Goal: Task Accomplishment & Management: Manage account settings

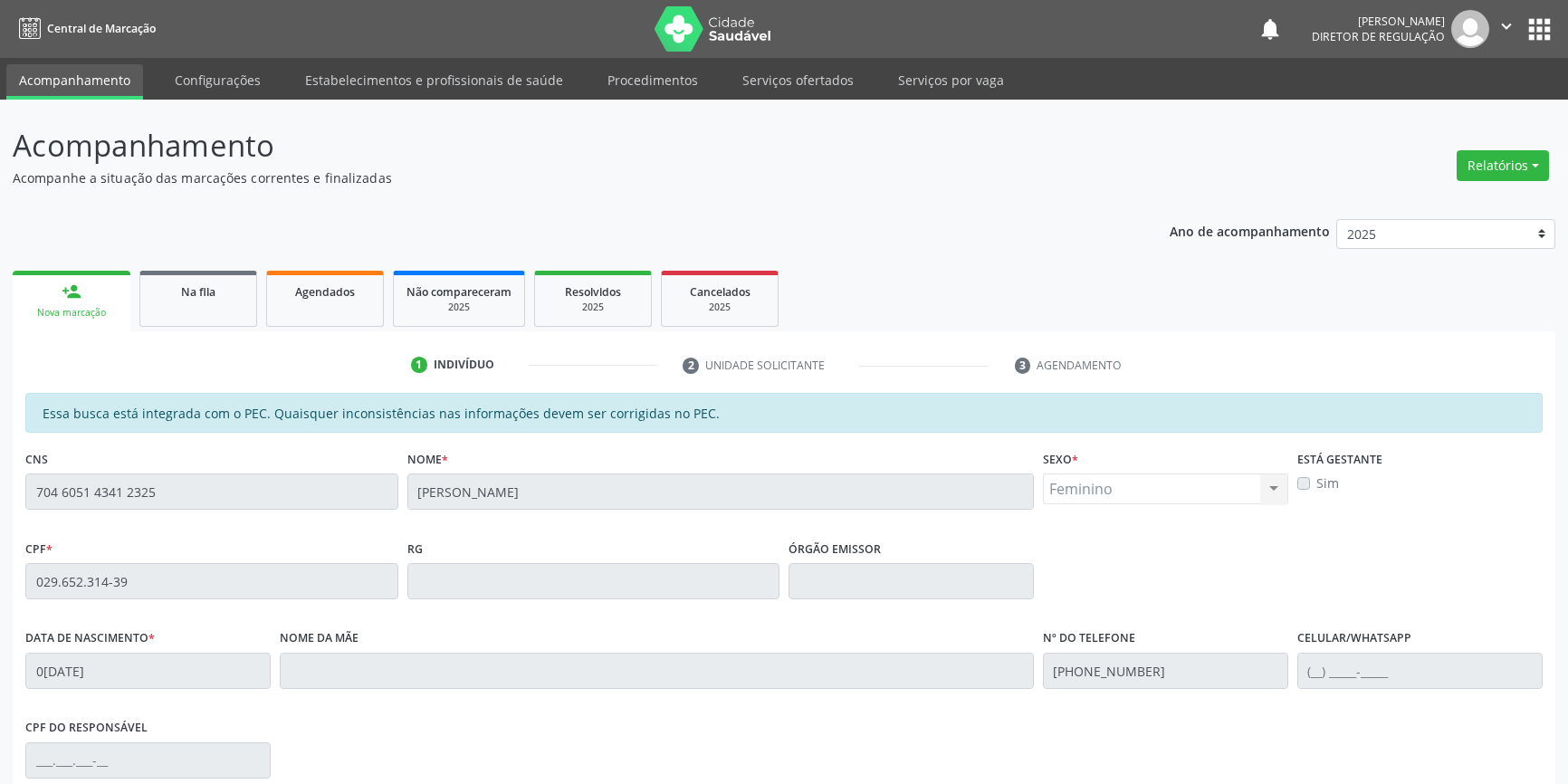
scroll to position [246, 0]
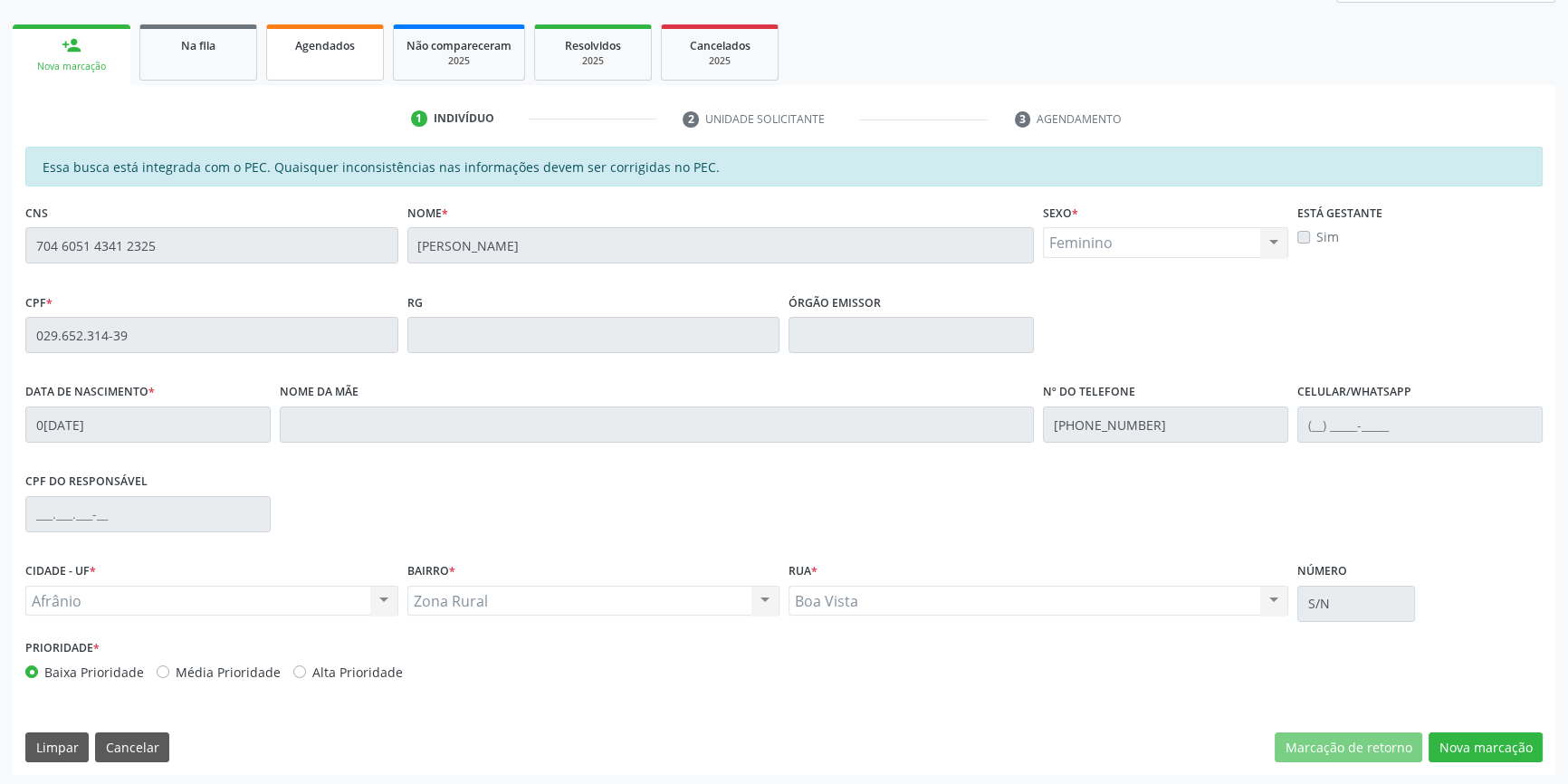
click at [367, 56] on link "Agendados" at bounding box center [325, 52] width 118 height 56
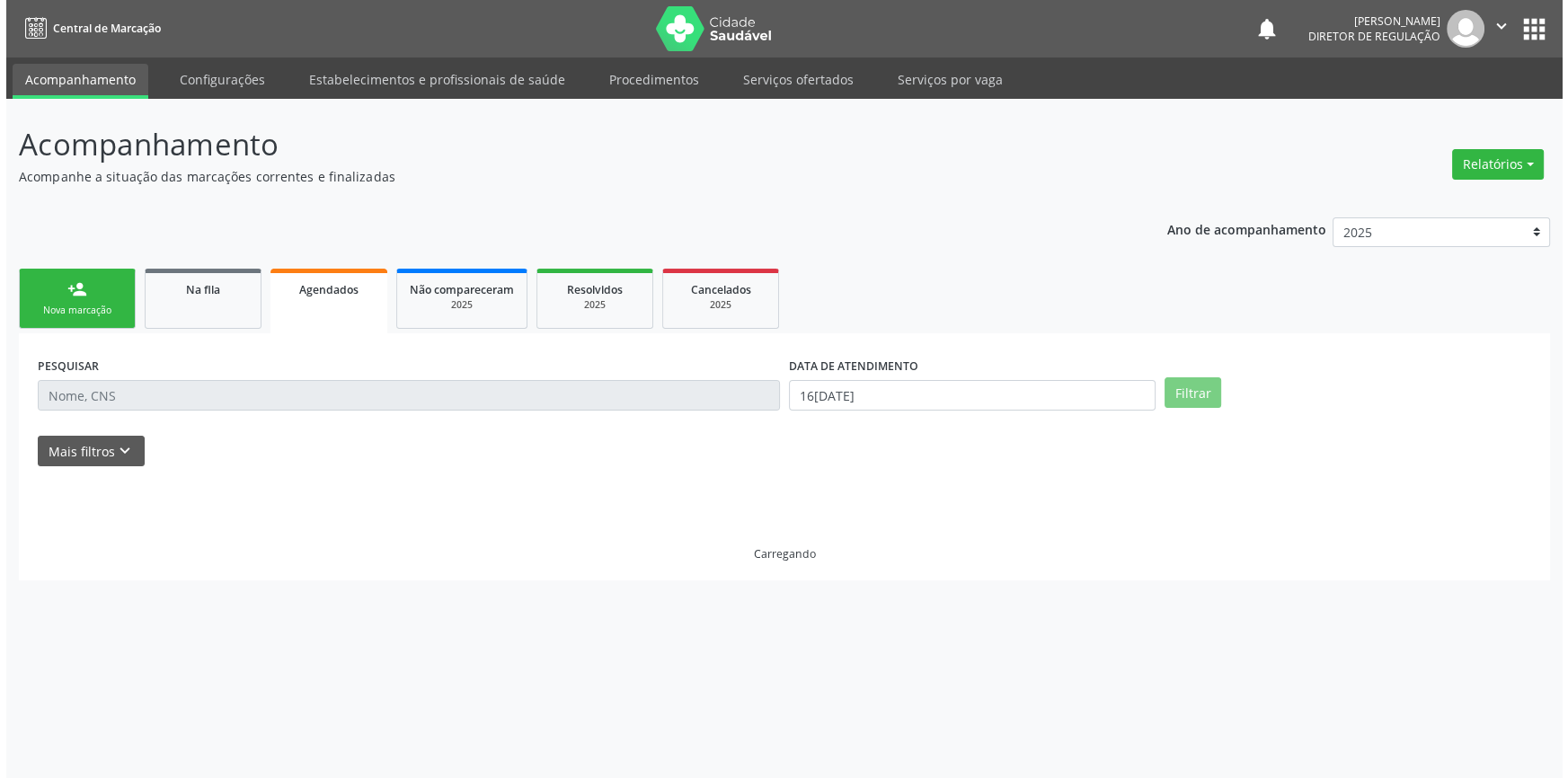
scroll to position [0, 0]
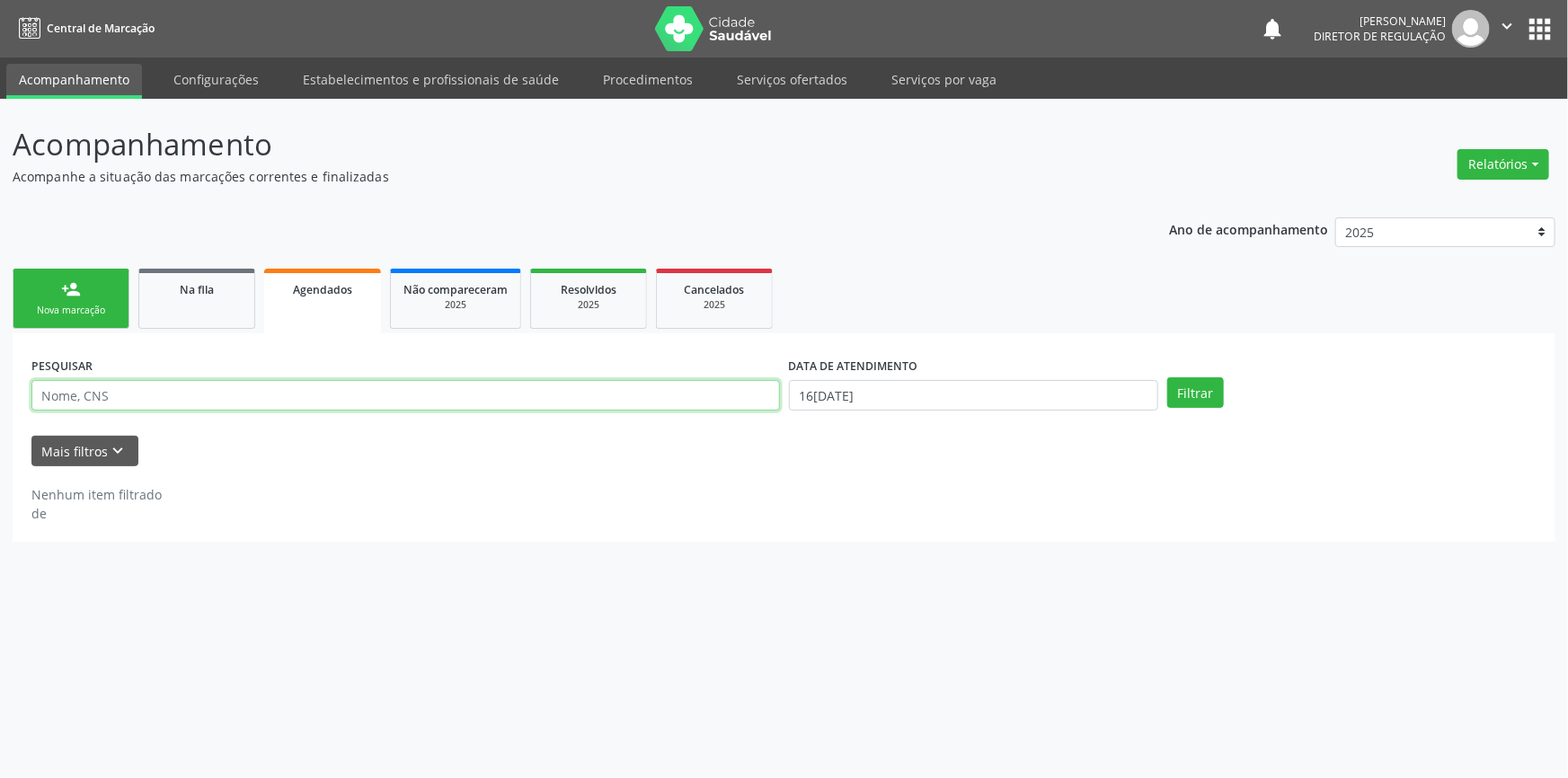
click at [253, 403] on input "text" at bounding box center [405, 396] width 749 height 30
type input "704500335850610"
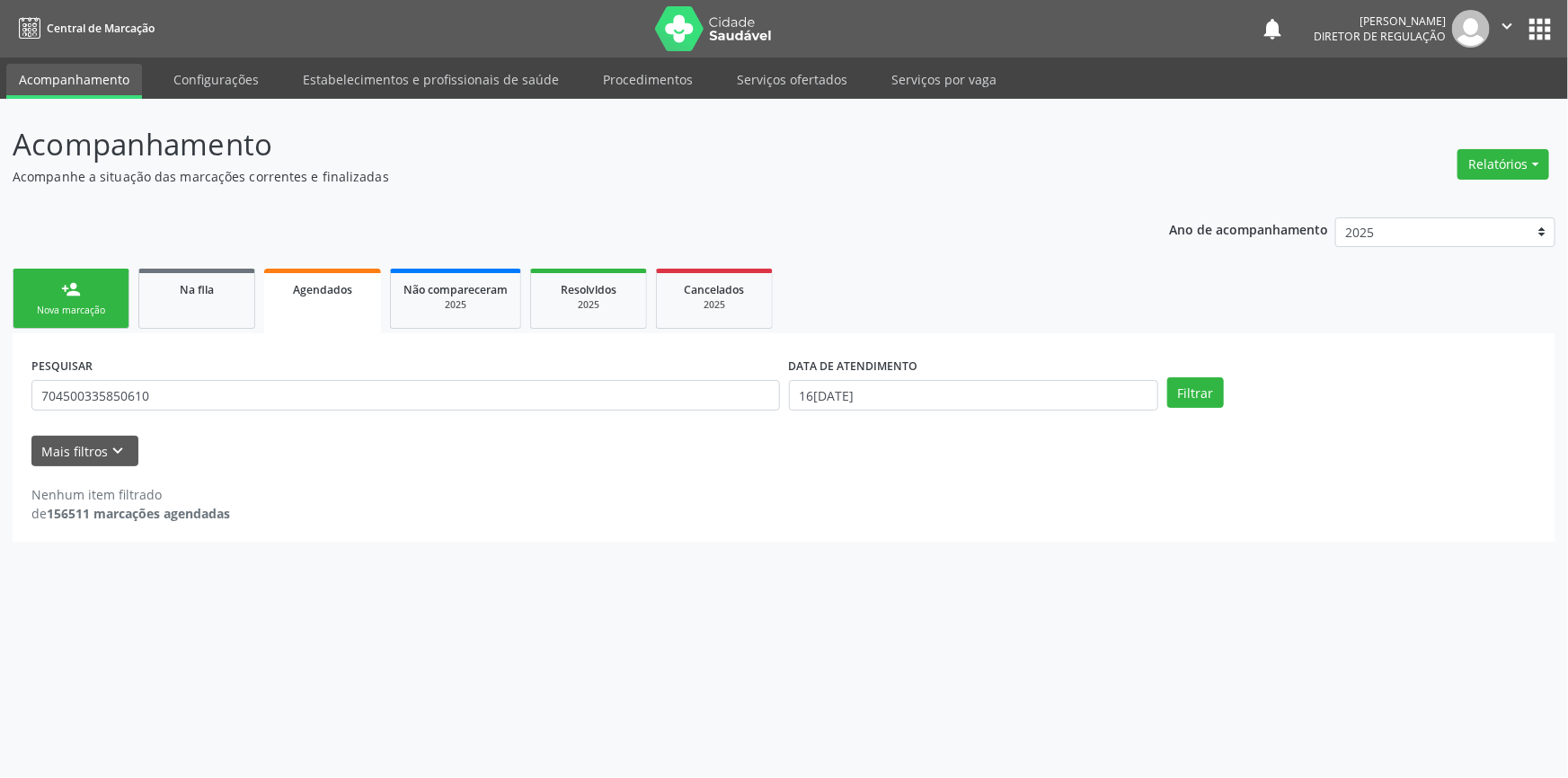
click at [843, 413] on div "DATA DE ATENDIMENTO 16/09/2025" at bounding box center [973, 387] width 379 height 70
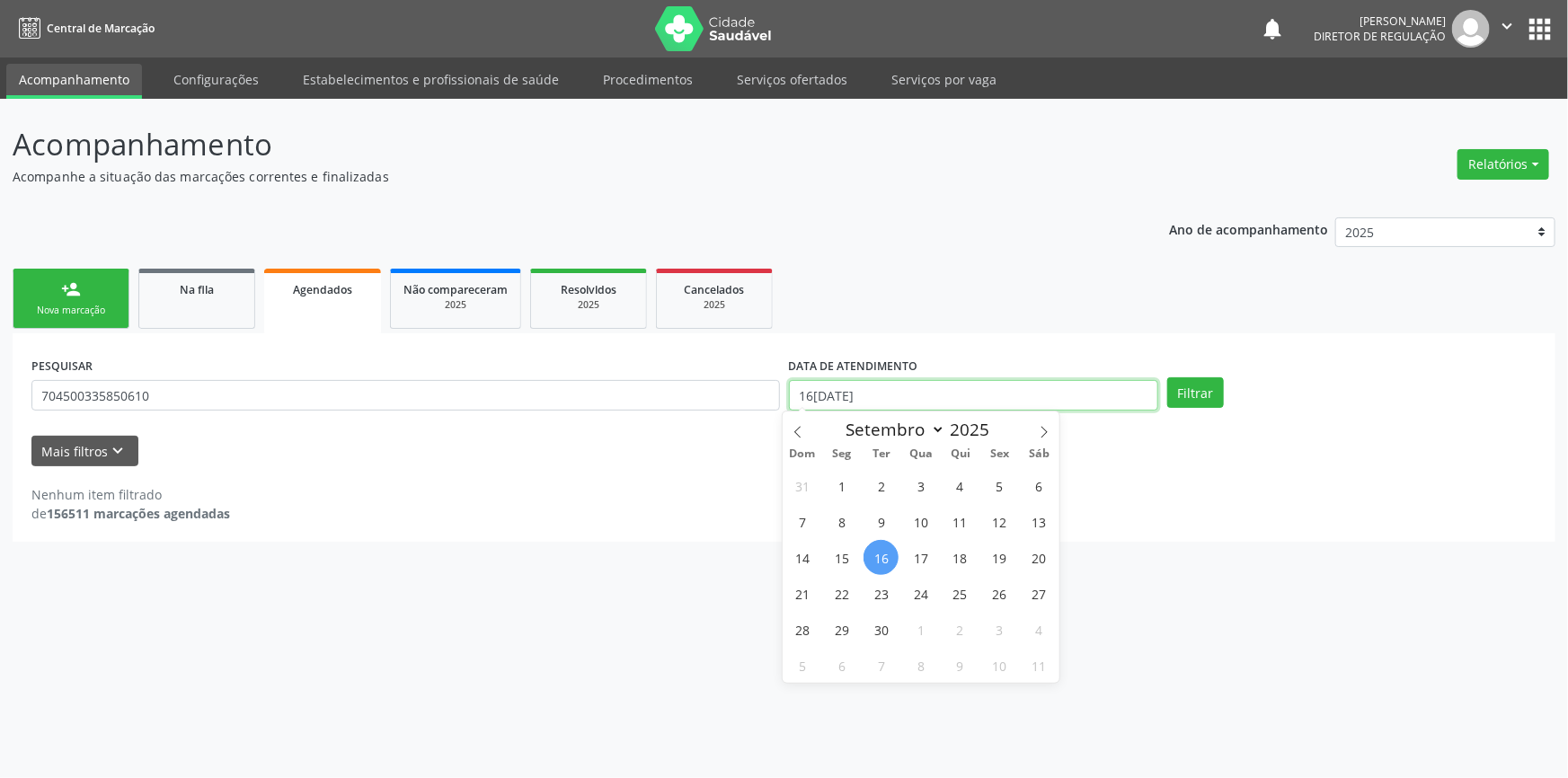
click at [845, 405] on body "Central de Marcação notifications Maria Aparecida Rodrigues da Silva Diretor de…" at bounding box center [784, 389] width 1568 height 778
click at [888, 557] on span "16" at bounding box center [881, 557] width 35 height 35
type input "1[DATE]"
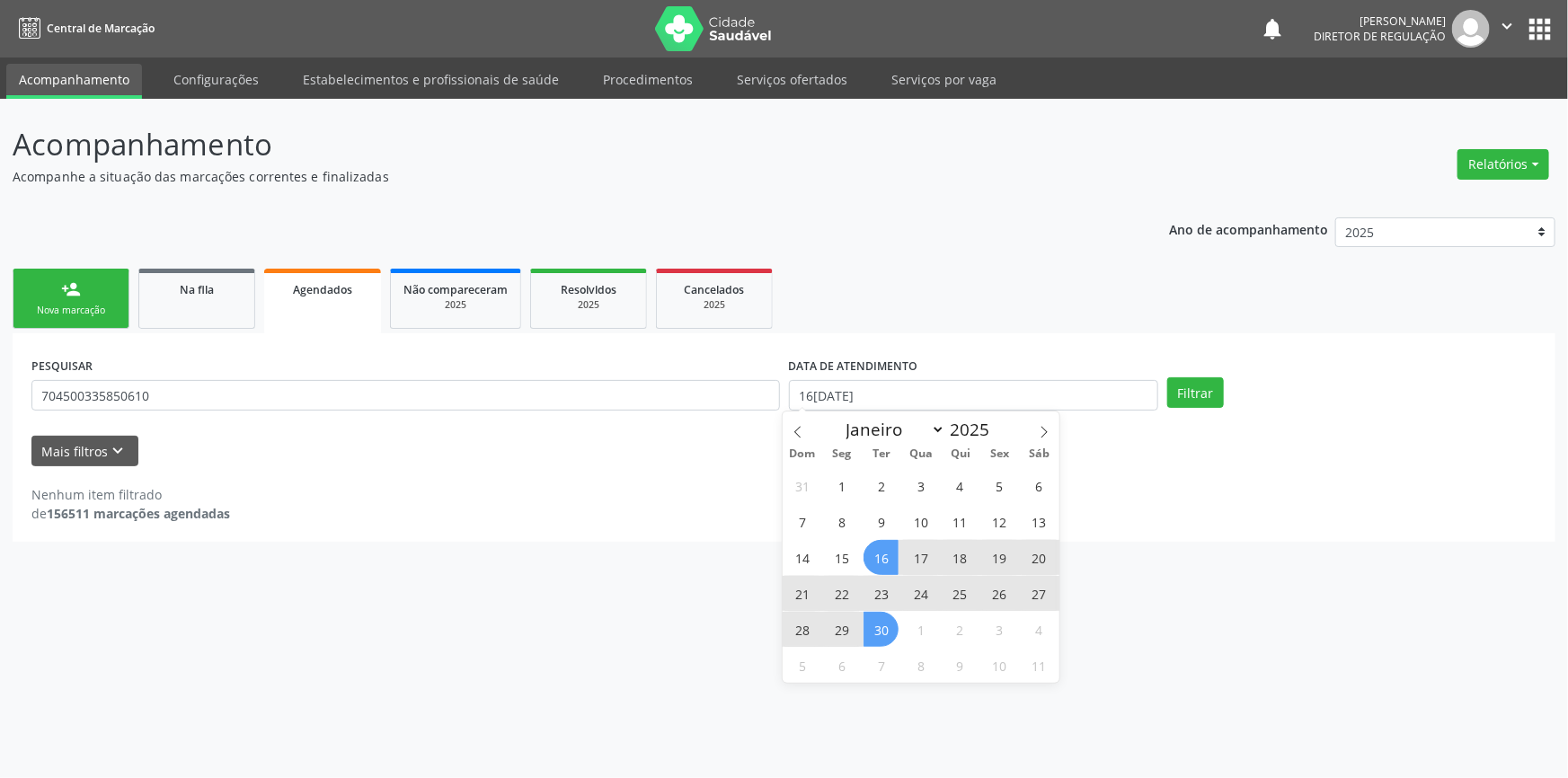
click at [887, 636] on span "30" at bounding box center [881, 629] width 35 height 35
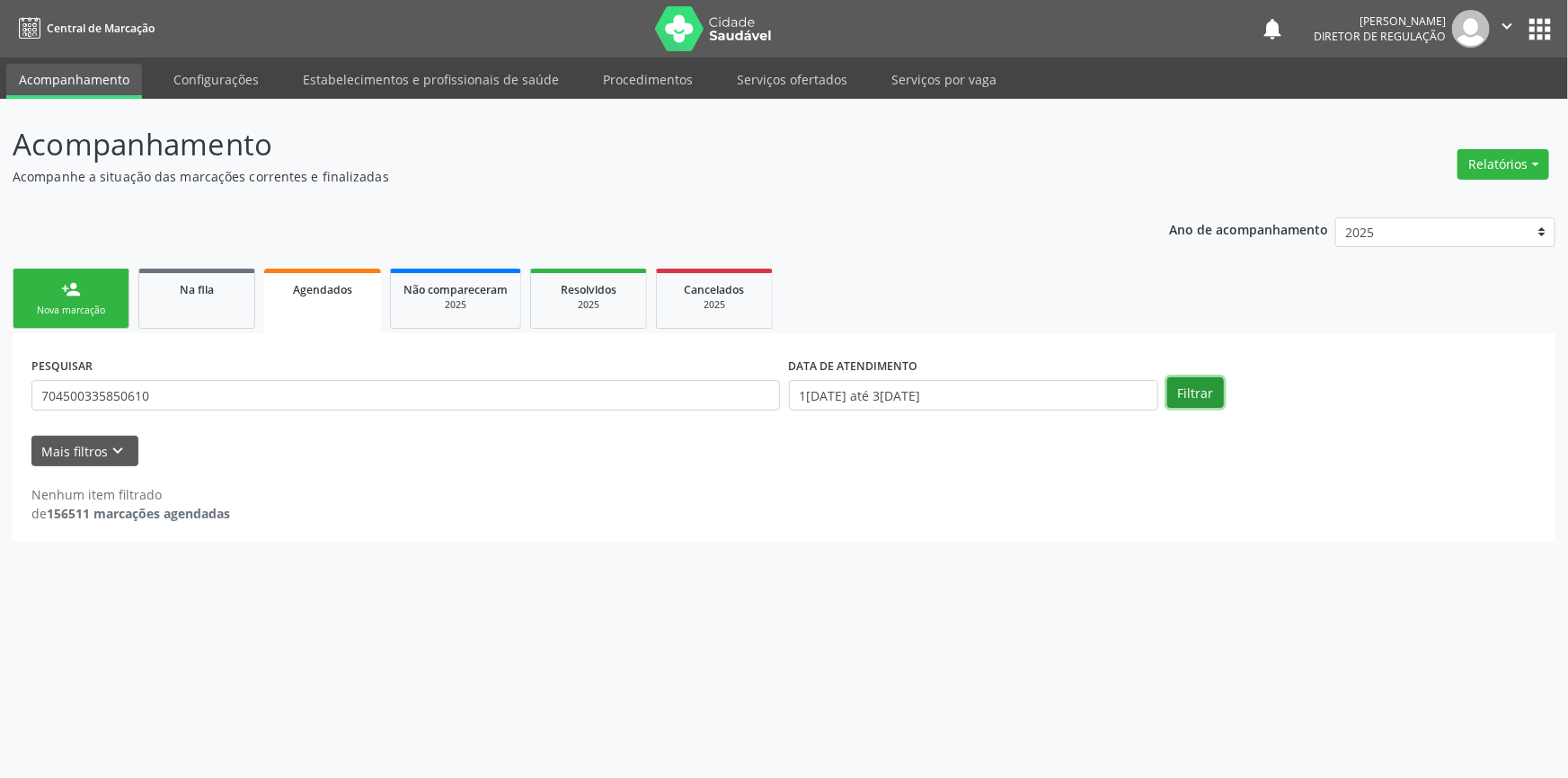
click at [1187, 399] on button "Filtrar" at bounding box center [1195, 393] width 57 height 30
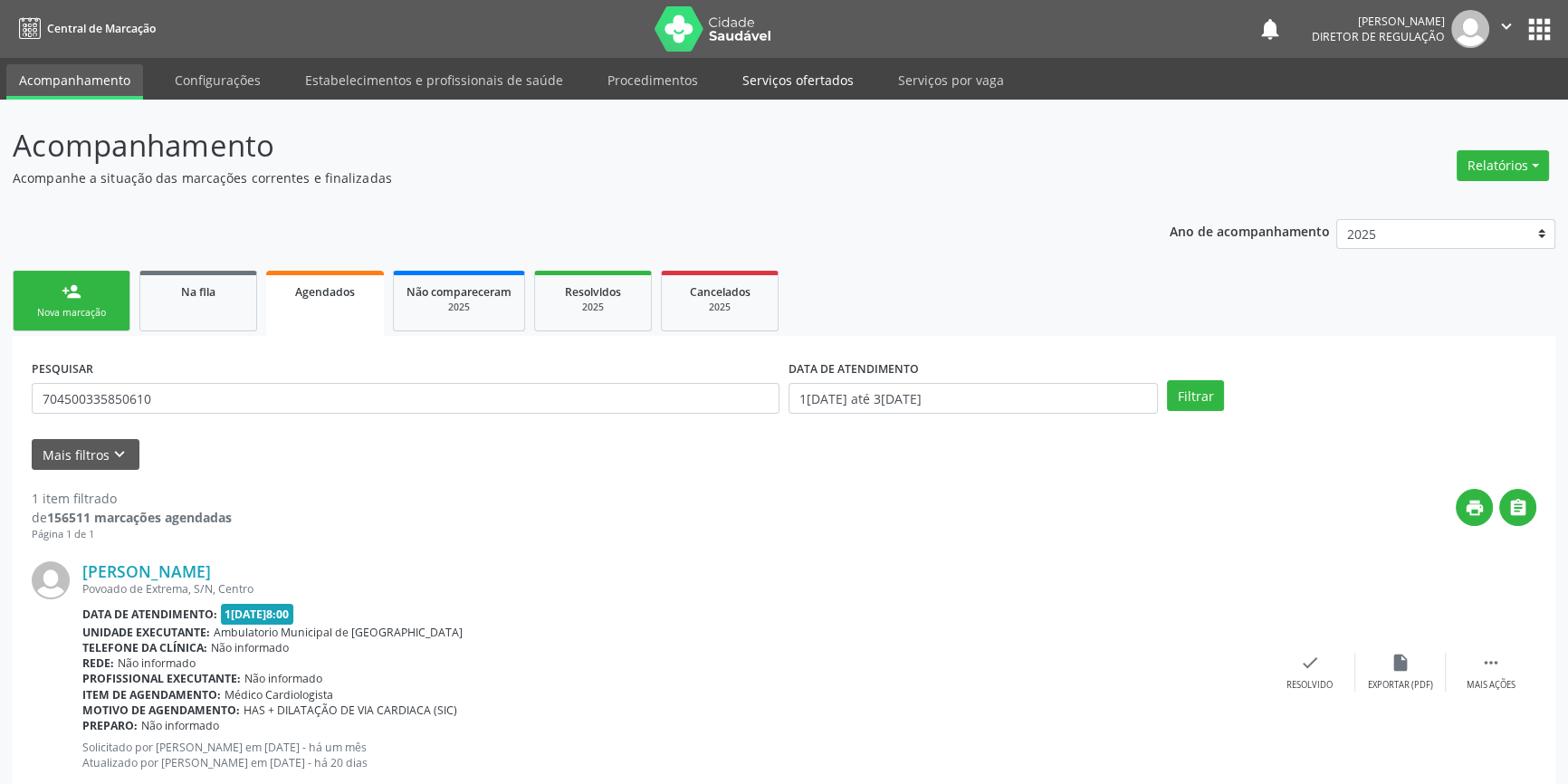
click at [796, 84] on link "Serviços ofertados" at bounding box center [798, 80] width 137 height 31
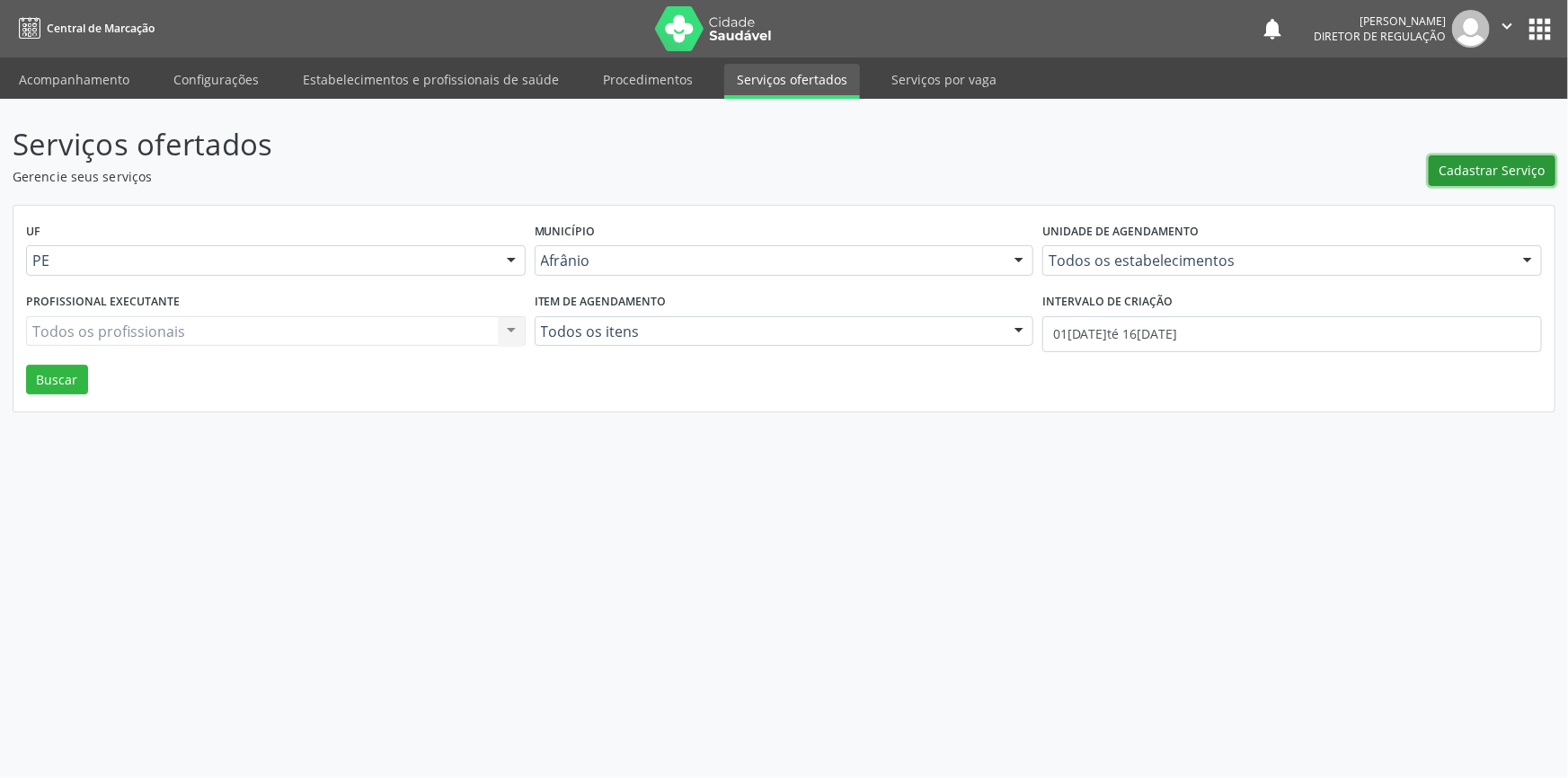
click at [1504, 170] on span "Cadastrar Serviço" at bounding box center [1492, 170] width 106 height 19
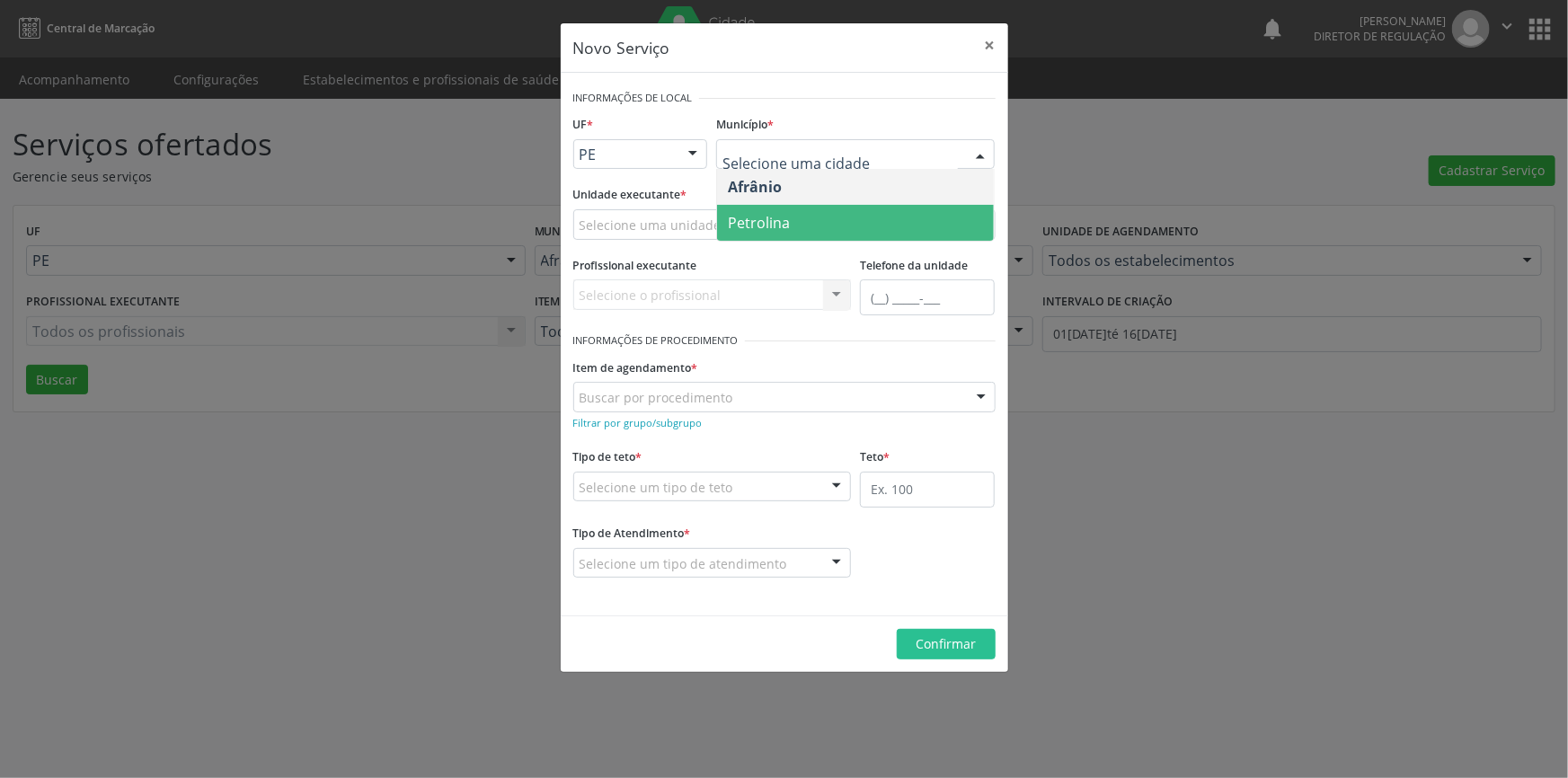
click at [791, 221] on span "Petrolina" at bounding box center [854, 223] width 277 height 36
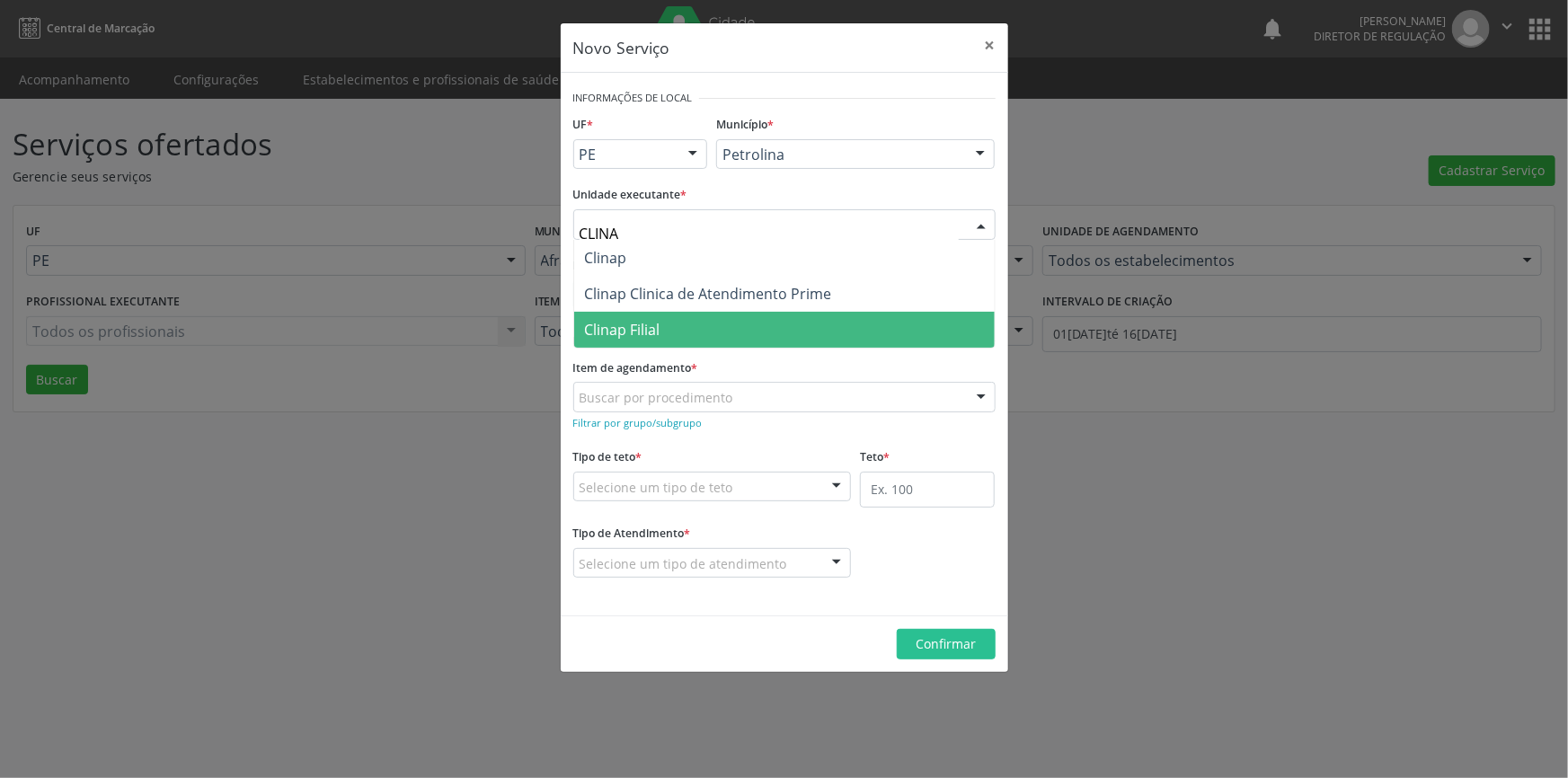
type input "CLINAP"
click at [701, 321] on span "Clinap Filial" at bounding box center [784, 330] width 420 height 36
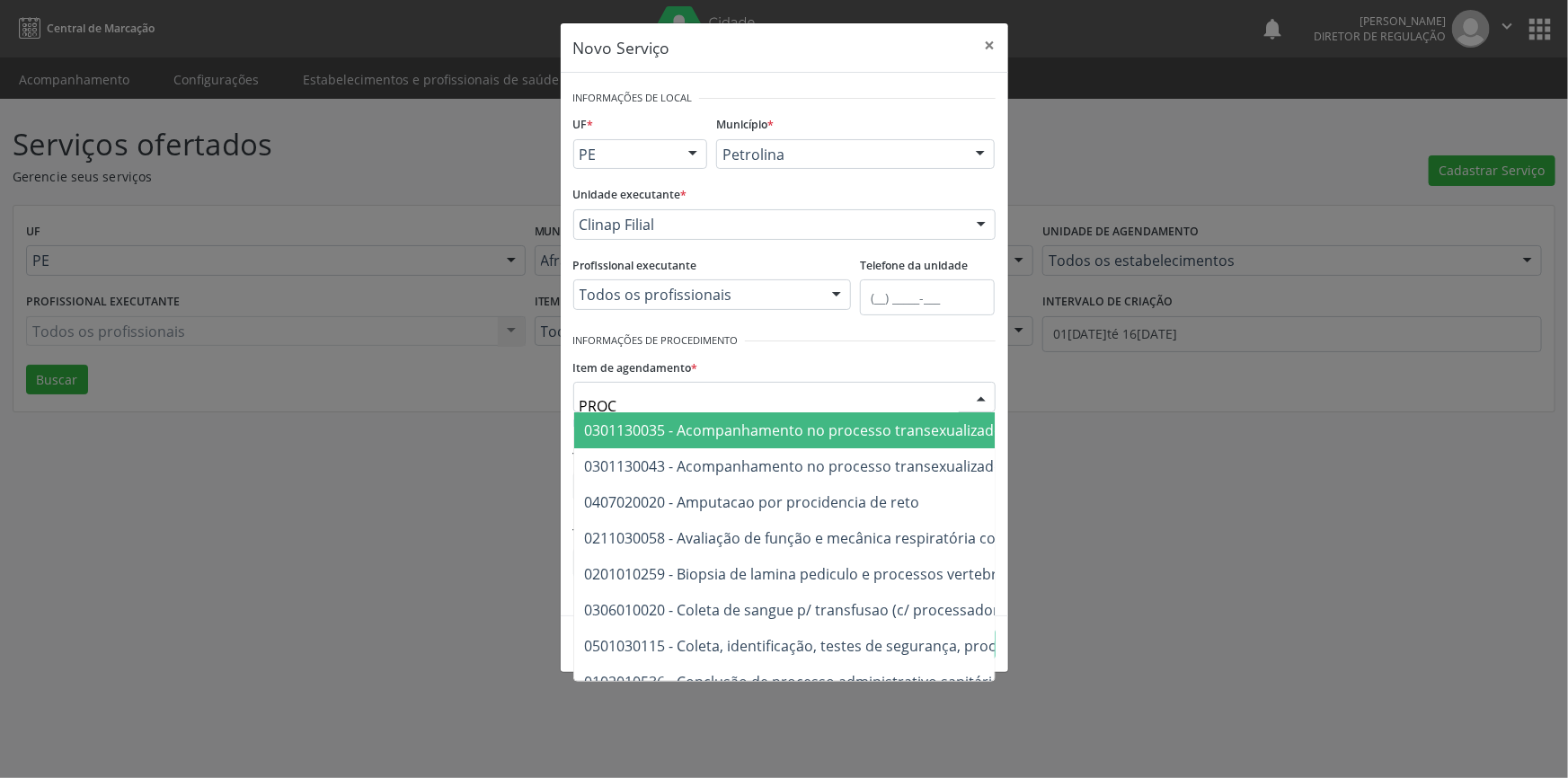
type input "PROCT"
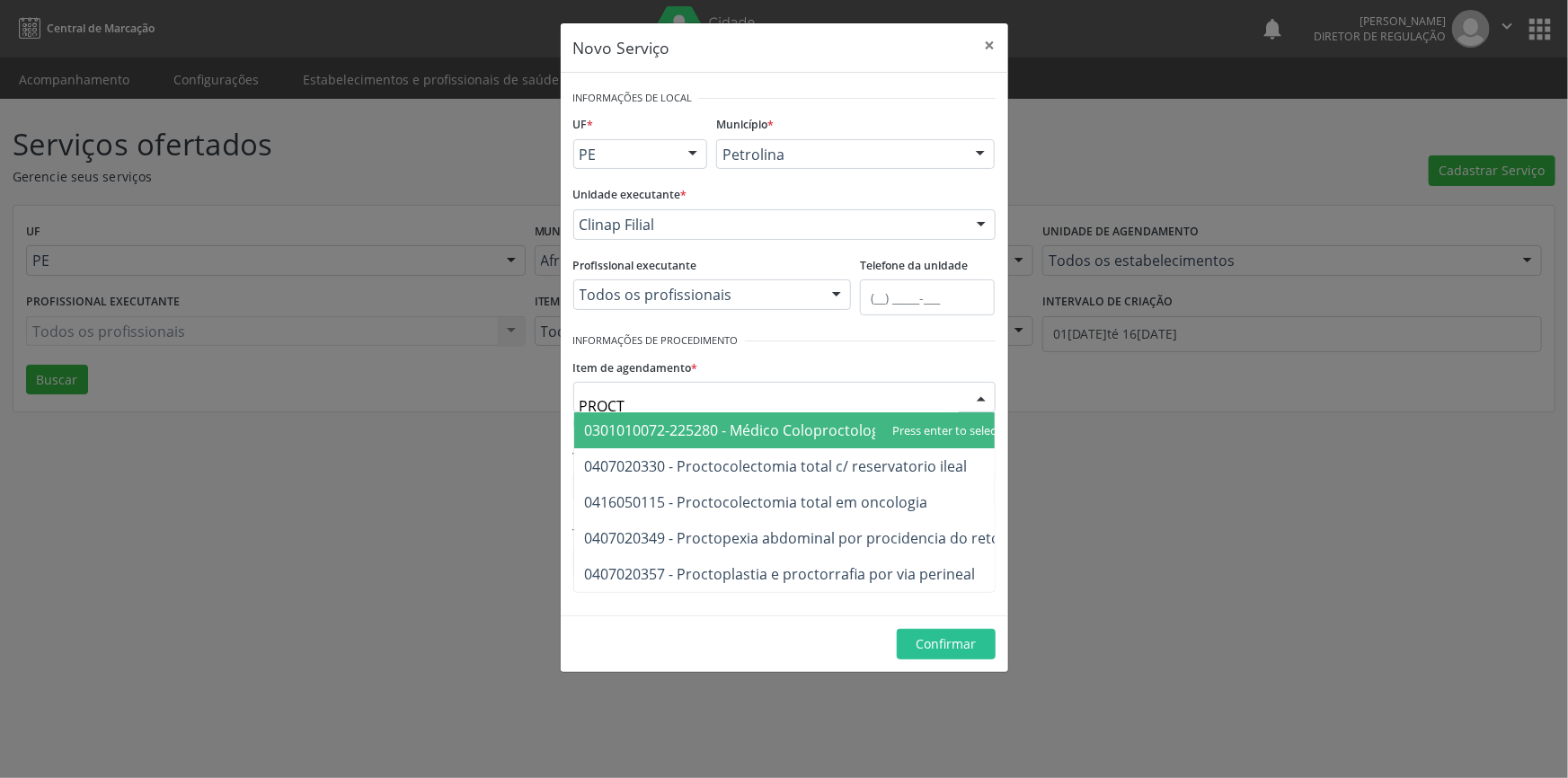
click at [834, 420] on span "0301010072-225280 - Médico Coloproctologista" at bounding box center [745, 430] width 320 height 20
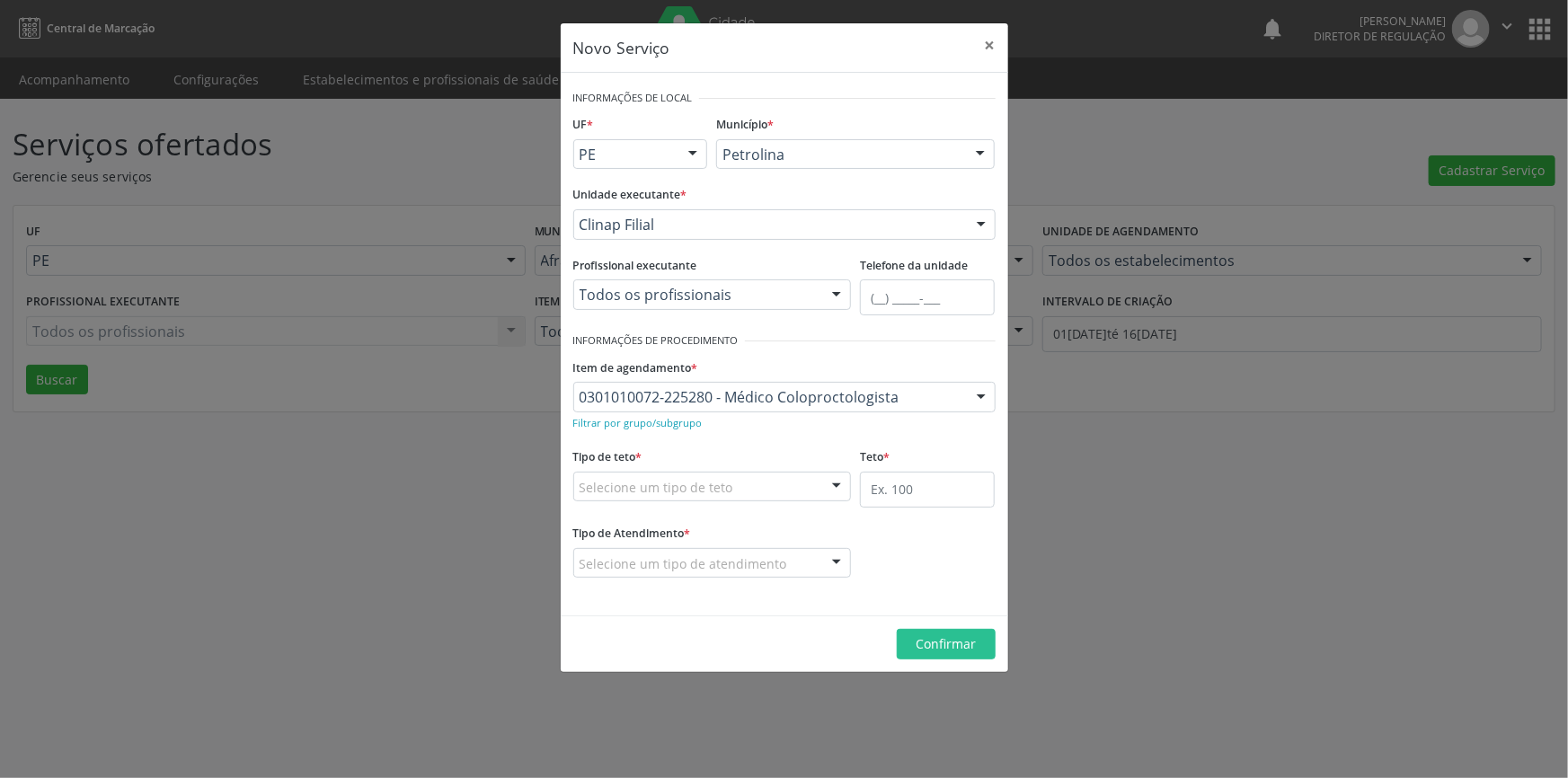
click at [808, 484] on div "Selecione um tipo de teto" at bounding box center [712, 487] width 278 height 30
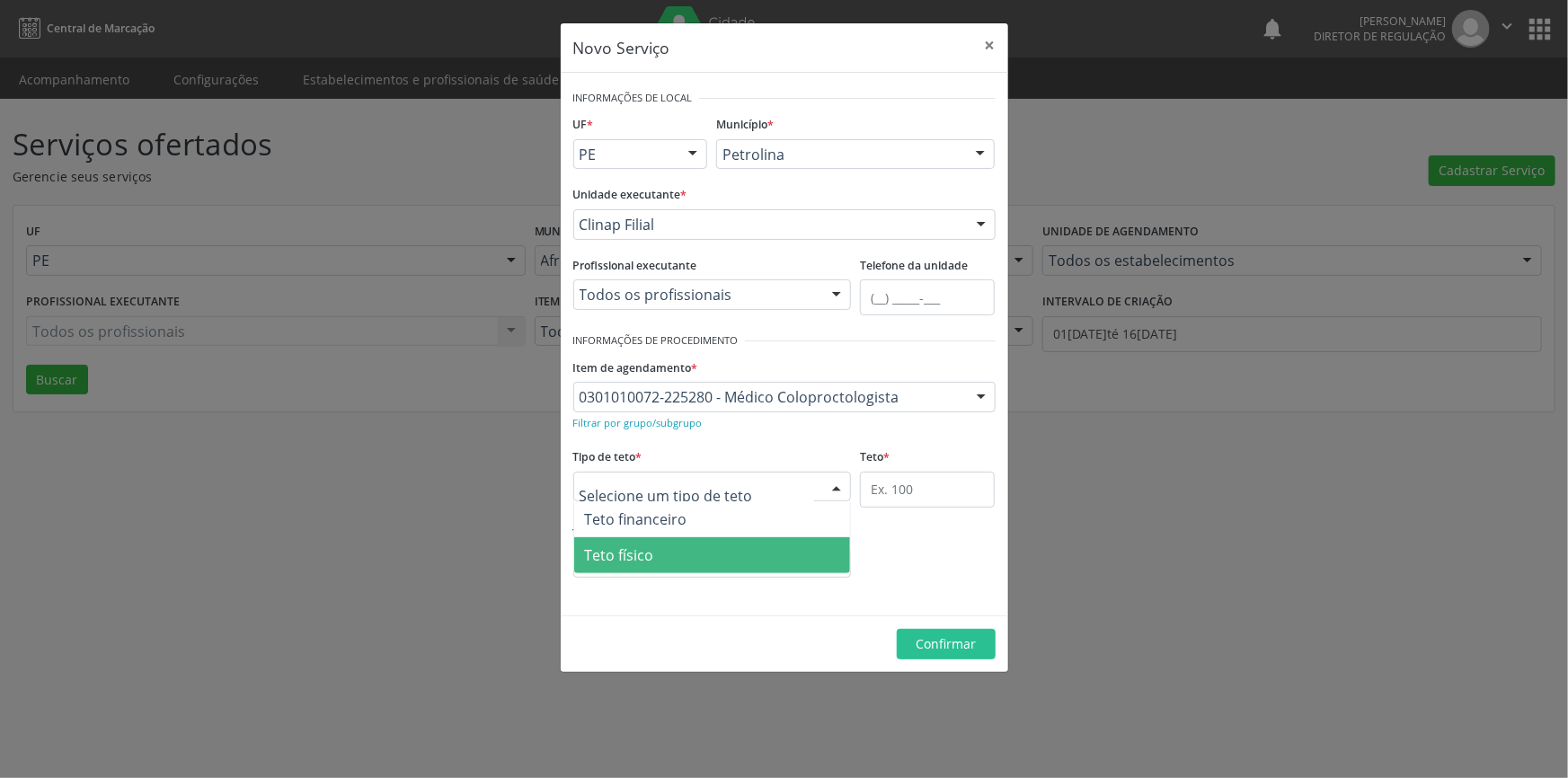
click at [736, 551] on span "Teto físico" at bounding box center [712, 555] width 277 height 36
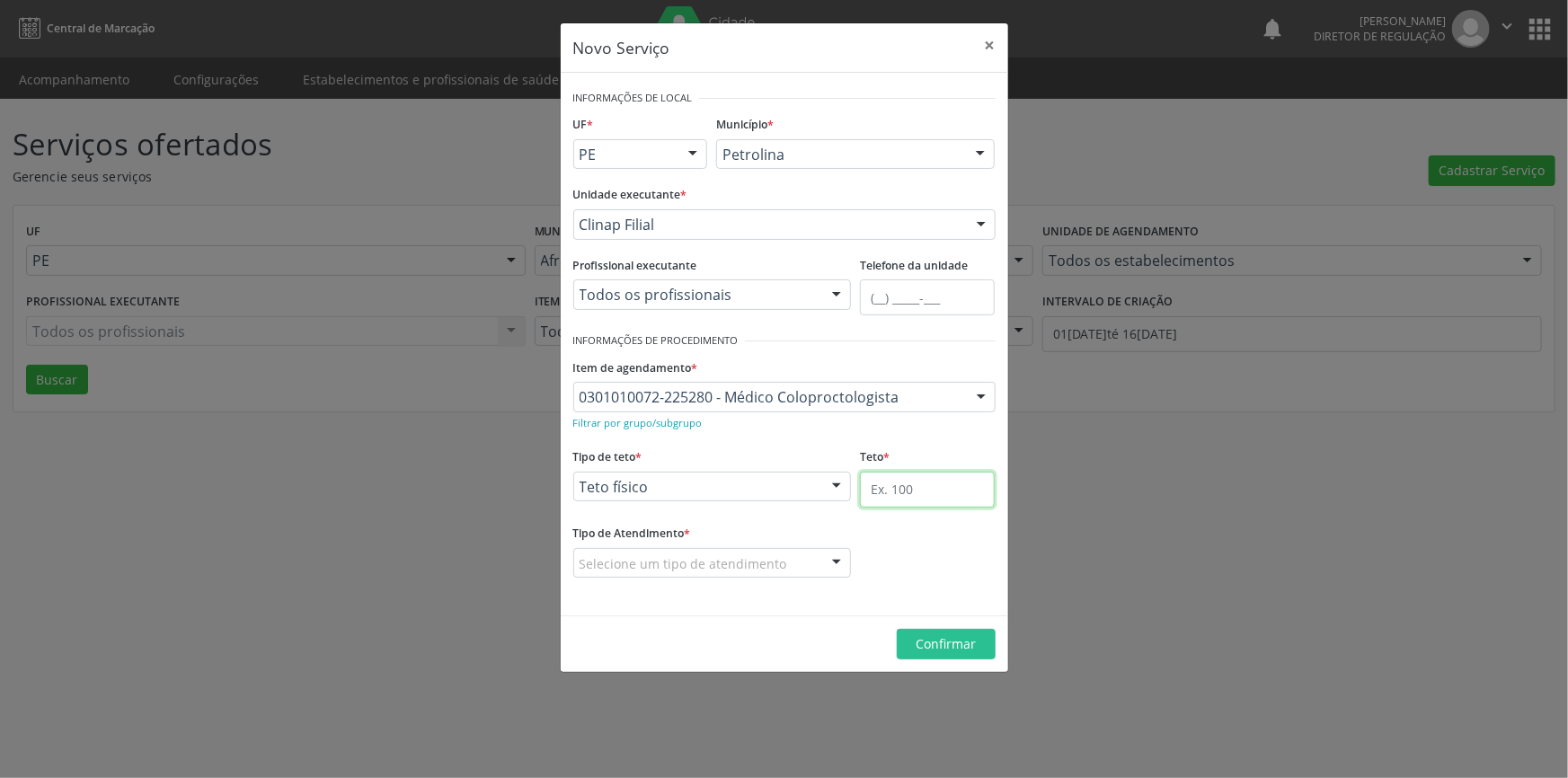
click at [925, 489] on input "text" at bounding box center [927, 490] width 135 height 36
type input "3"
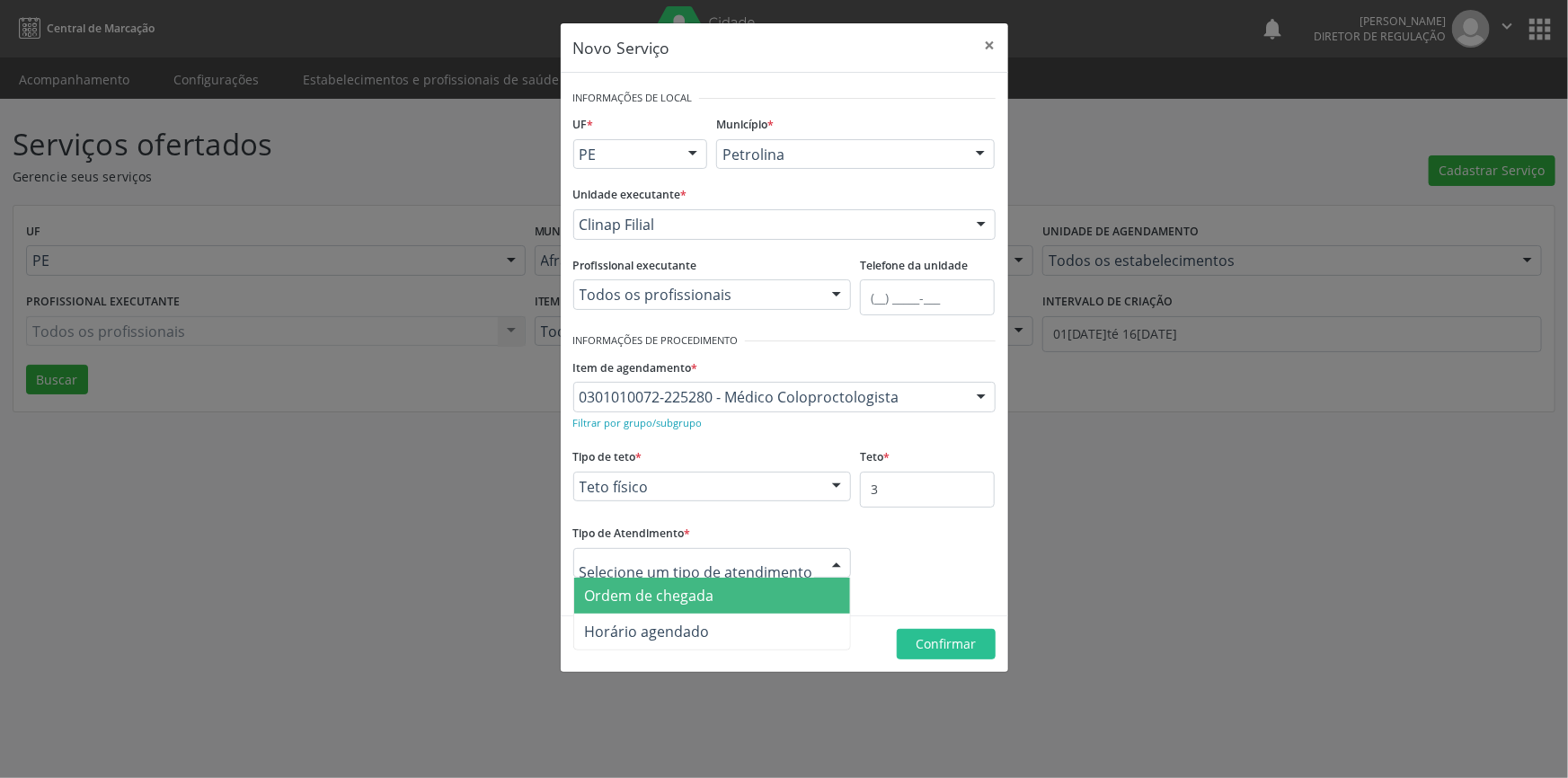
click at [808, 557] on div at bounding box center [712, 563] width 278 height 30
click at [752, 603] on span "Ordem de chegada" at bounding box center [712, 596] width 277 height 36
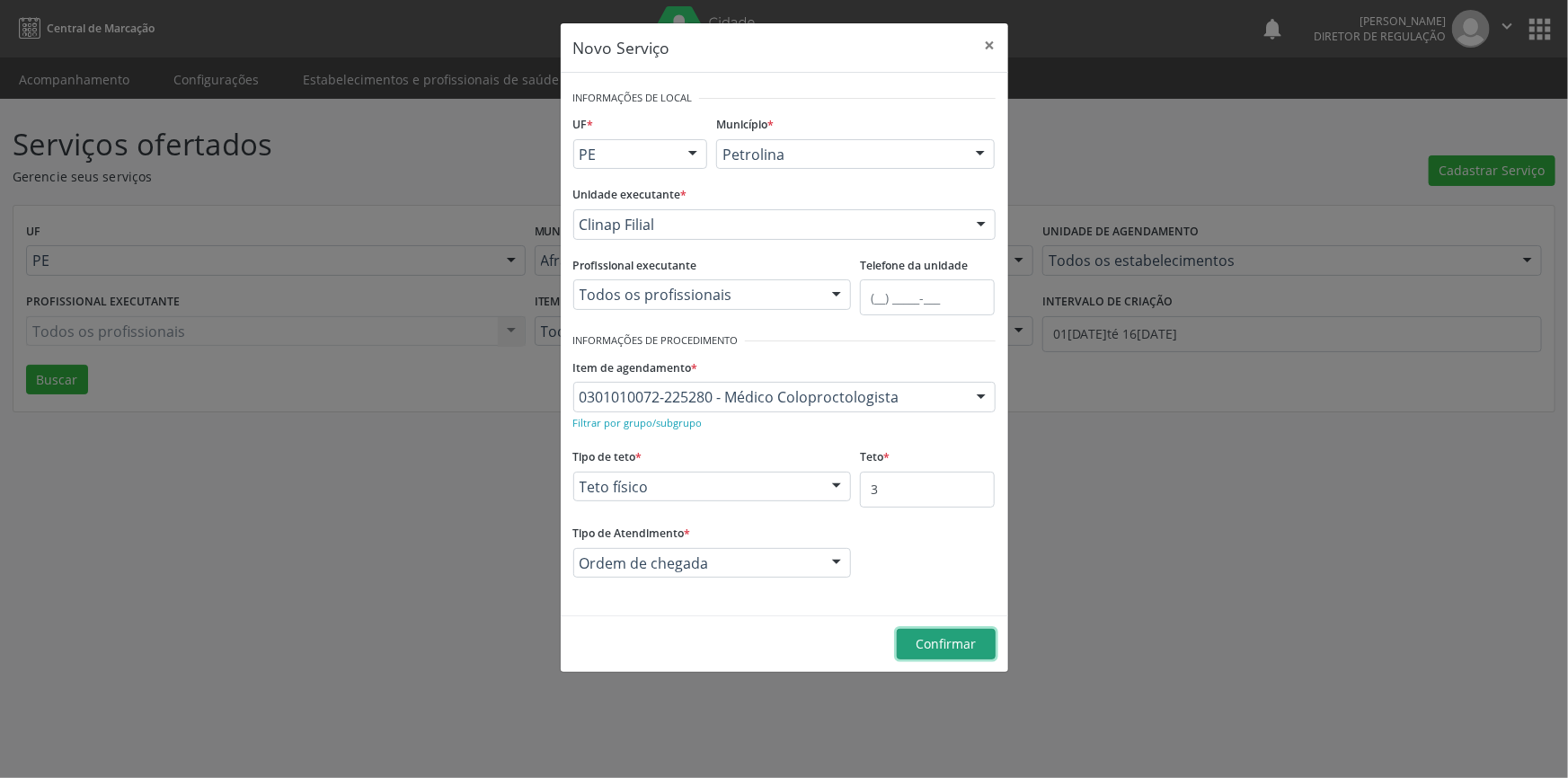
click at [937, 647] on span "Confirmar" at bounding box center [946, 644] width 60 height 17
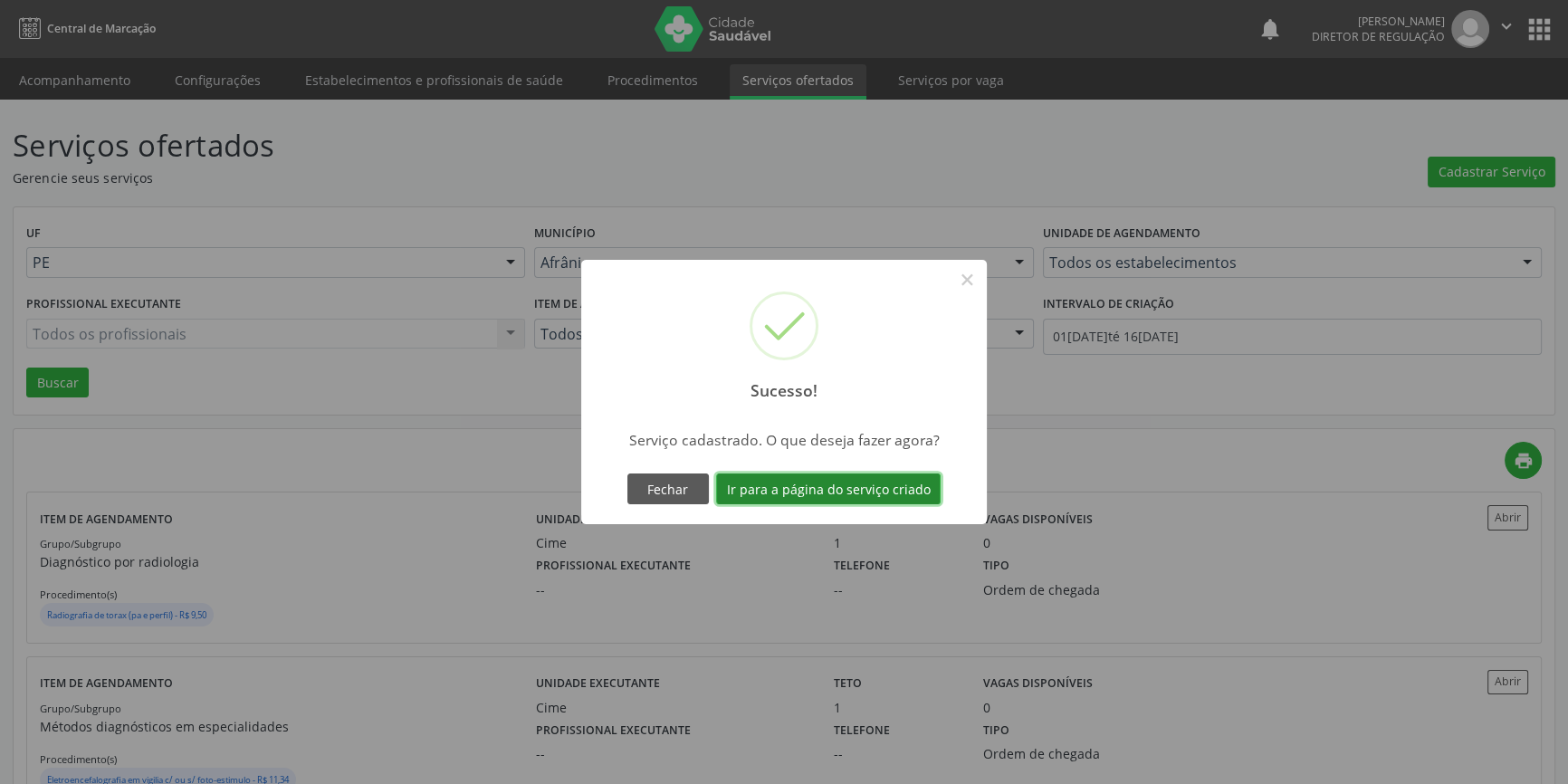
click at [871, 490] on button "Ir para a página do serviço criado" at bounding box center [829, 489] width 225 height 30
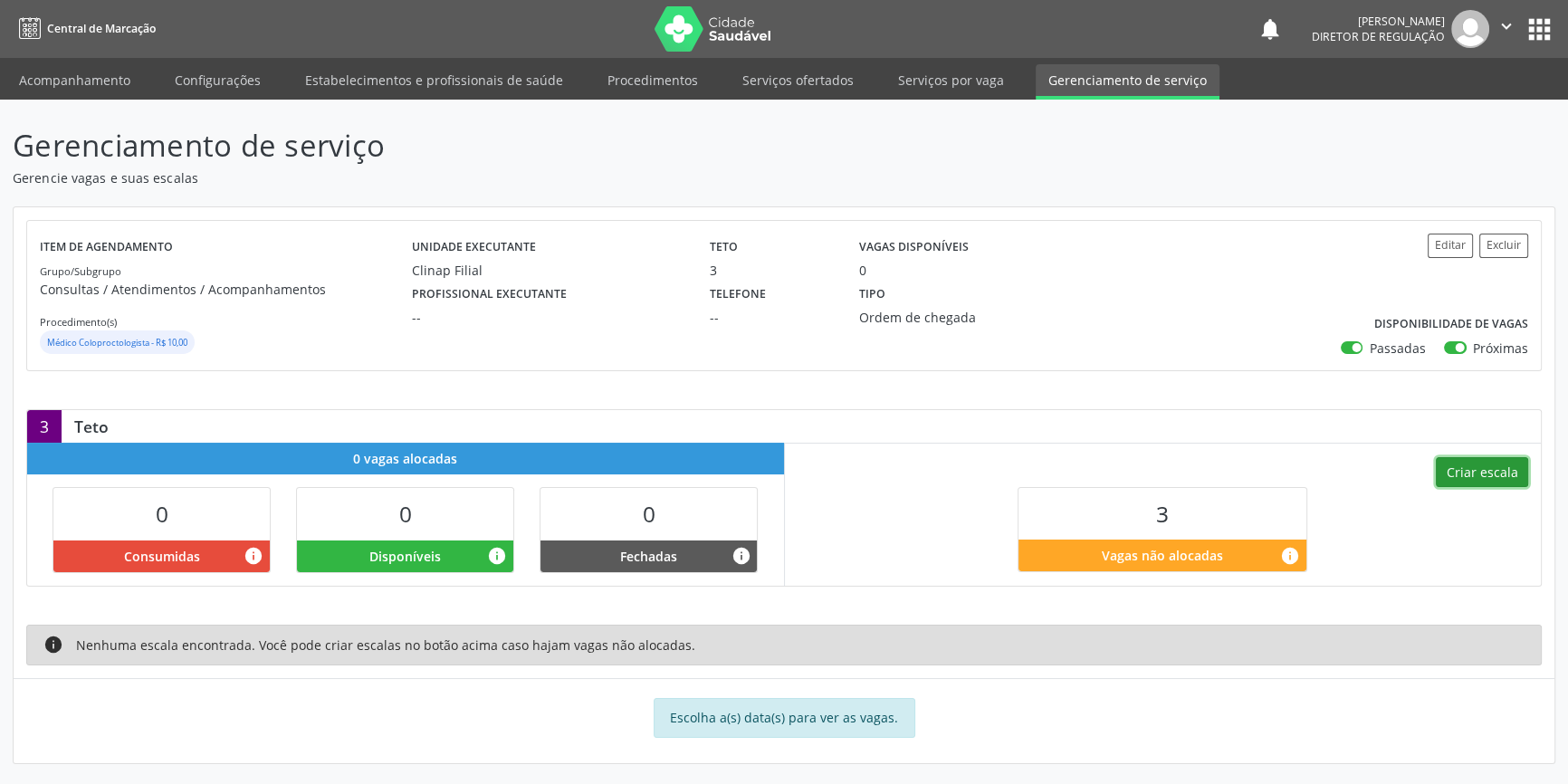
click at [1494, 467] on button "Criar escala" at bounding box center [1481, 473] width 92 height 30
select select "8"
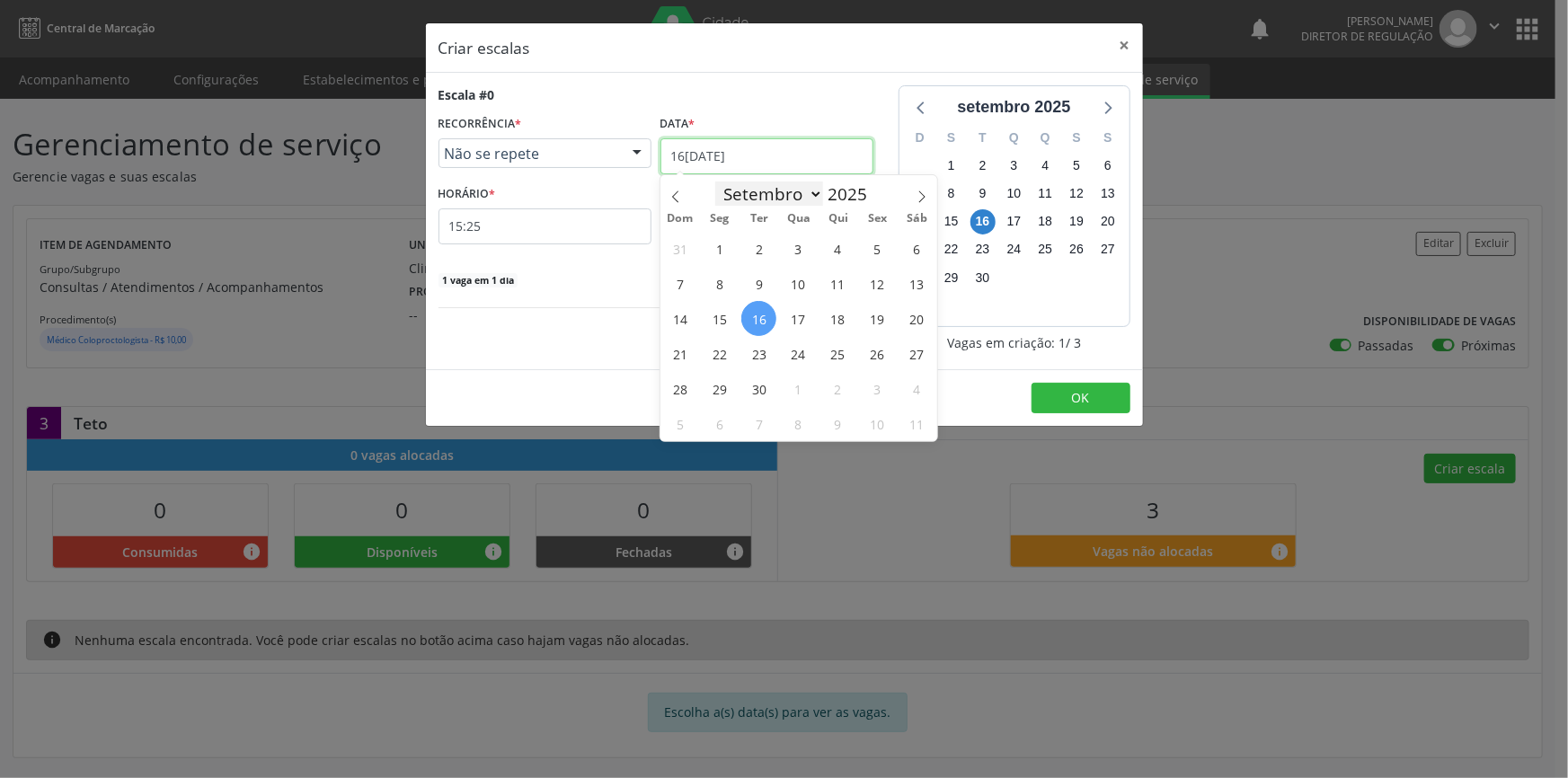
click at [808, 162] on input "1[DATE]" at bounding box center [767, 157] width 213 height 36
click at [723, 393] on span "29" at bounding box center [718, 388] width 35 height 35
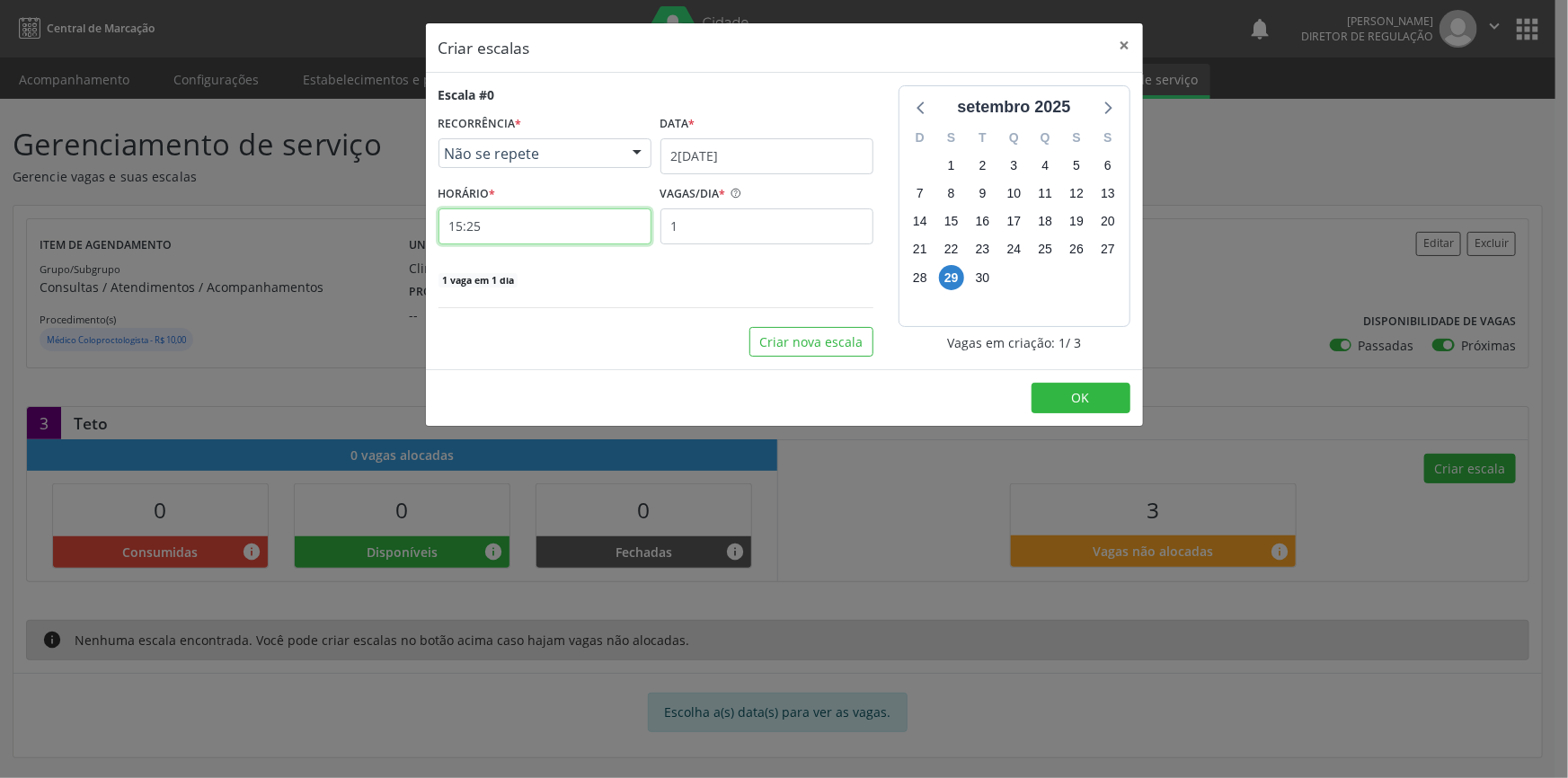
click at [599, 222] on input "15:25" at bounding box center [545, 227] width 213 height 36
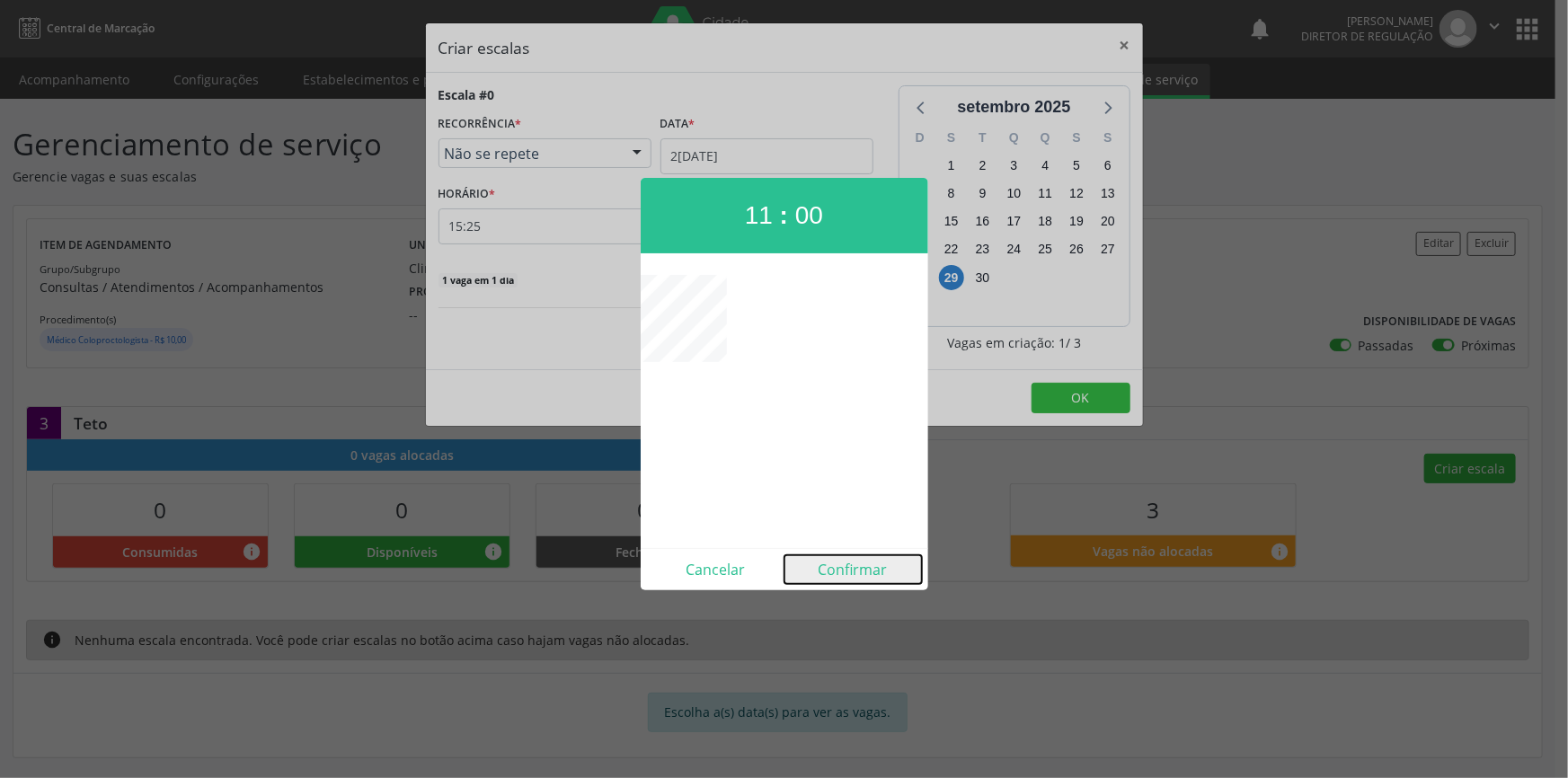
click at [850, 561] on button "Confirmar" at bounding box center [853, 569] width 138 height 28
type input "11:00"
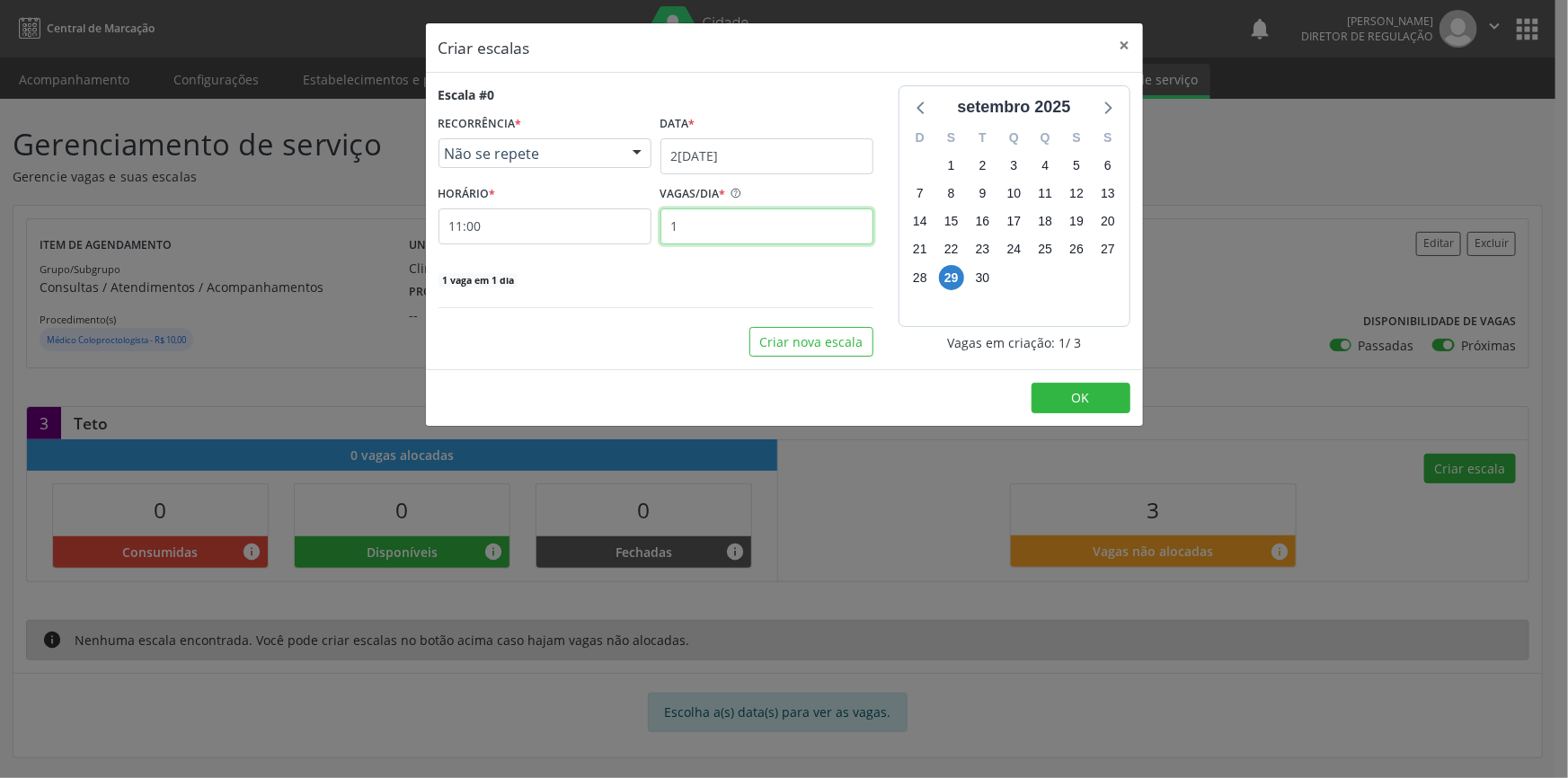
click at [777, 228] on input "1" at bounding box center [767, 227] width 213 height 36
type input "3"
click at [1087, 398] on span "OK" at bounding box center [1080, 397] width 18 height 17
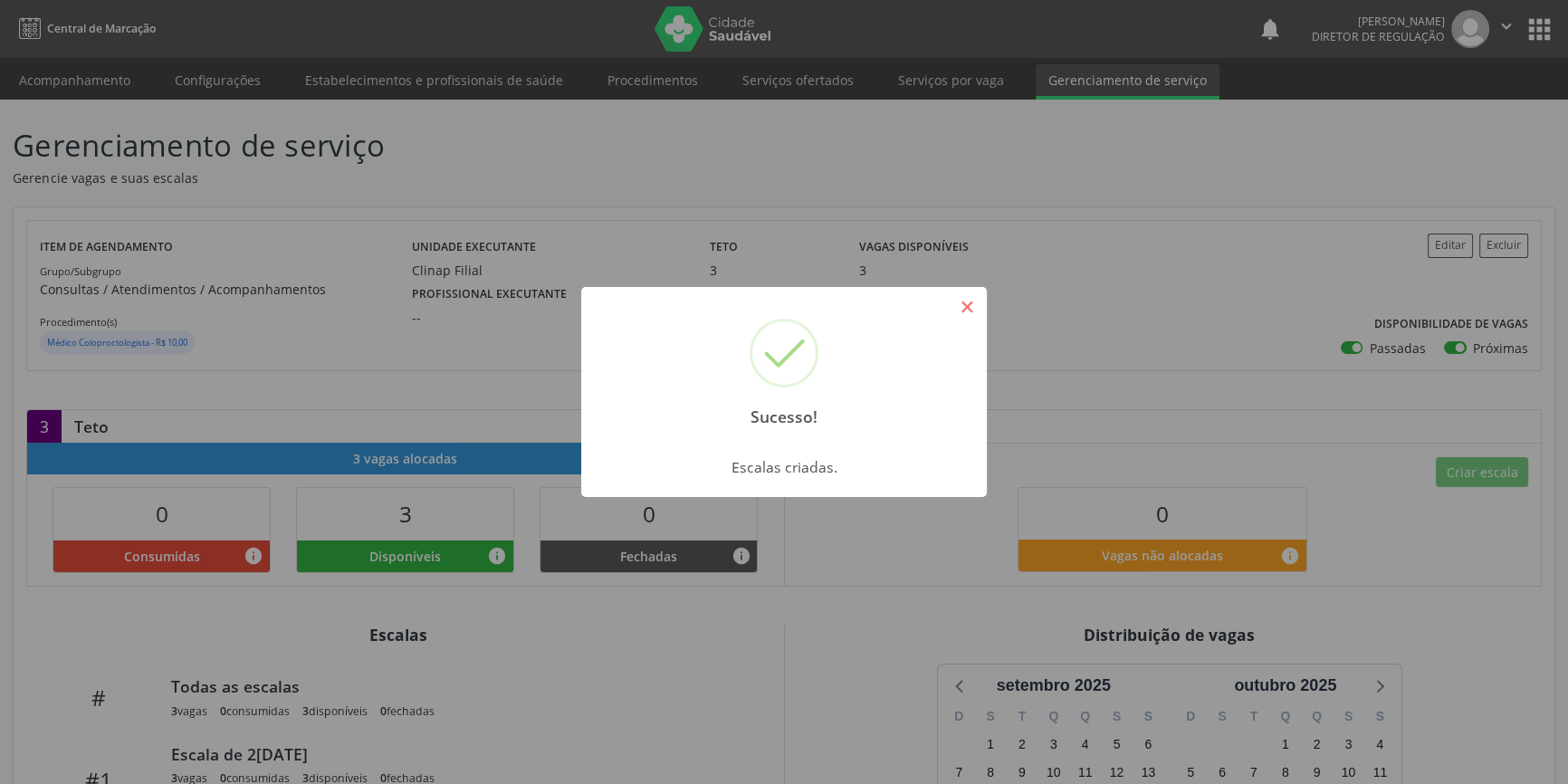
click at [967, 305] on button "×" at bounding box center [967, 306] width 30 height 30
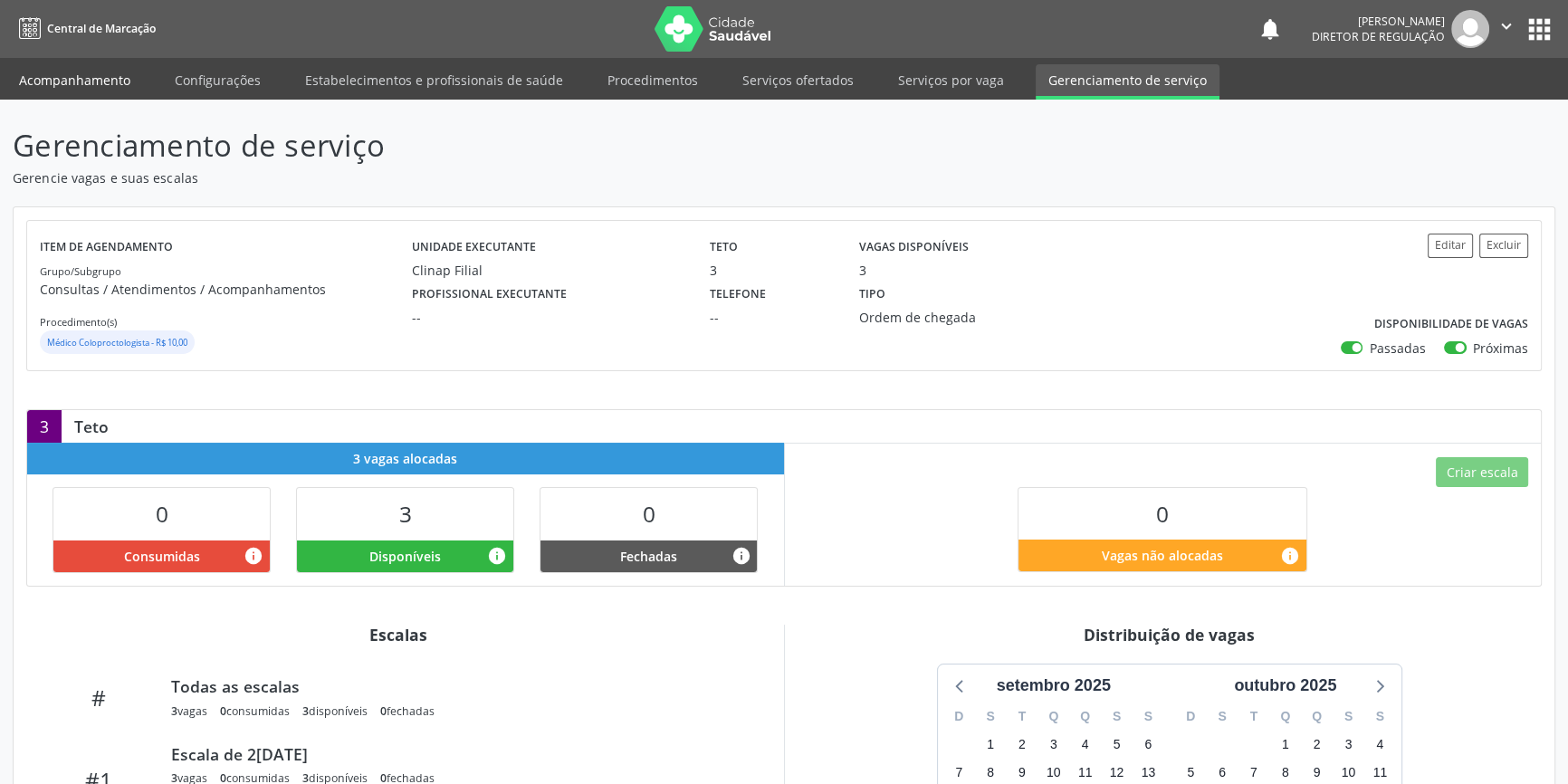
click at [112, 78] on link "Acompanhamento" at bounding box center [75, 80] width 137 height 31
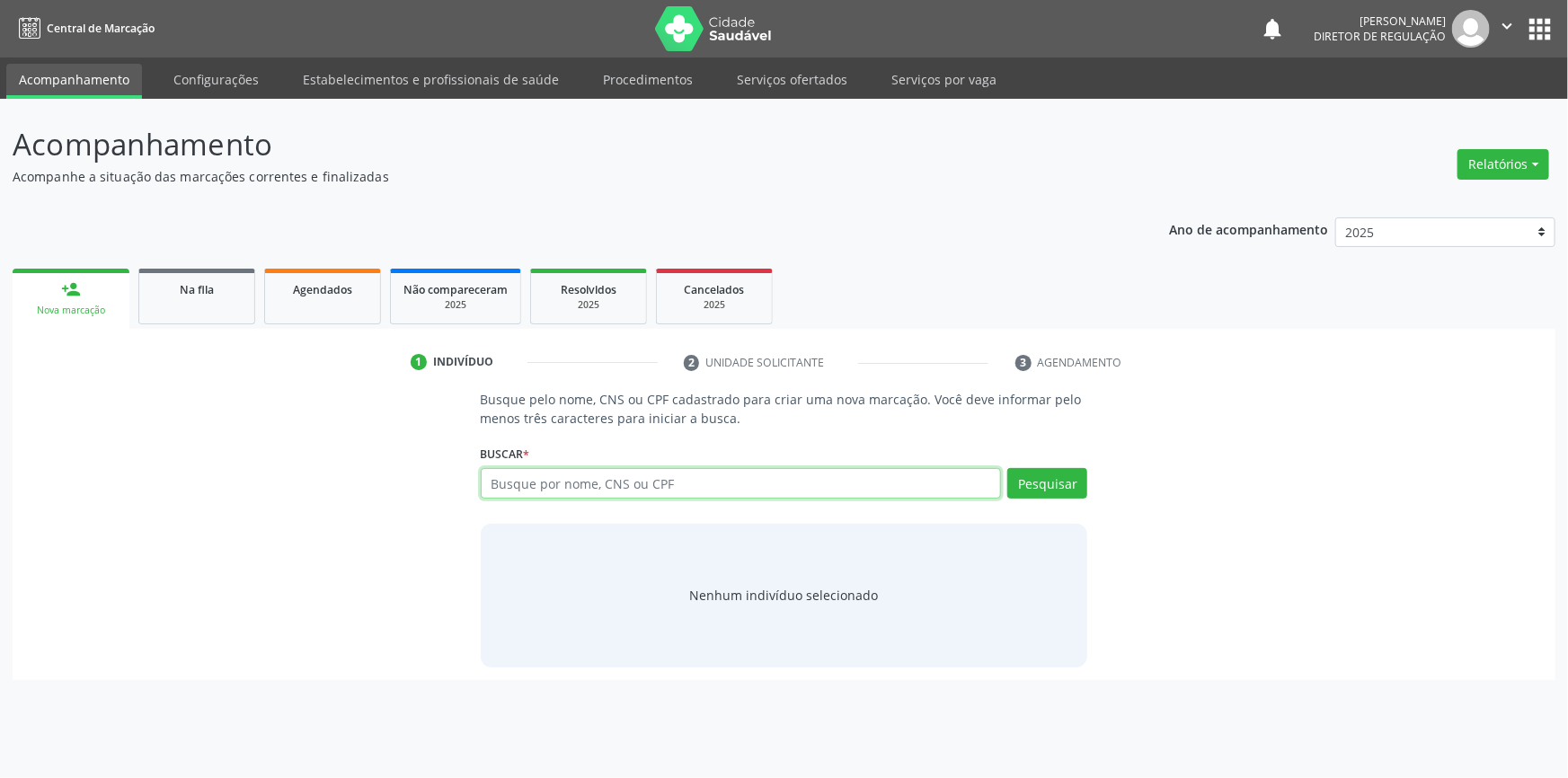
click at [638, 476] on input "text" at bounding box center [741, 483] width 521 height 30
type input "700008171131403"
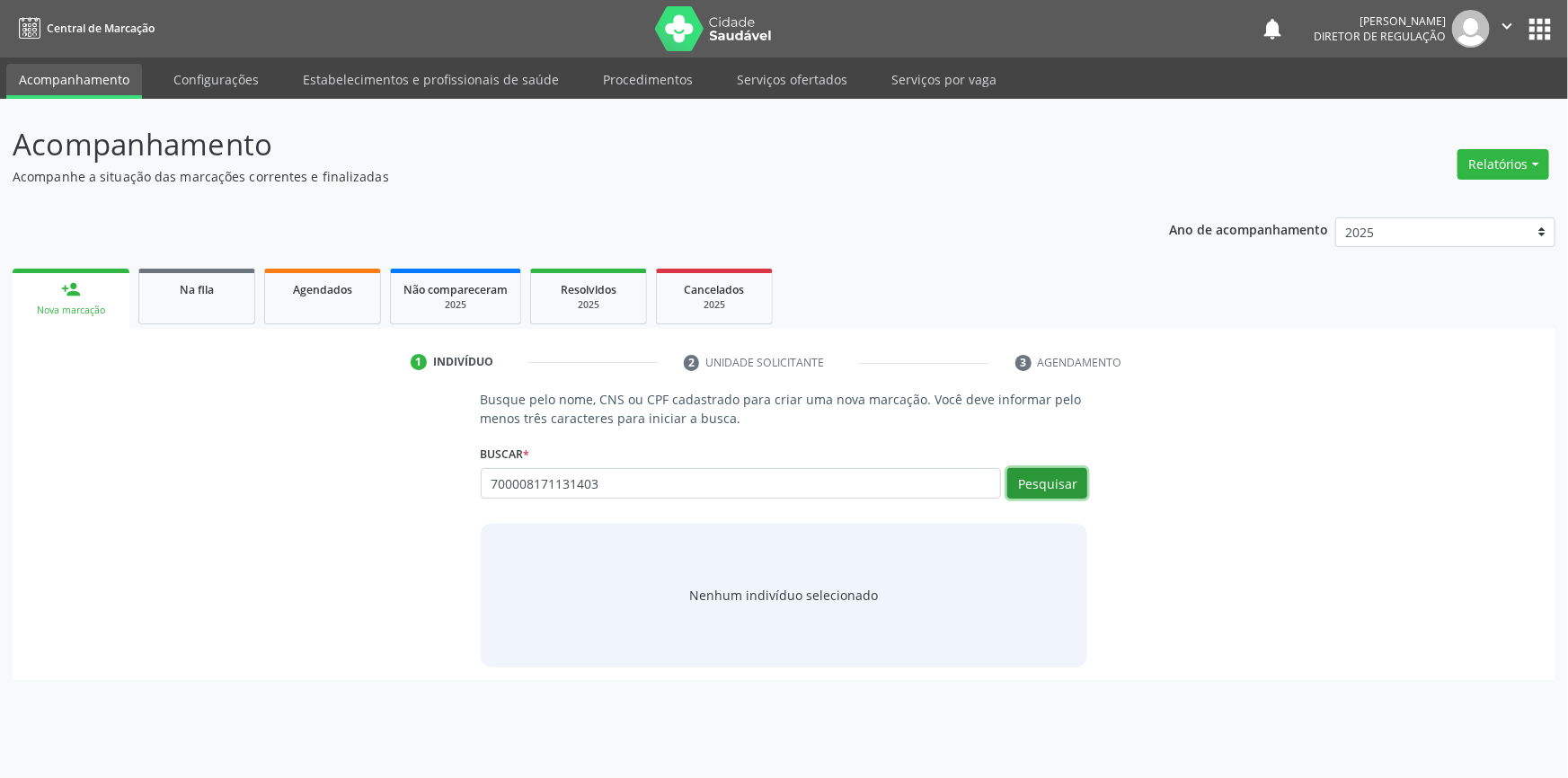
click at [1034, 485] on button "Pesquisar" at bounding box center [1047, 483] width 80 height 30
type input "700008171131403"
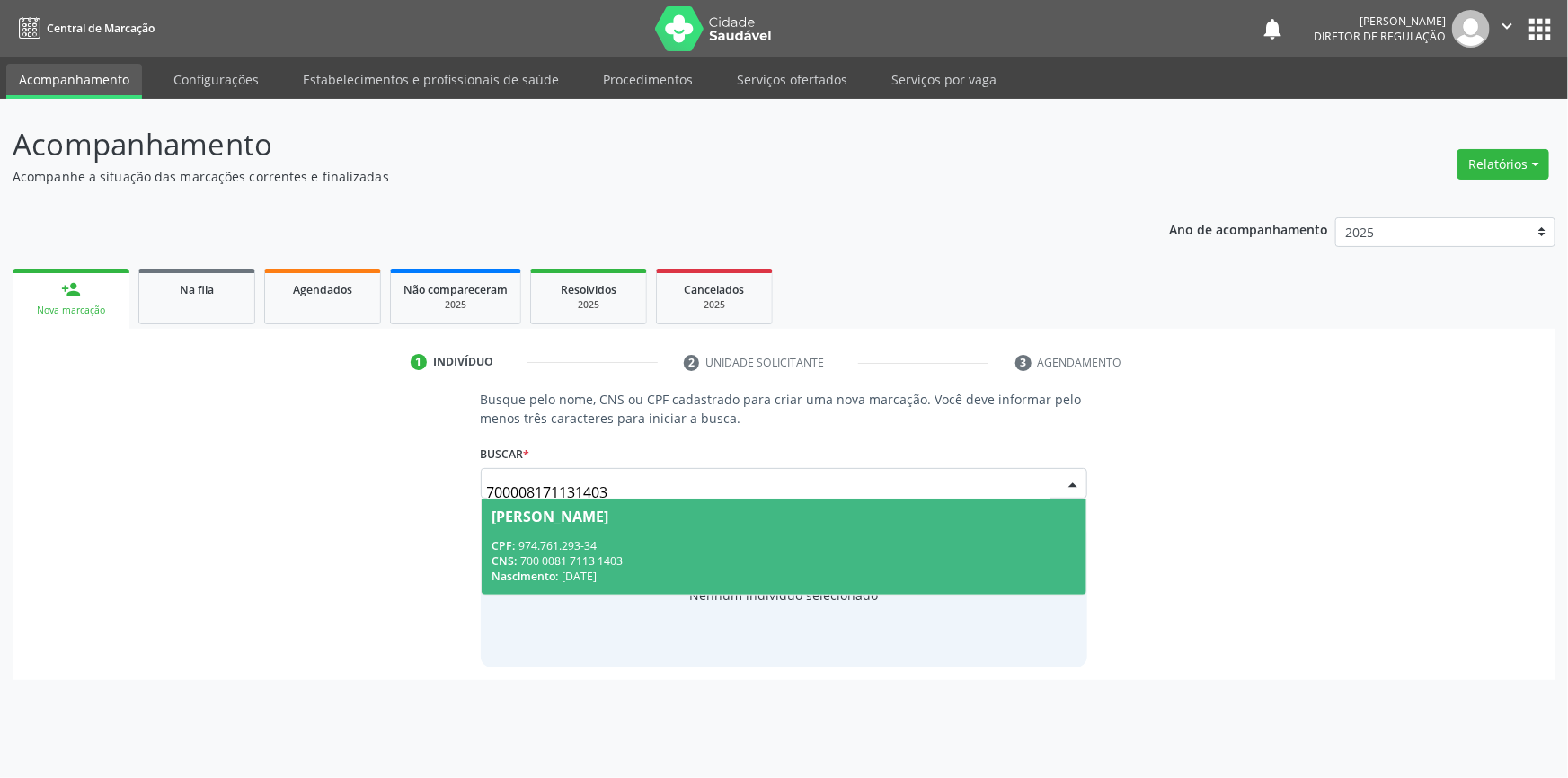
click at [687, 548] on div "CPF: 974.761.293-34" at bounding box center [784, 546] width 584 height 15
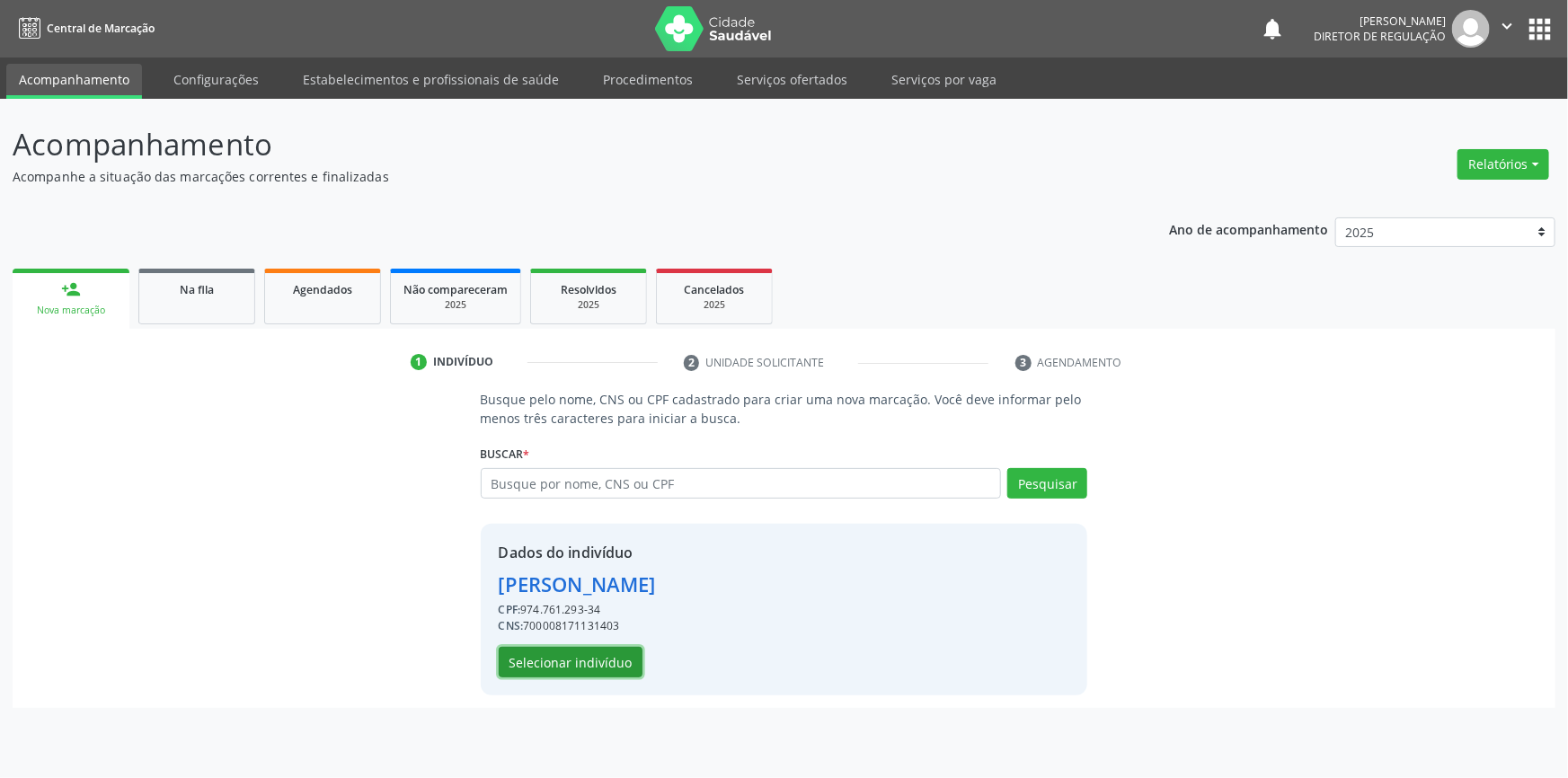
click at [609, 655] on button "Selecionar indivíduo" at bounding box center [570, 662] width 143 height 30
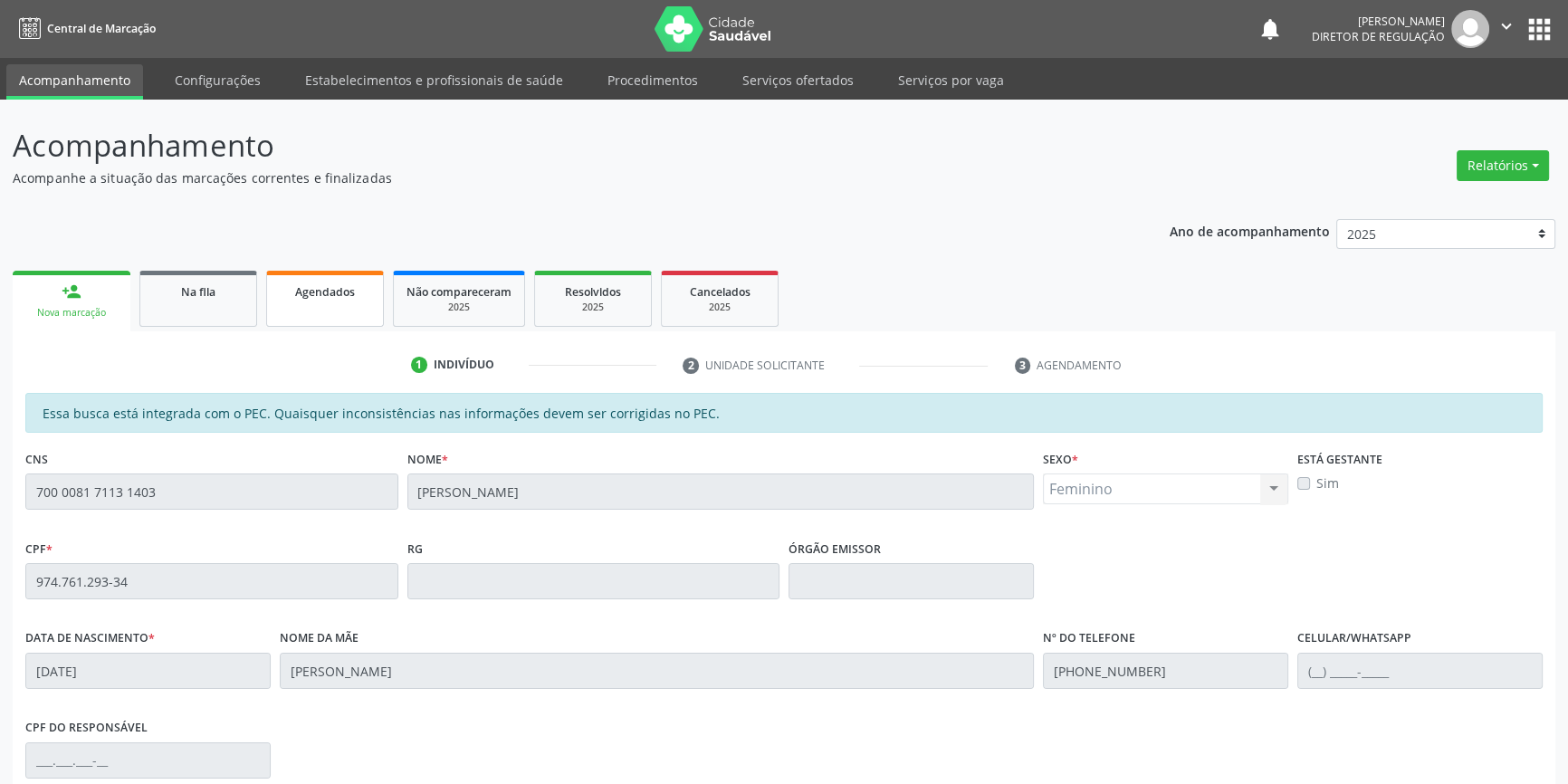
click at [344, 290] on span "Agendados" at bounding box center [324, 292] width 60 height 15
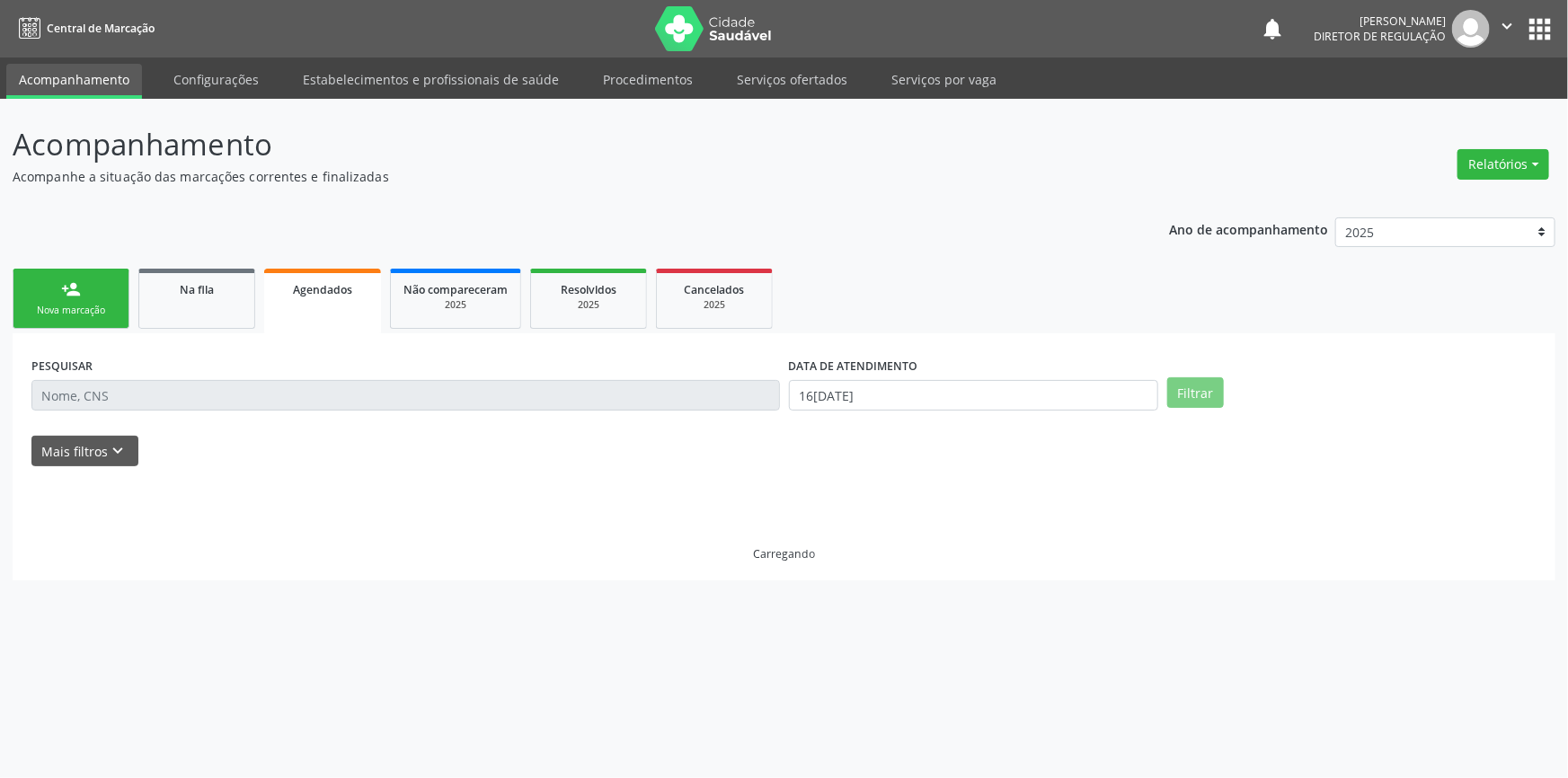
click at [101, 309] on div "Nova marcação" at bounding box center [71, 311] width 90 height 13
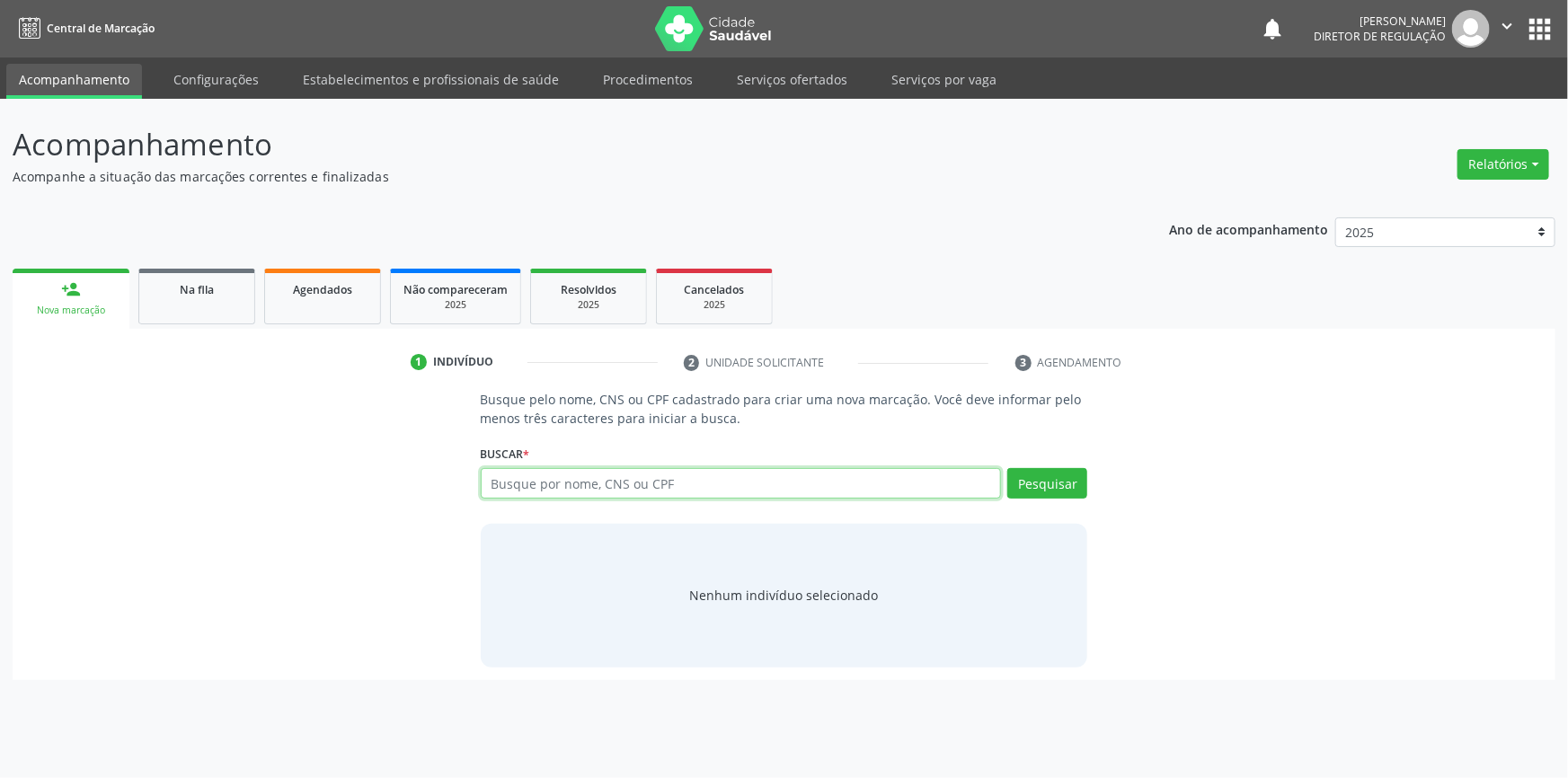
click at [673, 483] on input "text" at bounding box center [741, 483] width 521 height 30
type input "708205191032444"
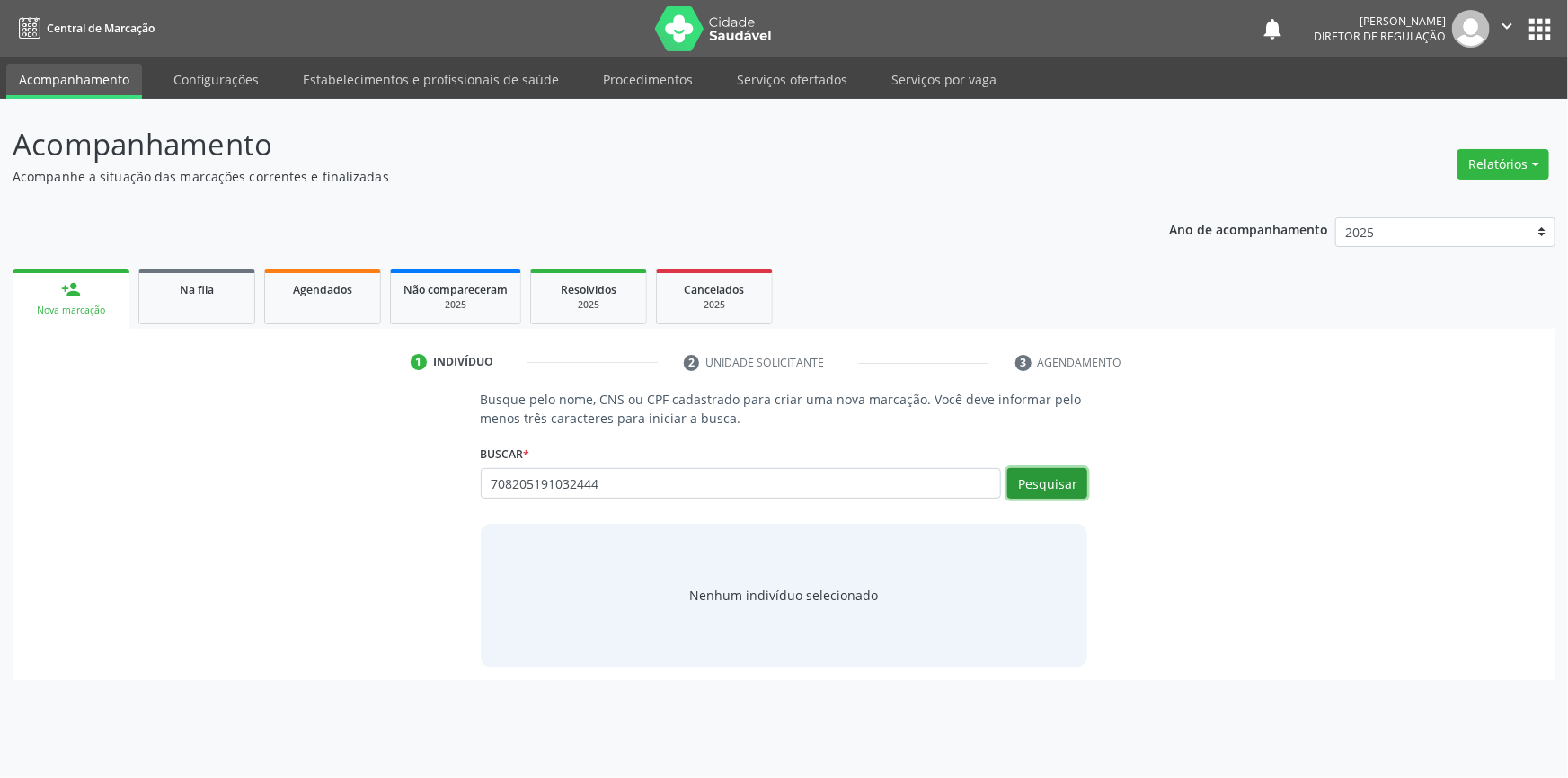
click at [1033, 478] on button "Pesquisar" at bounding box center [1047, 483] width 80 height 30
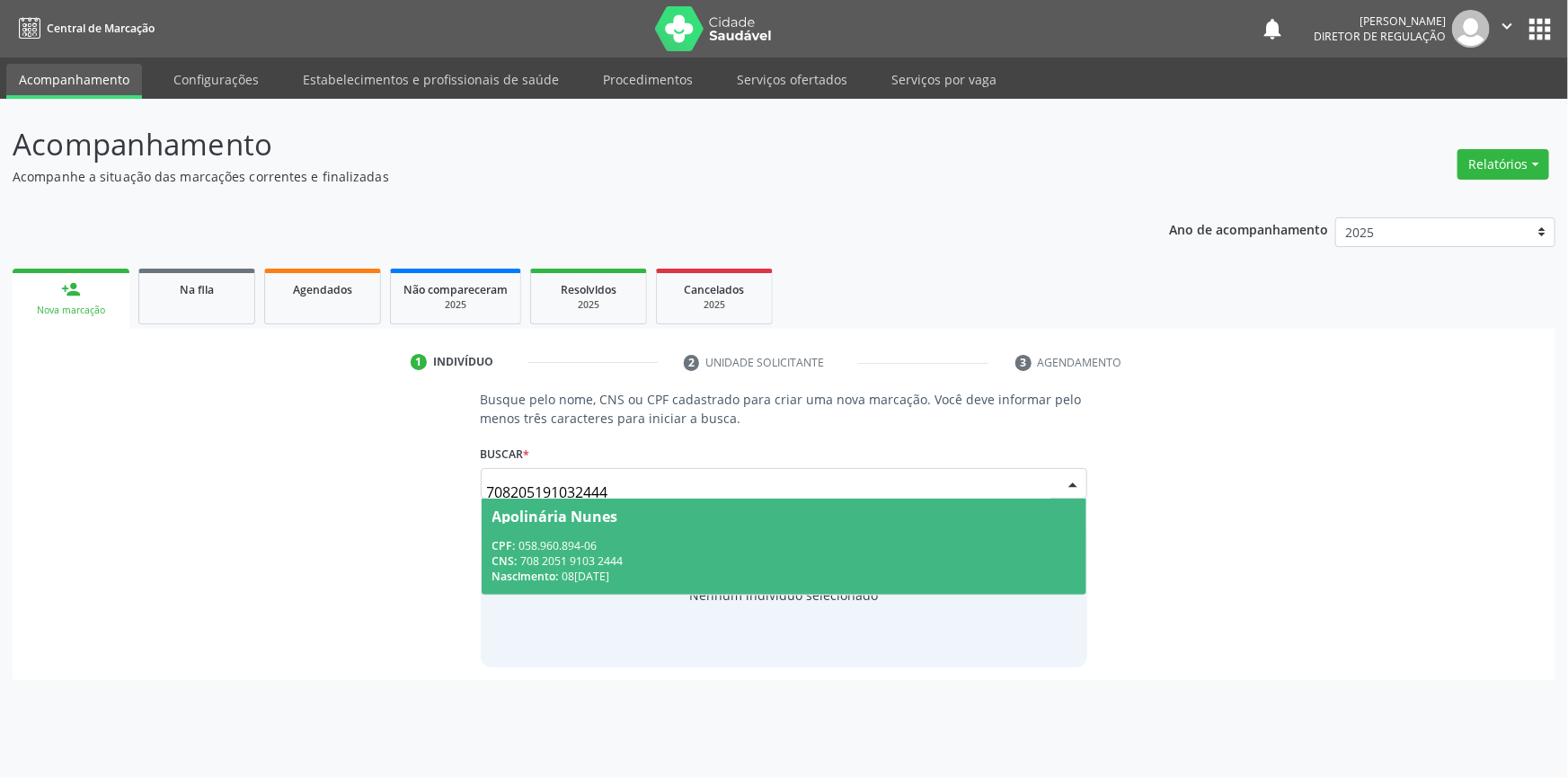
click at [710, 559] on div "CNS: 708 2051 9103 2444" at bounding box center [784, 561] width 584 height 15
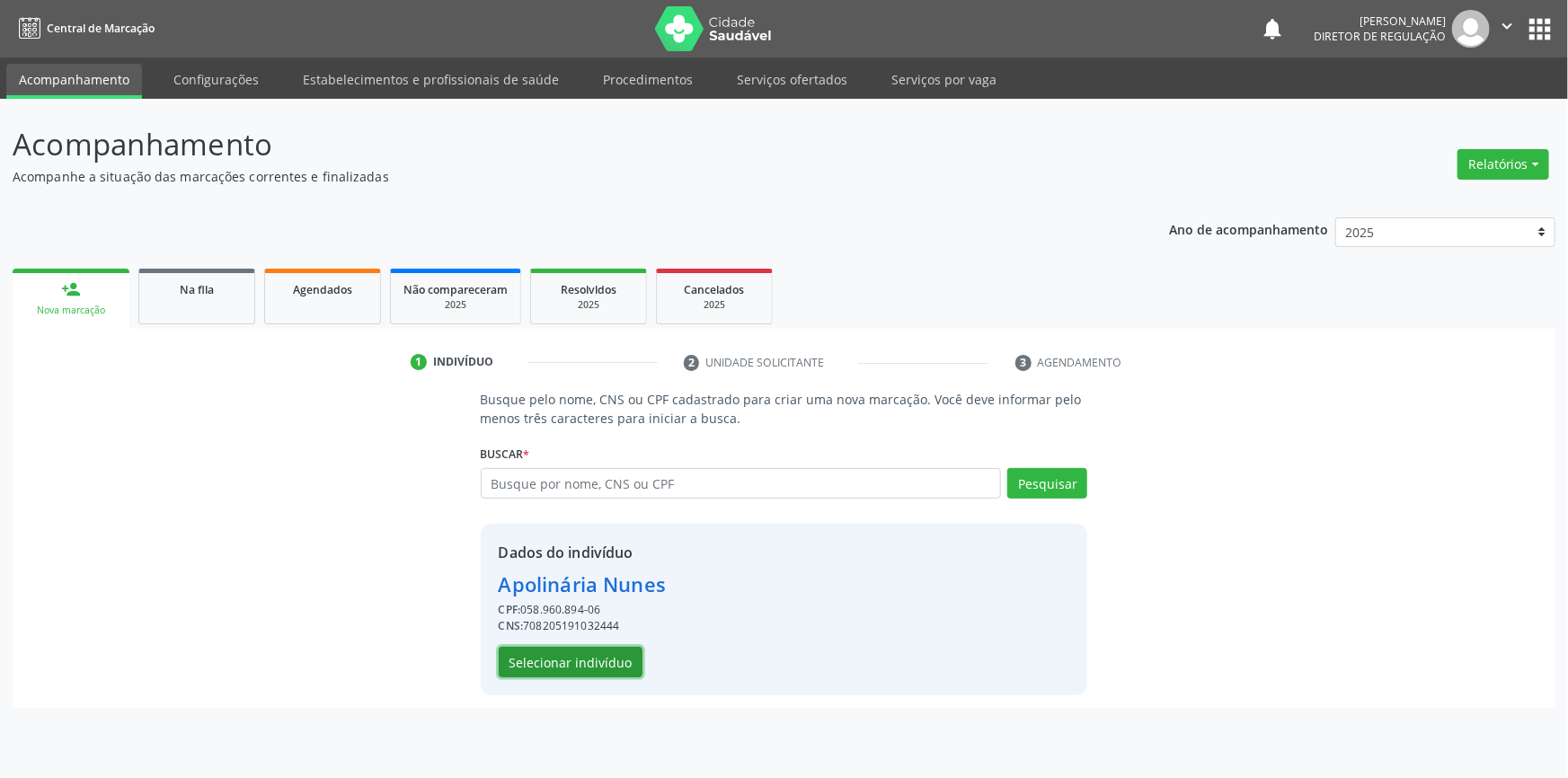
click at [599, 660] on button "Selecionar indivíduo" at bounding box center [570, 662] width 143 height 30
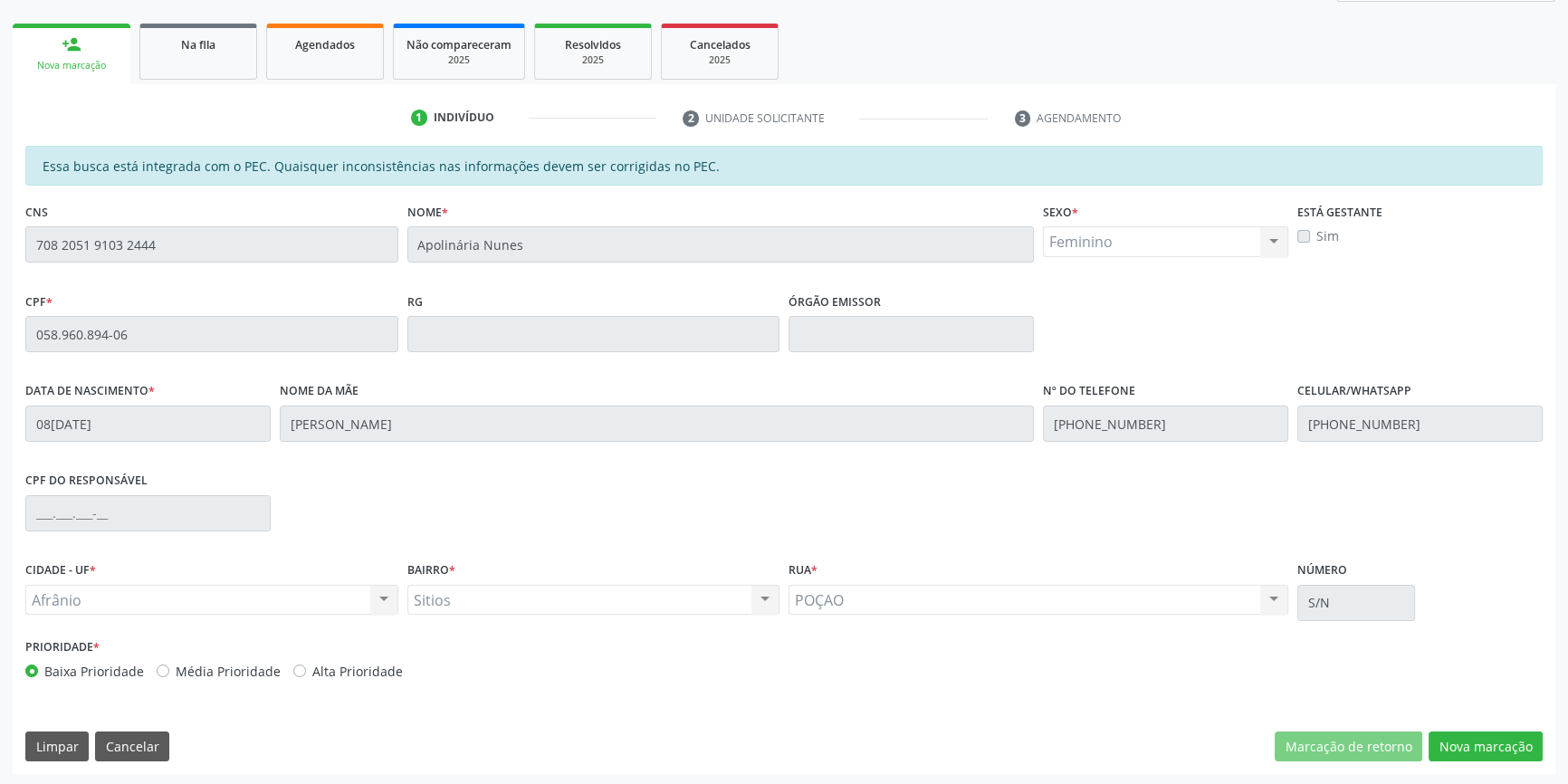
scroll to position [248, 0]
click at [1482, 744] on button "Nova marcação" at bounding box center [1486, 746] width 114 height 30
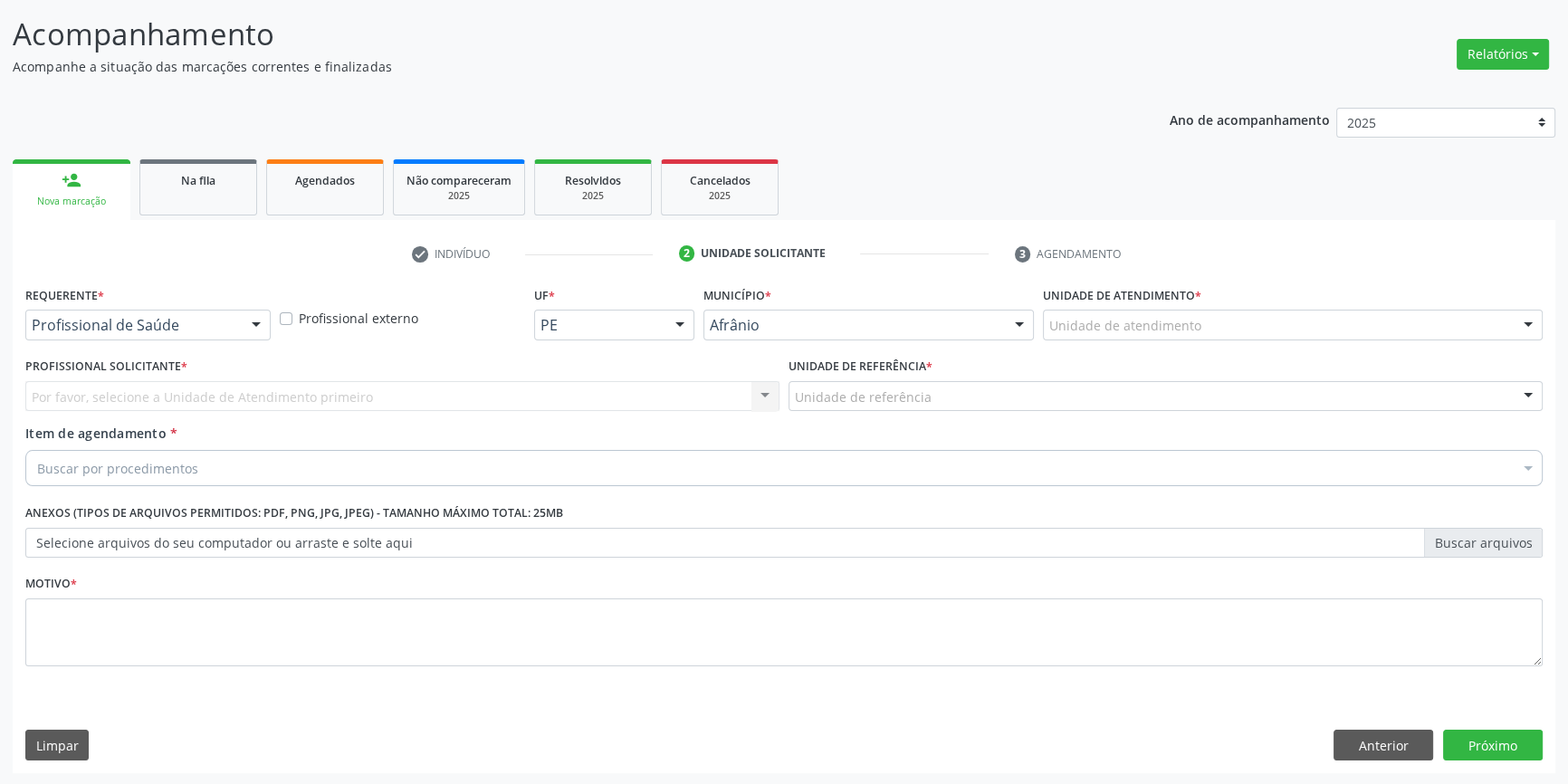
click at [1242, 317] on div "Unidade de atendimento" at bounding box center [1292, 324] width 500 height 30
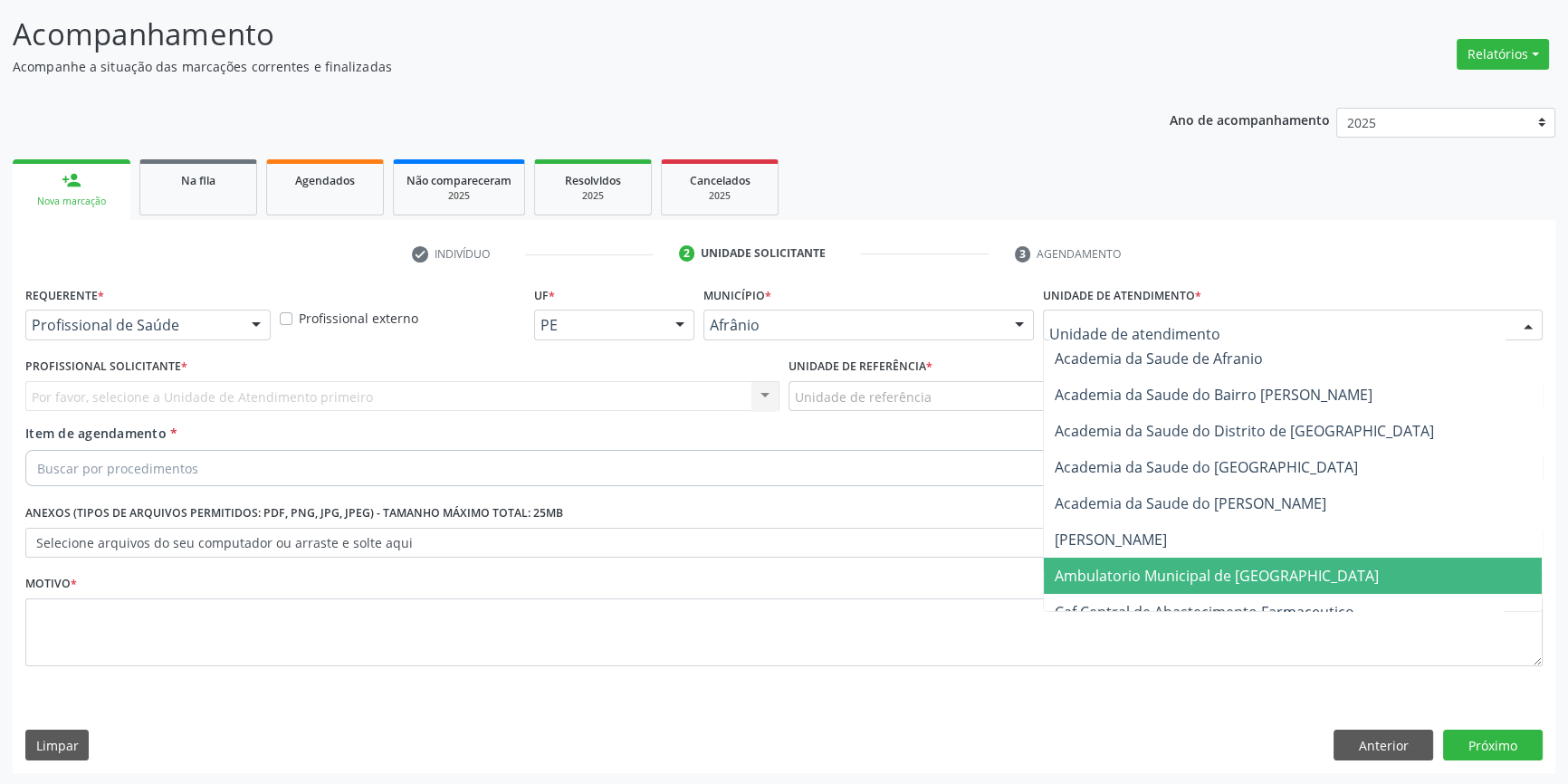
click at [1210, 571] on span "Ambulatorio Municipal de [GEOGRAPHIC_DATA]" at bounding box center [1217, 576] width 324 height 20
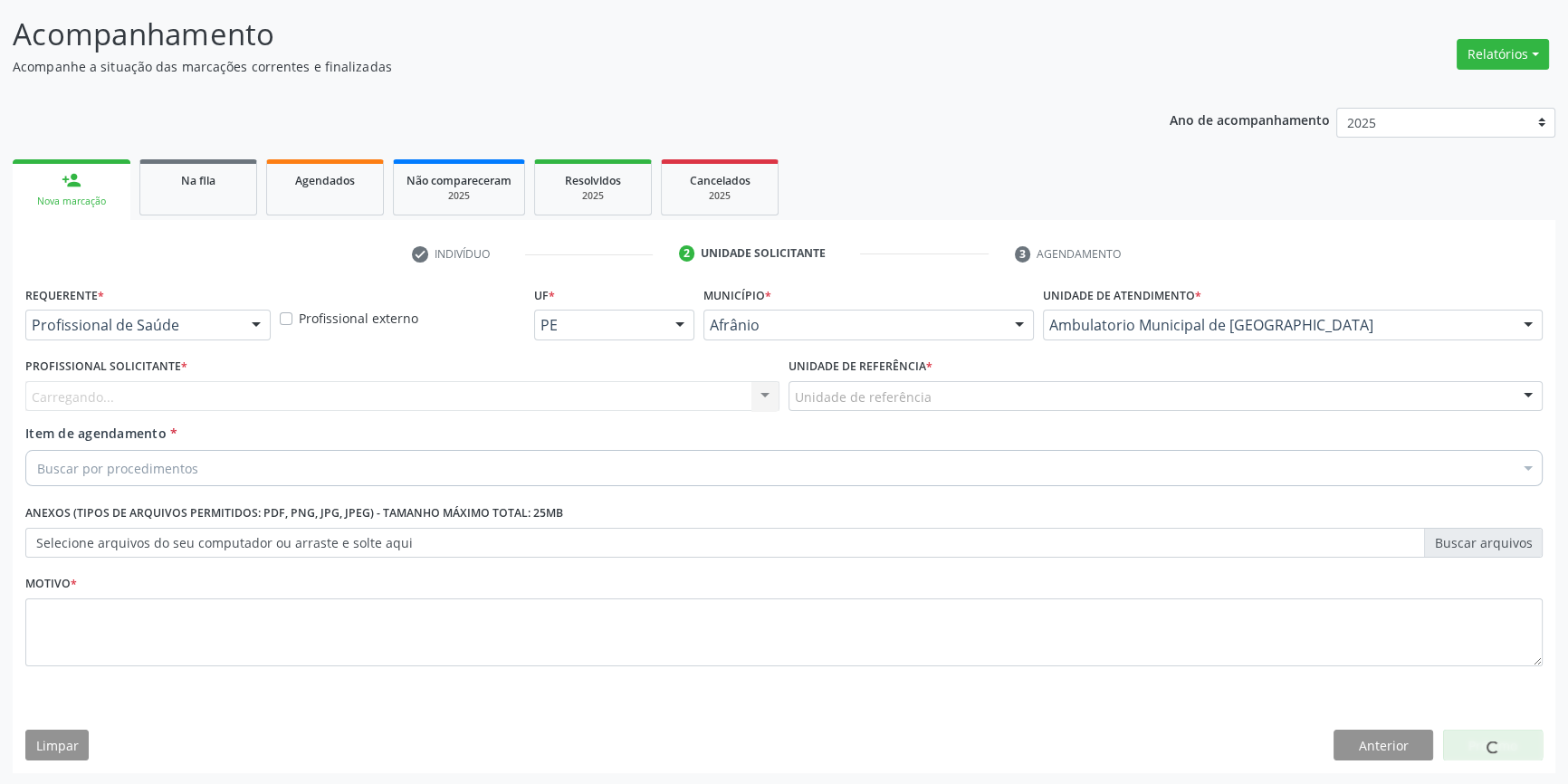
click at [996, 387] on div "Unidade de referência" at bounding box center [1166, 397] width 755 height 30
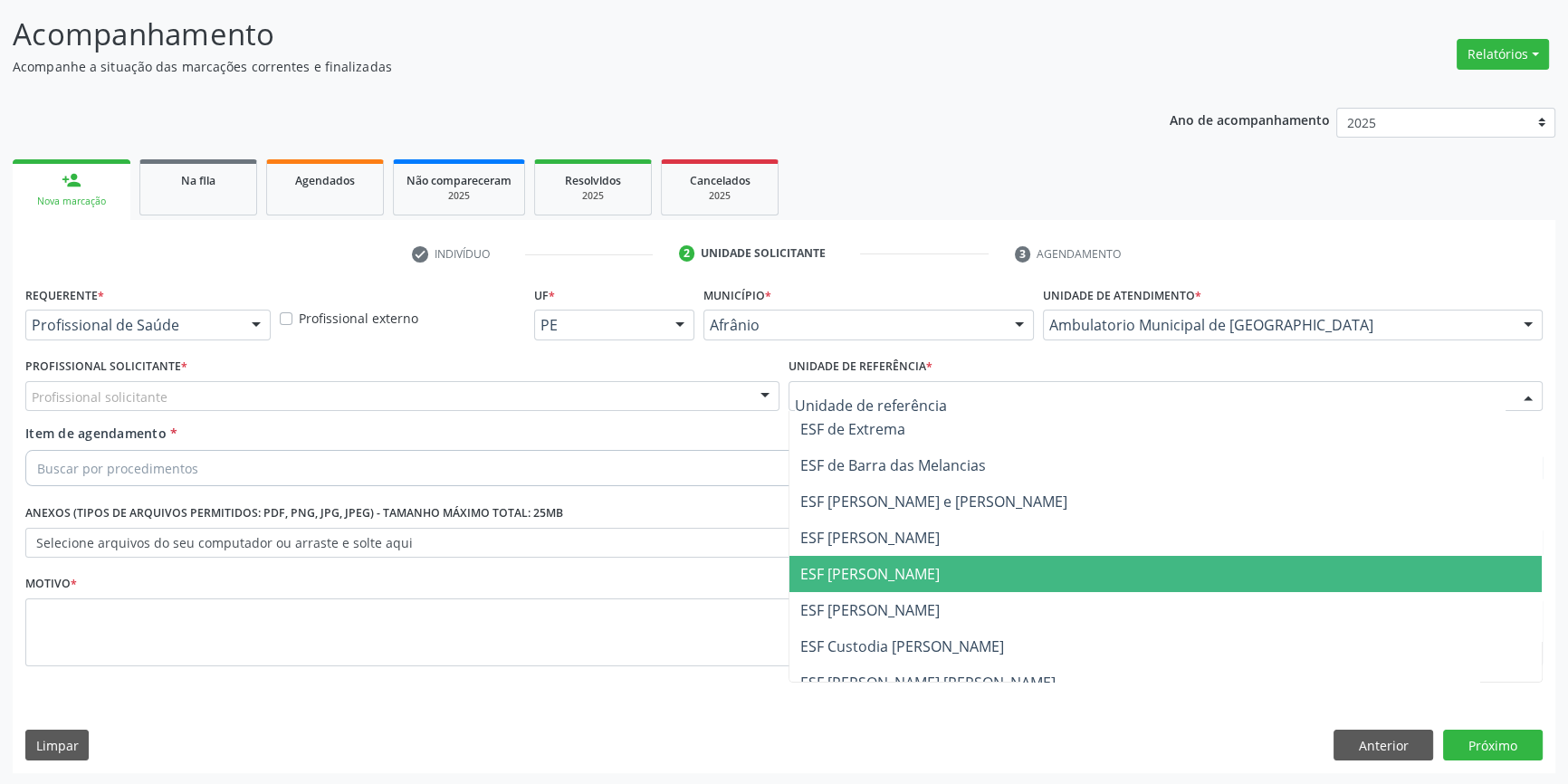
click at [918, 564] on span "ESF [PERSON_NAME]" at bounding box center [870, 574] width 140 height 20
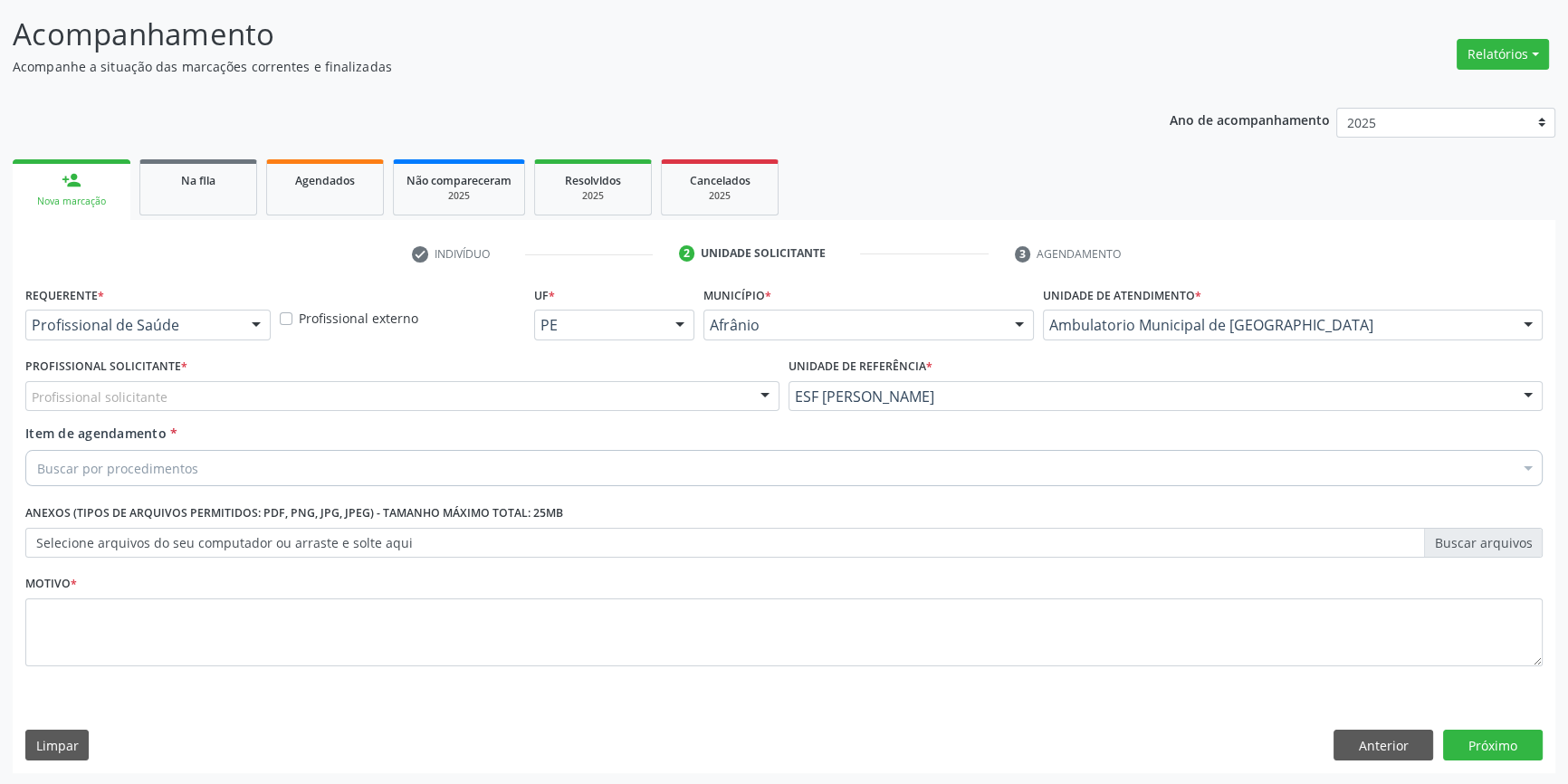
click at [547, 399] on div "Profissional solicitante" at bounding box center [402, 397] width 755 height 30
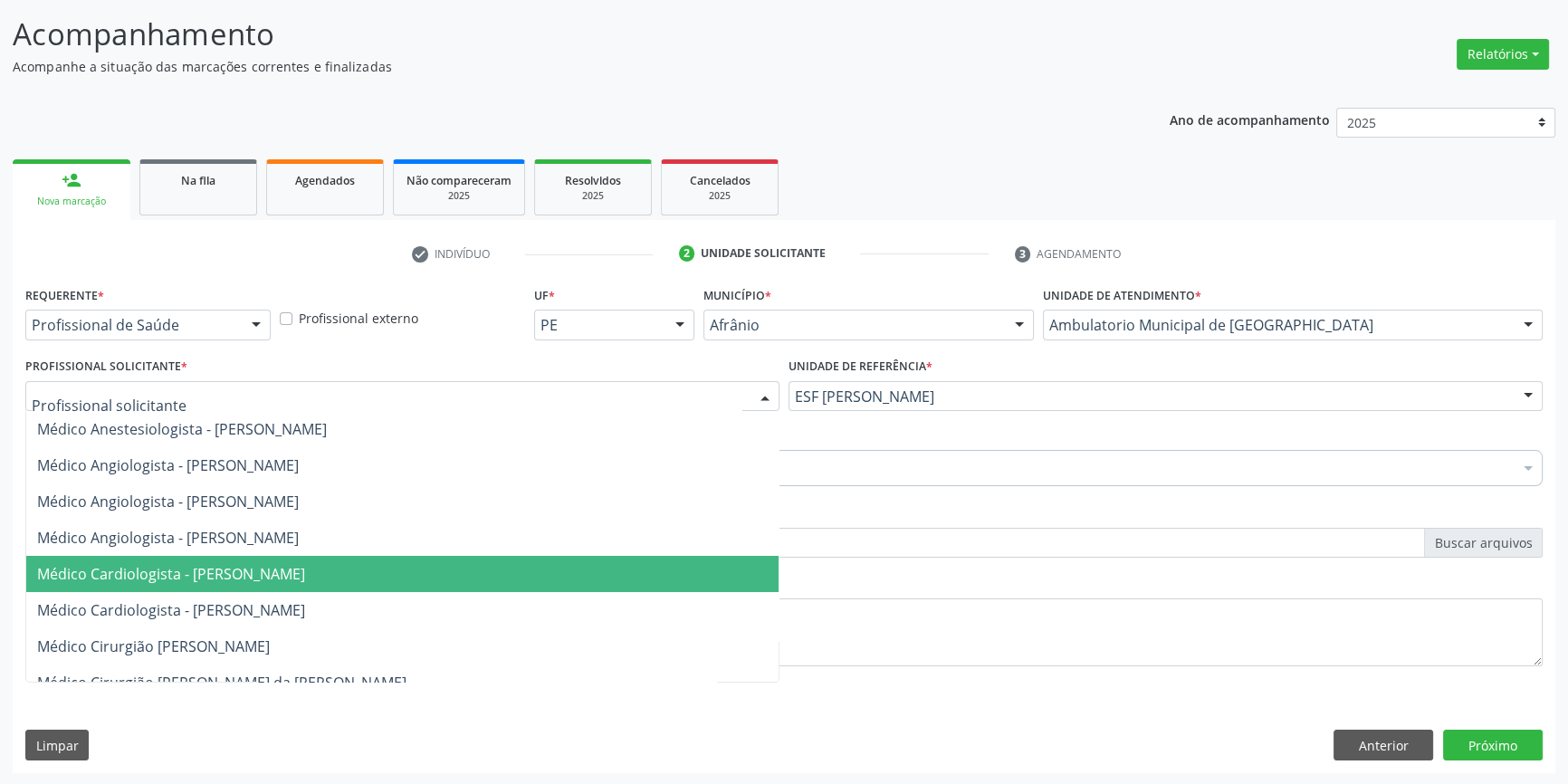
click at [515, 579] on span "Médico Cardiologista - [PERSON_NAME]" at bounding box center [402, 574] width 753 height 36
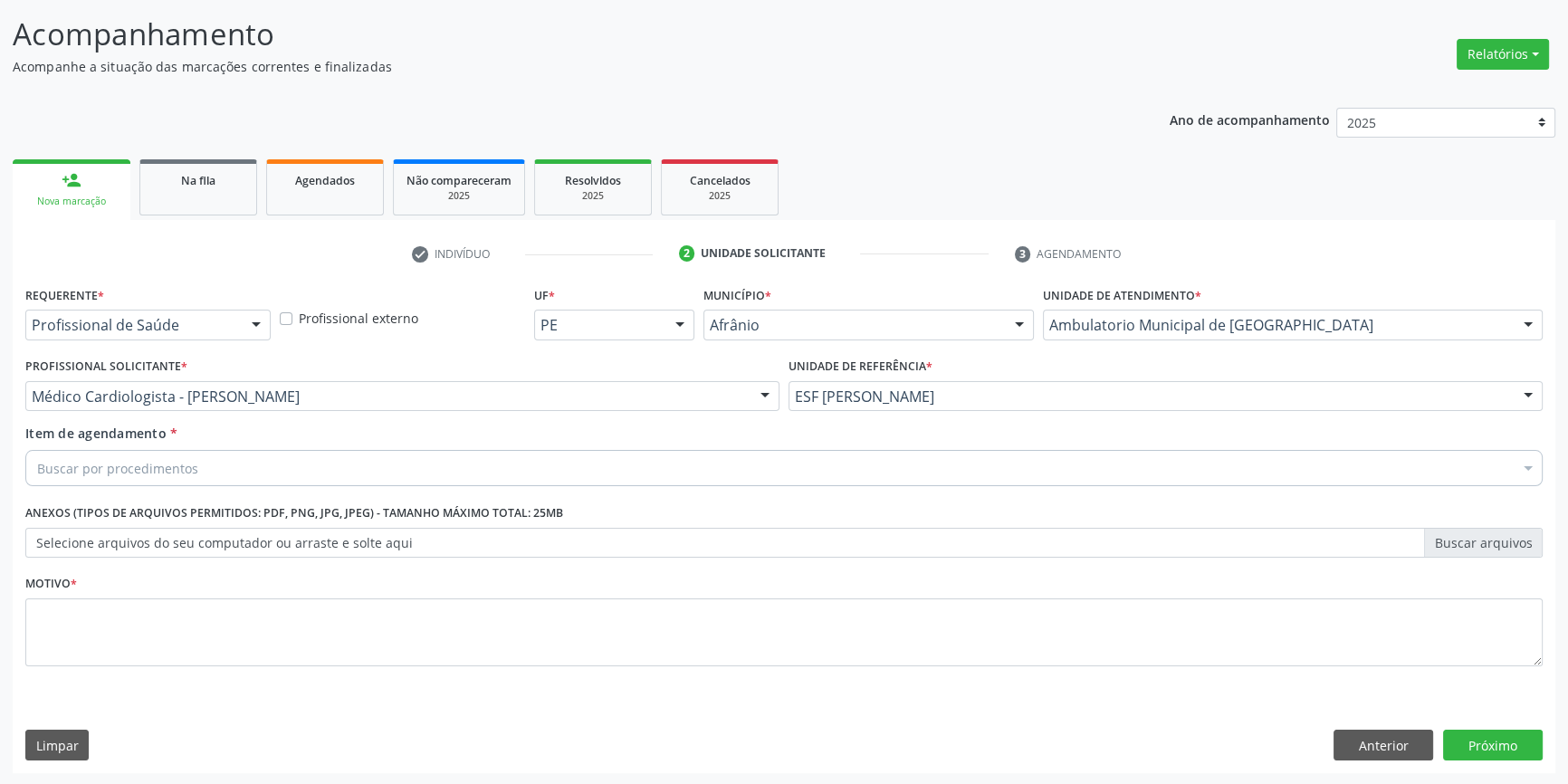
click at [447, 464] on div "Buscar por procedimentos" at bounding box center [784, 468] width 1518 height 36
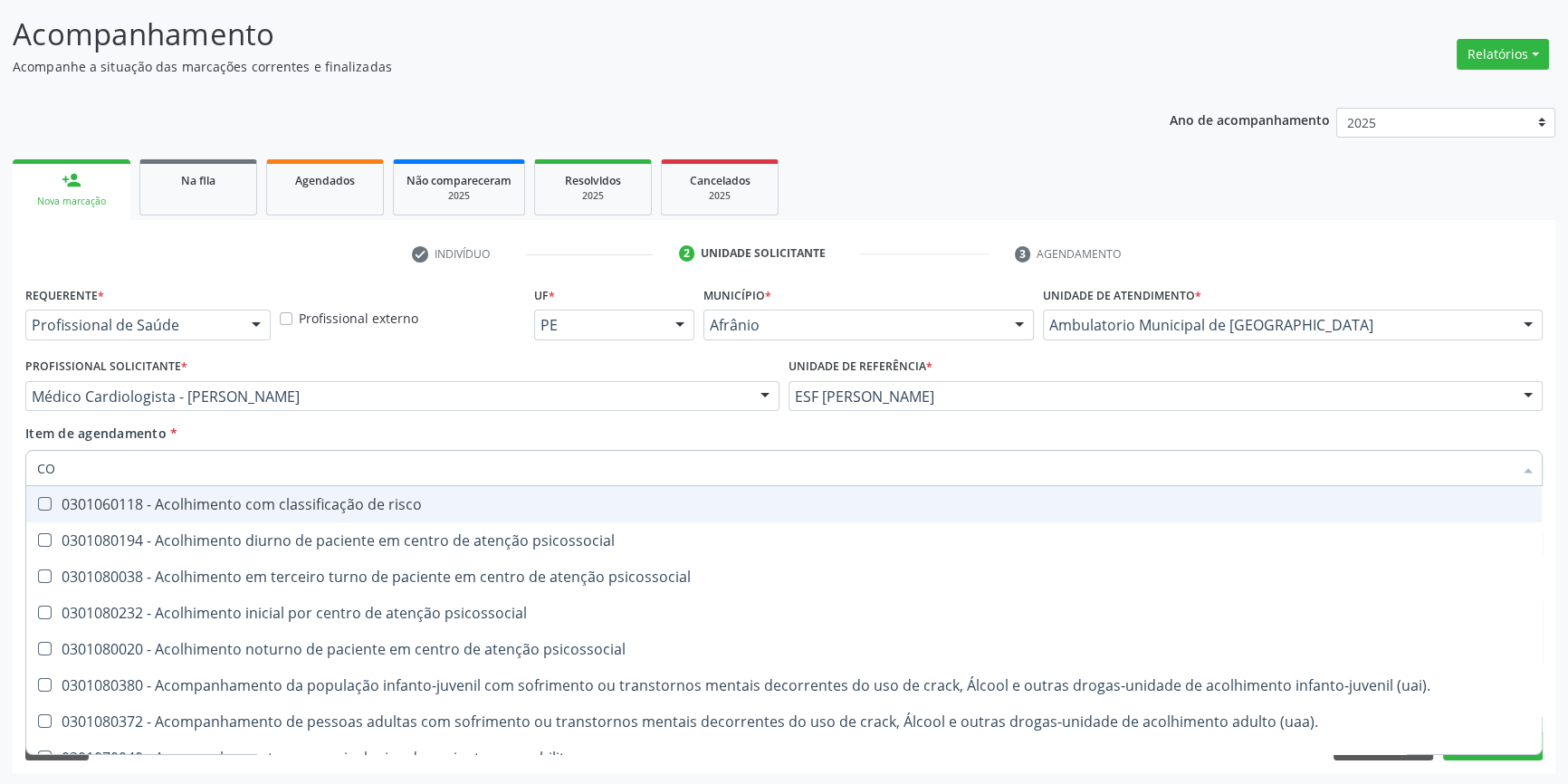
type input "C"
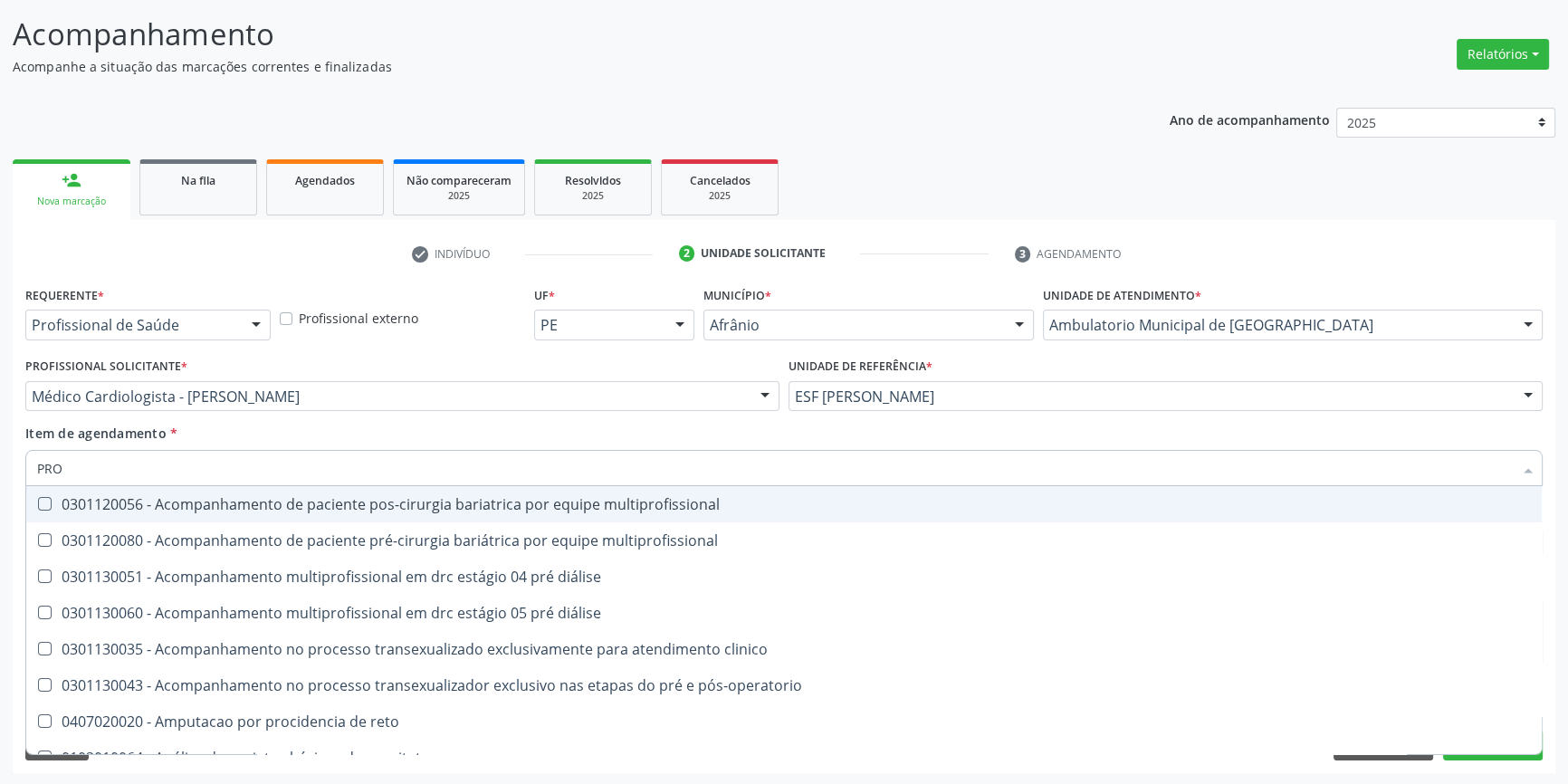
type input "PROC"
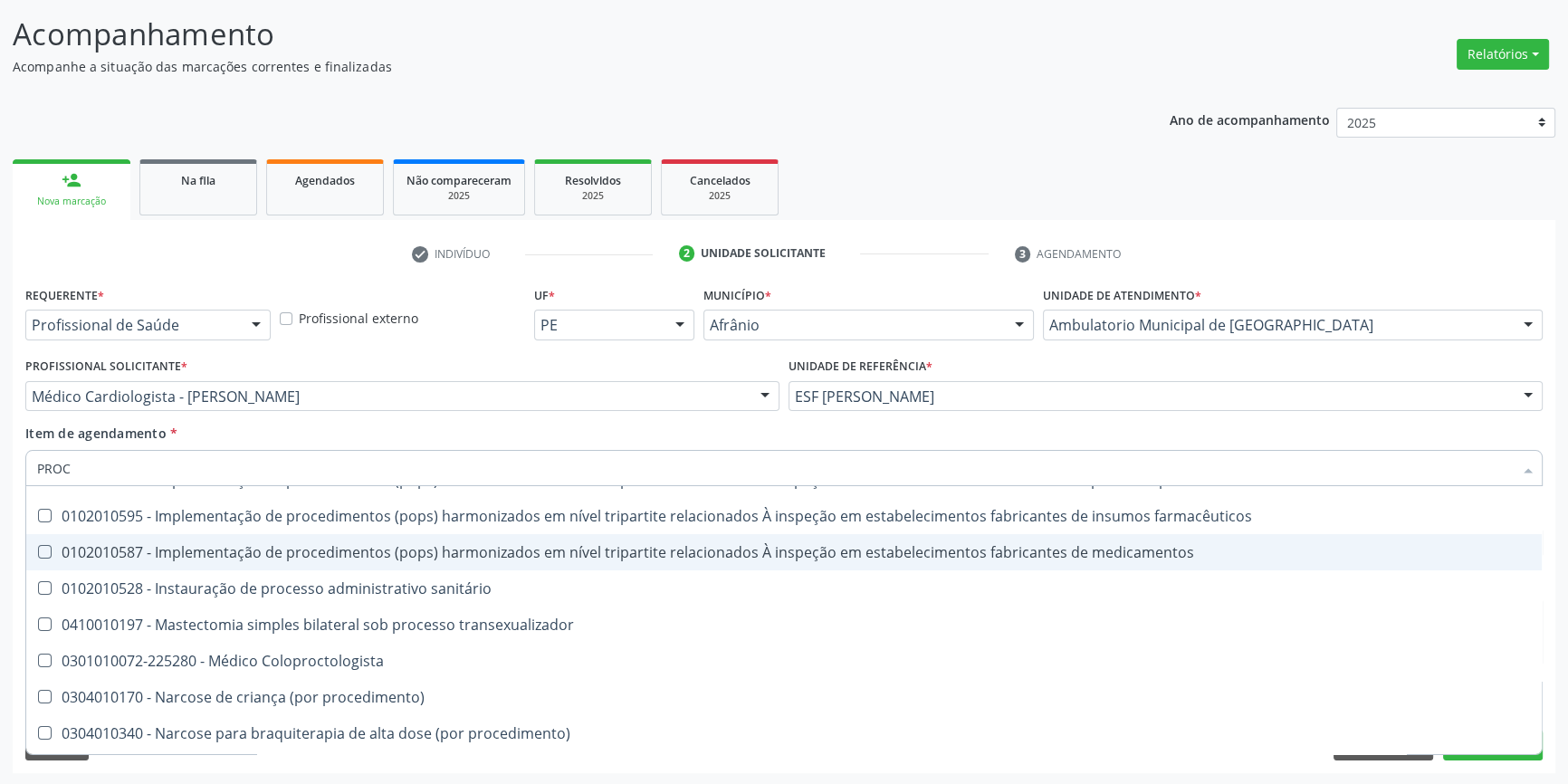
scroll to position [576, 0]
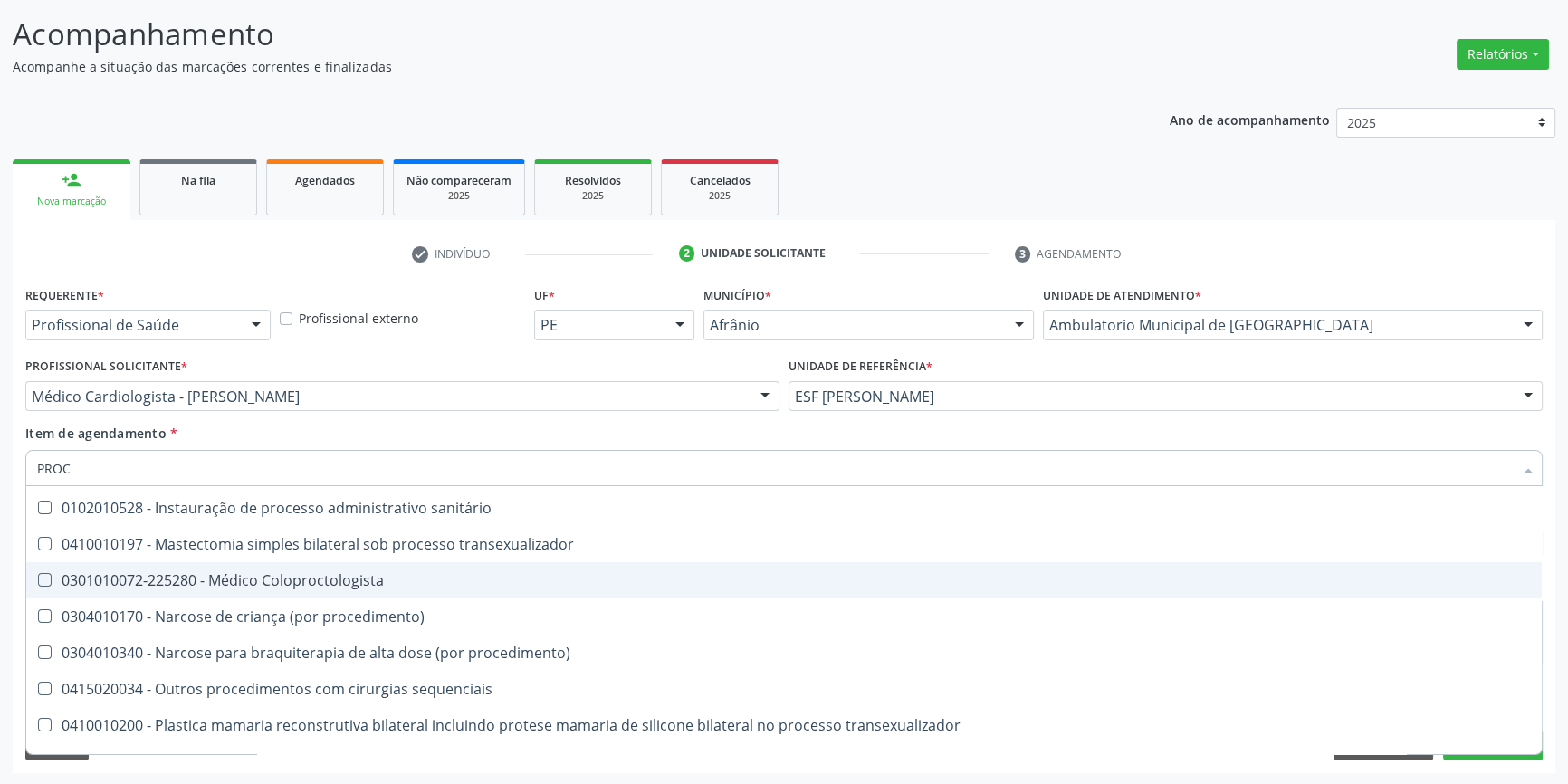
click at [382, 578] on div "0301010072-225280 - Médico Coloproctologista" at bounding box center [784, 579] width 1494 height 14
checkbox Coloproctologista "true"
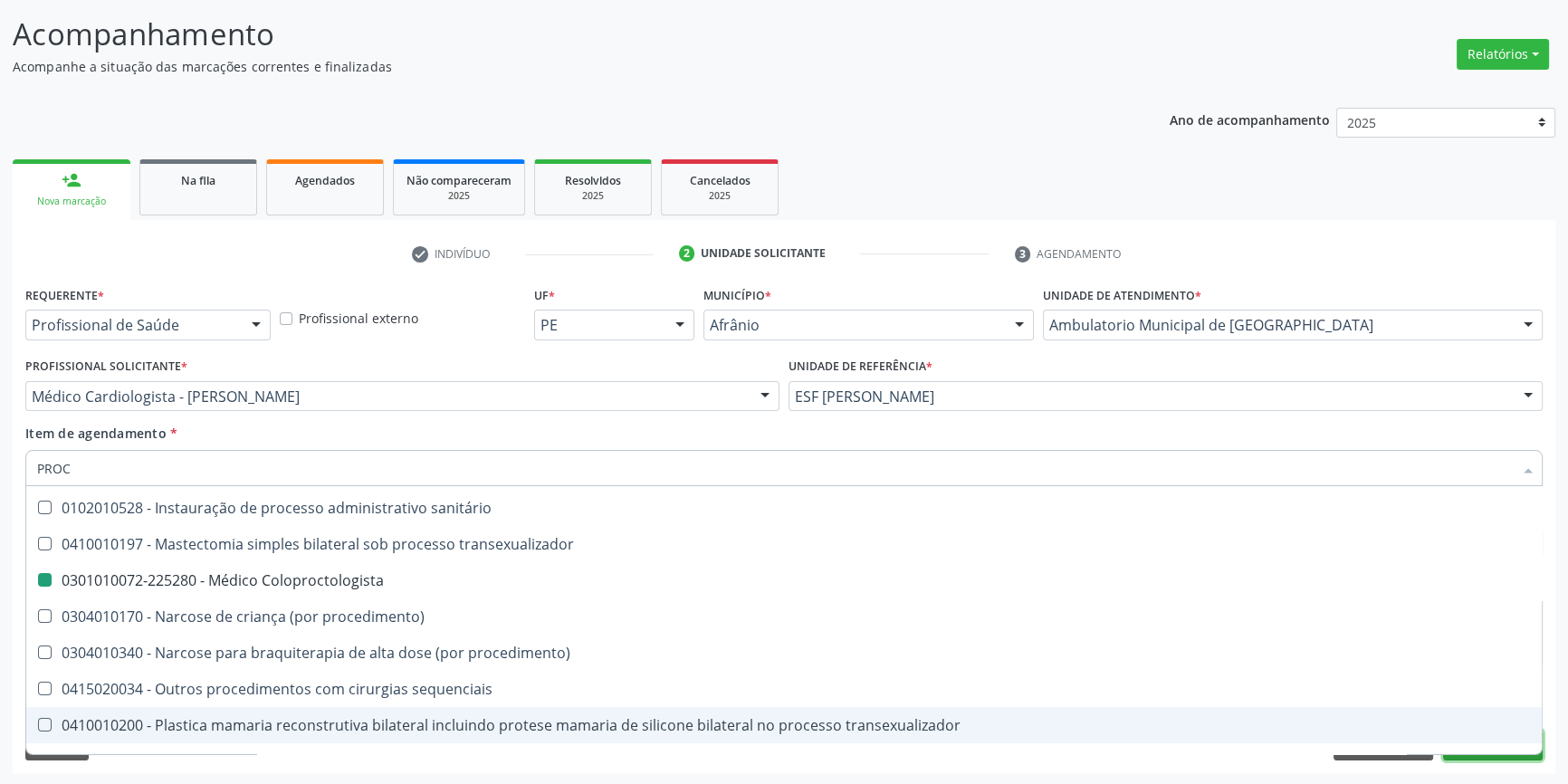
click at [1500, 757] on button "Próximo" at bounding box center [1493, 745] width 100 height 30
checkbox pós-operatorio "true"
checkbox Coloproctologista "false"
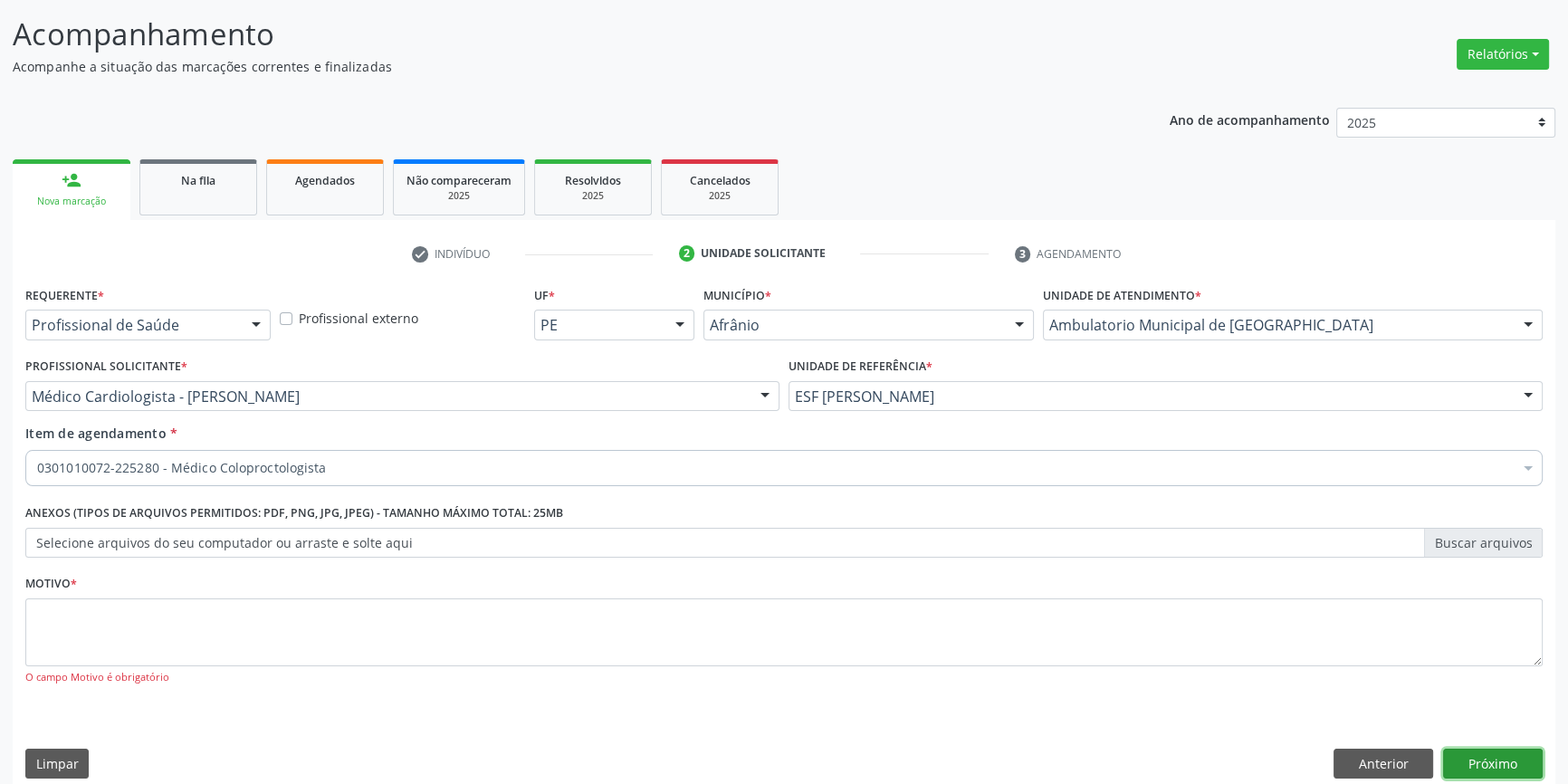
scroll to position [0, 0]
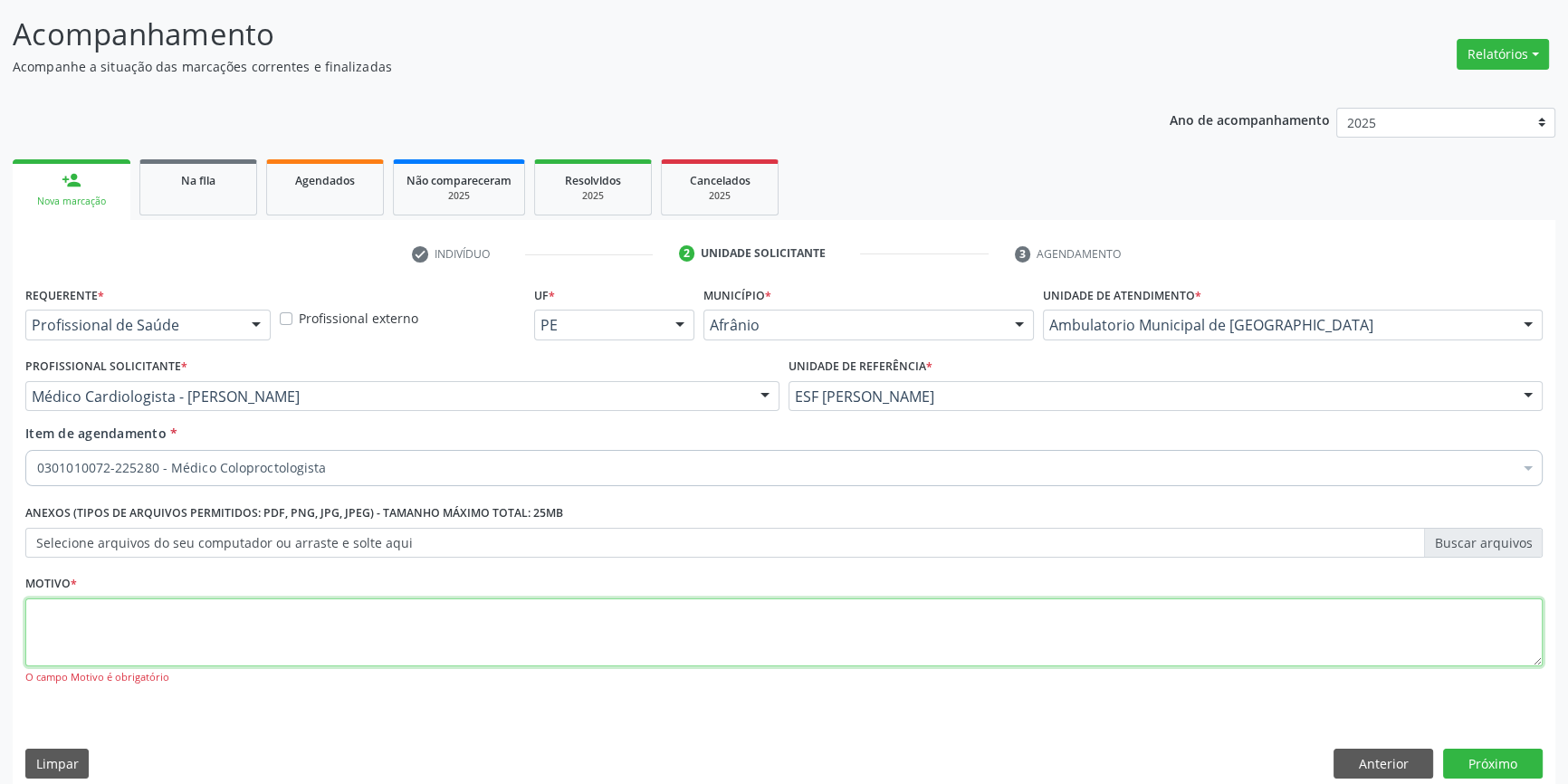
click at [678, 617] on textarea at bounding box center [784, 633] width 1518 height 69
type textarea "*"
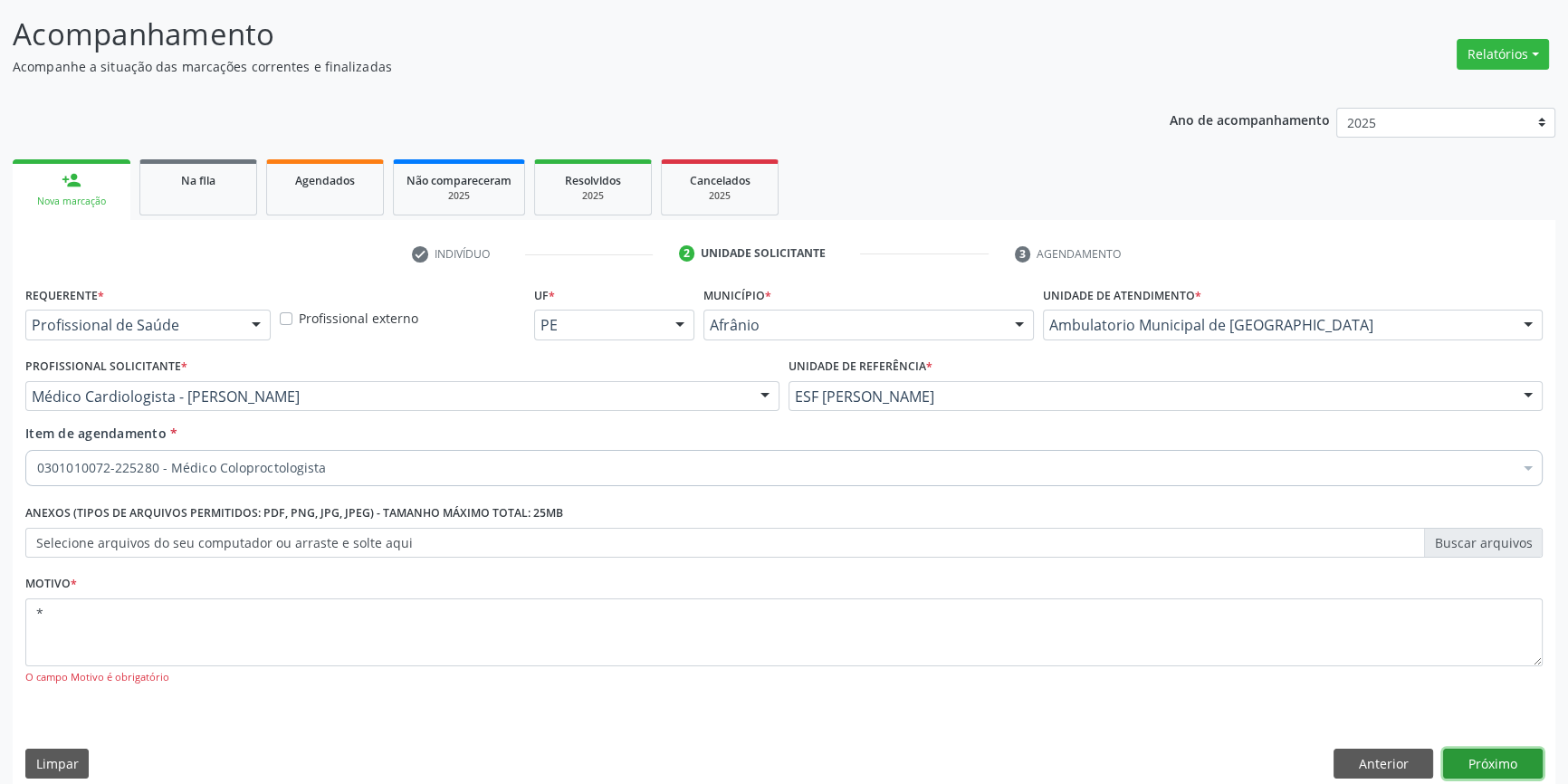
click at [1499, 755] on button "Próximo" at bounding box center [1493, 764] width 100 height 30
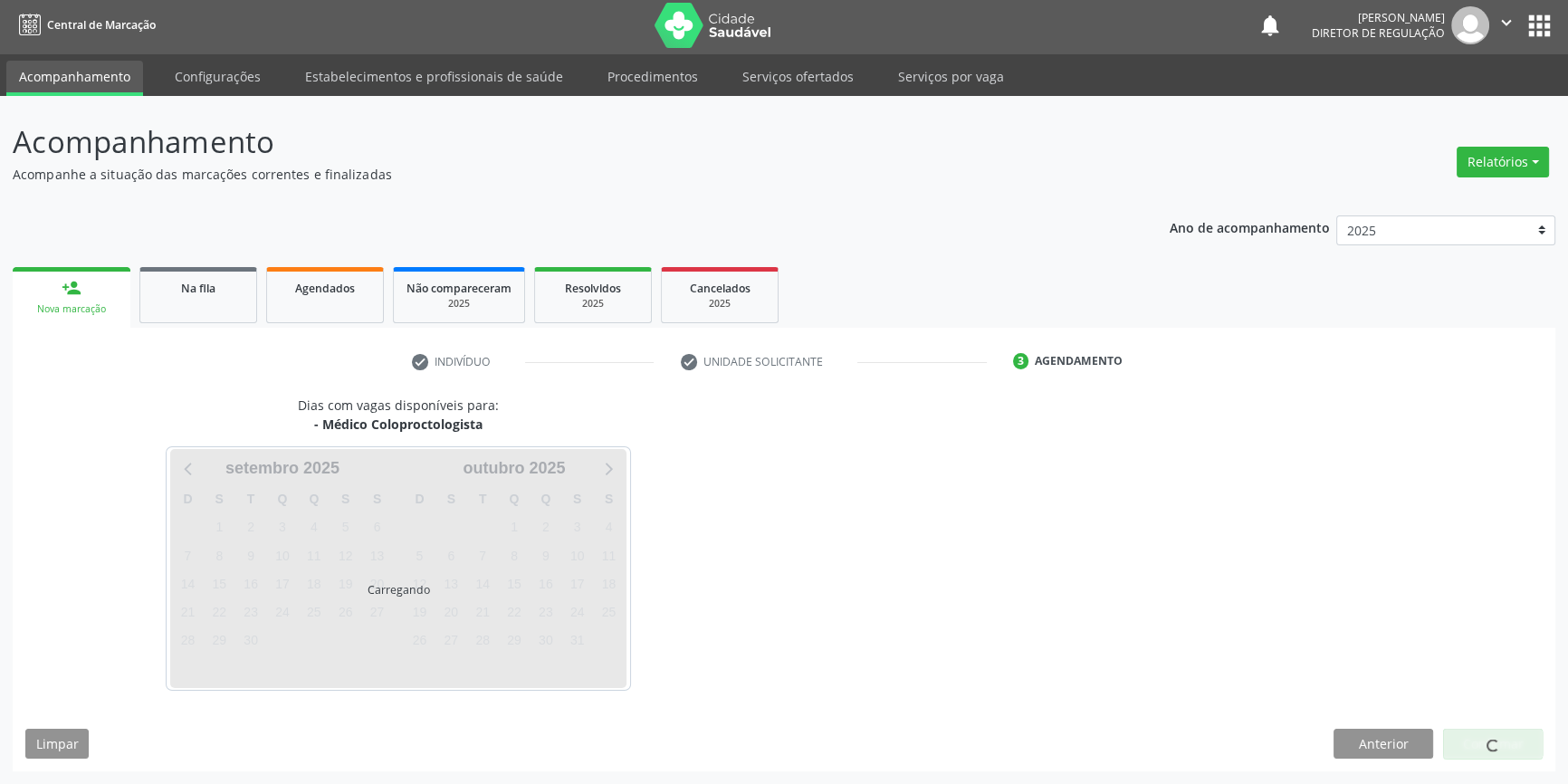
scroll to position [2, 0]
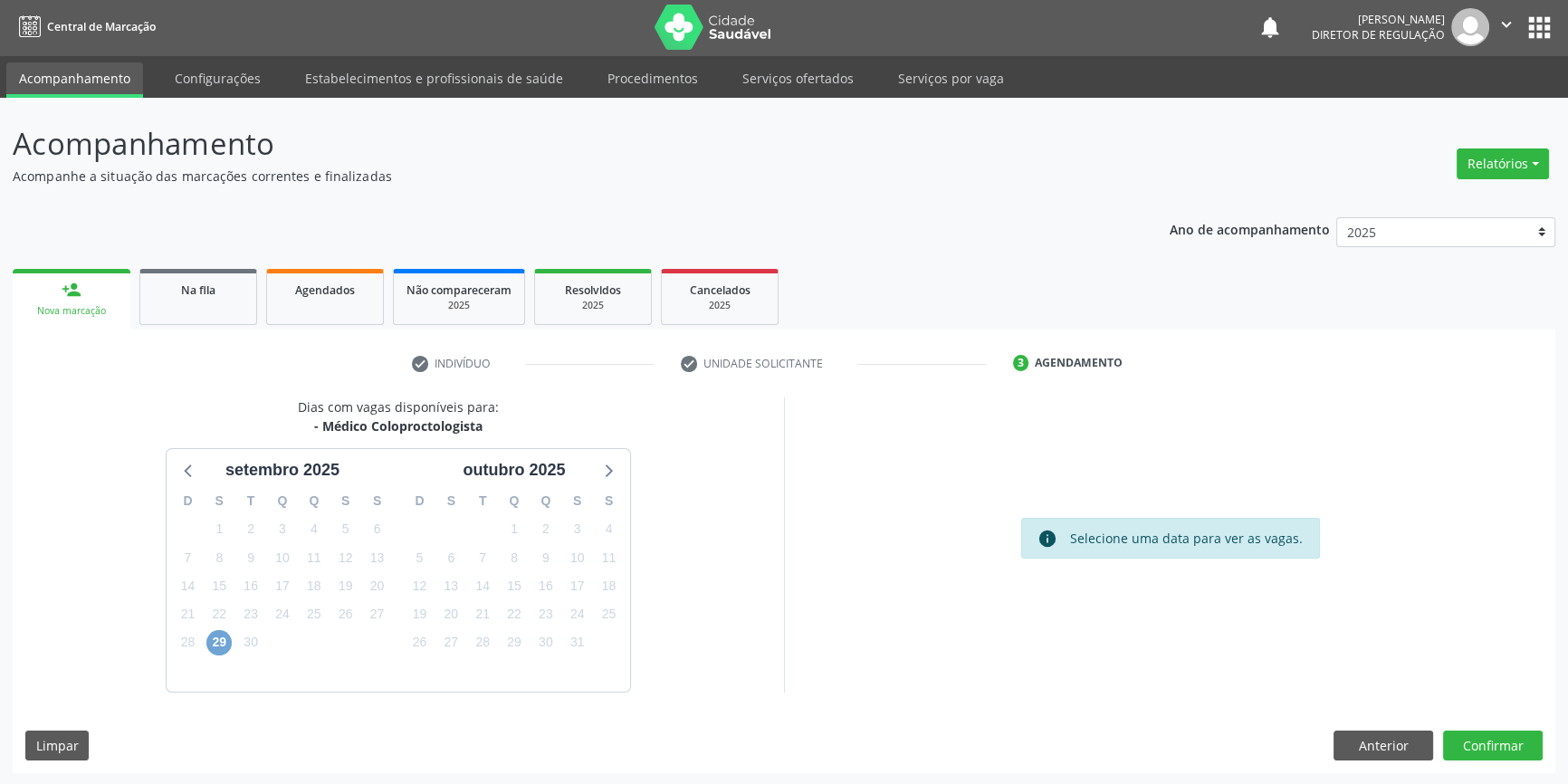
click at [217, 636] on span "29" at bounding box center [219, 642] width 26 height 26
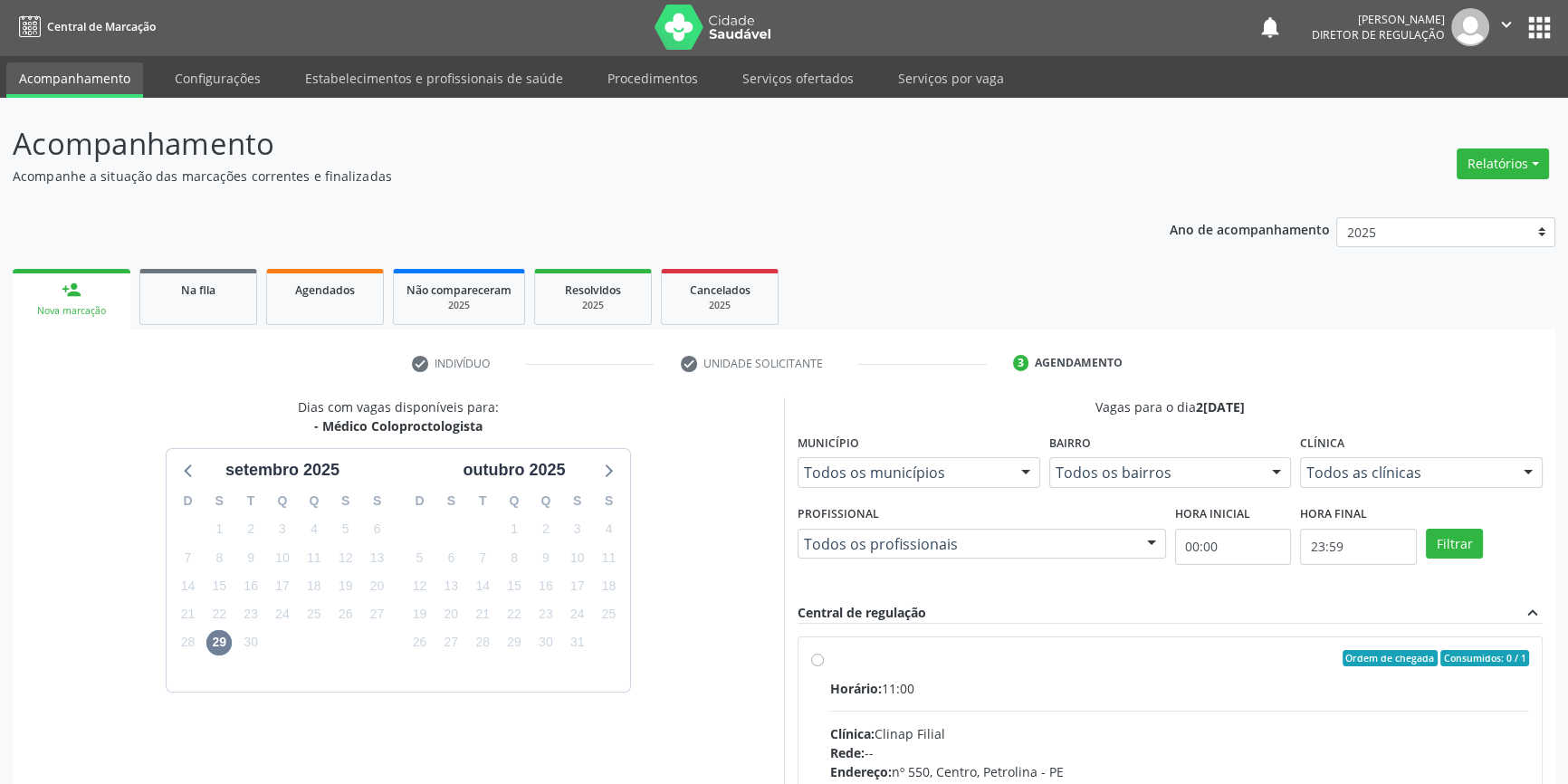
click at [854, 666] on label "Ordem de chegada Consumidos: 0 / 1 Horário: 11:00 Clínica: Clinap Filial Rede: …" at bounding box center [1180, 789] width 699 height 278
click at [824, 666] on input "Ordem de chegada Consumidos: 0 / 1 Horário: 11:00 Clínica: Clinap Filial Rede: …" at bounding box center [817, 657] width 12 height 16
radio input "true"
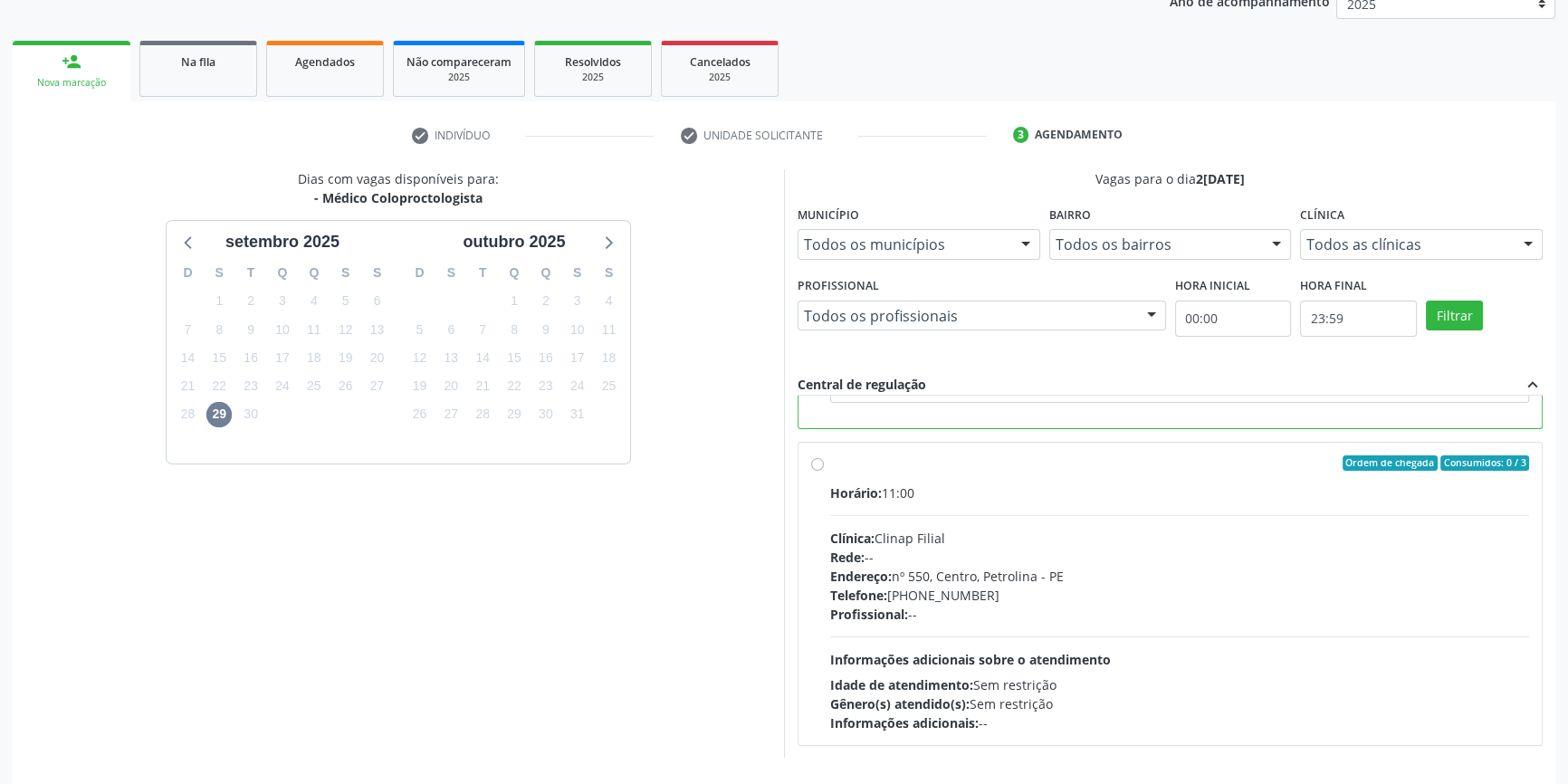
scroll to position [296, 0]
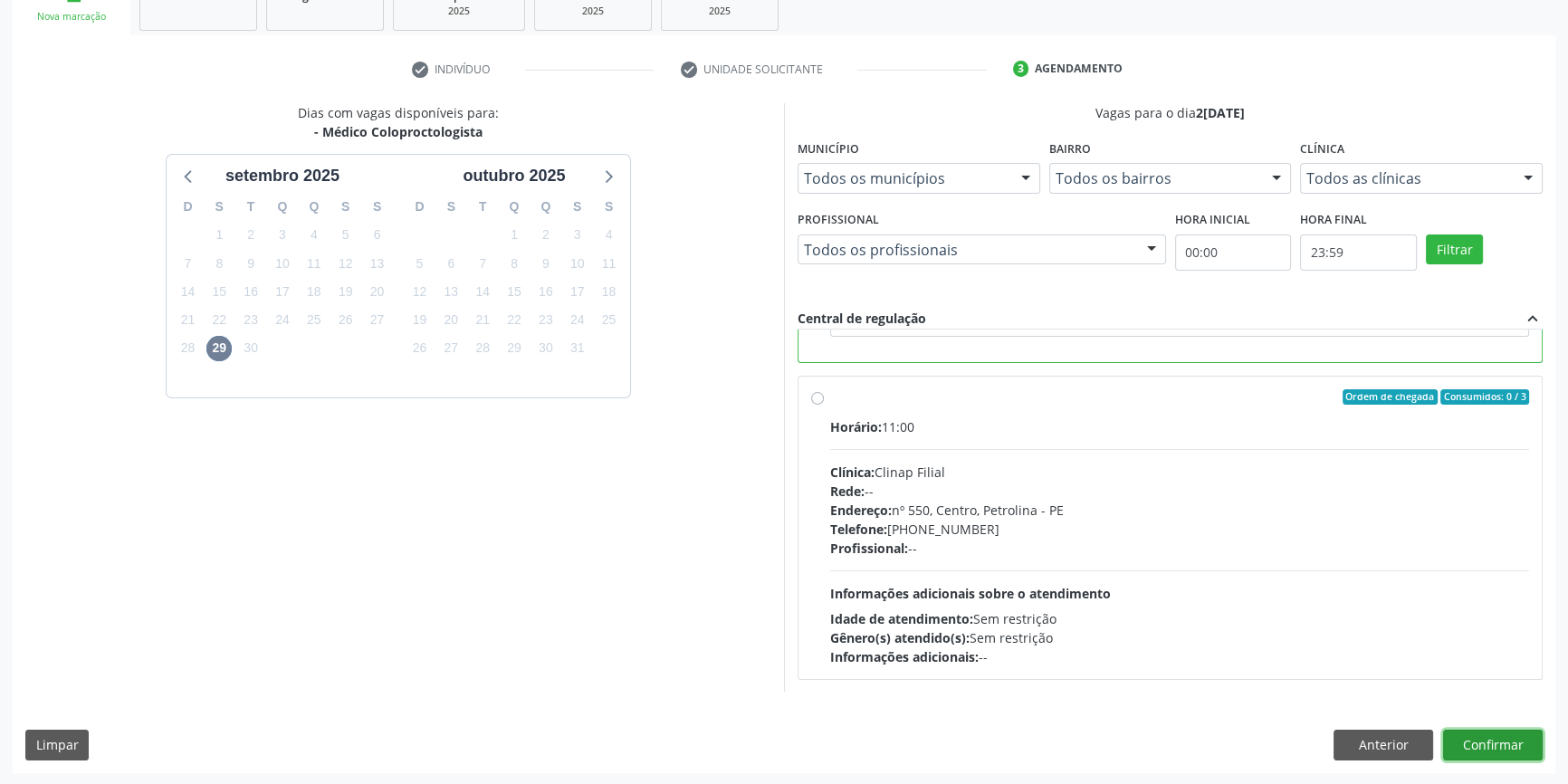
click at [1477, 740] on button "Confirmar" at bounding box center [1493, 745] width 100 height 30
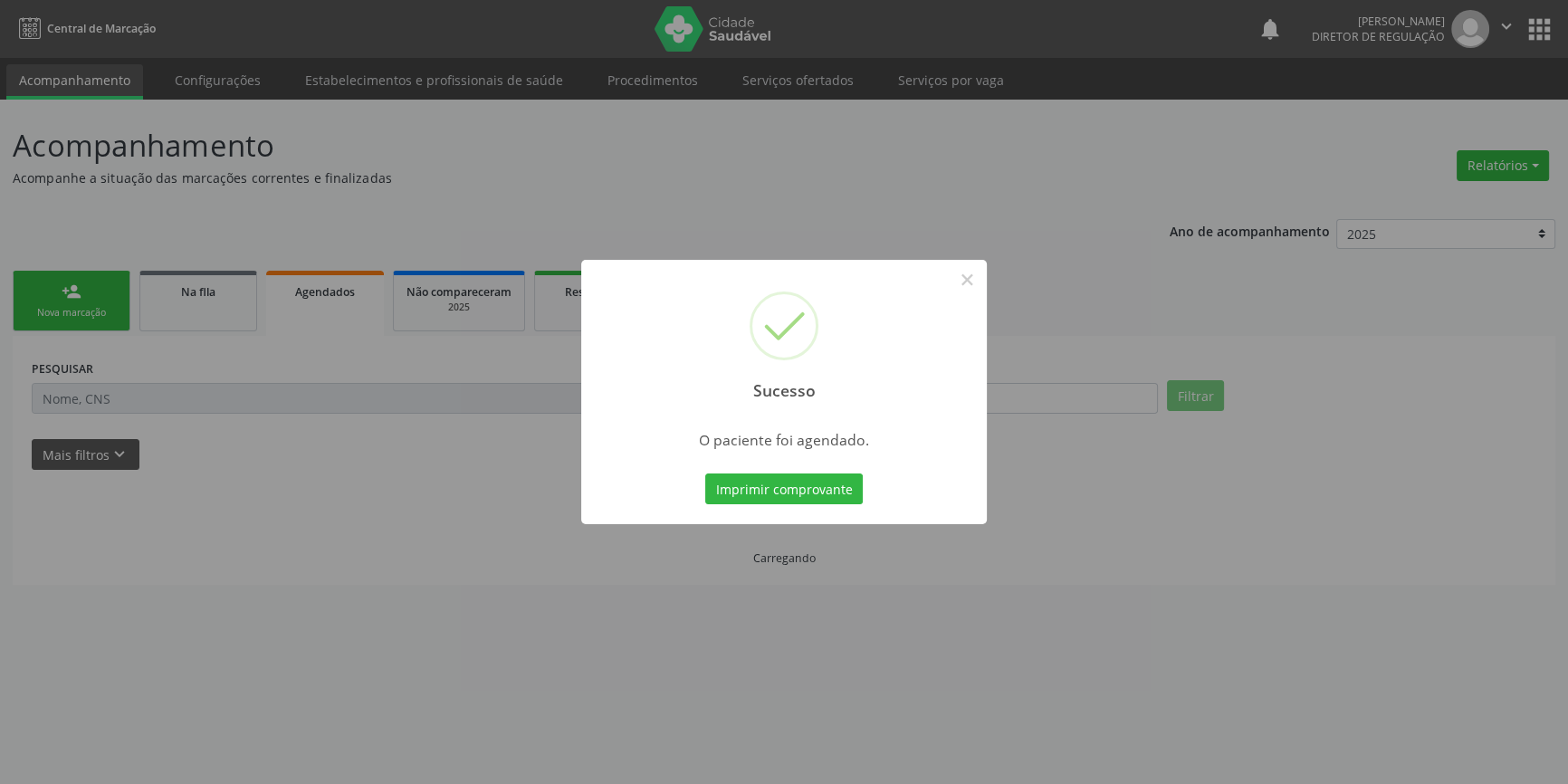
scroll to position [0, 0]
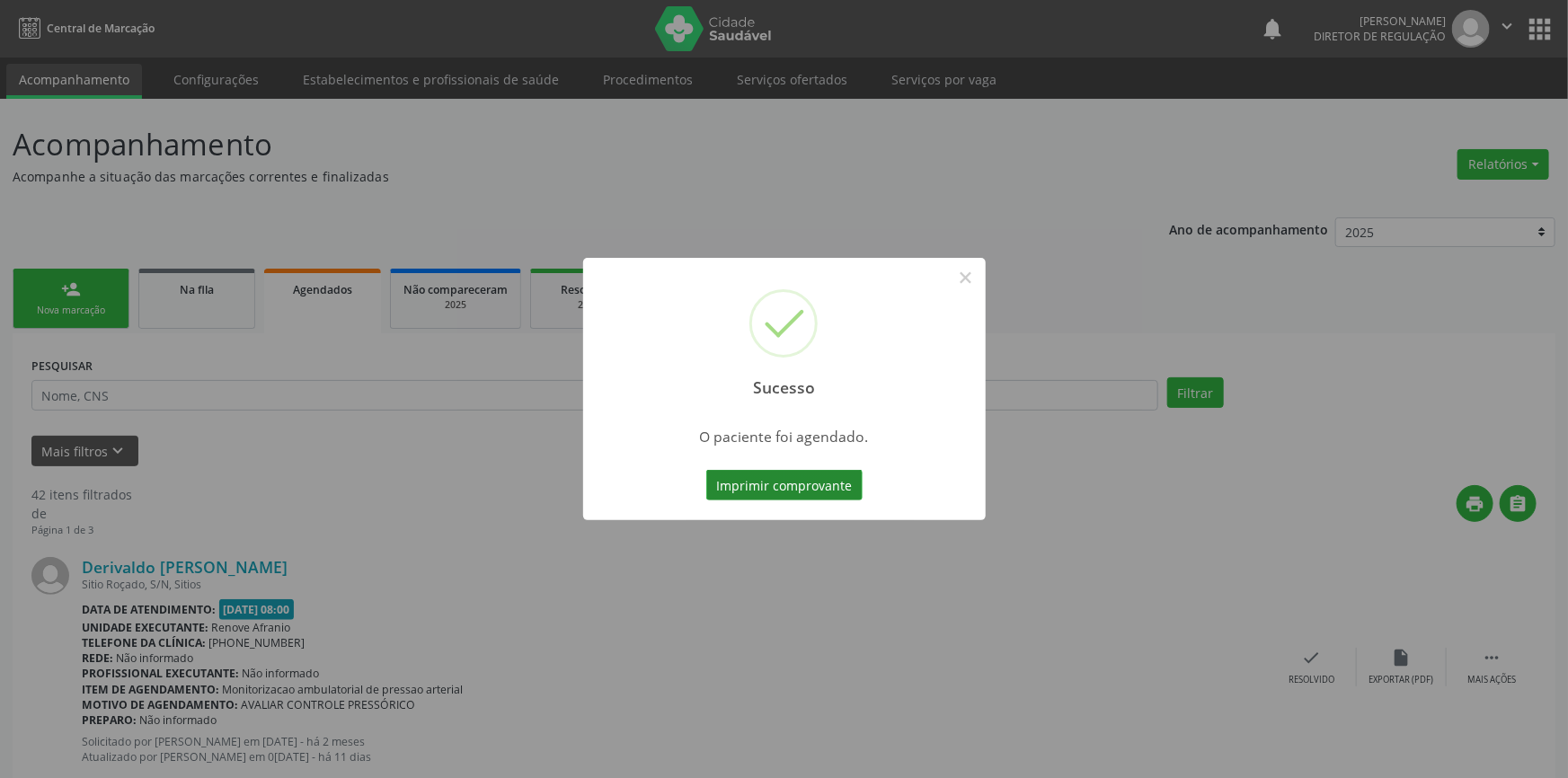
click at [819, 480] on button "Imprimir comprovante" at bounding box center [784, 485] width 157 height 30
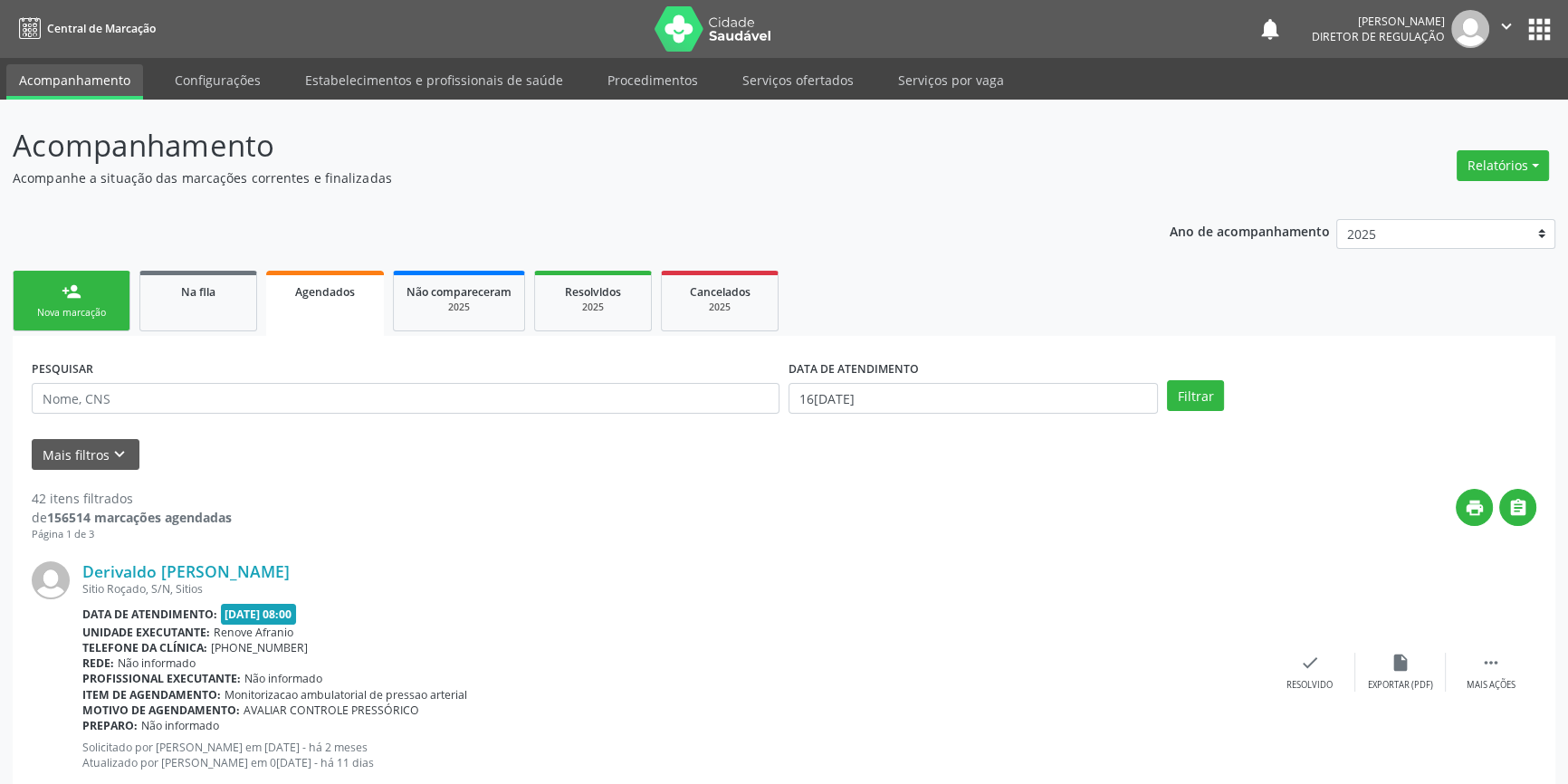
click at [94, 301] on link "person_add Nova marcação" at bounding box center [71, 302] width 118 height 61
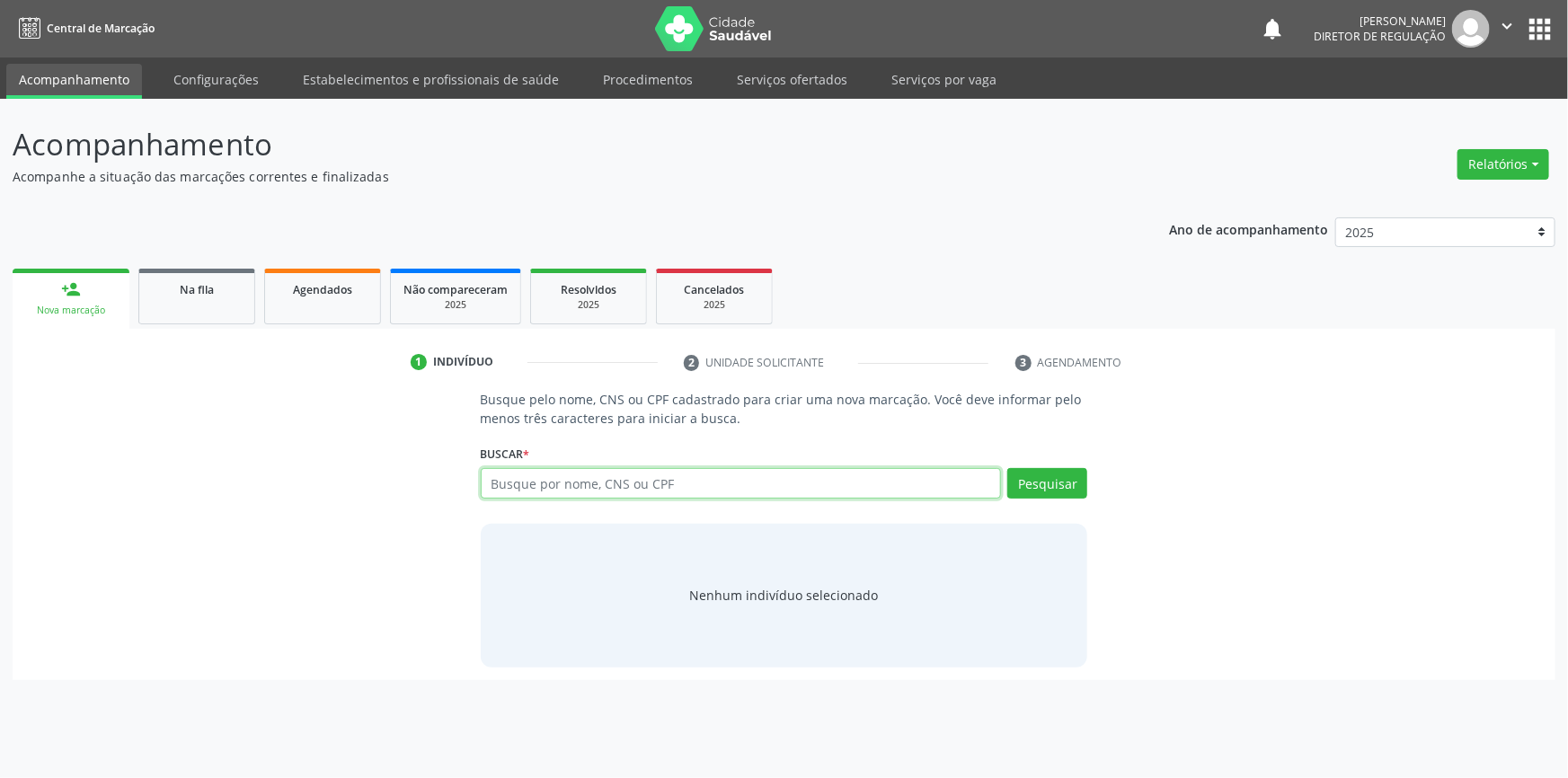
click at [718, 483] on input "text" at bounding box center [741, 483] width 521 height 30
type input "700801999515290"
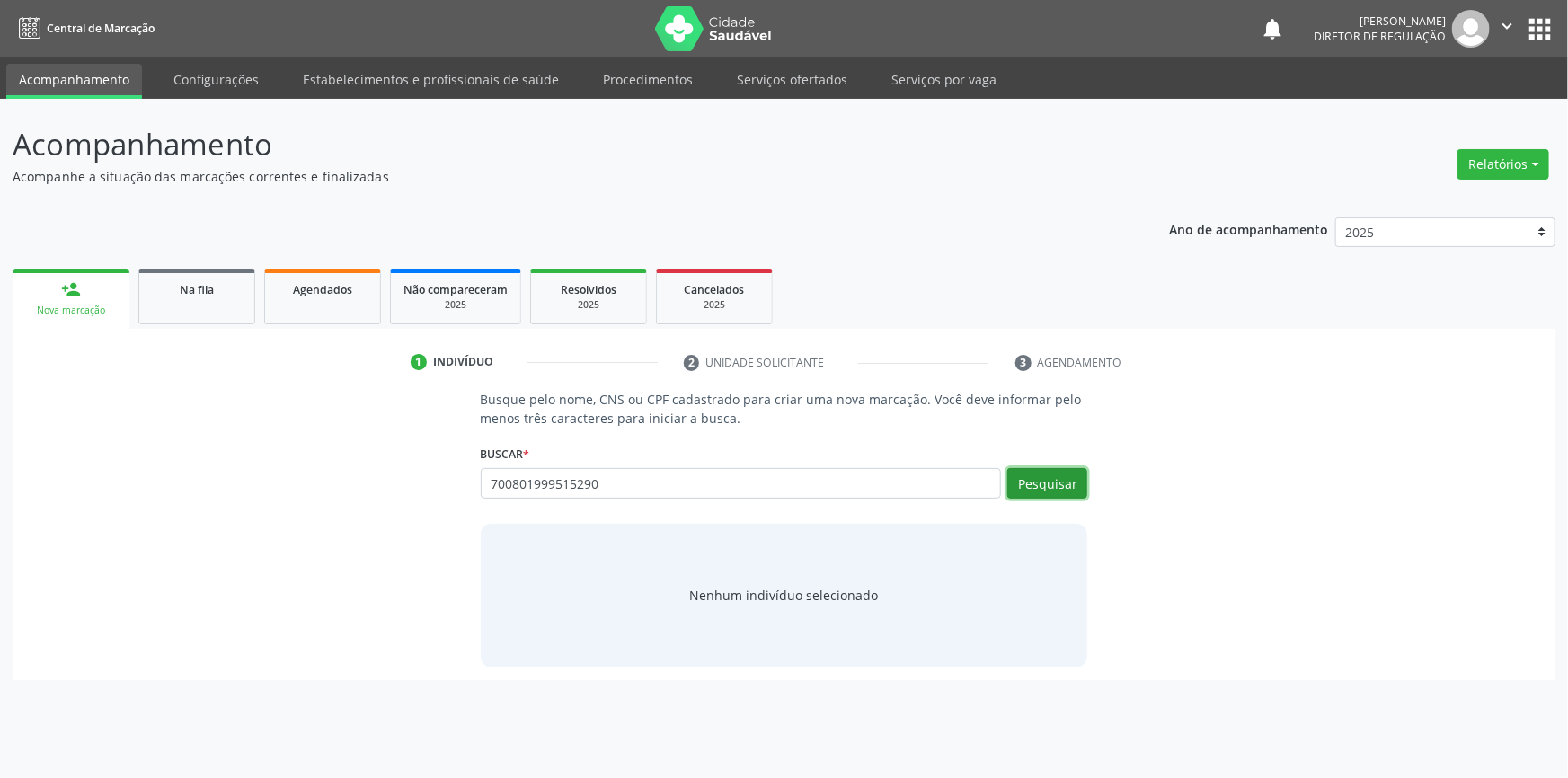
click at [1059, 484] on button "Pesquisar" at bounding box center [1047, 483] width 80 height 30
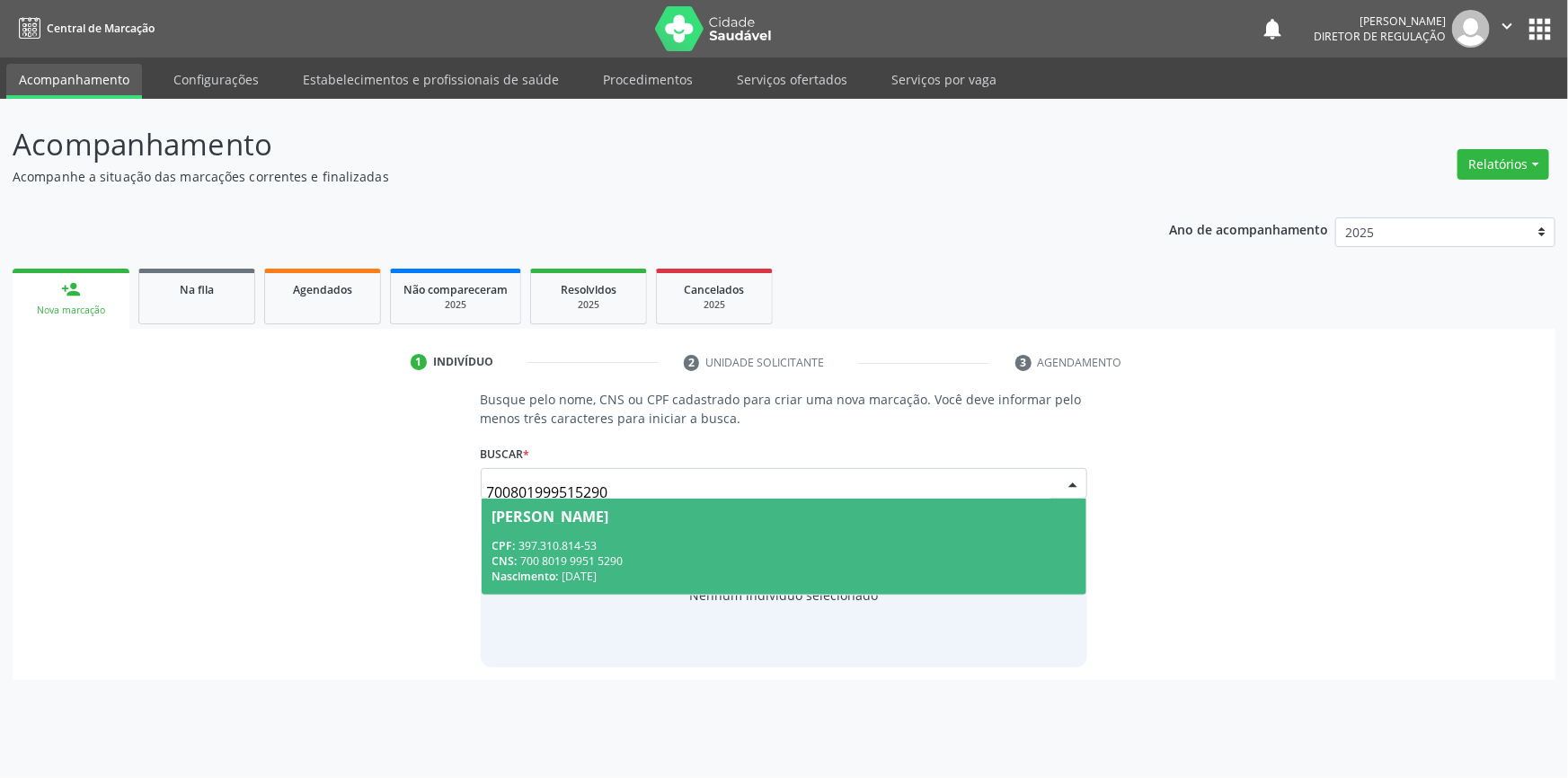
click at [630, 547] on div "CPF: 397.310.814-53" at bounding box center [784, 546] width 584 height 15
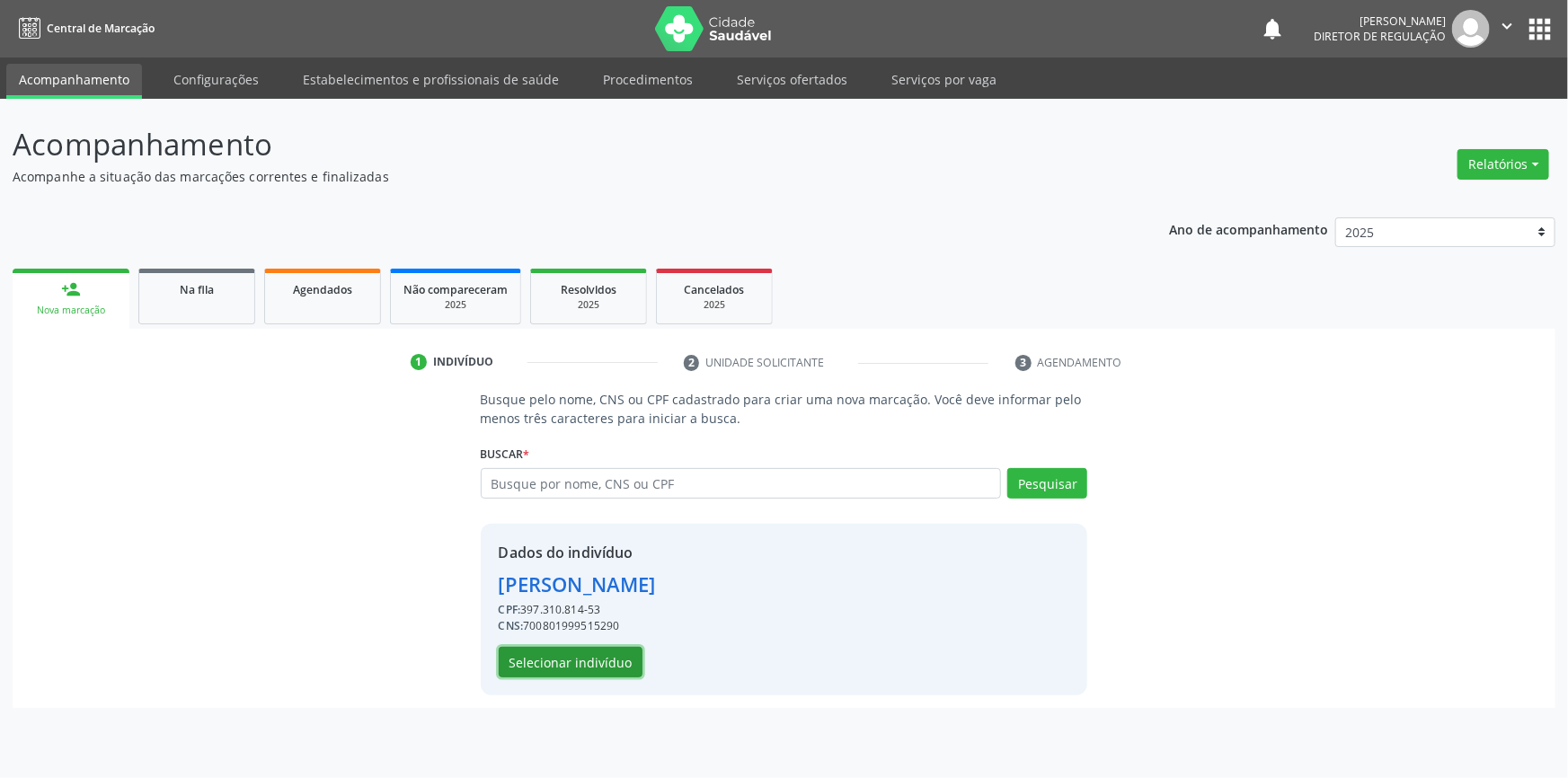
click at [601, 660] on button "Selecionar indivíduo" at bounding box center [570, 662] width 143 height 30
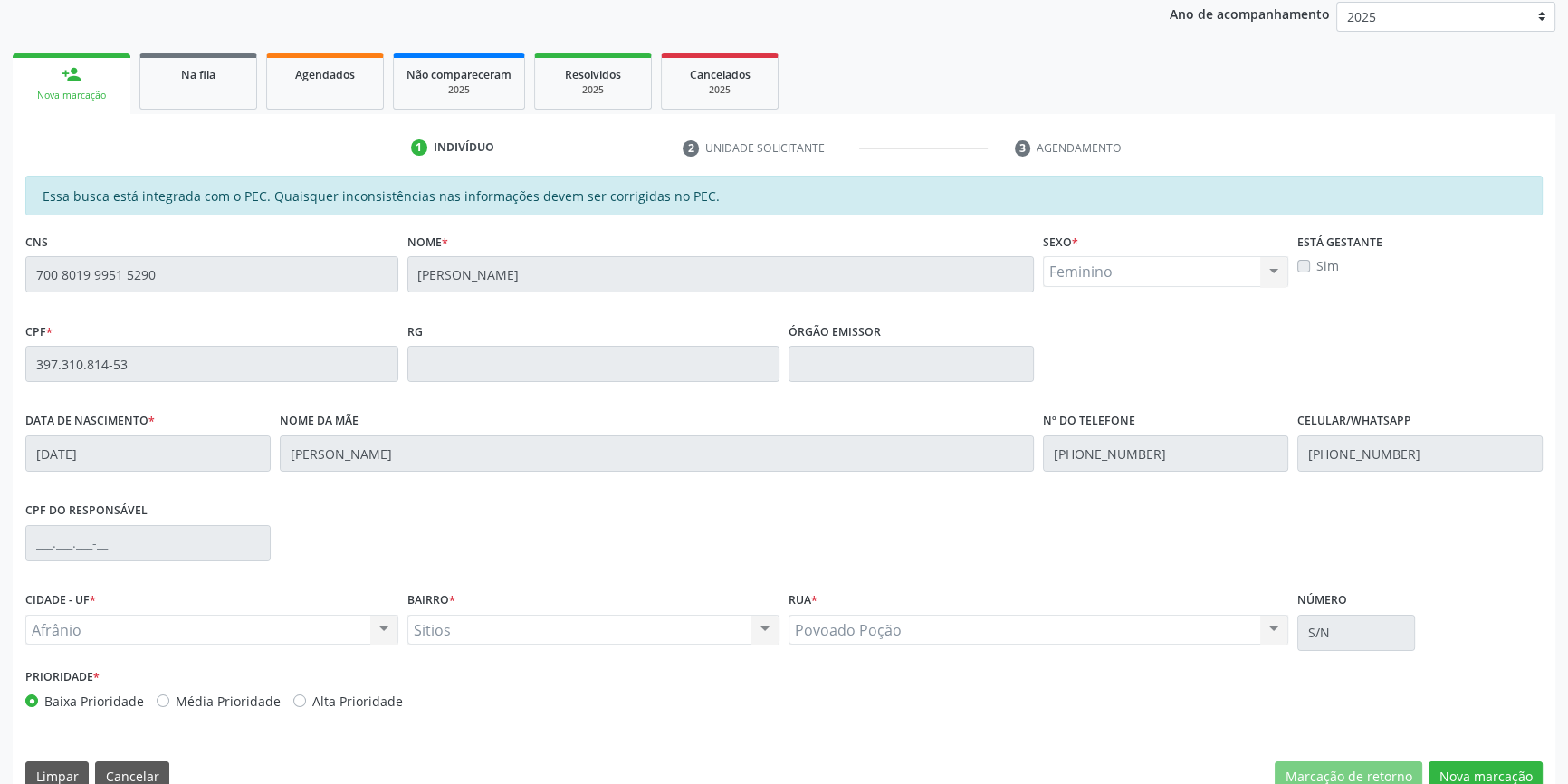
scroll to position [246, 0]
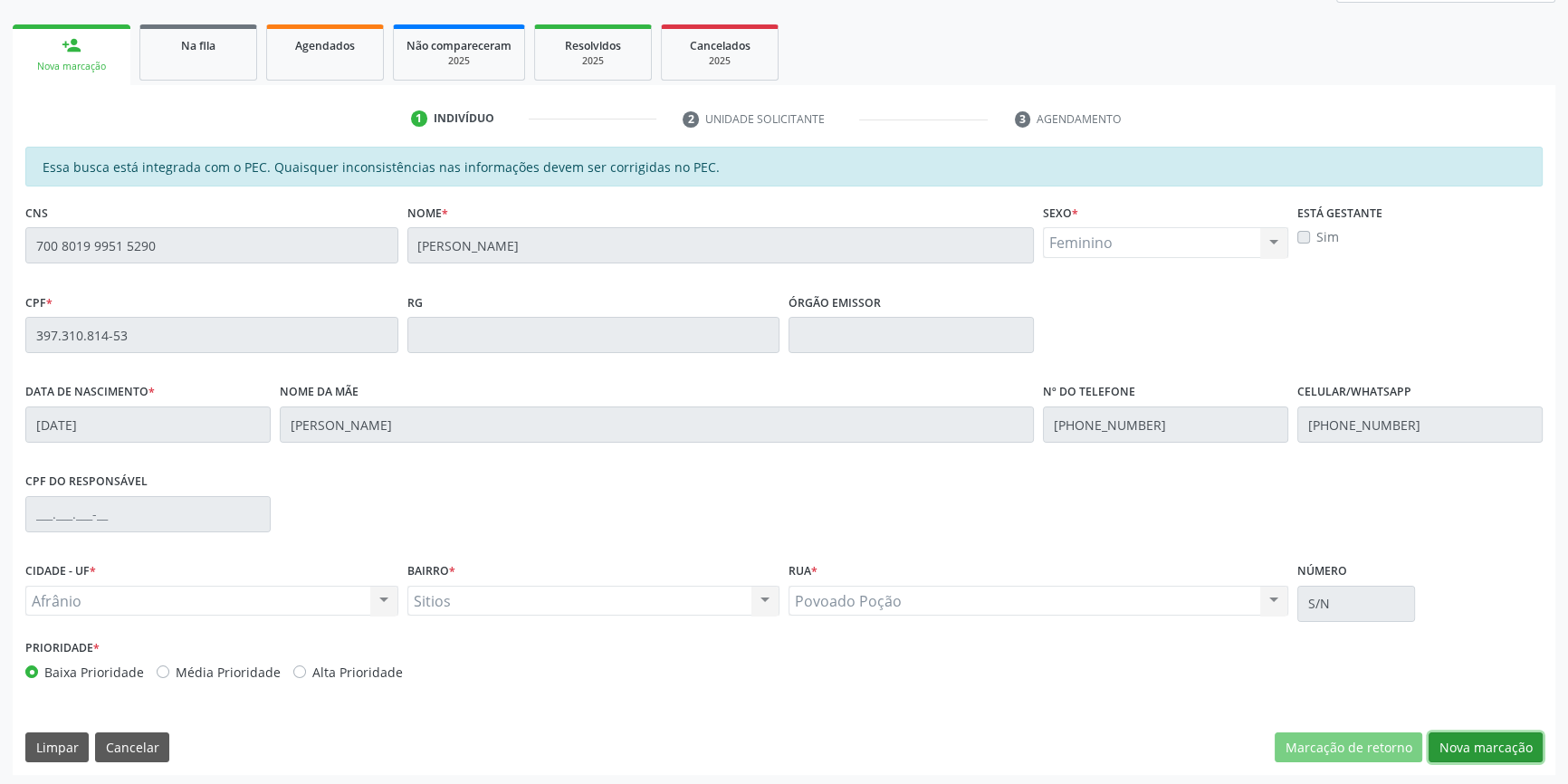
click at [1467, 742] on button "Nova marcação" at bounding box center [1486, 748] width 114 height 30
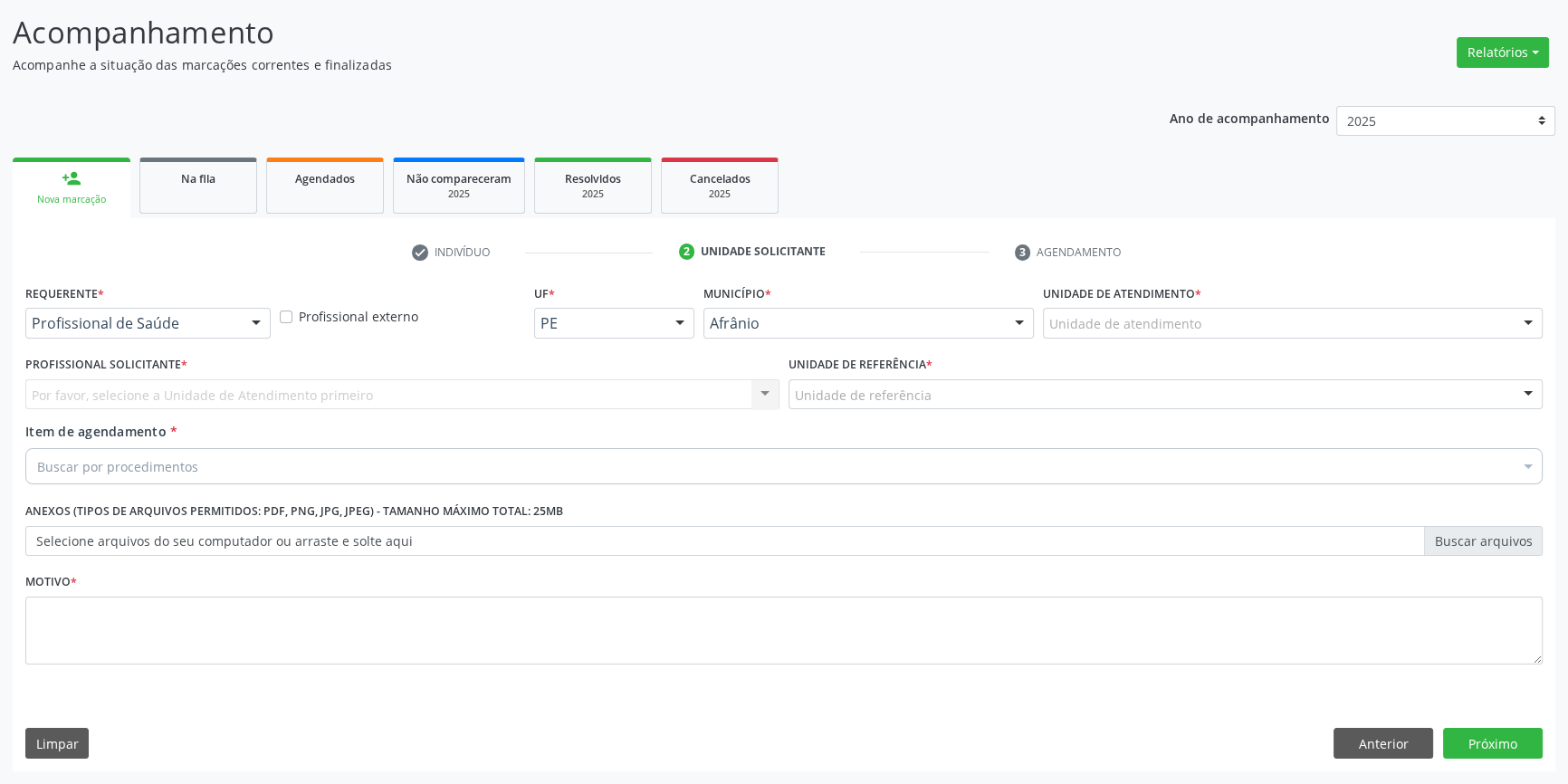
scroll to position [111, 0]
click at [1239, 325] on div at bounding box center [1292, 324] width 500 height 30
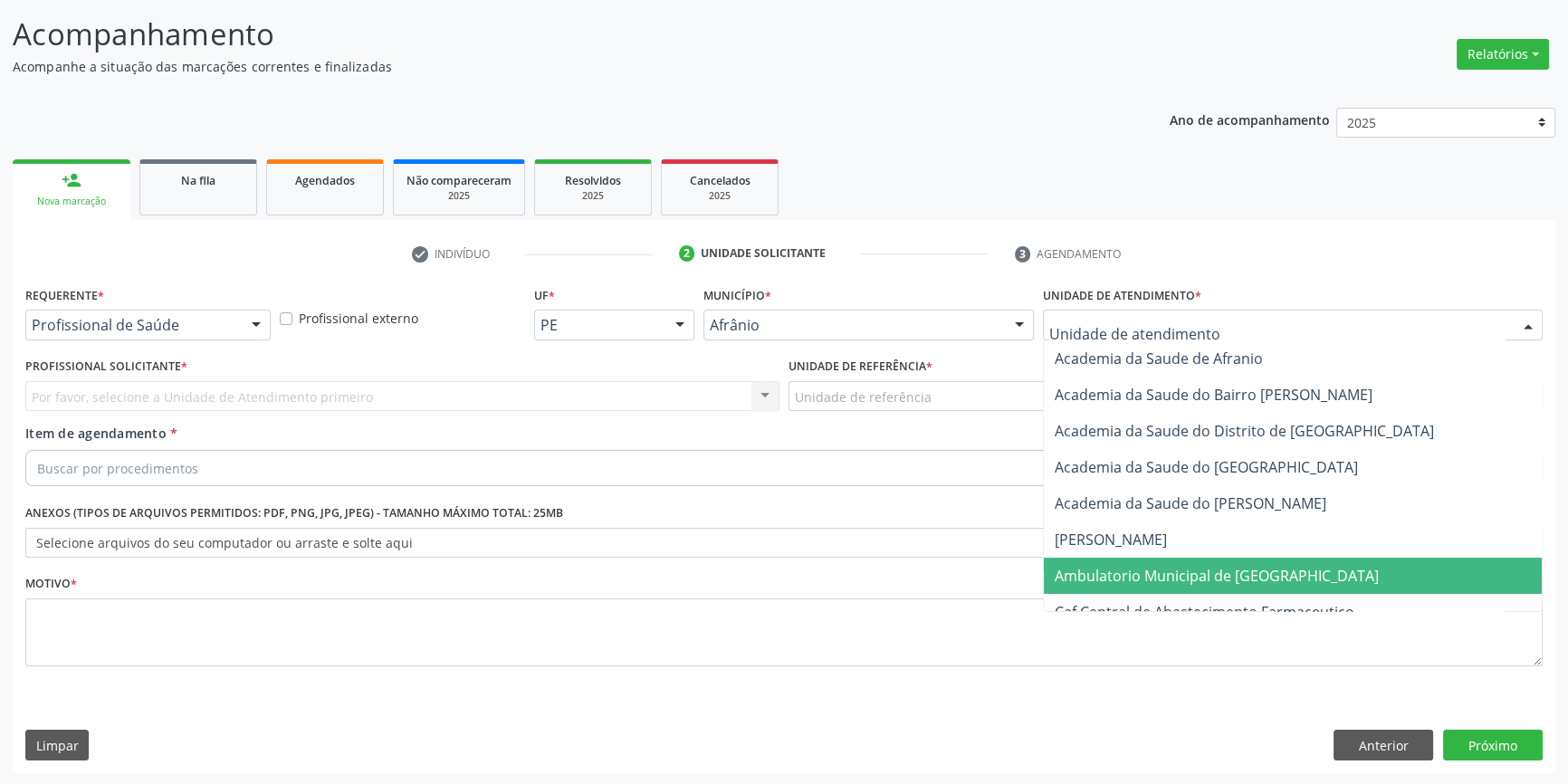
click at [1164, 572] on span "Ambulatorio Municipal de [GEOGRAPHIC_DATA]" at bounding box center [1217, 576] width 324 height 20
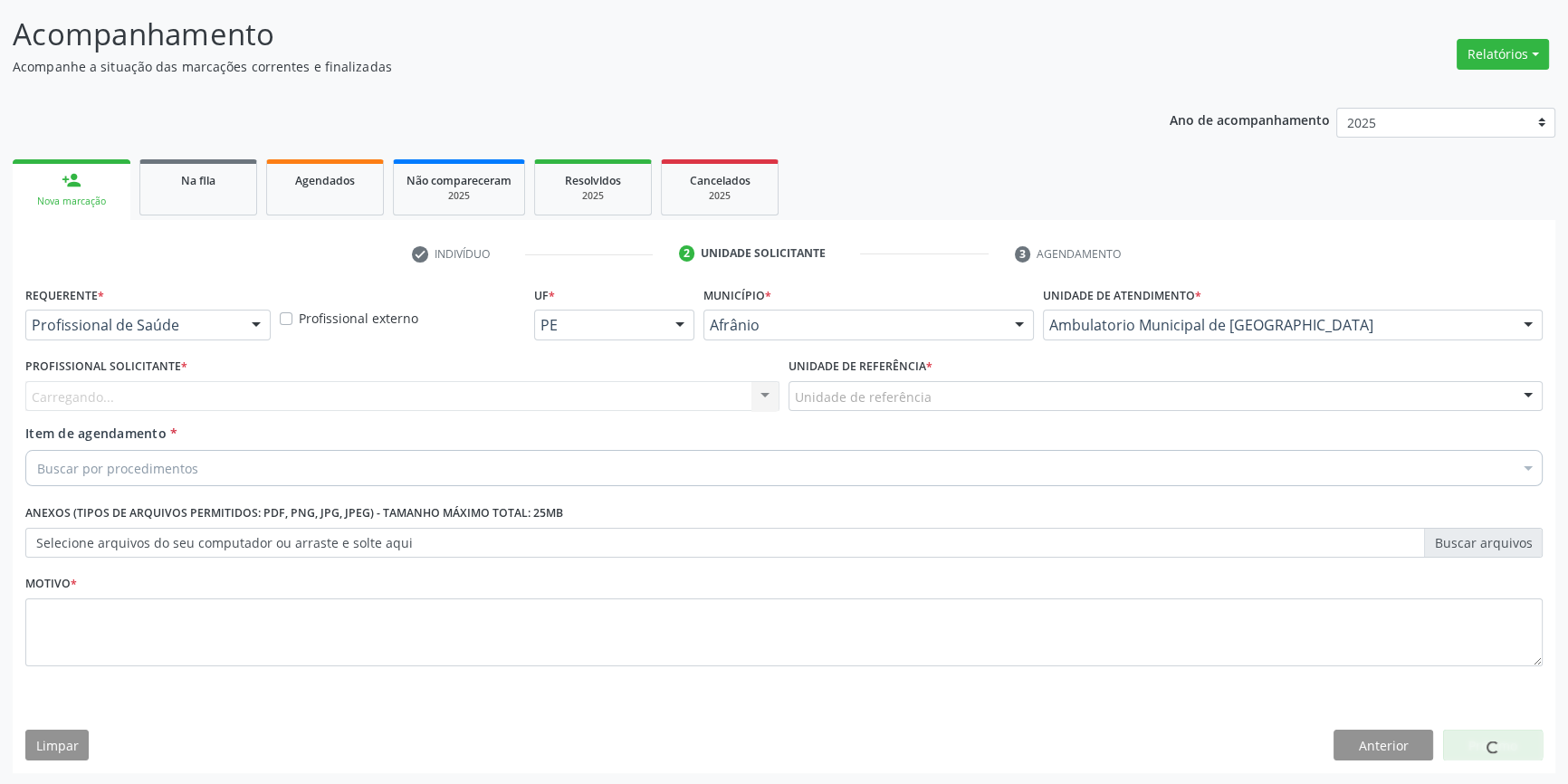
click at [998, 388] on div "Unidade de referência" at bounding box center [1166, 397] width 755 height 30
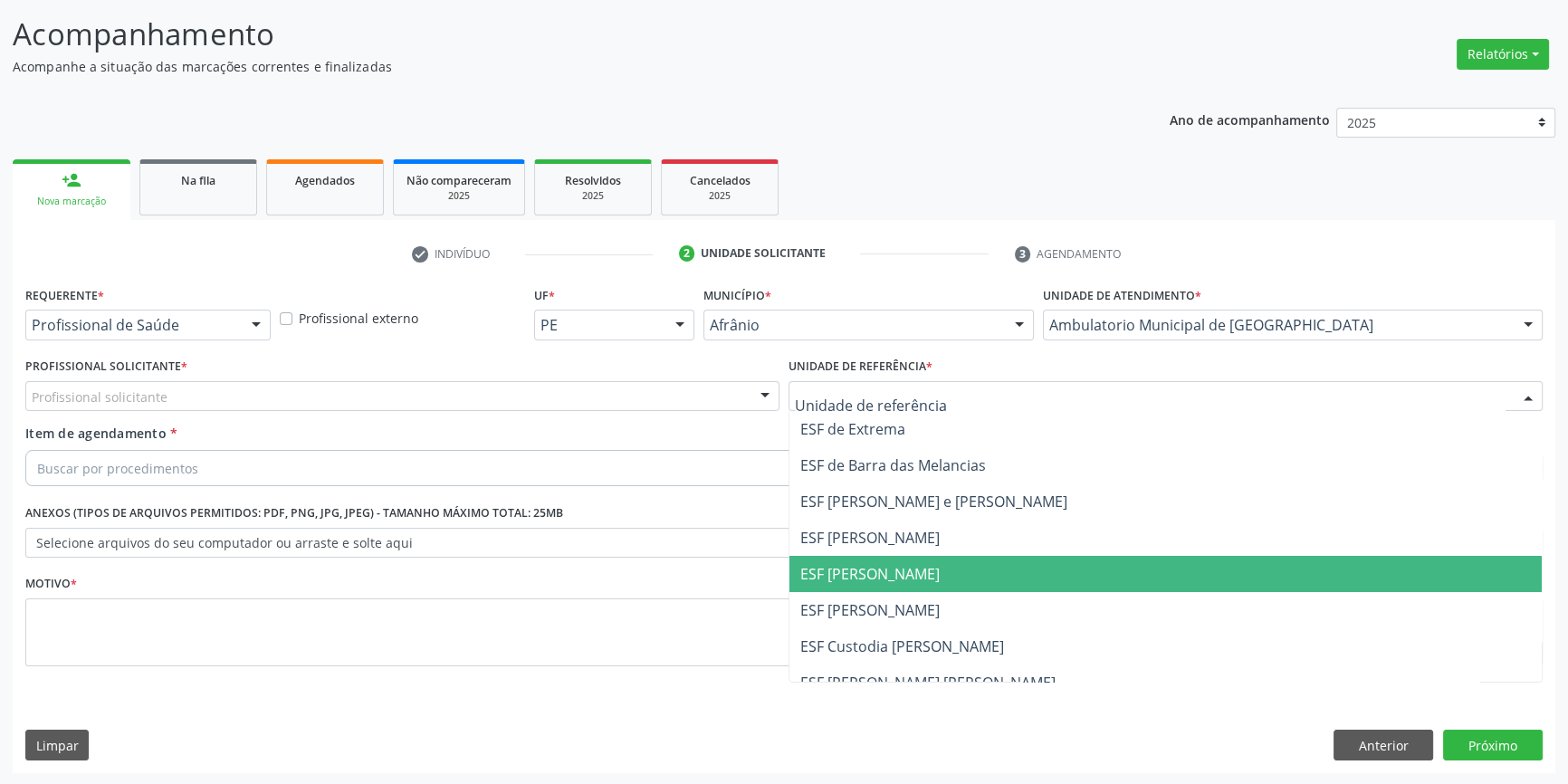
click at [948, 576] on span "ESF [PERSON_NAME]" at bounding box center [1166, 574] width 753 height 36
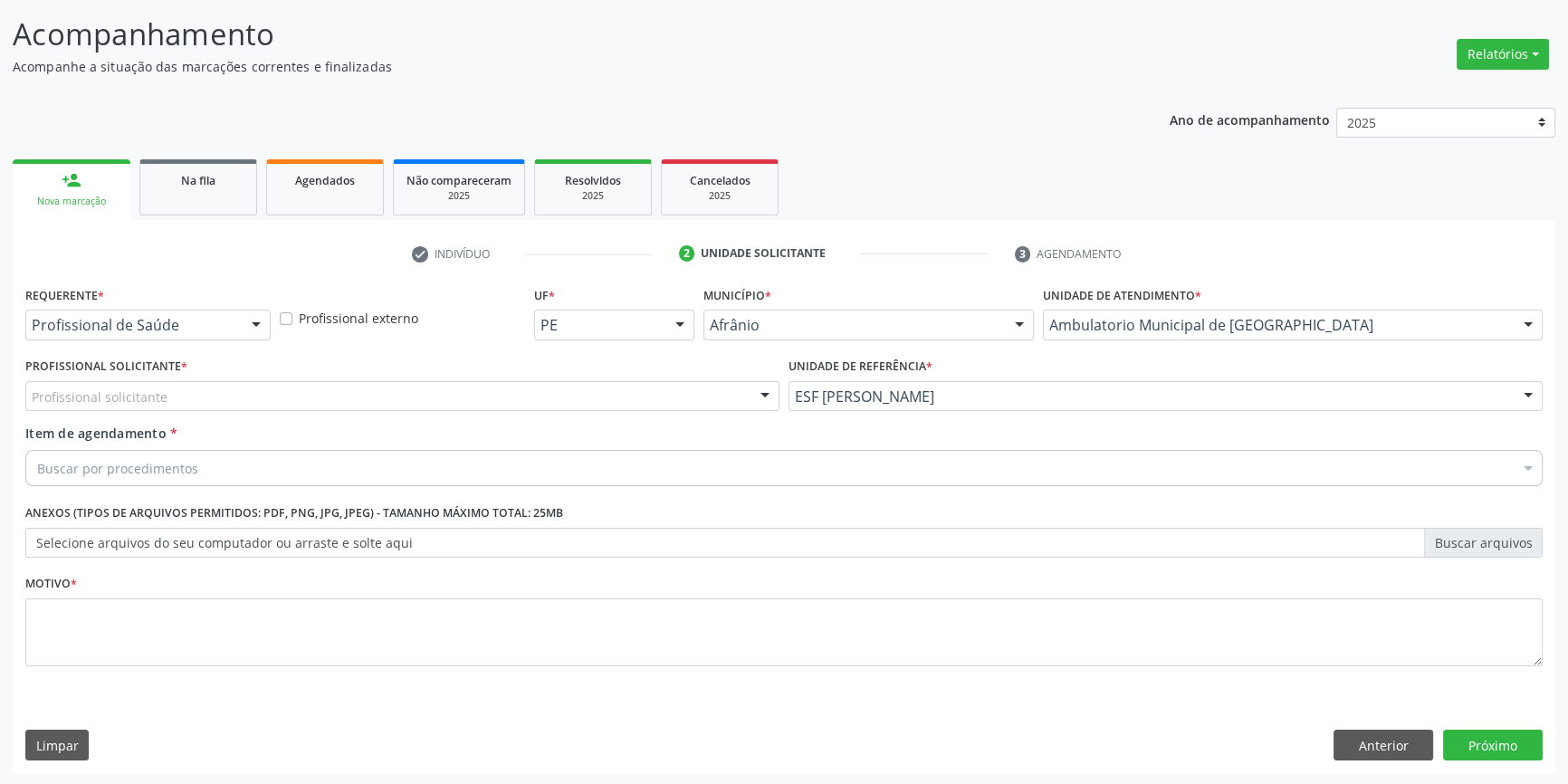
click at [720, 402] on div "Profissional solicitante" at bounding box center [402, 397] width 755 height 30
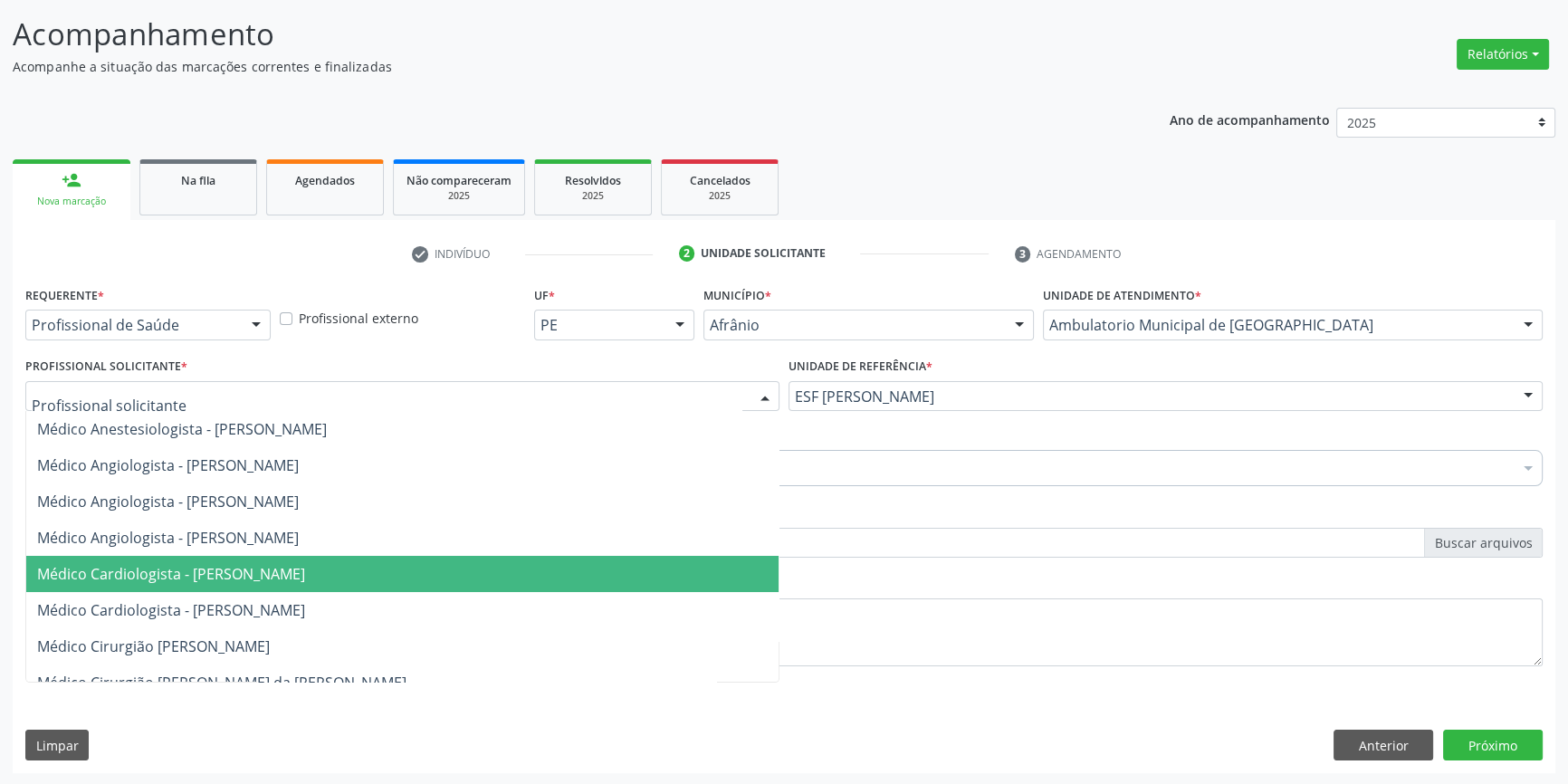
click at [624, 578] on span "Médico Cardiologista - [PERSON_NAME]" at bounding box center [402, 574] width 753 height 36
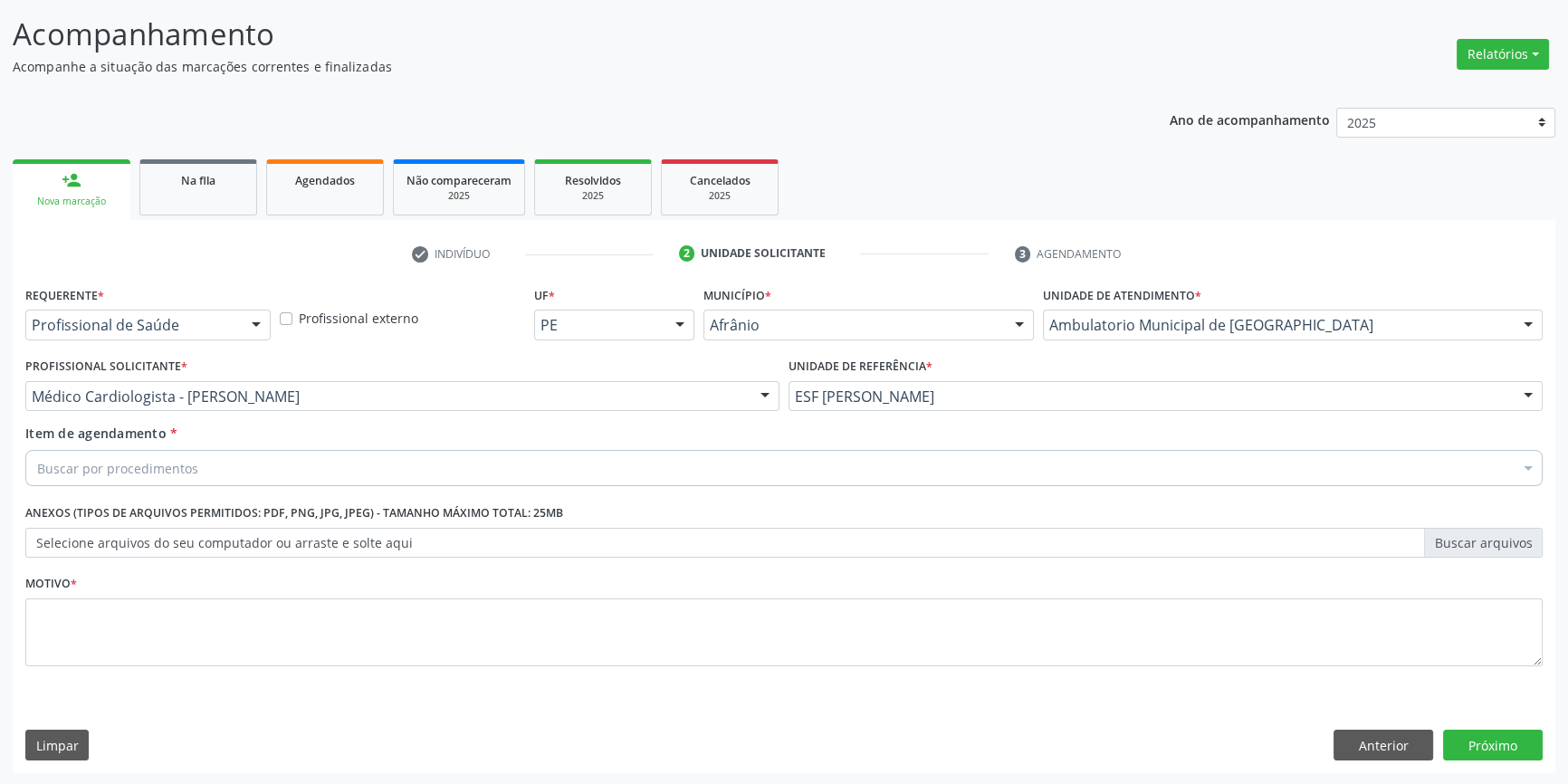
click at [471, 467] on div "Buscar por procedimentos" at bounding box center [784, 468] width 1518 height 36
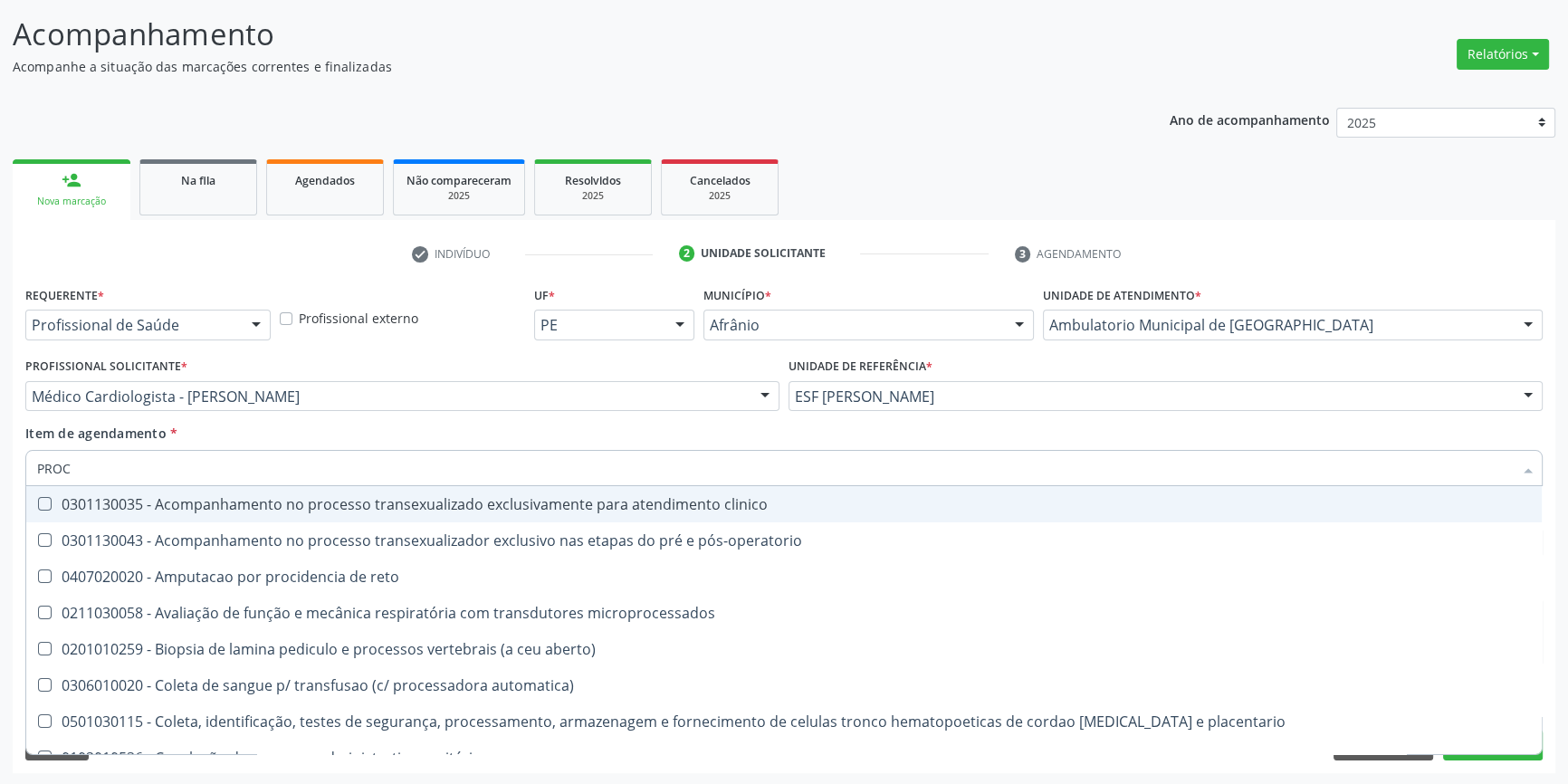
type input "PROCT"
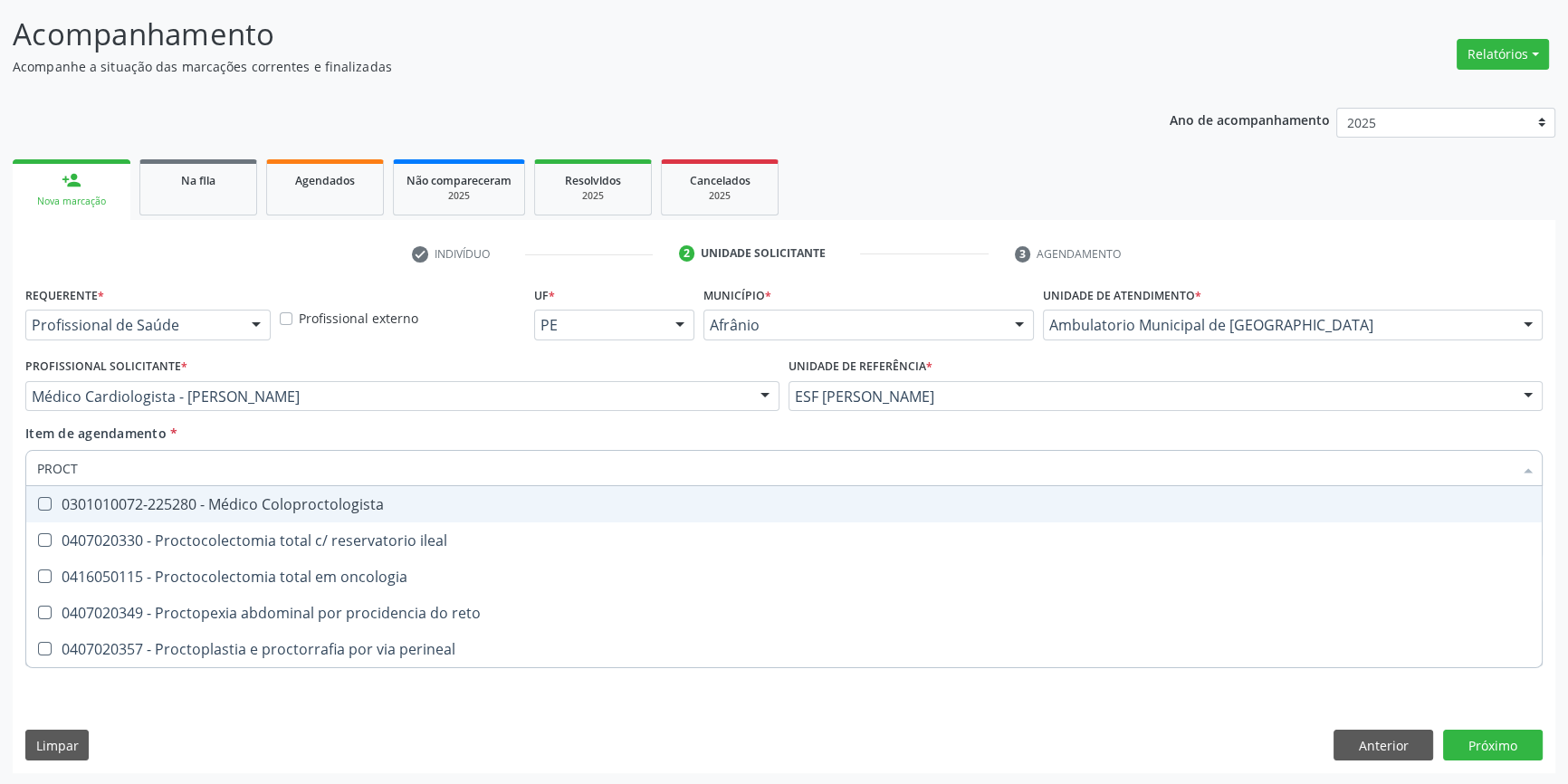
click at [454, 512] on span "0301010072-225280 - Médico Coloproctologista" at bounding box center [784, 504] width 1516 height 36
checkbox Coloproctologista "true"
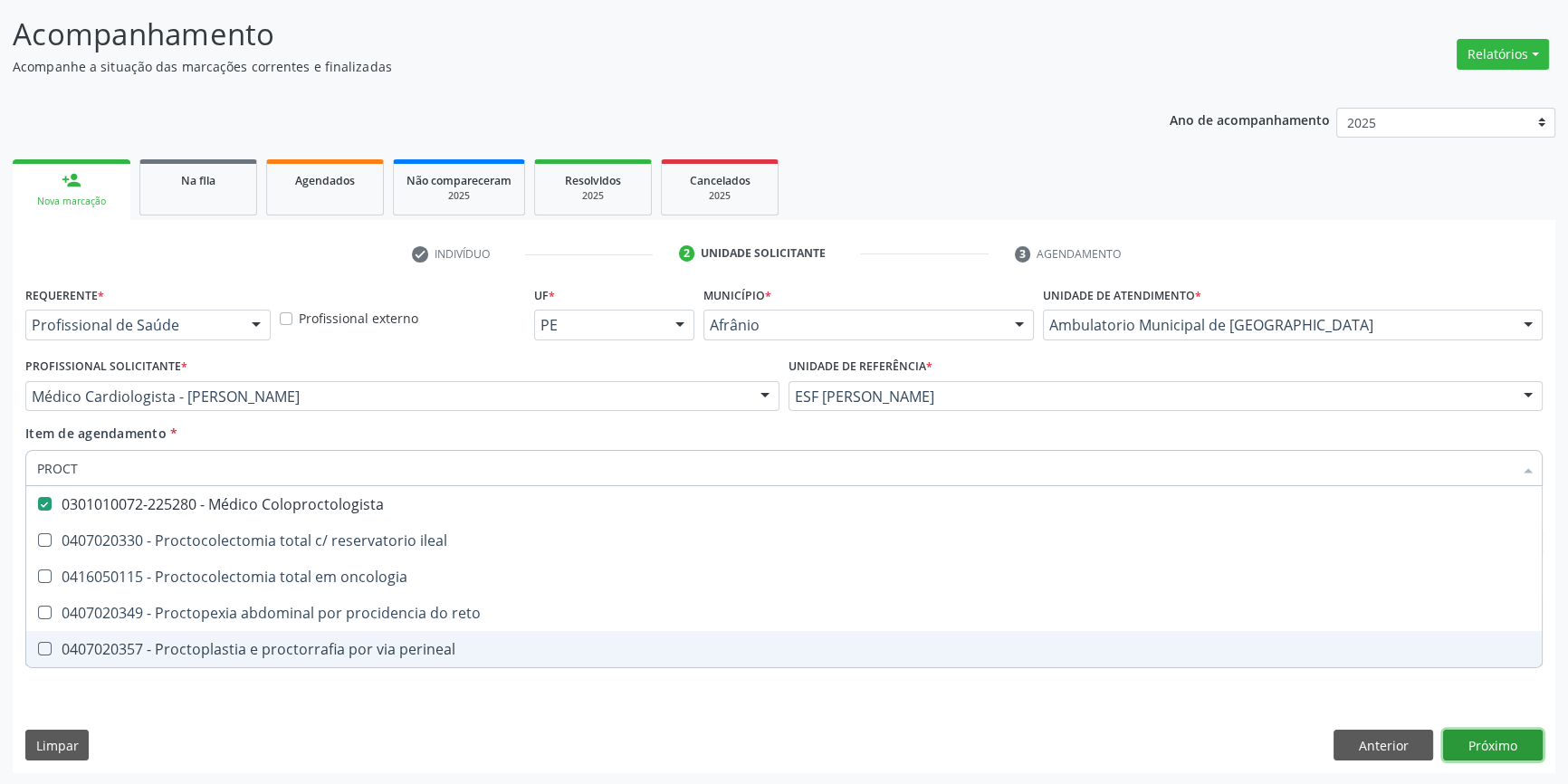
click at [1519, 743] on div "Requerente * Profissional de Saúde Profissional de Saúde Paciente Nenhum result…" at bounding box center [784, 527] width 1543 height 492
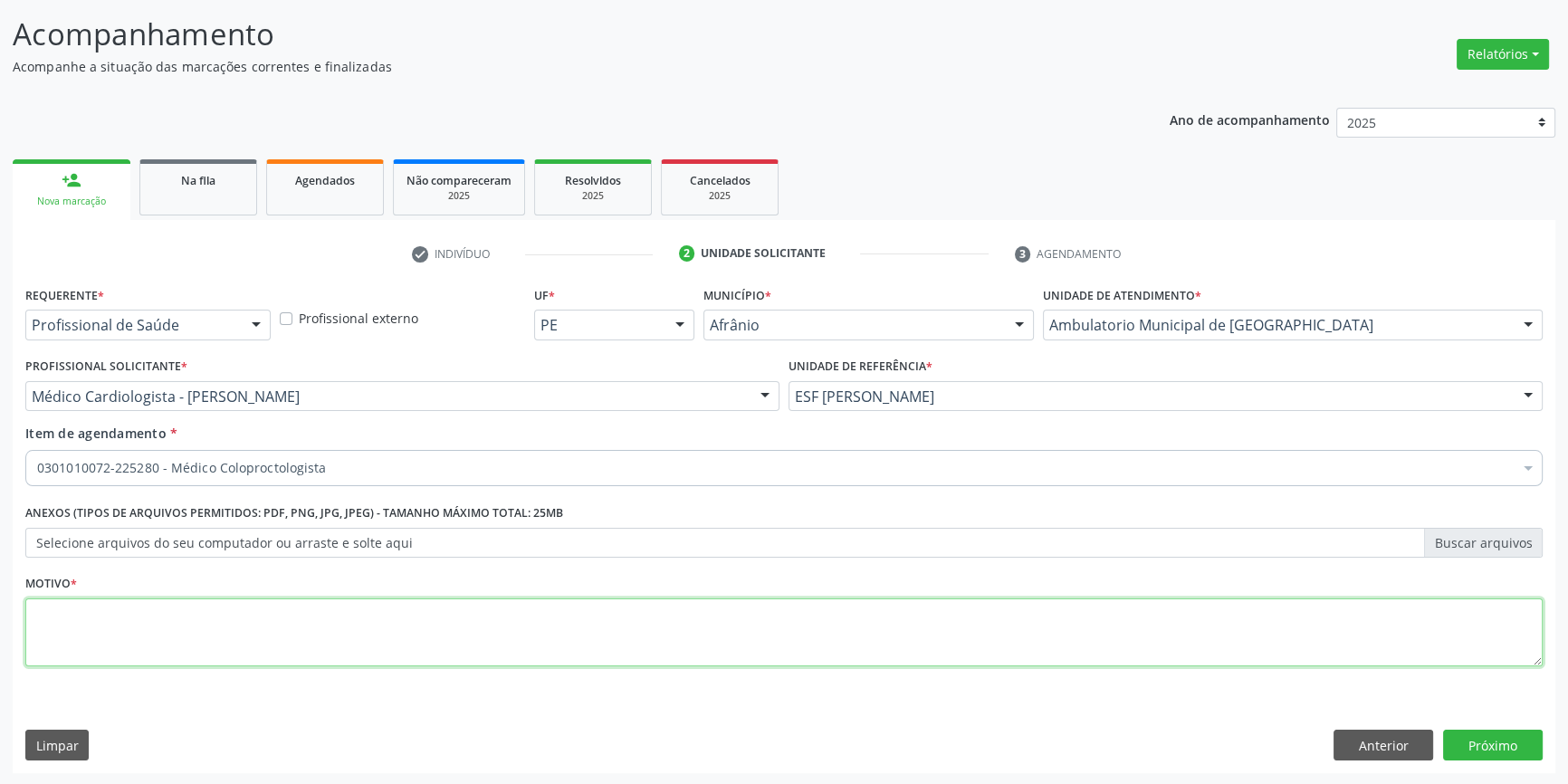
click at [1015, 617] on textarea at bounding box center [784, 633] width 1518 height 69
type textarea "*"
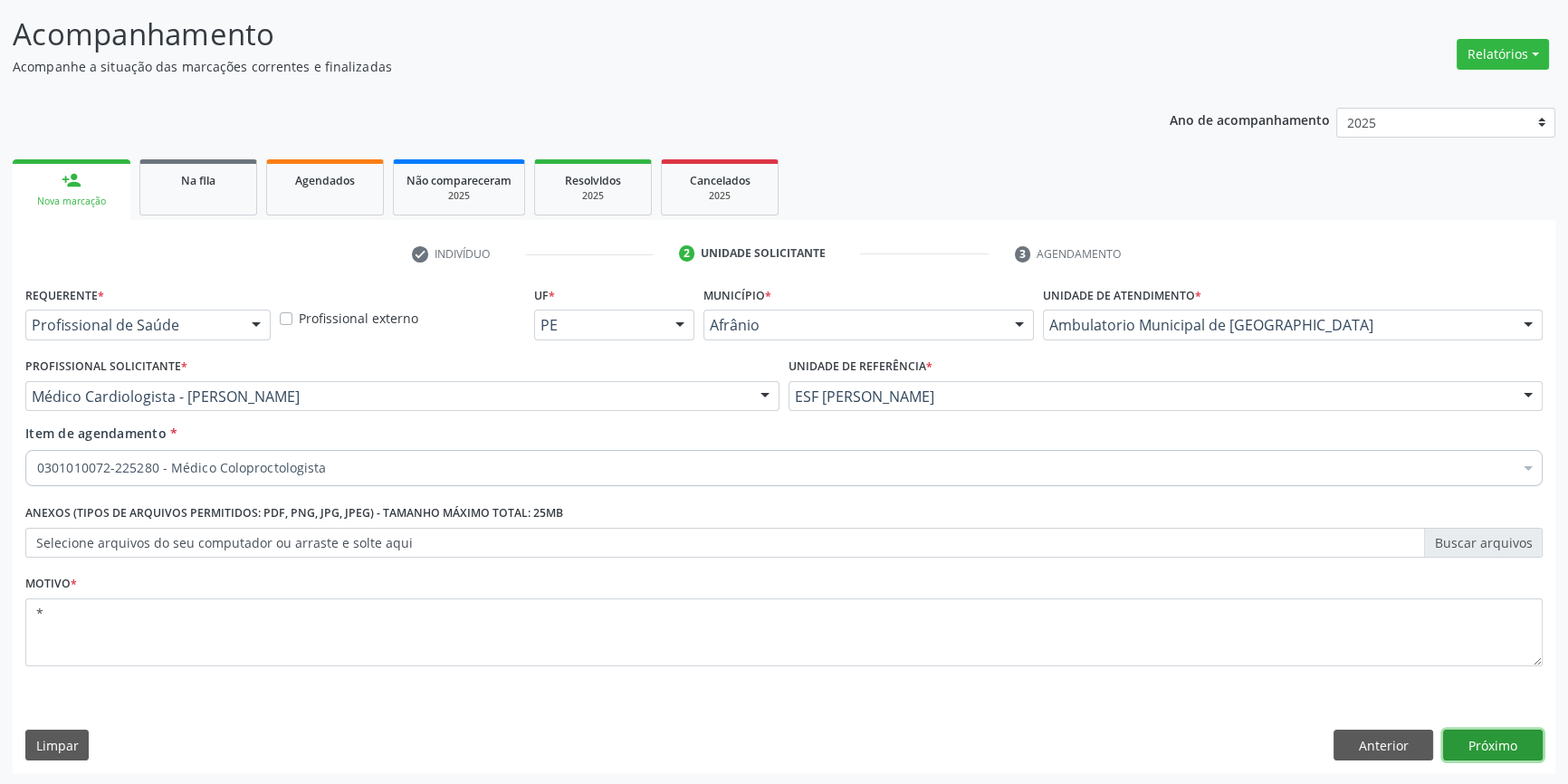
click at [1468, 740] on button "Próximo" at bounding box center [1493, 745] width 100 height 30
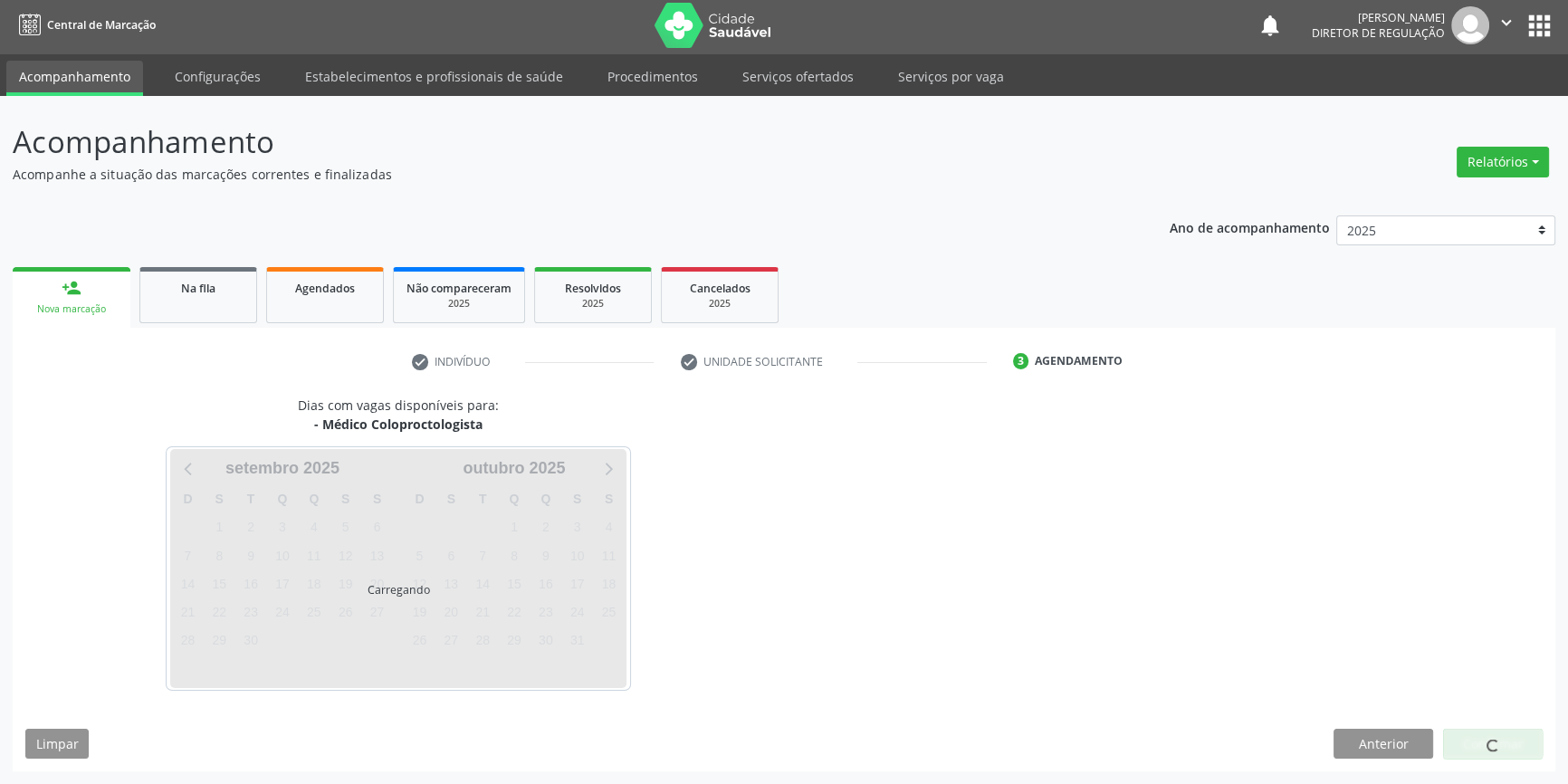
scroll to position [2, 0]
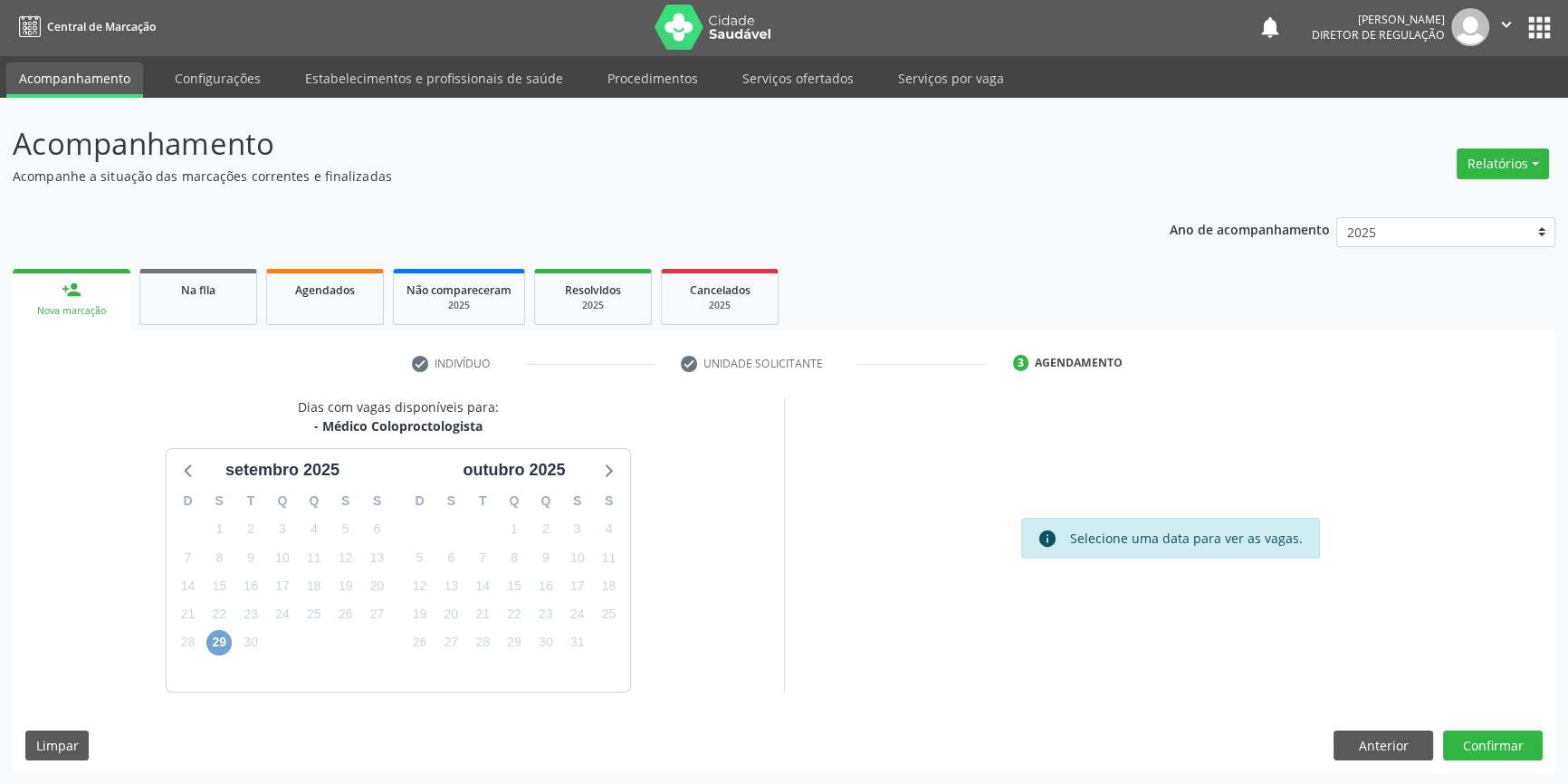
click at [218, 645] on span "29" at bounding box center [219, 642] width 26 height 26
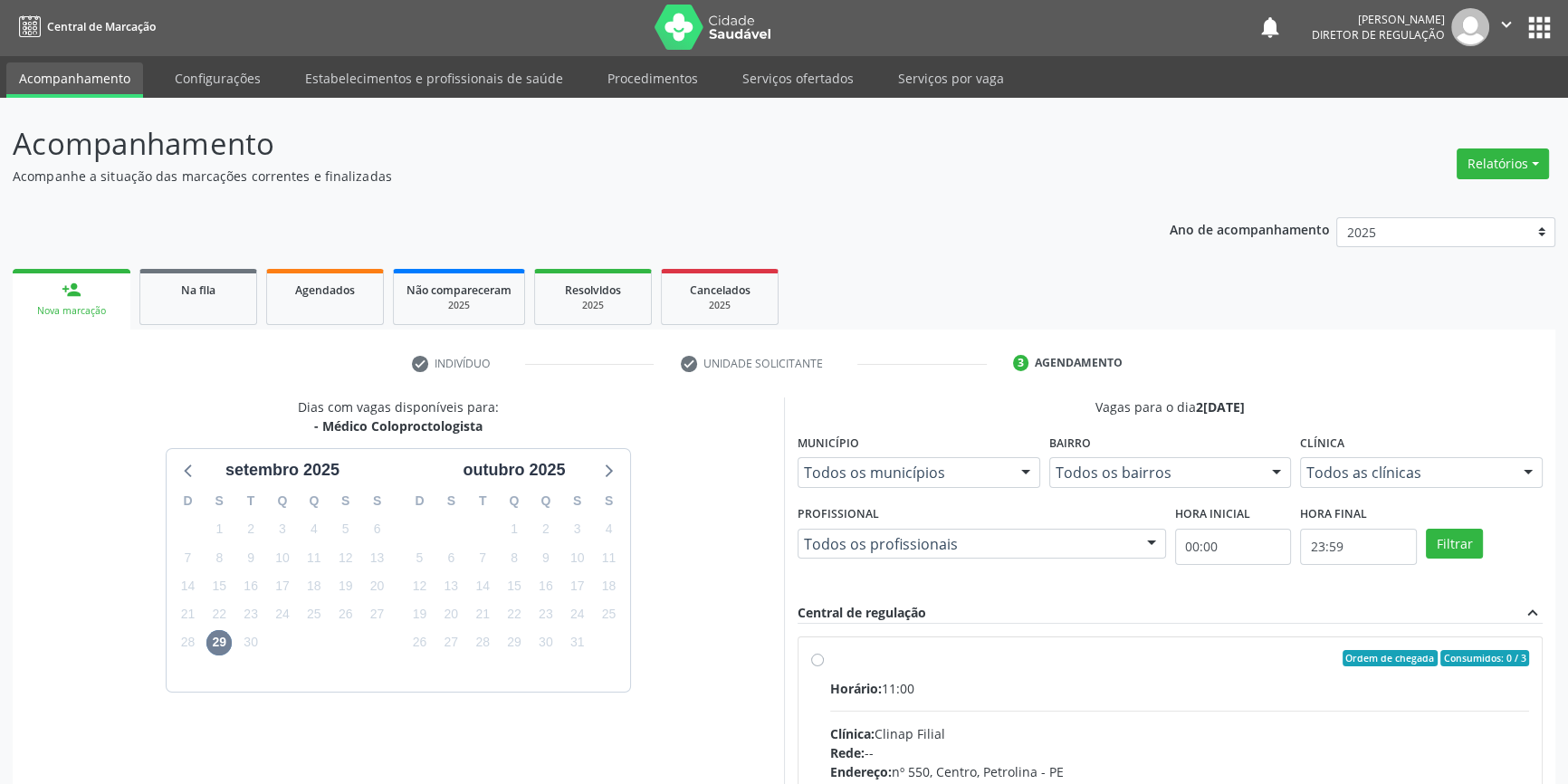
click at [1153, 668] on label "Ordem de chegada Consumidos: 0 / 3 Horário: 11:00 Clínica: Clinap Filial Rede: …" at bounding box center [1180, 789] width 699 height 278
click at [824, 666] on input "Ordem de chegada Consumidos: 0 / 3 Horário: 11:00 Clínica: Clinap Filial Rede: …" at bounding box center [817, 657] width 12 height 16
radio input "true"
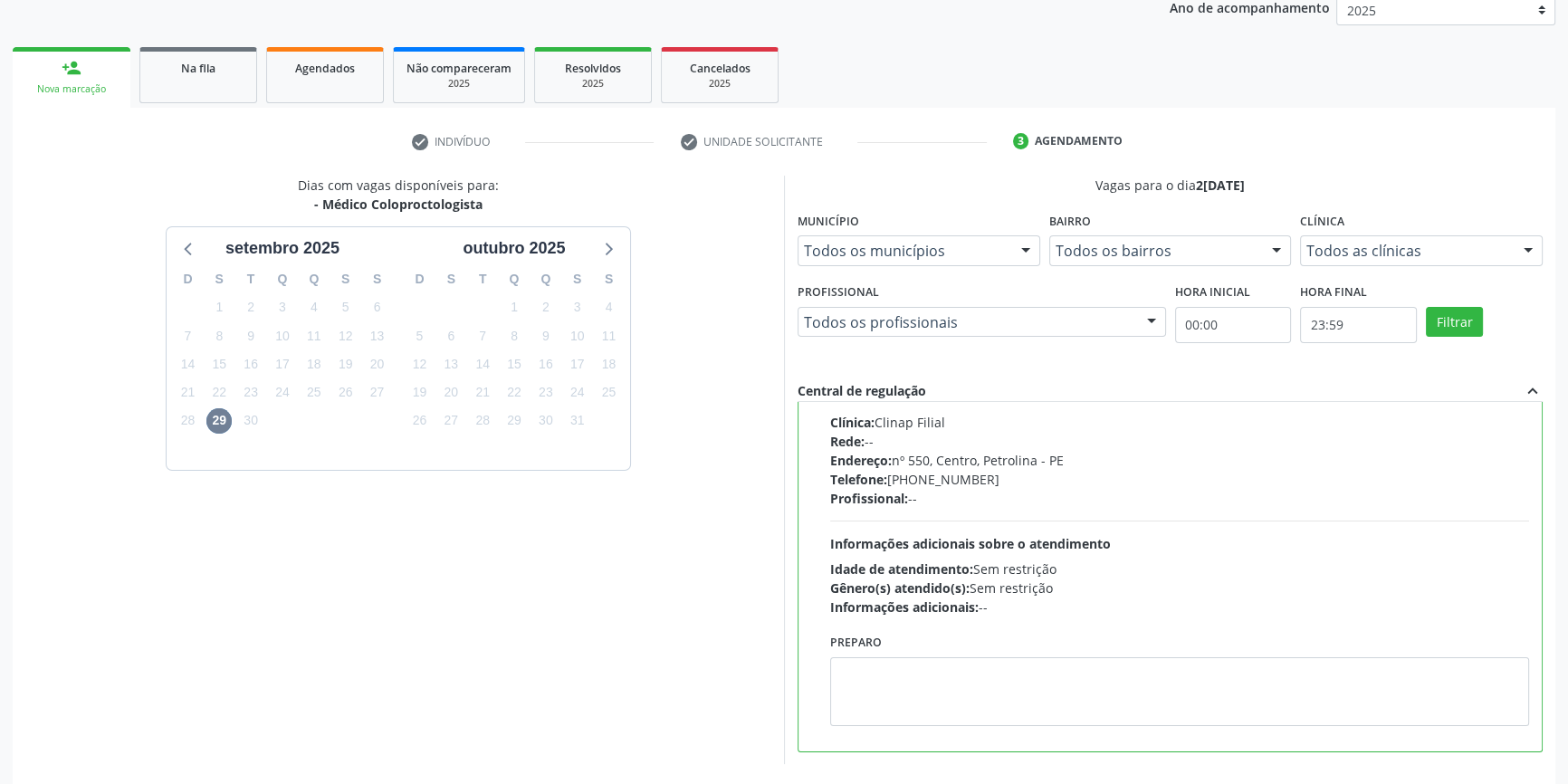
scroll to position [296, 0]
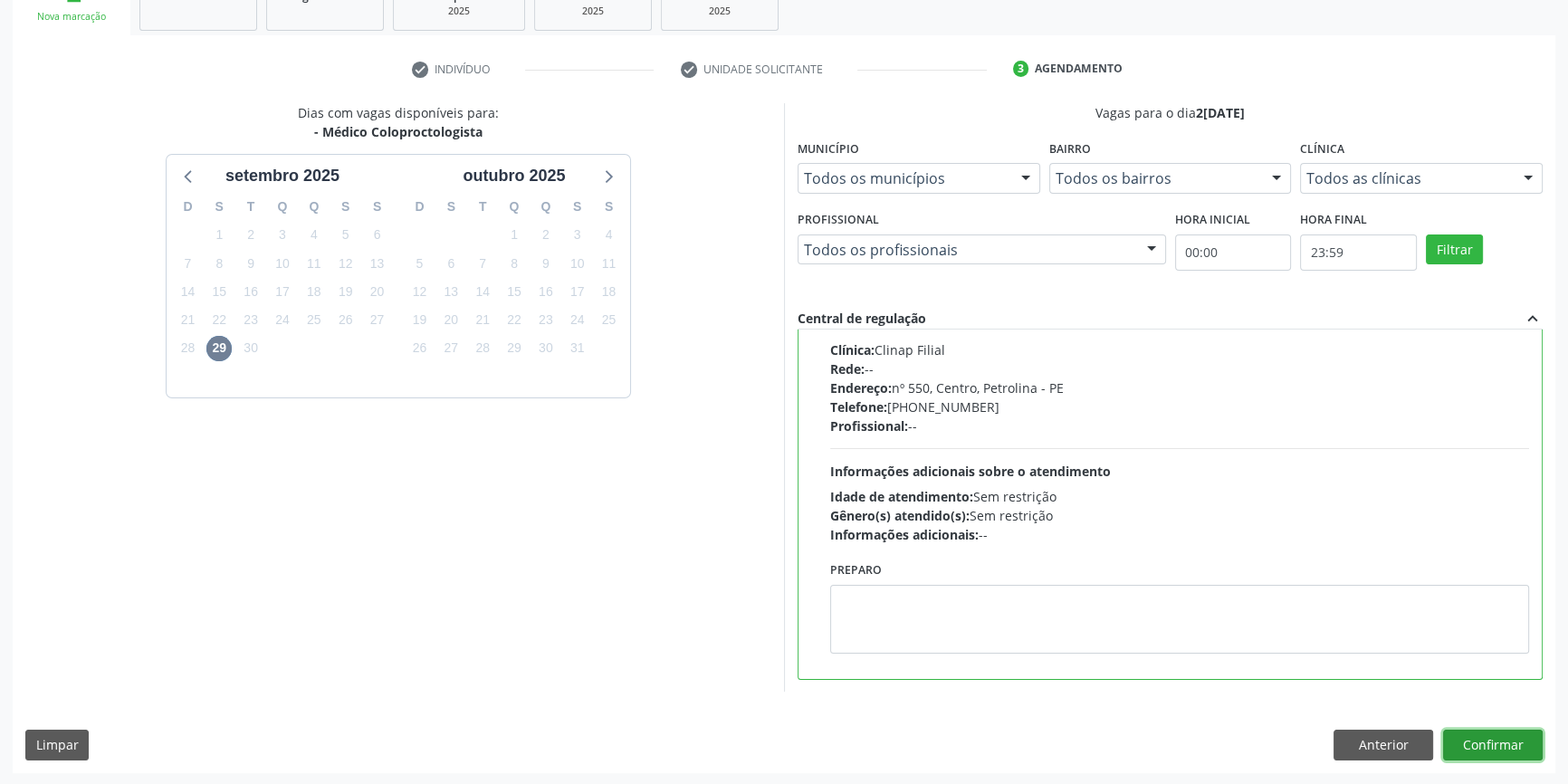
click at [1501, 740] on button "Confirmar" at bounding box center [1493, 745] width 100 height 30
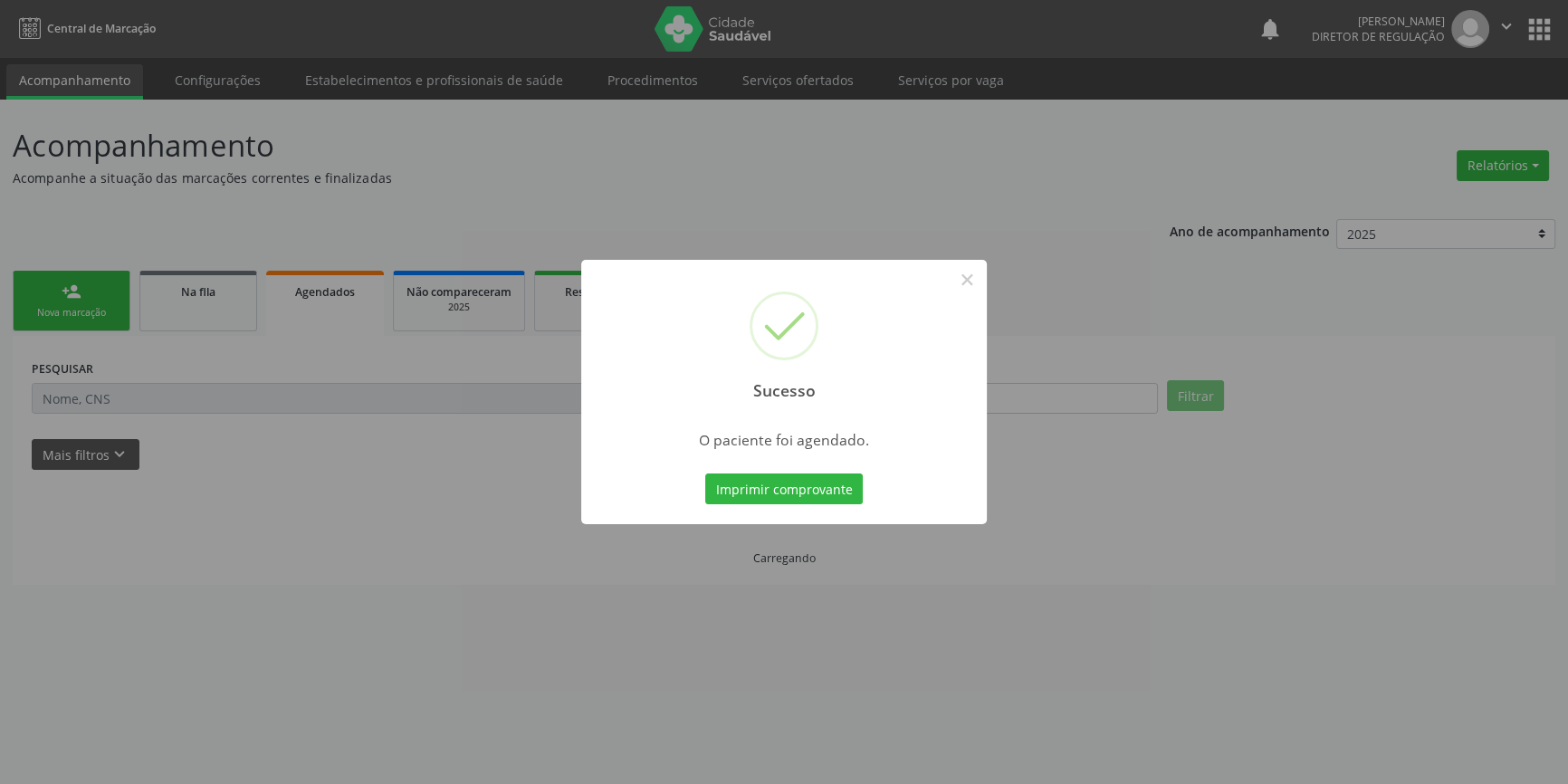
scroll to position [0, 0]
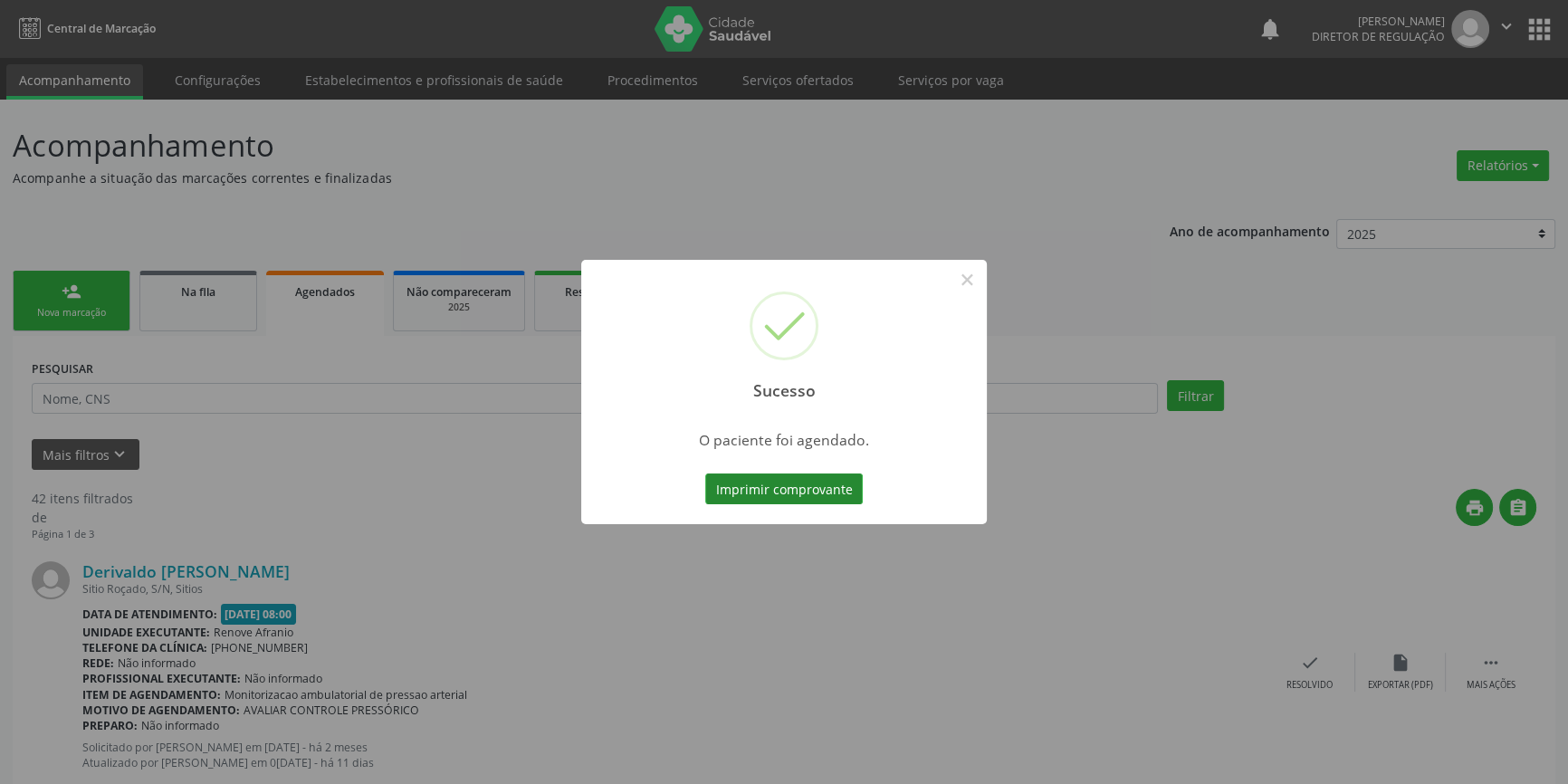
click at [834, 490] on button "Imprimir comprovante" at bounding box center [784, 489] width 158 height 30
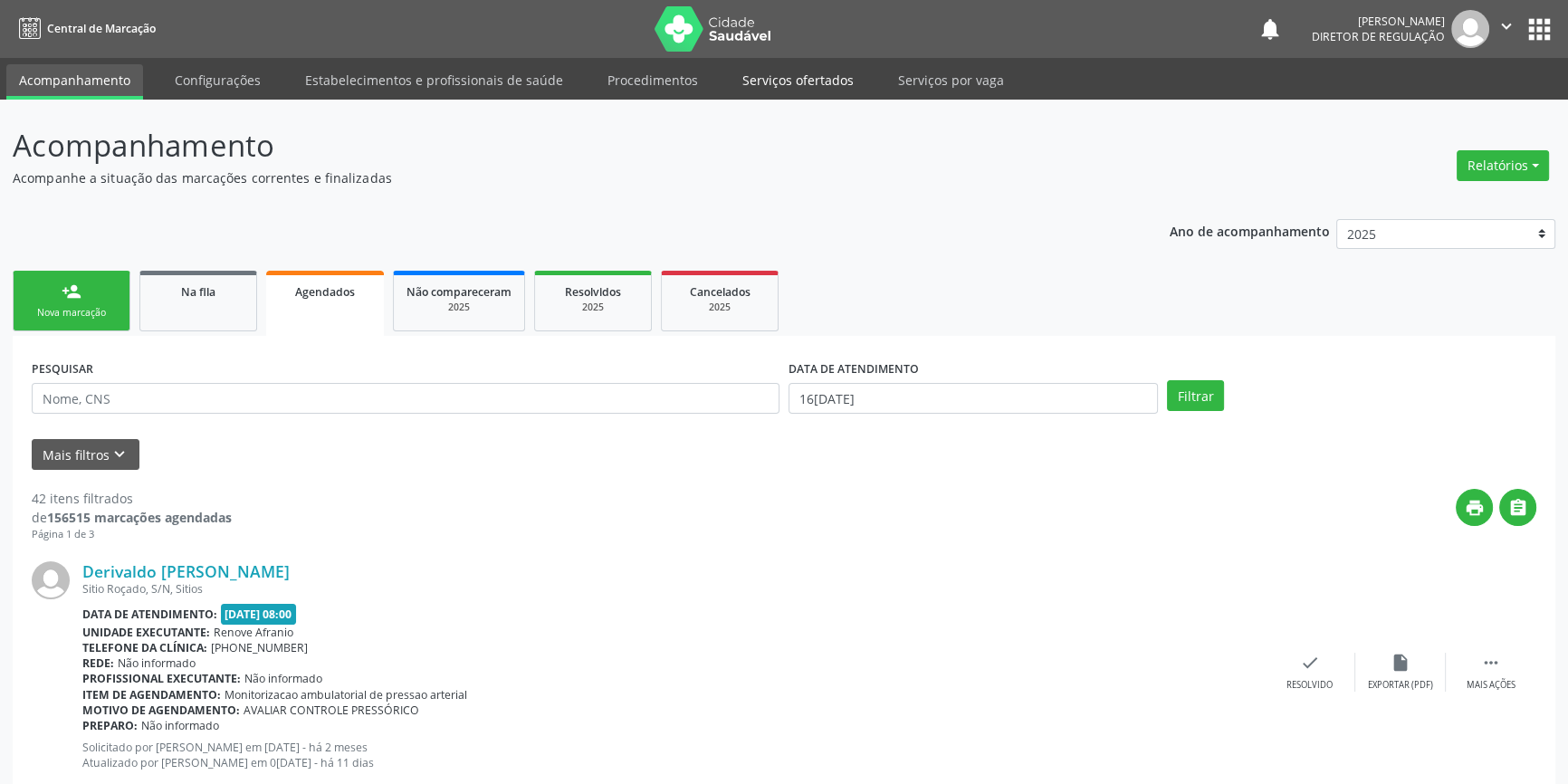
click at [807, 83] on link "Serviços ofertados" at bounding box center [798, 80] width 137 height 31
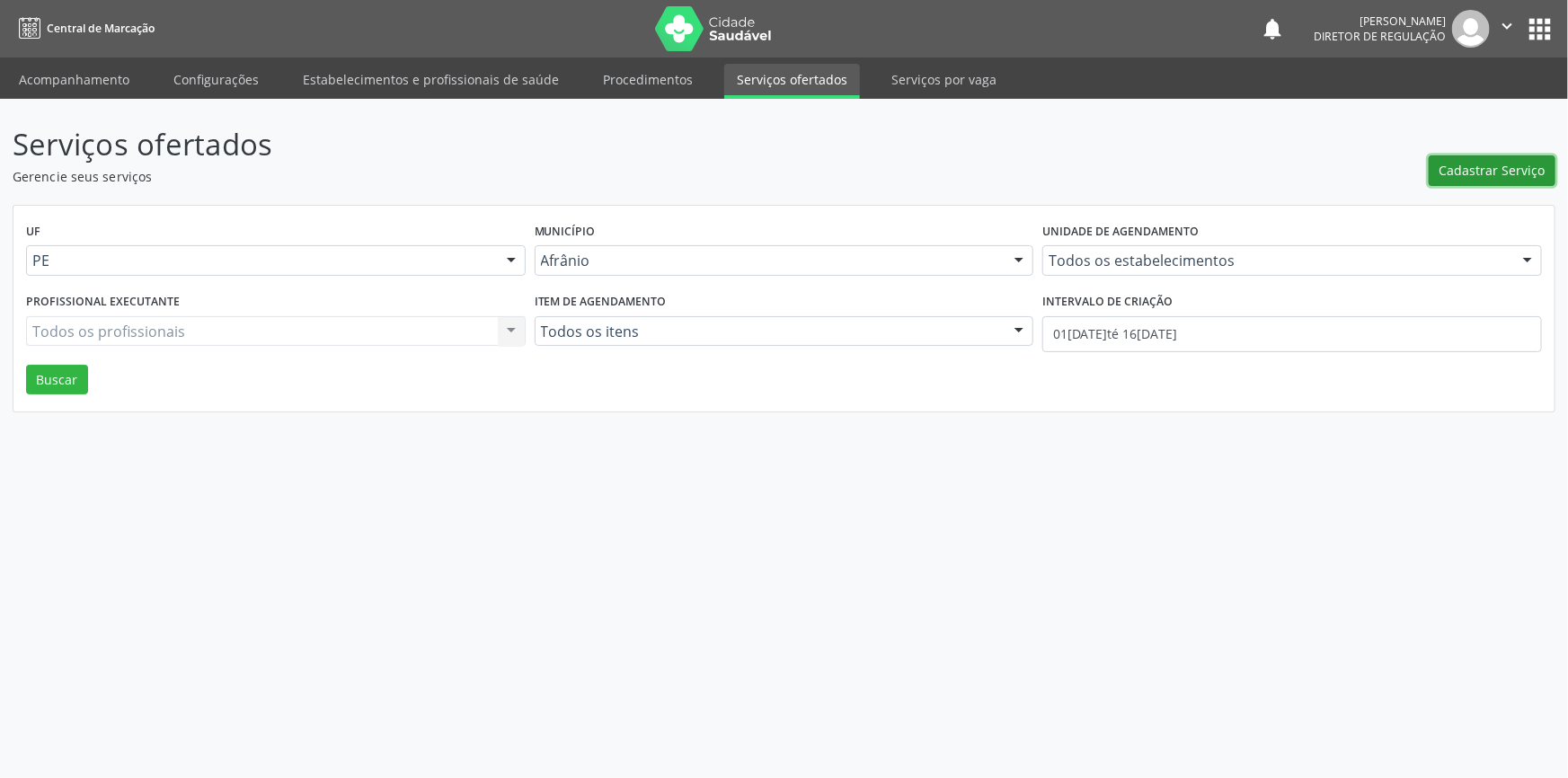
click at [1489, 171] on span "Cadastrar Serviço" at bounding box center [1492, 170] width 106 height 19
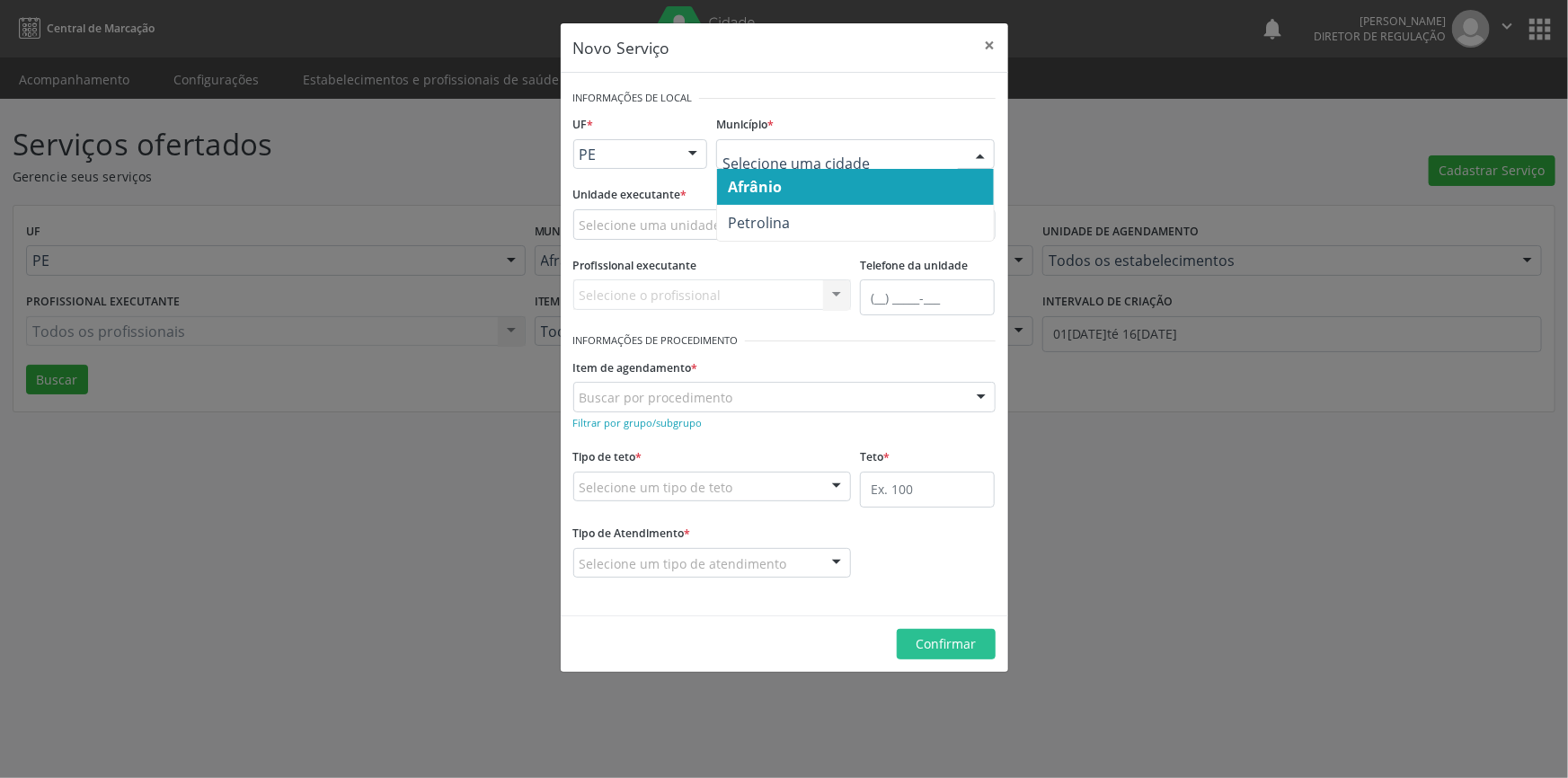
click at [809, 180] on span "Afrânio" at bounding box center [854, 187] width 277 height 36
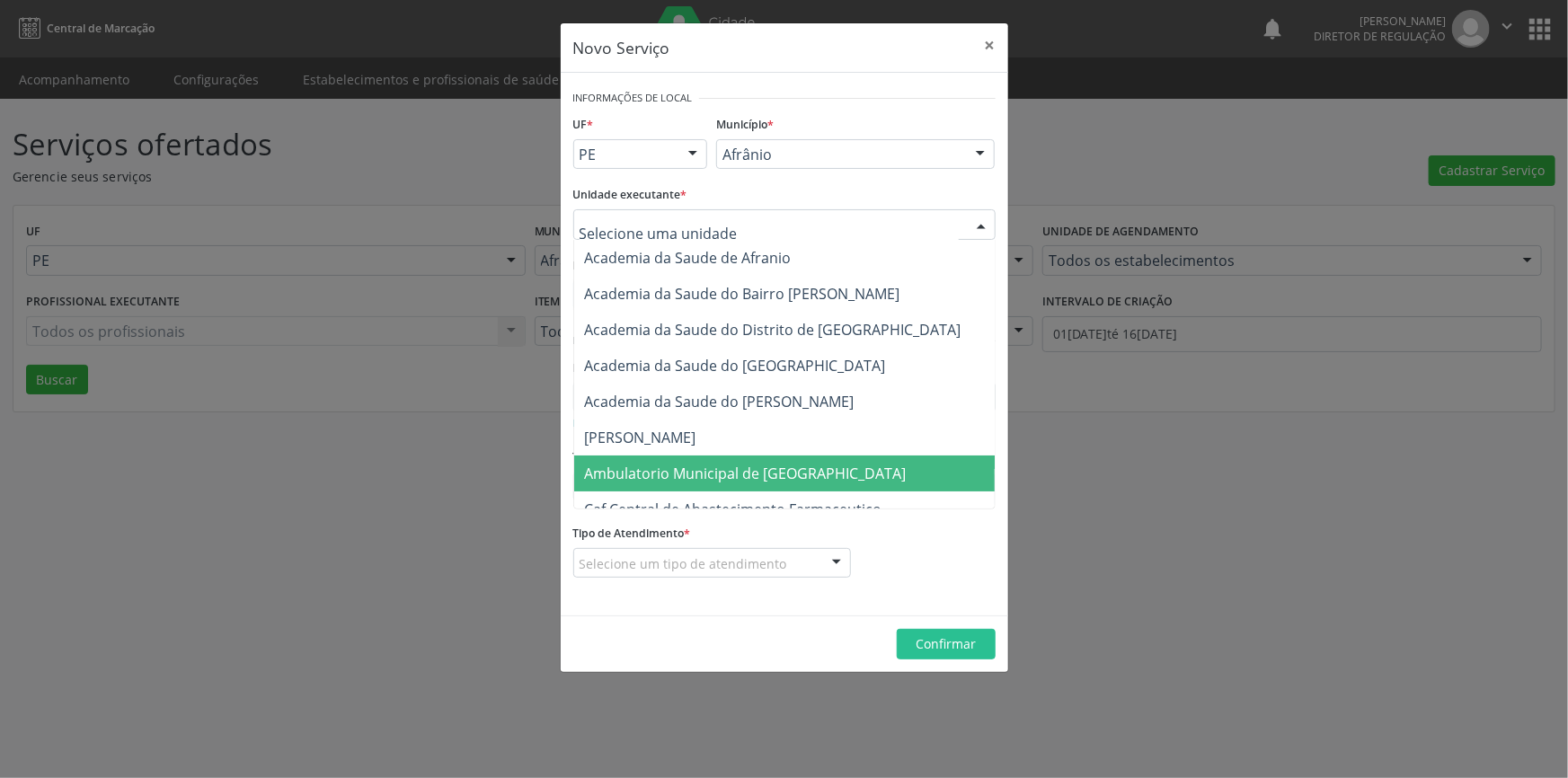
click at [695, 464] on span "Ambulatorio Municipal de [GEOGRAPHIC_DATA]" at bounding box center [746, 473] width 322 height 20
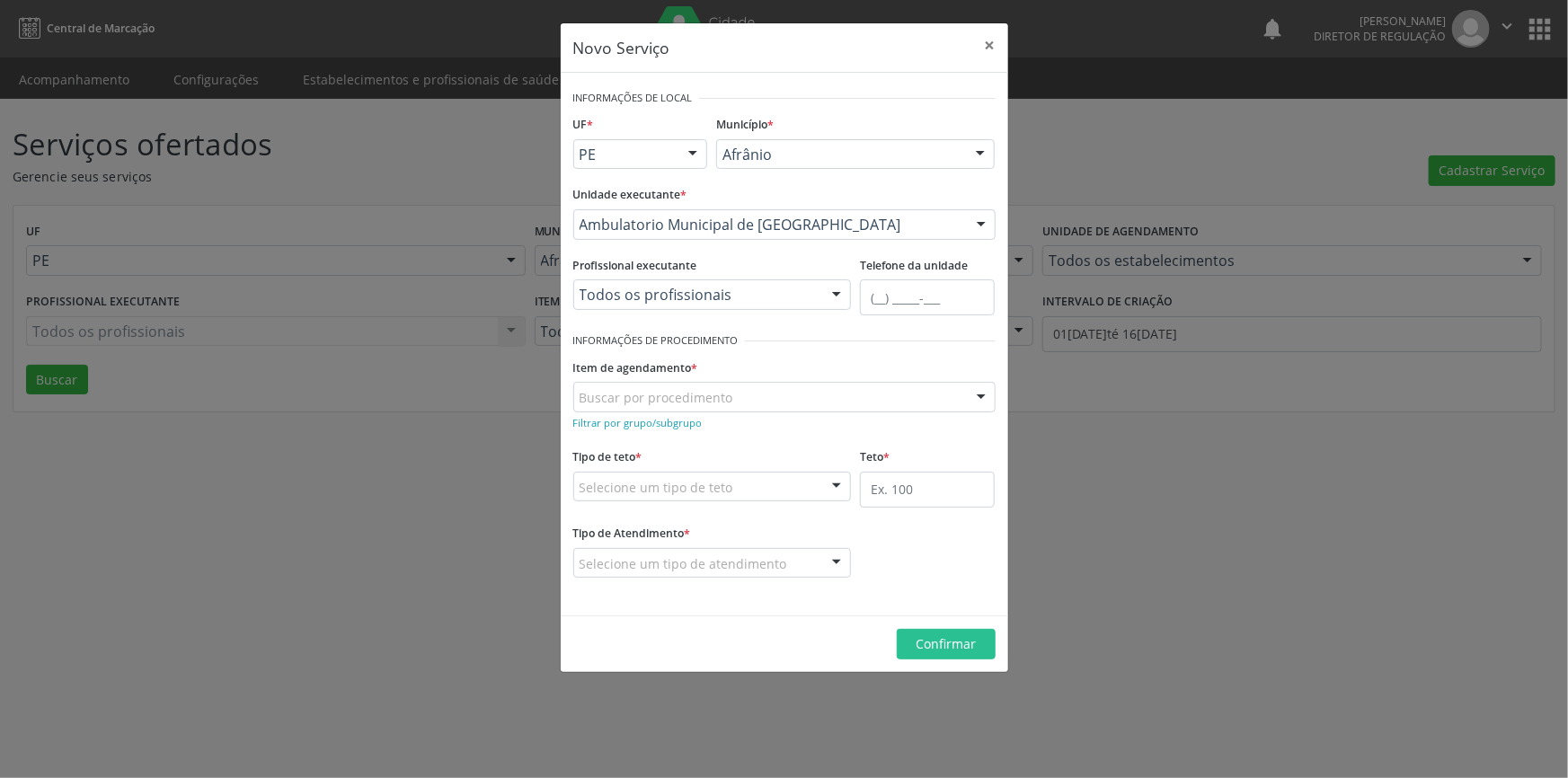
click at [745, 394] on div "Buscar por procedimento" at bounding box center [784, 397] width 422 height 30
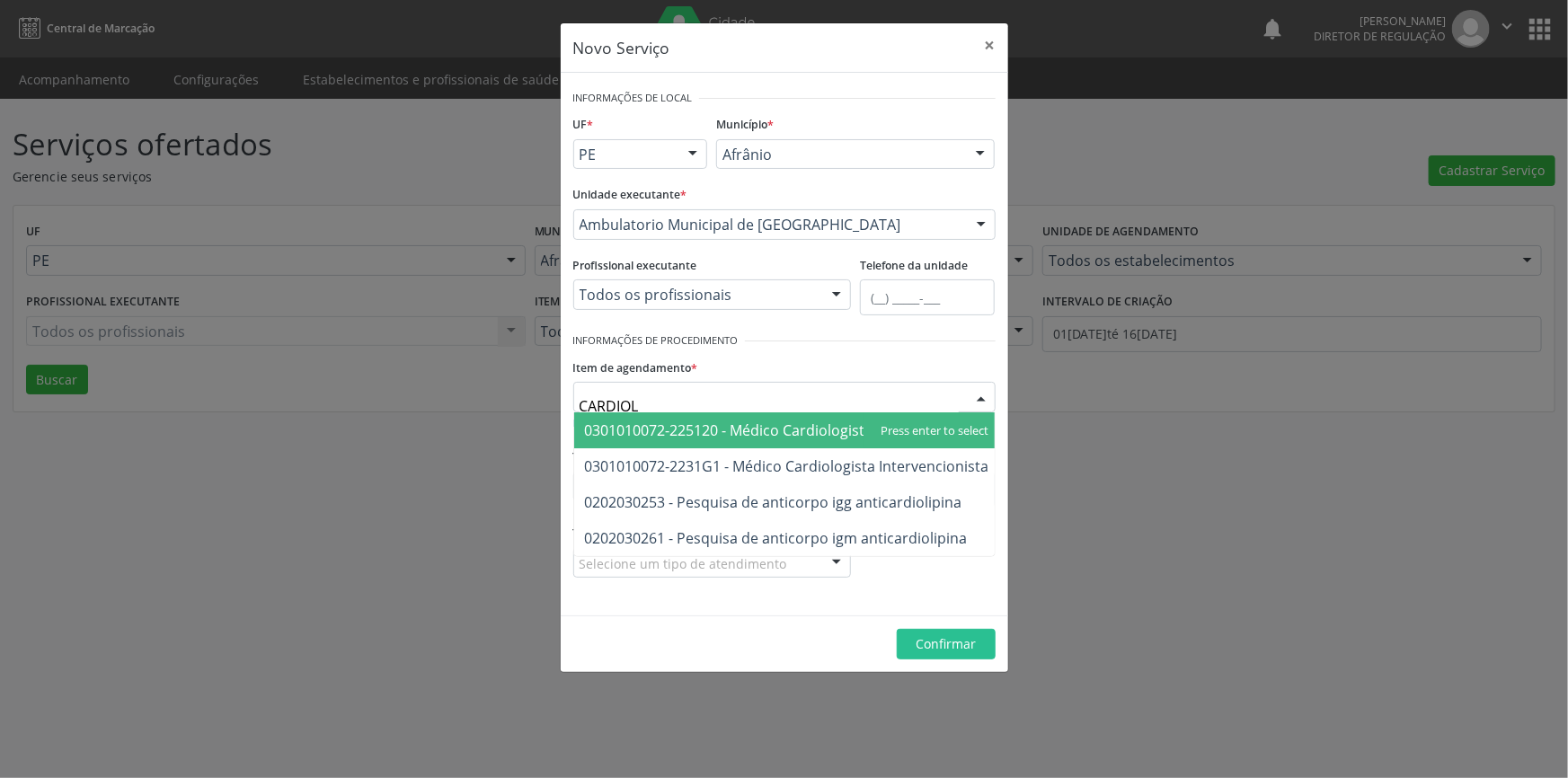
type input "CARDIOLO"
click at [750, 423] on span "0301010072-225120 - Médico Cardiologista" at bounding box center [729, 430] width 288 height 20
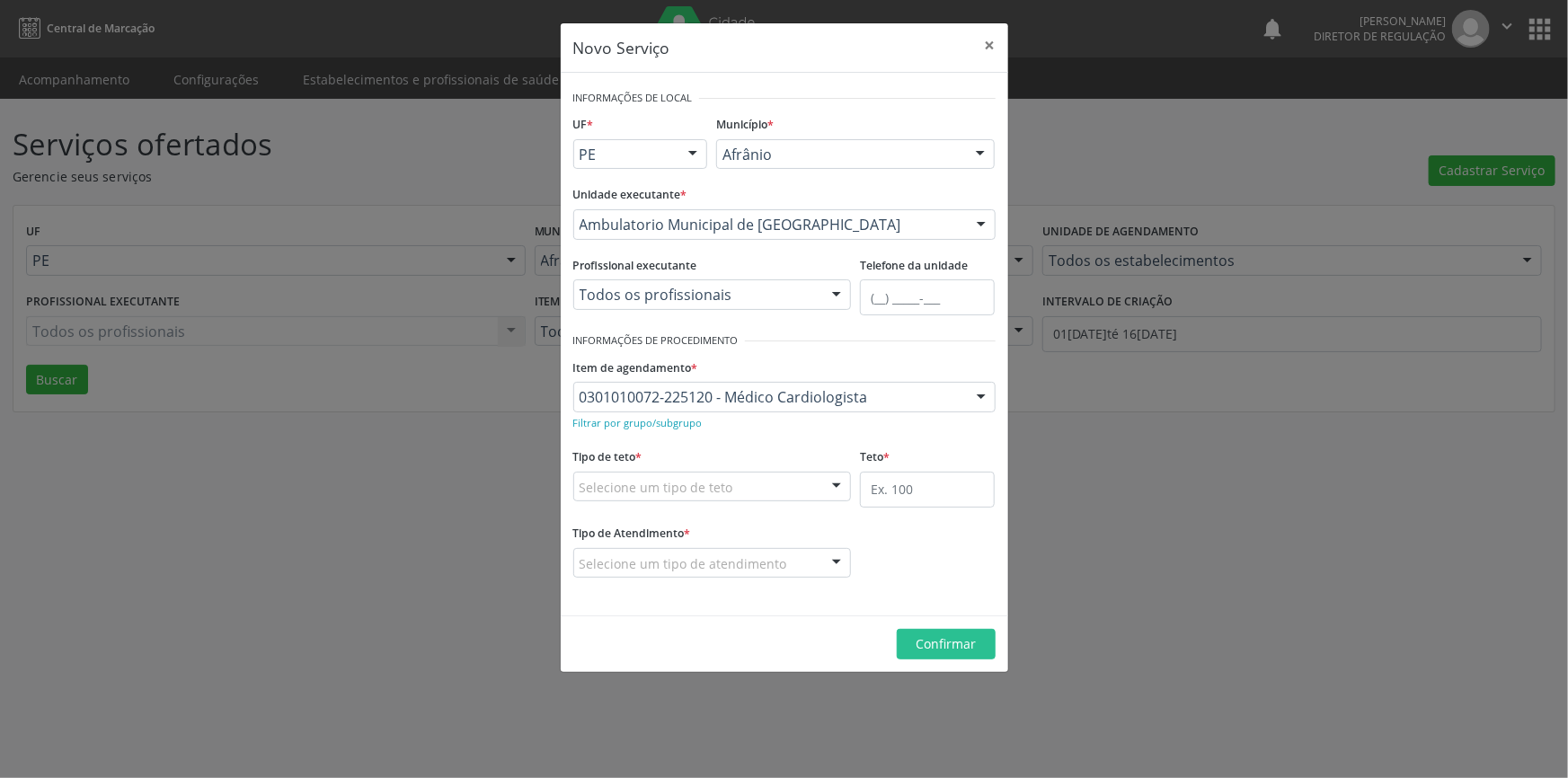
click at [749, 489] on div "Selecione um tipo de teto" at bounding box center [712, 487] width 278 height 30
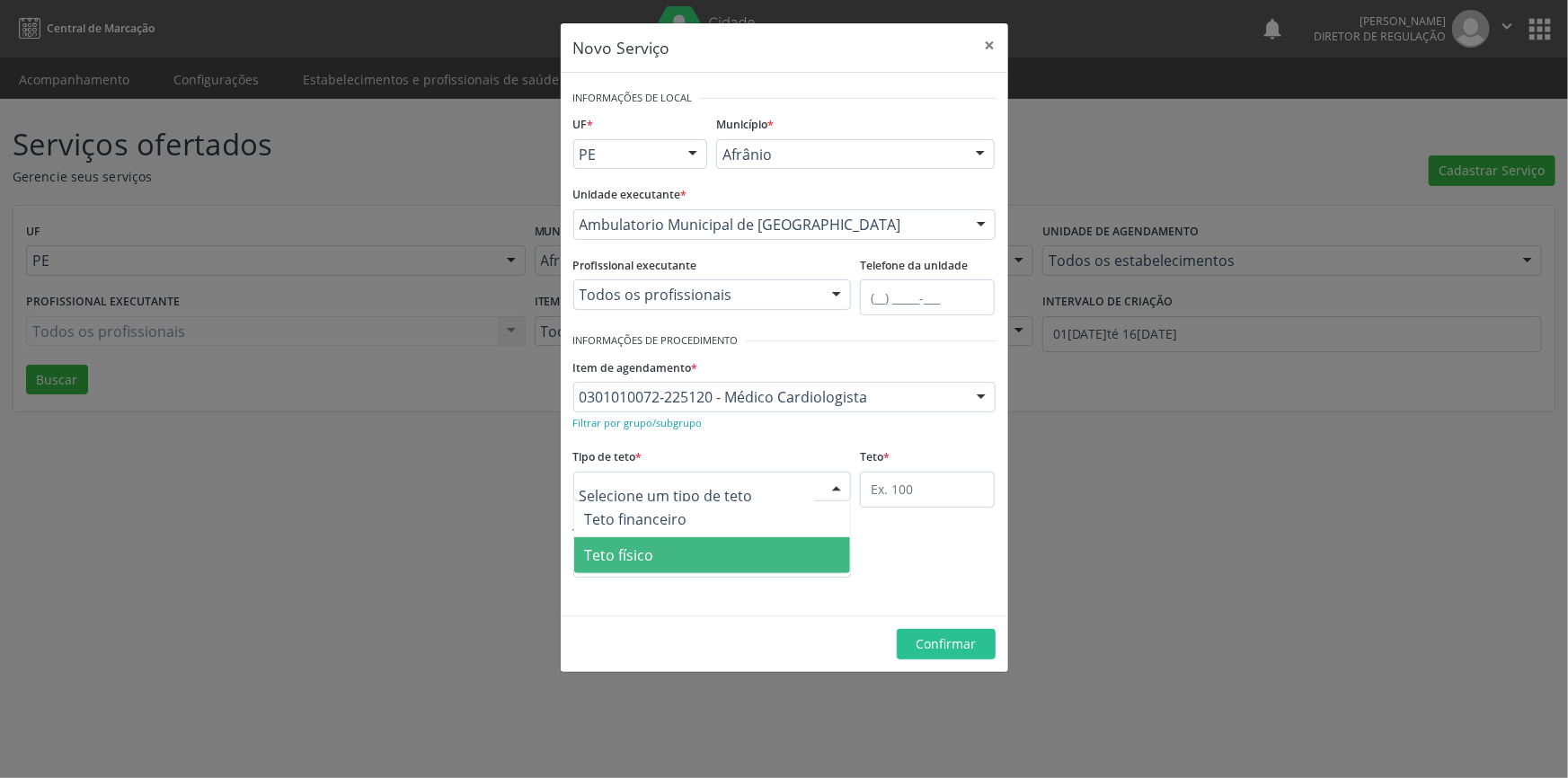
click at [724, 551] on span "Teto físico" at bounding box center [712, 555] width 277 height 36
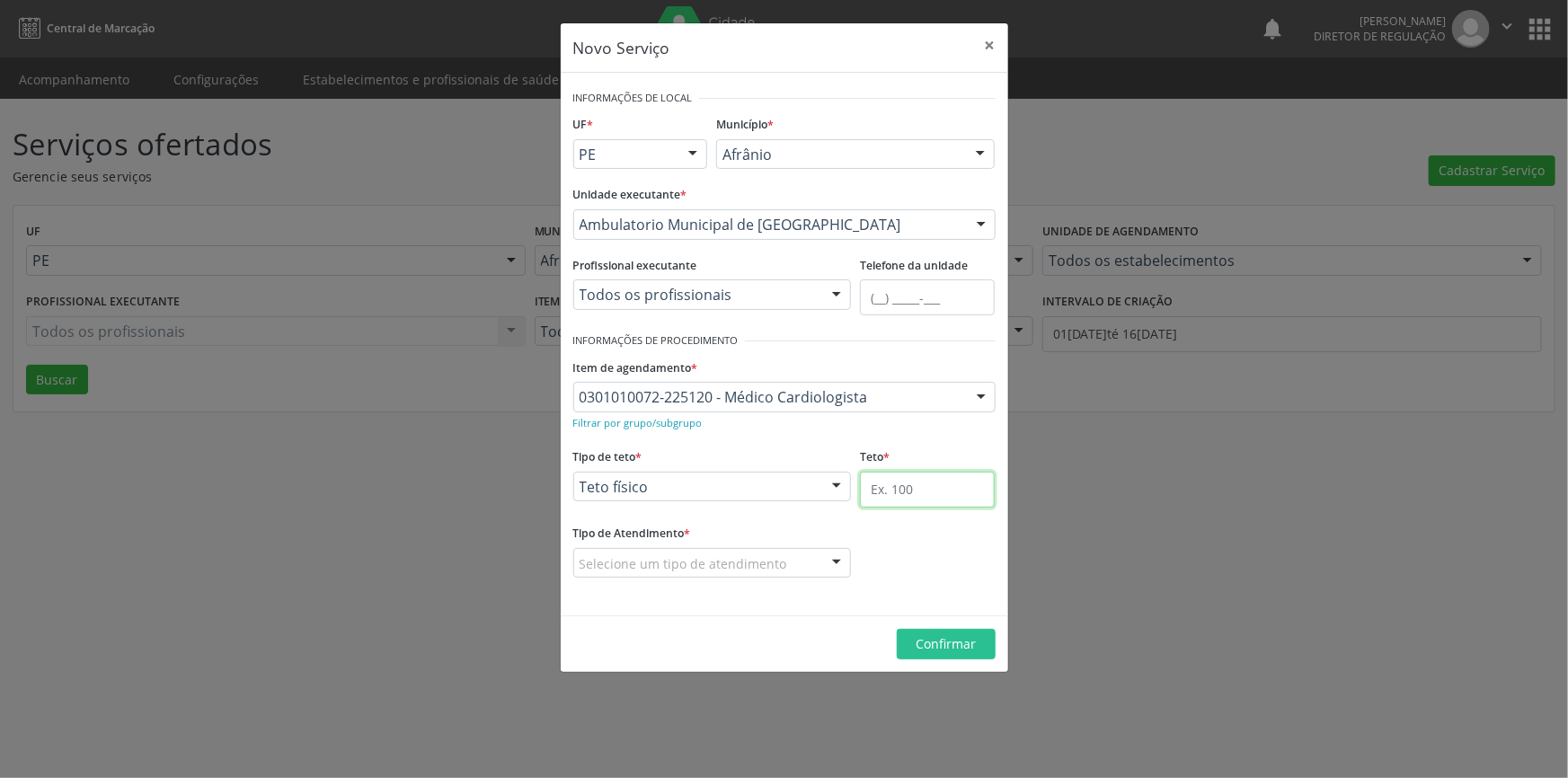
click at [892, 481] on input "text" at bounding box center [927, 490] width 135 height 36
type input "15"
click at [742, 550] on div "Selecione um tipo de atendimento" at bounding box center [712, 563] width 278 height 30
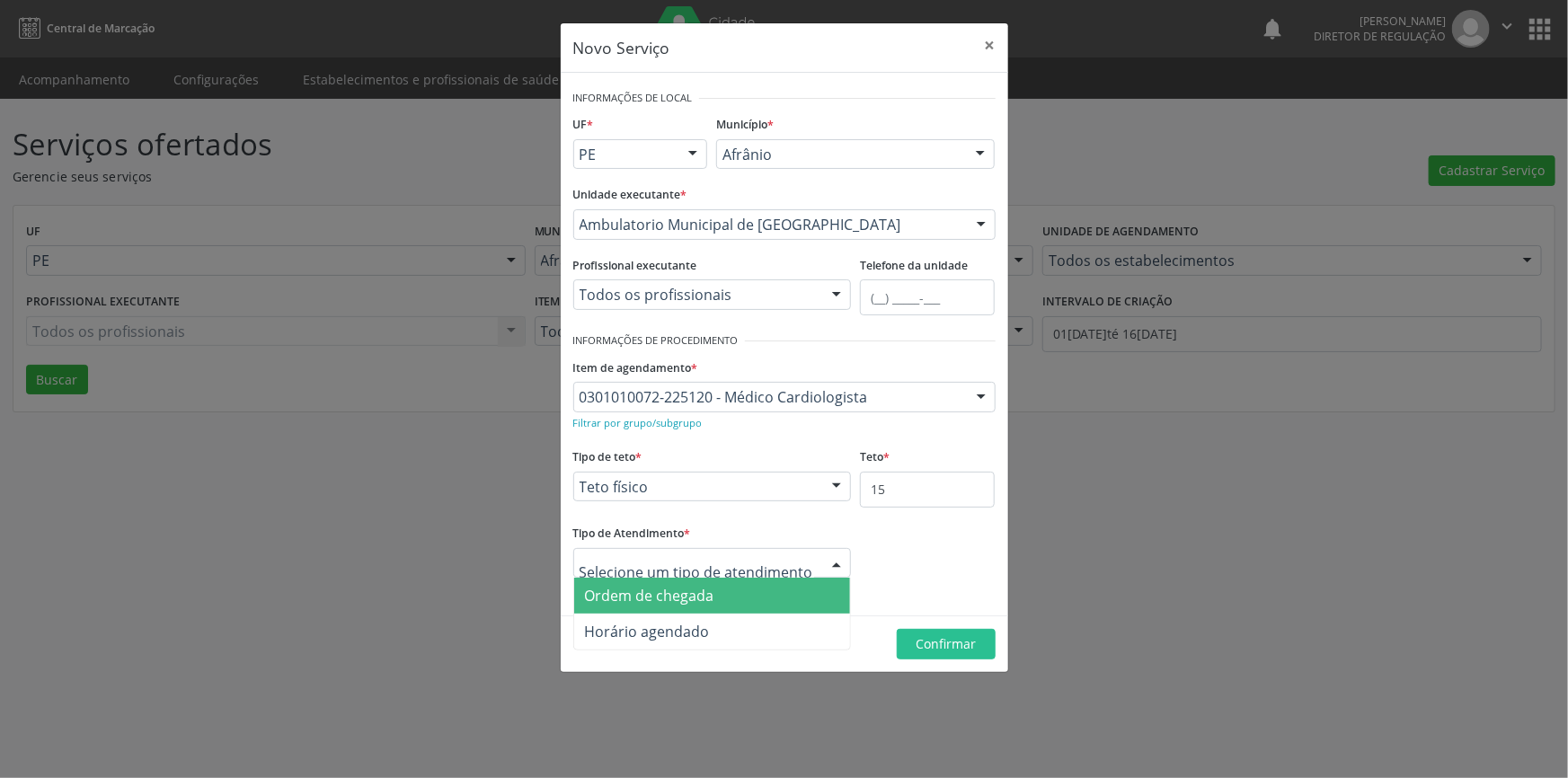
click at [736, 597] on span "Ordem de chegada" at bounding box center [712, 596] width 277 height 36
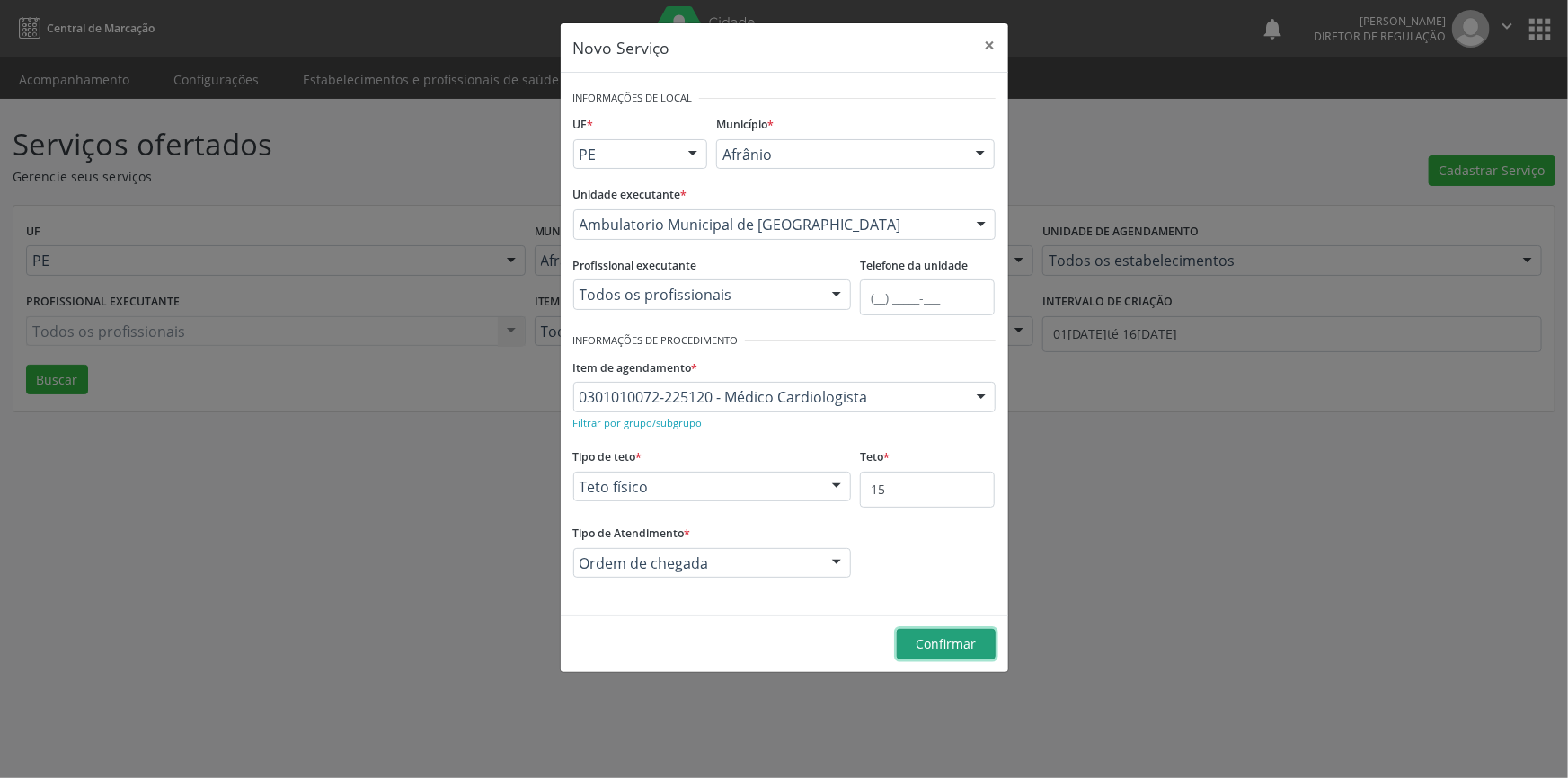
click at [938, 647] on span "Confirmar" at bounding box center [946, 644] width 60 height 17
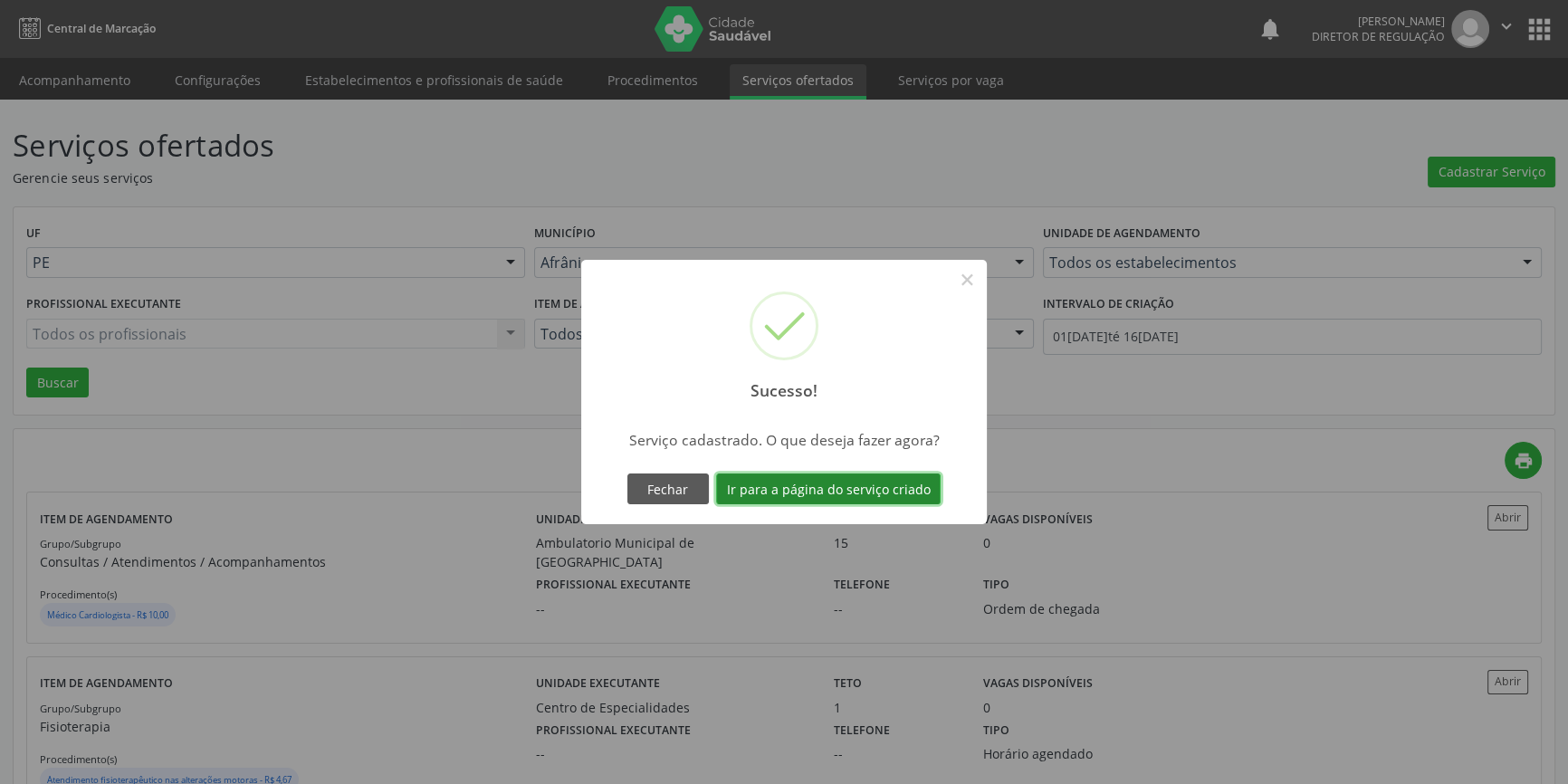
click at [895, 496] on button "Ir para a página do serviço criado" at bounding box center [829, 489] width 225 height 30
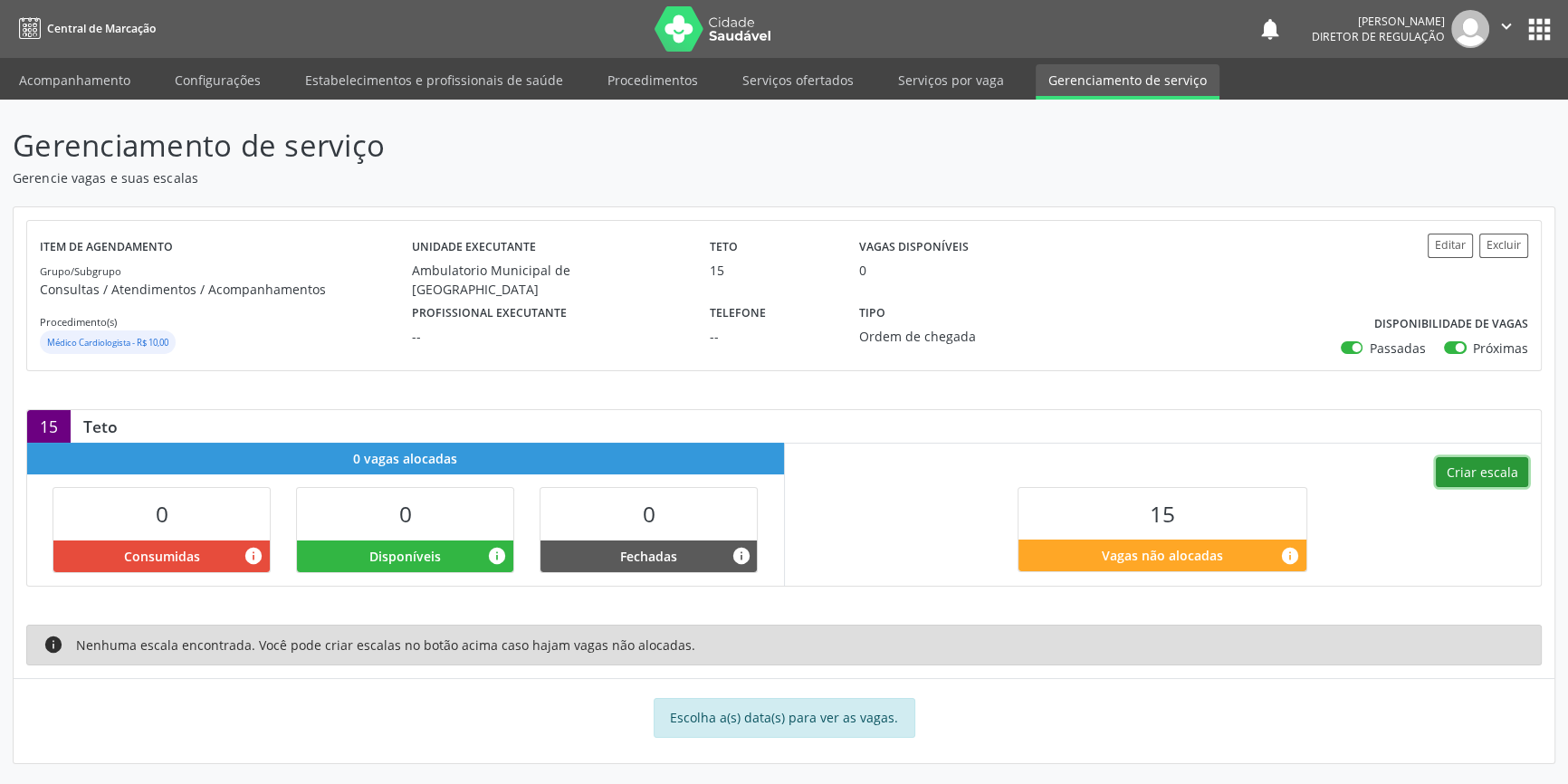
click at [1467, 477] on button "Criar escala" at bounding box center [1481, 473] width 92 height 30
select select "8"
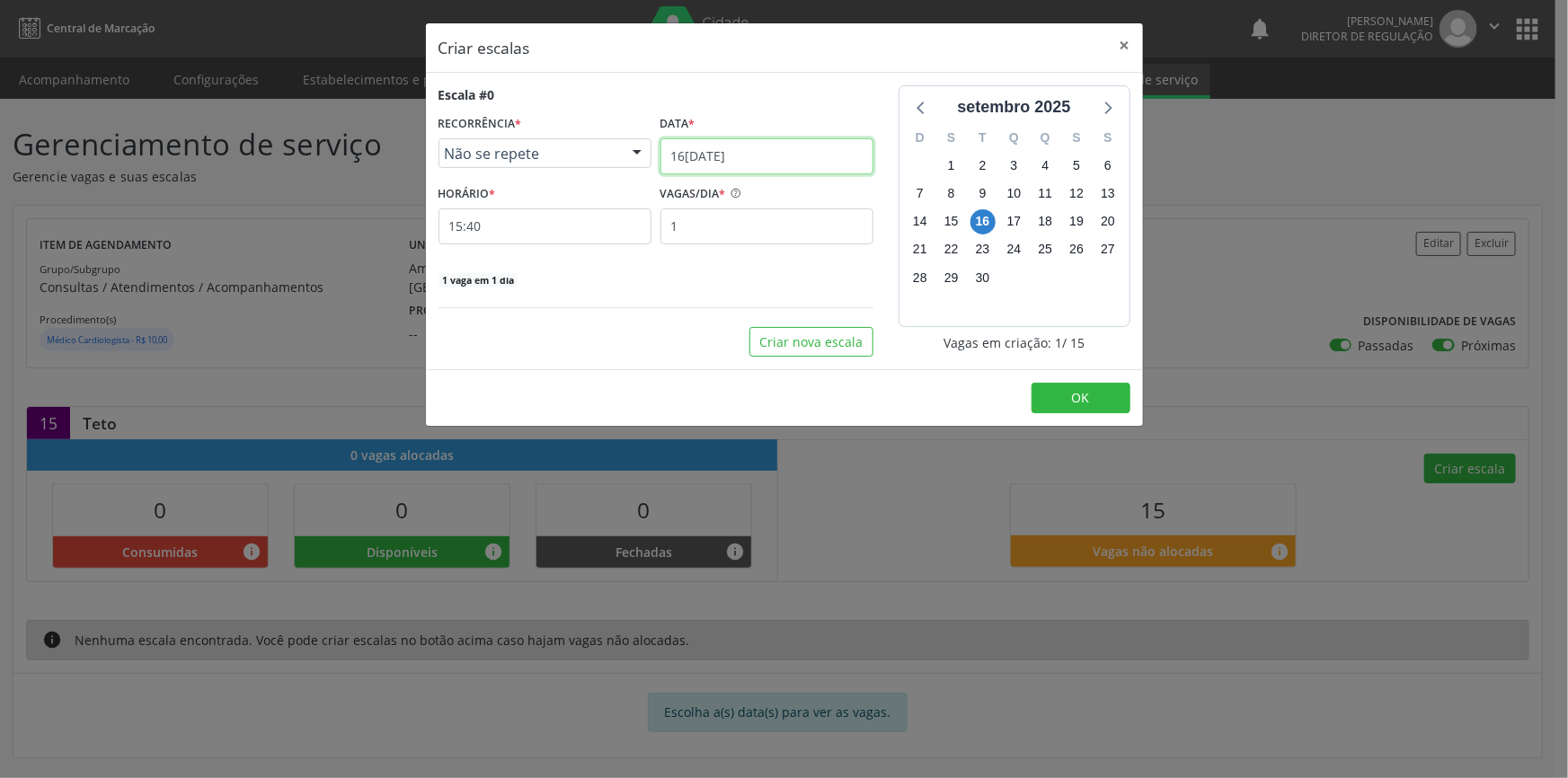
click at [759, 153] on input "[DATE]" at bounding box center [767, 157] width 213 height 36
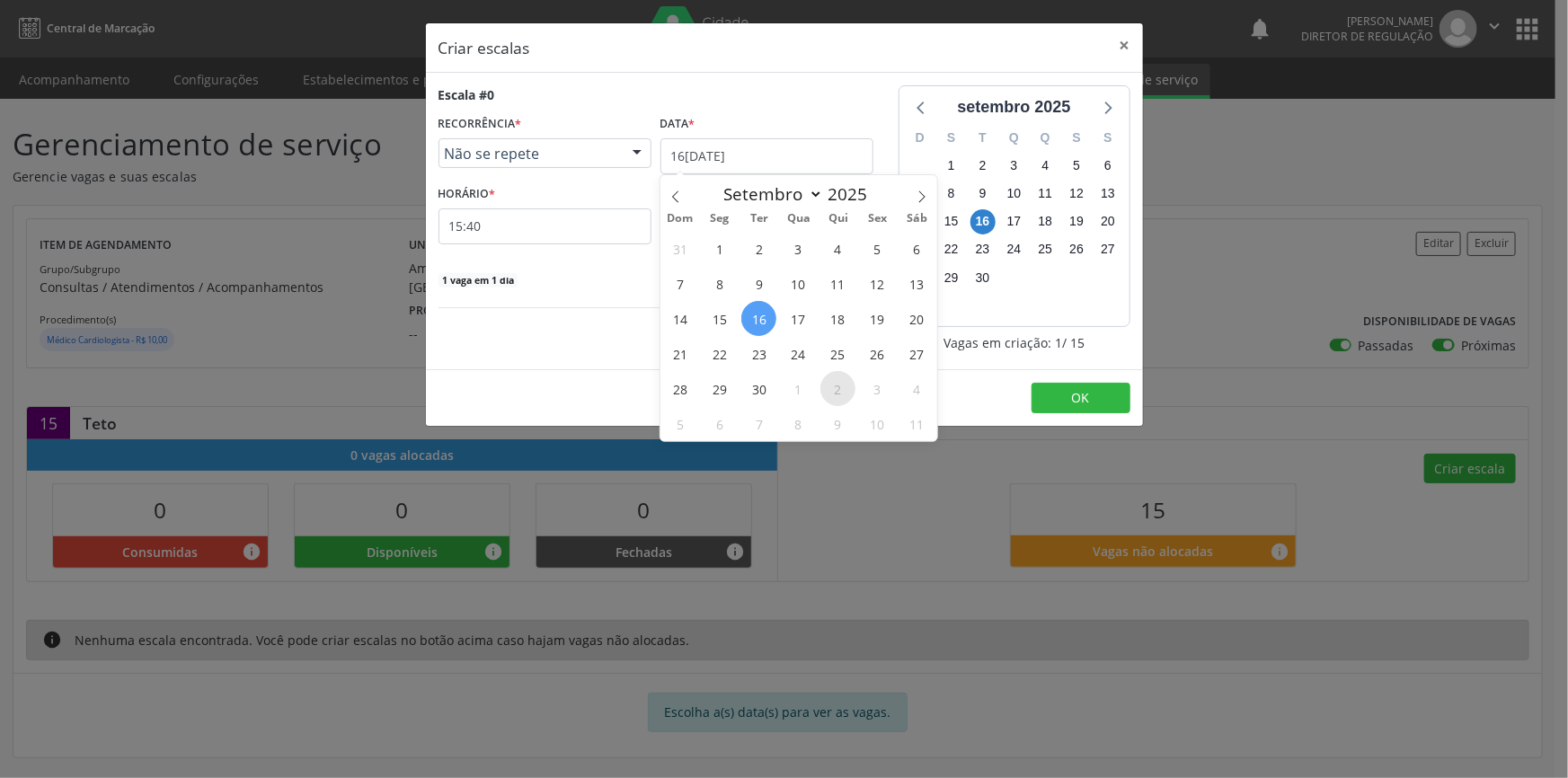
click at [844, 395] on span "2" at bounding box center [837, 388] width 35 height 35
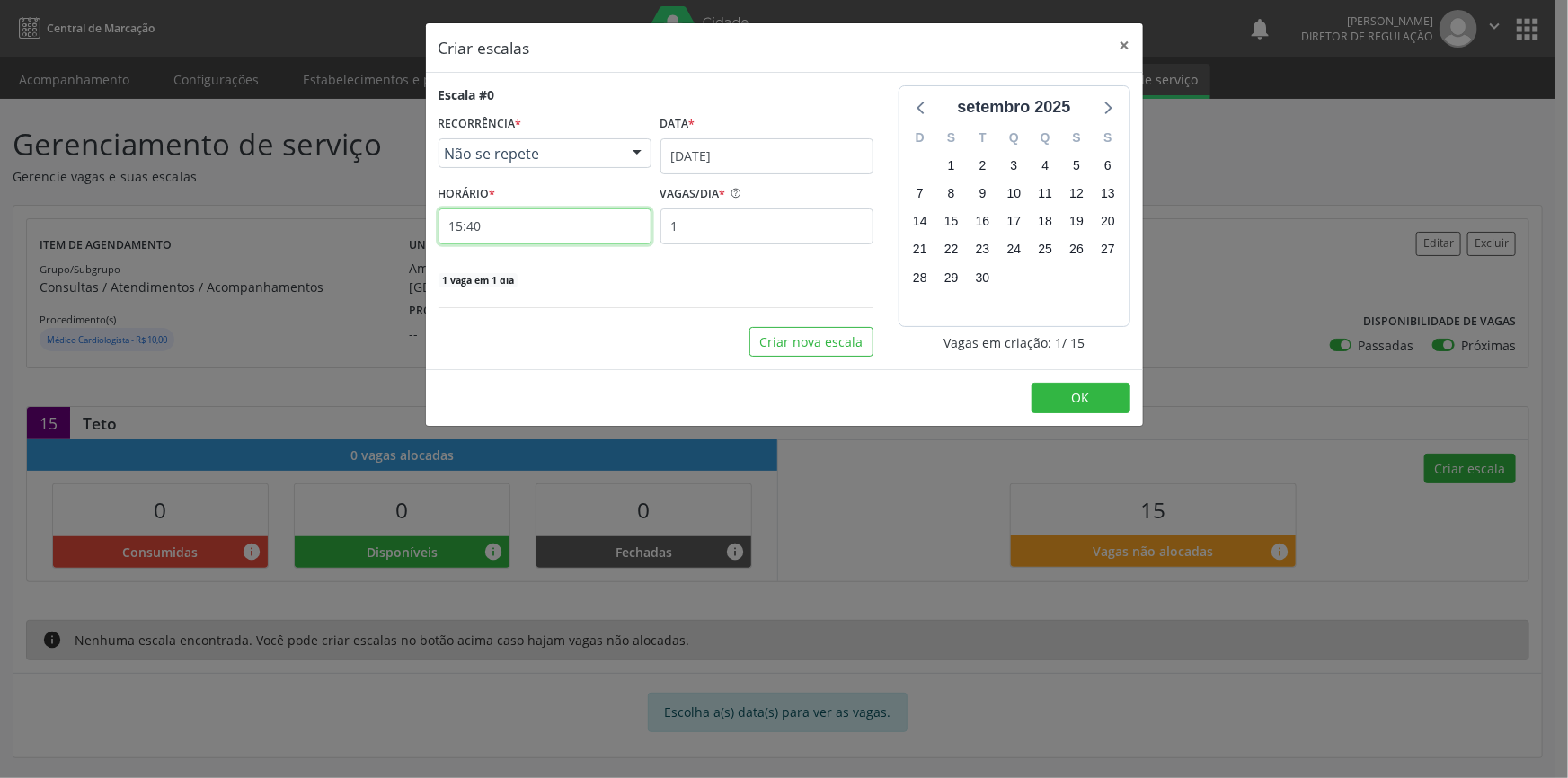
click at [576, 227] on input "15:40" at bounding box center [545, 227] width 213 height 36
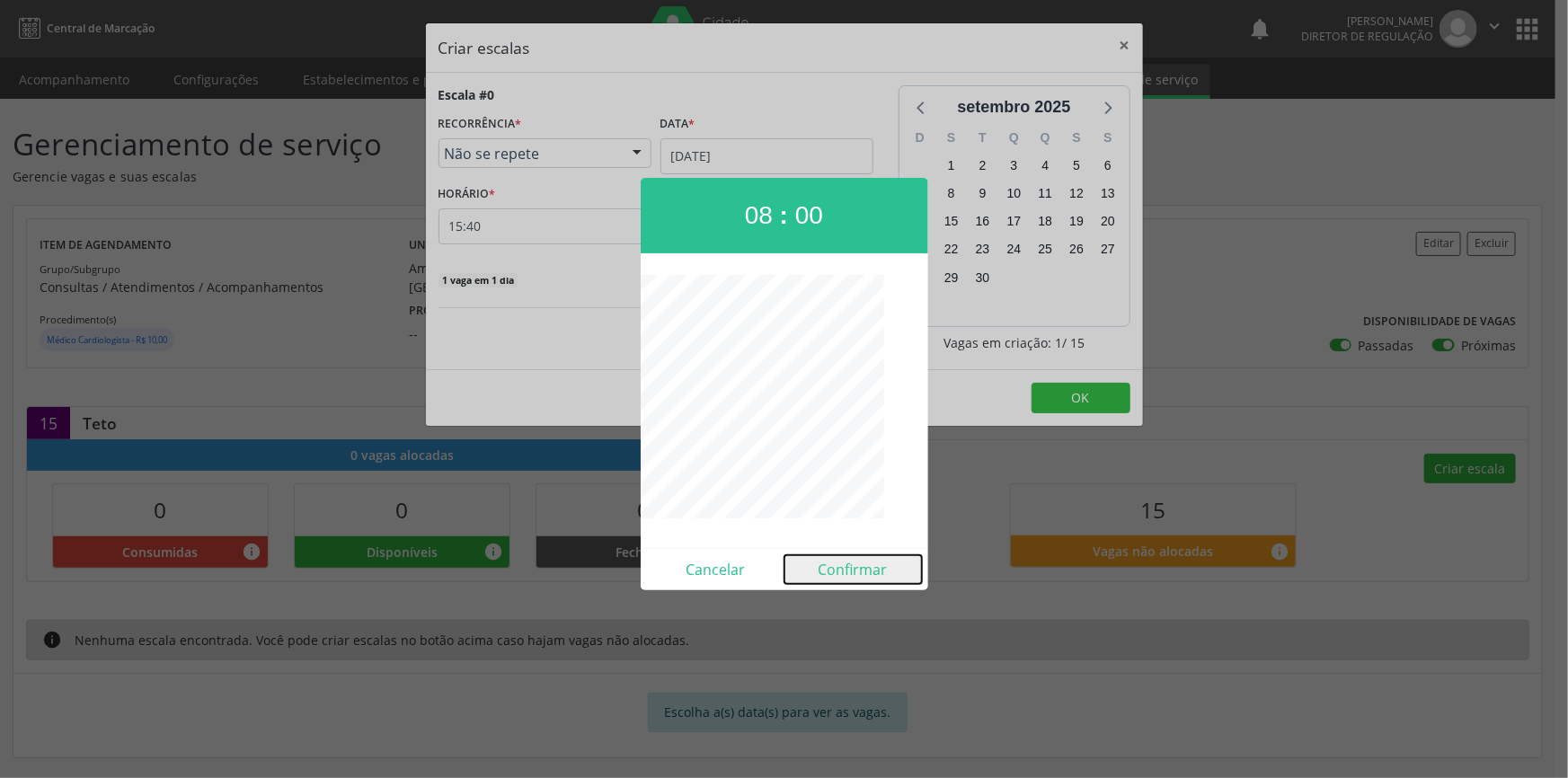
click at [852, 568] on button "Confirmar" at bounding box center [853, 569] width 138 height 28
type input "08:00"
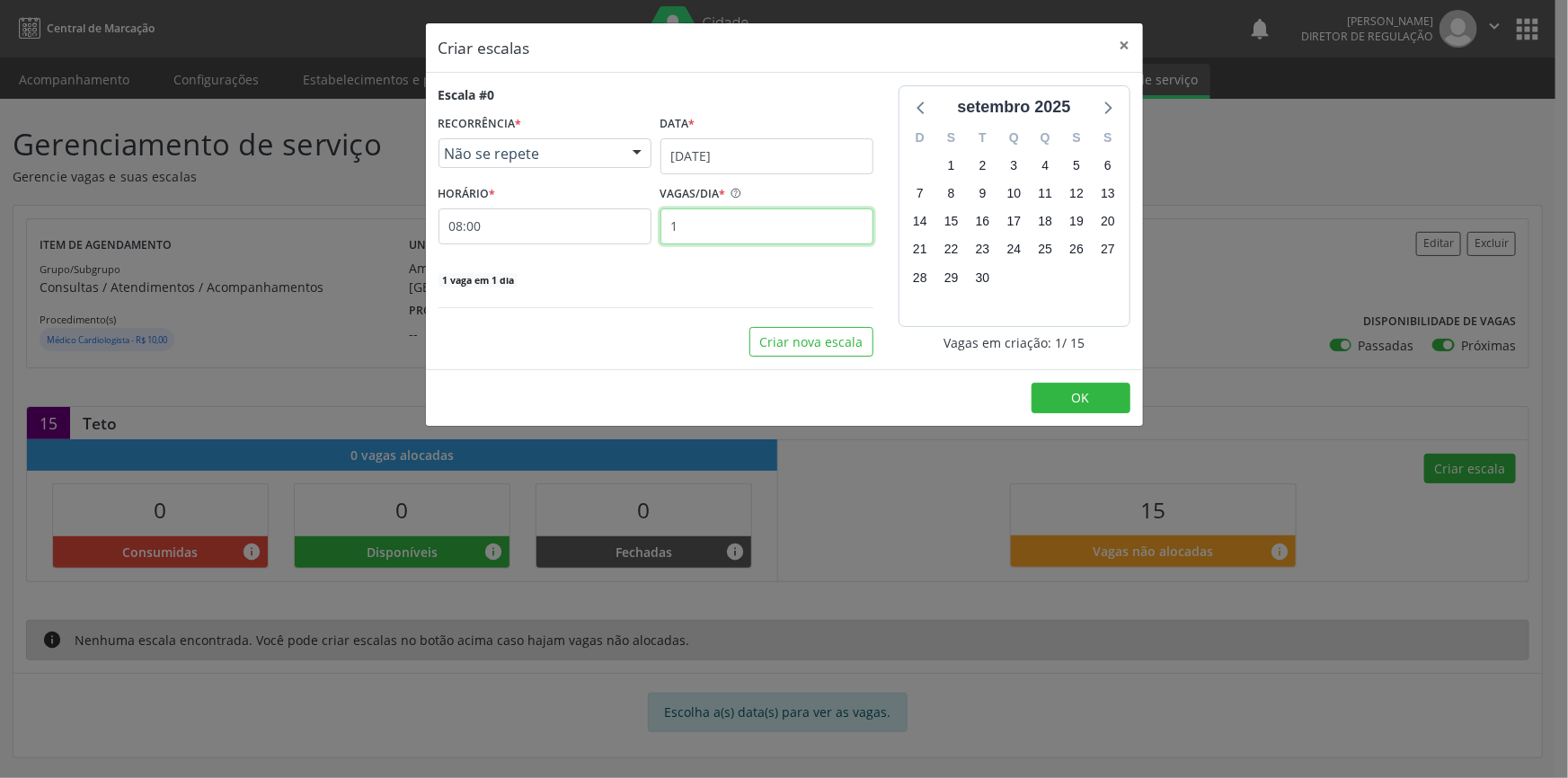
click at [719, 217] on input "1" at bounding box center [767, 227] width 213 height 36
type input "15"
click at [1089, 396] on button "OK" at bounding box center [1080, 397] width 99 height 30
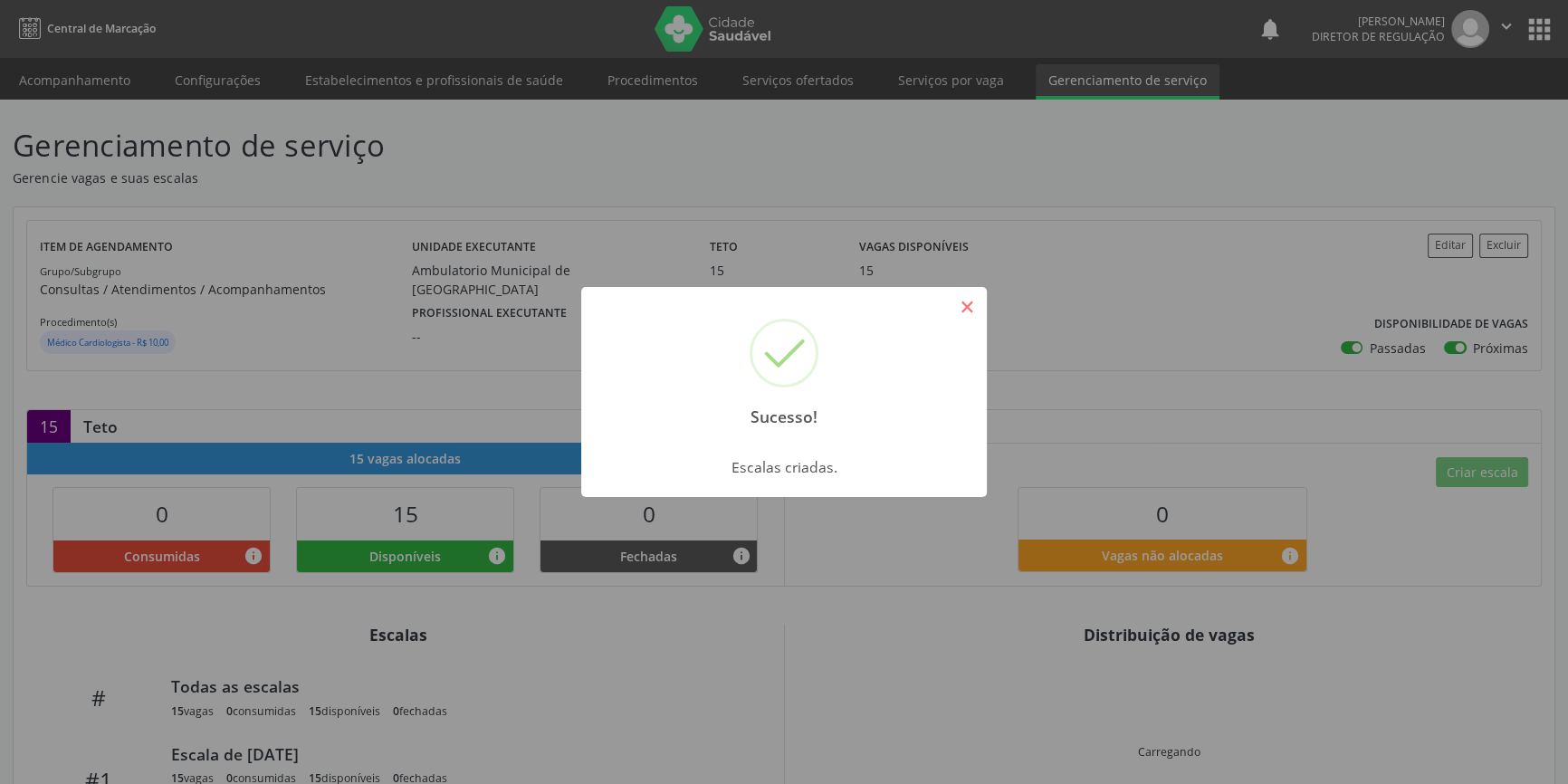
click at [969, 308] on button "×" at bounding box center [967, 306] width 30 height 30
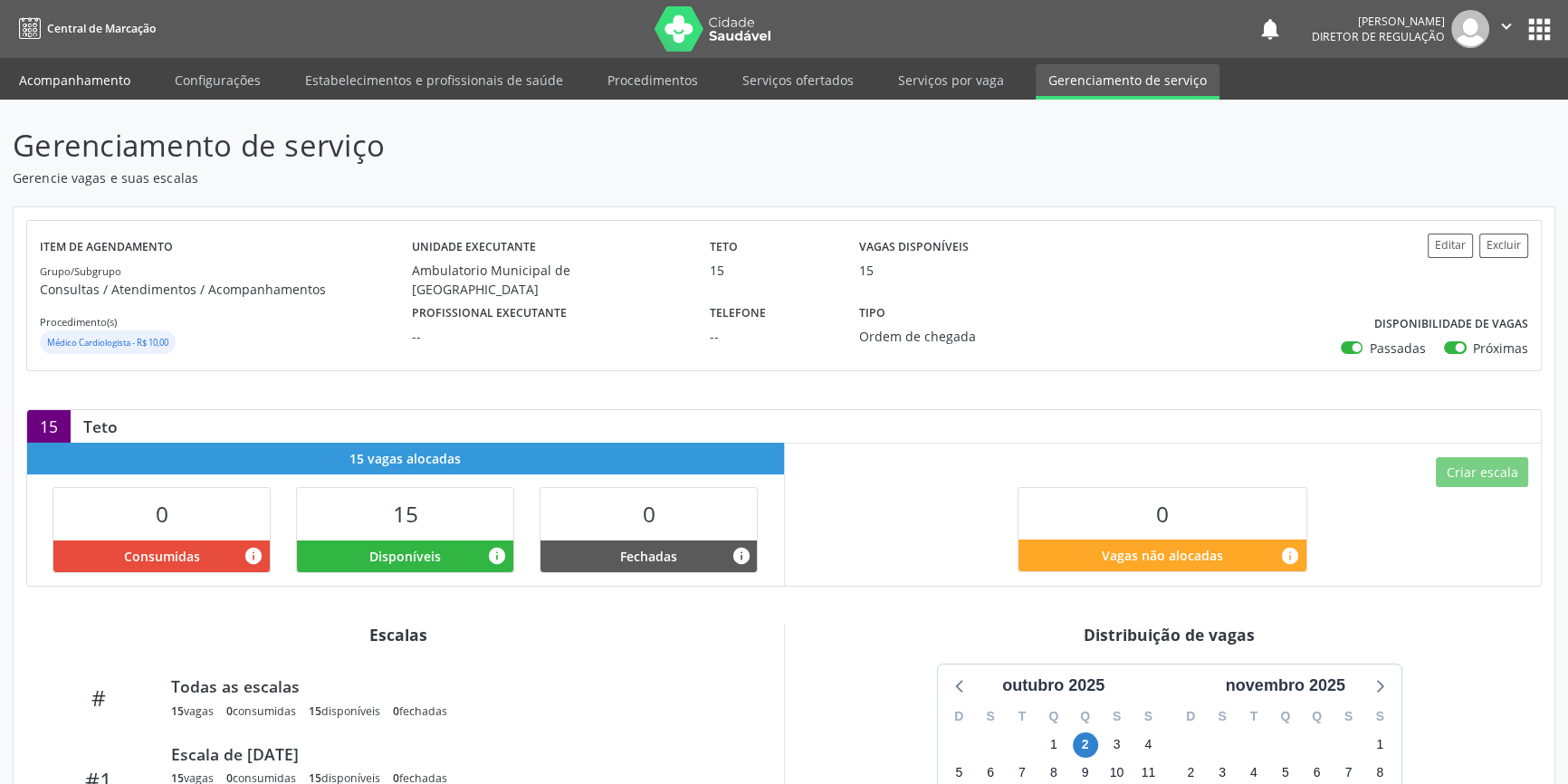
click at [117, 75] on link "Acompanhamento" at bounding box center [75, 80] width 137 height 31
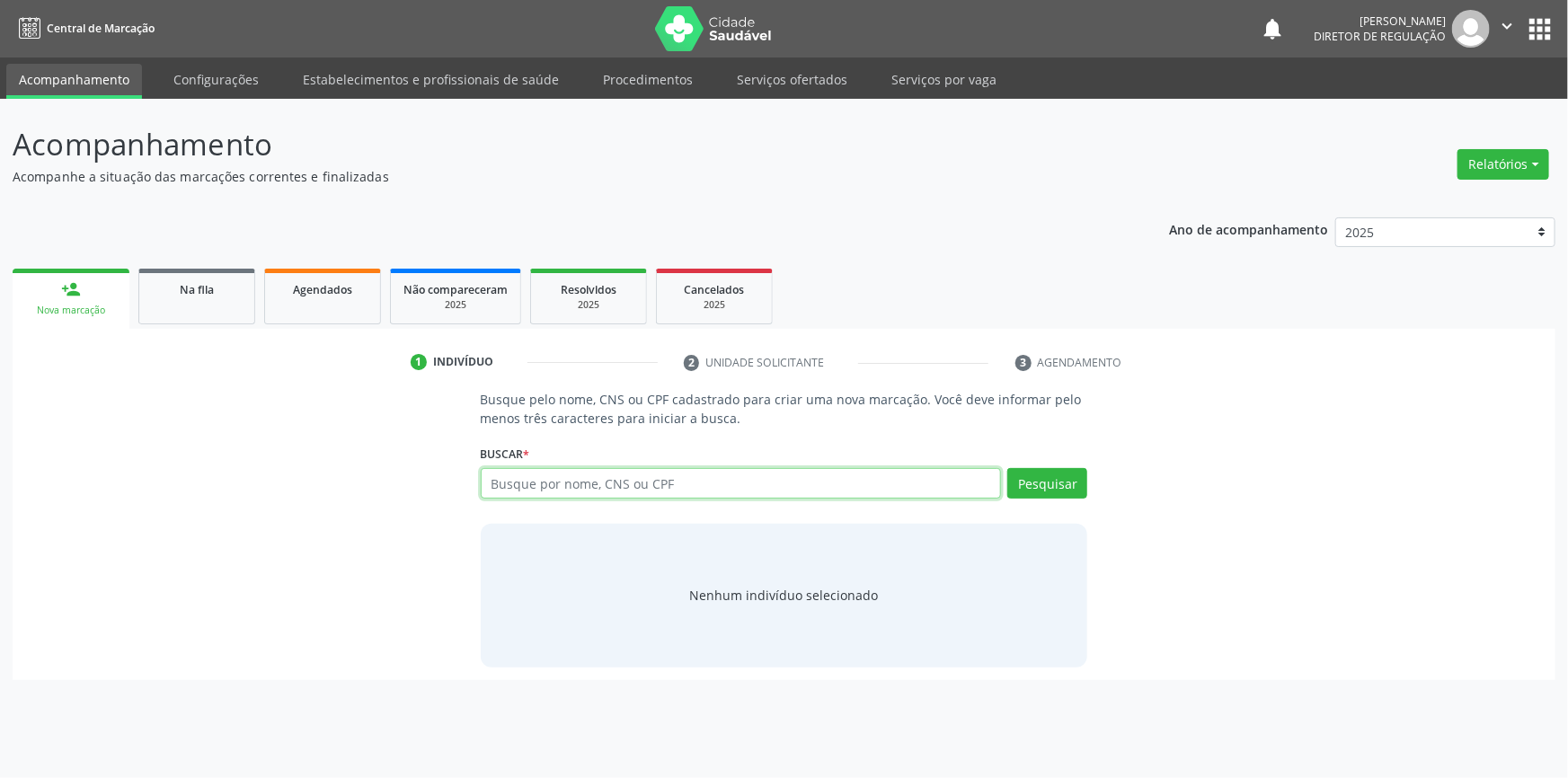
click at [623, 489] on input "text" at bounding box center [741, 483] width 521 height 30
type input "700801999515290"
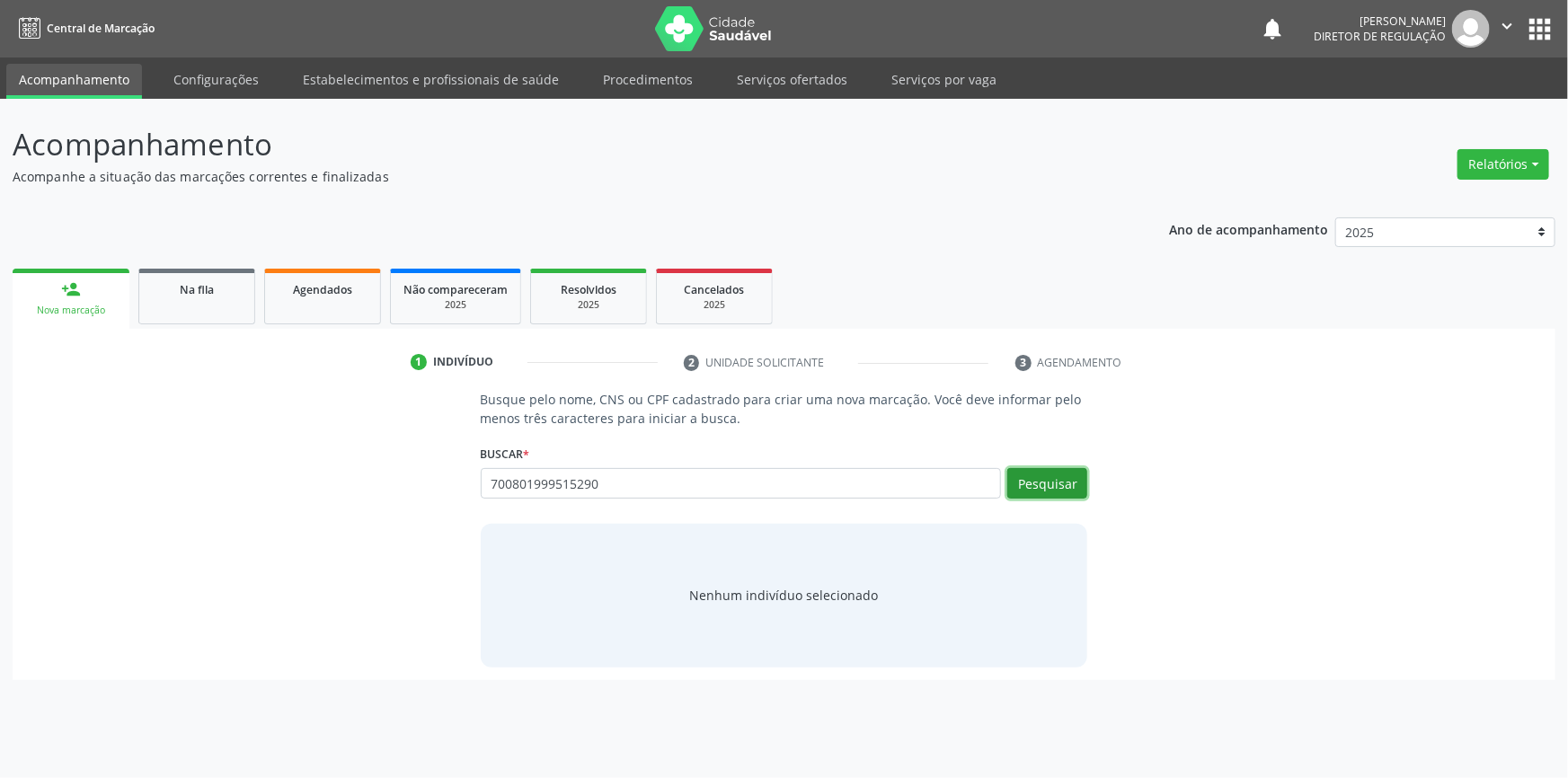
click at [1042, 475] on button "Pesquisar" at bounding box center [1047, 483] width 80 height 30
type input "700801999515290"
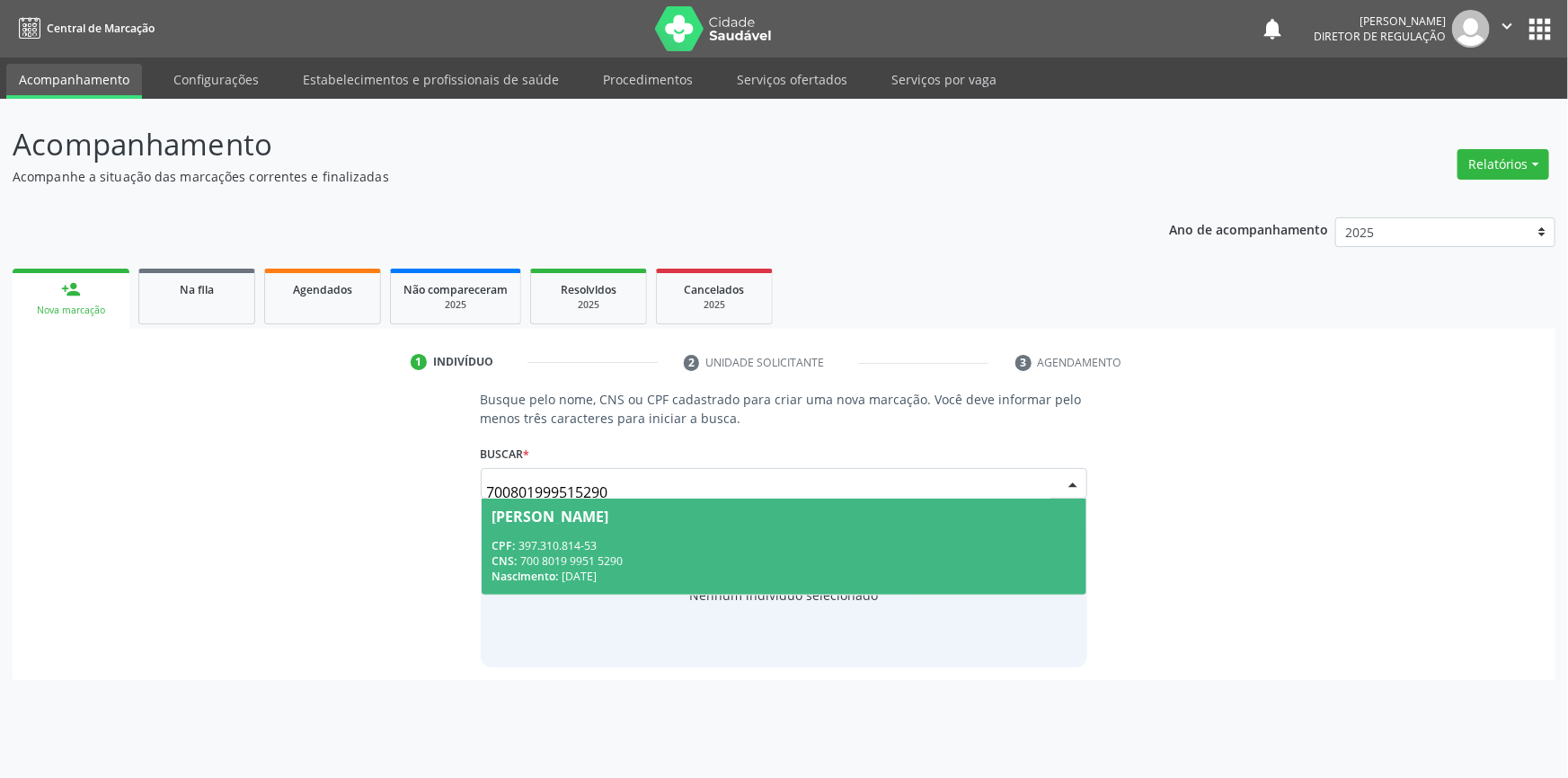
click at [704, 549] on div "CPF: 397.310.814-53" at bounding box center [784, 546] width 584 height 15
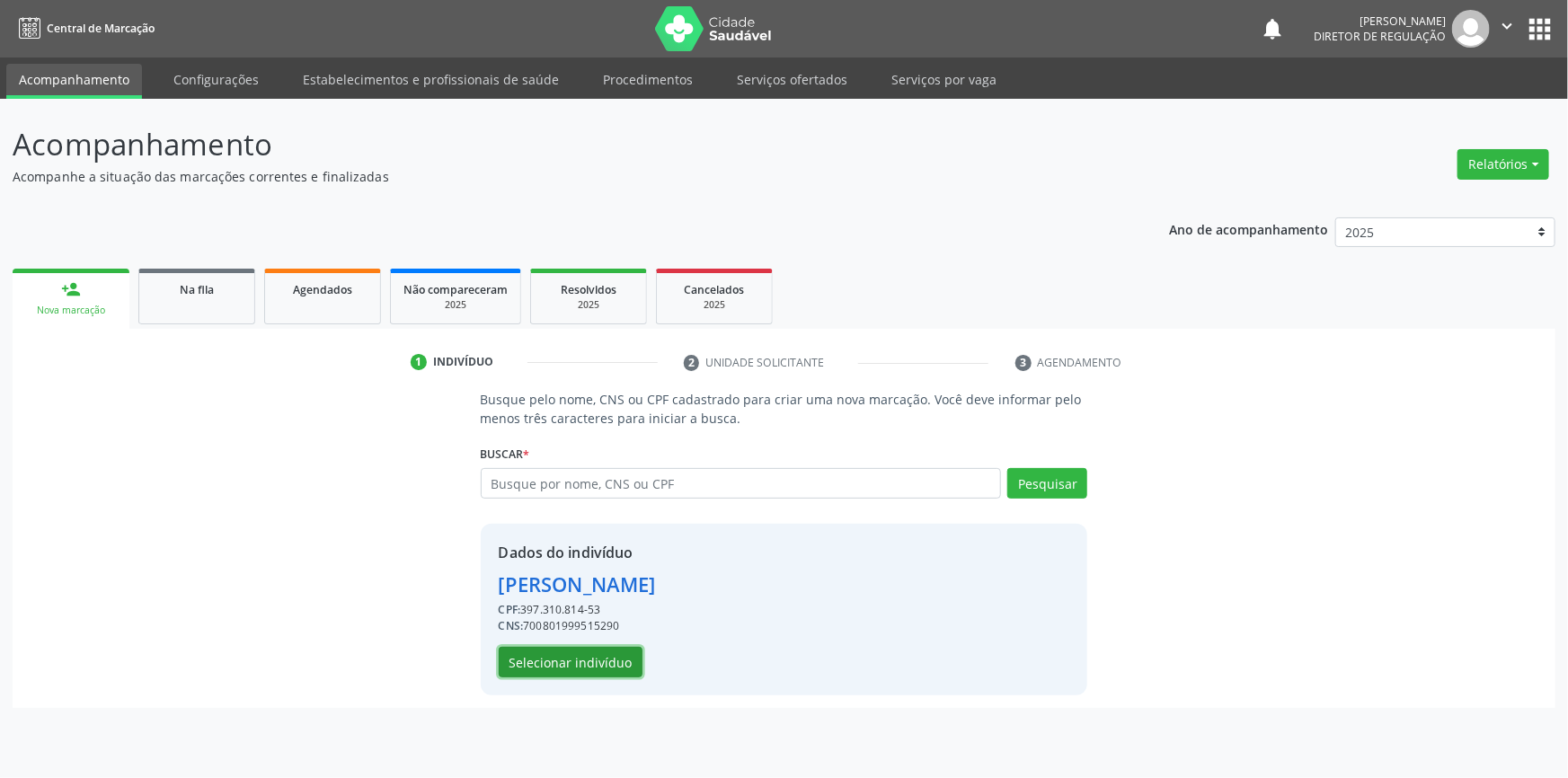
click at [610, 668] on button "Selecionar indivíduo" at bounding box center [570, 662] width 143 height 30
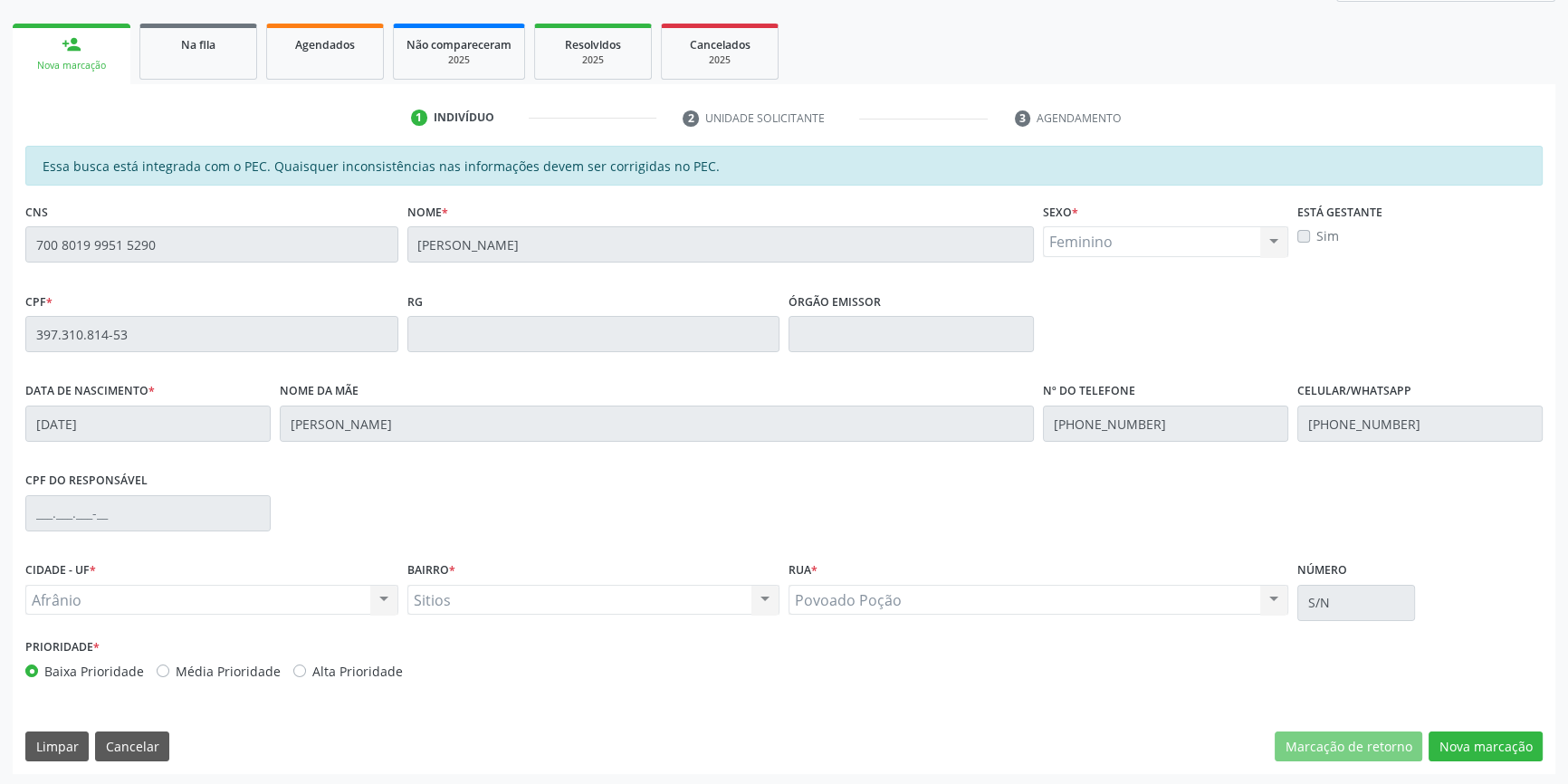
scroll to position [248, 0]
click at [1469, 744] on button "Nova marcação" at bounding box center [1486, 746] width 114 height 30
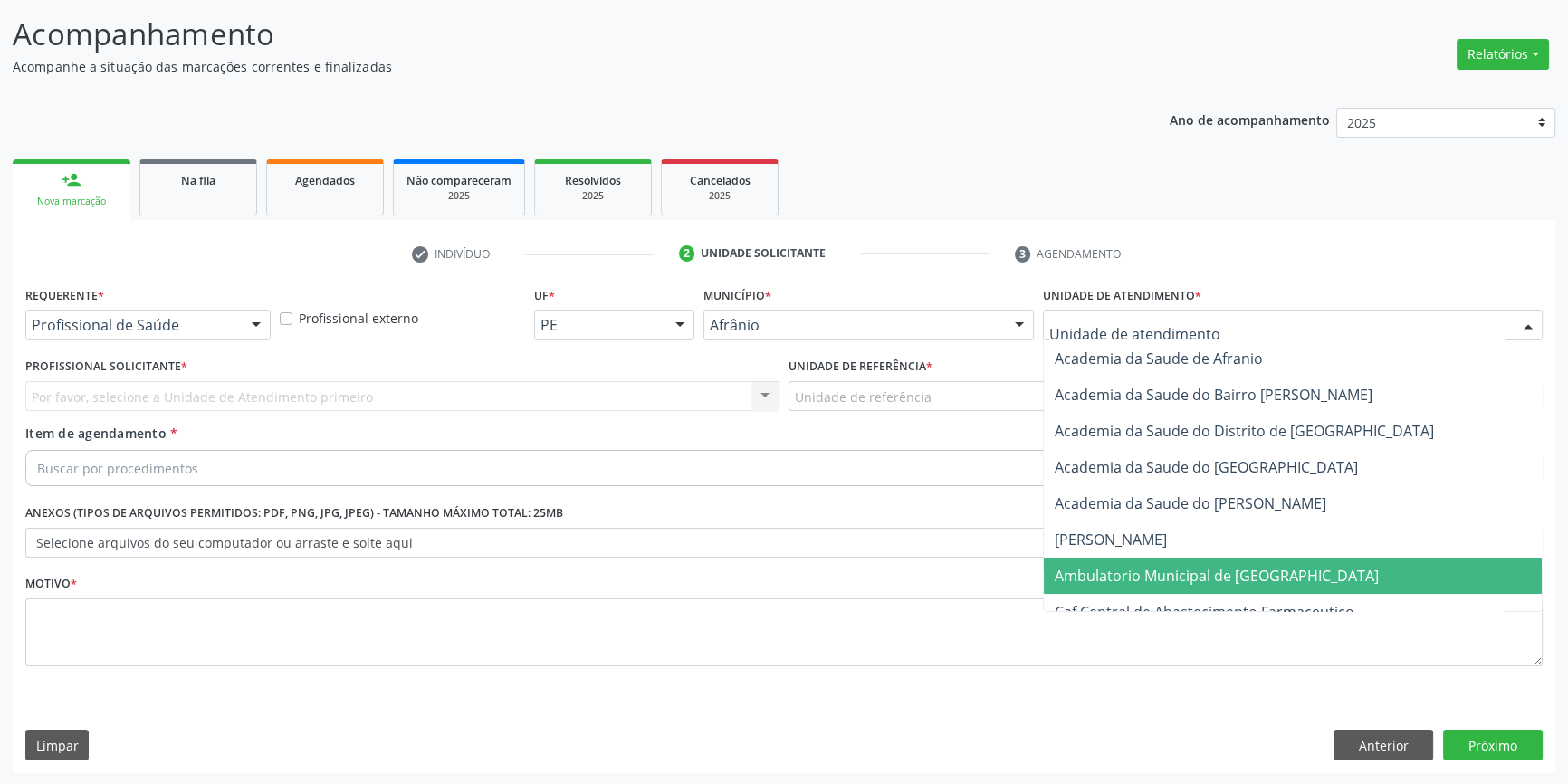
click at [1201, 577] on span "Ambulatorio Municipal de [GEOGRAPHIC_DATA]" at bounding box center [1217, 576] width 324 height 20
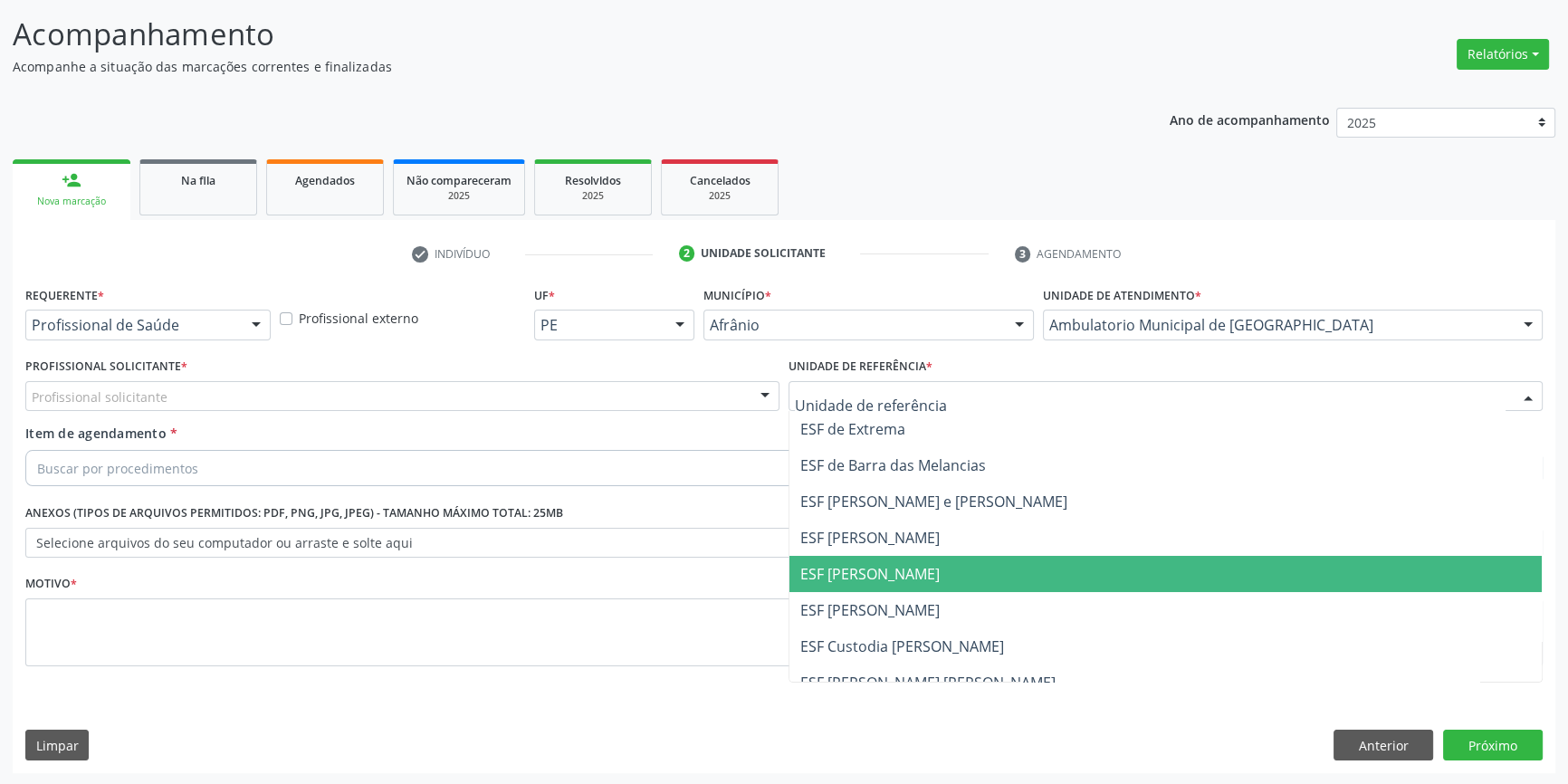
click at [892, 567] on span "ESF [PERSON_NAME]" at bounding box center [870, 574] width 140 height 20
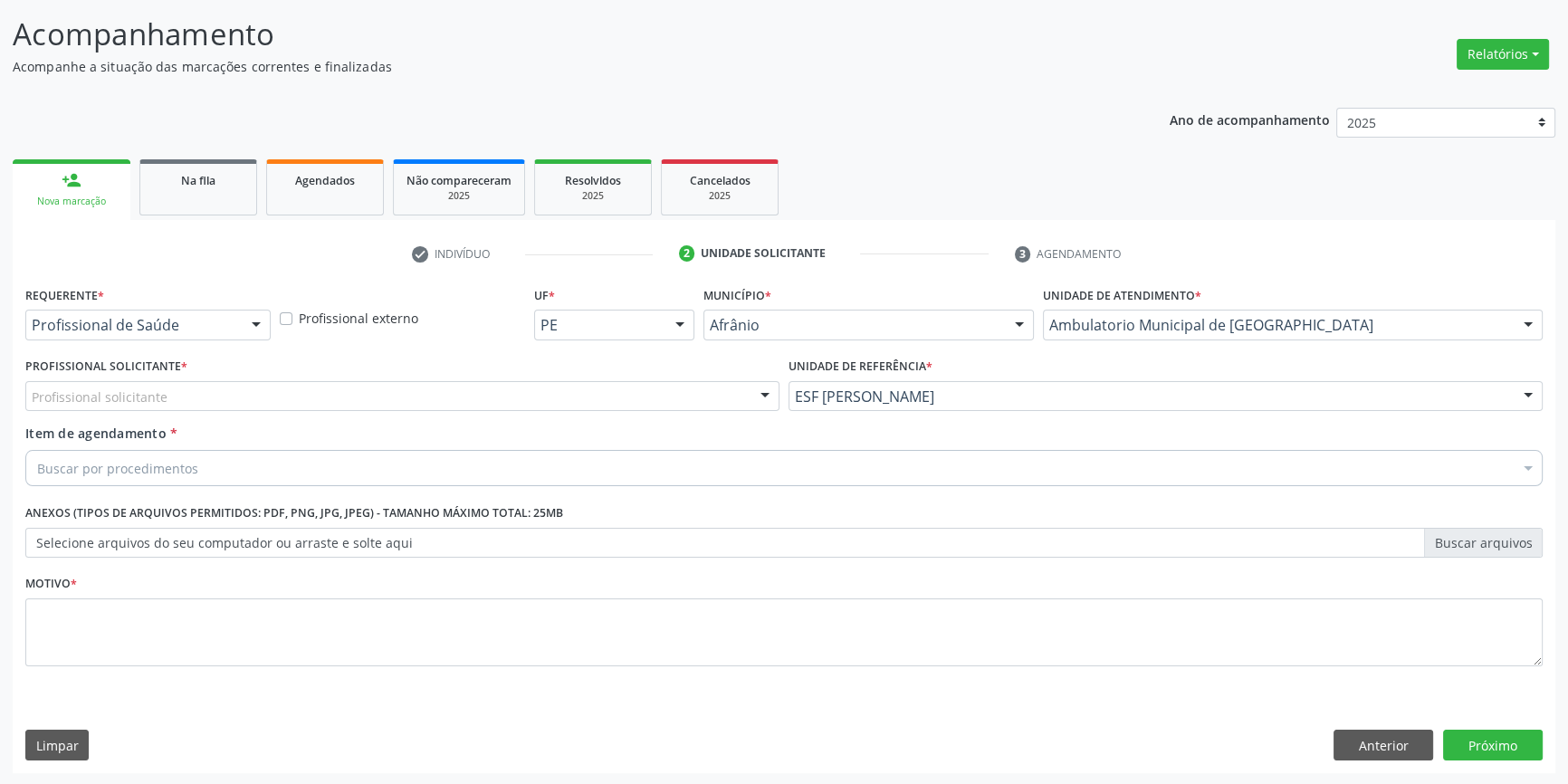
click at [662, 388] on div "Profissional solicitante" at bounding box center [402, 397] width 755 height 30
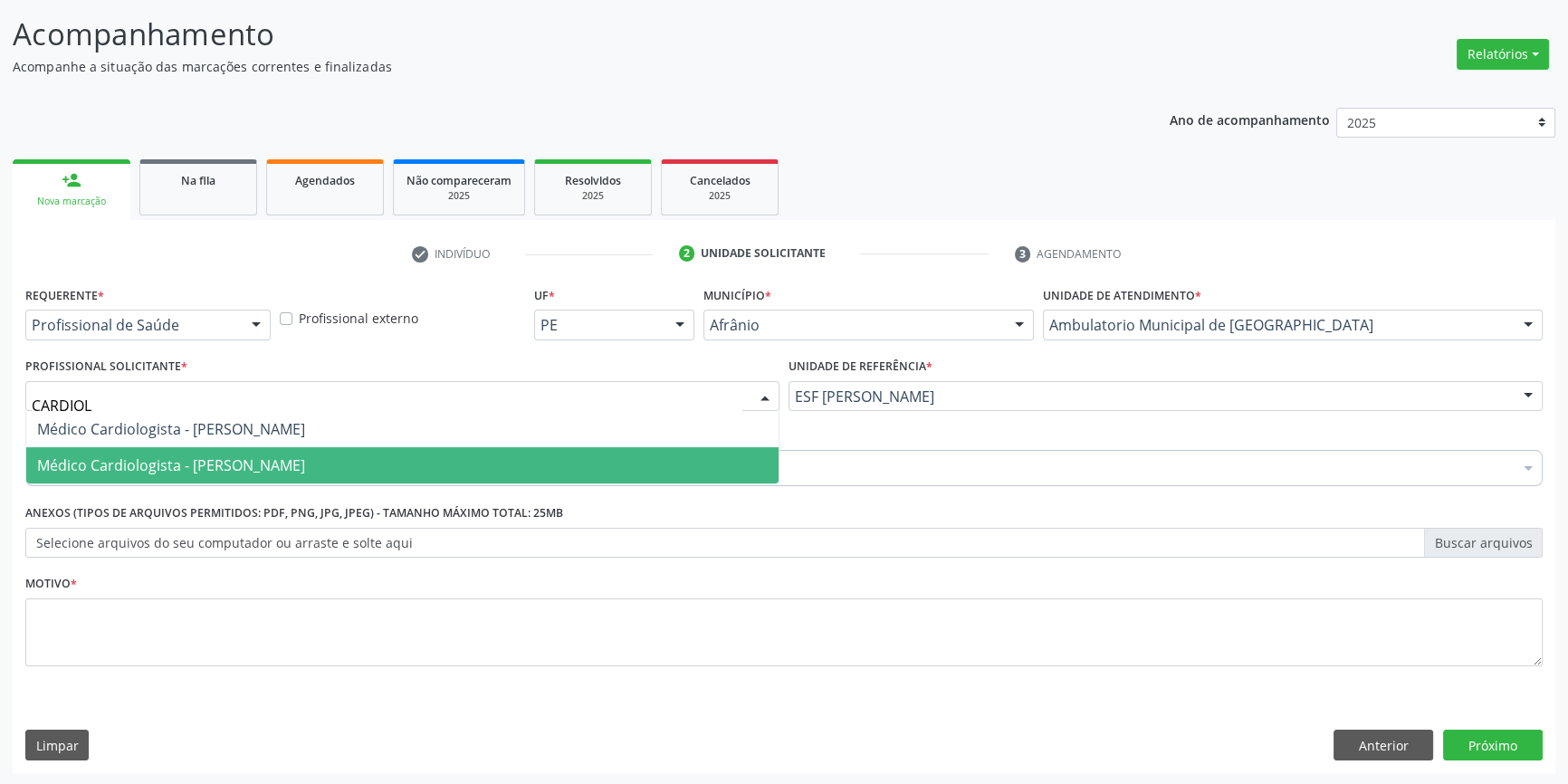
type input "CARDIOLO"
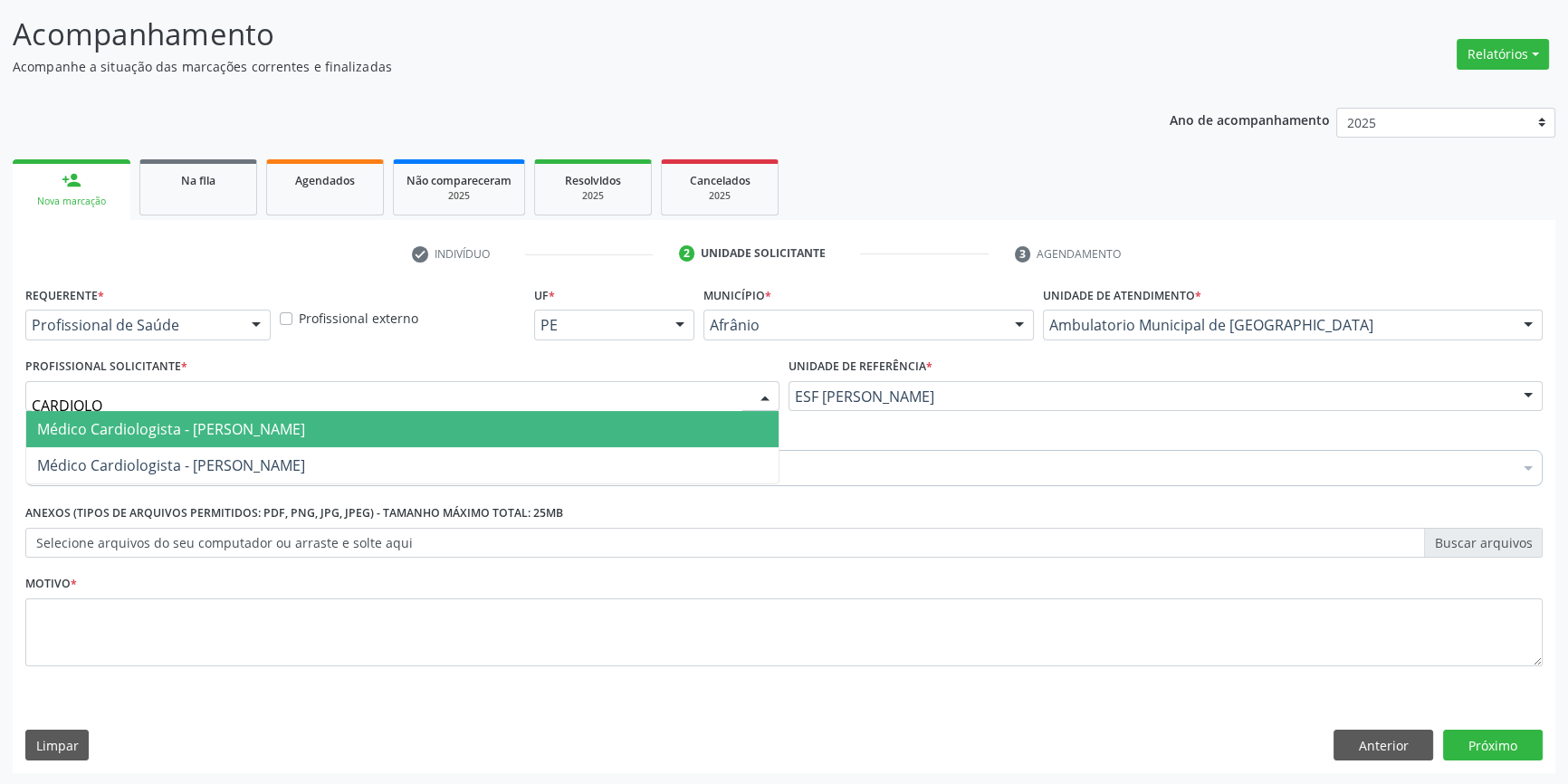
click at [504, 434] on span "Médico Cardiologista - Alysson Rodrigo Ferreira Cavalcanti" at bounding box center [402, 429] width 753 height 36
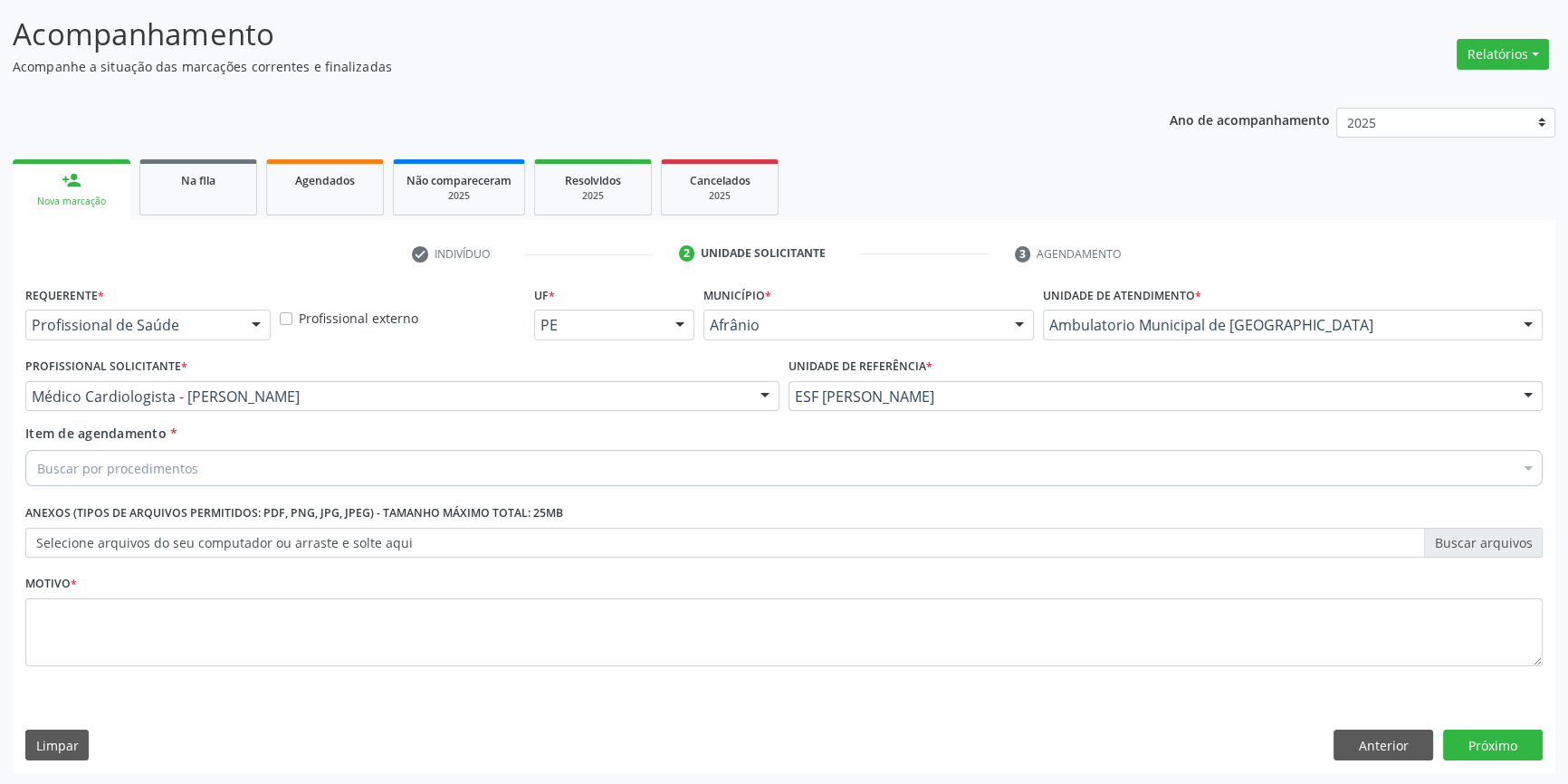
click at [401, 467] on div "Buscar por procedimentos" at bounding box center [784, 468] width 1518 height 36
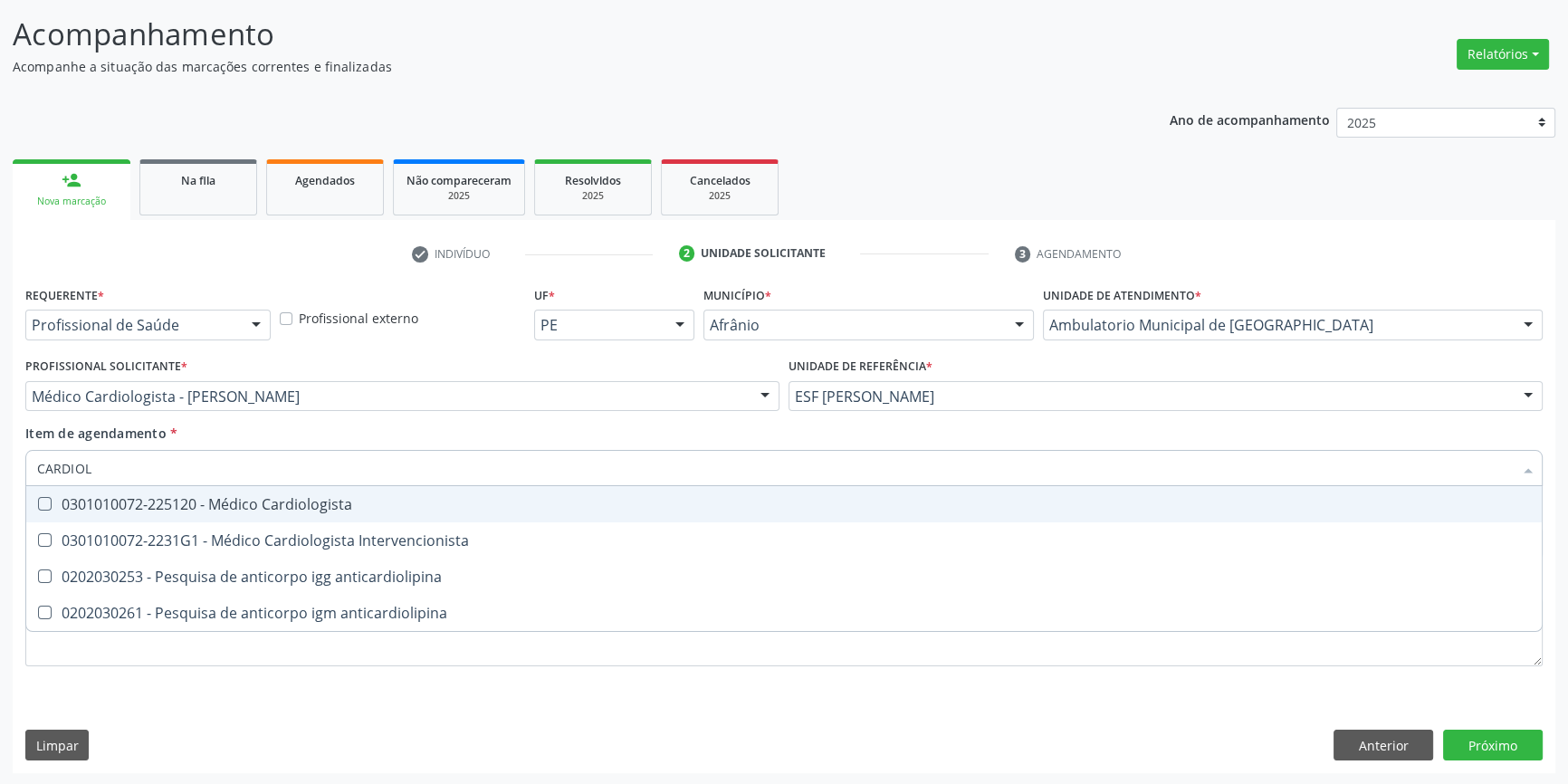
type input "CARDIOLO"
click at [381, 500] on div "0301010072-225120 - Médico Cardiologista" at bounding box center [784, 503] width 1494 height 14
checkbox Cardiologista "true"
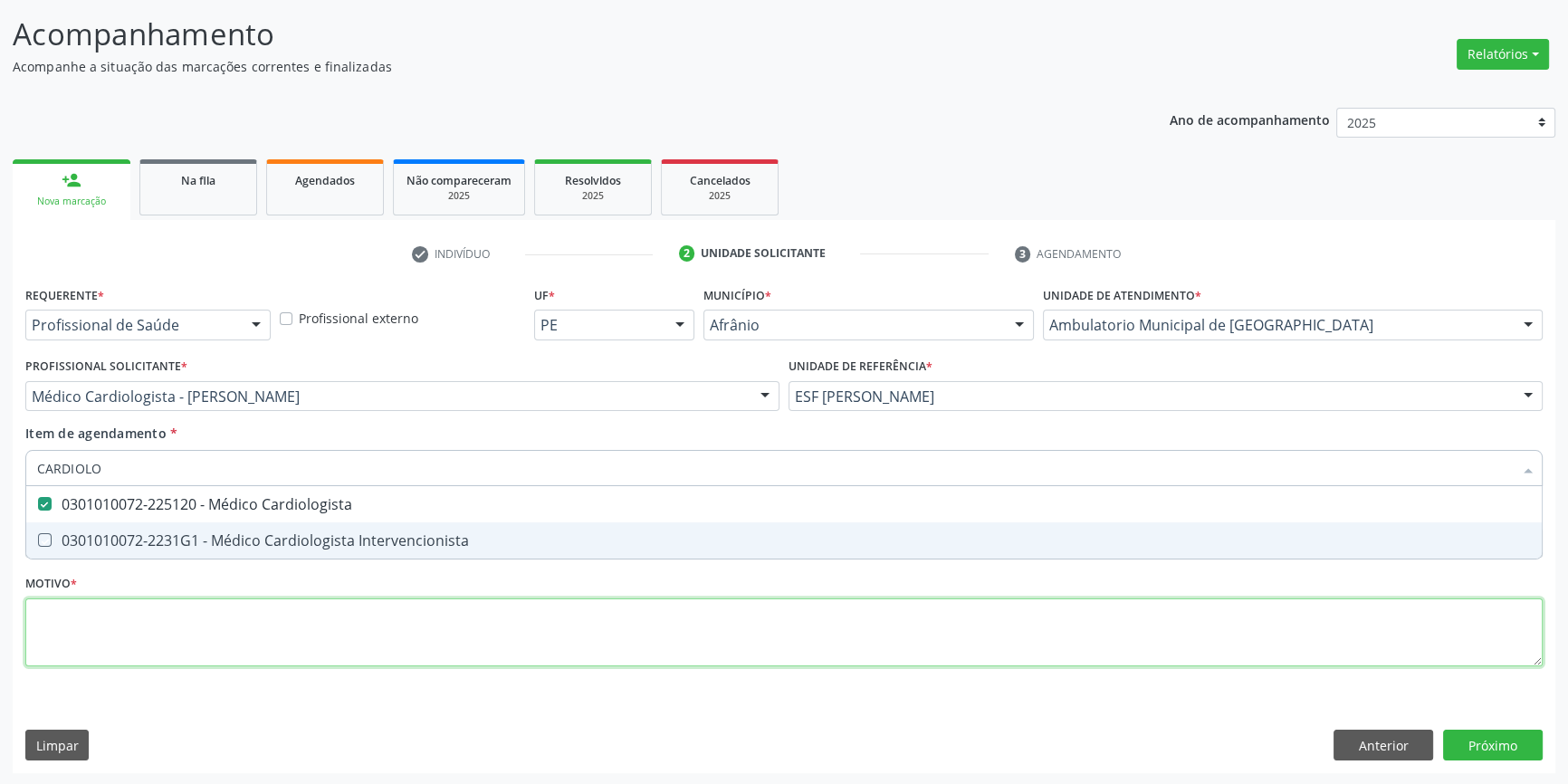
click at [362, 623] on div "Requerente * Profissional de Saúde Profissional de Saúde Paciente Nenhum result…" at bounding box center [784, 486] width 1518 height 410
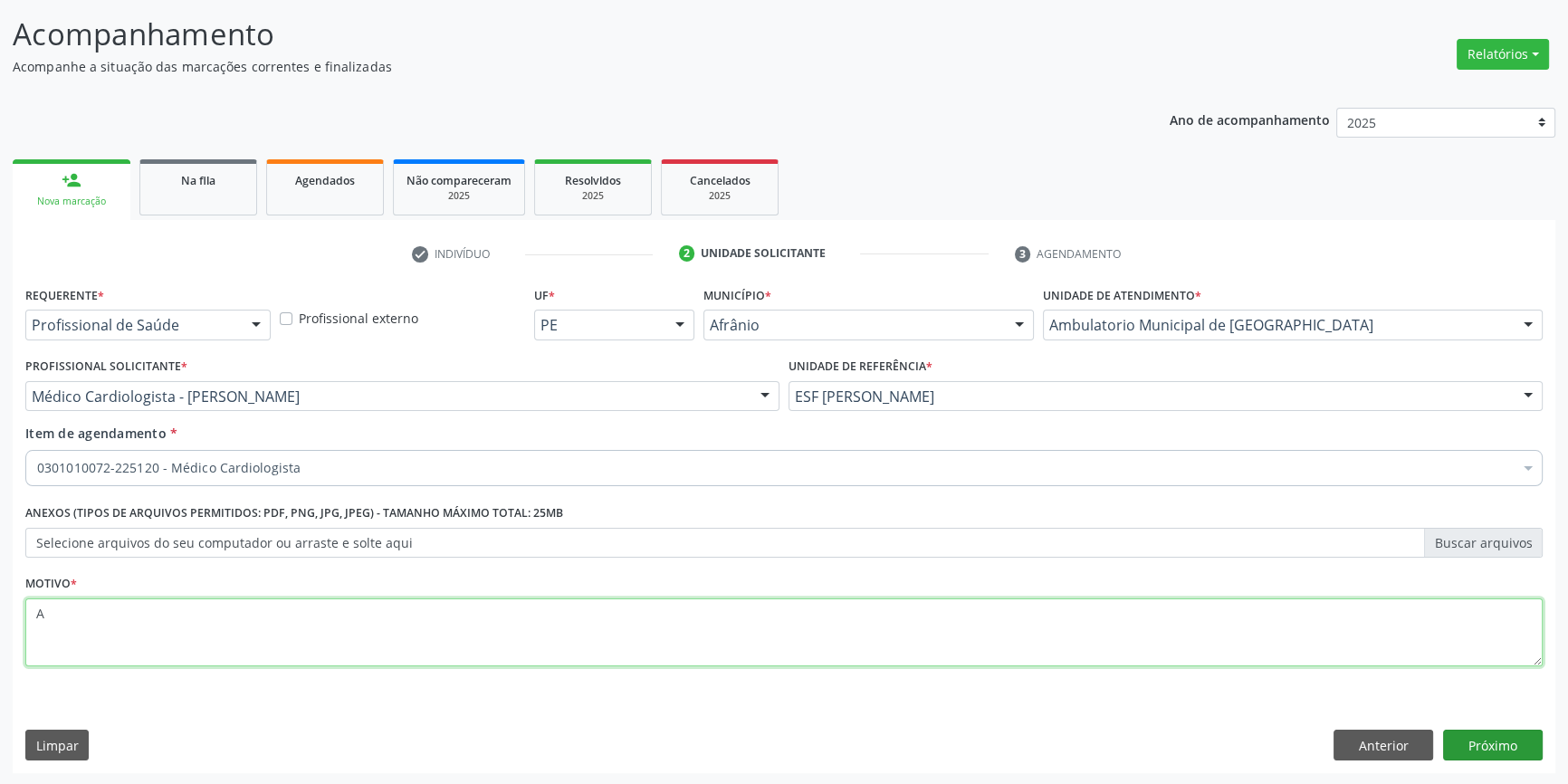
type textarea "A"
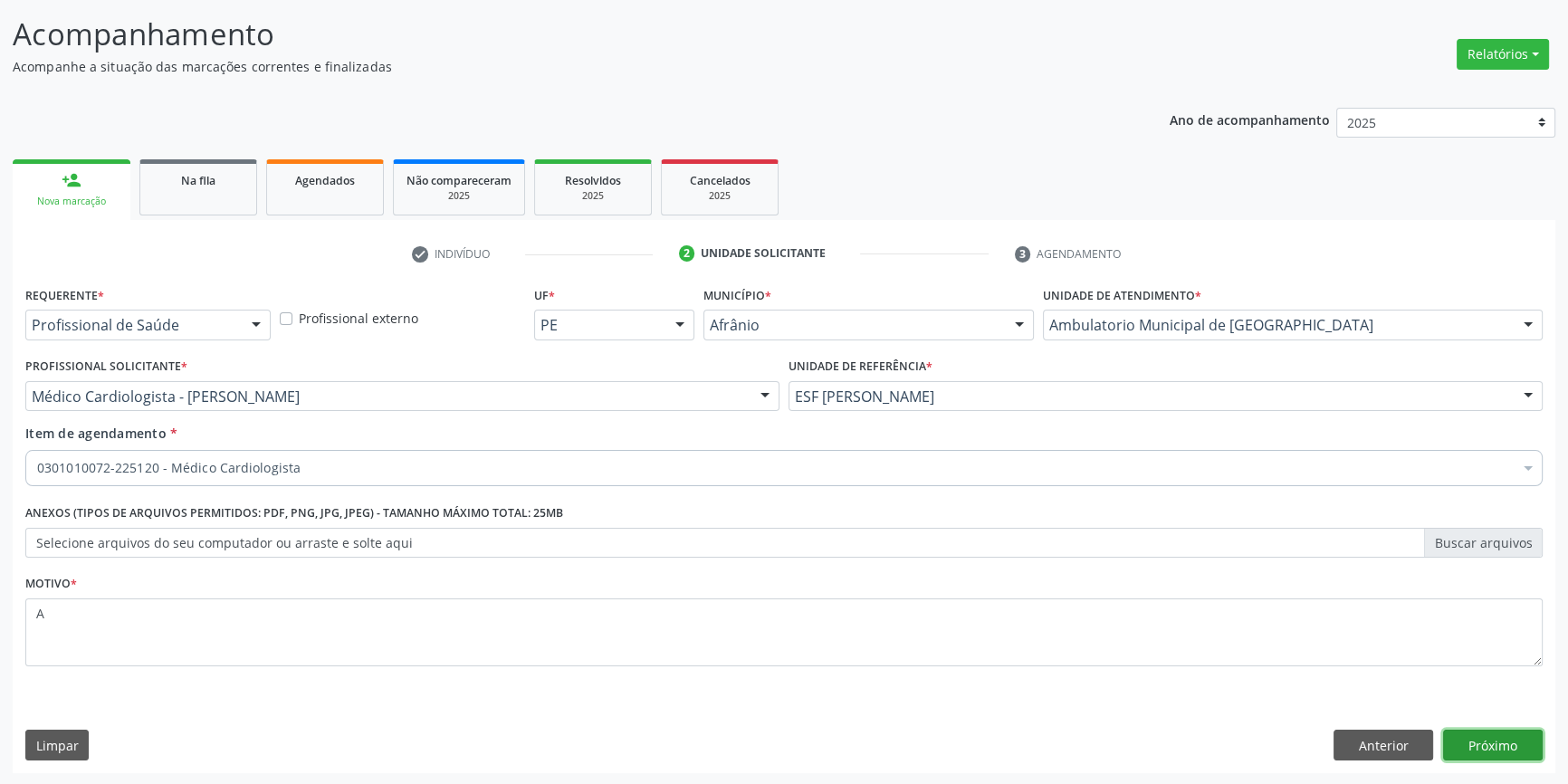
click at [1476, 745] on button "Próximo" at bounding box center [1493, 745] width 100 height 30
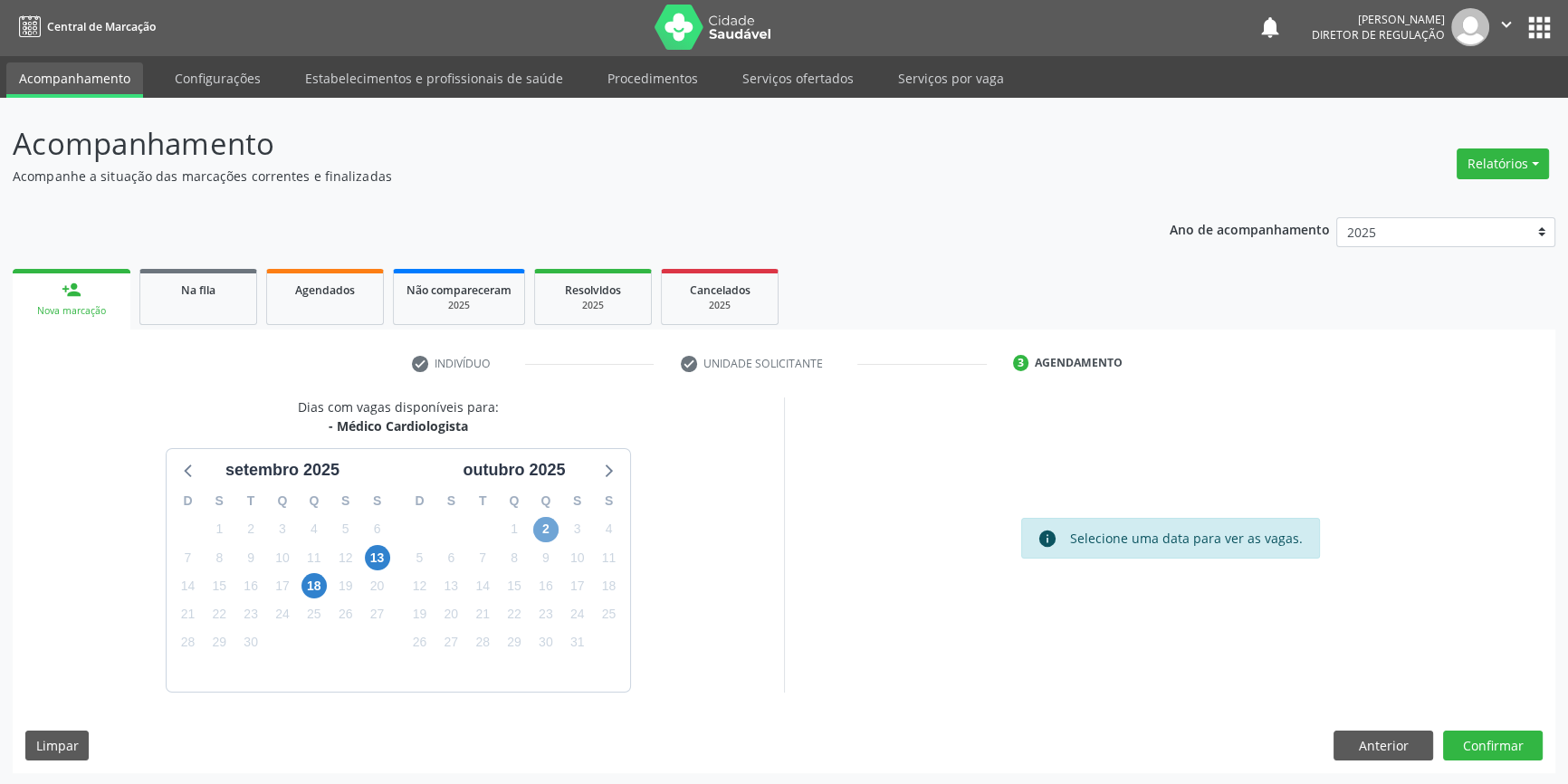
click at [547, 526] on span "2" at bounding box center [546, 529] width 26 height 26
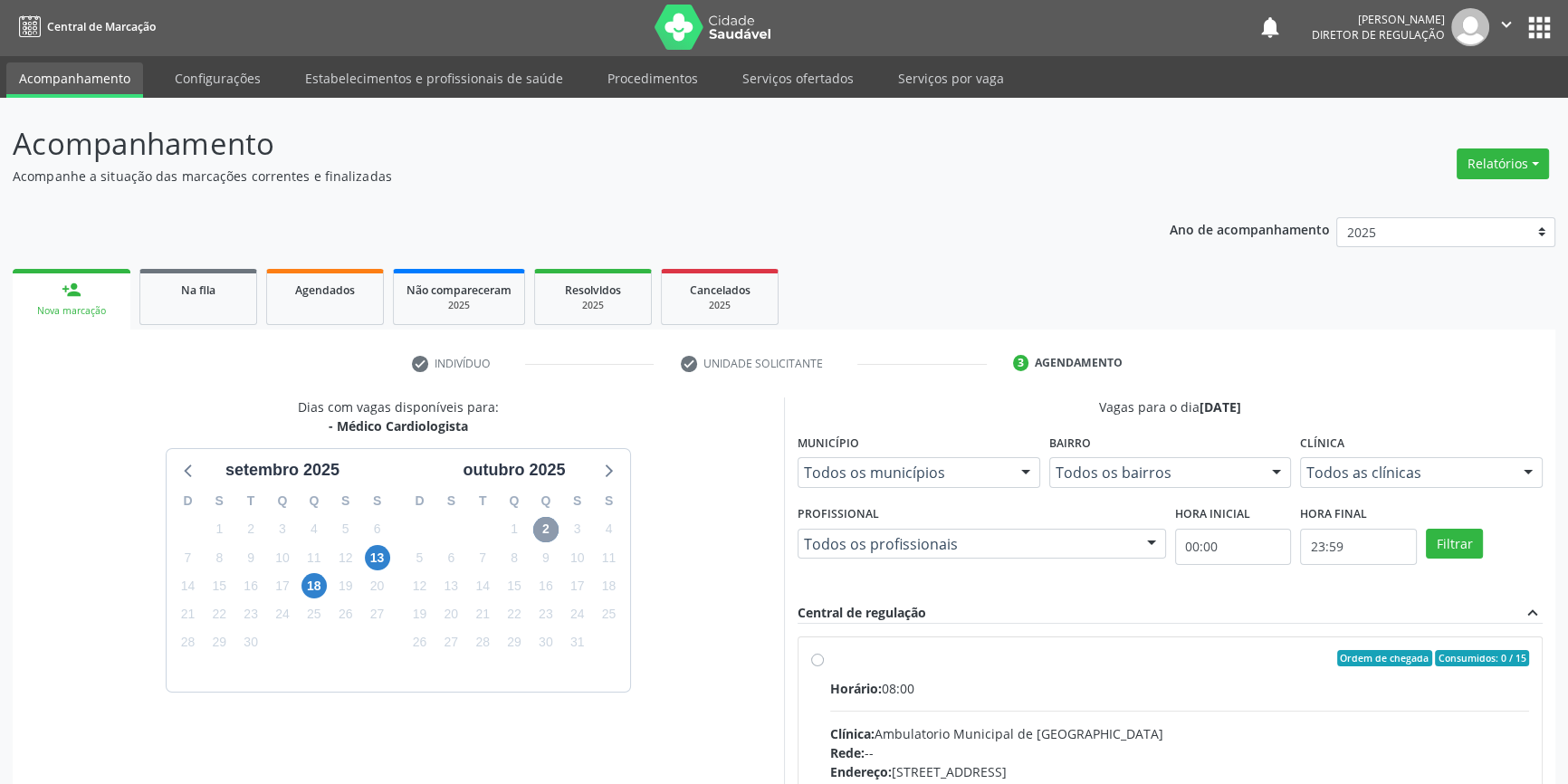
click at [908, 659] on div "Ordem de chegada Consumidos: 0 / 15" at bounding box center [1180, 657] width 699 height 16
click at [824, 659] on input "Ordem de chegada Consumidos: 0 / 15 Horário: 08:00 Clínica: Ambulatorio Municip…" at bounding box center [817, 657] width 12 height 16
radio input "true"
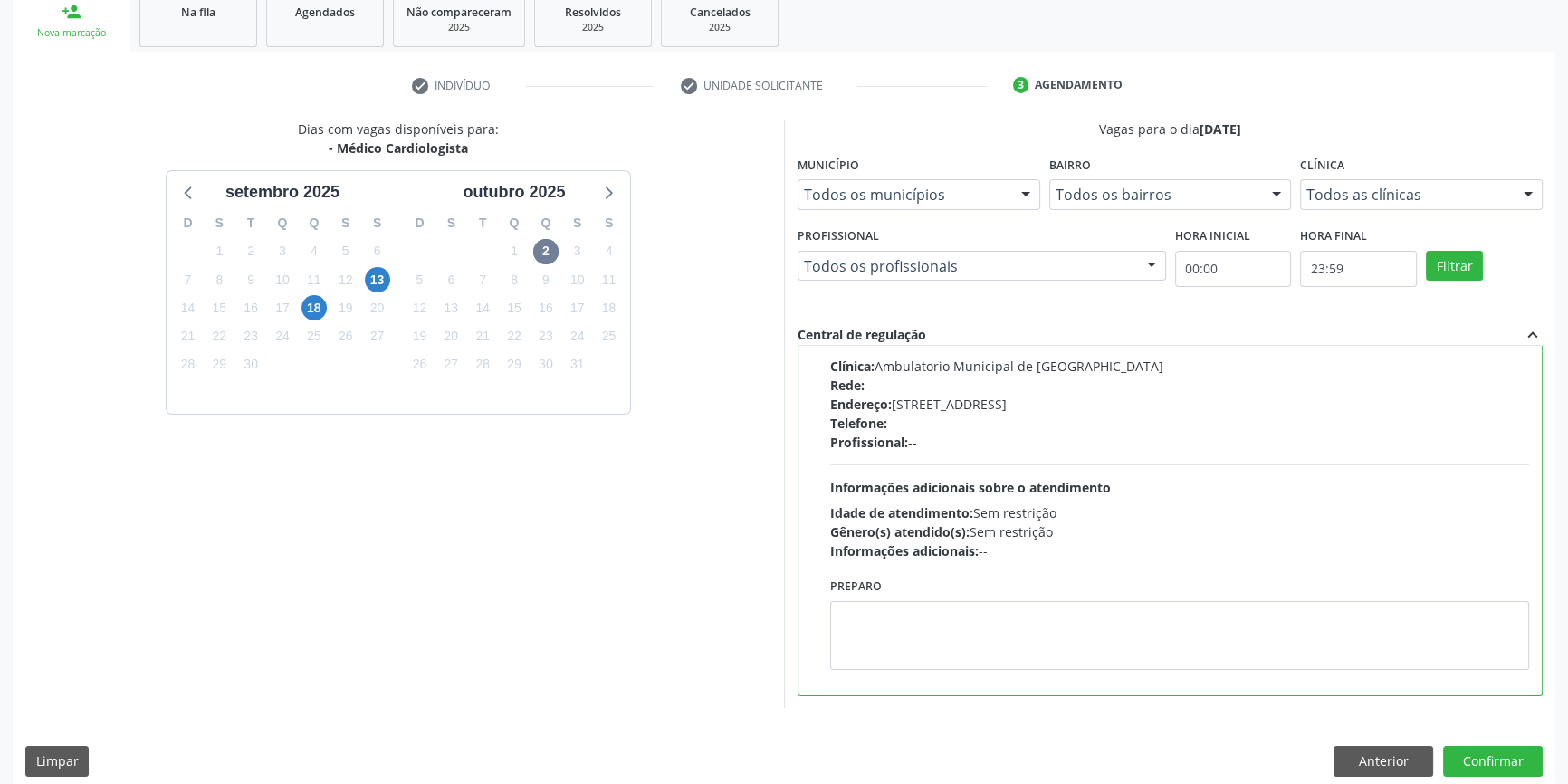
scroll to position [296, 0]
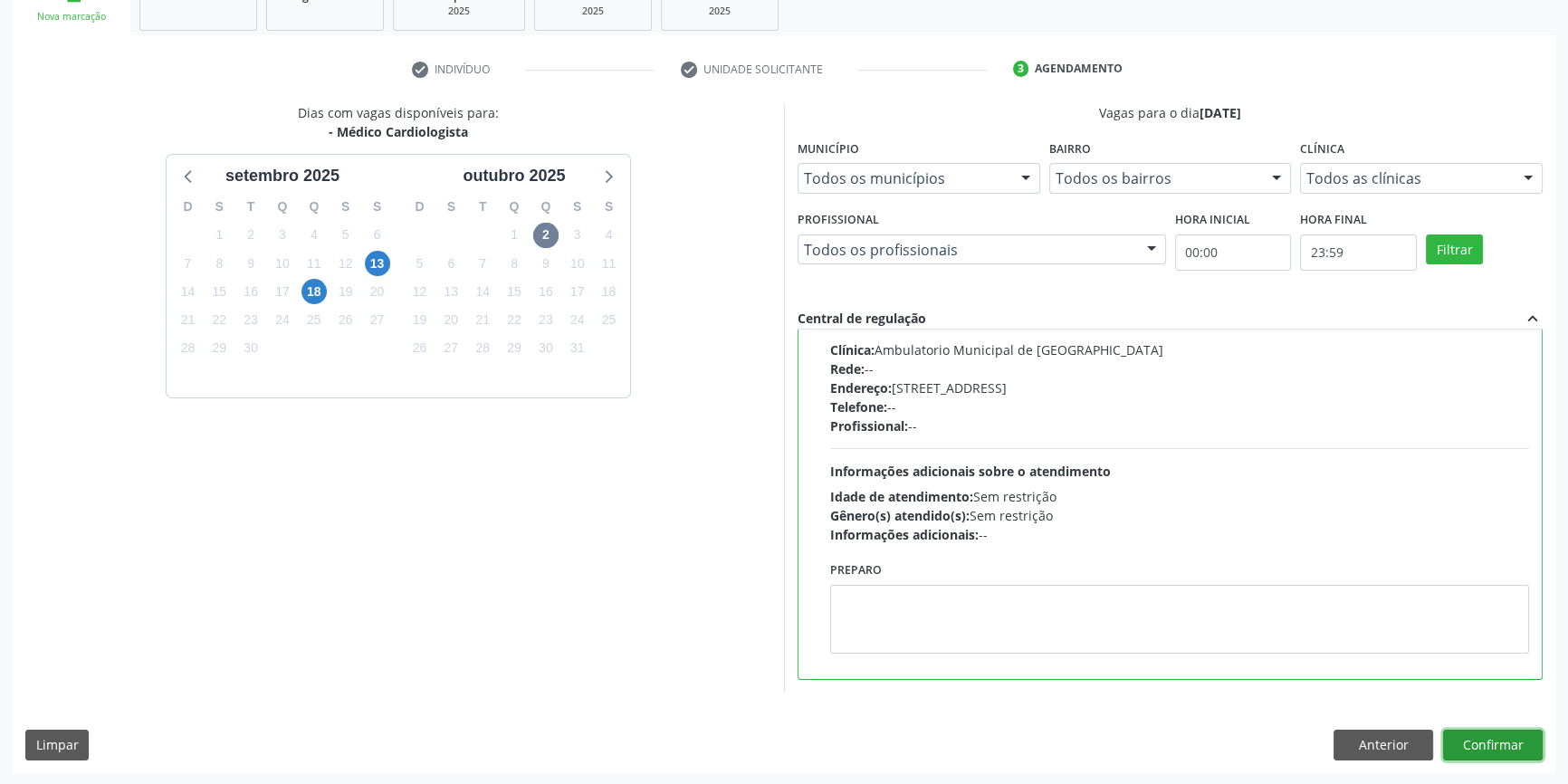
click at [1497, 751] on button "Confirmar" at bounding box center [1493, 745] width 100 height 30
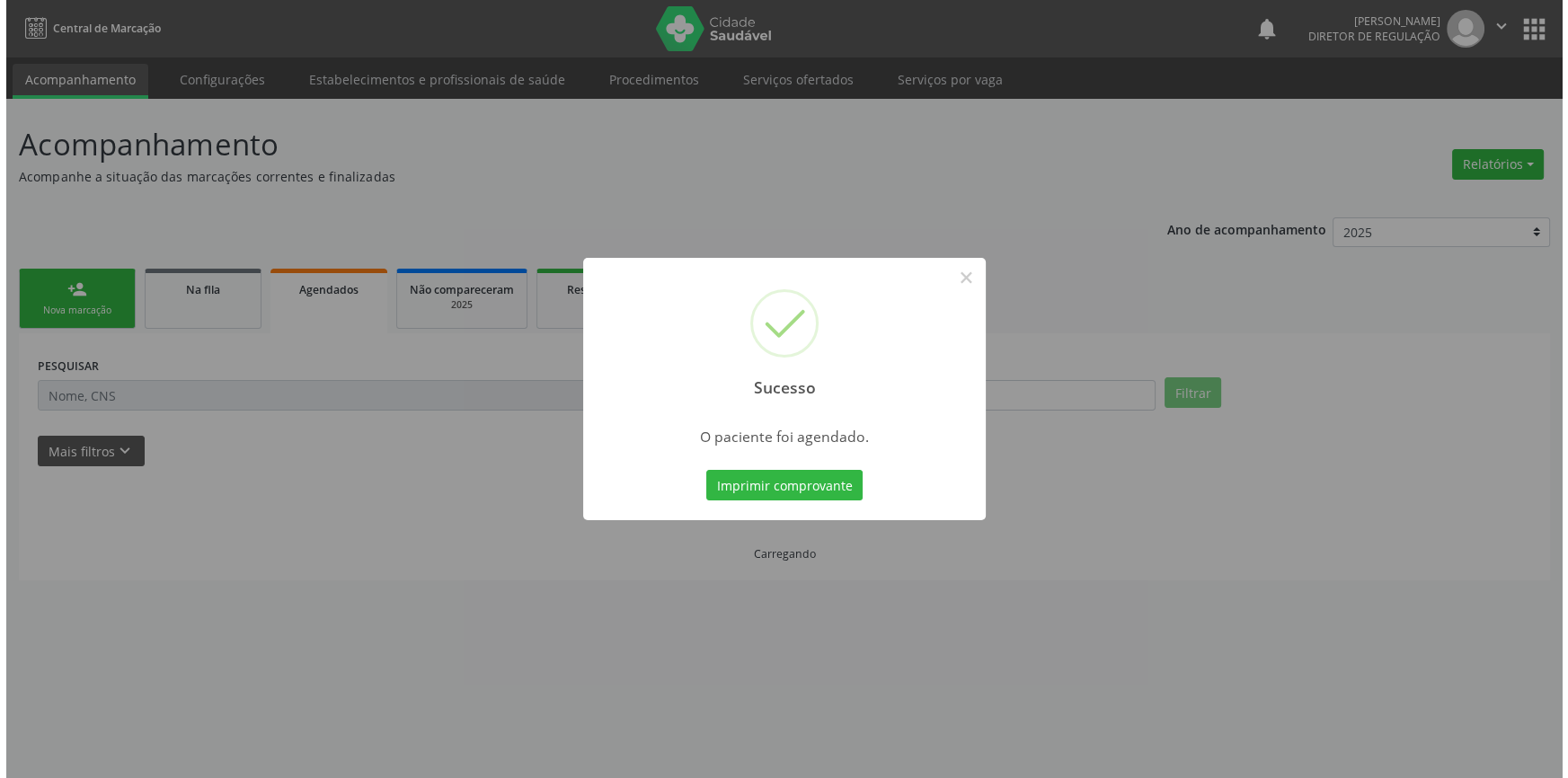
scroll to position [0, 0]
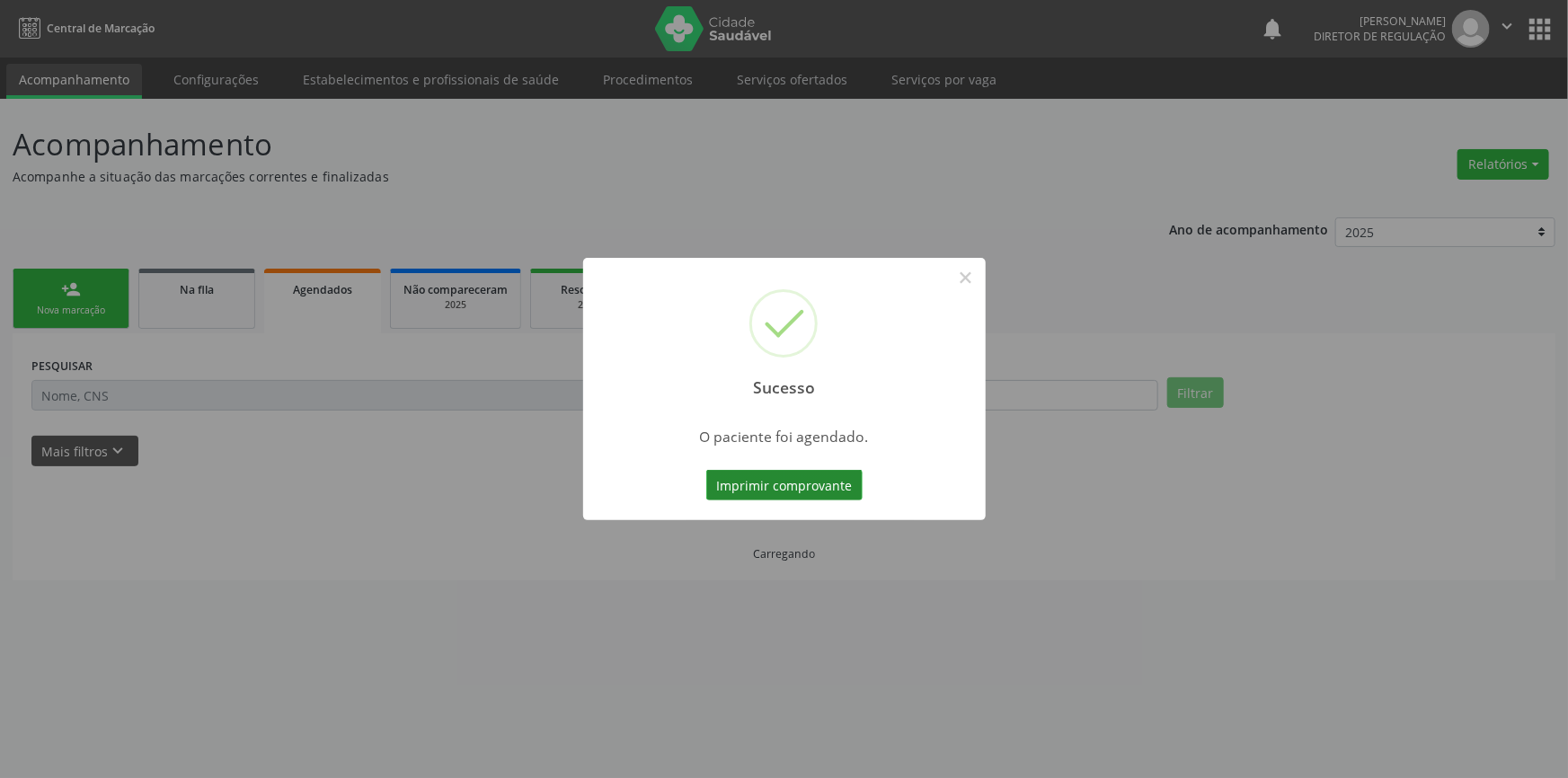
click at [808, 487] on button "Imprimir comprovante" at bounding box center [784, 485] width 157 height 30
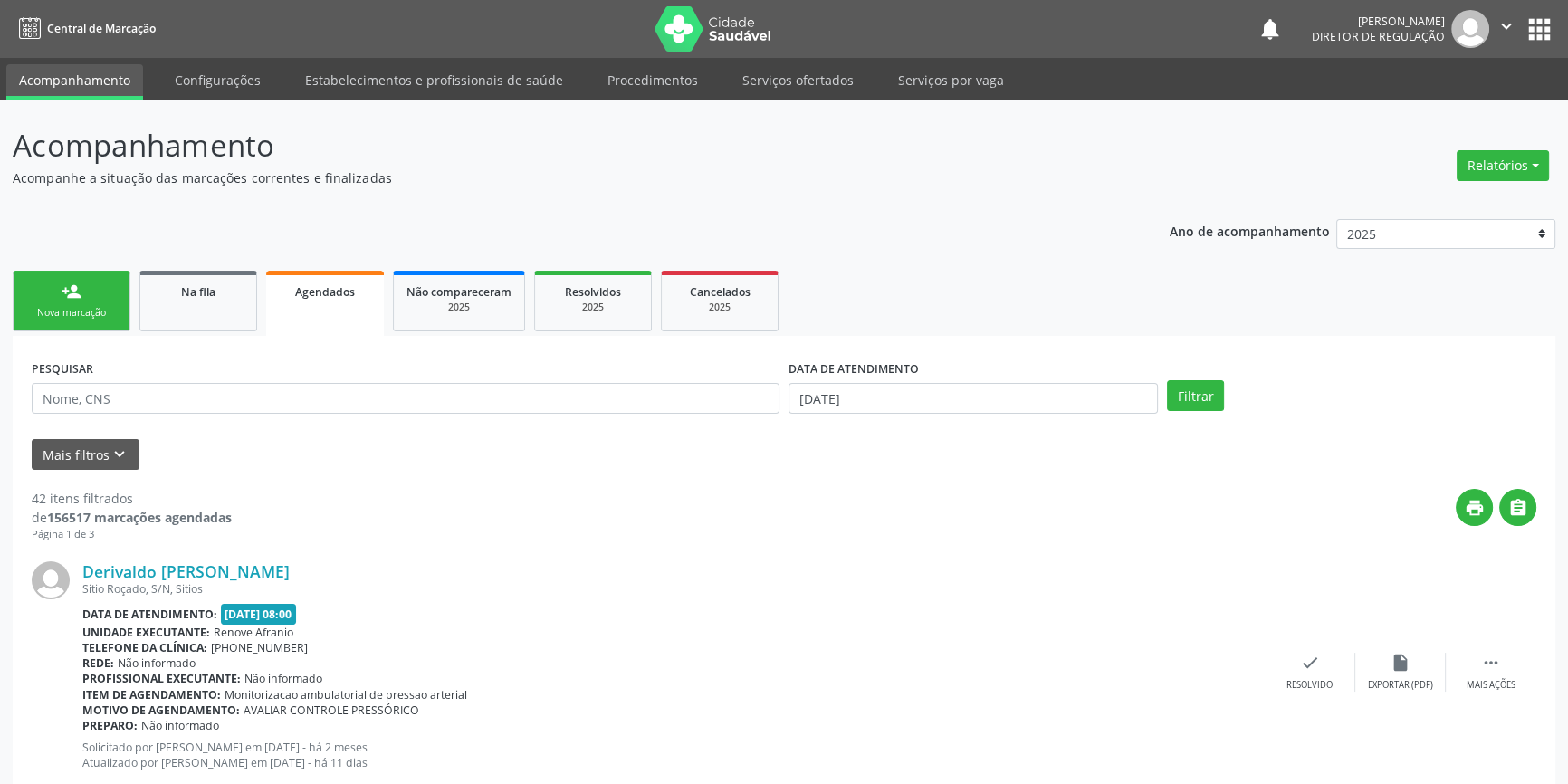
click at [807, 97] on div "Sucesso × O paciente foi agendado. Imprimir comprovante Cancel" at bounding box center [784, 392] width 1568 height 784
click at [809, 86] on div "Sucesso × O paciente foi agendado. Imprimir comprovante Cancel" at bounding box center [784, 392] width 1568 height 784
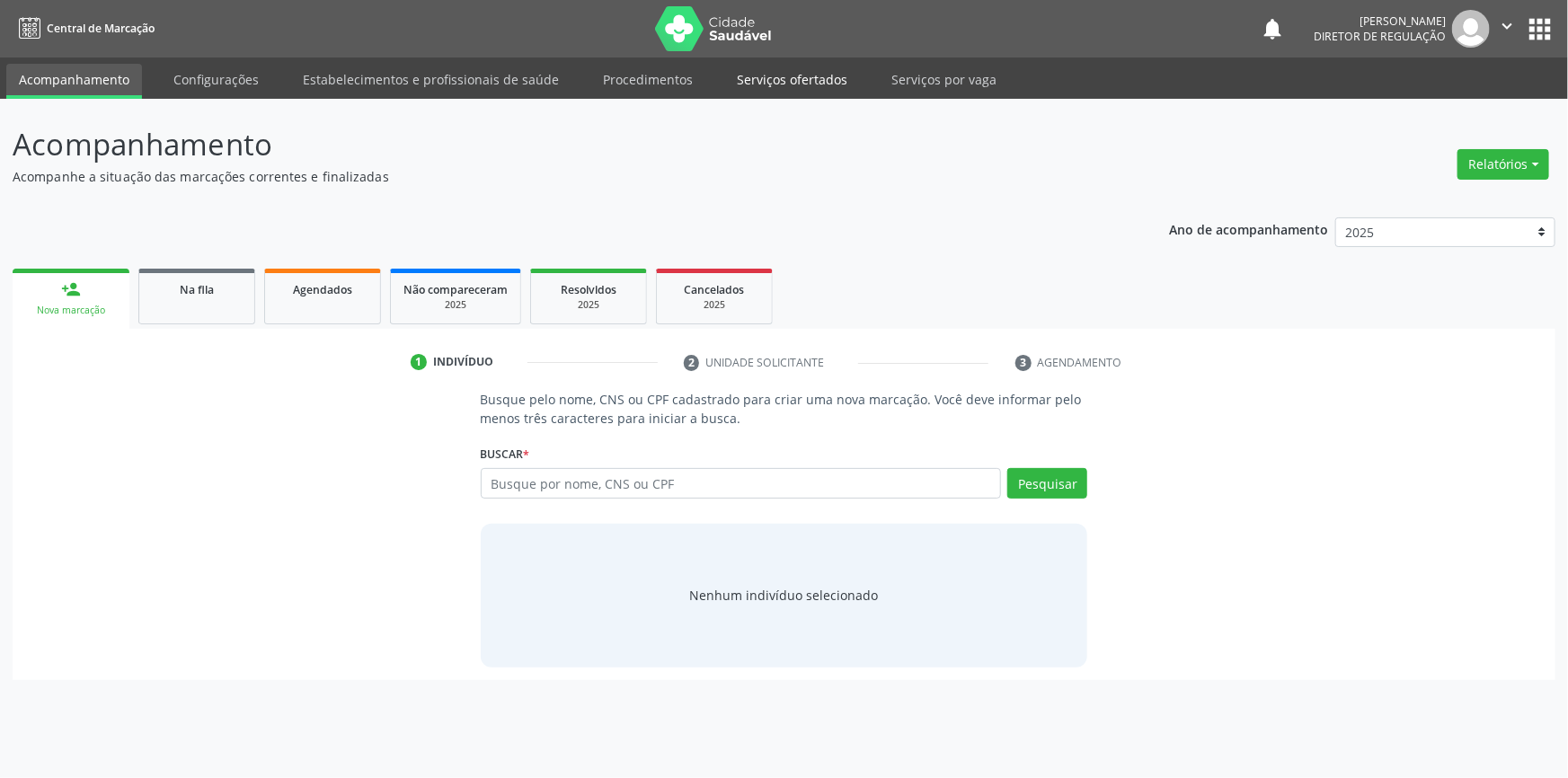
click at [755, 81] on link "Serviços ofertados" at bounding box center [792, 79] width 136 height 31
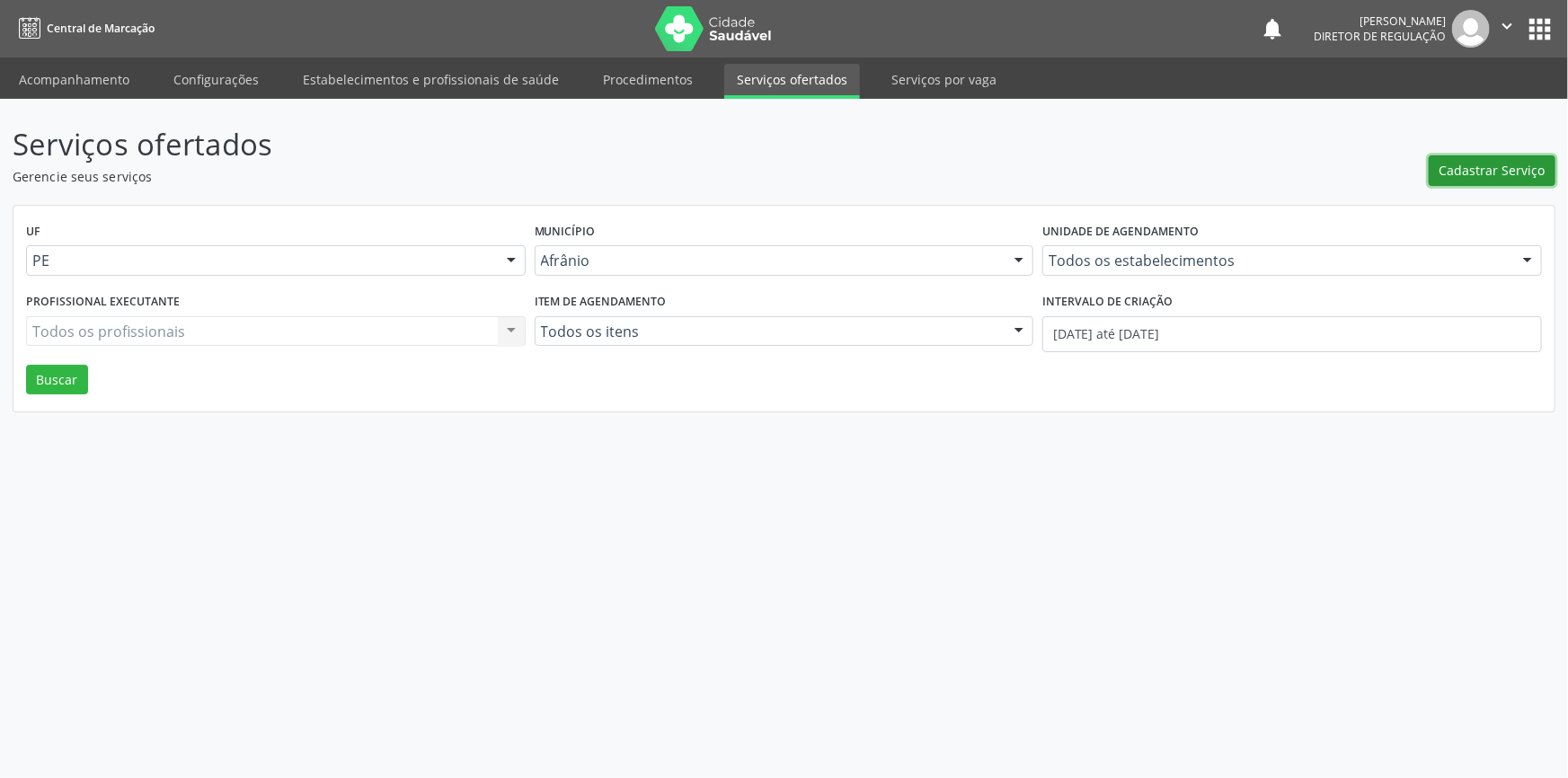
click at [1496, 164] on span "Cadastrar Serviço" at bounding box center [1492, 170] width 106 height 19
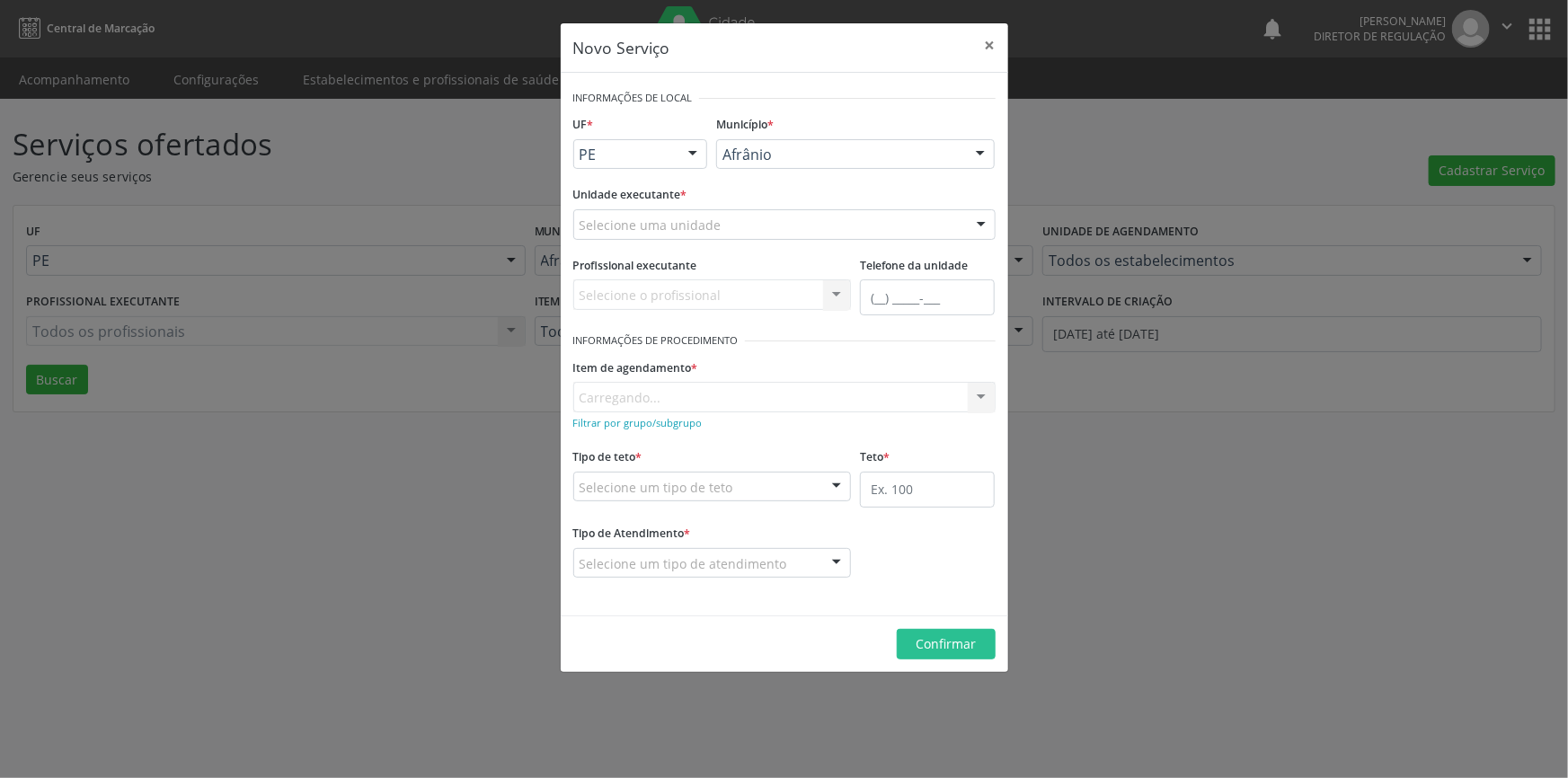
click at [799, 228] on div "Selecione uma unidade" at bounding box center [784, 225] width 422 height 30
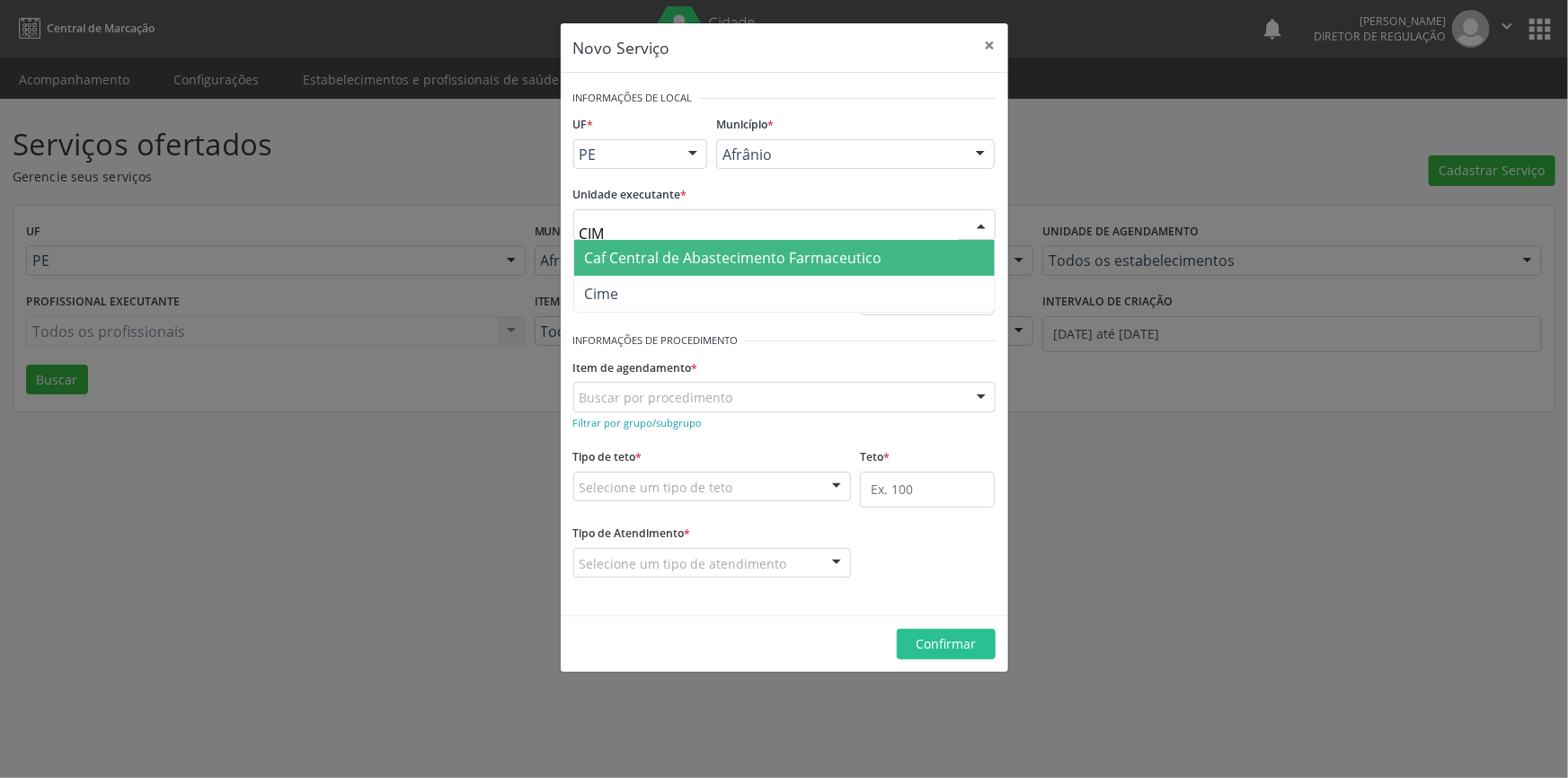
type input "CIME"
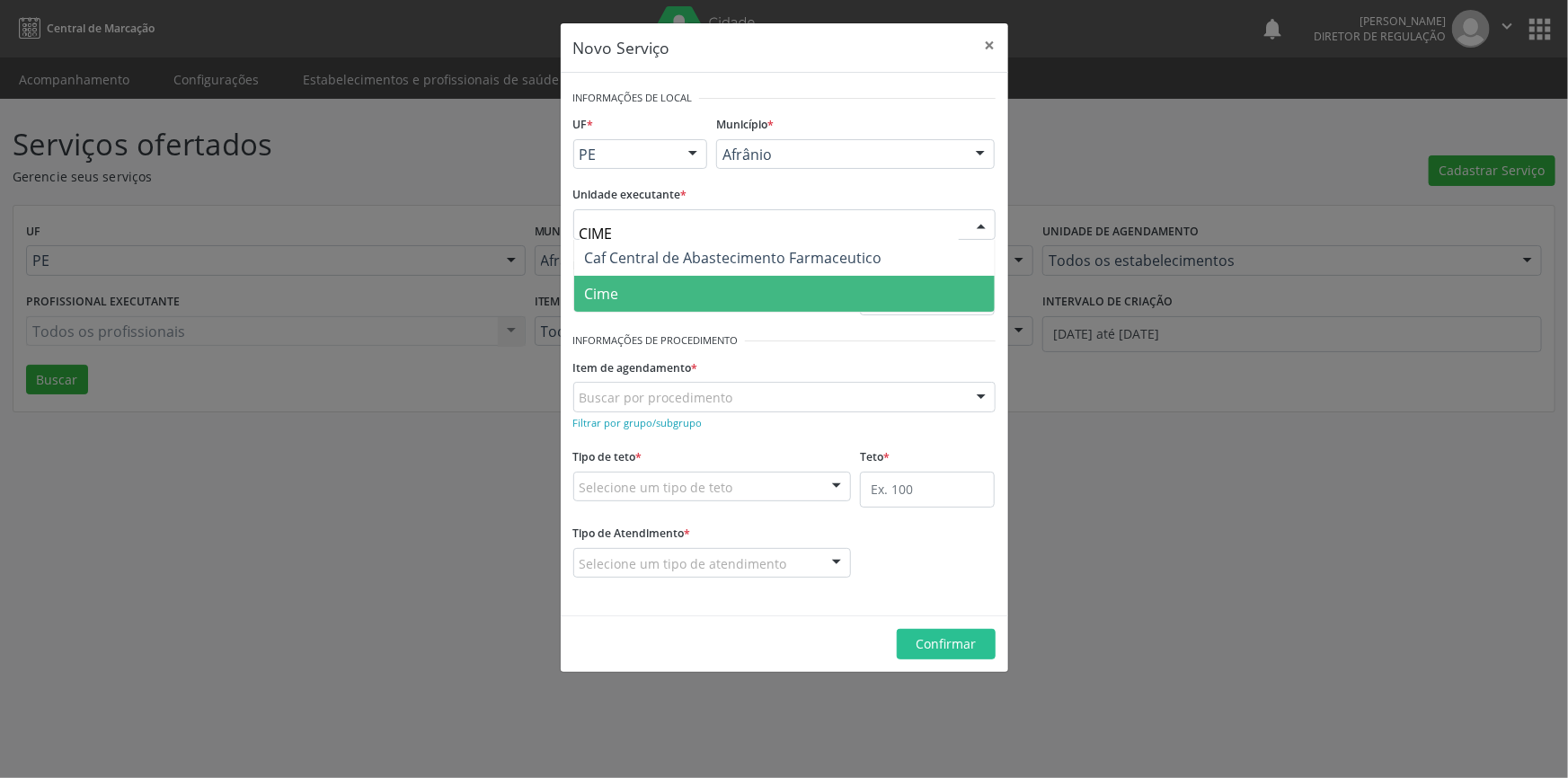
click at [766, 280] on span "Cime" at bounding box center [784, 294] width 420 height 36
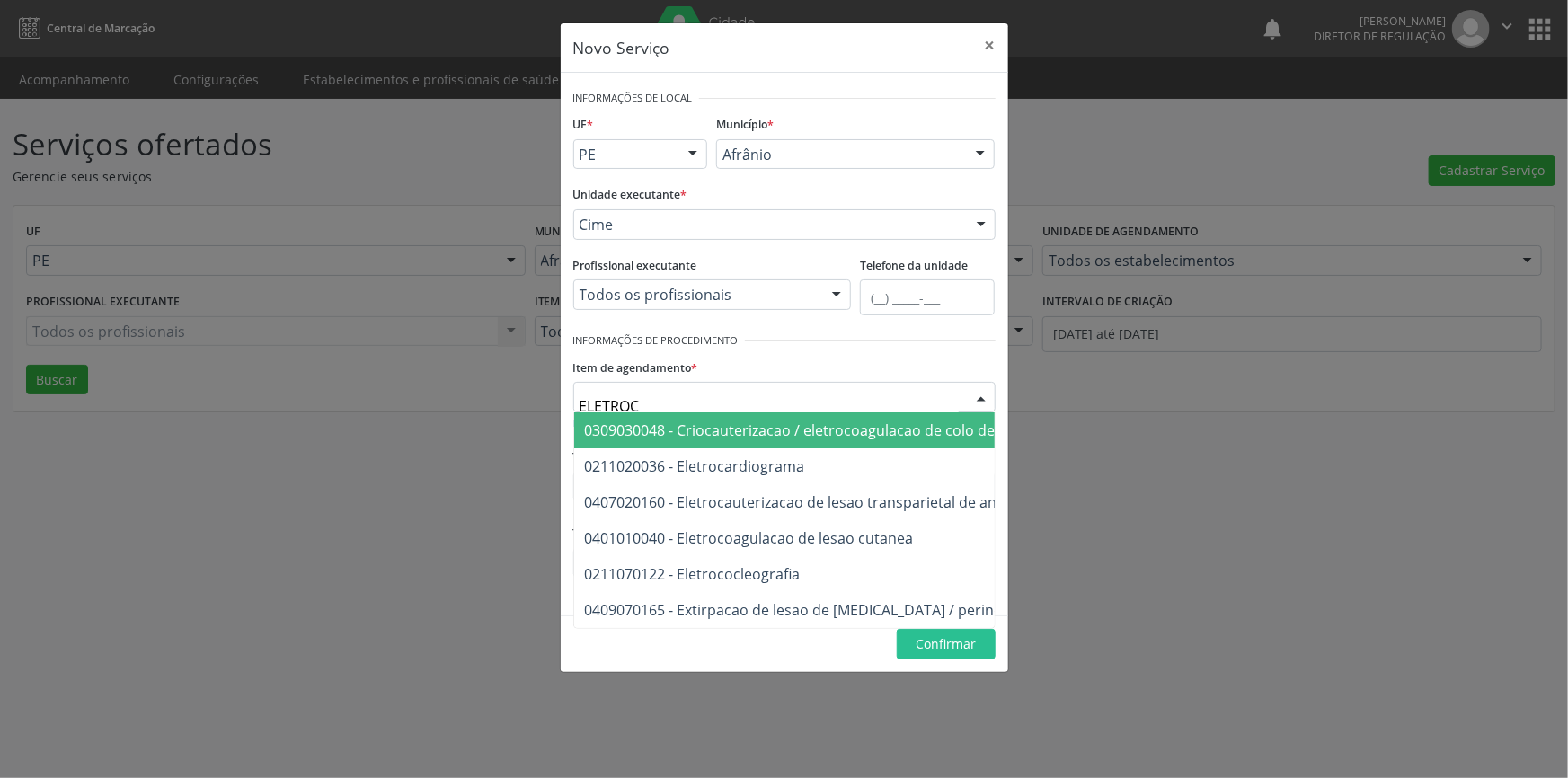
type input "ELETROCA"
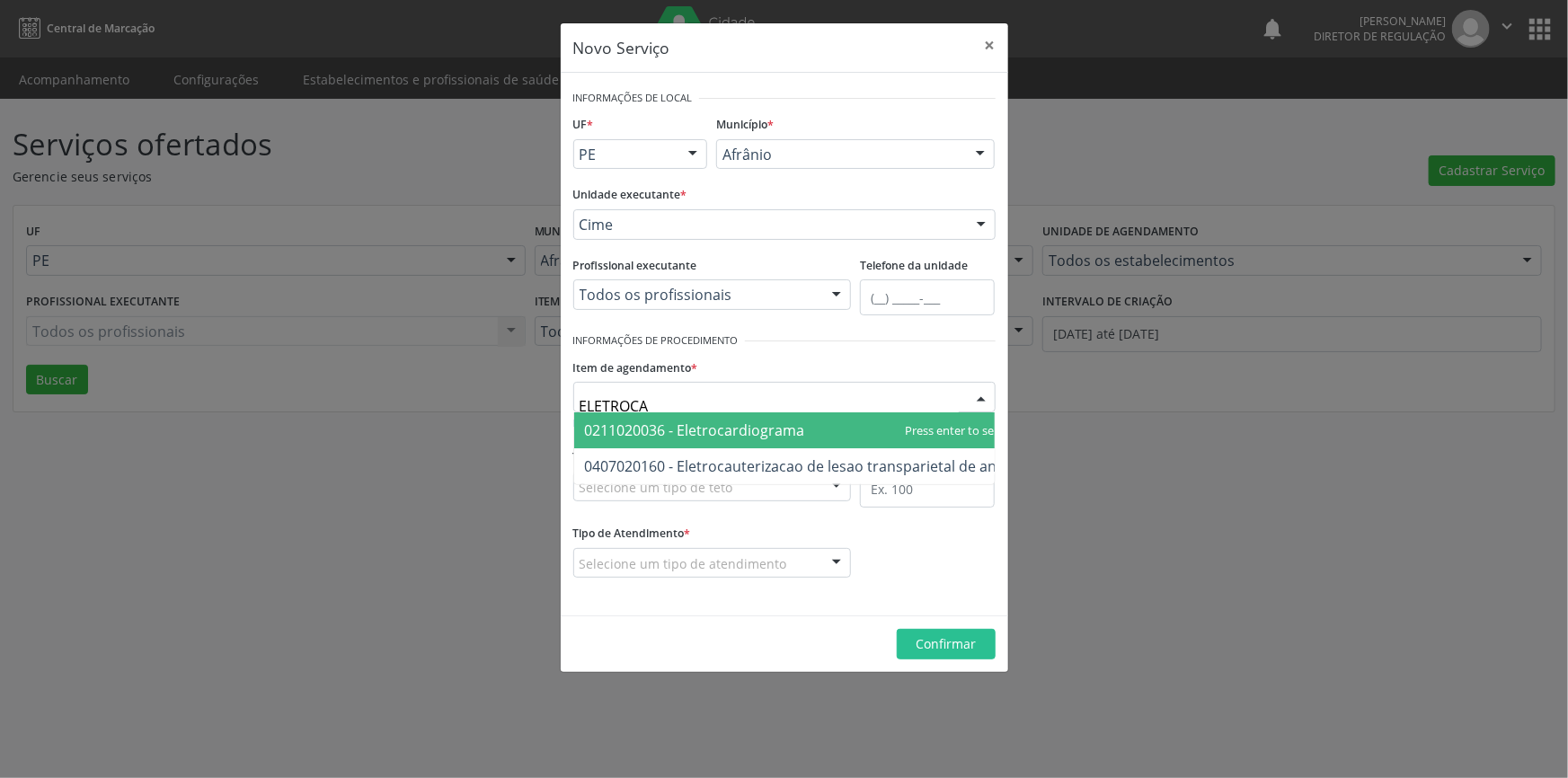
click at [731, 418] on span "0211020036 - Eletrocardiograma" at bounding box center [799, 431] width 450 height 36
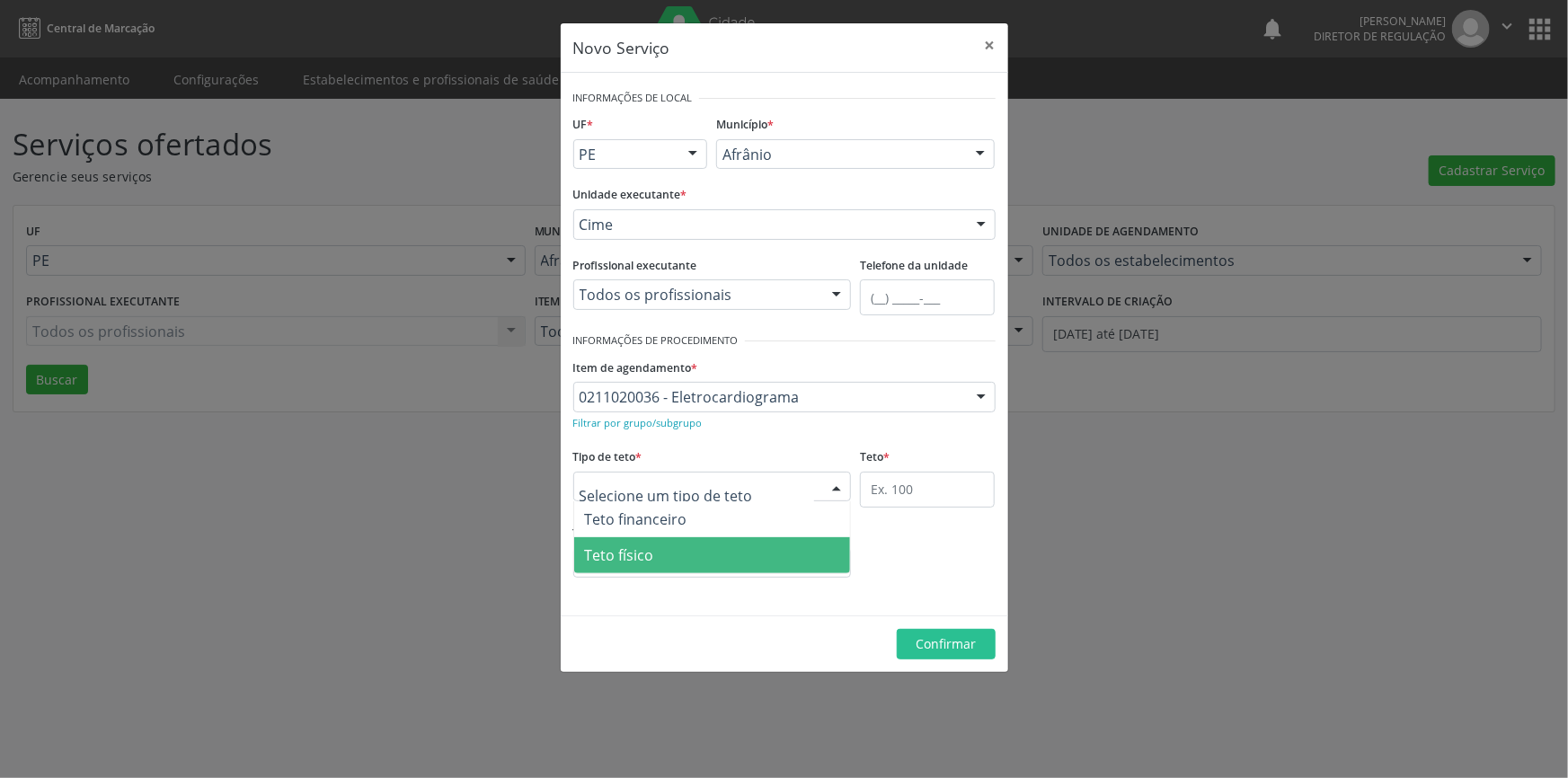
click at [697, 553] on span "Teto físico" at bounding box center [712, 555] width 277 height 36
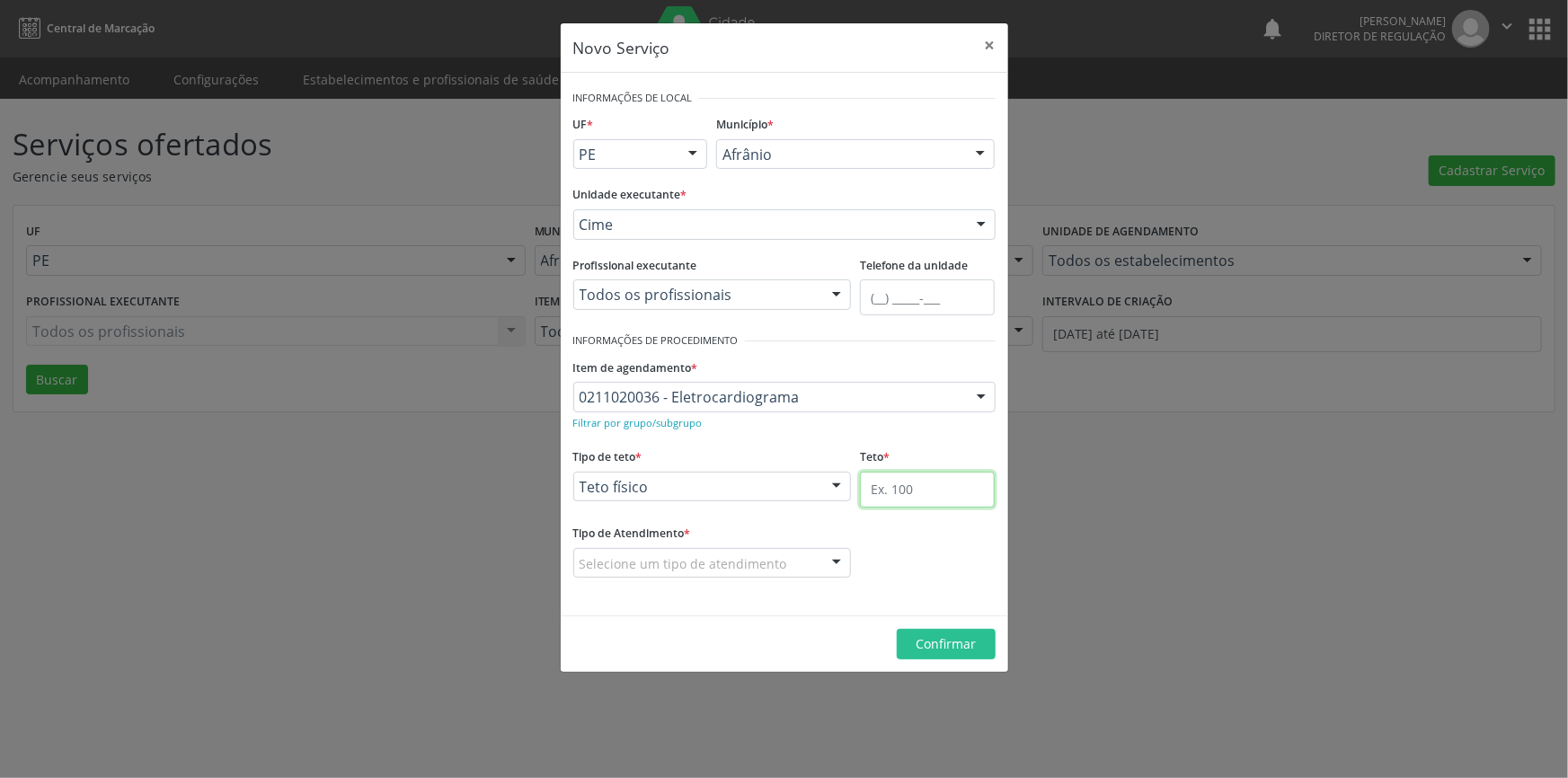
click at [862, 502] on input "text" at bounding box center [927, 490] width 135 height 36
click at [781, 555] on div "Selecione um tipo de atendimento" at bounding box center [712, 563] width 278 height 30
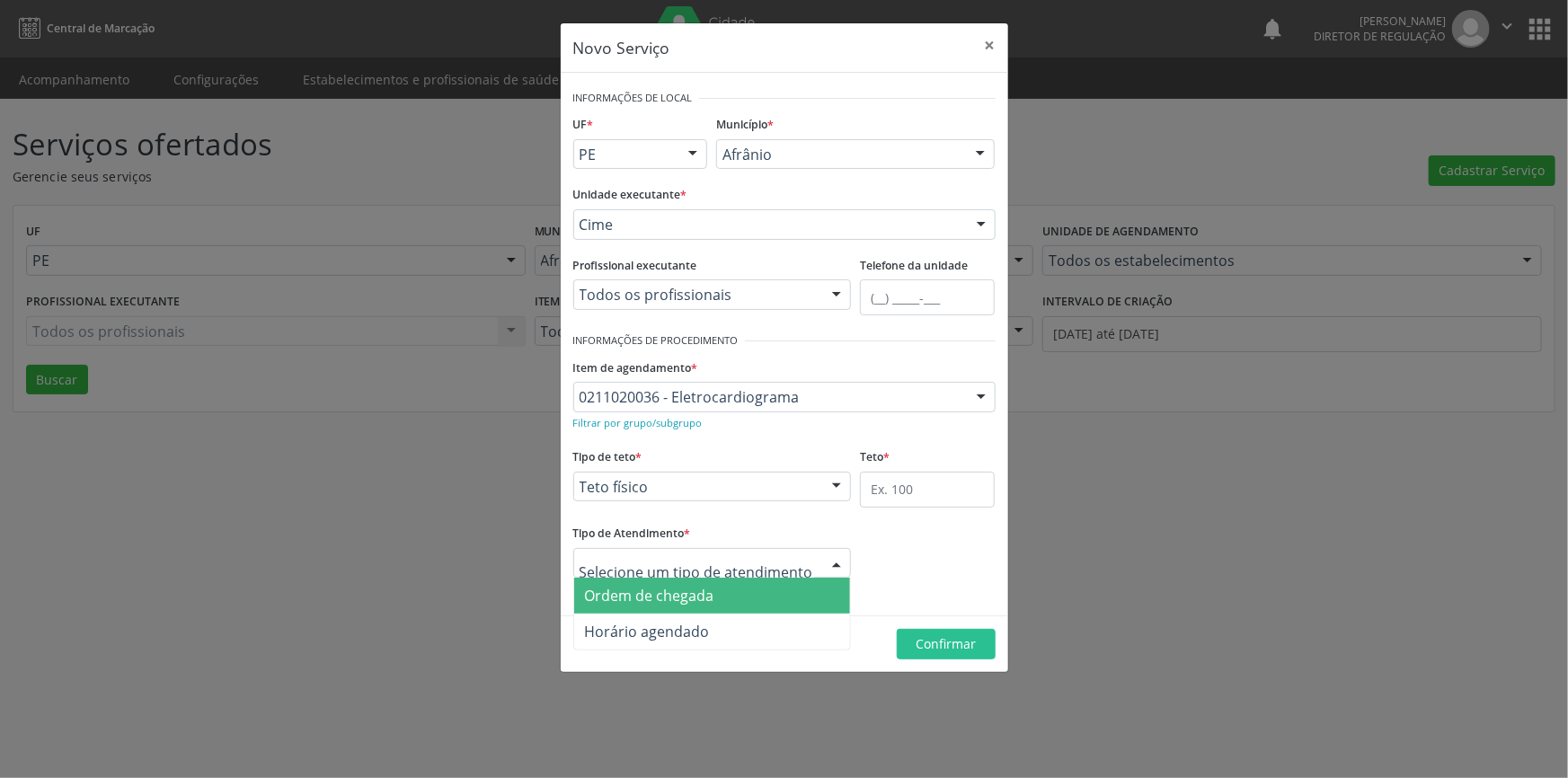
click at [722, 593] on span "Ordem de chegada" at bounding box center [712, 596] width 277 height 36
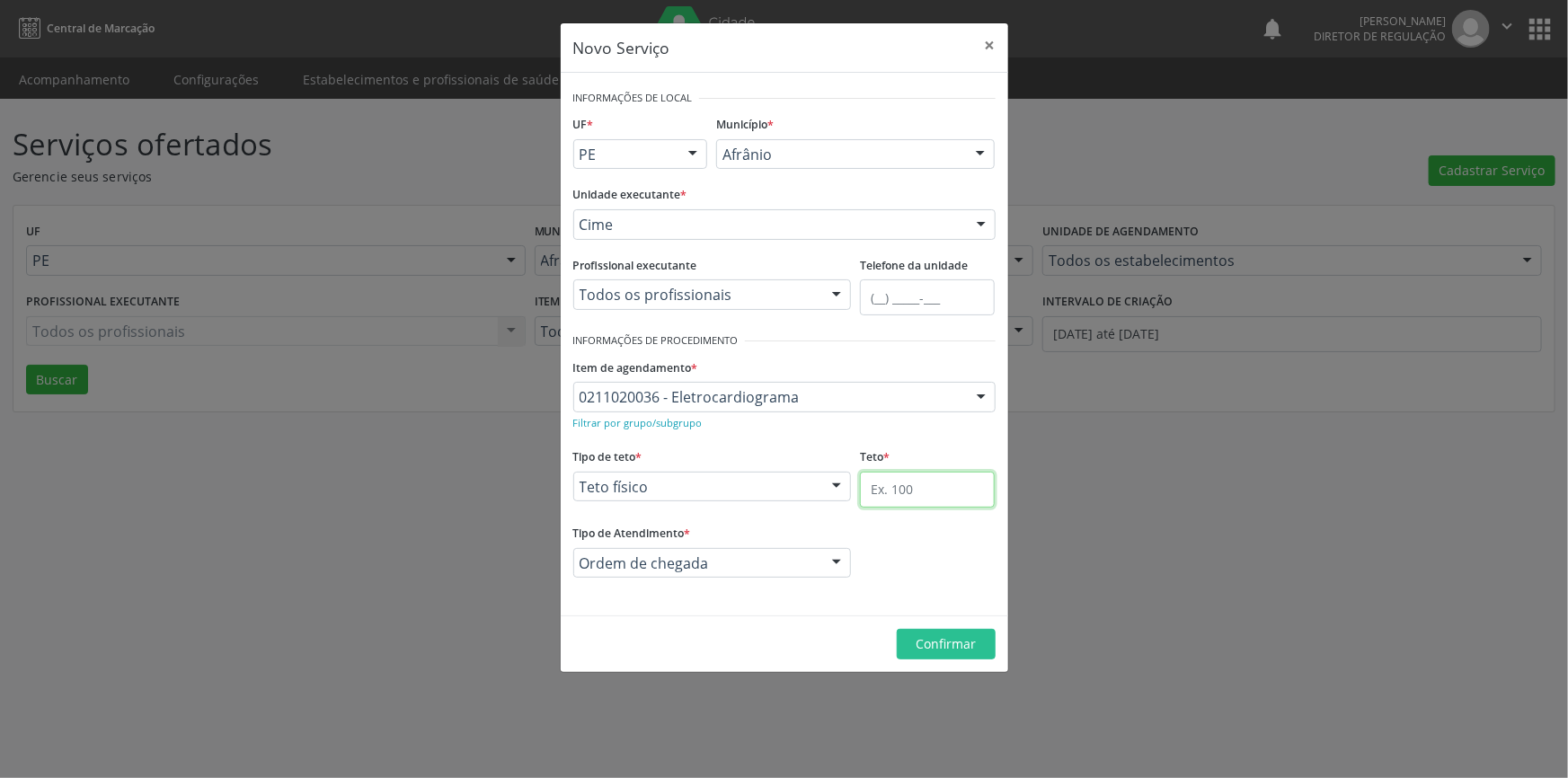
click at [964, 497] on input "text" at bounding box center [927, 490] width 135 height 36
type input "1"
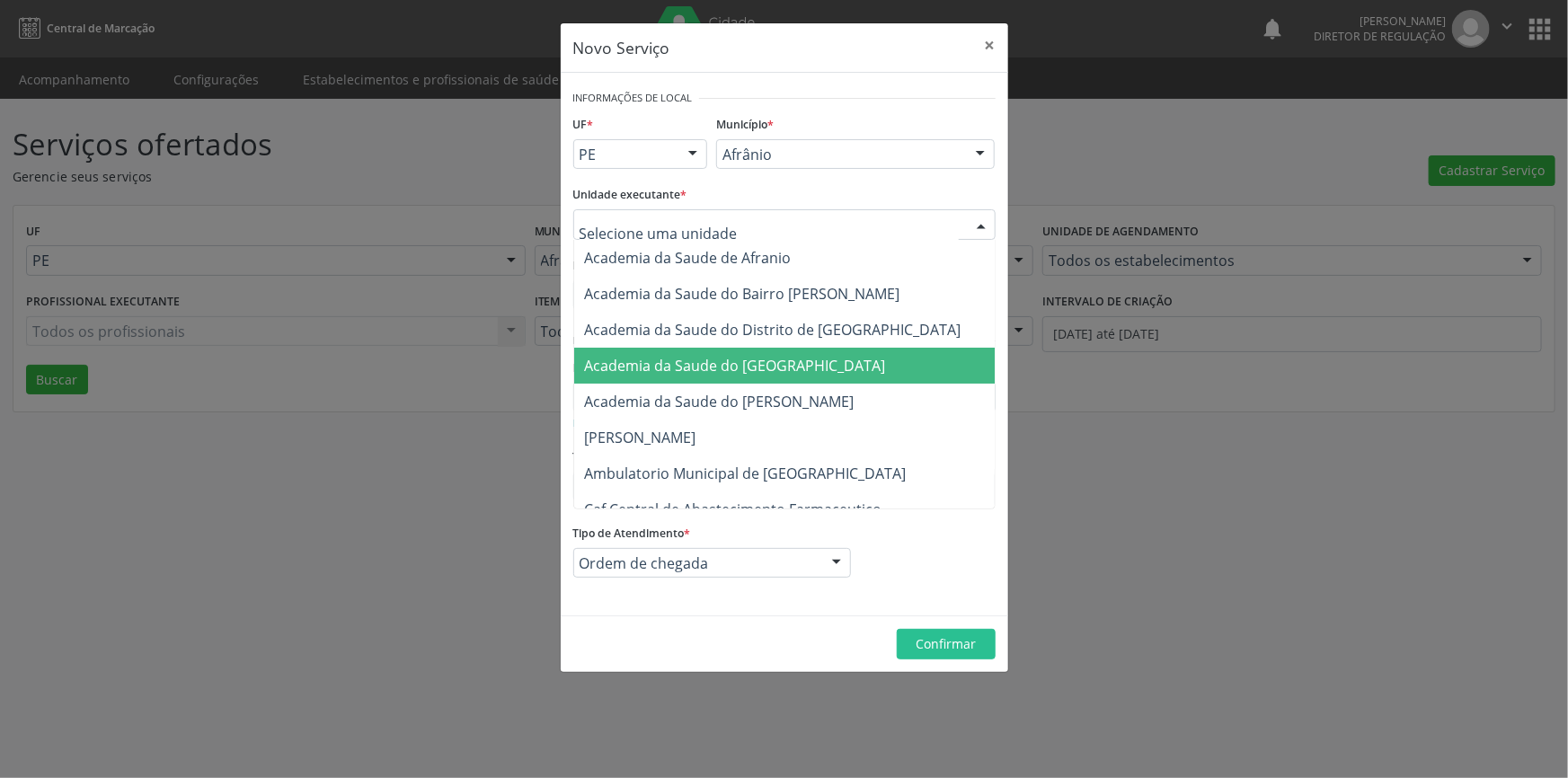
click at [760, 235] on div at bounding box center [784, 225] width 422 height 30
type input "ISA"
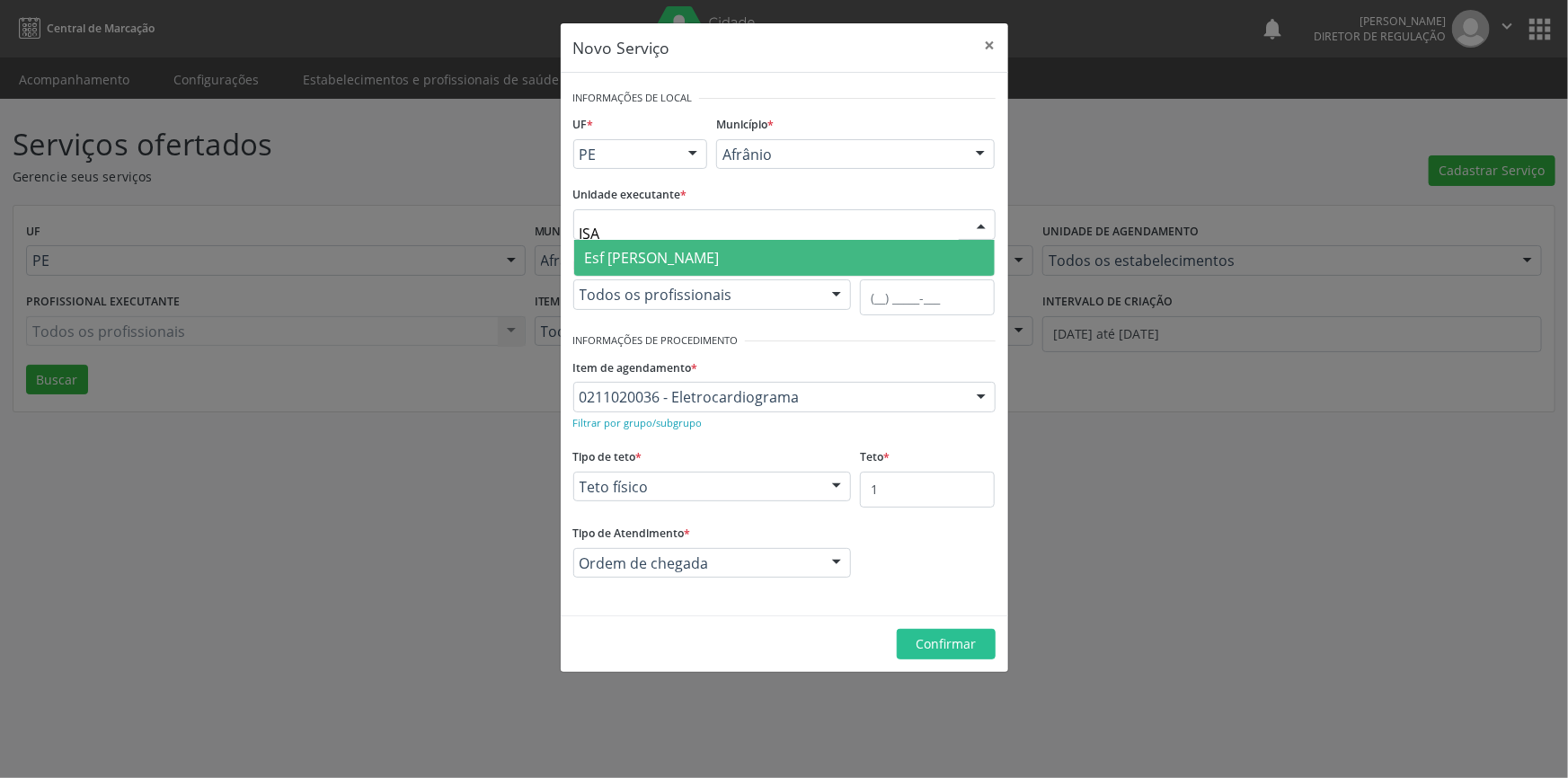
click at [782, 251] on span "Esf [PERSON_NAME]" at bounding box center [784, 258] width 420 height 36
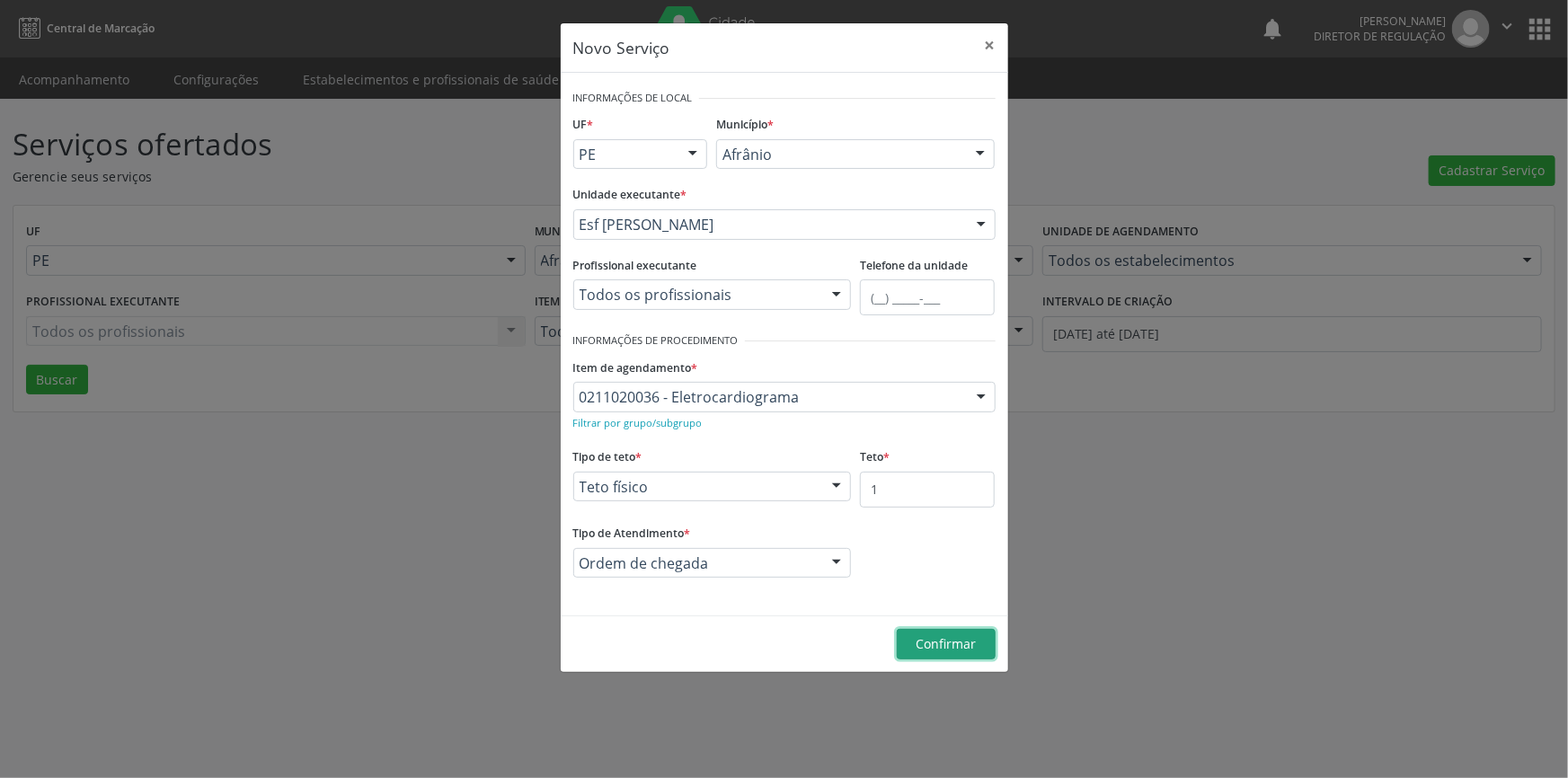
click at [953, 636] on span "Confirmar" at bounding box center [946, 644] width 60 height 17
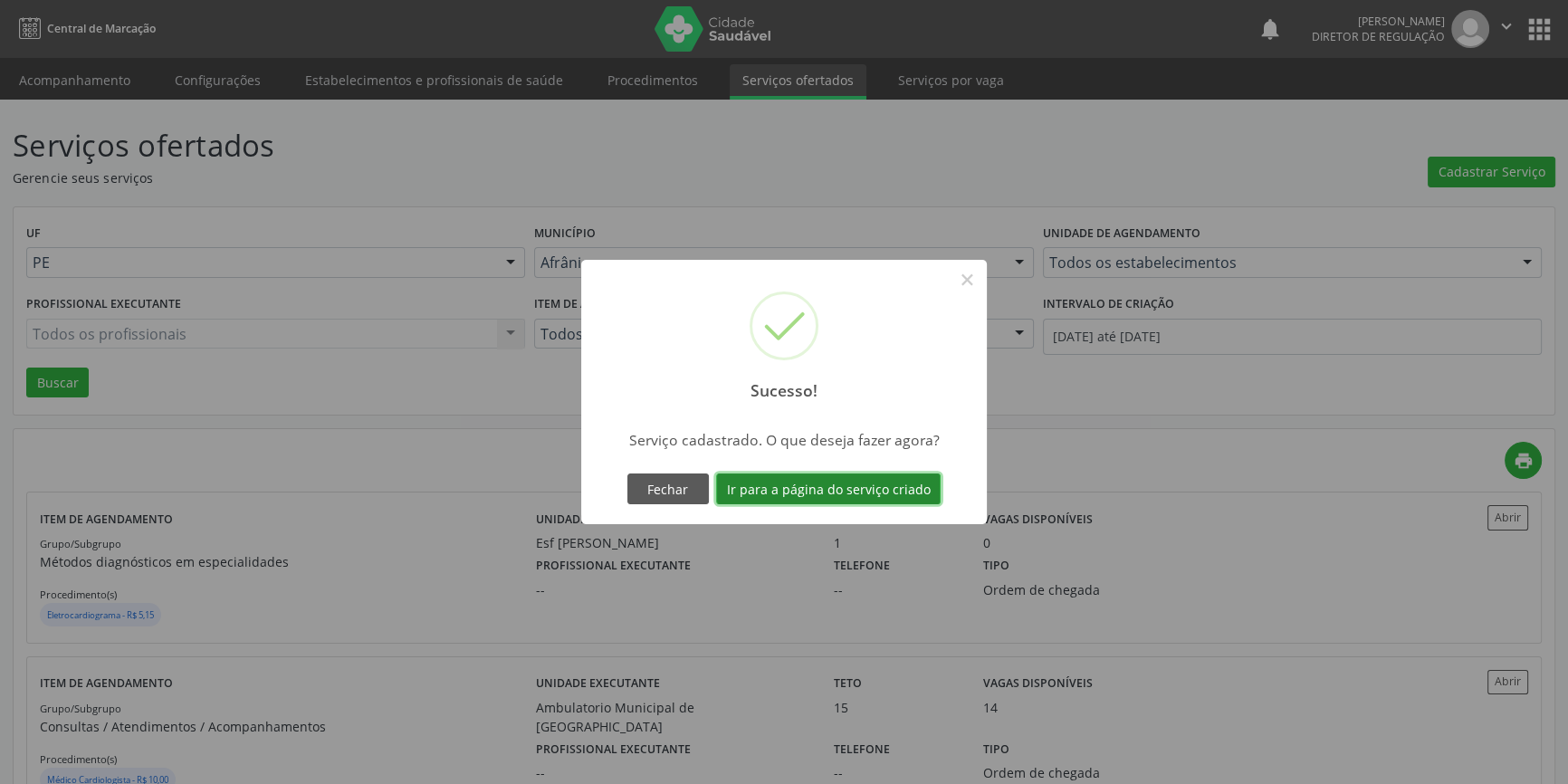
click at [874, 480] on button "Ir para a página do serviço criado" at bounding box center [829, 489] width 225 height 30
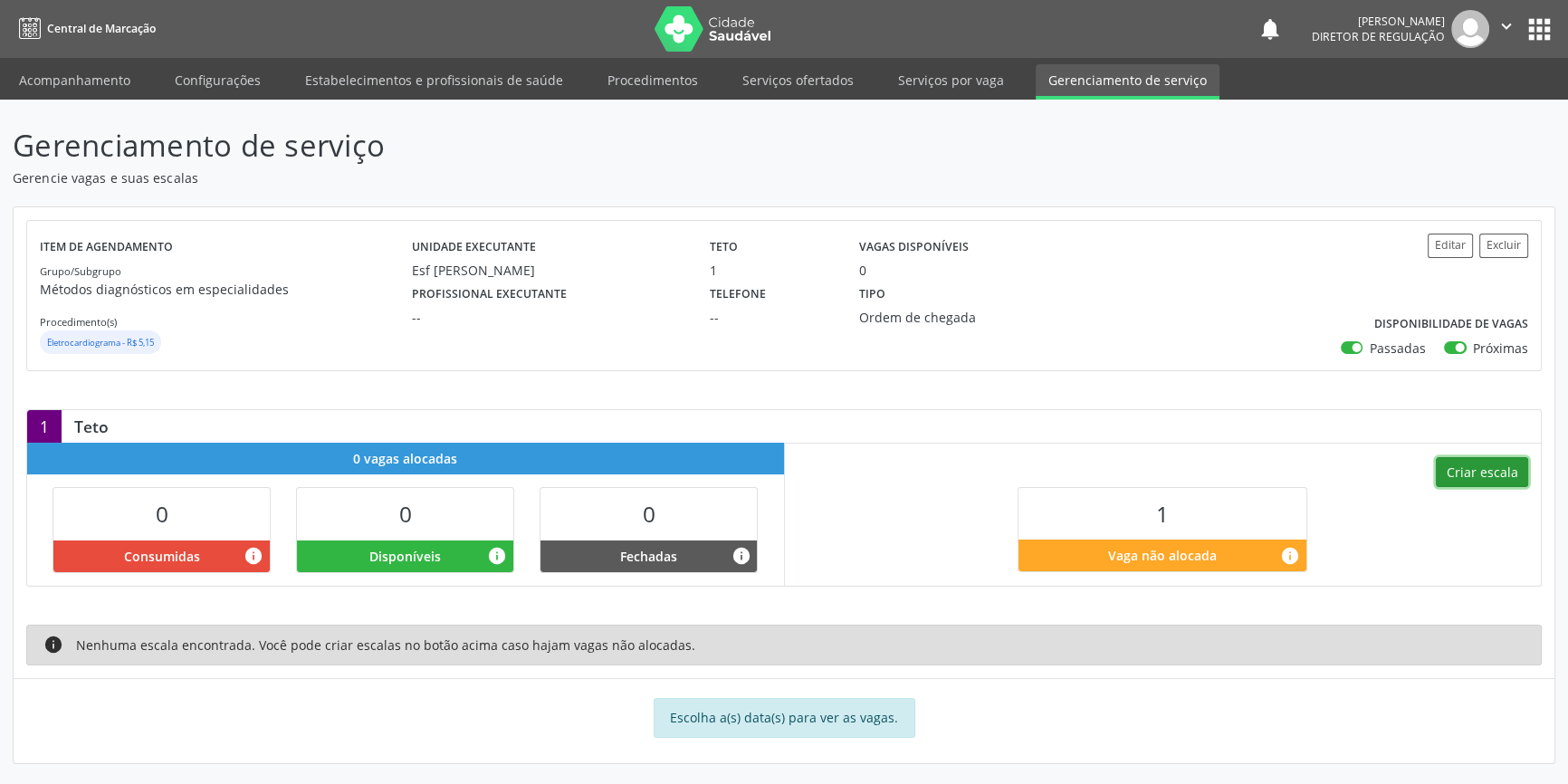
click at [1496, 480] on button "Criar escala" at bounding box center [1481, 473] width 92 height 30
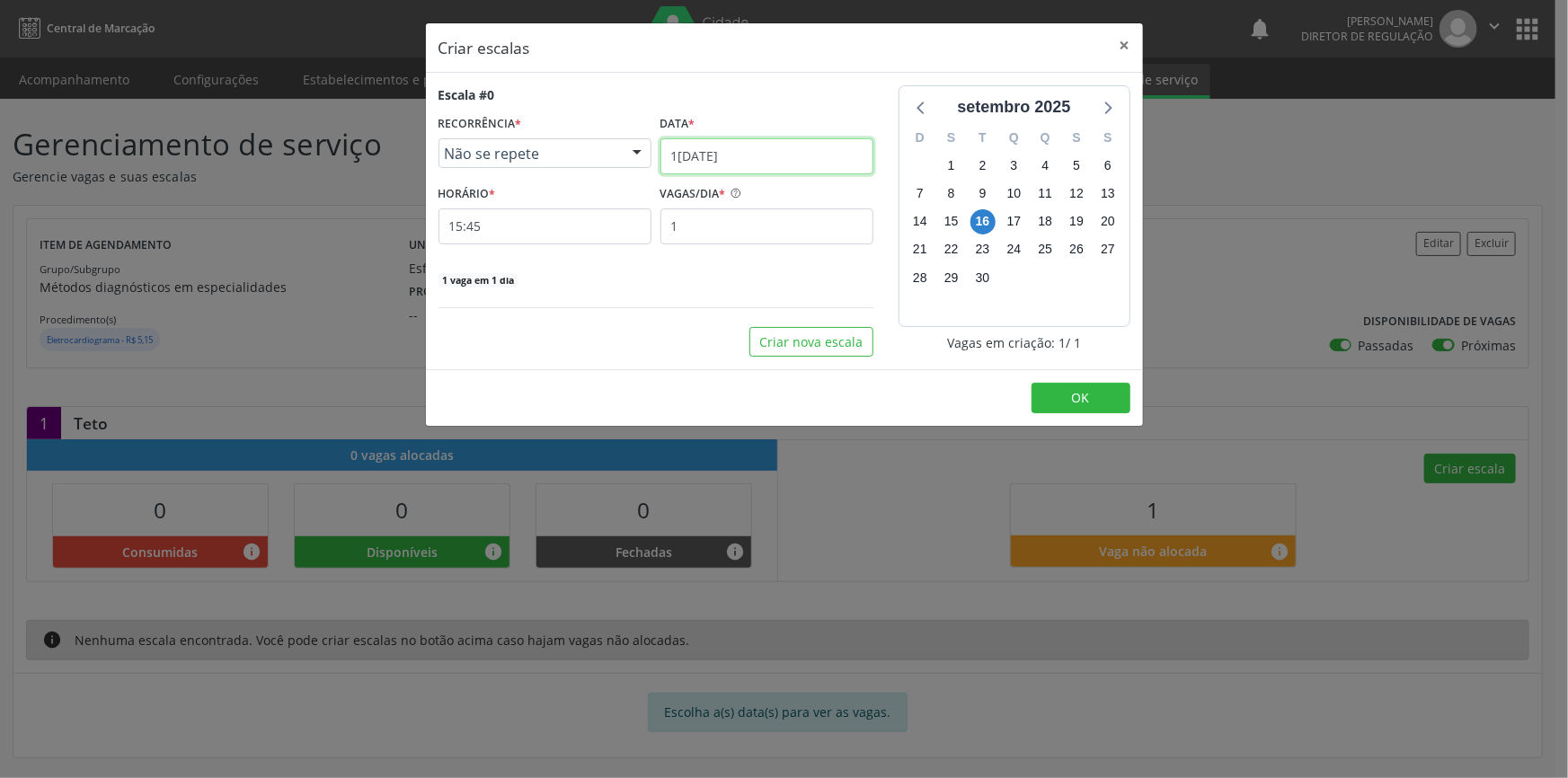
click at [834, 156] on input "1[DATE]" at bounding box center [767, 157] width 213 height 36
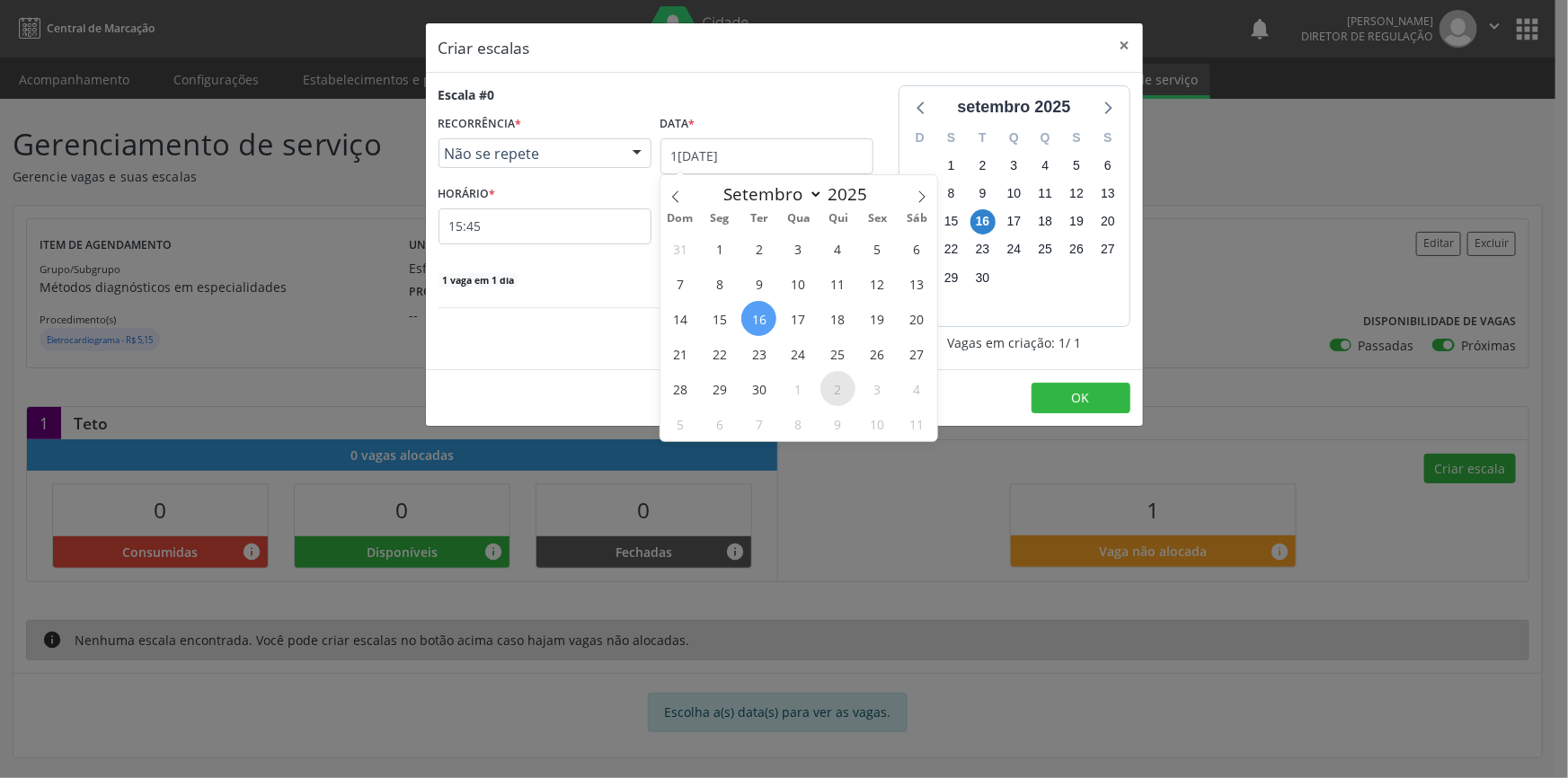
click at [844, 392] on span "2" at bounding box center [837, 388] width 35 height 35
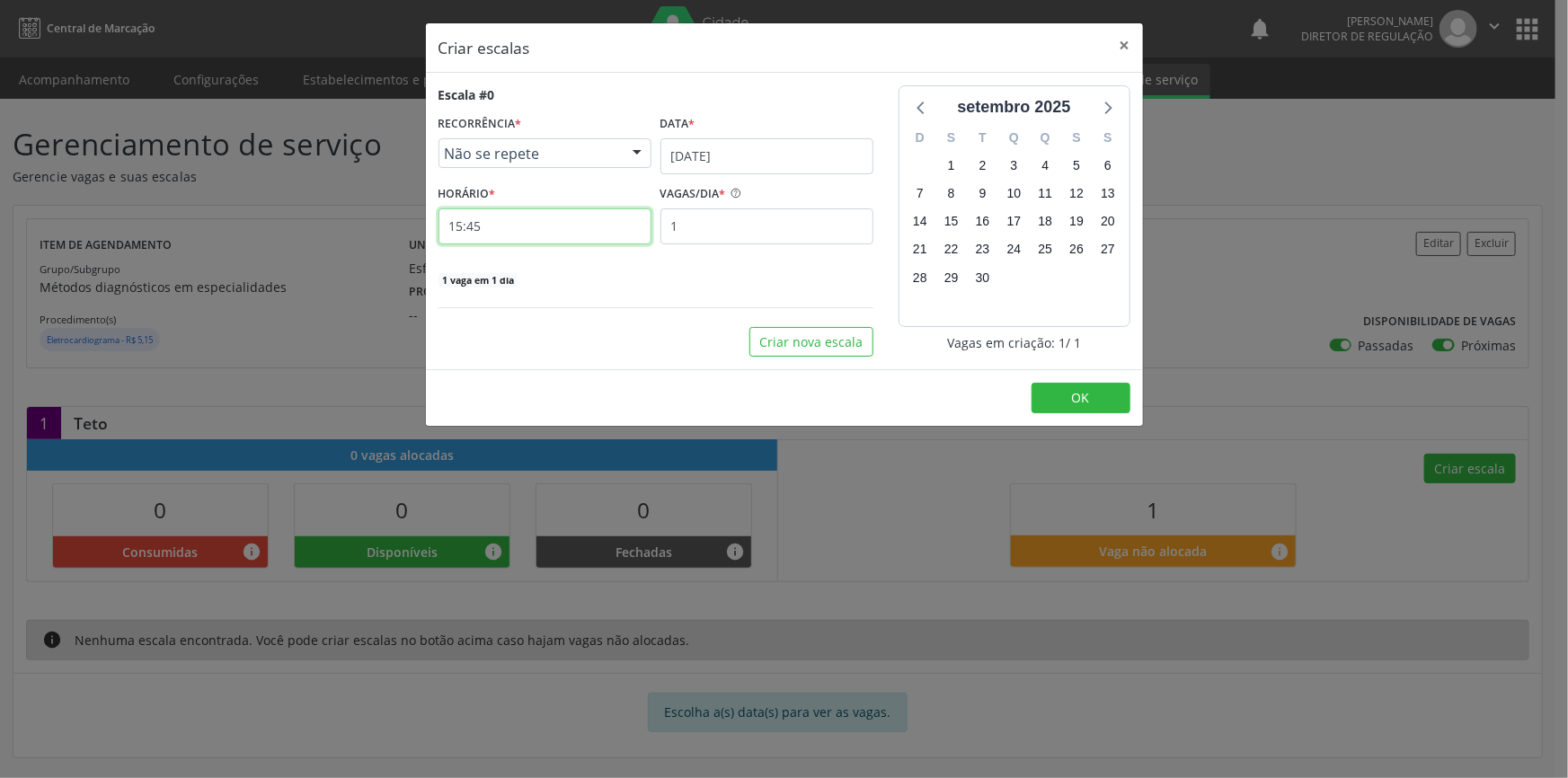
click at [516, 214] on input "15:45" at bounding box center [545, 227] width 213 height 36
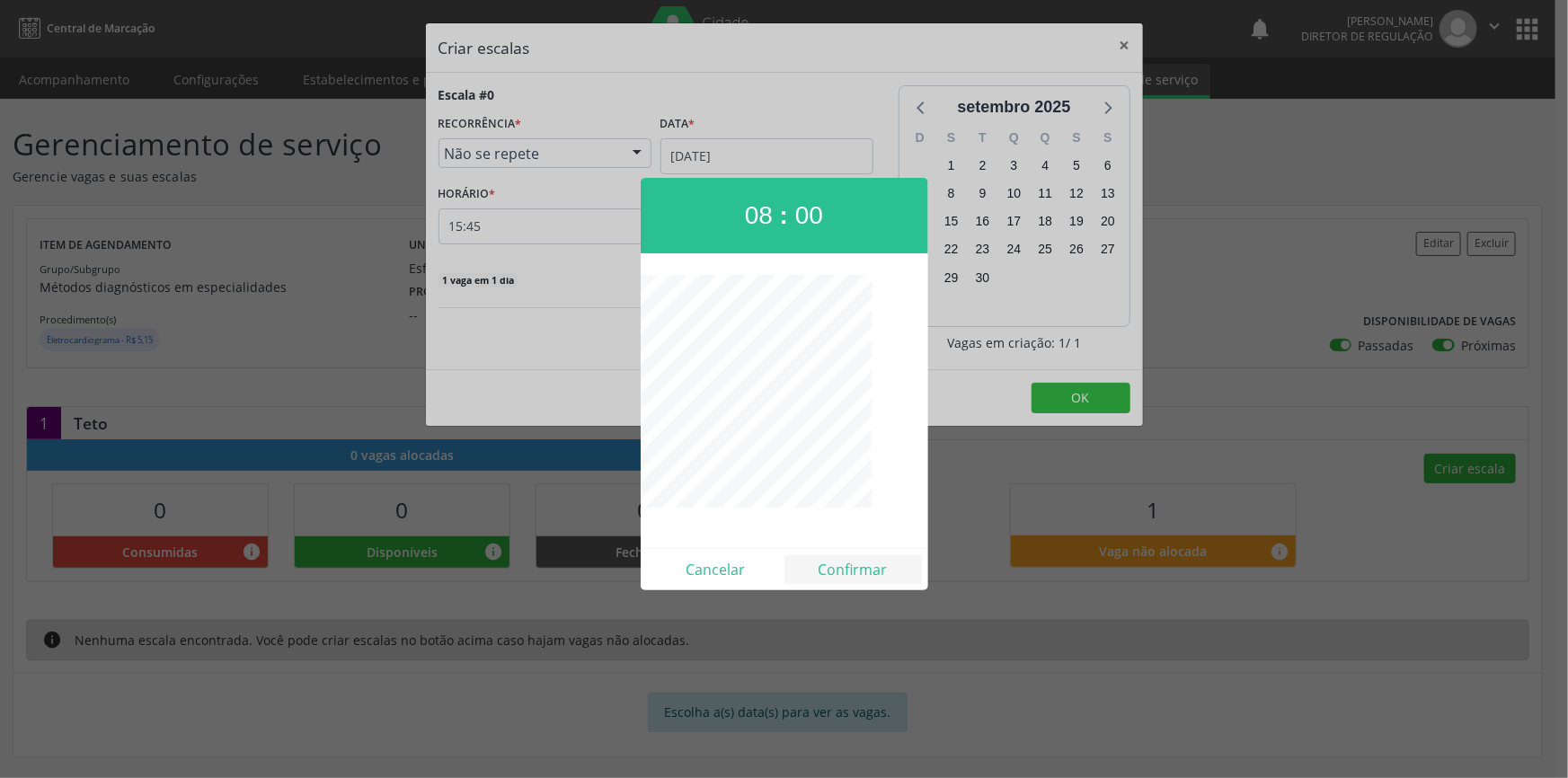
click at [868, 556] on div "Cancelar Confirmar" at bounding box center [784, 568] width 288 height 42
click at [864, 559] on button "Confirmar" at bounding box center [853, 569] width 138 height 28
type input "08:00"
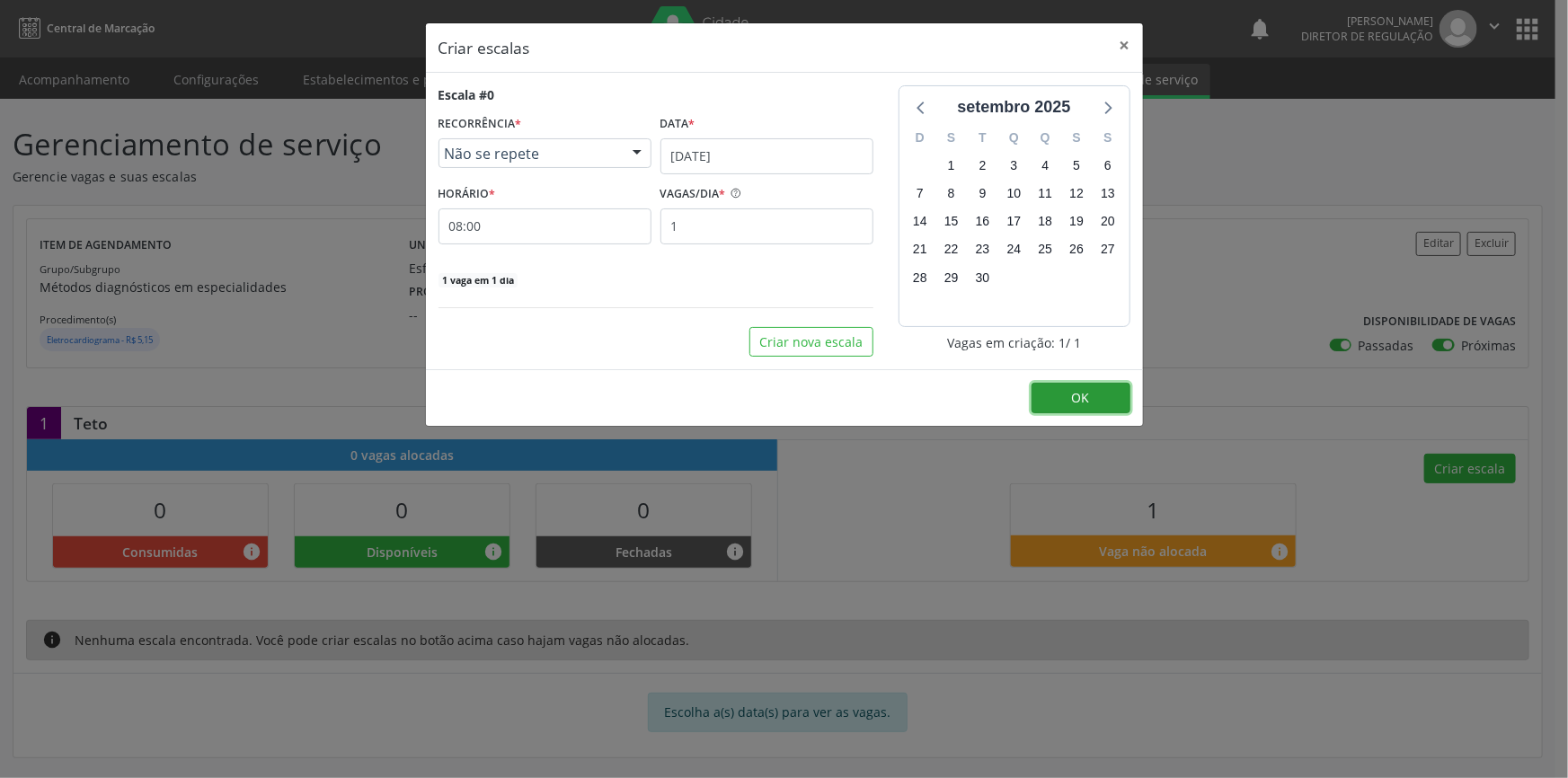
click at [1066, 387] on button "OK" at bounding box center [1080, 397] width 99 height 30
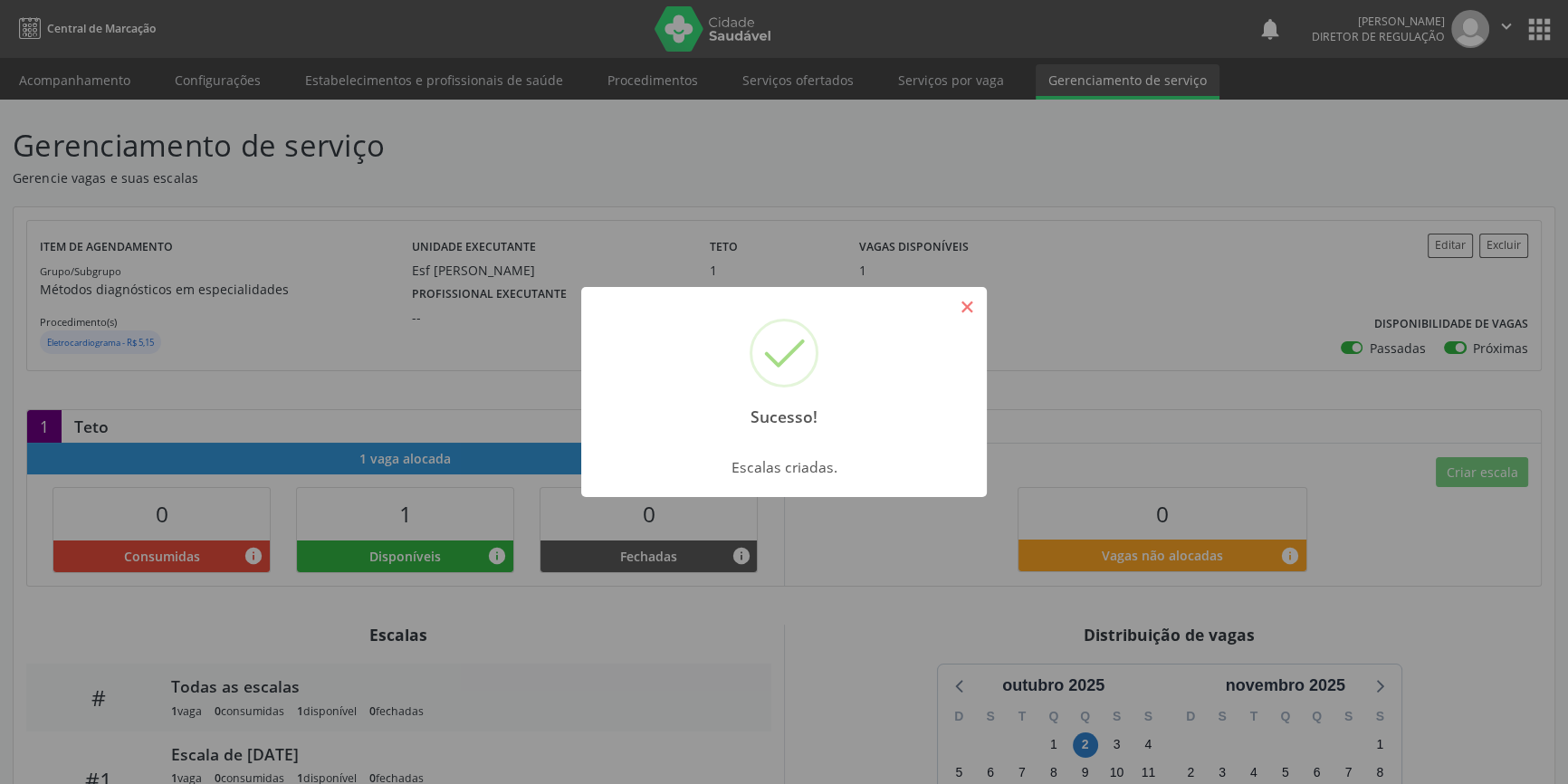
click at [980, 317] on button "×" at bounding box center [967, 306] width 30 height 30
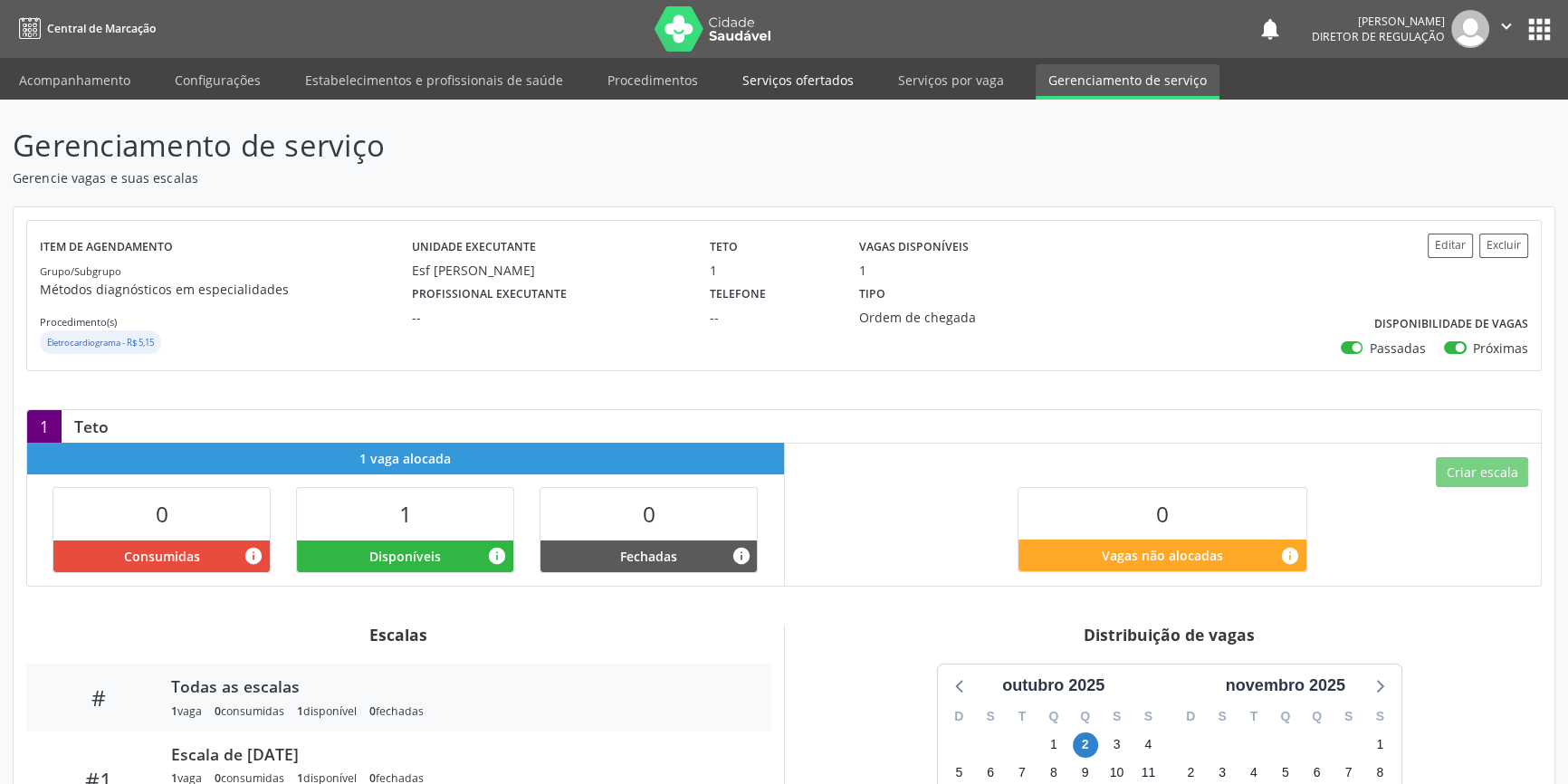
click at [794, 72] on link "Serviços ofertados" at bounding box center [798, 80] width 137 height 31
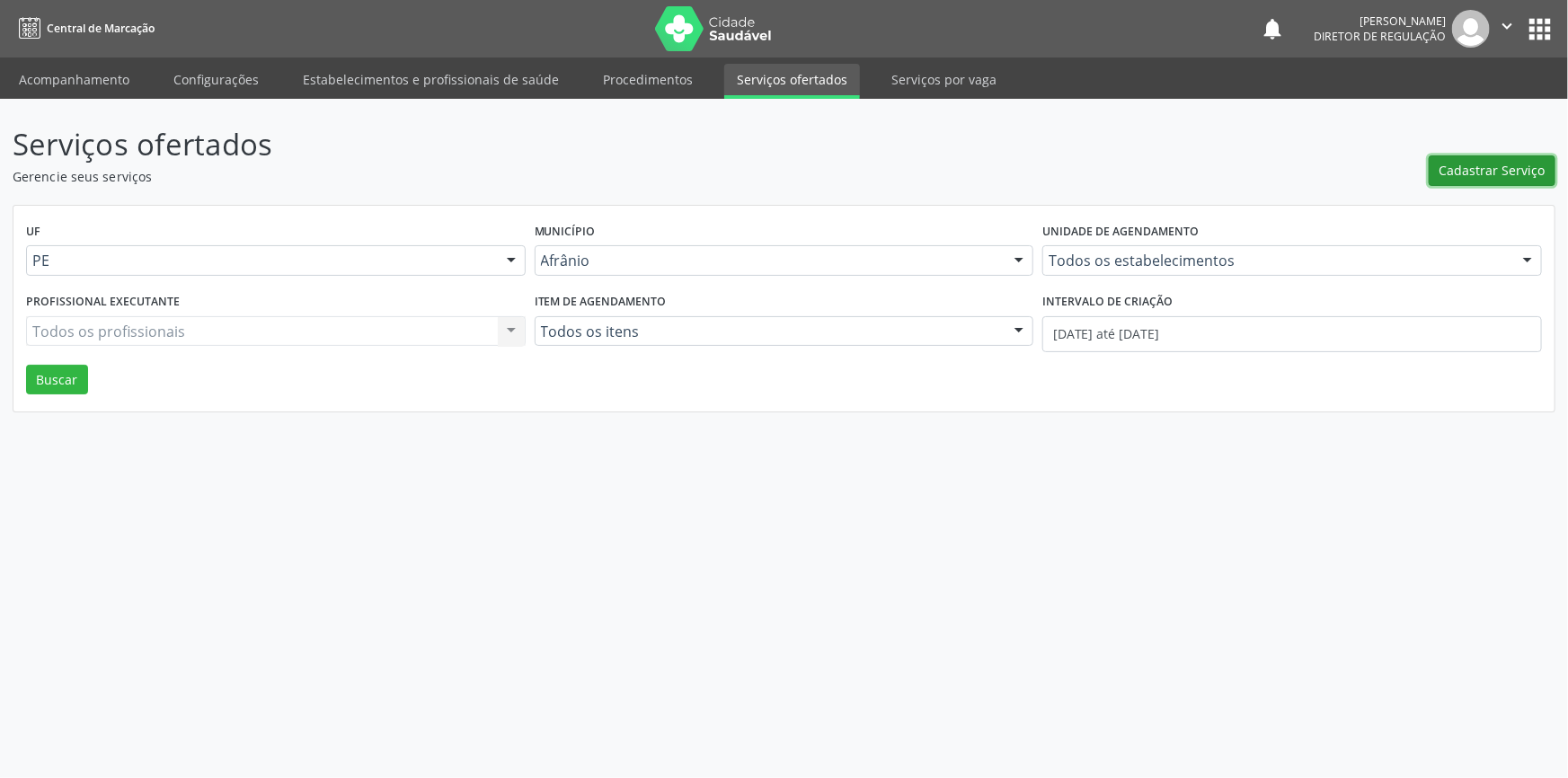
click at [1458, 177] on span "Cadastrar Serviço" at bounding box center [1492, 170] width 106 height 19
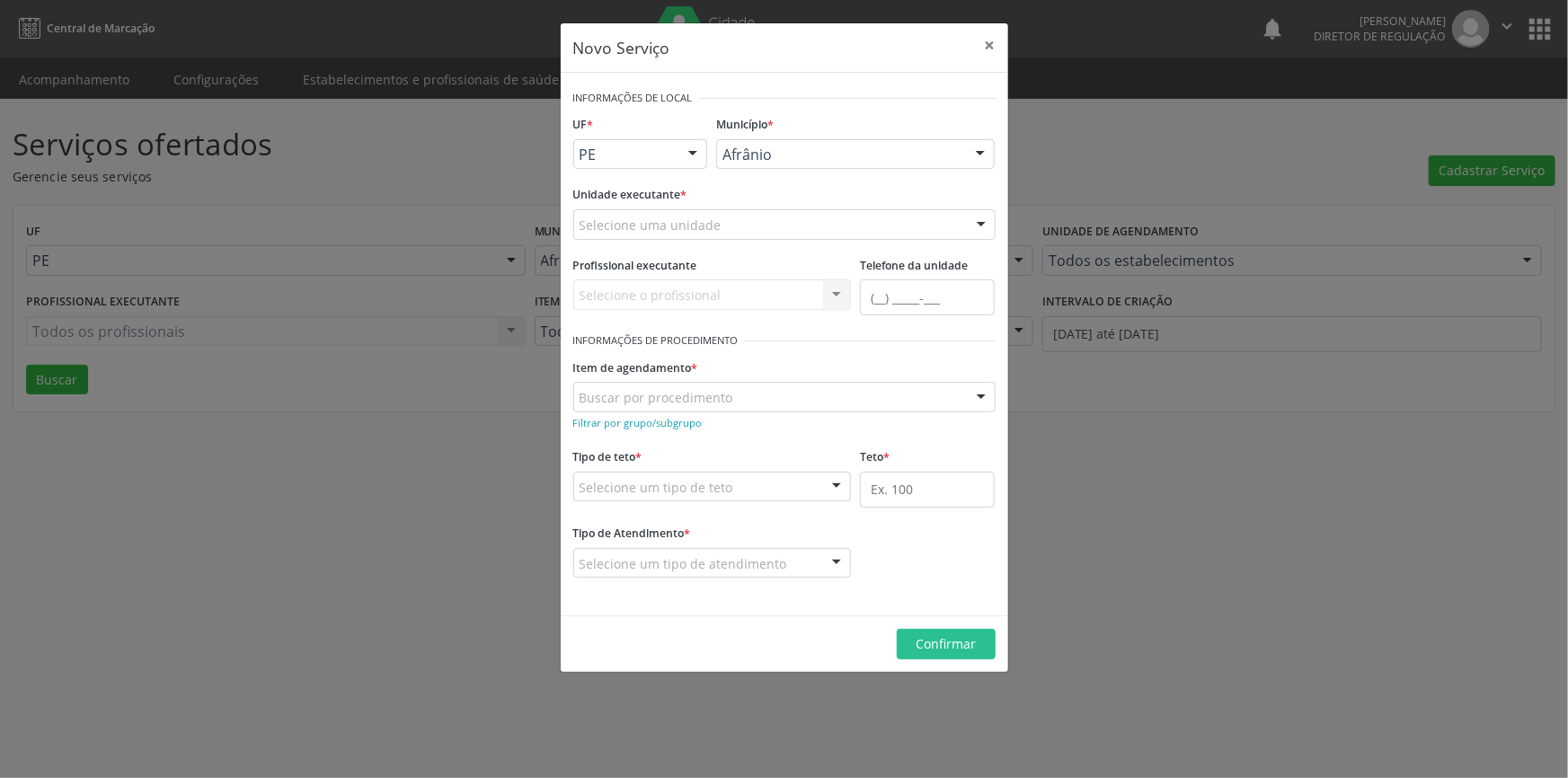
click at [767, 221] on div "Selecione uma unidade" at bounding box center [784, 225] width 422 height 30
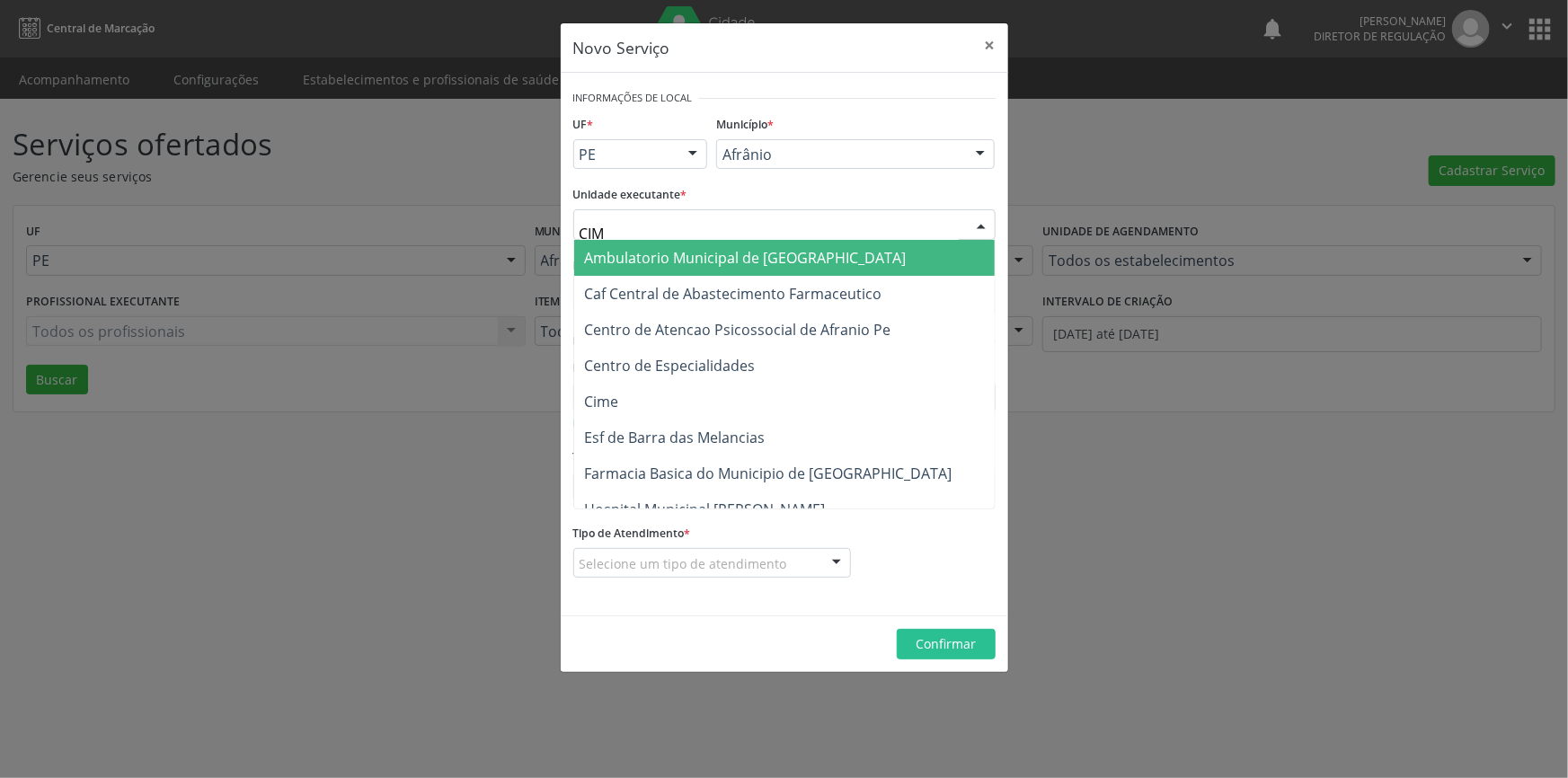
type input "CIME"
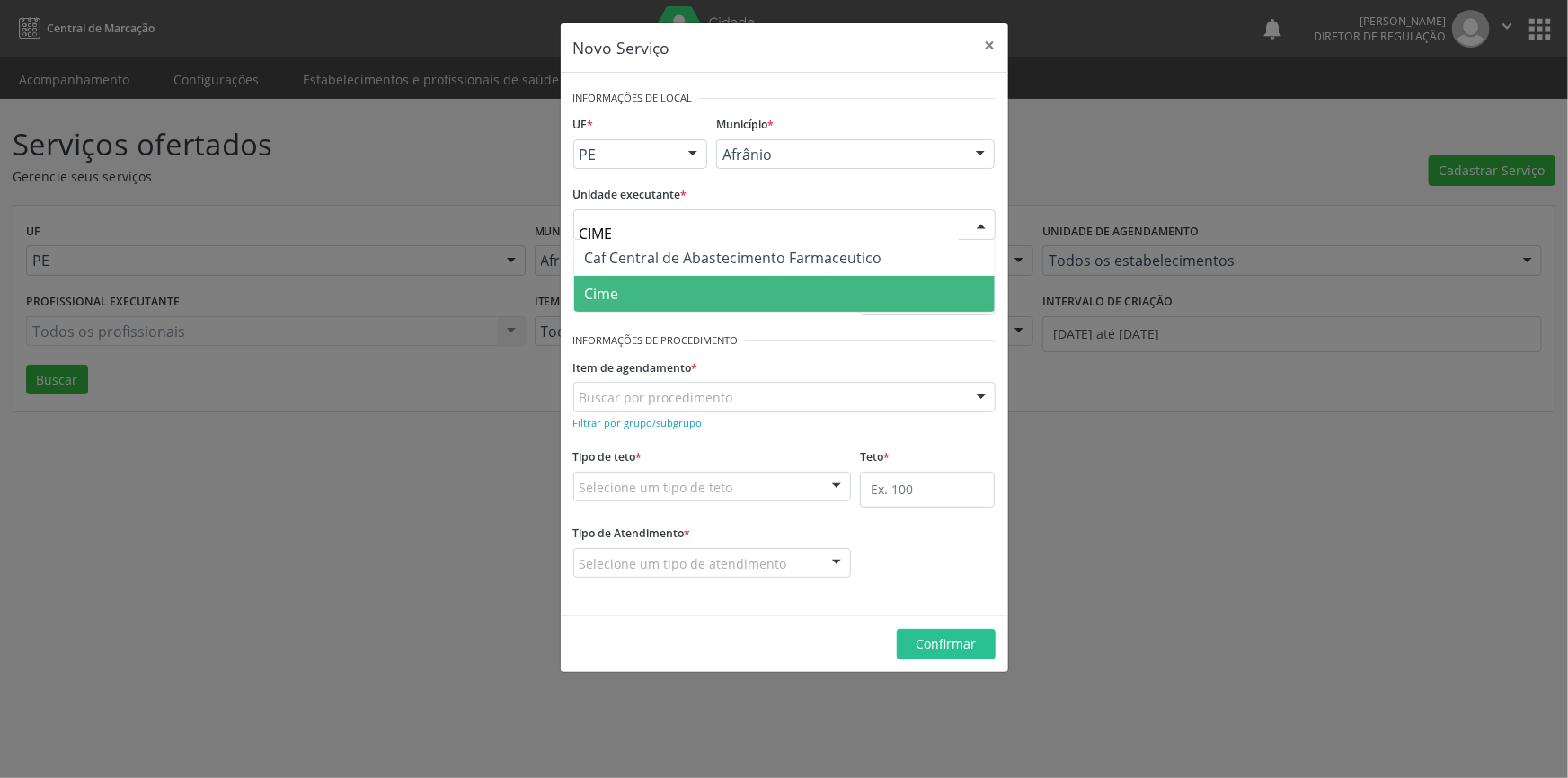
click at [673, 296] on span "Cime" at bounding box center [784, 294] width 420 height 36
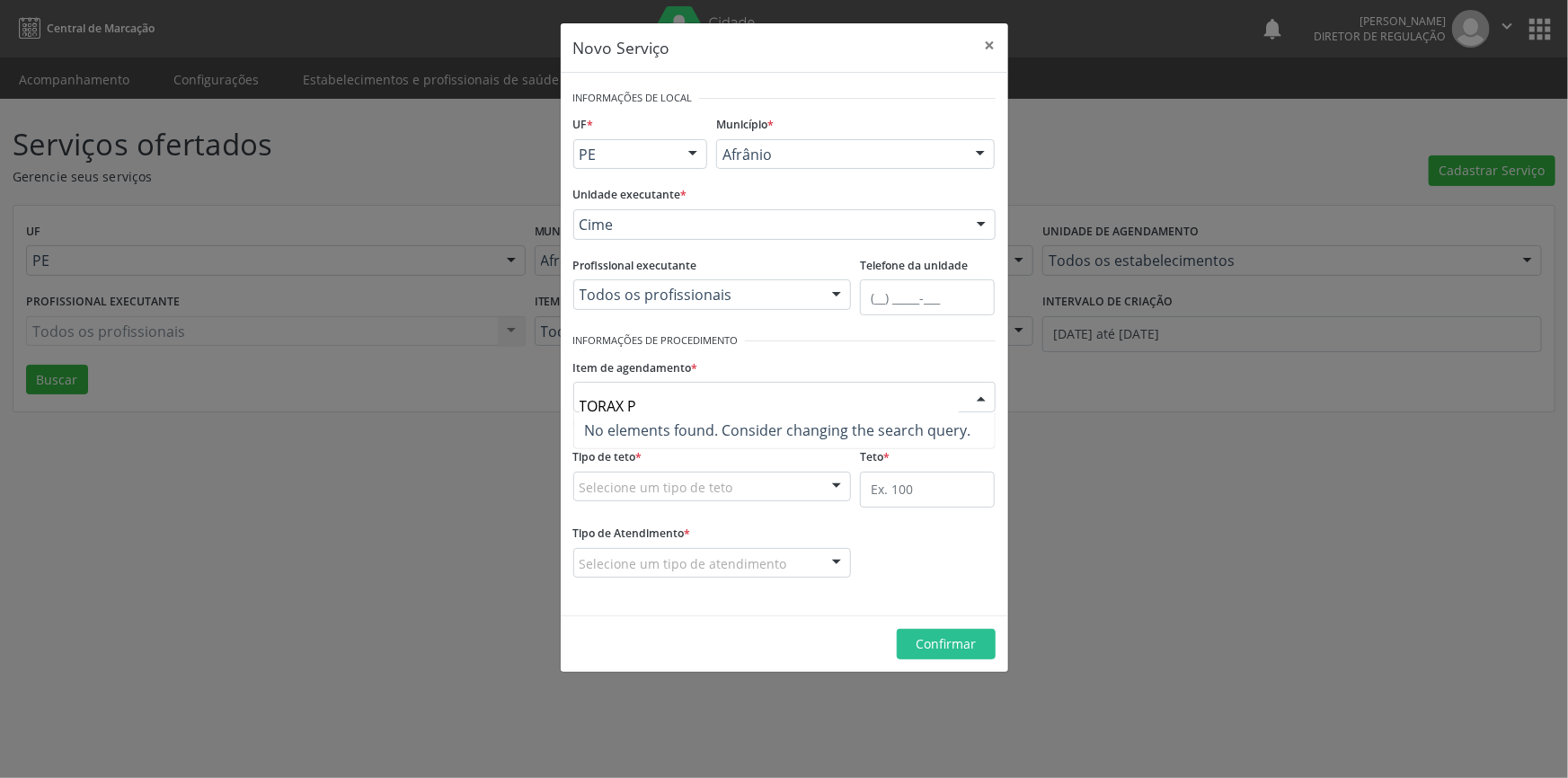
type input "TORAX"
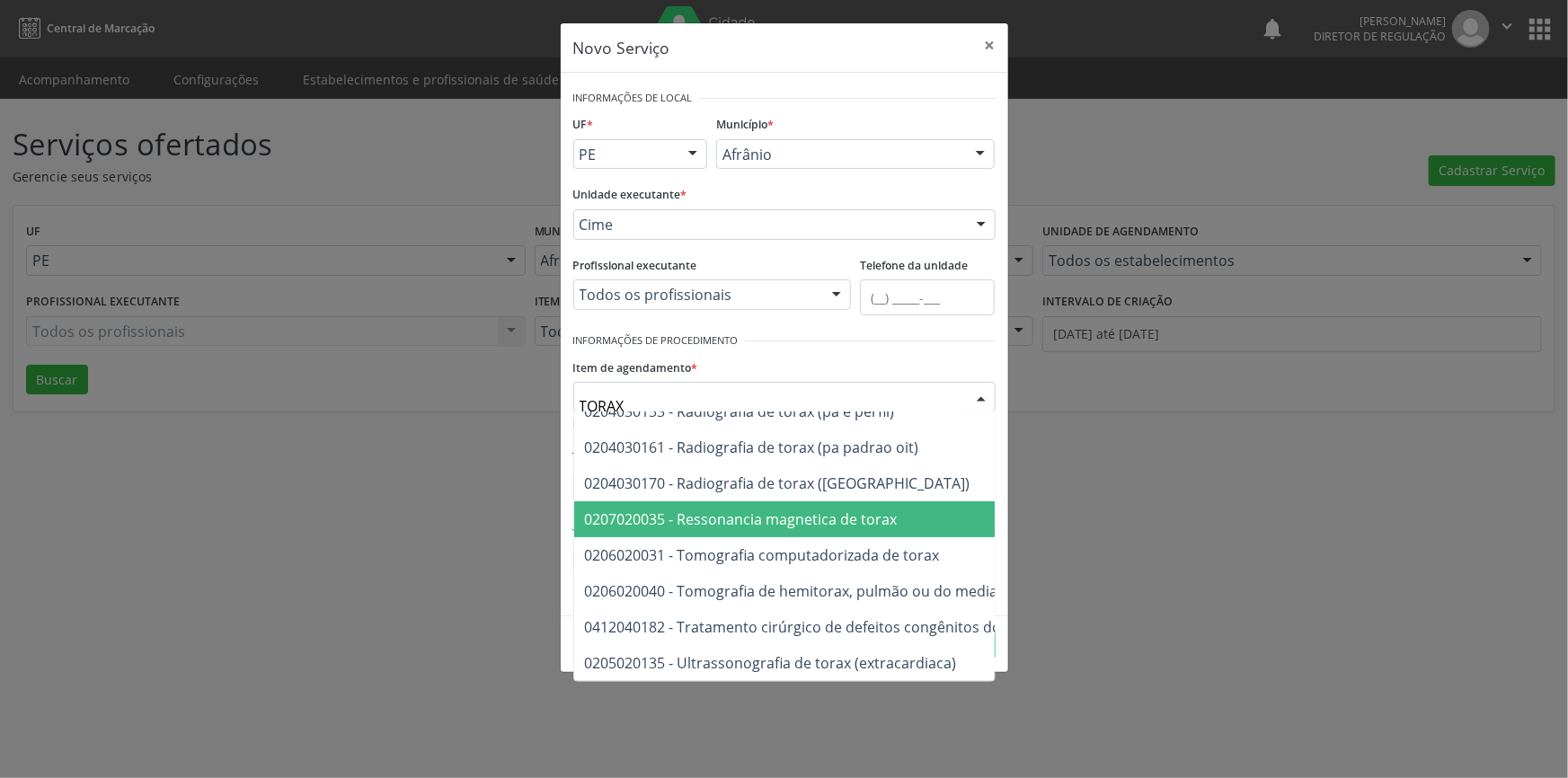
scroll to position [83, 0]
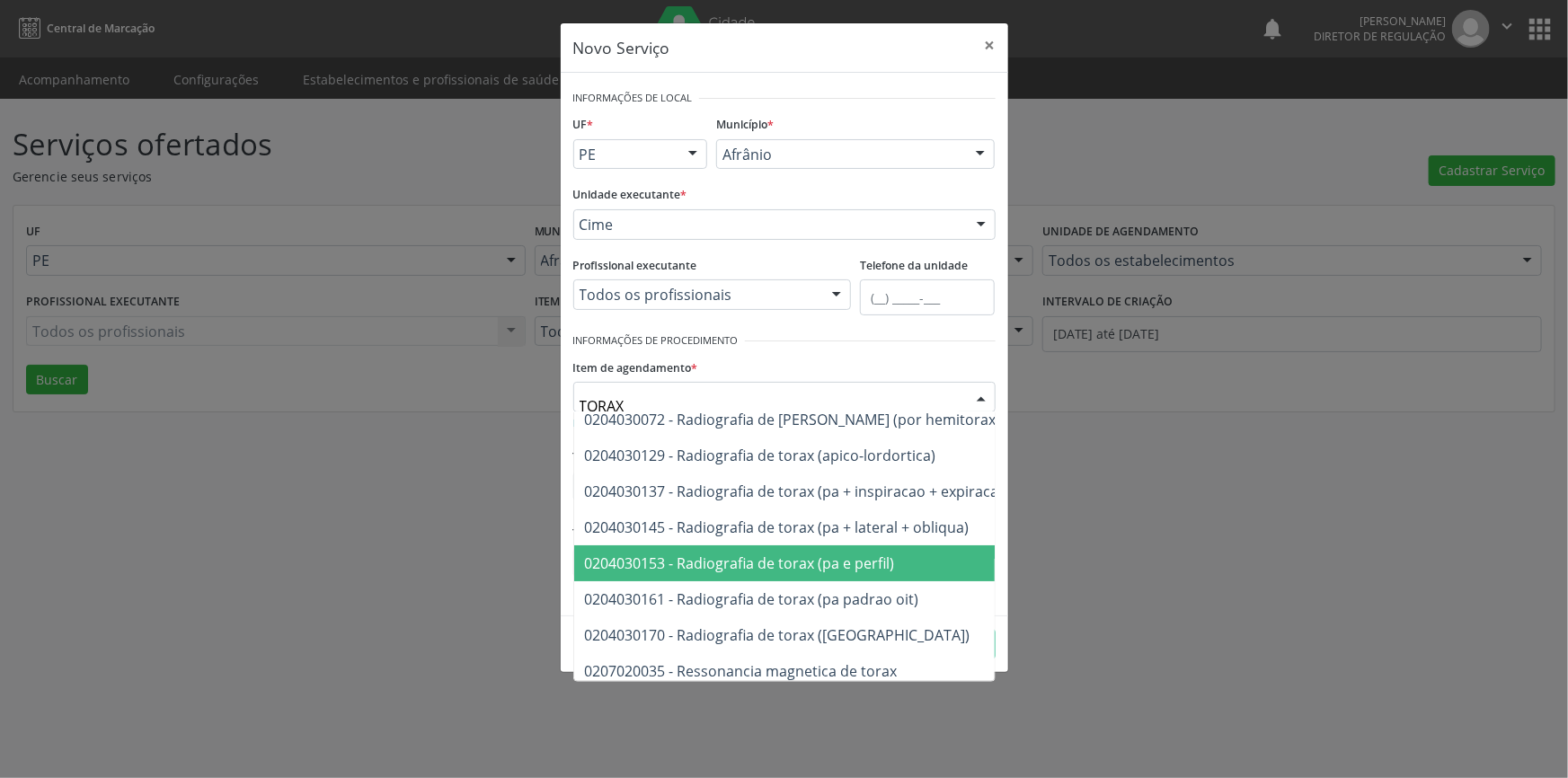
click at [844, 569] on span "0204030153 - Radiografia de torax (pa e perfil)" at bounding box center [740, 563] width 310 height 20
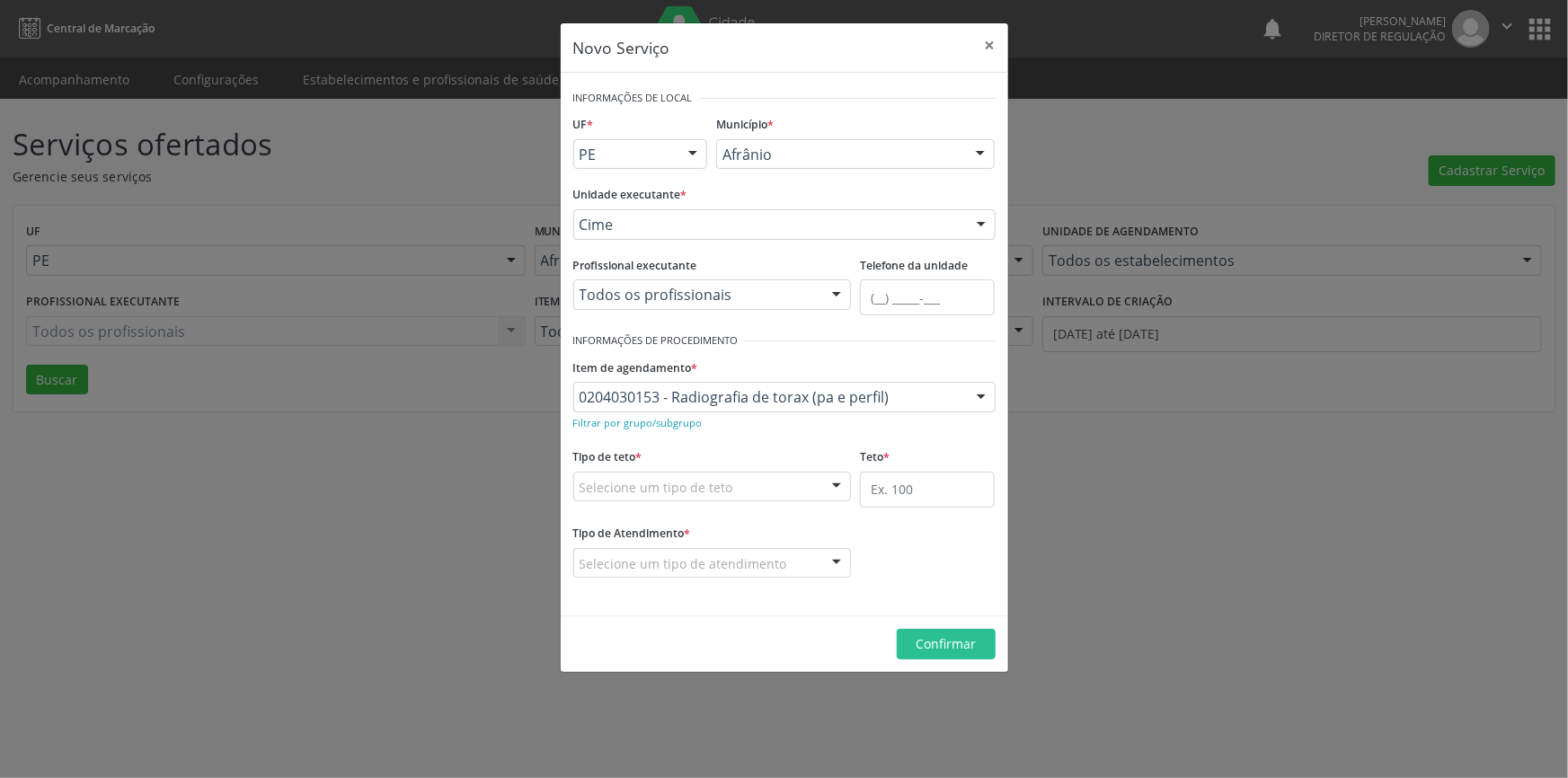
click at [754, 492] on div "Selecione um tipo de teto" at bounding box center [712, 487] width 278 height 30
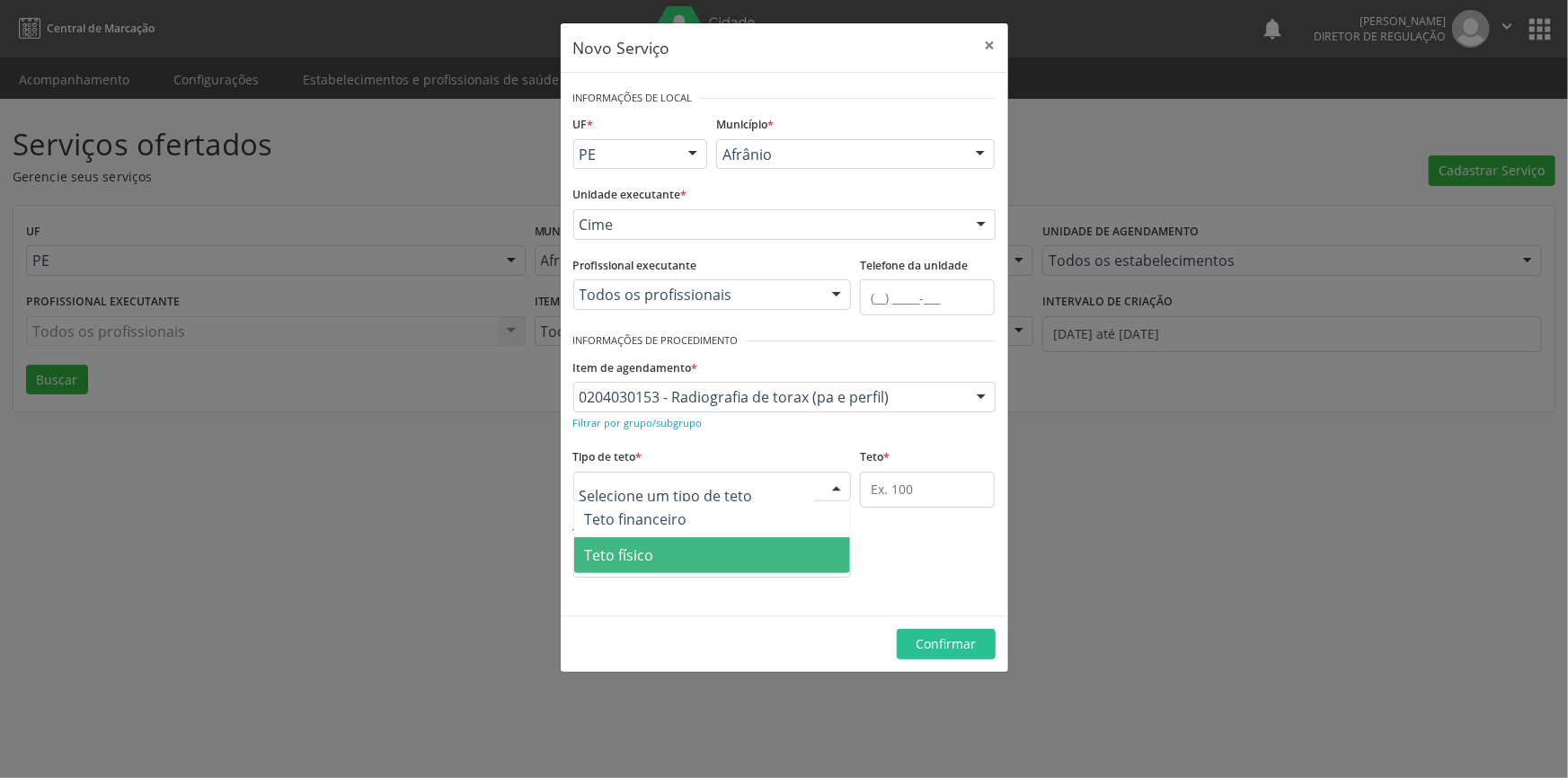
click at [700, 563] on span "Teto físico" at bounding box center [712, 555] width 277 height 36
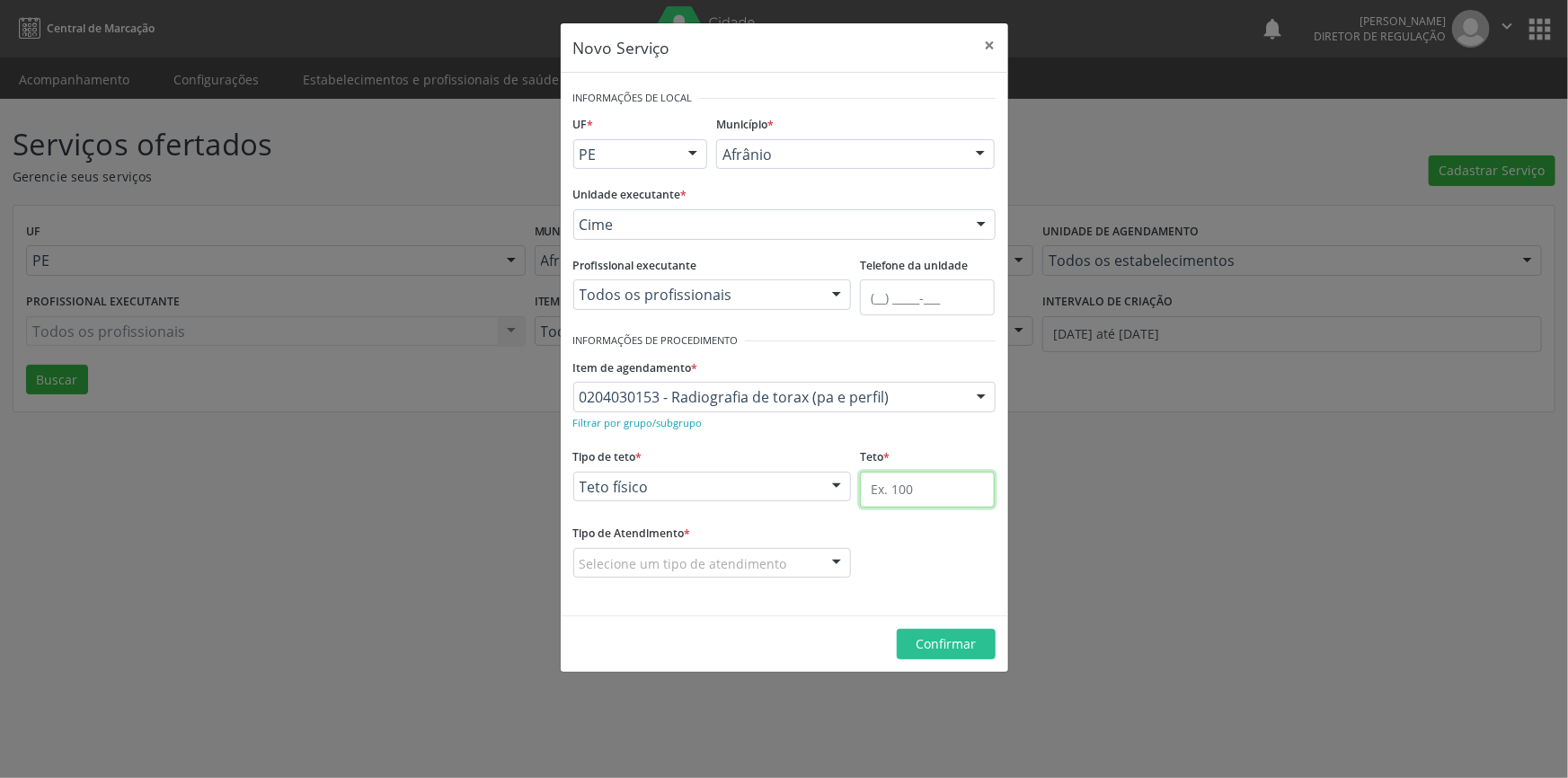
click at [893, 492] on input "text" at bounding box center [927, 490] width 135 height 36
type input "1"
drag, startPoint x: 781, startPoint y: 555, endPoint x: 753, endPoint y: 564, distance: 29.4
click at [776, 557] on div "Selecione um tipo de atendimento" at bounding box center [712, 563] width 278 height 30
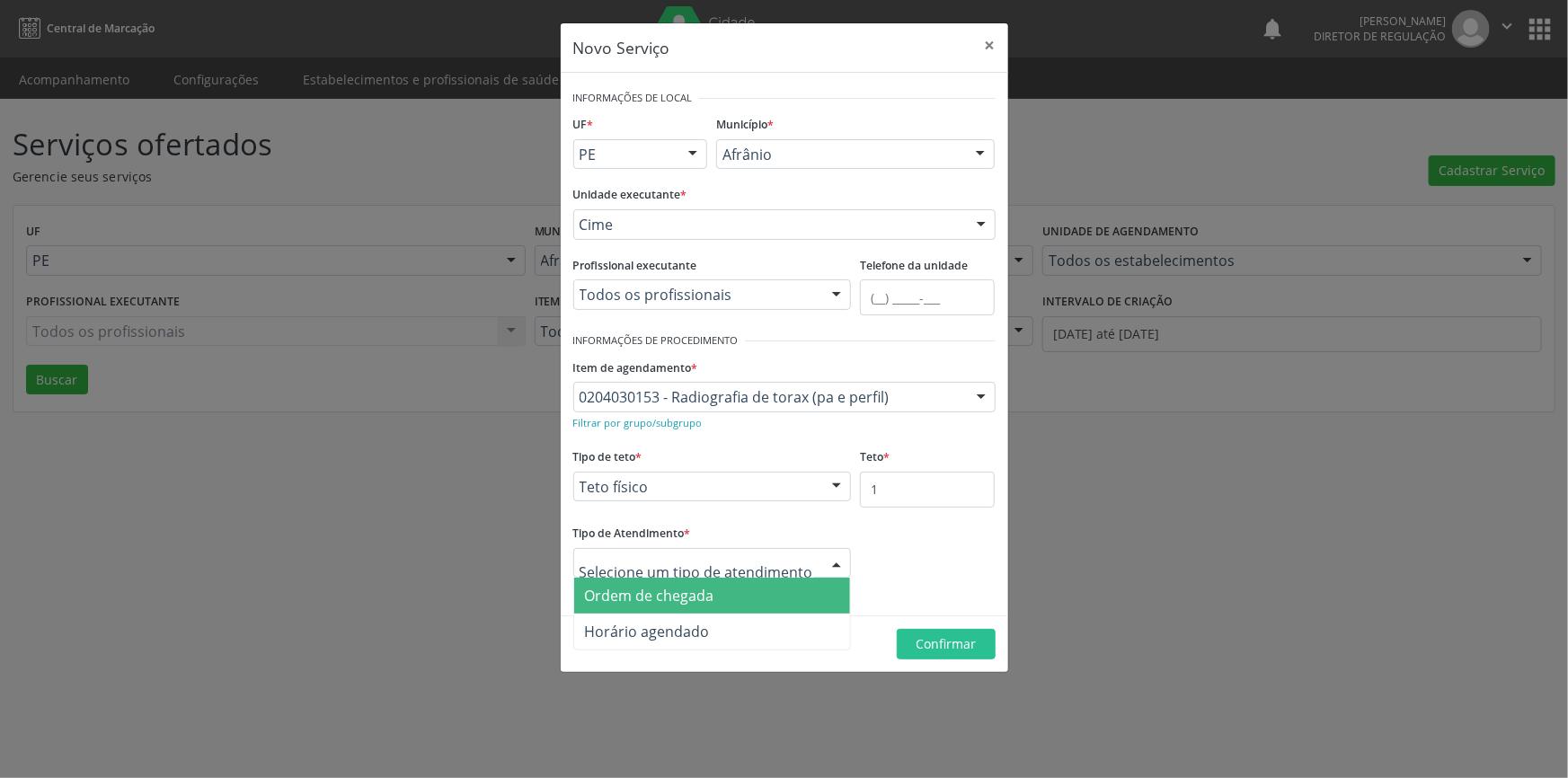
drag, startPoint x: 708, startPoint y: 593, endPoint x: 925, endPoint y: 638, distance: 221.6
click at [710, 593] on span "Ordem de chegada" at bounding box center [649, 595] width 129 height 20
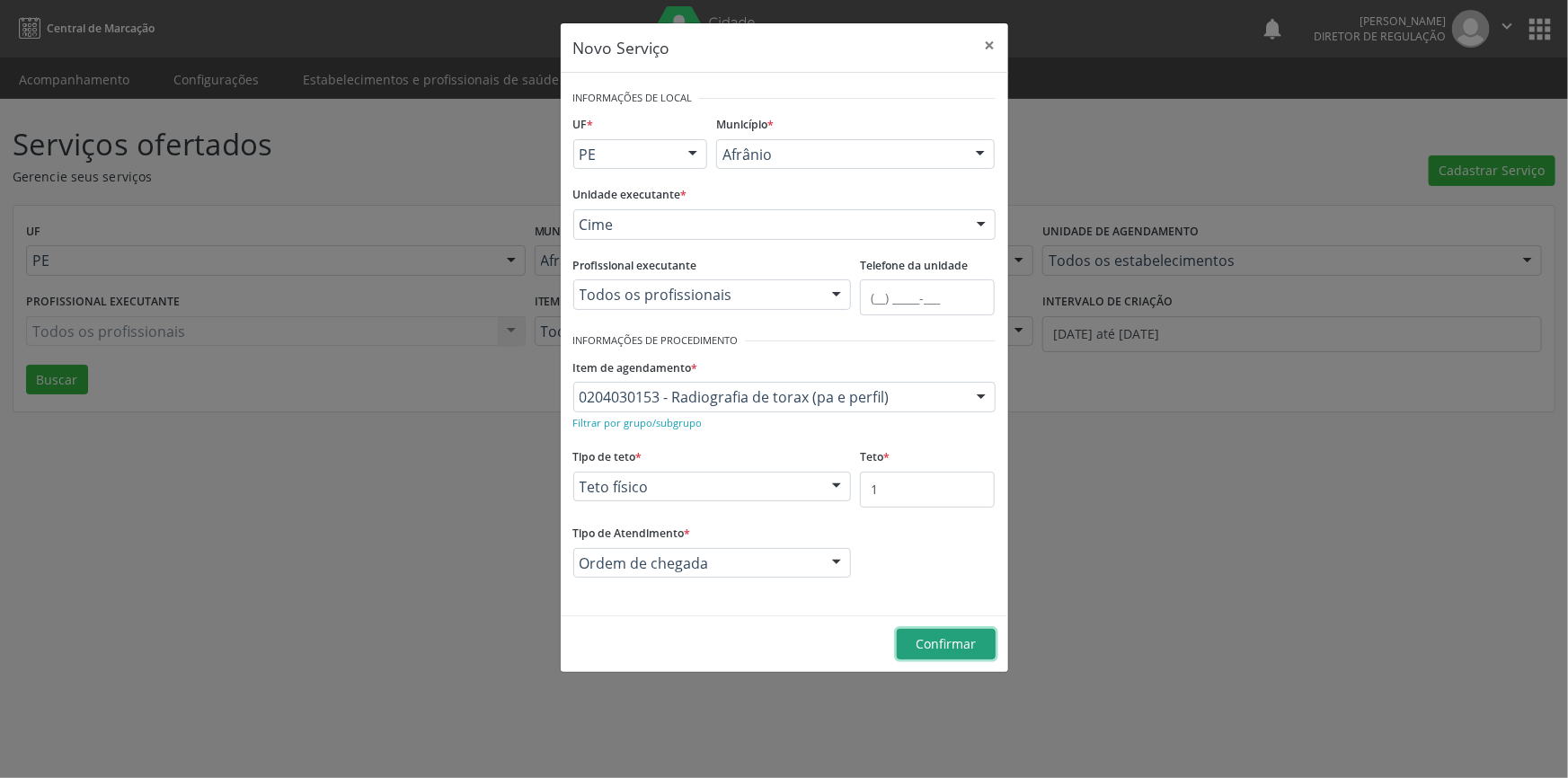
click at [943, 647] on span "Confirmar" at bounding box center [946, 644] width 60 height 17
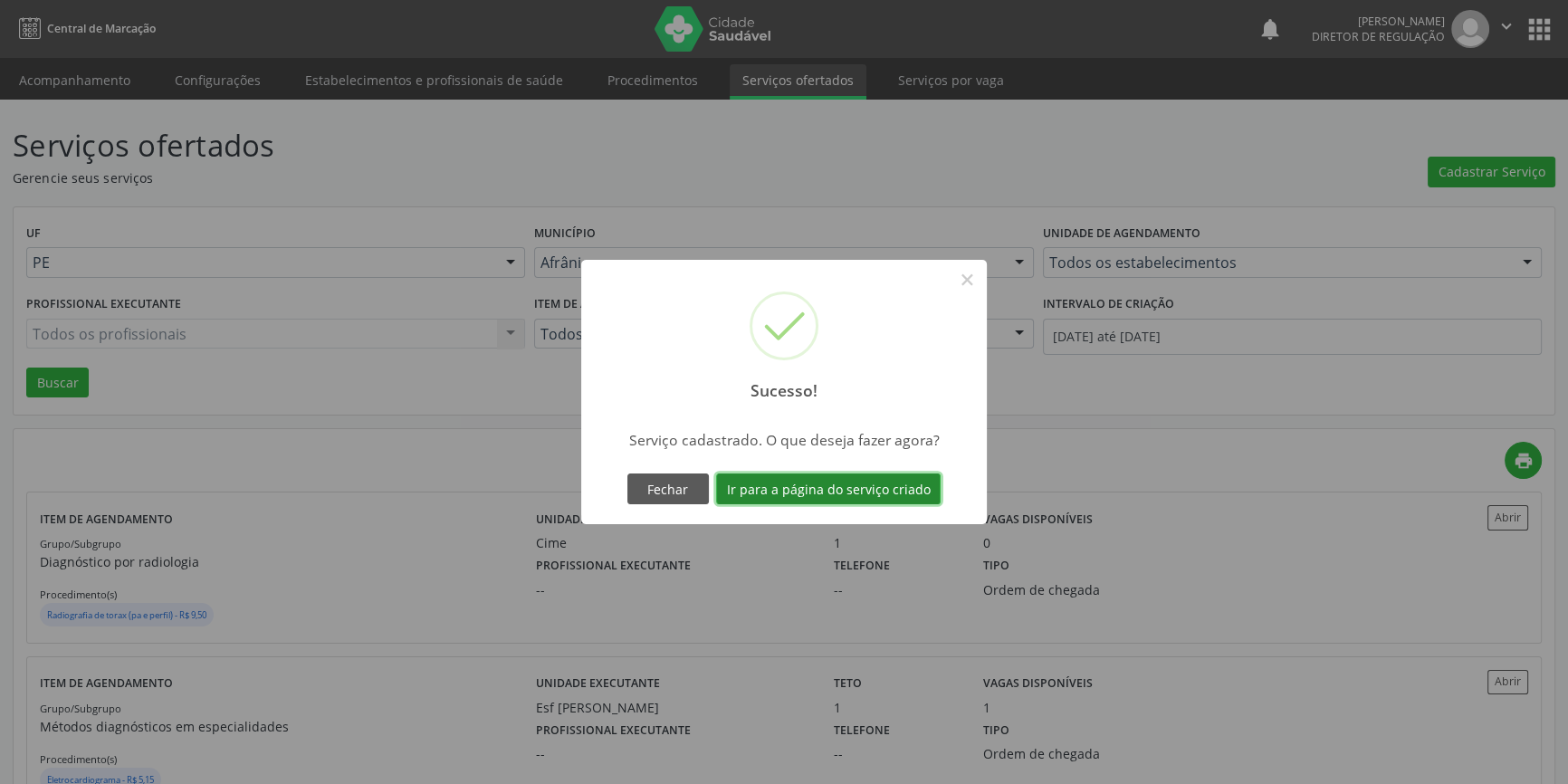
click at [823, 486] on button "Ir para a página do serviço criado" at bounding box center [829, 489] width 225 height 30
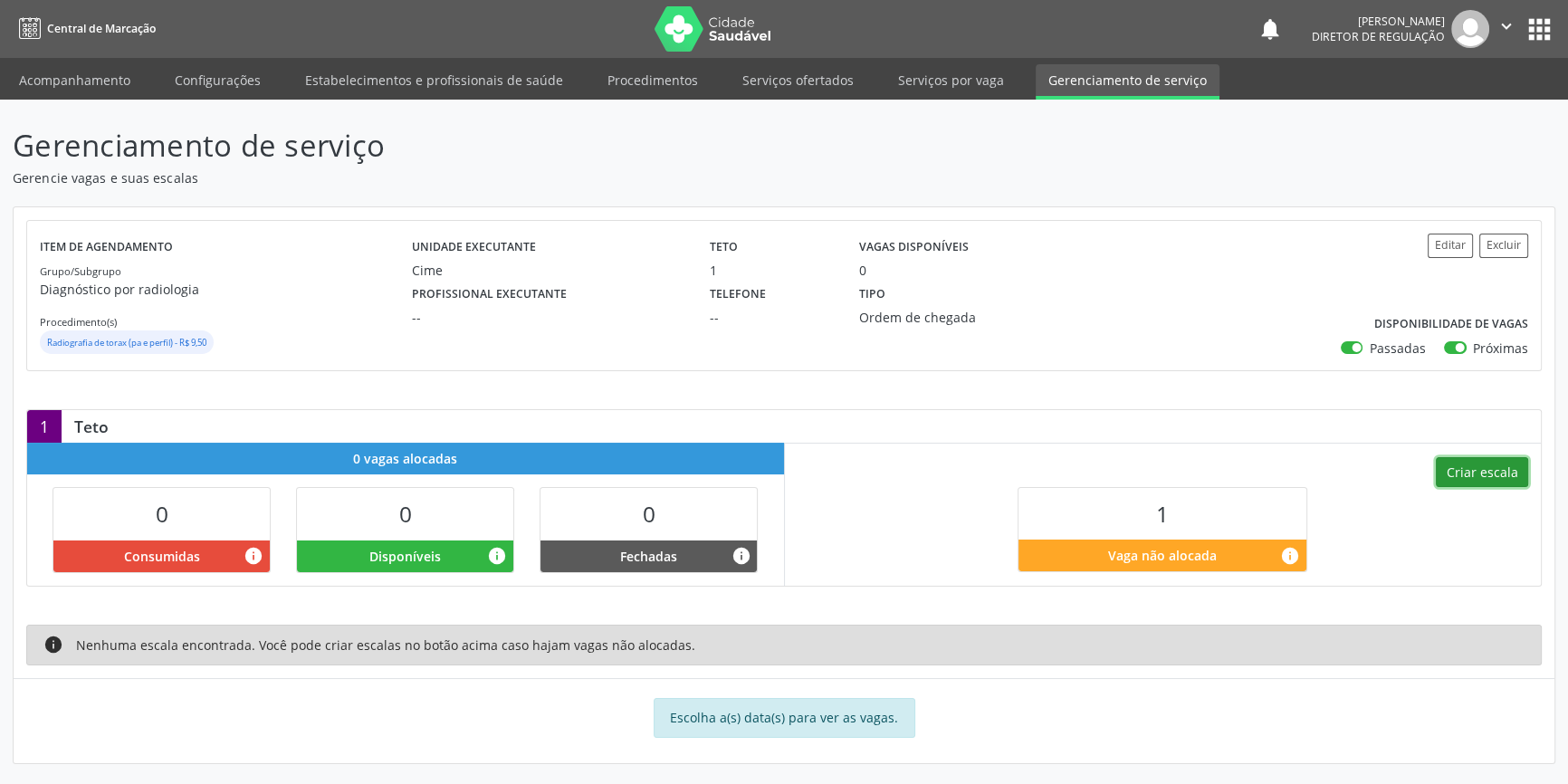
click at [1480, 469] on button "Criar escala" at bounding box center [1481, 473] width 92 height 30
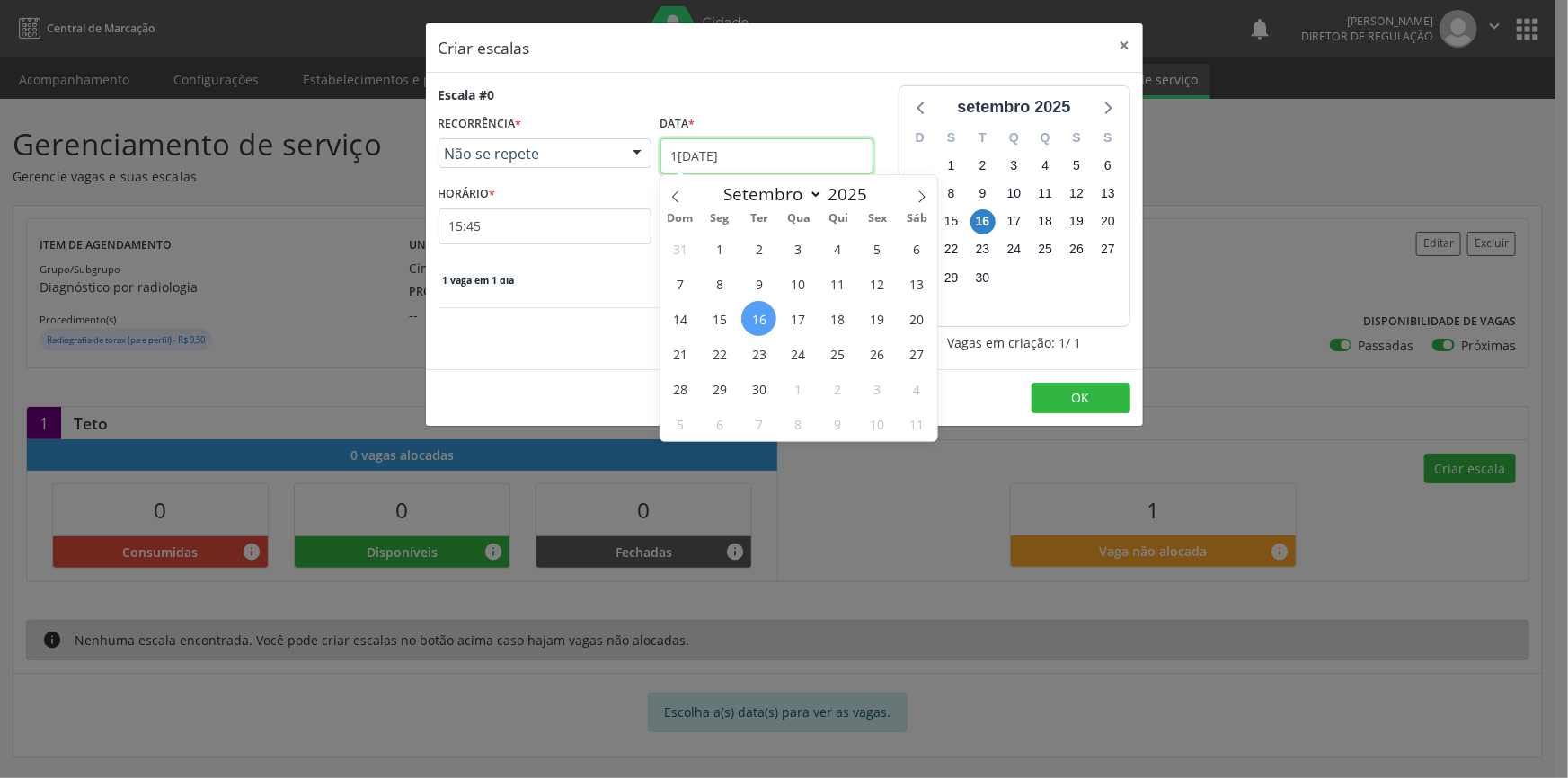
click at [725, 159] on input "1[DATE]" at bounding box center [767, 157] width 213 height 36
click at [844, 390] on span "2" at bounding box center [837, 388] width 35 height 35
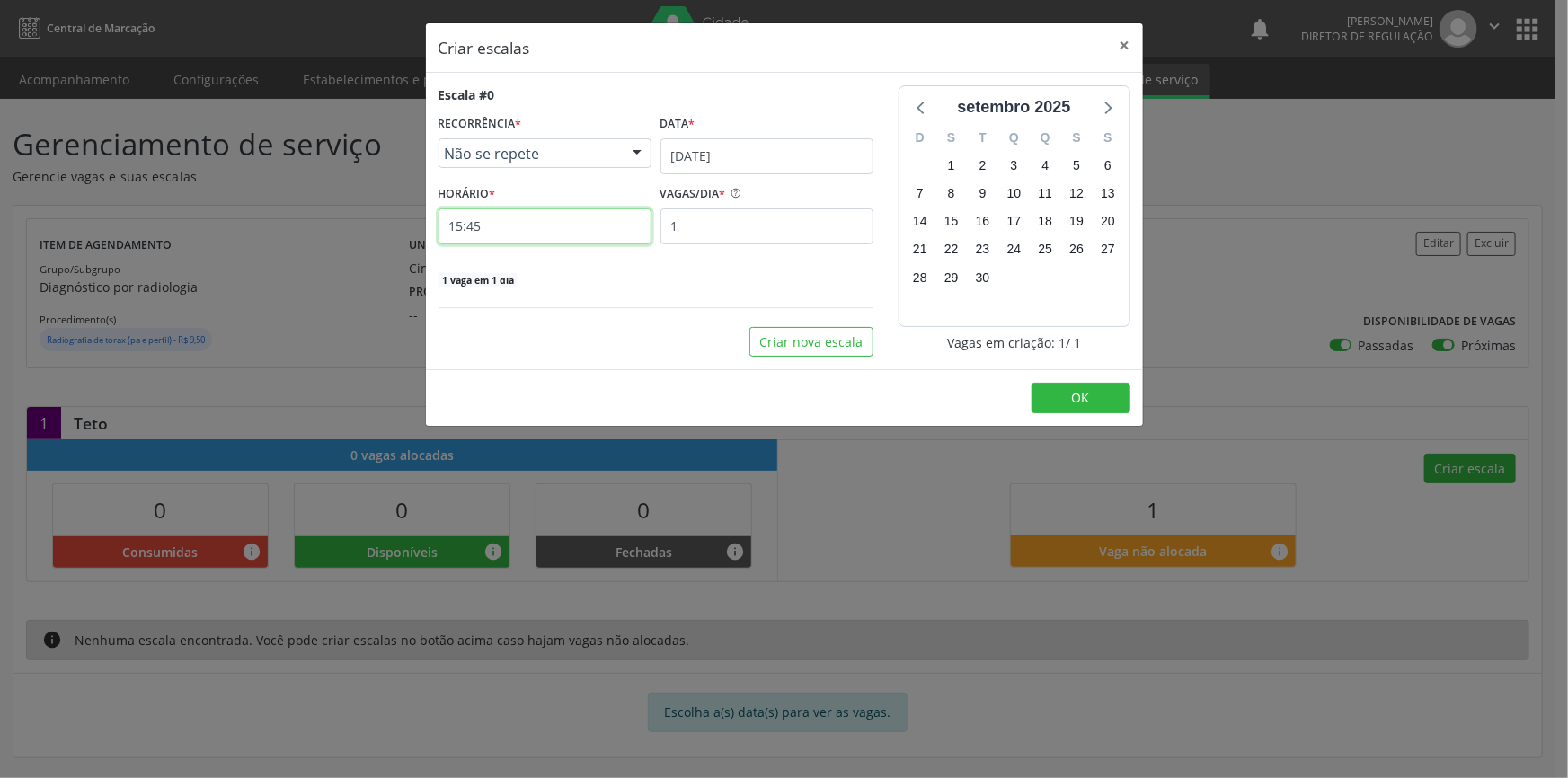
click at [565, 232] on input "15:45" at bounding box center [545, 227] width 213 height 36
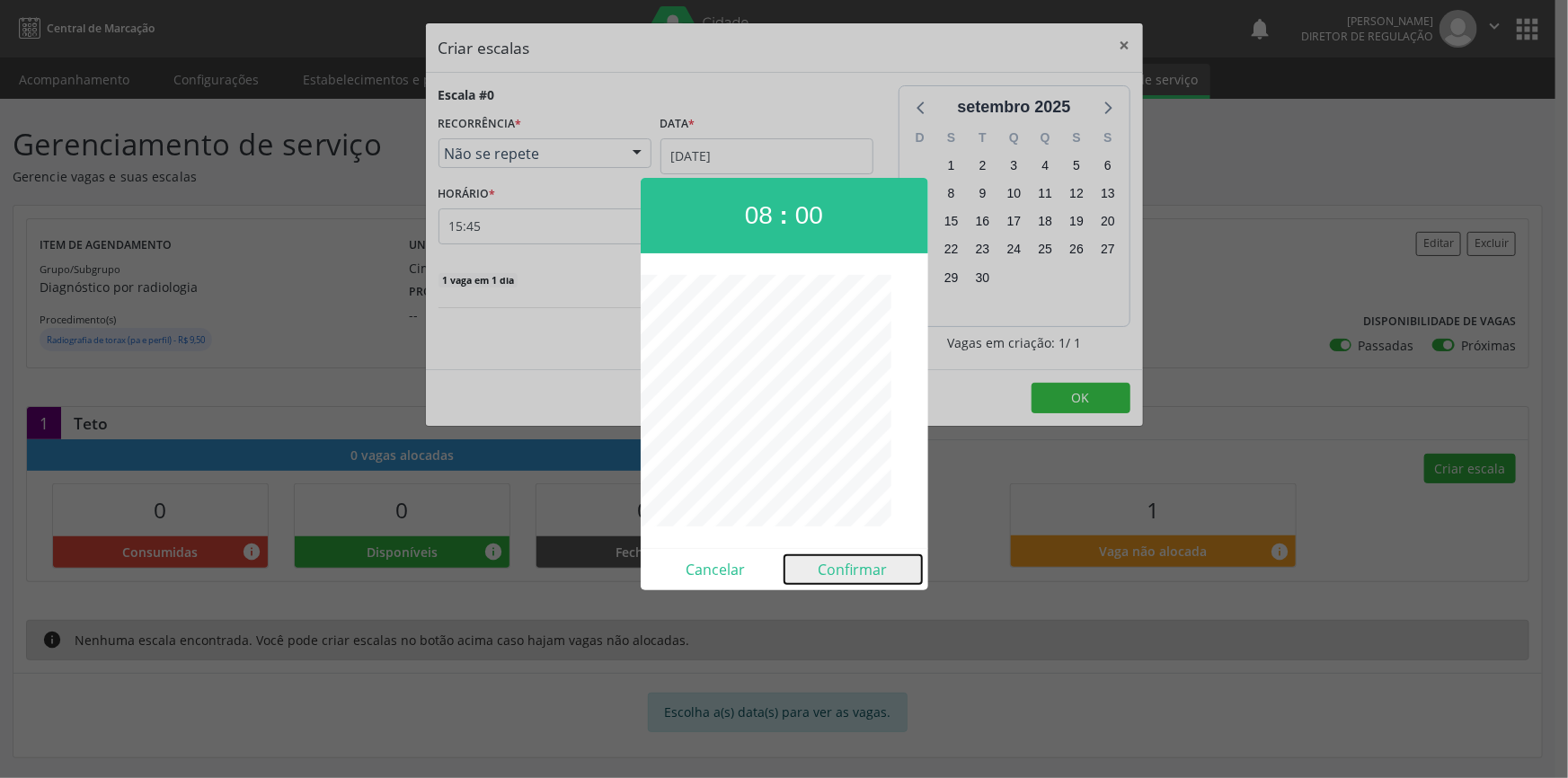
click at [837, 574] on button "Confirmar" at bounding box center [853, 569] width 138 height 28
type input "08:00"
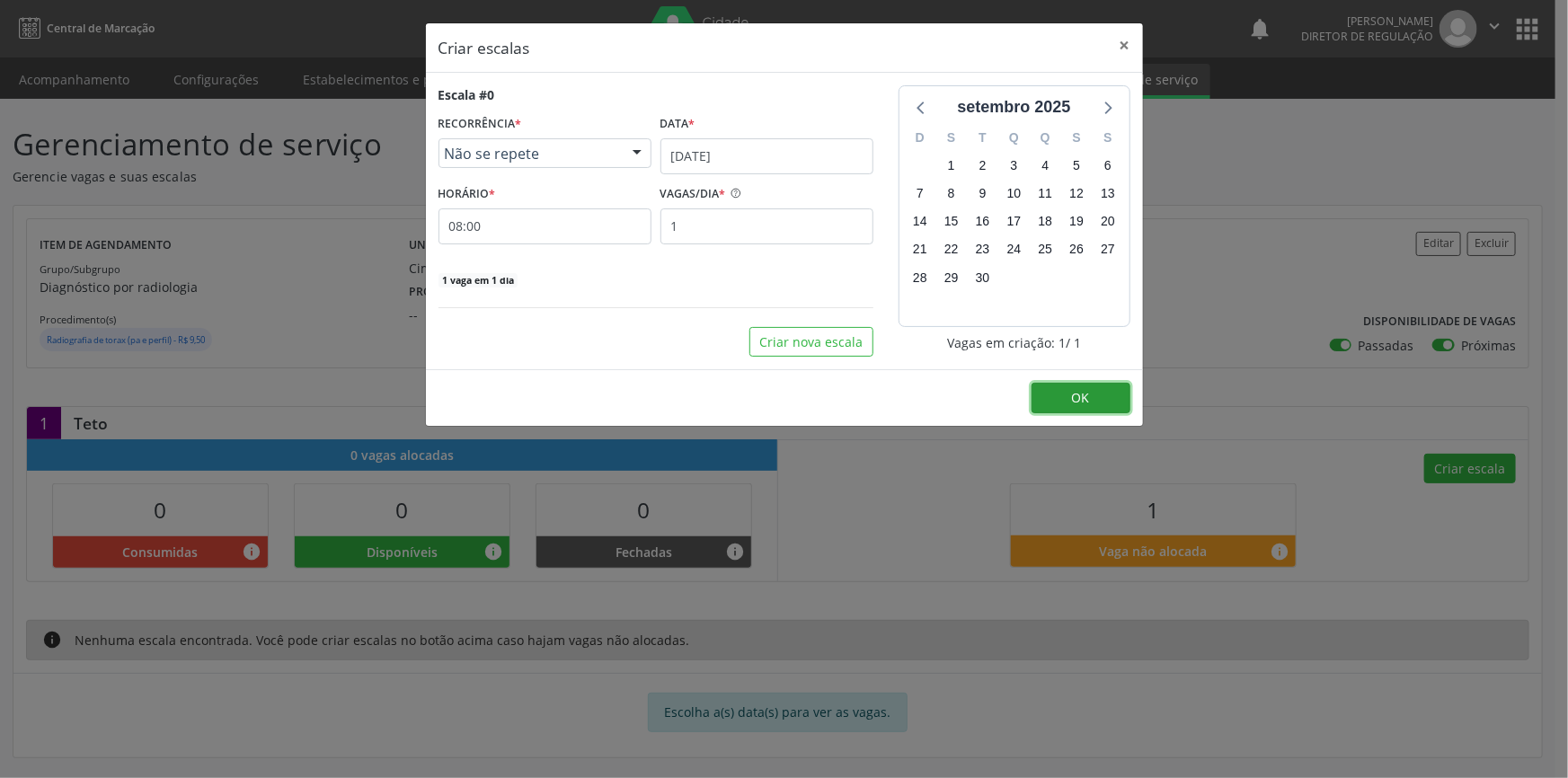
click at [1060, 400] on button "OK" at bounding box center [1080, 397] width 99 height 30
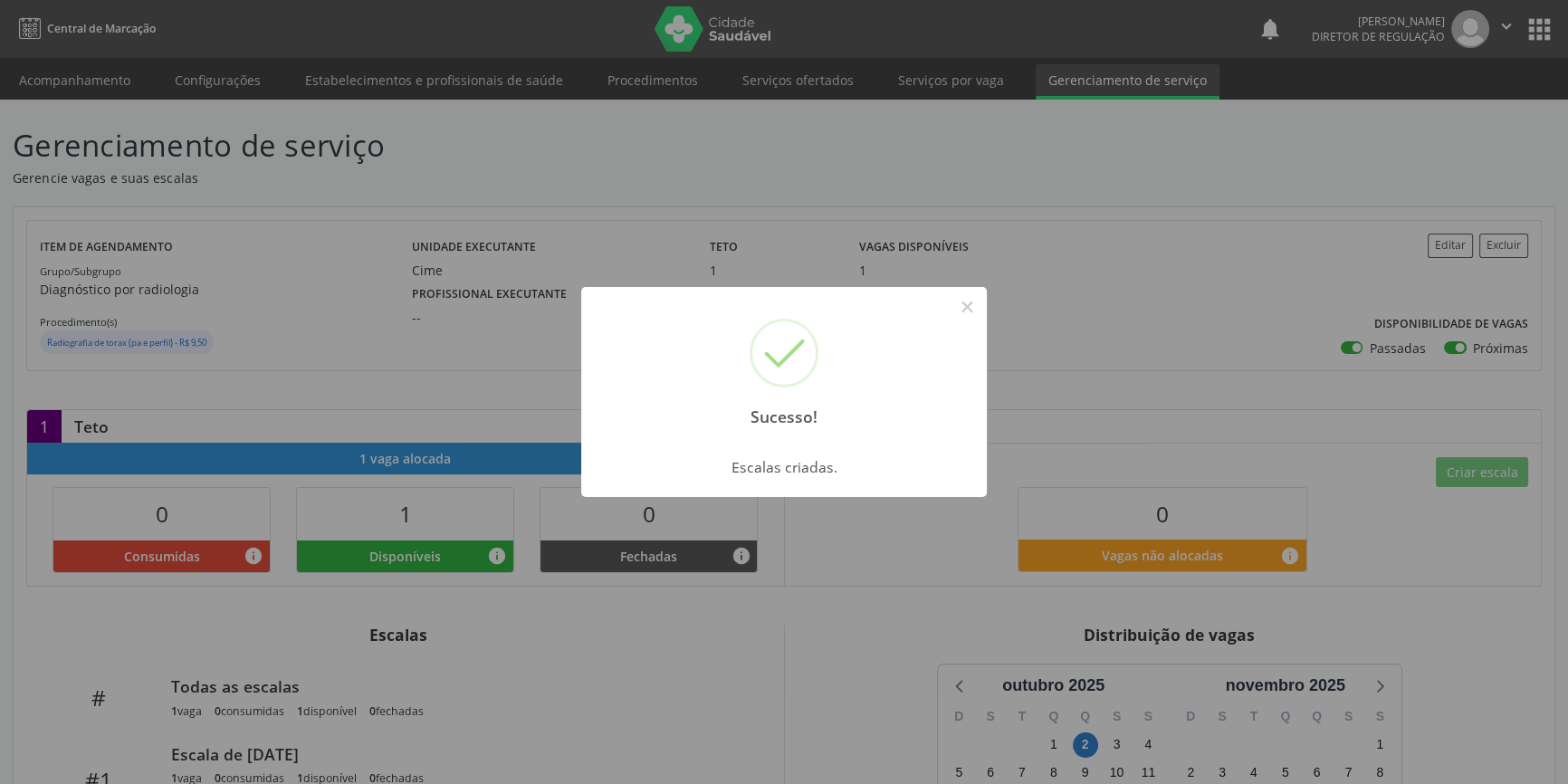
click at [736, 318] on div "Sucesso! ×" at bounding box center [784, 365] width 405 height 156
drag, startPoint x: 122, startPoint y: 104, endPoint x: 110, endPoint y: 88, distance: 20.0
click at [112, 90] on div "Sucesso! × Escalas criadas. OK Cancel" at bounding box center [784, 392] width 1568 height 784
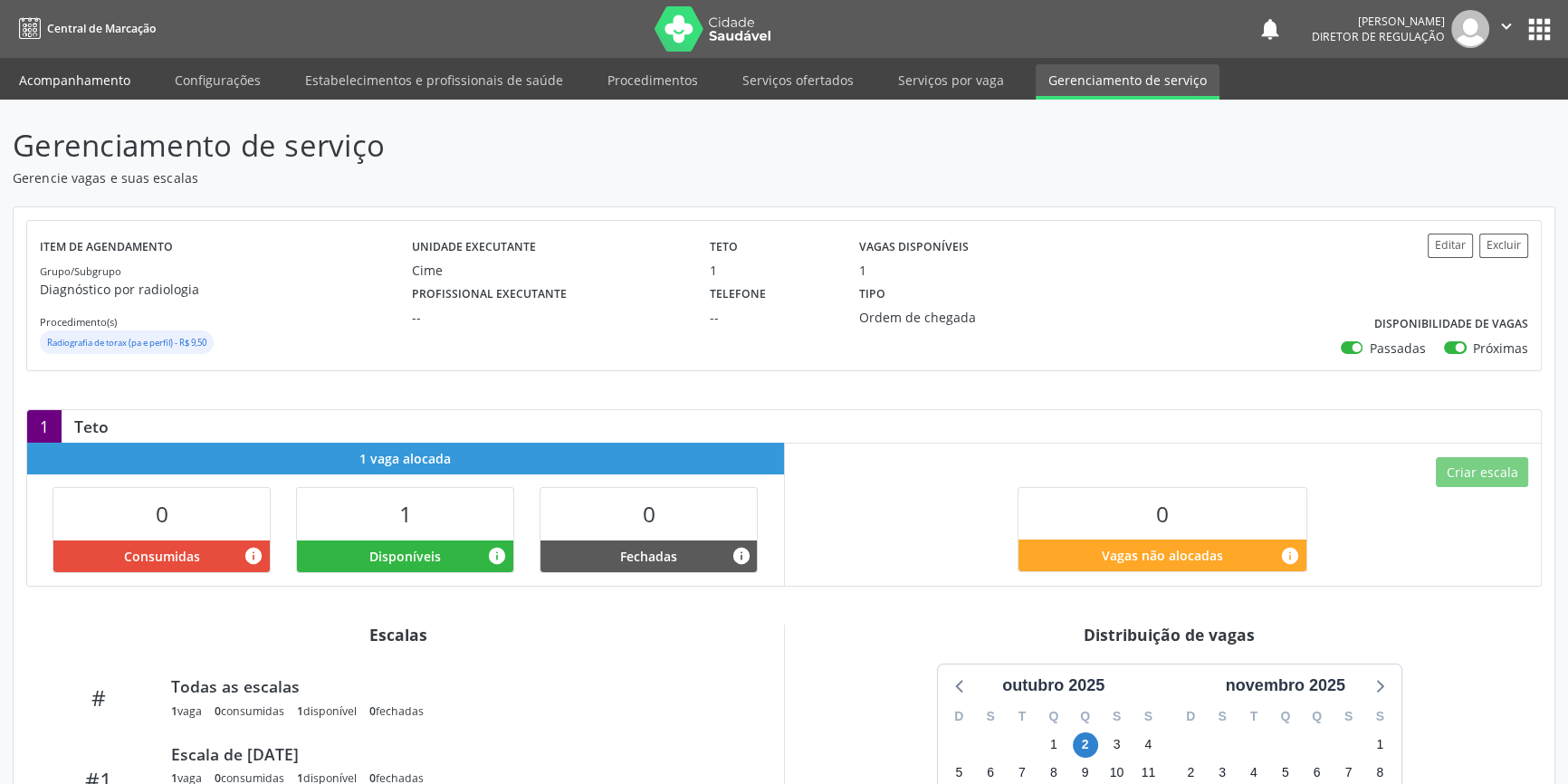
click at [110, 88] on link "Acompanhamento" at bounding box center [75, 80] width 137 height 31
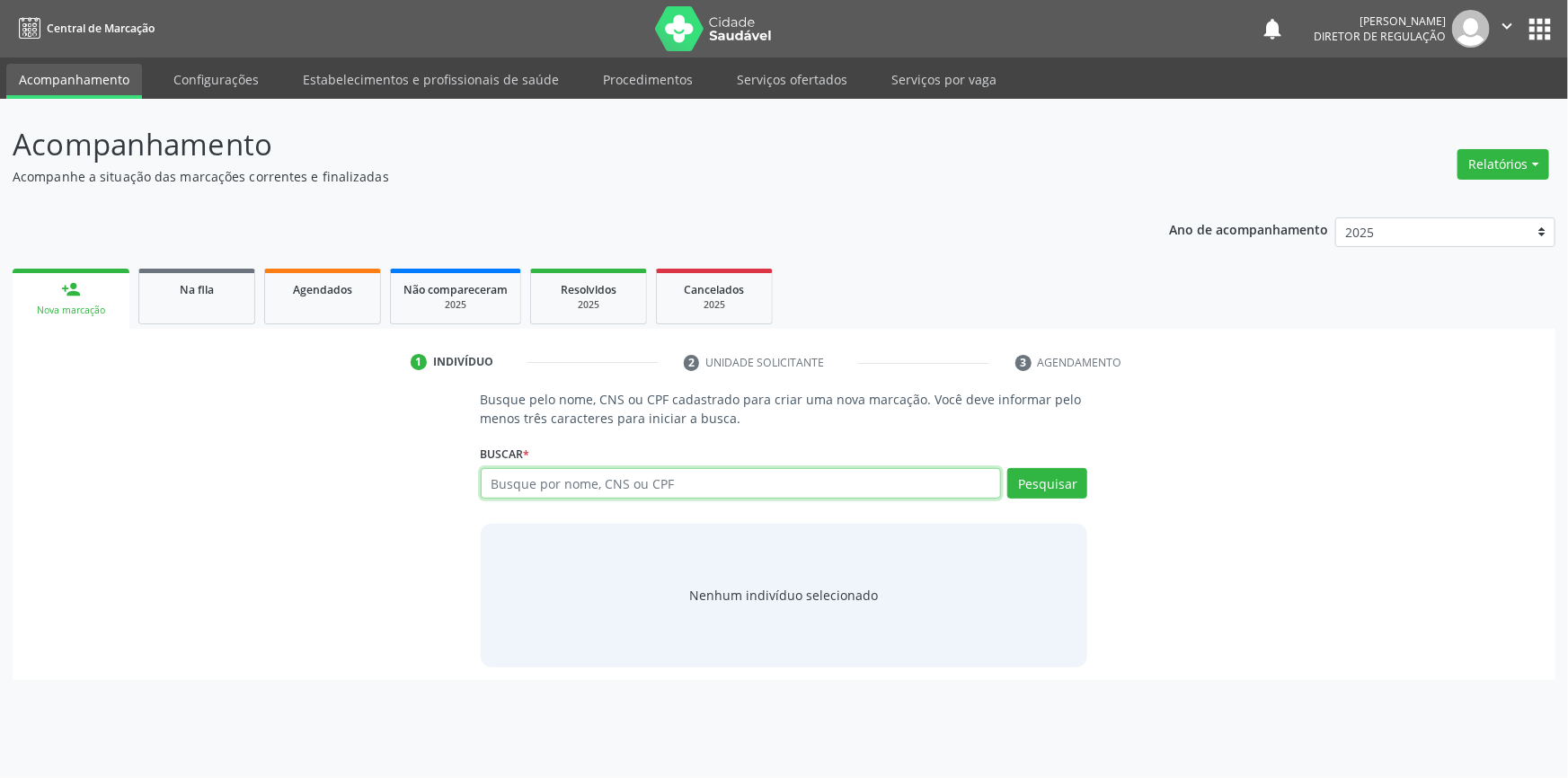
click at [679, 481] on input "text" at bounding box center [741, 483] width 521 height 30
paste input "700 8019 9951 5290"
type input "700 8019 9951 5290"
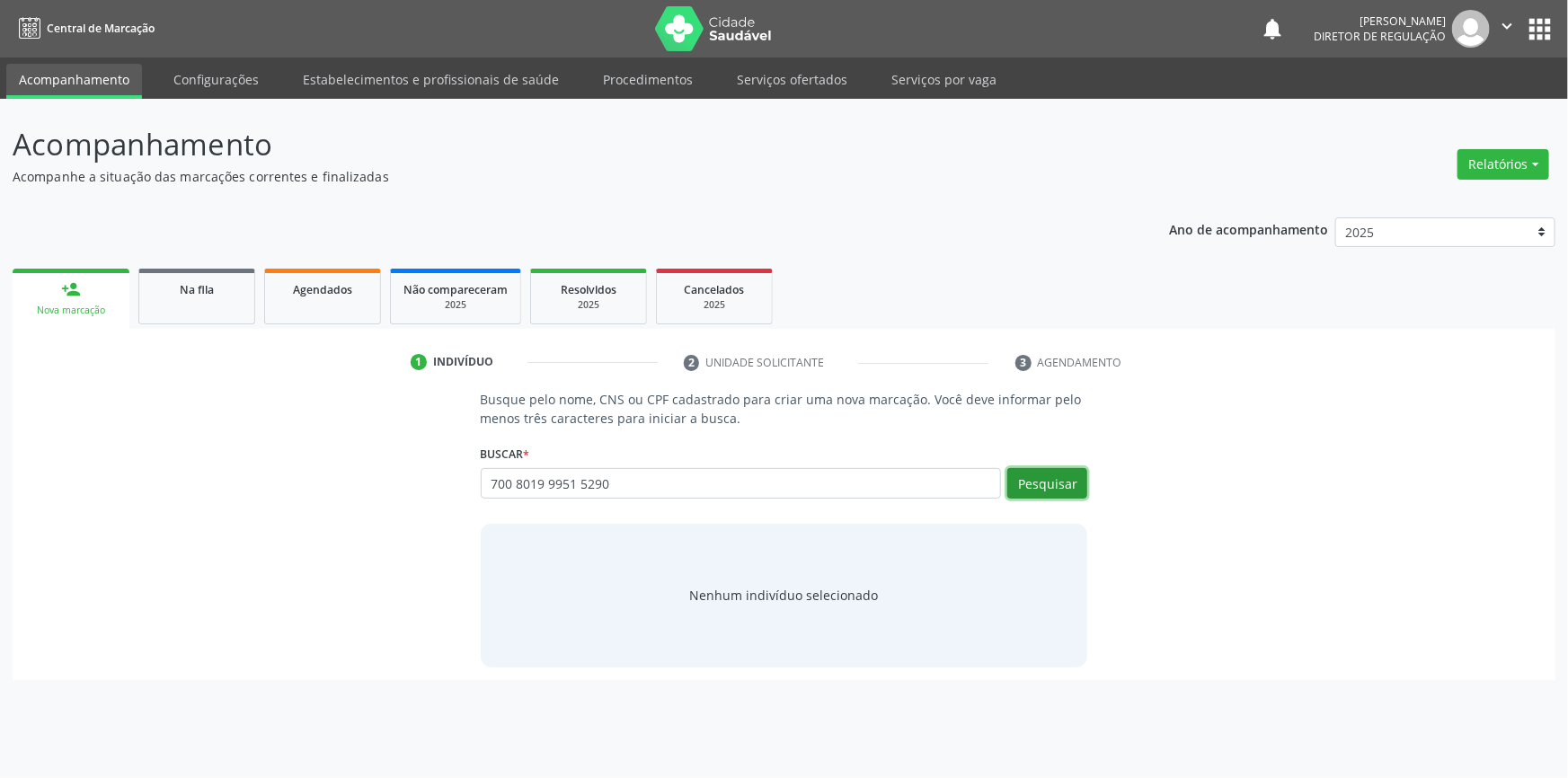
click at [1033, 476] on button "Pesquisar" at bounding box center [1047, 483] width 80 height 30
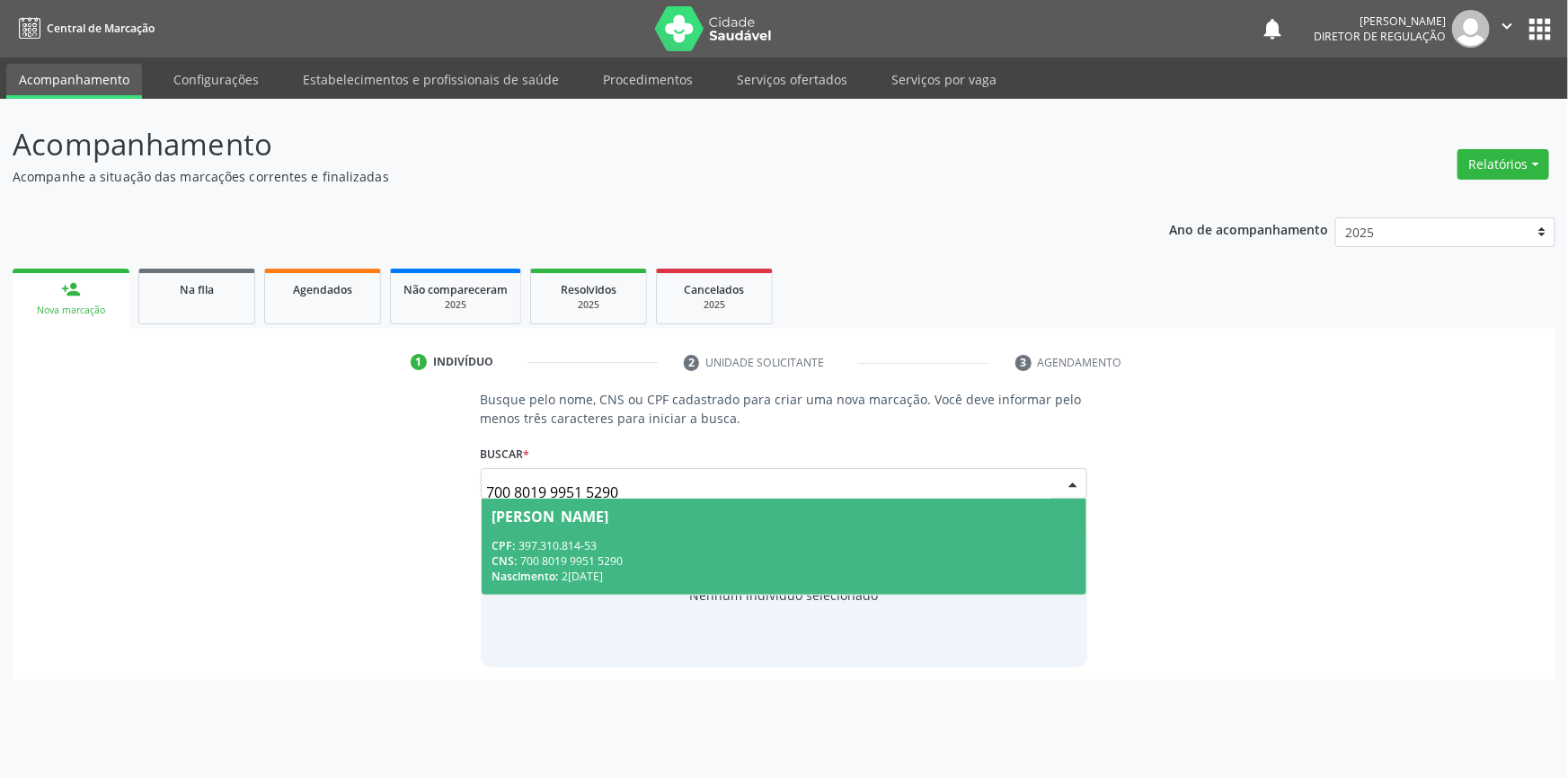
click at [678, 538] on div "CPF: 397.310.814-53" at bounding box center [784, 546] width 584 height 15
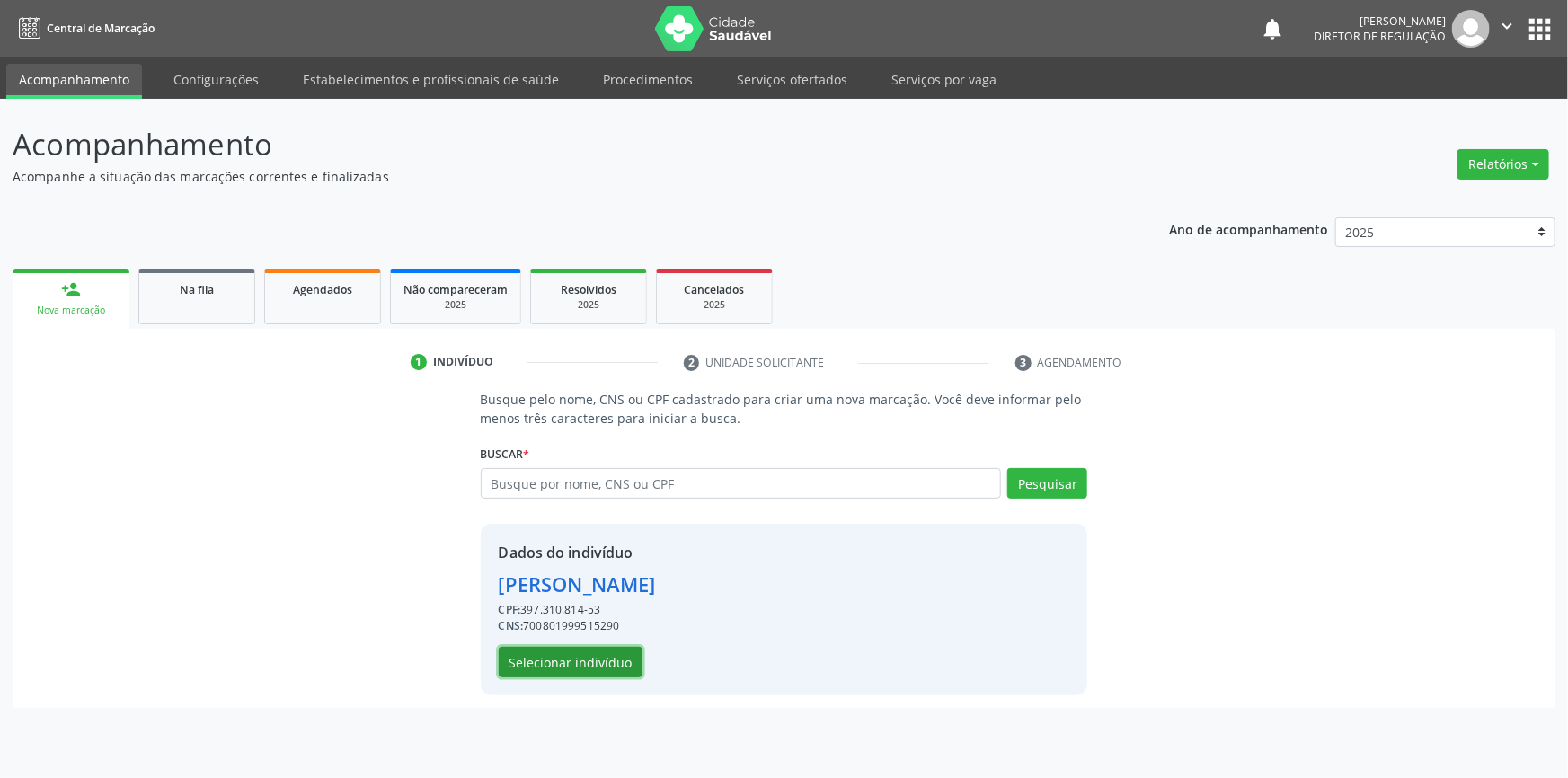
click at [603, 658] on button "Selecionar indivíduo" at bounding box center [570, 662] width 143 height 30
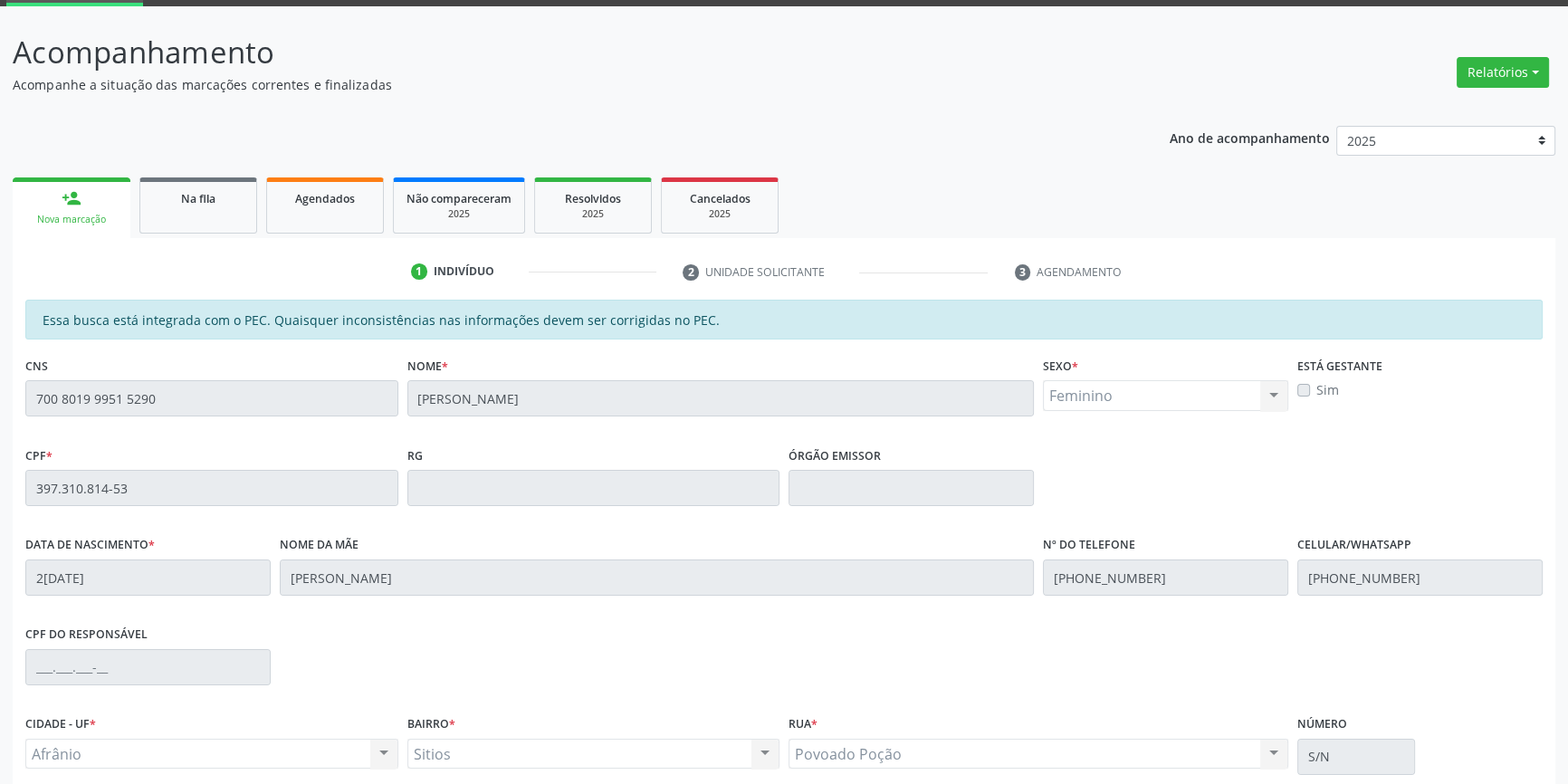
scroll to position [248, 0]
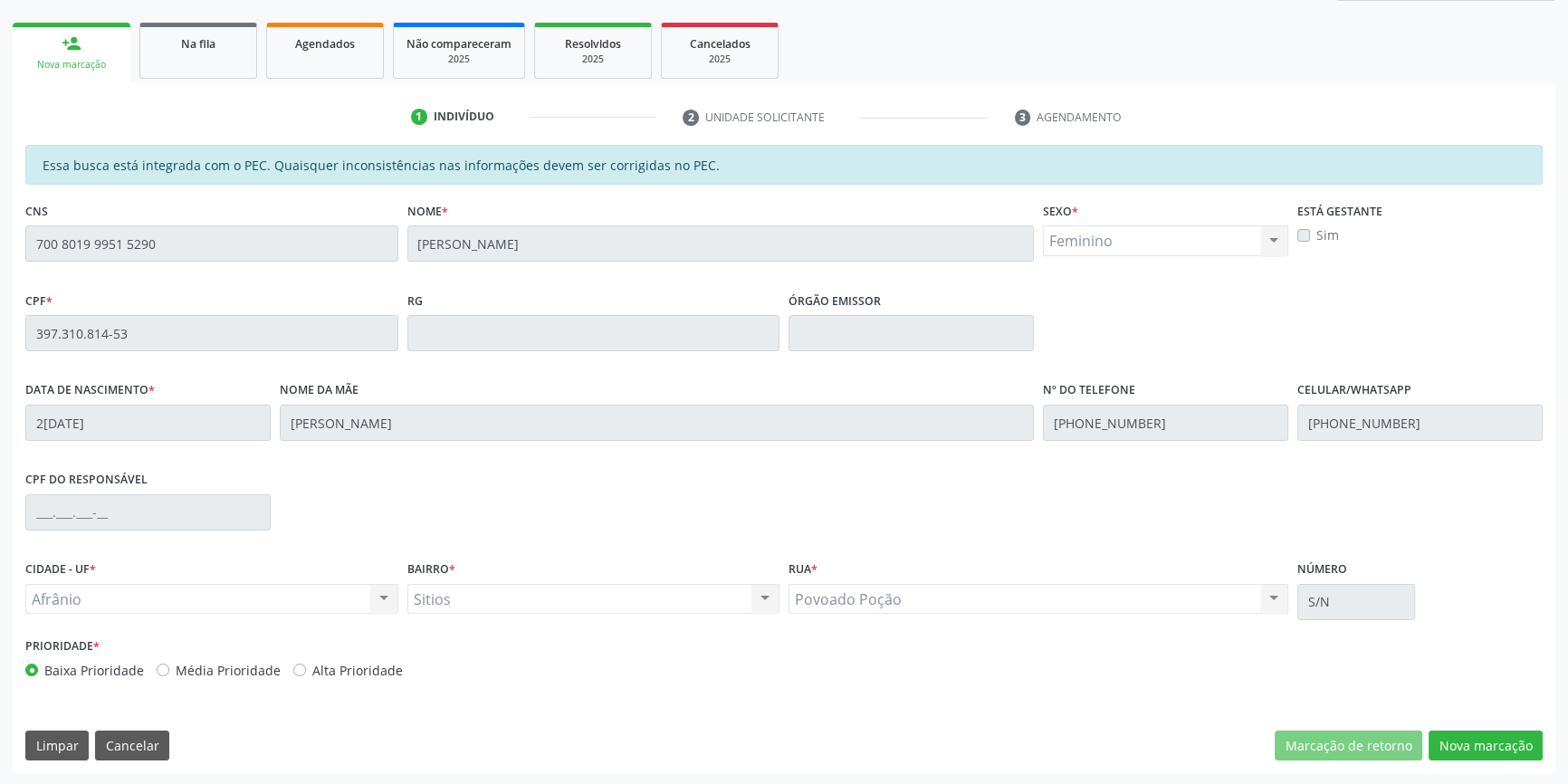
click at [1454, 726] on div "Essa busca está integrada com o PEC. Quaisquer inconsistências nas informações …" at bounding box center [784, 459] width 1543 height 628
click at [1454, 734] on button "Nova marcação" at bounding box center [1486, 746] width 114 height 30
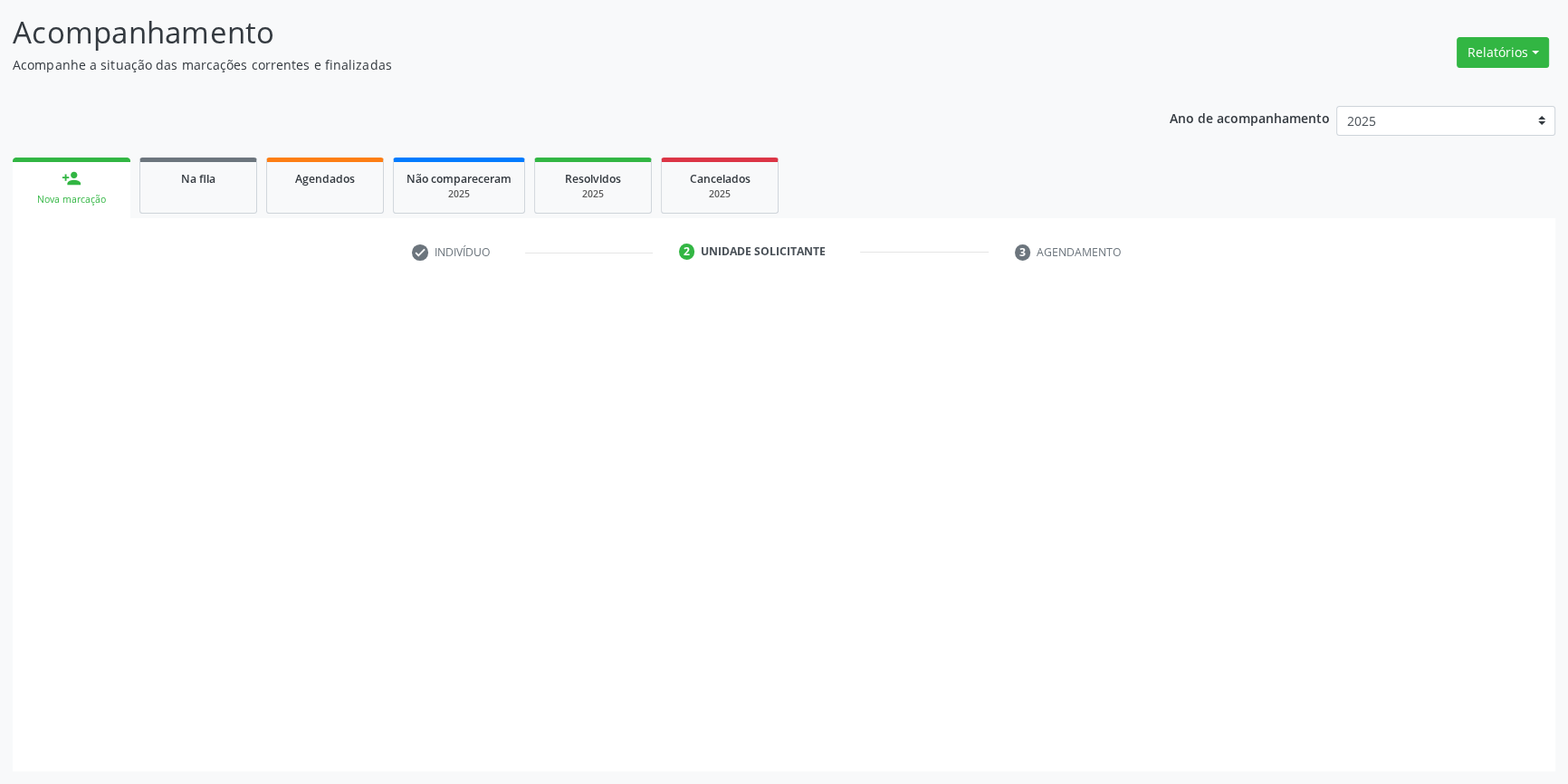
scroll to position [111, 0]
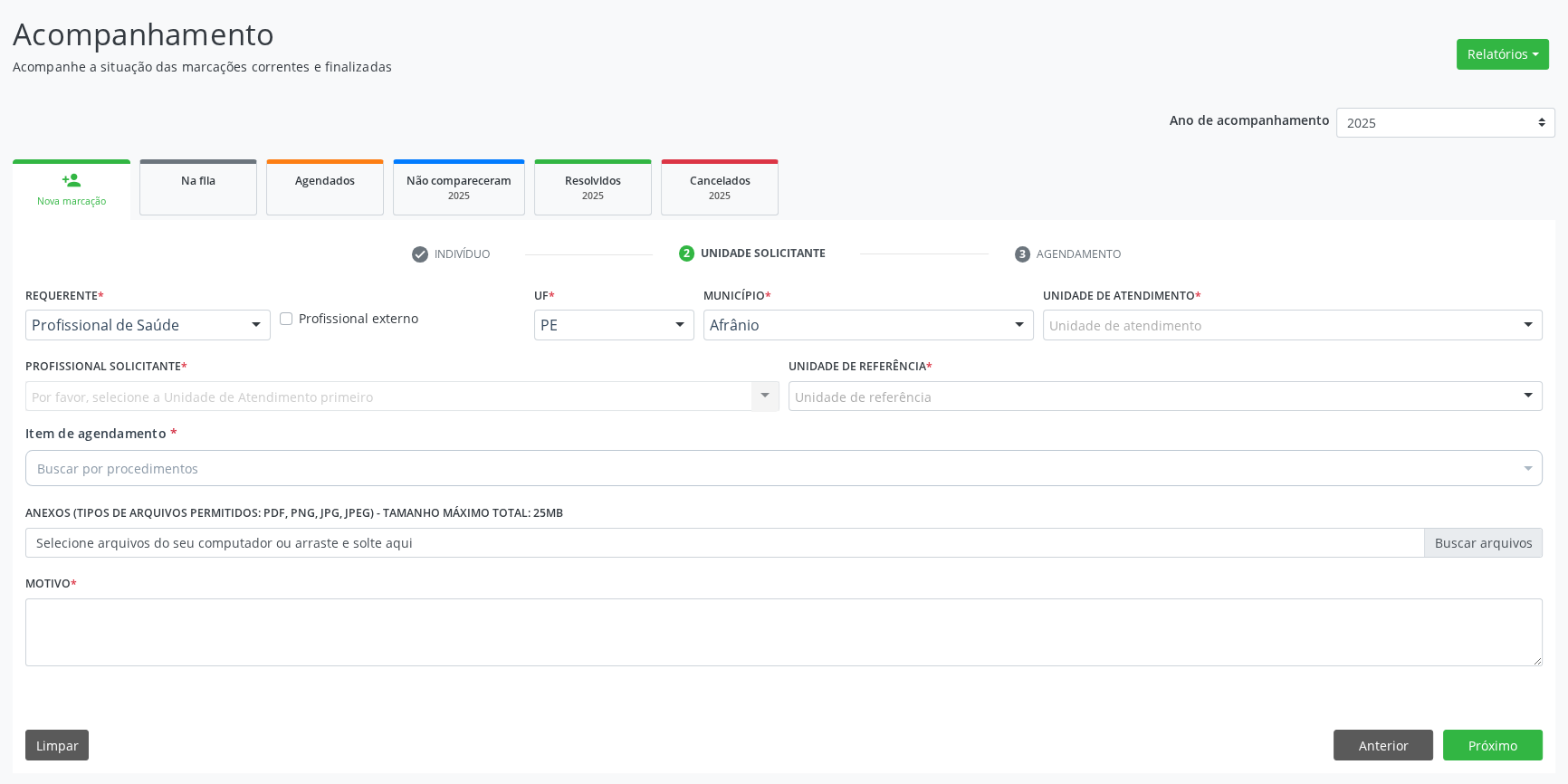
click at [1204, 321] on div "Unidade de atendimento" at bounding box center [1292, 324] width 500 height 30
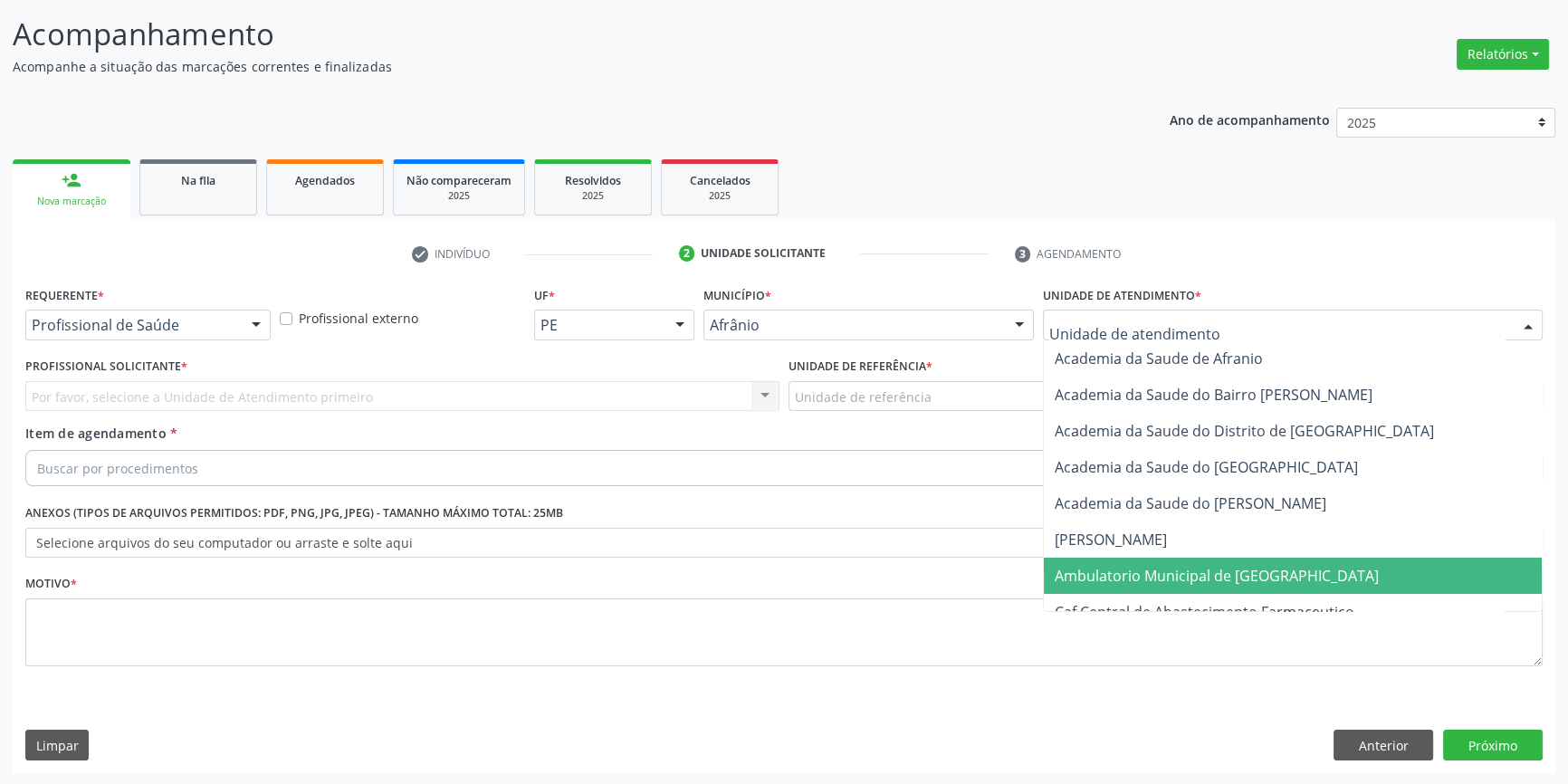
drag, startPoint x: 1166, startPoint y: 557, endPoint x: 1104, endPoint y: 509, distance: 78.4
click at [1165, 558] on span "Ambulatorio Municipal de [GEOGRAPHIC_DATA]" at bounding box center [1292, 576] width 498 height 36
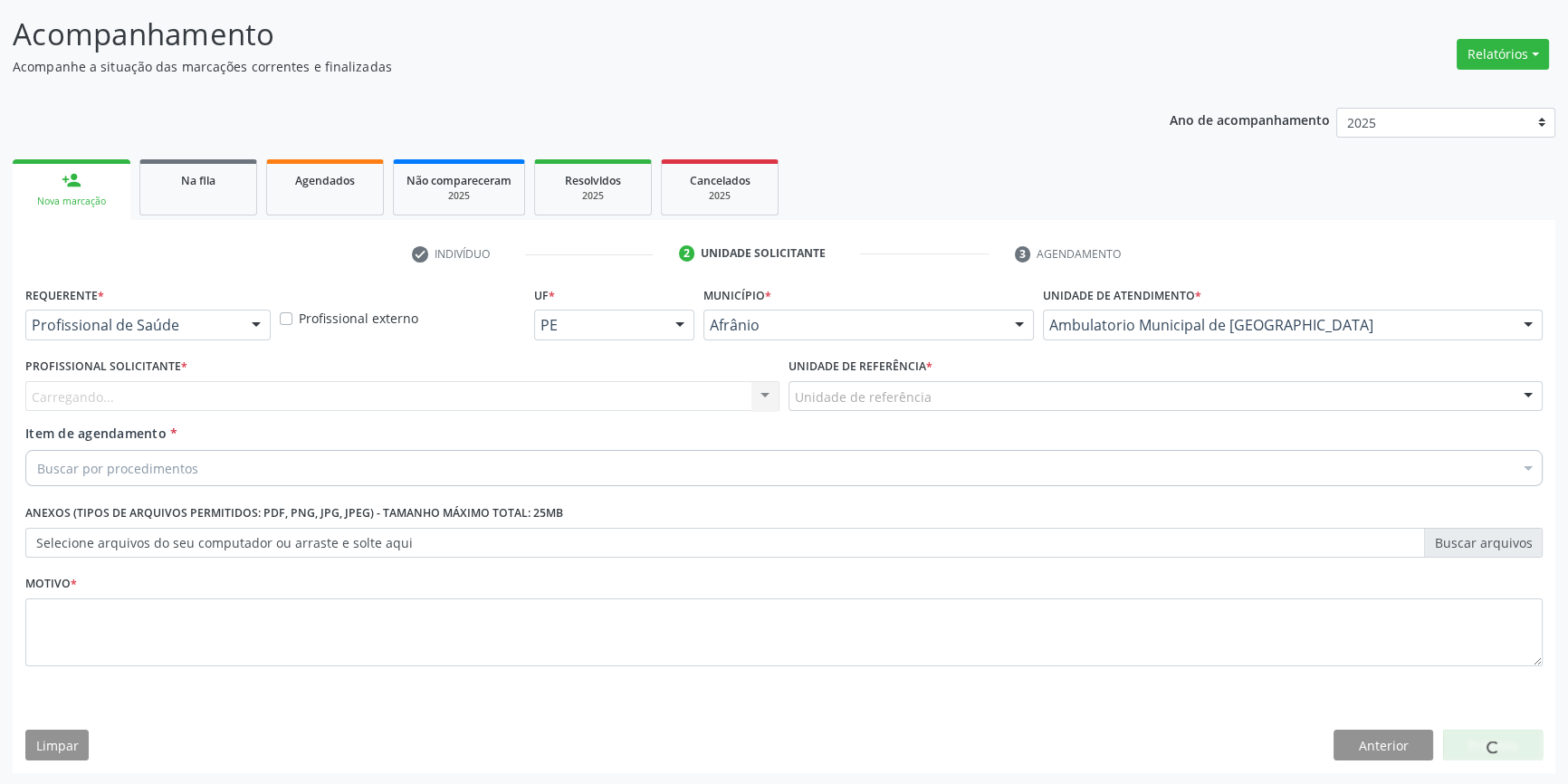
click at [971, 408] on div "Unidade de referência" at bounding box center [1166, 397] width 755 height 30
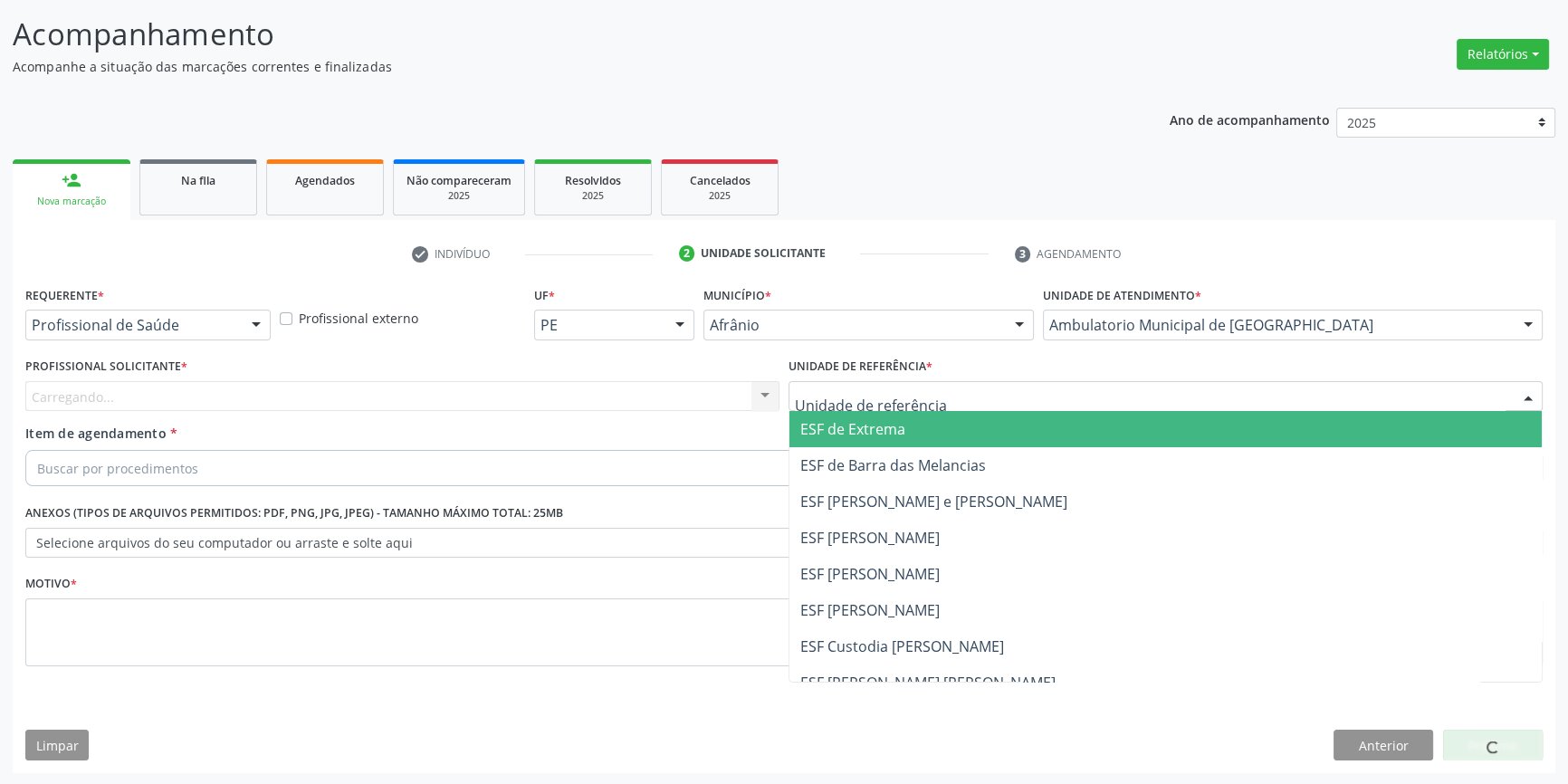
click at [966, 403] on input "text" at bounding box center [1150, 405] width 711 height 36
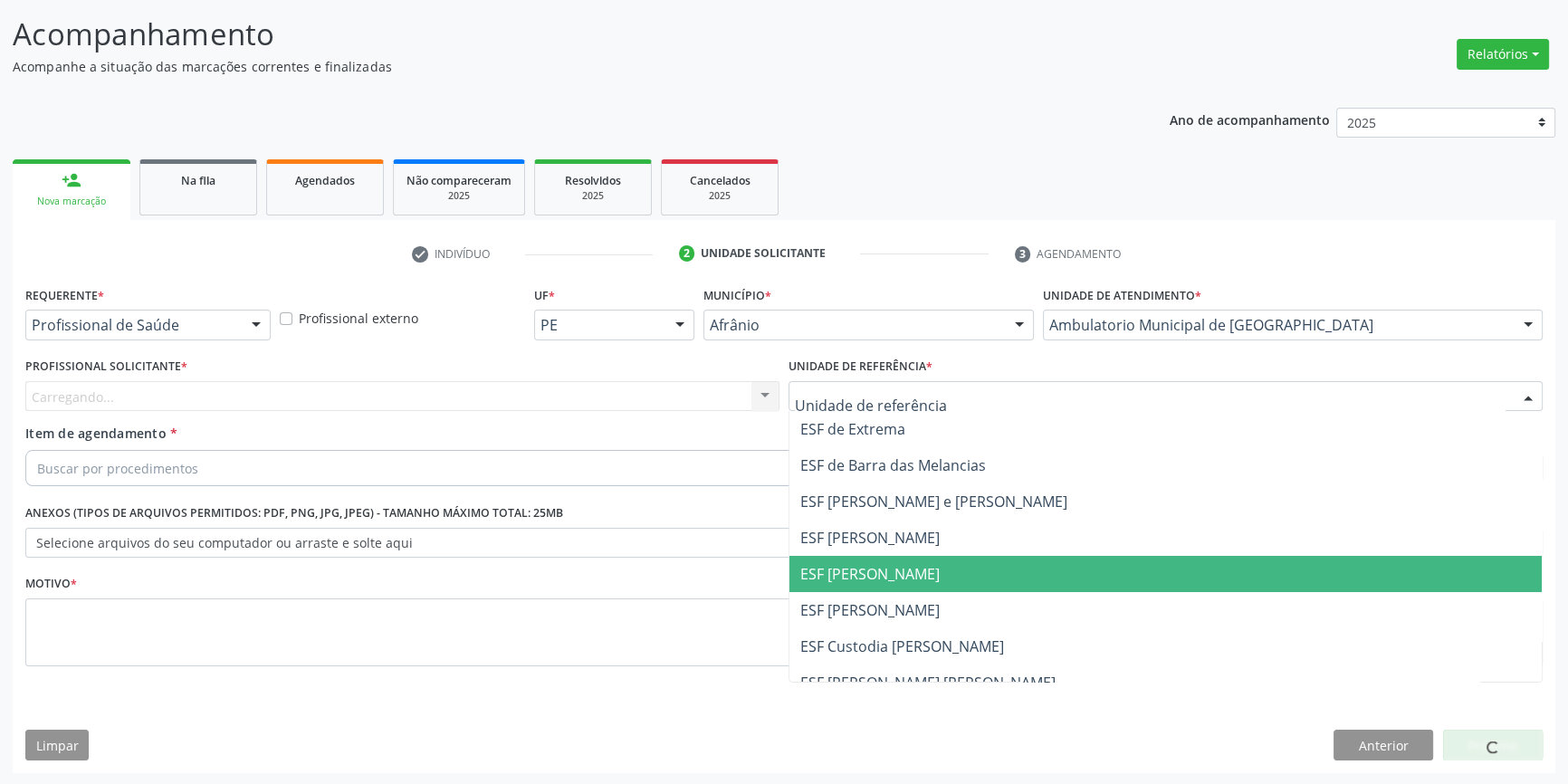
click at [903, 577] on span "ESF [PERSON_NAME]" at bounding box center [870, 574] width 140 height 20
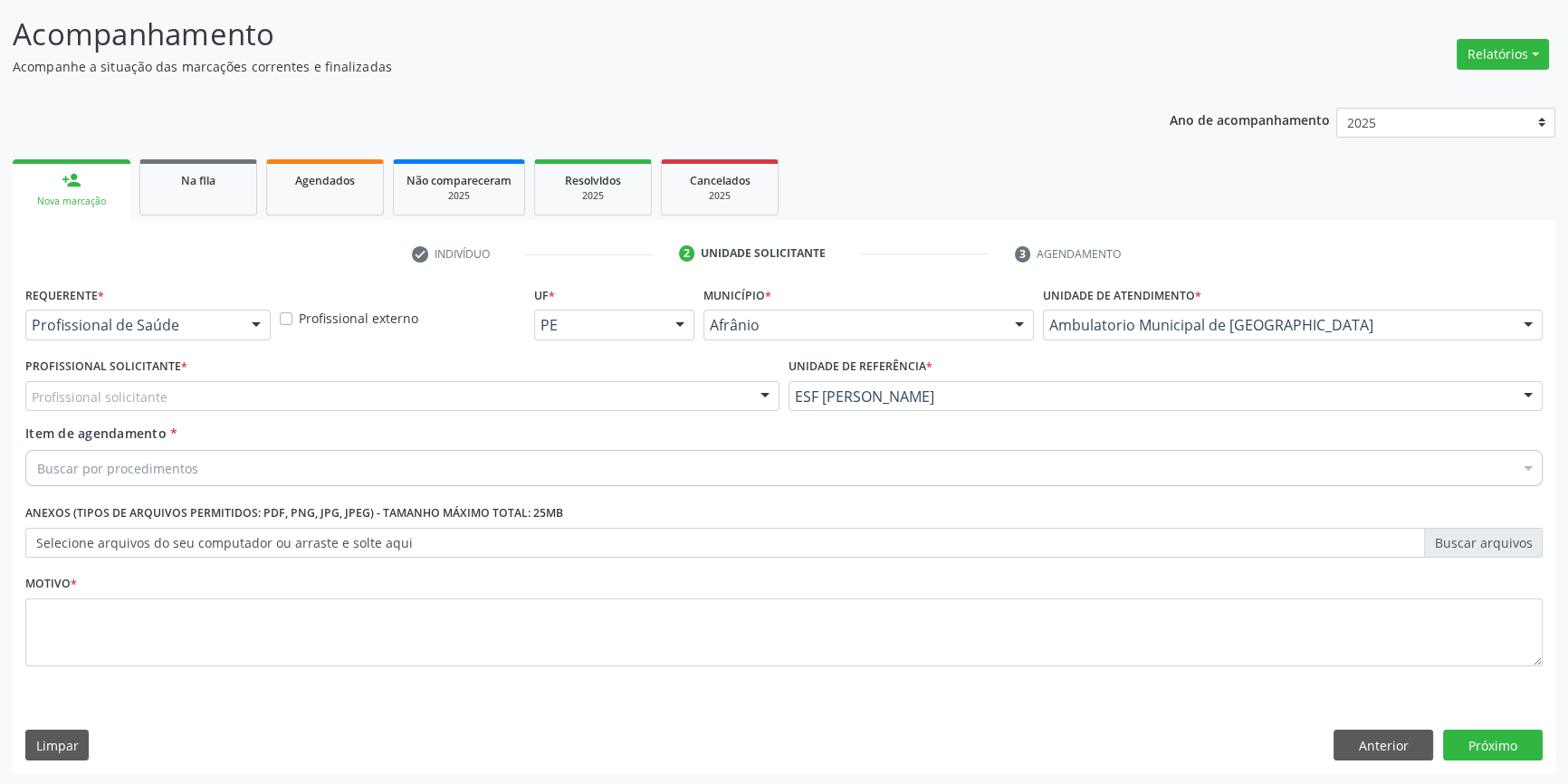
click at [495, 391] on div "Profissional solicitante" at bounding box center [402, 397] width 755 height 30
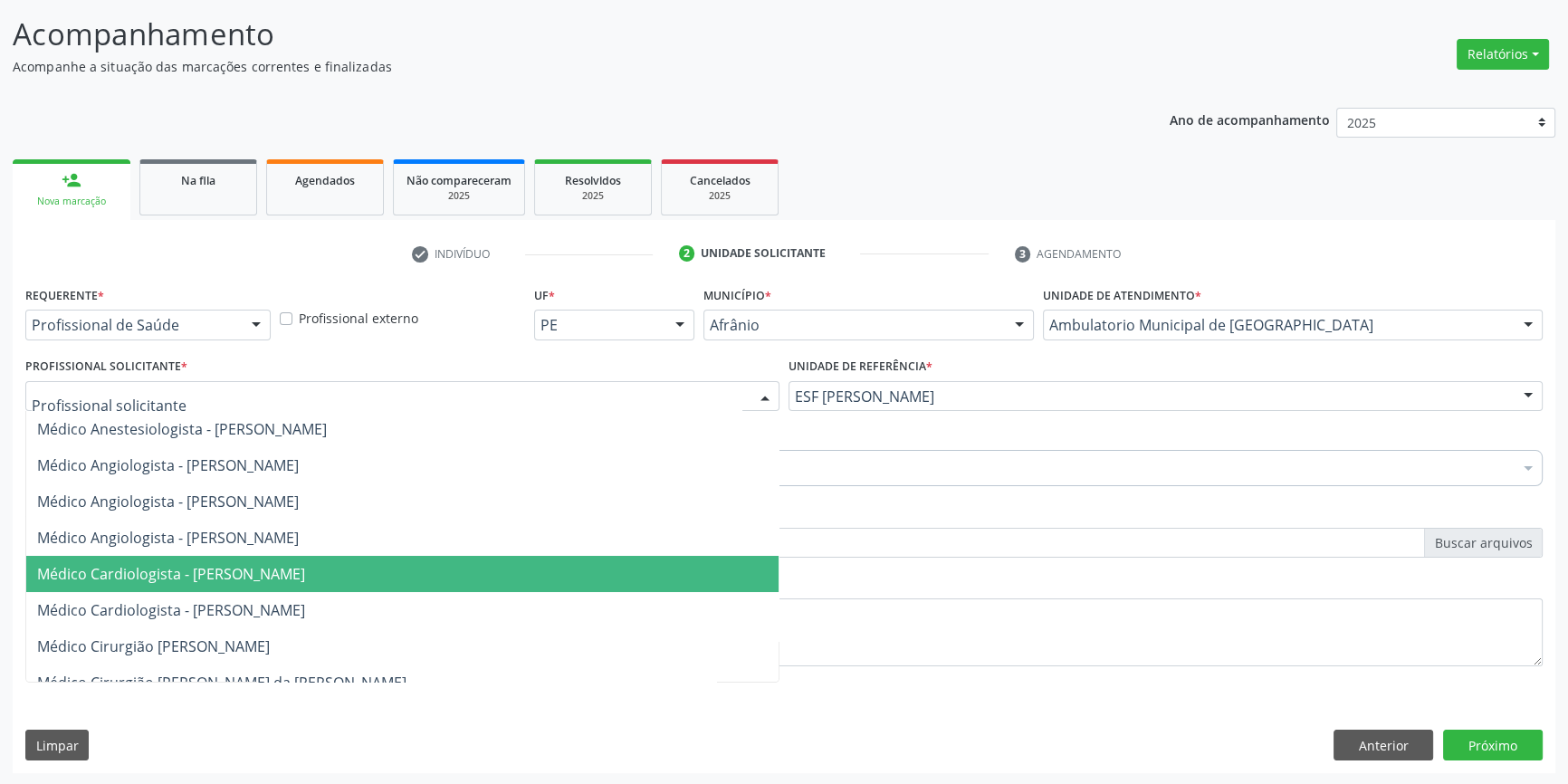
click at [305, 571] on span "Médico Cardiologista - [PERSON_NAME]" at bounding box center [171, 574] width 268 height 20
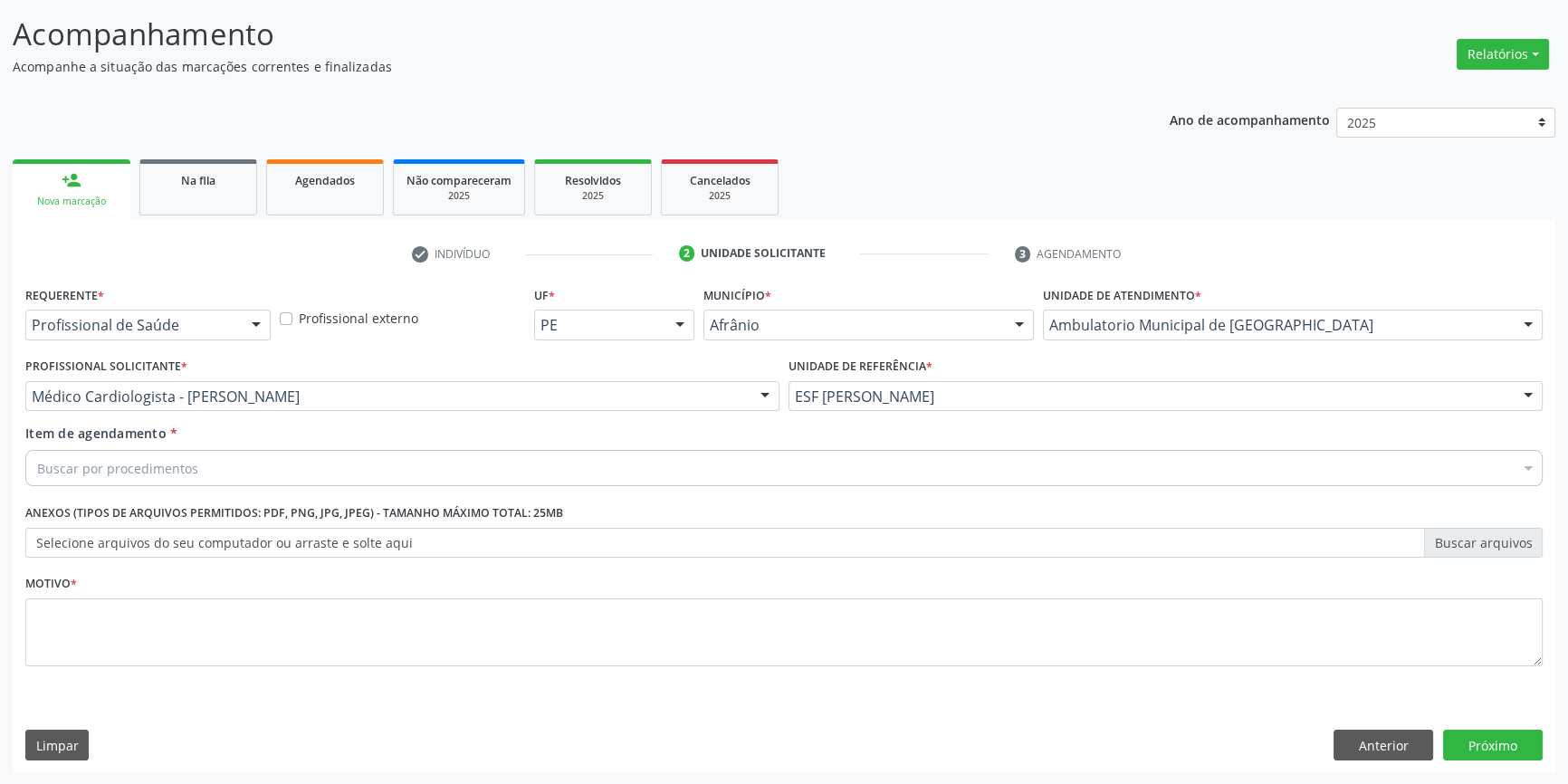
click at [287, 460] on div "Buscar por procedimentos" at bounding box center [784, 468] width 1518 height 36
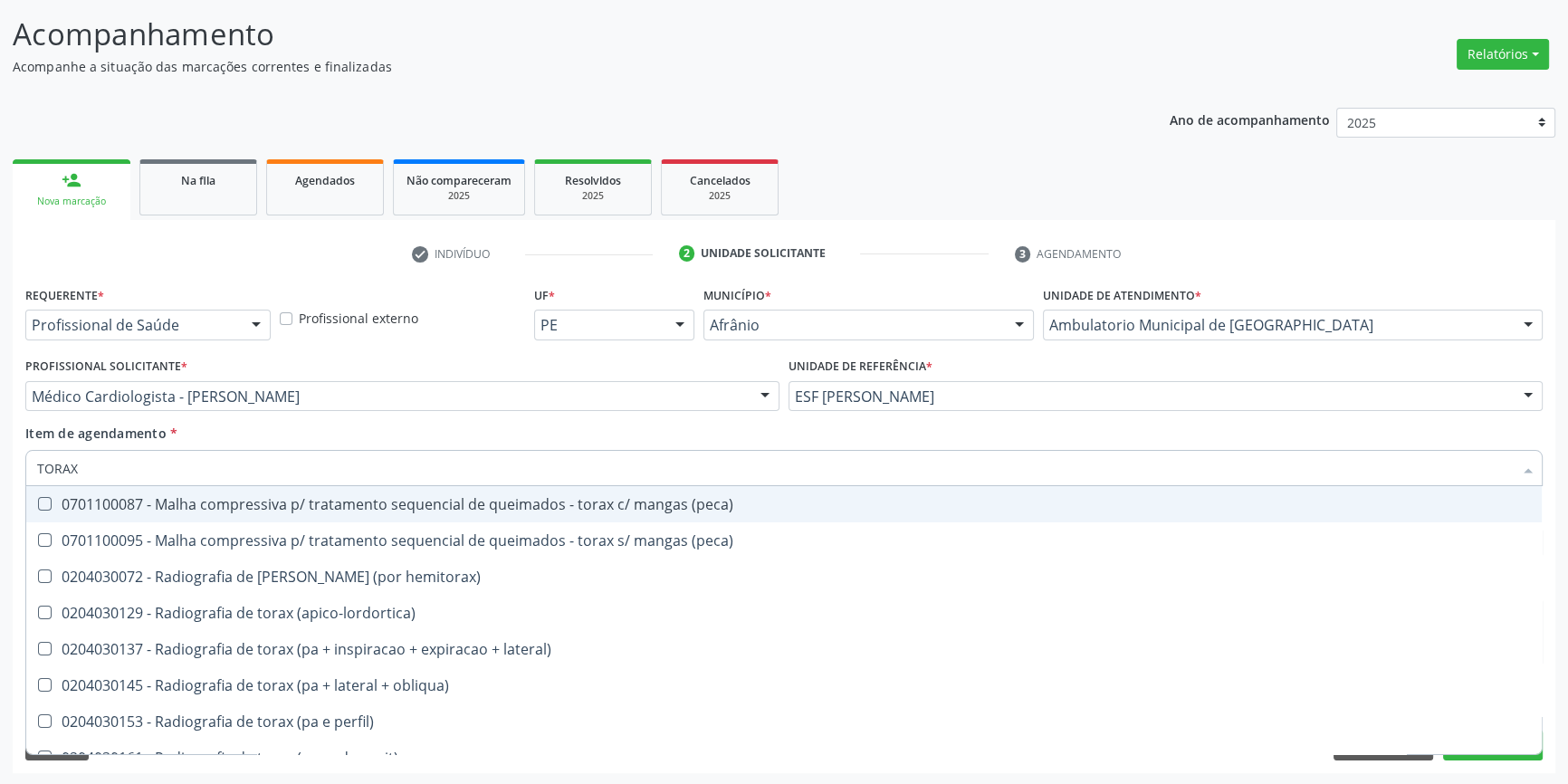
type input "TORAX"
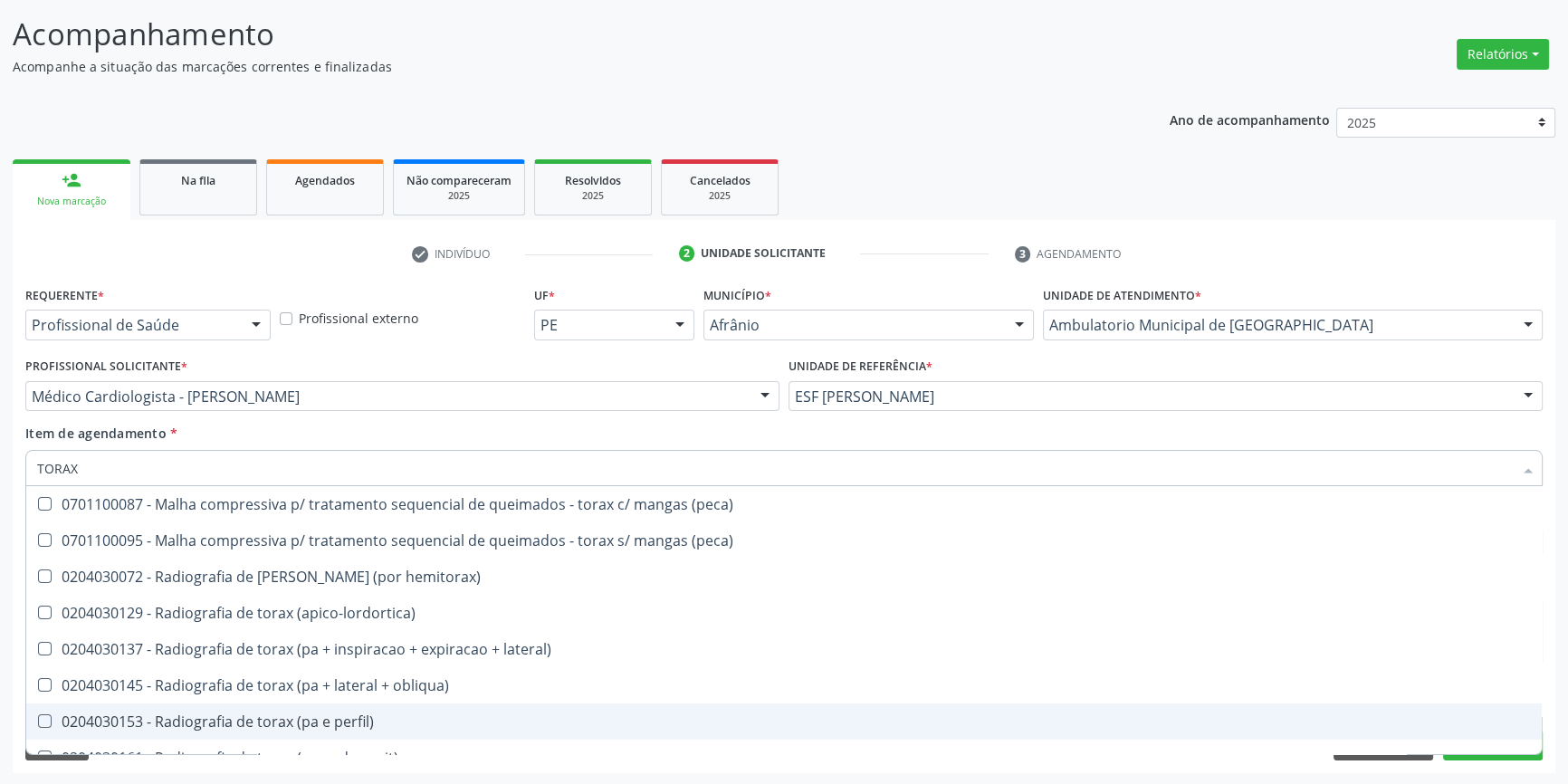
click at [471, 715] on div "0204030153 - Radiografia de torax (pa e perfil)" at bounding box center [784, 721] width 1494 height 14
checkbox perfil\) "true"
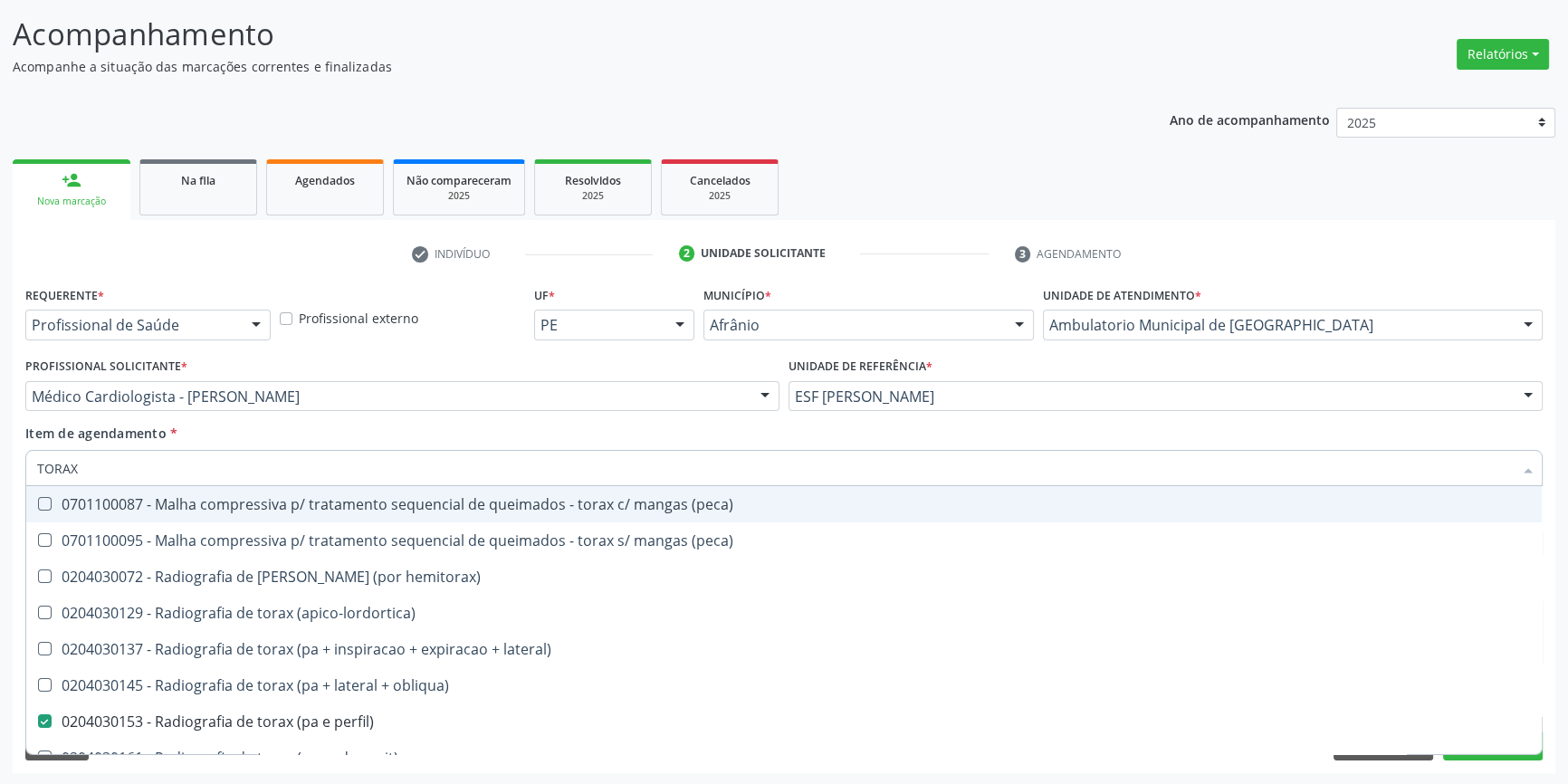
click at [696, 433] on div "Item de agendamento * TORAX Desfazer seleção 0701100087 - Malha compressiva p/ …" at bounding box center [784, 452] width 1518 height 57
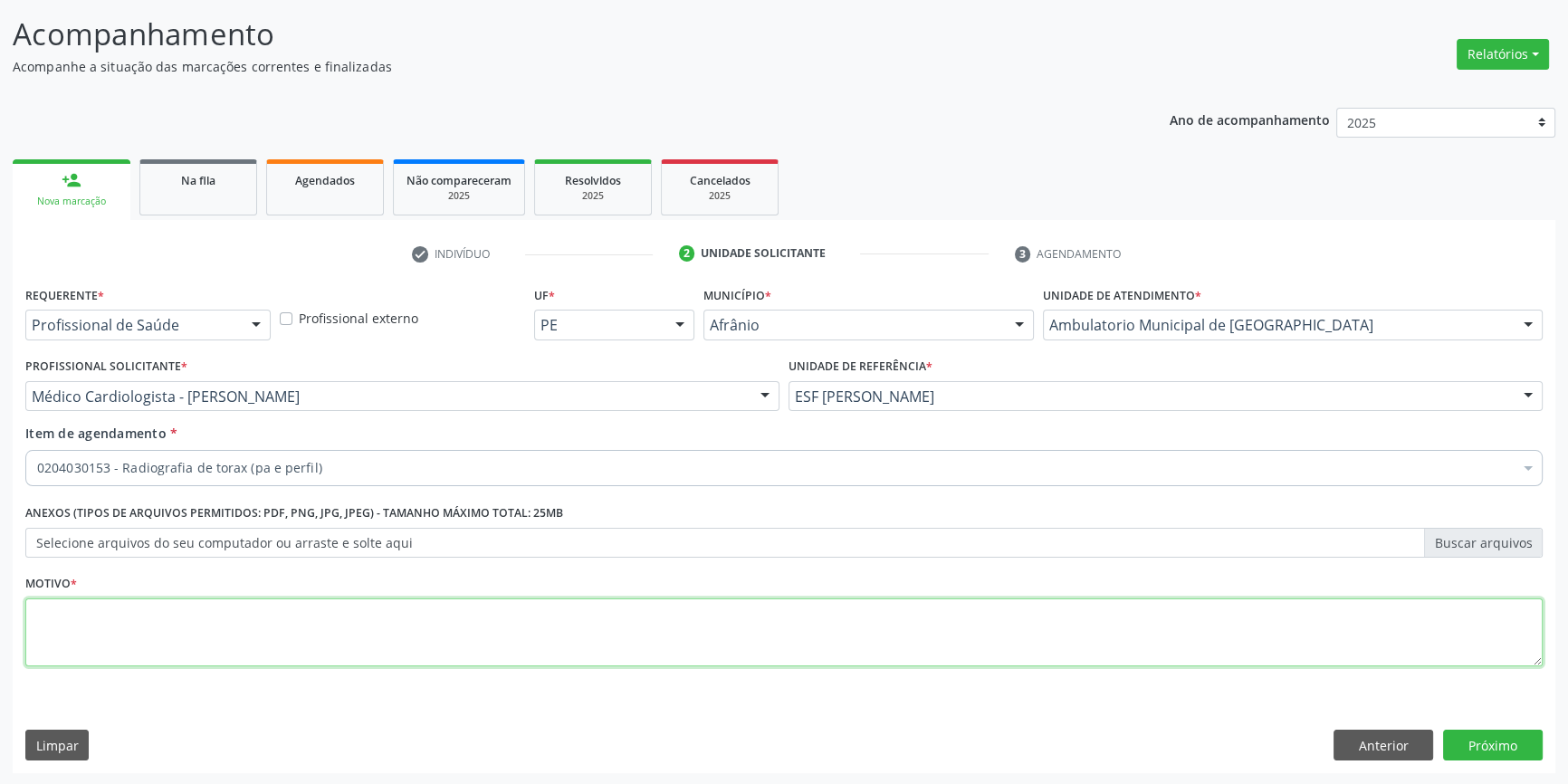
click at [252, 601] on textarea at bounding box center [784, 633] width 1518 height 69
type textarea "'"
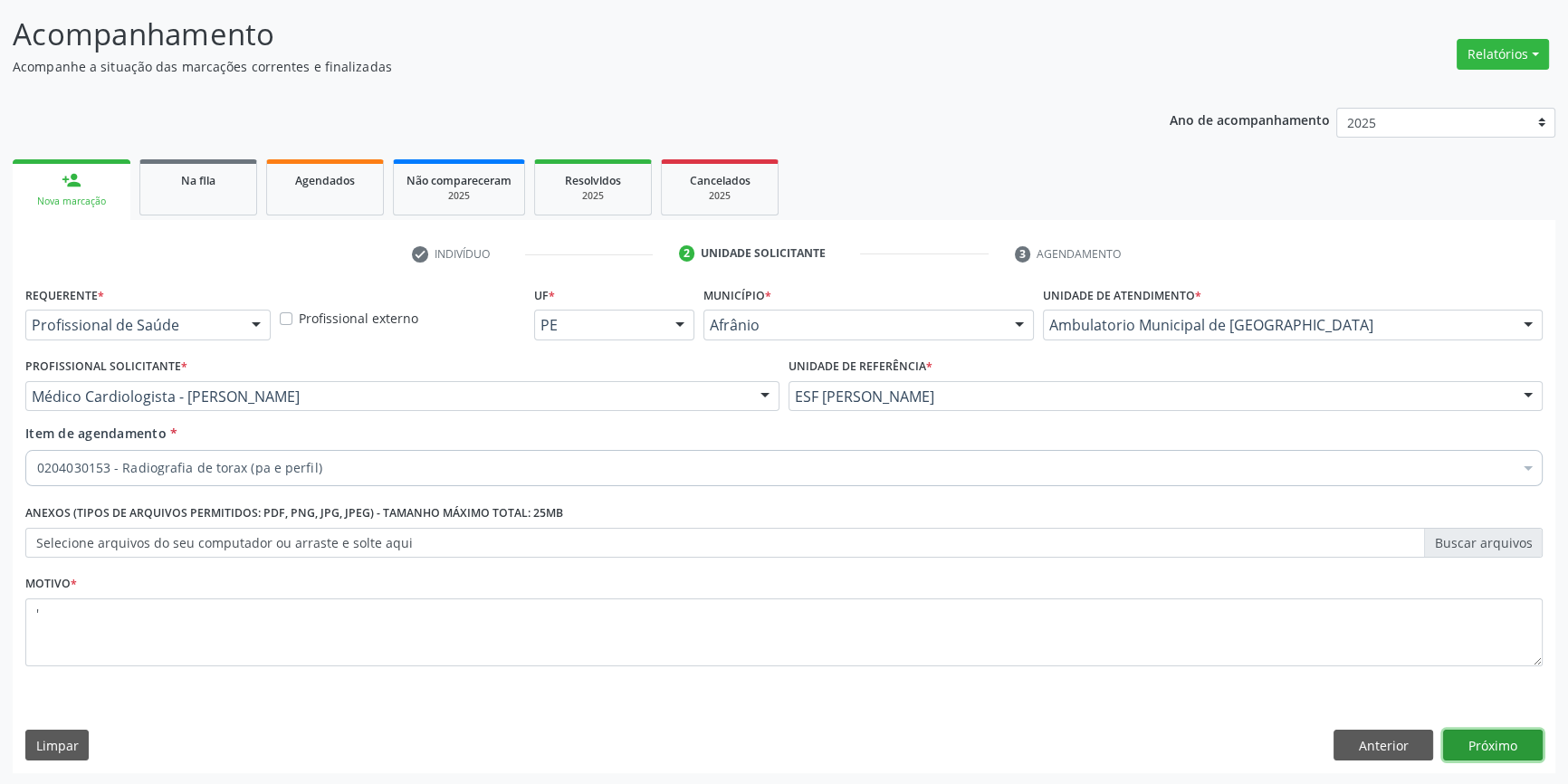
click at [1461, 744] on button "Próximo" at bounding box center [1493, 745] width 100 height 30
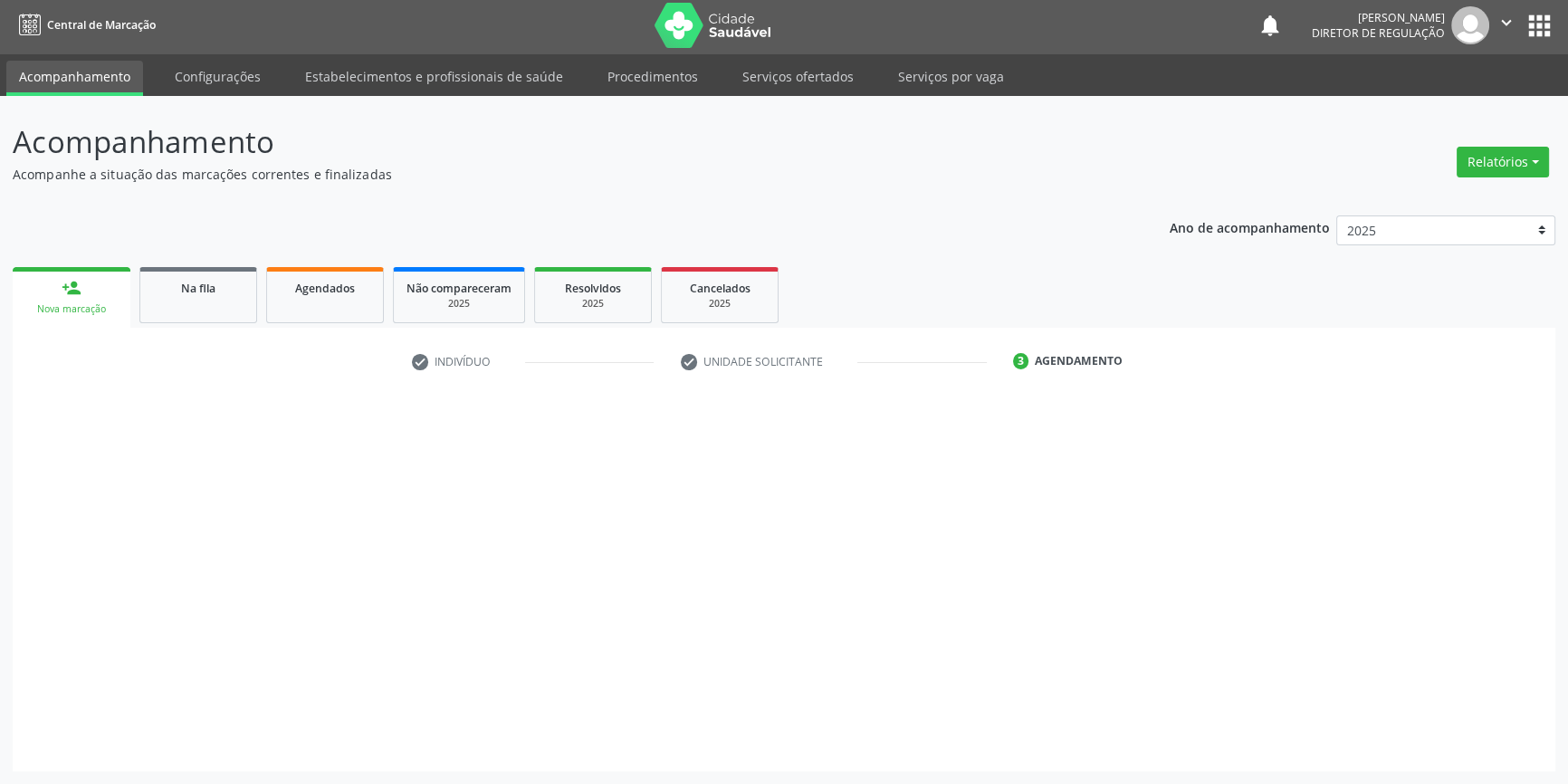
scroll to position [2, 0]
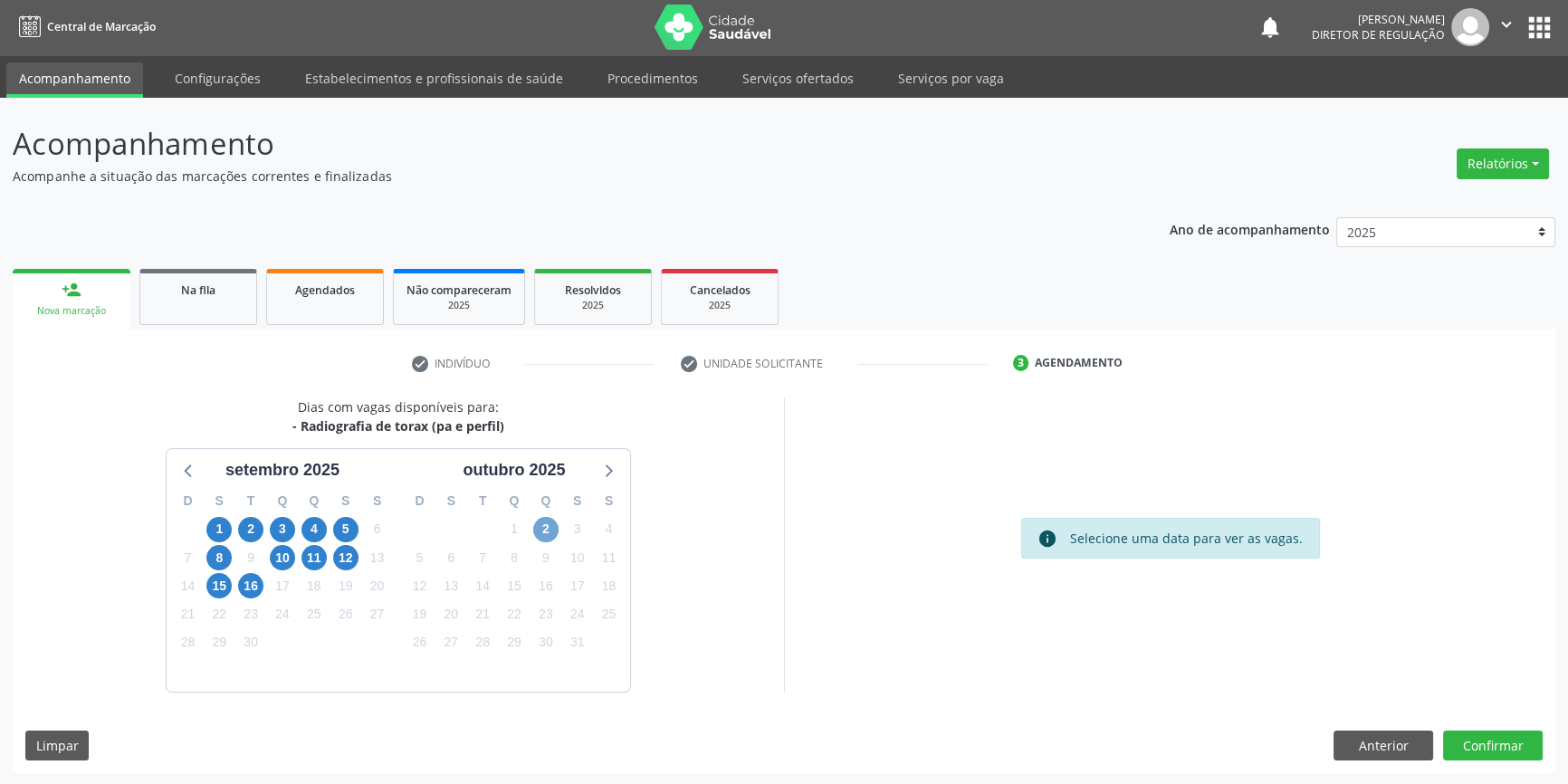
click at [544, 522] on span "2" at bounding box center [546, 529] width 26 height 26
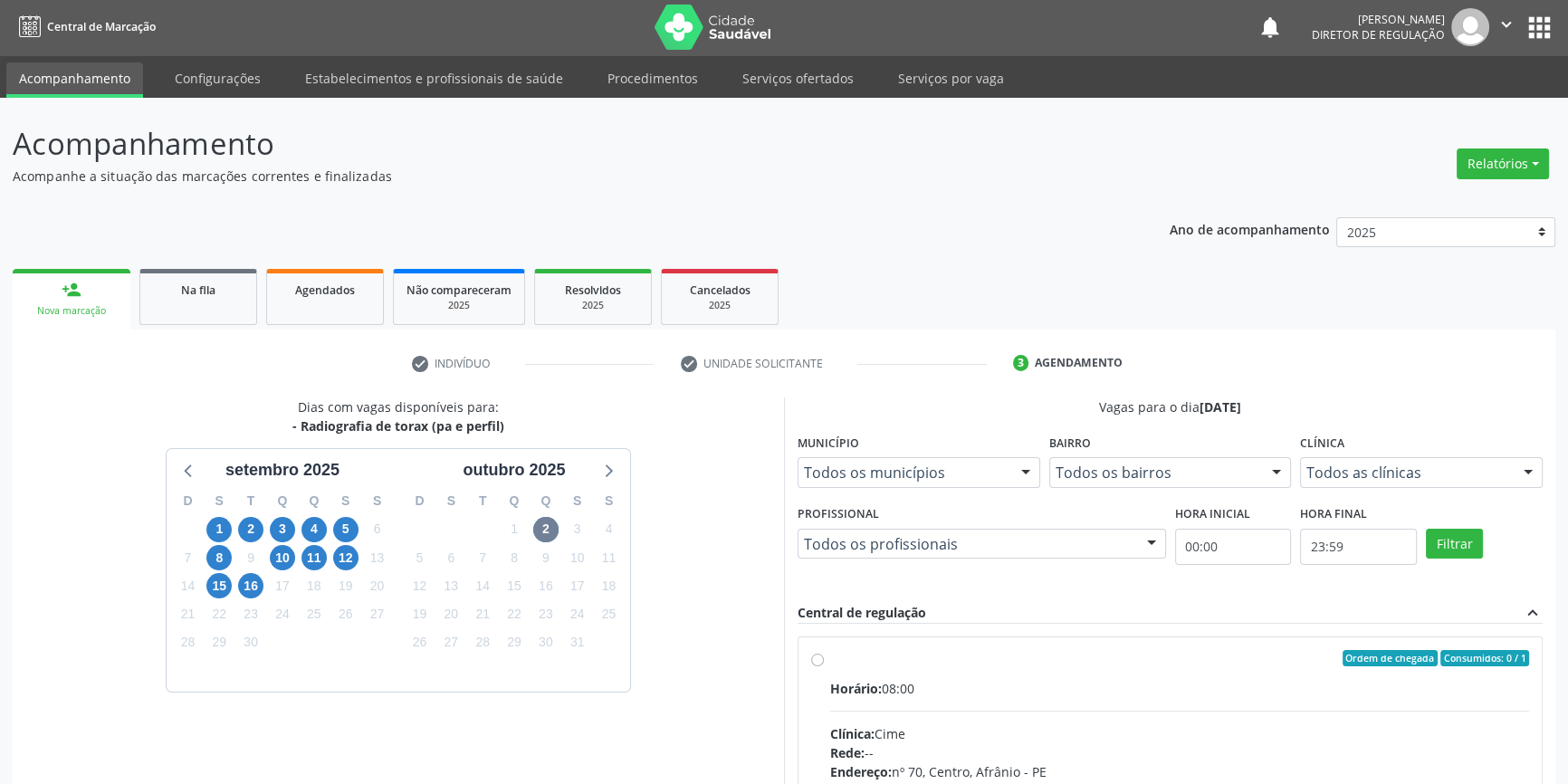
click at [831, 653] on div "Ordem de chegada Consumidos: 0 / 1" at bounding box center [1180, 657] width 699 height 16
click at [824, 653] on input "Ordem de chegada Consumidos: 0 / 1 Horário: 08:00 Clínica: Cime Rede: -- Endere…" at bounding box center [817, 657] width 12 height 16
radio input "true"
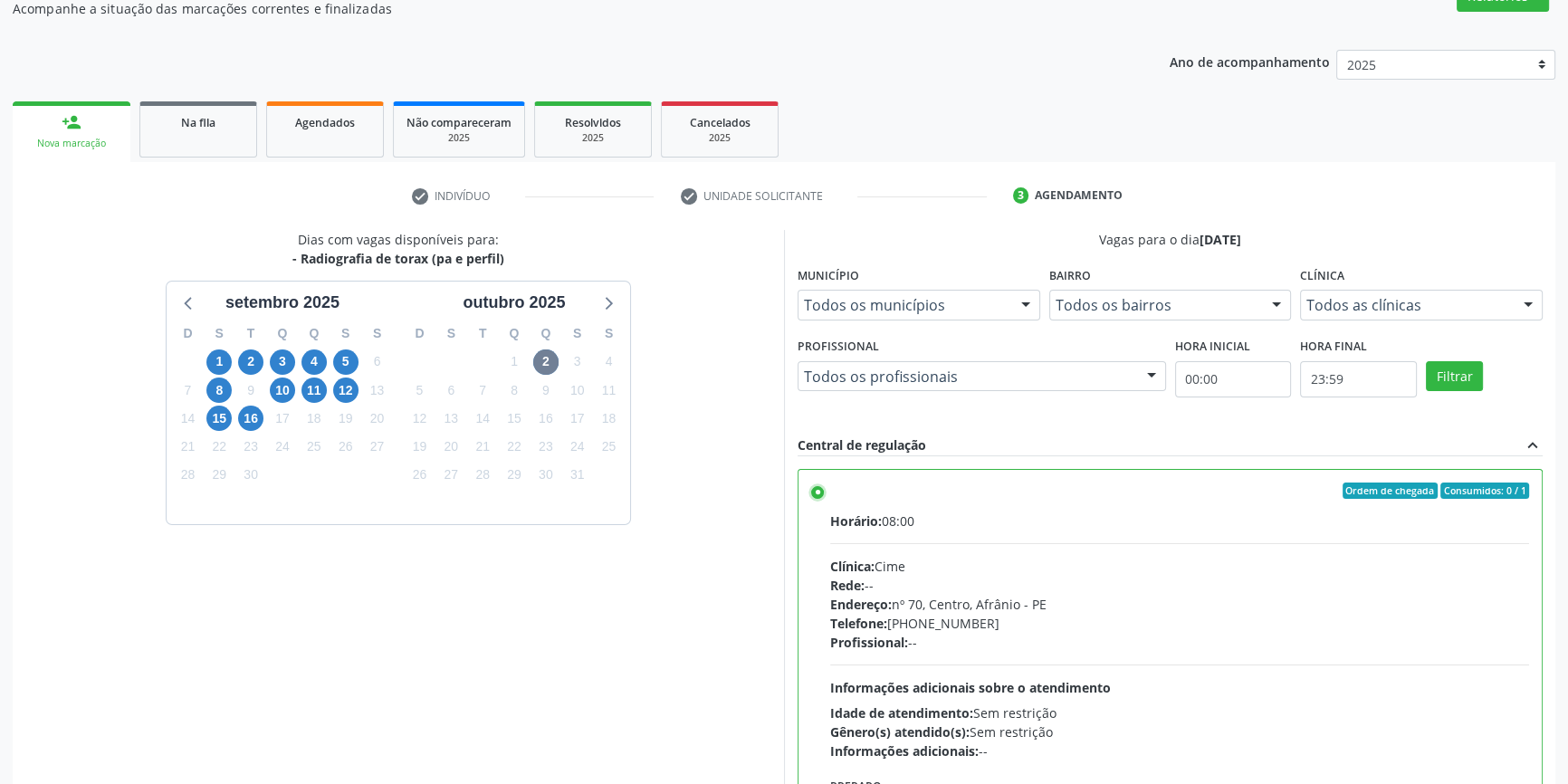
scroll to position [296, 0]
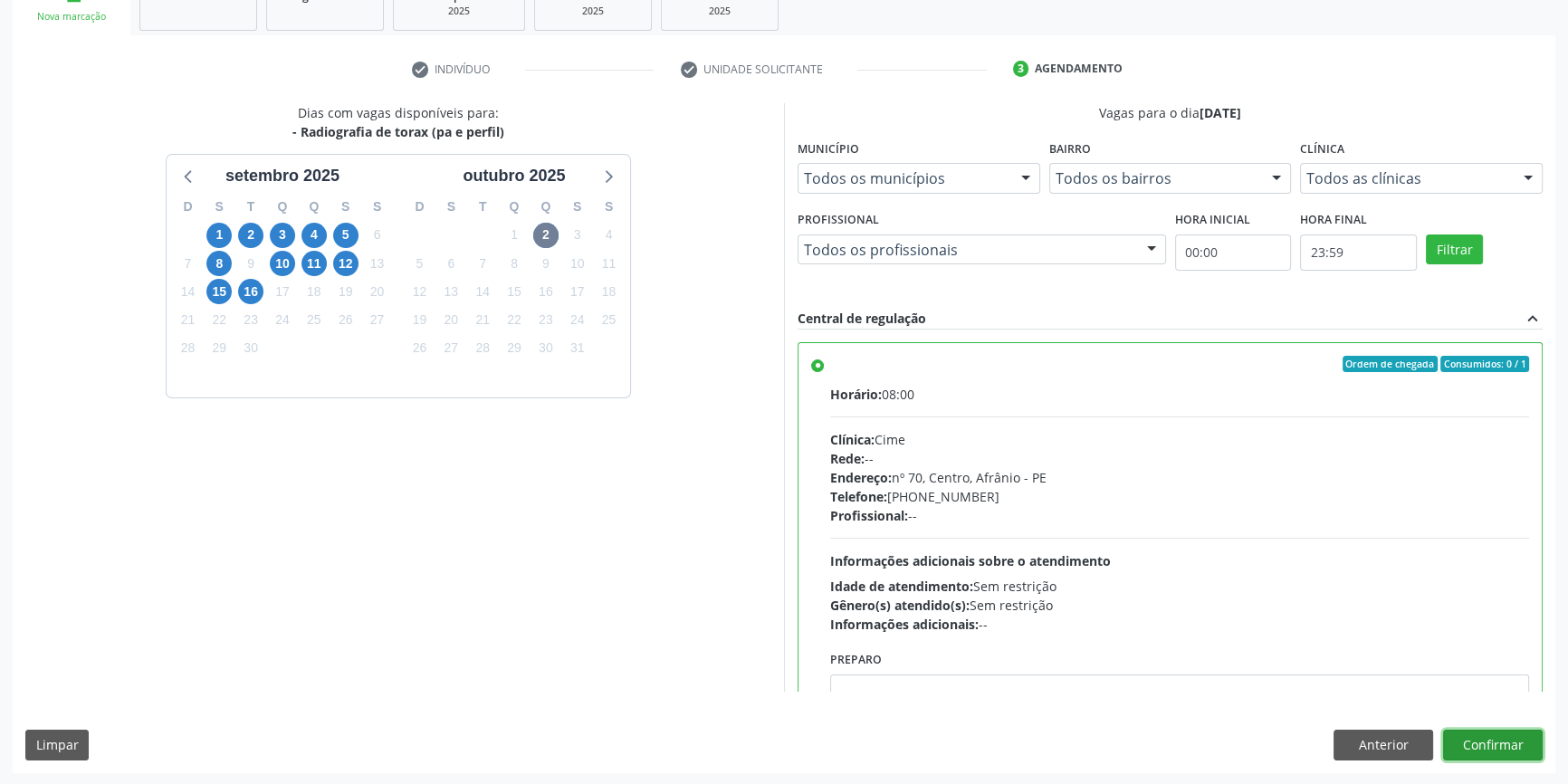
click at [1507, 747] on button "Confirmar" at bounding box center [1493, 745] width 100 height 30
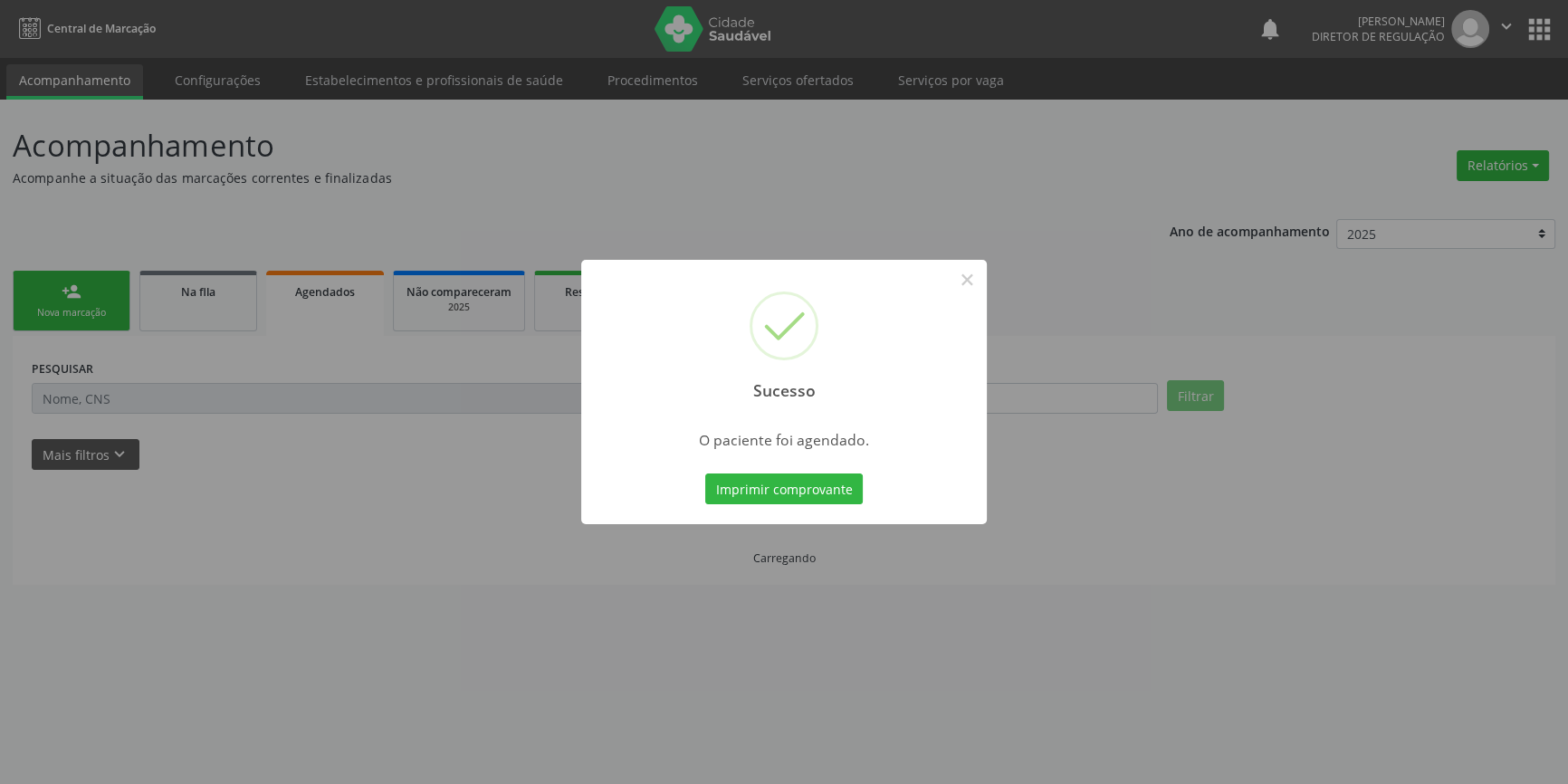
scroll to position [0, 0]
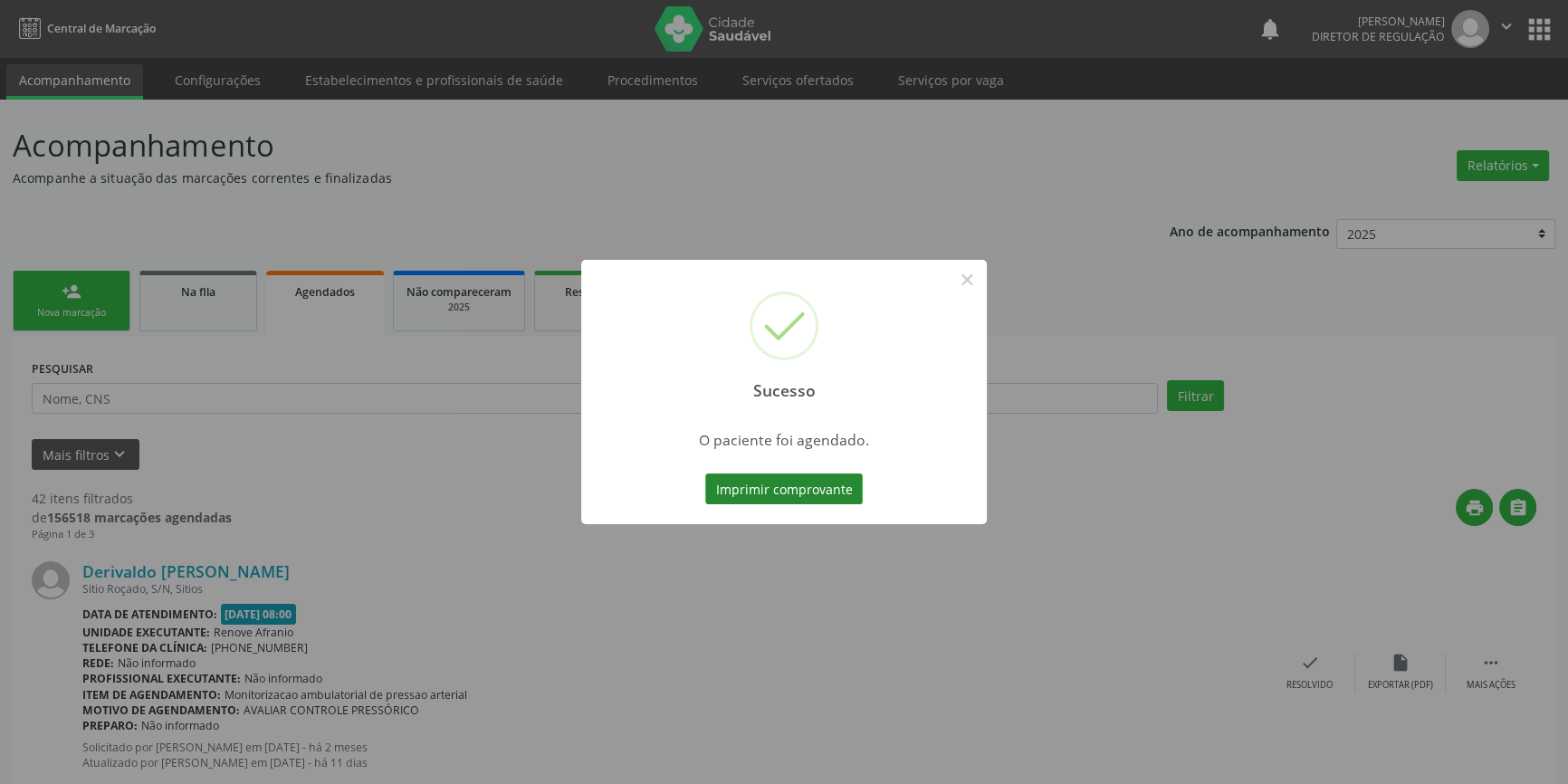
click at [802, 487] on button "Imprimir comprovante" at bounding box center [784, 489] width 158 height 30
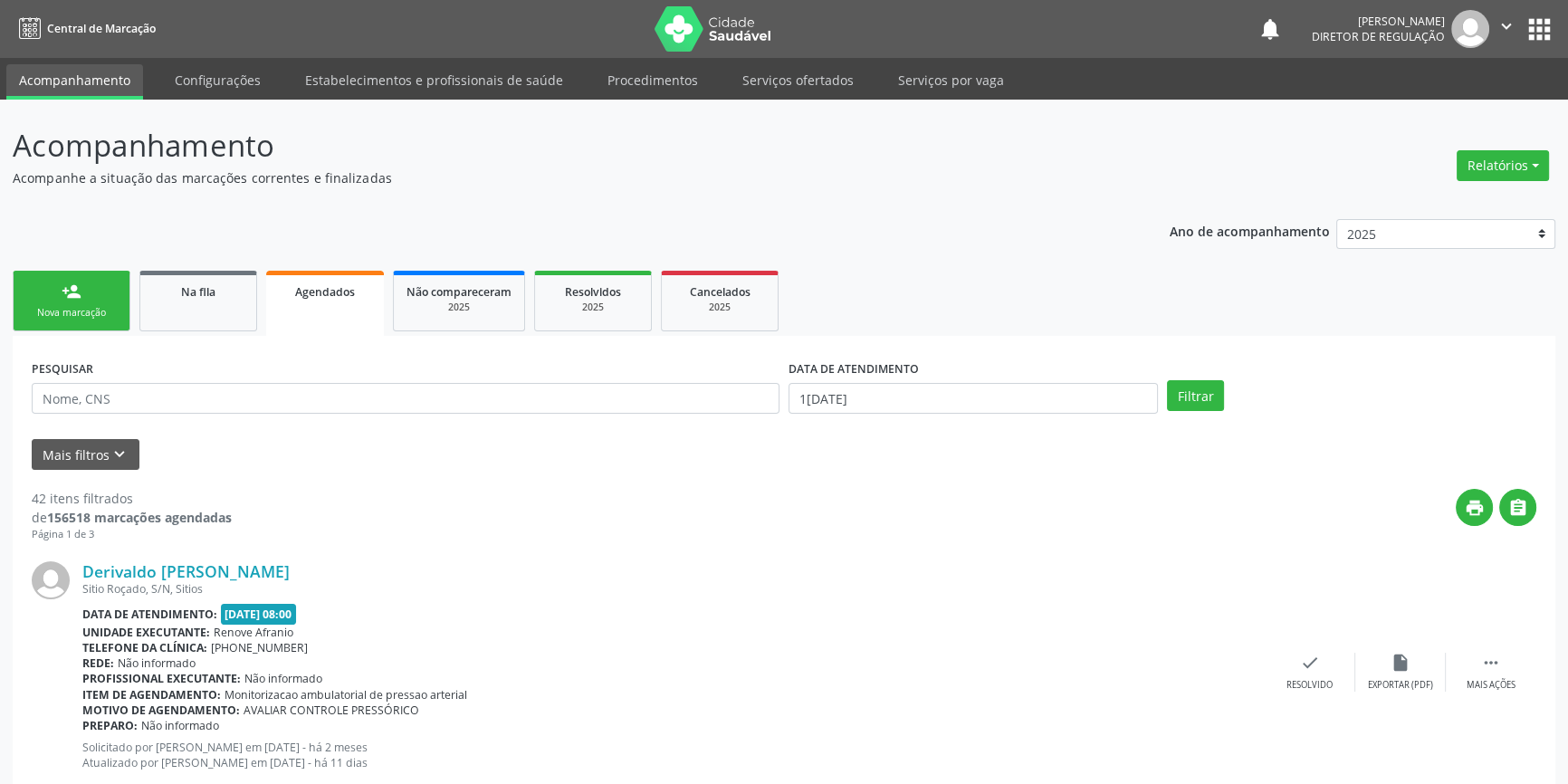
click at [81, 288] on div "person_add" at bounding box center [71, 291] width 20 height 20
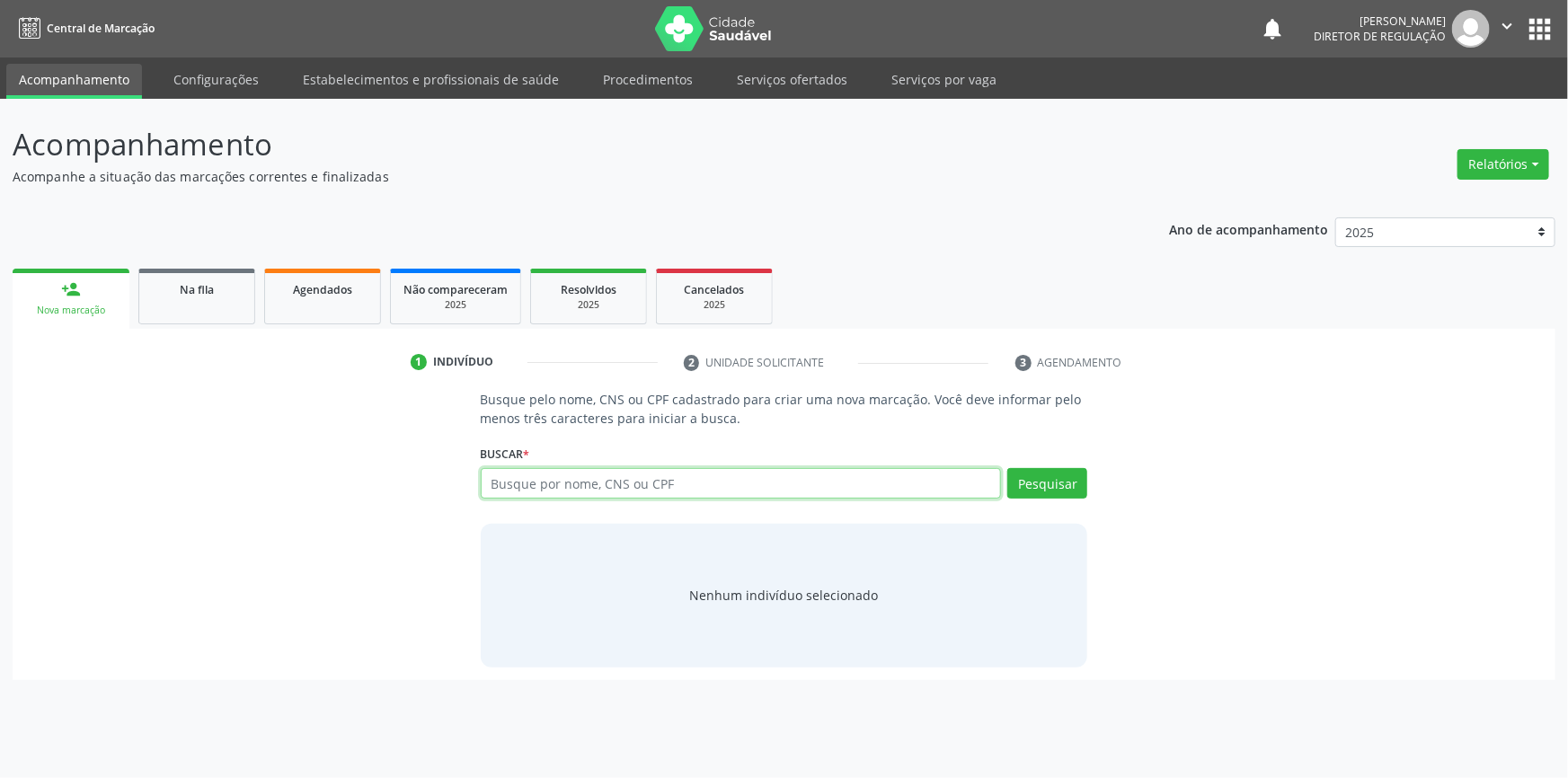
drag, startPoint x: 493, startPoint y: 467, endPoint x: 507, endPoint y: 472, distance: 14.9
click at [502, 471] on input "text" at bounding box center [741, 483] width 521 height 30
paste input "700 8019 9951 5290"
type input "700 8019 9951 5290"
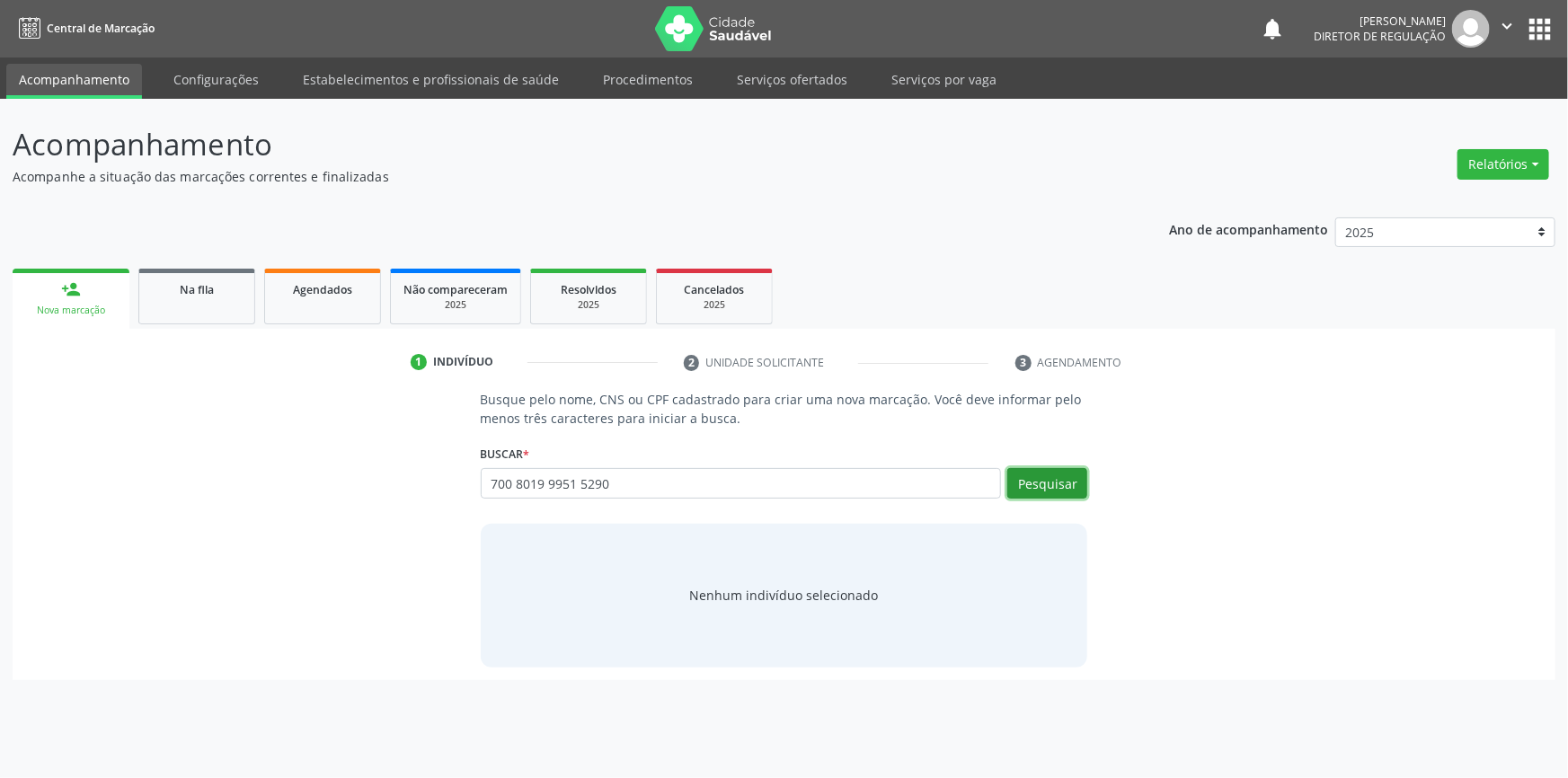
click at [1042, 481] on button "Pesquisar" at bounding box center [1047, 483] width 80 height 30
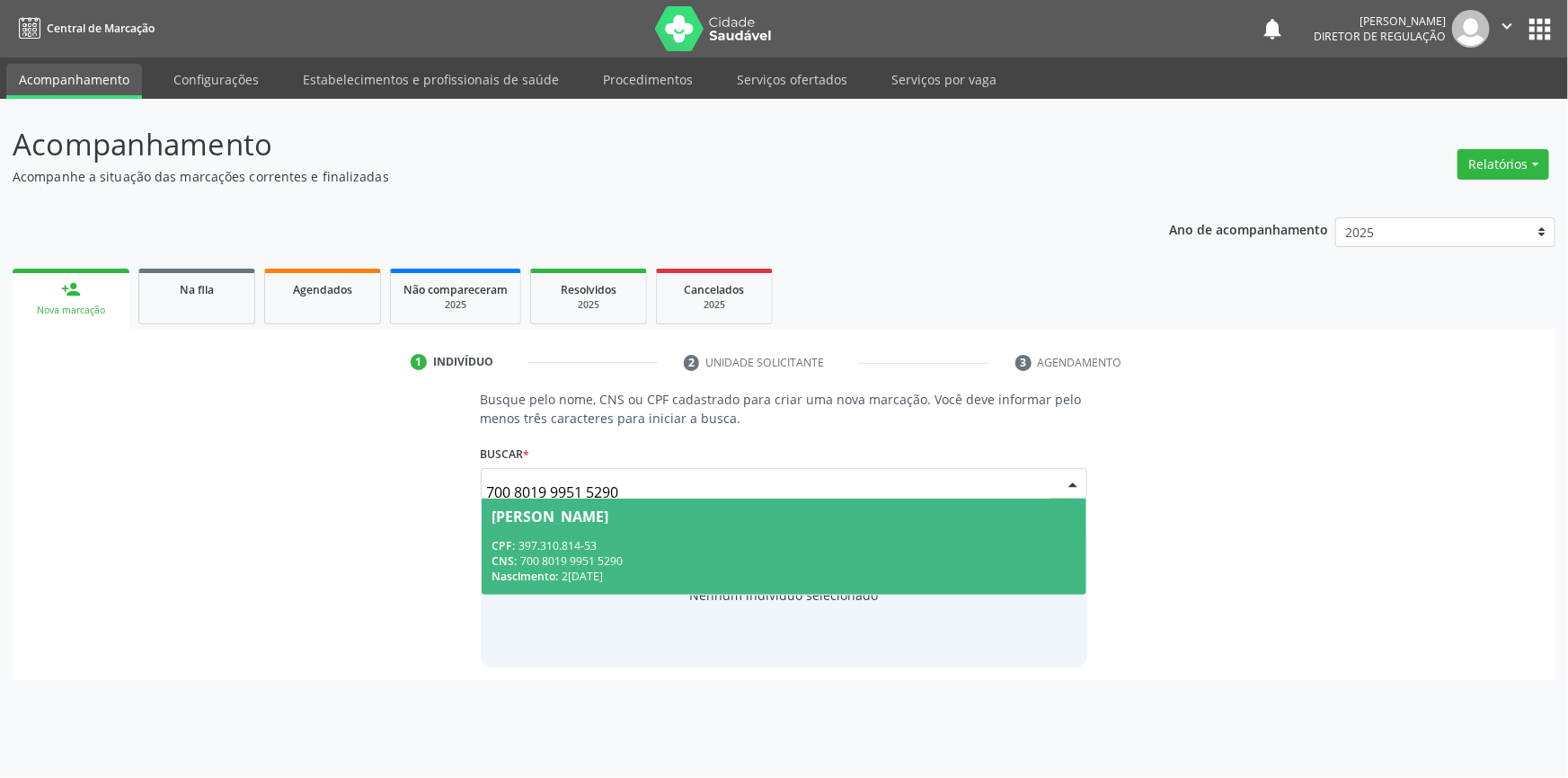
click at [642, 511] on div "Luzinete de Sousa" at bounding box center [784, 516] width 584 height 14
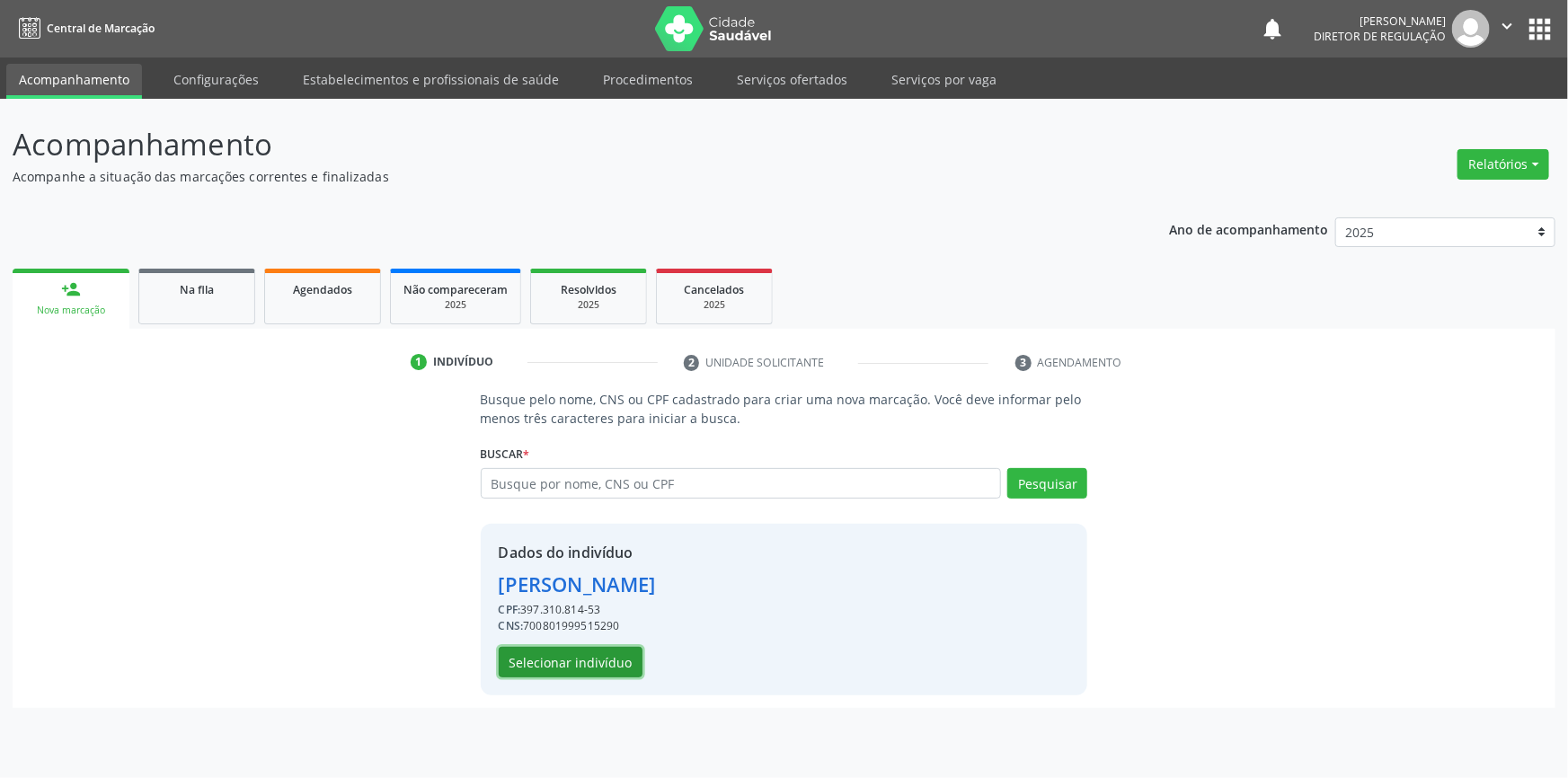
click at [582, 653] on button "Selecionar indivíduo" at bounding box center [570, 662] width 143 height 30
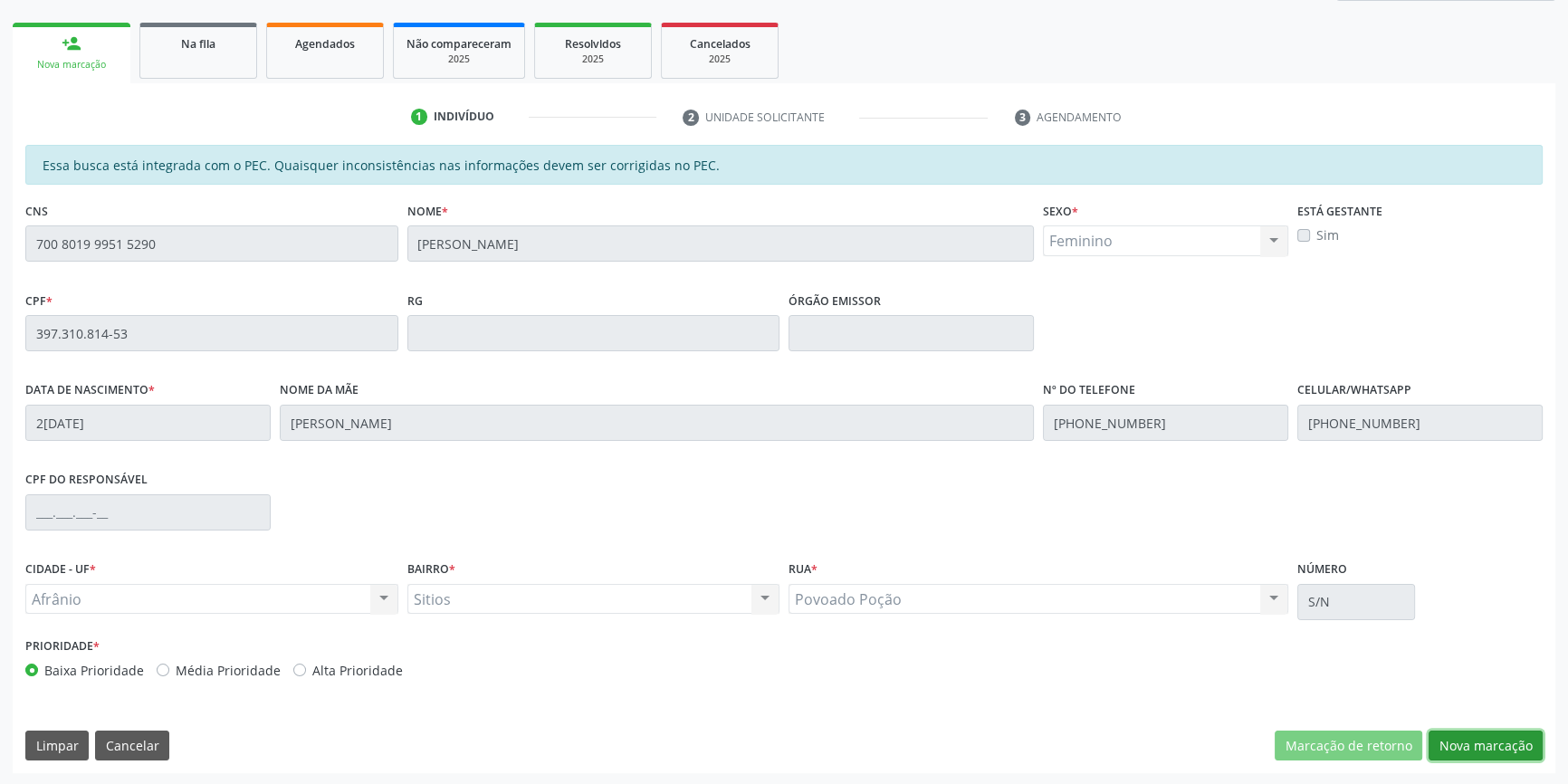
click at [1436, 750] on button "Nova marcação" at bounding box center [1486, 746] width 114 height 30
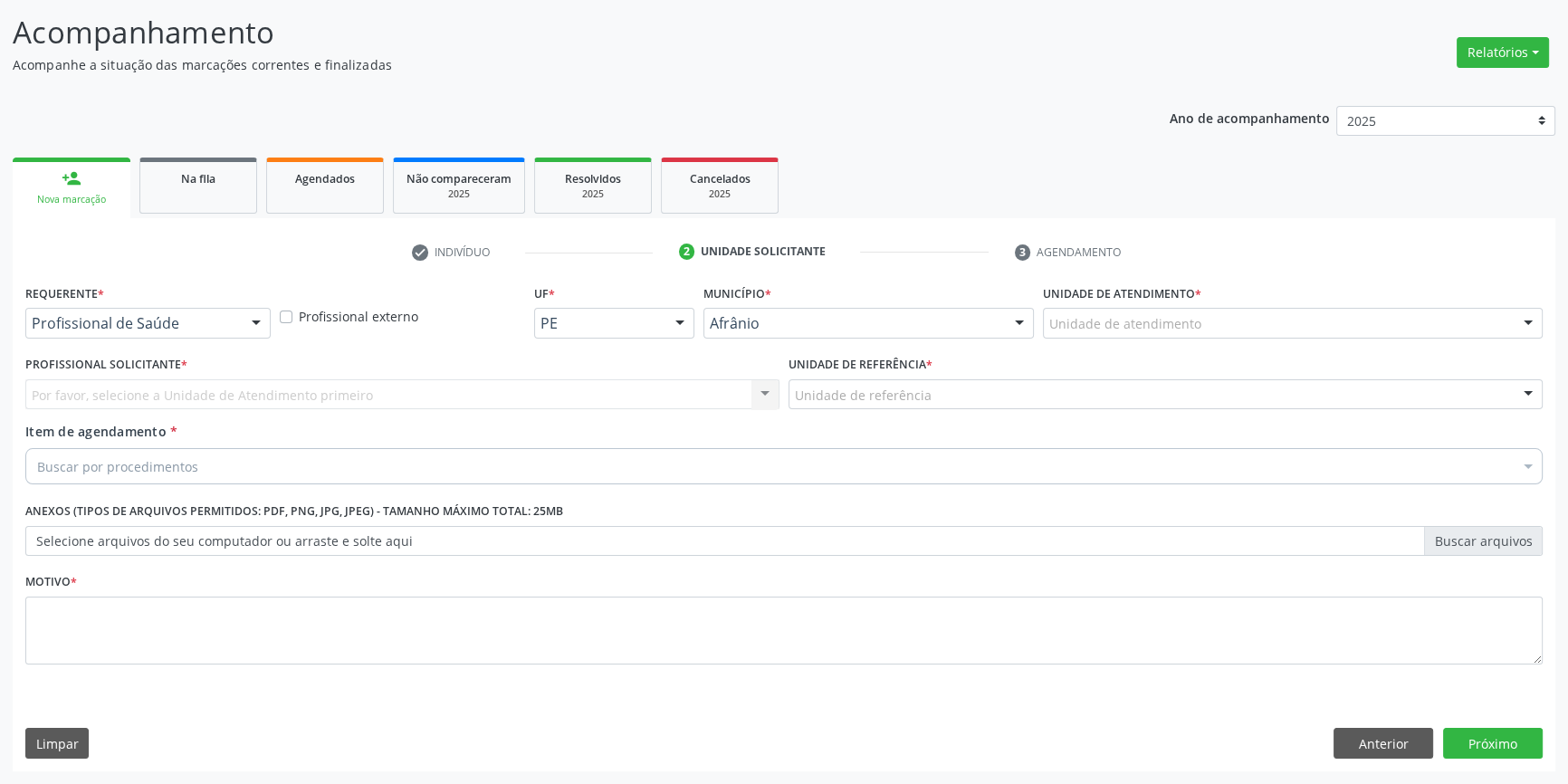
scroll to position [111, 0]
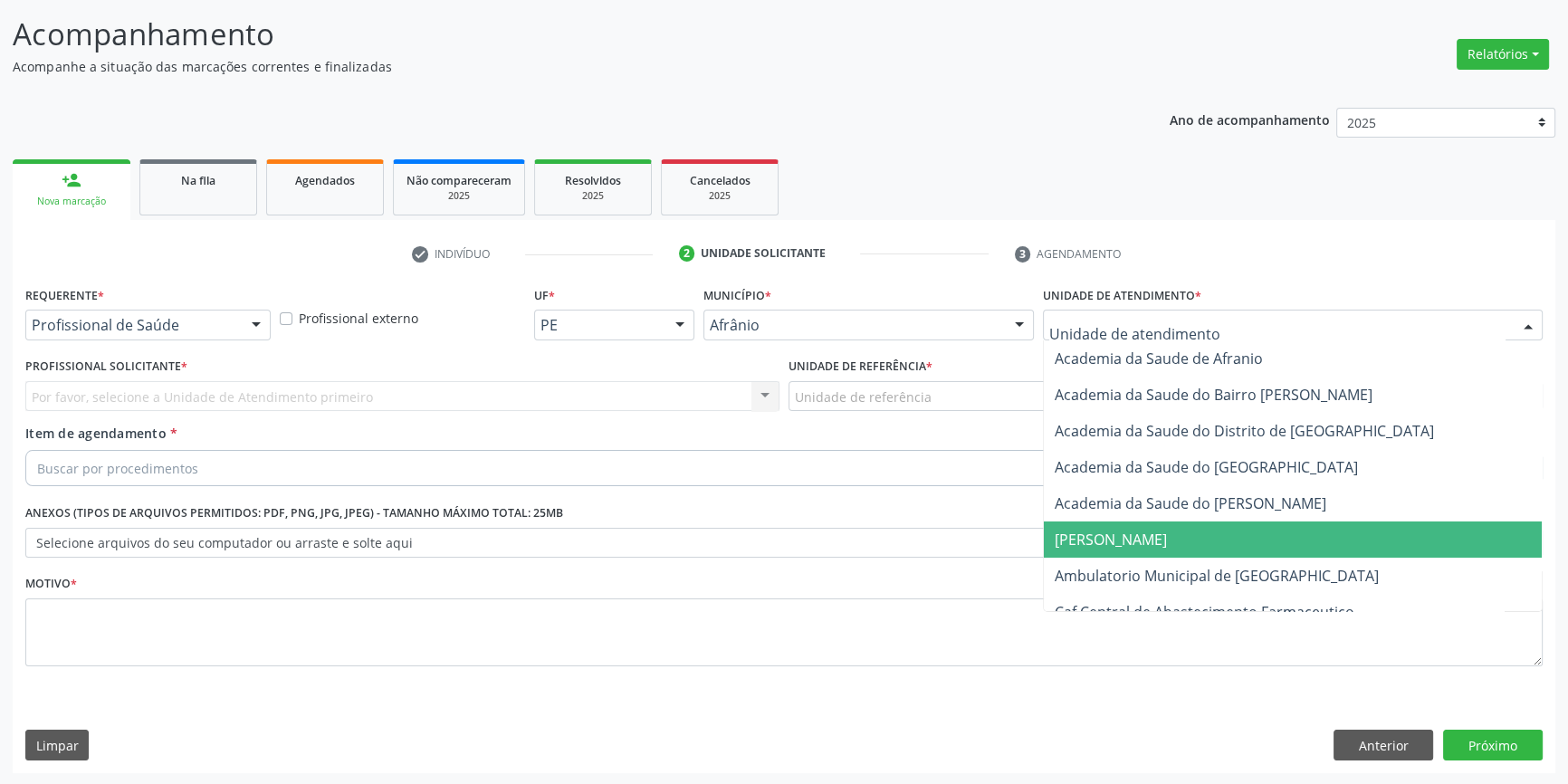
click at [1165, 560] on span "Ambulatorio Municipal de [GEOGRAPHIC_DATA]" at bounding box center [1292, 576] width 498 height 36
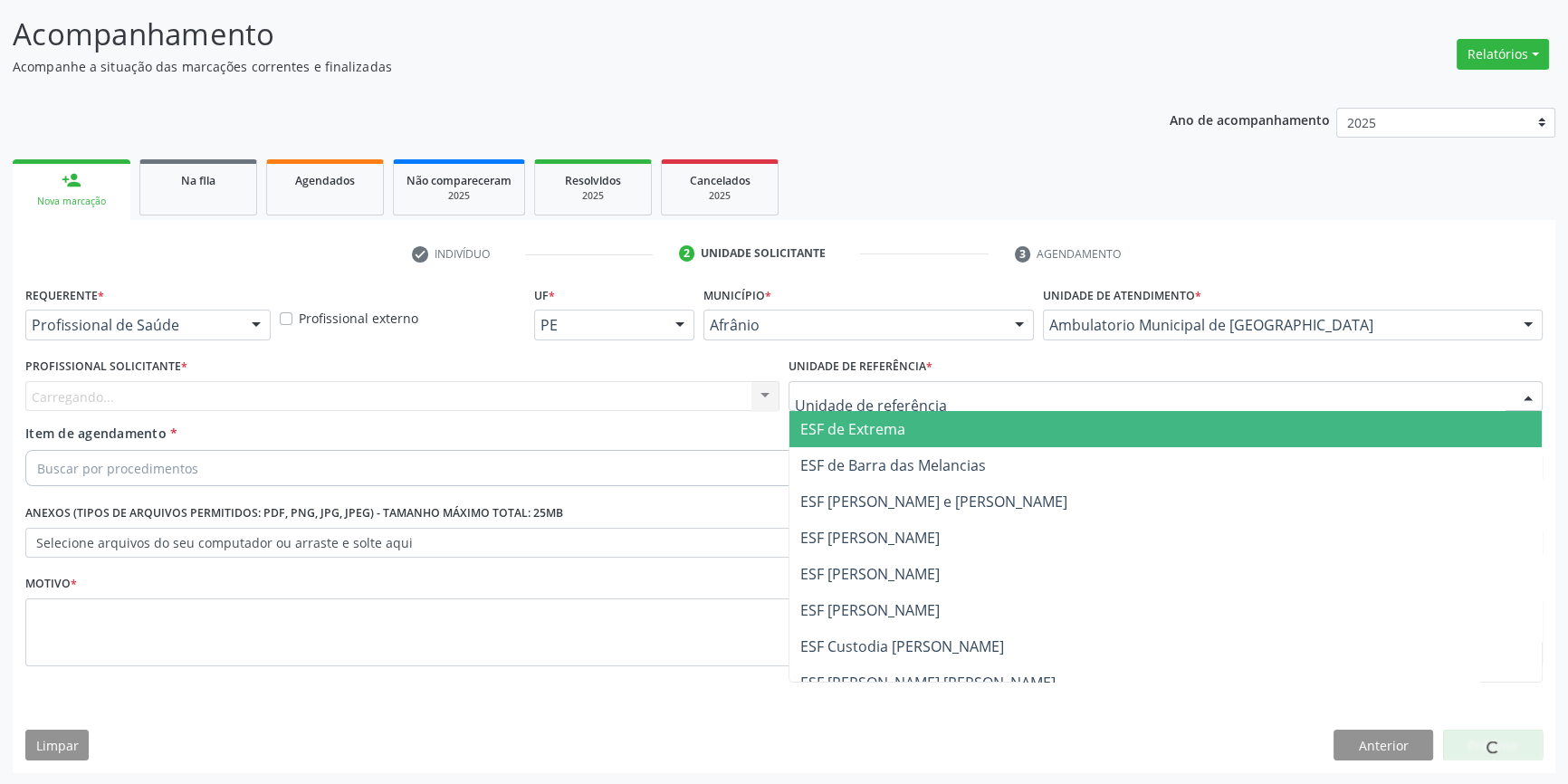
click at [942, 398] on div at bounding box center [1166, 397] width 755 height 30
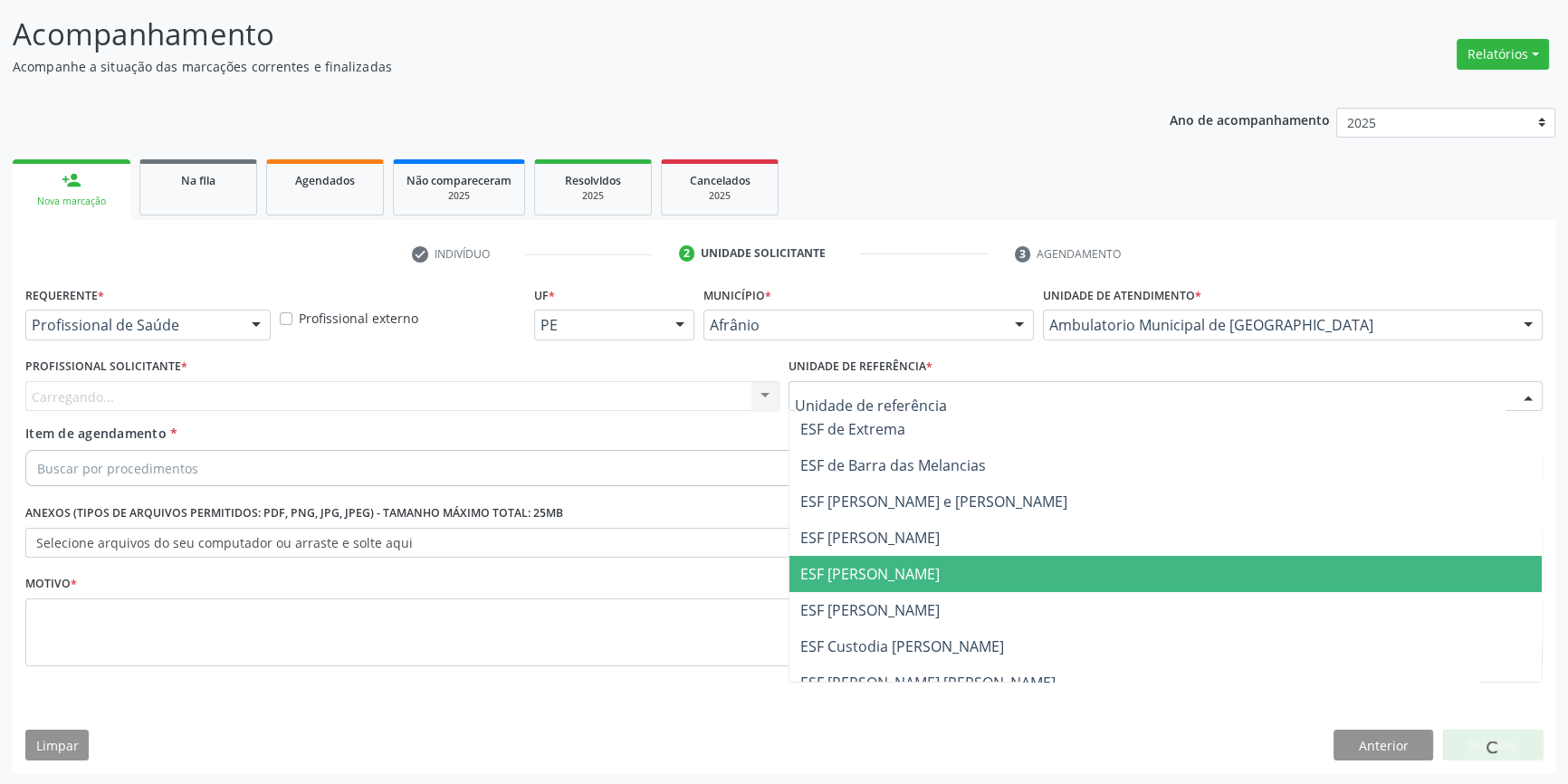
drag, startPoint x: 898, startPoint y: 571, endPoint x: 841, endPoint y: 518, distance: 77.8
click at [892, 565] on span "ESF [PERSON_NAME]" at bounding box center [870, 574] width 140 height 20
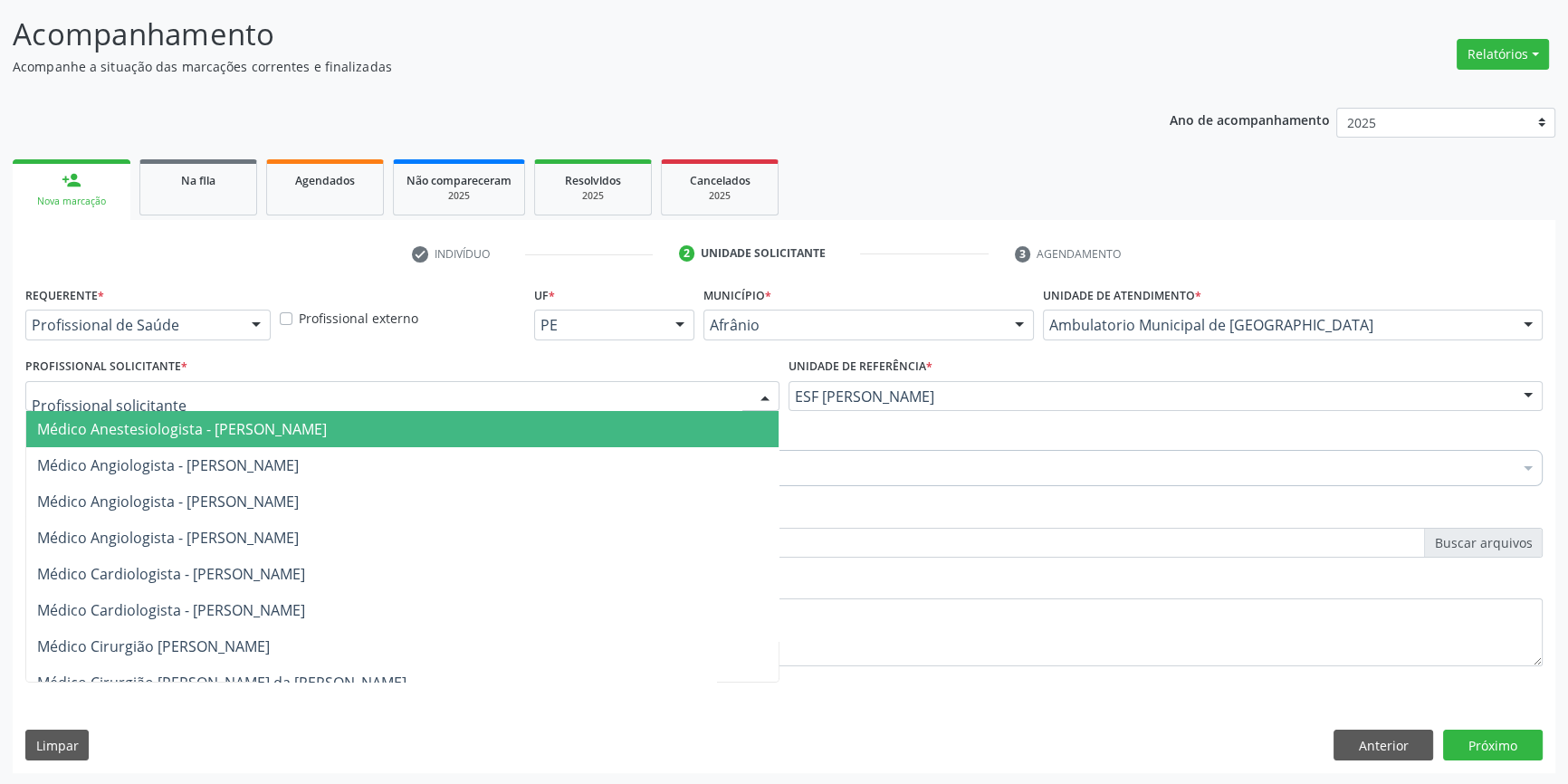
click at [630, 402] on div at bounding box center [402, 397] width 755 height 30
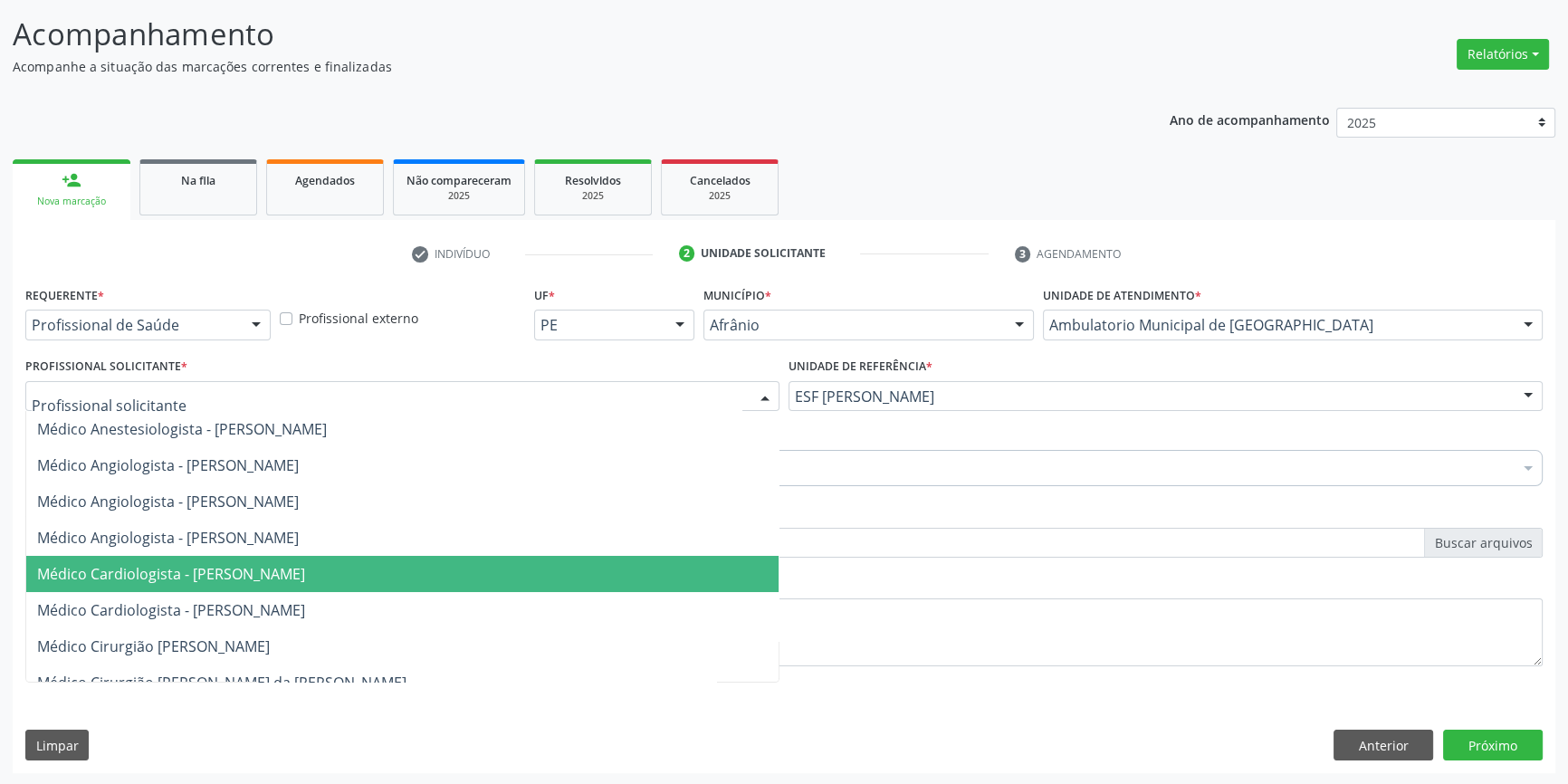
click at [304, 560] on span "Médico Cardiologista - Alysson Rodrigo Ferreira Cavalcanti" at bounding box center [402, 574] width 753 height 36
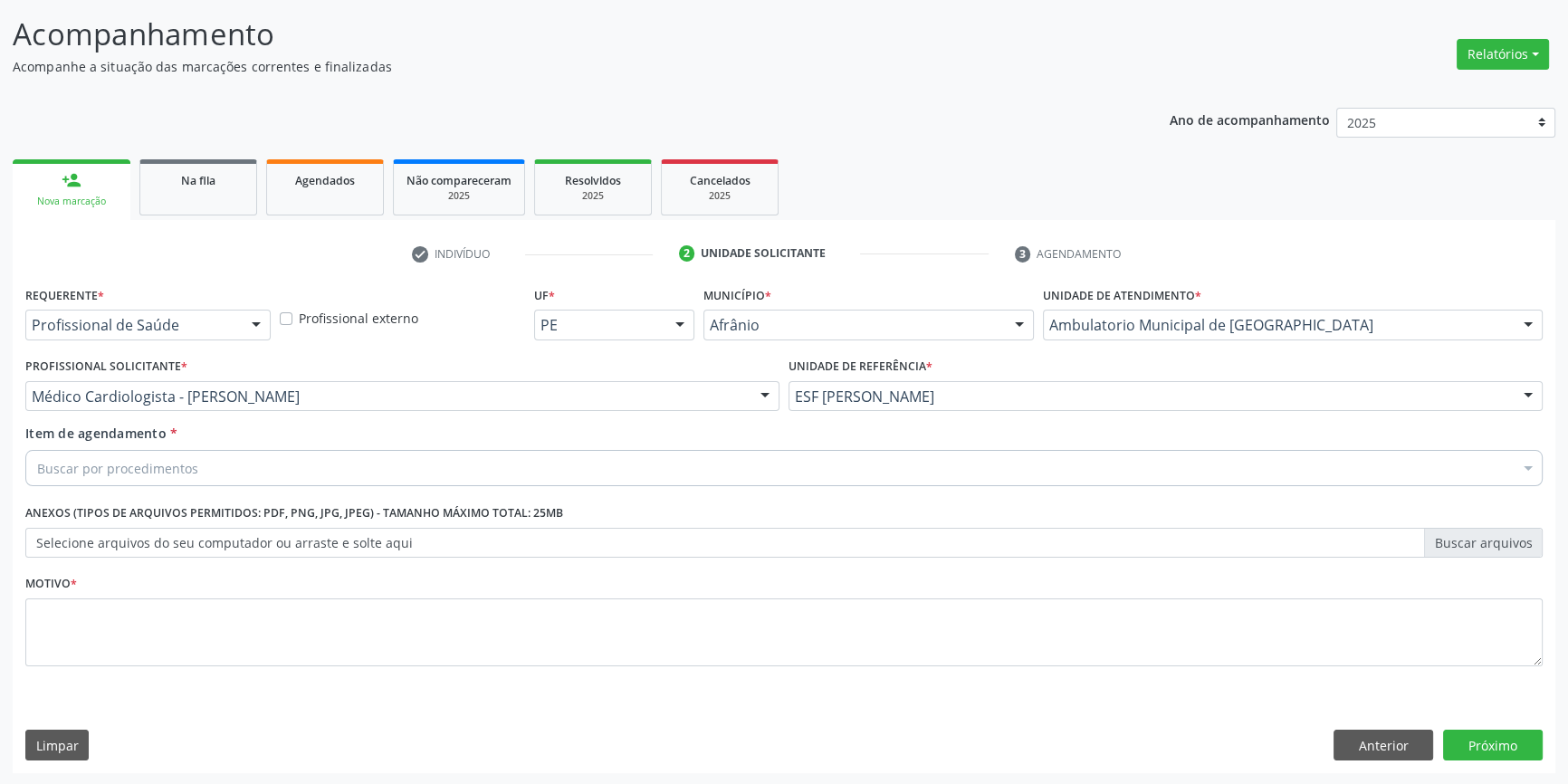
click at [276, 461] on div "Buscar por procedimentos" at bounding box center [784, 468] width 1518 height 36
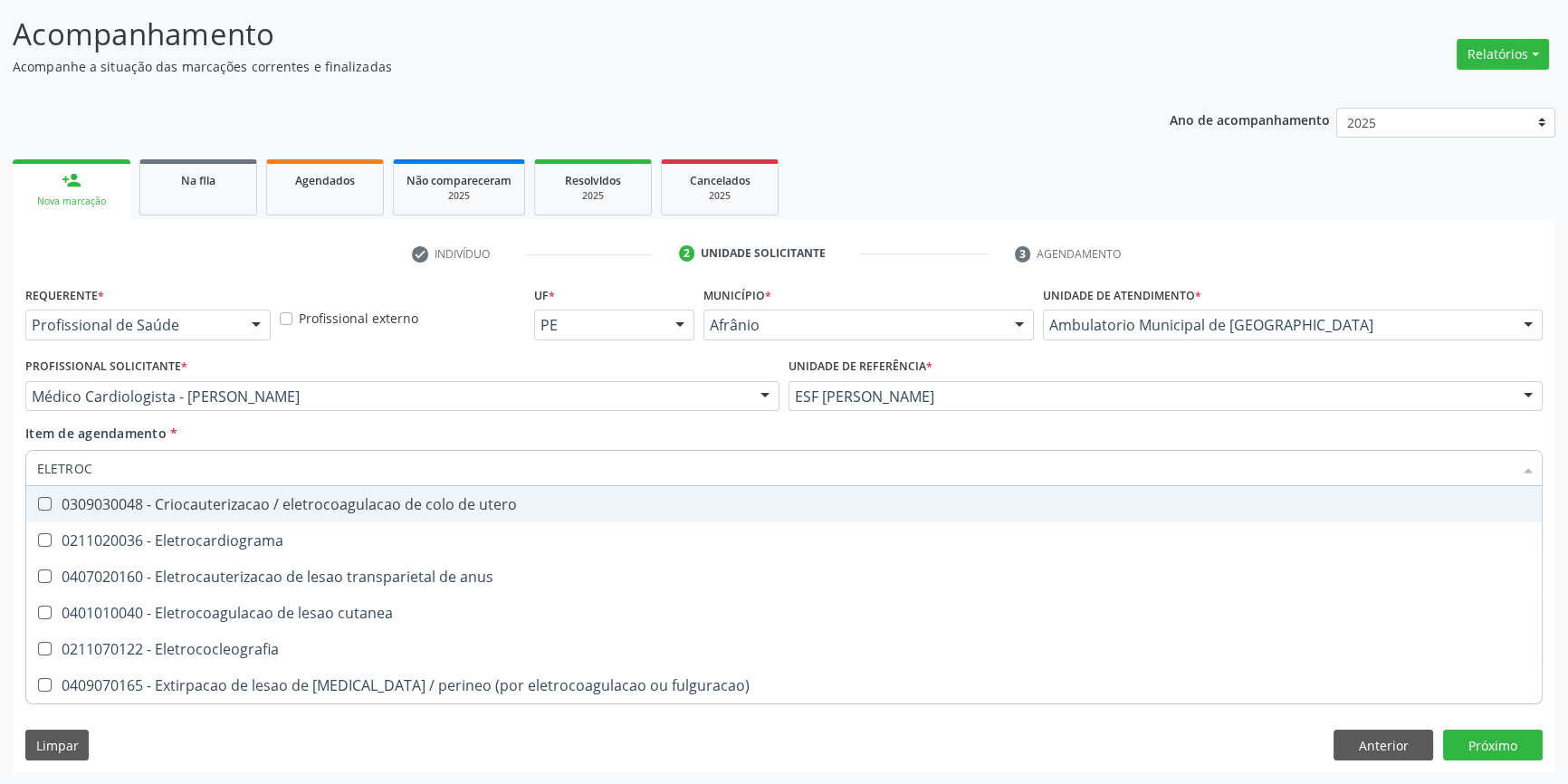
type input "ELETROCA"
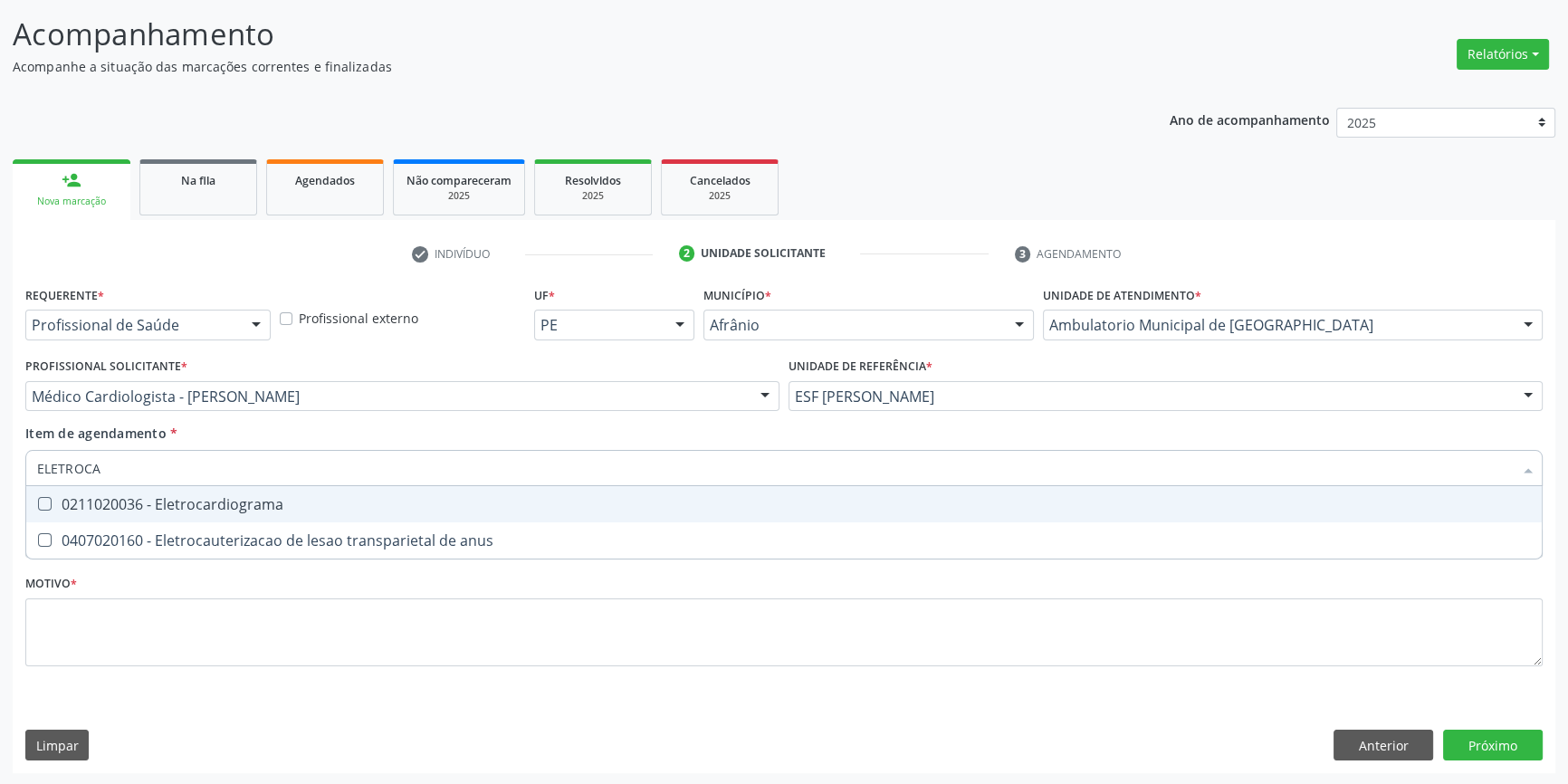
click at [245, 497] on div "0211020036 - Eletrocardiograma" at bounding box center [784, 503] width 1494 height 14
checkbox Eletrocardiograma "true"
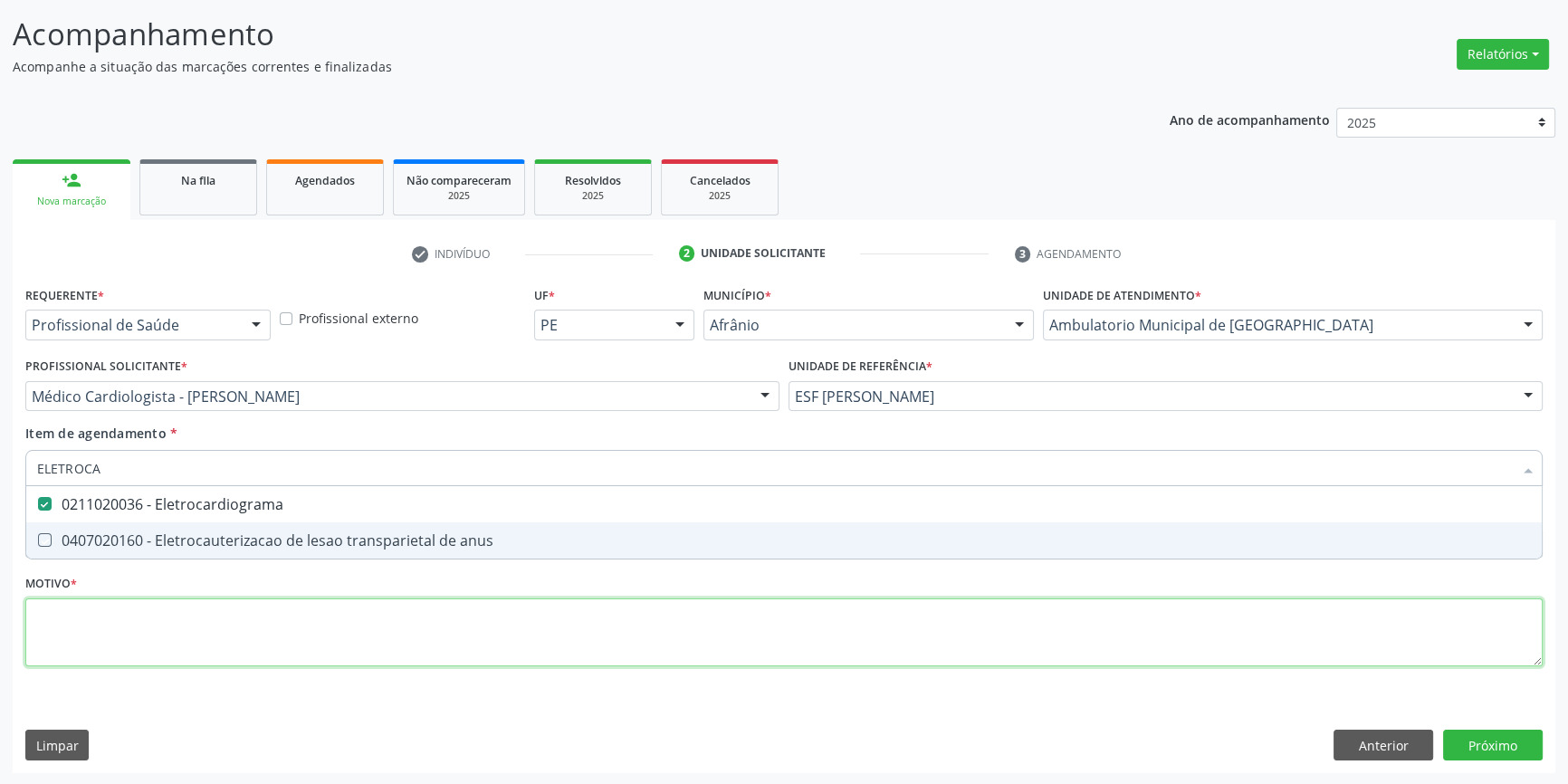
click at [180, 622] on div "Requerente * Profissional de Saúde Profissional de Saúde Paciente Nenhum result…" at bounding box center [784, 486] width 1518 height 410
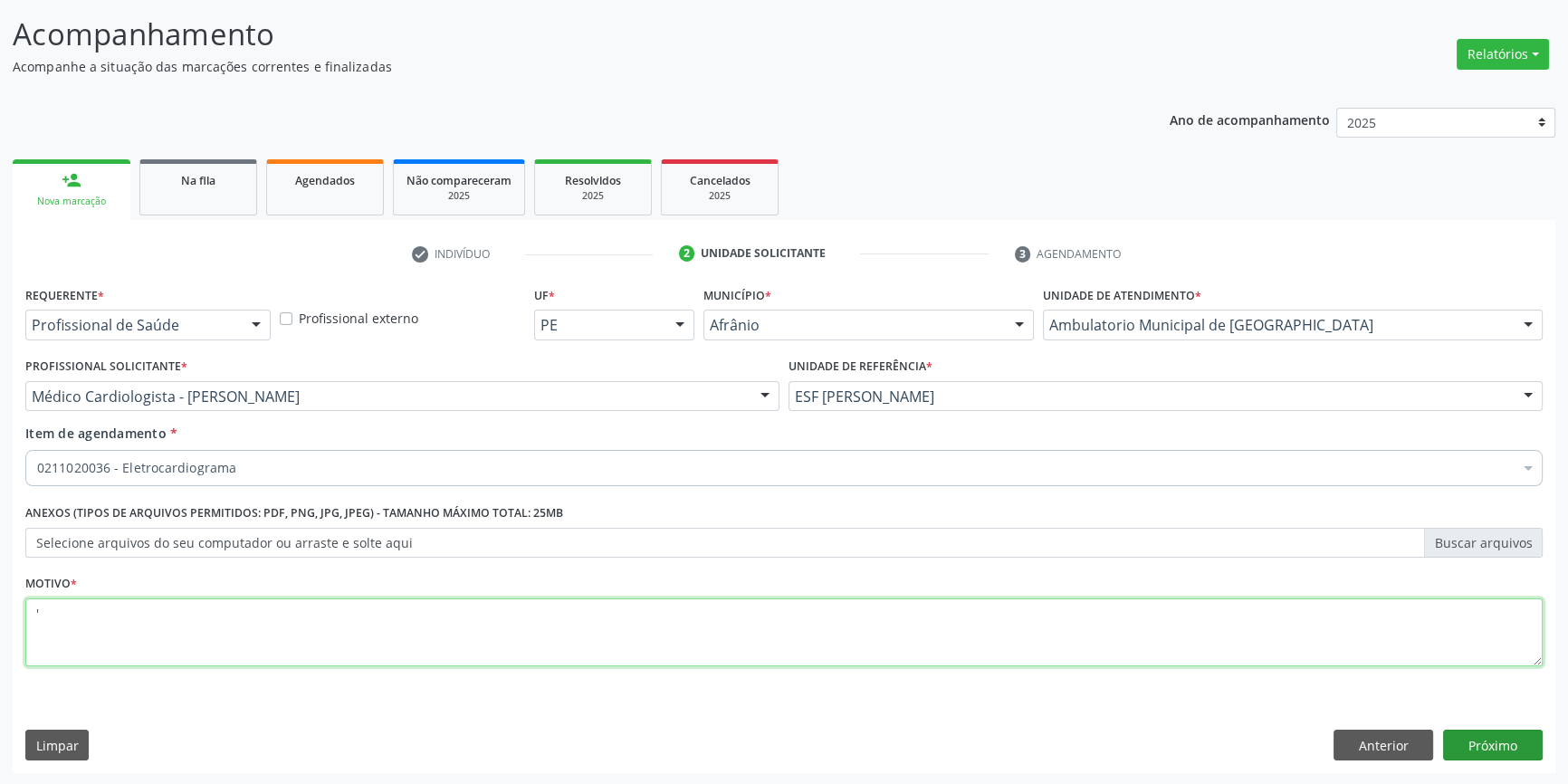
type textarea "'"
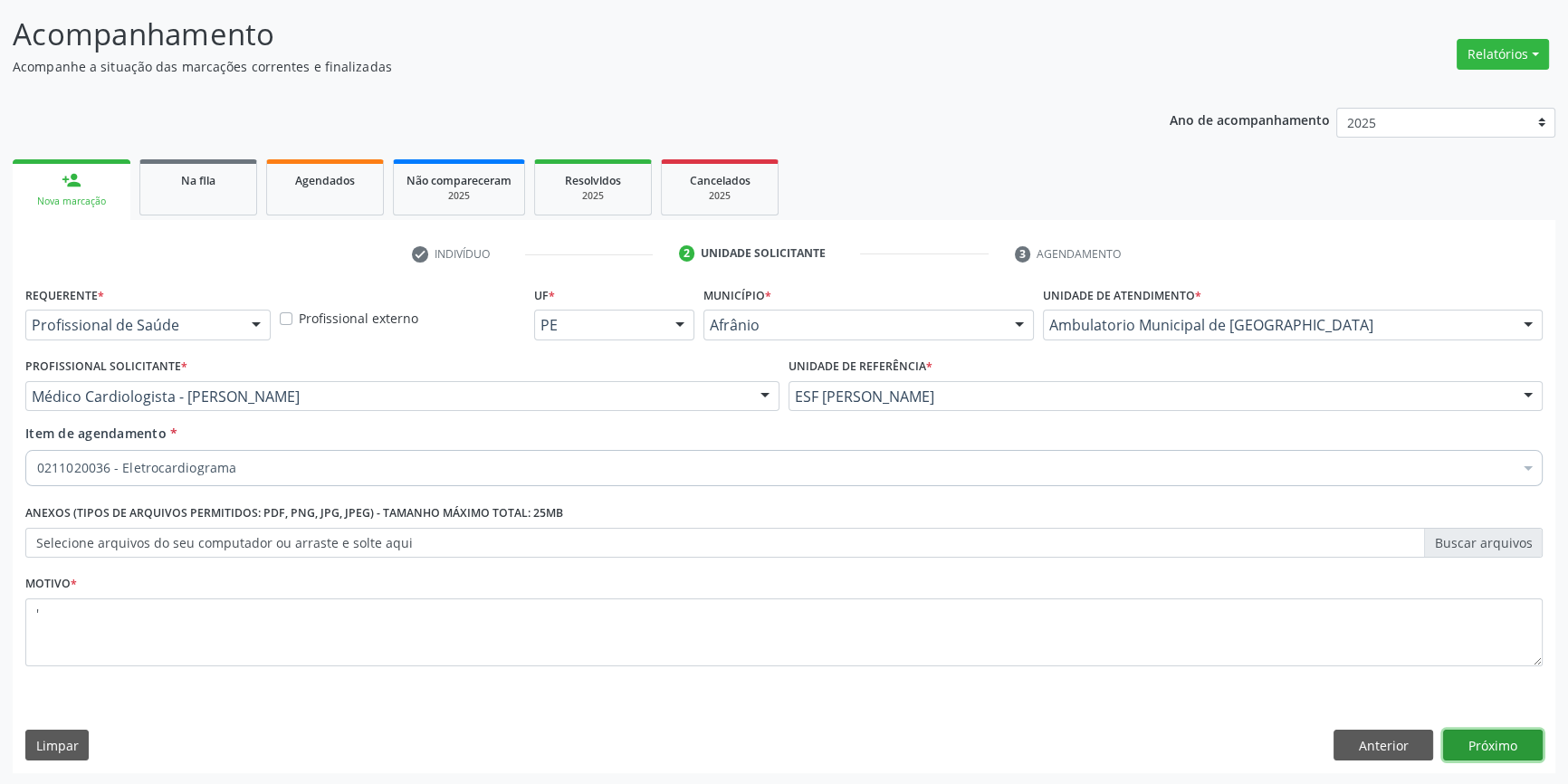
click at [1446, 737] on button "Próximo" at bounding box center [1493, 745] width 100 height 30
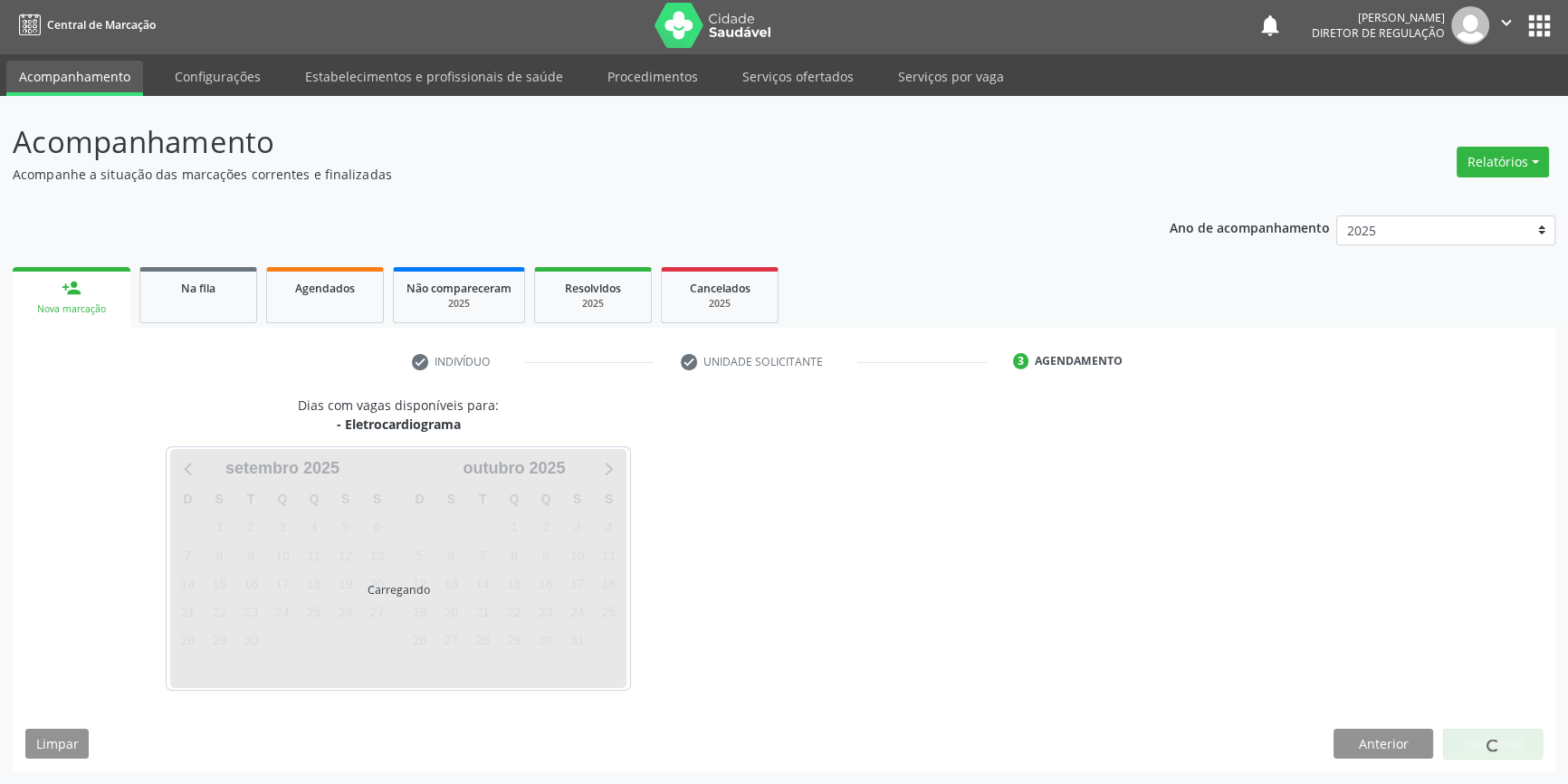
scroll to position [2, 0]
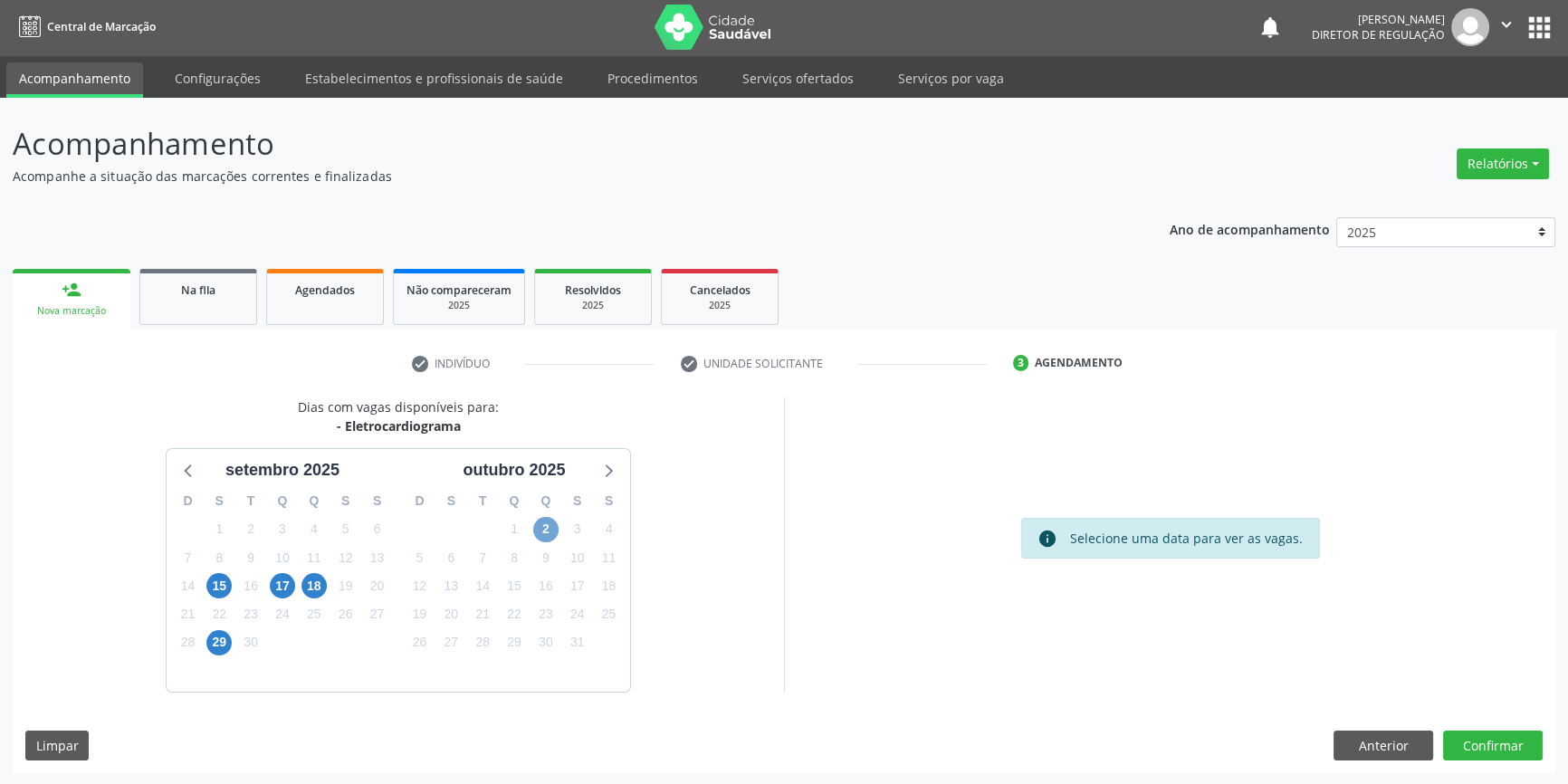
click at [539, 525] on span "2" at bounding box center [546, 529] width 26 height 26
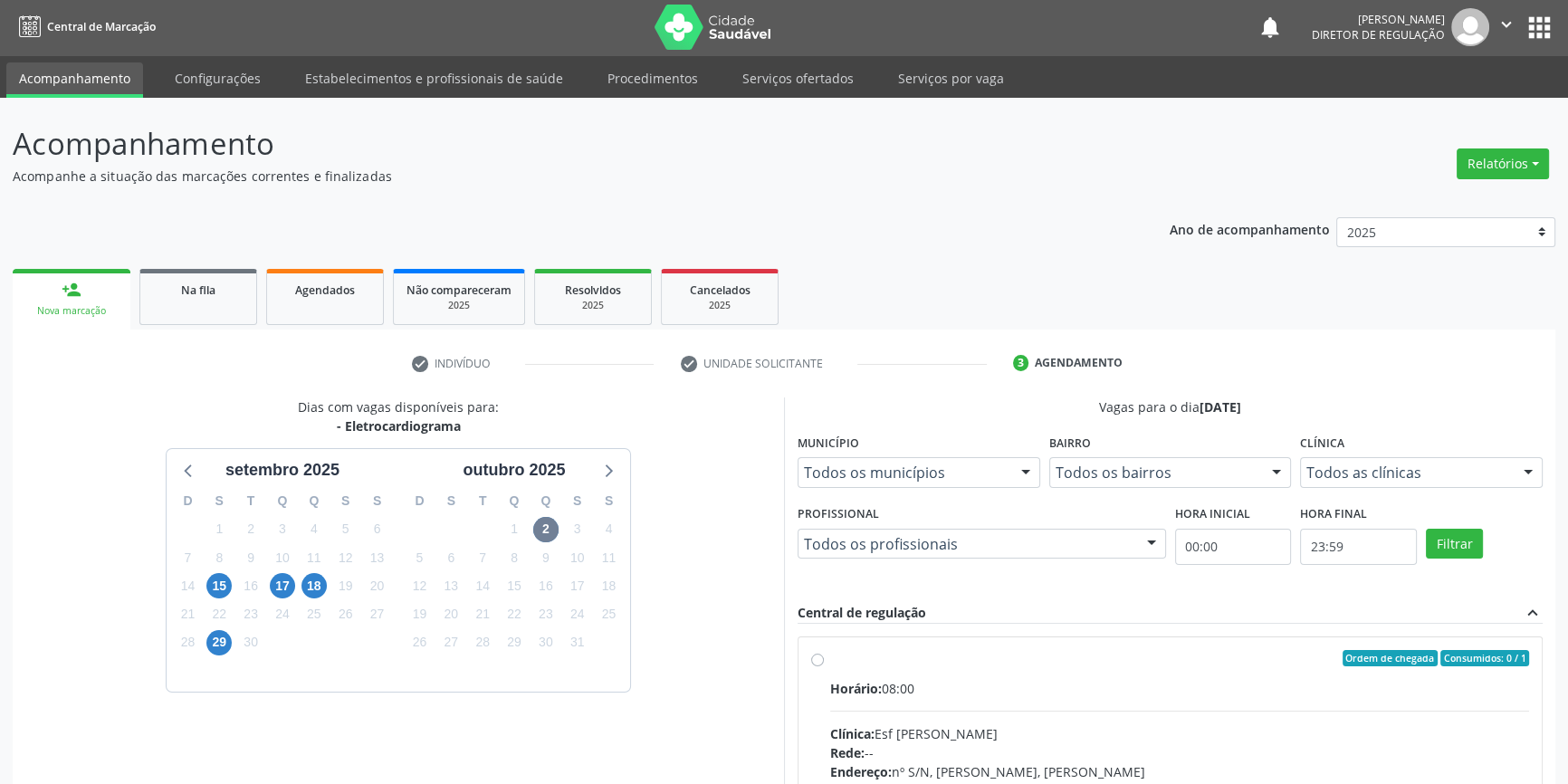
click at [886, 665] on label "Ordem de chegada Consumidos: 0 / 1 Horário: 08:00 Clínica: Esf Isabel Gomes Red…" at bounding box center [1180, 789] width 699 height 278
click at [824, 665] on input "Ordem de chegada Consumidos: 0 / 1 Horário: 08:00 Clínica: Esf Isabel Gomes Red…" at bounding box center [817, 657] width 12 height 16
radio input "true"
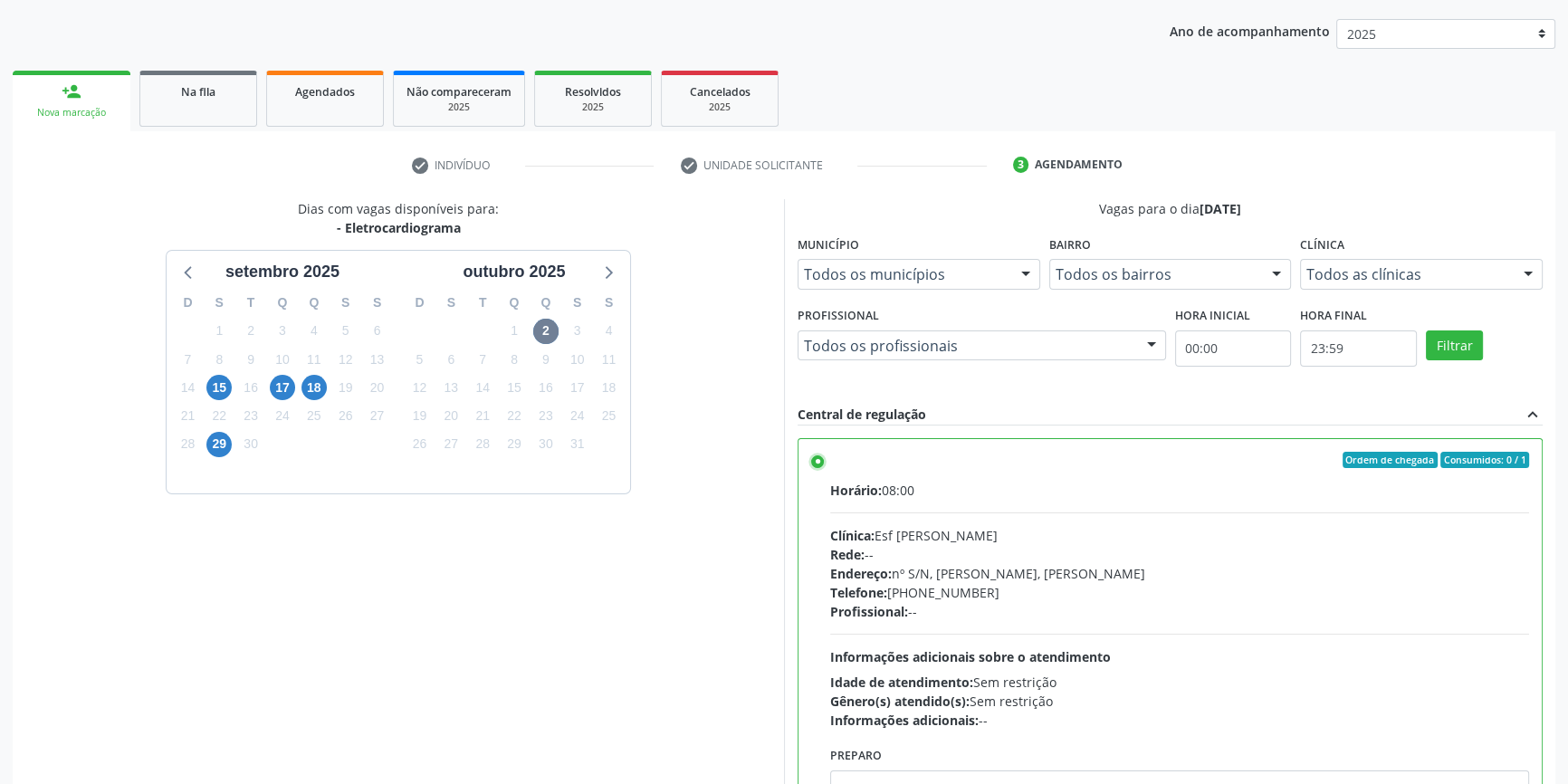
scroll to position [296, 0]
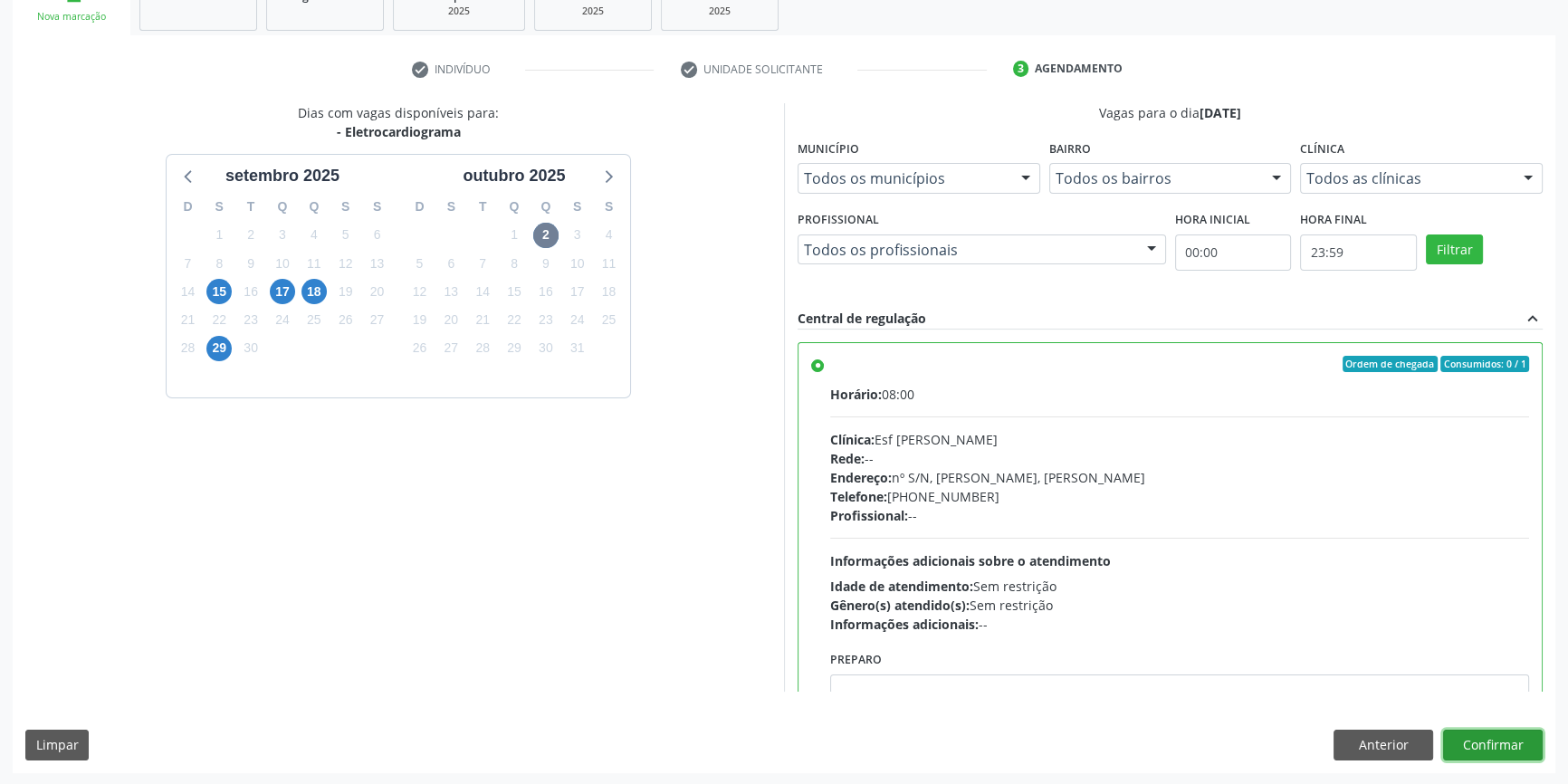
click at [1494, 747] on button "Confirmar" at bounding box center [1493, 745] width 100 height 30
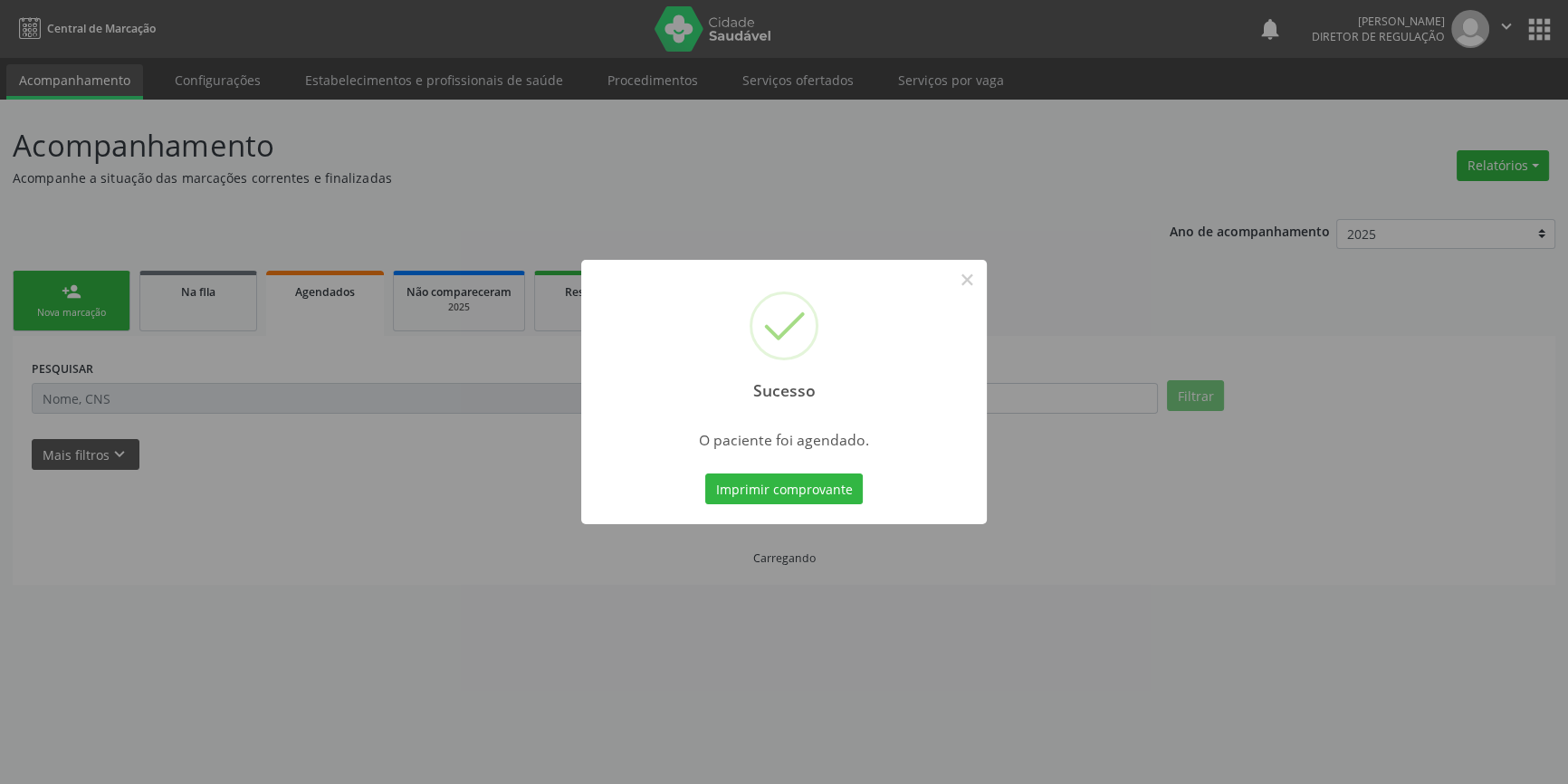
scroll to position [0, 0]
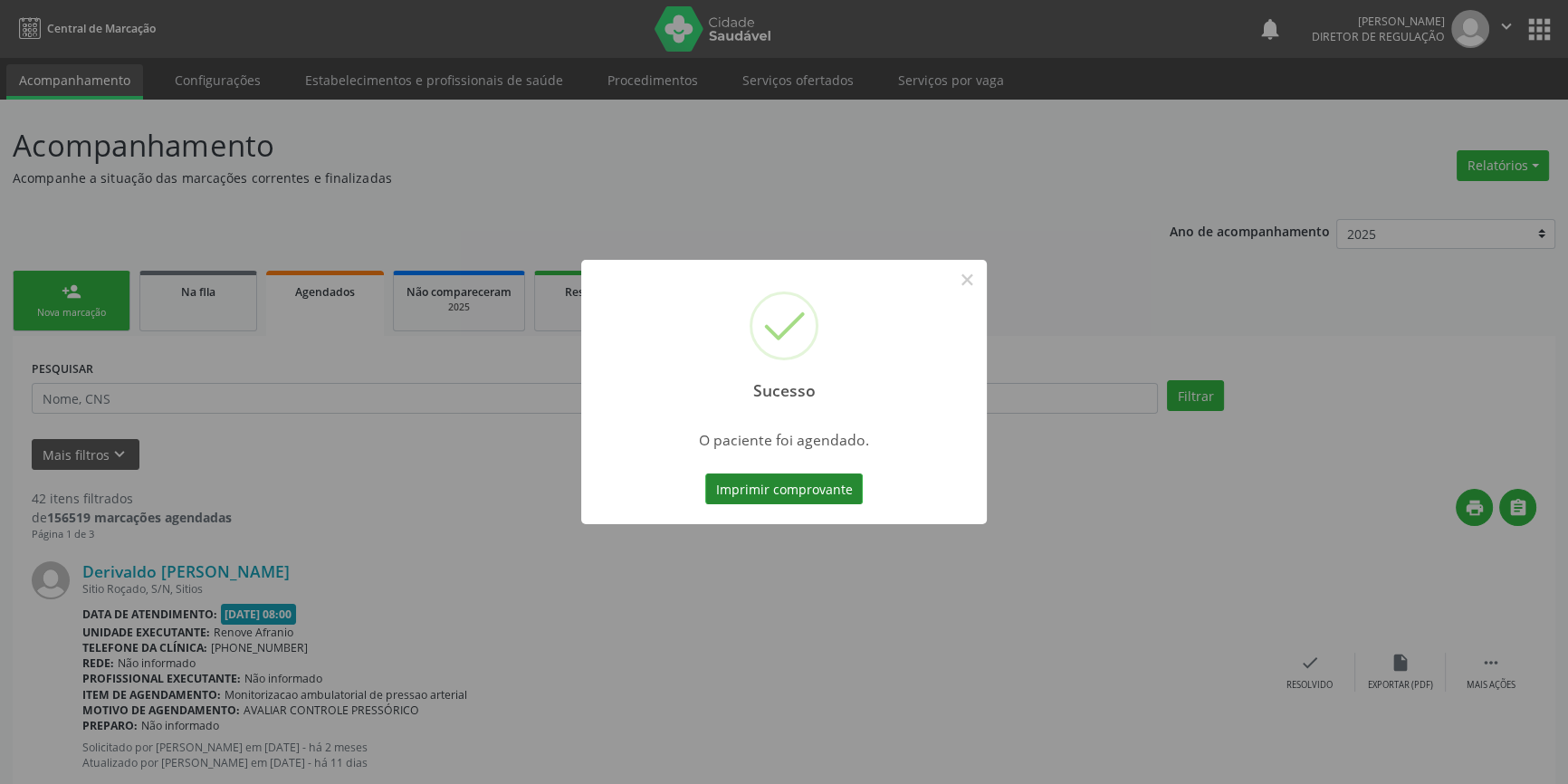
click at [843, 489] on button "Imprimir comprovante" at bounding box center [784, 489] width 158 height 30
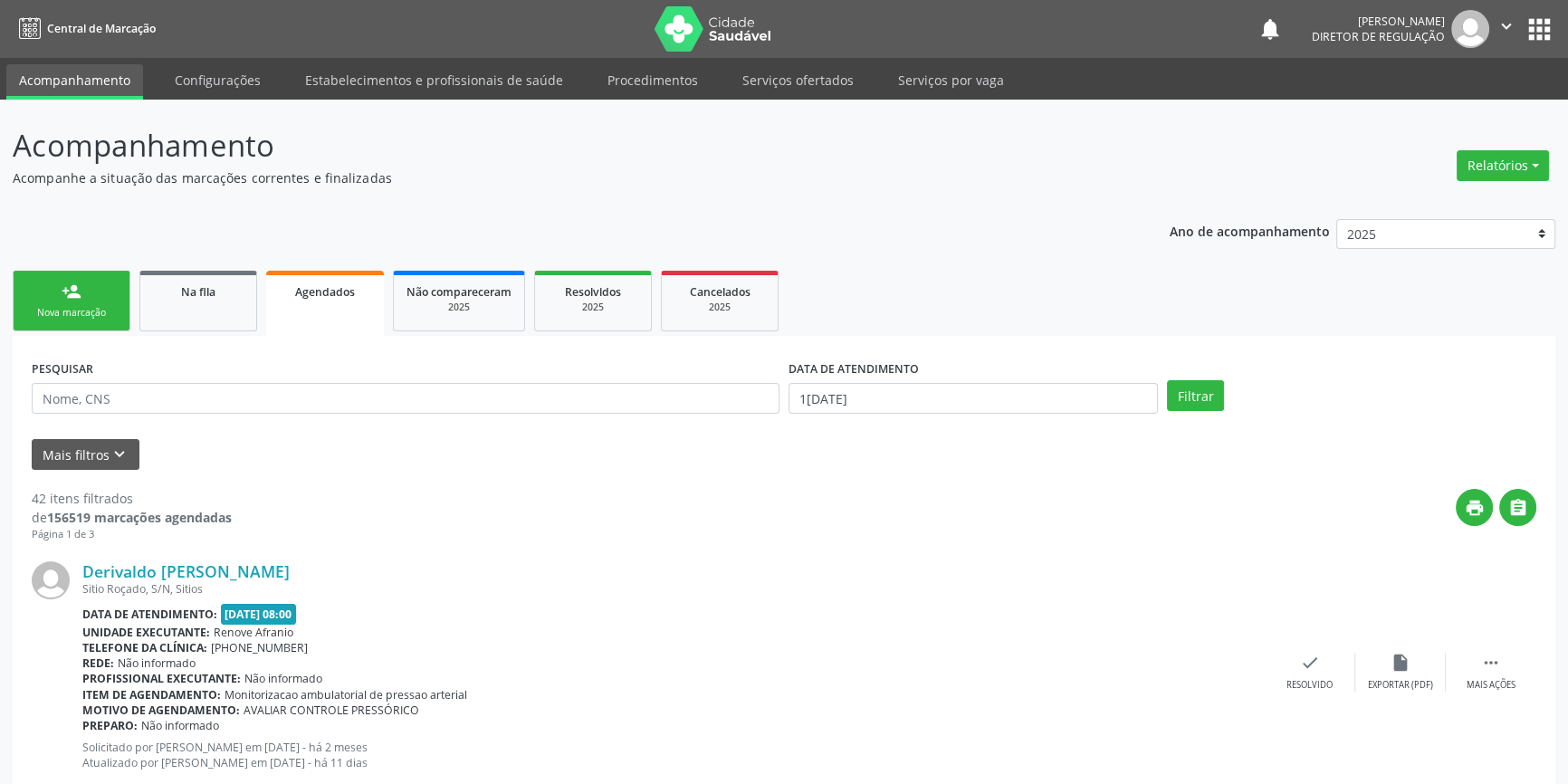
click at [76, 266] on ul "person_add Nova marcação Na fila Agendados Não compareceram 2025 Resolvidos 202…" at bounding box center [784, 301] width 1543 height 69
click at [76, 313] on div "Nova marcação" at bounding box center [71, 313] width 90 height 13
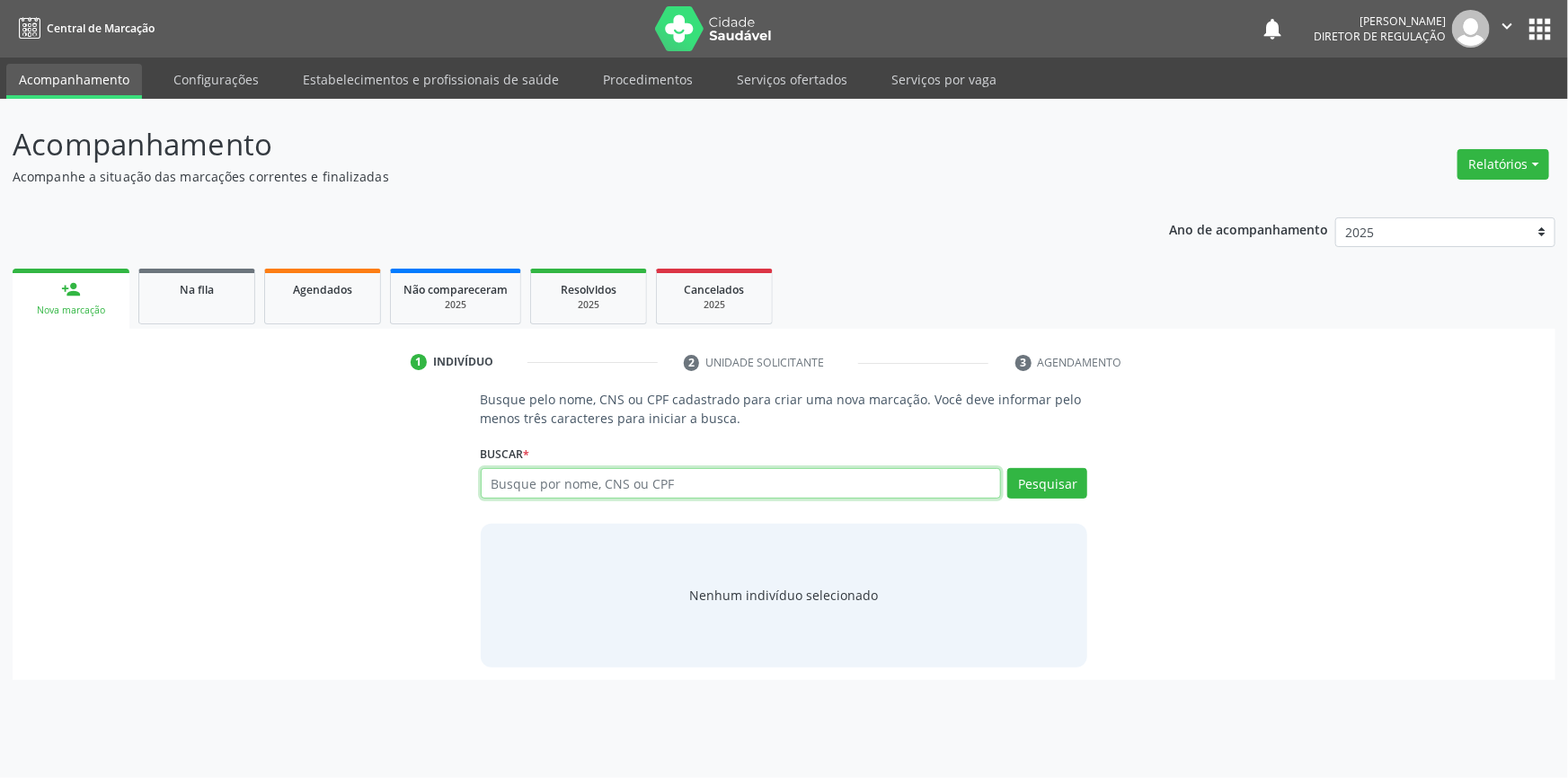
click at [611, 494] on input "text" at bounding box center [741, 483] width 521 height 30
type input "700008171131403"
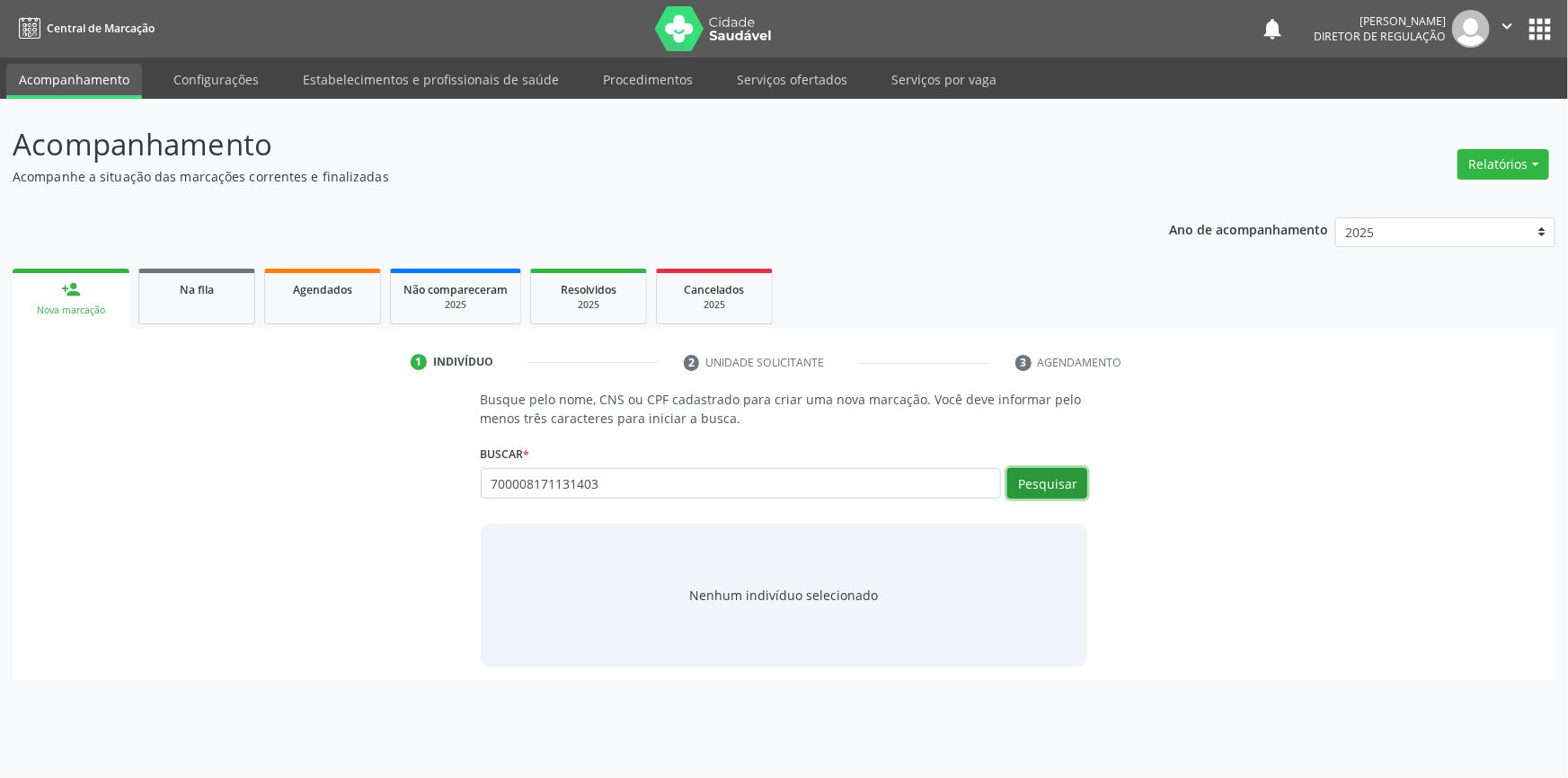
click at [1069, 492] on button "Pesquisar" at bounding box center [1047, 483] width 80 height 30
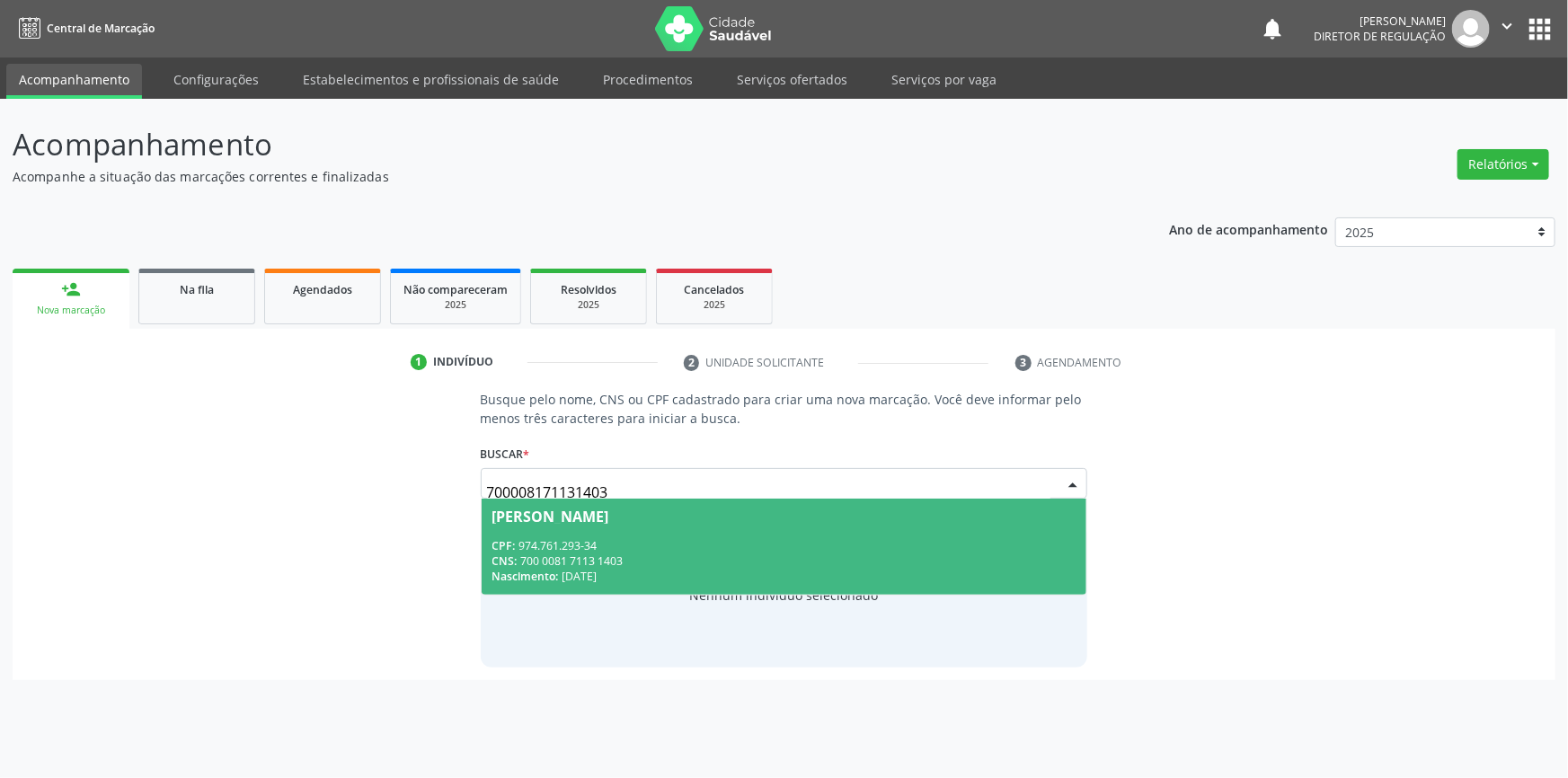
click at [953, 529] on span "Anisia Josefa da Conceicao CPF: 974.761.293-34 CNS: 700 0081 7113 1403 Nascimen…" at bounding box center [784, 547] width 605 height 96
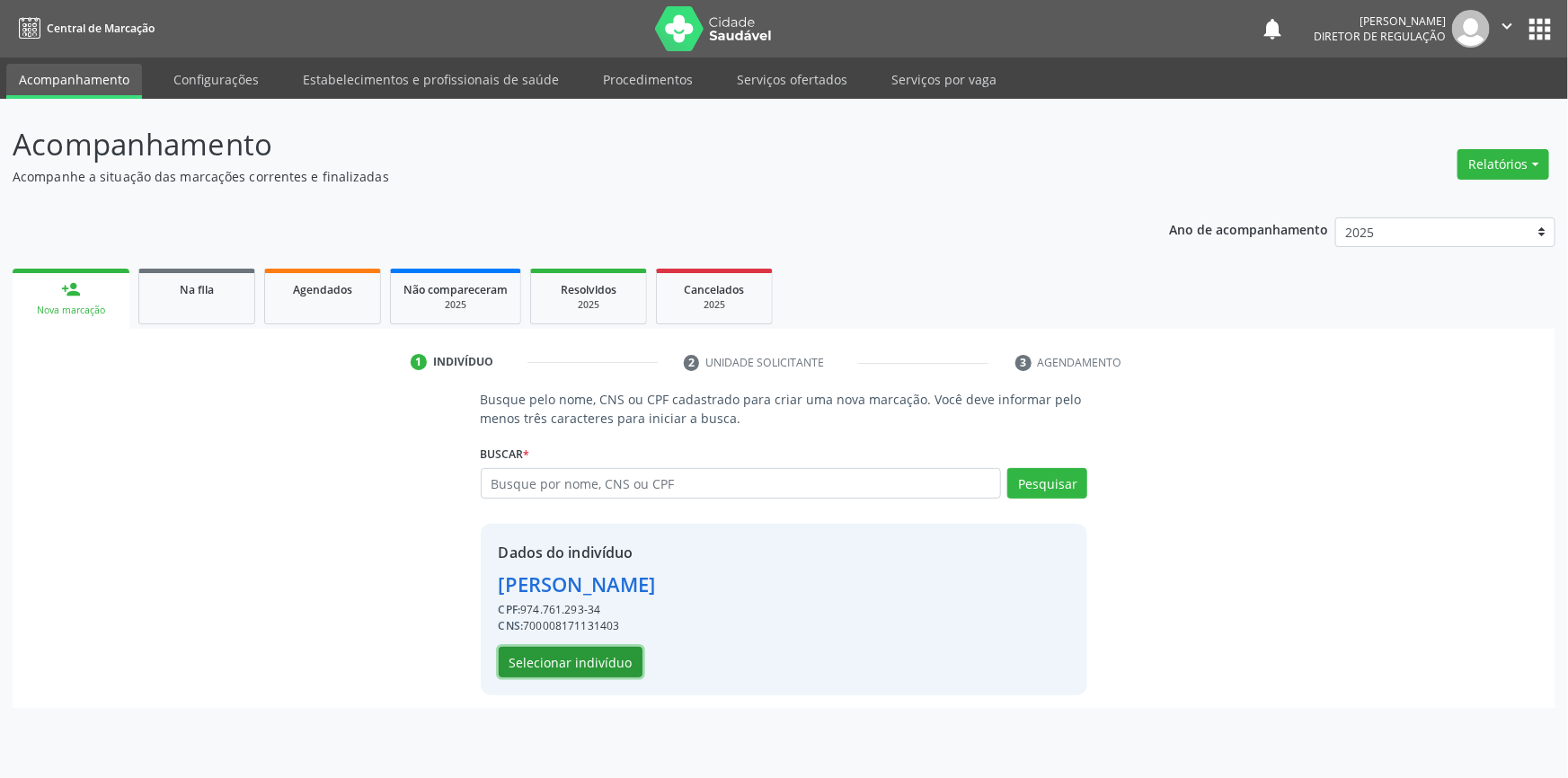
click at [632, 651] on button "Selecionar indivíduo" at bounding box center [570, 662] width 143 height 30
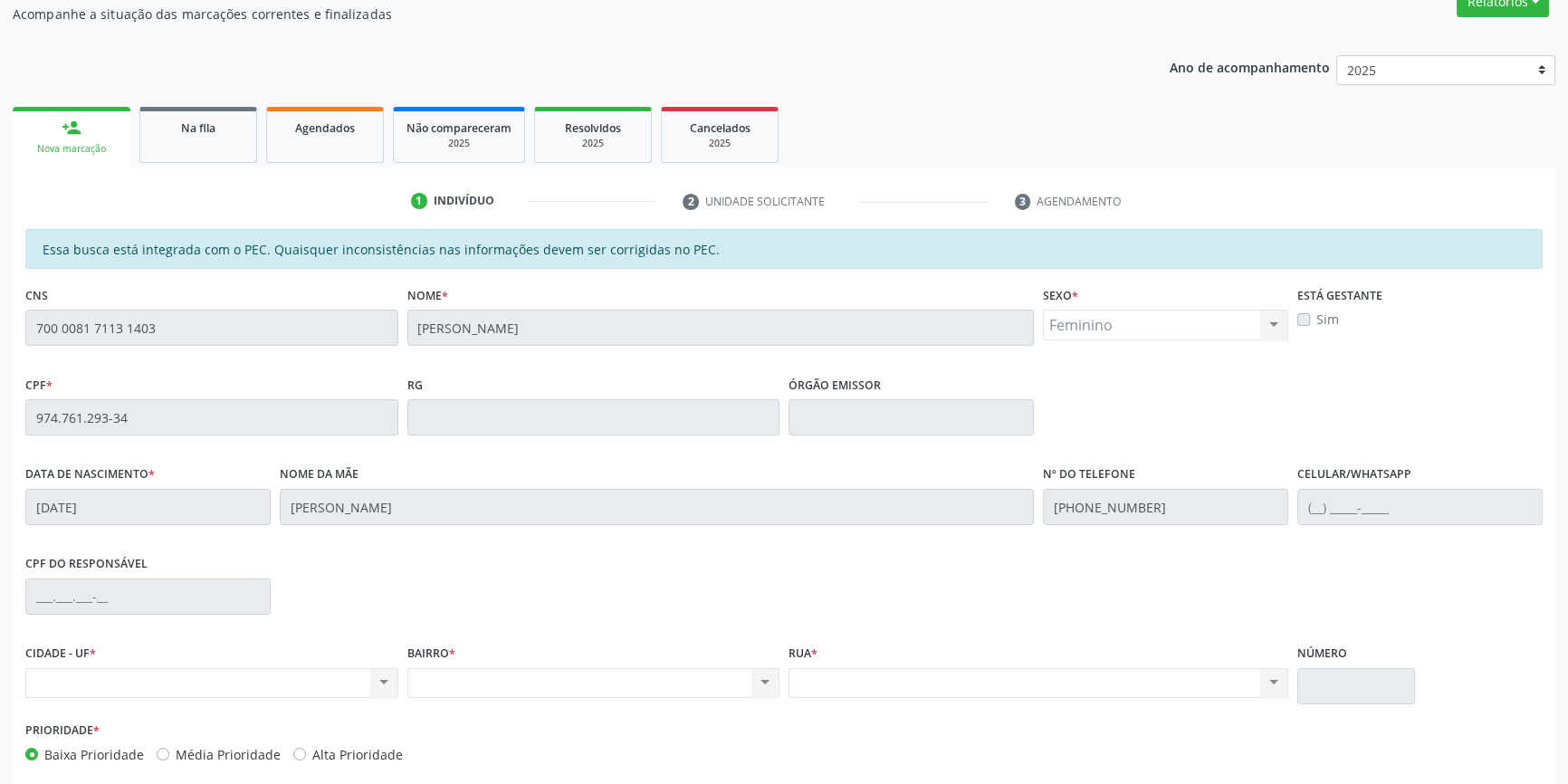
scroll to position [248, 0]
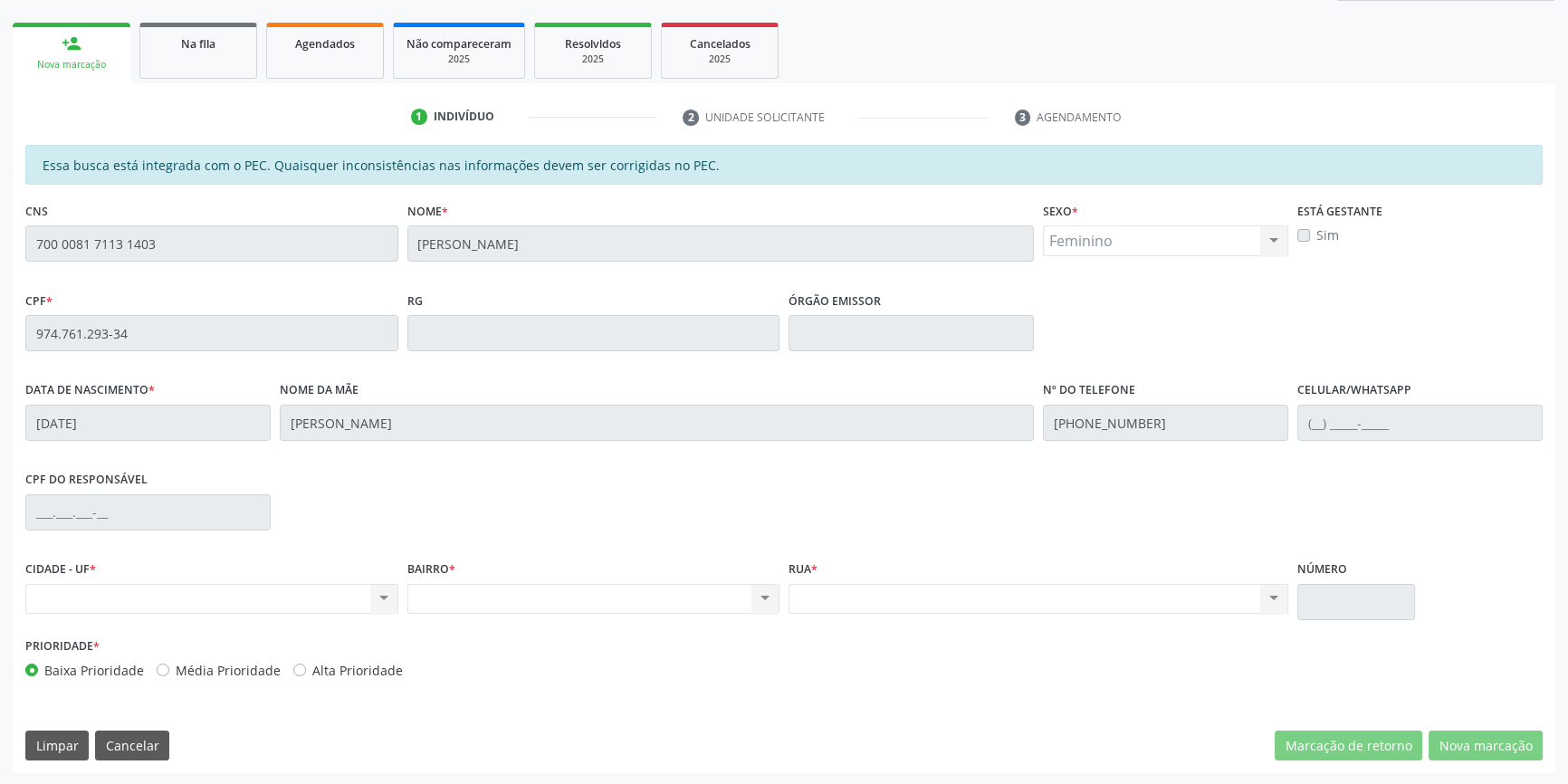
click at [0, 248] on div "Acompanhamento Acompanhe a situação das marcações correntes e finalizadas Relat…" at bounding box center [784, 319] width 1568 height 934
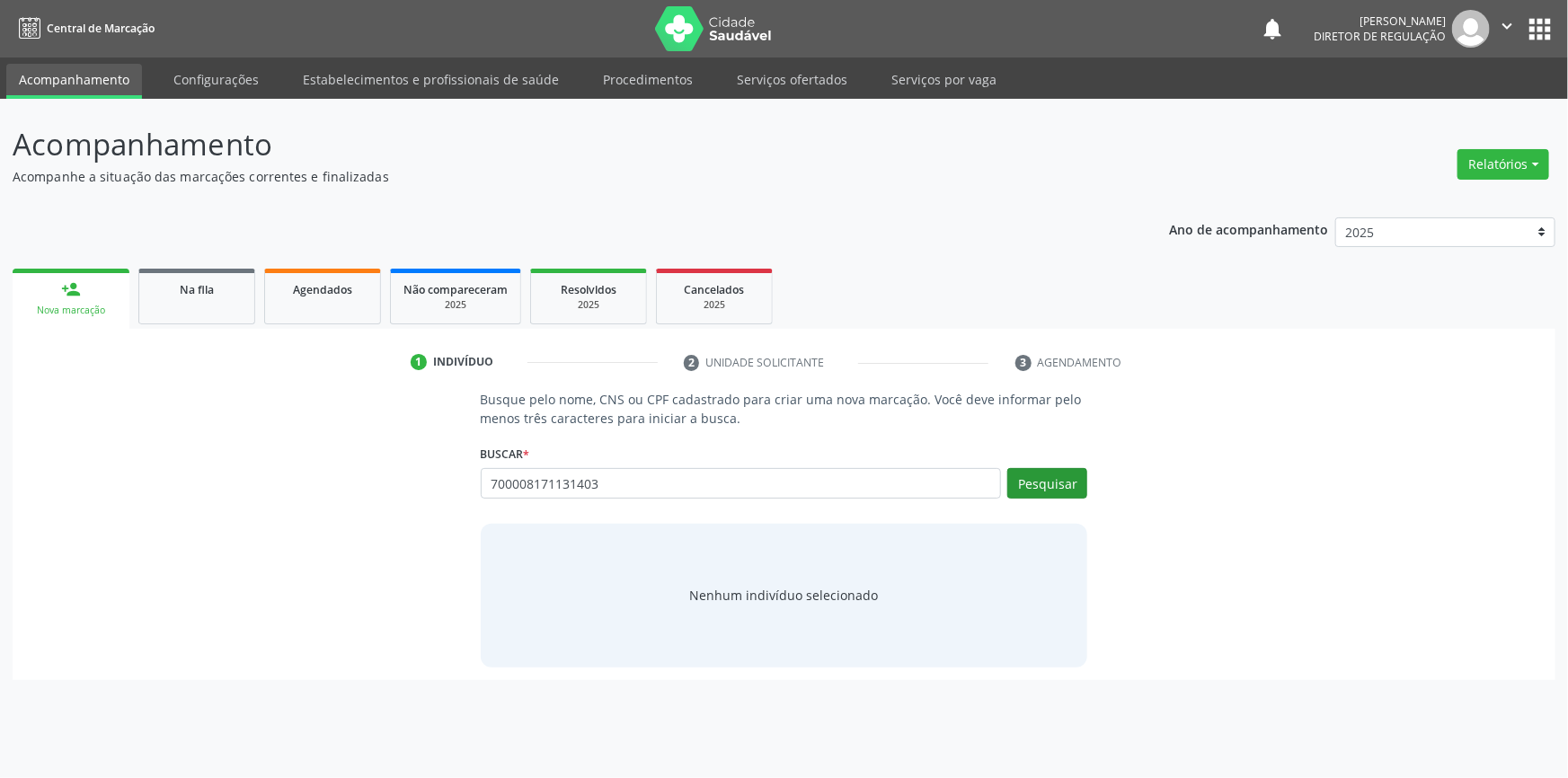
type input "700008171131403"
click at [1059, 476] on button "Pesquisar" at bounding box center [1047, 483] width 80 height 30
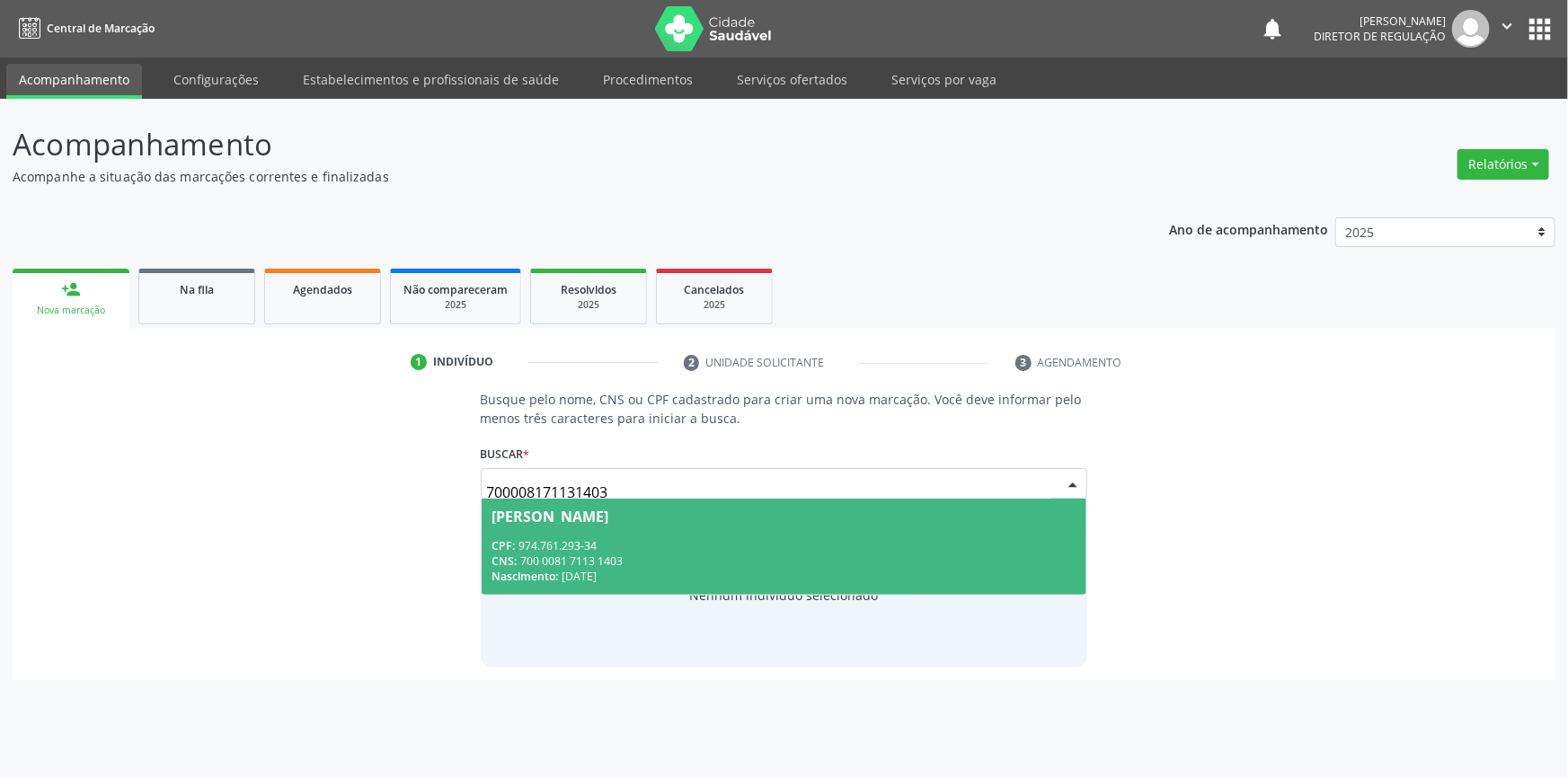
click at [764, 553] on div "CNS: 700 0081 7113 1403" at bounding box center [784, 561] width 584 height 15
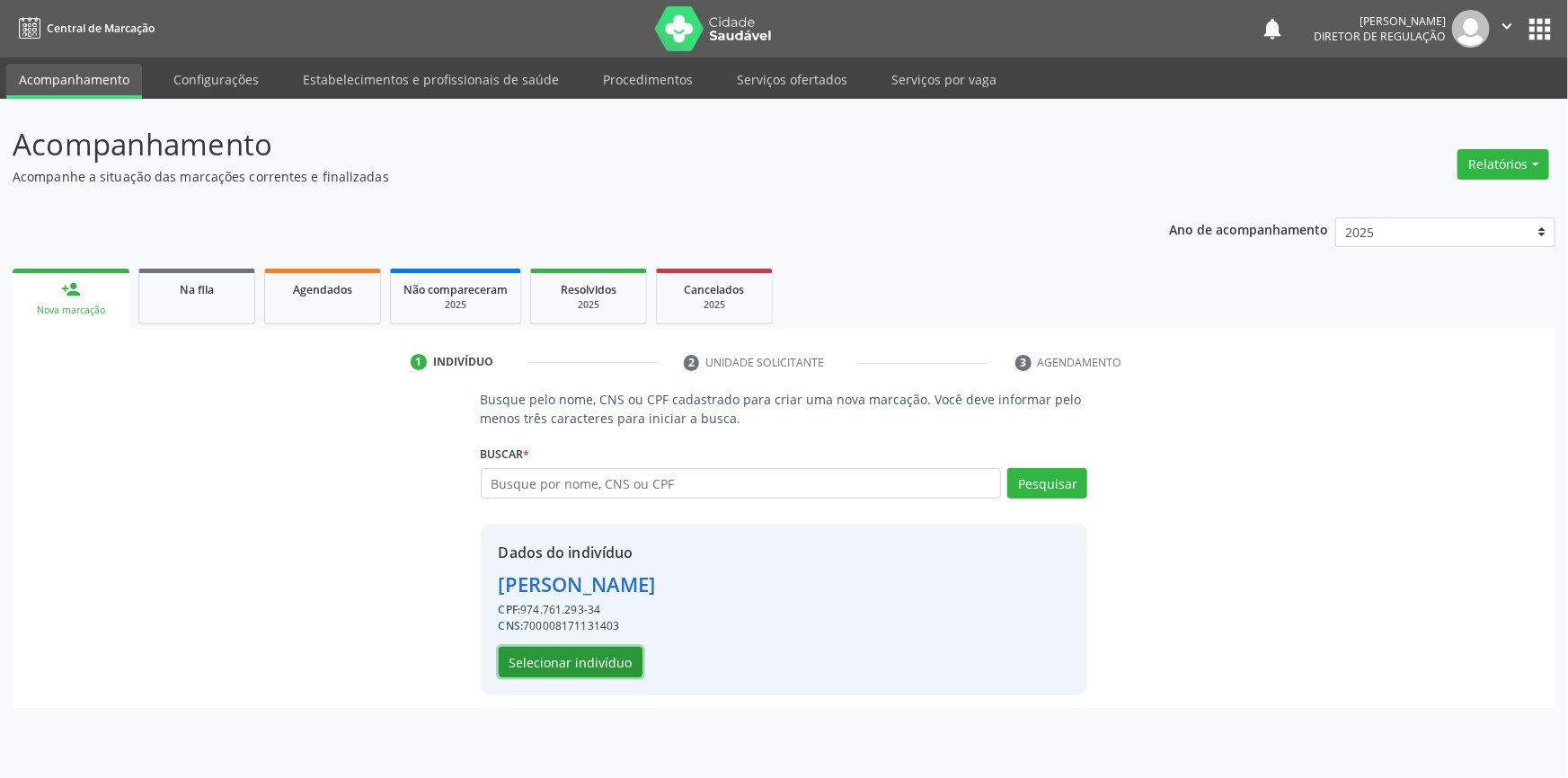
click at [578, 657] on button "Selecionar indivíduo" at bounding box center [570, 662] width 143 height 30
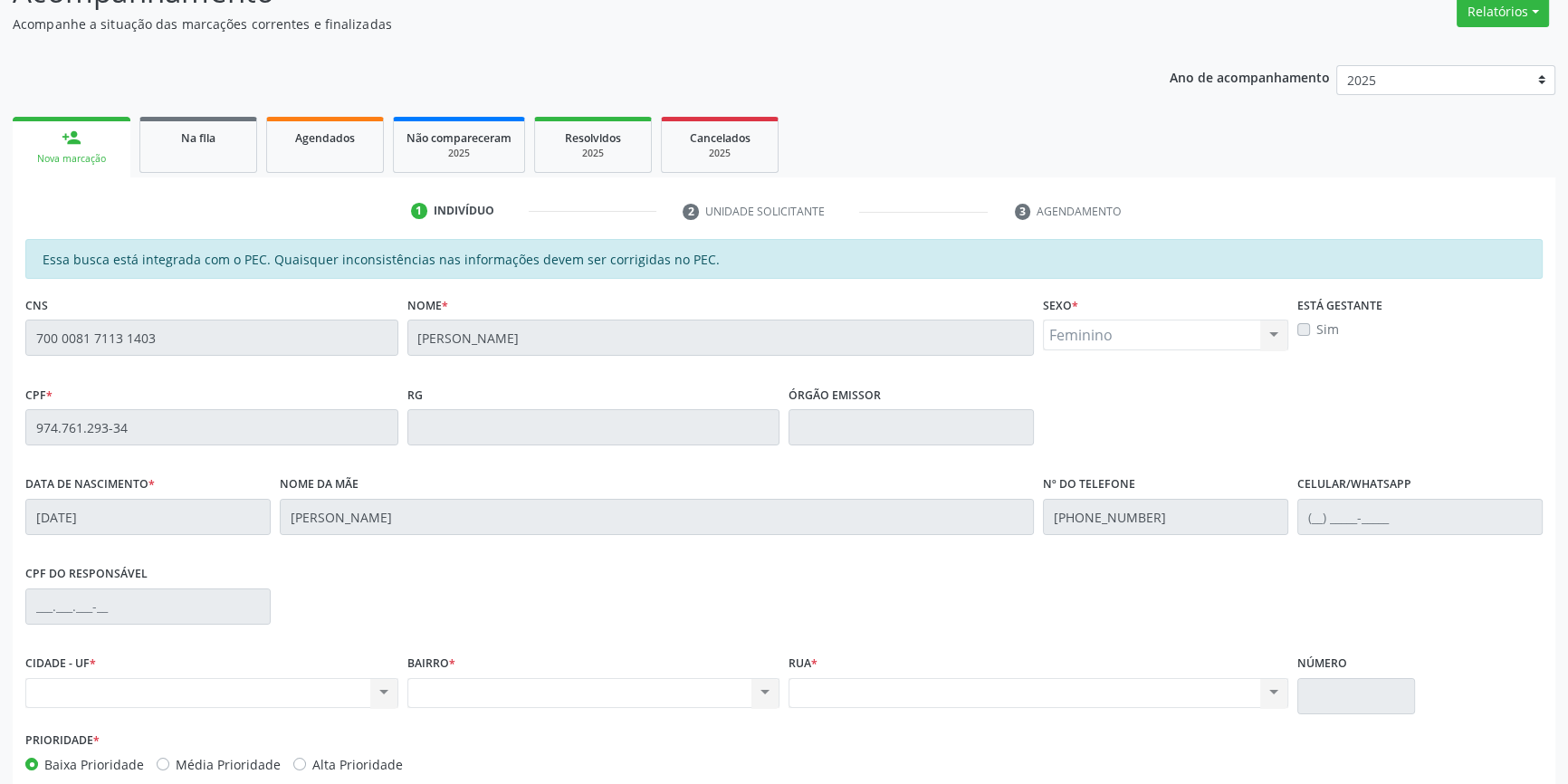
scroll to position [248, 0]
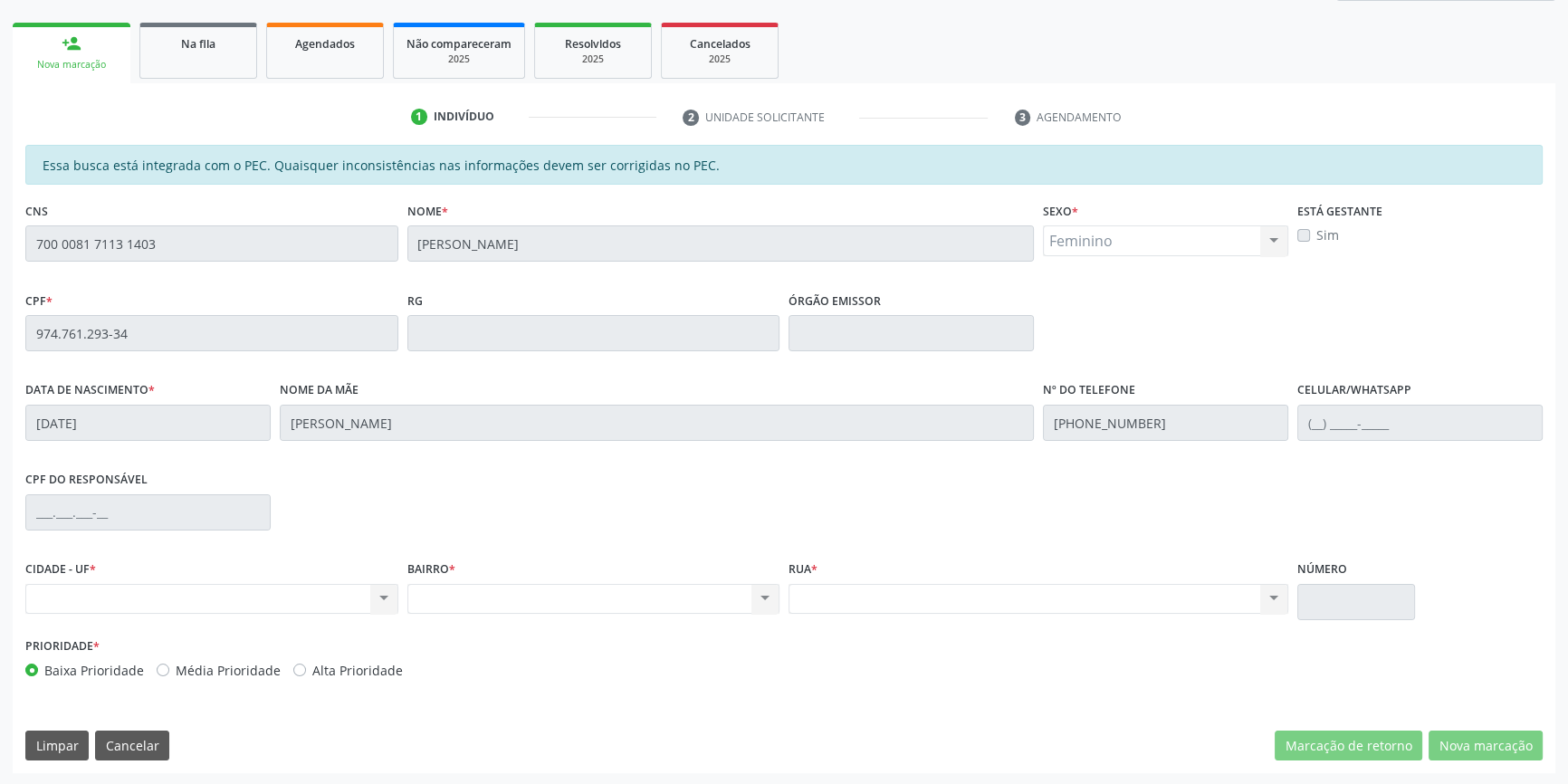
click at [0, 236] on div "Acompanhamento Acompanhe a situação das marcações correntes e finalizadas Relat…" at bounding box center [784, 319] width 1568 height 934
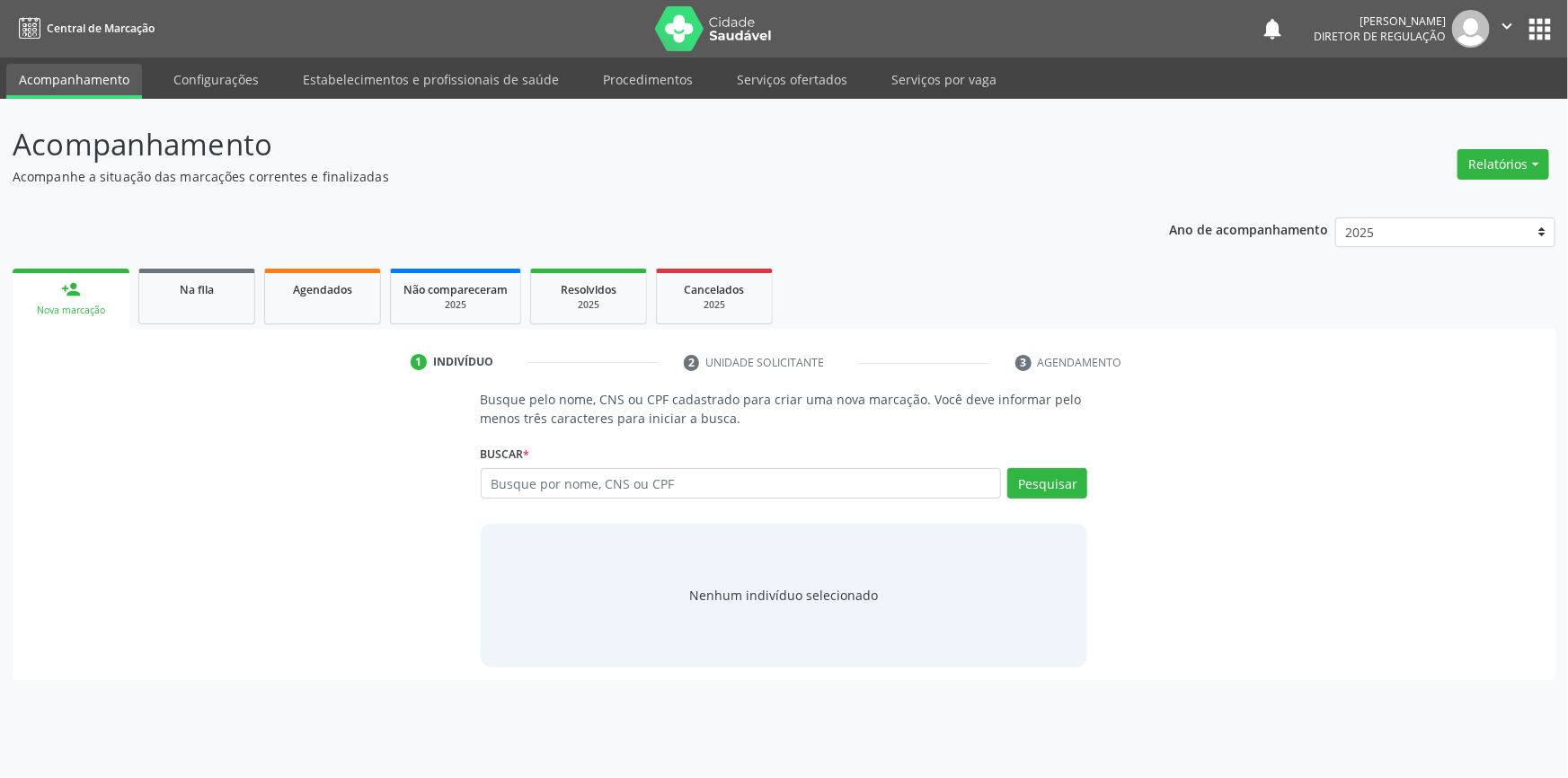
click at [673, 474] on input "text" at bounding box center [741, 483] width 521 height 30
type input "700 0081 7113 1403"
click at [1054, 485] on button "Pesquisar" at bounding box center [1047, 483] width 80 height 30
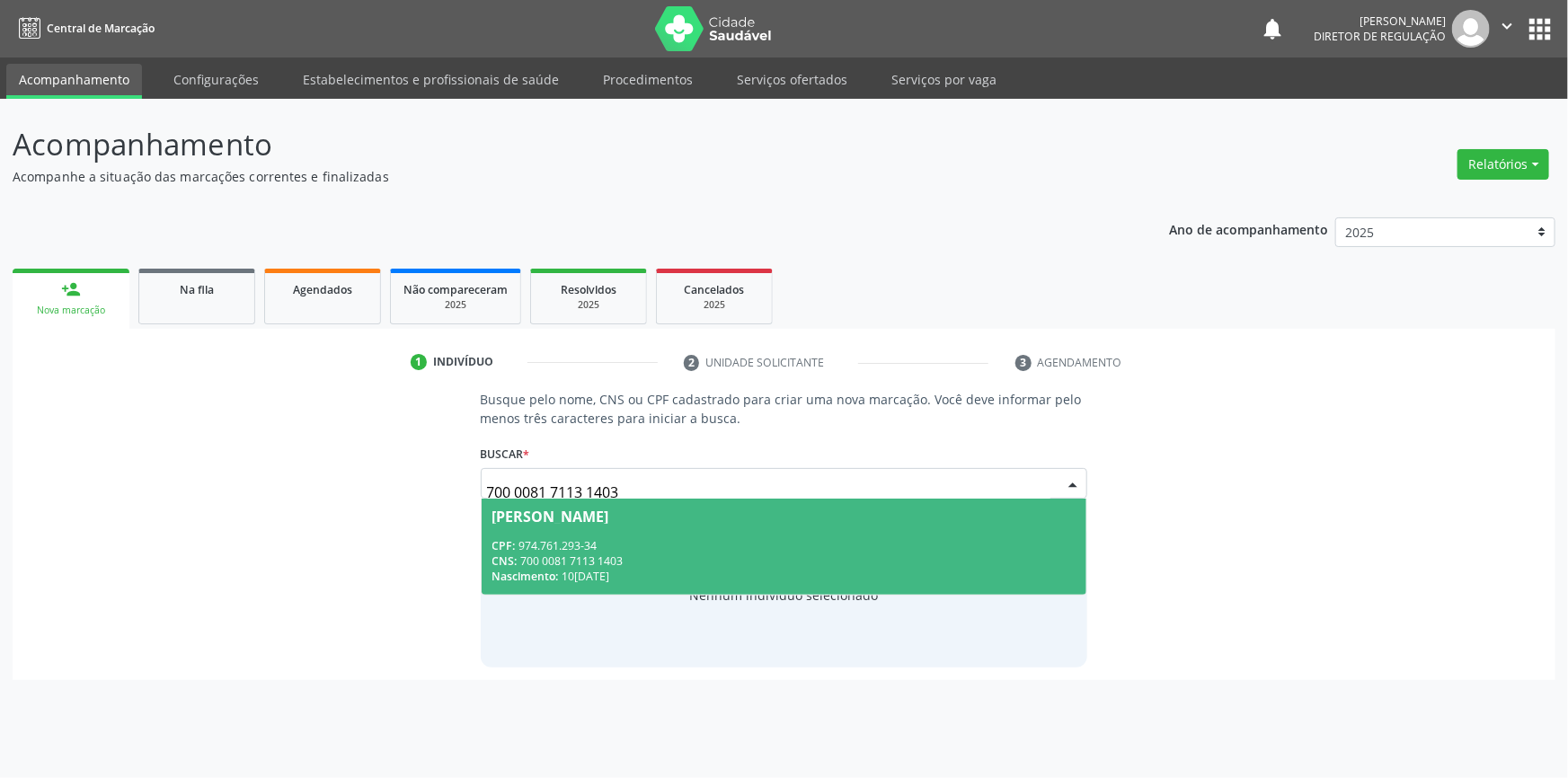
click at [781, 538] on div "CPF: 974.761.293-34" at bounding box center [784, 546] width 584 height 15
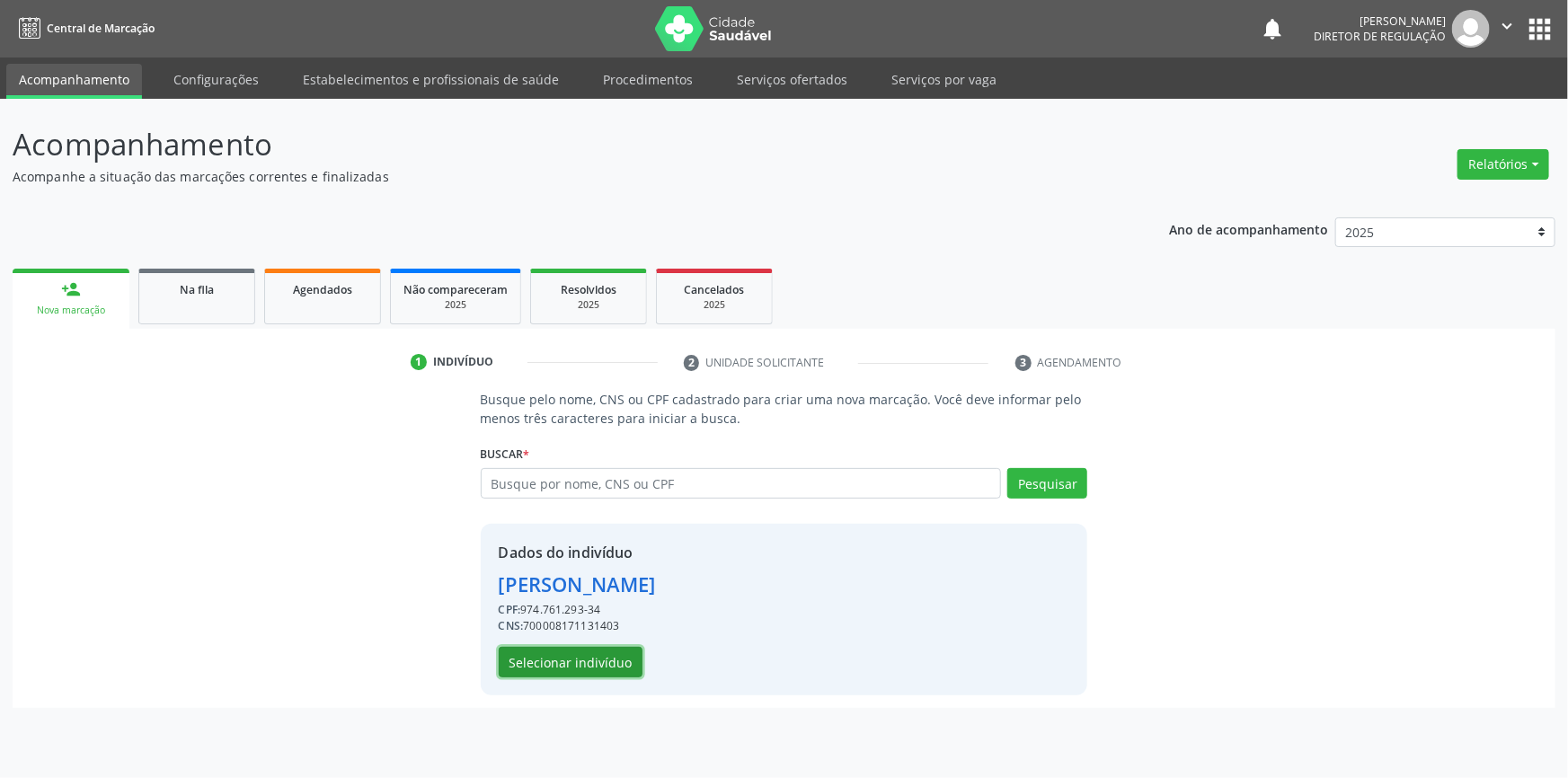
click at [602, 665] on button "Selecionar indivíduo" at bounding box center [570, 662] width 143 height 30
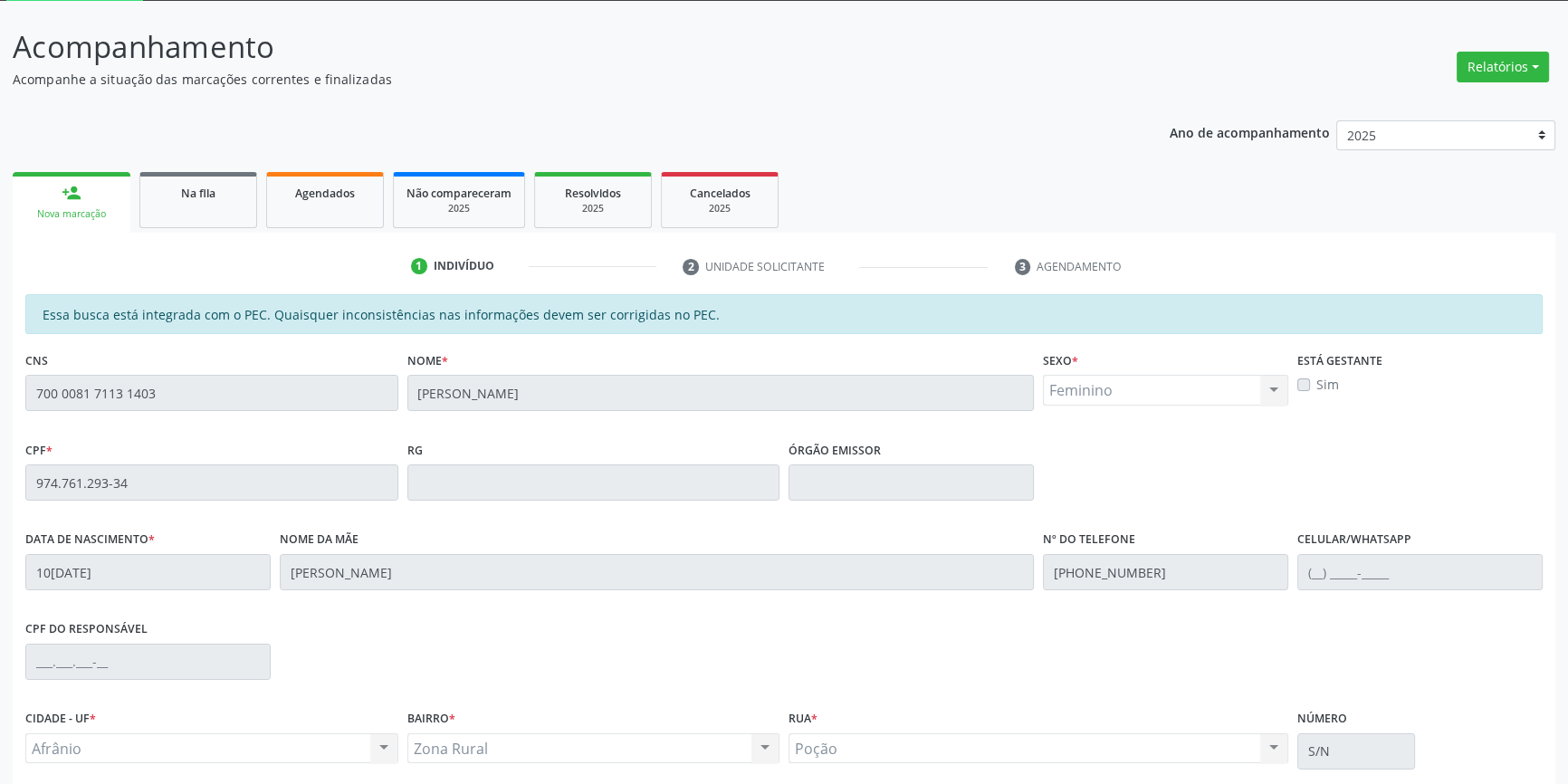
scroll to position [248, 0]
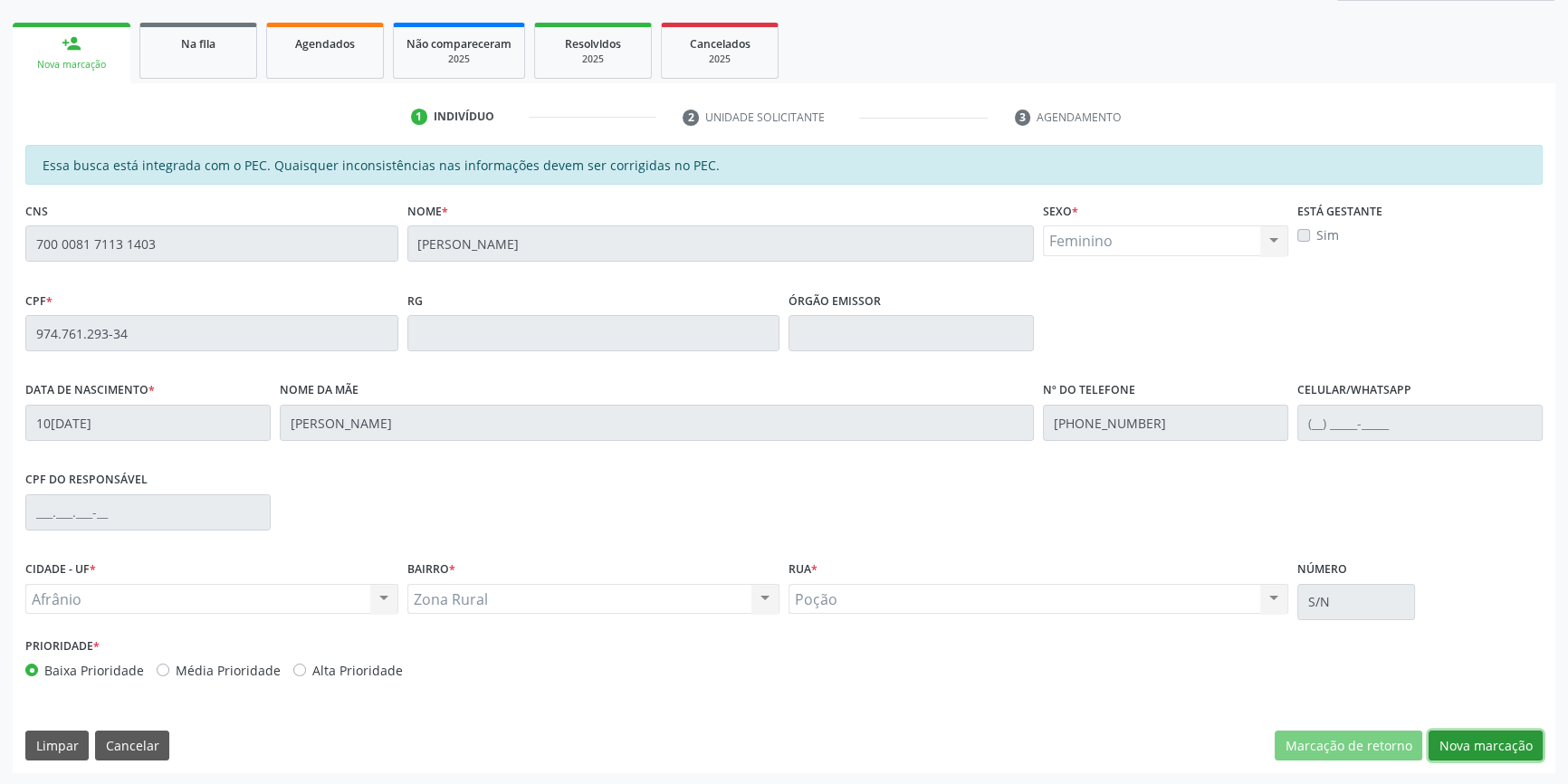
click at [1488, 741] on button "Nova marcação" at bounding box center [1486, 746] width 114 height 30
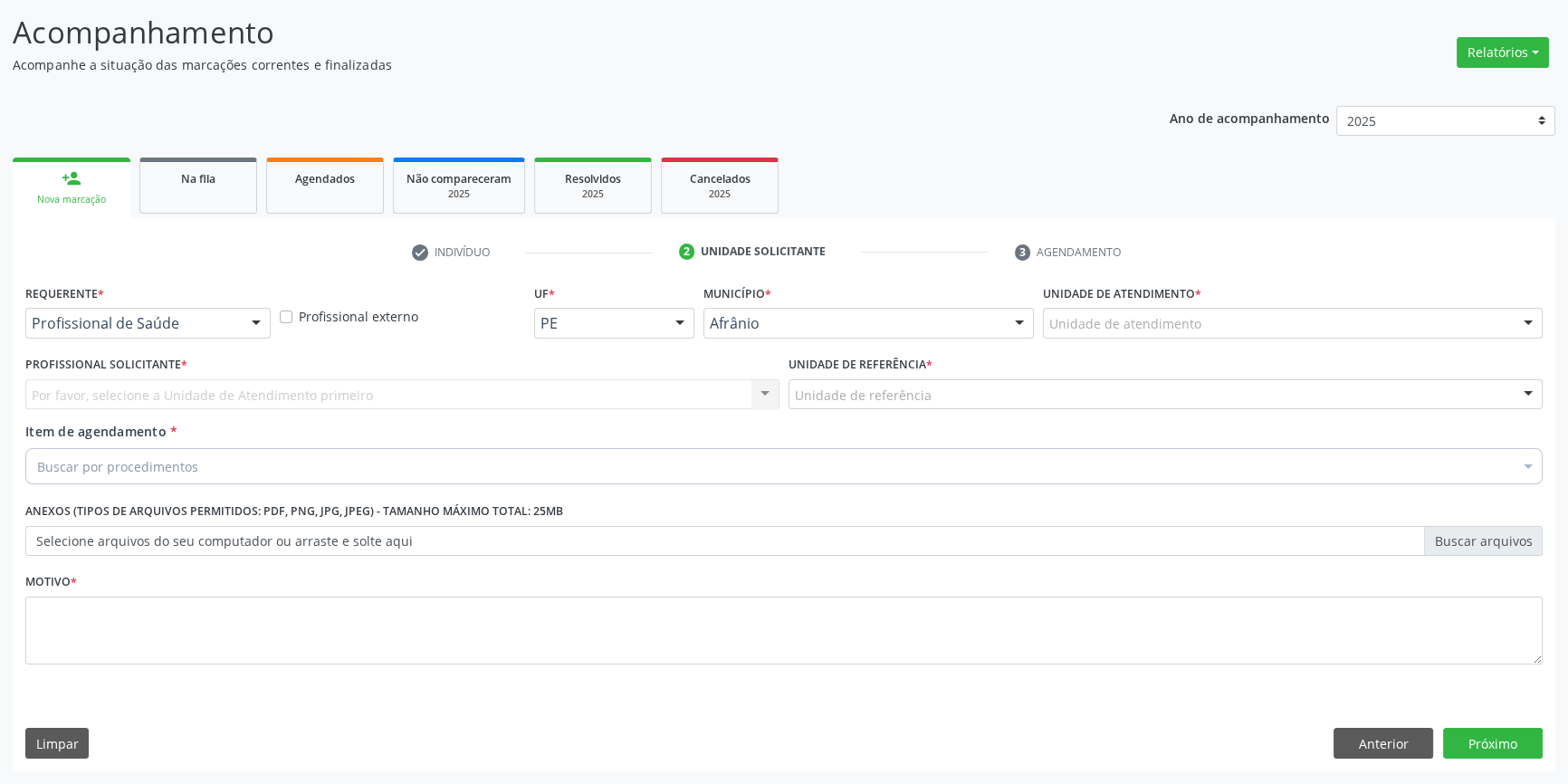
scroll to position [111, 0]
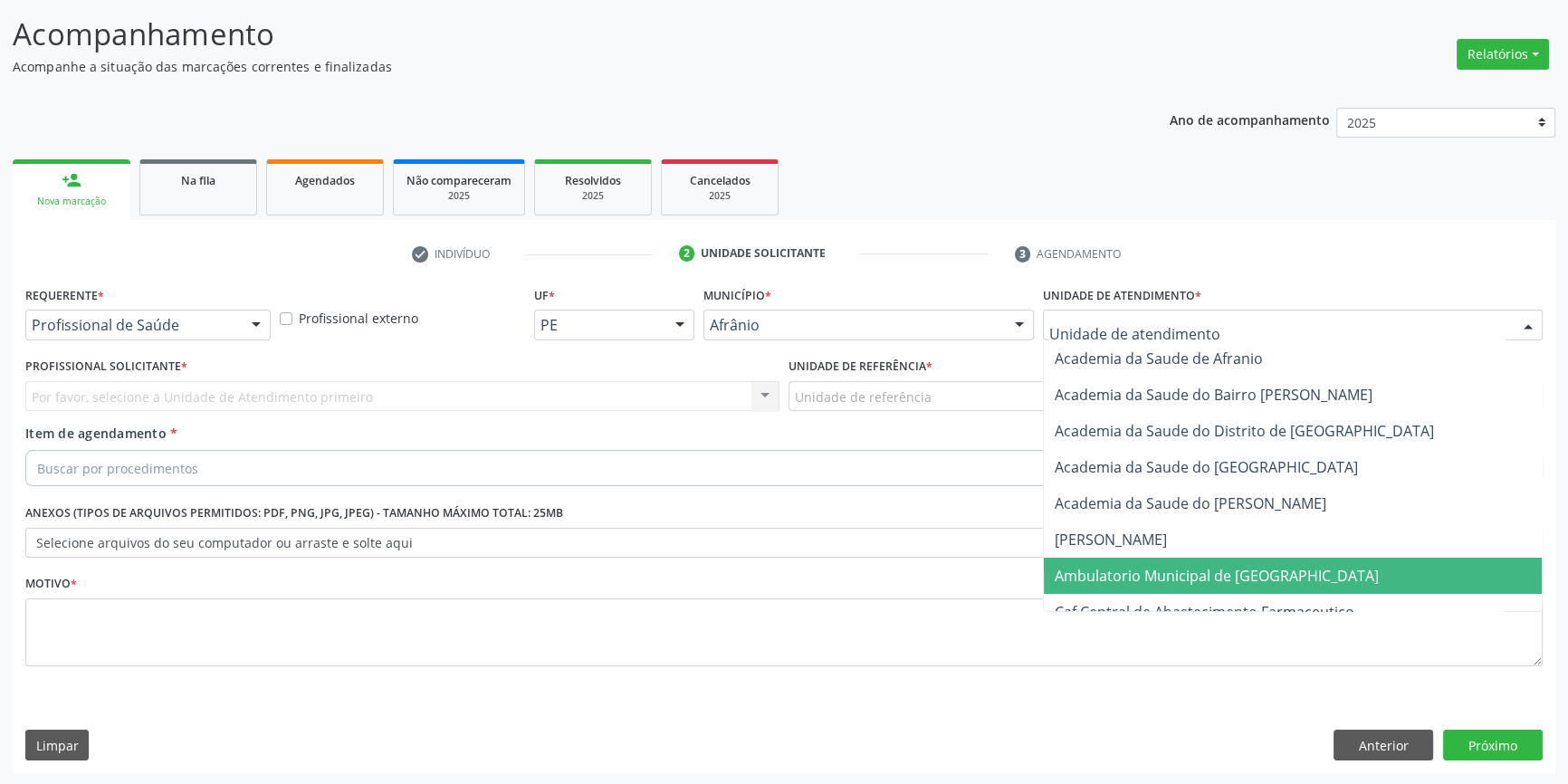
click at [1155, 569] on span "Ambulatorio Municipal de [GEOGRAPHIC_DATA]" at bounding box center [1217, 576] width 324 height 20
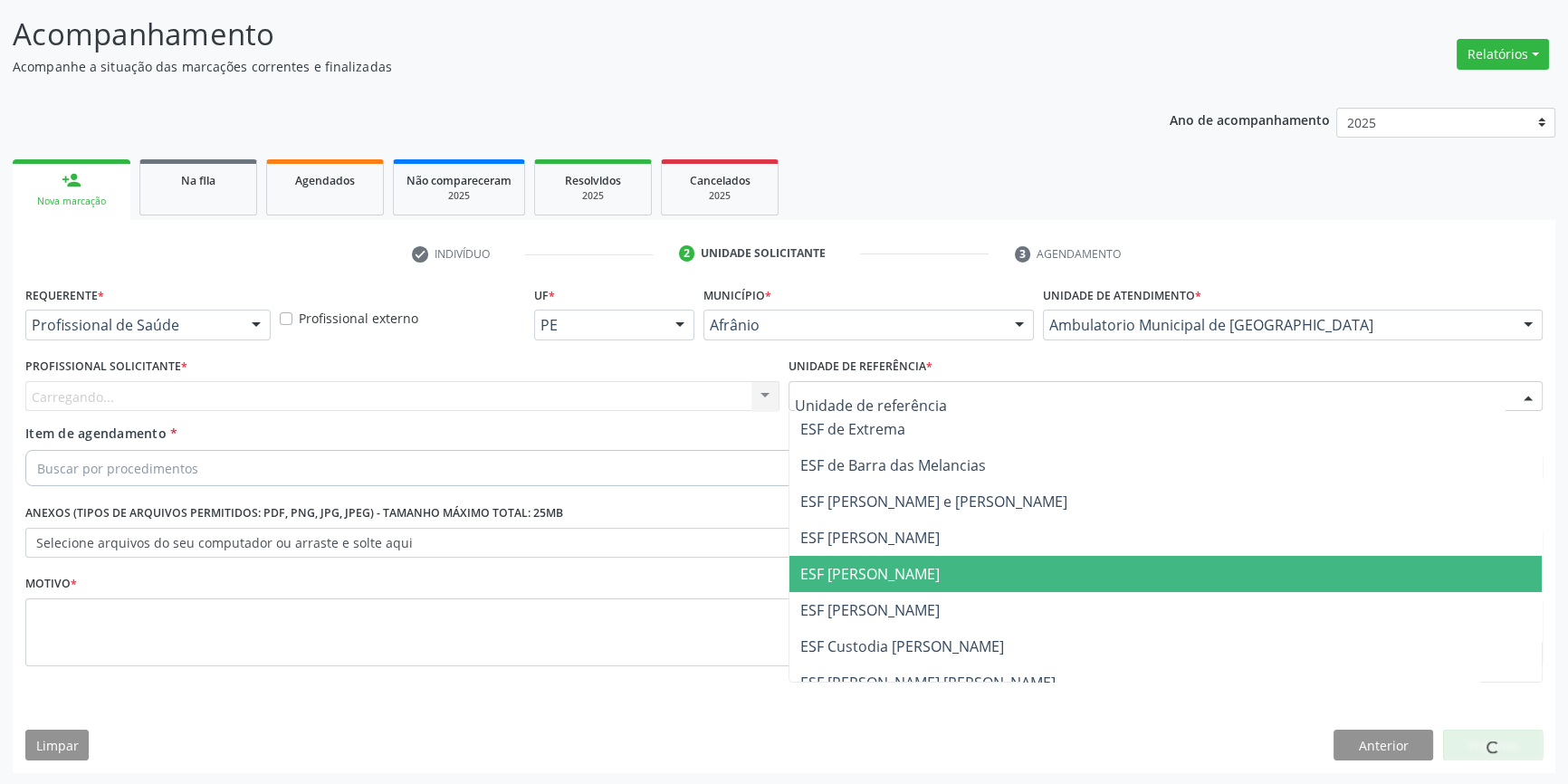
click at [913, 566] on span "ESF [PERSON_NAME]" at bounding box center [870, 574] width 140 height 20
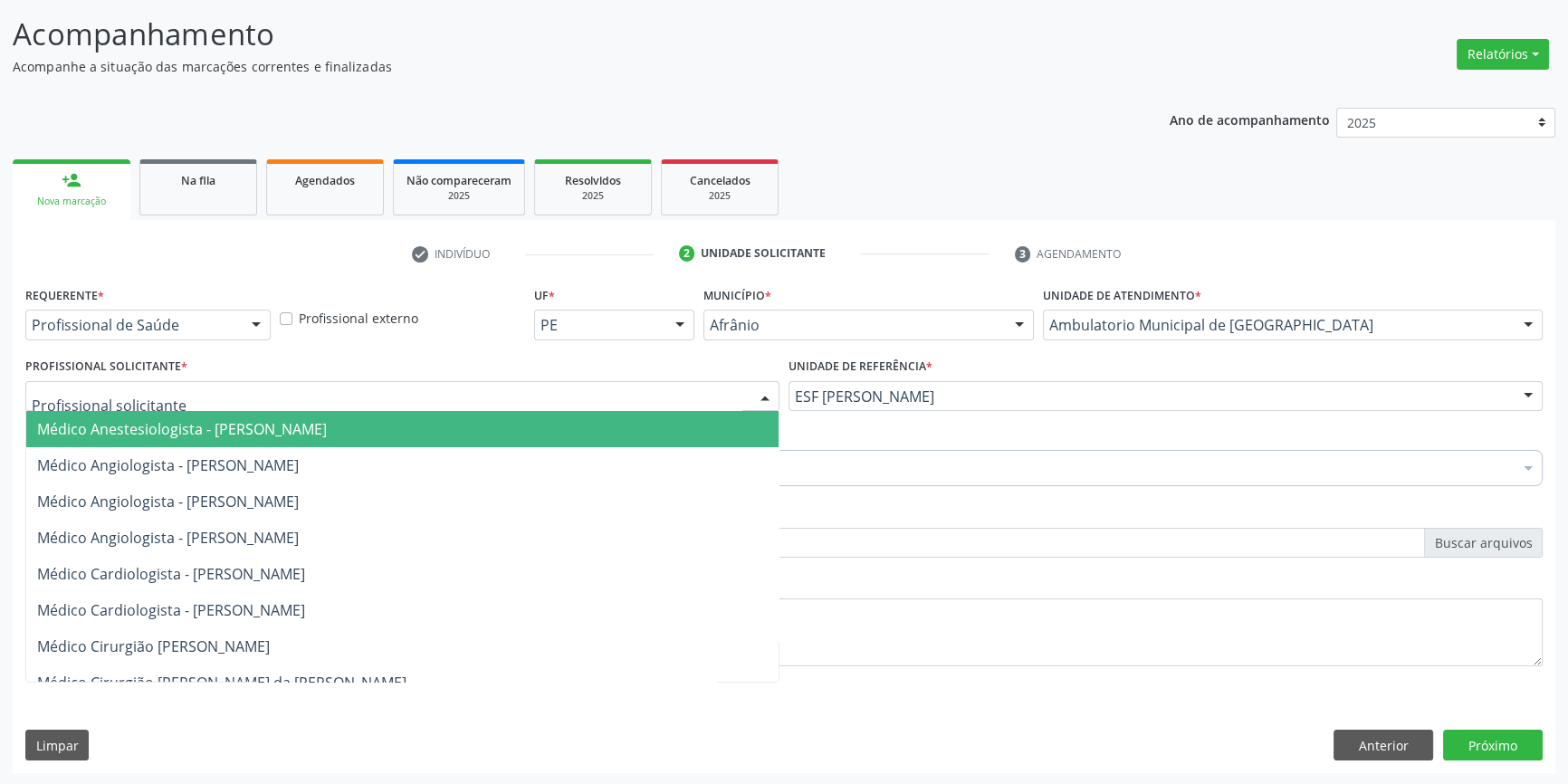
click at [408, 391] on div at bounding box center [402, 397] width 755 height 30
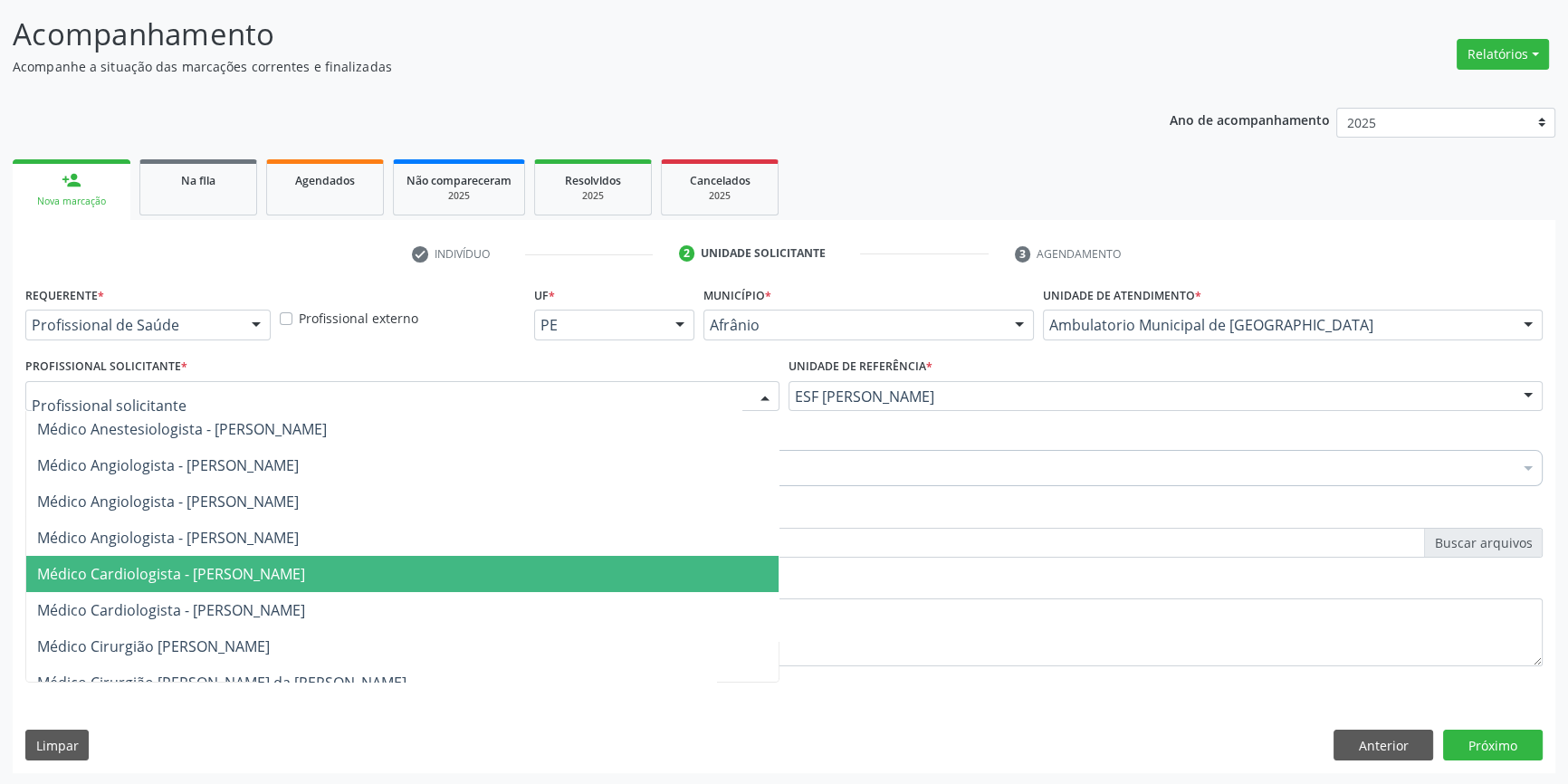
click at [318, 559] on span "Médico Cardiologista - [PERSON_NAME]" at bounding box center [402, 574] width 753 height 36
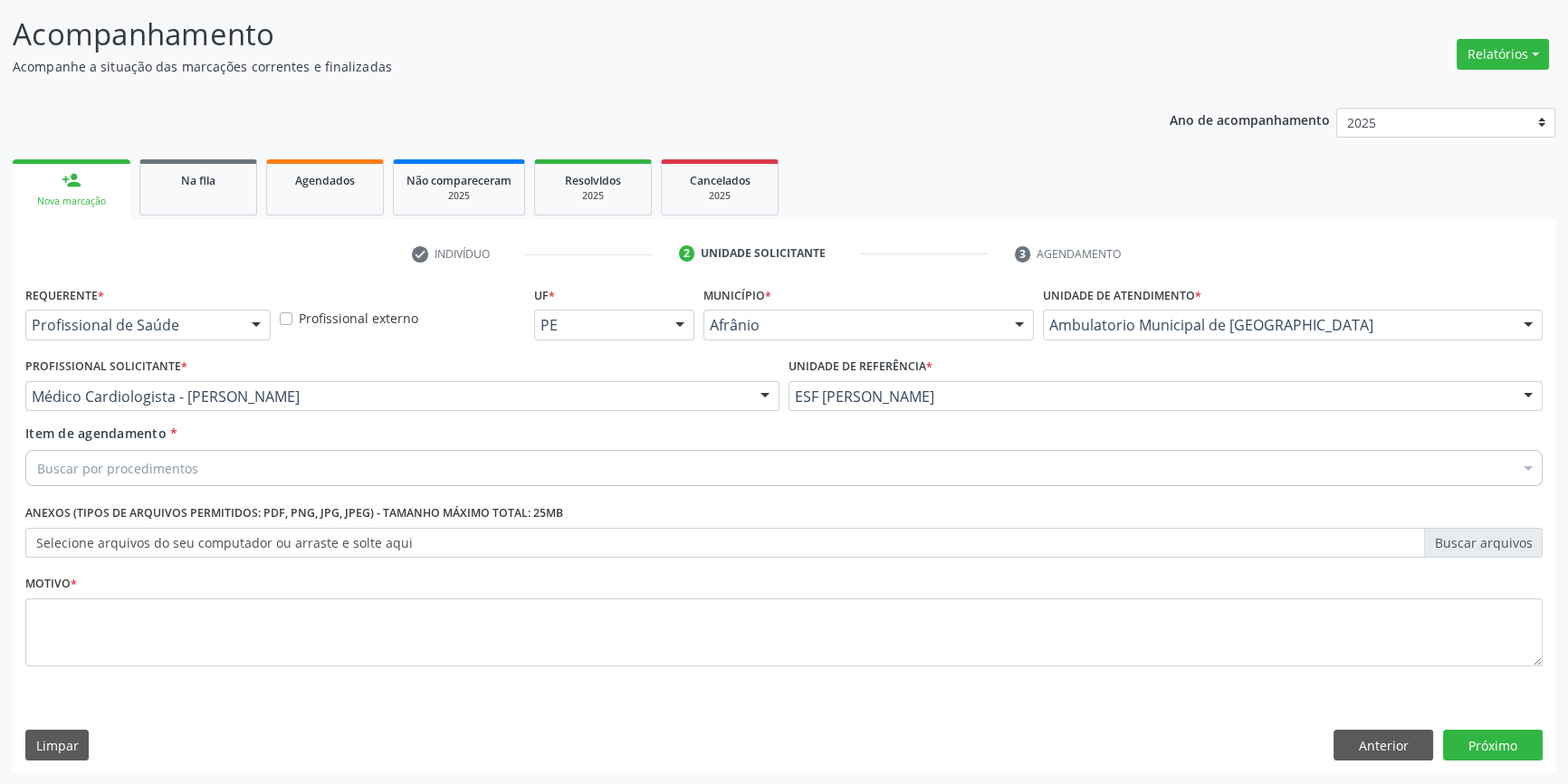
click at [265, 473] on div "Buscar por procedimentos" at bounding box center [784, 468] width 1518 height 36
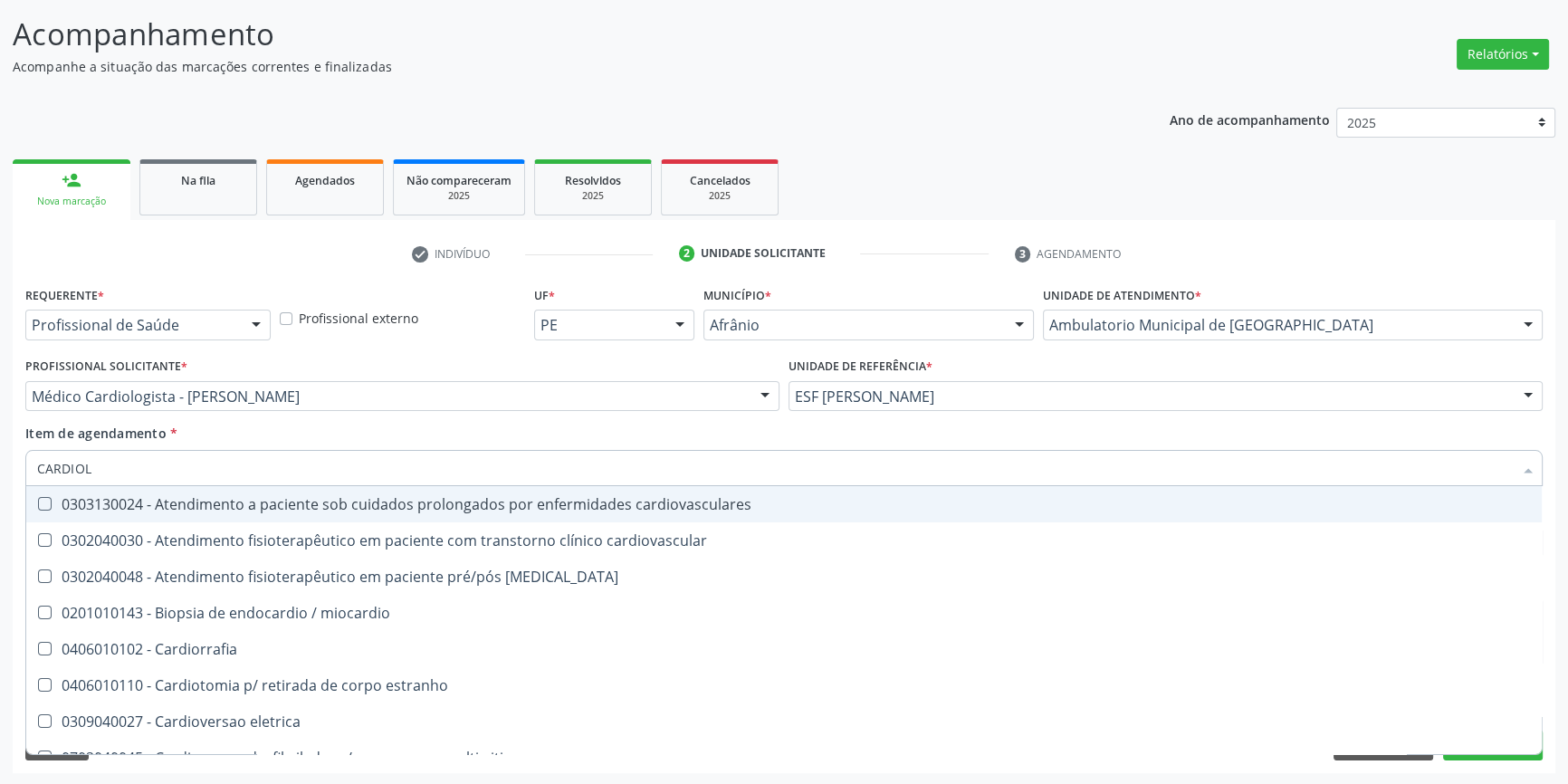
type input "CARDIOLO"
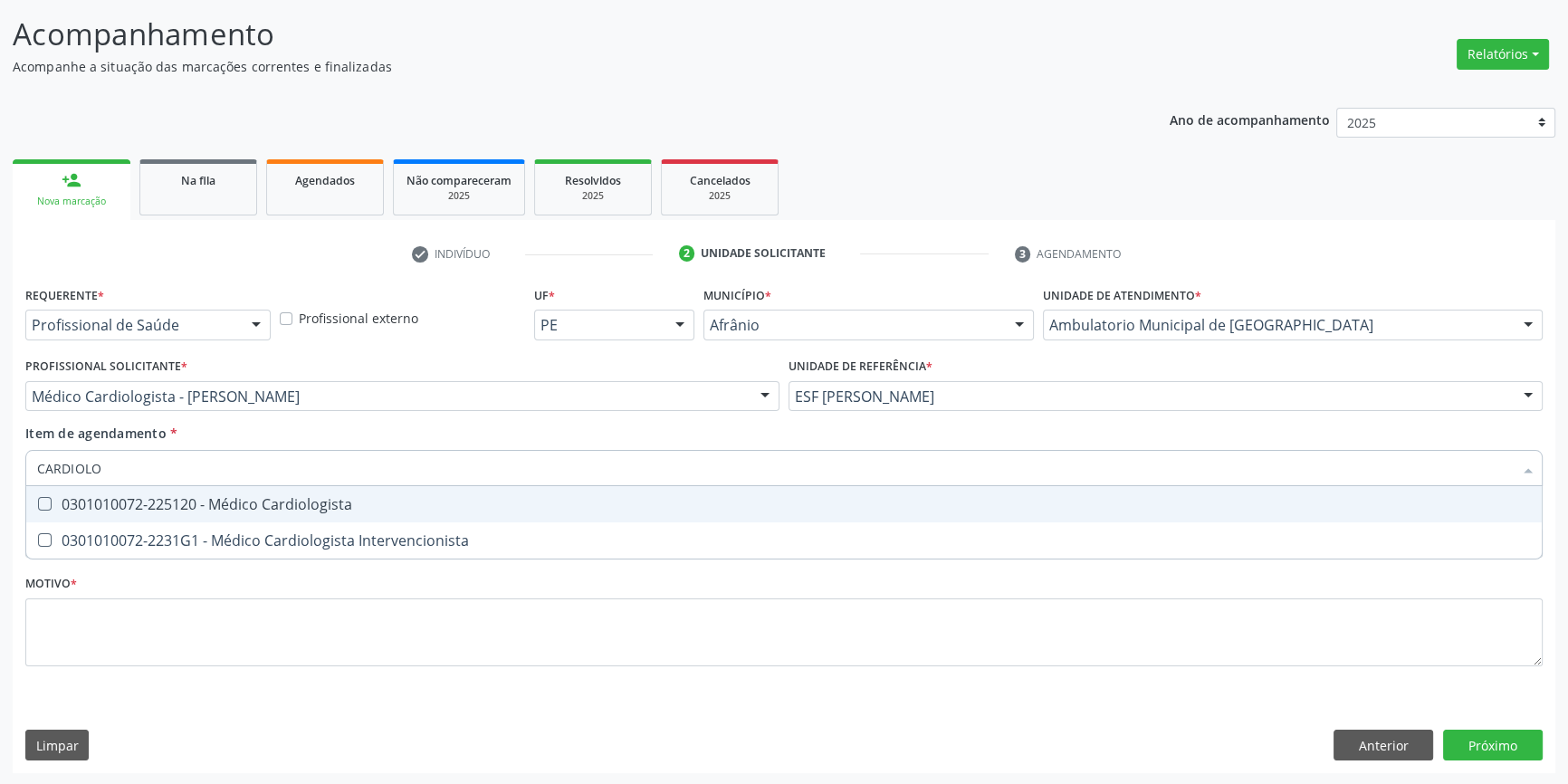
click at [255, 508] on div "0301010072-225120 - Médico Cardiologista" at bounding box center [784, 503] width 1494 height 14
checkbox Cardiologista "true"
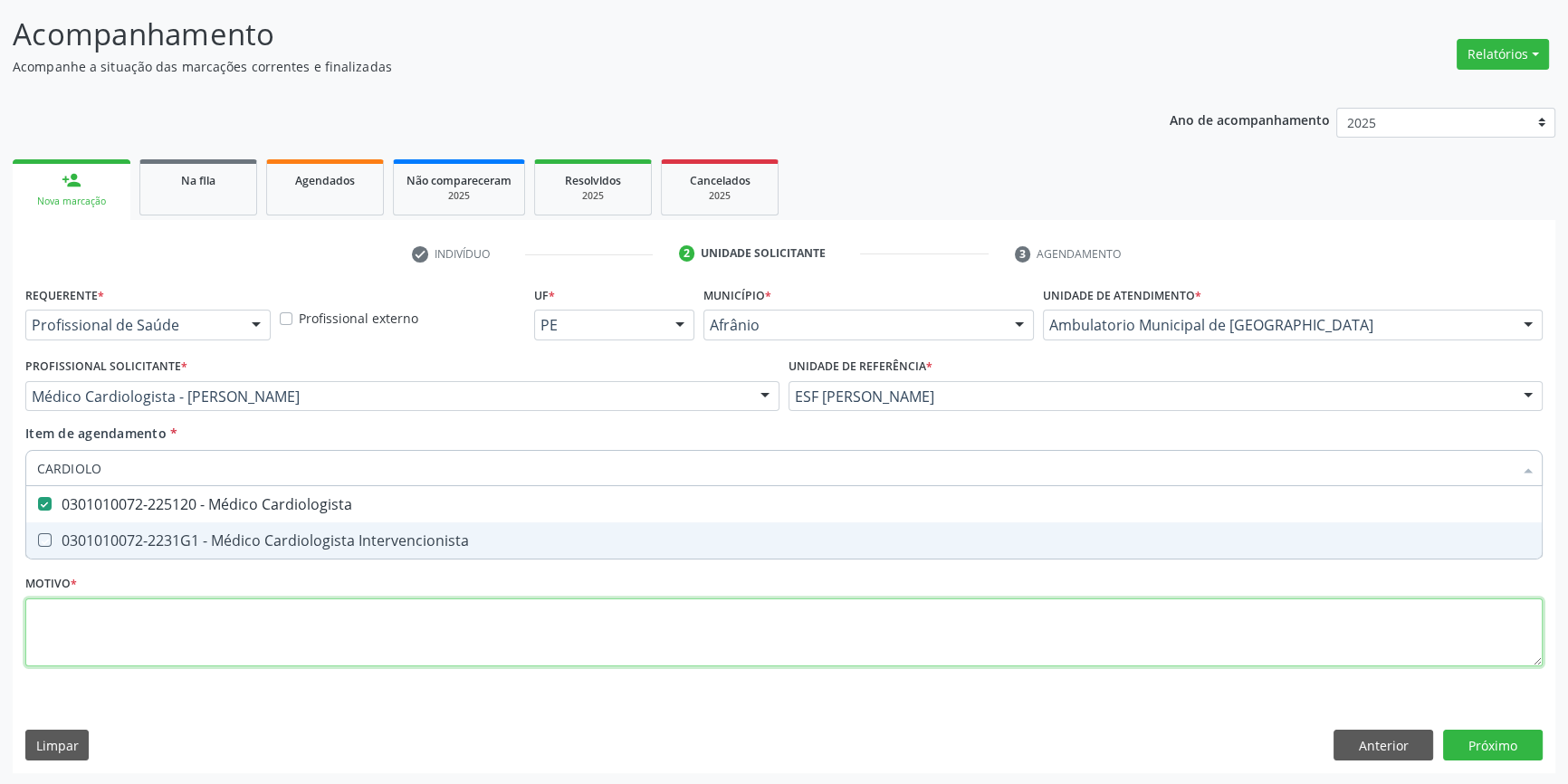
click at [206, 616] on div "Requerente * Profissional de Saúde Profissional de Saúde Paciente Nenhum result…" at bounding box center [784, 486] width 1518 height 410
checkbox Intervencionista "true"
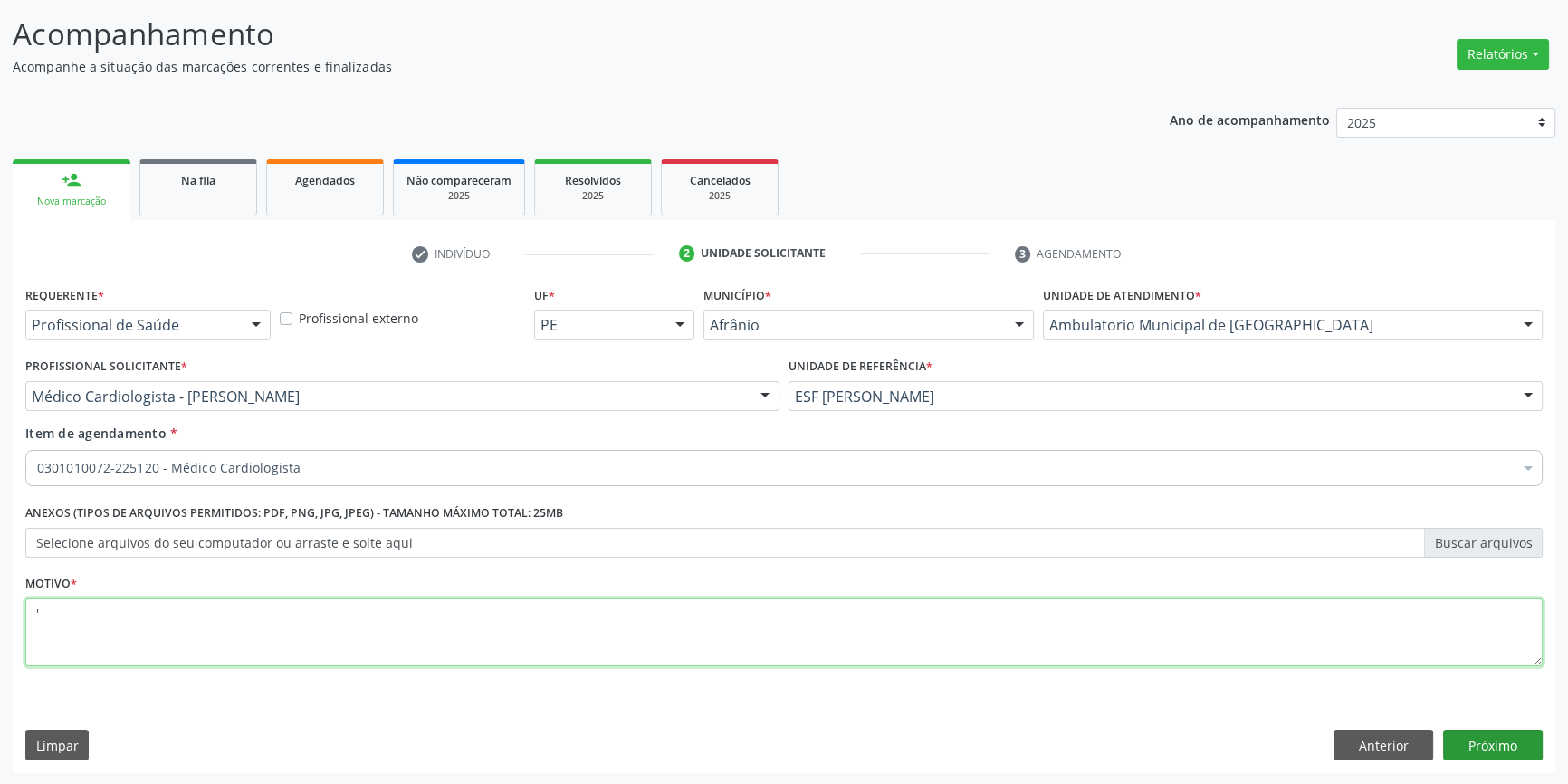
type textarea "'"
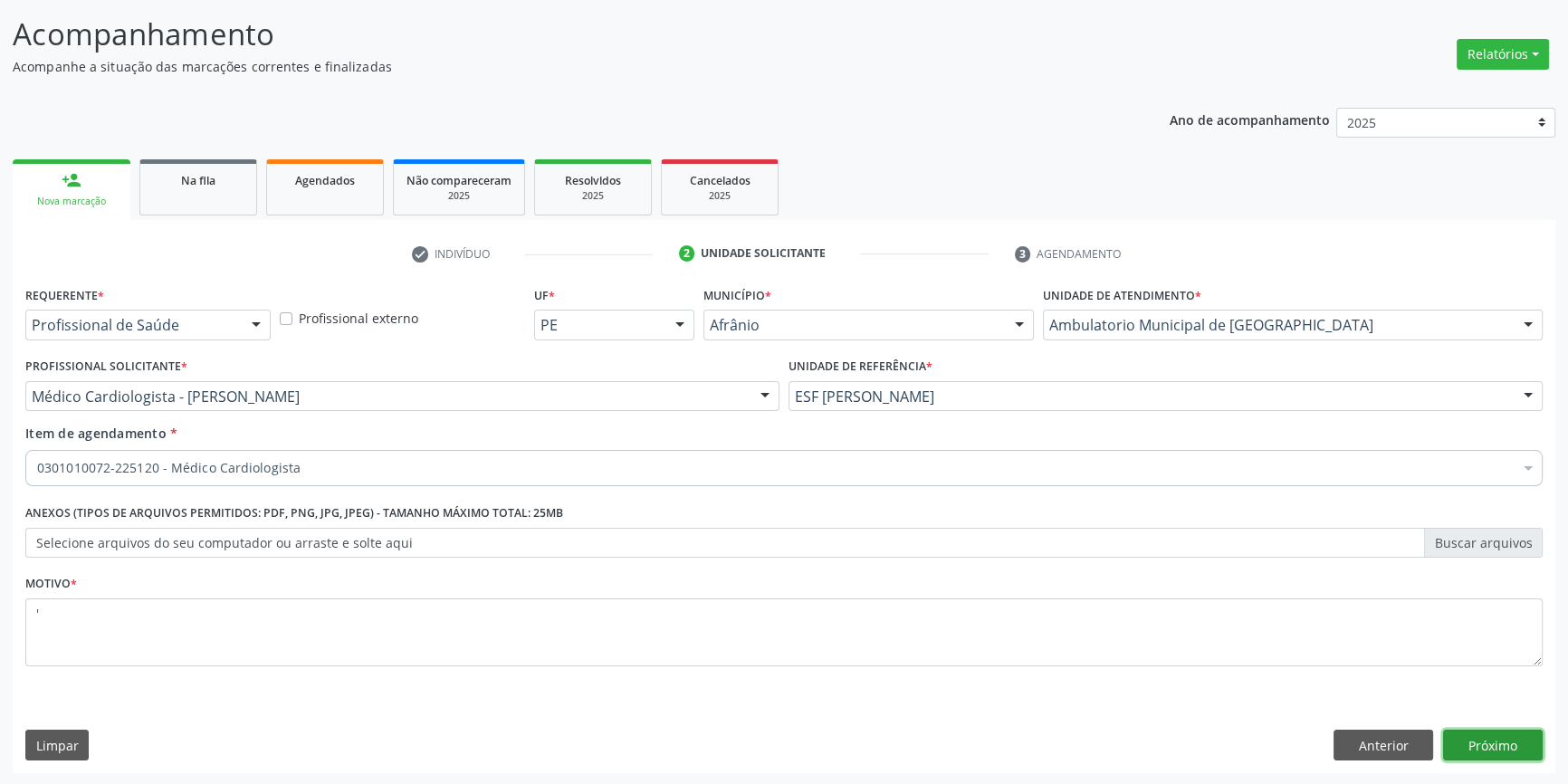
click at [1492, 743] on button "Próximo" at bounding box center [1493, 745] width 100 height 30
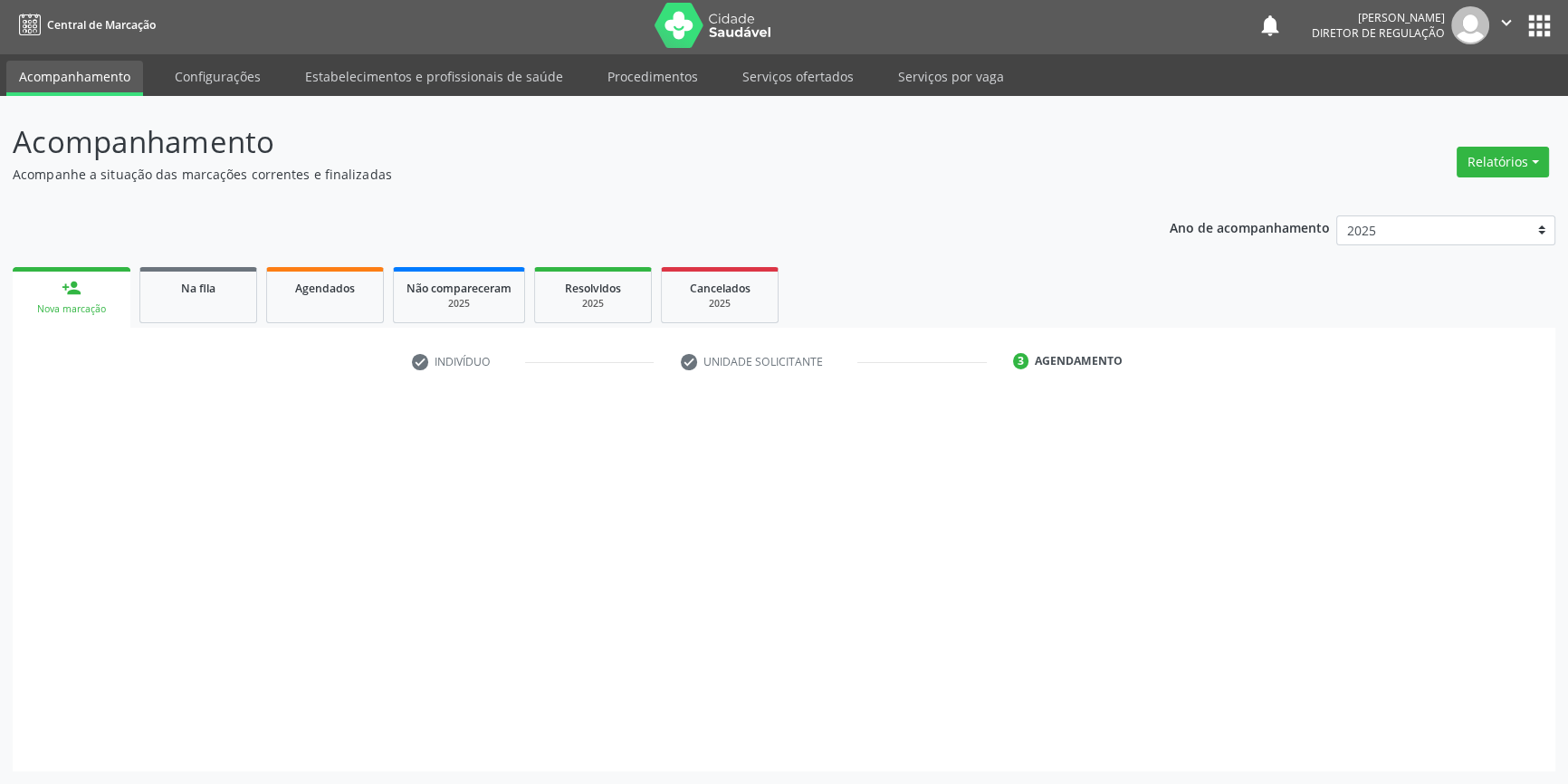
scroll to position [2, 0]
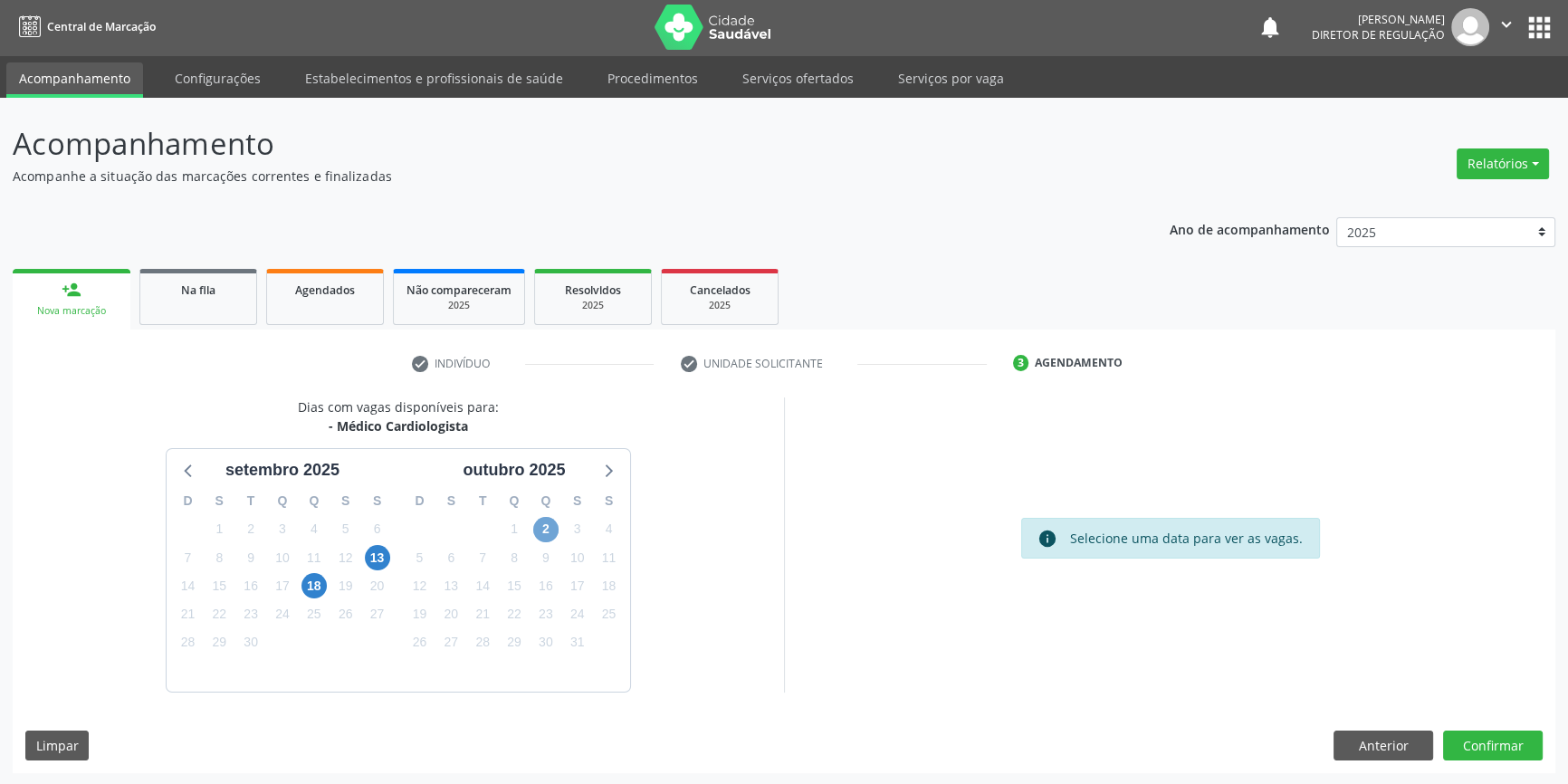
click at [539, 528] on span "2" at bounding box center [546, 529] width 26 height 26
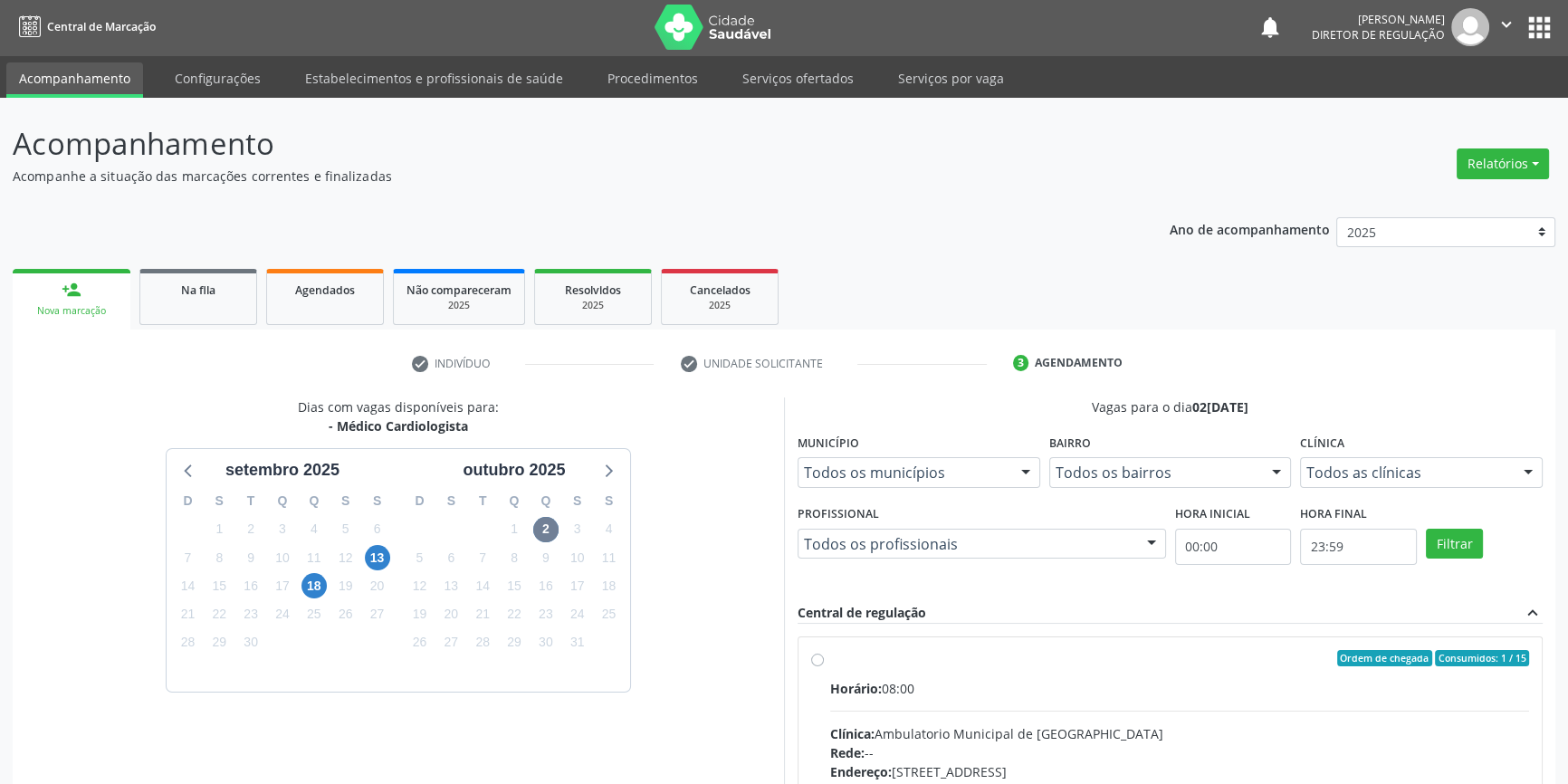
click at [857, 641] on div "Ordem de chegada Consumidos: 1 / 15 Horário: 08:00 Clínica: Ambulatorio Municip…" at bounding box center [1169, 789] width 743 height 304
radio input "true"
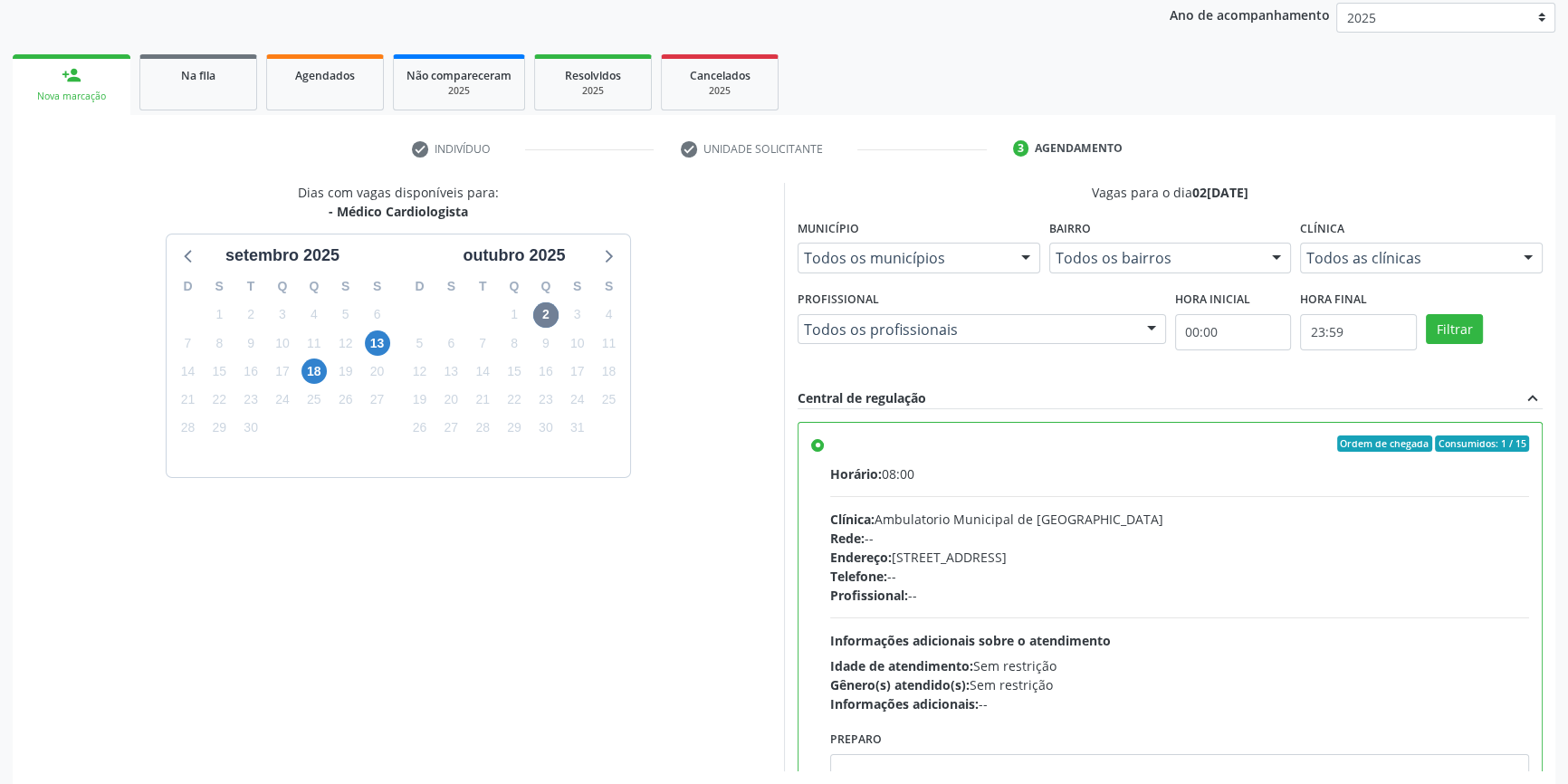
scroll to position [296, 0]
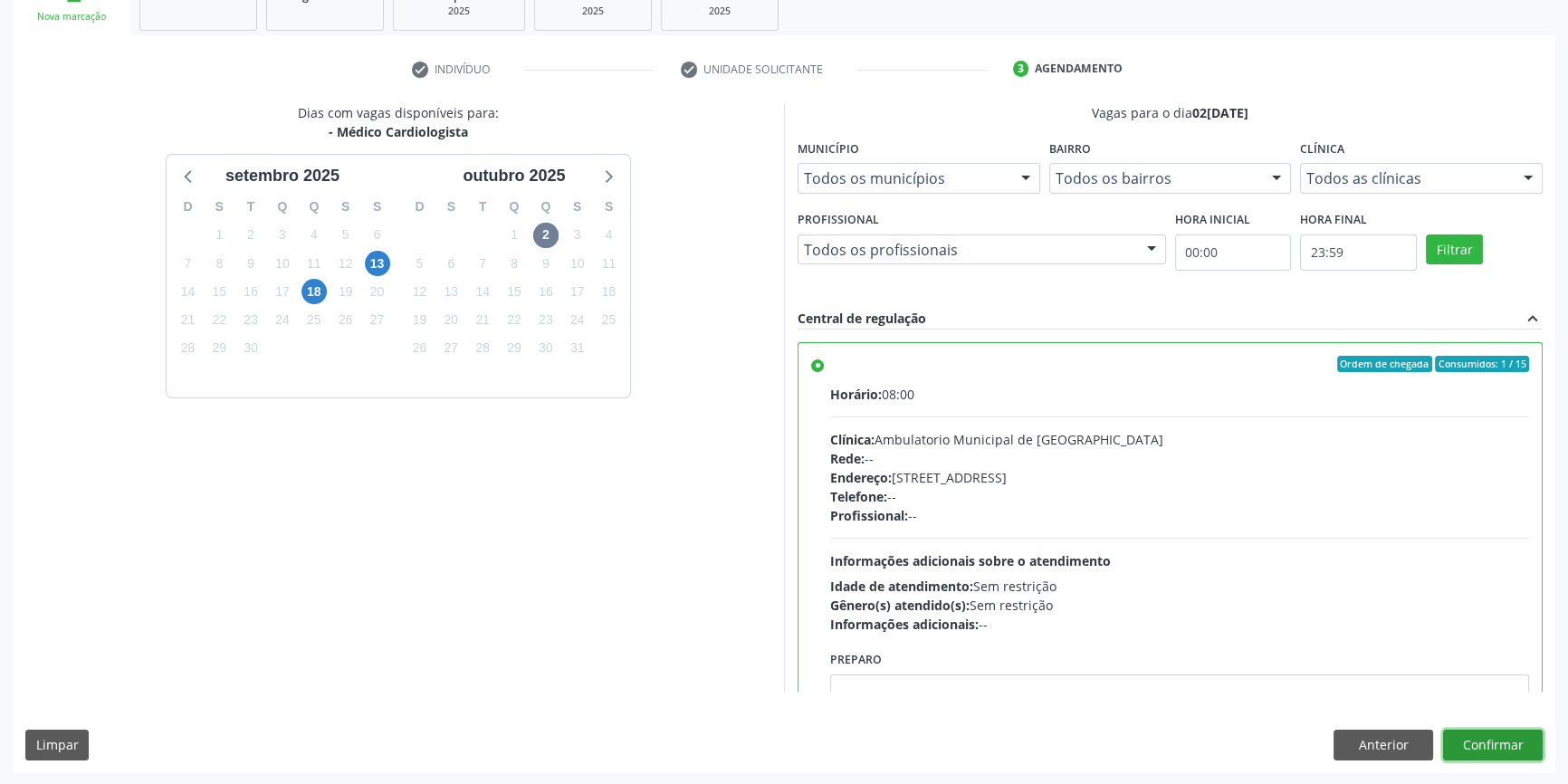
click at [1490, 740] on button "Confirmar" at bounding box center [1493, 745] width 100 height 30
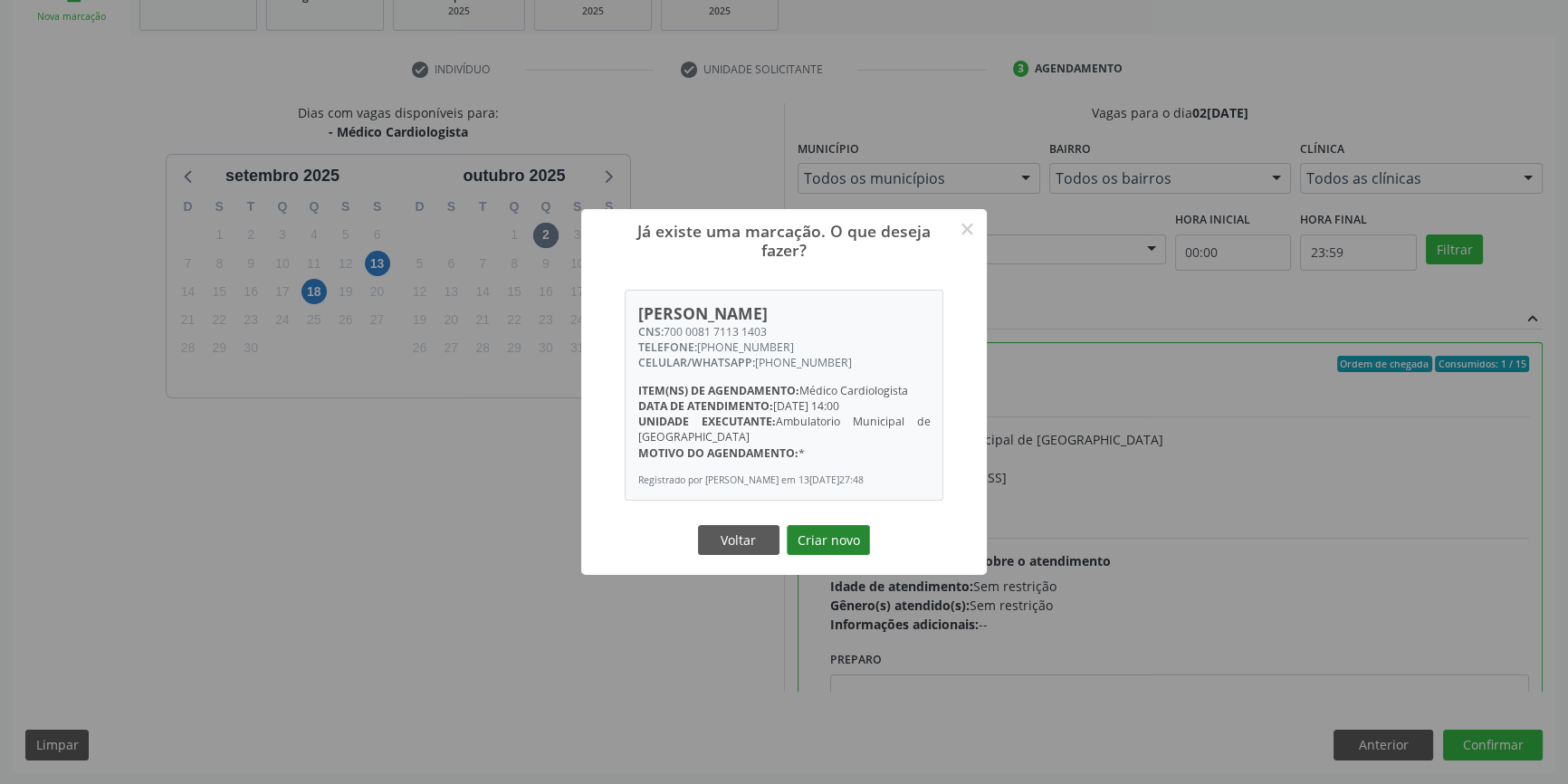
click at [814, 543] on button "Criar novo" at bounding box center [829, 540] width 84 height 30
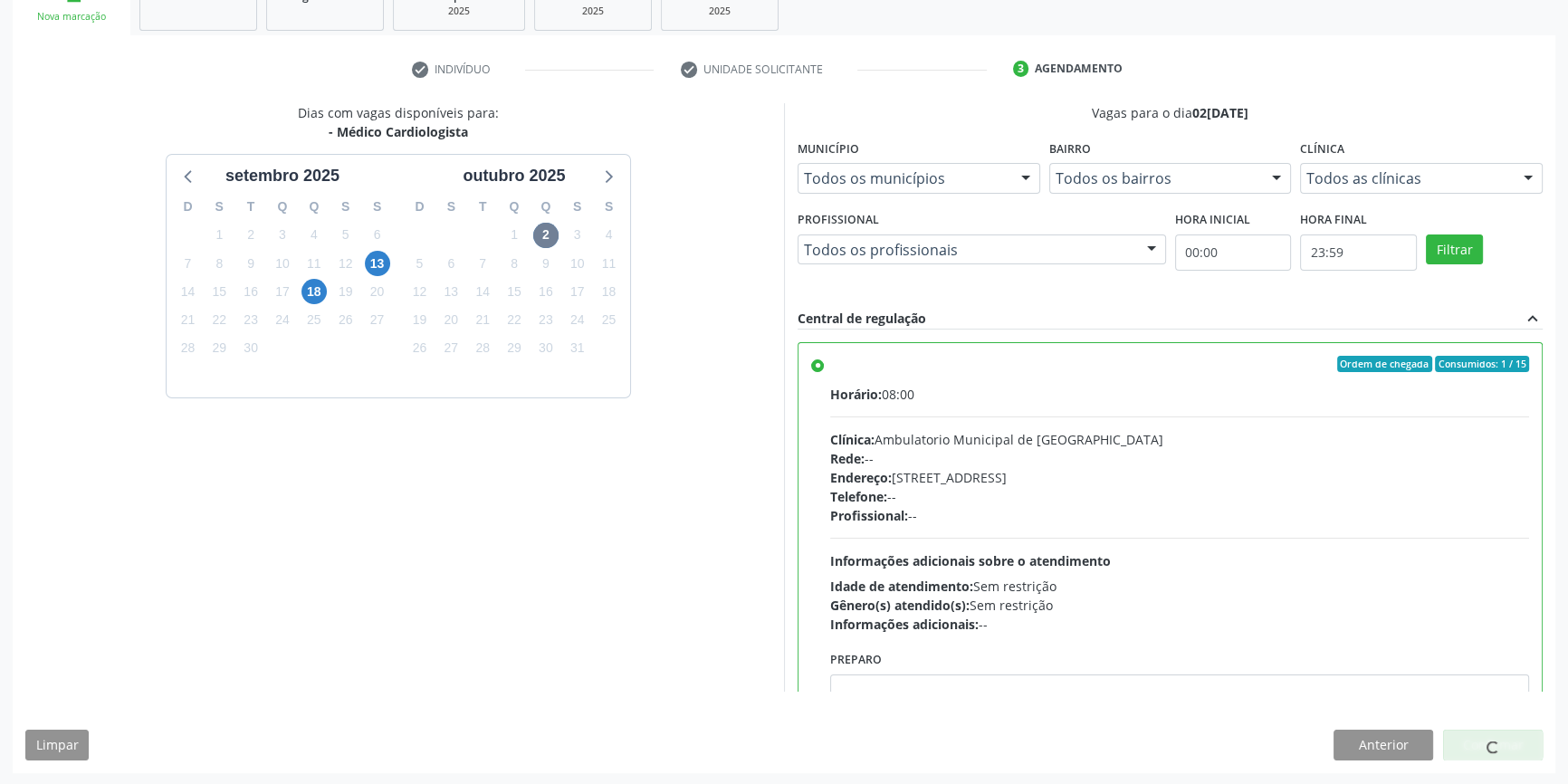
scroll to position [0, 0]
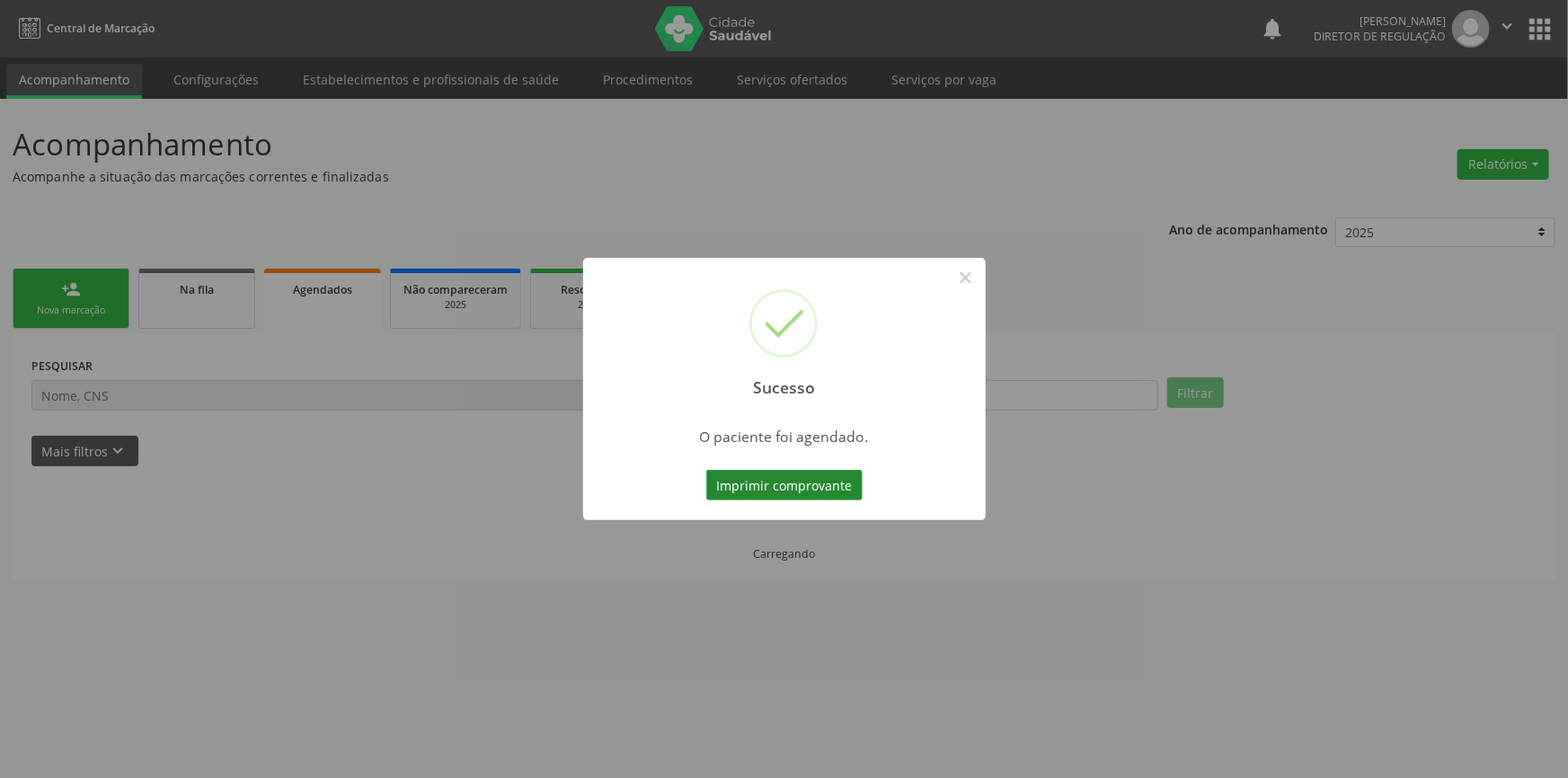
click at [835, 489] on button "Imprimir comprovante" at bounding box center [784, 485] width 157 height 30
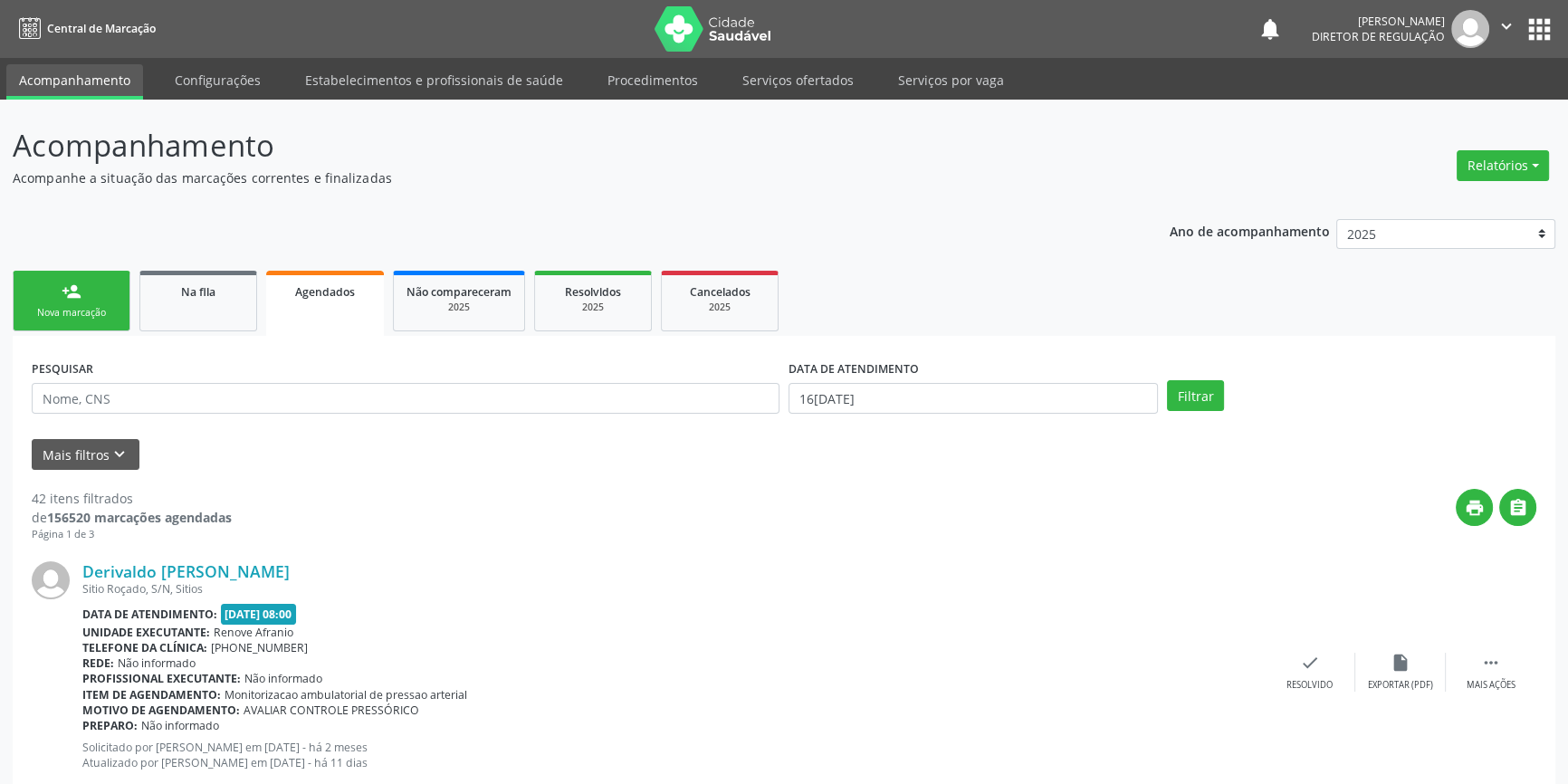
click at [85, 303] on link "person_add Nova marcação" at bounding box center [71, 302] width 118 height 61
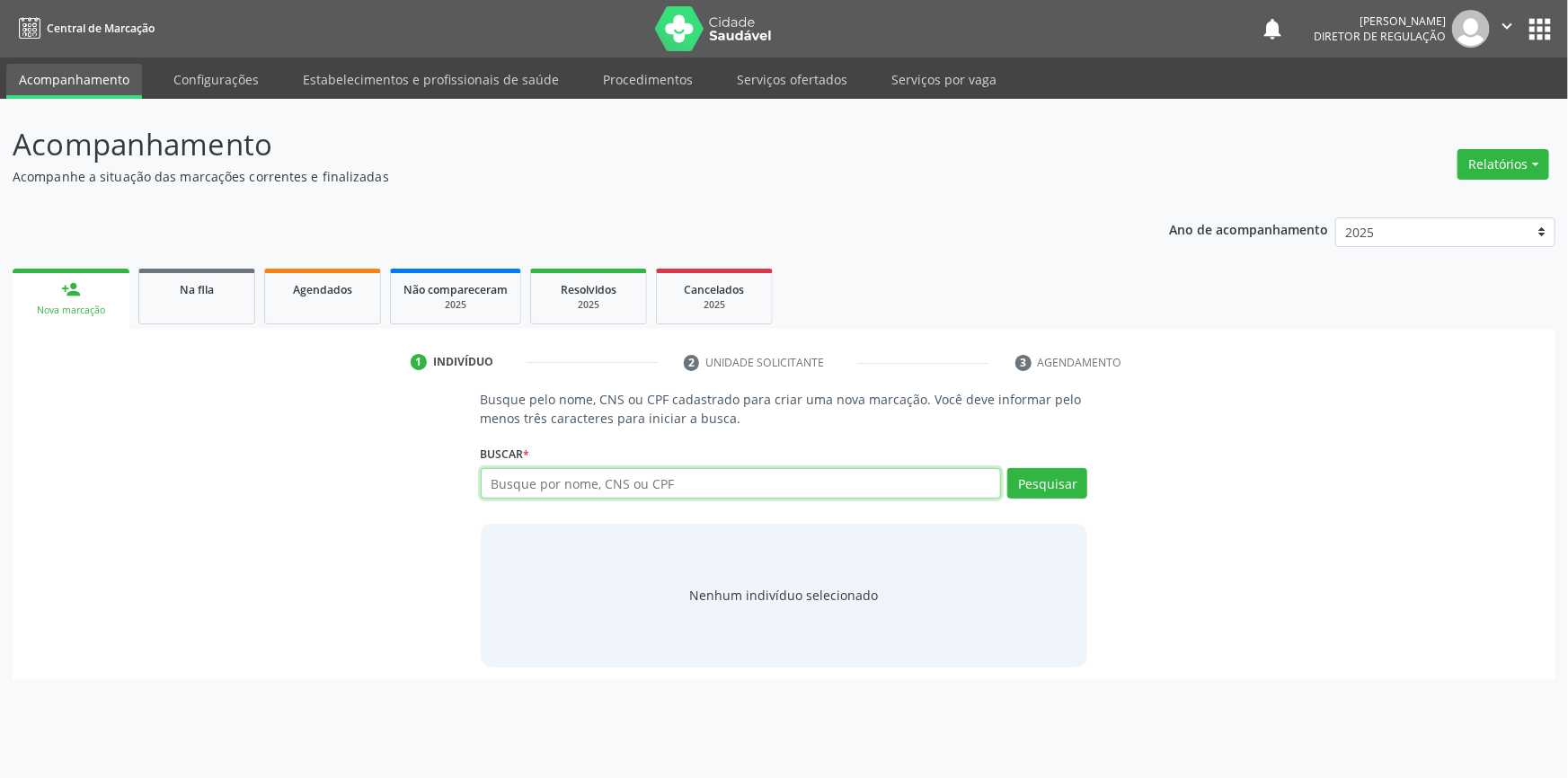
click at [573, 474] on input "text" at bounding box center [741, 483] width 521 height 30
type input "700008171131403"
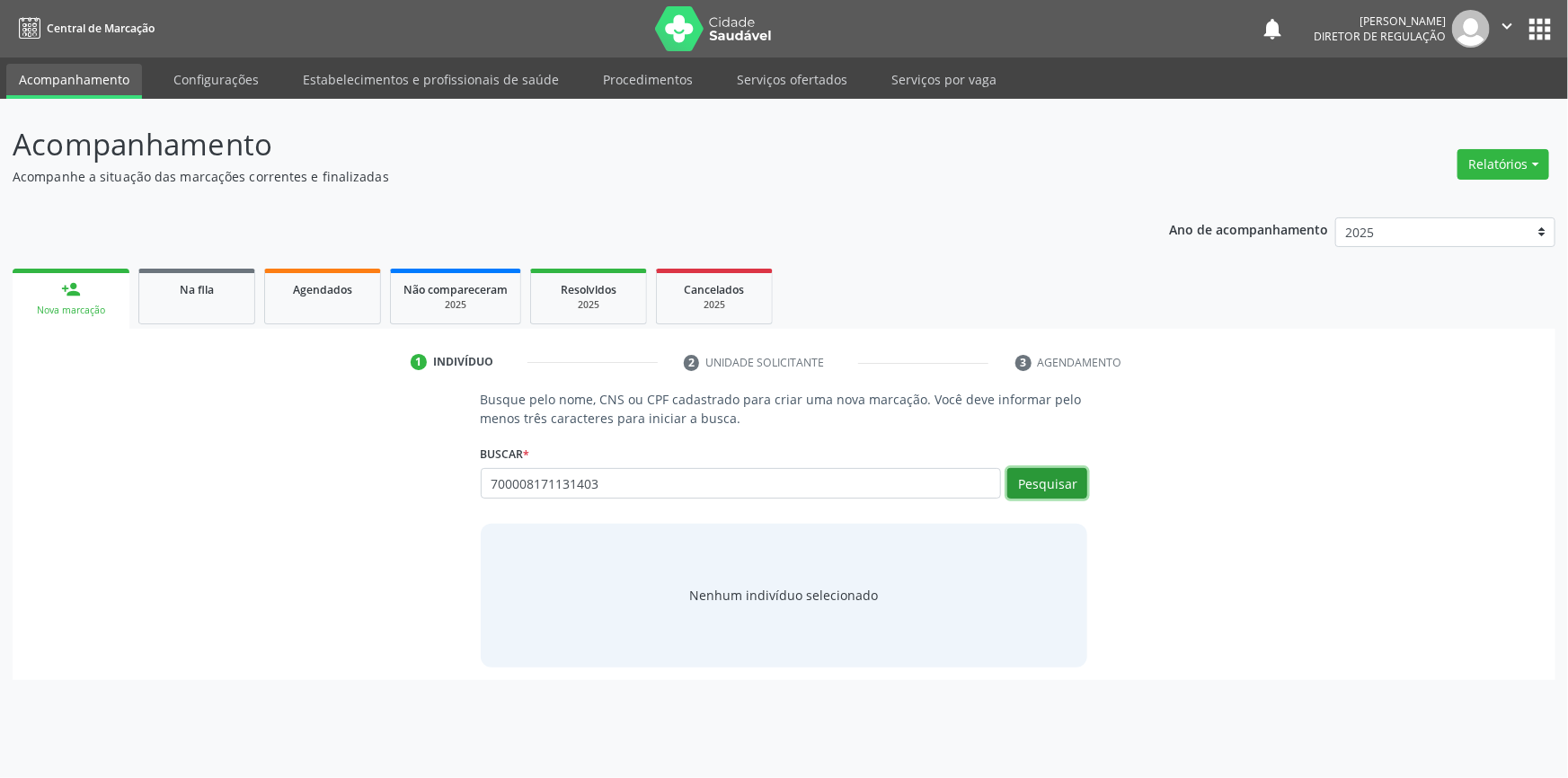
click at [1065, 478] on button "Pesquisar" at bounding box center [1047, 483] width 80 height 30
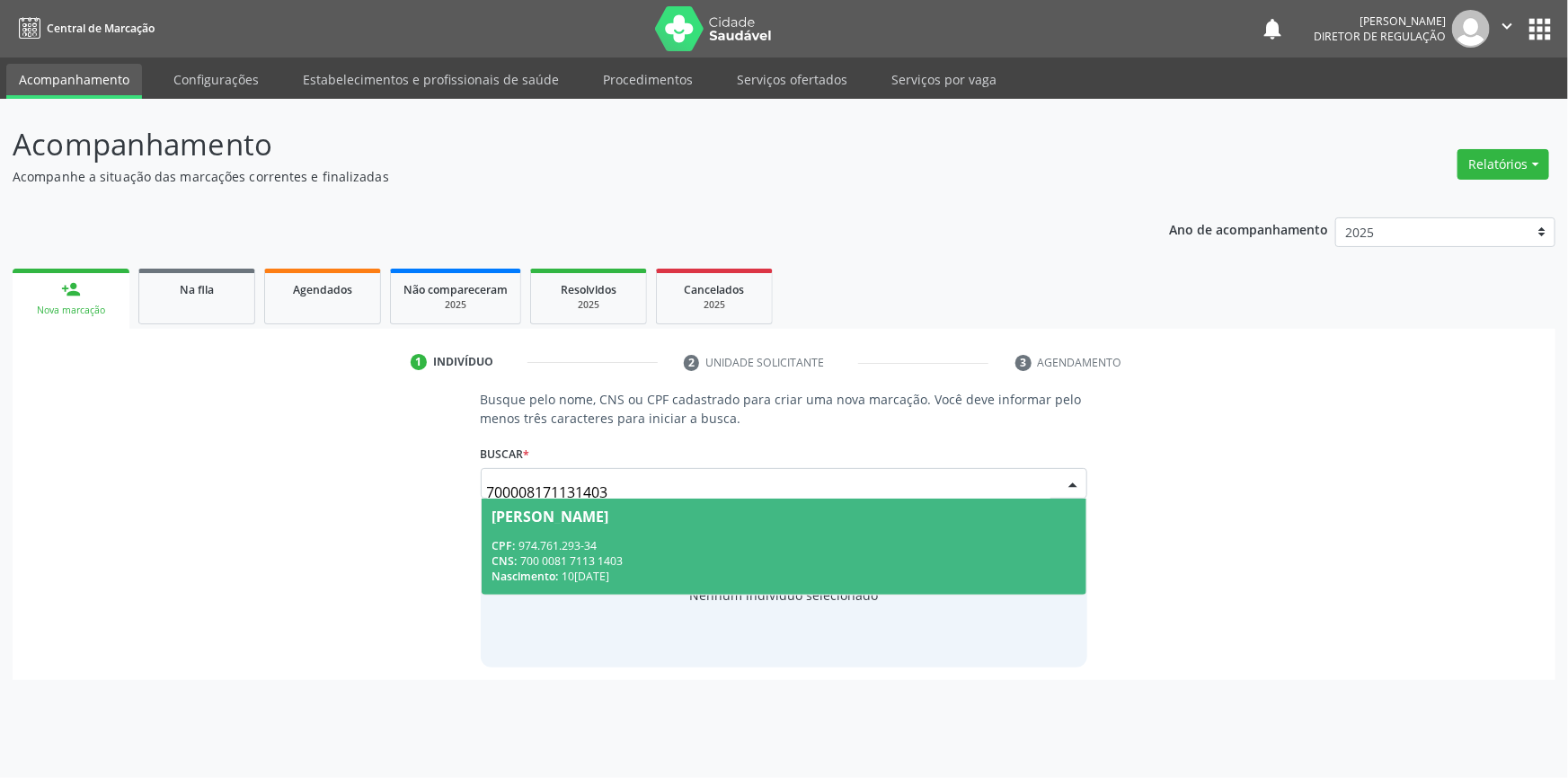
click at [891, 548] on div "CPF: 974.761.293-34" at bounding box center [784, 546] width 584 height 15
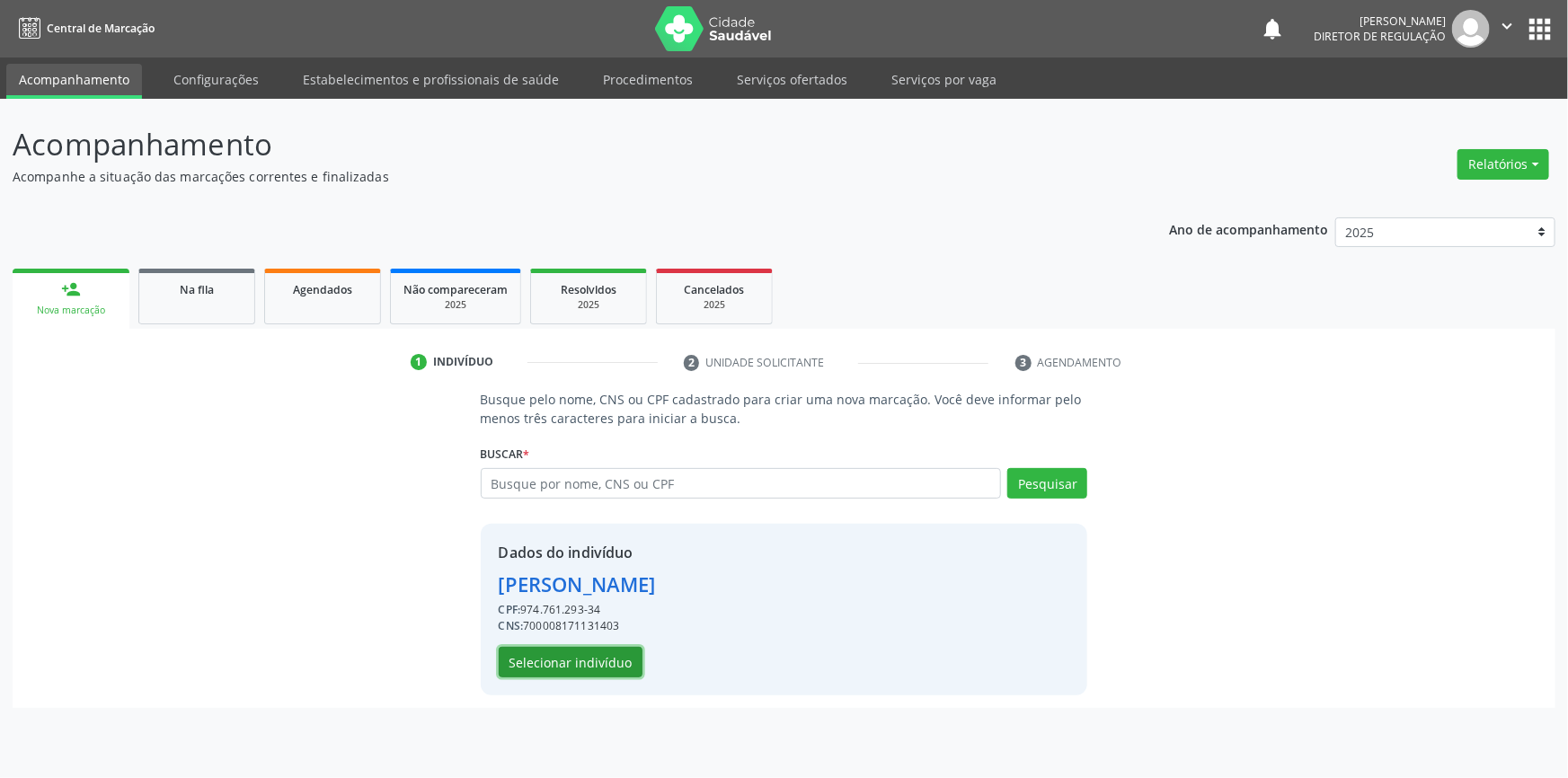
click at [626, 652] on button "Selecionar indivíduo" at bounding box center [570, 662] width 143 height 30
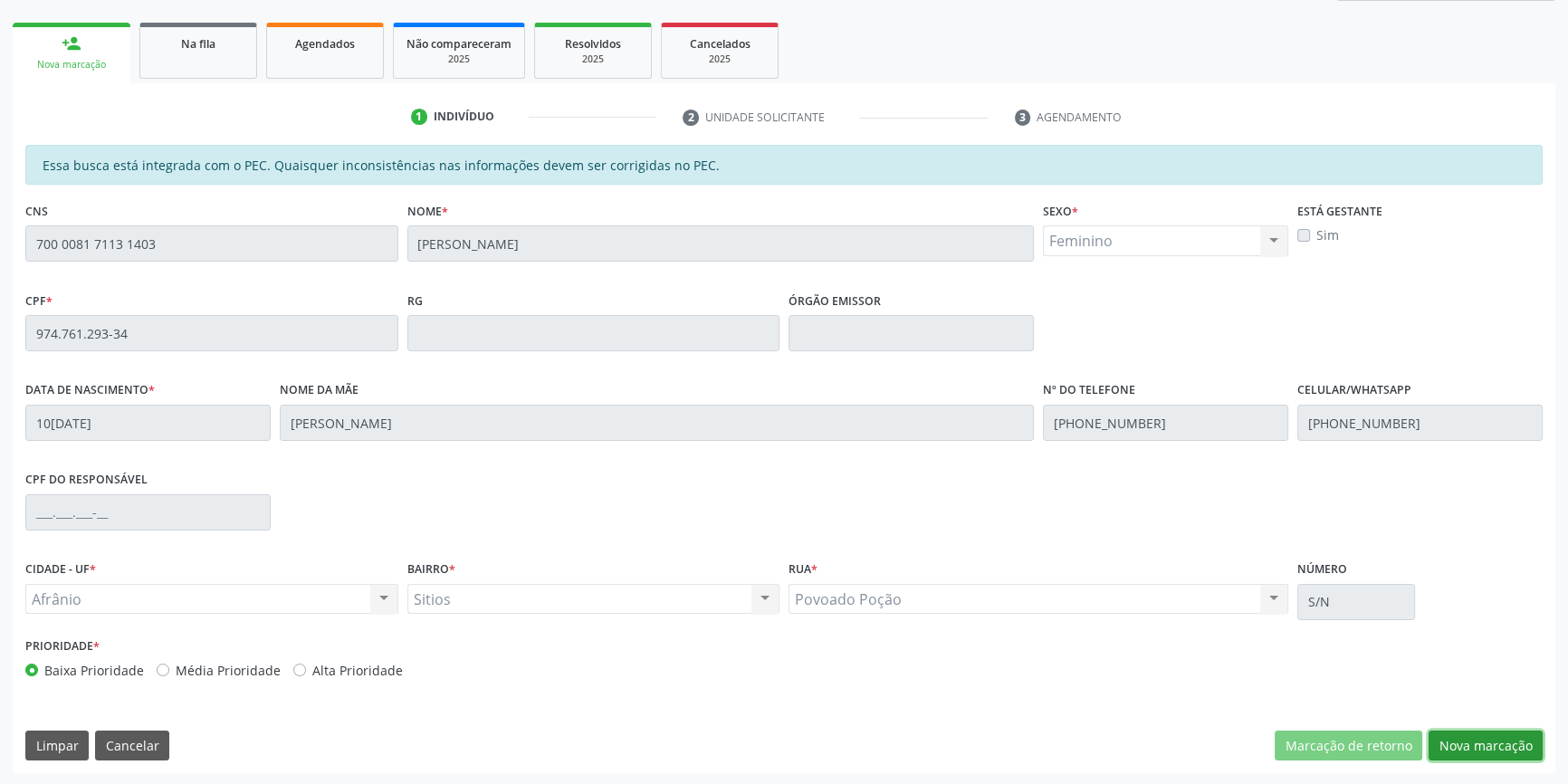
click at [1454, 744] on button "Nova marcação" at bounding box center [1486, 746] width 114 height 30
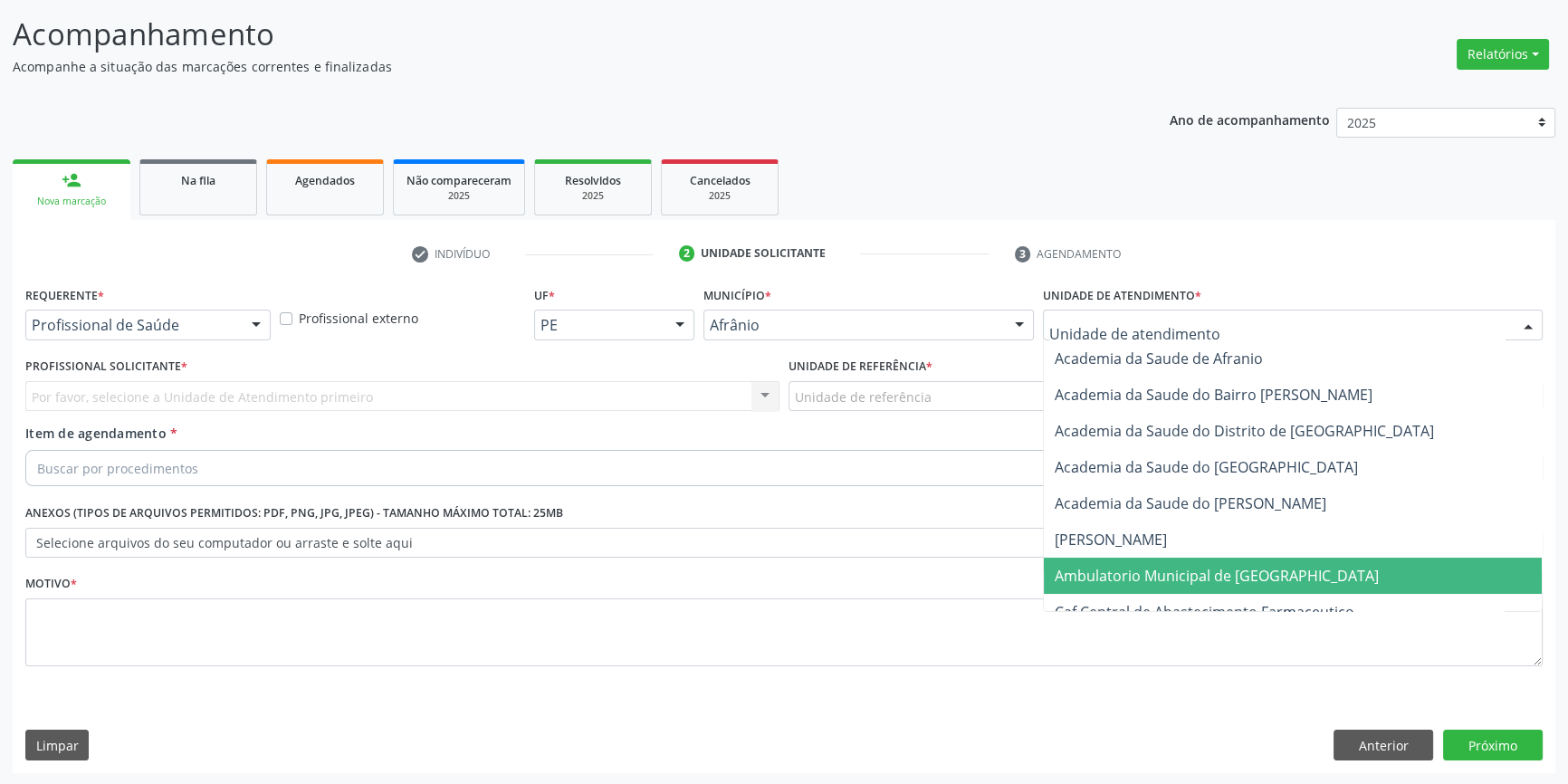
click at [1128, 561] on span "Ambulatorio Municipal de [GEOGRAPHIC_DATA]" at bounding box center [1292, 576] width 498 height 36
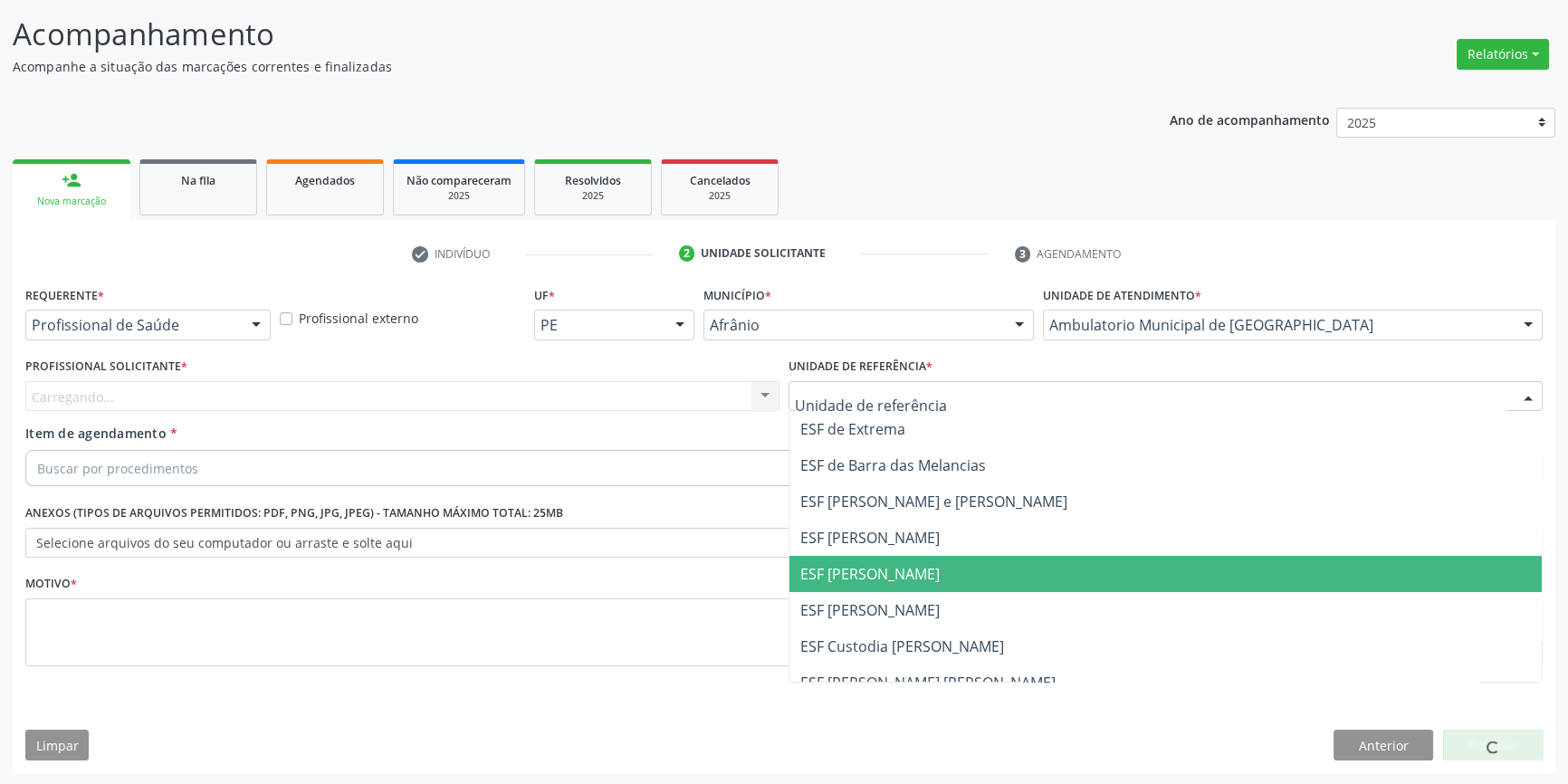
click at [879, 564] on span "ESF [PERSON_NAME]" at bounding box center [870, 574] width 140 height 20
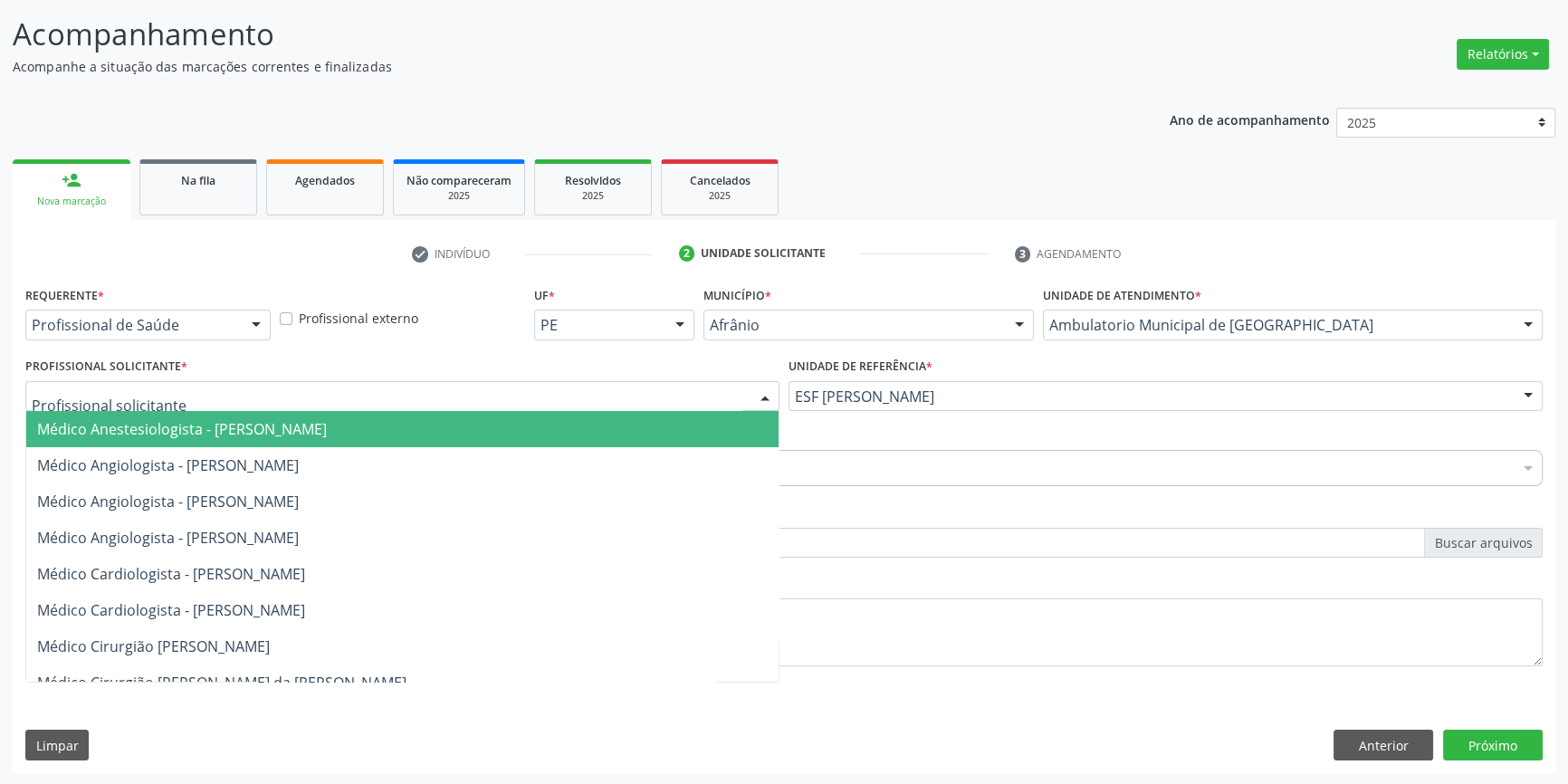
click at [571, 399] on div at bounding box center [402, 397] width 755 height 30
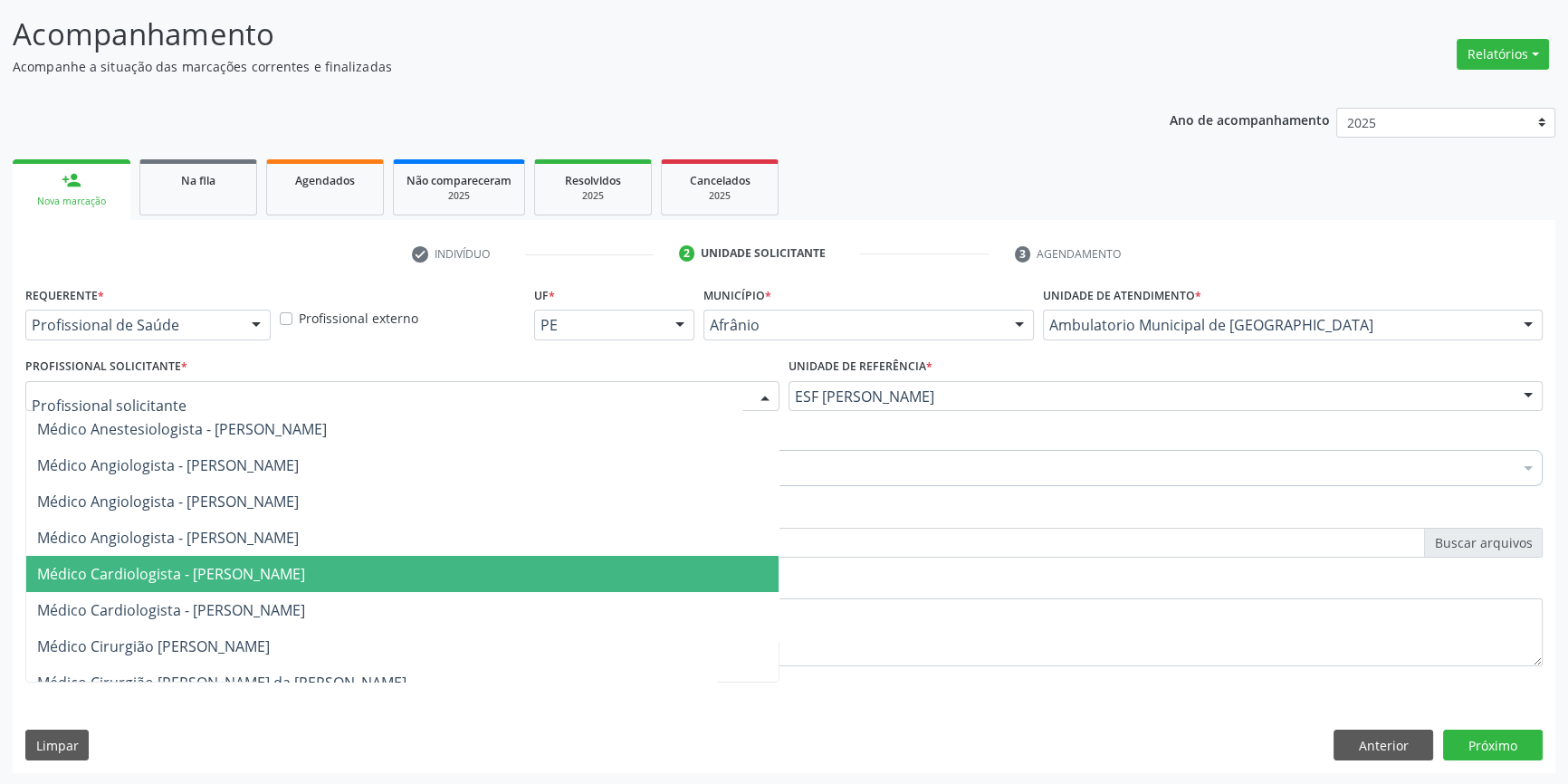
click at [285, 557] on span "Médico Cardiologista - [PERSON_NAME]" at bounding box center [402, 574] width 753 height 36
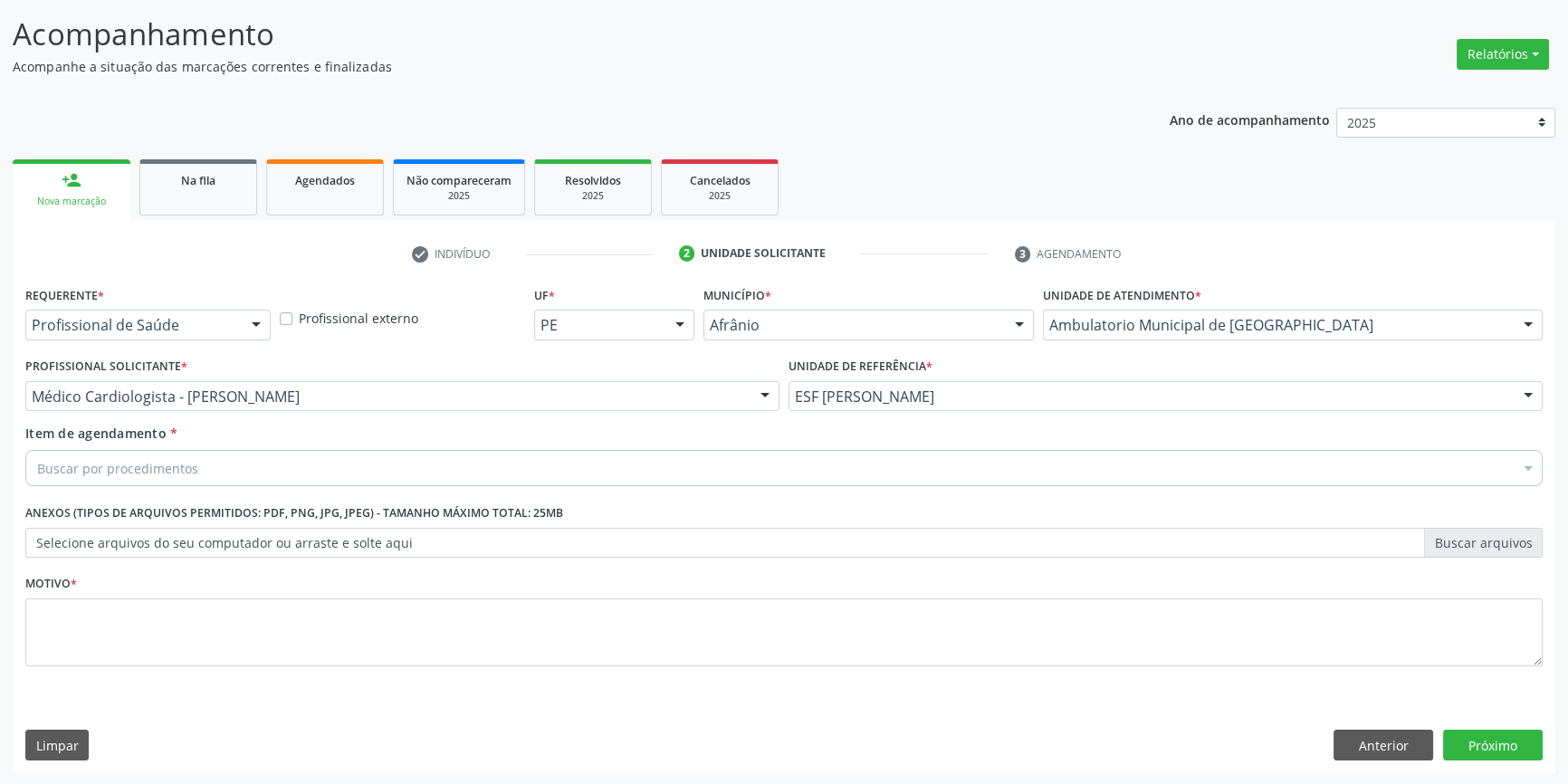
click at [242, 464] on div "Buscar por procedimentos" at bounding box center [784, 468] width 1518 height 36
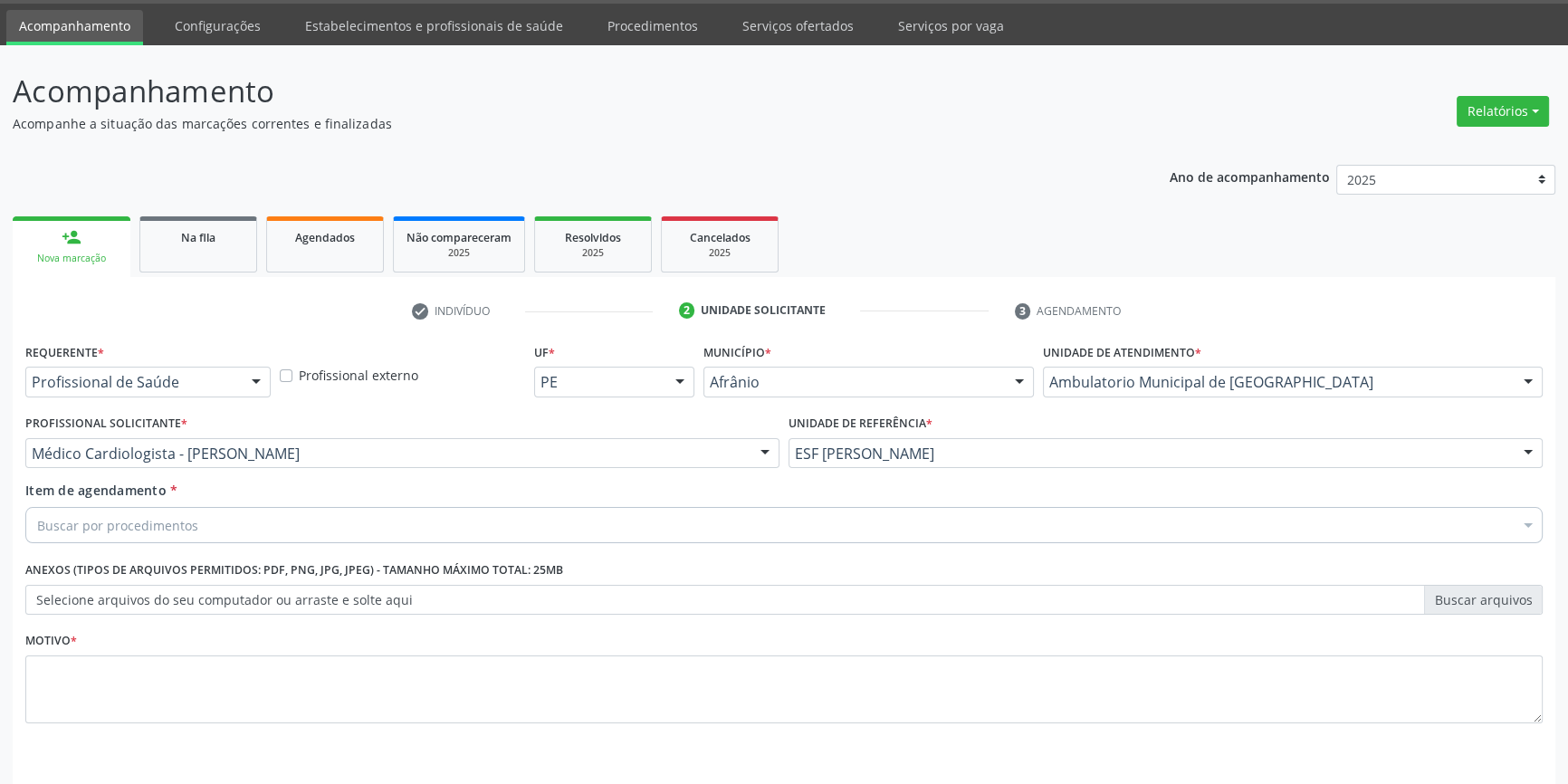
scroll to position [0, 0]
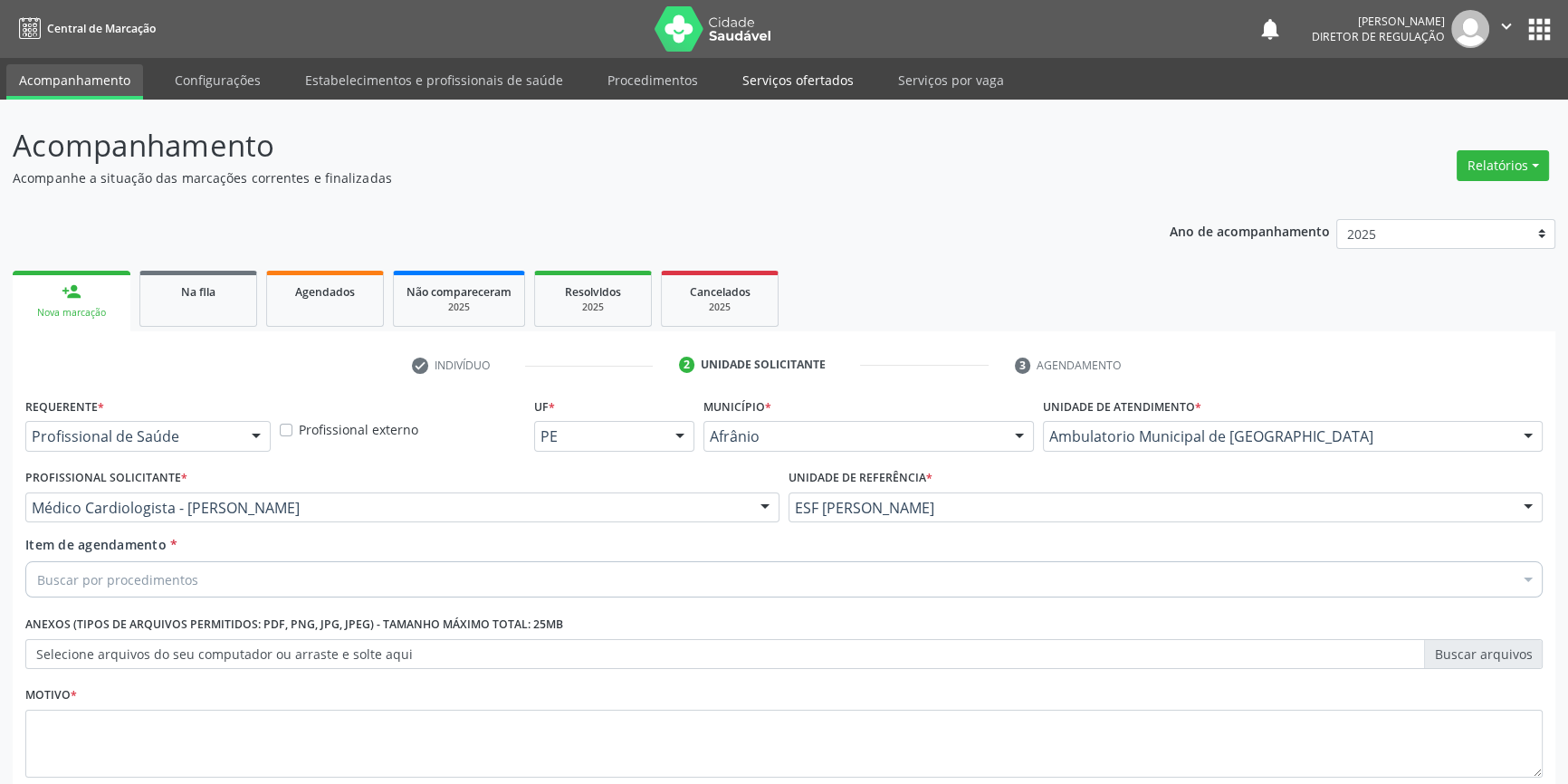
click at [790, 79] on link "Serviços ofertados" at bounding box center [798, 80] width 137 height 31
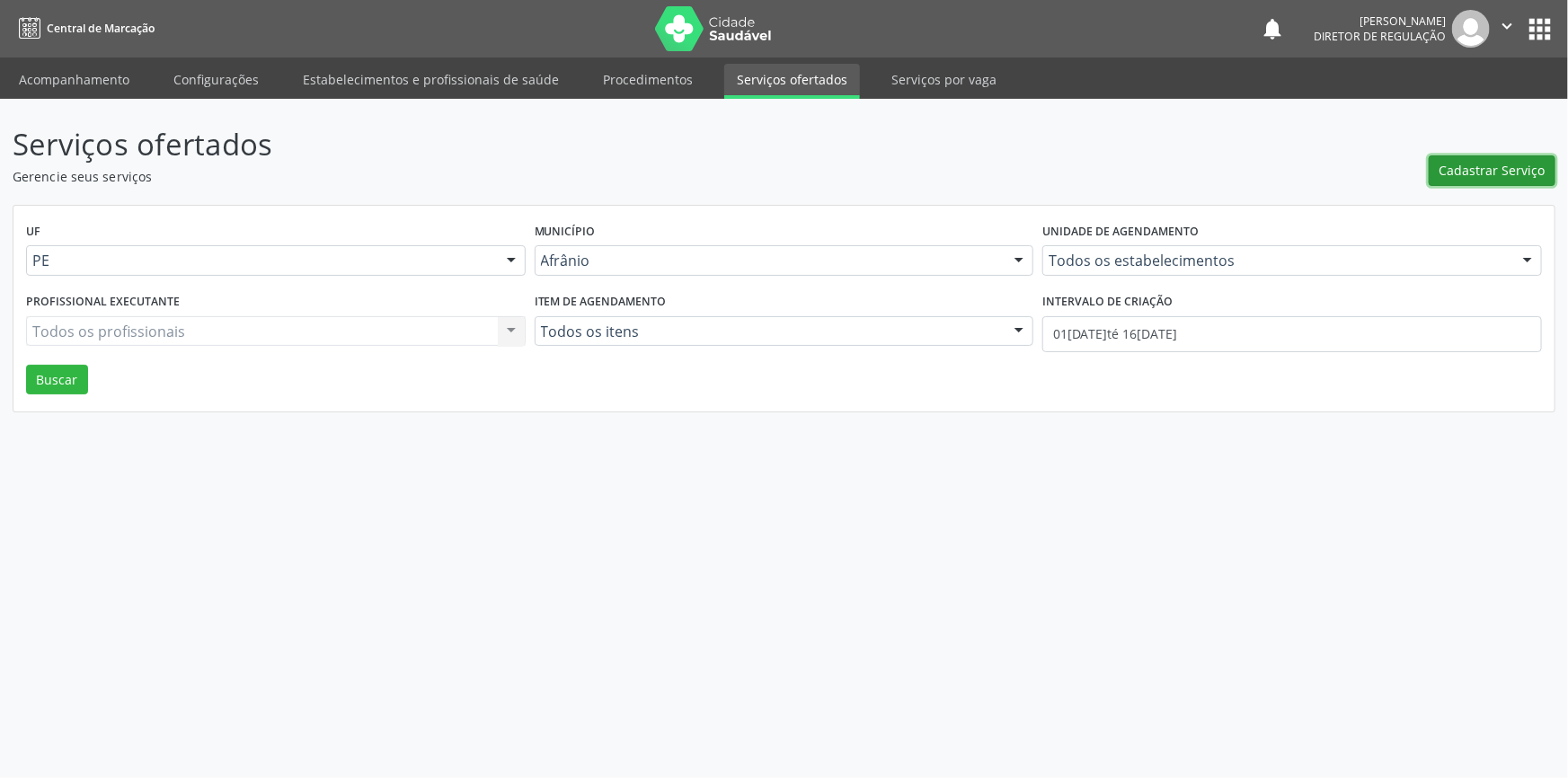
click at [1495, 173] on span "Cadastrar Serviço" at bounding box center [1492, 170] width 106 height 19
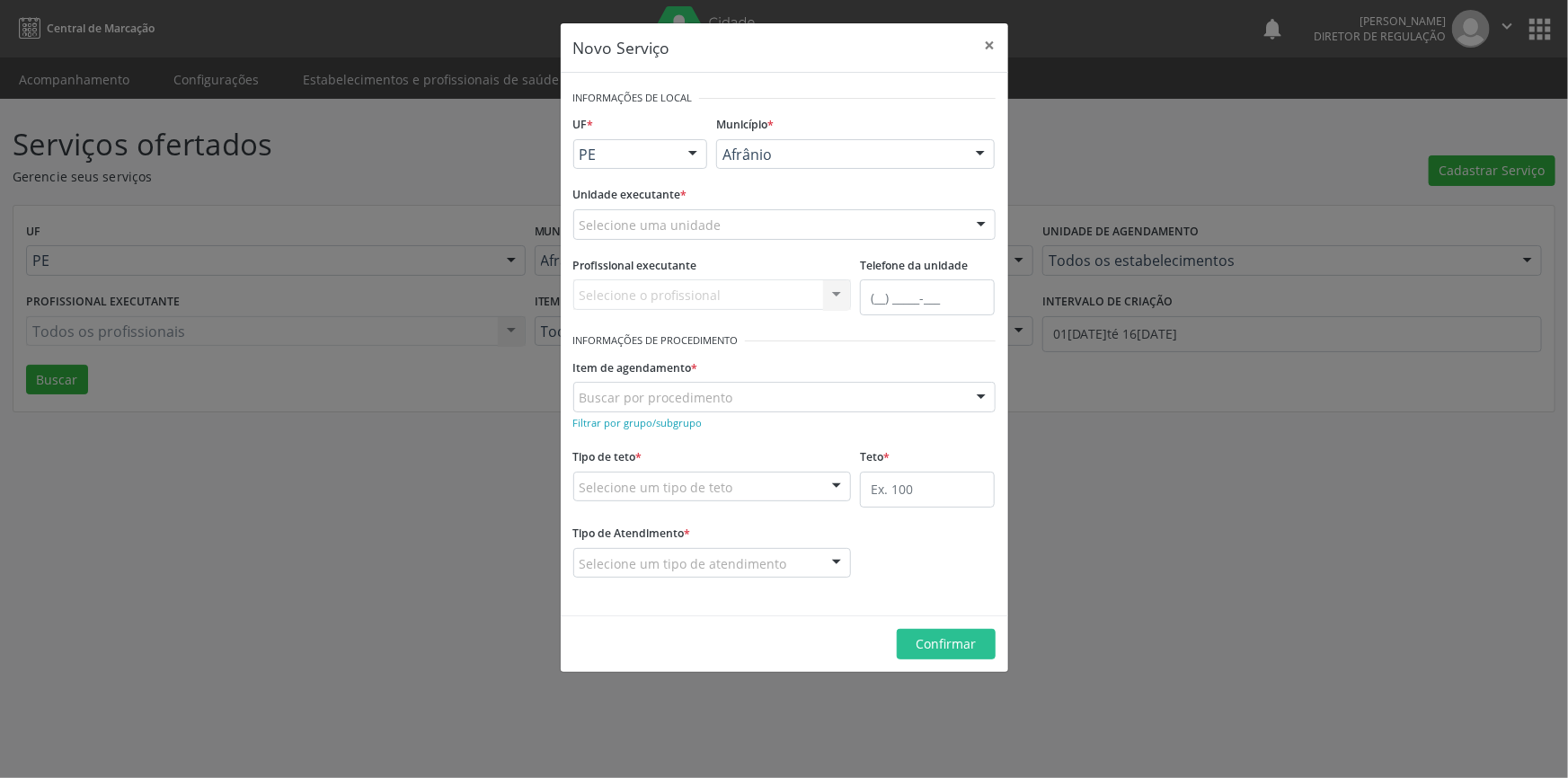
click at [751, 220] on div "Selecione uma unidade" at bounding box center [784, 225] width 422 height 30
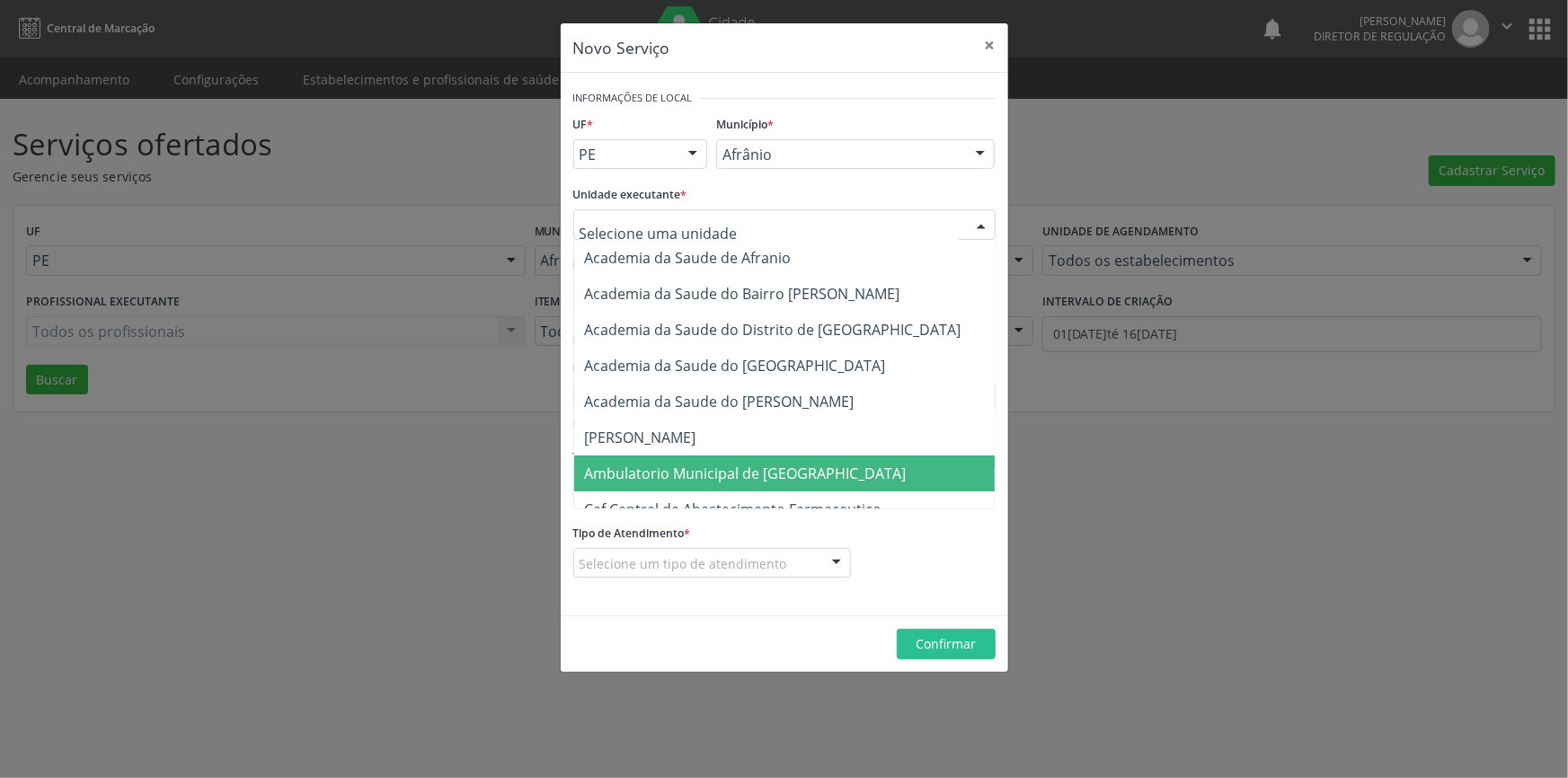
click at [757, 479] on span "Ambulatorio Municipal de [GEOGRAPHIC_DATA]" at bounding box center [746, 473] width 322 height 20
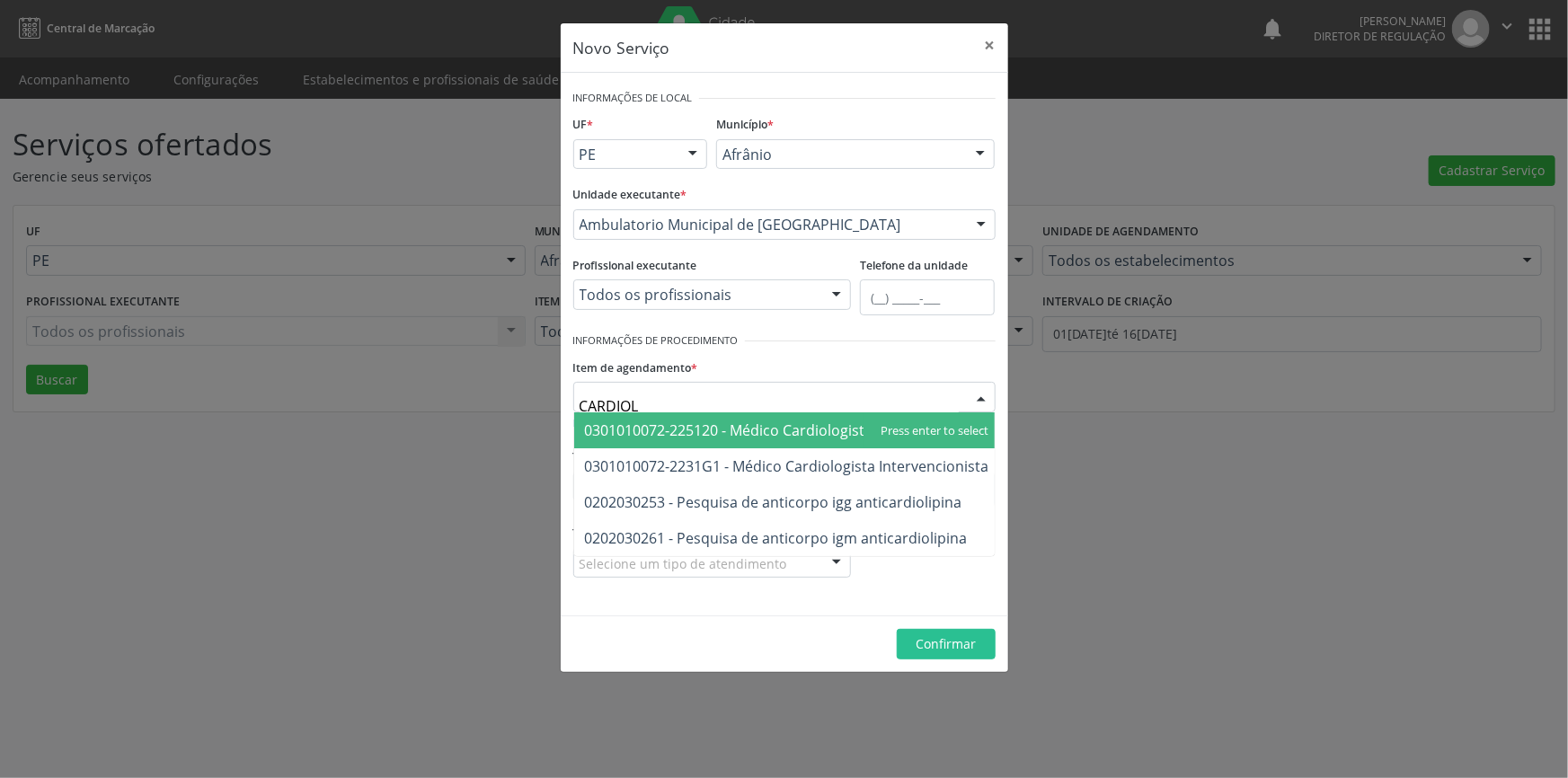
type input "CARDIOLO"
click at [733, 433] on span "0301010072-225120 - Médico Cardiologista" at bounding box center [729, 430] width 288 height 20
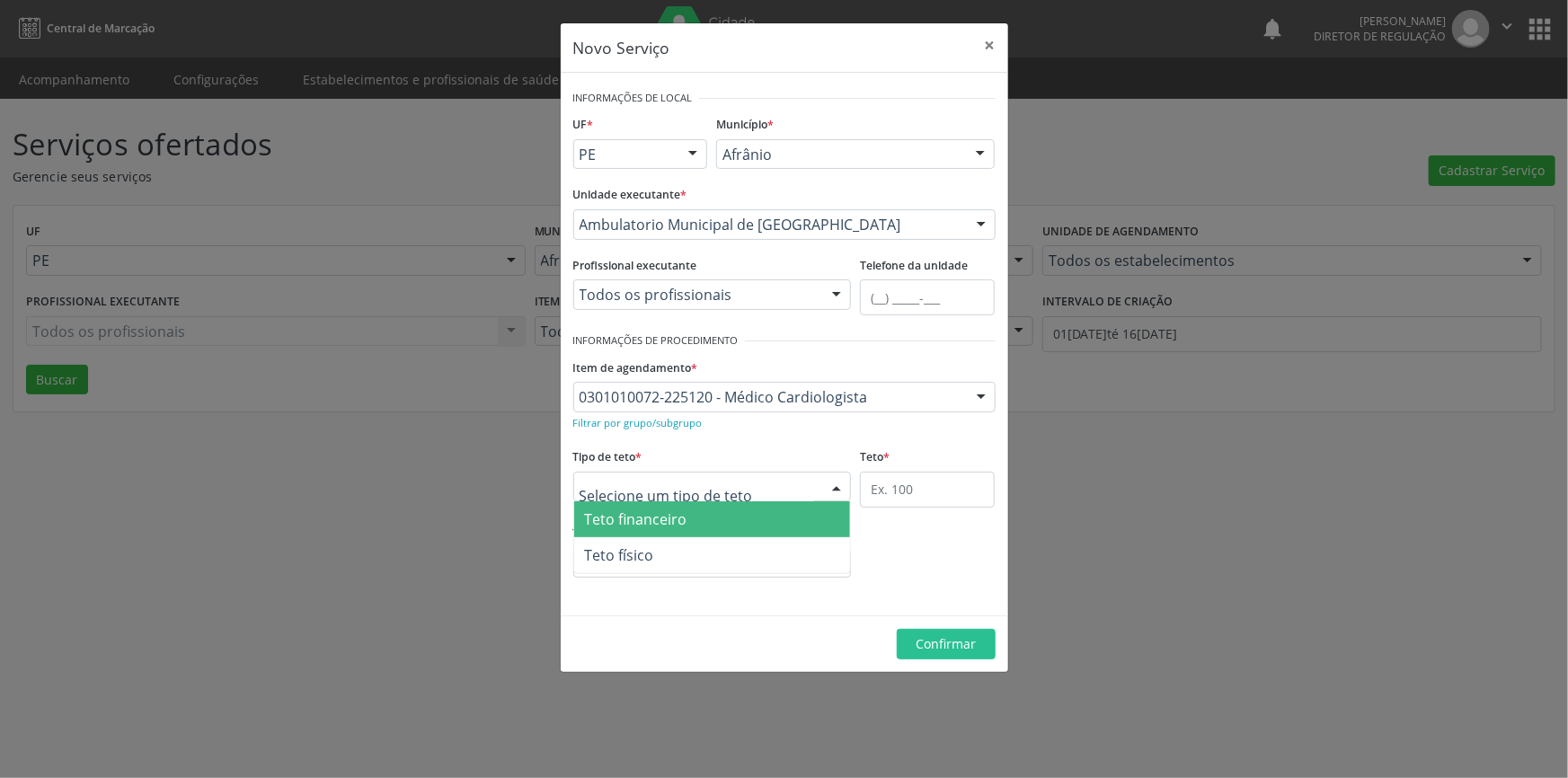
click at [723, 482] on div at bounding box center [712, 487] width 278 height 30
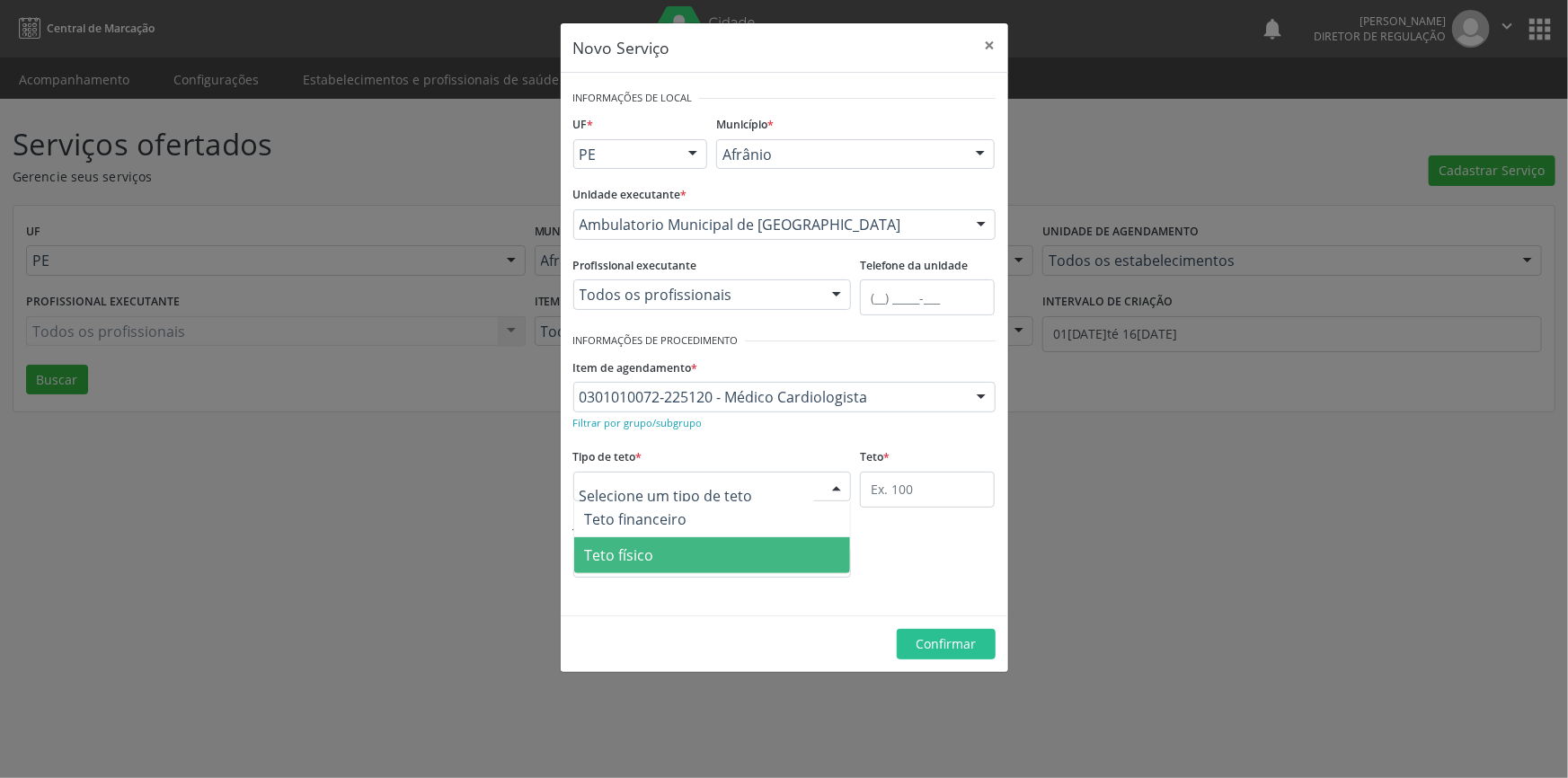
click at [704, 556] on span "Teto físico" at bounding box center [712, 555] width 277 height 36
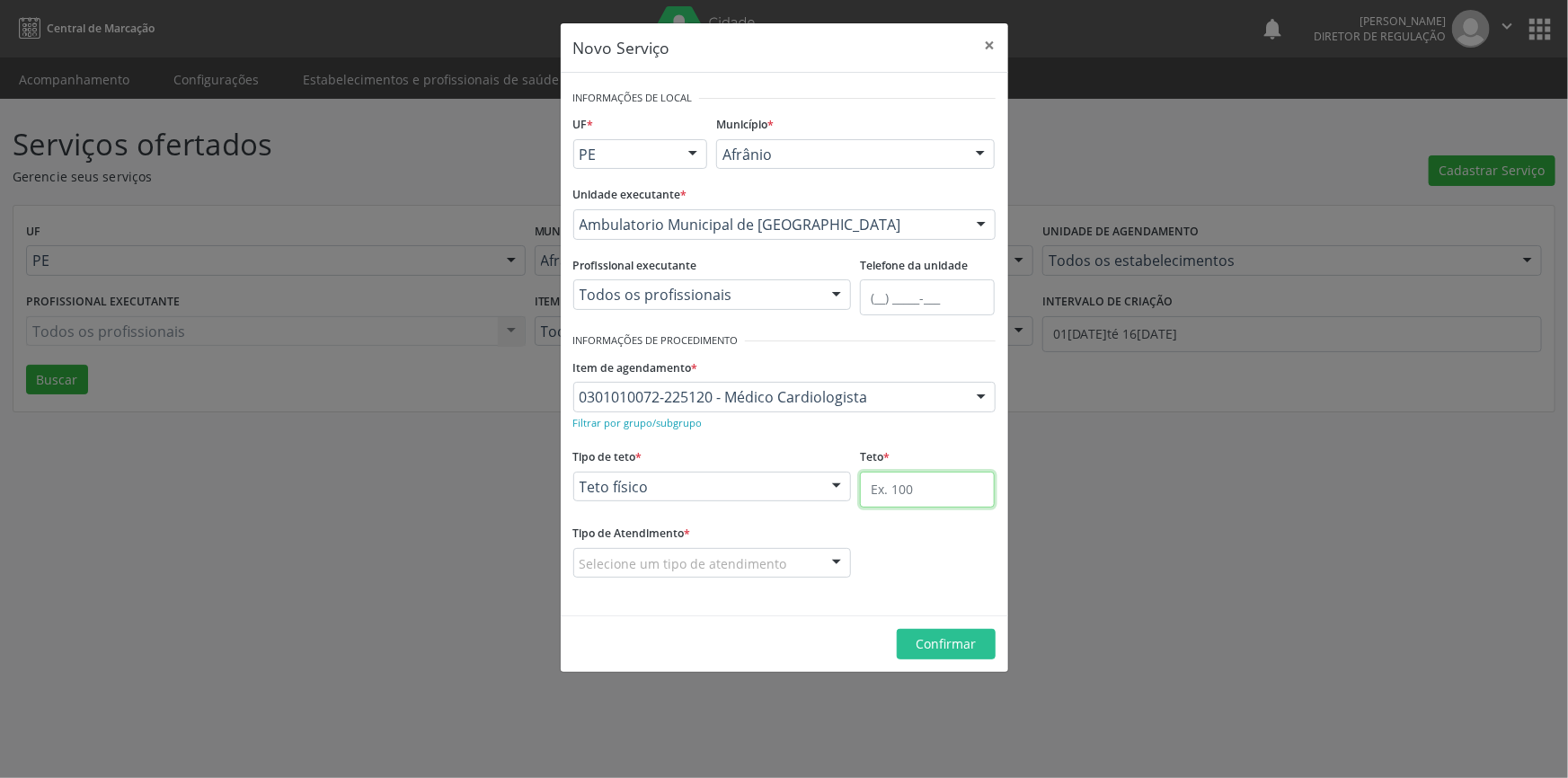
click at [886, 485] on input "text" at bounding box center [927, 490] width 135 height 36
type input "1"
click at [808, 558] on div "Selecione um tipo de atendimento" at bounding box center [712, 563] width 278 height 30
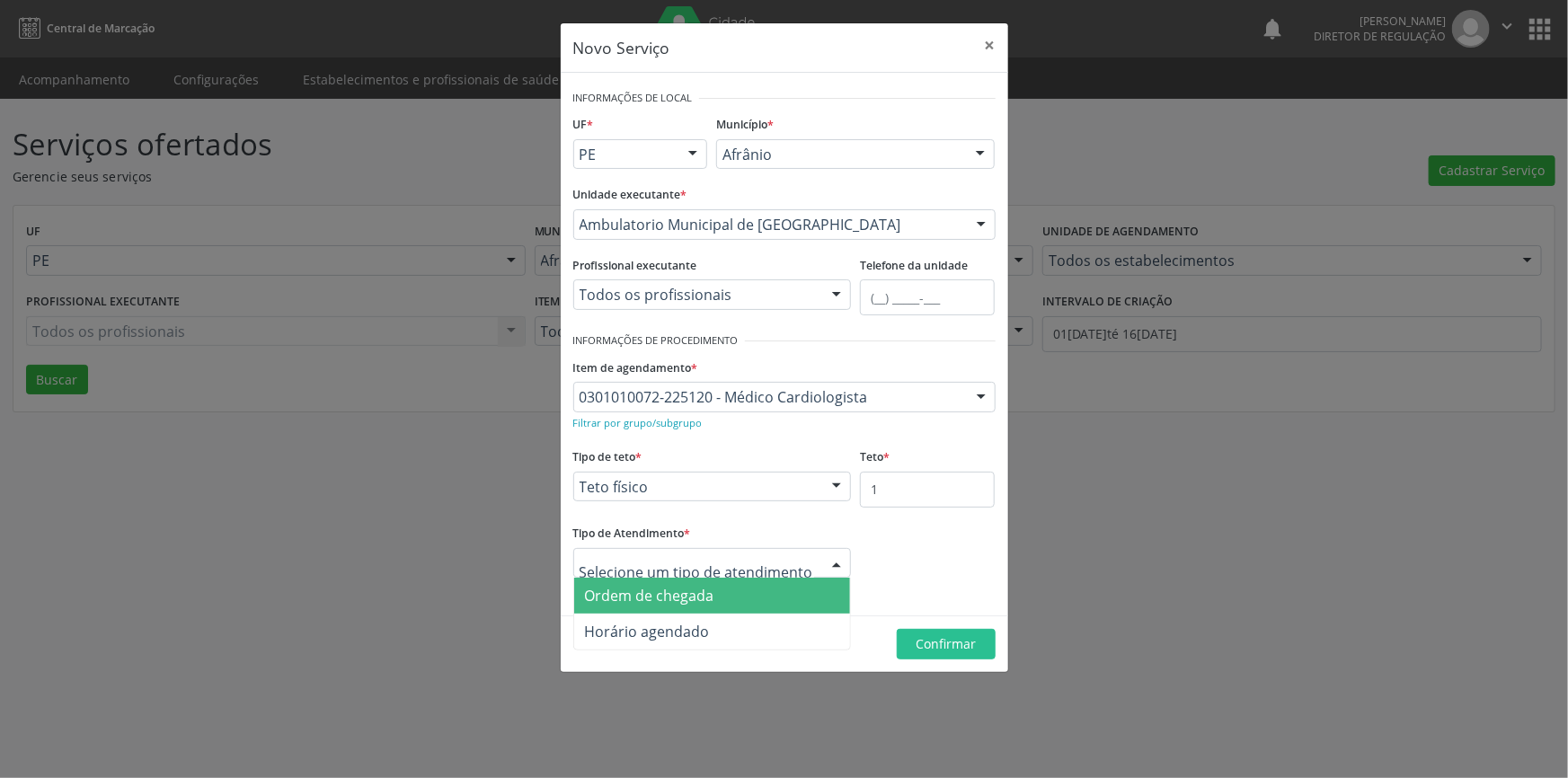
click at [747, 600] on span "Ordem de chegada" at bounding box center [712, 596] width 277 height 36
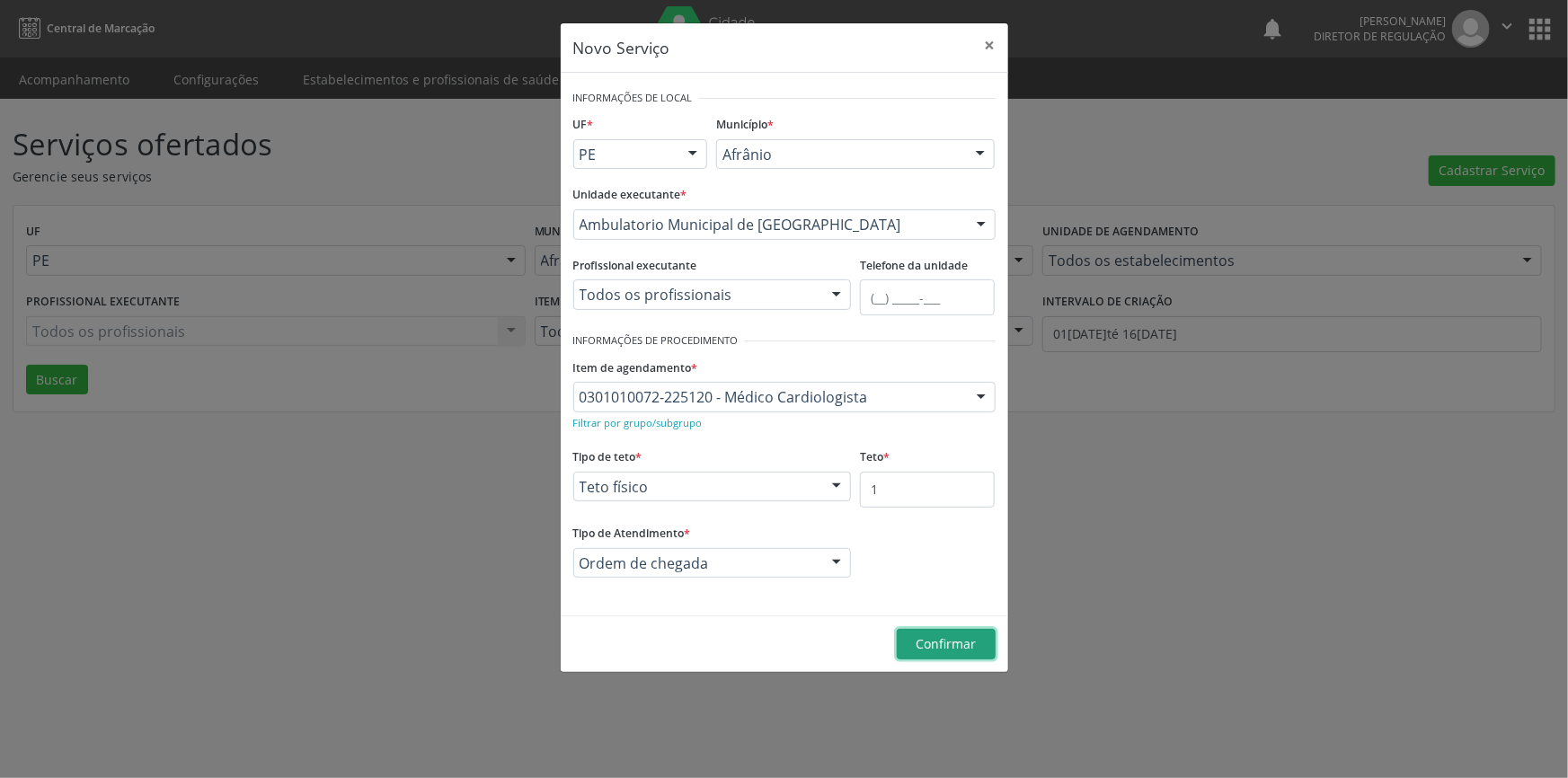
click at [932, 636] on span "Confirmar" at bounding box center [946, 644] width 60 height 17
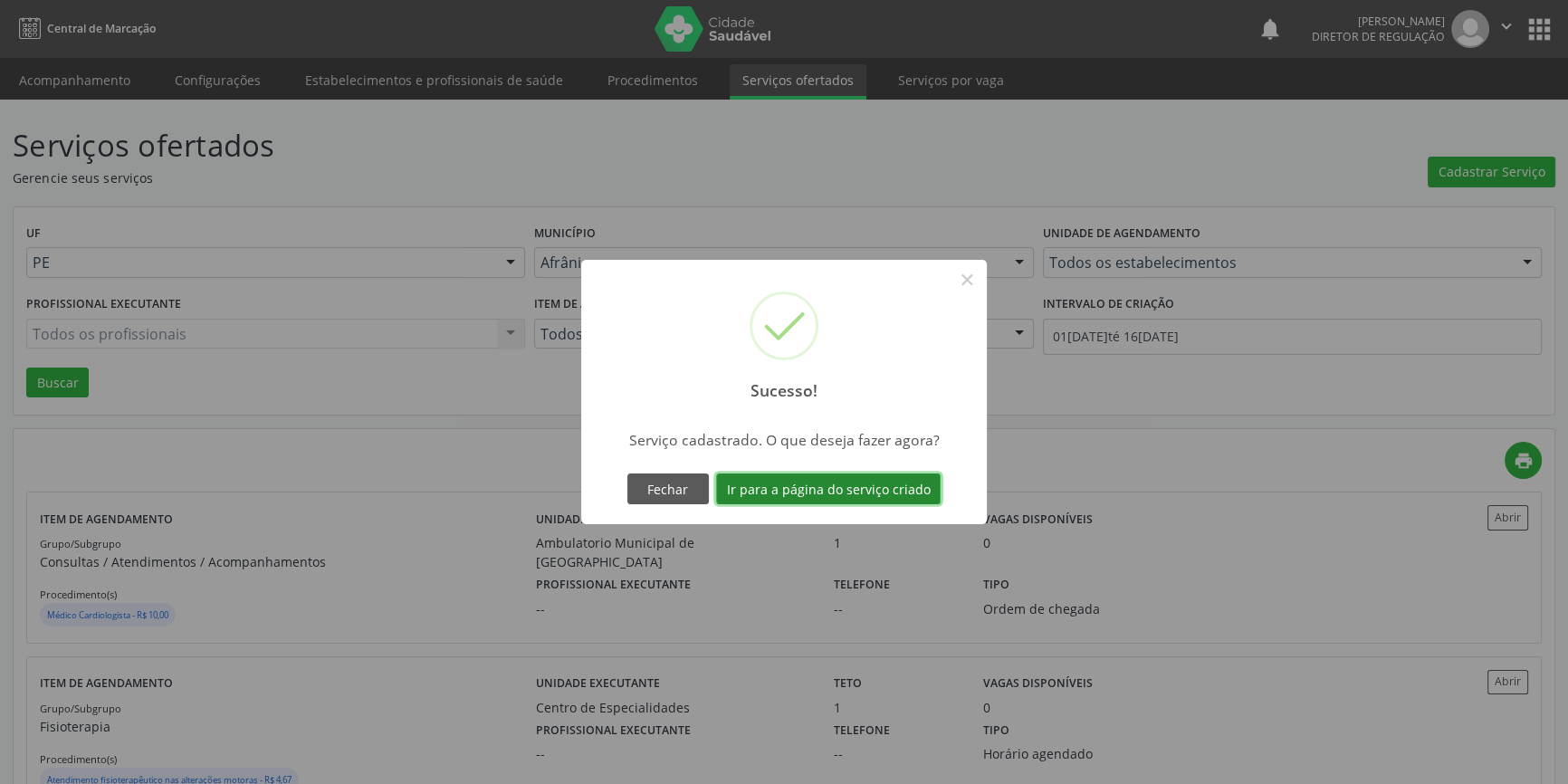
click at [911, 496] on button "Ir para a página do serviço criado" at bounding box center [829, 489] width 225 height 30
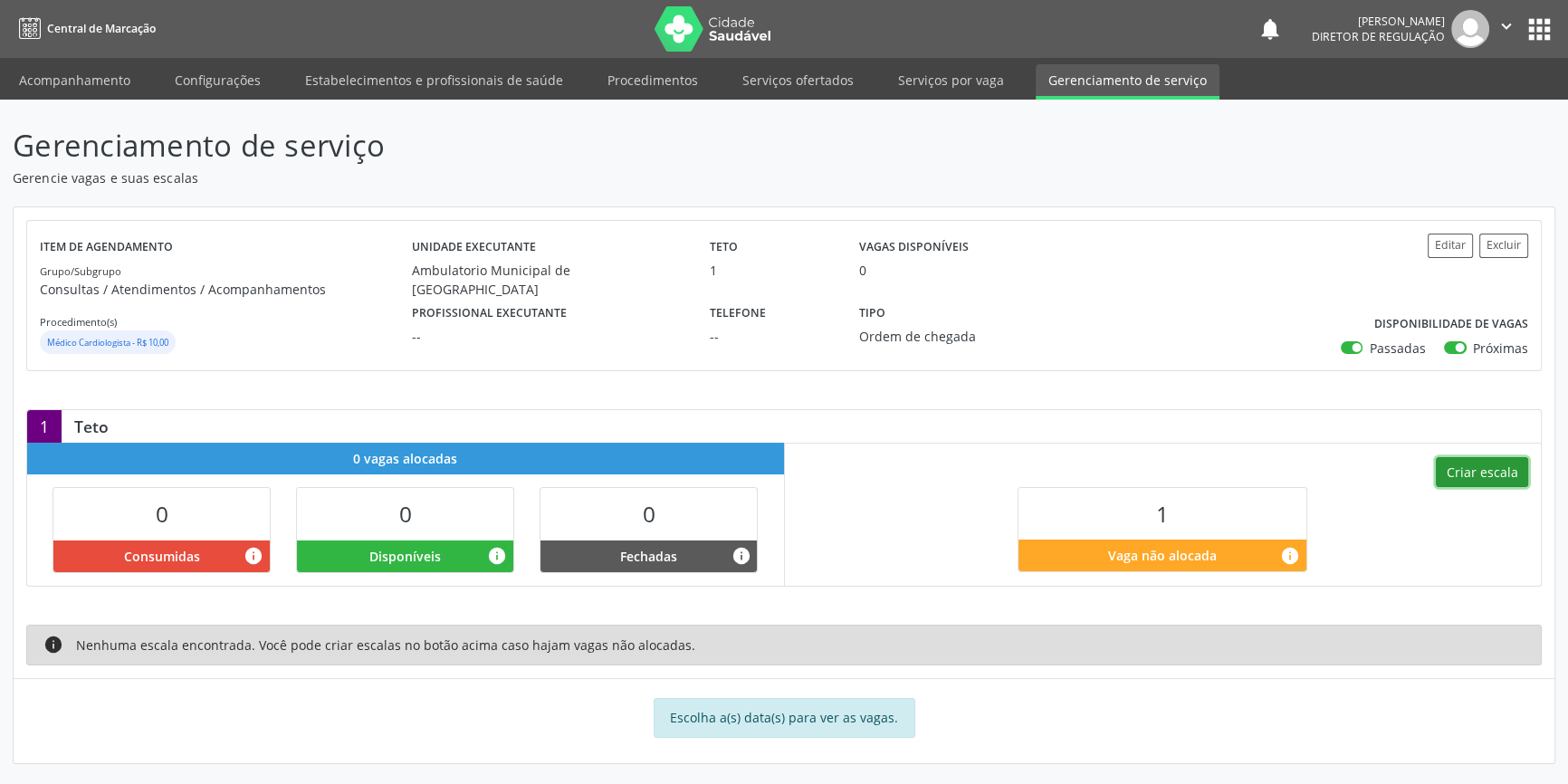
click at [1486, 471] on button "Criar escala" at bounding box center [1481, 473] width 92 height 30
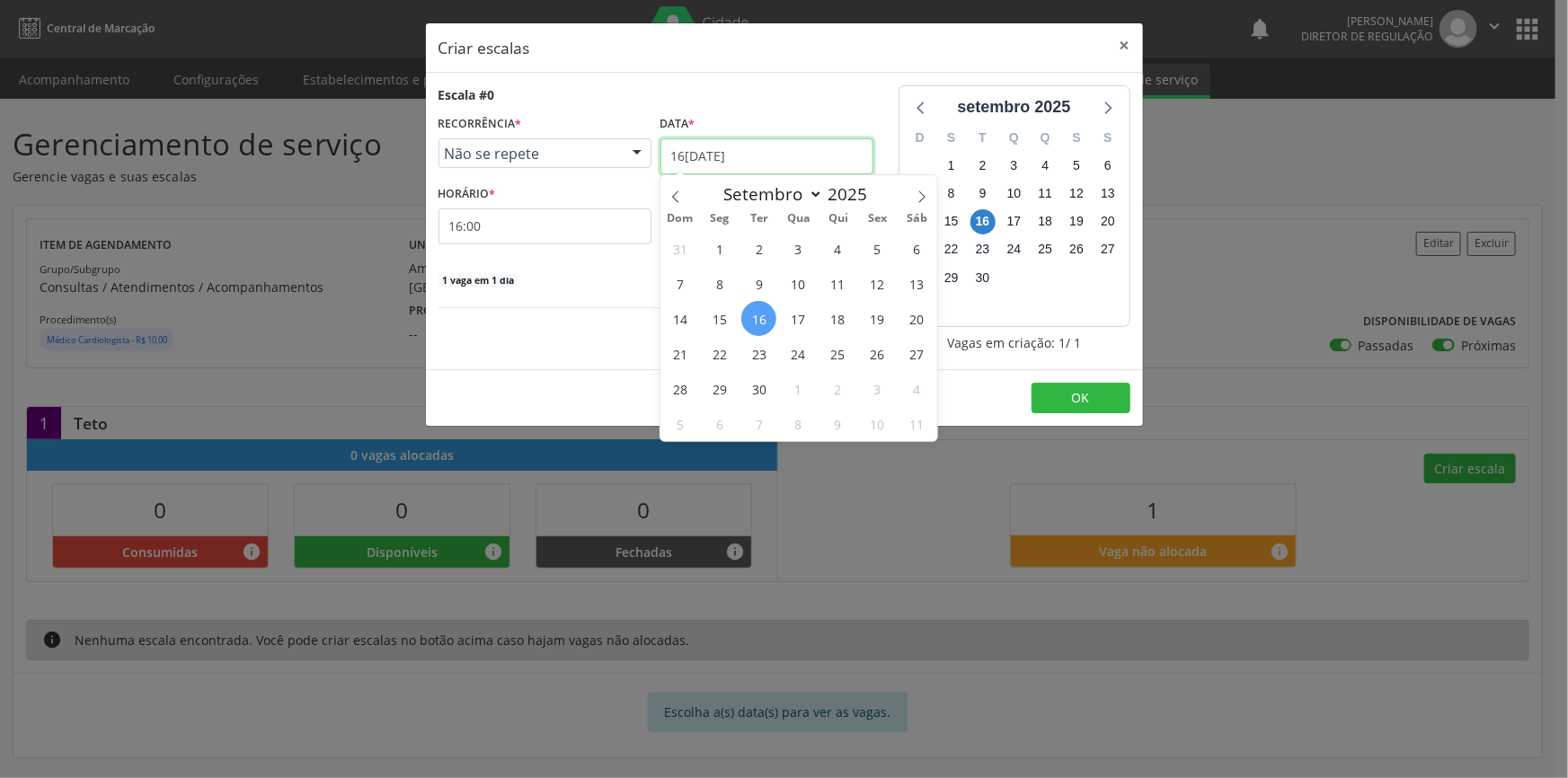
click at [764, 148] on input "1[DATE]" at bounding box center [767, 157] width 213 height 36
click at [677, 196] on icon at bounding box center [675, 196] width 12 height 12
select select "7"
click at [839, 385] on span "28" at bounding box center [837, 388] width 35 height 35
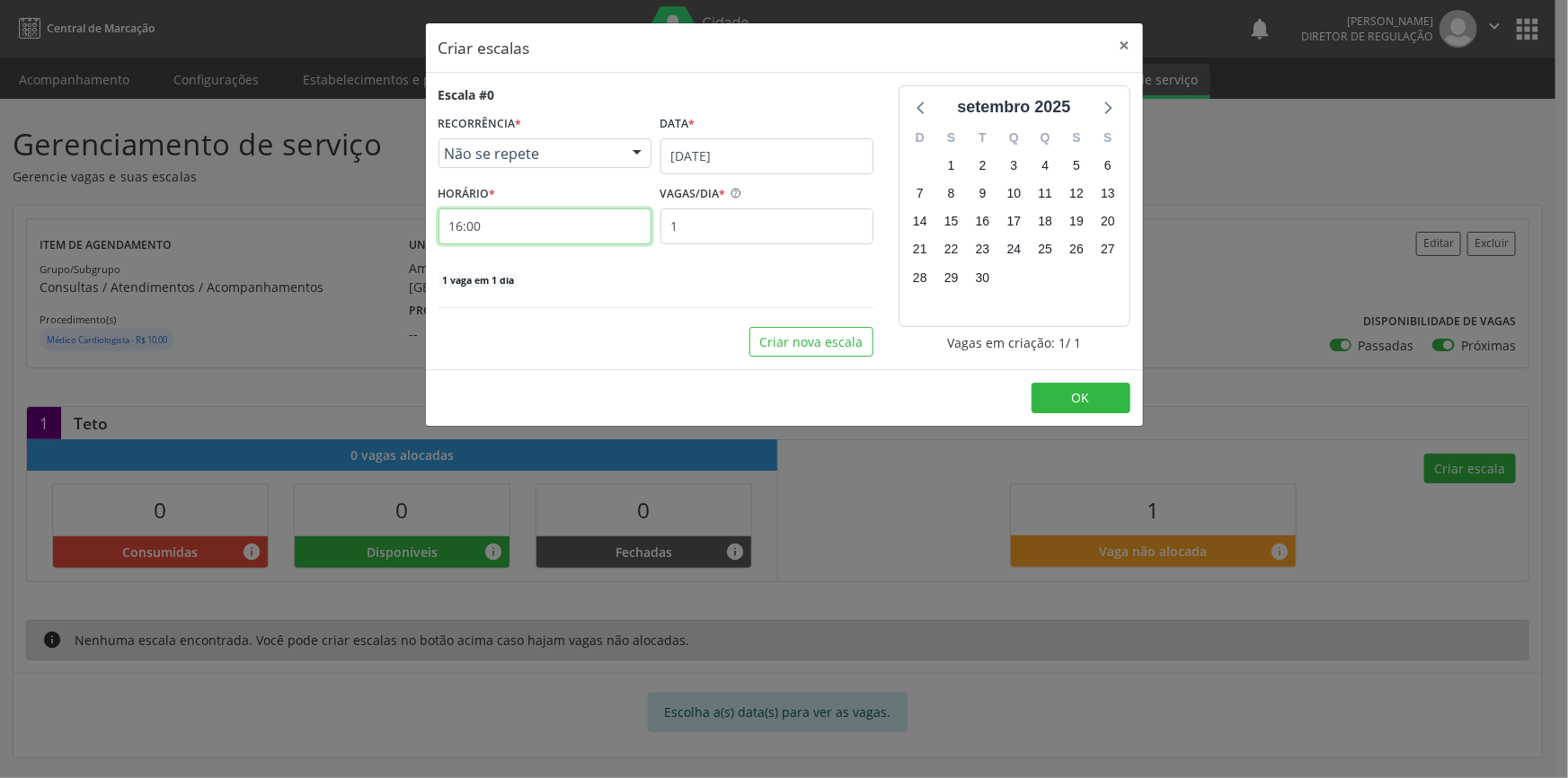
click at [590, 224] on input "16:00" at bounding box center [545, 227] width 213 height 36
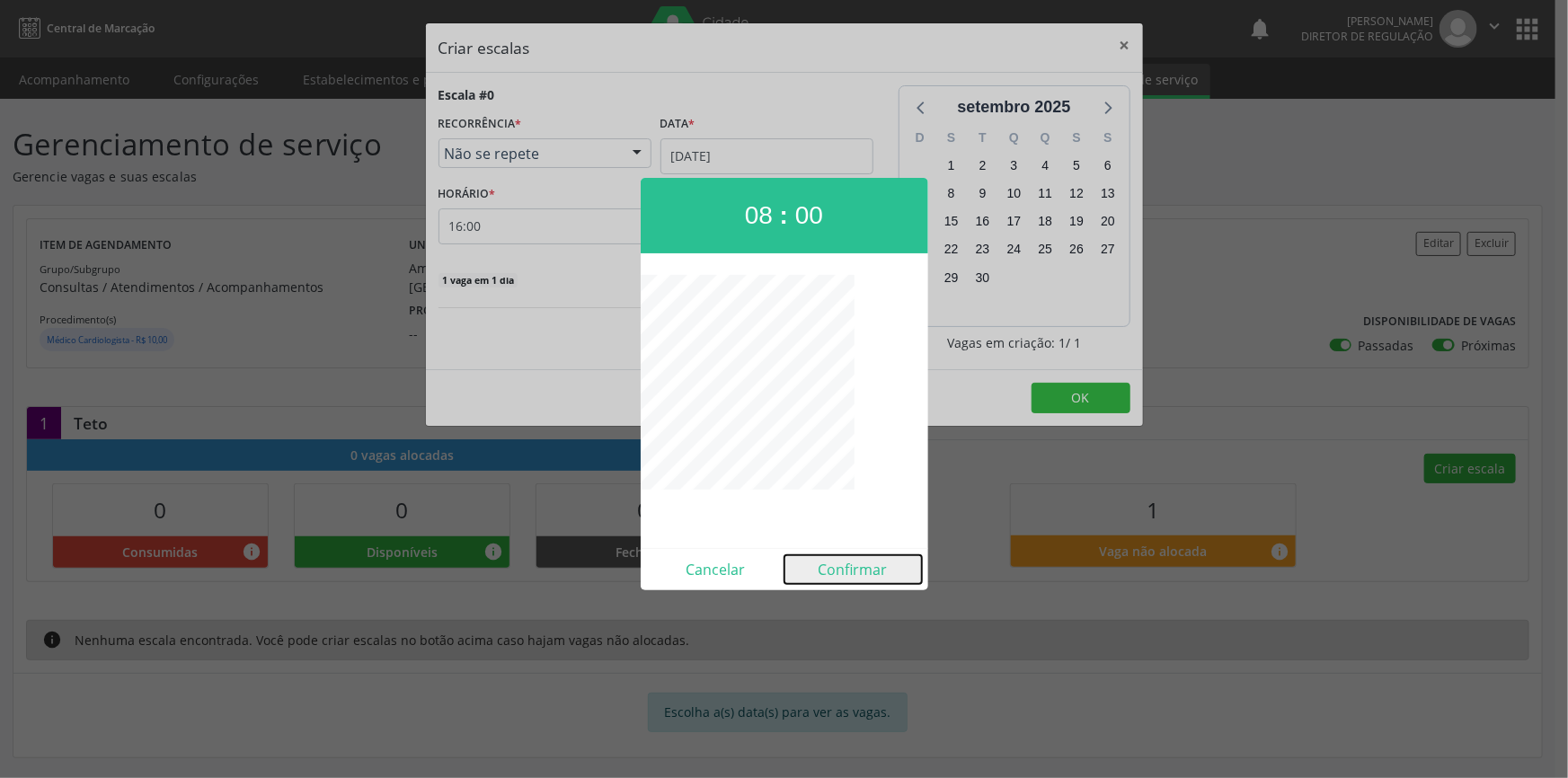
click at [864, 571] on button "Confirmar" at bounding box center [853, 569] width 138 height 28
type input "08:00"
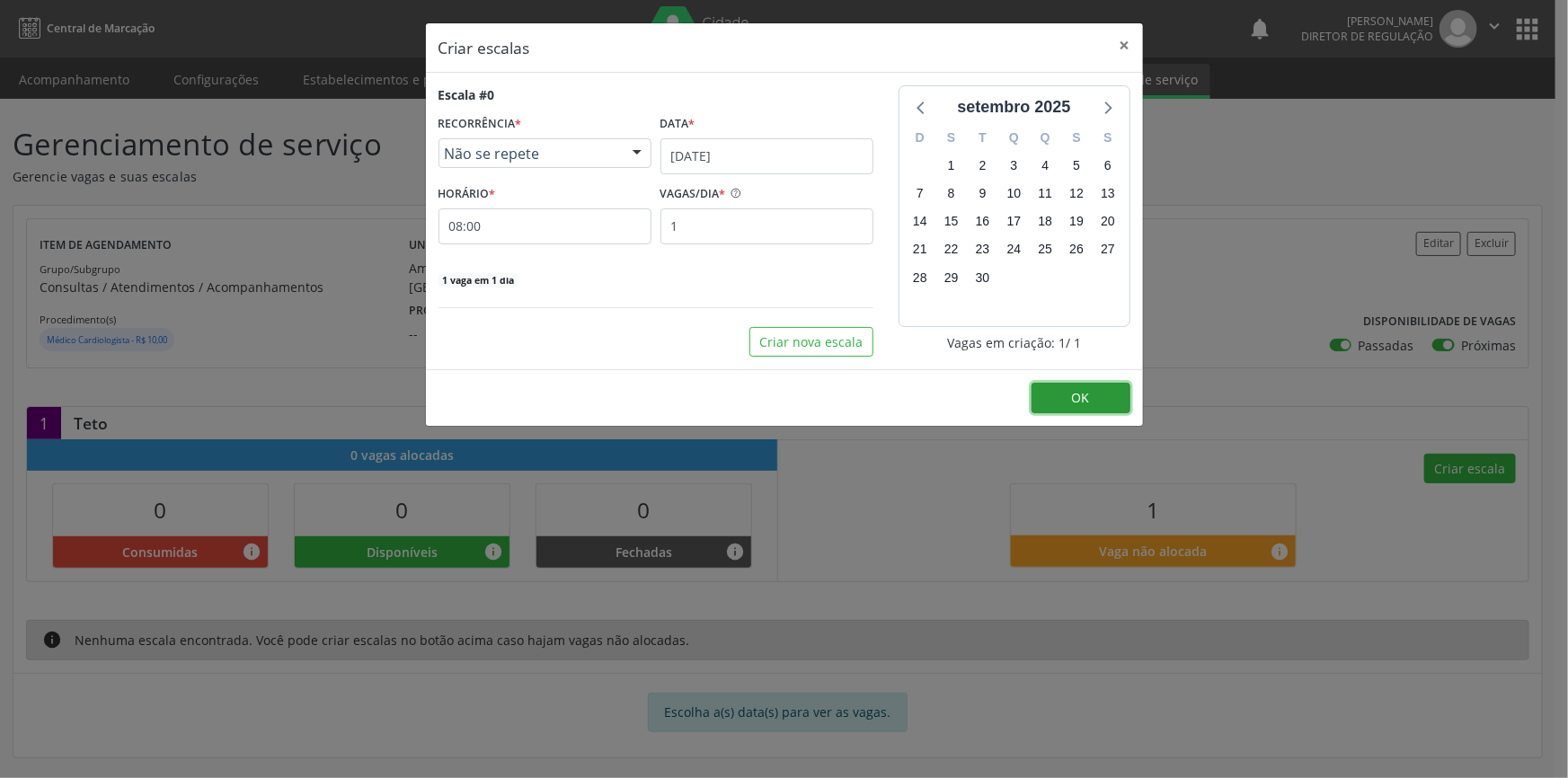
click at [1094, 390] on button "OK" at bounding box center [1080, 397] width 99 height 30
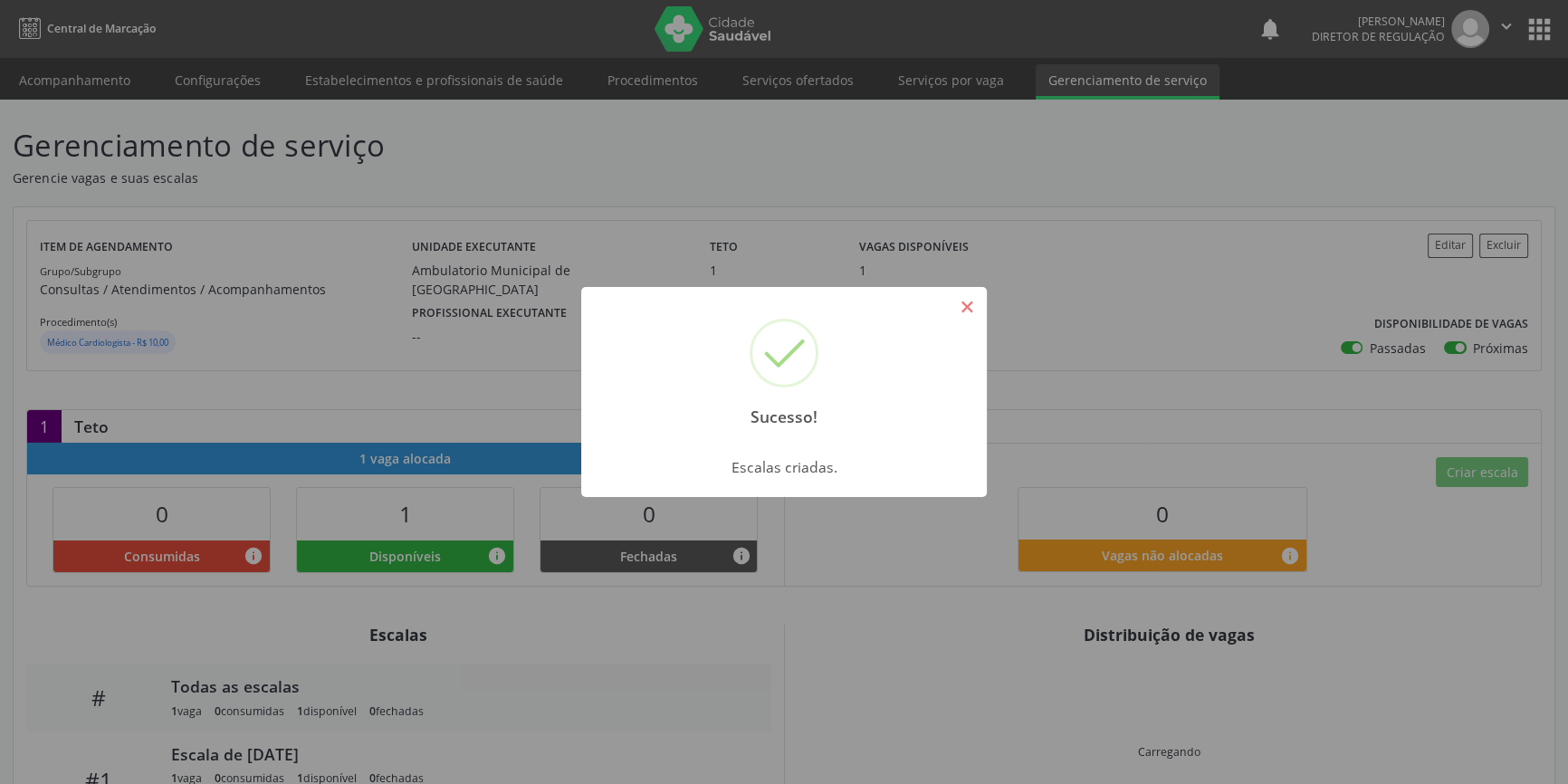
click at [969, 313] on button "×" at bounding box center [967, 306] width 30 height 30
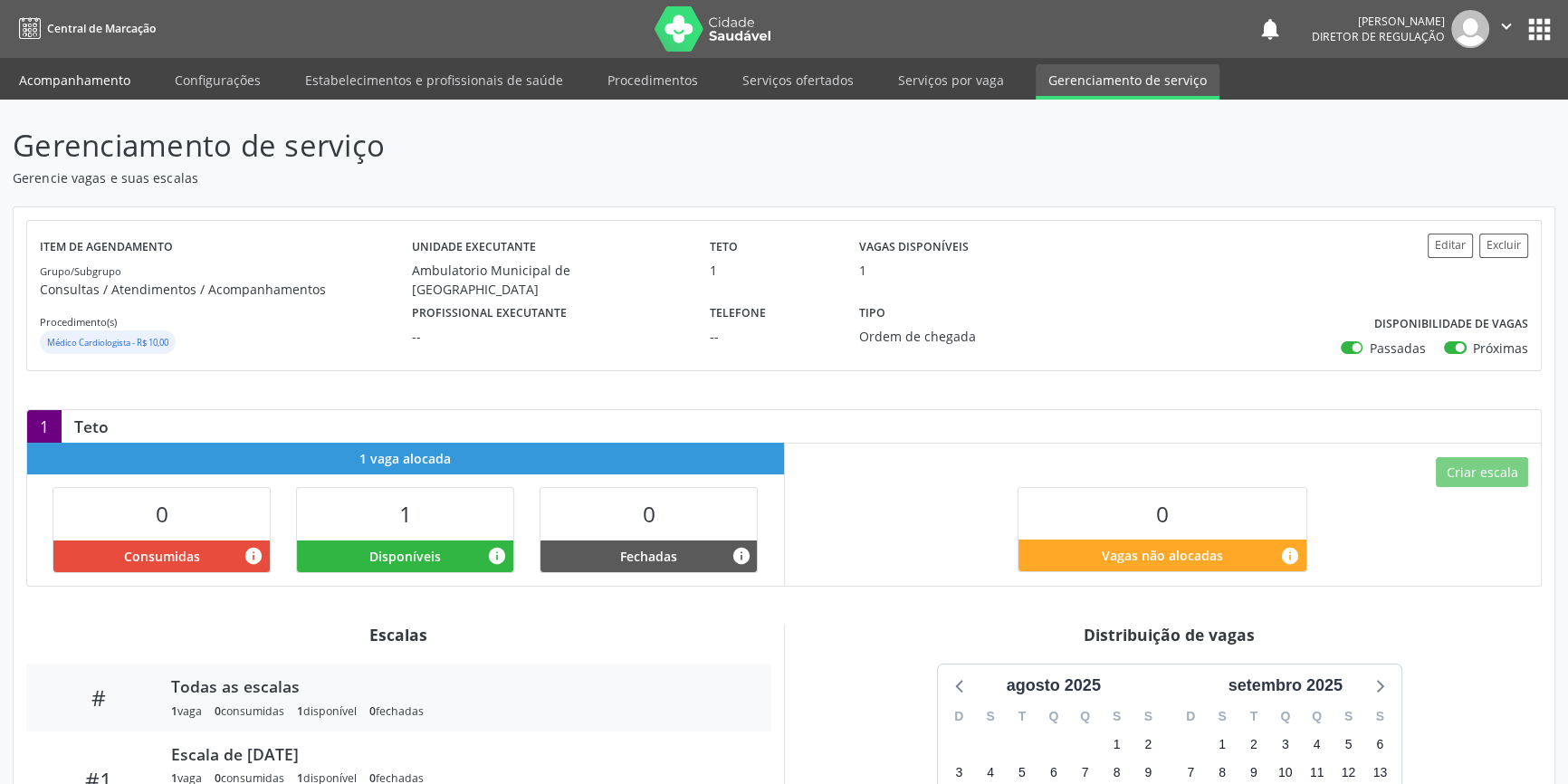
click at [99, 80] on link "Acompanhamento" at bounding box center [75, 80] width 137 height 31
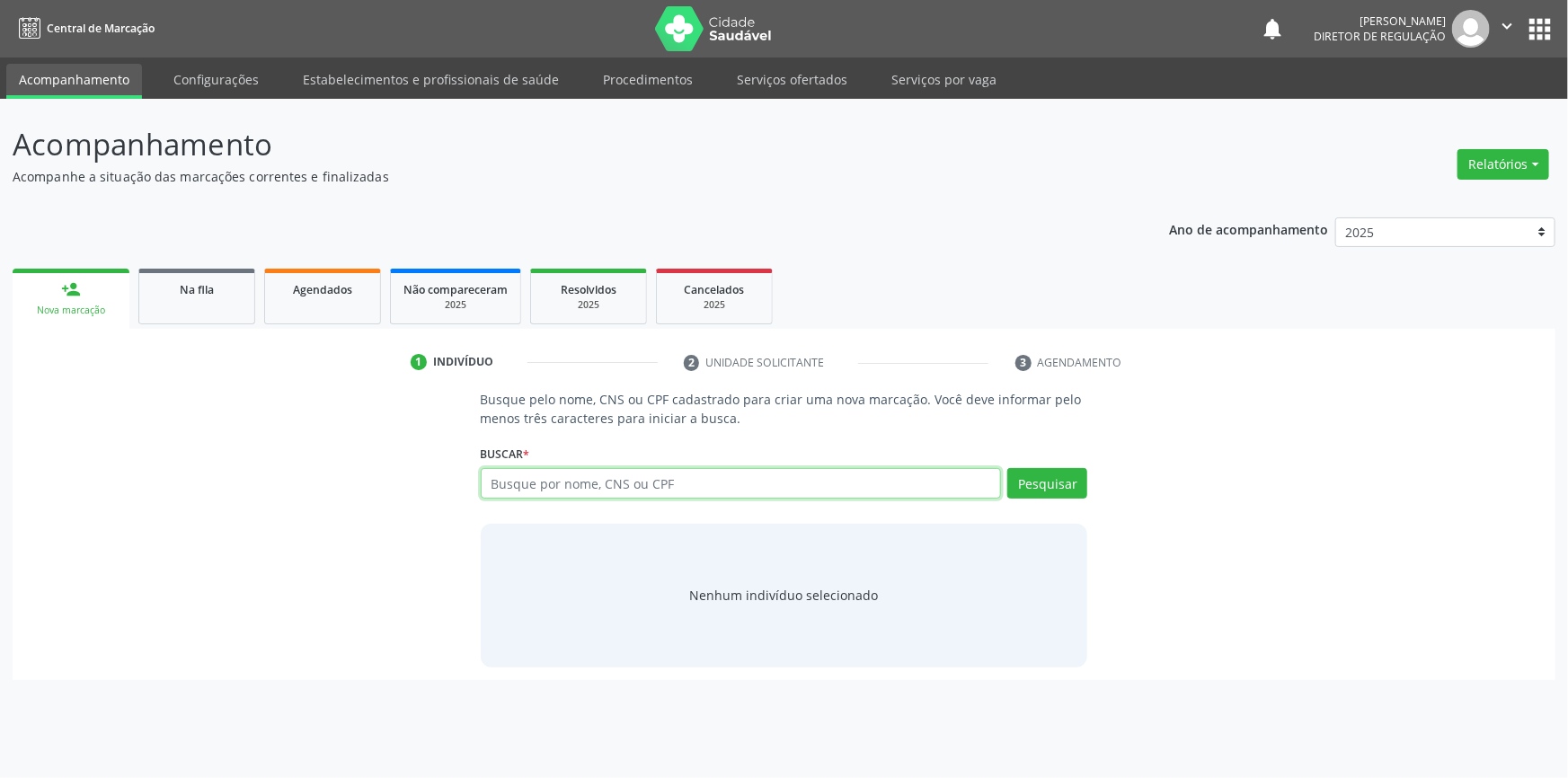
click at [639, 482] on input "text" at bounding box center [741, 483] width 521 height 30
type input "7000081171131403"
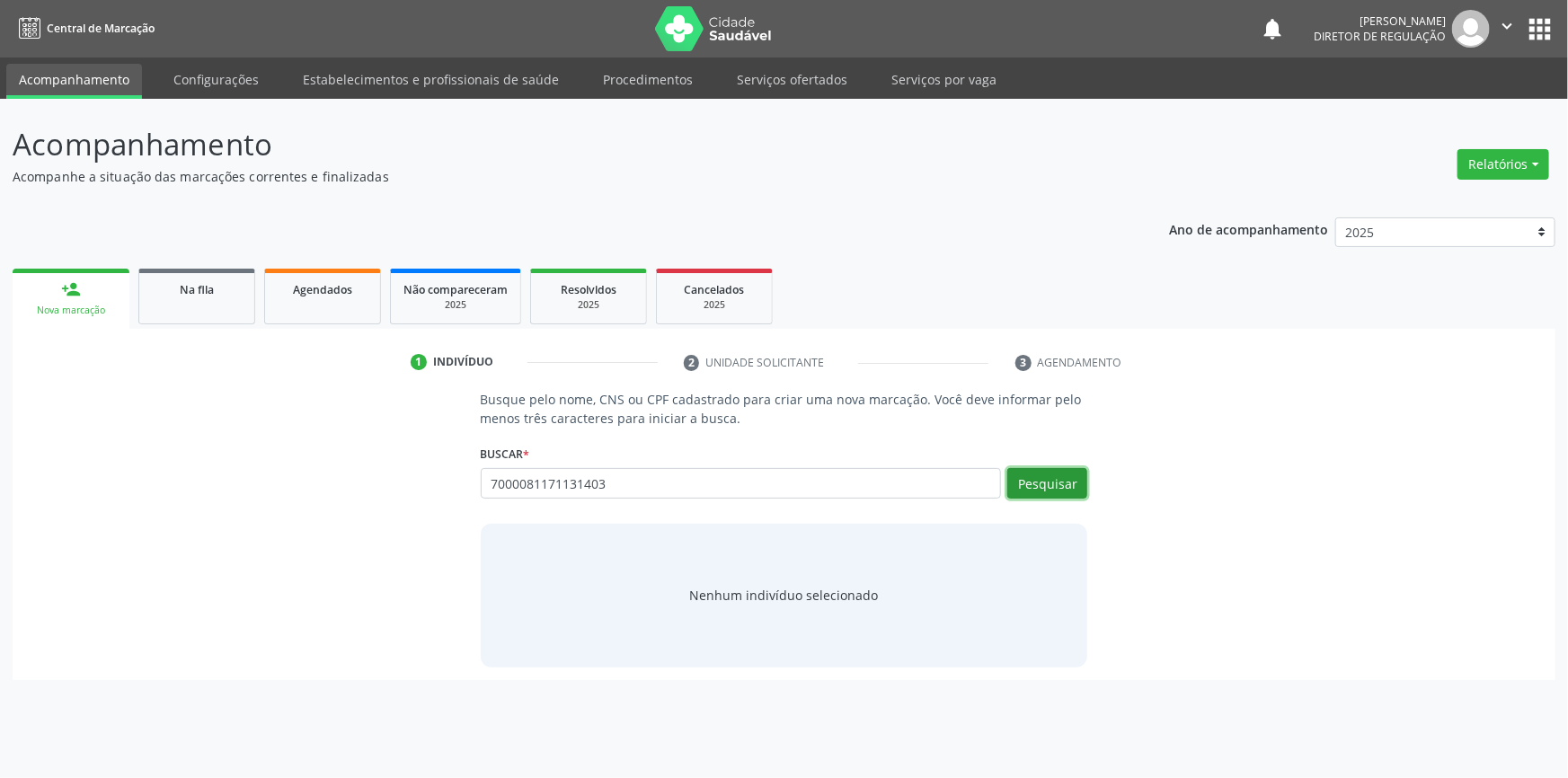
click at [1041, 486] on button "Pesquisar" at bounding box center [1047, 483] width 80 height 30
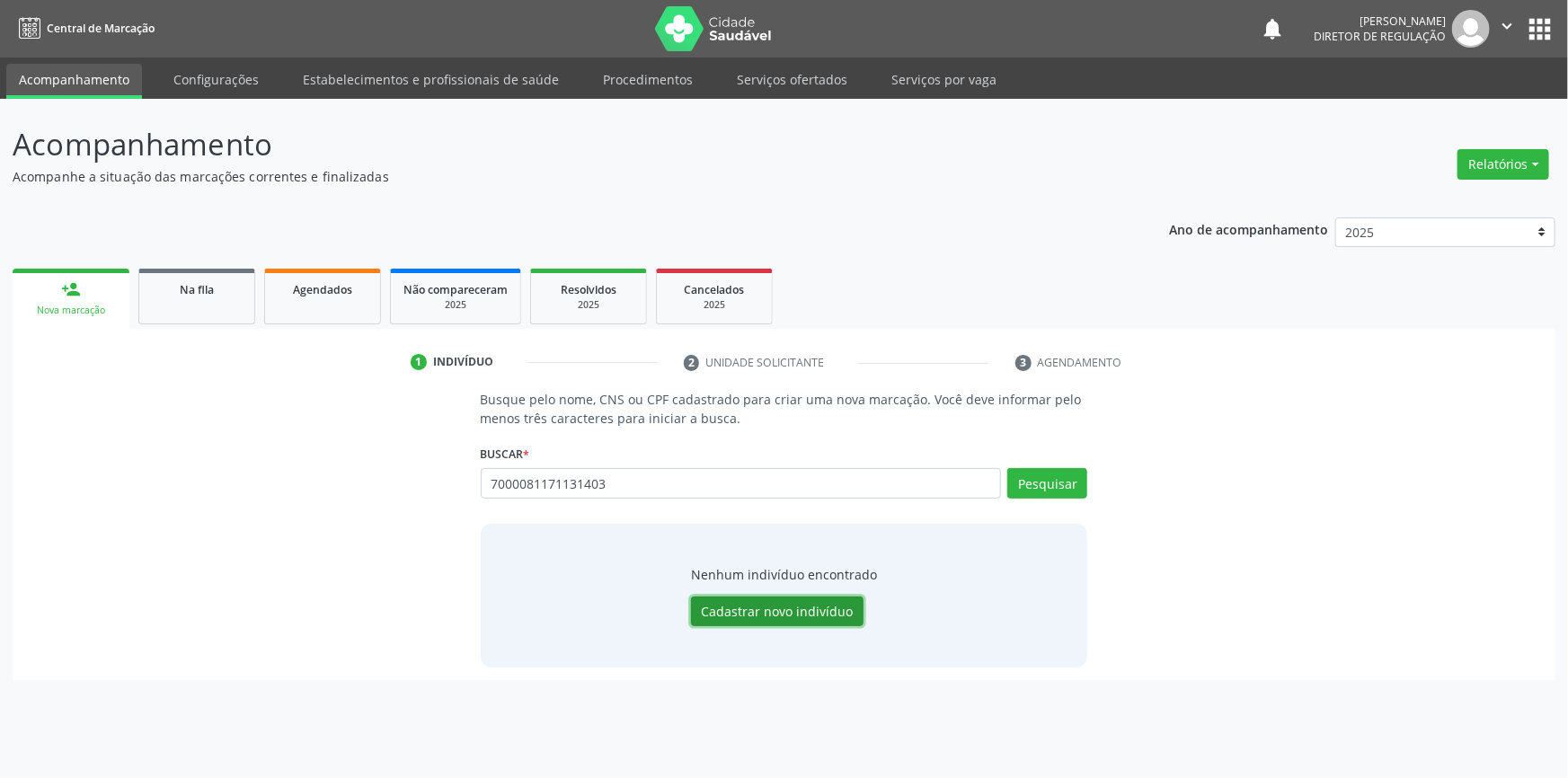
click at [806, 605] on button "Cadastrar novo indivíduo" at bounding box center [777, 612] width 173 height 30
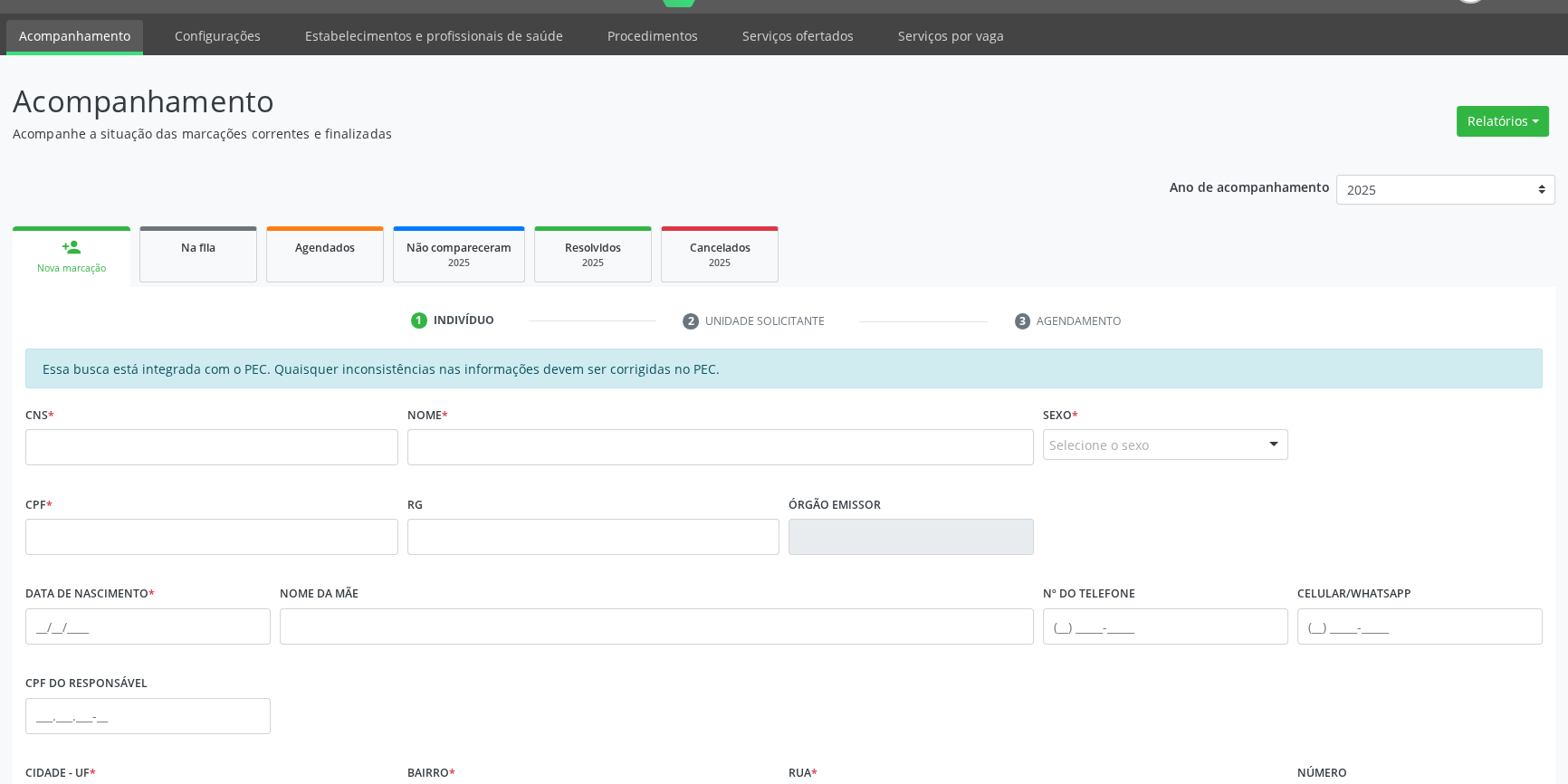
scroll to position [82, 0]
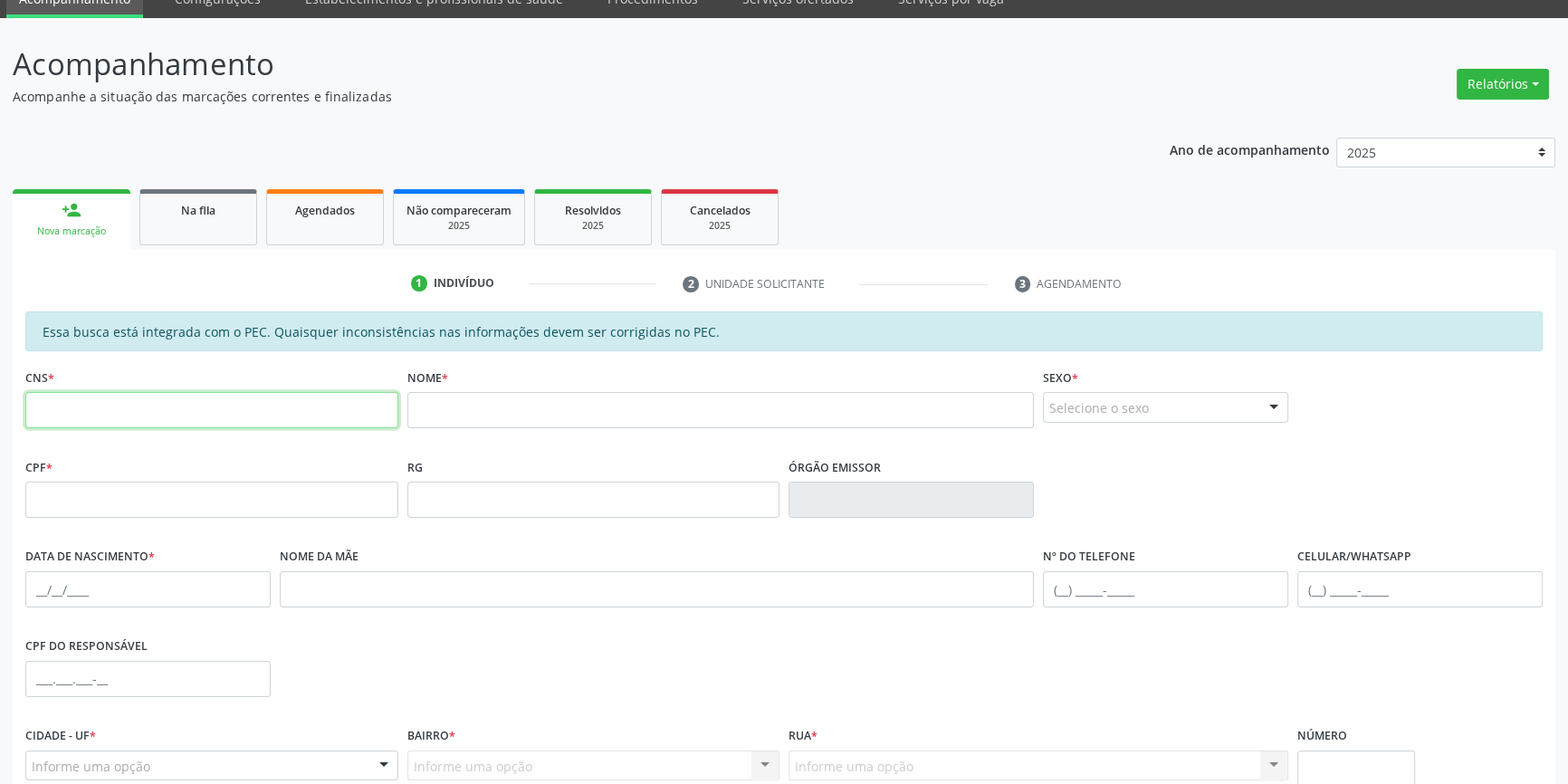
click at [230, 406] on input "text" at bounding box center [212, 410] width 373 height 36
type input "700 0081 7113 1403"
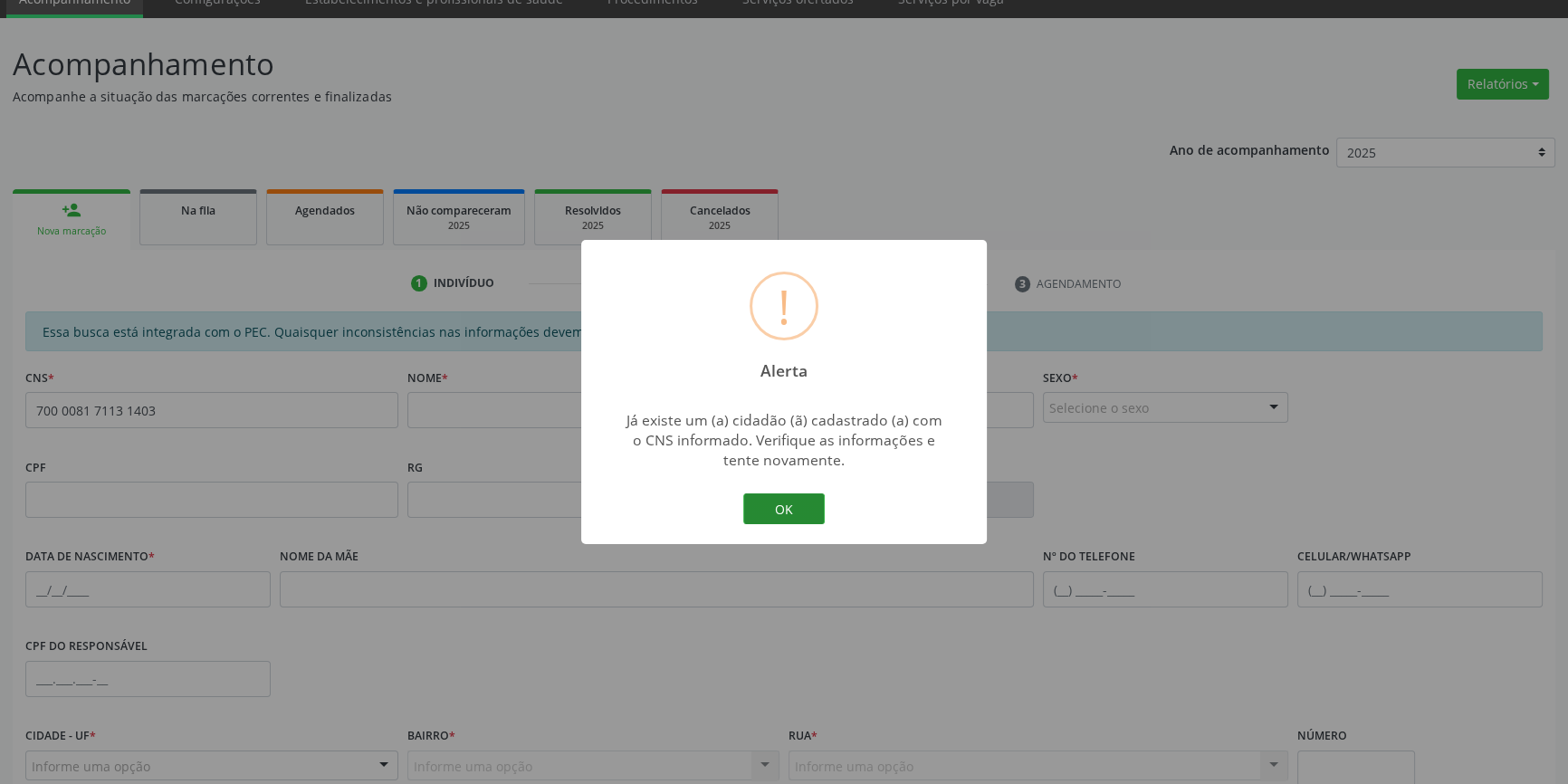
click at [773, 516] on button "OK" at bounding box center [784, 509] width 82 height 30
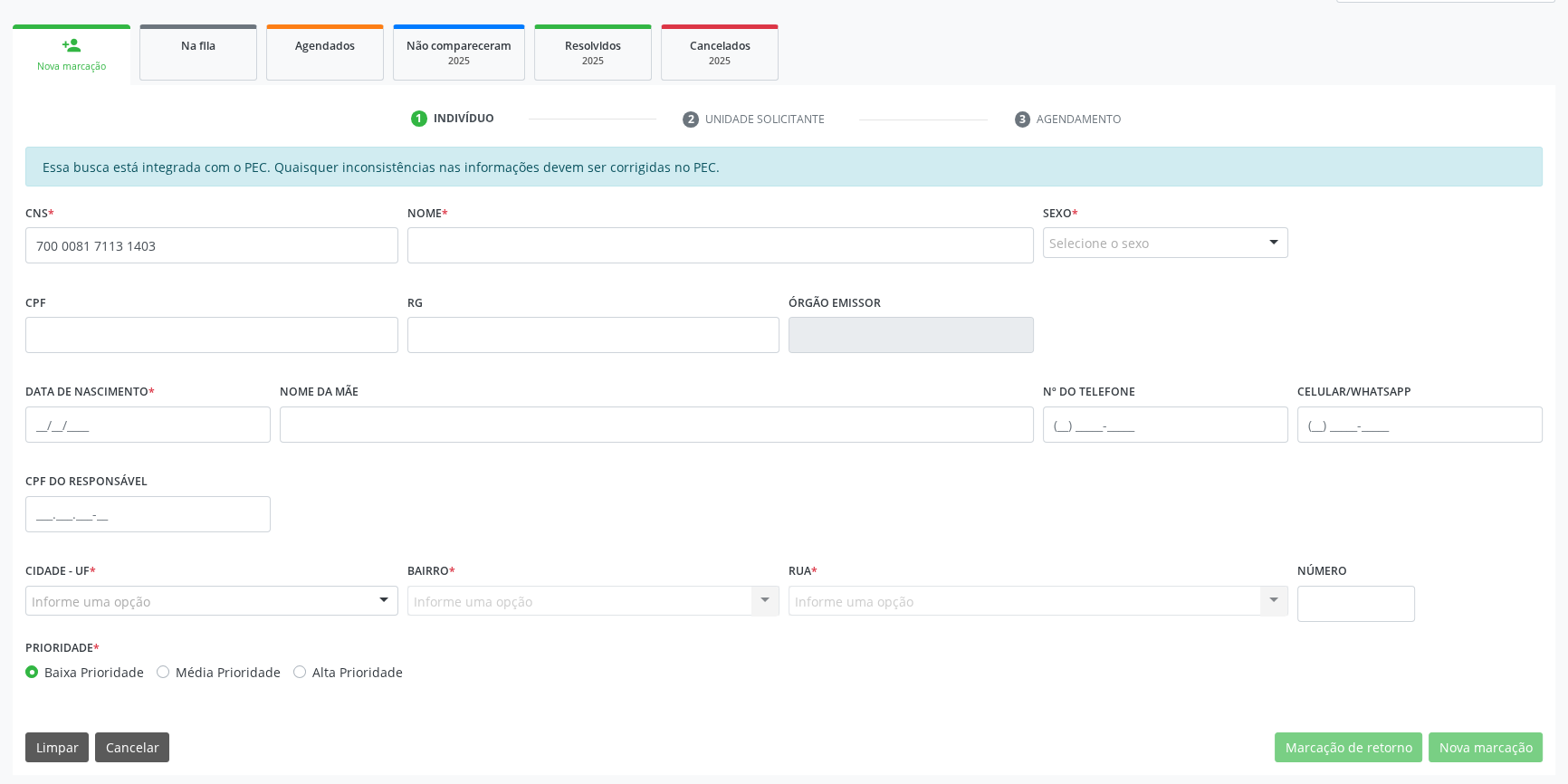
scroll to position [248, 0]
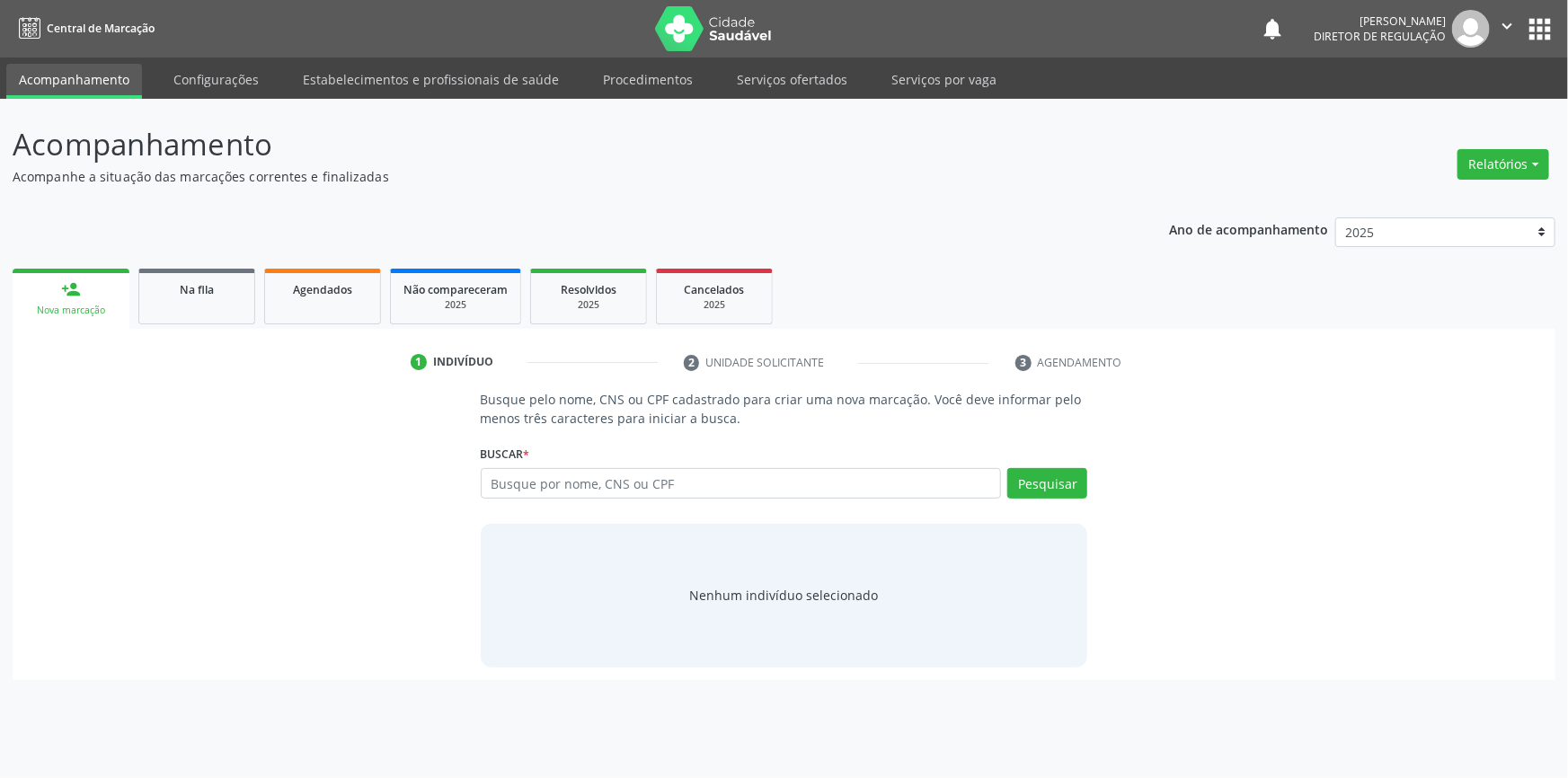
click at [573, 485] on input "text" at bounding box center [741, 483] width 521 height 30
type input "700008171131403"
click at [1049, 482] on button "Pesquisar" at bounding box center [1047, 483] width 80 height 30
type input "700008171131403"
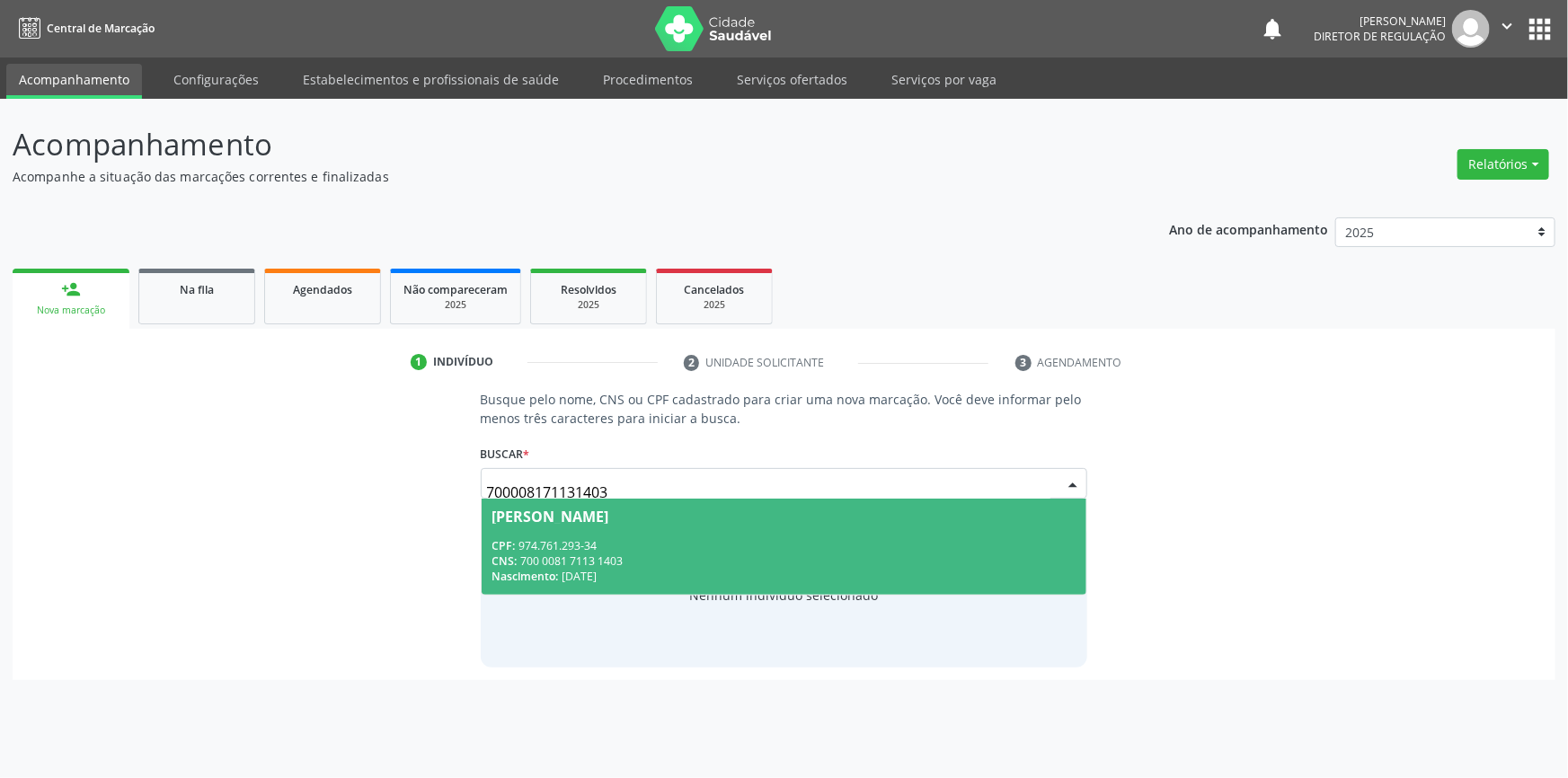
click at [689, 550] on div "CPF: 974.761.293-34 CNS: 700 0081 7113 1403 Nascimento: 1[DATE]" at bounding box center [784, 561] width 584 height 46
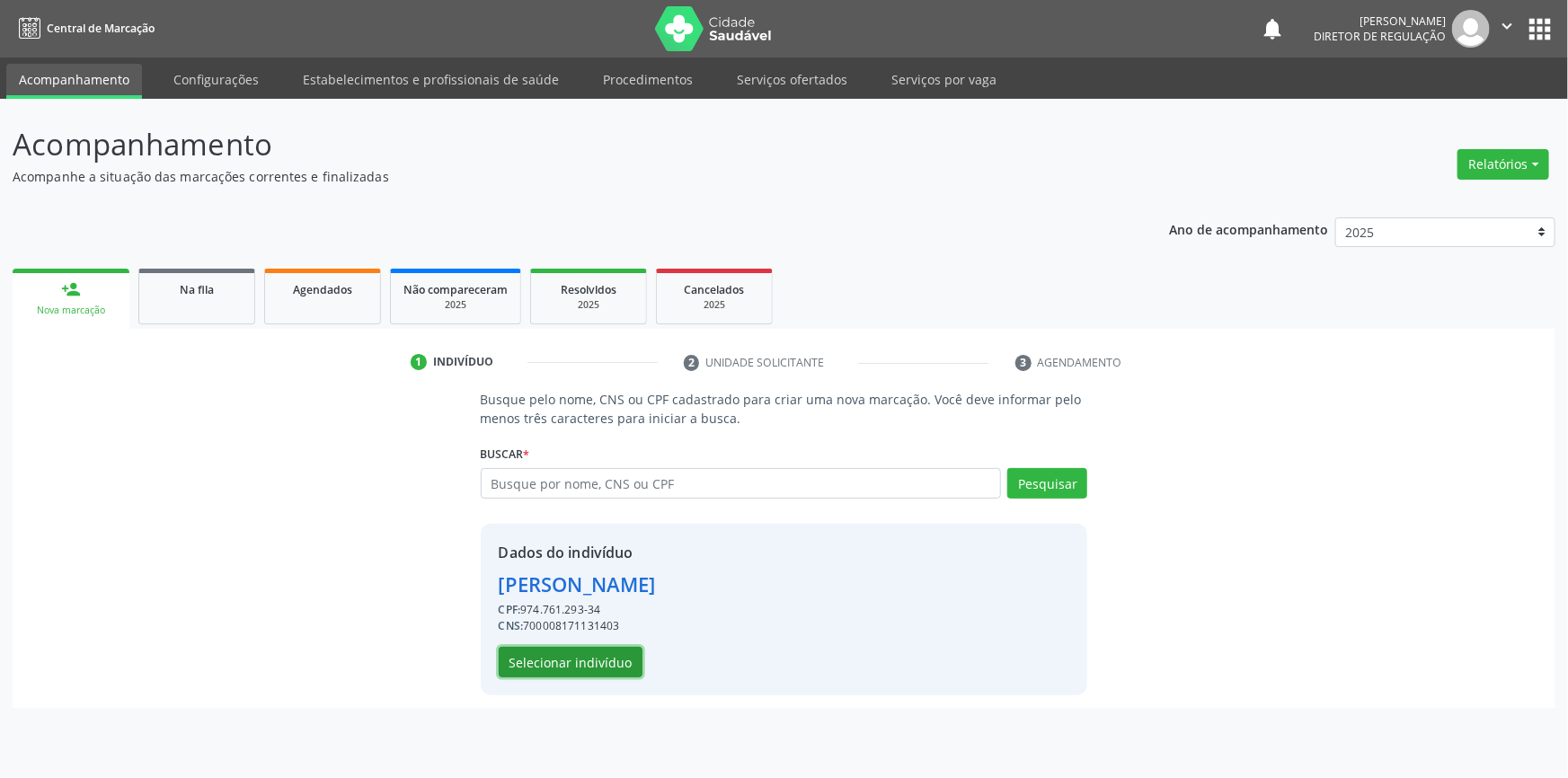
click at [623, 654] on button "Selecionar indivíduo" at bounding box center [570, 662] width 143 height 30
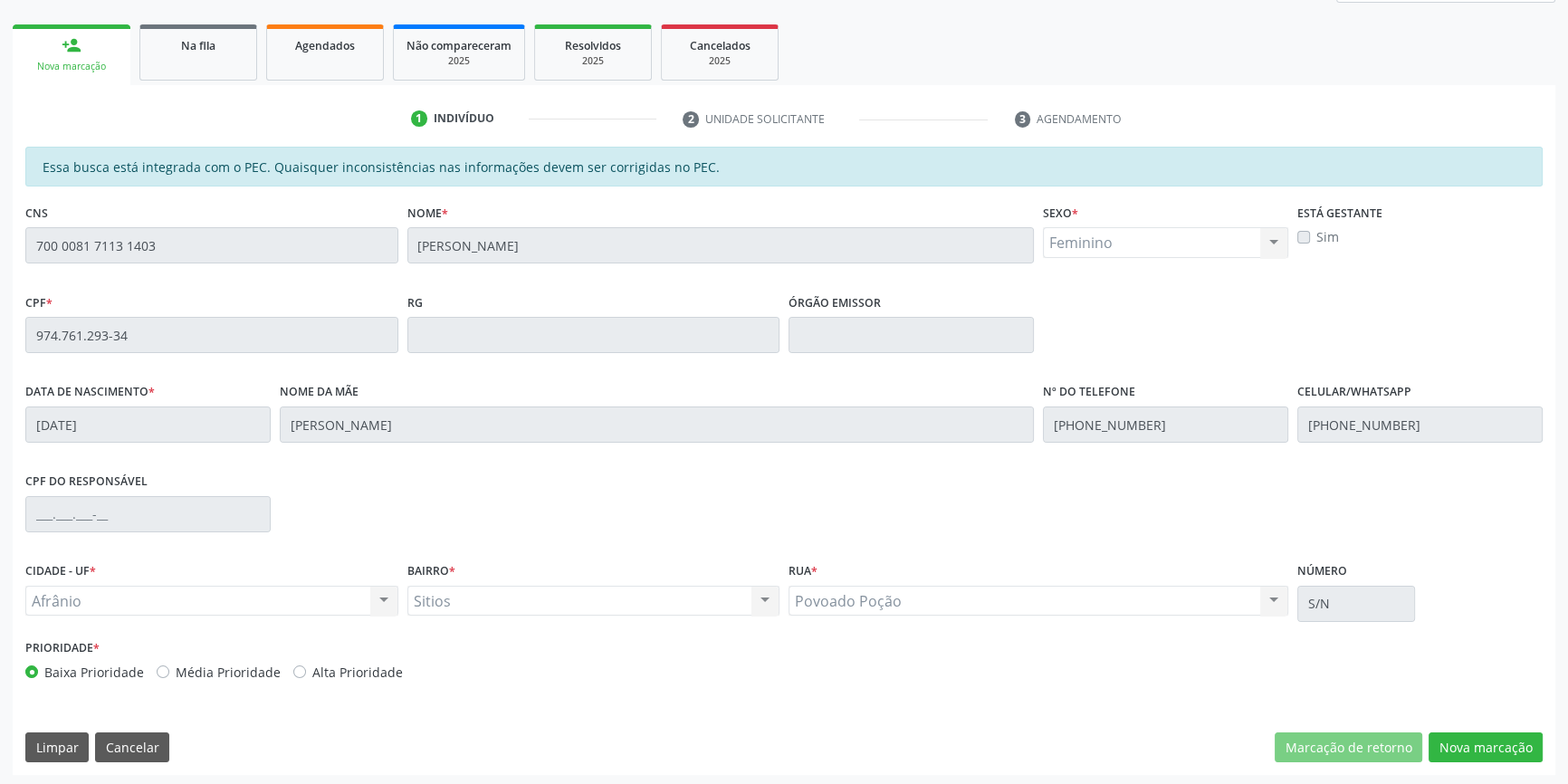
scroll to position [248, 0]
click at [1488, 749] on button "Nova marcação" at bounding box center [1486, 746] width 114 height 30
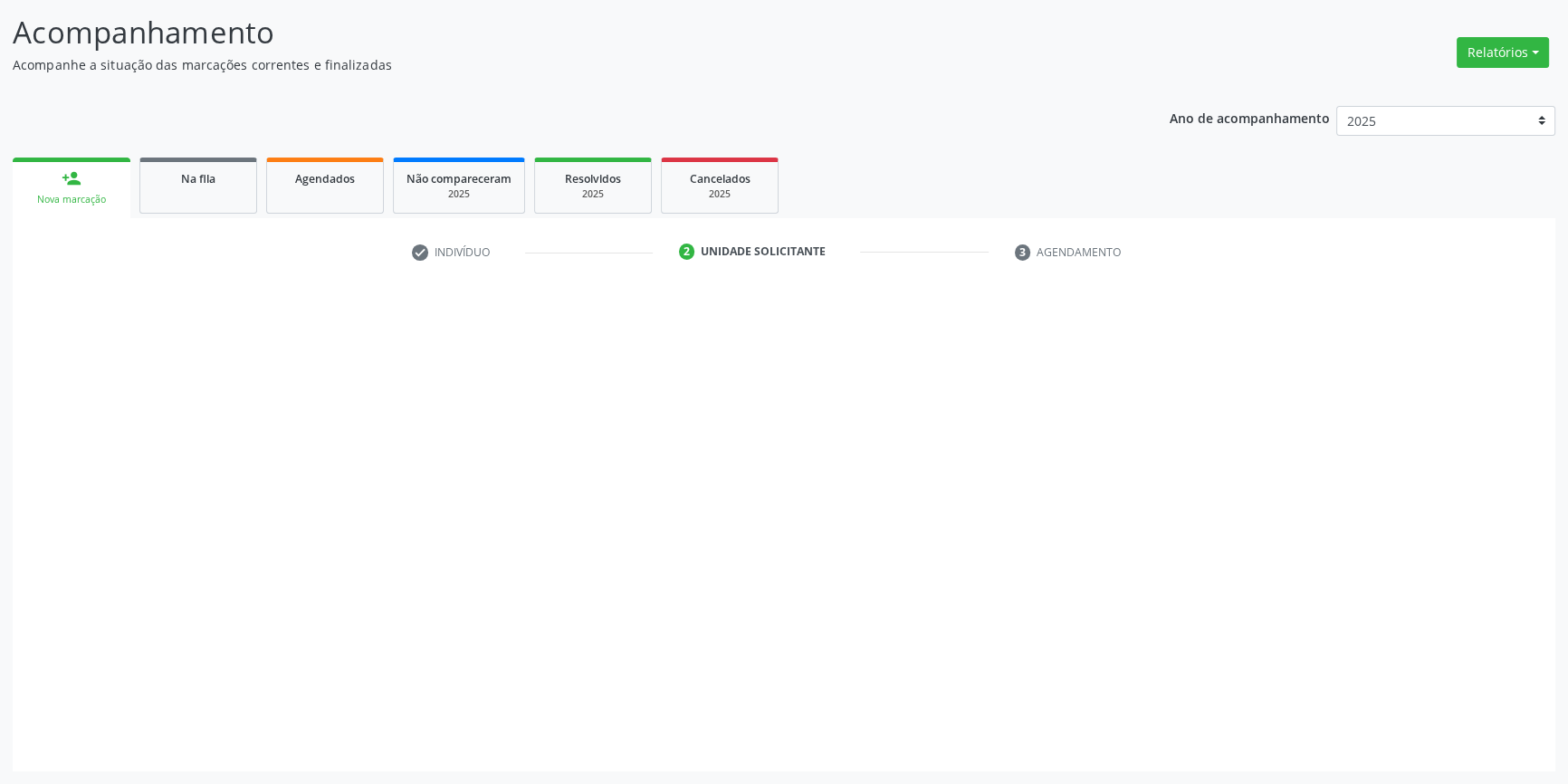
scroll to position [111, 0]
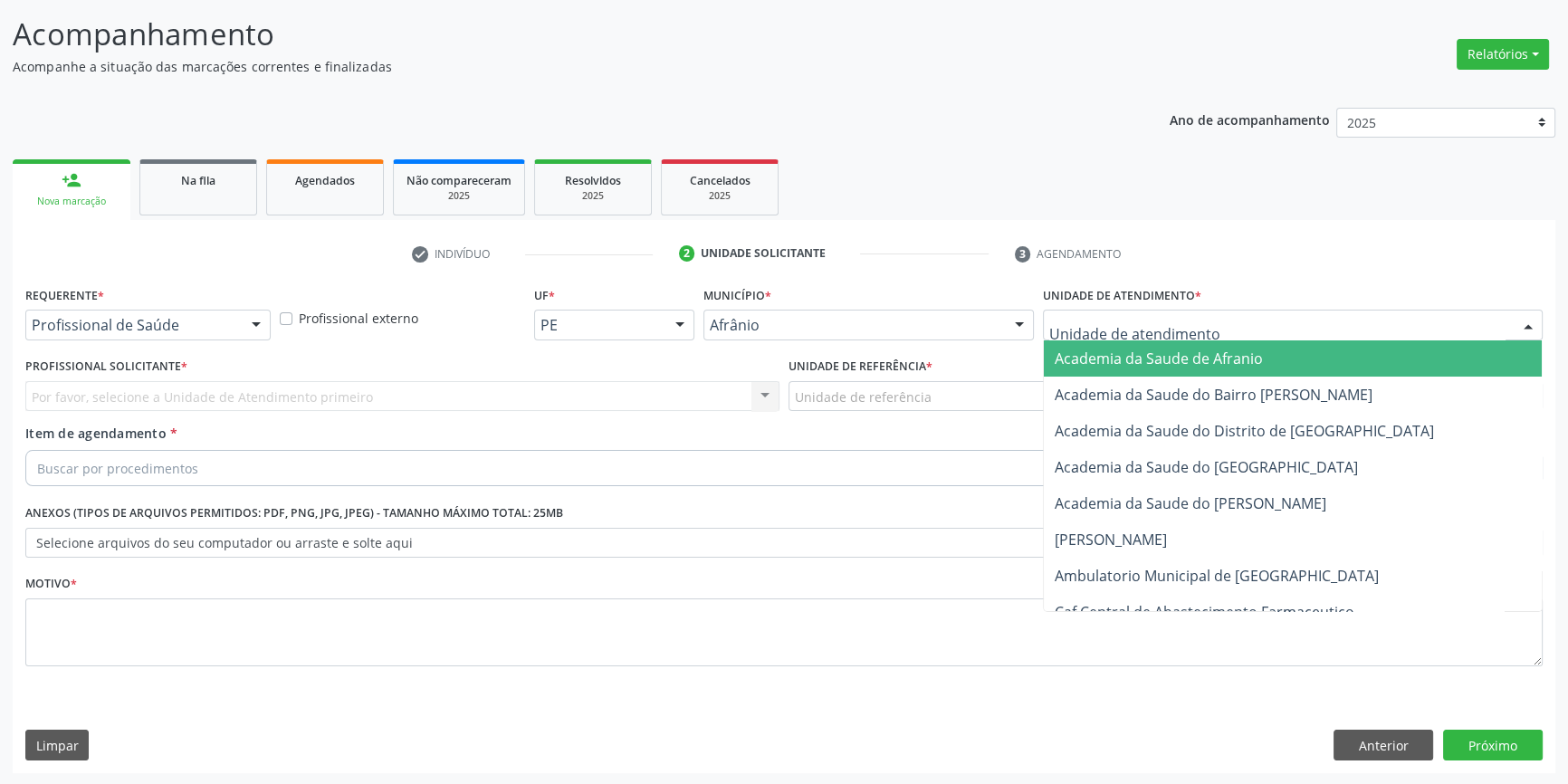
click at [1221, 323] on div at bounding box center [1292, 324] width 500 height 30
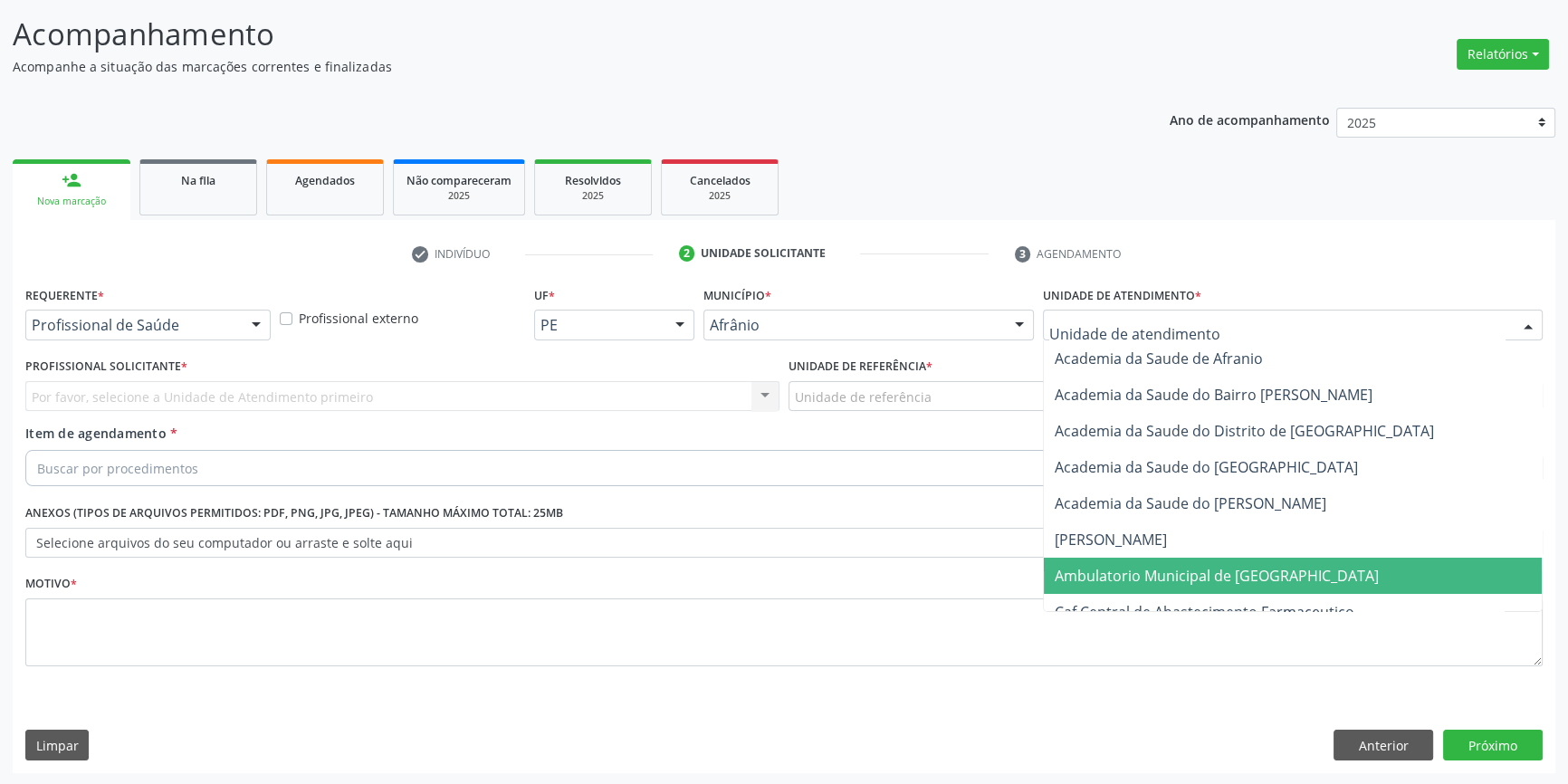
click at [1147, 576] on span "Ambulatorio Municipal de [GEOGRAPHIC_DATA]" at bounding box center [1217, 576] width 324 height 20
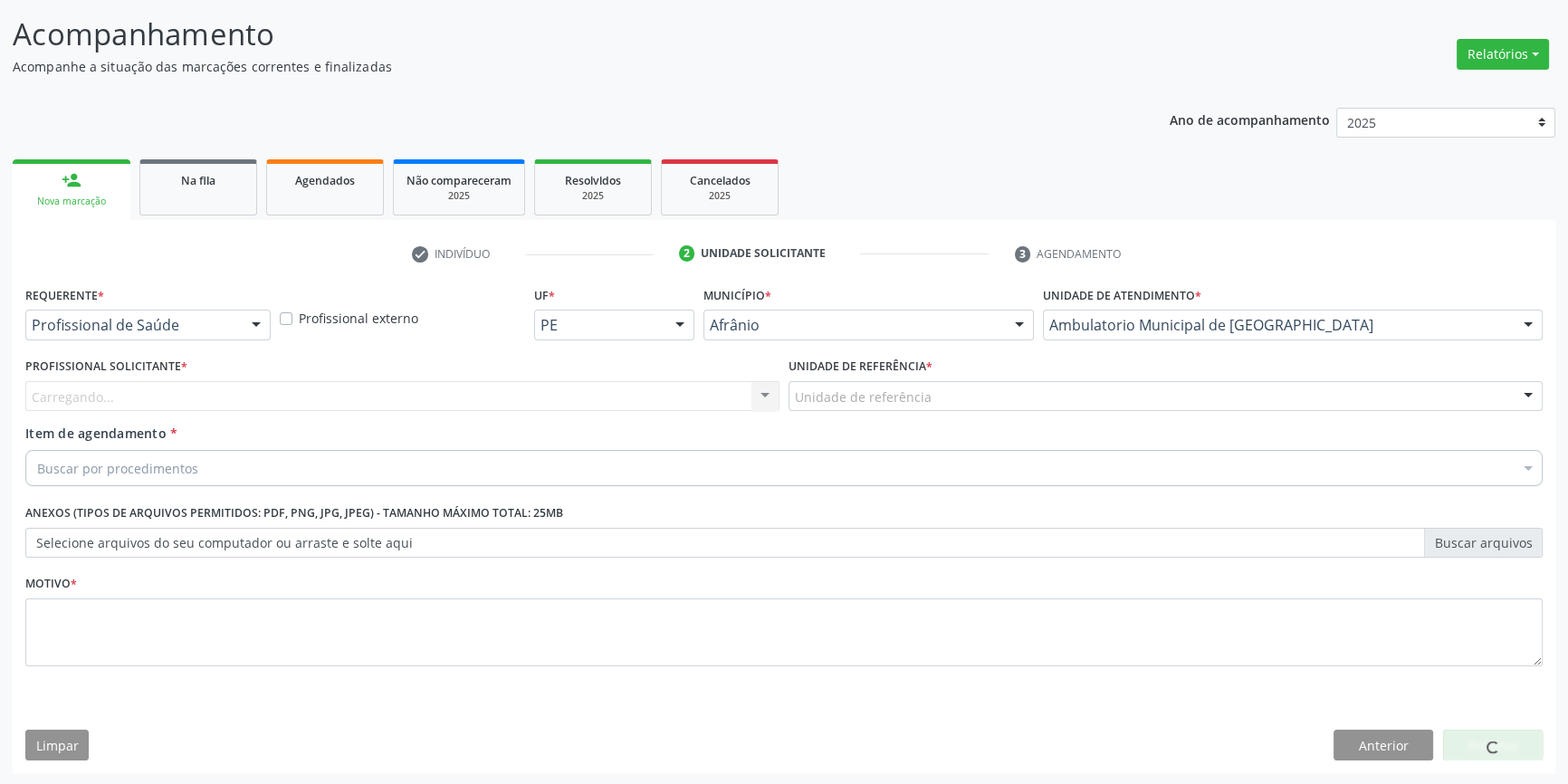
click at [927, 396] on div "Unidade de referência" at bounding box center [1166, 397] width 755 height 30
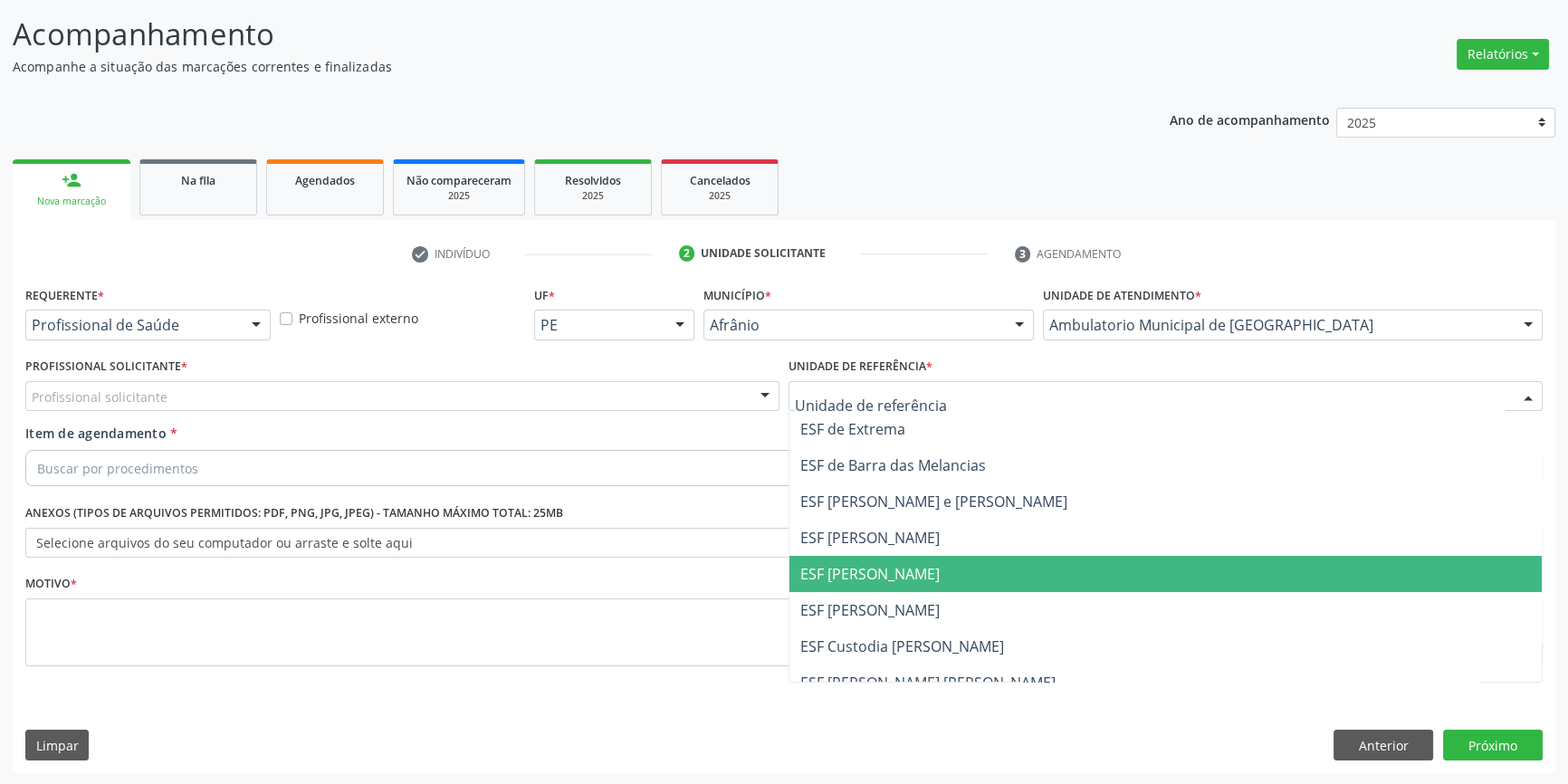
click at [912, 564] on span "ESF [PERSON_NAME]" at bounding box center [870, 574] width 140 height 20
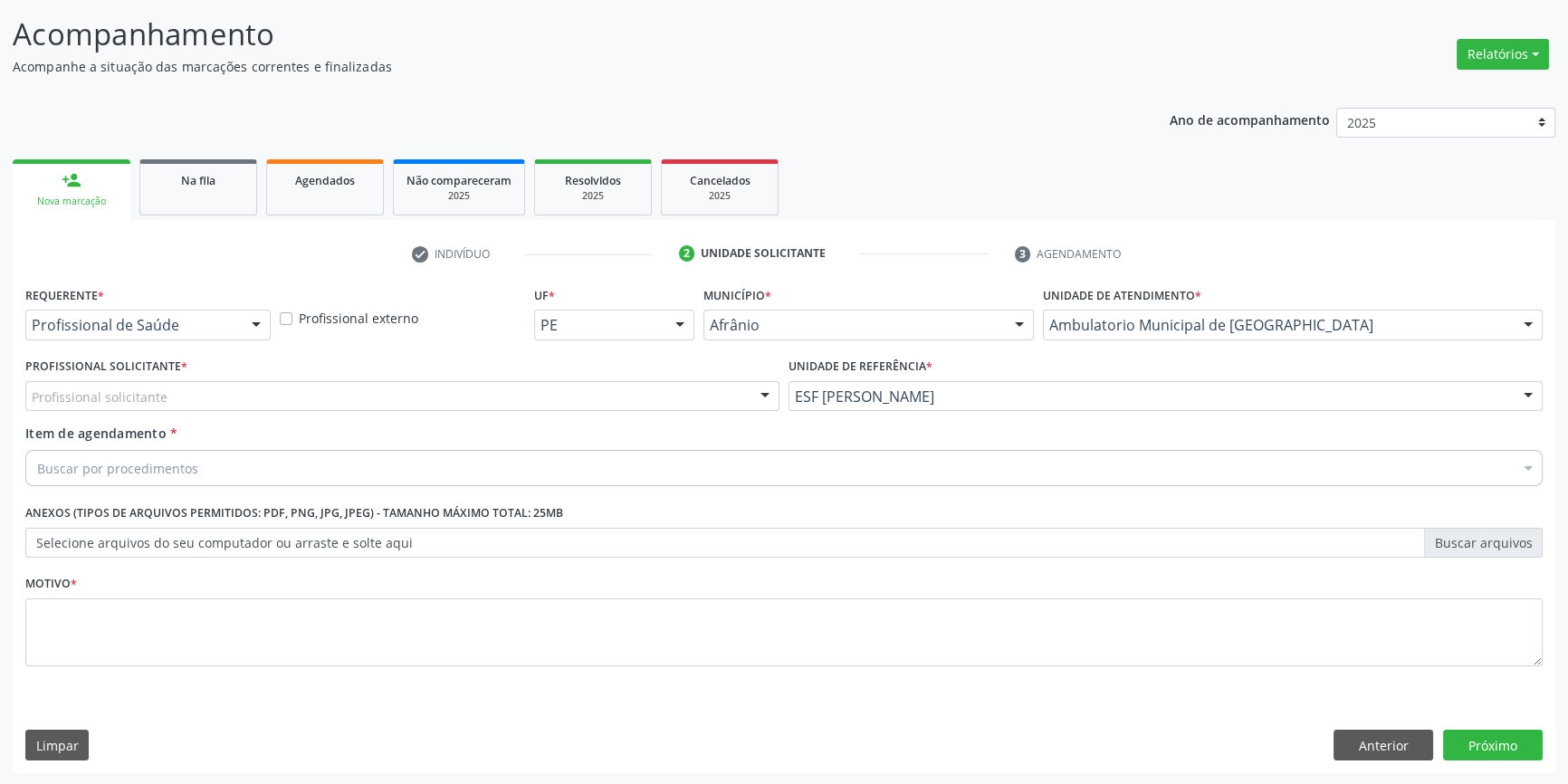
click at [496, 391] on div "Profissional solicitante" at bounding box center [402, 397] width 755 height 30
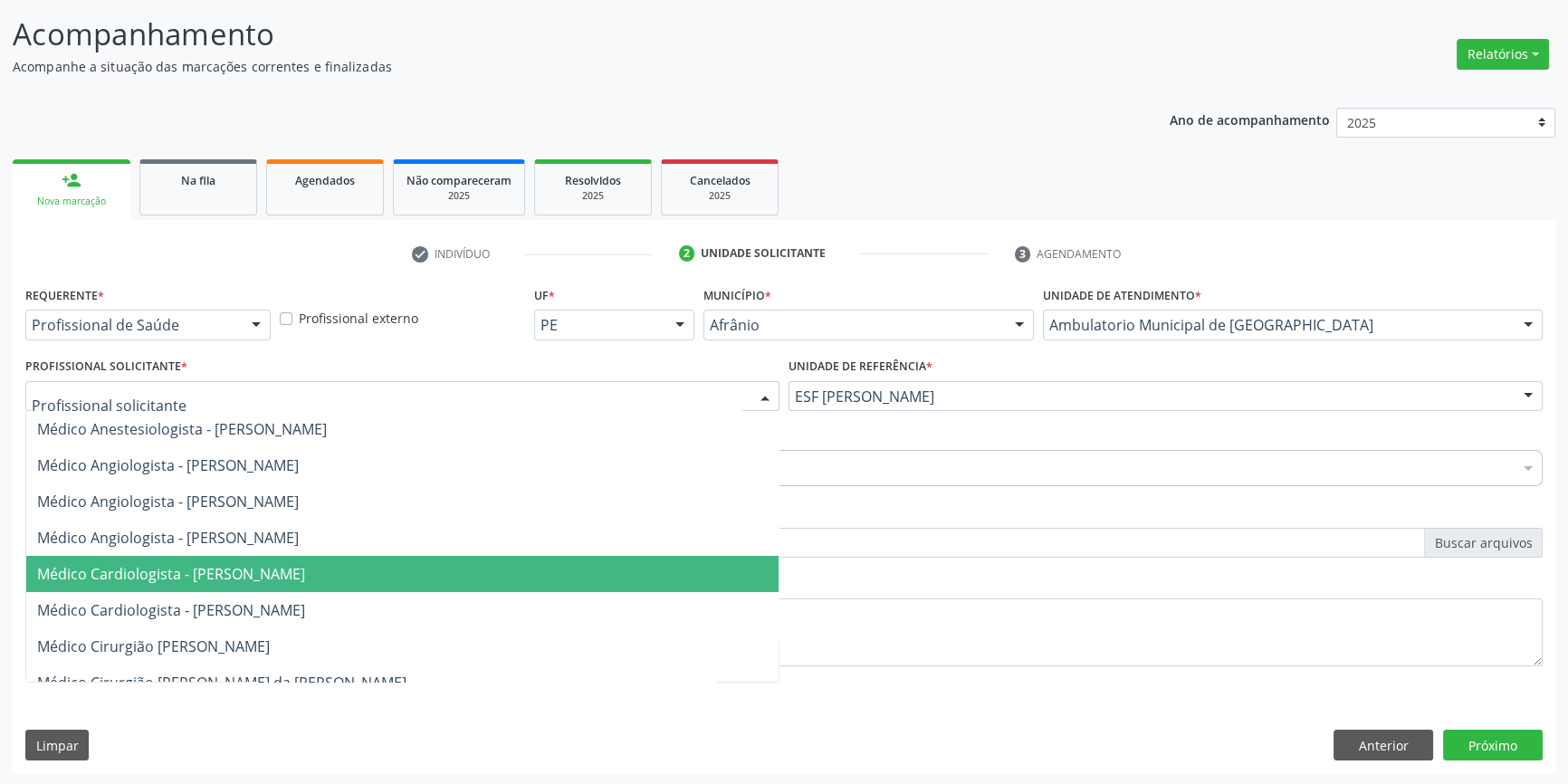
click at [435, 567] on span "Médico Cardiologista - [PERSON_NAME]" at bounding box center [402, 574] width 753 height 36
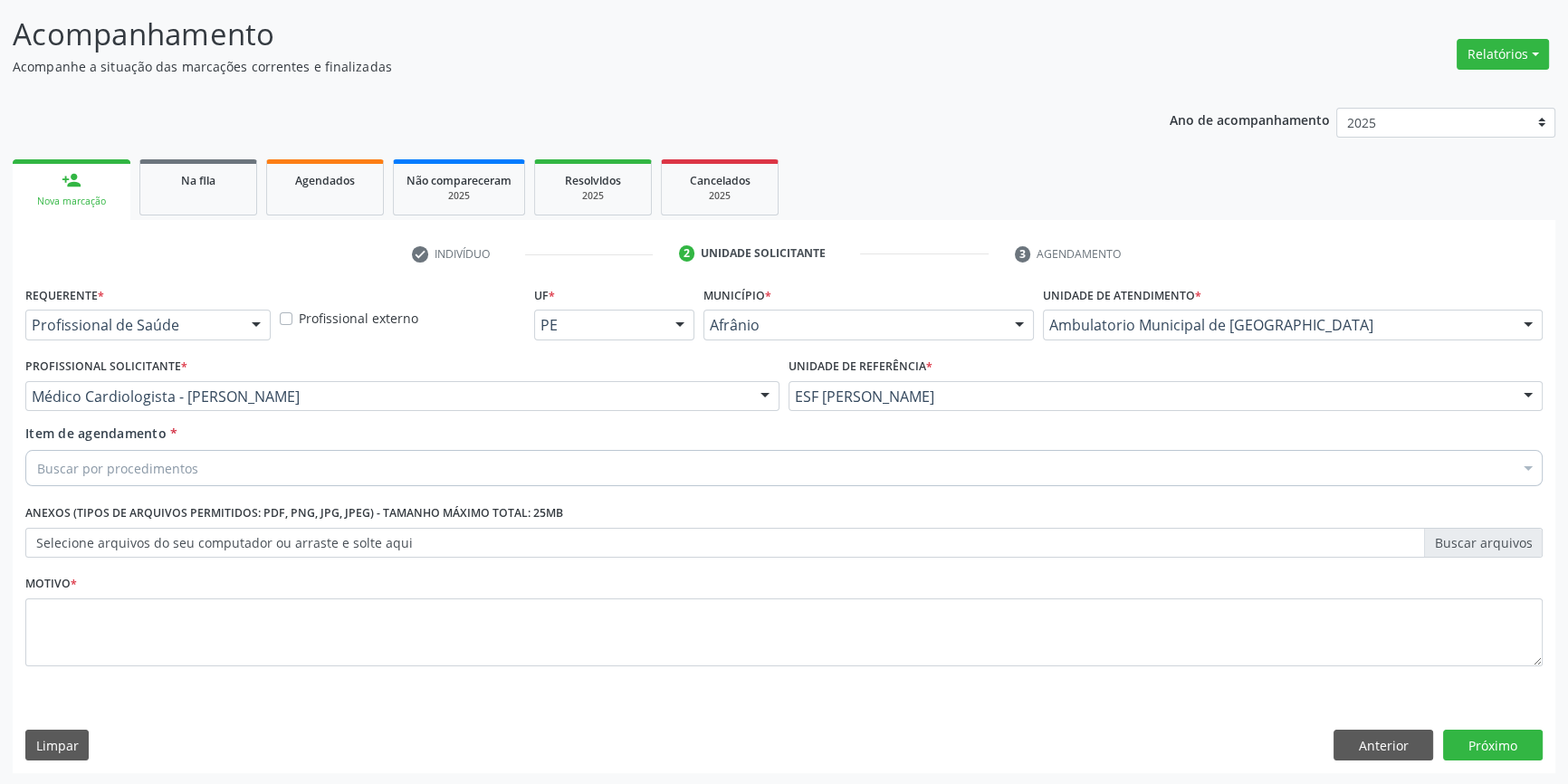
click at [345, 461] on div "Buscar por procedimentos" at bounding box center [784, 468] width 1518 height 36
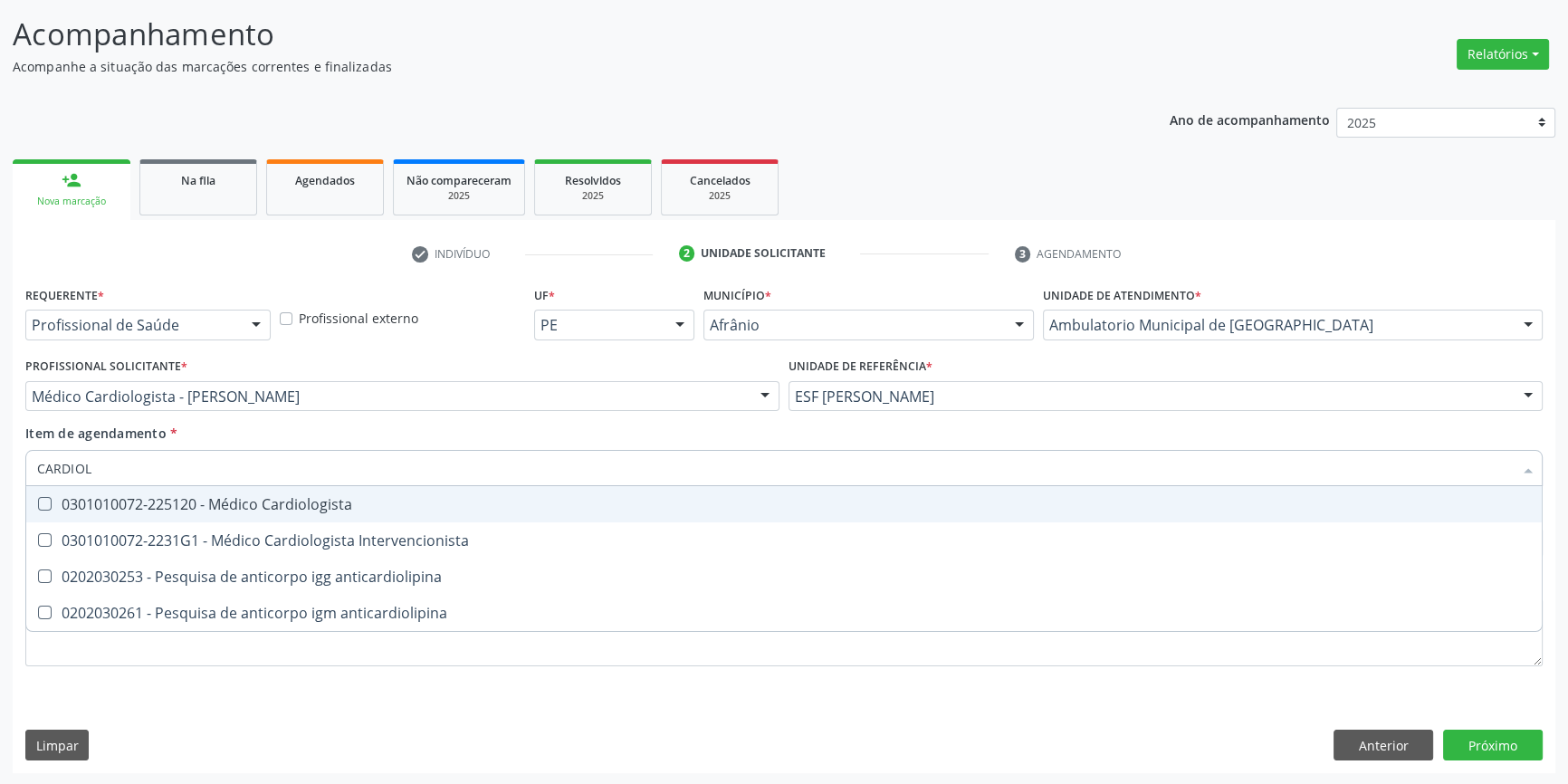
type input "CARDIOLO"
click at [318, 498] on div "0301010072-225120 - Médico Cardiologista" at bounding box center [784, 503] width 1494 height 14
checkbox Cardiologista "true"
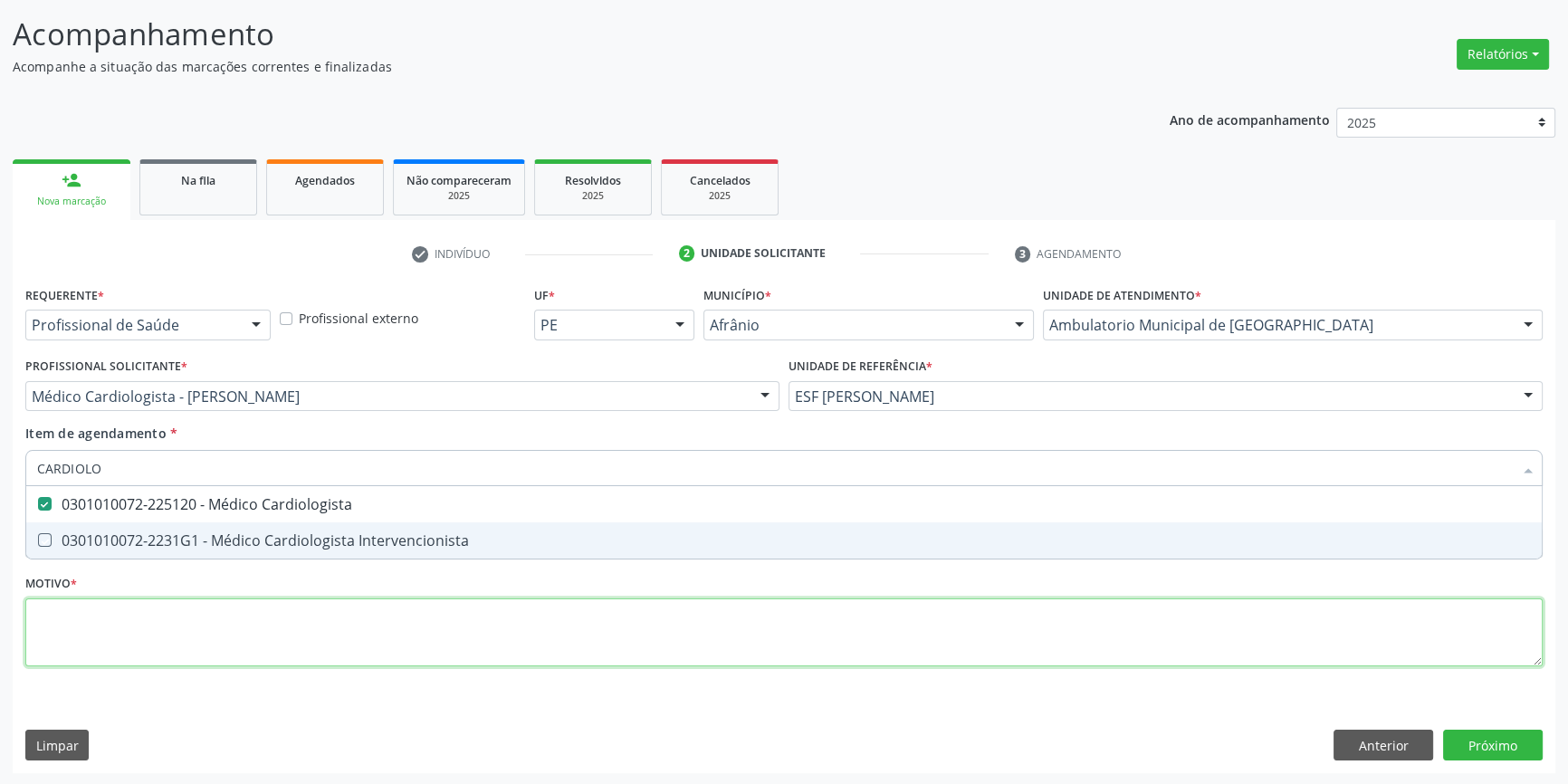
click at [331, 619] on div "Requerente * Profissional de Saúde Profissional de Saúde Paciente Nenhum result…" at bounding box center [784, 486] width 1518 height 410
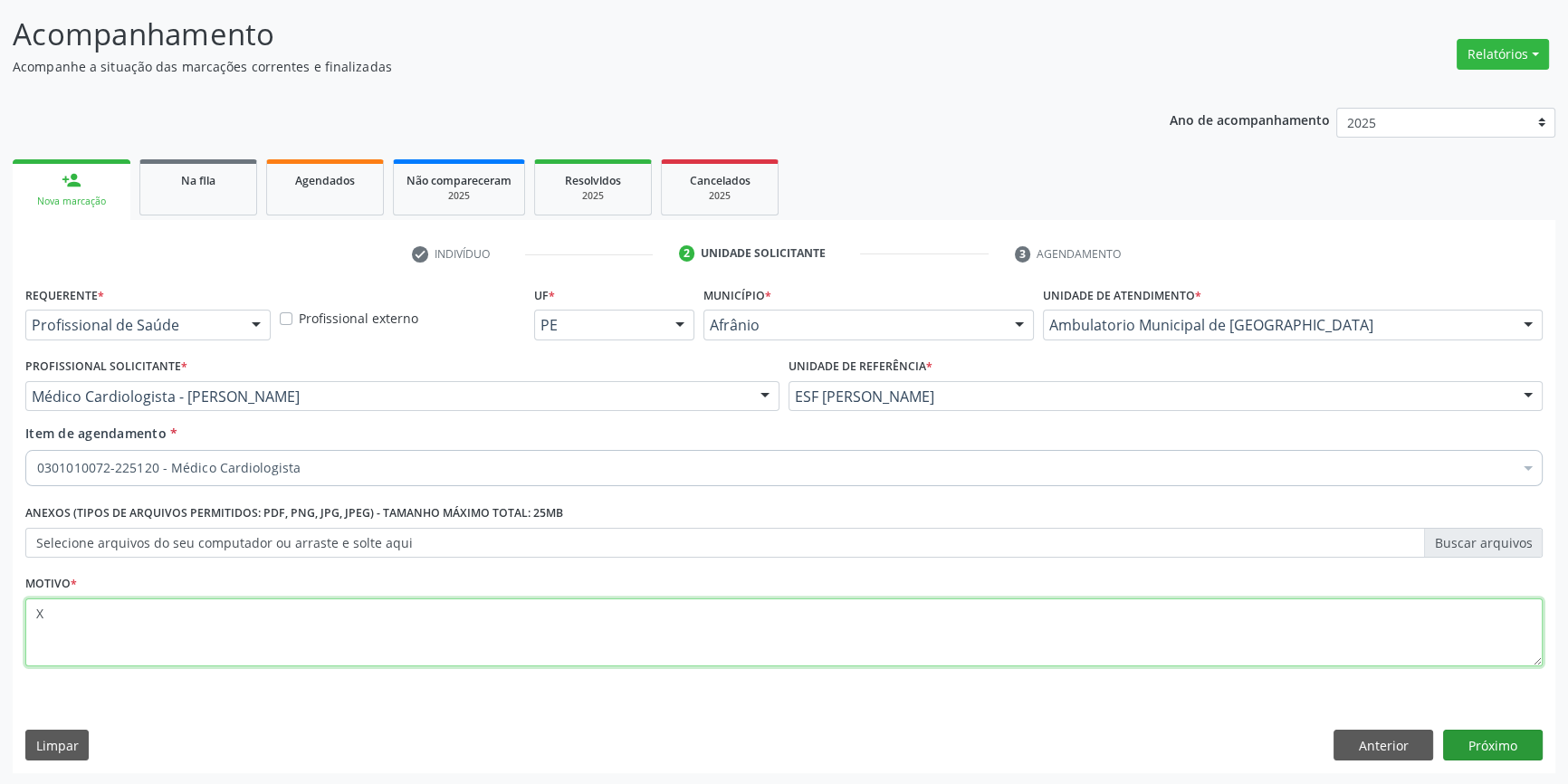
type textarea "X"
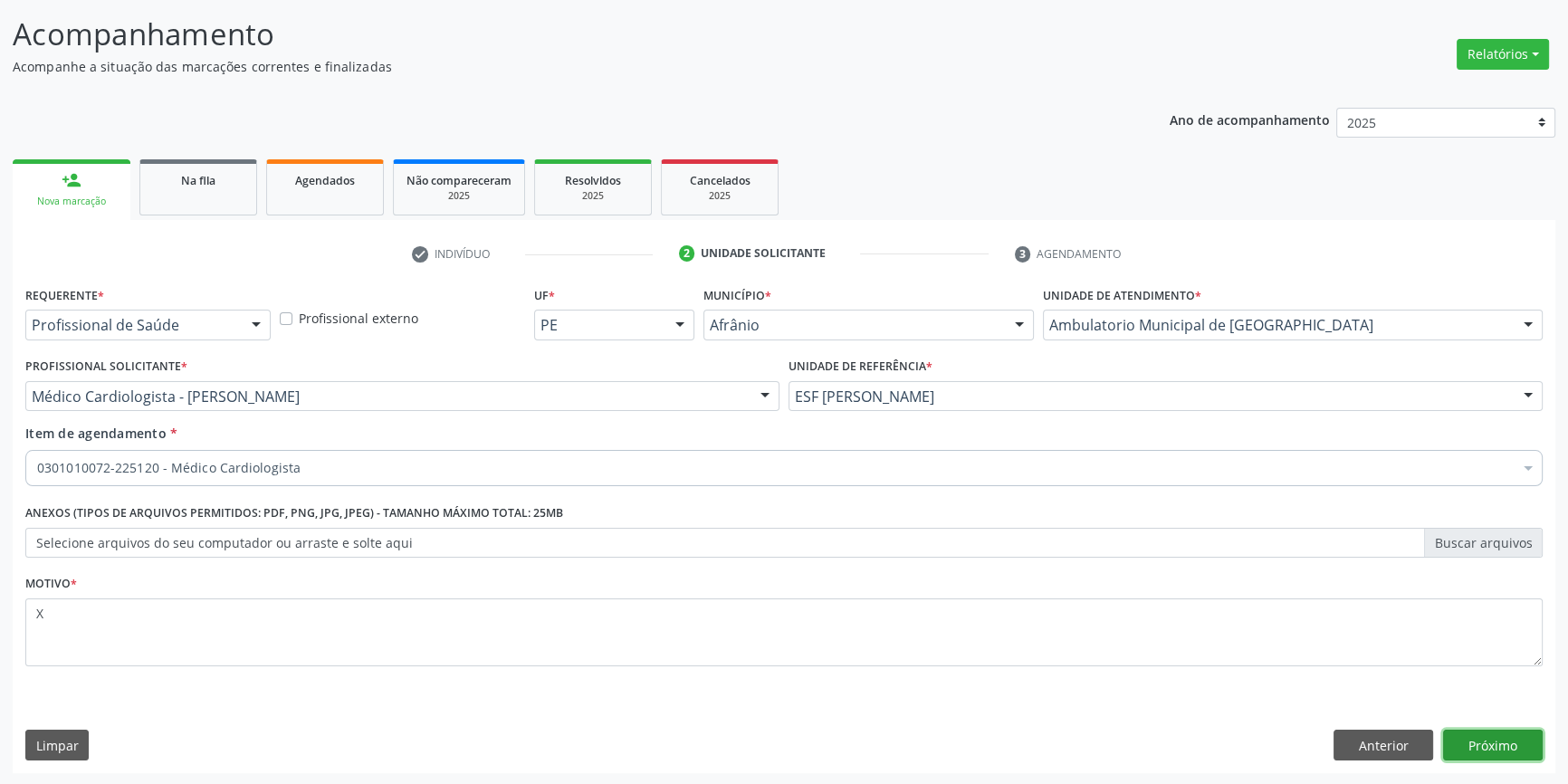
click at [1507, 744] on button "Próximo" at bounding box center [1493, 745] width 100 height 30
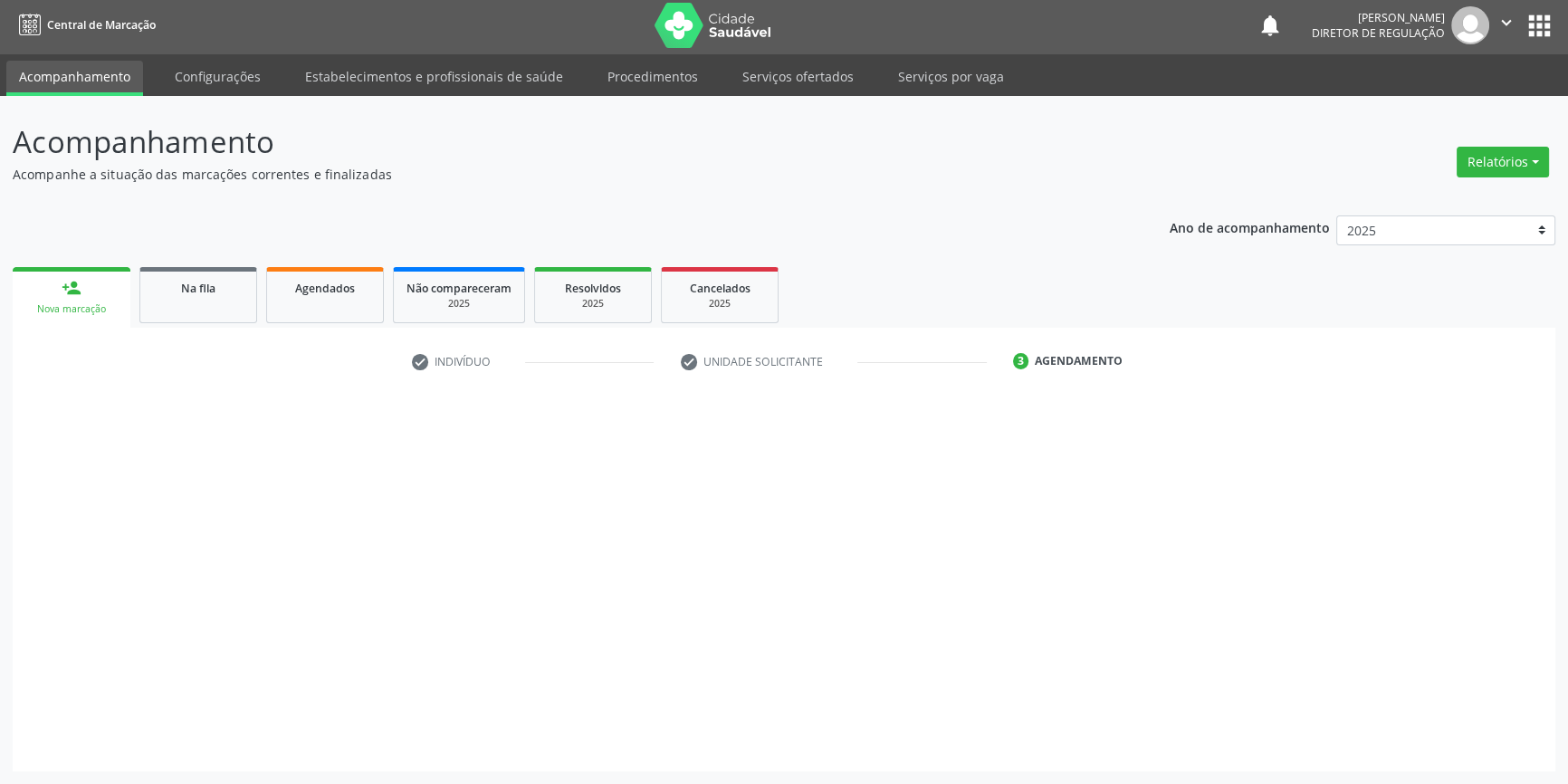
scroll to position [2, 0]
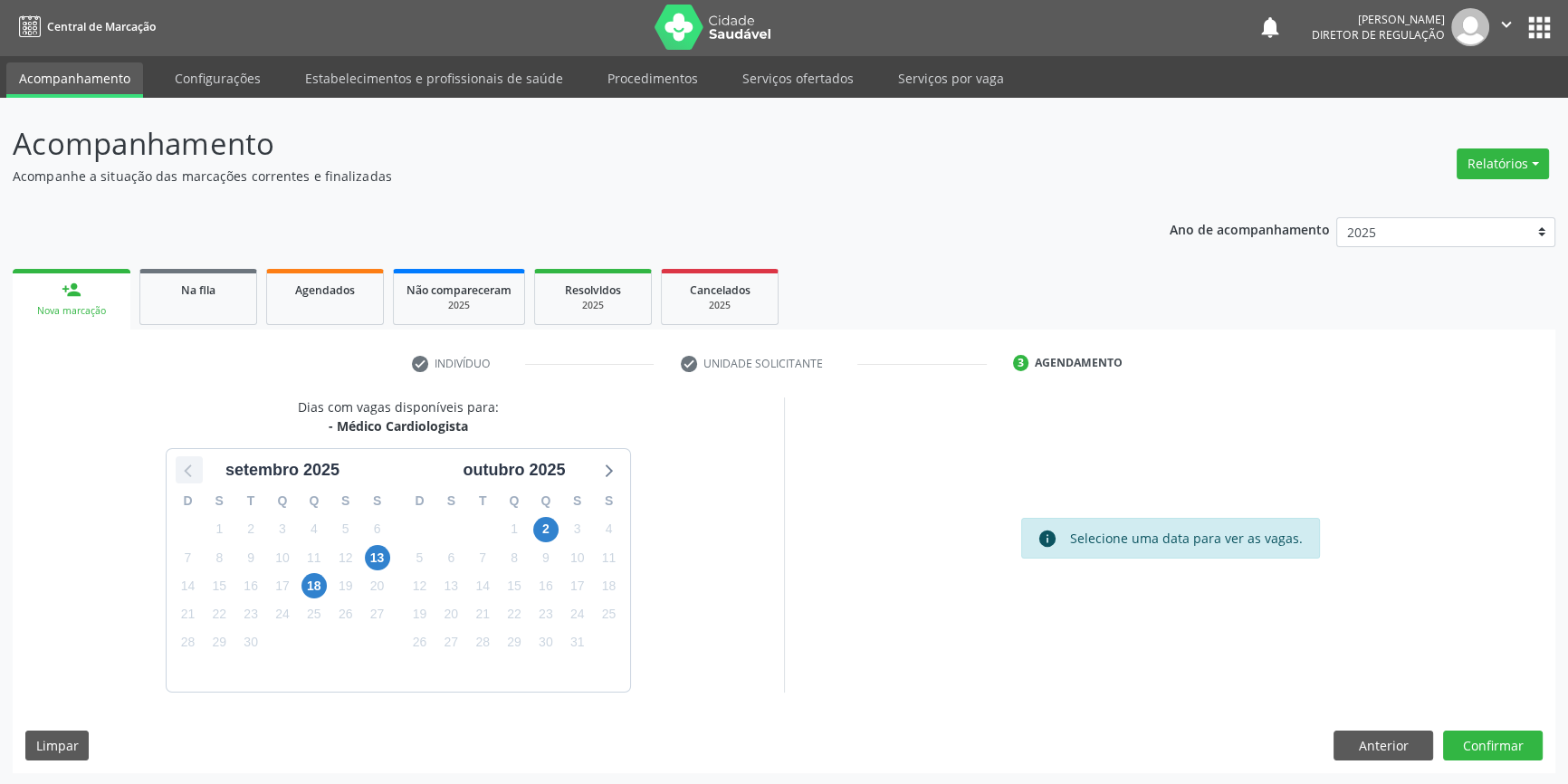
click at [187, 468] on icon at bounding box center [189, 470] width 24 height 24
click at [549, 642] on span "28" at bounding box center [546, 642] width 26 height 26
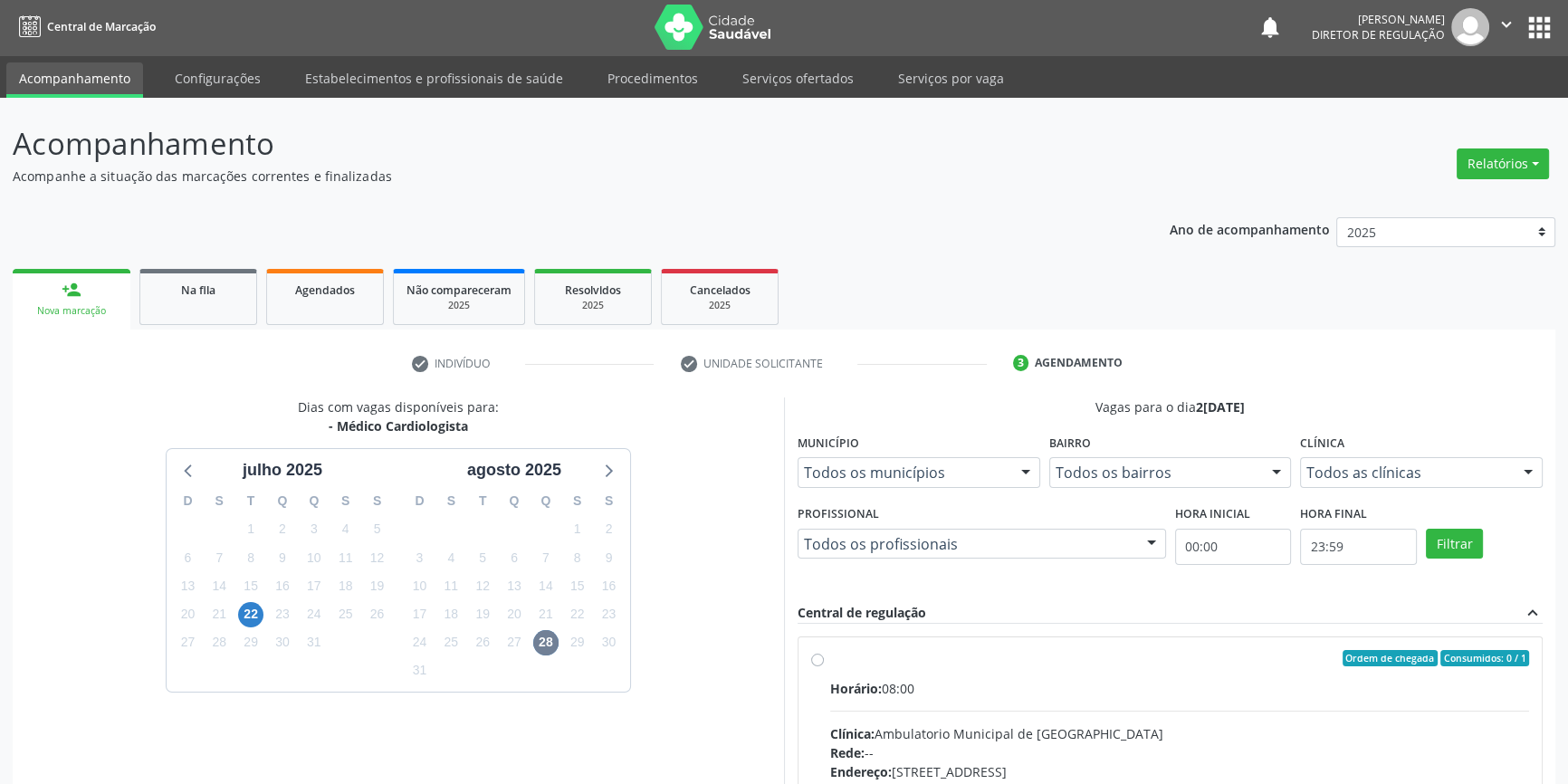
click at [923, 659] on div "Ordem de chegada Consumidos: 0 / 1" at bounding box center [1180, 657] width 699 height 16
click at [824, 659] on input "Ordem de chegada Consumidos: 0 / 1 Horário: 08:00 Clínica: Ambulatorio Municipa…" at bounding box center [817, 657] width 12 height 16
radio input "true"
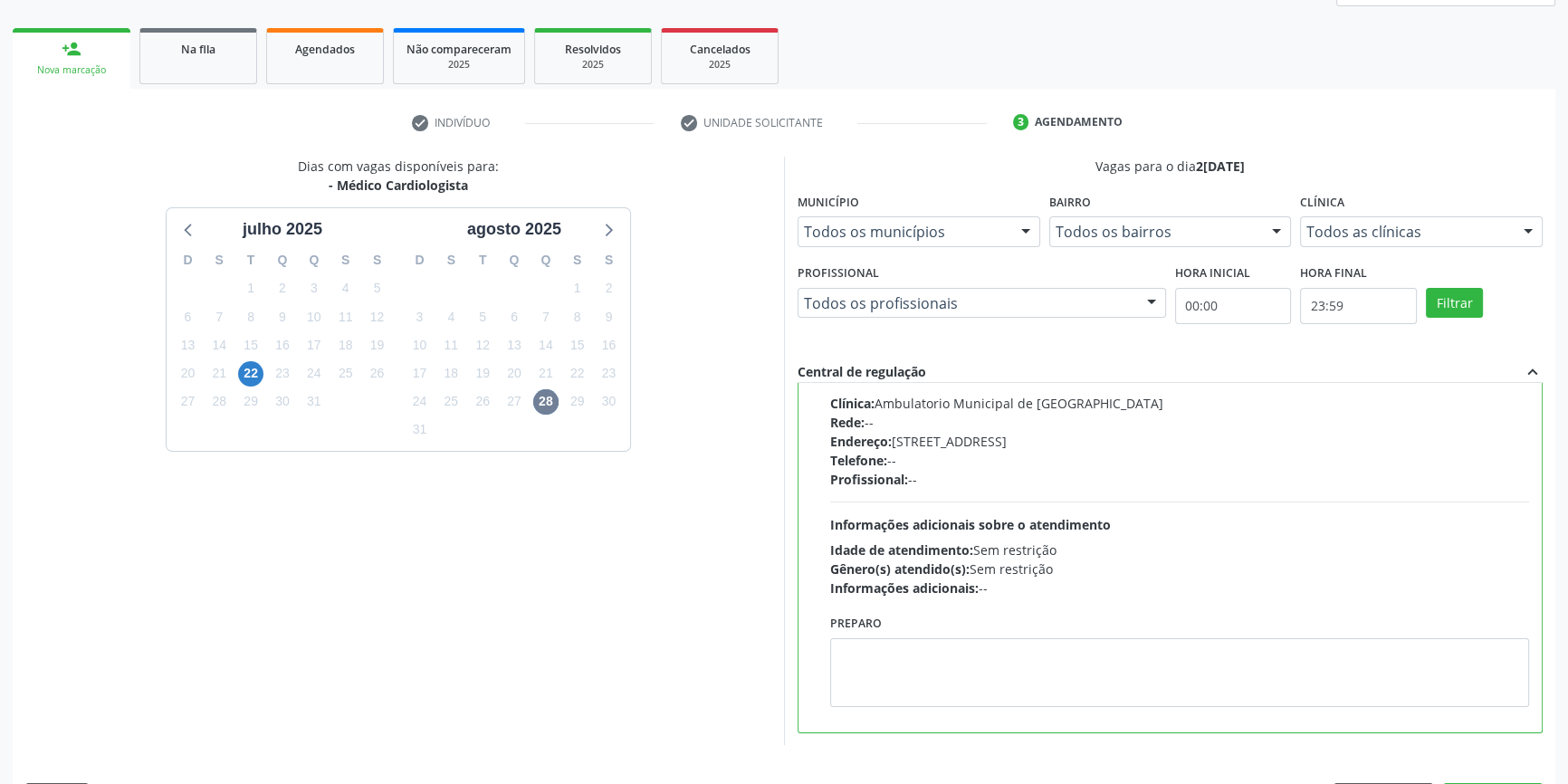
scroll to position [296, 0]
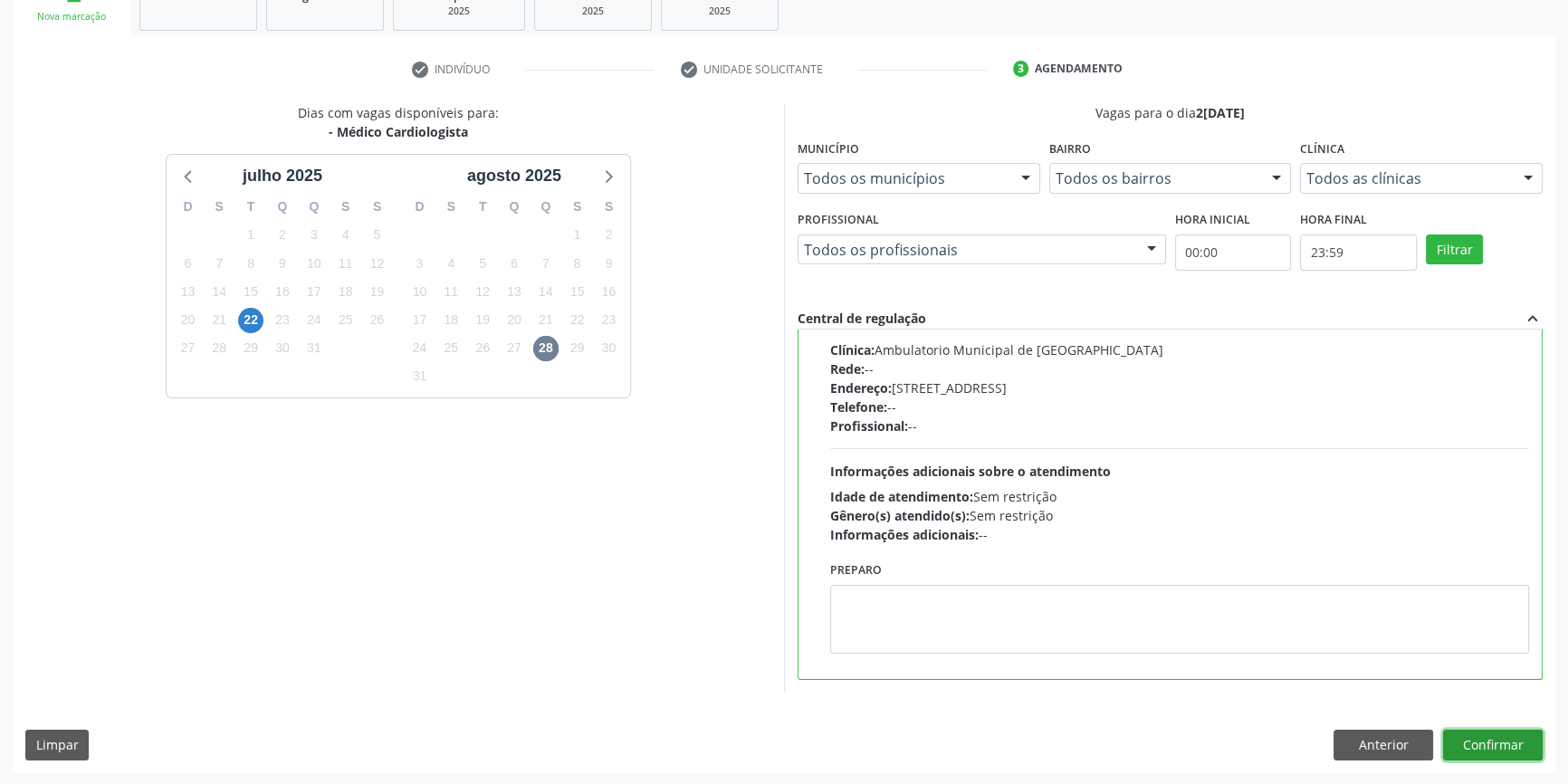
click at [1500, 747] on button "Confirmar" at bounding box center [1493, 745] width 100 height 30
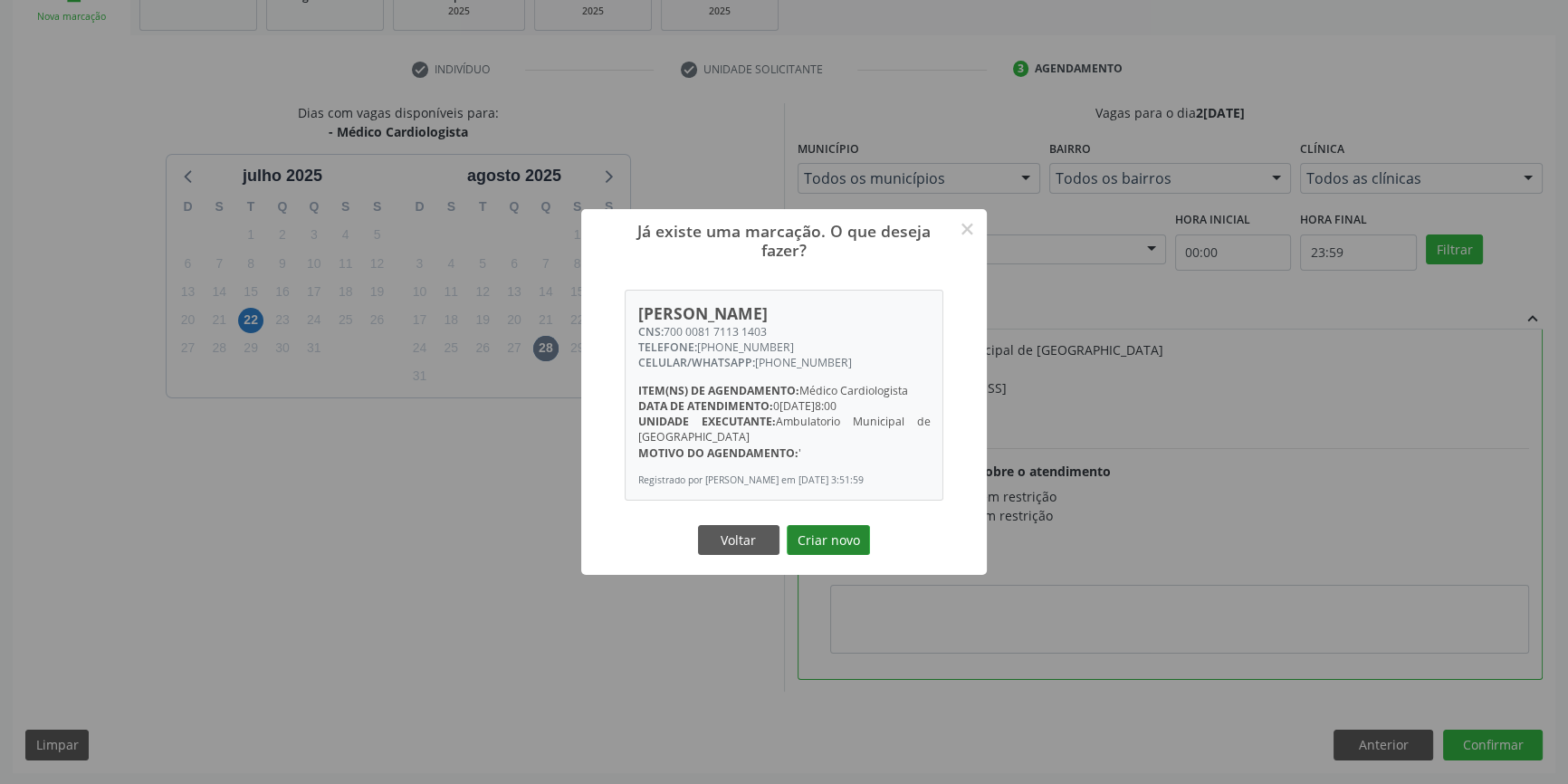
click at [845, 546] on button "Criar novo" at bounding box center [829, 540] width 84 height 30
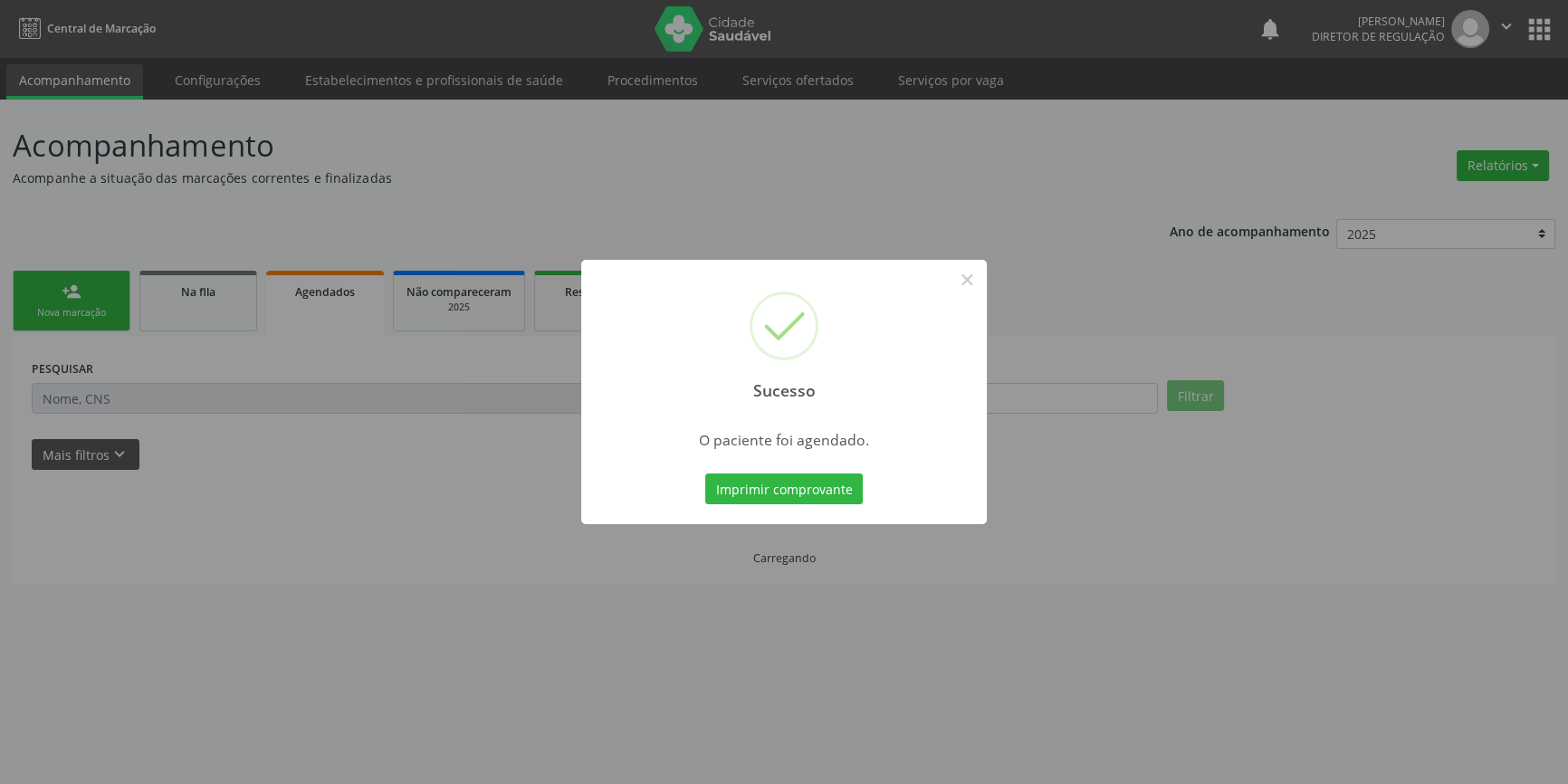
scroll to position [0, 0]
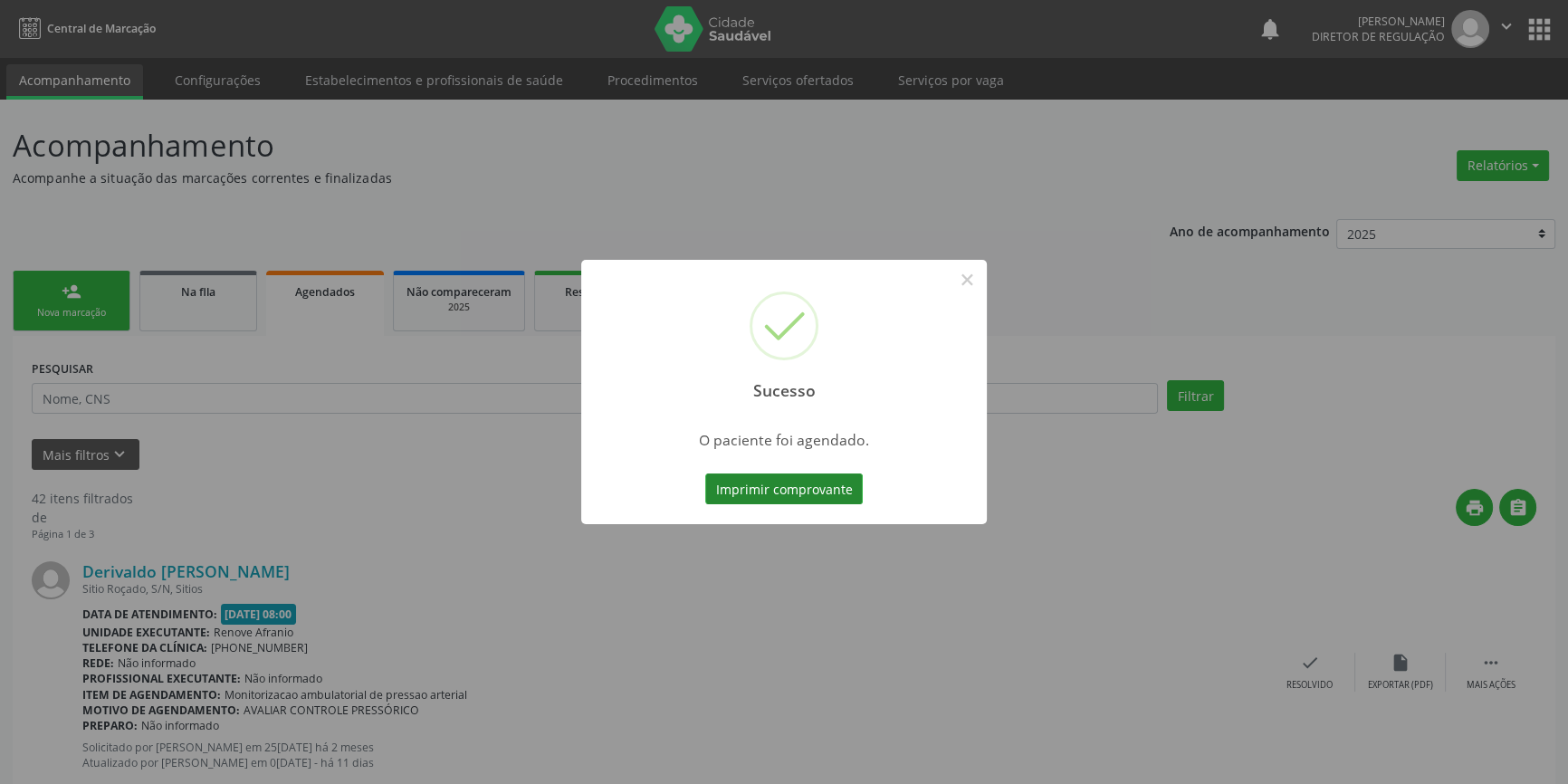
click at [792, 488] on button "Imprimir comprovante" at bounding box center [784, 489] width 158 height 30
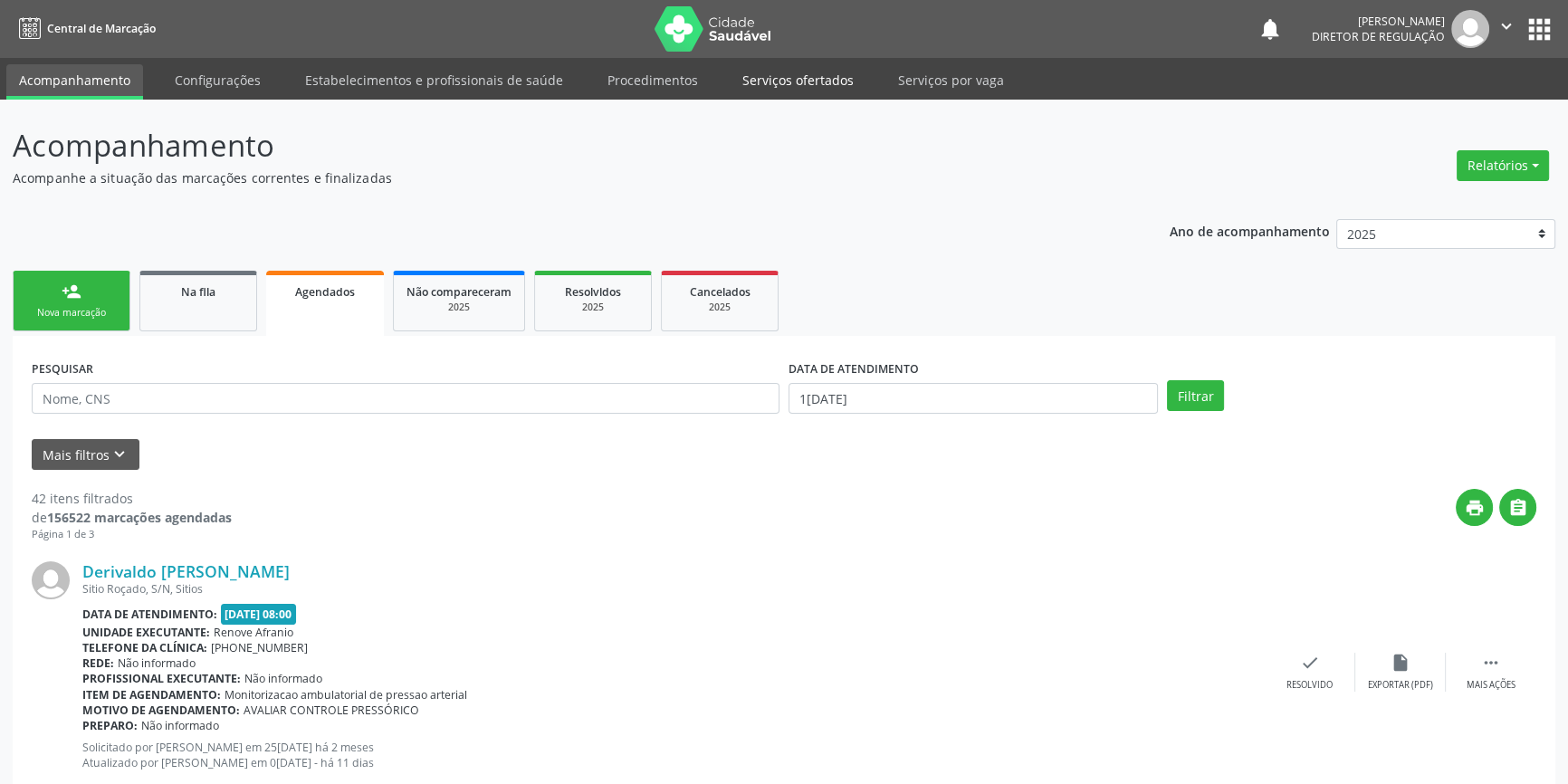
click at [787, 82] on link "Serviços ofertados" at bounding box center [798, 80] width 137 height 31
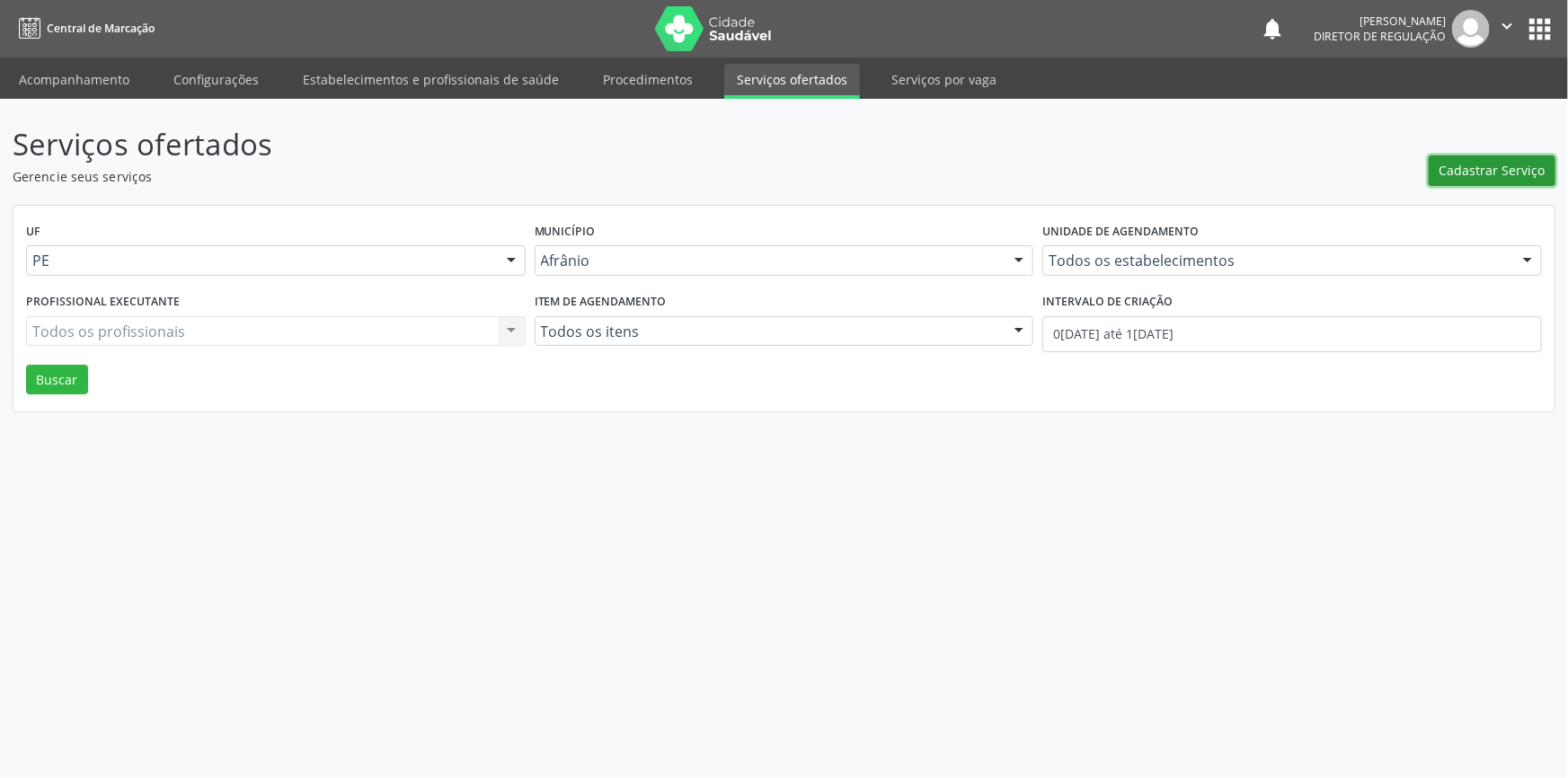
click at [1496, 177] on span "Cadastrar Serviço" at bounding box center [1492, 170] width 106 height 19
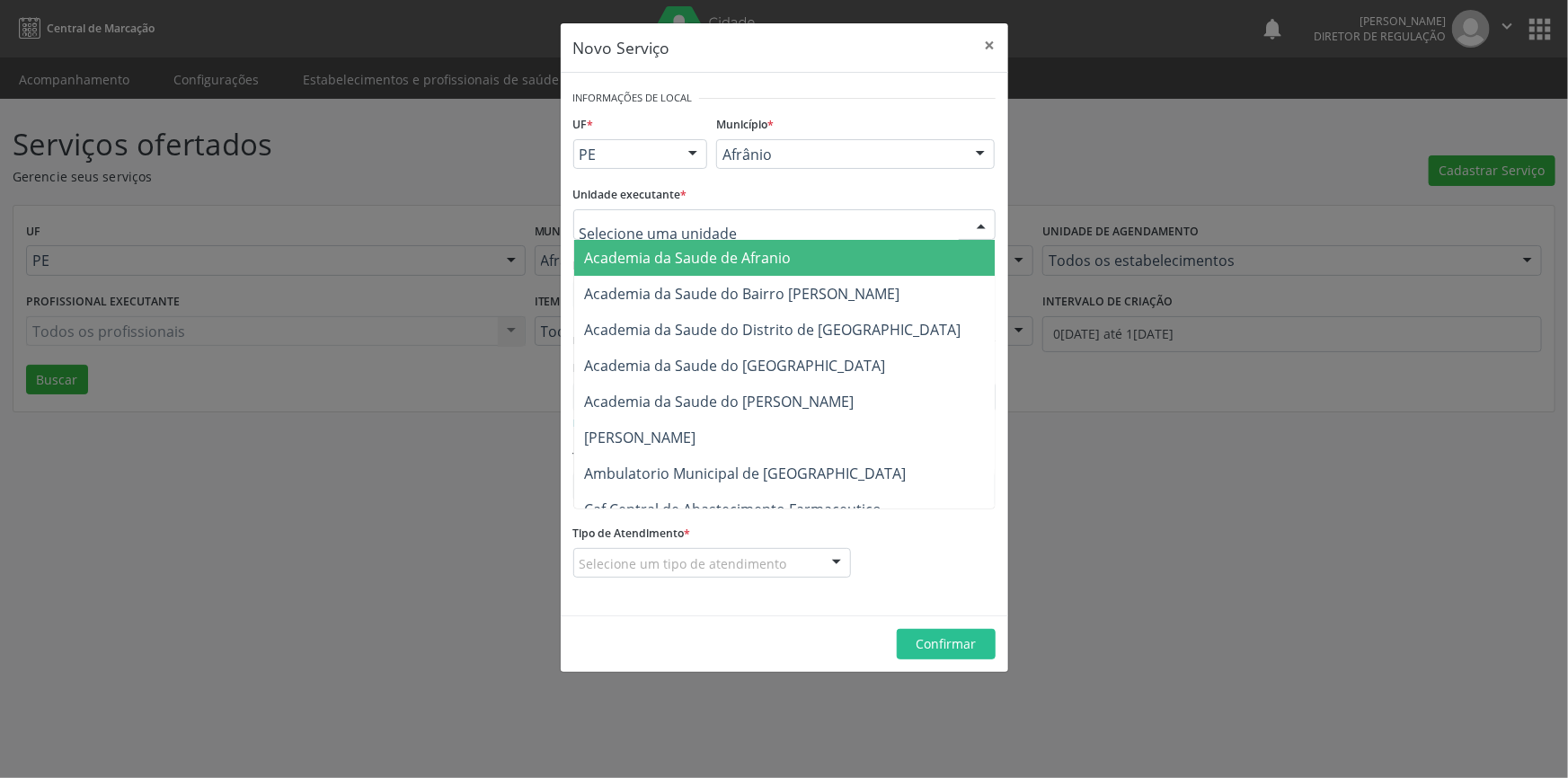
click at [780, 218] on div at bounding box center [784, 225] width 422 height 30
click at [1205, 228] on div "Novo Serviço × Informações de Local UF * PE BA PE Nenhum resultado encontrado p…" at bounding box center [784, 389] width 1568 height 778
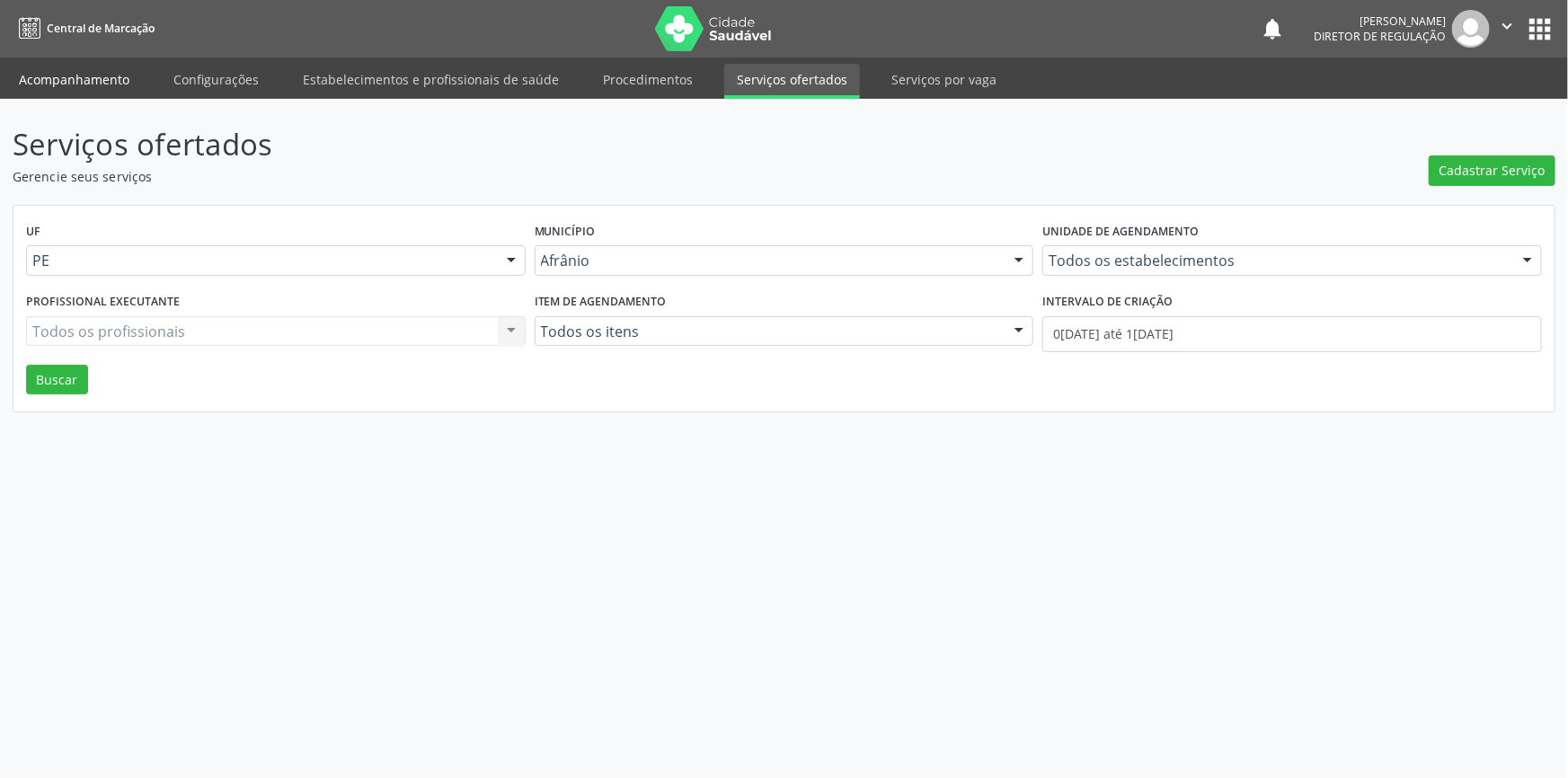
click at [103, 76] on link "Acompanhamento" at bounding box center [75, 79] width 136 height 31
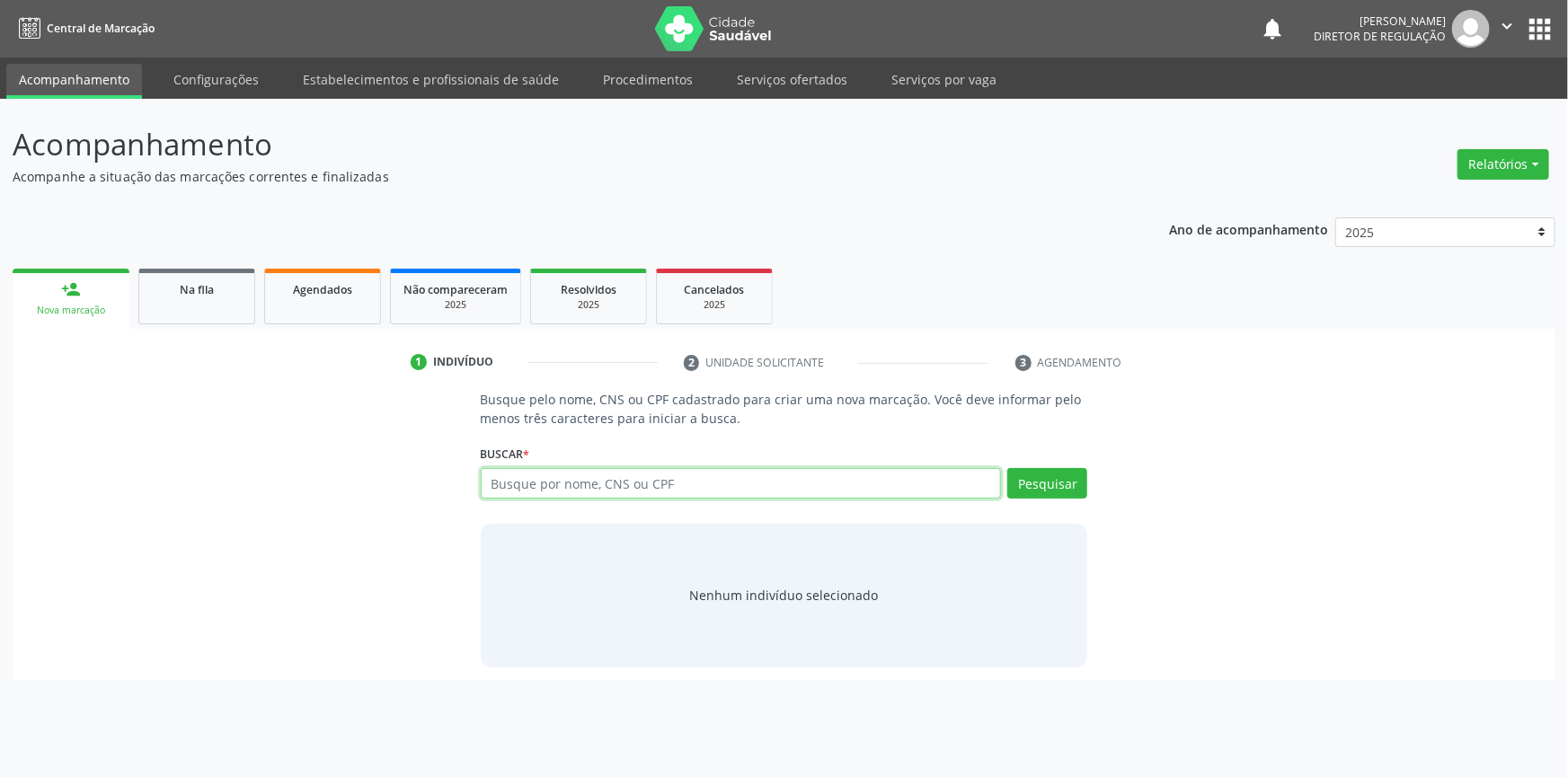
click at [622, 477] on input "text" at bounding box center [741, 483] width 521 height 30
type input "700008171131403"
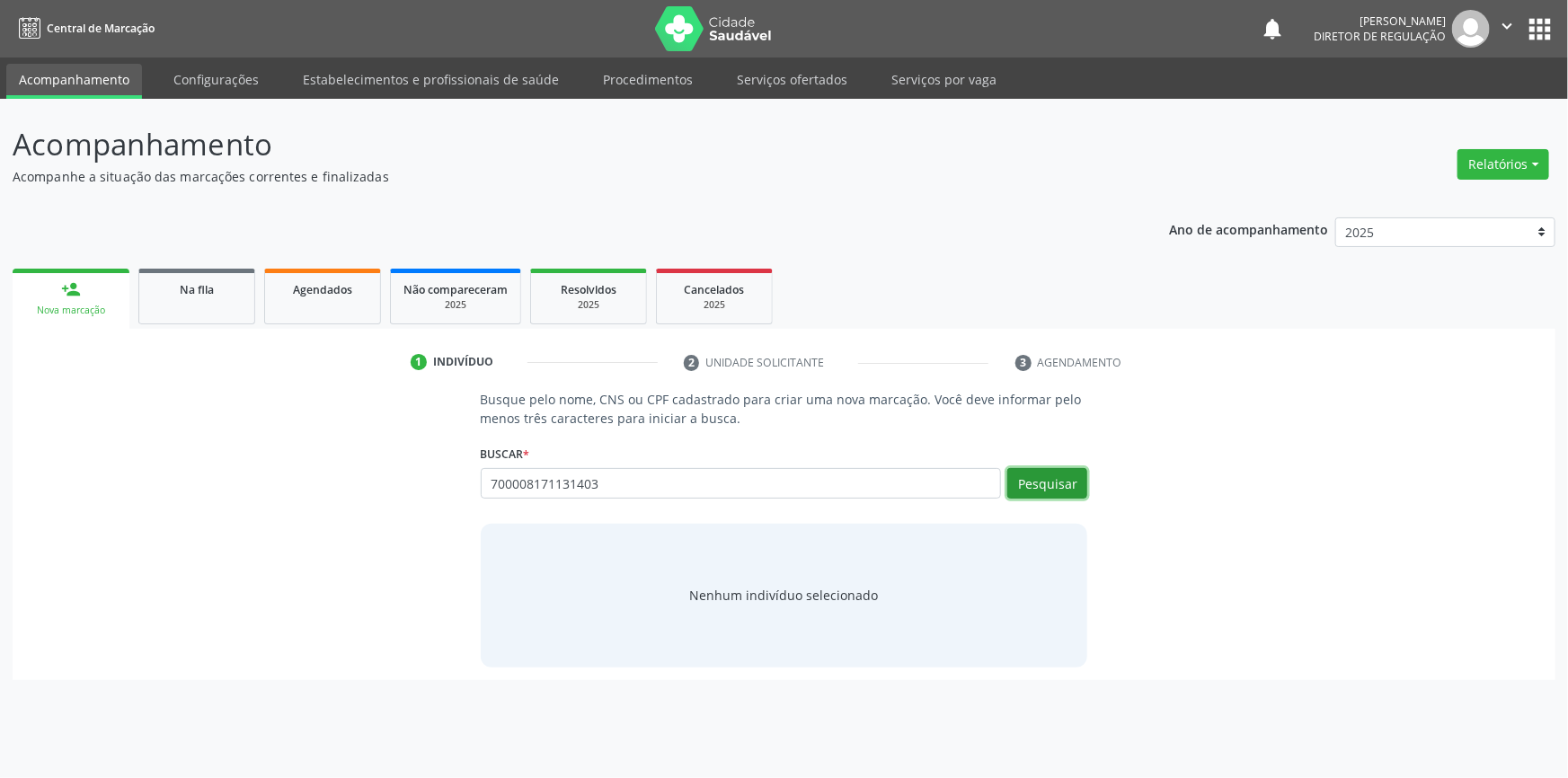
click at [1057, 480] on button "Pesquisar" at bounding box center [1047, 483] width 80 height 30
type input "700008171131403"
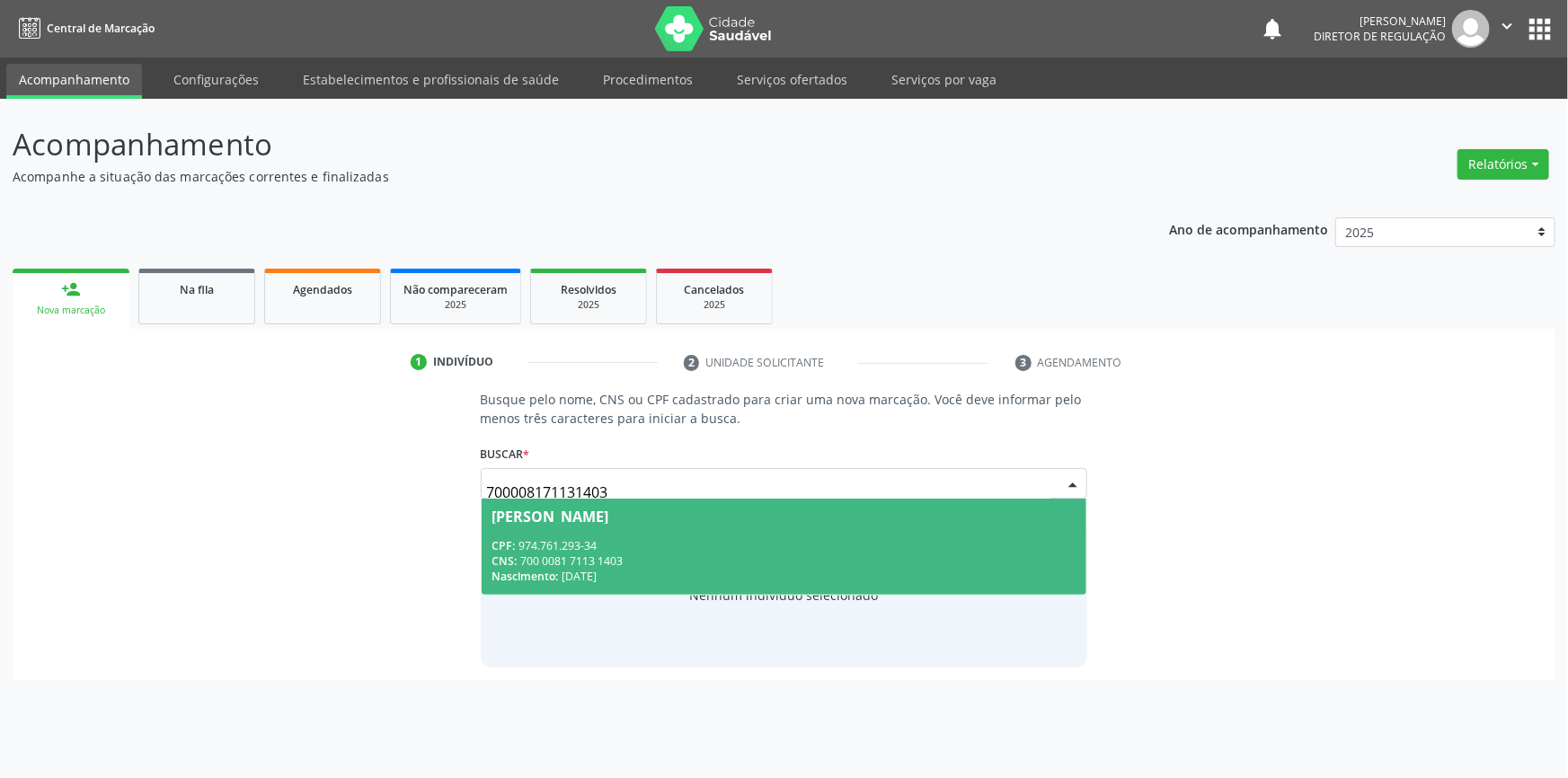
click at [761, 559] on div "CNS: 700 0081 7113 1403" at bounding box center [784, 561] width 584 height 15
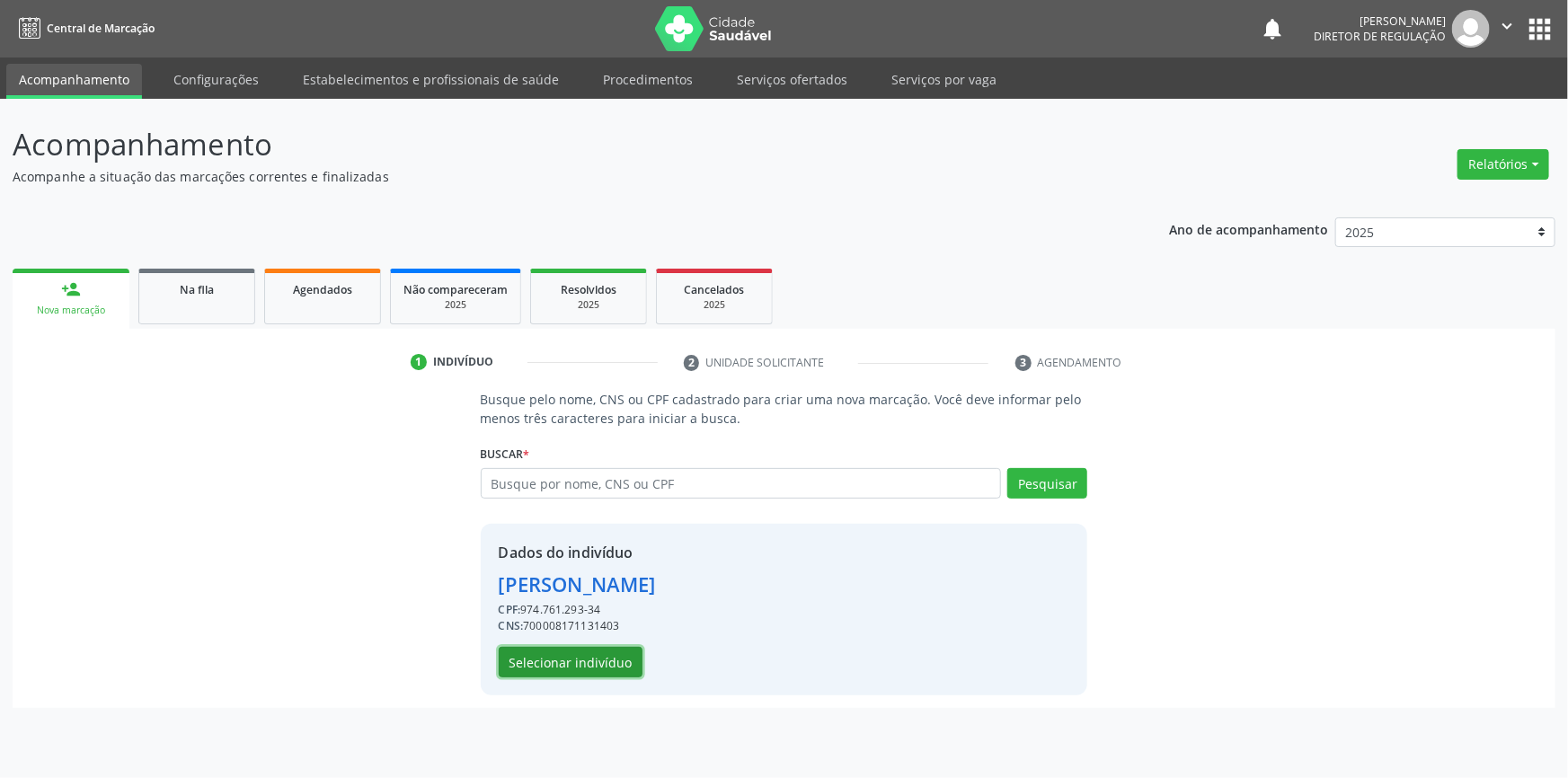
click at [599, 656] on button "Selecionar indivíduo" at bounding box center [570, 662] width 143 height 30
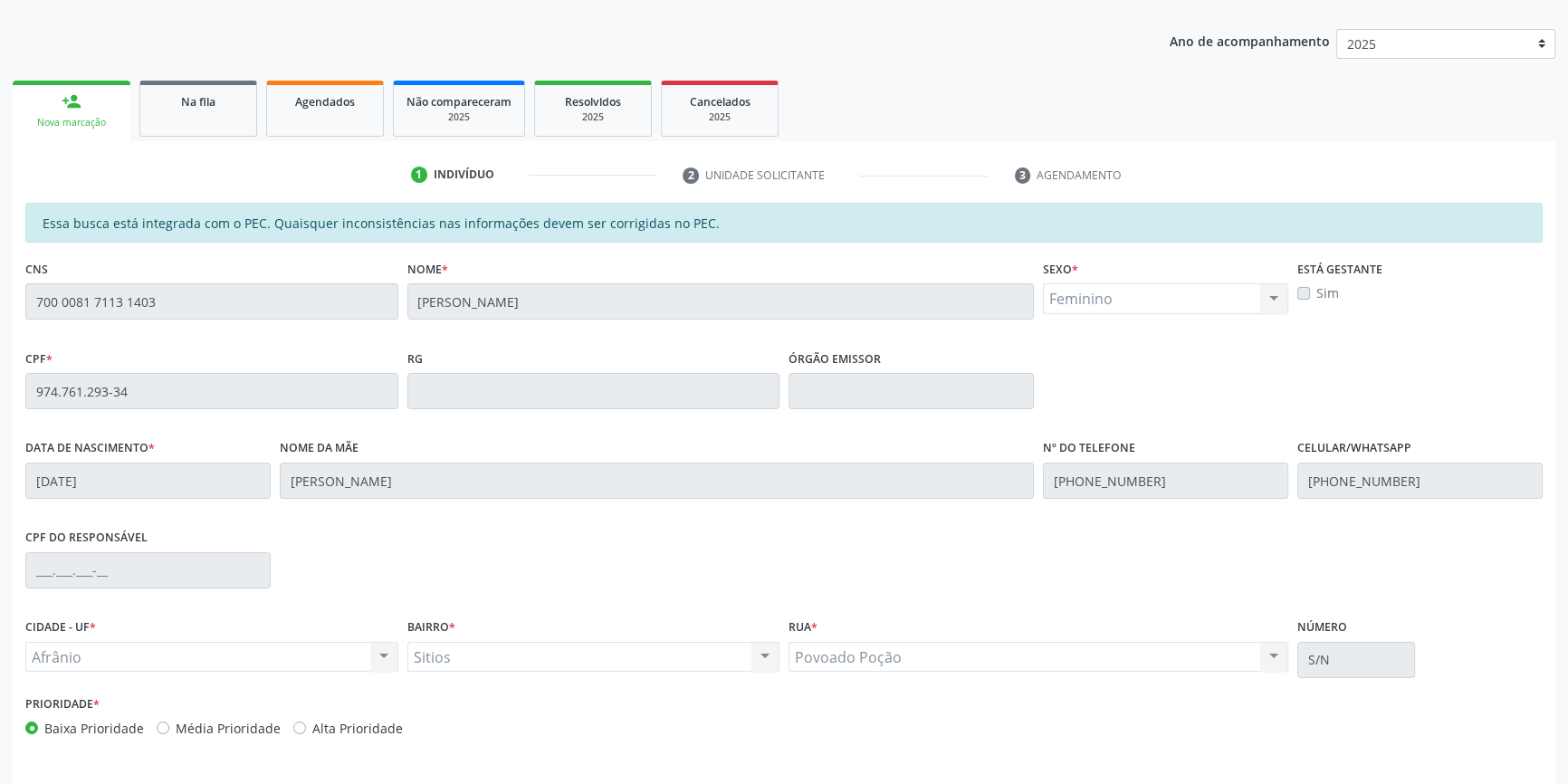
scroll to position [248, 0]
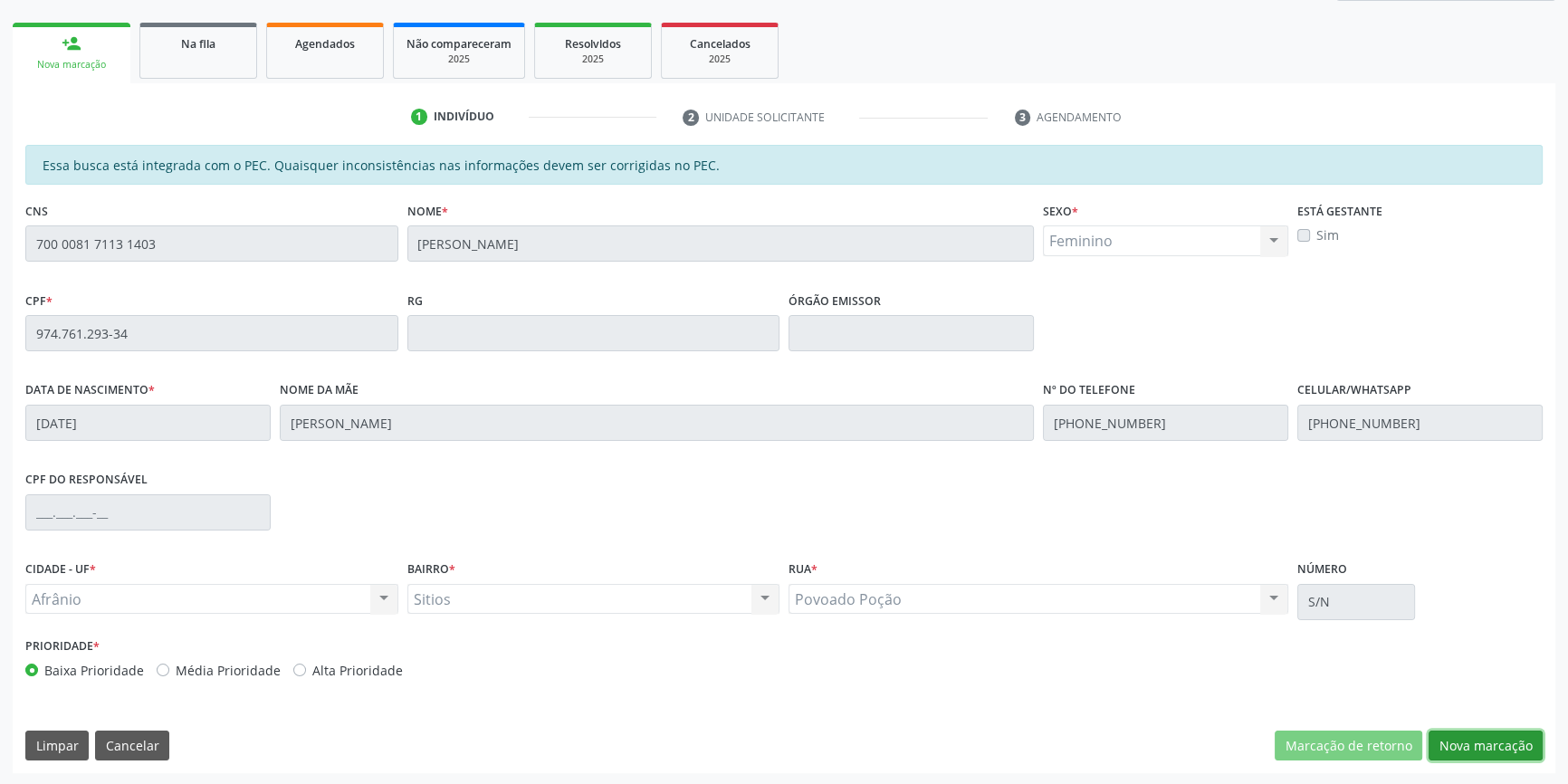
click at [1462, 743] on button "Nova marcação" at bounding box center [1486, 746] width 114 height 30
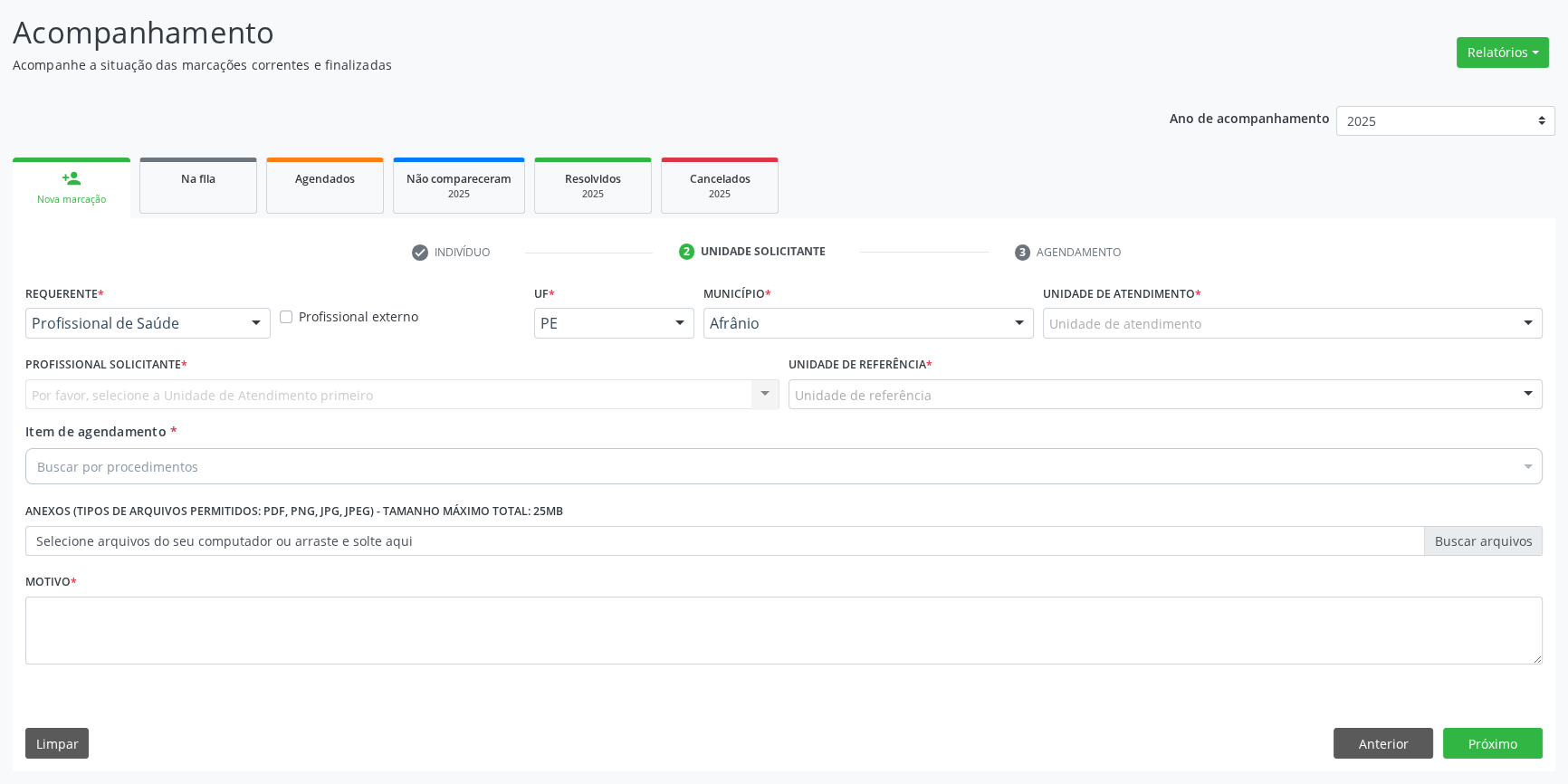
scroll to position [111, 0]
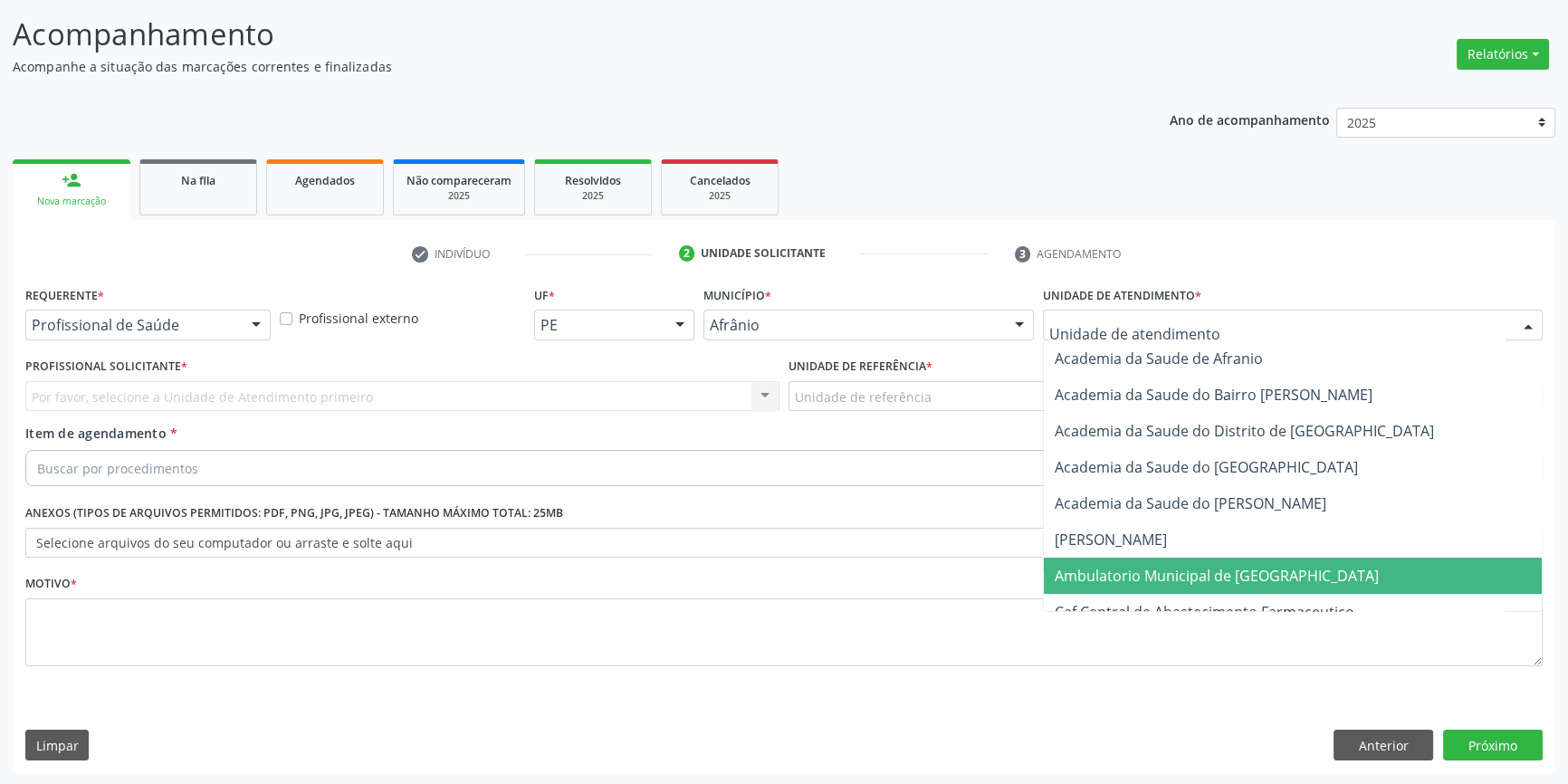
click at [1147, 574] on span "Ambulatorio Municipal de [GEOGRAPHIC_DATA]" at bounding box center [1217, 576] width 324 height 20
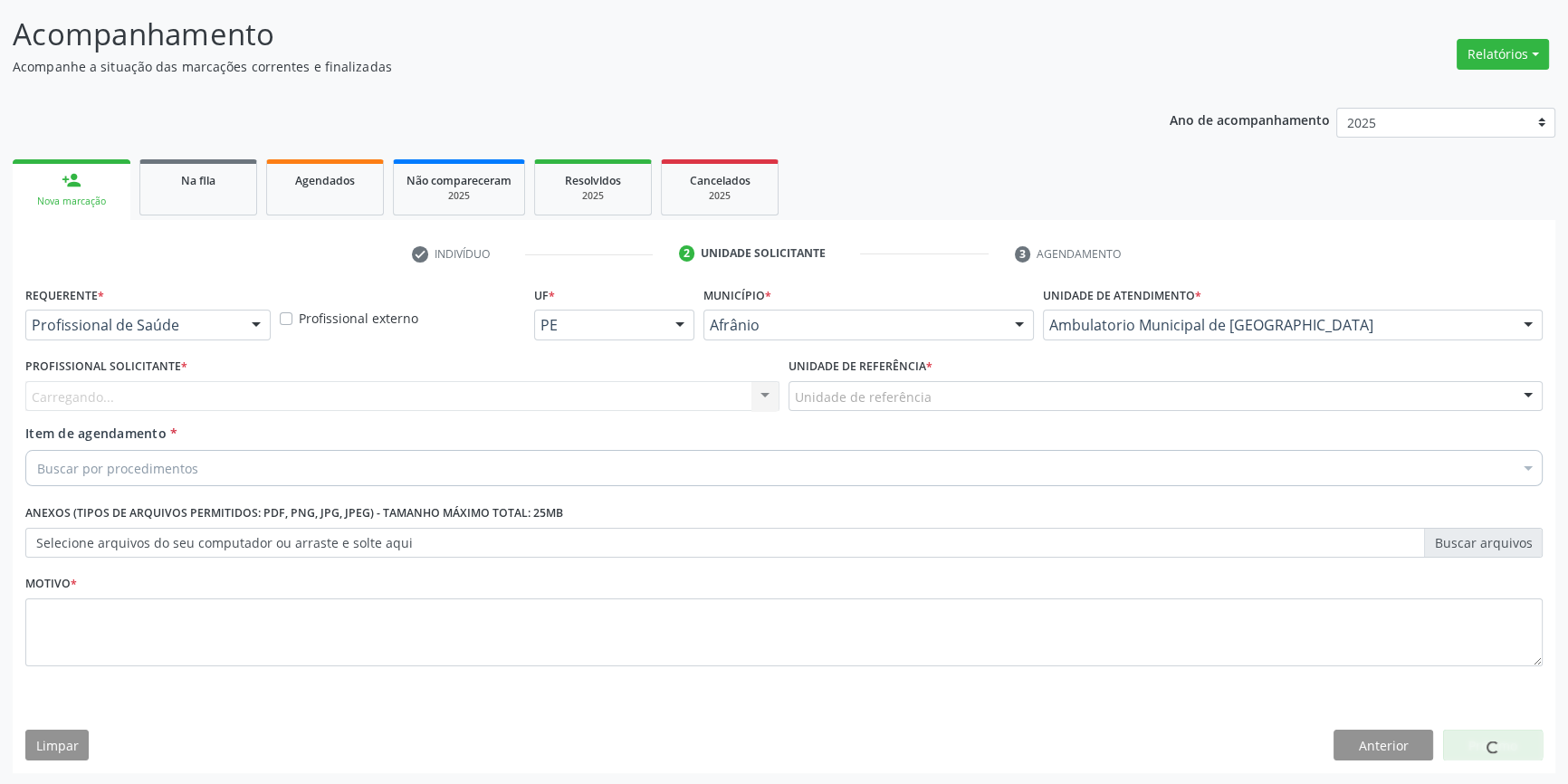
click at [946, 392] on div "Unidade de referência" at bounding box center [1166, 397] width 755 height 30
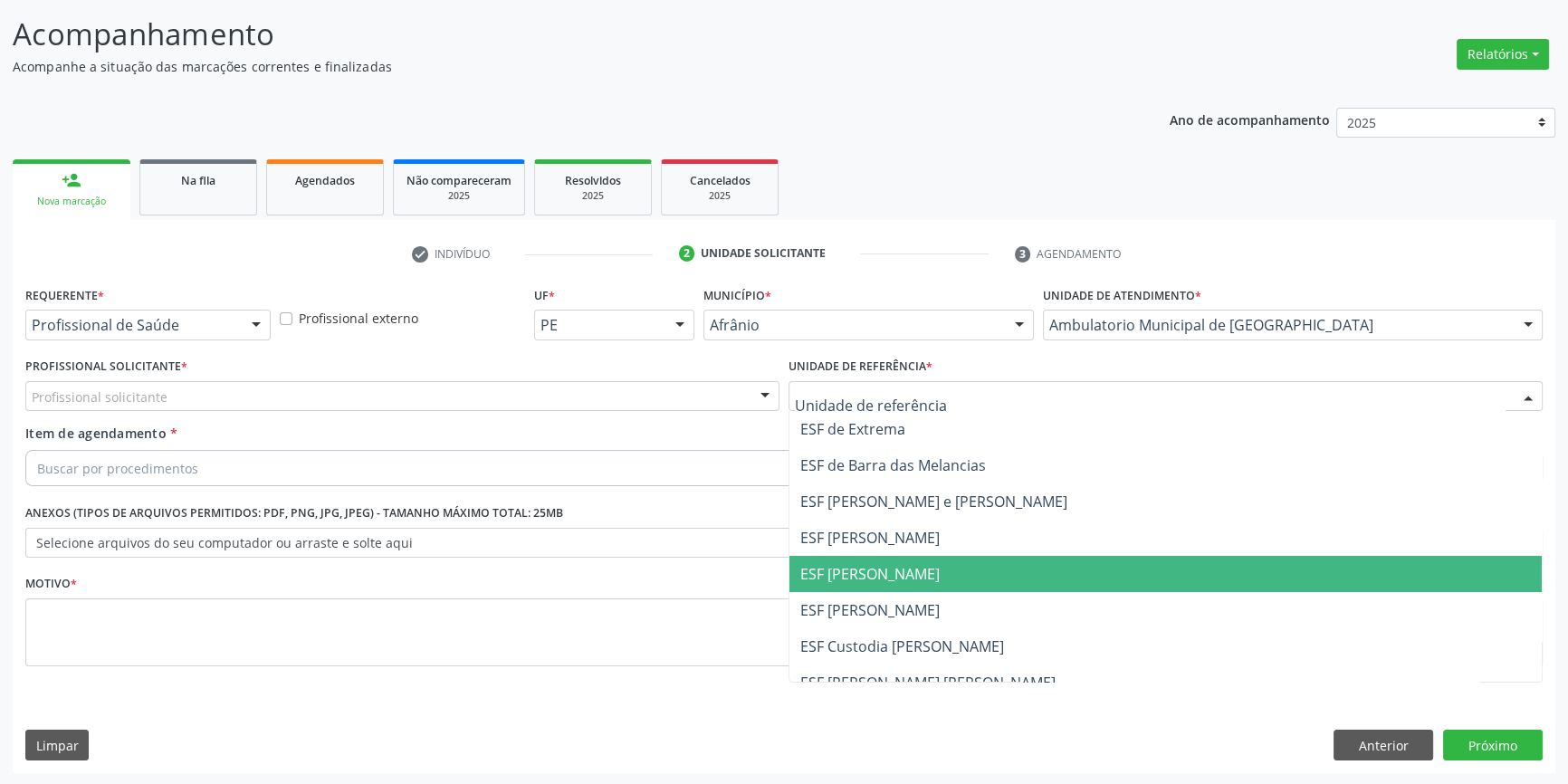
click at [891, 570] on span "ESF [PERSON_NAME]" at bounding box center [870, 574] width 140 height 20
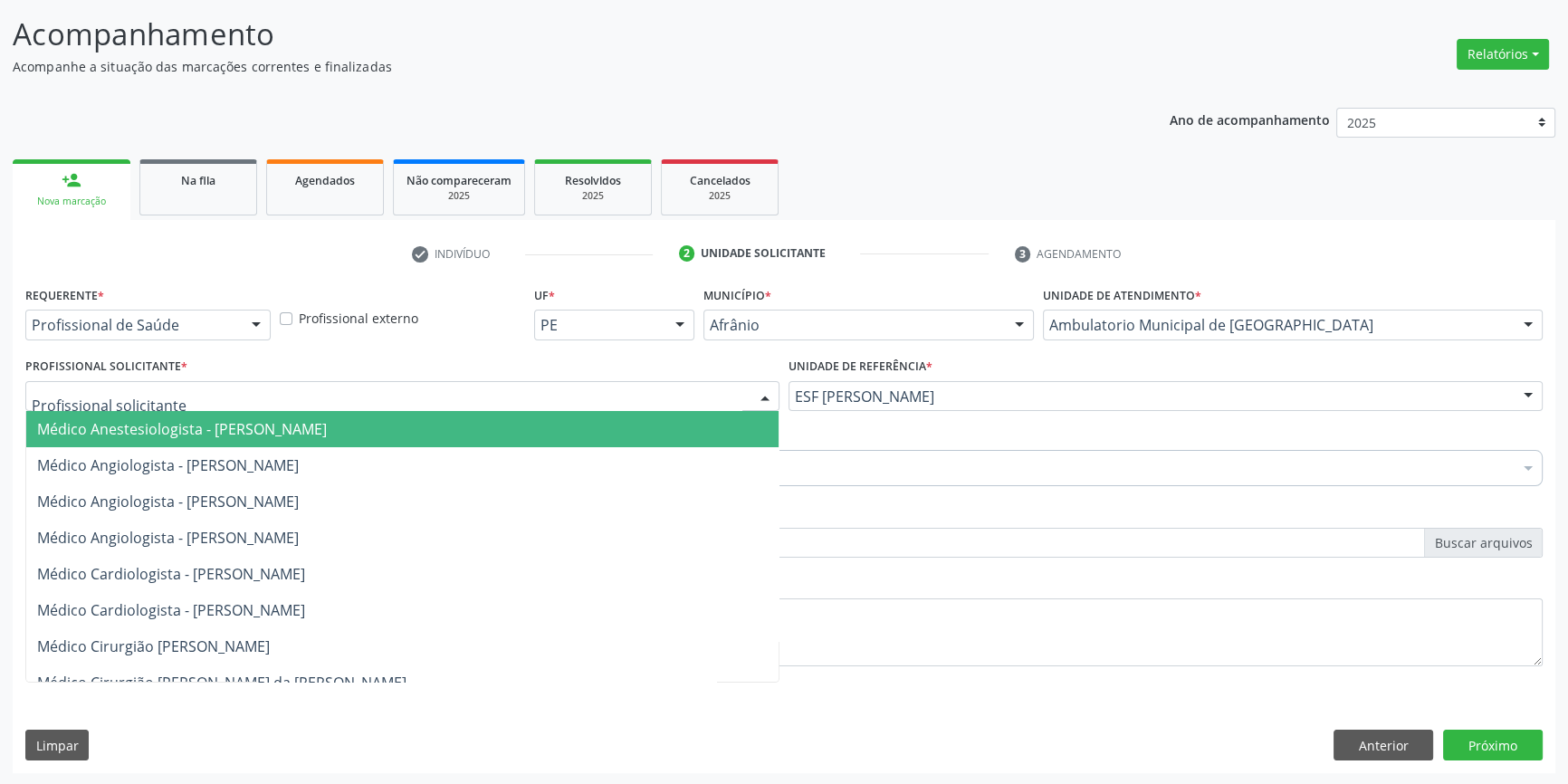
click at [664, 393] on div at bounding box center [402, 397] width 755 height 30
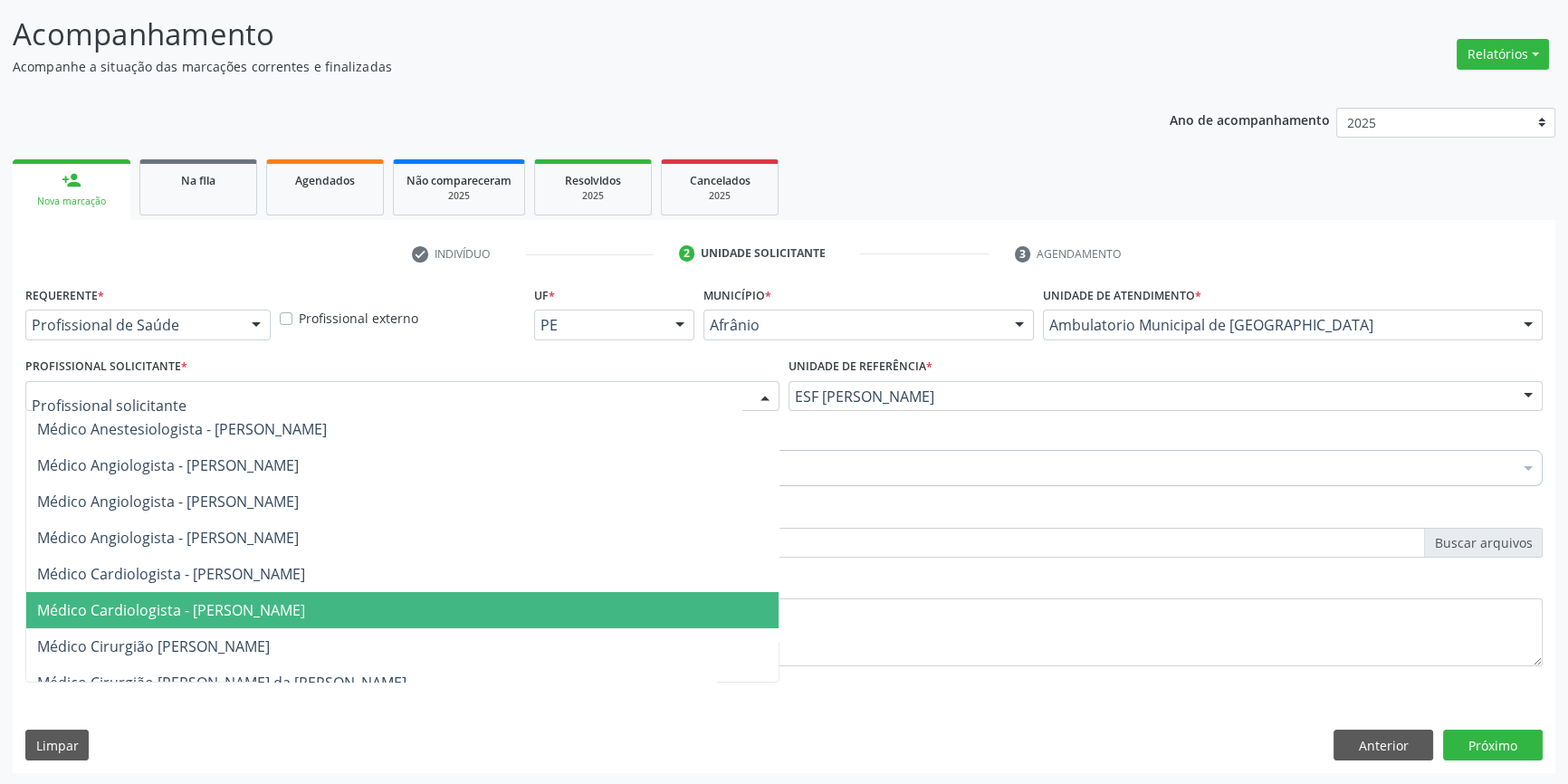
click at [625, 604] on span "Médico Cardiologista - [PERSON_NAME]" at bounding box center [402, 610] width 753 height 36
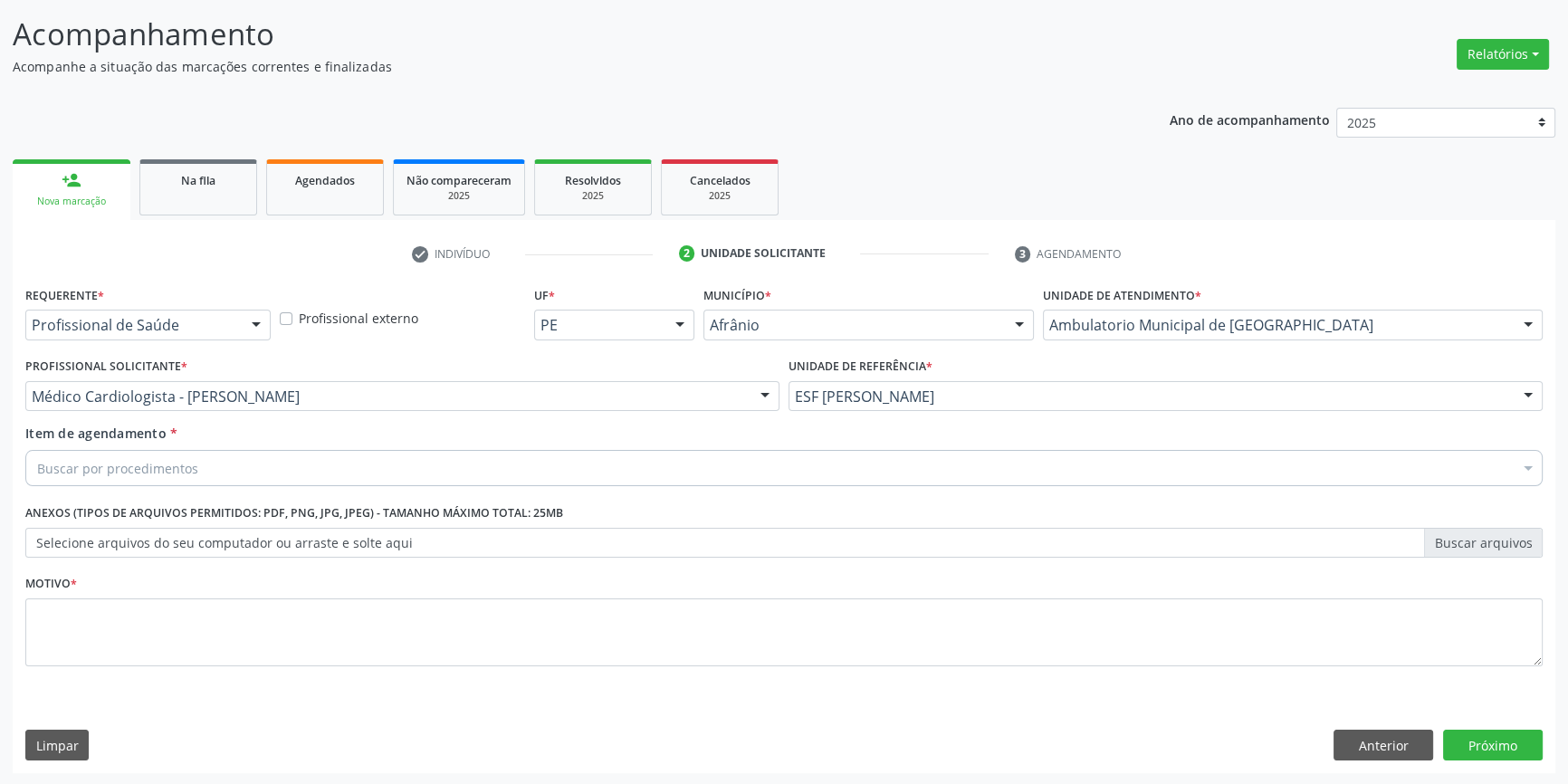
click at [317, 459] on div "Buscar por procedimentos" at bounding box center [784, 468] width 1518 height 36
type input "ELETROCARDIO"
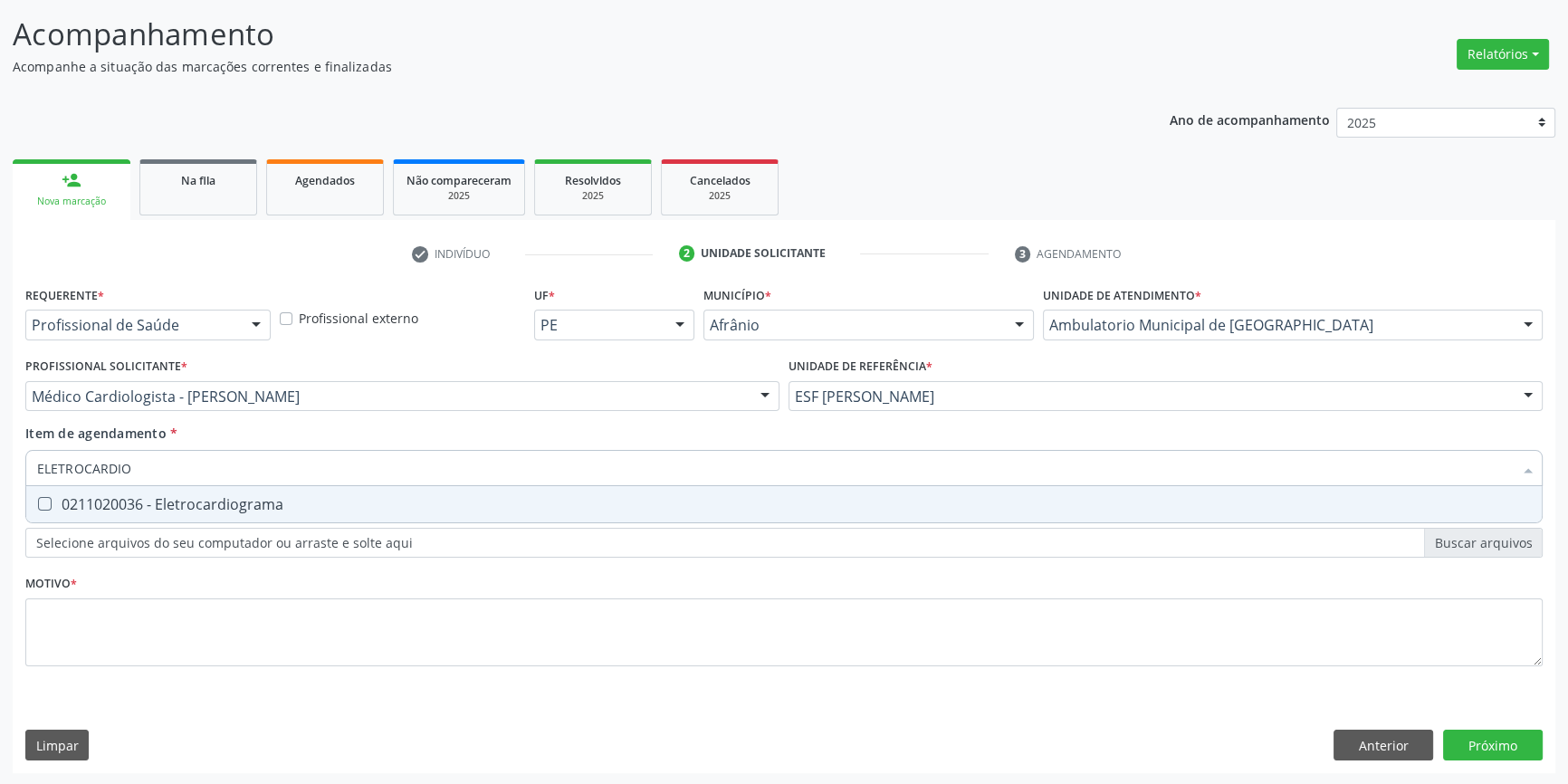
click at [152, 514] on span "0211020036 - Eletrocardiograma" at bounding box center [784, 504] width 1516 height 36
checkbox Eletrocardiograma "true"
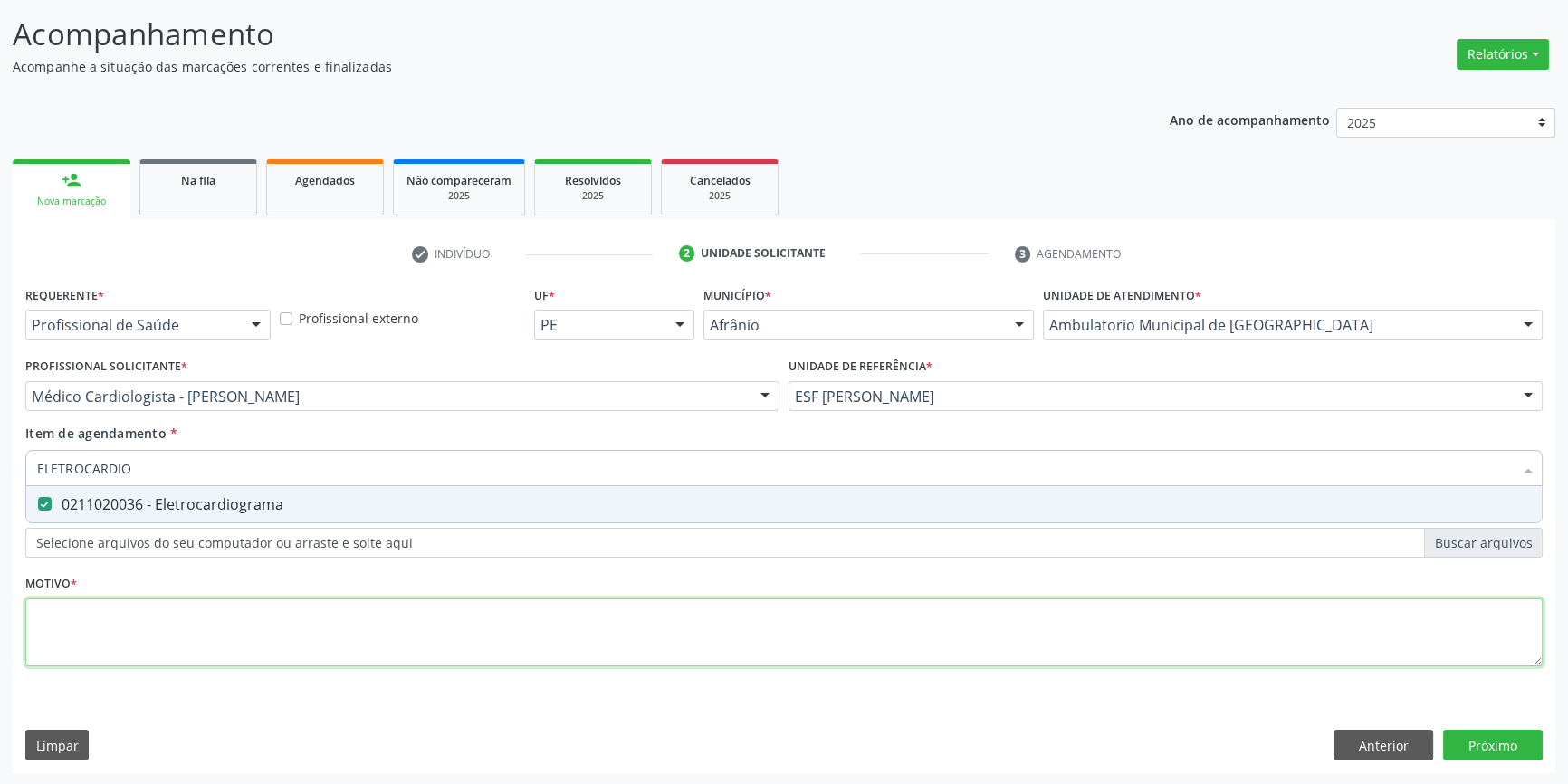
click at [156, 620] on div "Requerente * Profissional de Saúde Profissional de Saúde Paciente Nenhum result…" at bounding box center [784, 486] width 1518 height 410
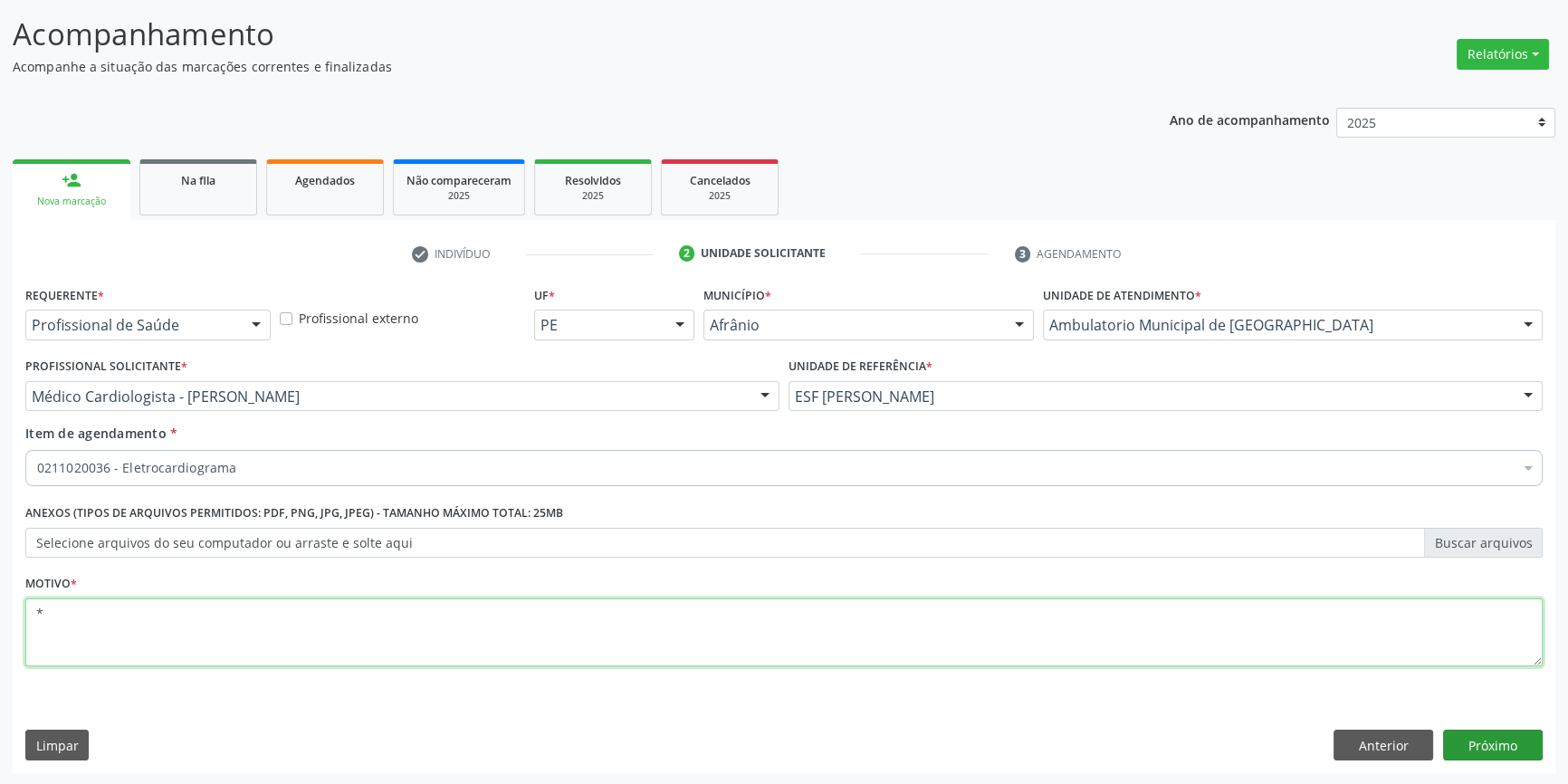
type textarea "*"
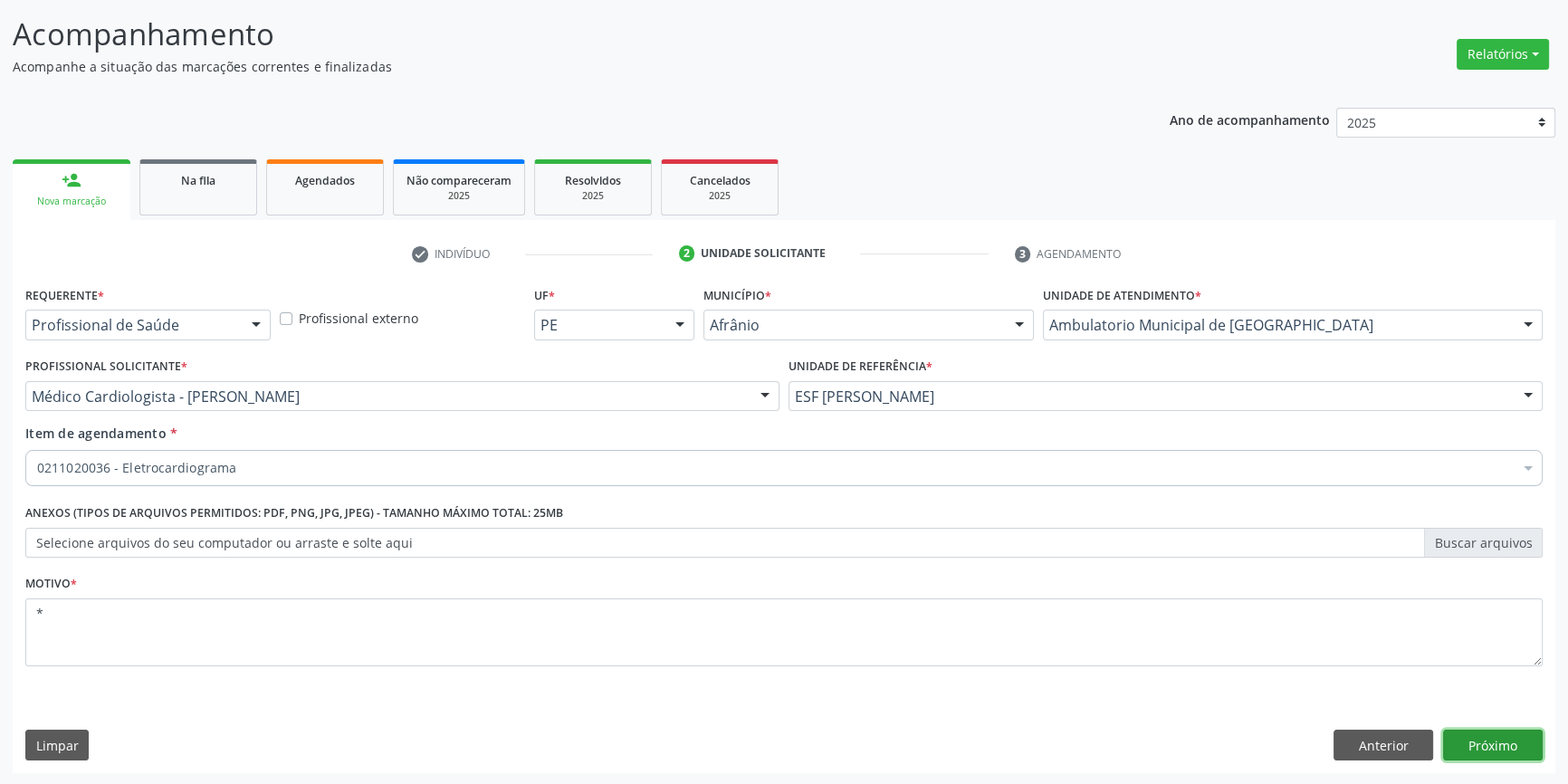
click at [1505, 742] on button "Próximo" at bounding box center [1493, 745] width 100 height 30
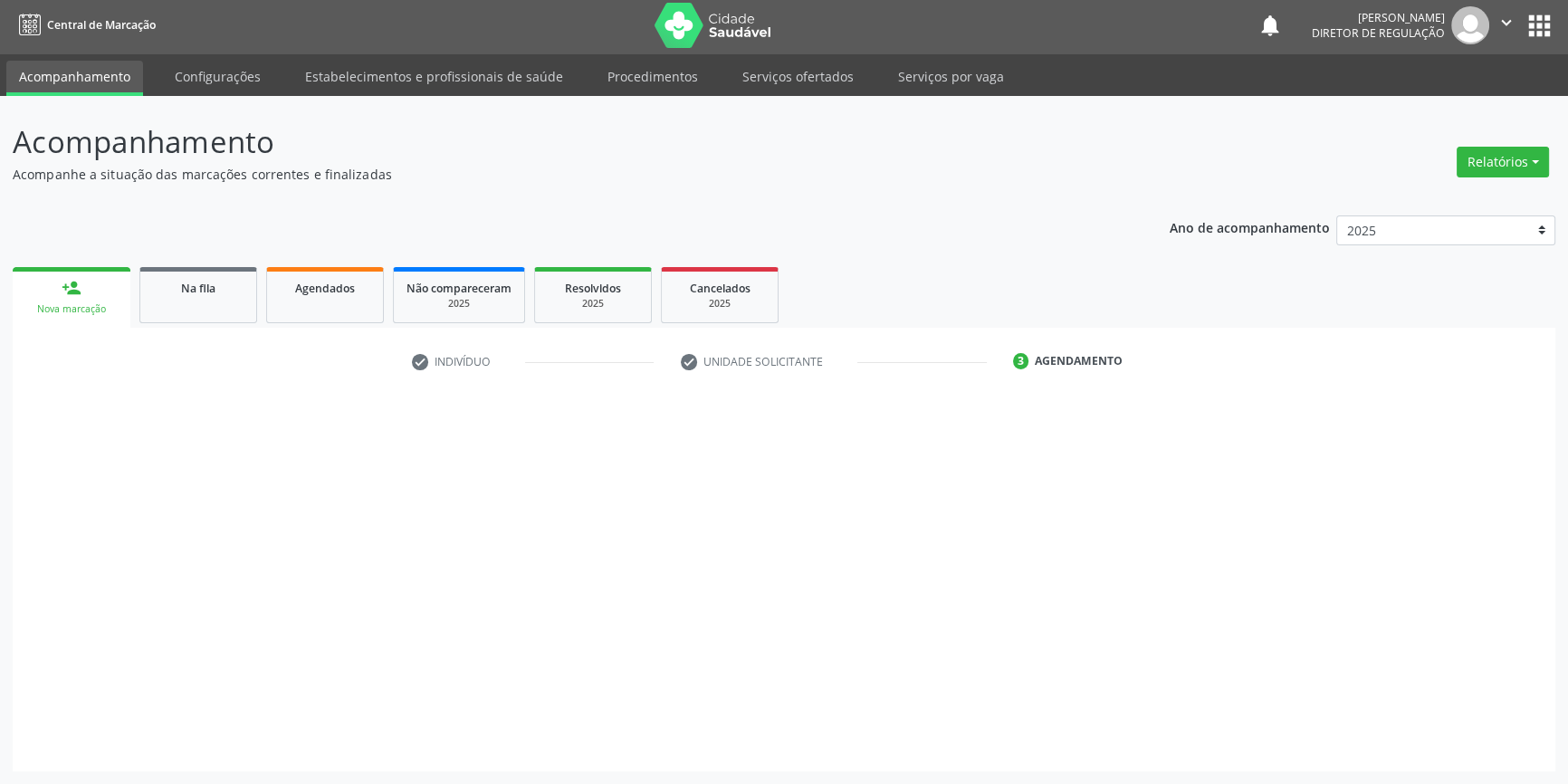
scroll to position [2, 0]
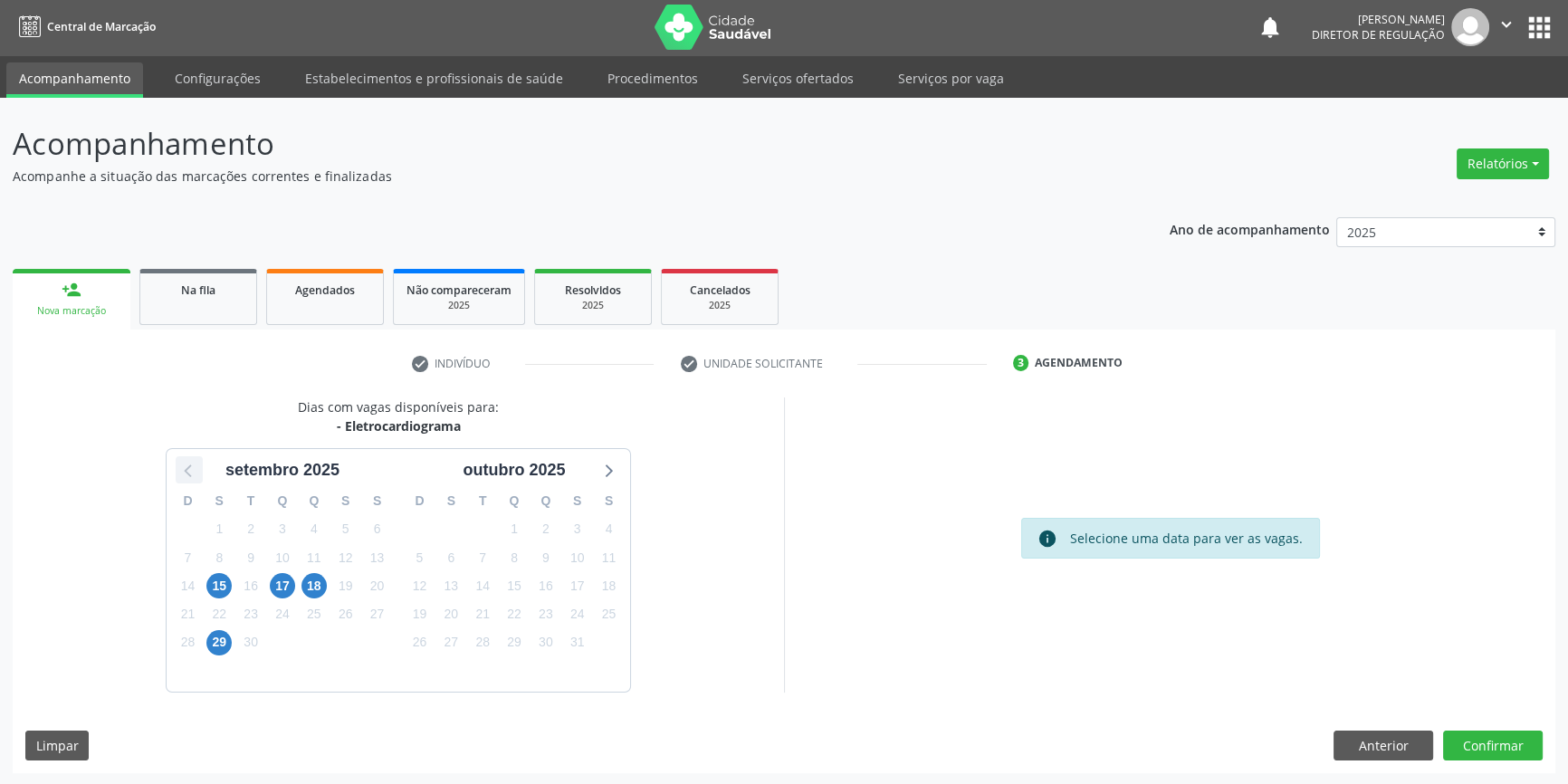
click at [188, 469] on icon at bounding box center [189, 470] width 24 height 24
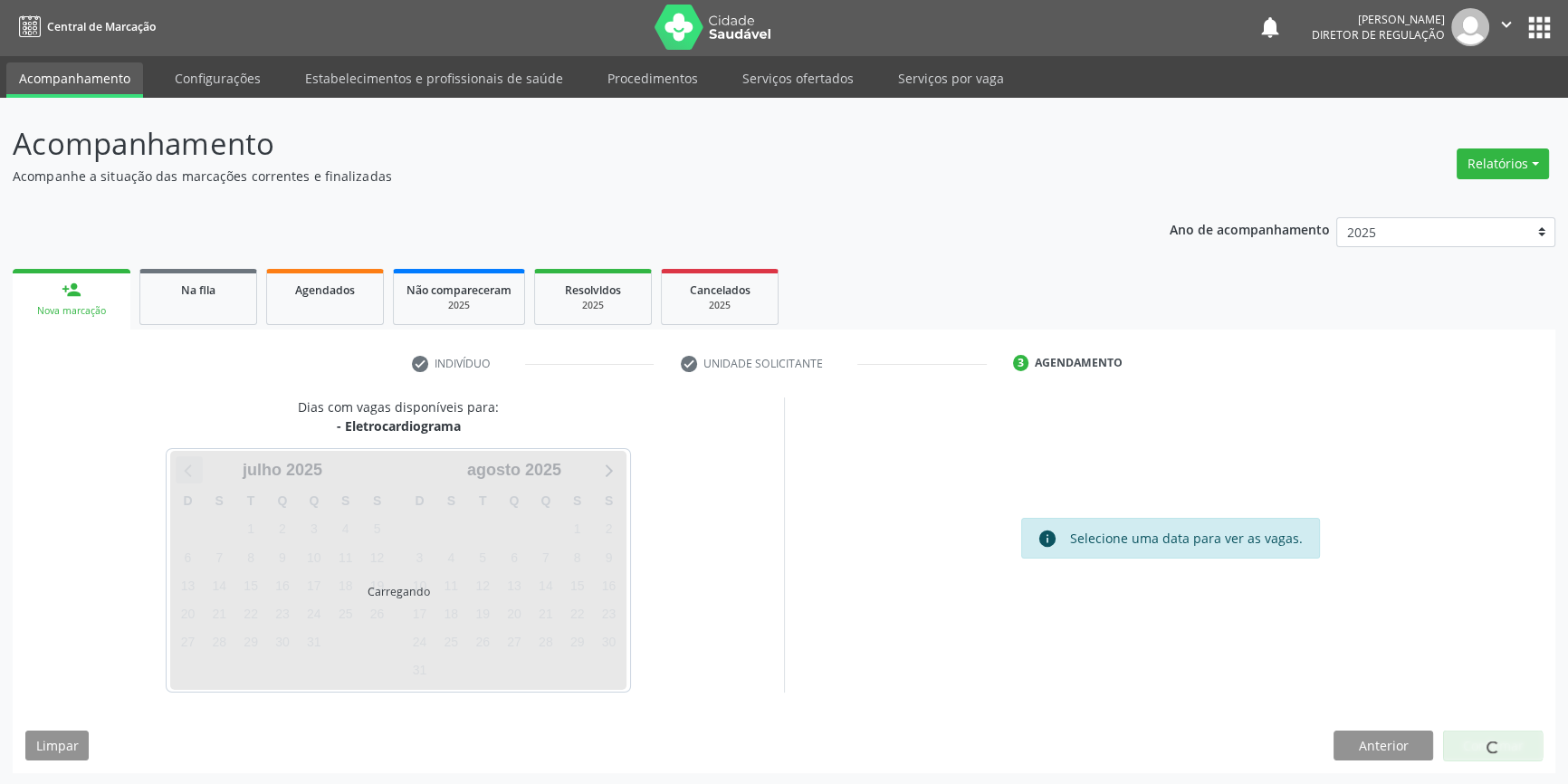
scroll to position [55, 0]
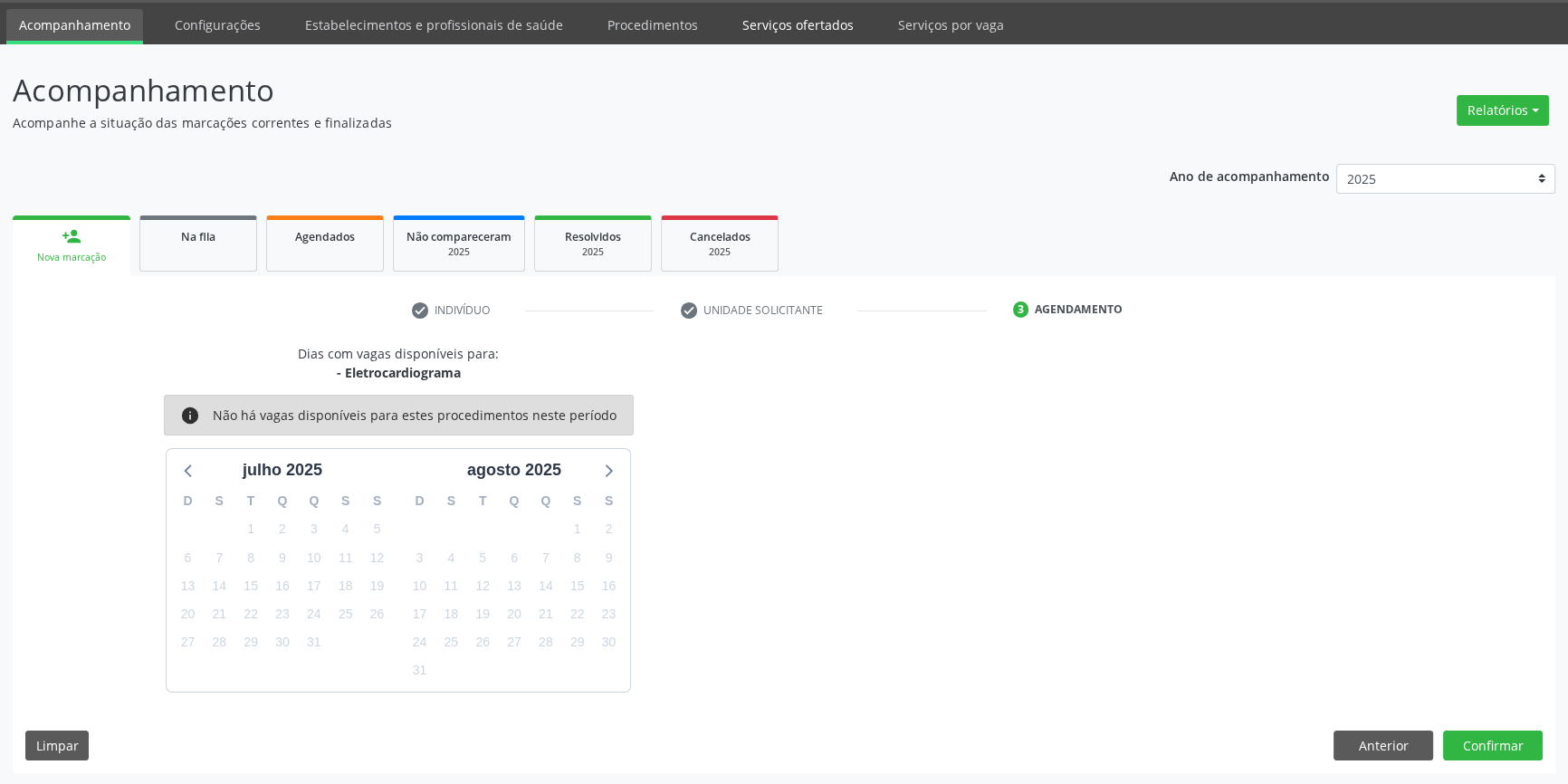
click at [823, 23] on link "Serviços ofertados" at bounding box center [798, 25] width 137 height 31
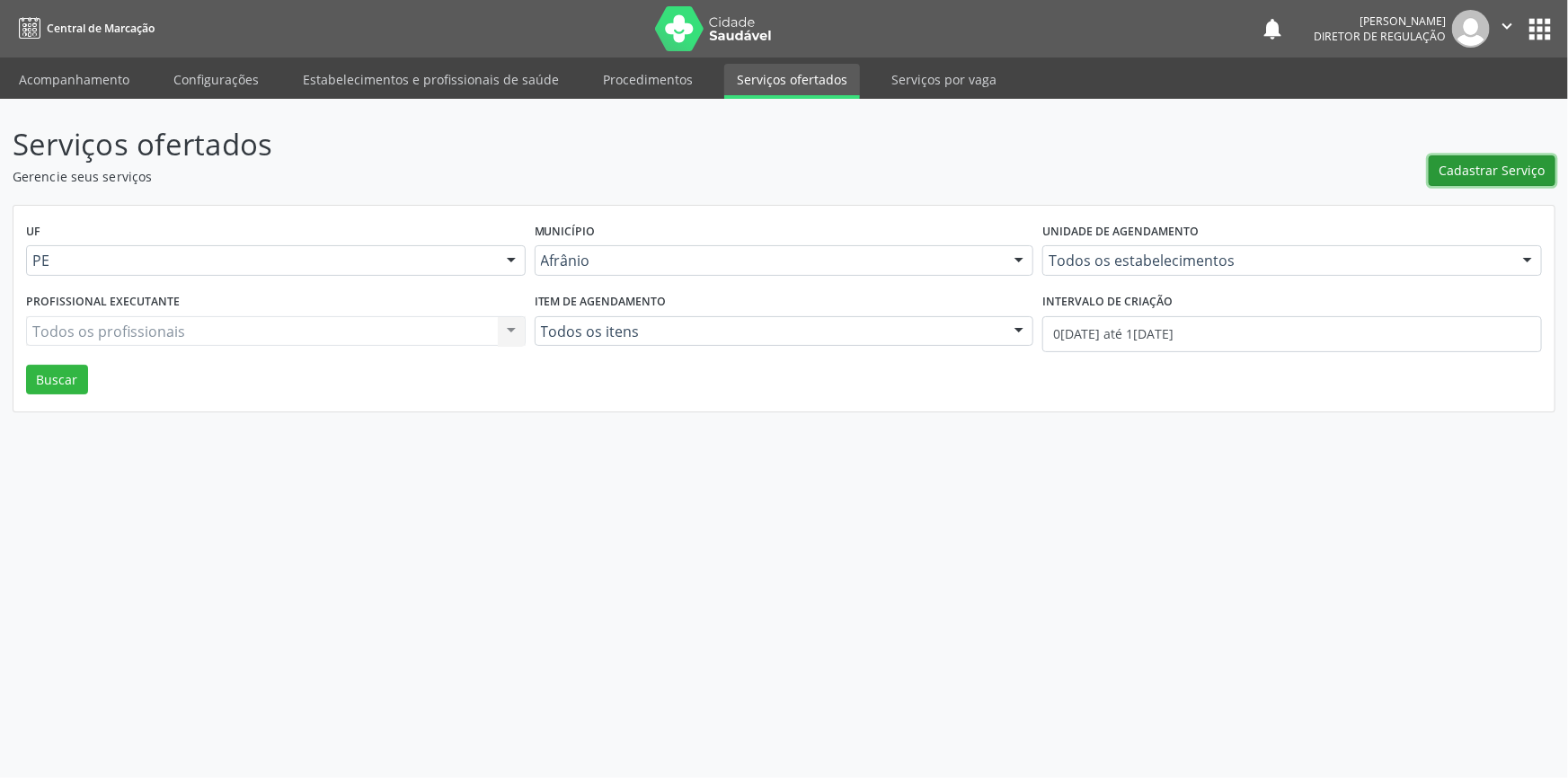
click at [1492, 169] on span "Cadastrar Serviço" at bounding box center [1492, 170] width 106 height 19
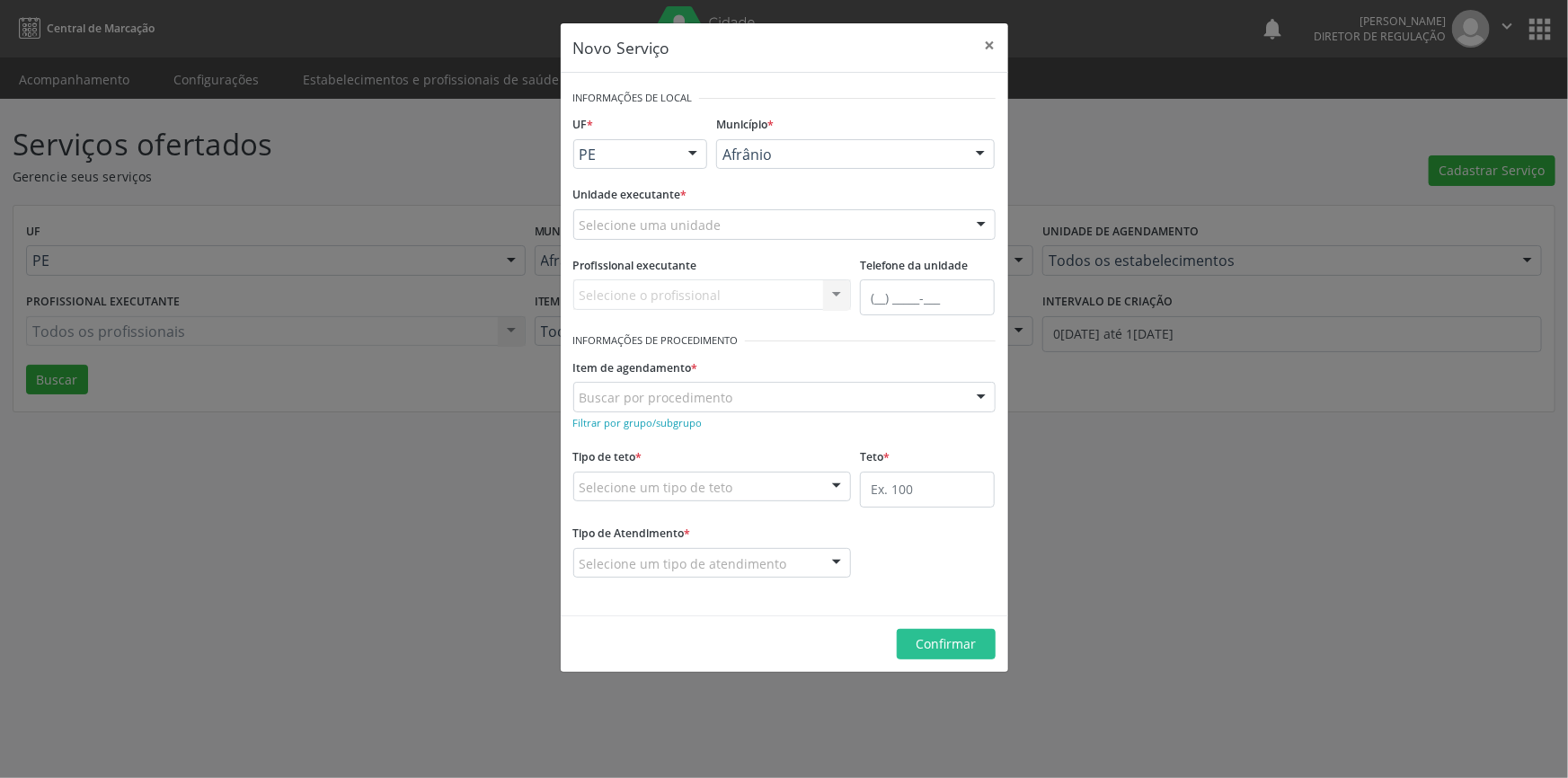
click at [726, 219] on div "Selecione uma unidade" at bounding box center [784, 225] width 422 height 30
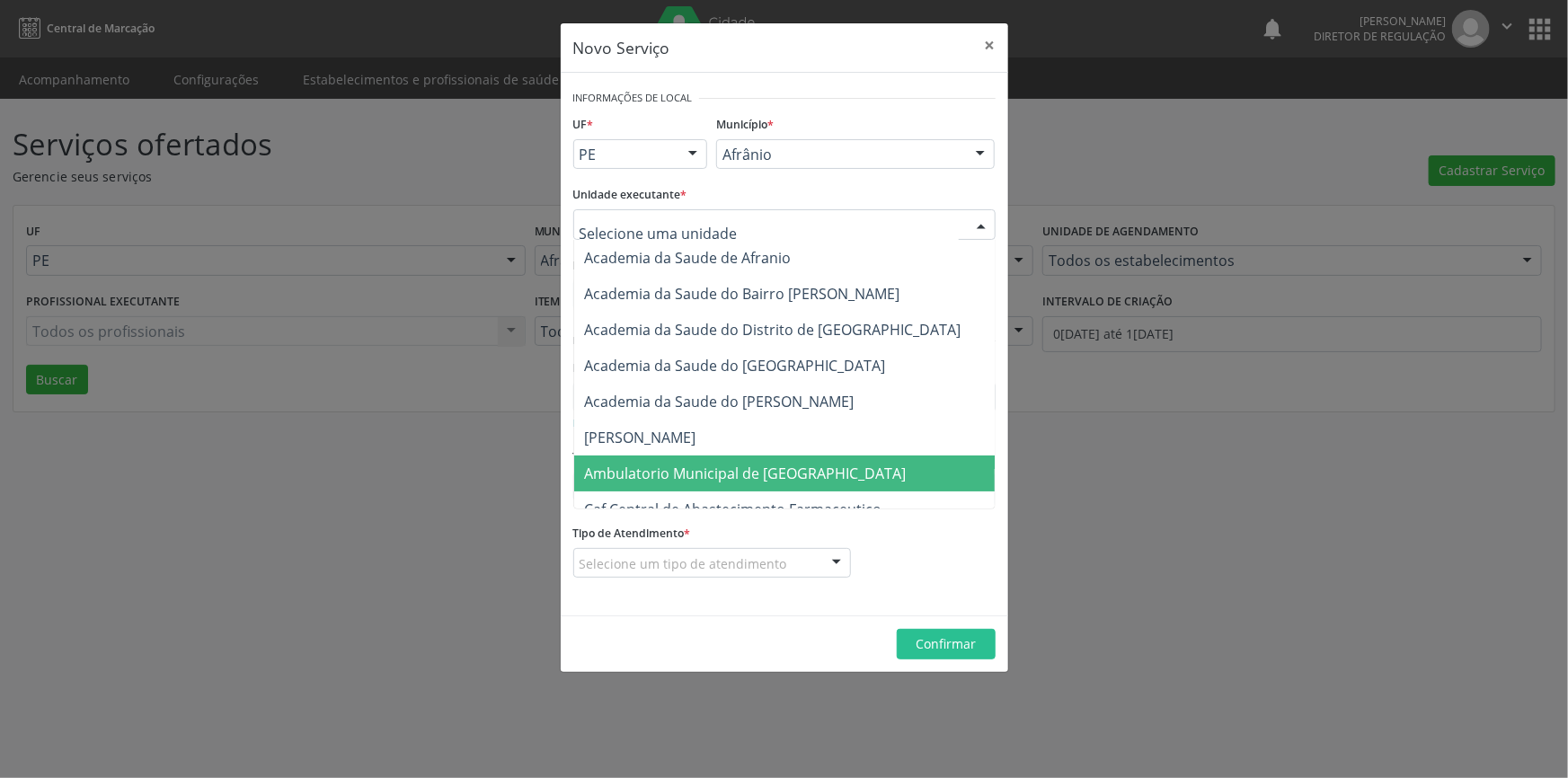
click at [694, 465] on span "Ambulatorio Municipal de [GEOGRAPHIC_DATA]" at bounding box center [746, 473] width 322 height 20
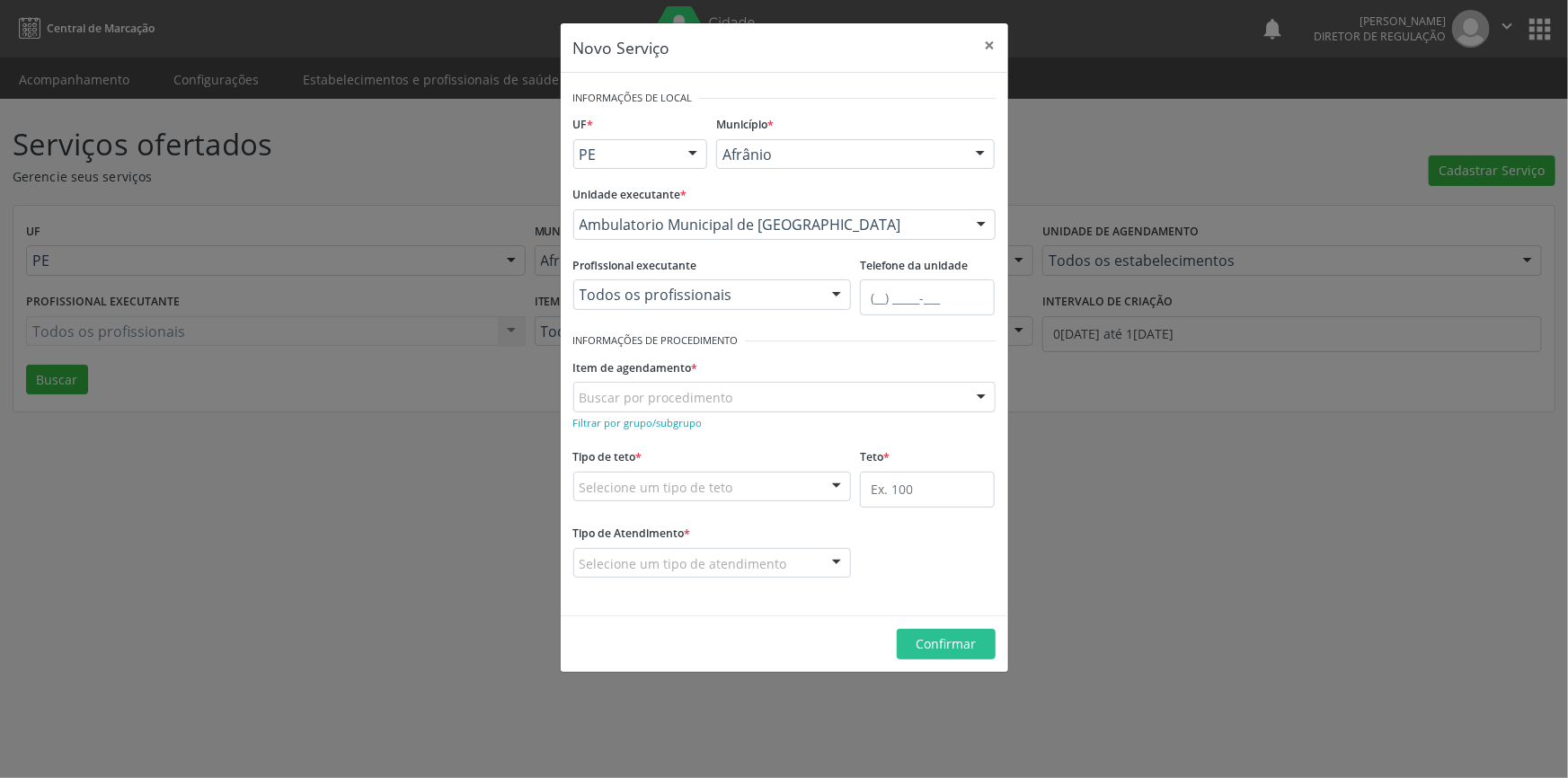
click at [759, 393] on div "Buscar por procedimento" at bounding box center [784, 397] width 422 height 30
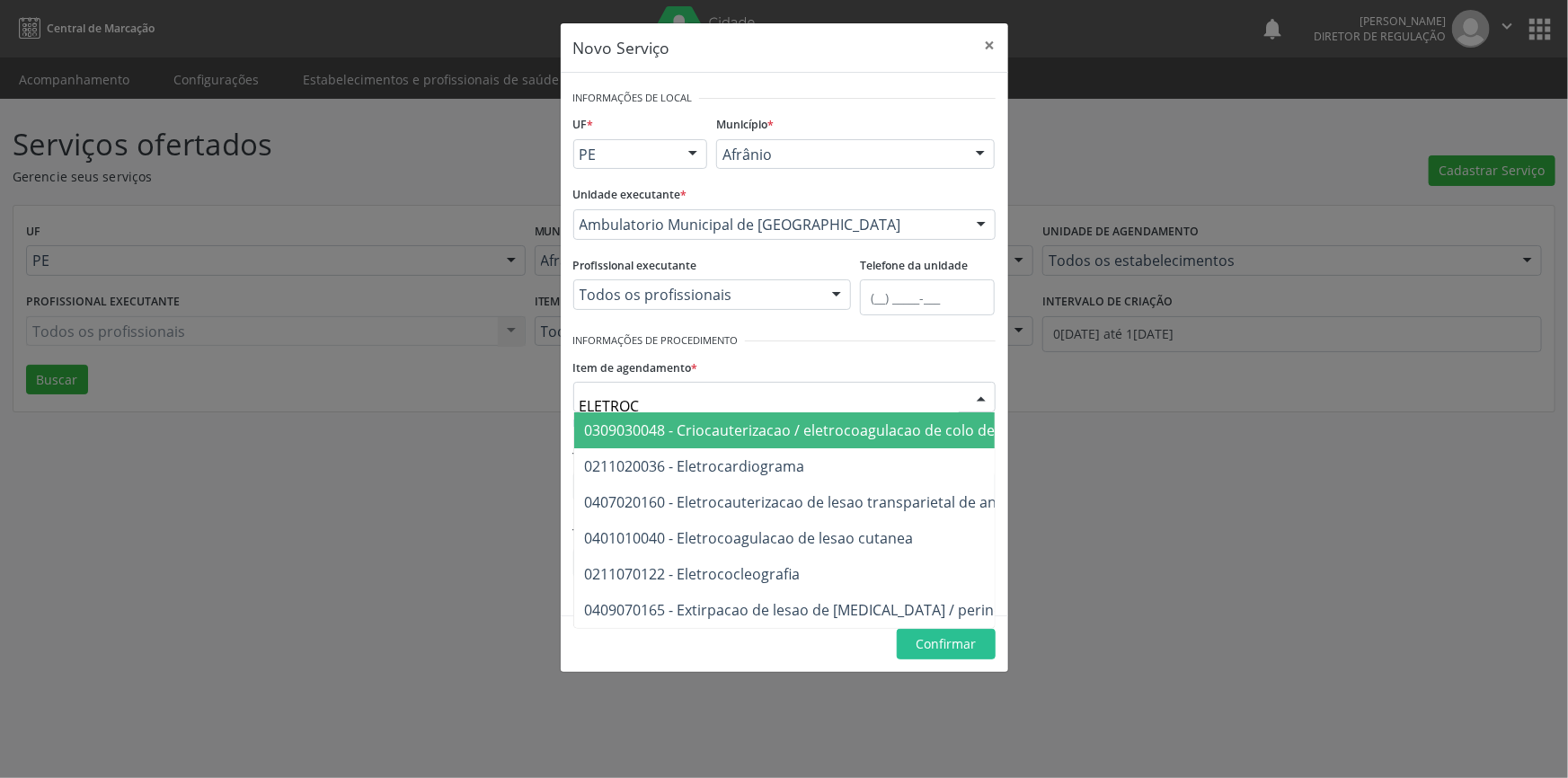
type input "ELETROCA"
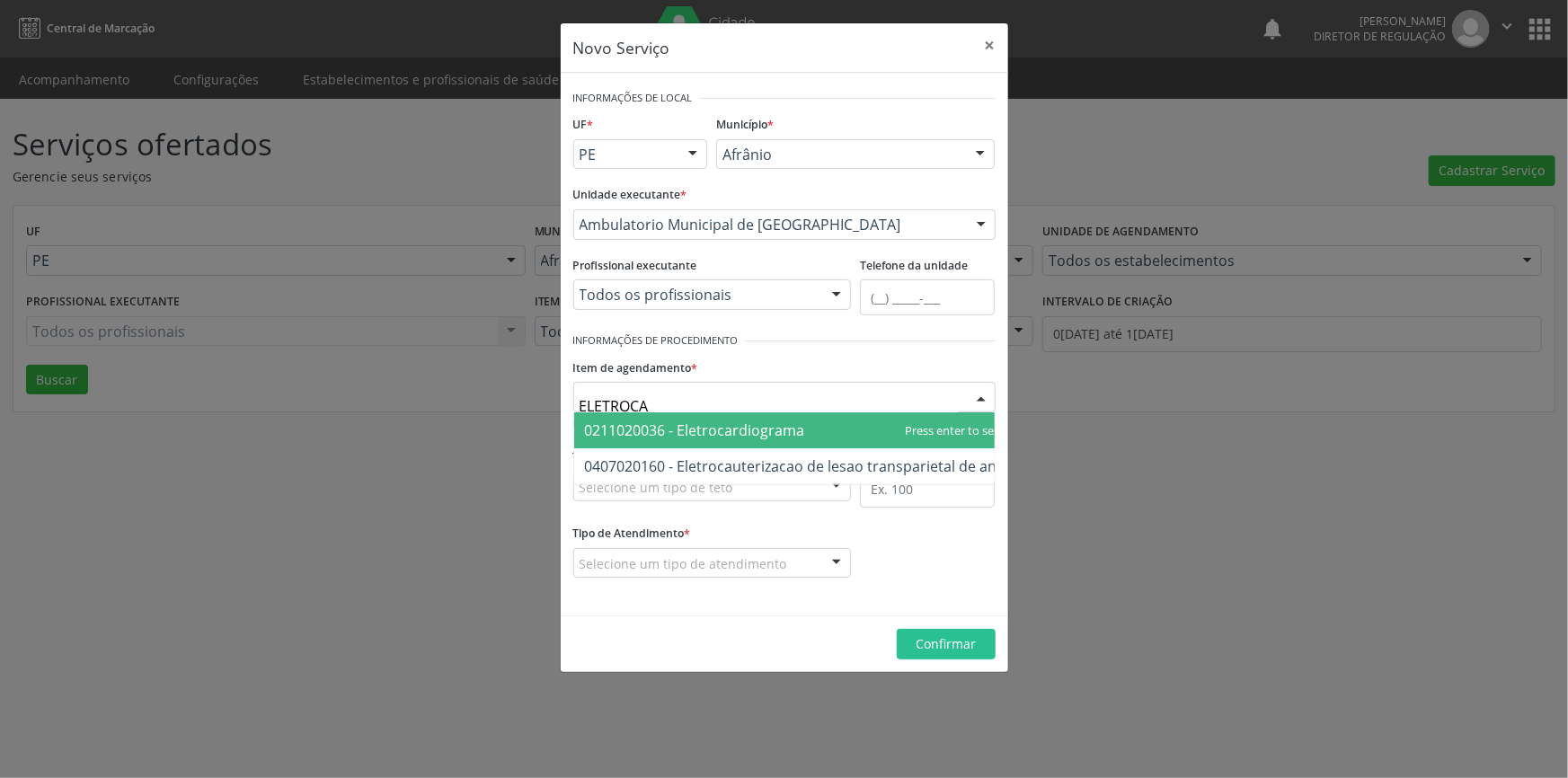
click at [754, 424] on span "0211020036 - Eletrocardiograma" at bounding box center [695, 430] width 220 height 20
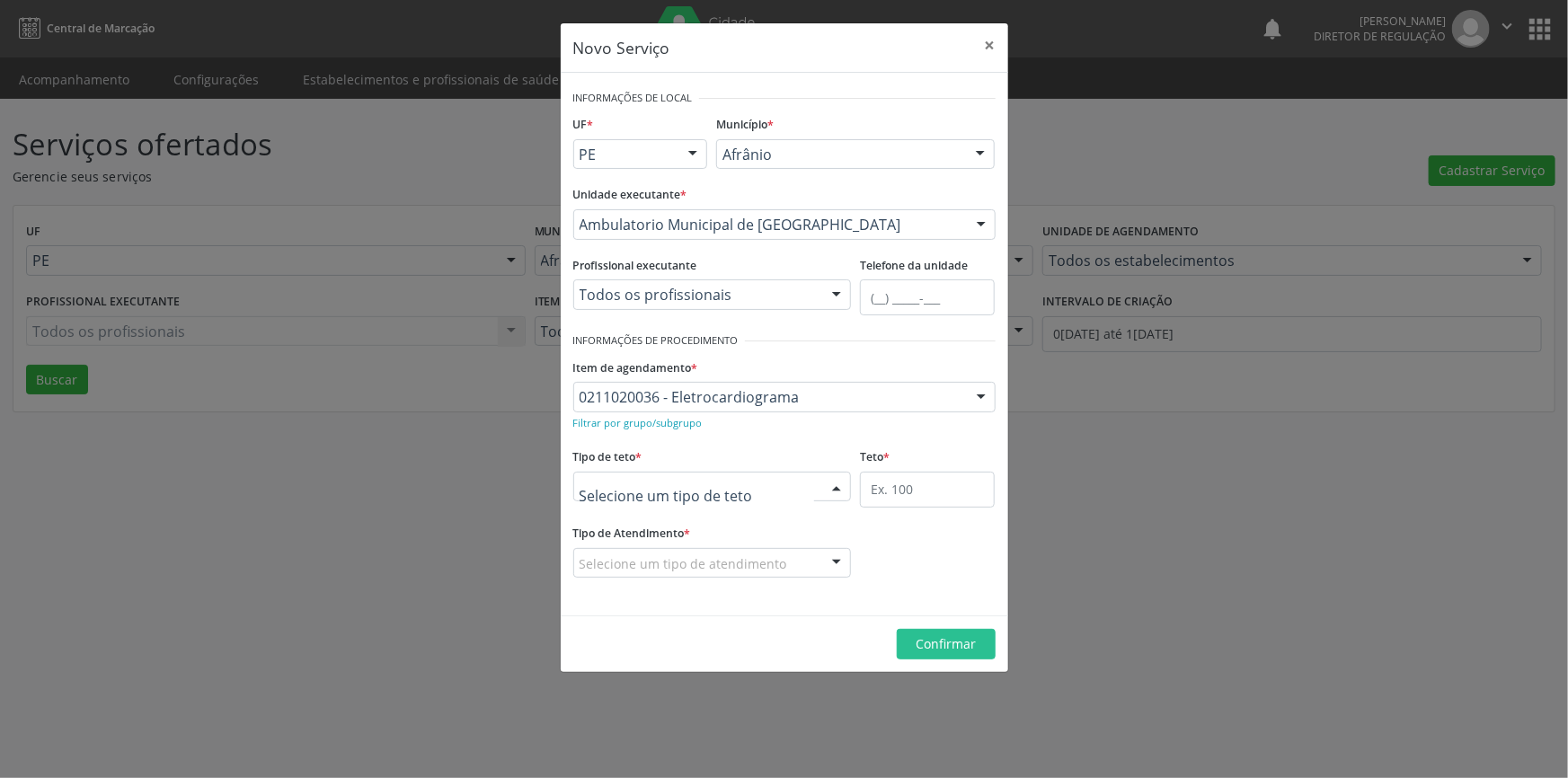
click at [750, 488] on div at bounding box center [712, 487] width 278 height 30
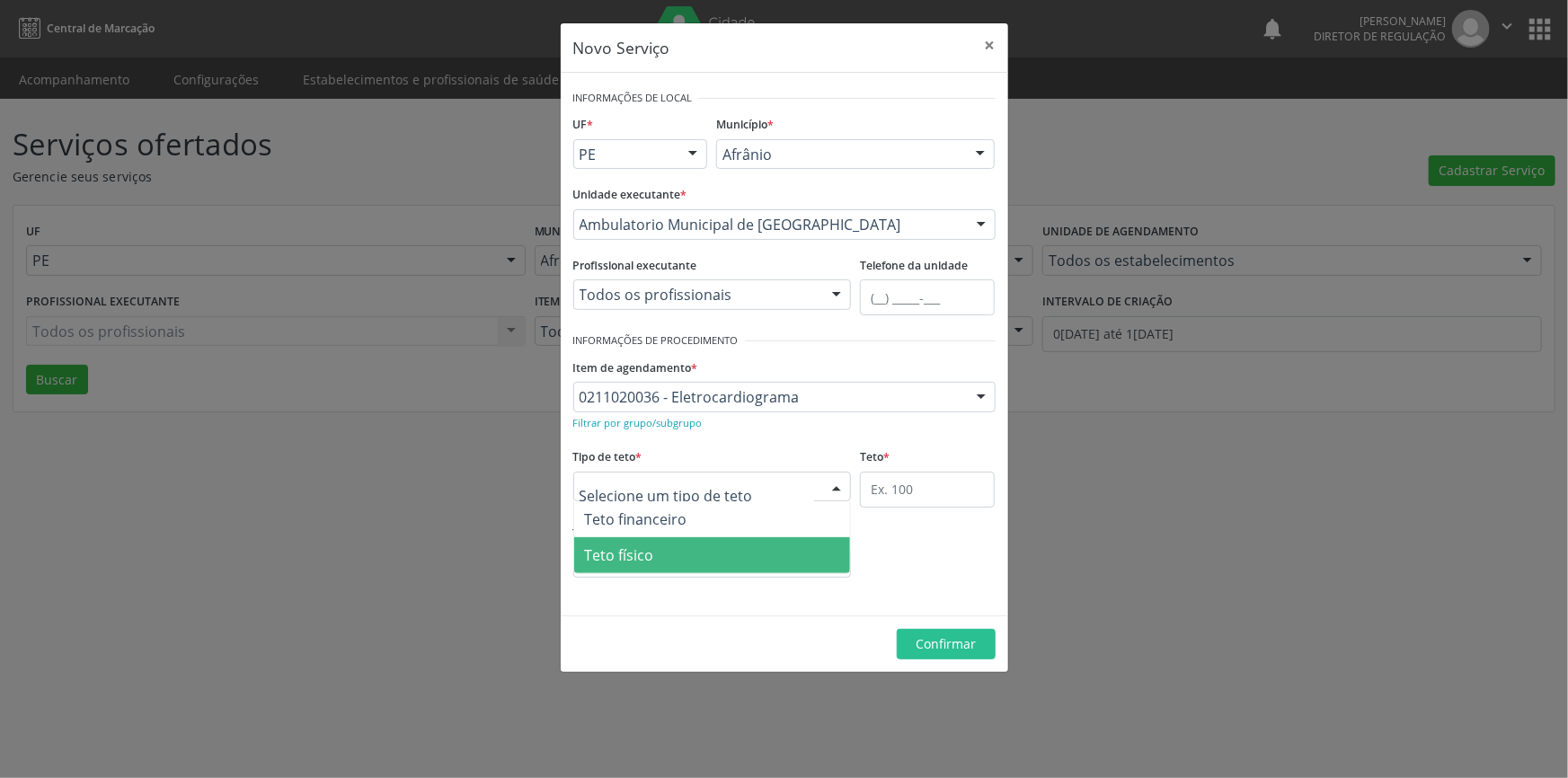
click at [715, 557] on span "Teto físico" at bounding box center [712, 555] width 277 height 36
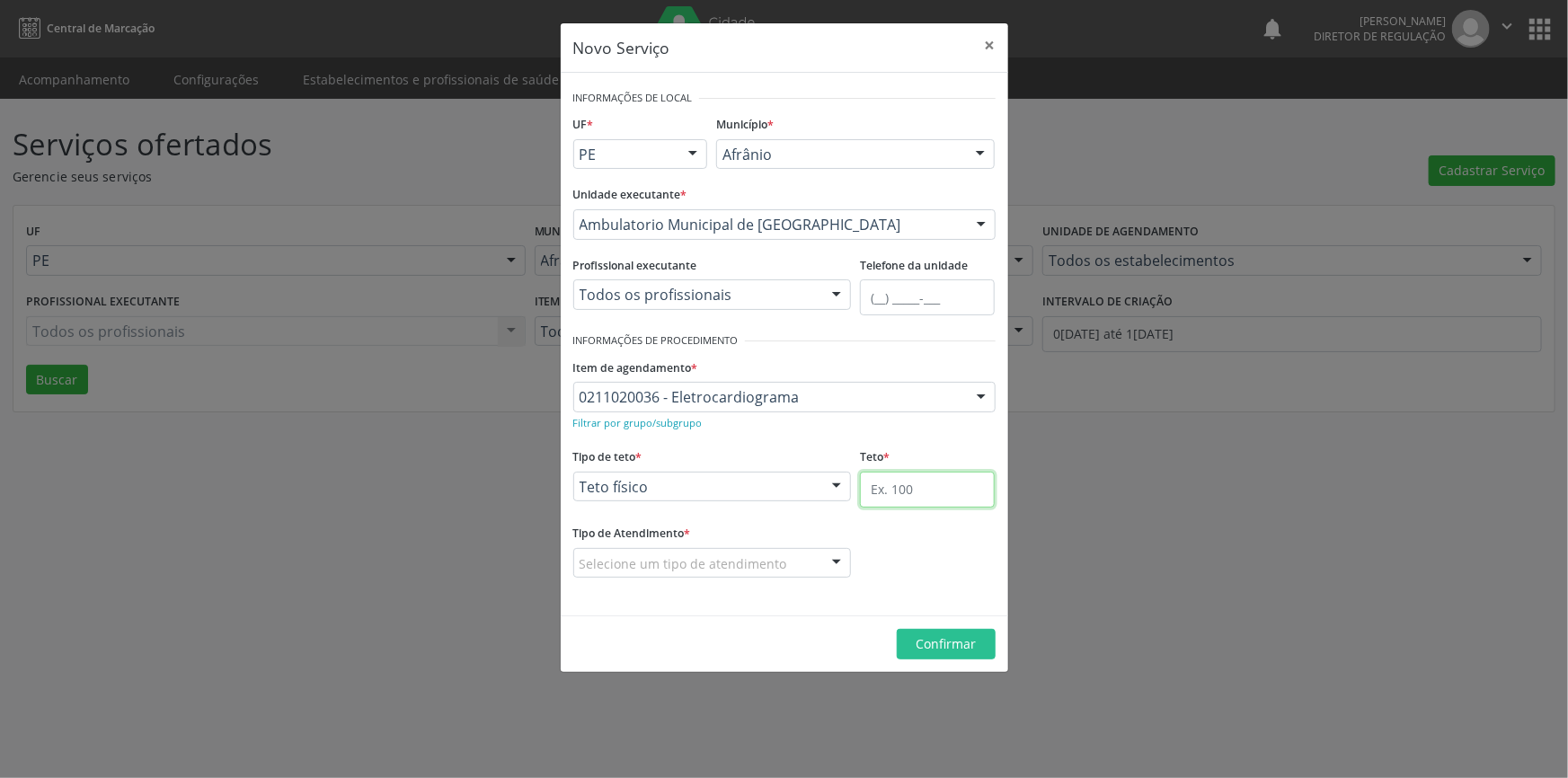
click at [899, 497] on input "text" at bounding box center [927, 490] width 135 height 36
type input "1"
click at [790, 564] on div "Selecione um tipo de atendimento" at bounding box center [712, 563] width 278 height 30
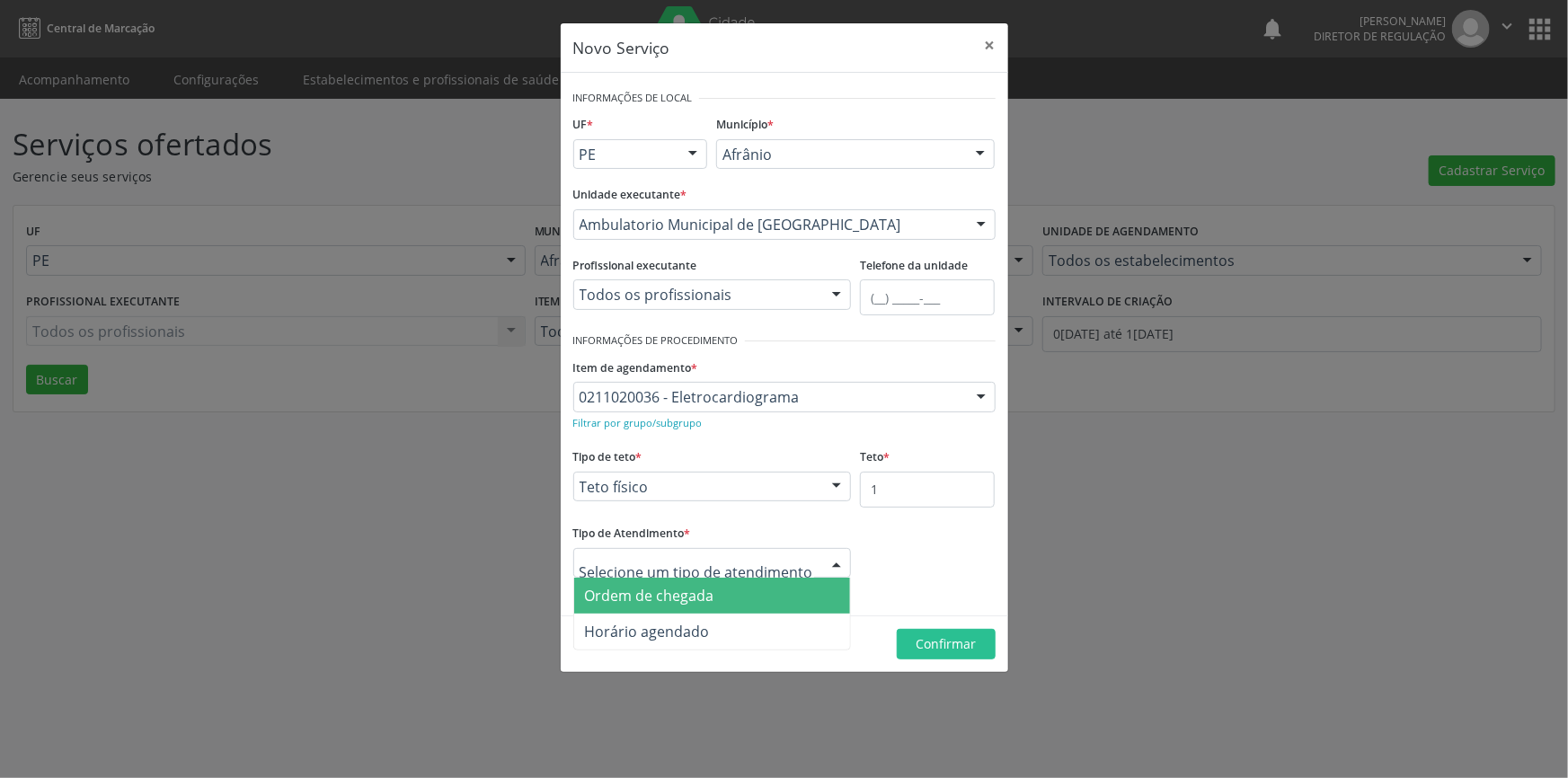
click at [742, 596] on span "Ordem de chegada" at bounding box center [712, 596] width 277 height 36
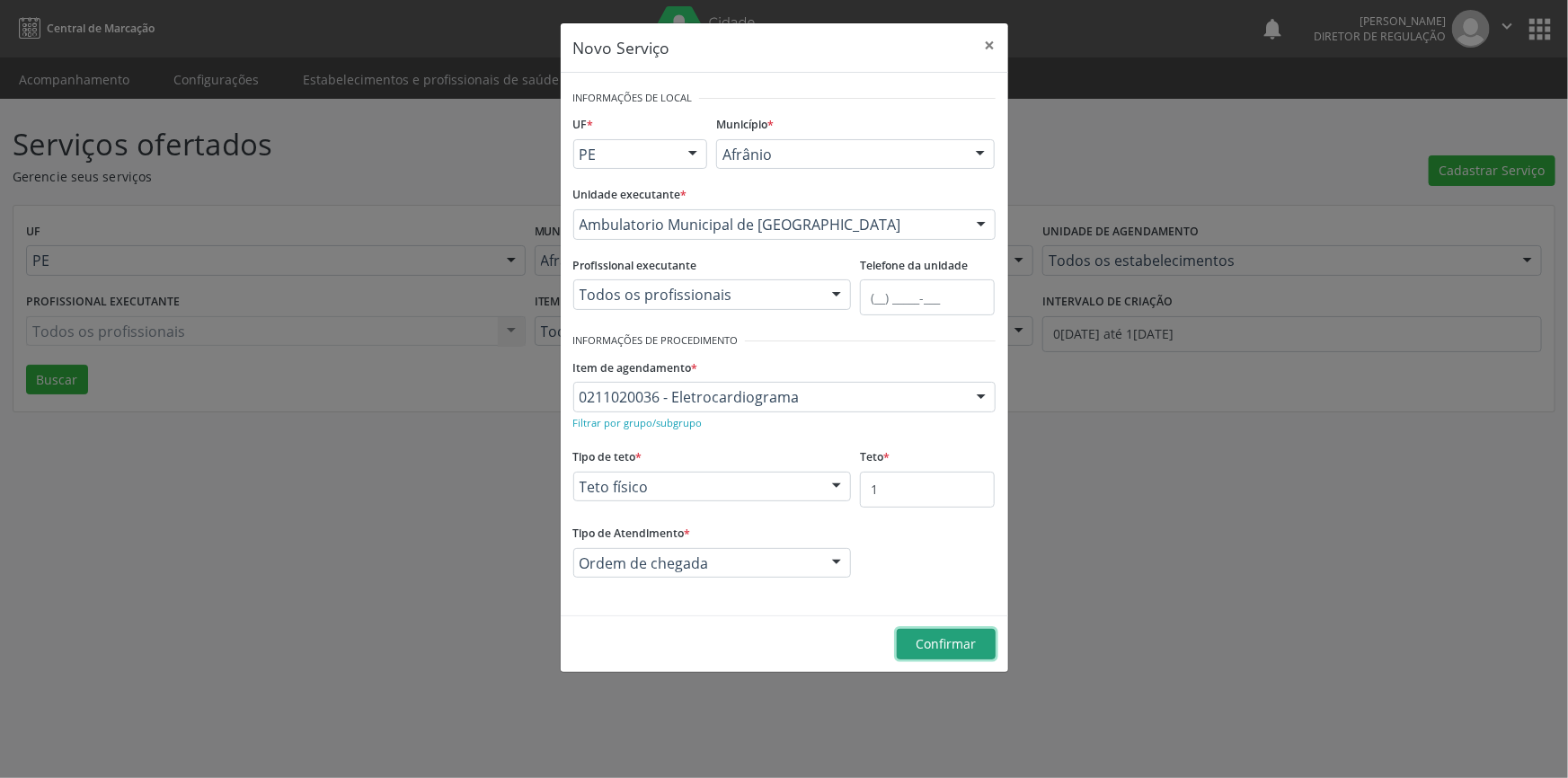
click at [947, 639] on span "Confirmar" at bounding box center [946, 644] width 60 height 17
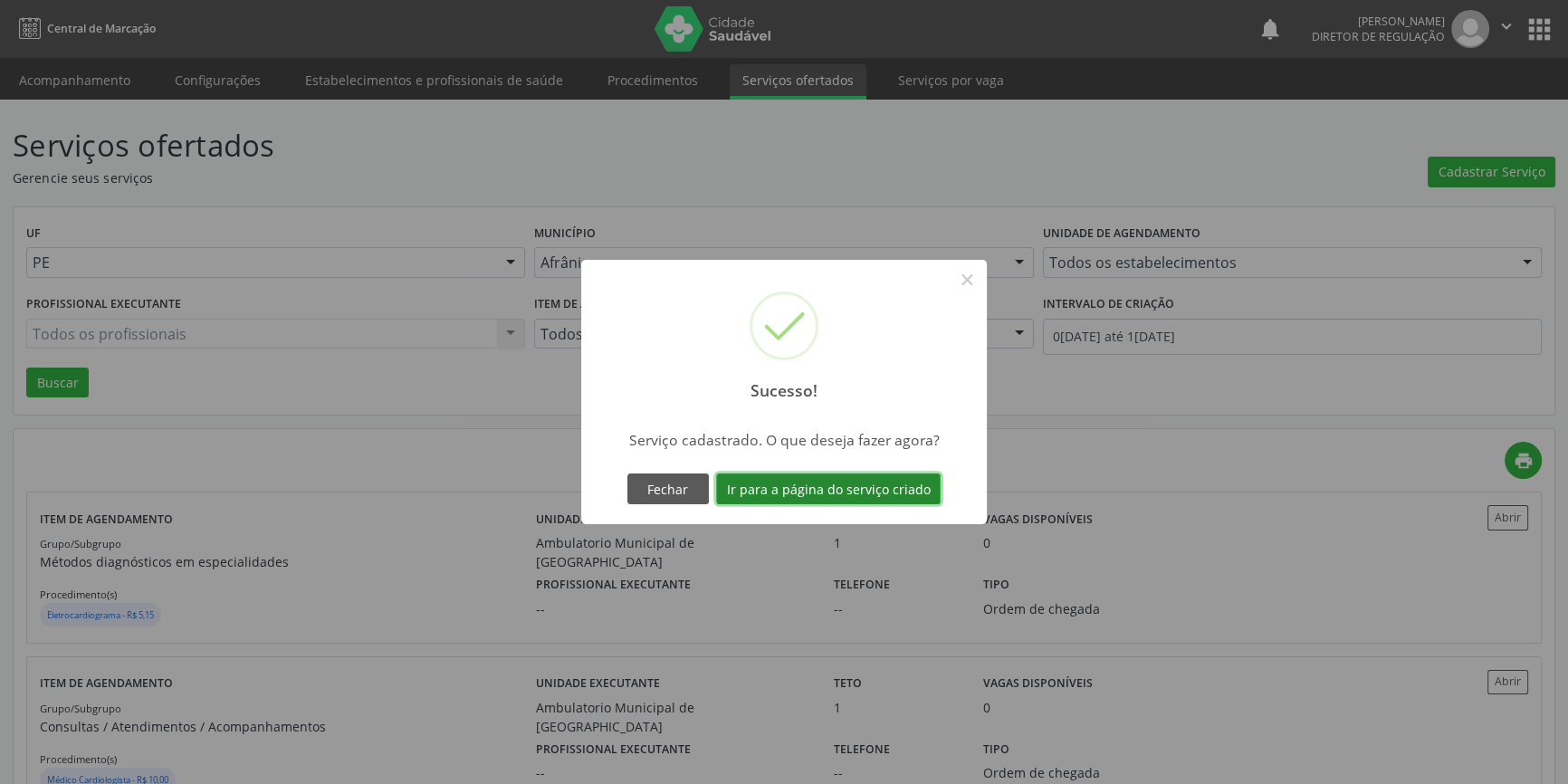
click at [877, 489] on button "Ir para a página do serviço criado" at bounding box center [829, 489] width 225 height 30
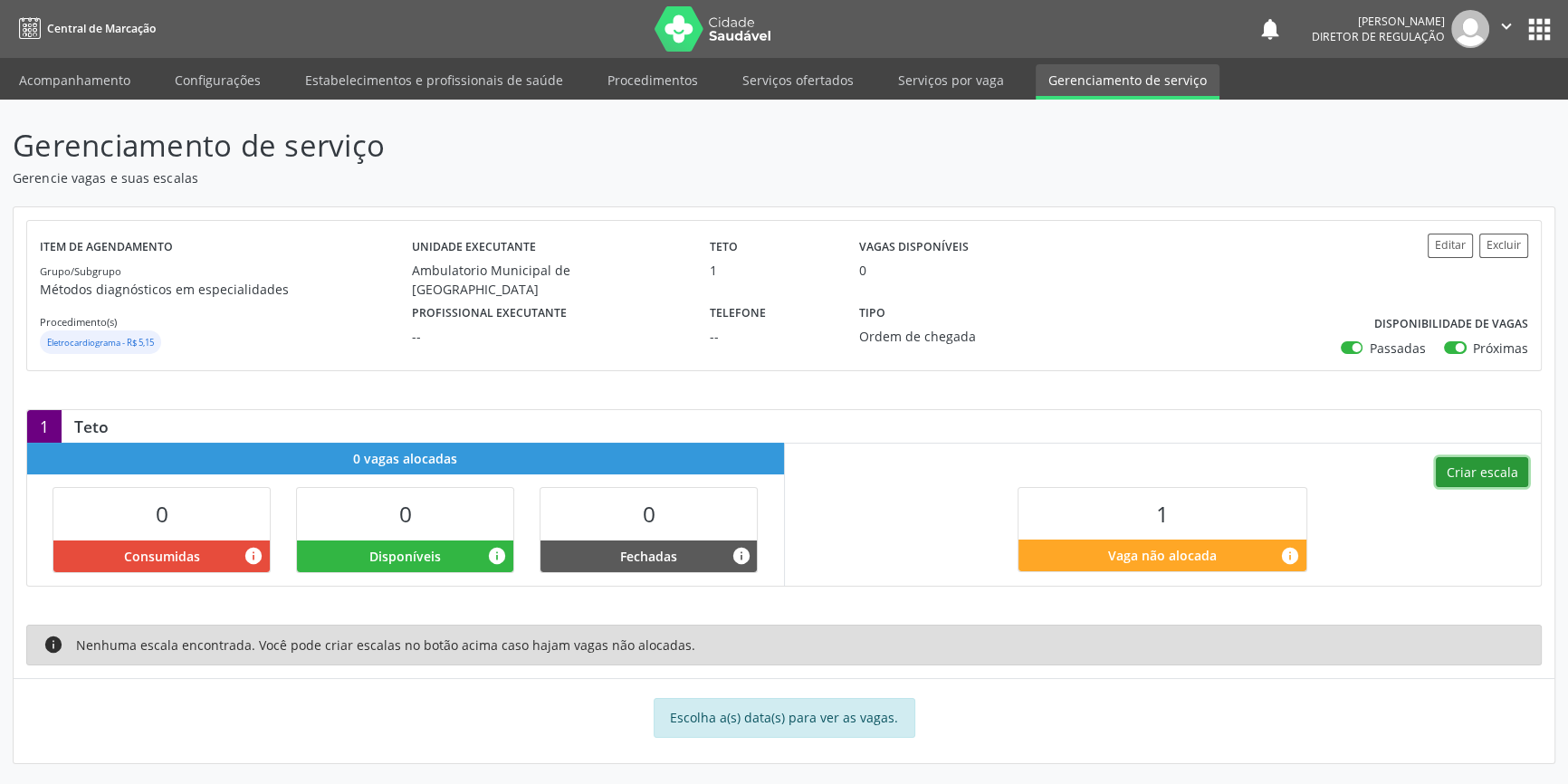
click at [1482, 474] on button "Criar escala" at bounding box center [1481, 473] width 92 height 30
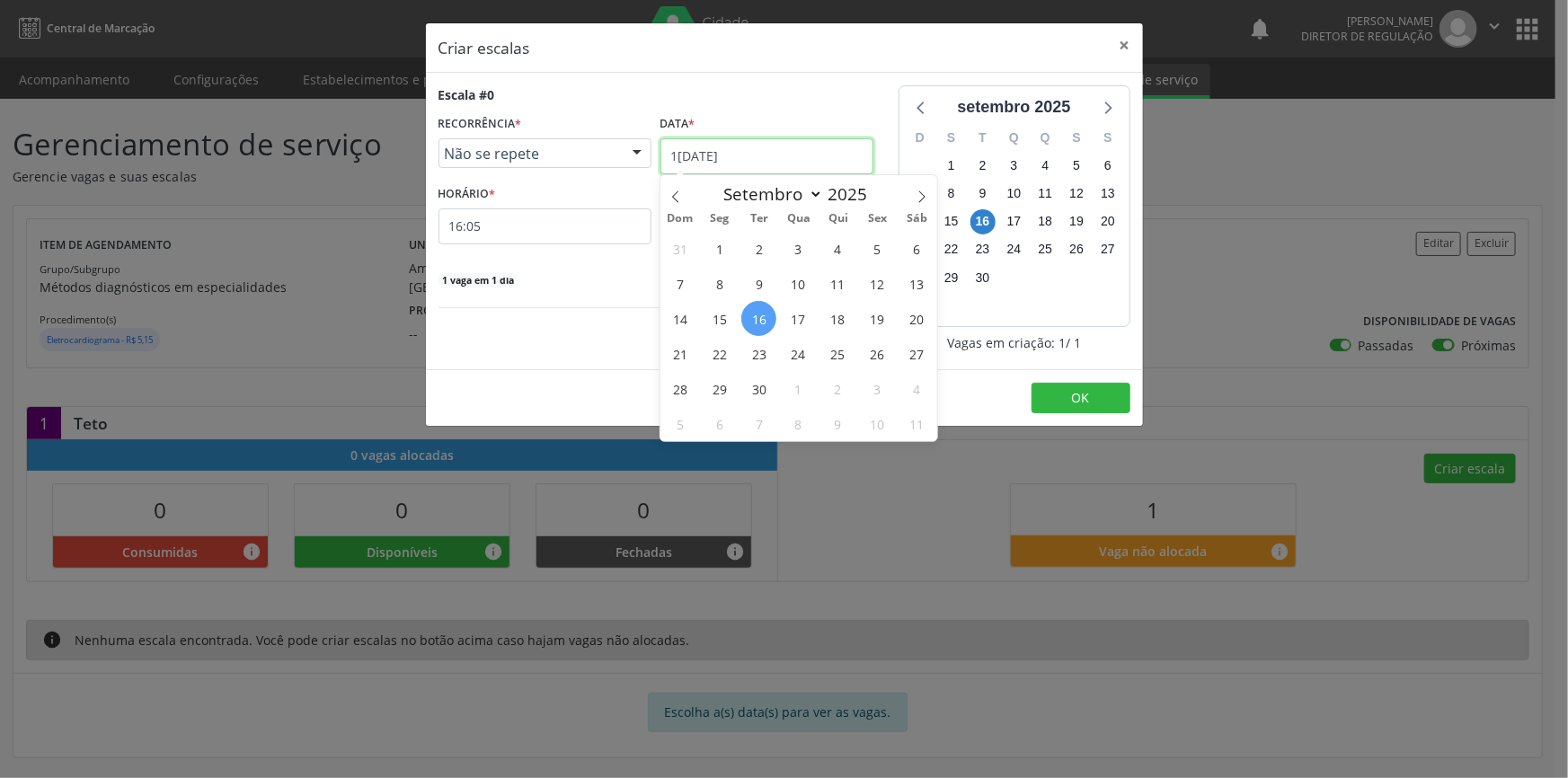
click at [770, 148] on input "1[DATE]" at bounding box center [767, 157] width 213 height 36
click at [674, 193] on icon at bounding box center [675, 196] width 12 height 12
select select "7"
click at [839, 386] on span "28" at bounding box center [837, 388] width 35 height 35
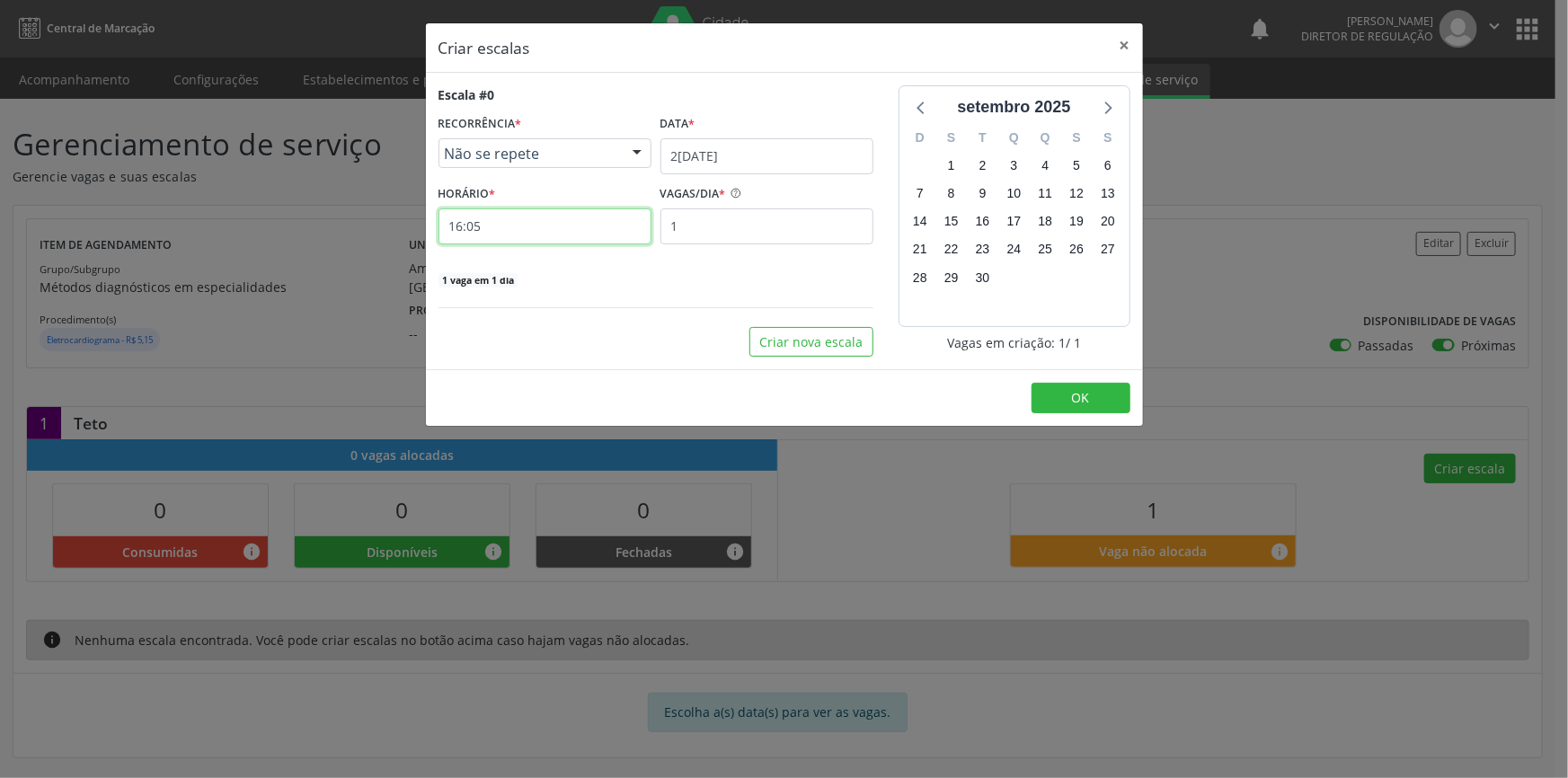
click at [494, 225] on input "16:05" at bounding box center [545, 227] width 213 height 36
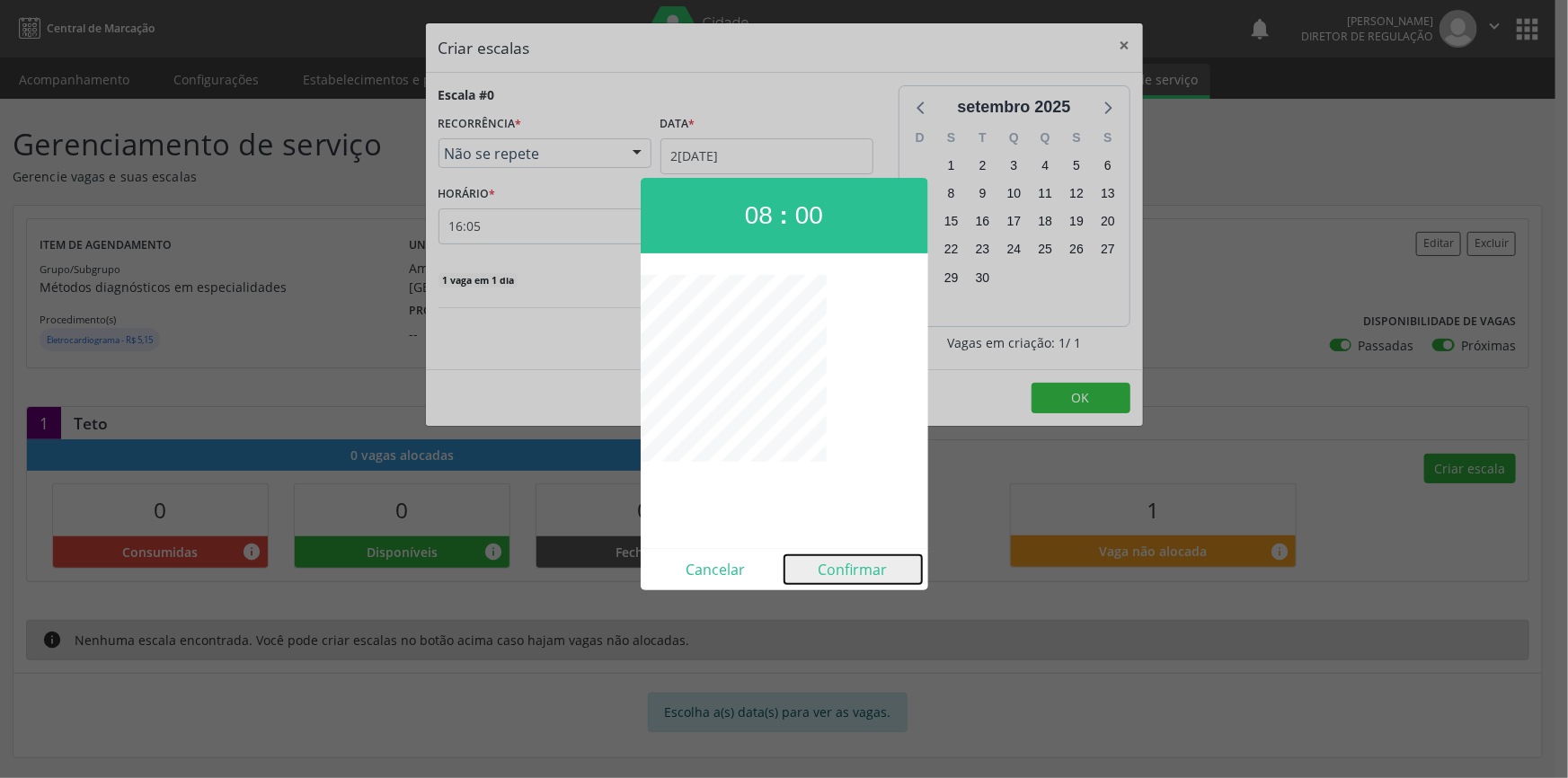
click at [864, 568] on button "Confirmar" at bounding box center [853, 569] width 138 height 28
type input "08:00"
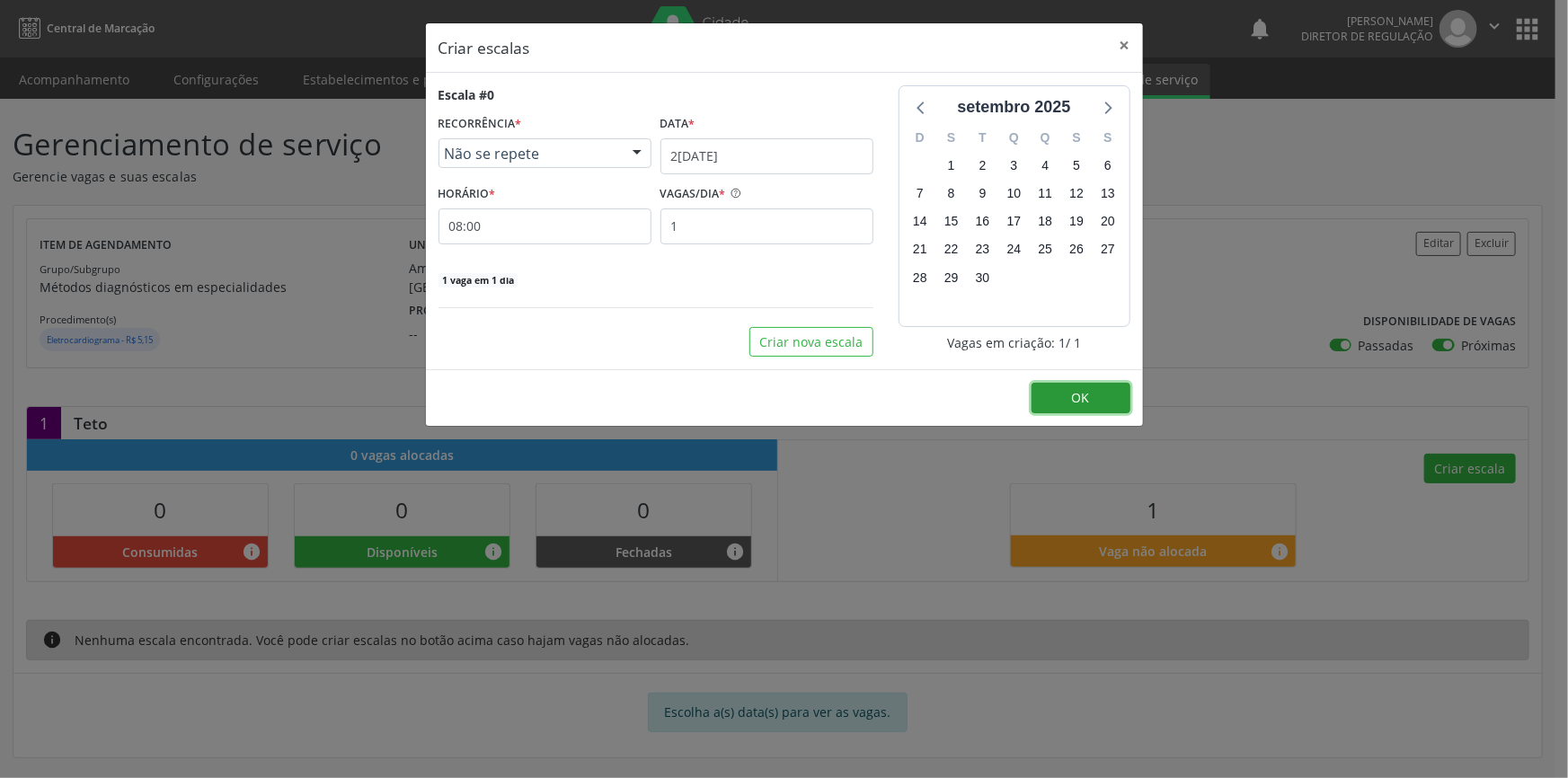
click at [1064, 397] on button "OK" at bounding box center [1080, 397] width 99 height 30
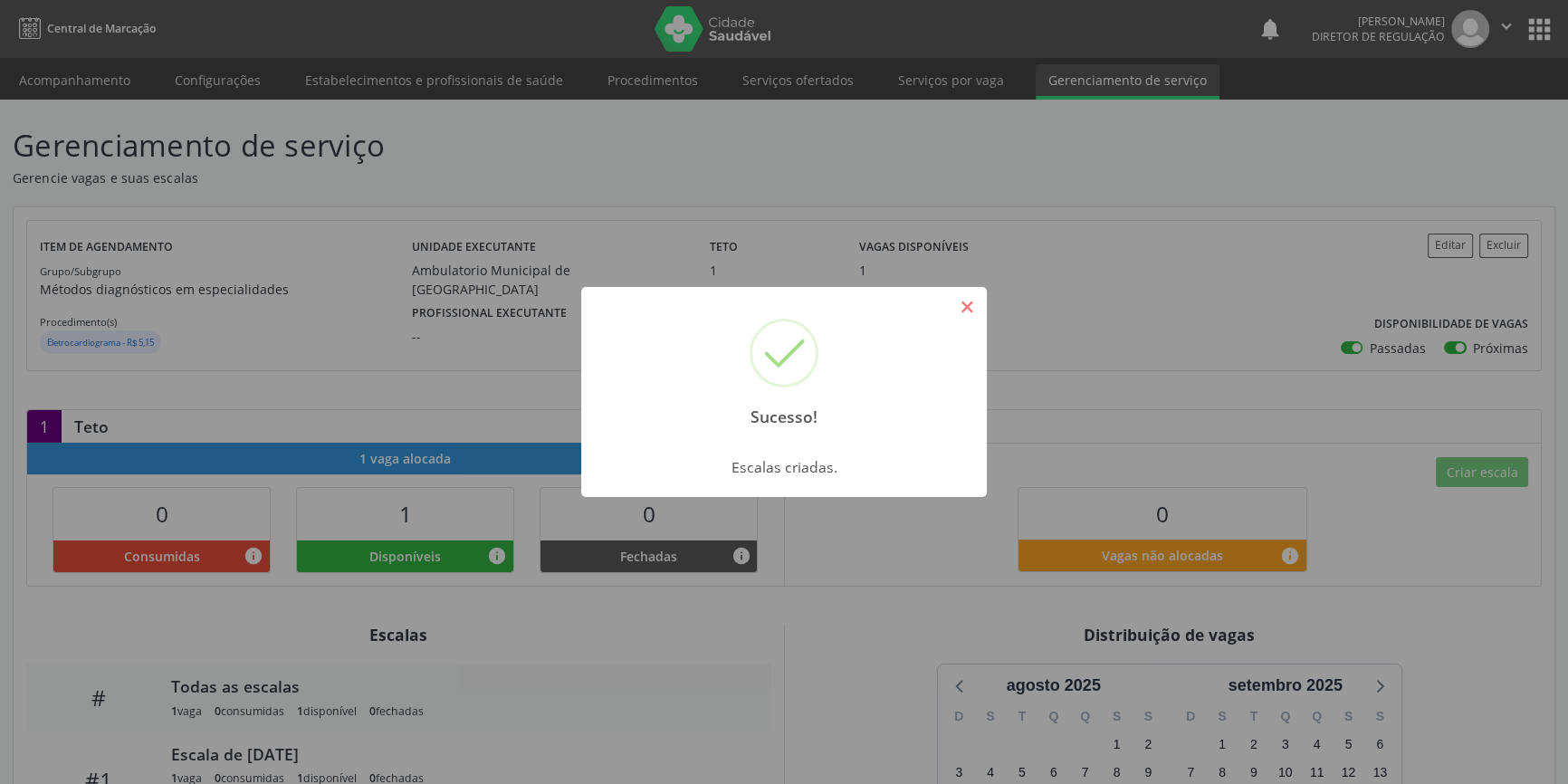
click at [967, 304] on button "×" at bounding box center [967, 306] width 30 height 30
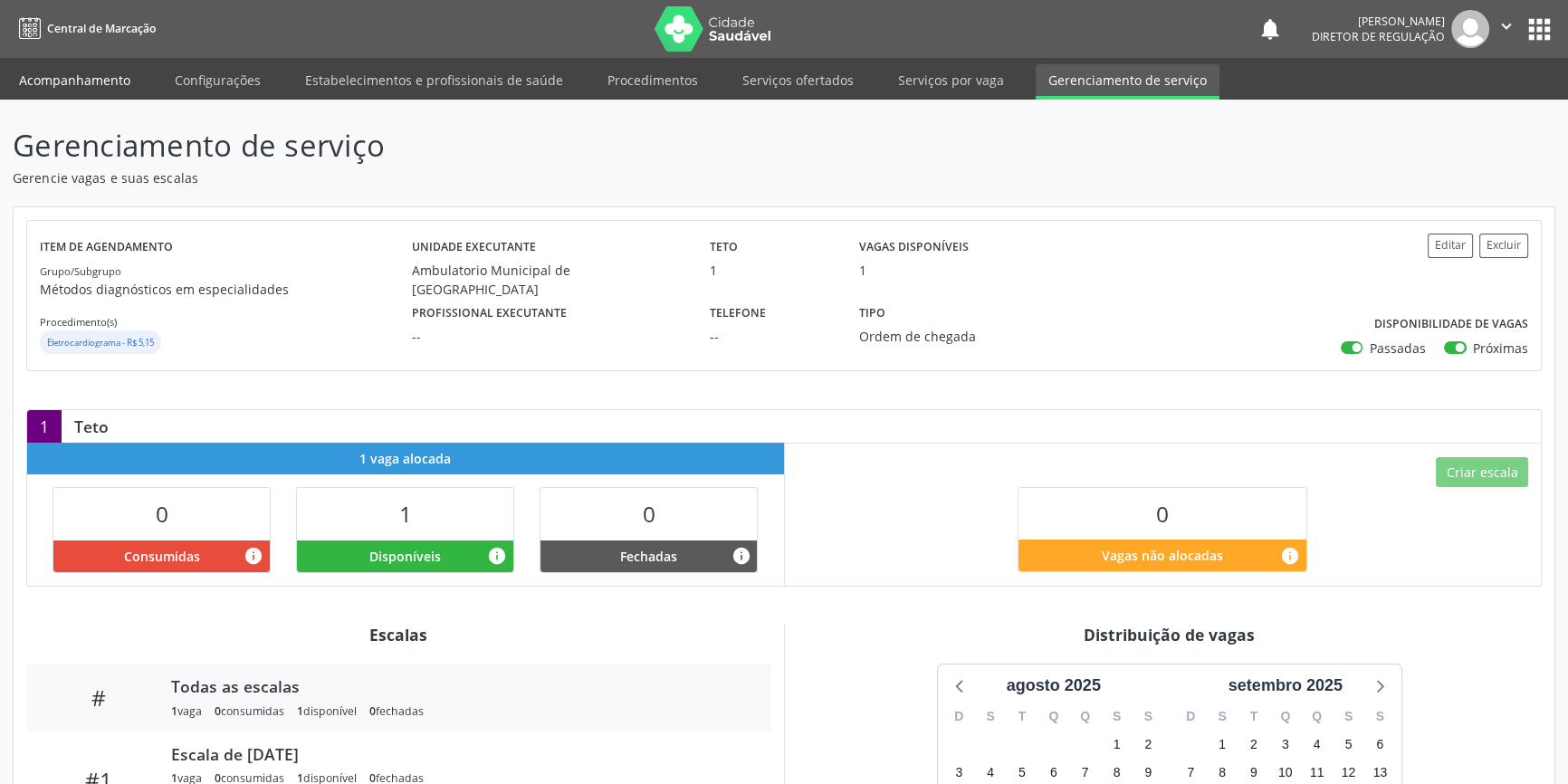
click at [110, 78] on link "Acompanhamento" at bounding box center [75, 80] width 137 height 31
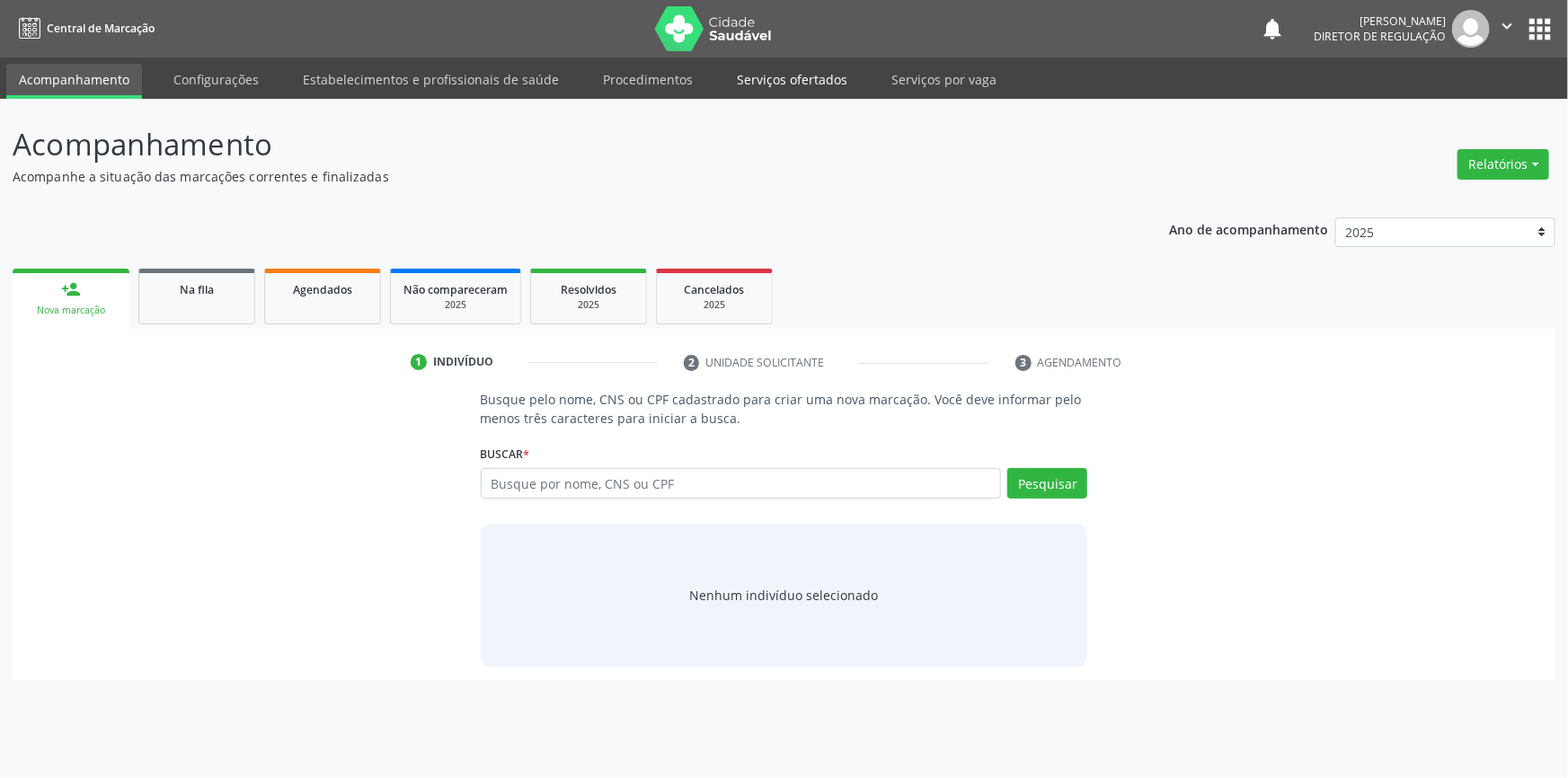
click at [817, 78] on link "Serviços ofertados" at bounding box center [792, 79] width 136 height 31
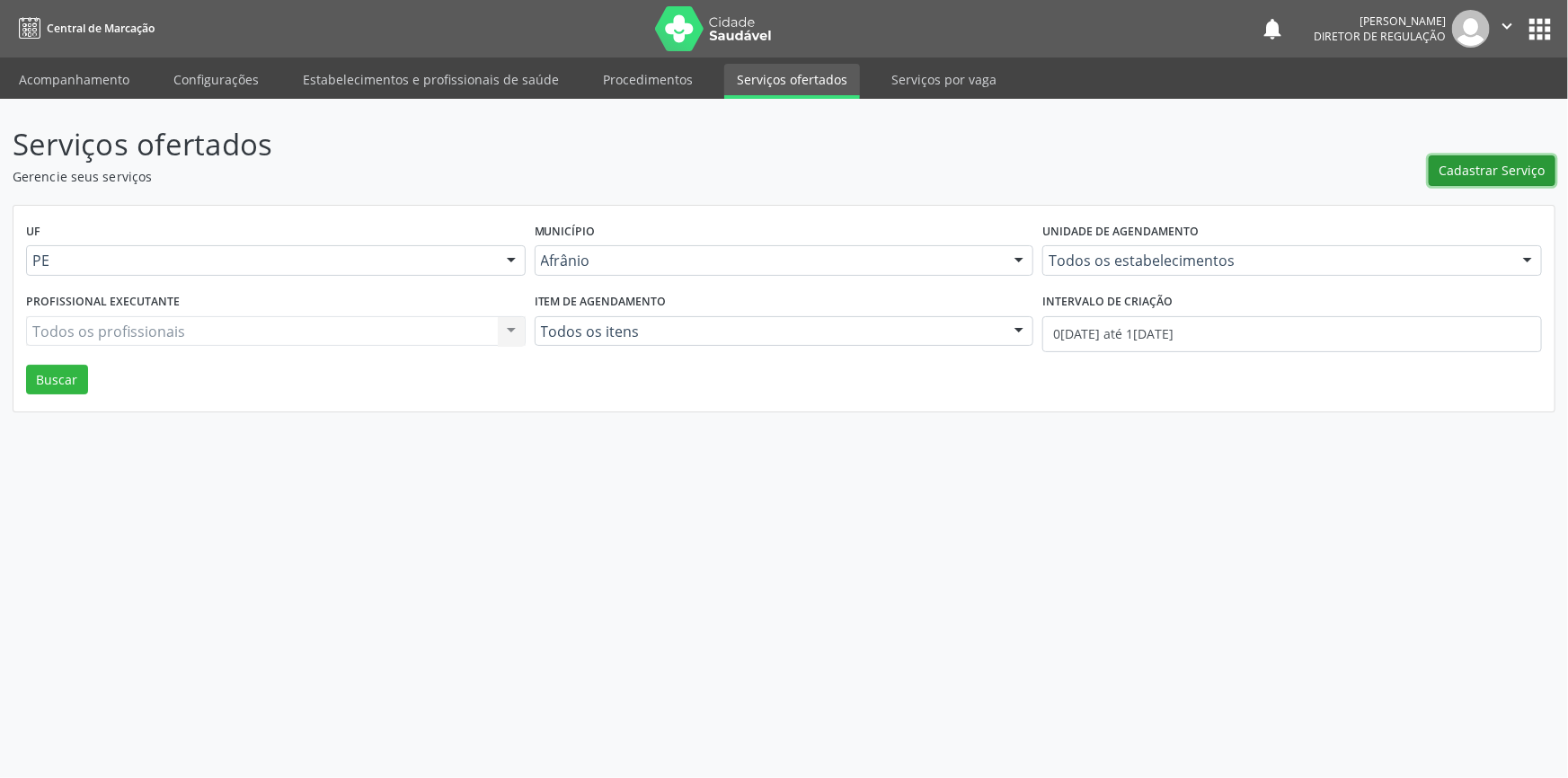
click at [1488, 170] on span "Cadastrar Serviço" at bounding box center [1492, 170] width 106 height 19
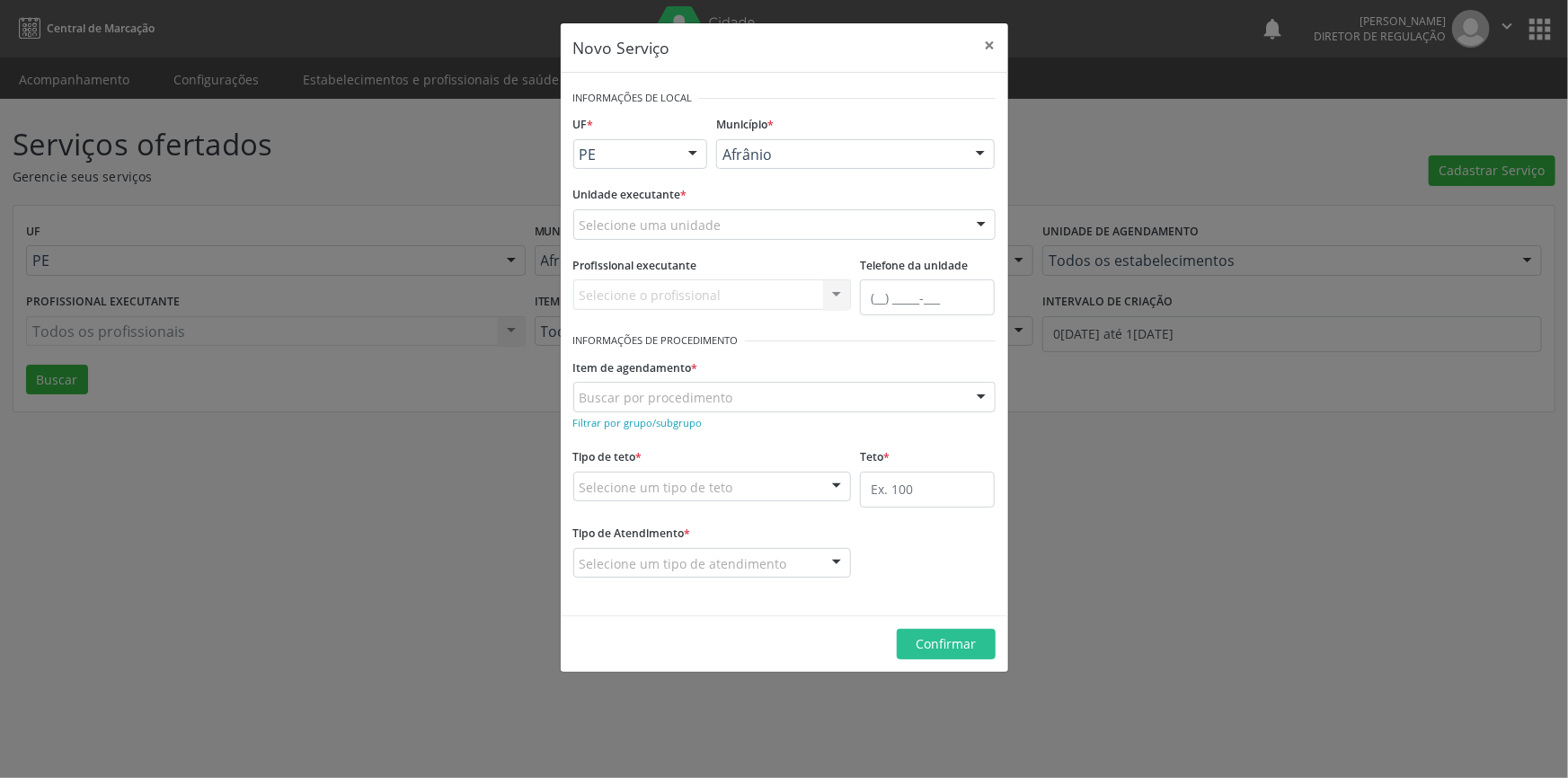
click at [819, 225] on div "Selecione uma unidade" at bounding box center [784, 225] width 422 height 30
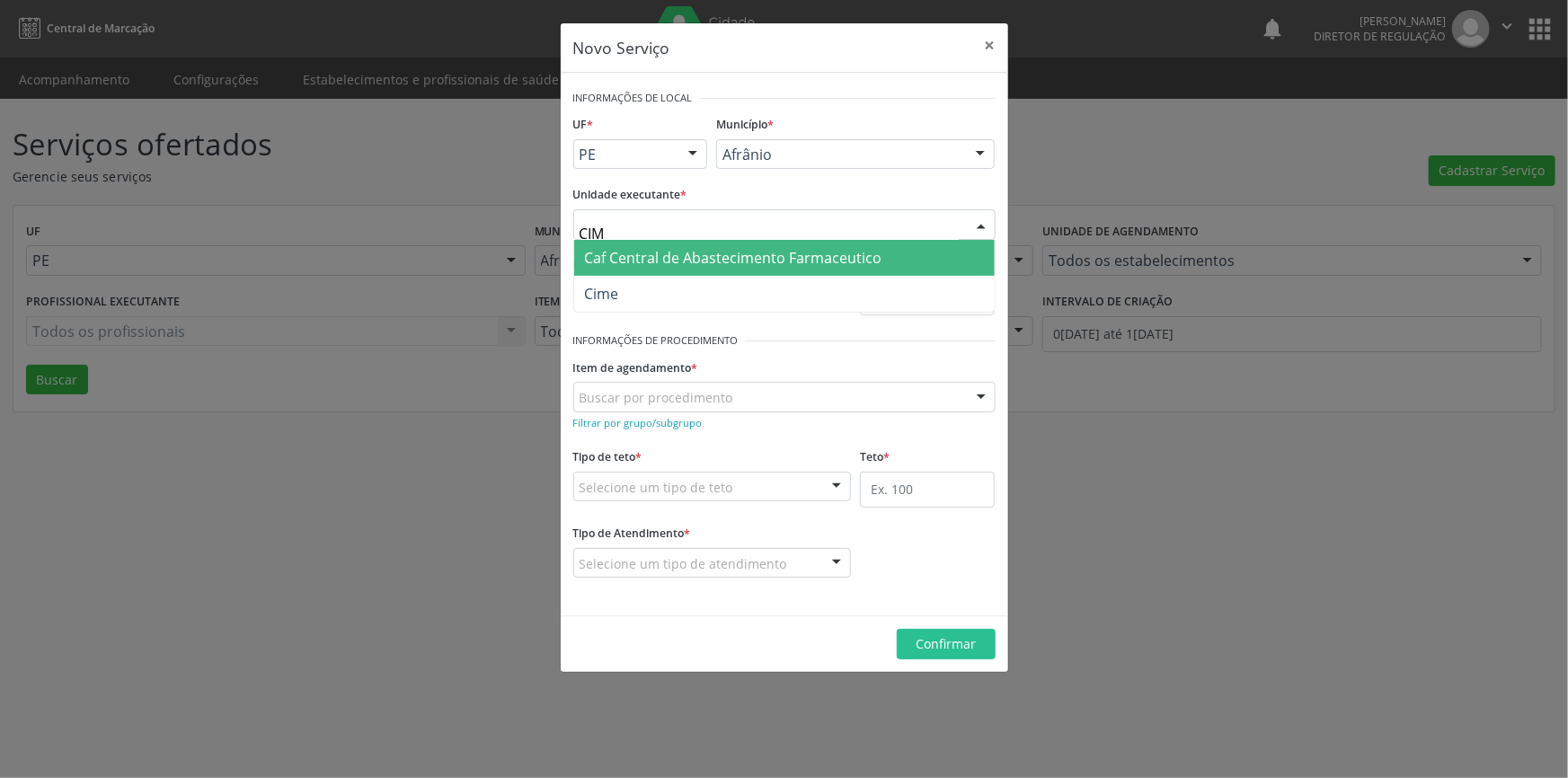
type input "CIME"
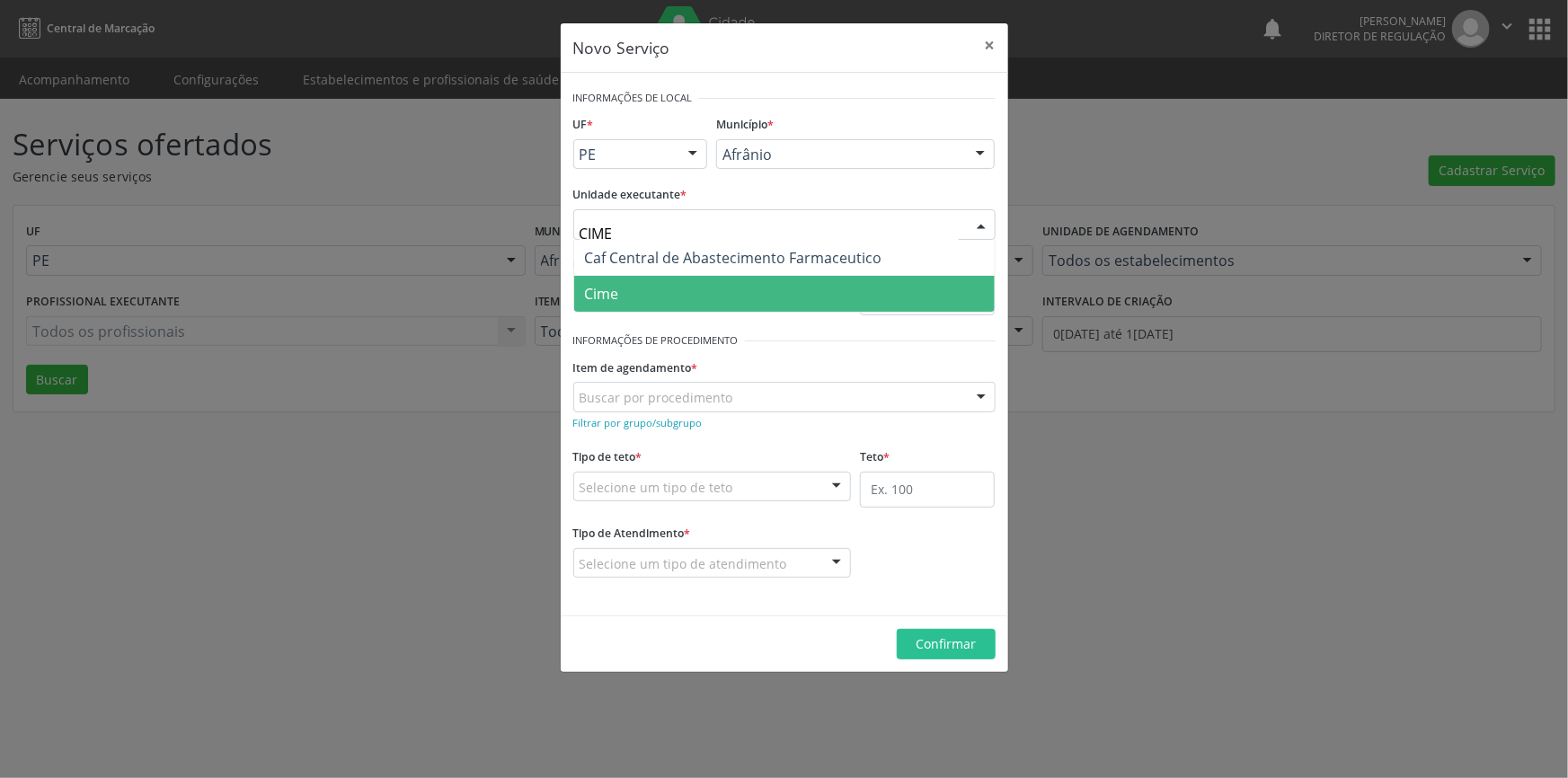
click at [775, 288] on span "Cime" at bounding box center [784, 294] width 420 height 36
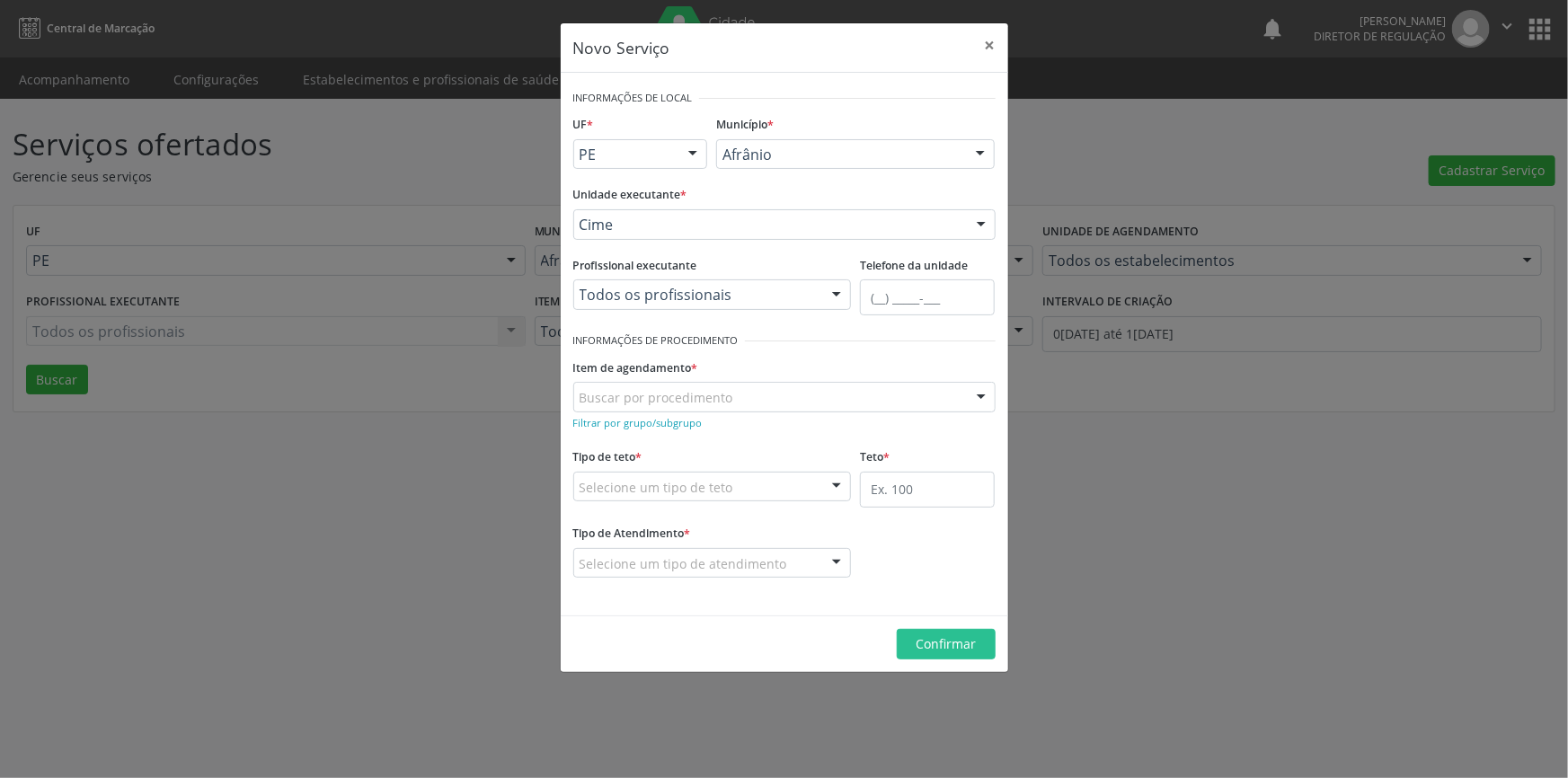
click at [752, 391] on div "Buscar por procedimento" at bounding box center [784, 397] width 422 height 30
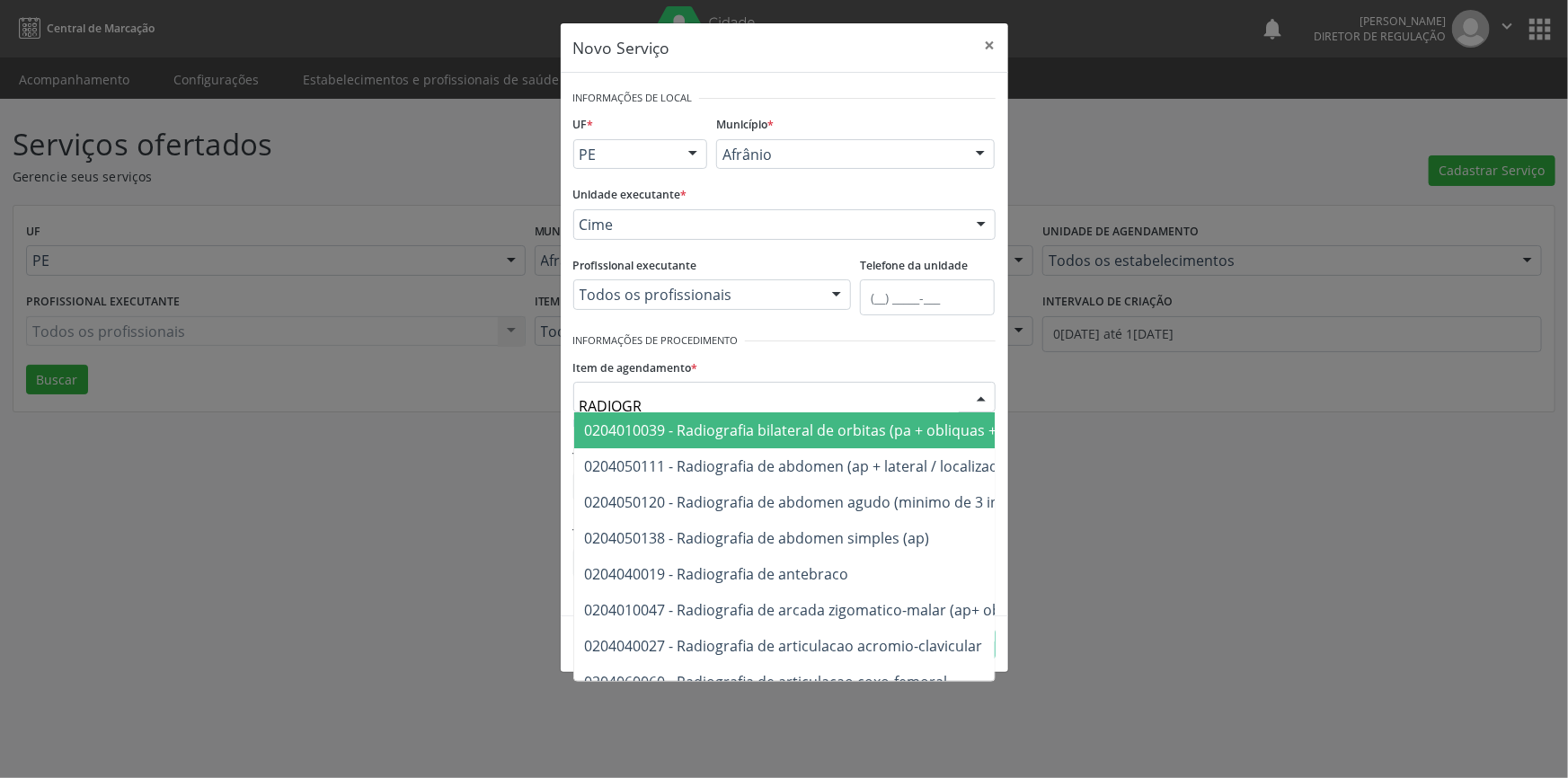
type input "RADIOGRA"
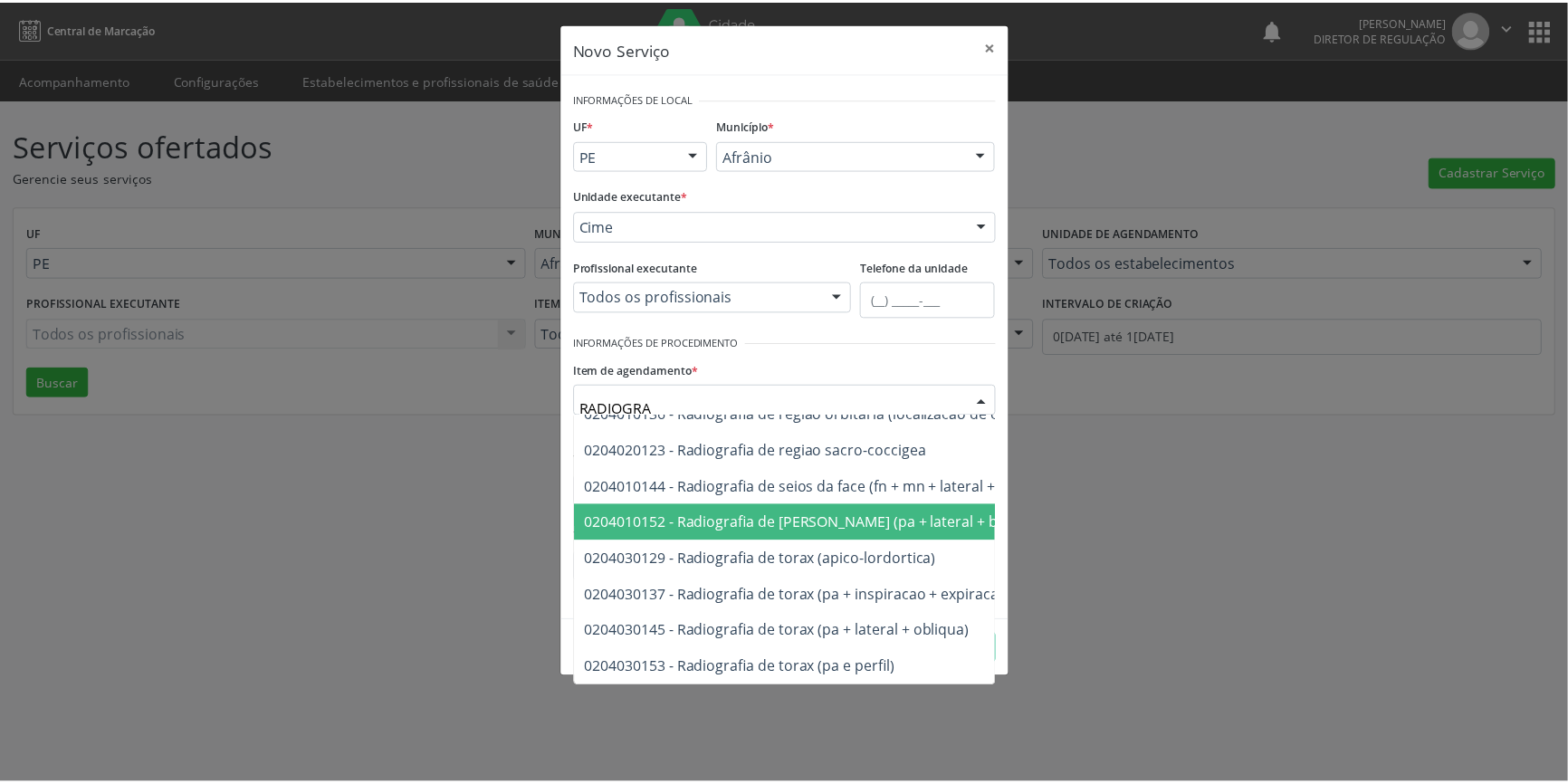
scroll to position [2057, 0]
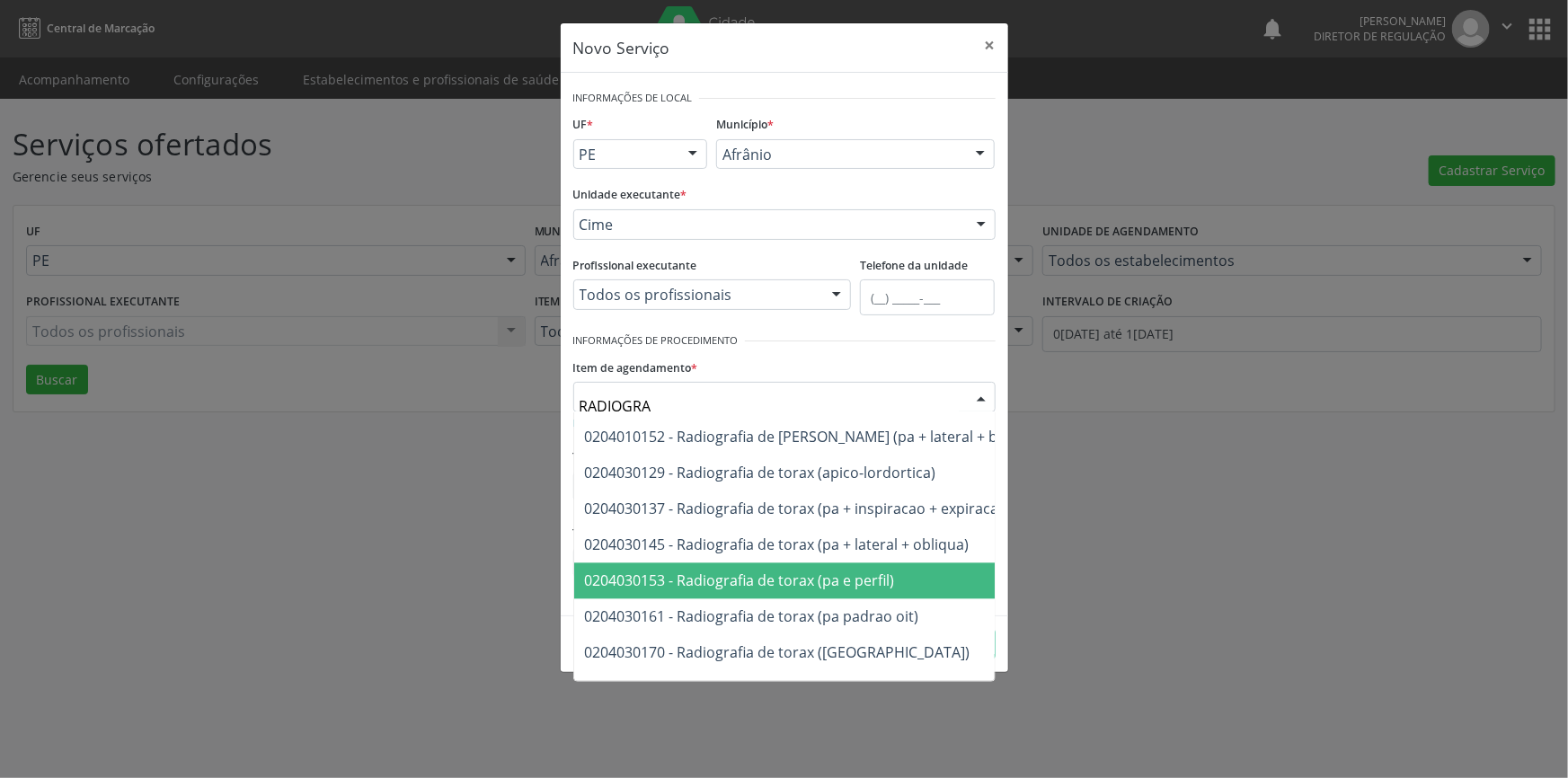
click at [826, 577] on span "0204030153 - Radiografia de torax (pa e perfil)" at bounding box center [740, 581] width 310 height 20
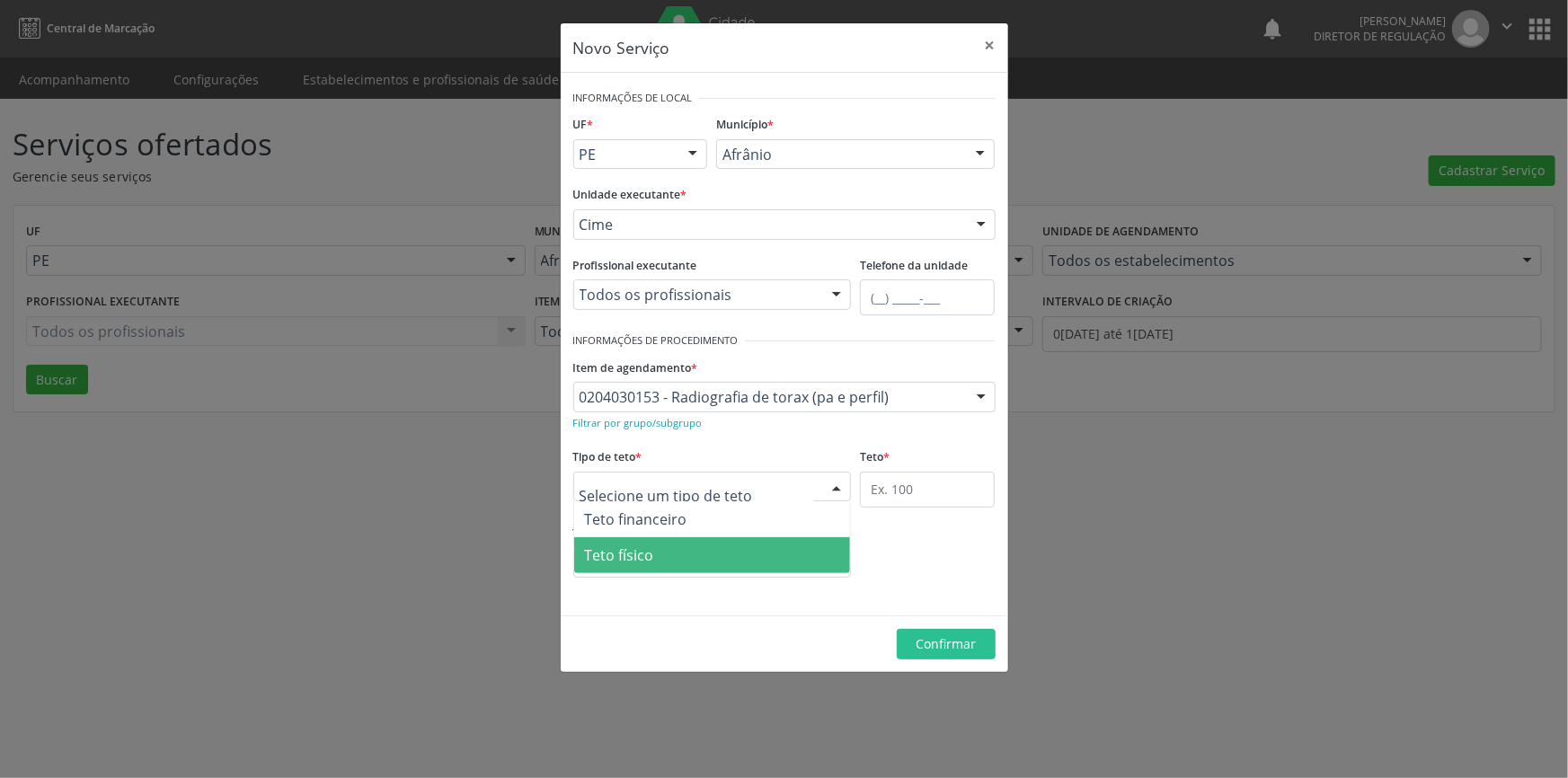
click at [687, 551] on span "Teto físico" at bounding box center [712, 555] width 277 height 36
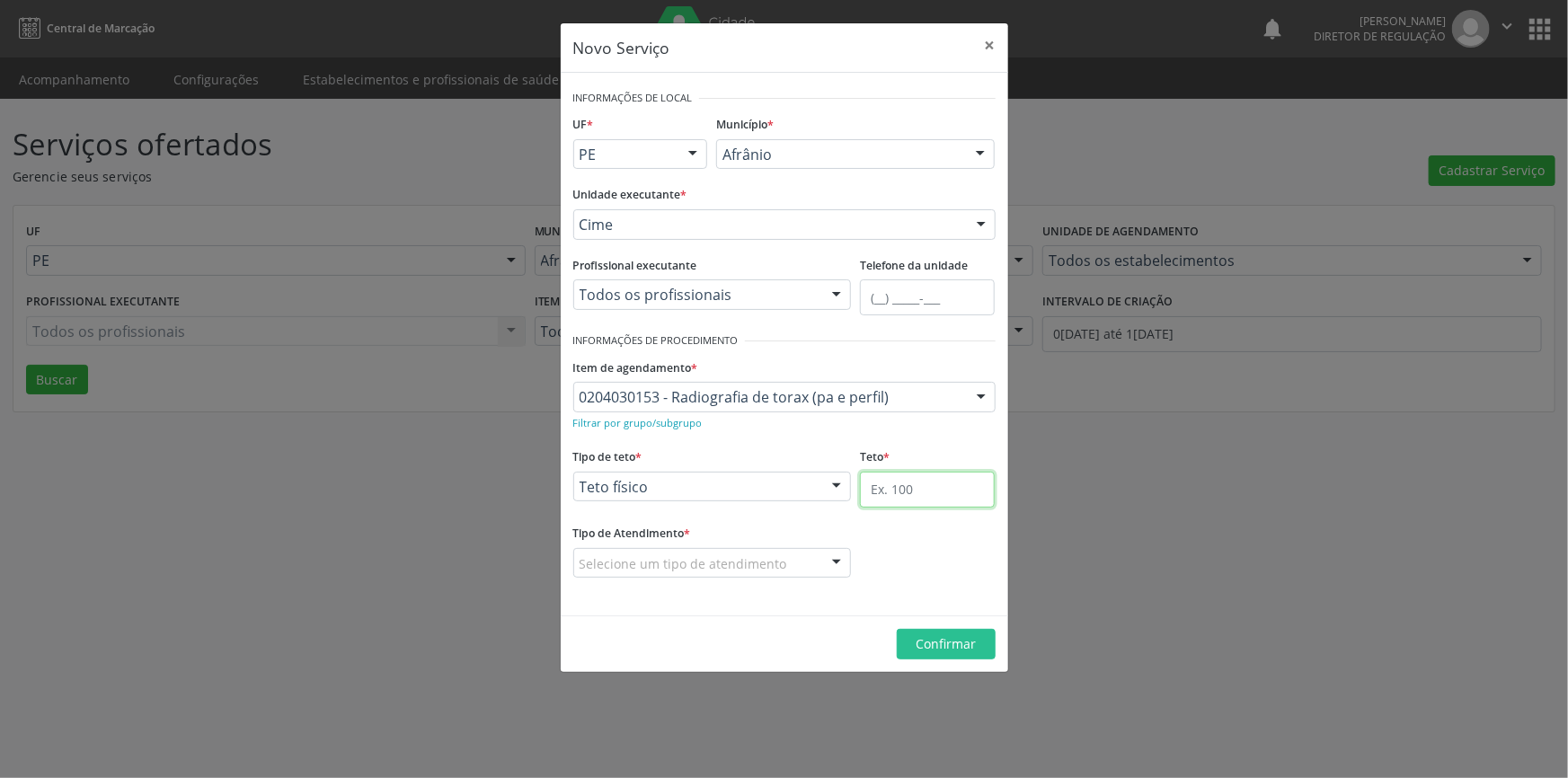
click at [917, 493] on input "text" at bounding box center [927, 490] width 135 height 36
type input "1"
click at [737, 551] on div "Selecione um tipo de atendimento" at bounding box center [712, 563] width 278 height 30
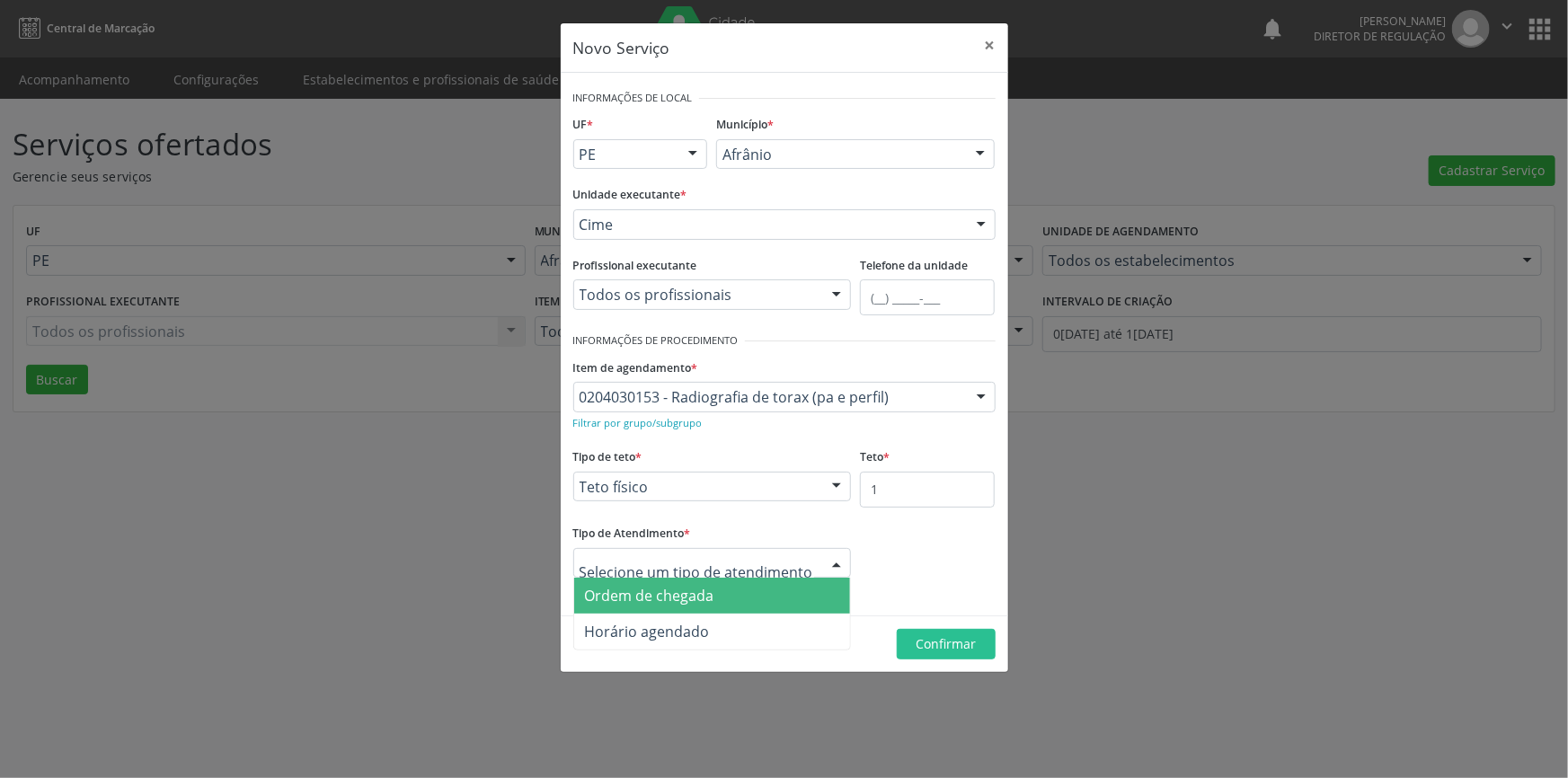
click at [740, 600] on span "Ordem de chegada" at bounding box center [712, 596] width 277 height 36
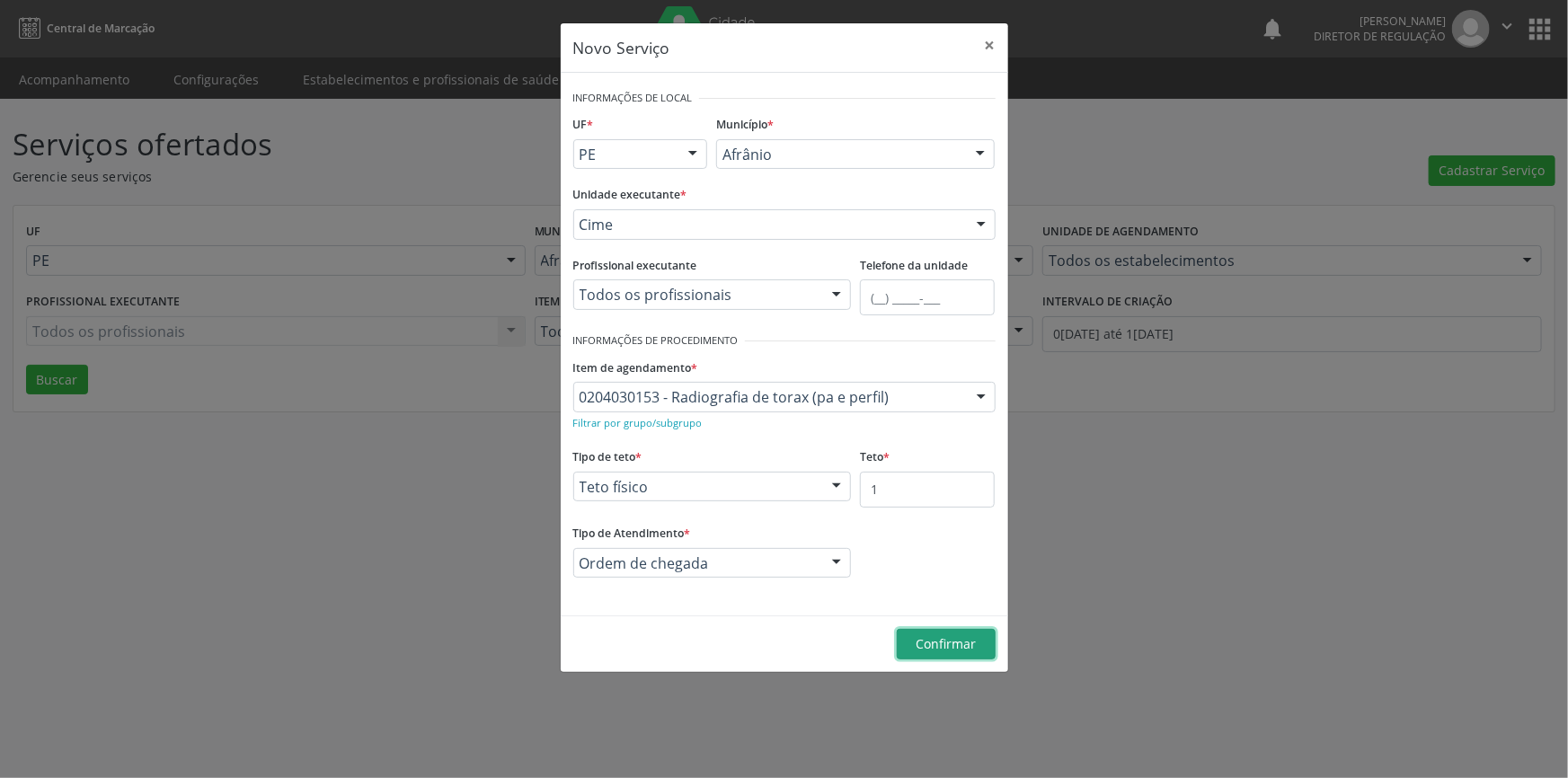
click at [943, 632] on button "Confirmar" at bounding box center [946, 644] width 99 height 30
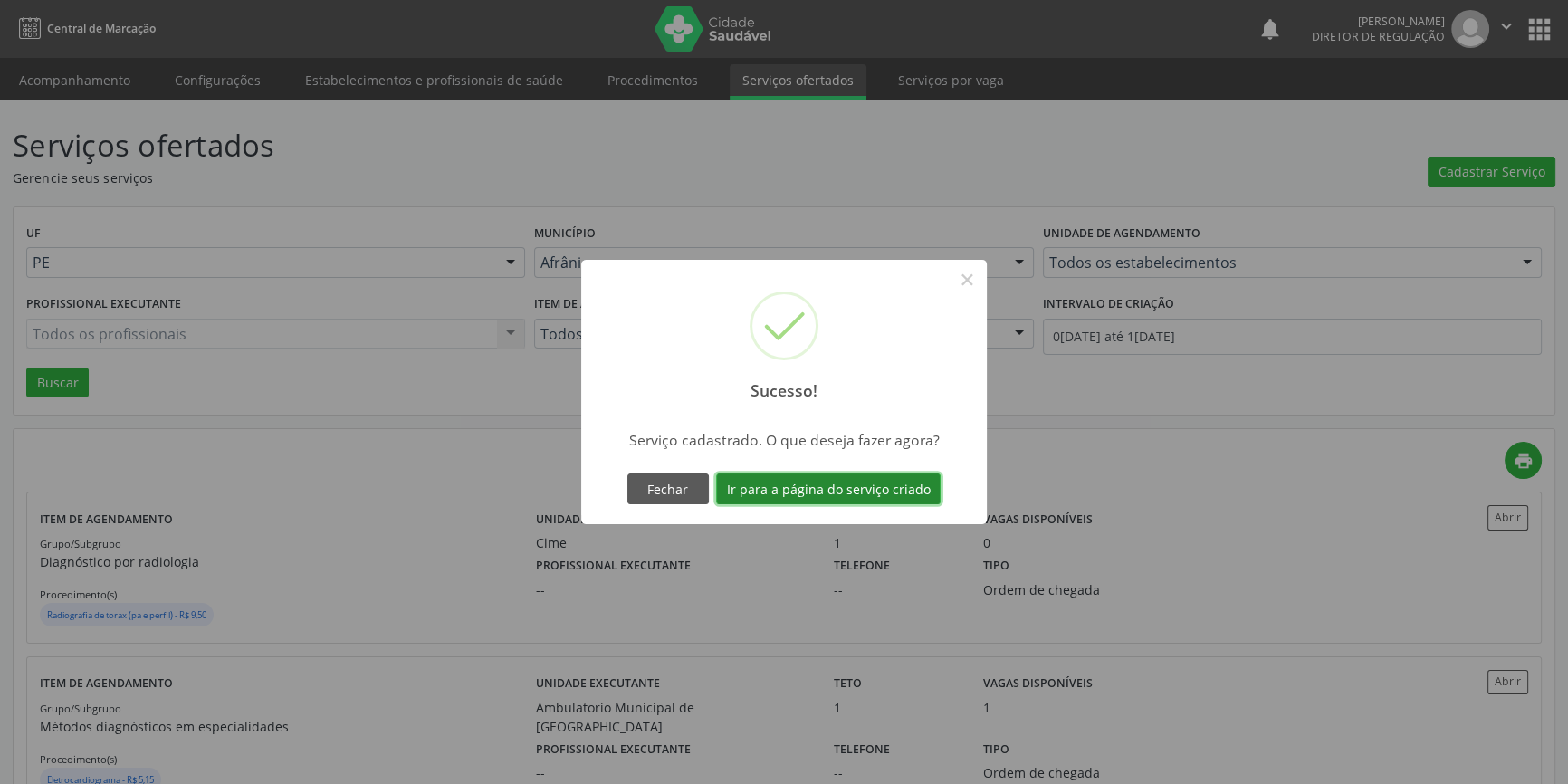
click at [905, 489] on button "Ir para a página do serviço criado" at bounding box center [829, 489] width 225 height 30
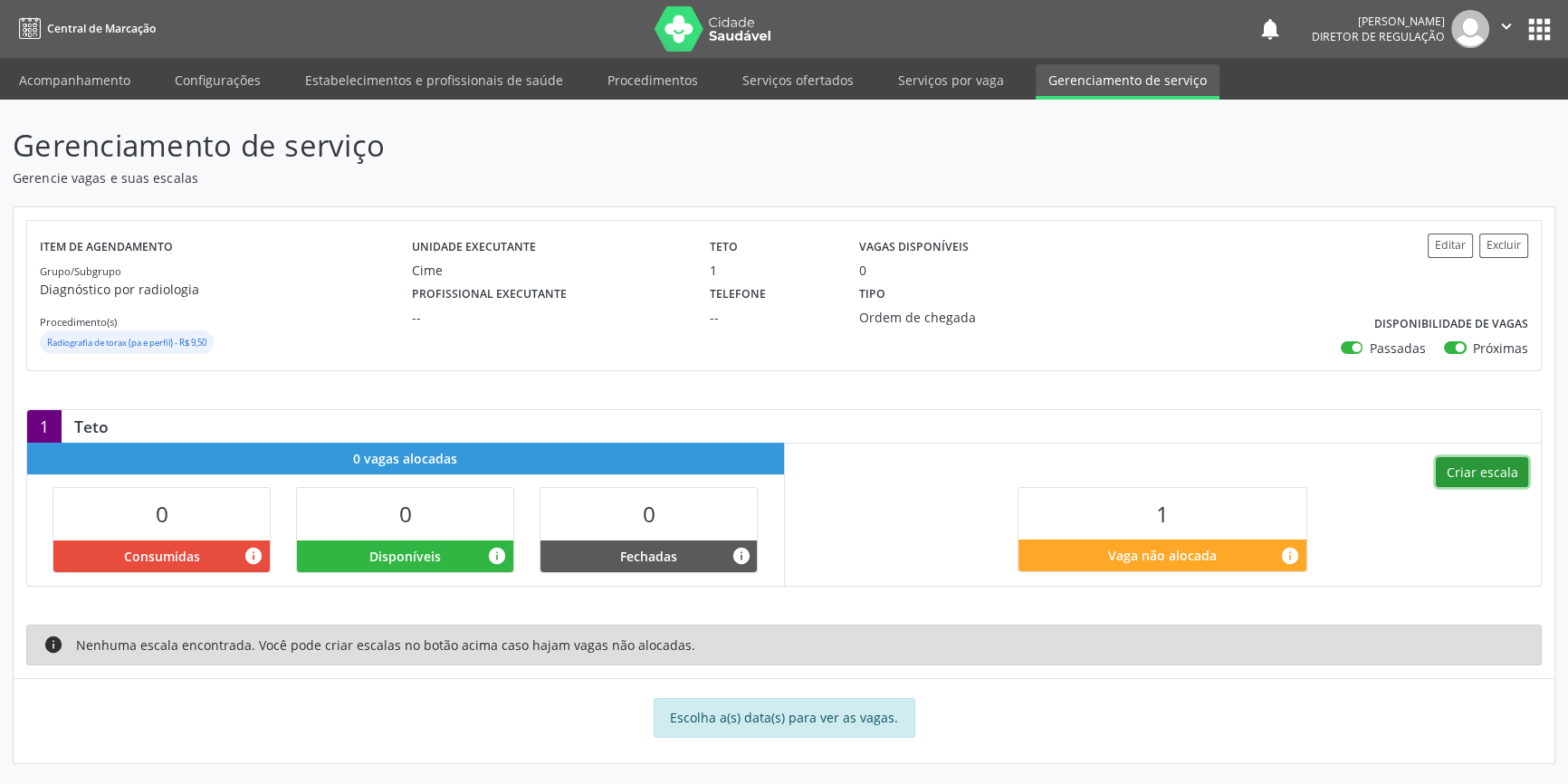
click at [1496, 477] on button "Criar escala" at bounding box center [1481, 473] width 92 height 30
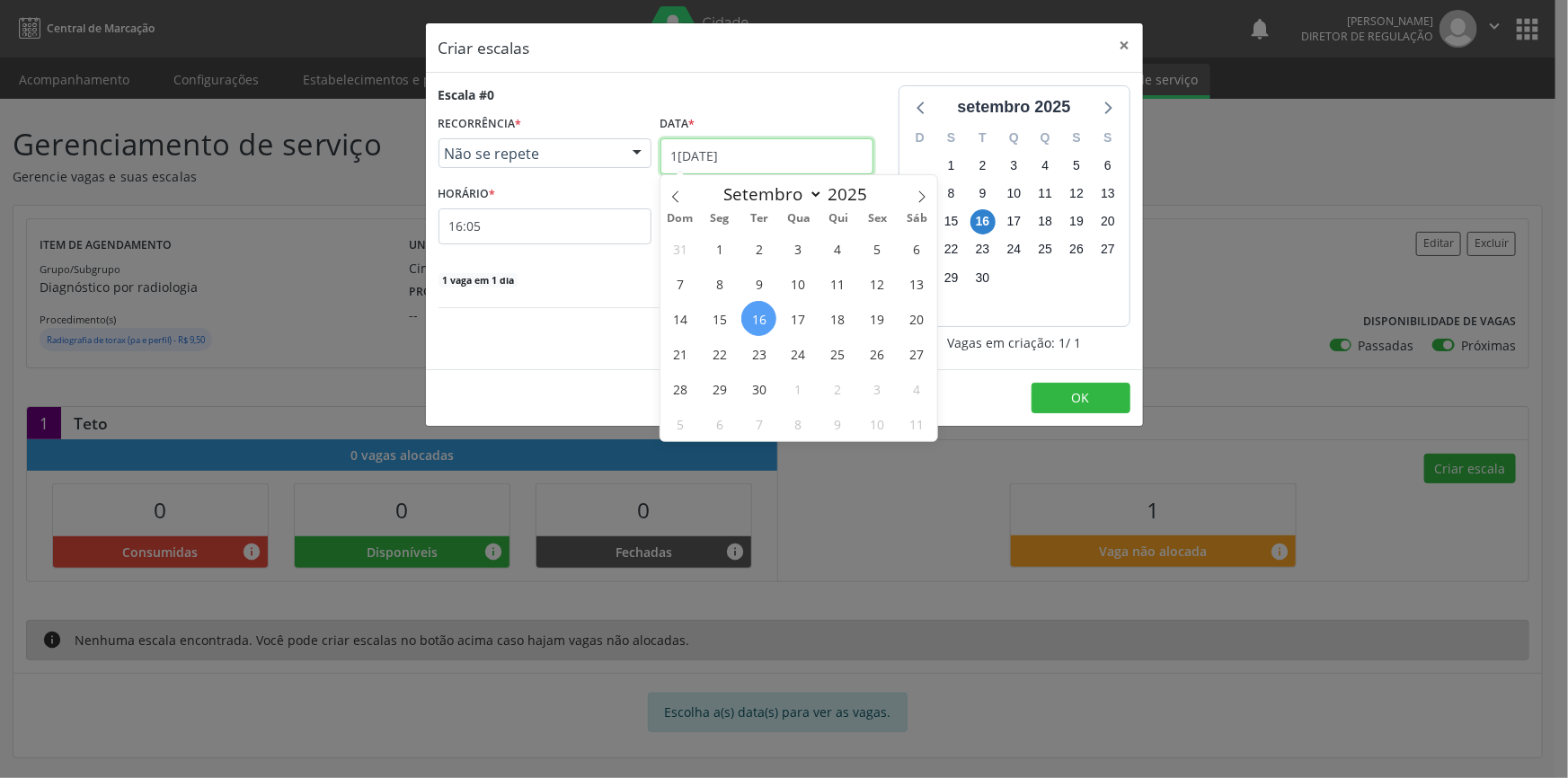
click at [759, 150] on input "1[DATE]" at bounding box center [767, 157] width 213 height 36
click at [675, 193] on icon at bounding box center [675, 196] width 7 height 11
select select "7"
click at [838, 387] on span "28" at bounding box center [837, 388] width 35 height 35
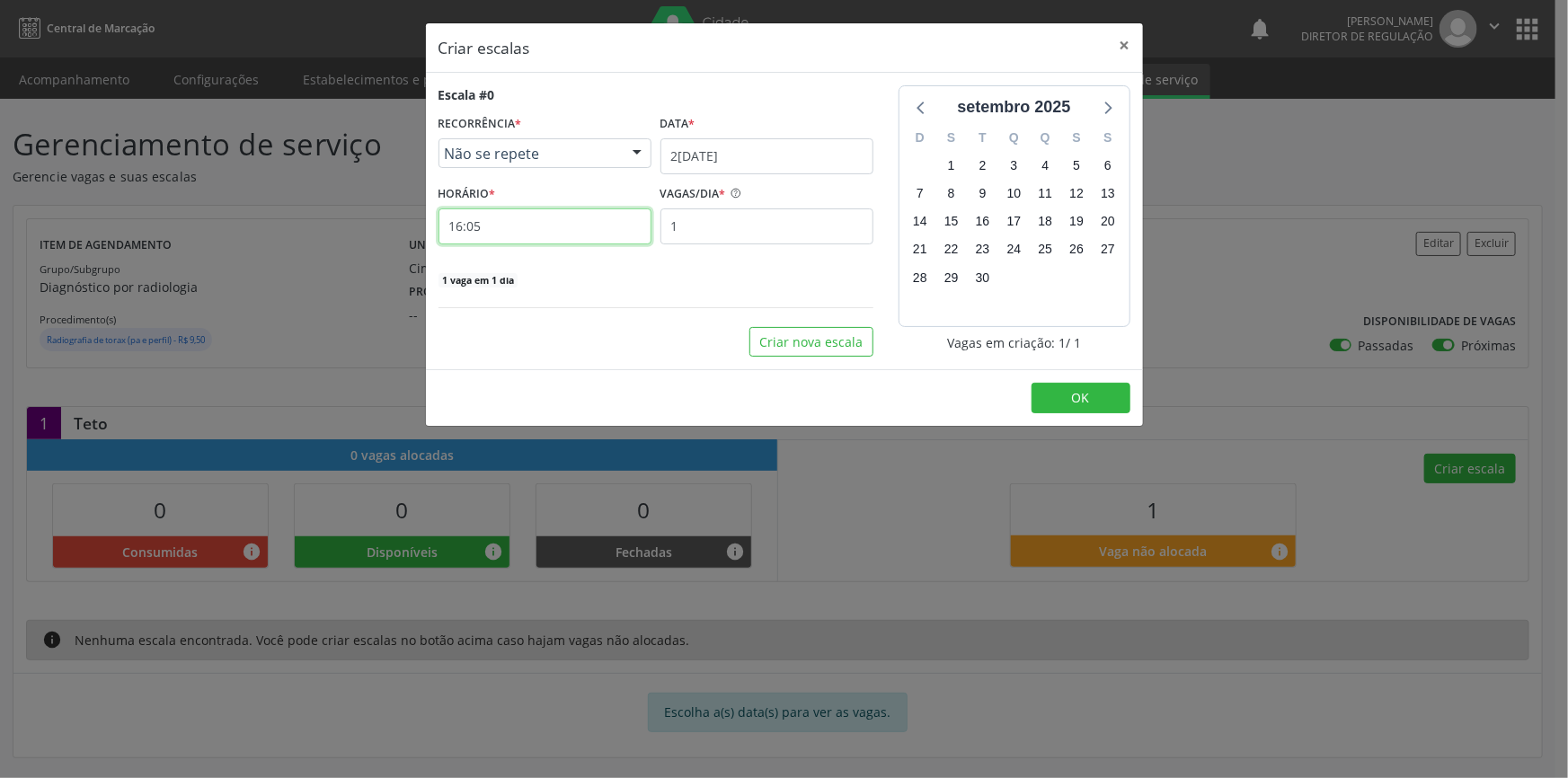
click at [565, 232] on input "16:05" at bounding box center [545, 227] width 213 height 36
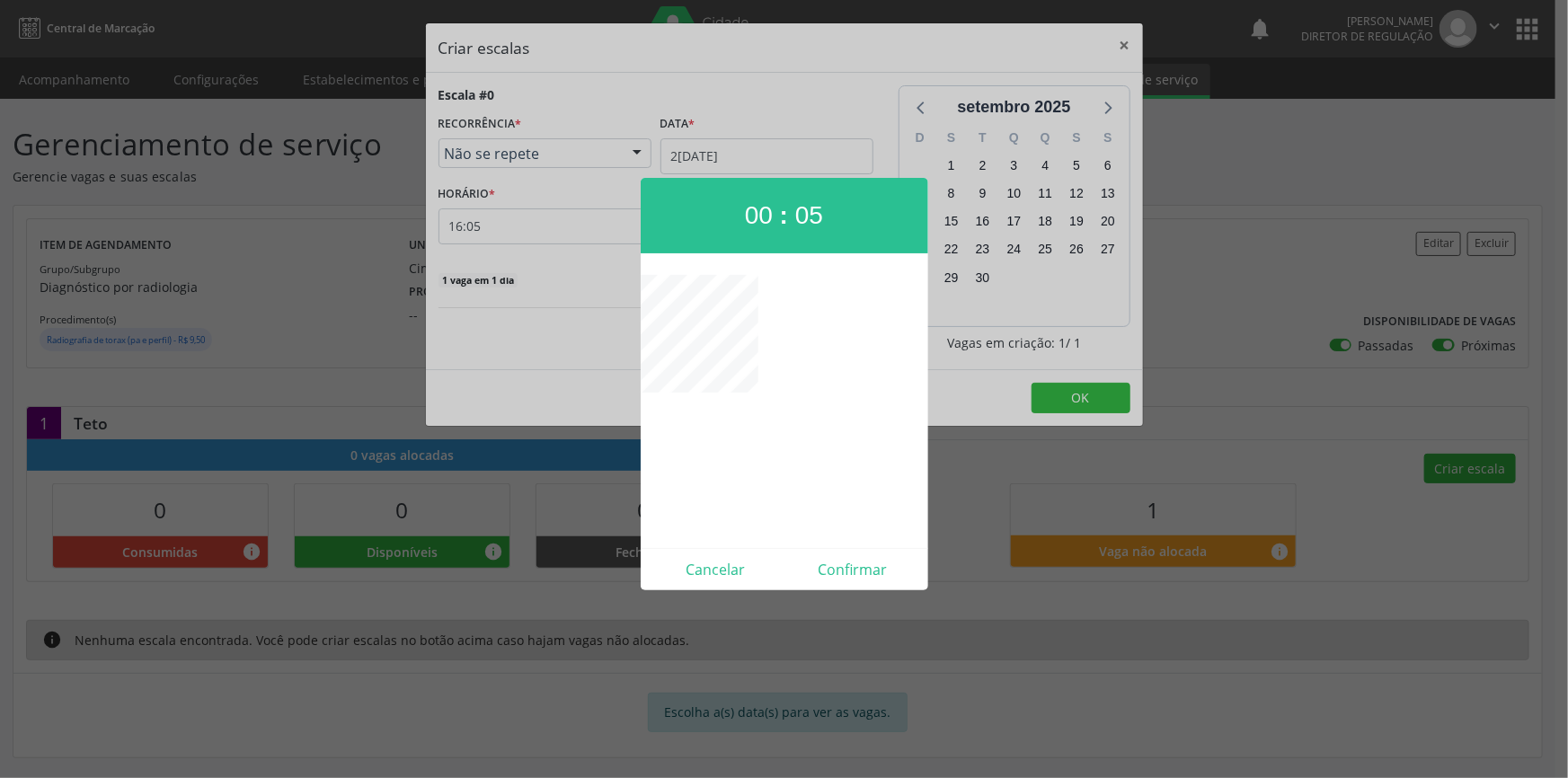
click at [781, 213] on b ":" at bounding box center [784, 215] width 8 height 28
click at [770, 215] on span "00" at bounding box center [759, 215] width 28 height 28
click at [851, 572] on button "Confirmar" at bounding box center [853, 569] width 138 height 28
type input "08:00"
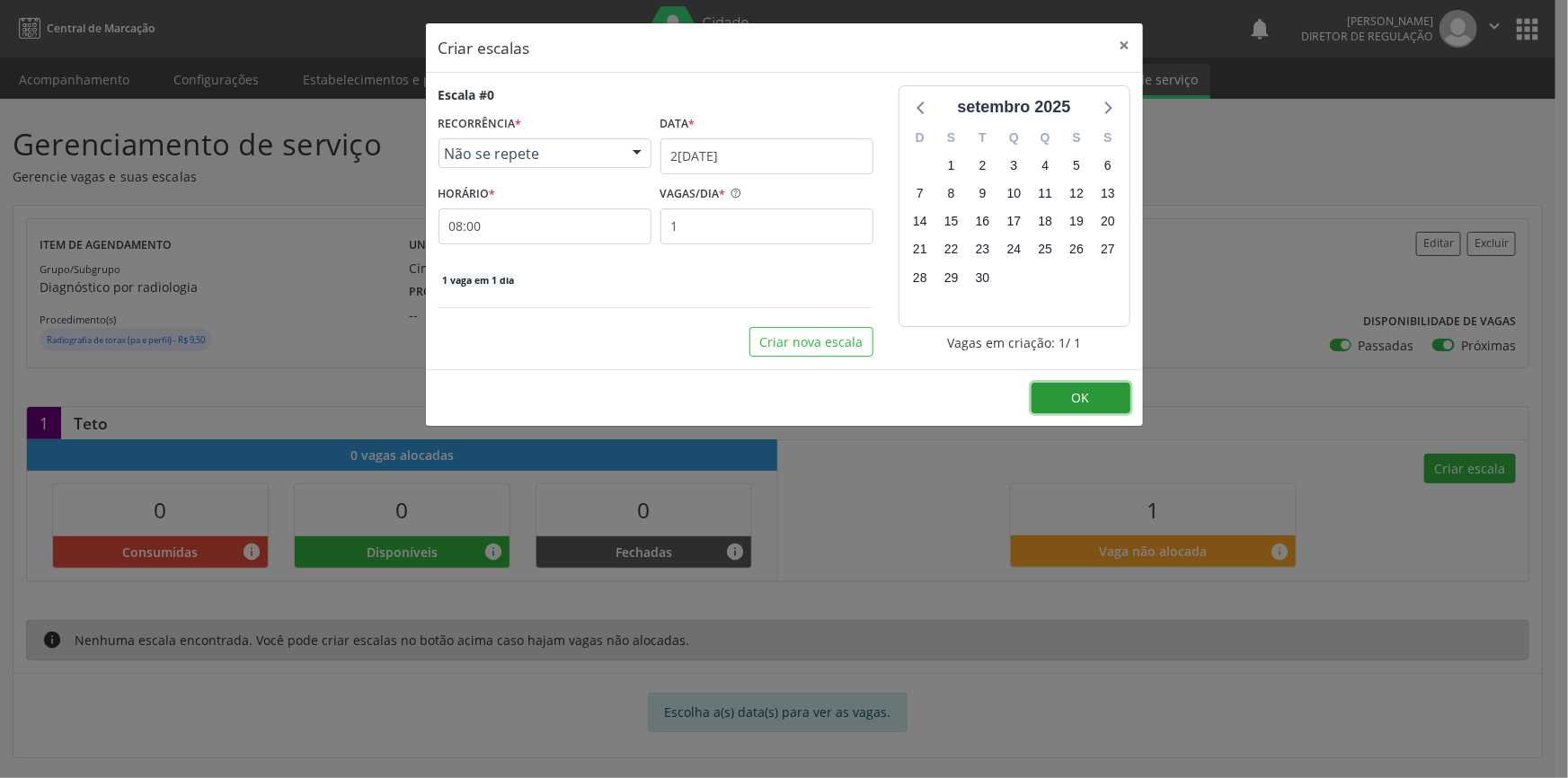
click at [1087, 397] on span "OK" at bounding box center [1080, 397] width 18 height 17
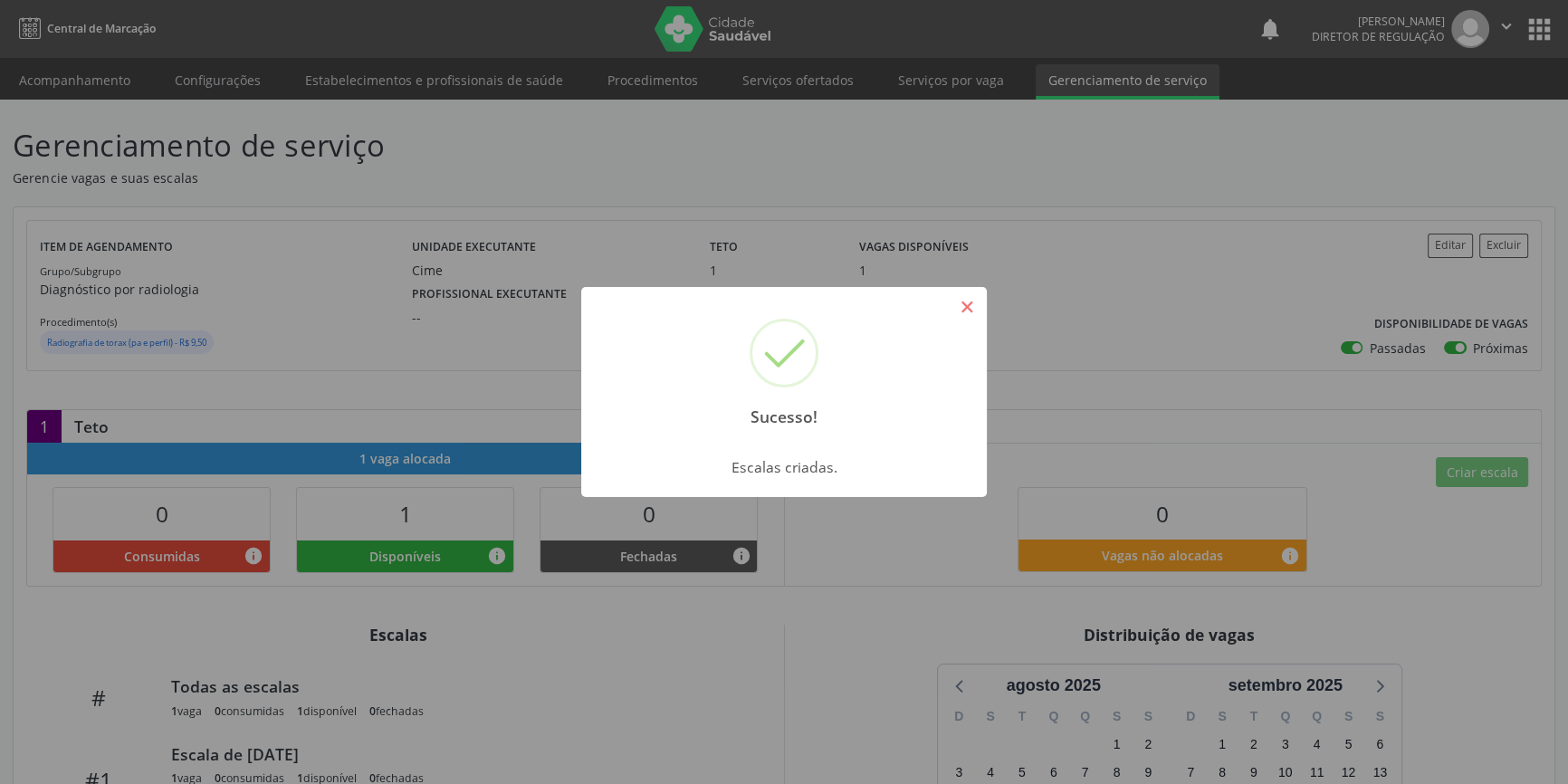
click at [965, 317] on button "×" at bounding box center [967, 306] width 30 height 30
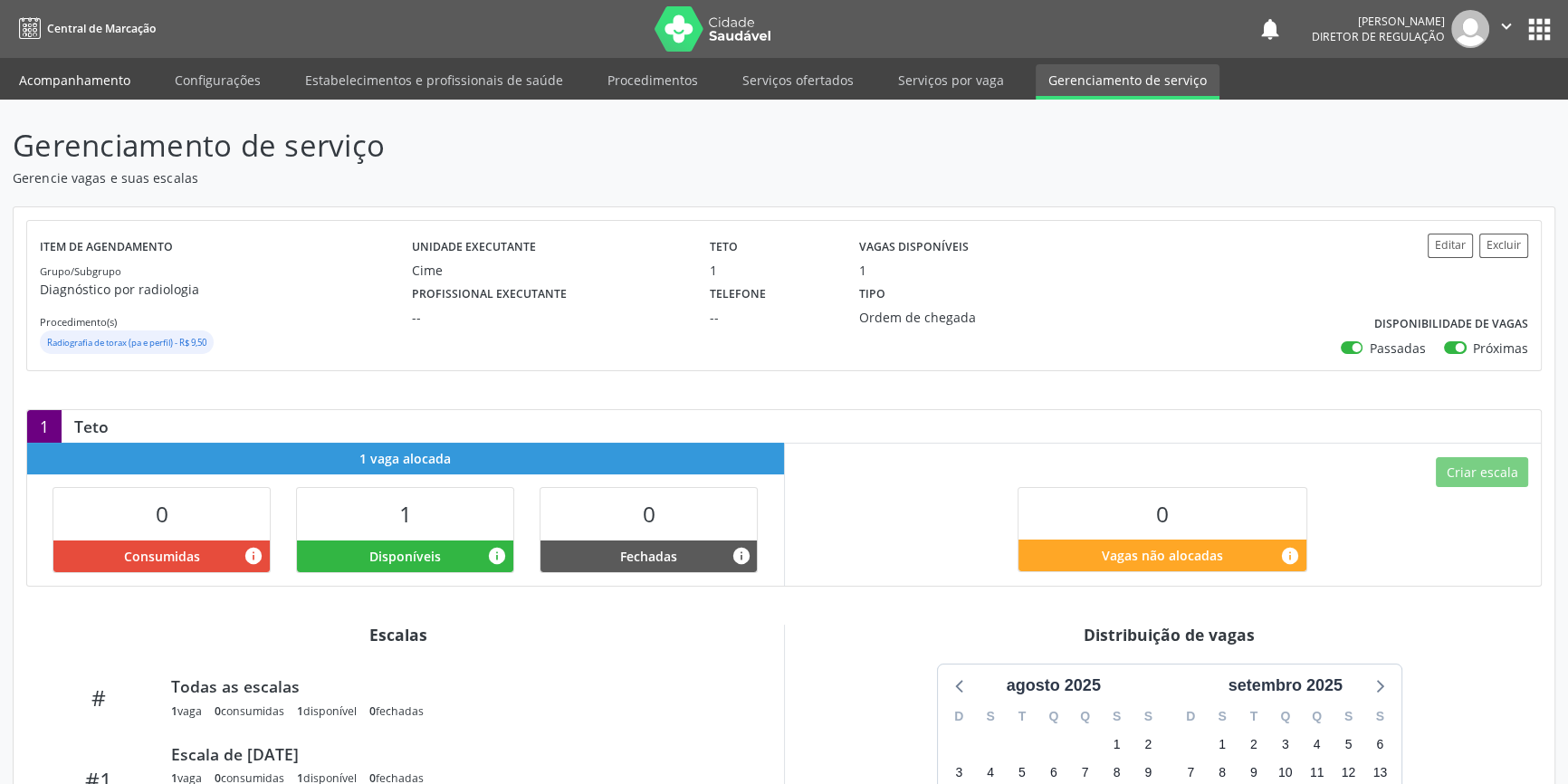
click at [116, 85] on link "Acompanhamento" at bounding box center [75, 80] width 137 height 31
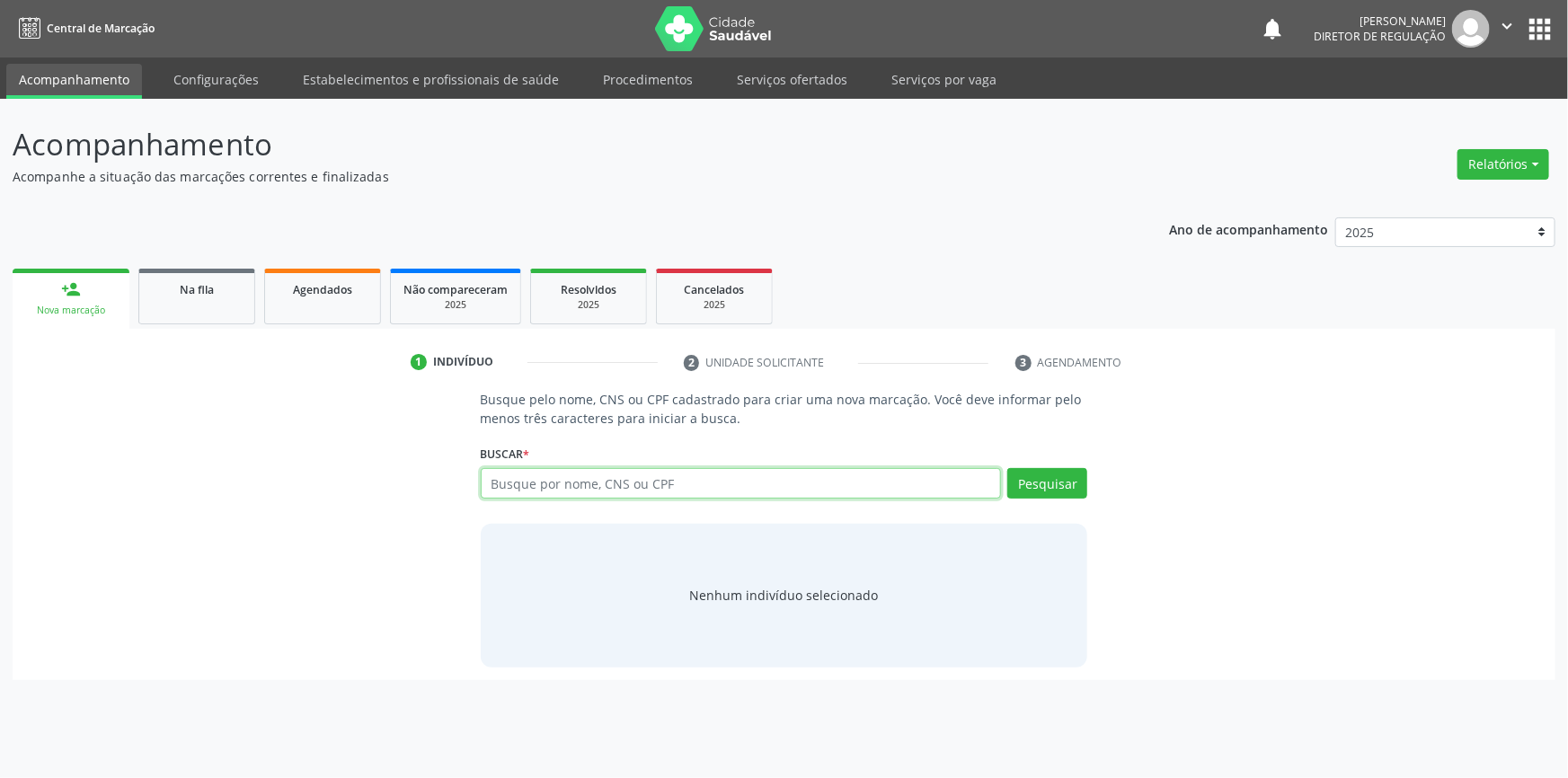
click at [546, 475] on input "text" at bounding box center [741, 483] width 521 height 30
type input "700008171131403"
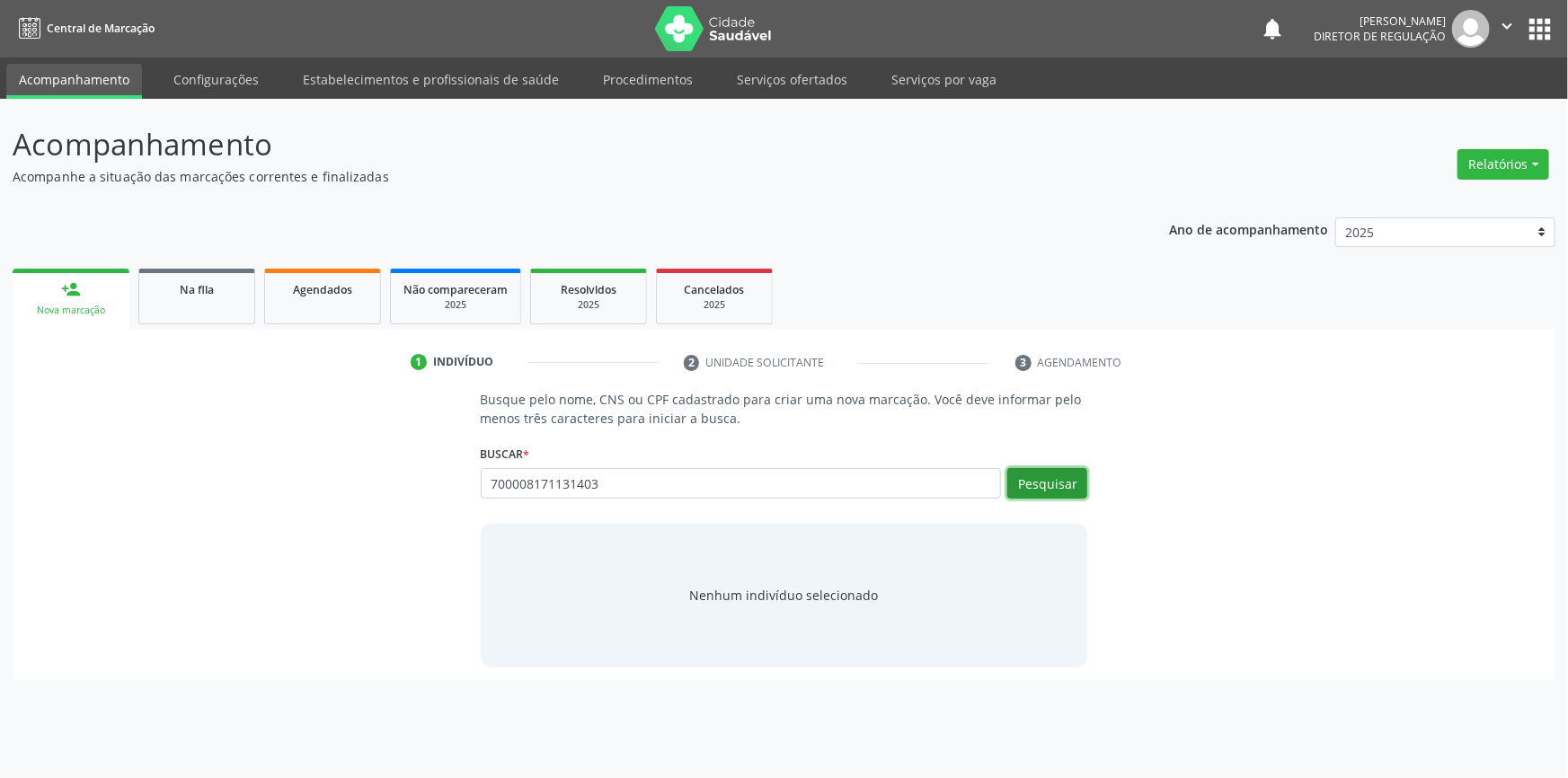
click at [1058, 482] on button "Pesquisar" at bounding box center [1047, 483] width 80 height 30
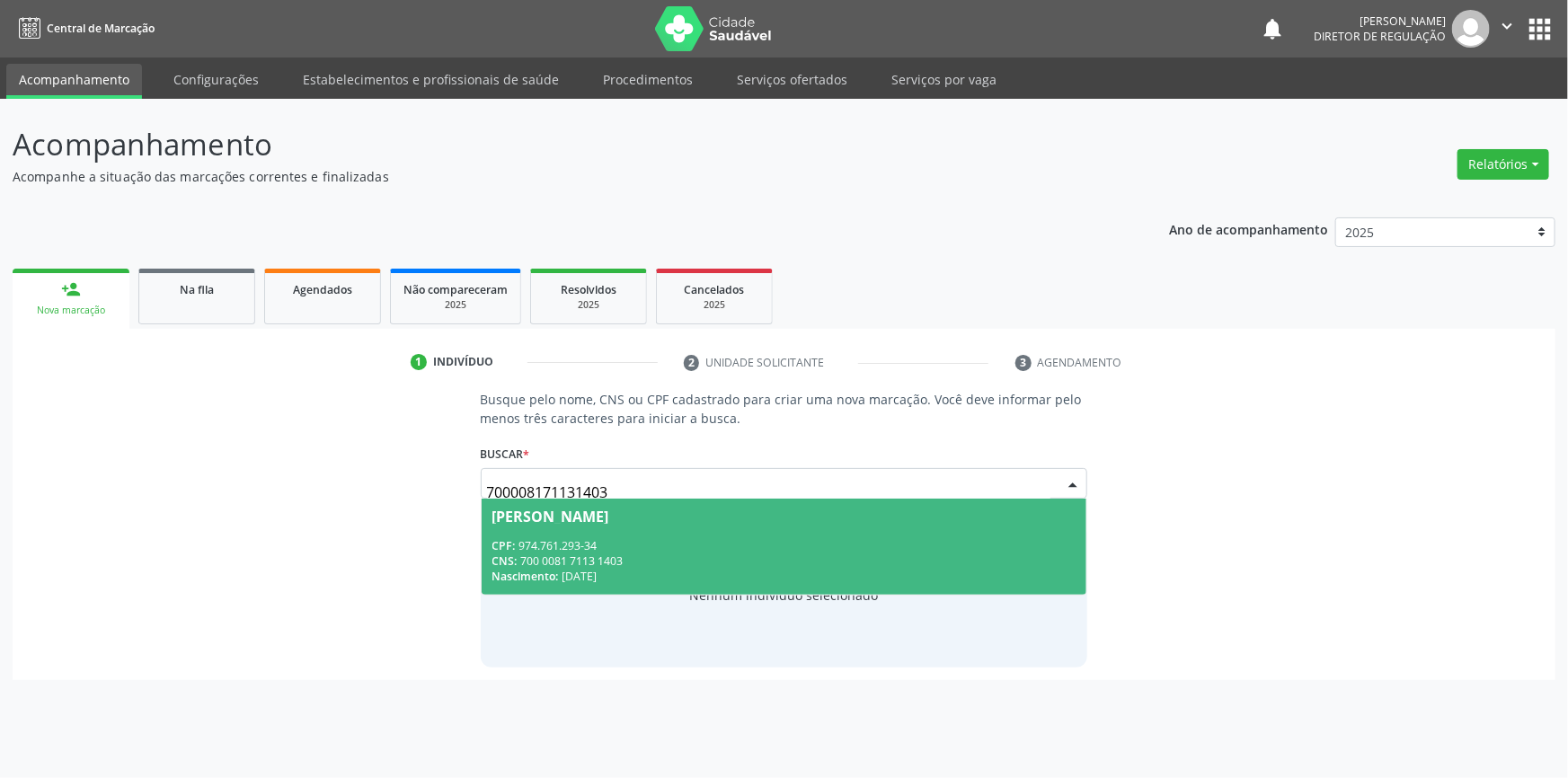
click at [645, 528] on span "[PERSON_NAME] CPF: 974.761.293-34 CNS: 700 0081 7113 1403 Nascimento: 1[DATE]" at bounding box center [784, 547] width 605 height 96
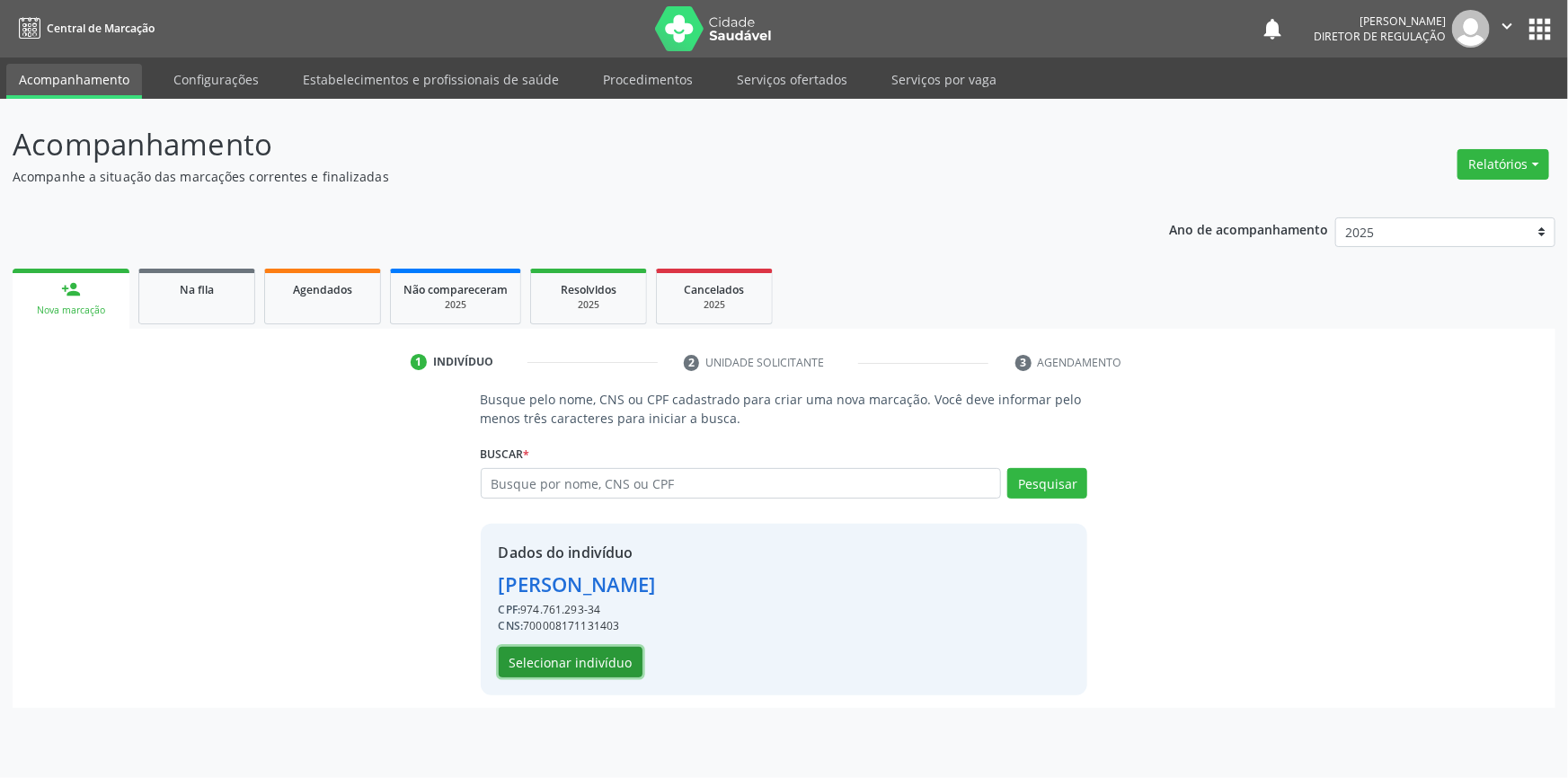
click at [589, 662] on button "Selecionar indivíduo" at bounding box center [570, 662] width 143 height 30
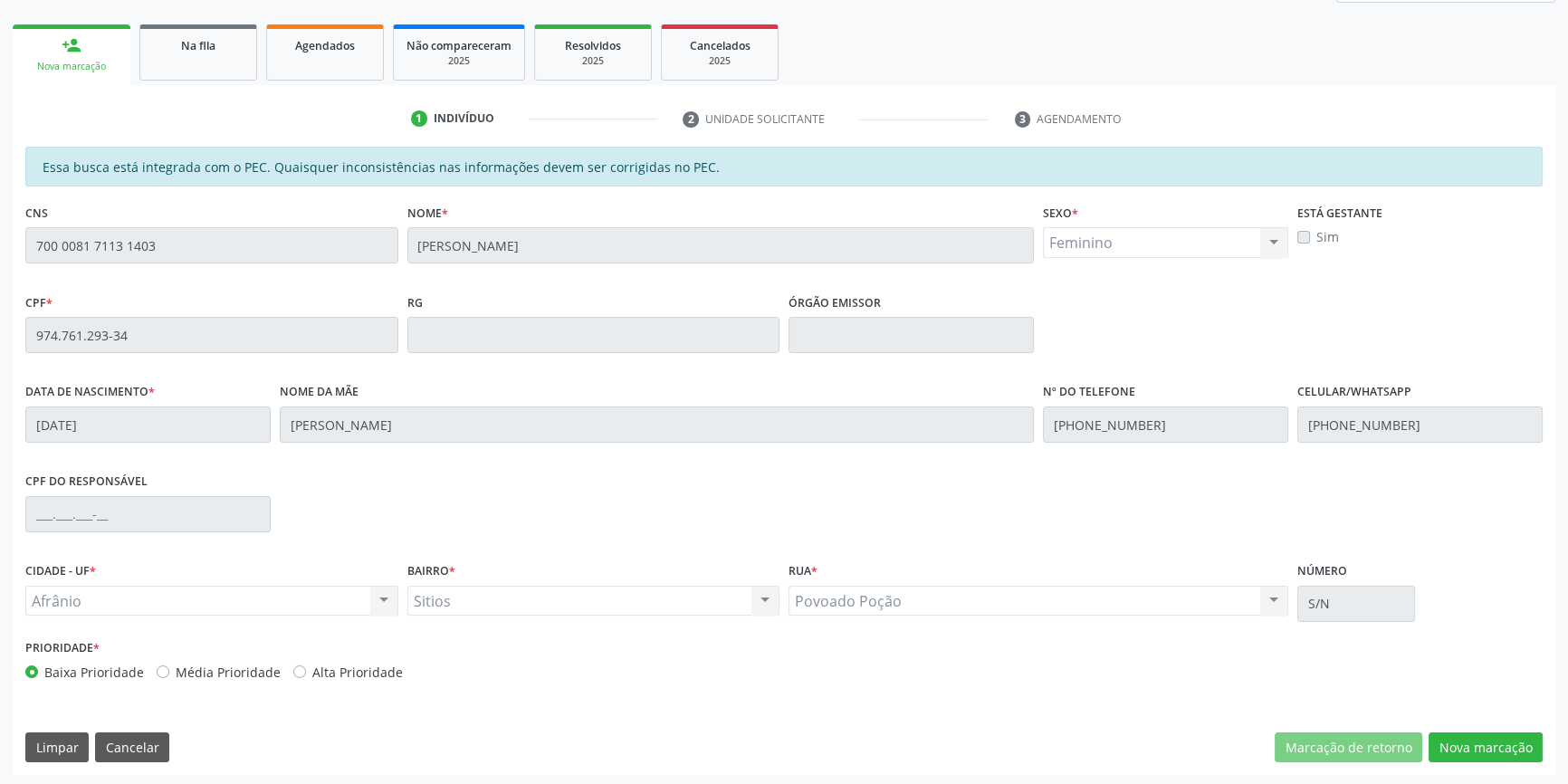
scroll to position [248, 0]
click at [1502, 739] on button "Nova marcação" at bounding box center [1486, 746] width 114 height 30
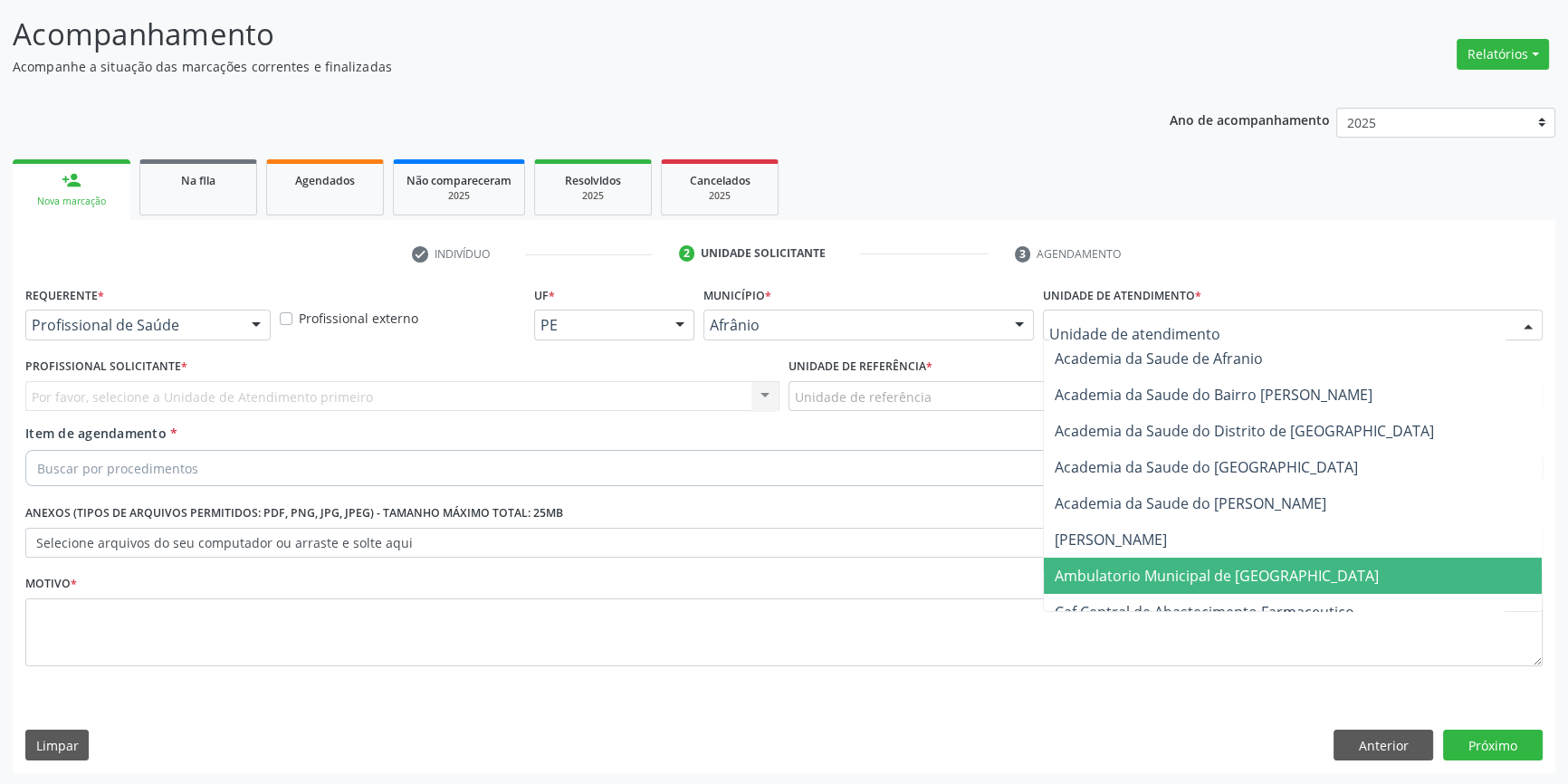
click at [1118, 575] on span "Ambulatorio Municipal de [GEOGRAPHIC_DATA]" at bounding box center [1217, 576] width 324 height 20
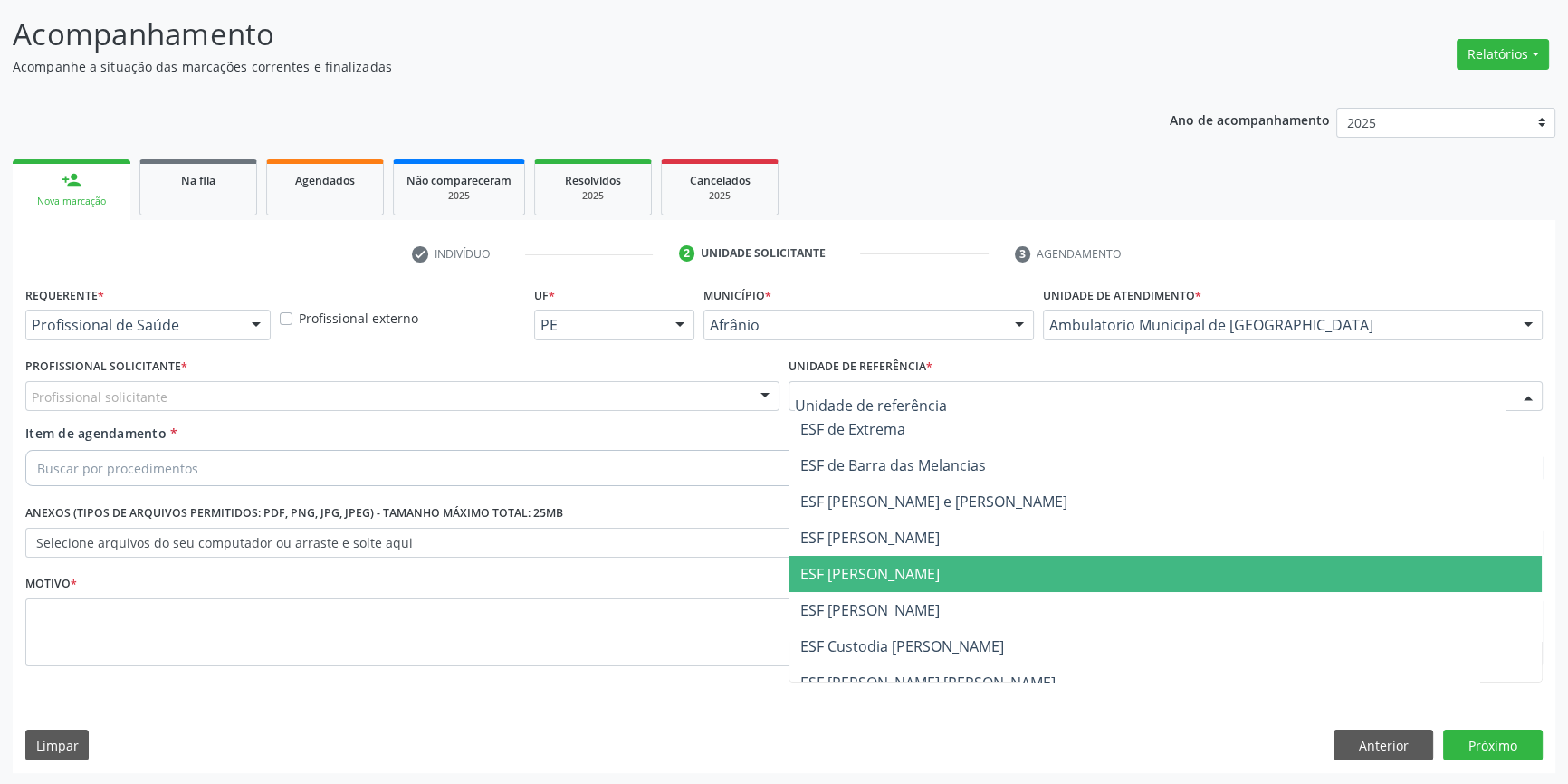
click at [886, 574] on span "ESF [PERSON_NAME]" at bounding box center [870, 574] width 140 height 20
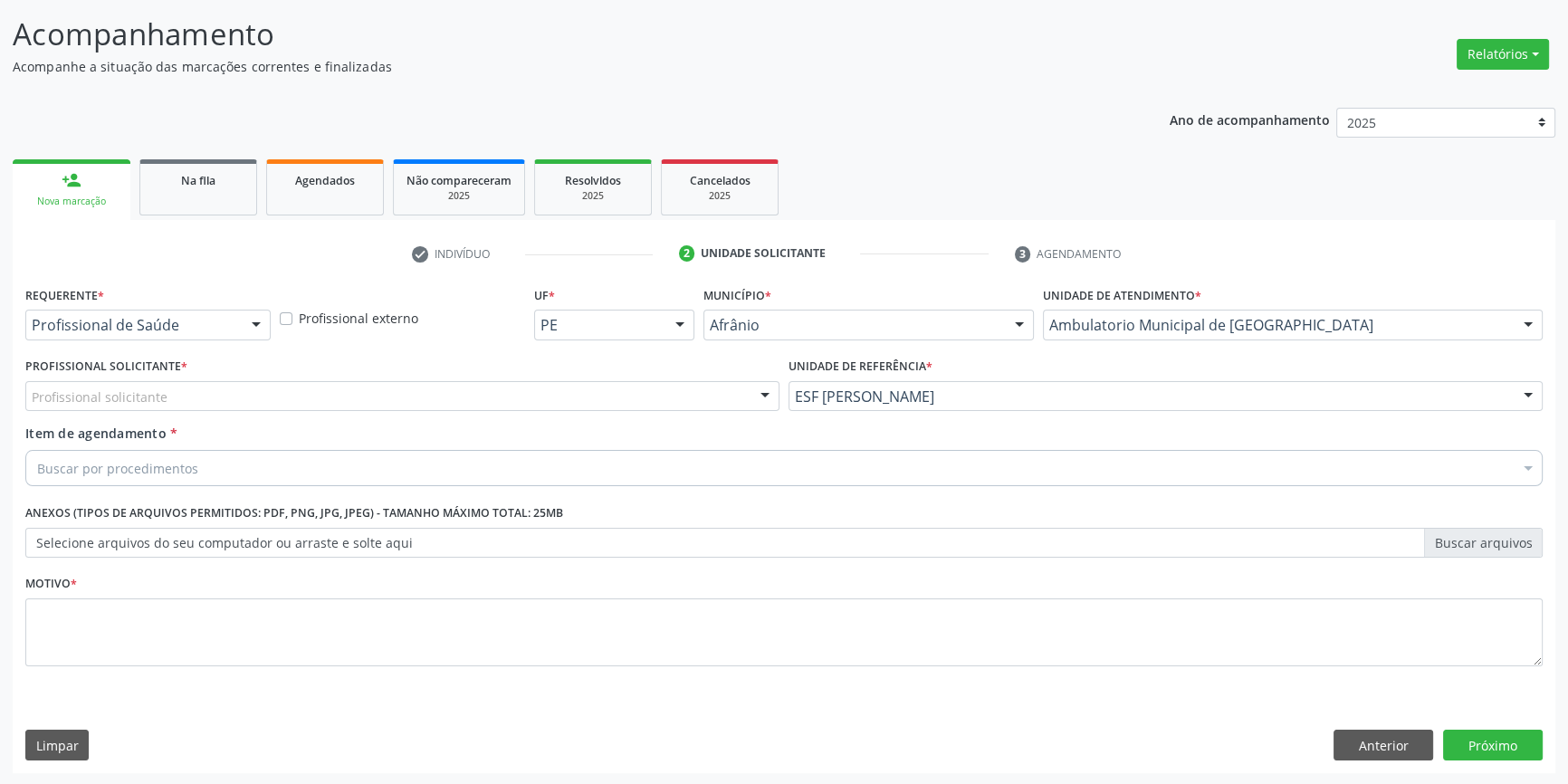
click at [667, 393] on div "Profissional solicitante" at bounding box center [402, 397] width 755 height 30
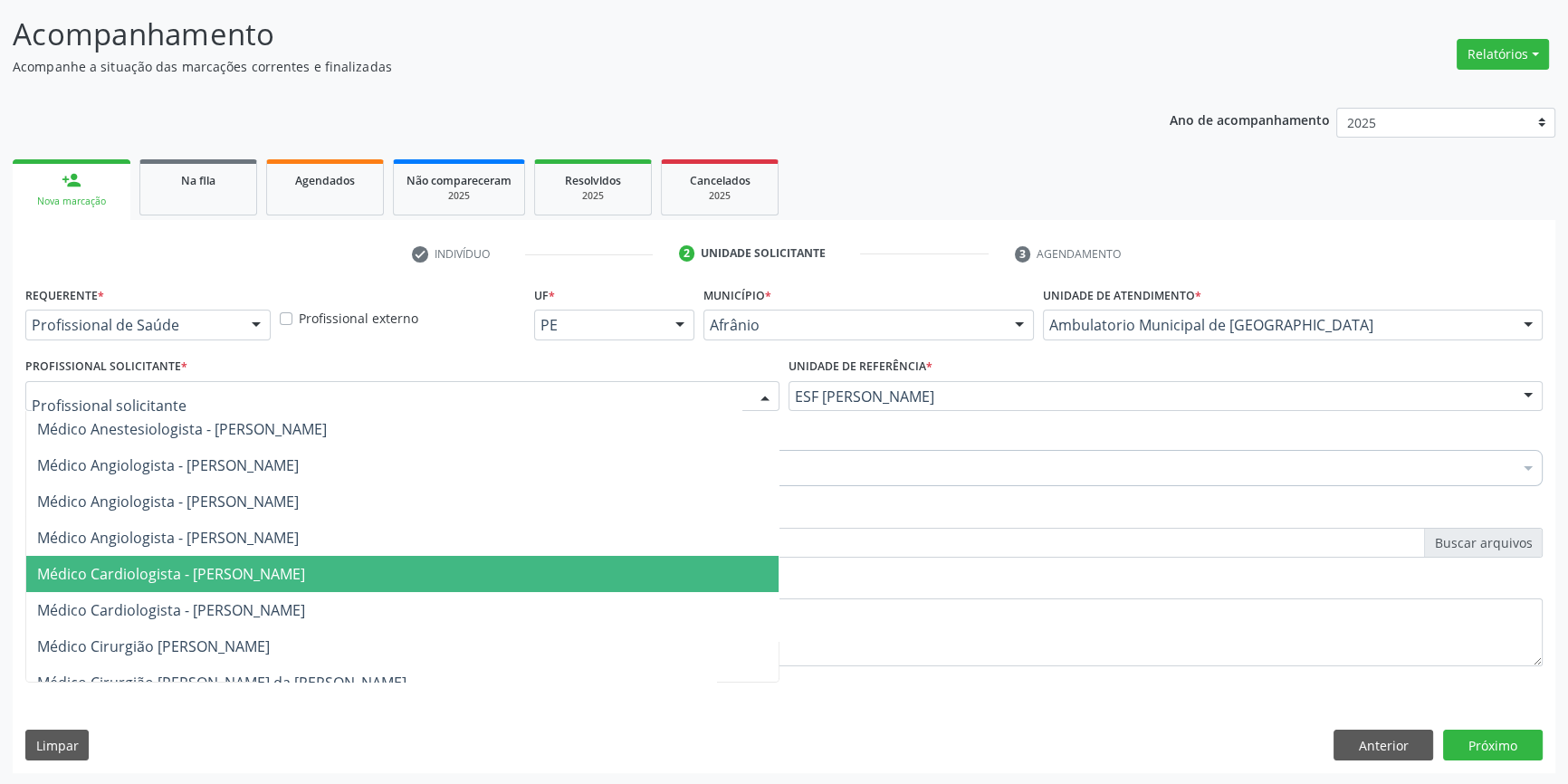
click at [604, 565] on span "Médico Cardiologista - [PERSON_NAME]" at bounding box center [402, 574] width 753 height 36
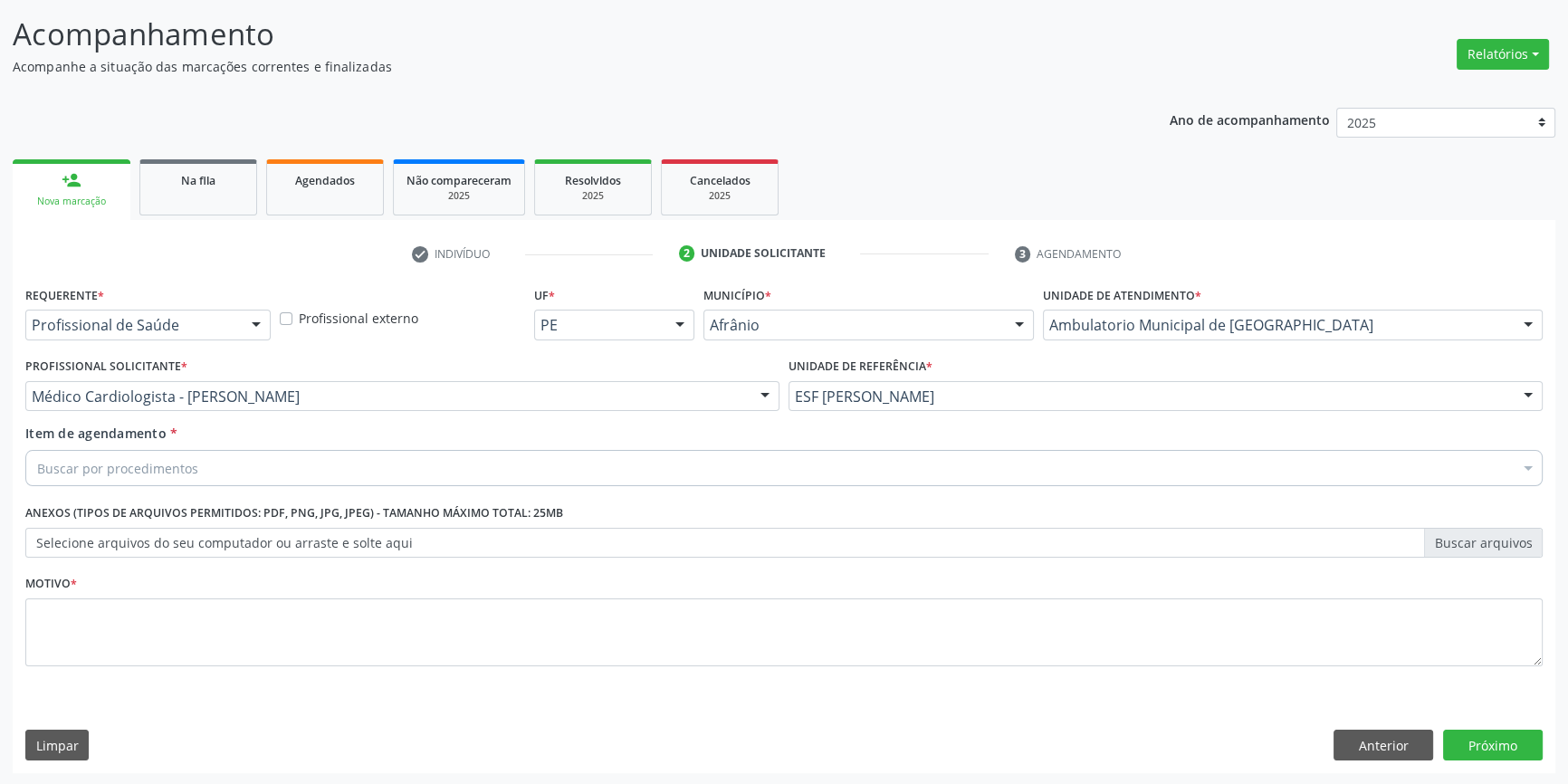
click at [477, 467] on div "Buscar por procedimentos" at bounding box center [784, 468] width 1518 height 36
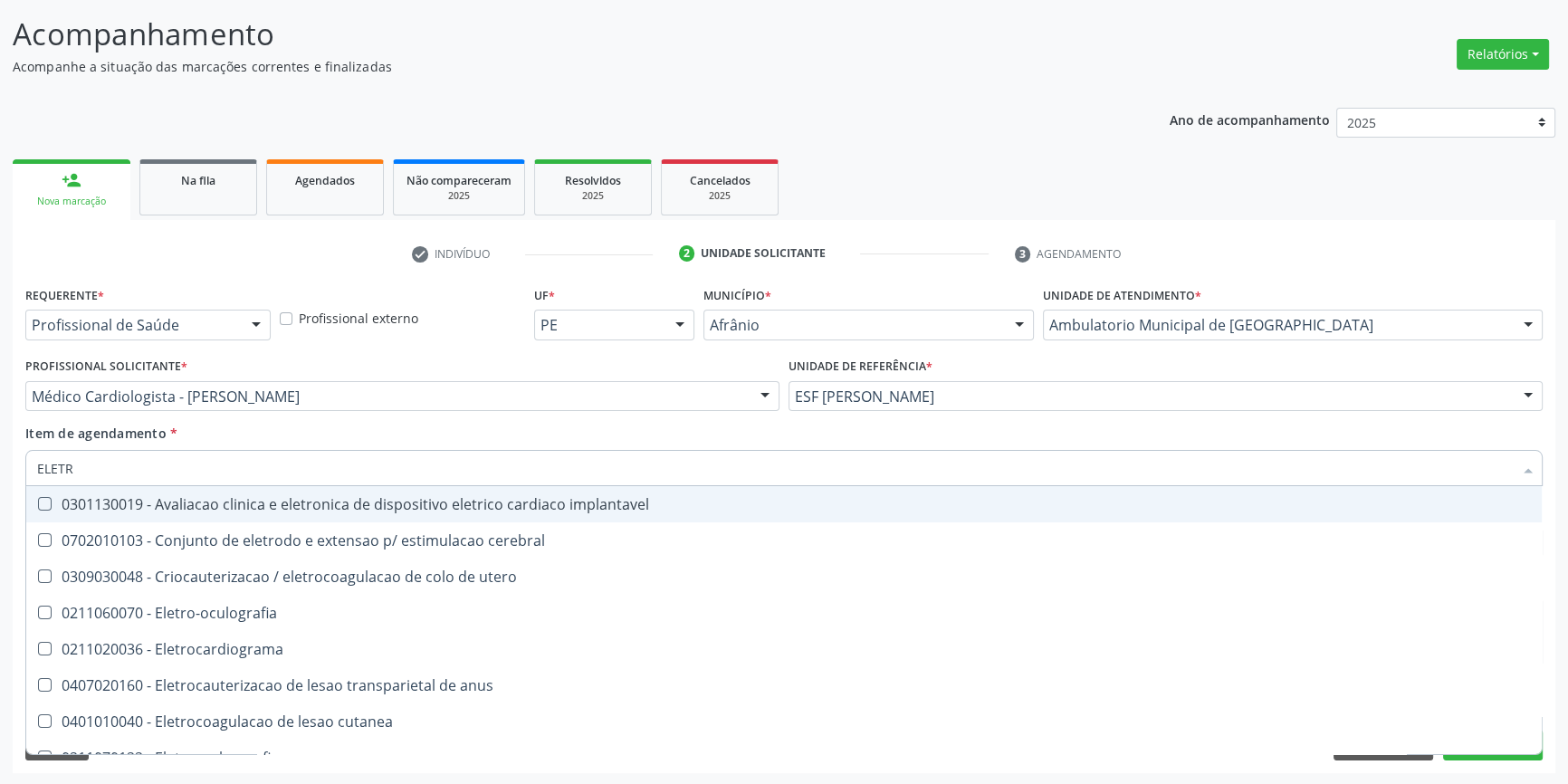
type input "ELETRO"
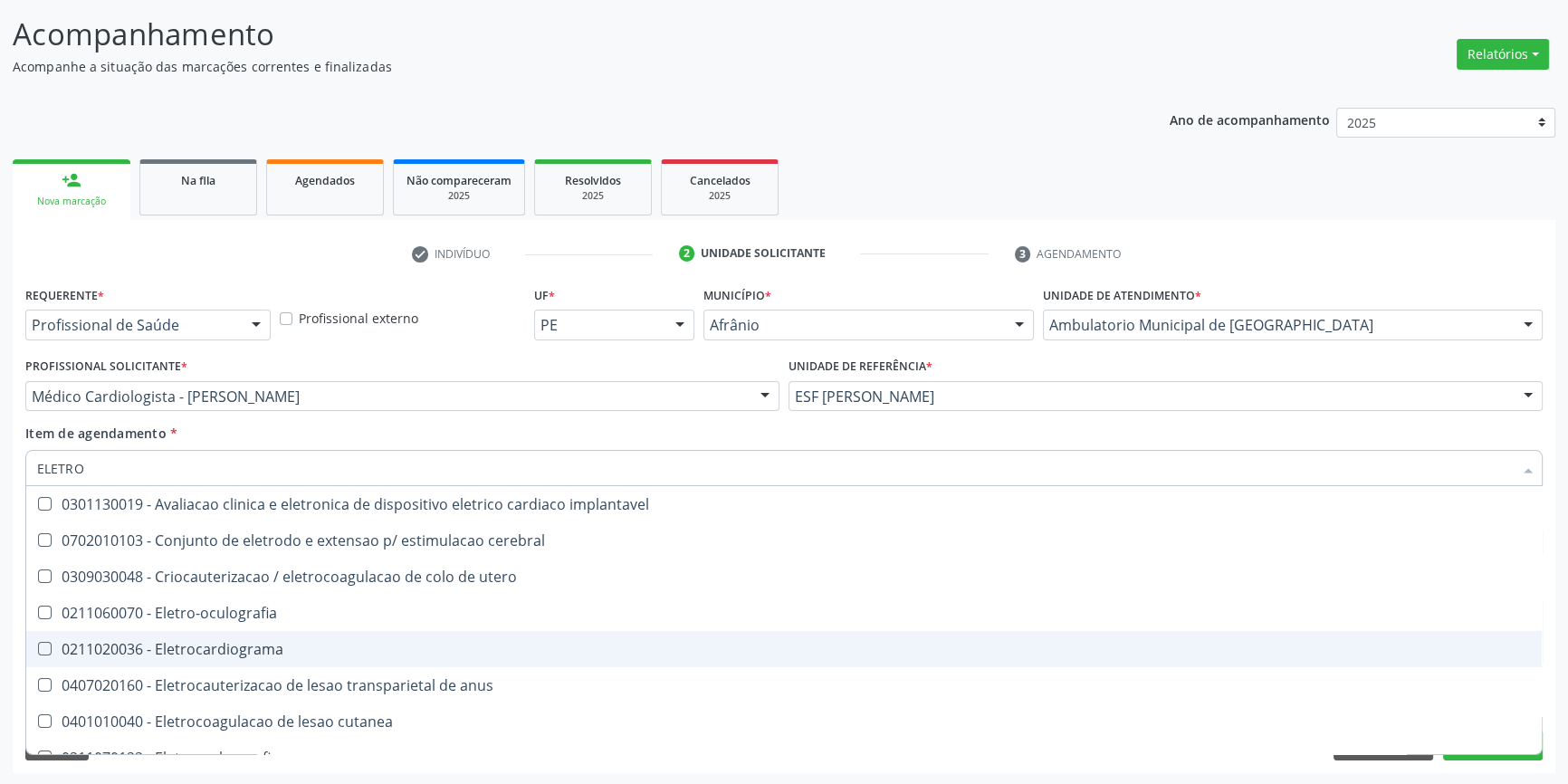
click at [251, 646] on div "0211020036 - Eletrocardiograma" at bounding box center [784, 649] width 1494 height 14
checkbox Eletrocardiograma "true"
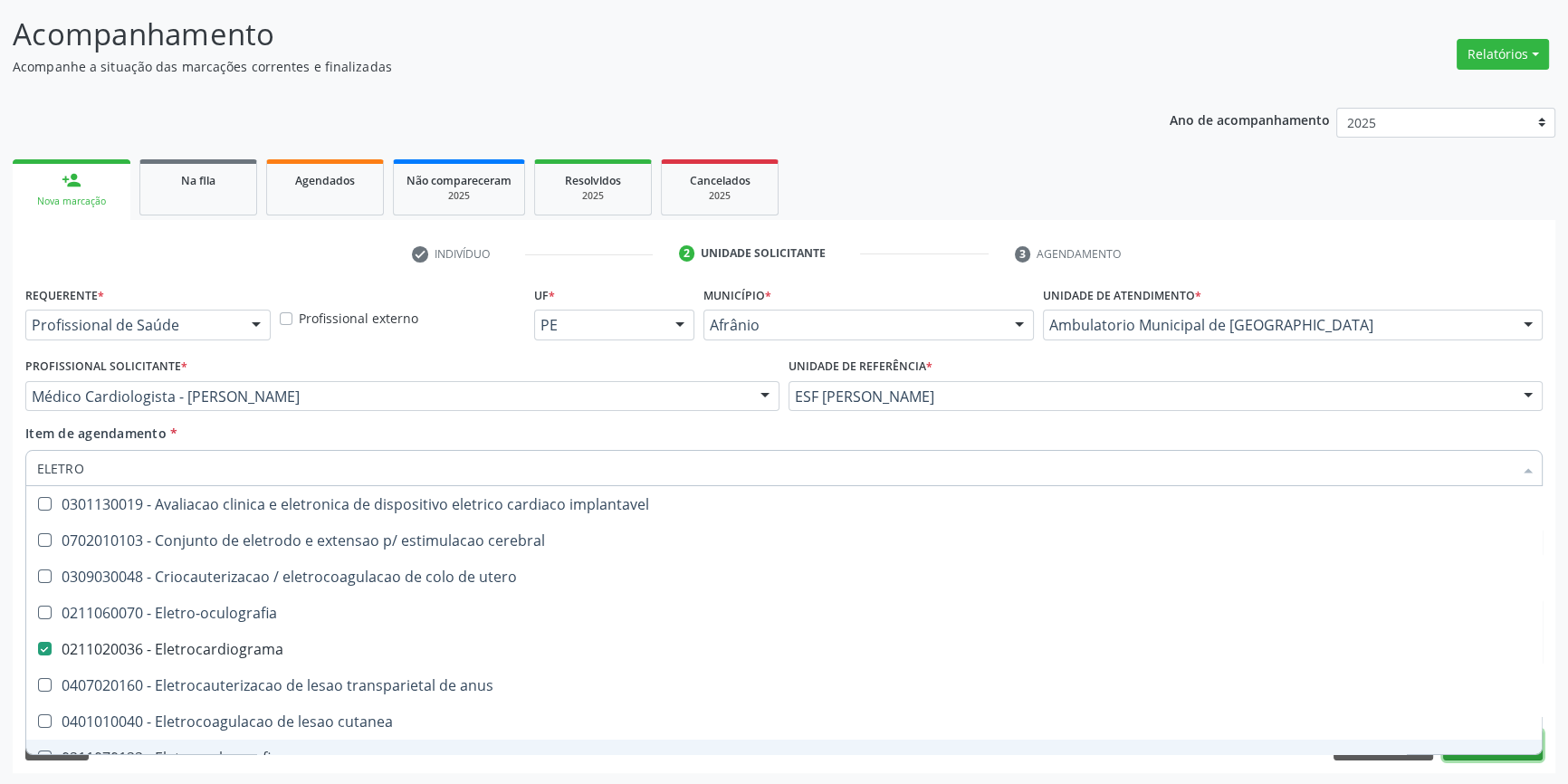
click at [1456, 755] on button "Próximo" at bounding box center [1493, 745] width 100 height 30
checkbox cerebral "true"
checkbox Eletrocardiograma "false"
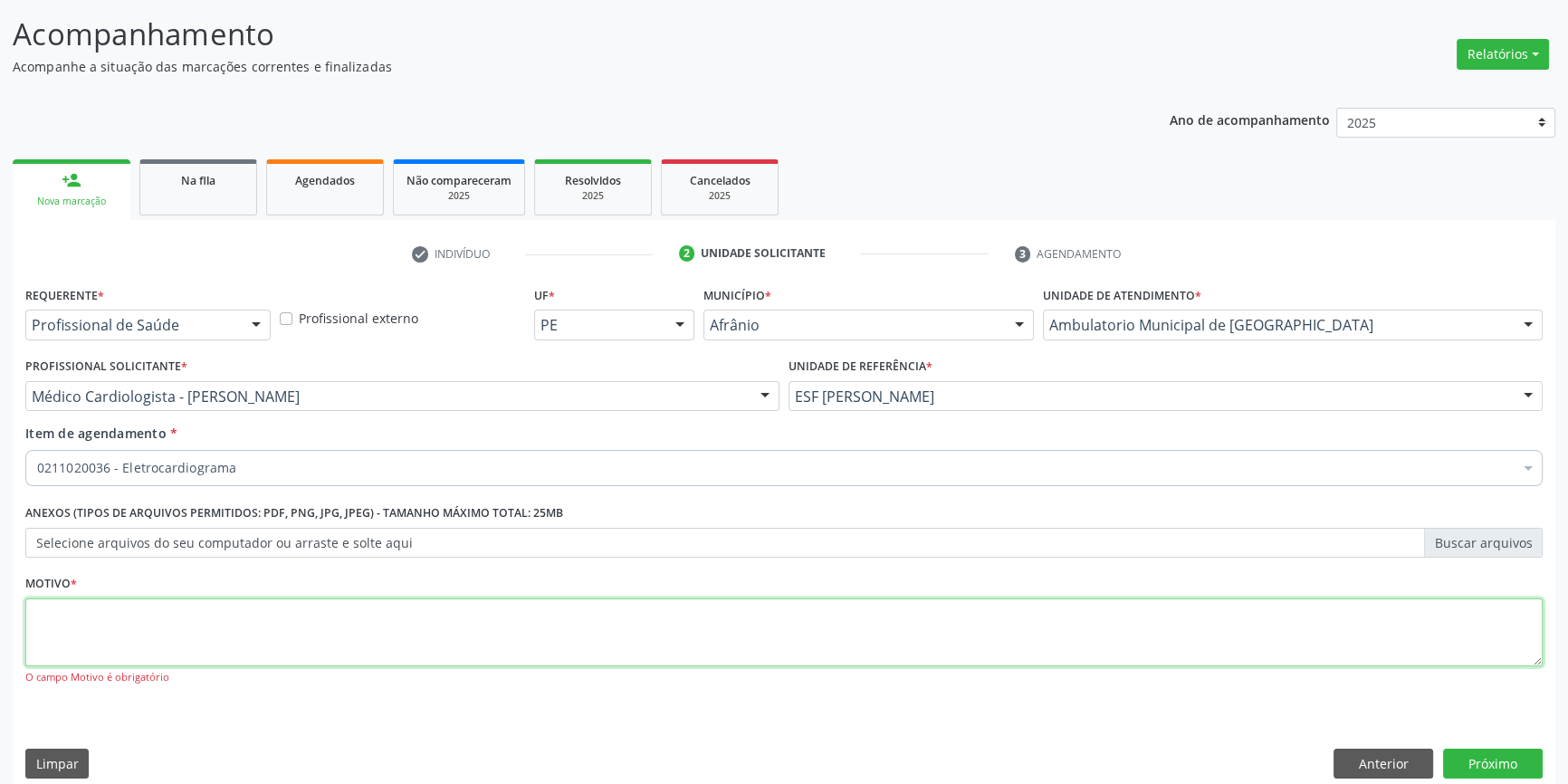
click at [838, 611] on textarea at bounding box center [784, 633] width 1518 height 69
type textarea "*"
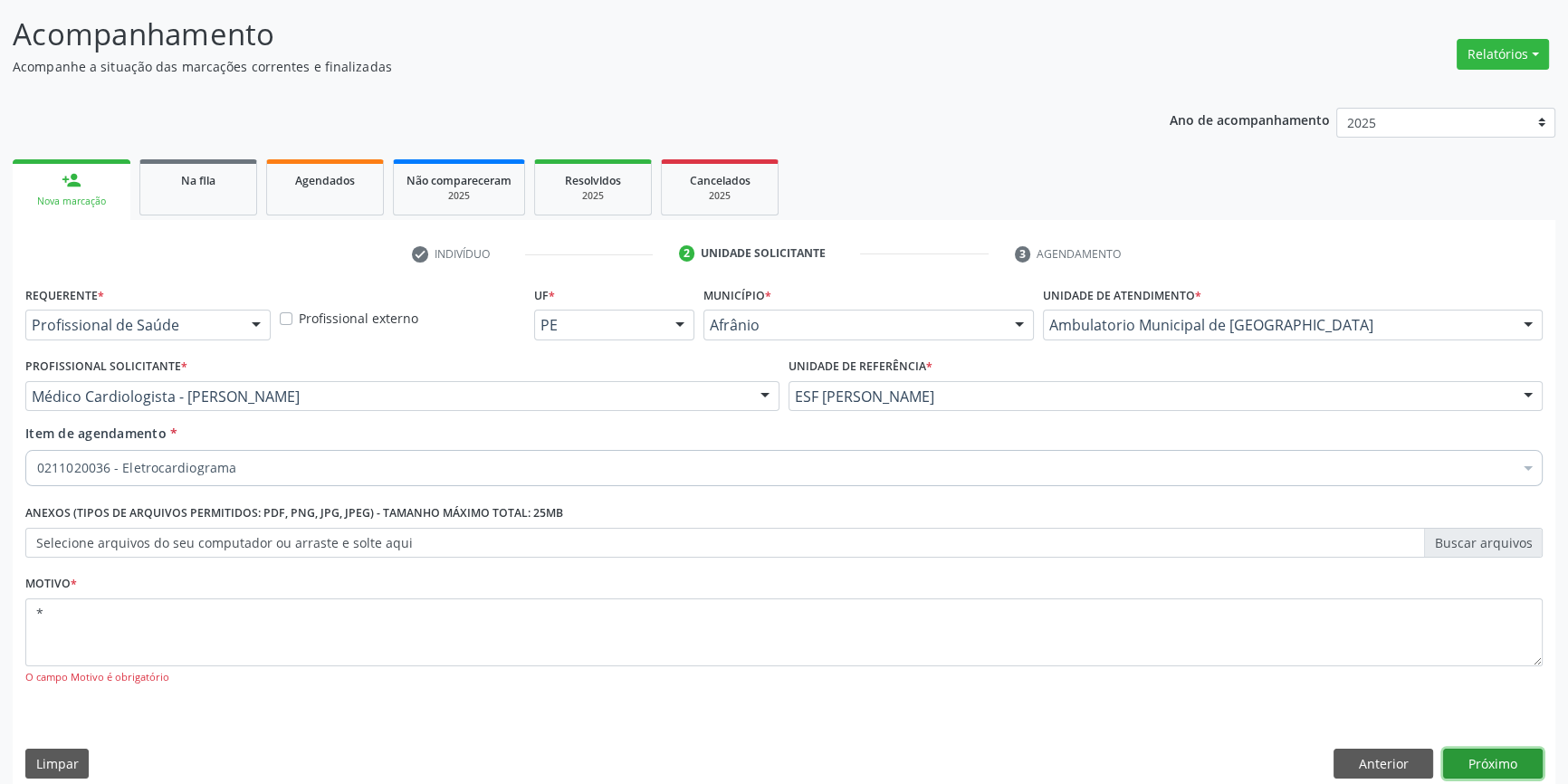
click at [1494, 764] on button "Próximo" at bounding box center [1493, 764] width 100 height 30
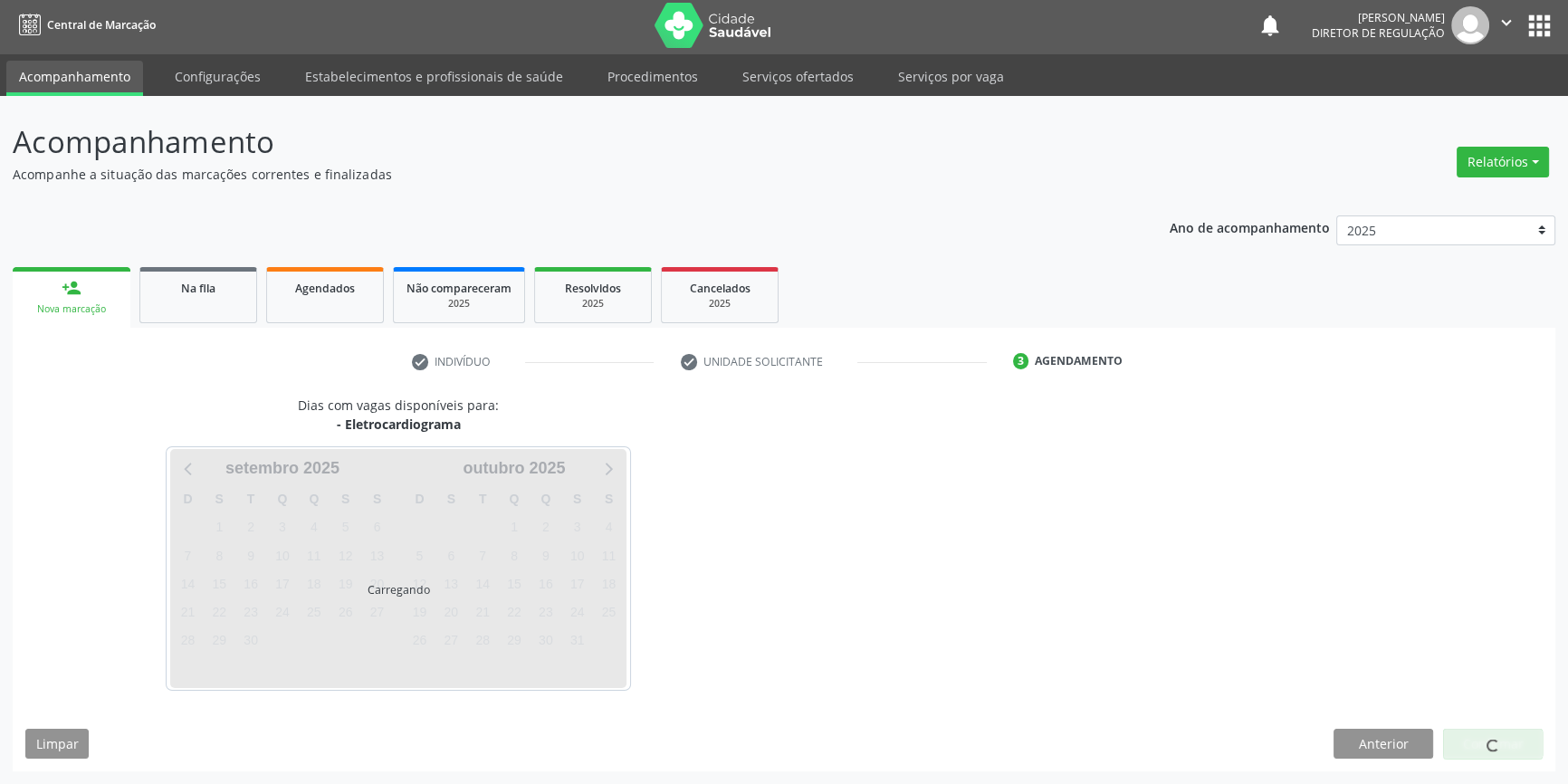
scroll to position [2, 0]
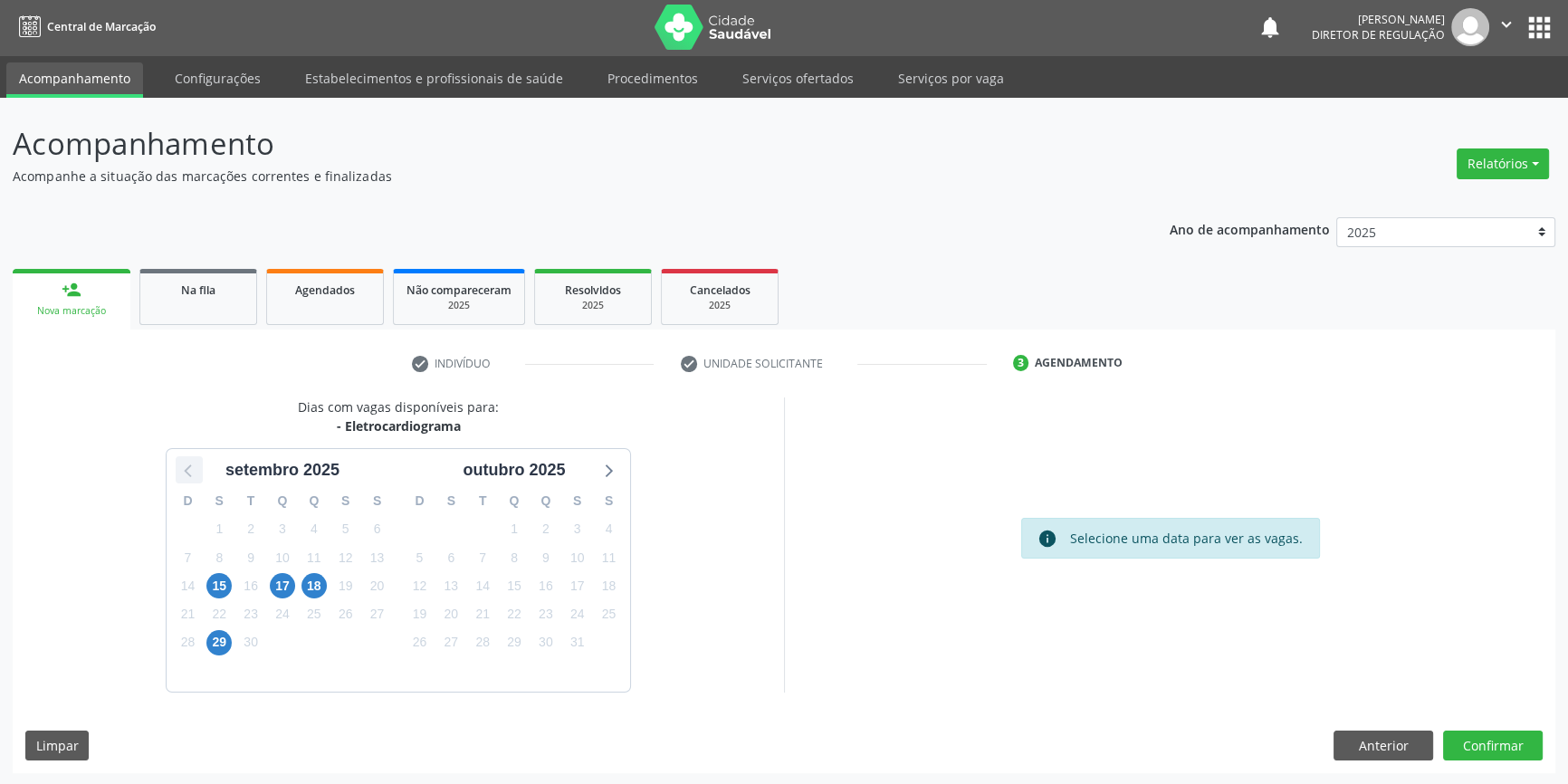
click at [192, 469] on icon at bounding box center [189, 470] width 24 height 24
click at [543, 637] on span "28" at bounding box center [546, 642] width 26 height 26
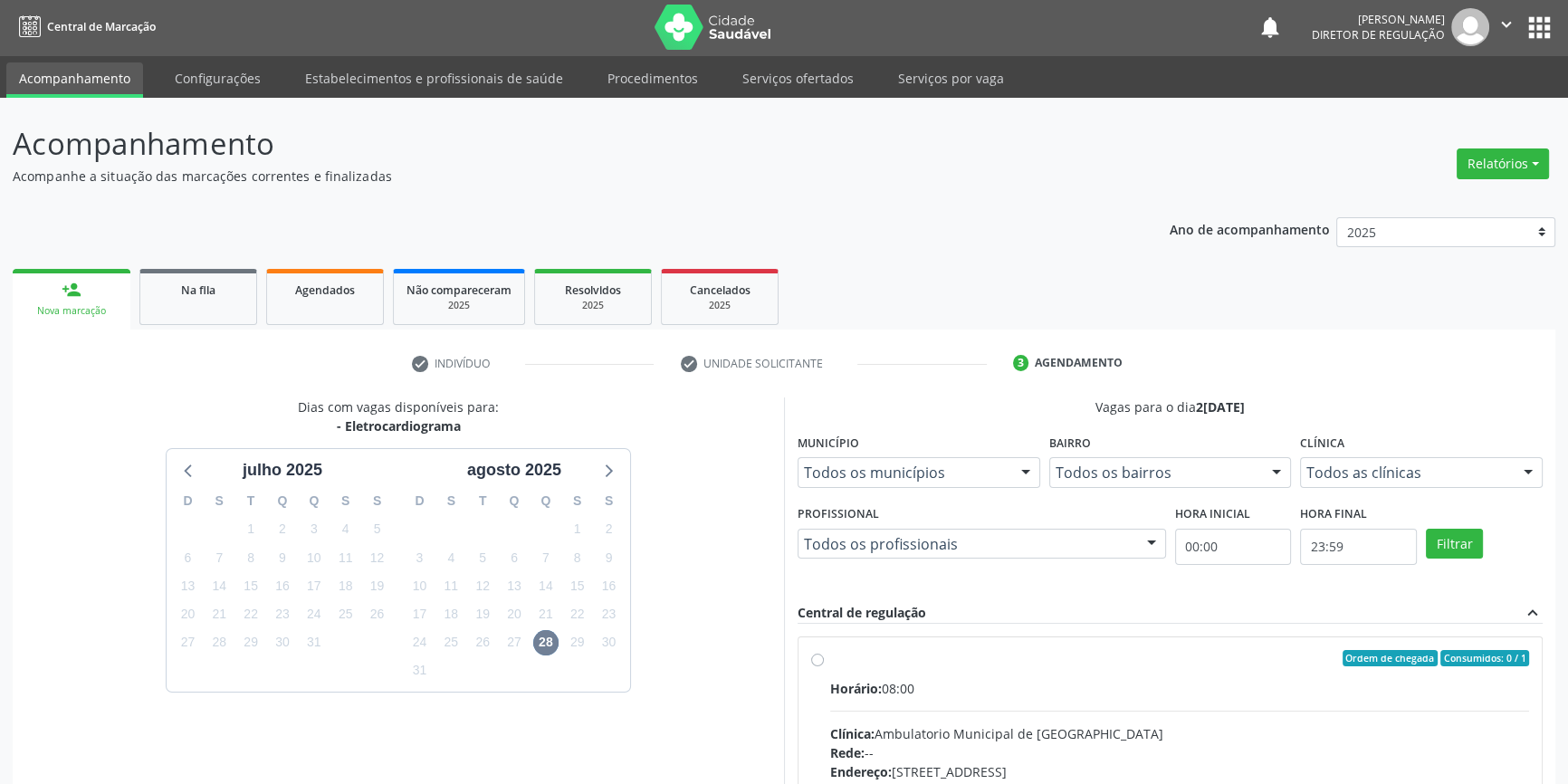
click at [905, 670] on label "Ordem de chegada Consumidos: 0 / 1 Horário: 08:00 Clínica: Ambulatorio Municipa…" at bounding box center [1180, 789] width 699 height 278
click at [824, 666] on input "Ordem de chegada Consumidos: 0 / 1 Horário: 08:00 Clínica: Ambulatorio Municipa…" at bounding box center [817, 657] width 12 height 16
radio input "true"
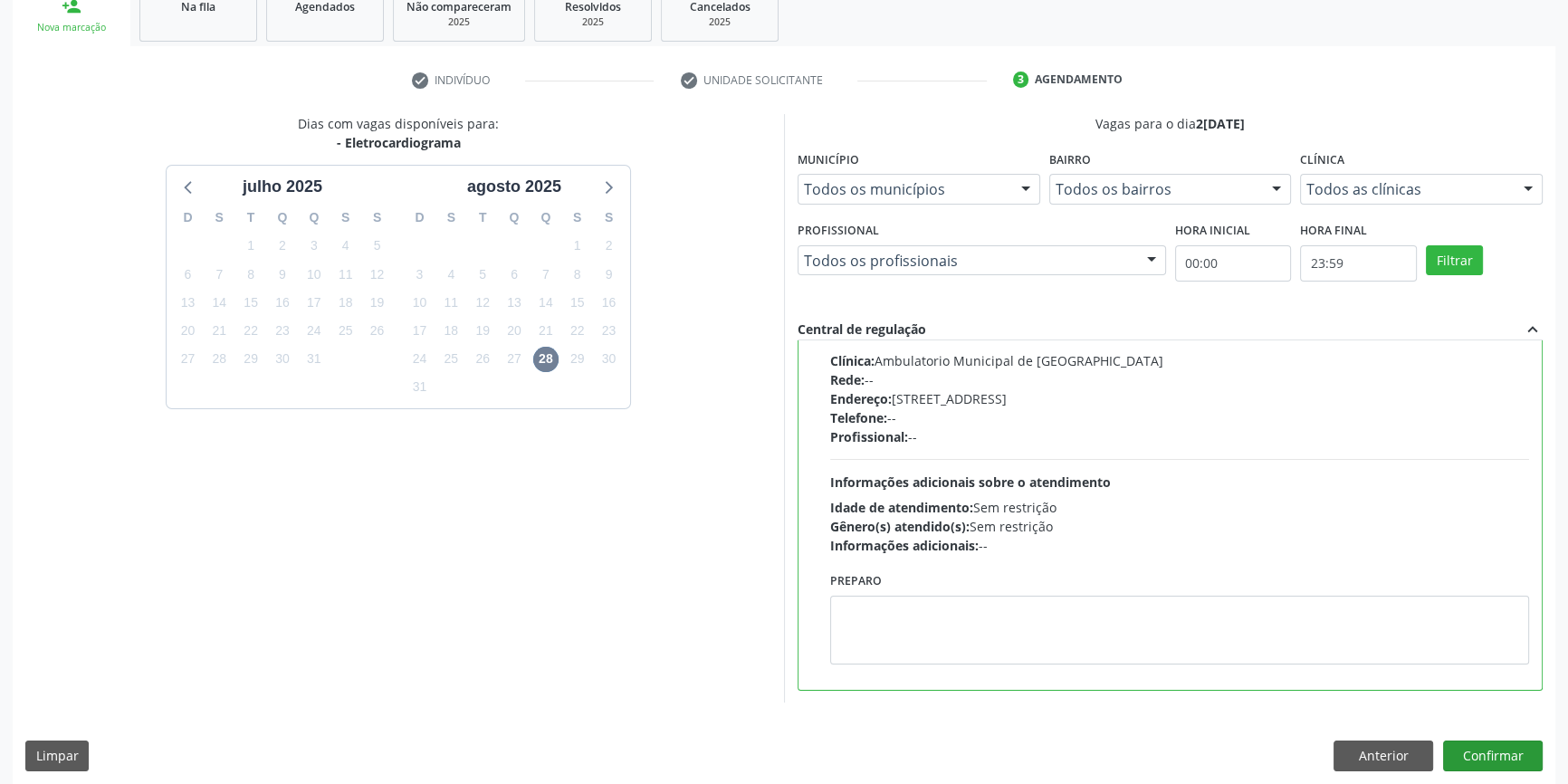
scroll to position [296, 0]
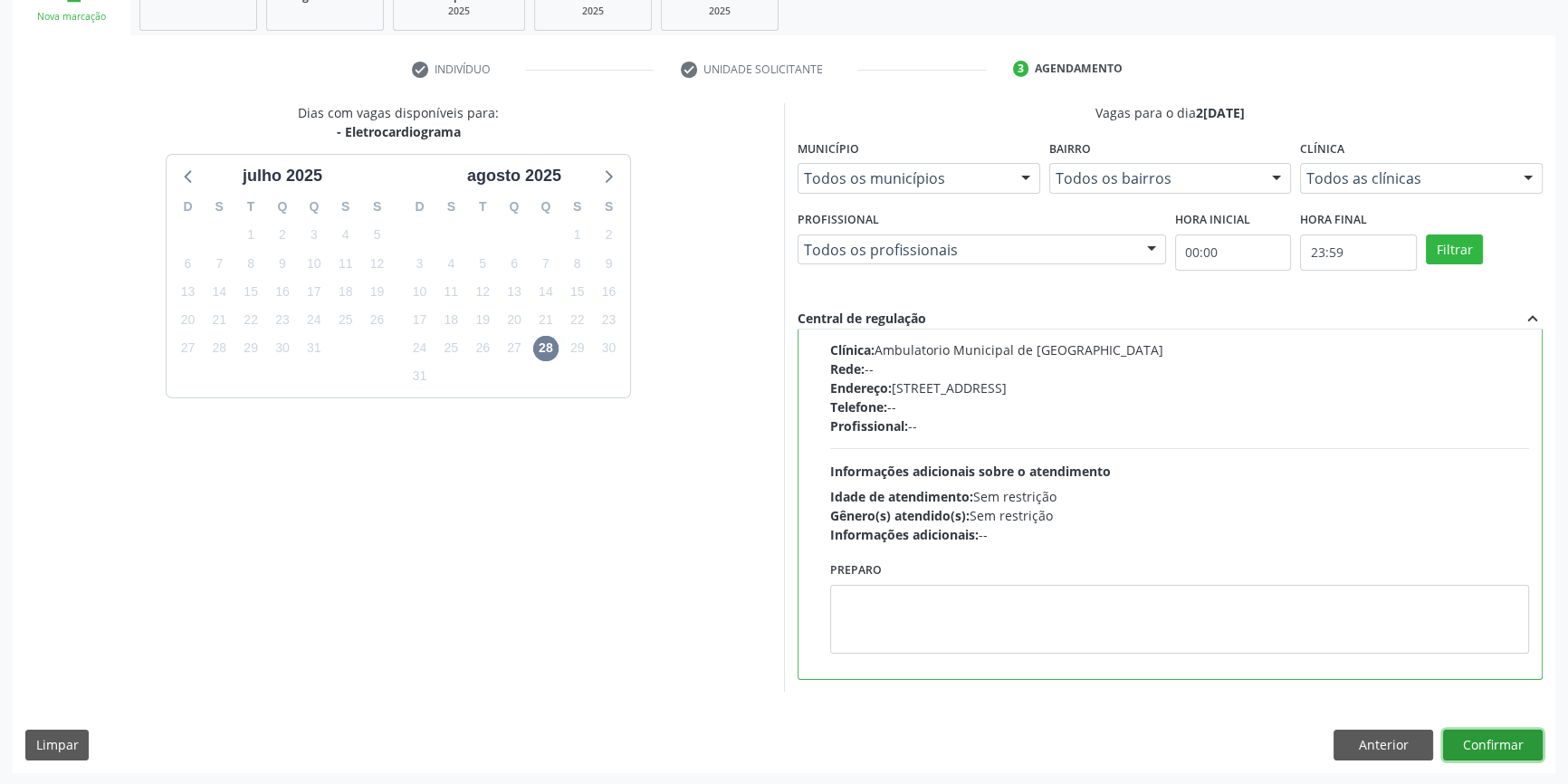
click at [1480, 742] on button "Confirmar" at bounding box center [1493, 745] width 100 height 30
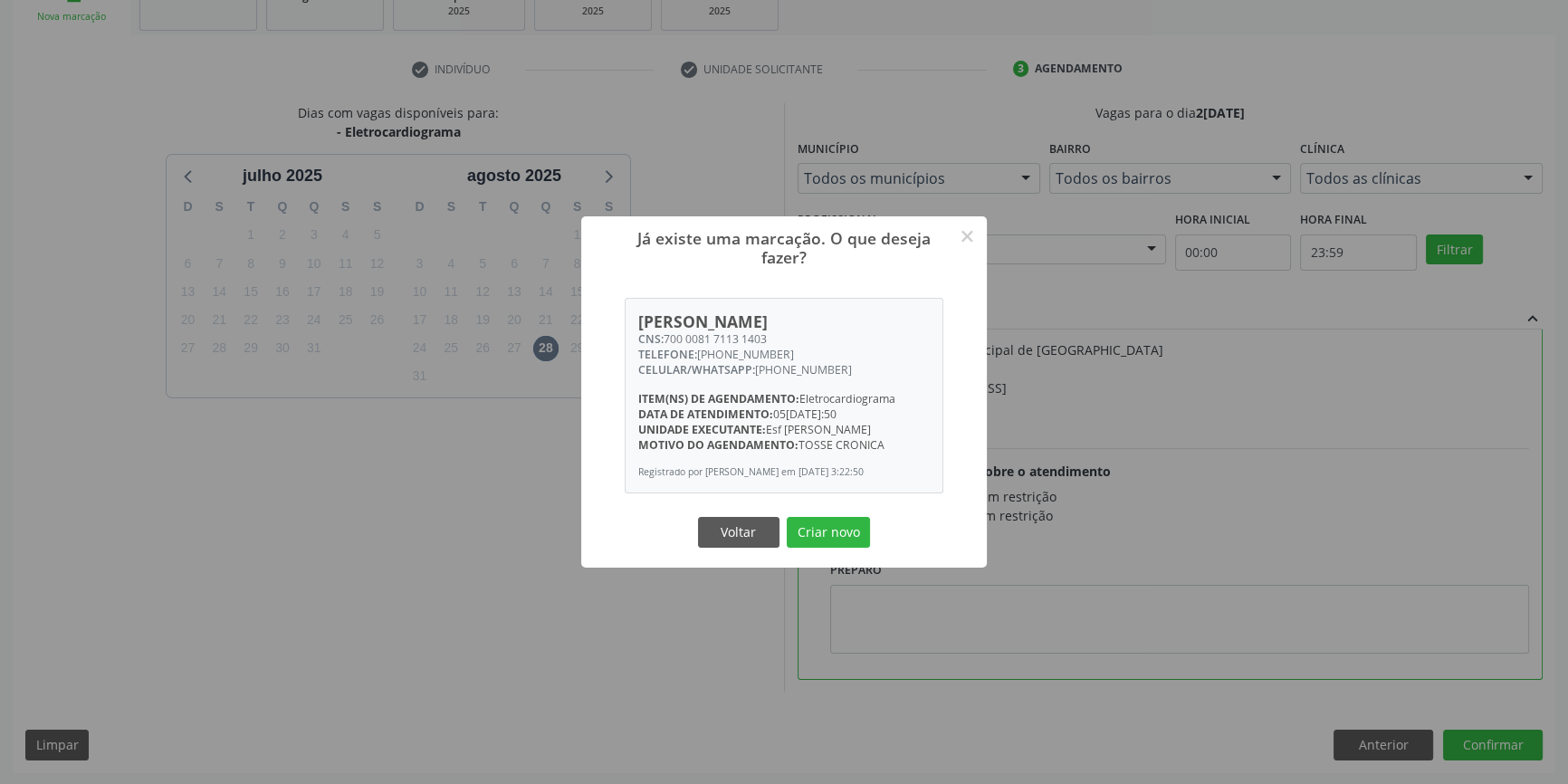
click at [799, 514] on div "Voltar Criar novo" at bounding box center [784, 533] width 181 height 38
click at [812, 538] on button "Criar novo" at bounding box center [829, 532] width 84 height 30
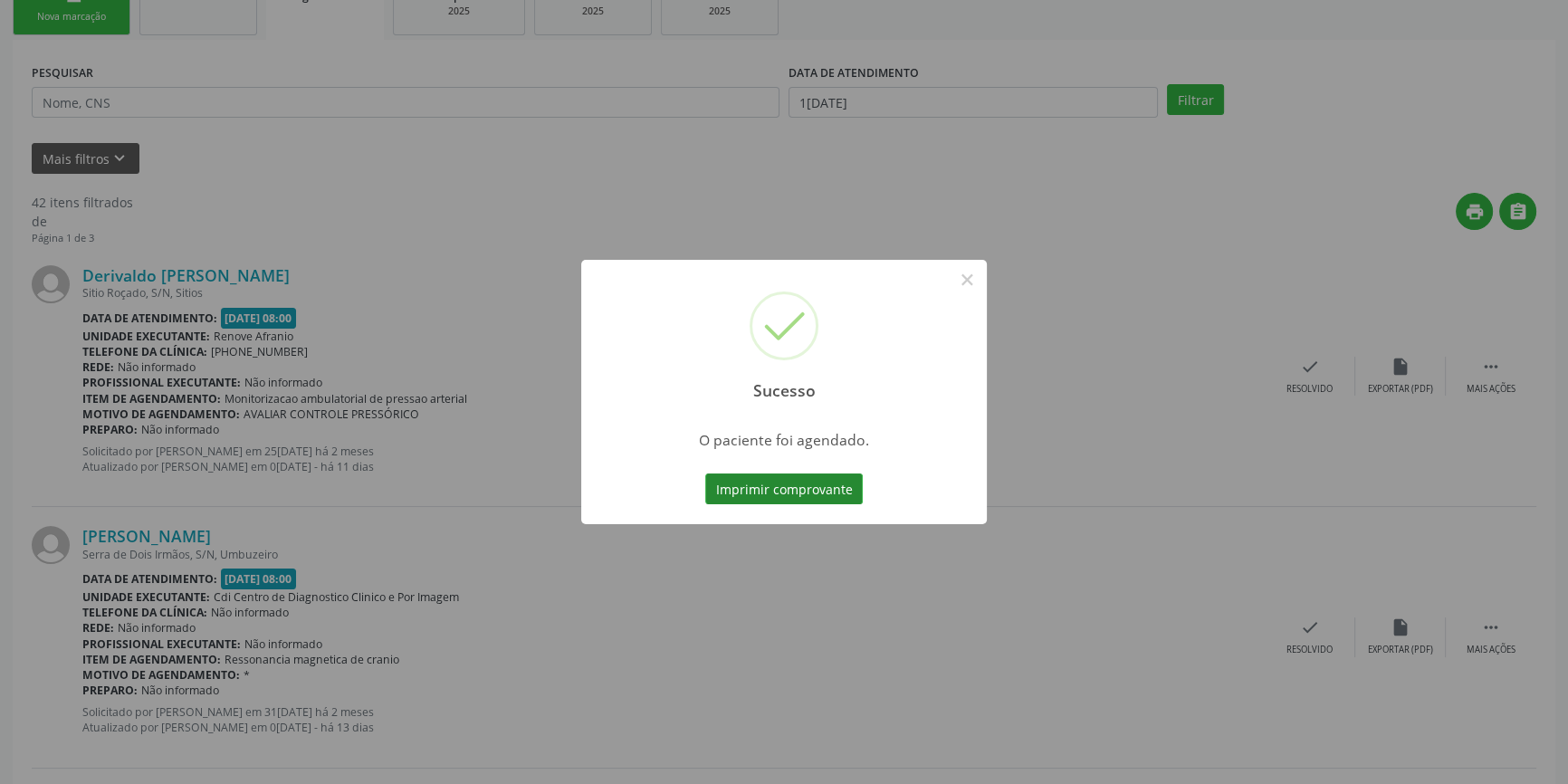
scroll to position [0, 0]
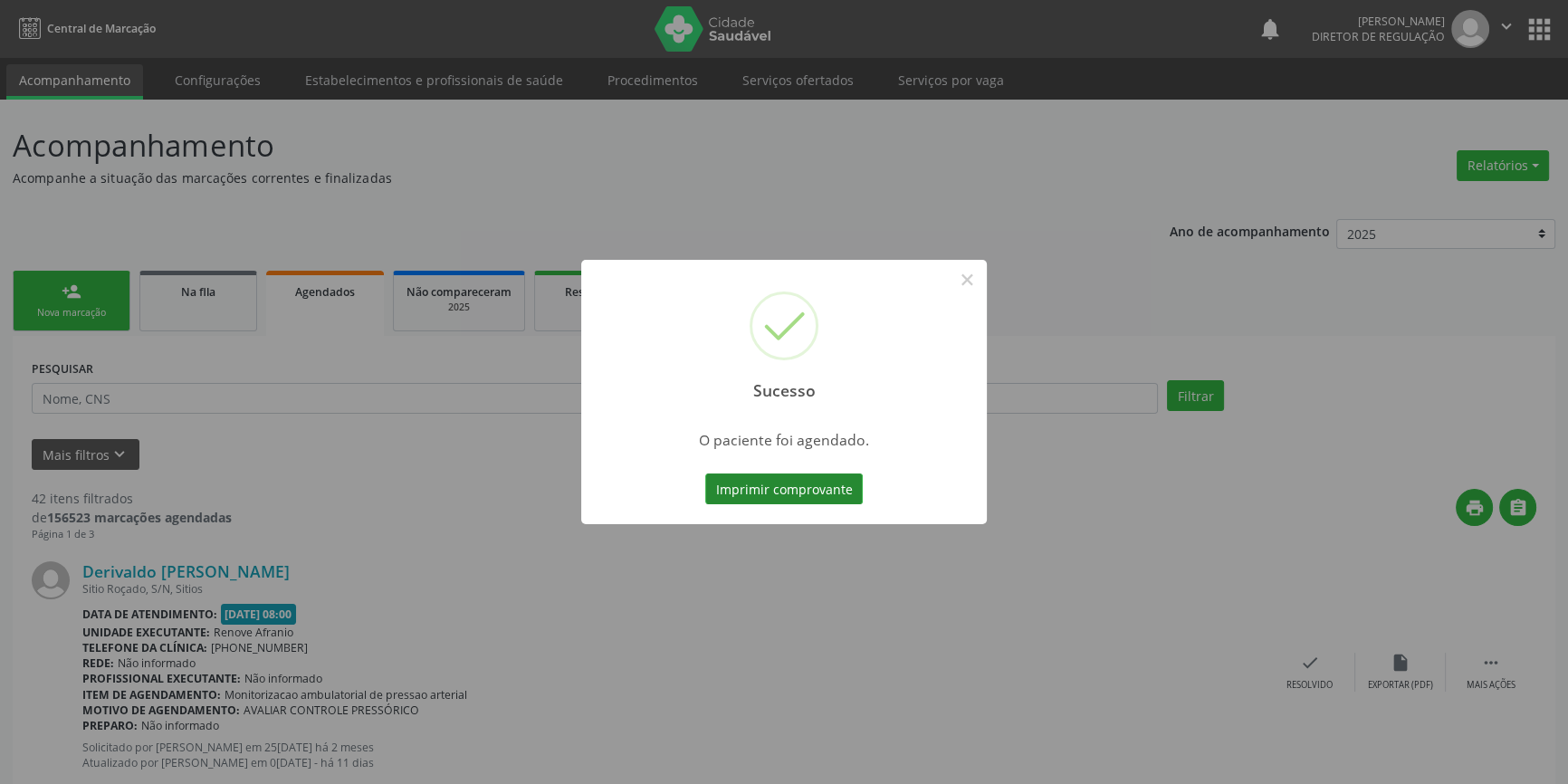
click at [794, 491] on button "Imprimir comprovante" at bounding box center [784, 489] width 158 height 30
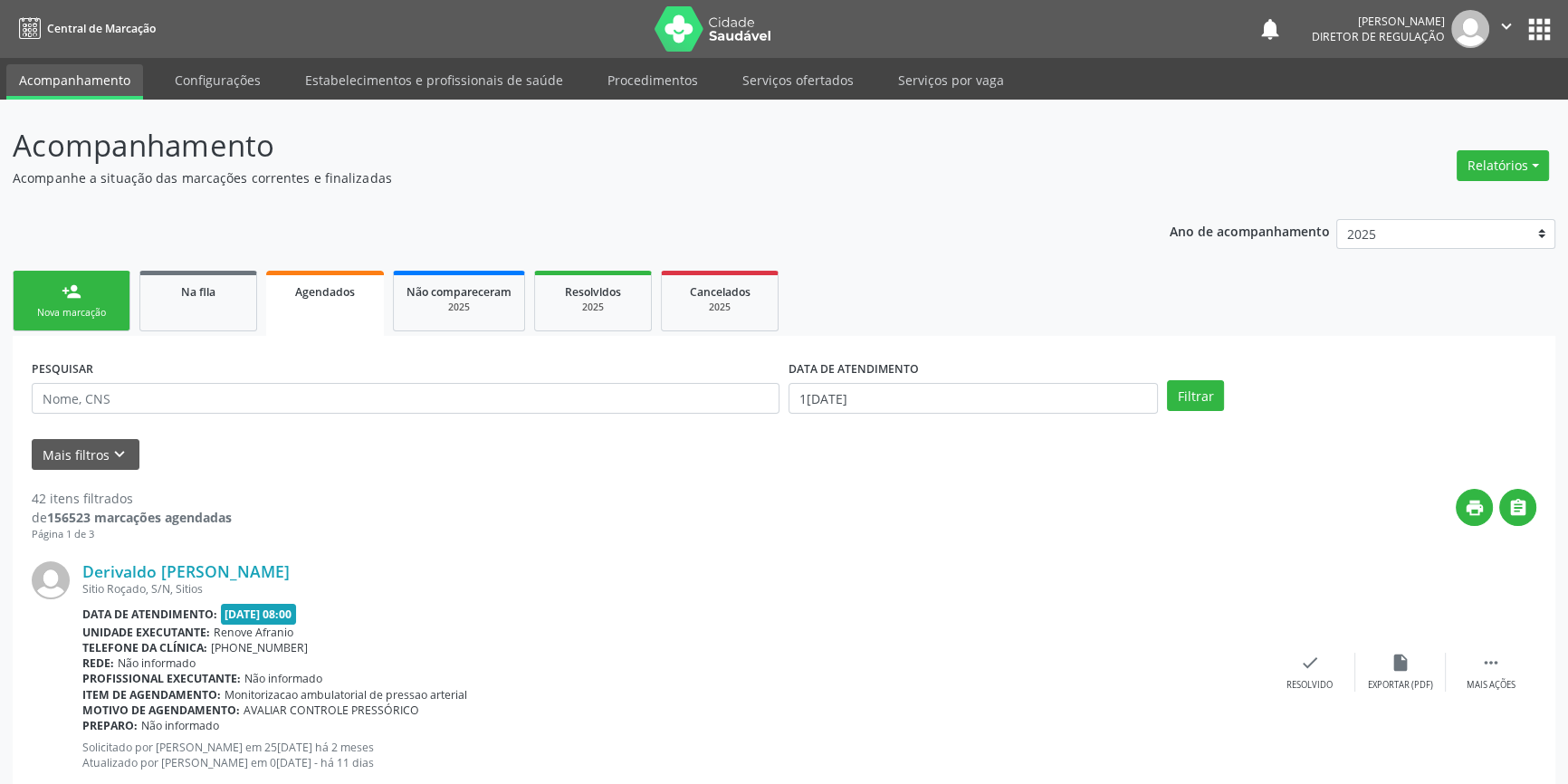
click at [102, 300] on link "person_add Nova marcação" at bounding box center [71, 302] width 118 height 61
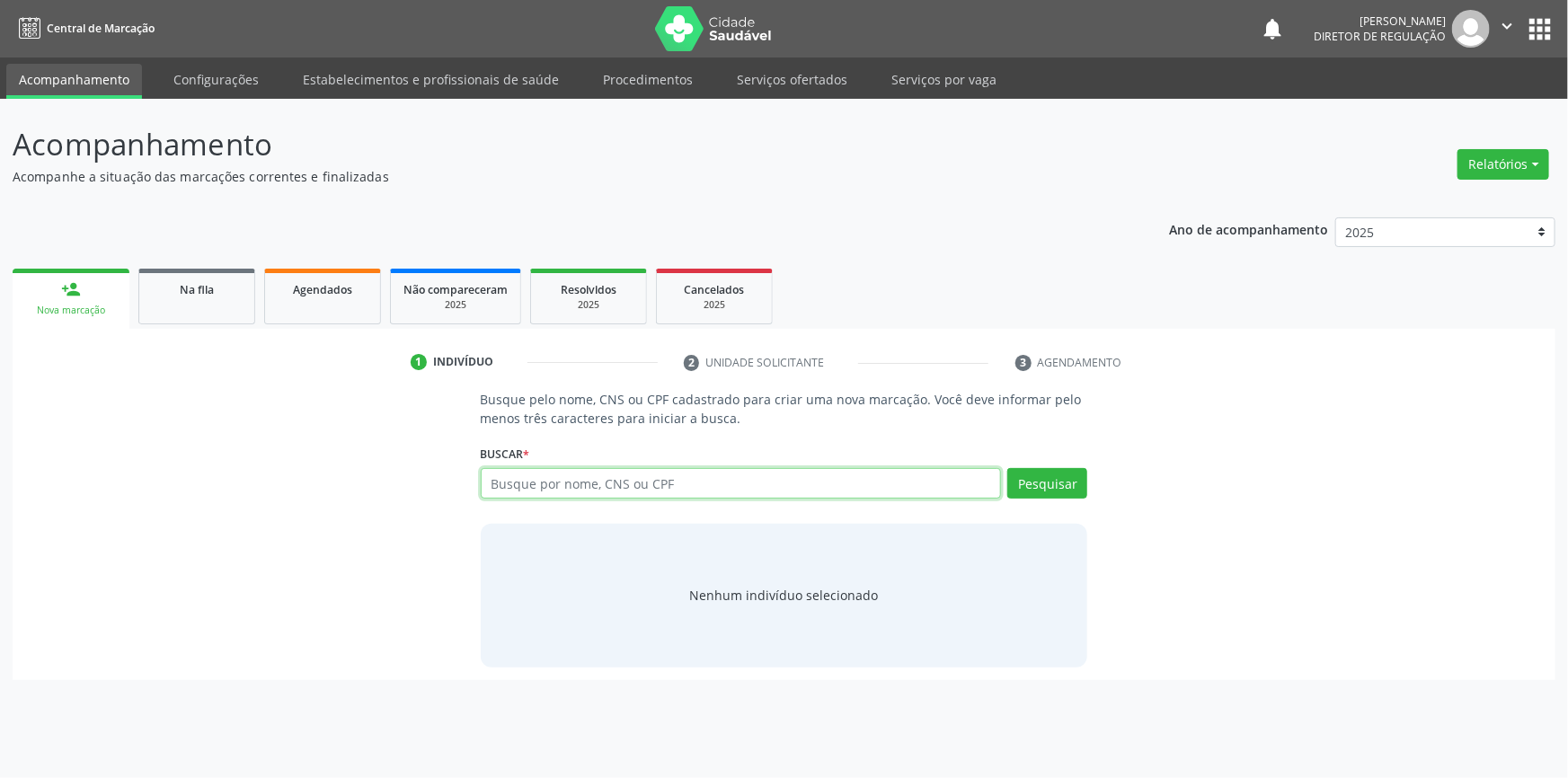
click at [572, 495] on input "text" at bounding box center [741, 483] width 521 height 30
type input "700008171131403"
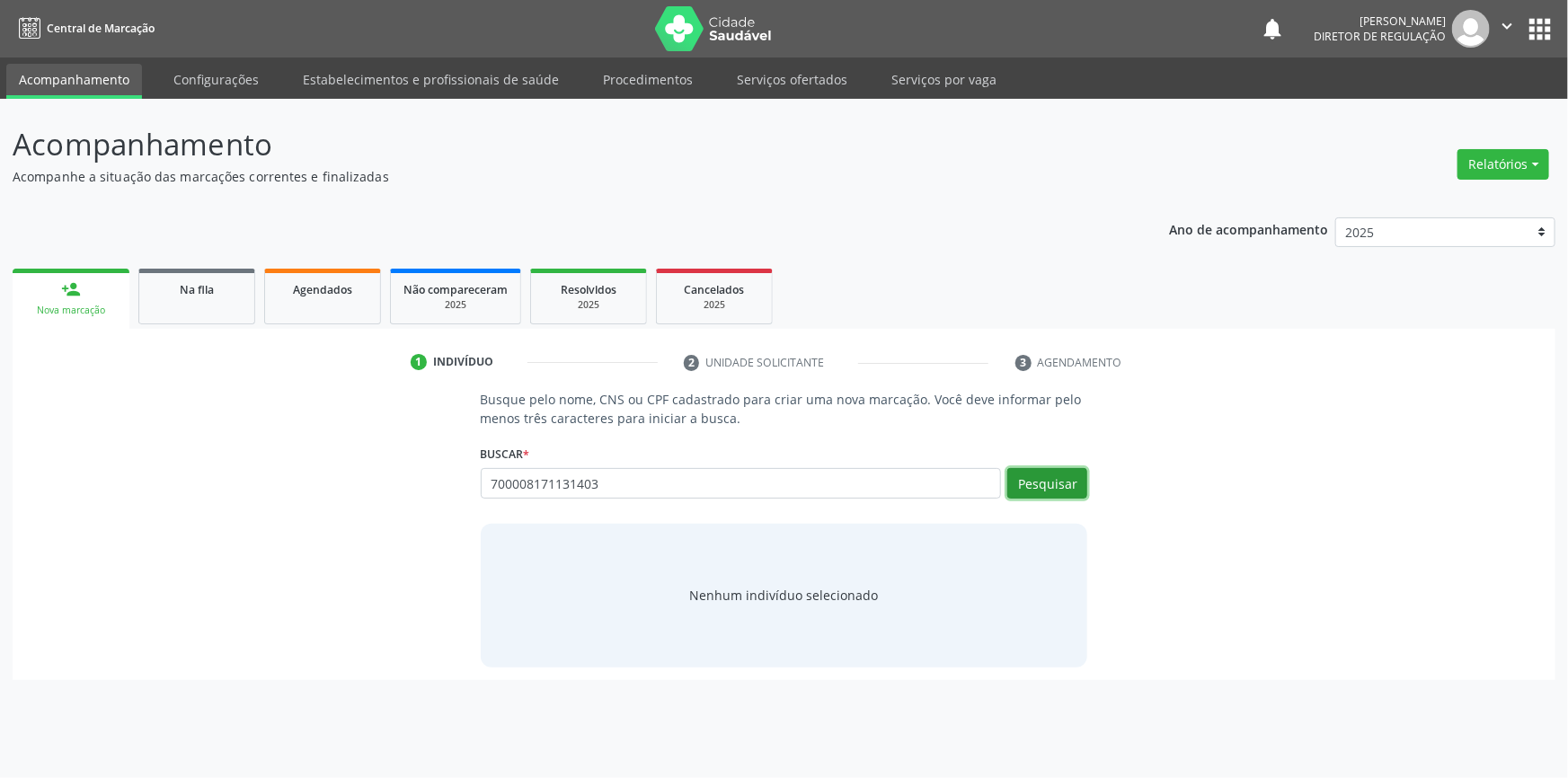
click at [1077, 486] on button "Pesquisar" at bounding box center [1047, 483] width 80 height 30
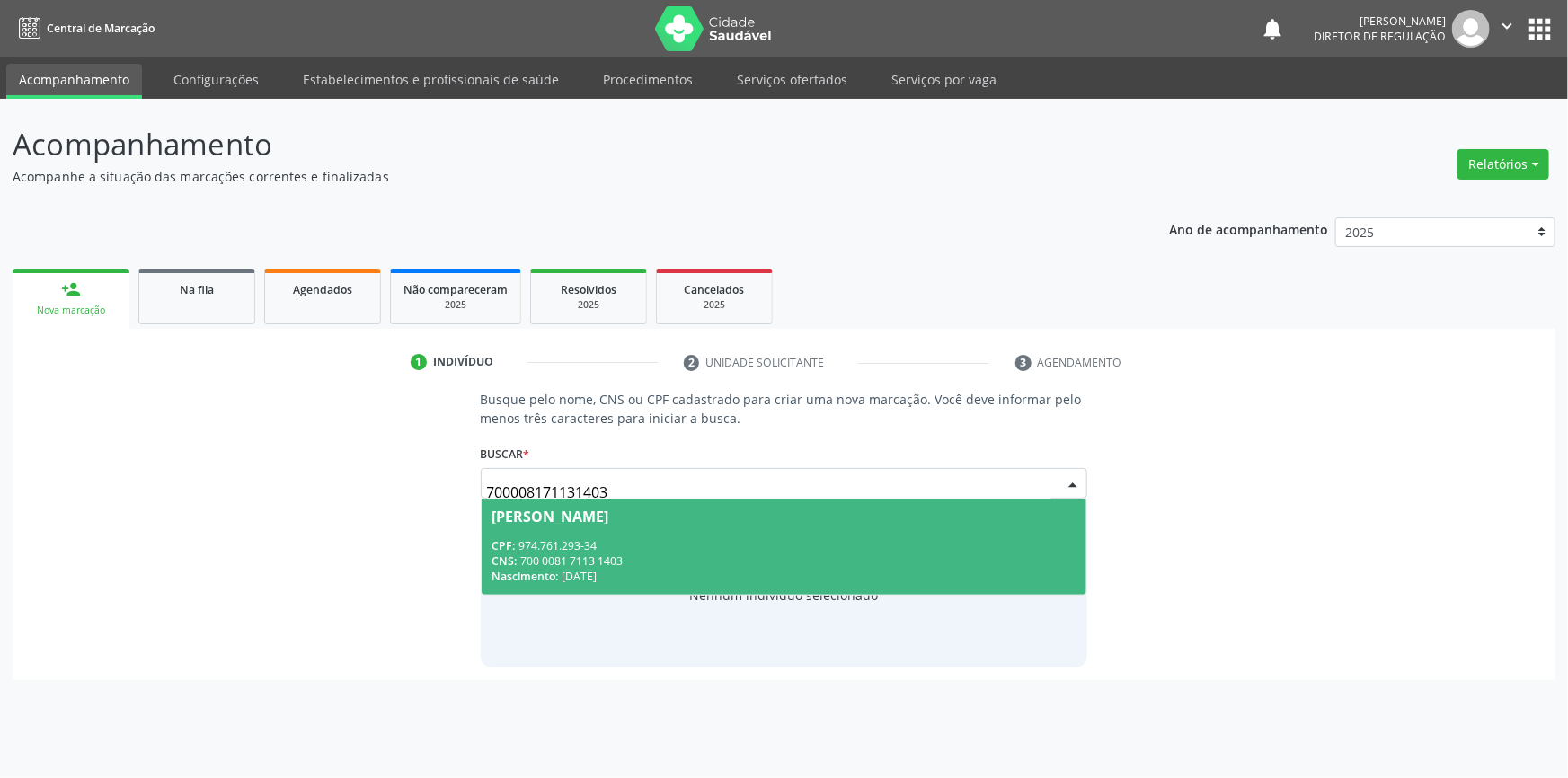
click at [757, 528] on span "Anisia Josefa da Conceicao CPF: 974.761.293-34 CNS: 700 0081 7113 1403 Nascimen…" at bounding box center [784, 547] width 605 height 96
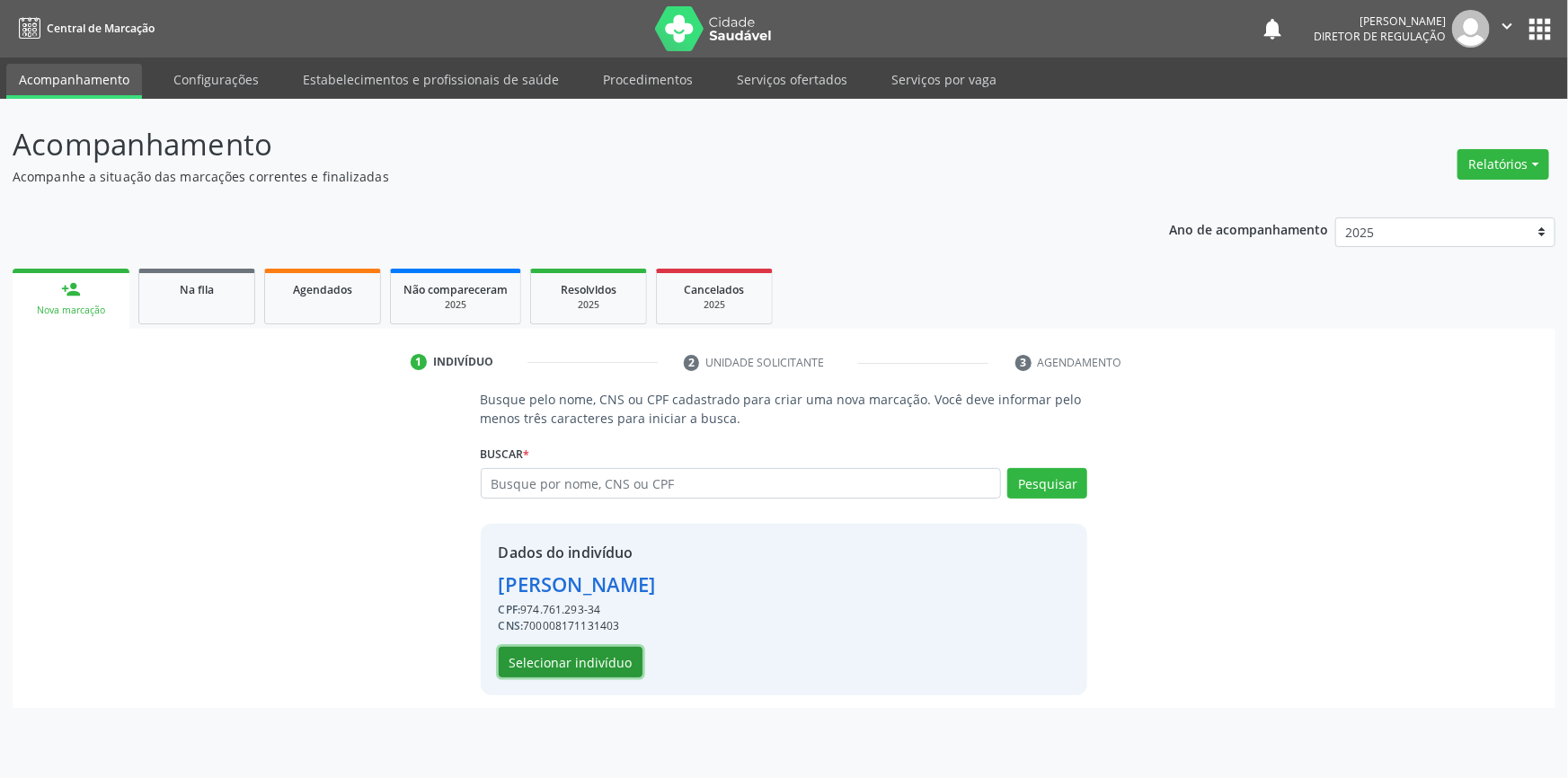
click at [611, 655] on button "Selecionar indivíduo" at bounding box center [570, 662] width 143 height 30
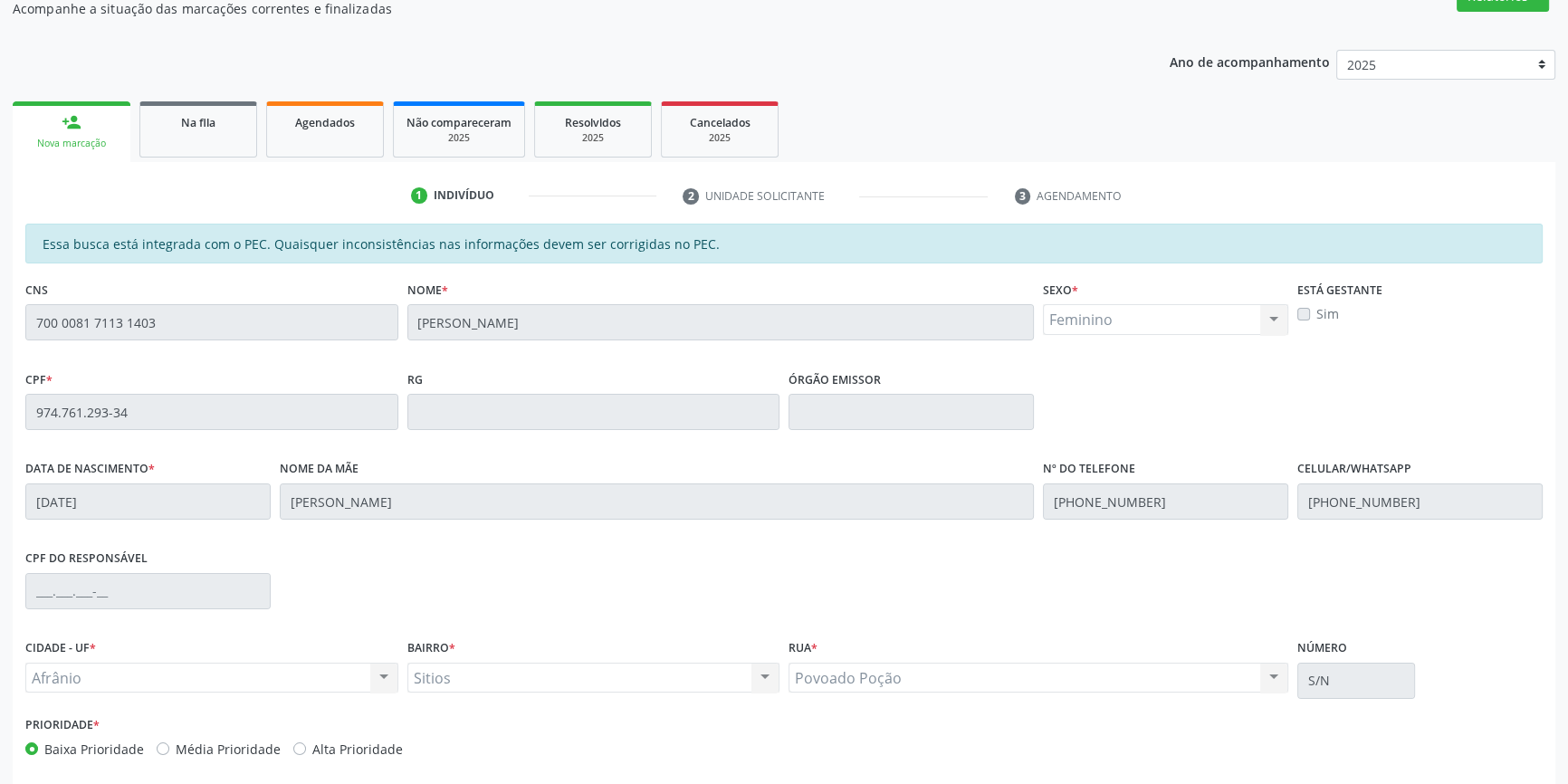
scroll to position [248, 0]
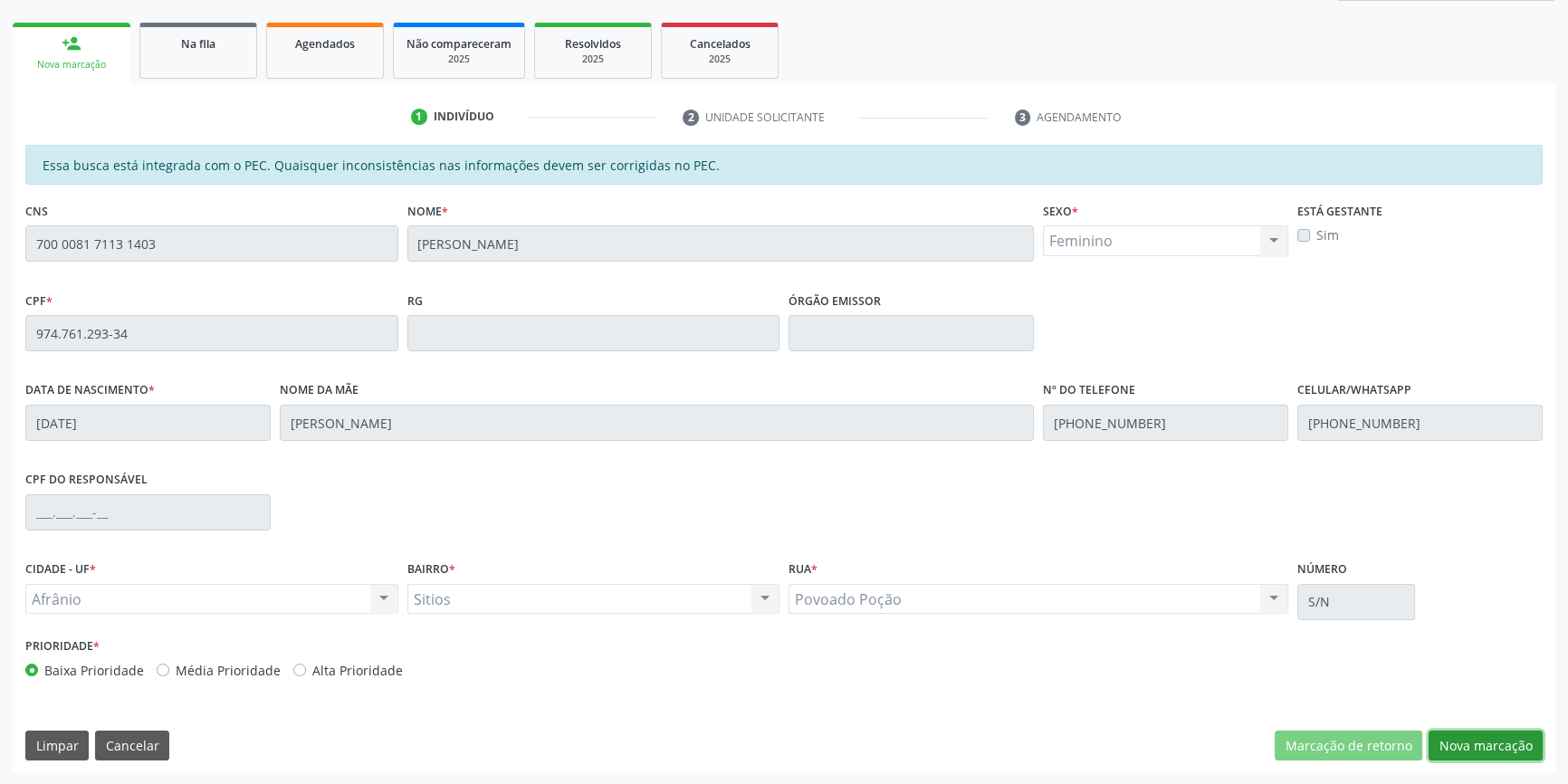
click at [1451, 739] on button "Nova marcação" at bounding box center [1486, 746] width 114 height 30
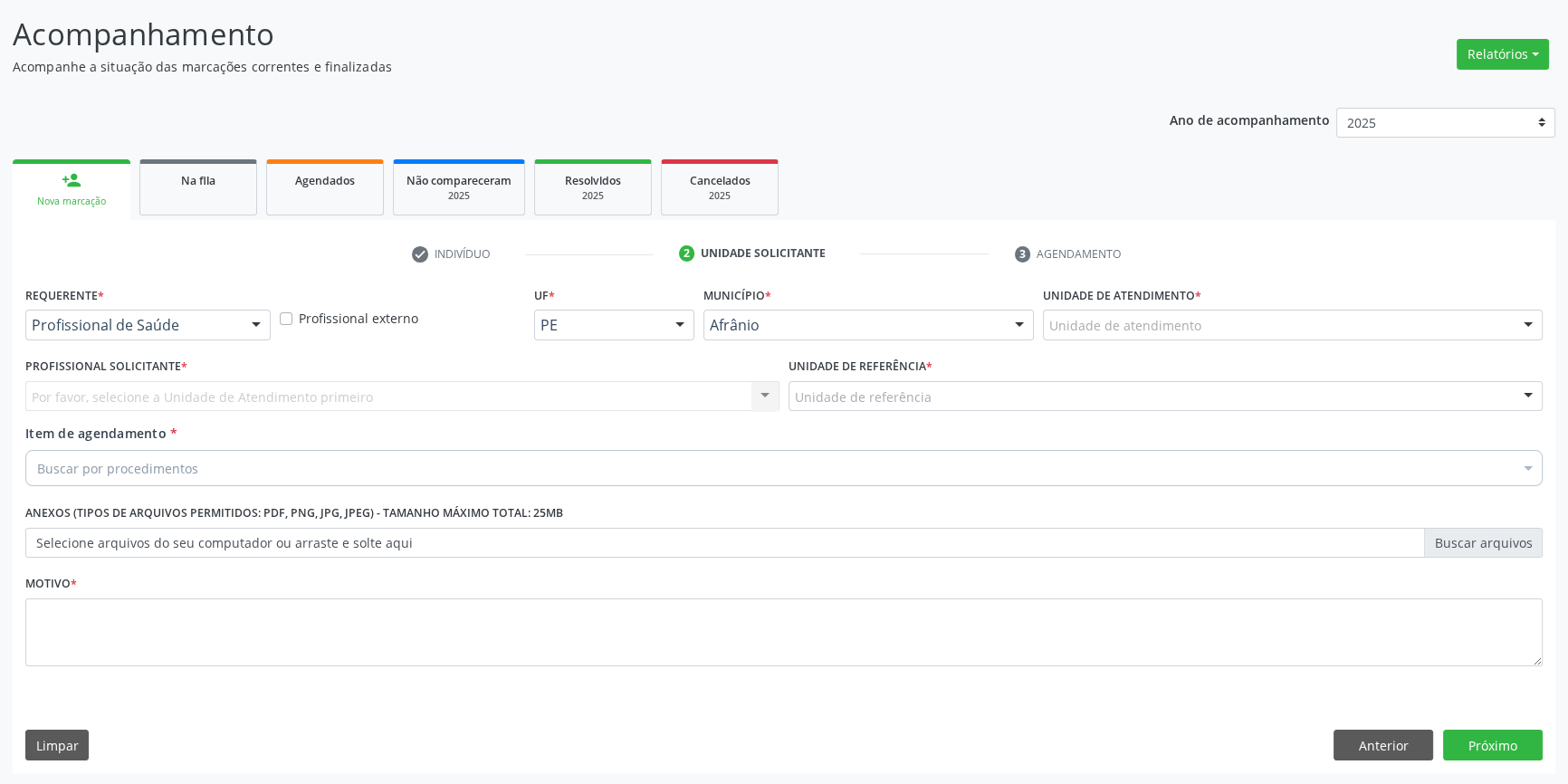
click at [1264, 323] on div "Unidade de atendimento" at bounding box center [1292, 324] width 500 height 30
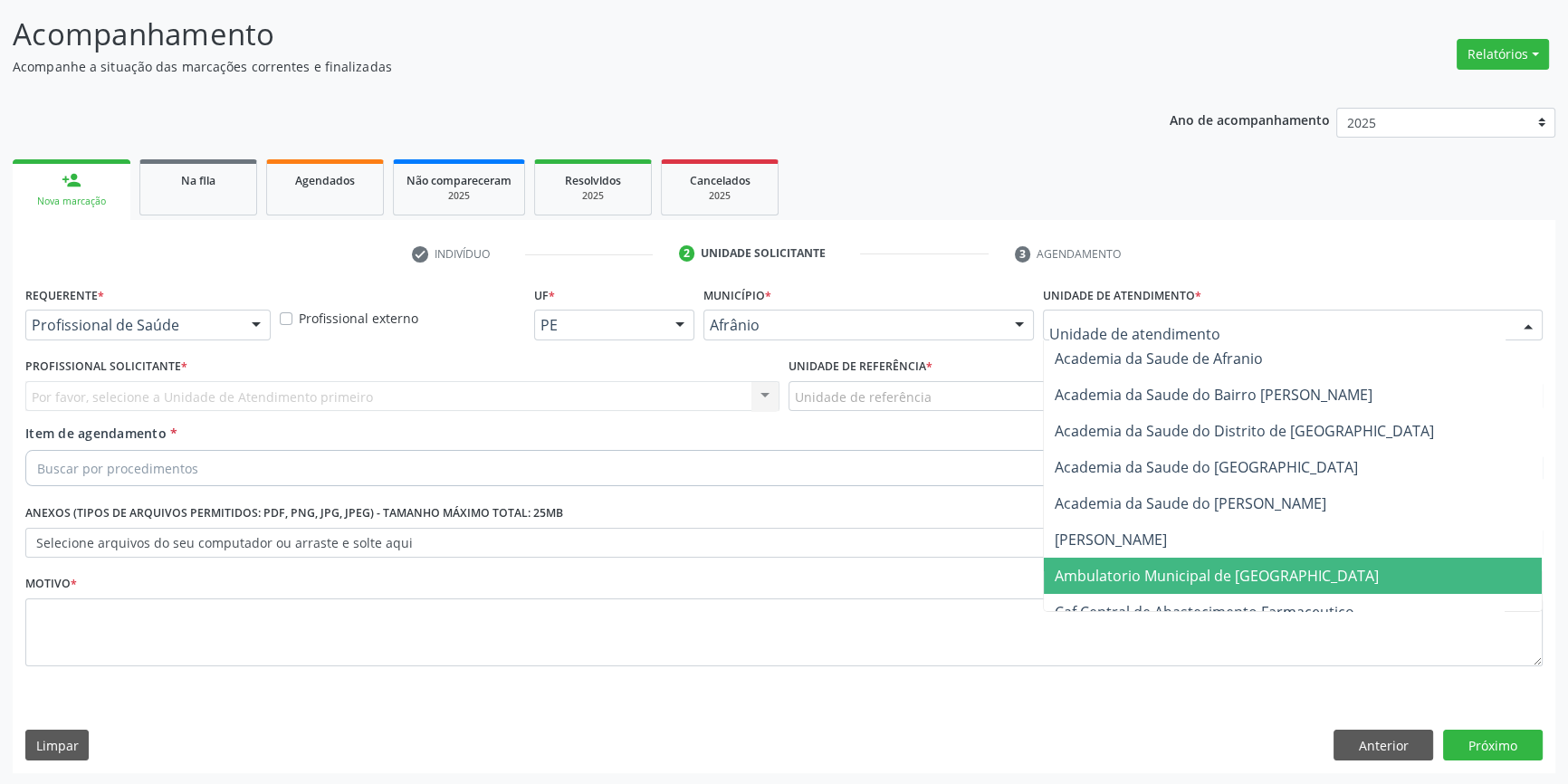
click at [1186, 571] on span "Ambulatorio Municipal de [GEOGRAPHIC_DATA]" at bounding box center [1217, 576] width 324 height 20
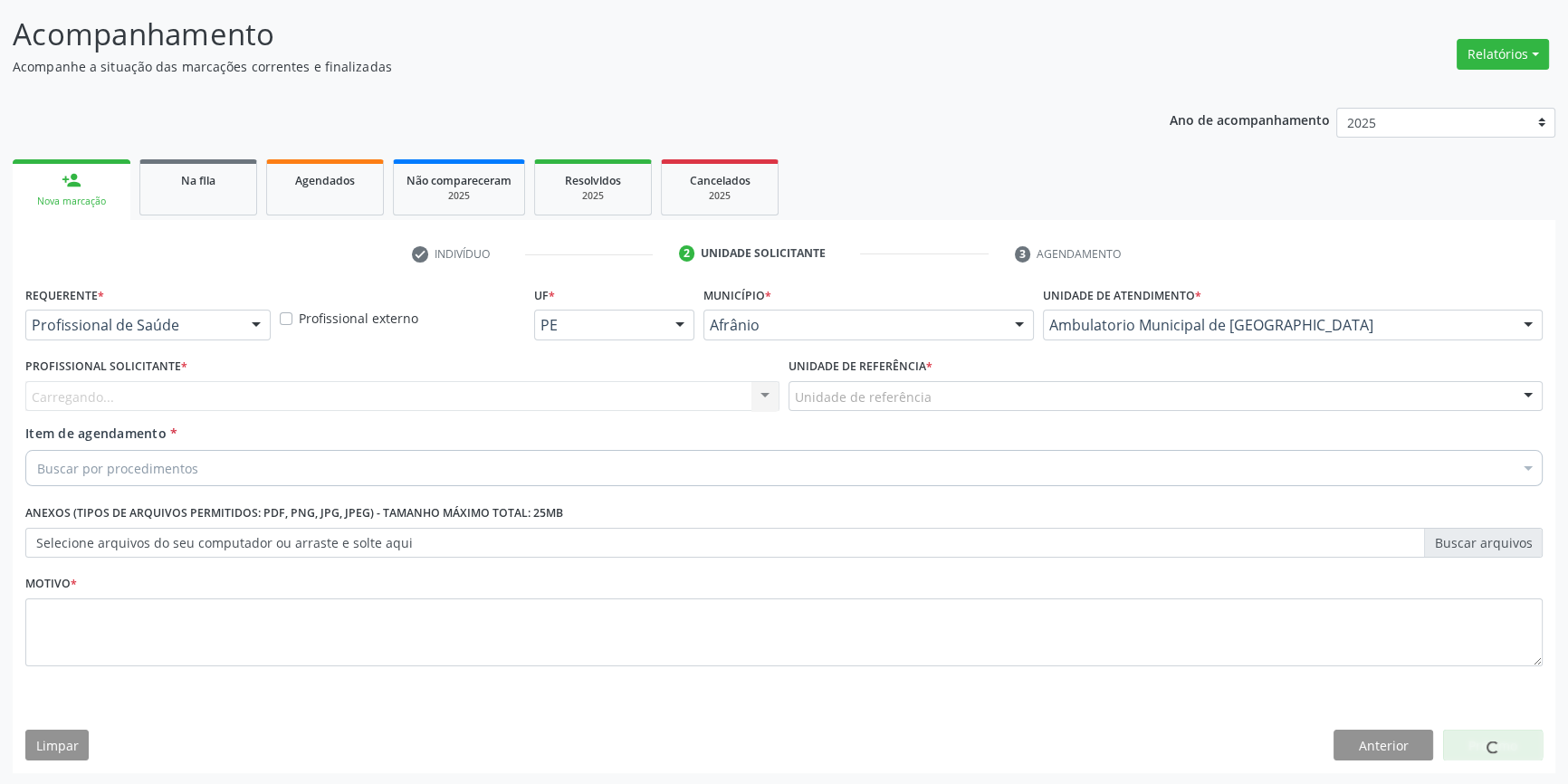
click at [1020, 402] on div "Unidade de referência" at bounding box center [1166, 397] width 755 height 30
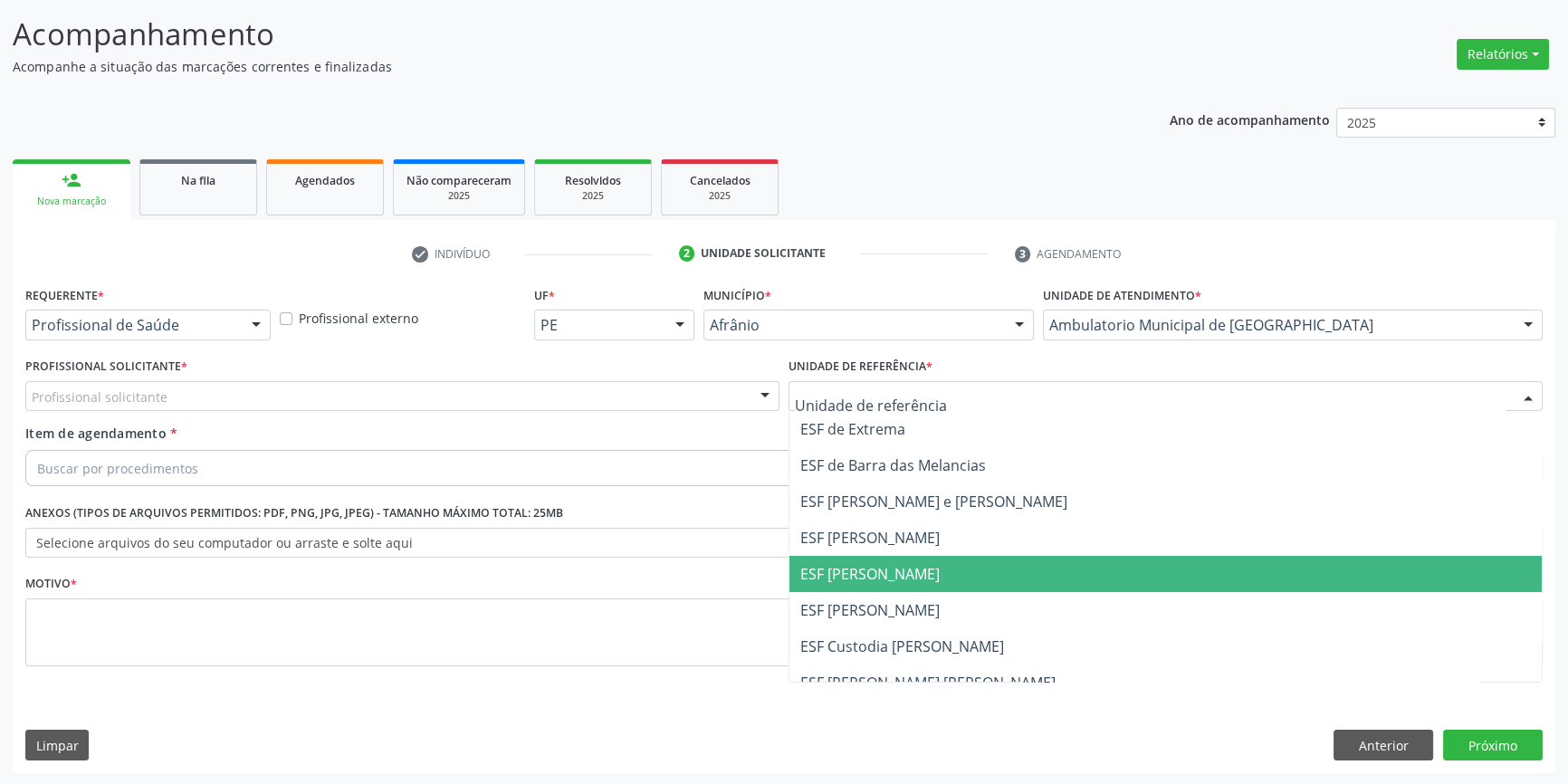
click at [900, 576] on span "ESF [PERSON_NAME]" at bounding box center [870, 574] width 140 height 20
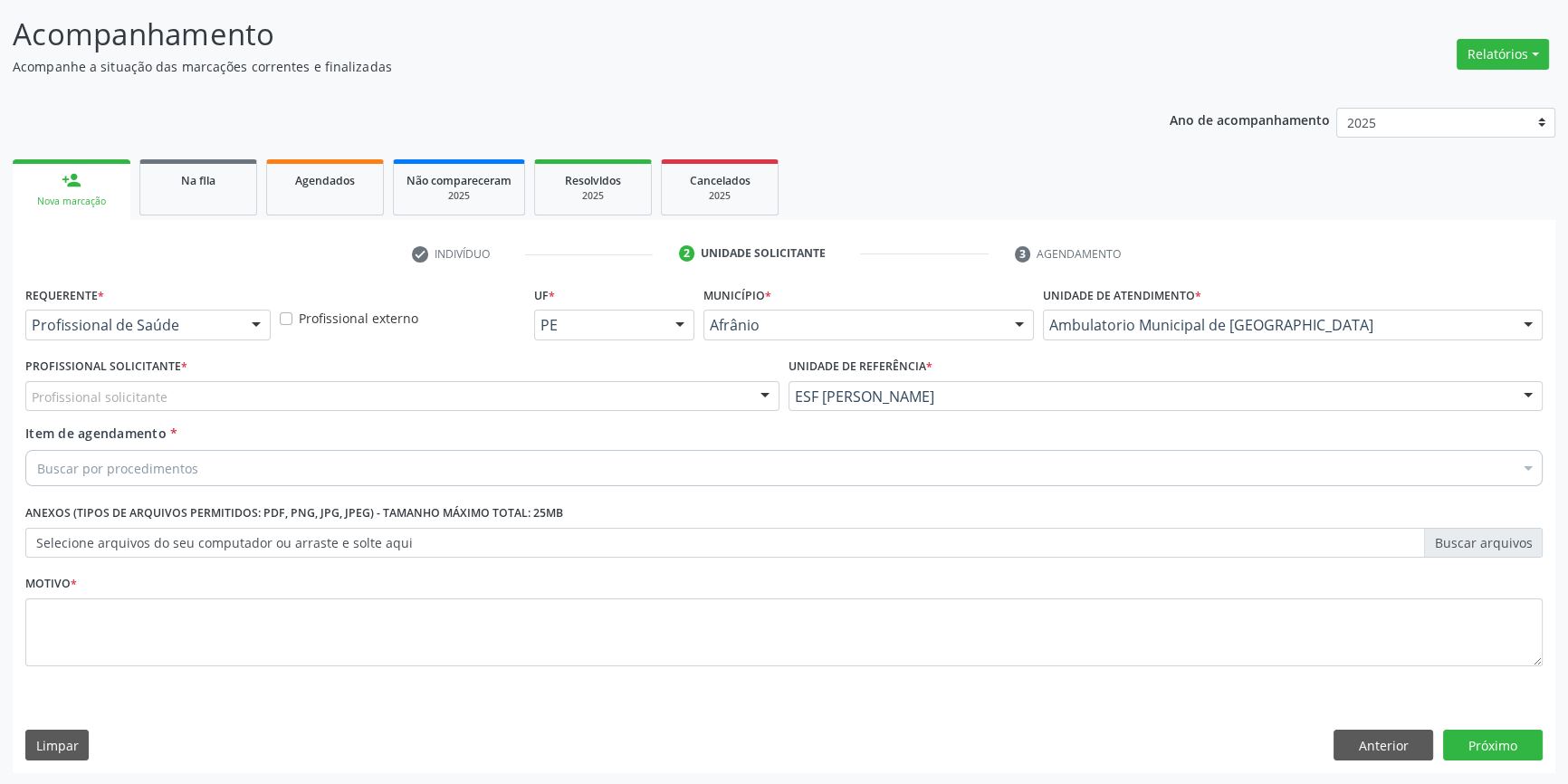
click at [561, 388] on div "Profissional solicitante" at bounding box center [402, 397] width 755 height 30
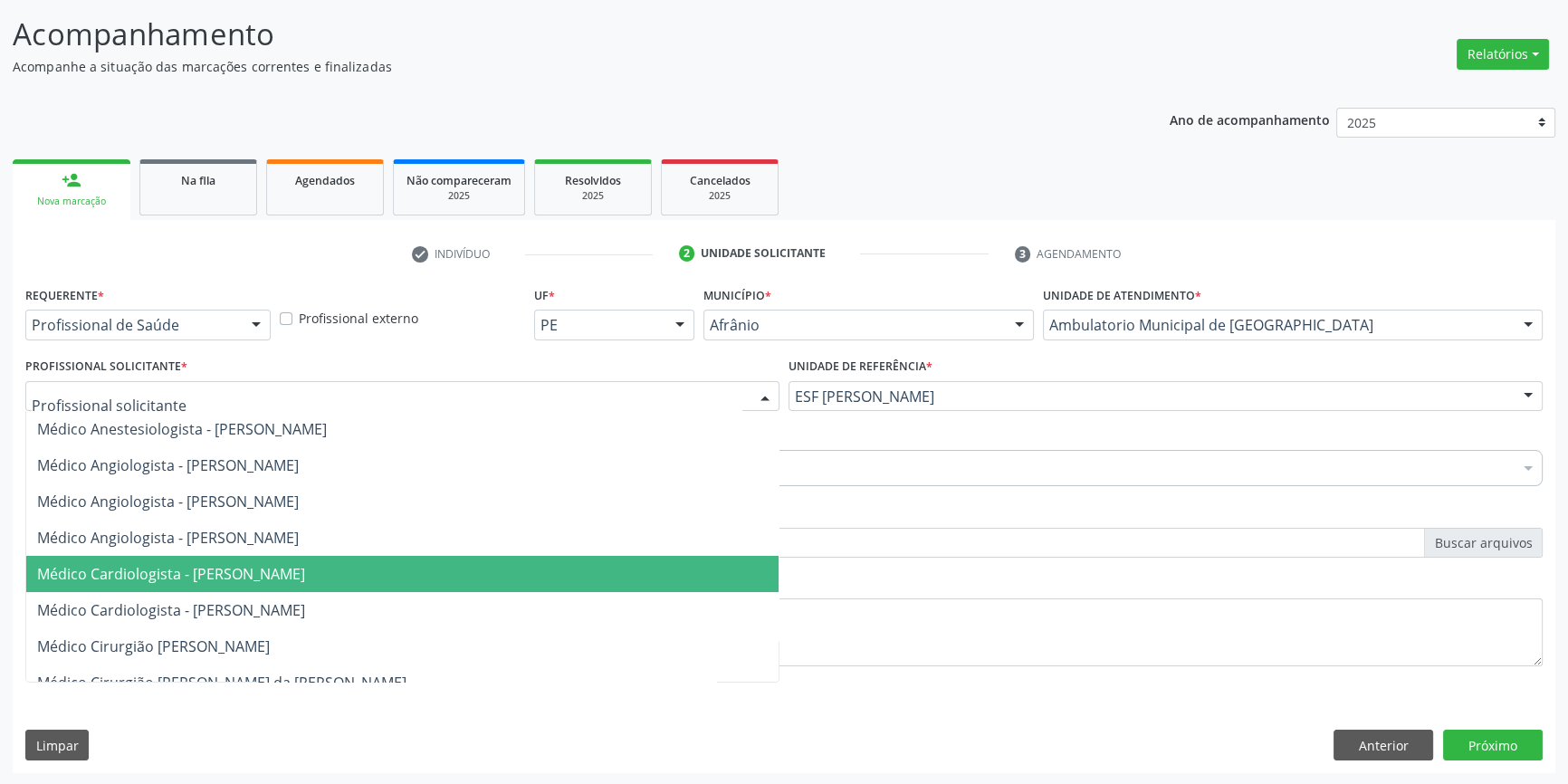
click at [480, 571] on span "Médico Cardiologista - [PERSON_NAME]" at bounding box center [402, 574] width 753 height 36
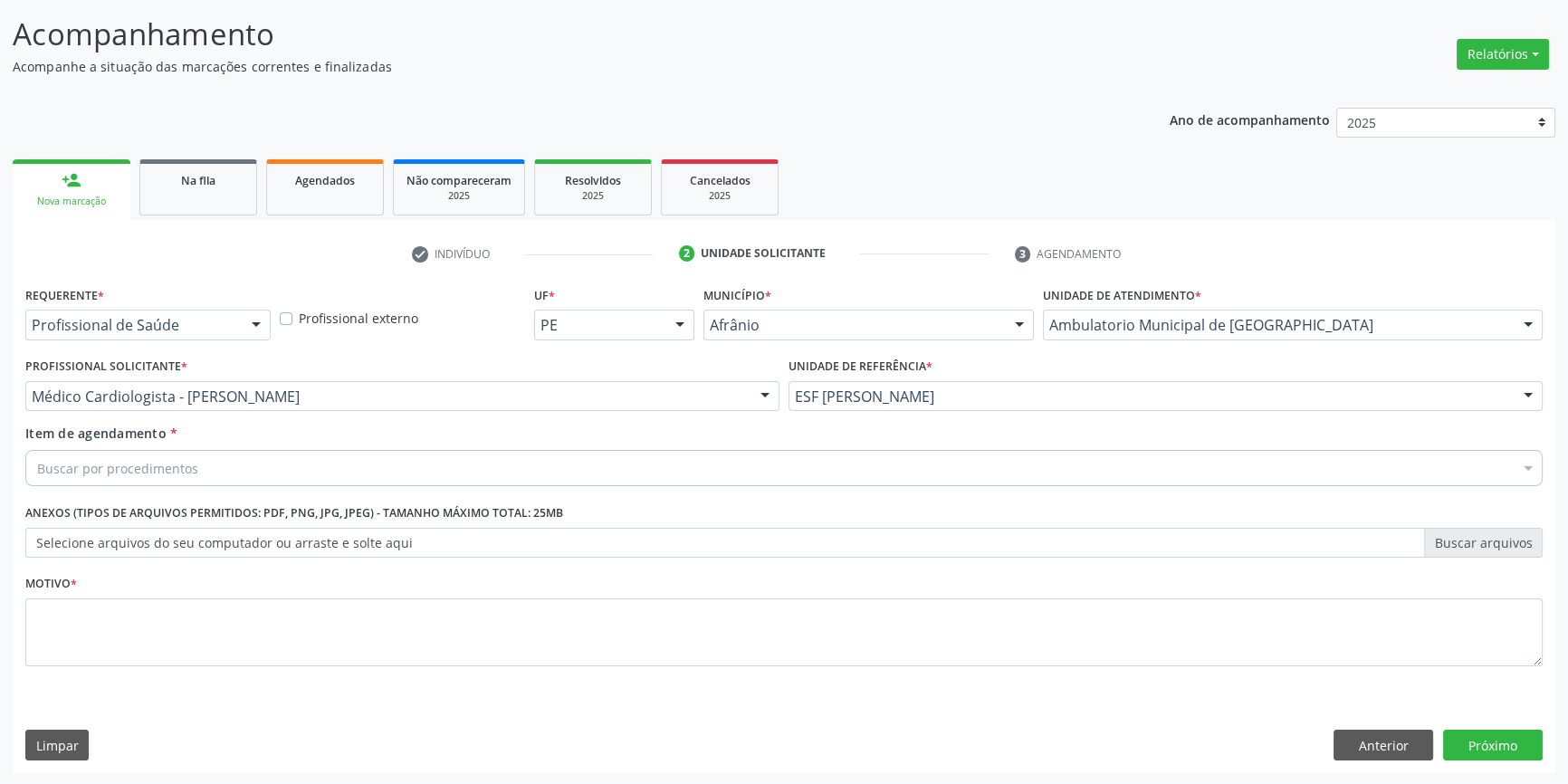
click at [427, 460] on div "Buscar por procedimentos" at bounding box center [784, 468] width 1518 height 36
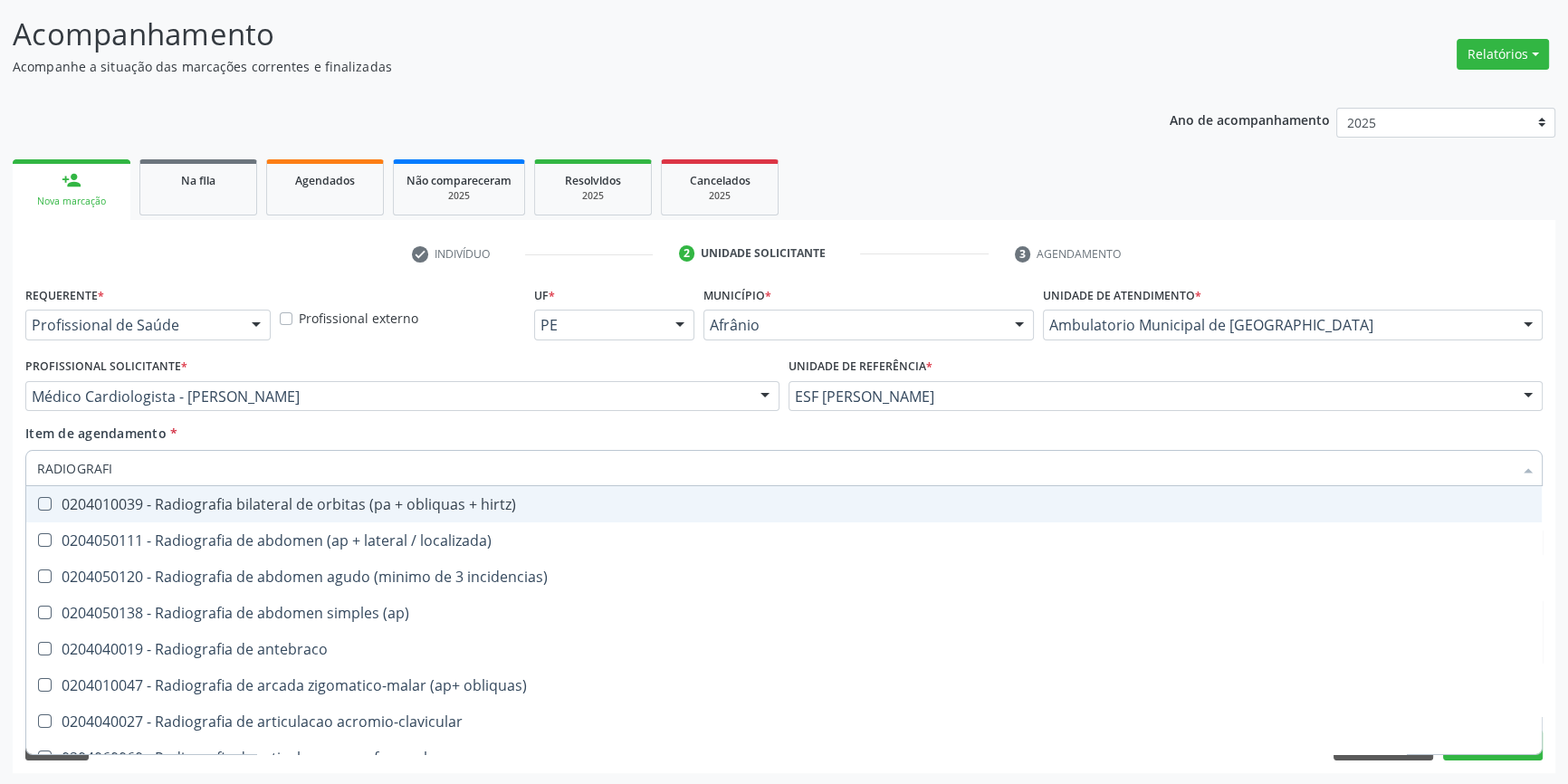
type input "RADIOGRAFIA"
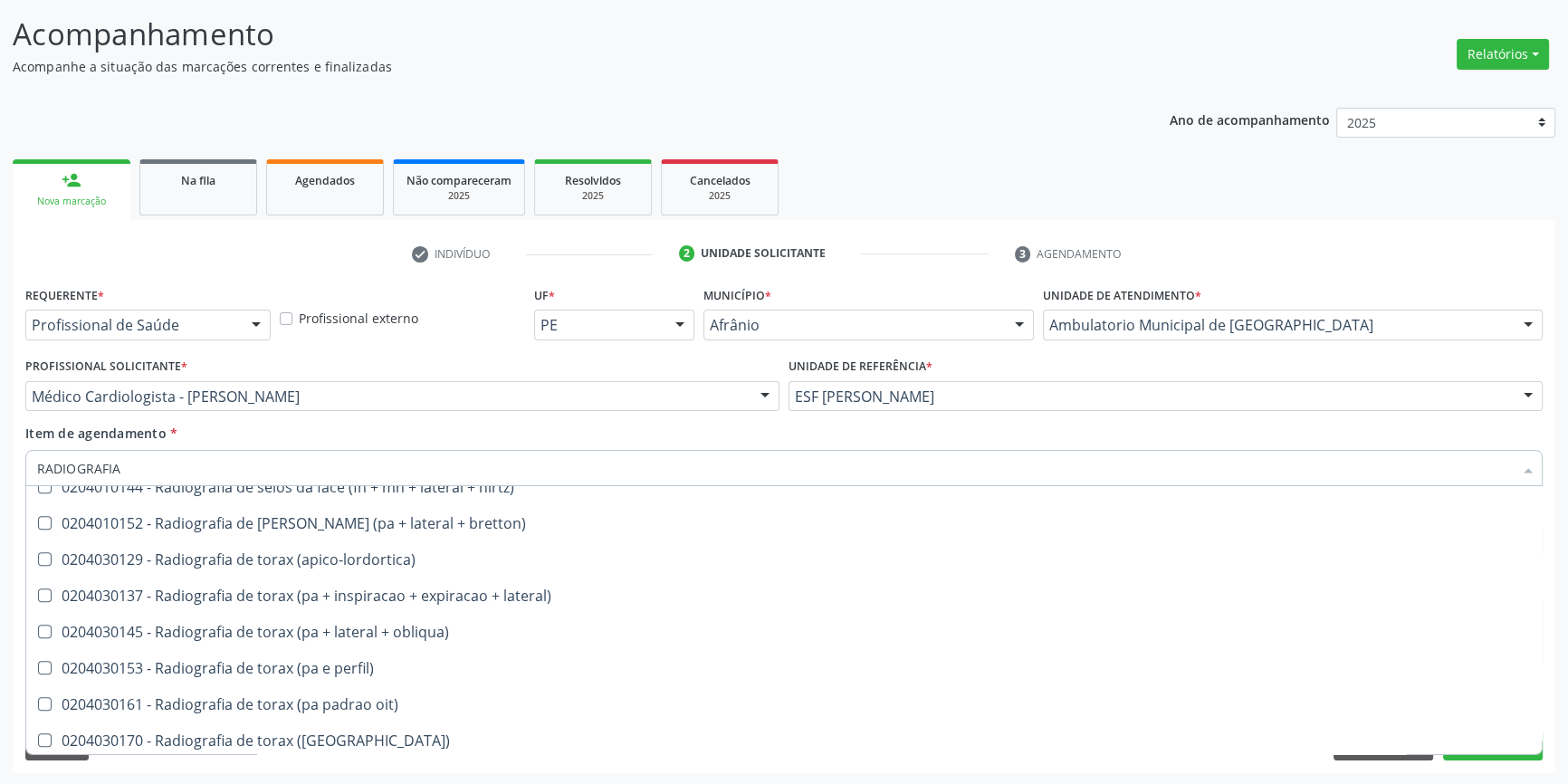
scroll to position [2057, 0]
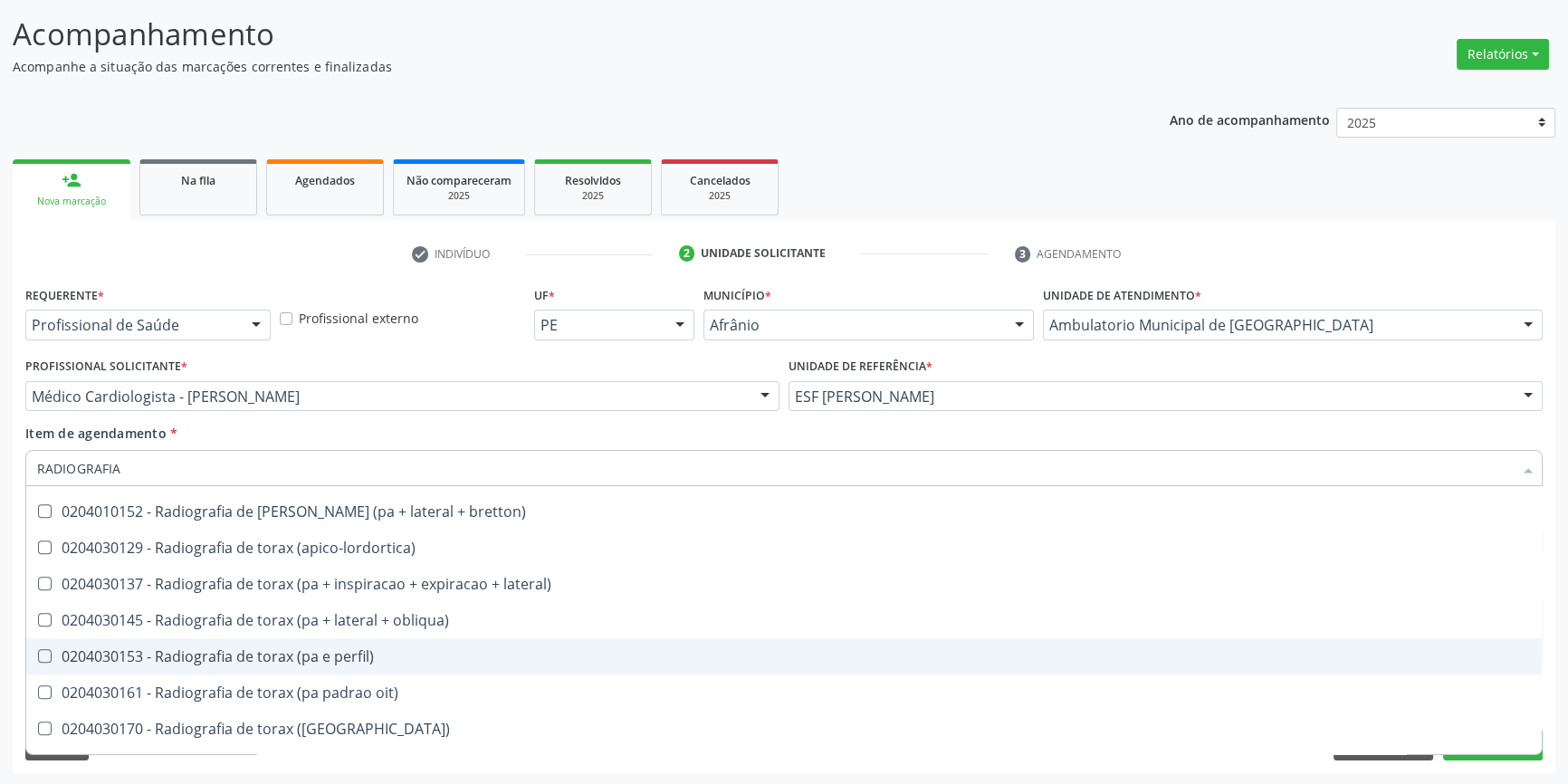
click at [338, 660] on div "0204030153 - Radiografia de torax (pa e perfil)" at bounding box center [784, 656] width 1494 height 14
checkbox perfil\) "true"
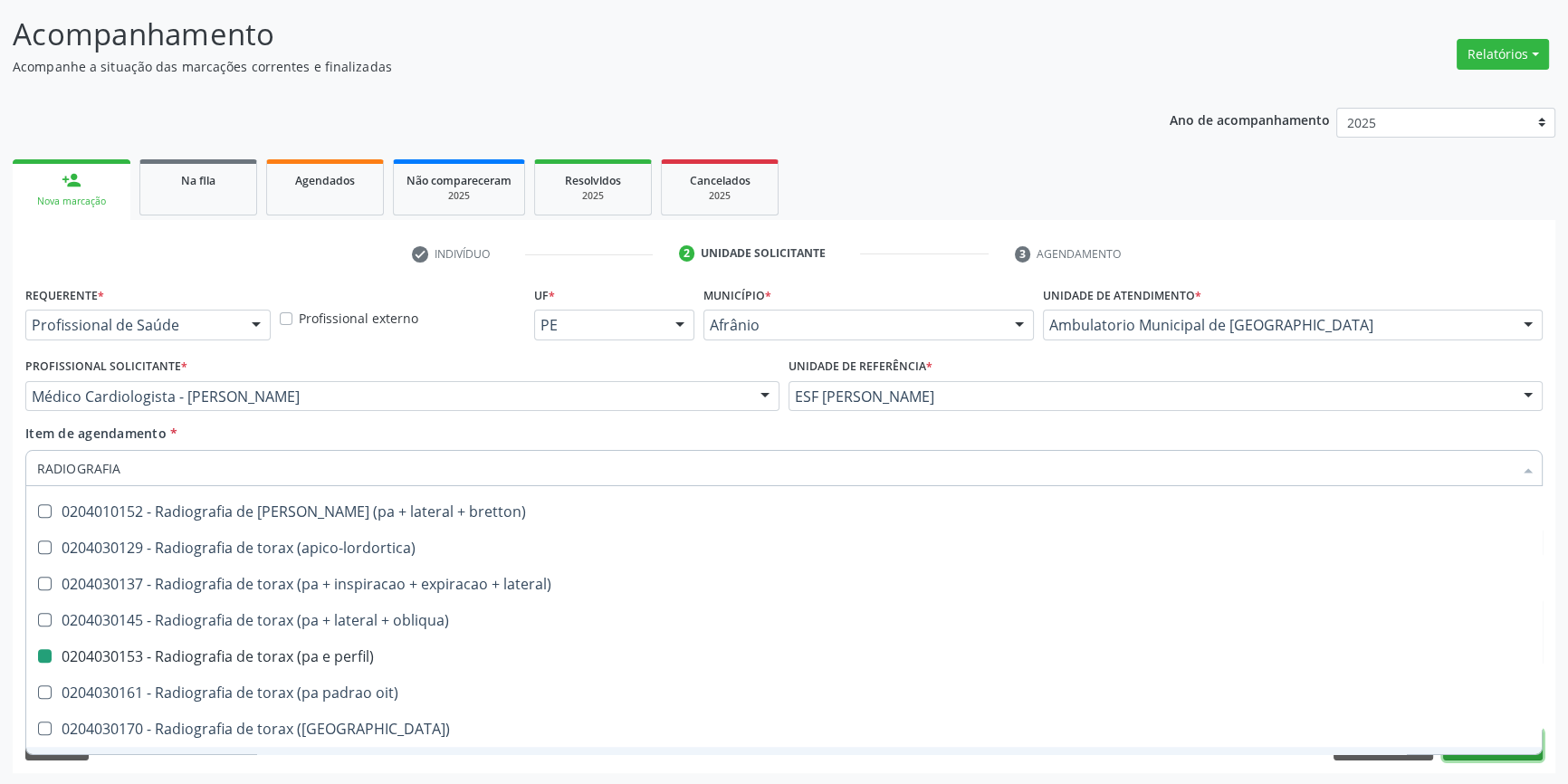
click at [1505, 758] on button "Próximo" at bounding box center [1493, 745] width 100 height 30
checkbox localizada\) "true"
checkbox perfil\) "false"
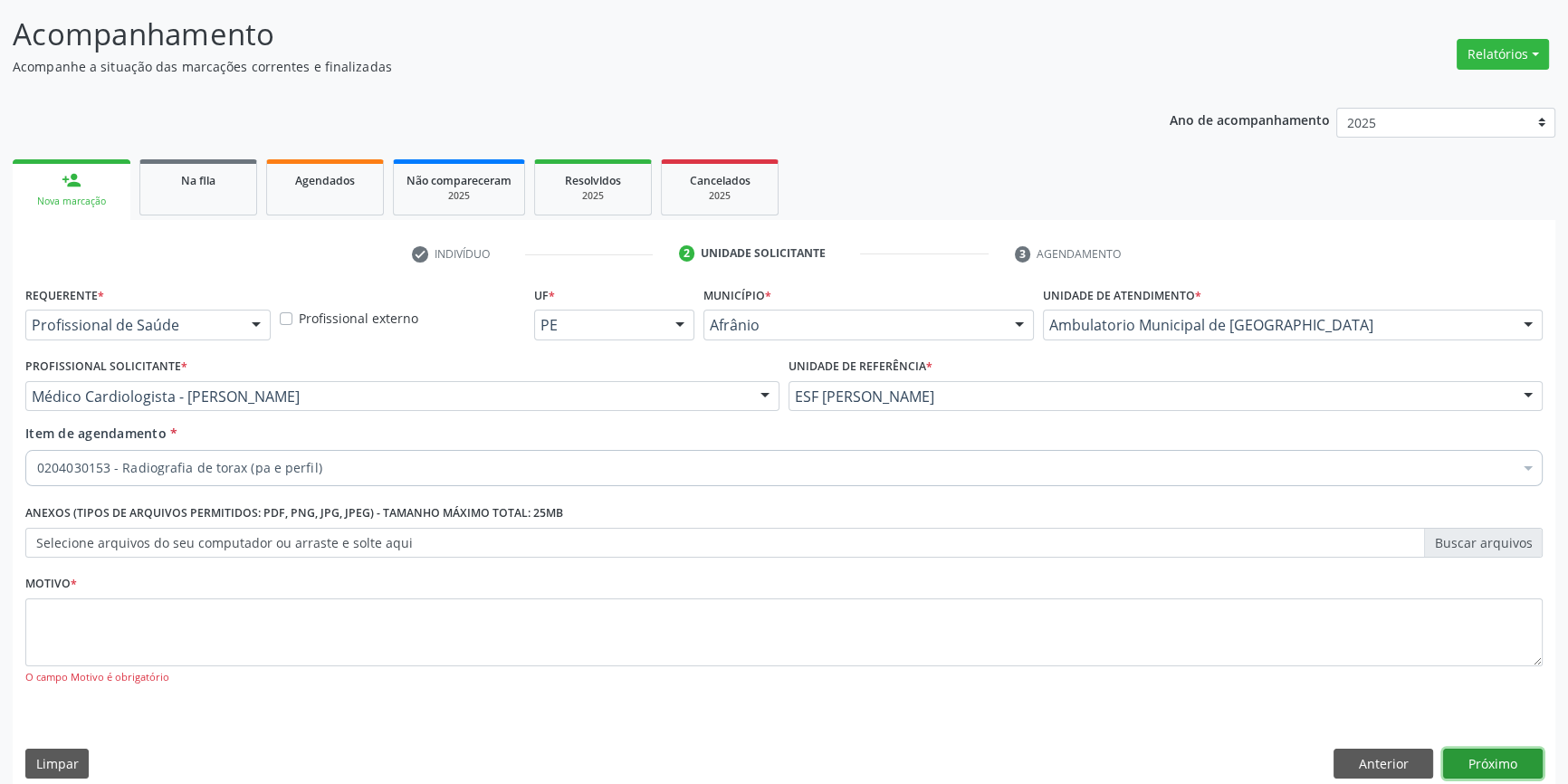
scroll to position [0, 0]
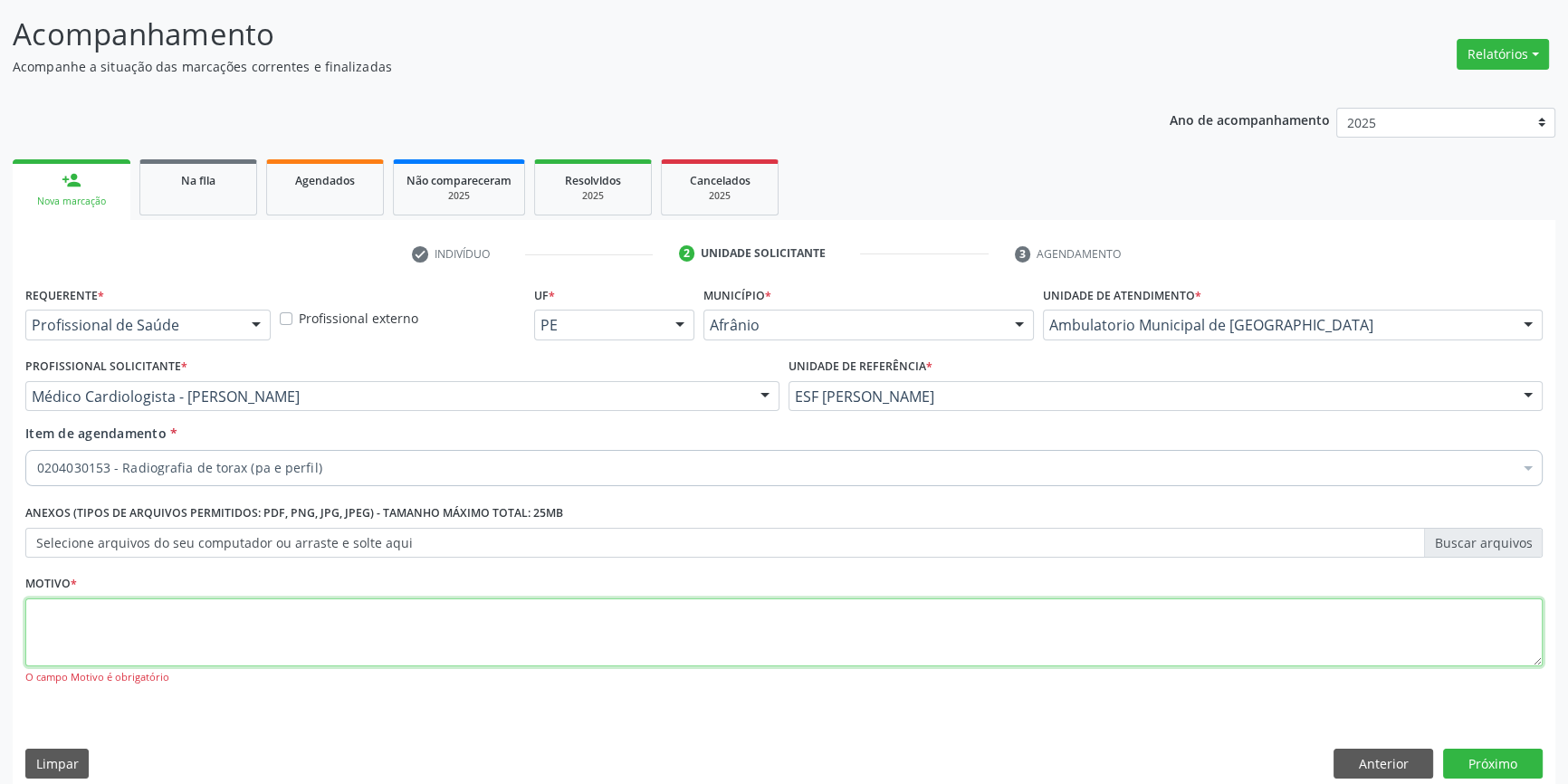
click at [1096, 662] on textarea at bounding box center [784, 633] width 1518 height 69
type textarea "*"
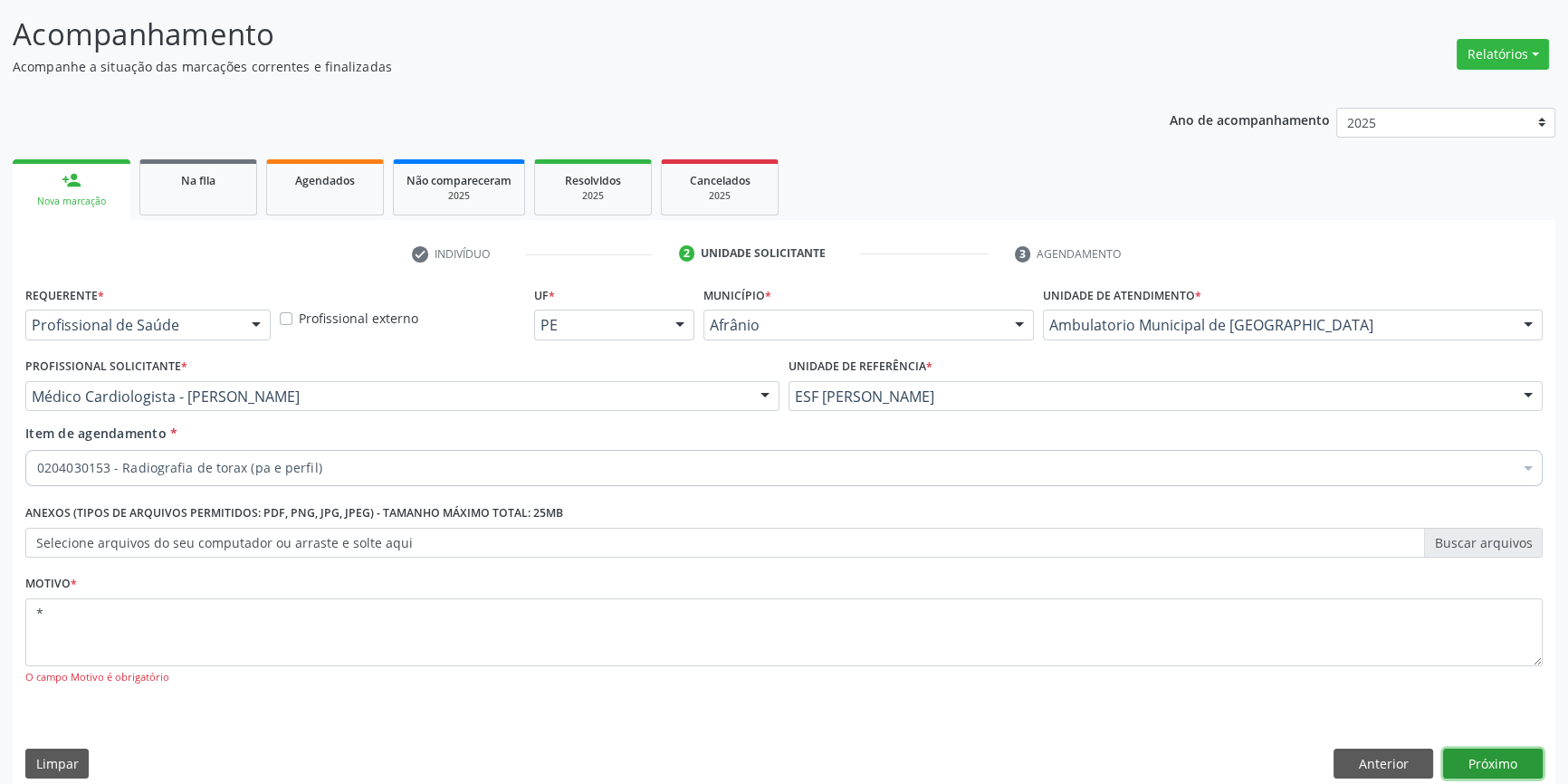
click at [1513, 755] on button "Próximo" at bounding box center [1493, 764] width 100 height 30
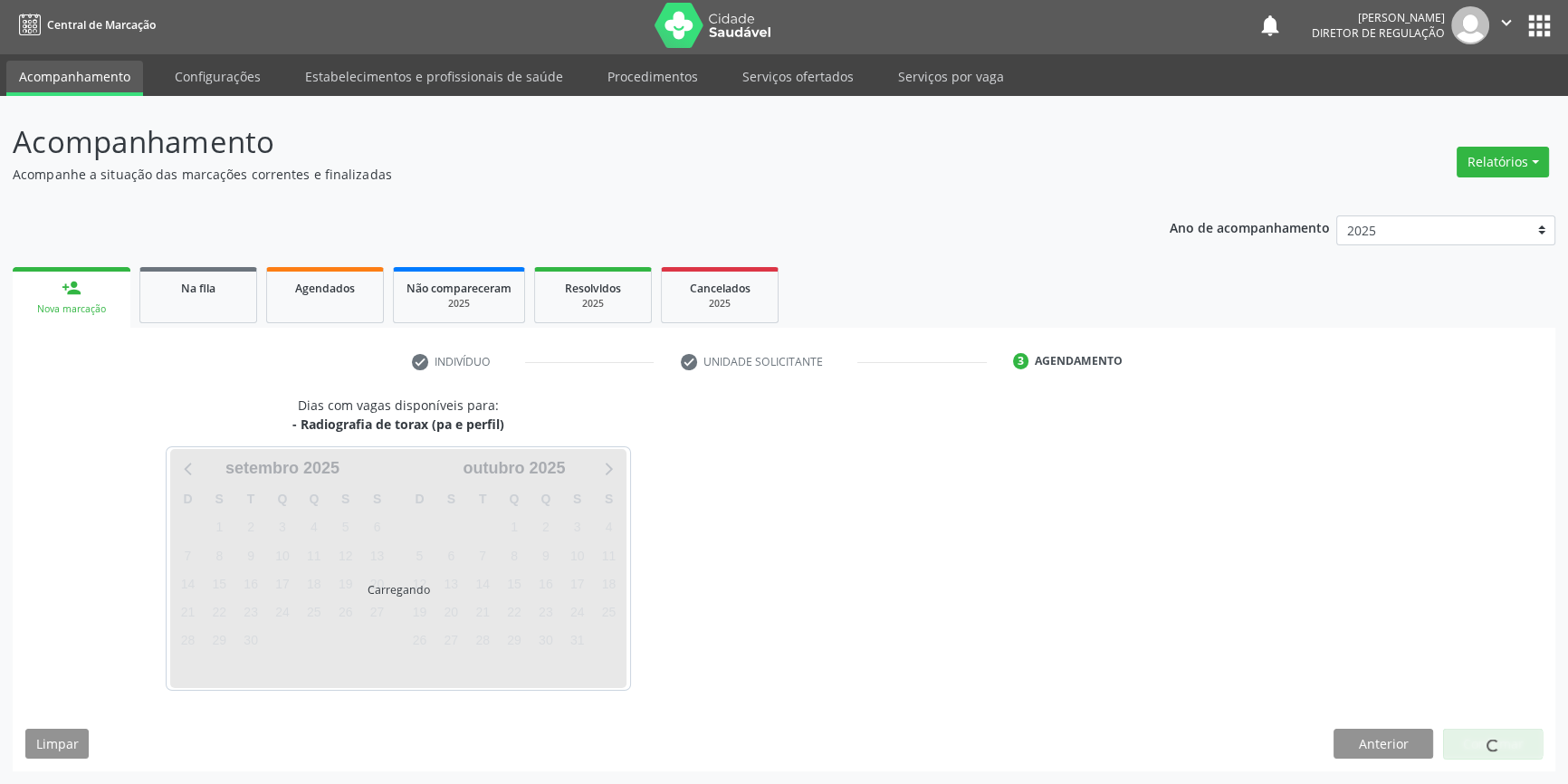
scroll to position [2, 0]
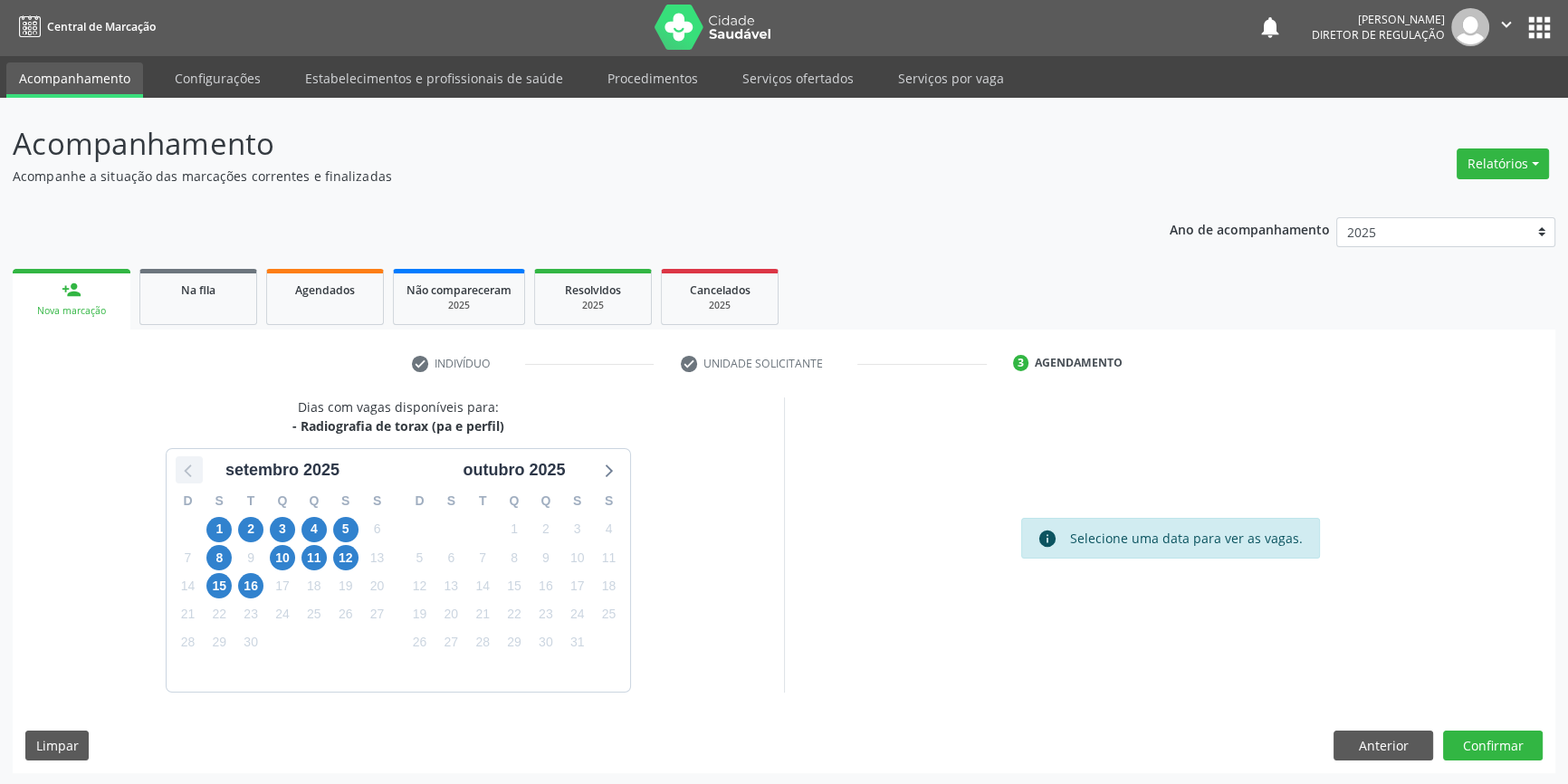
click at [182, 468] on icon at bounding box center [189, 470] width 24 height 24
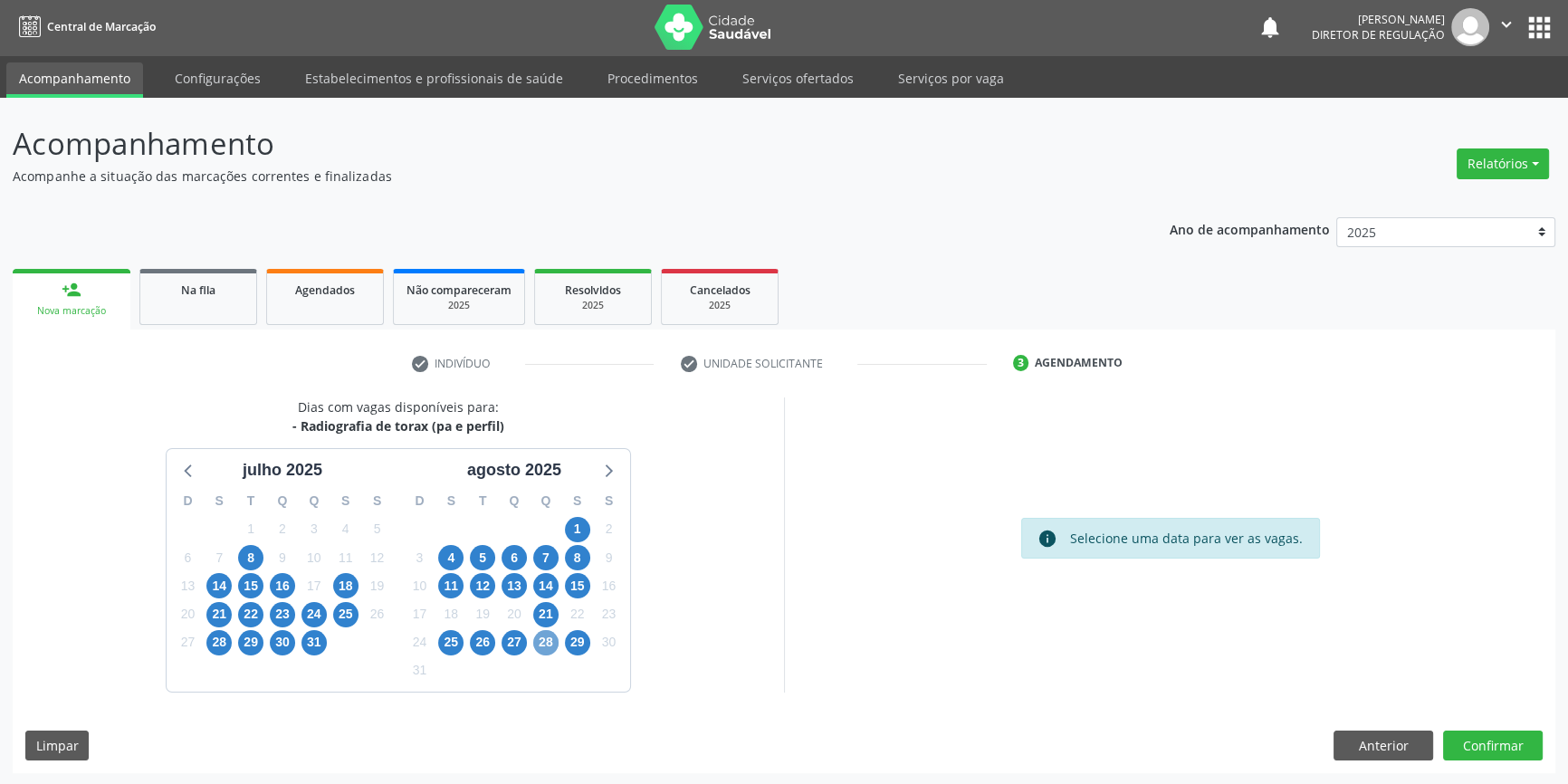
click at [545, 646] on span "28" at bounding box center [546, 642] width 26 height 26
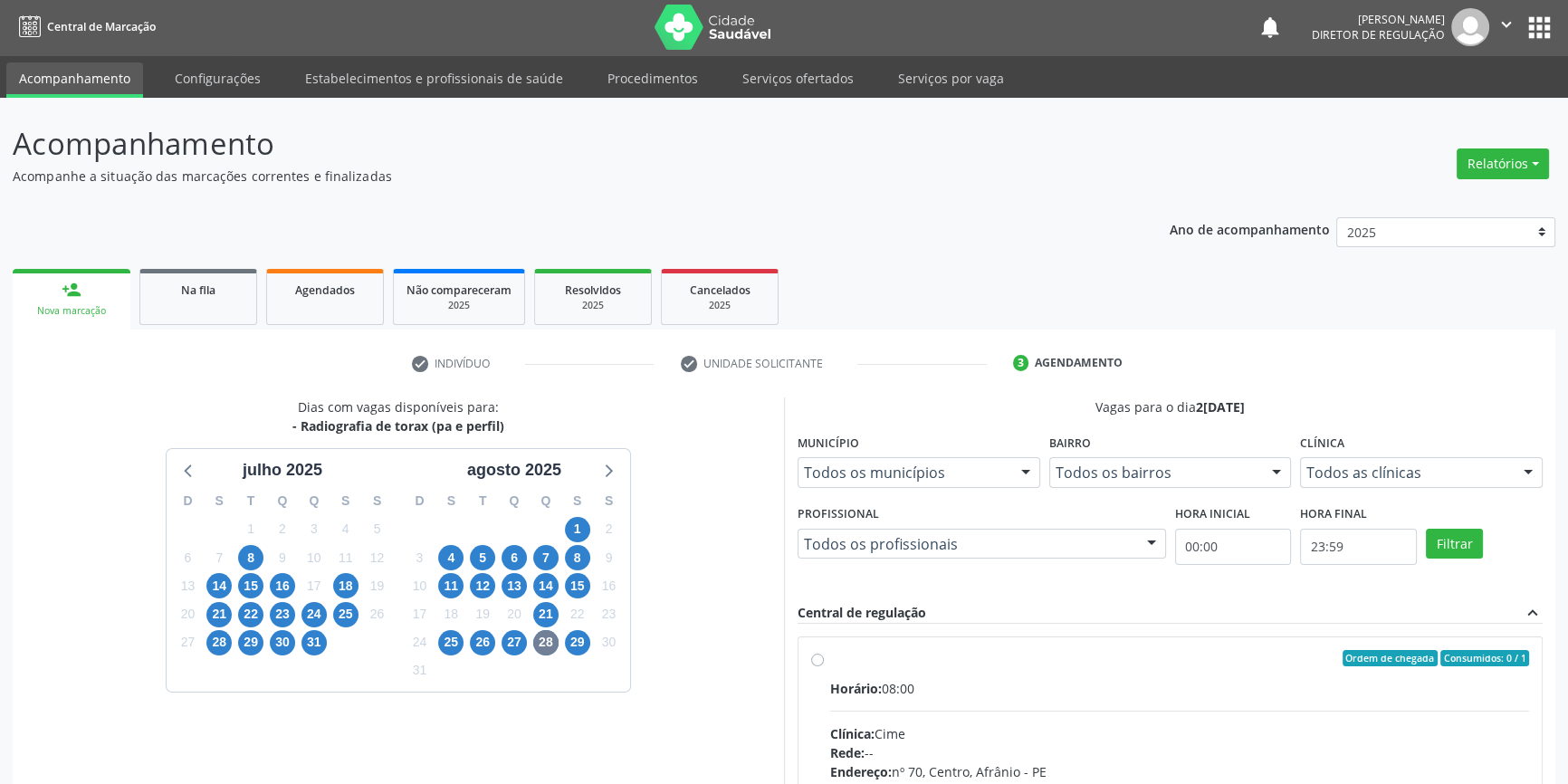
click at [831, 657] on label "Ordem de chegada Consumidos: 0 / 1 Horário: 08:00 Clínica: Cime Rede: -- Endere…" at bounding box center [1180, 789] width 699 height 278
click at [820, 657] on input "Ordem de chegada Consumidos: 0 / 1 Horário: 08:00 Clínica: Cime Rede: -- Endere…" at bounding box center [817, 657] width 12 height 16
radio input "true"
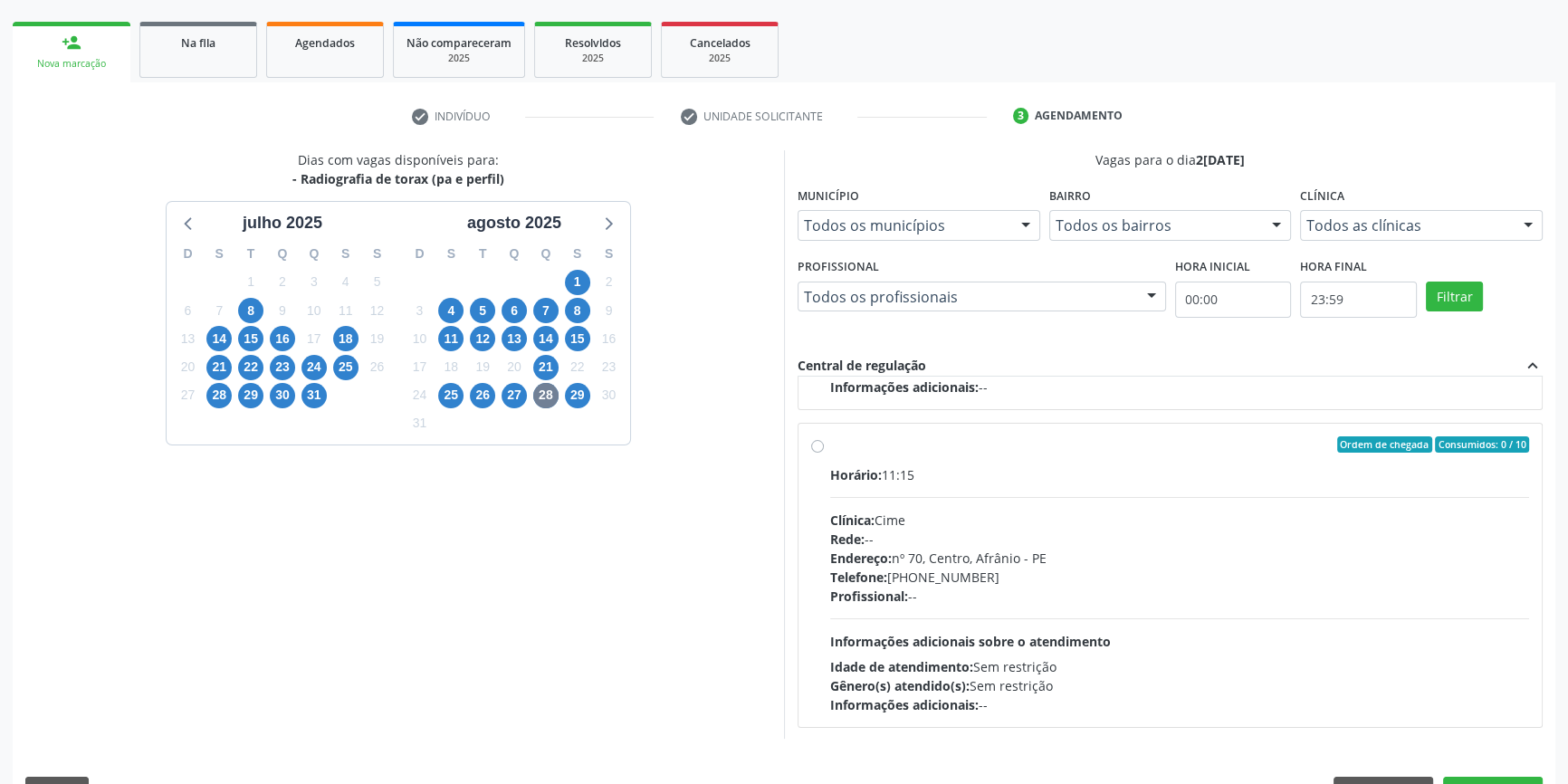
scroll to position [296, 0]
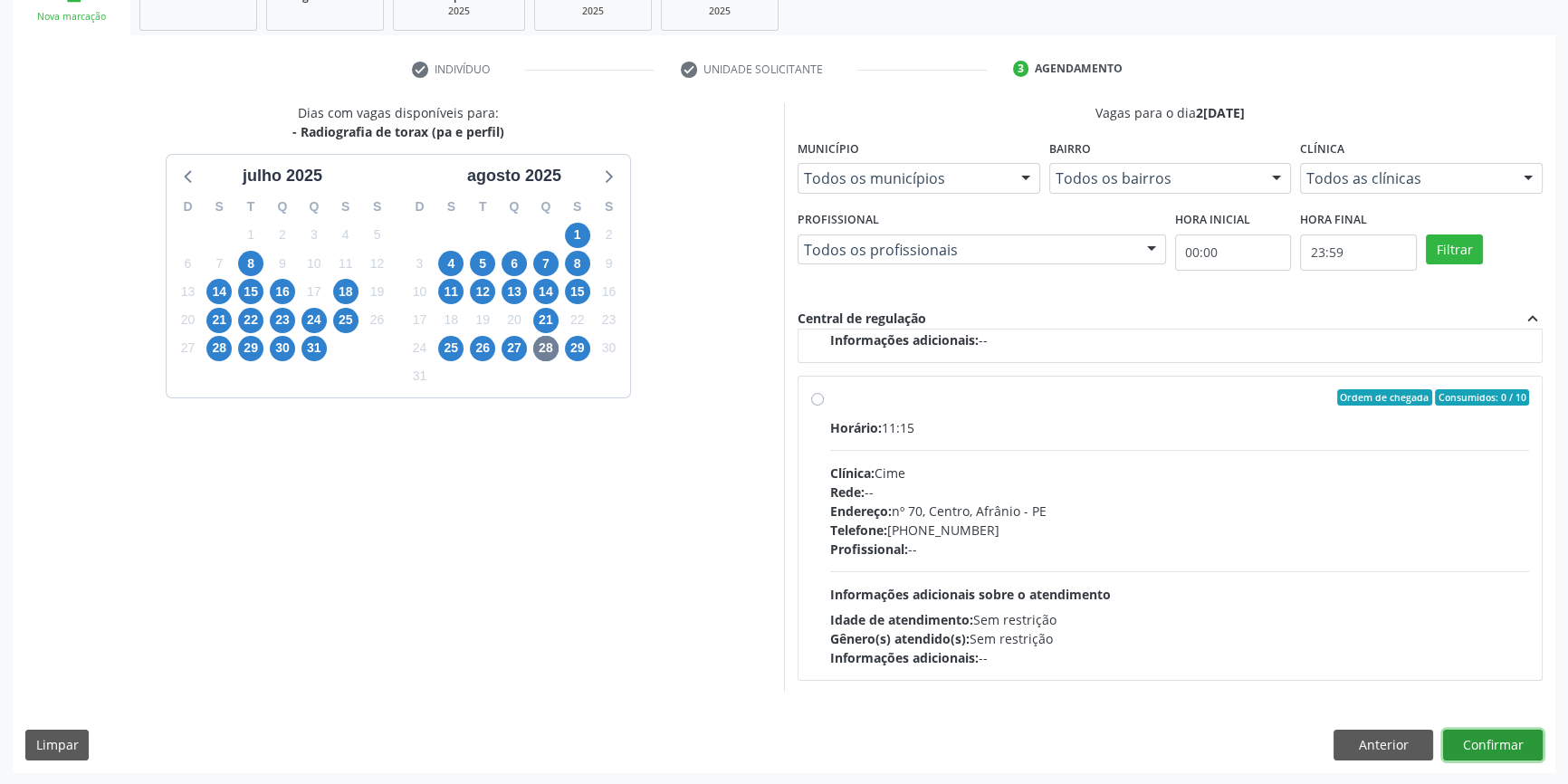
click at [1496, 745] on button "Confirmar" at bounding box center [1493, 745] width 100 height 30
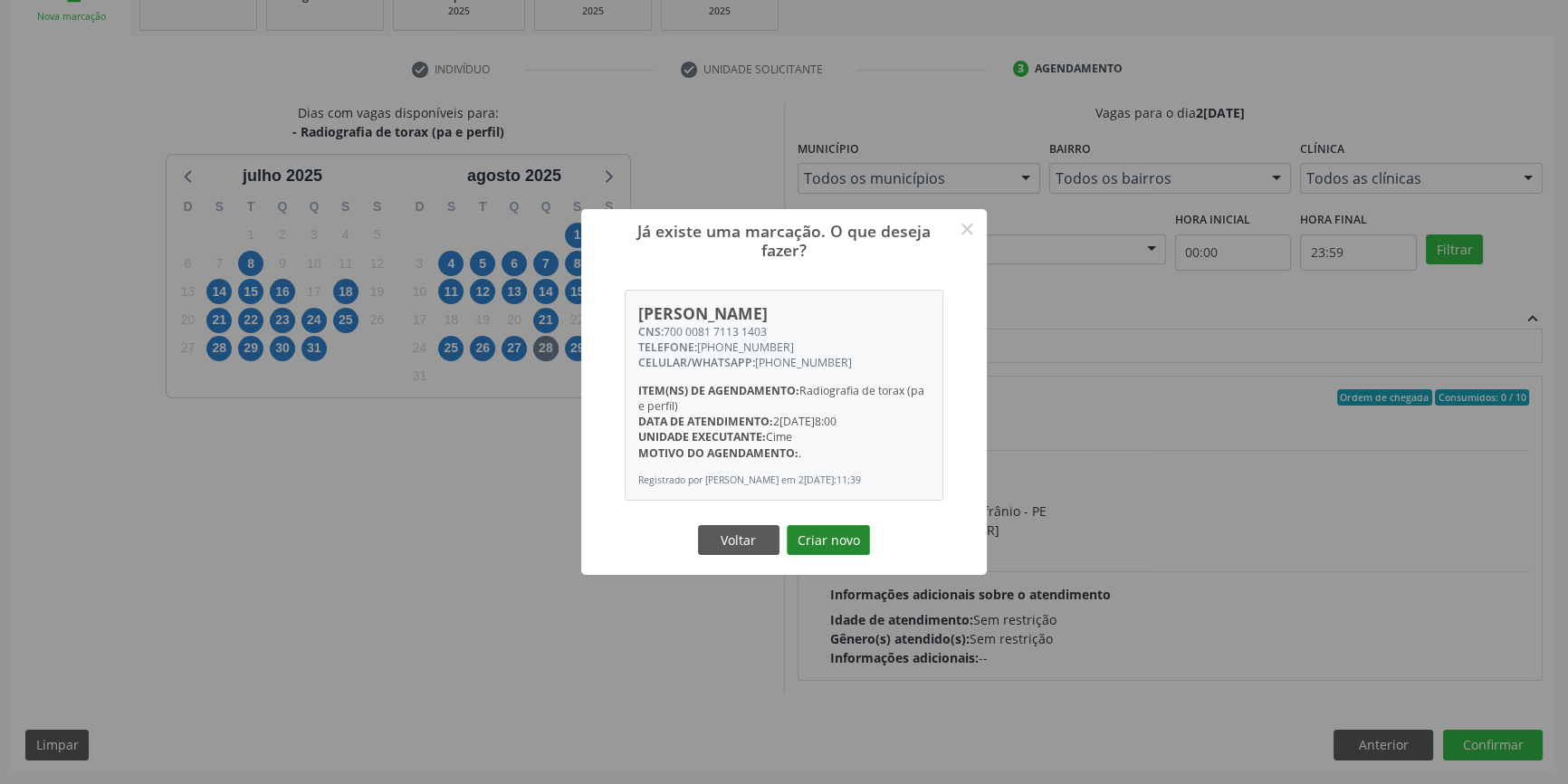
click at [833, 541] on button "Criar novo" at bounding box center [829, 540] width 84 height 30
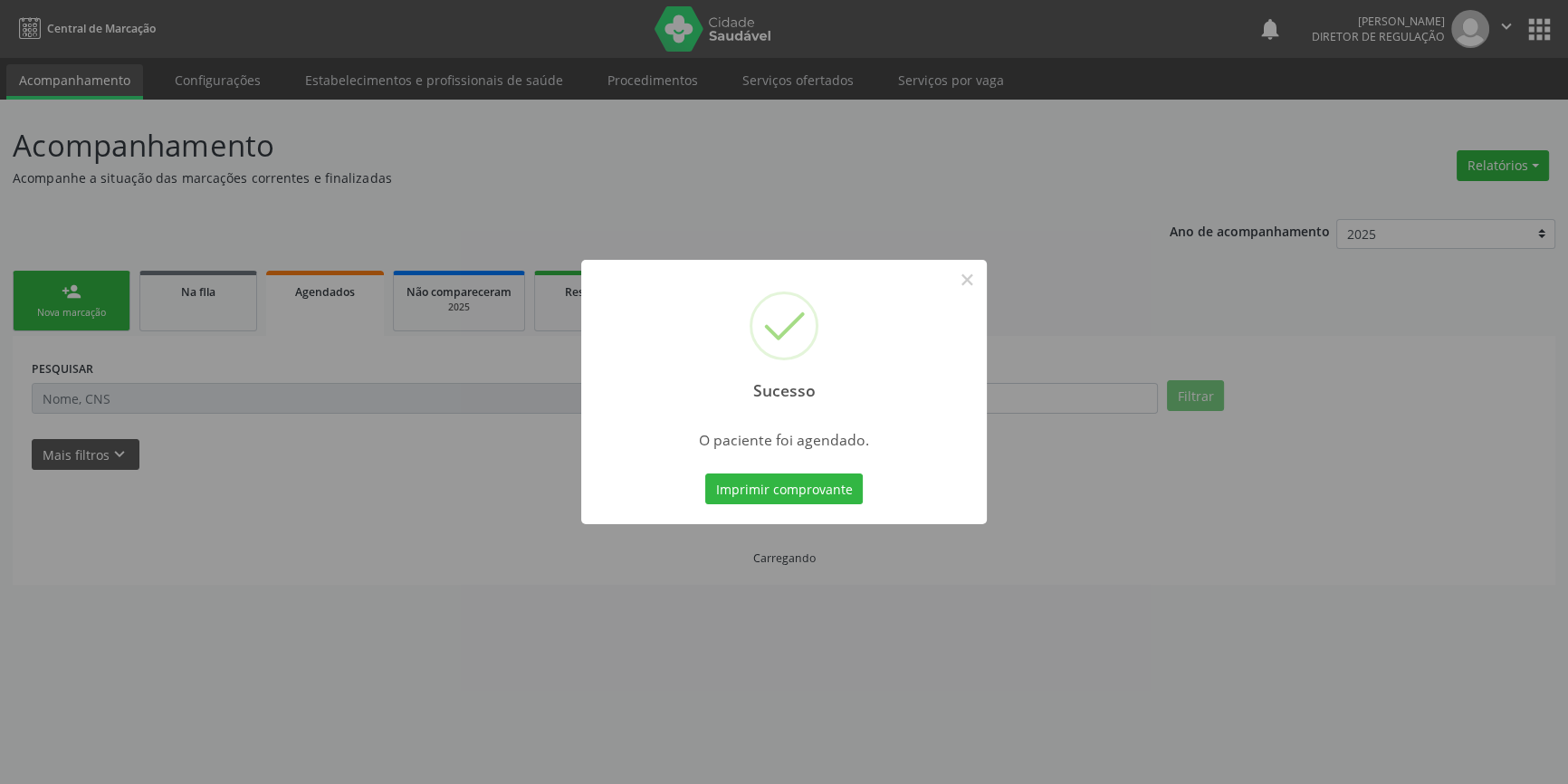
scroll to position [0, 0]
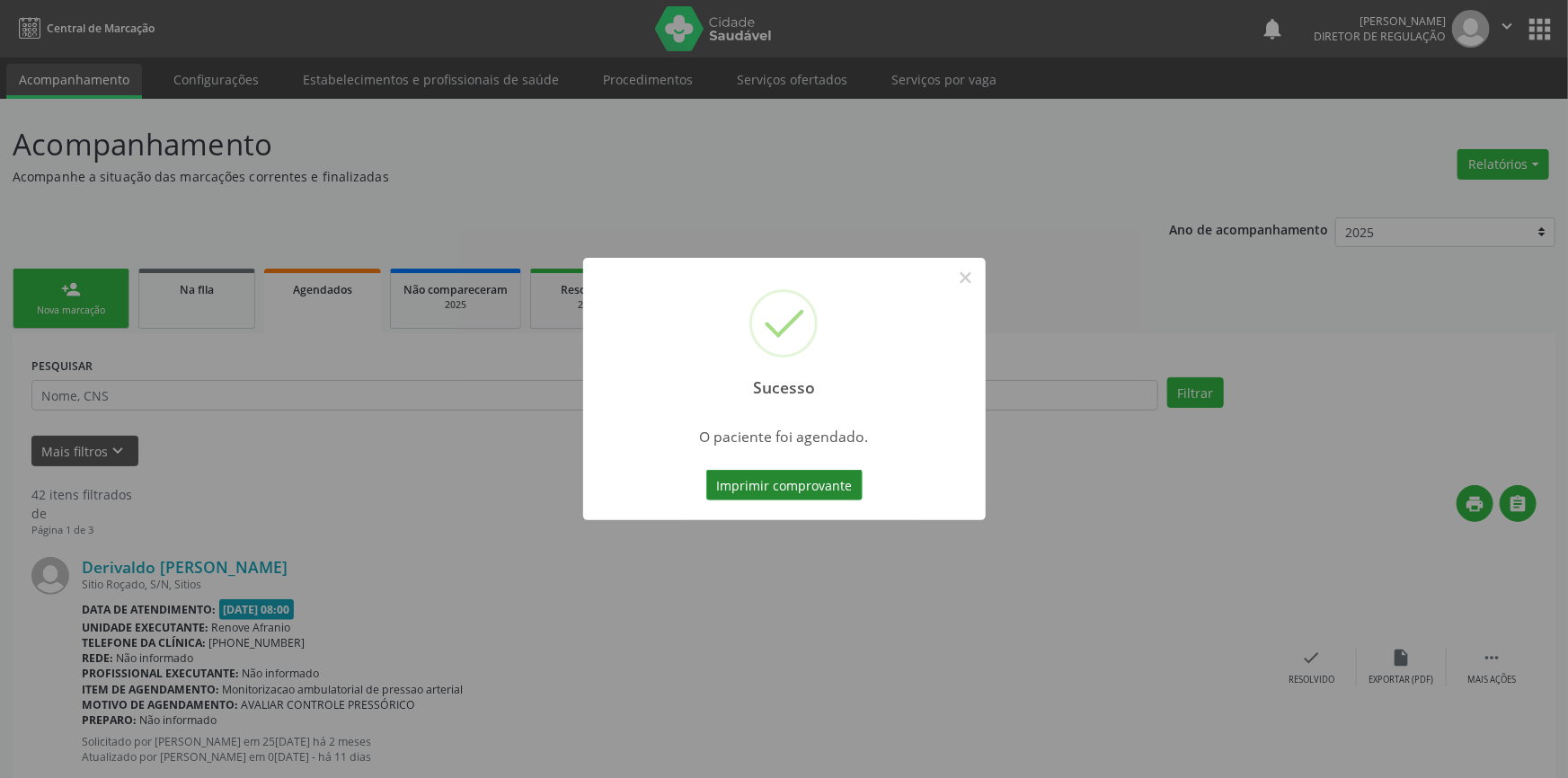
click at [808, 486] on button "Imprimir comprovante" at bounding box center [784, 485] width 157 height 30
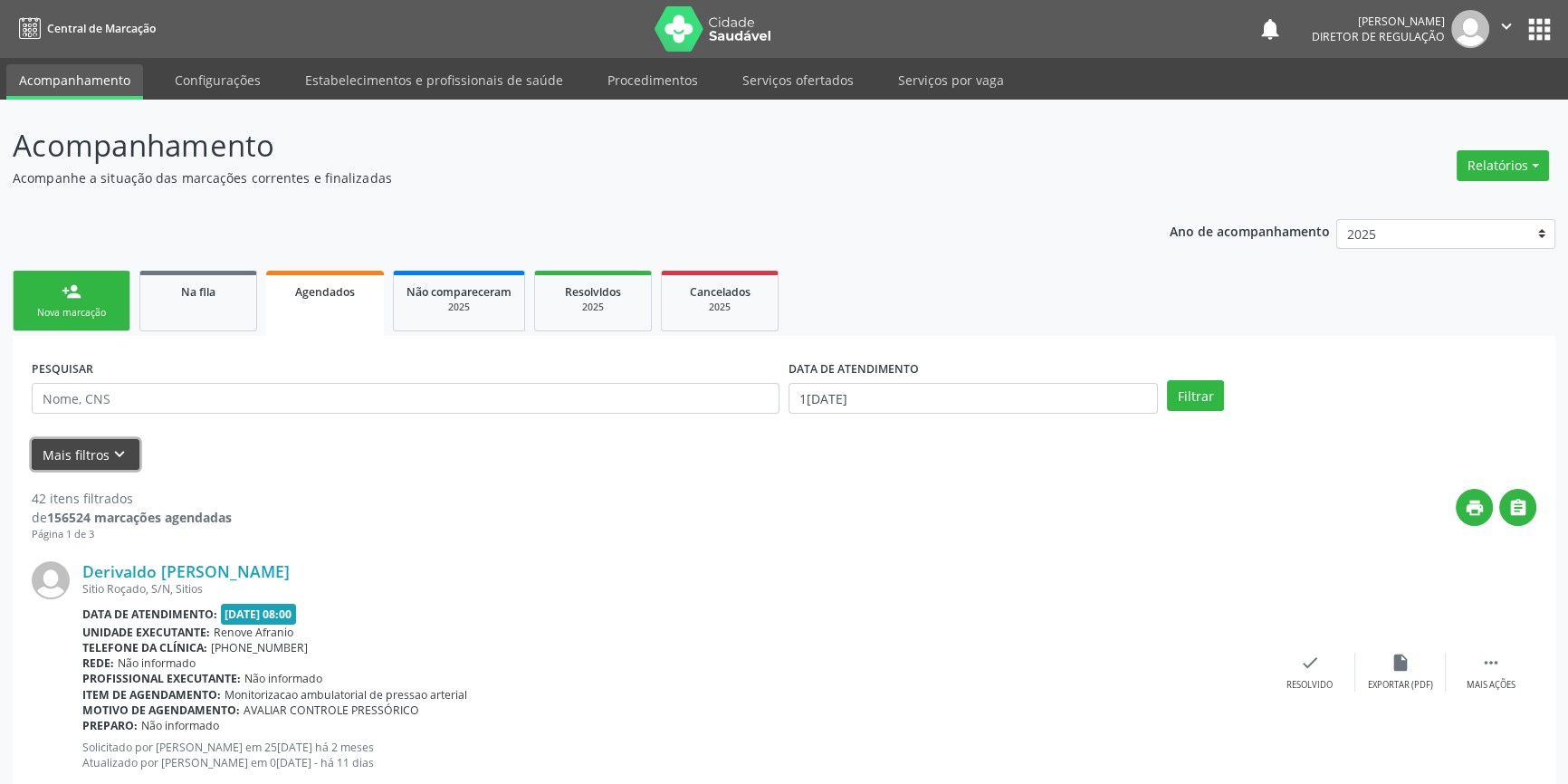
click at [118, 459] on icon "keyboard_arrow_down" at bounding box center [119, 454] width 20 height 20
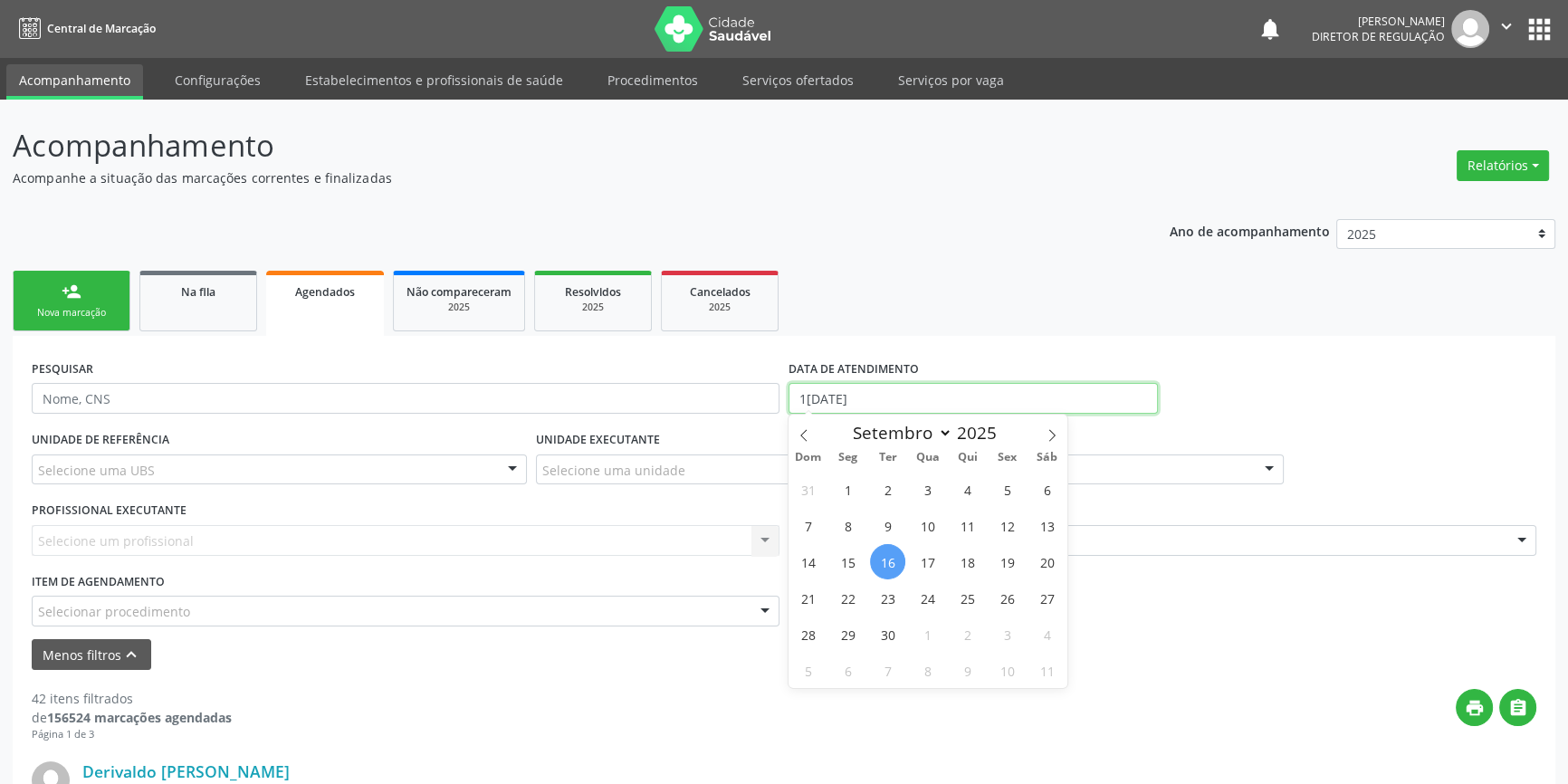
click at [839, 395] on input "1[DATE]" at bounding box center [973, 399] width 369 height 30
click at [883, 559] on span "16" at bounding box center [888, 561] width 35 height 35
type input "1[DATE]"
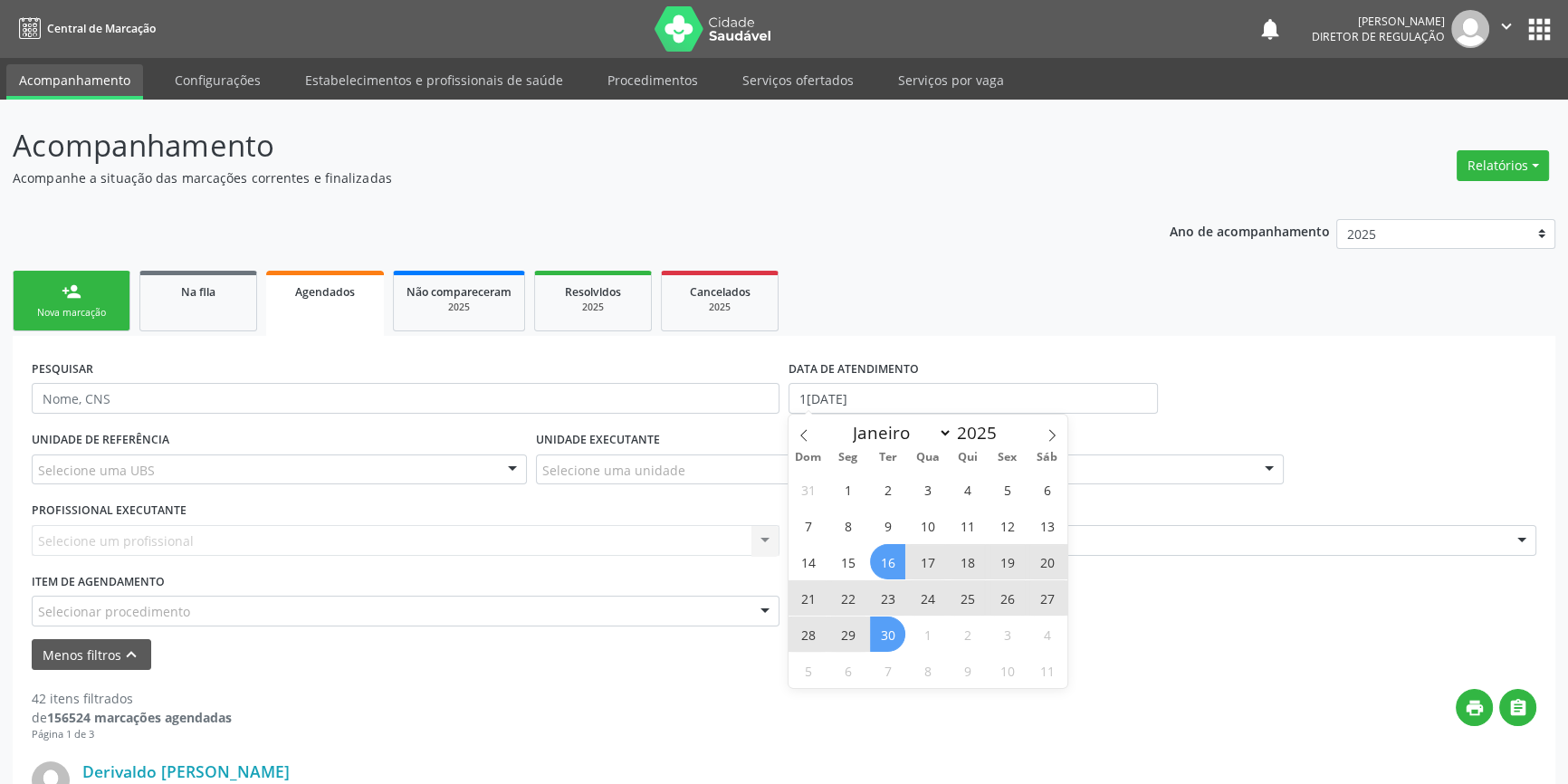
click at [881, 631] on span "30" at bounding box center [888, 634] width 35 height 35
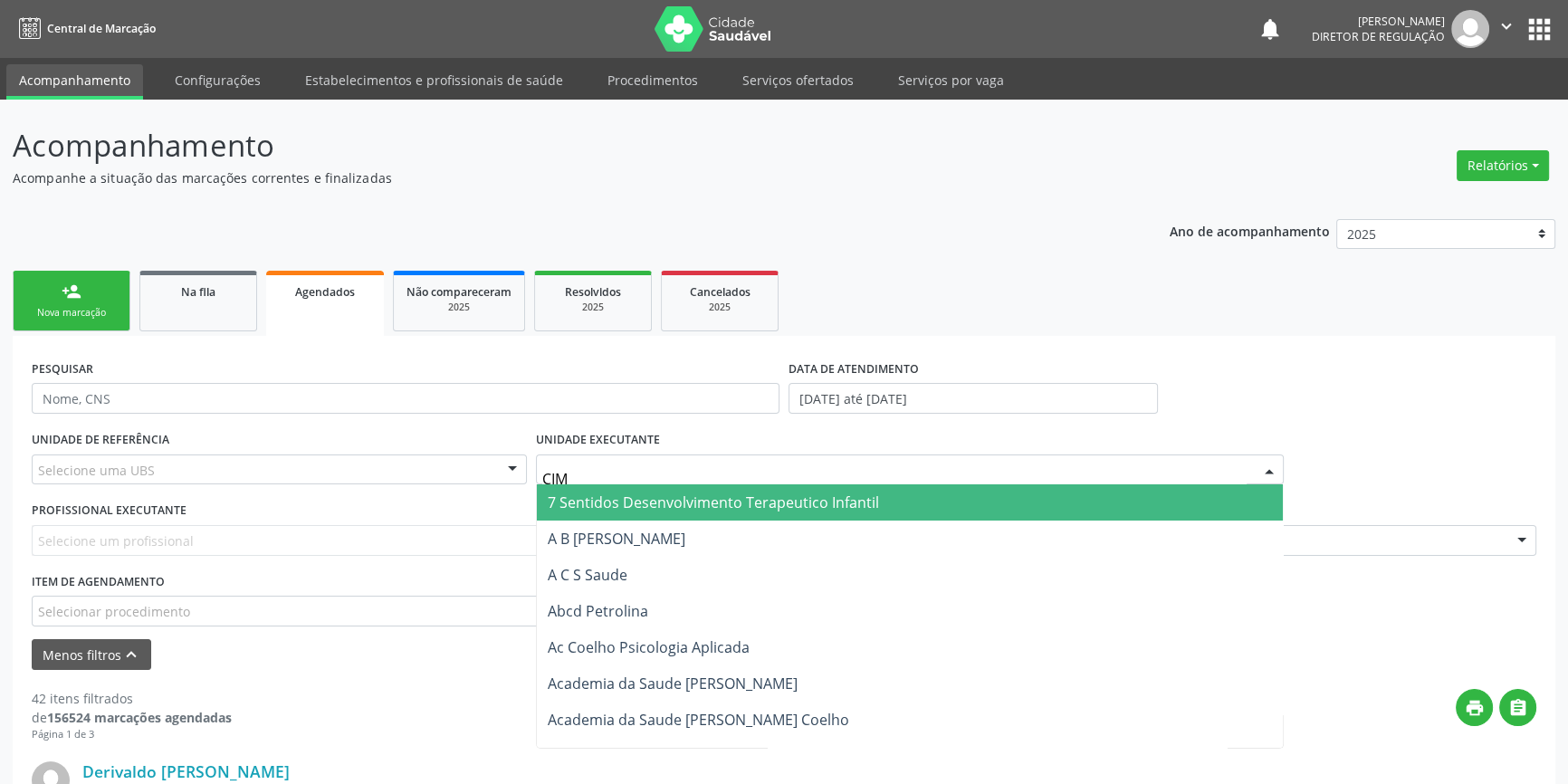
type input "CIME"
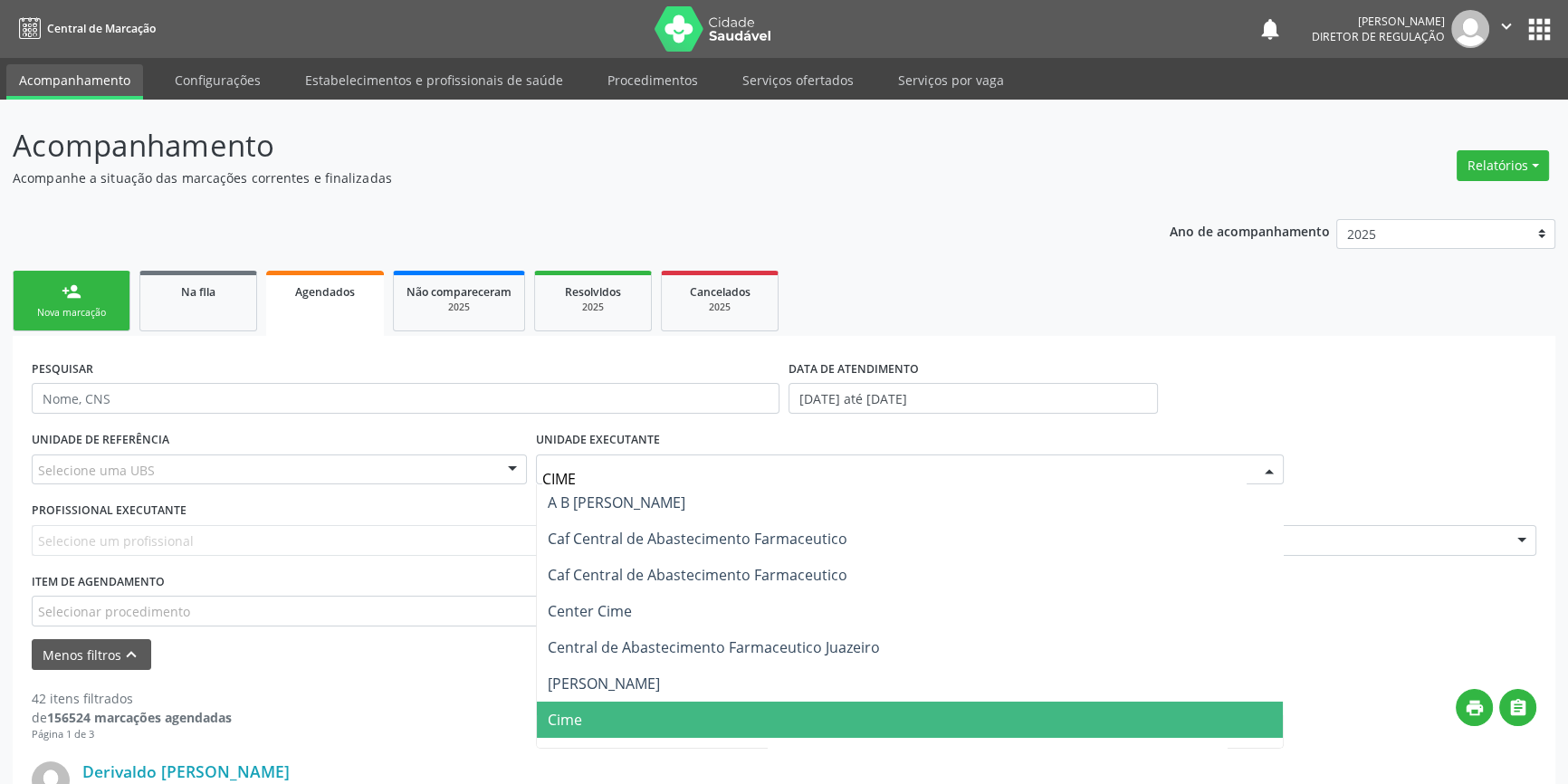
click at [608, 713] on span "Cime" at bounding box center [910, 720] width 746 height 36
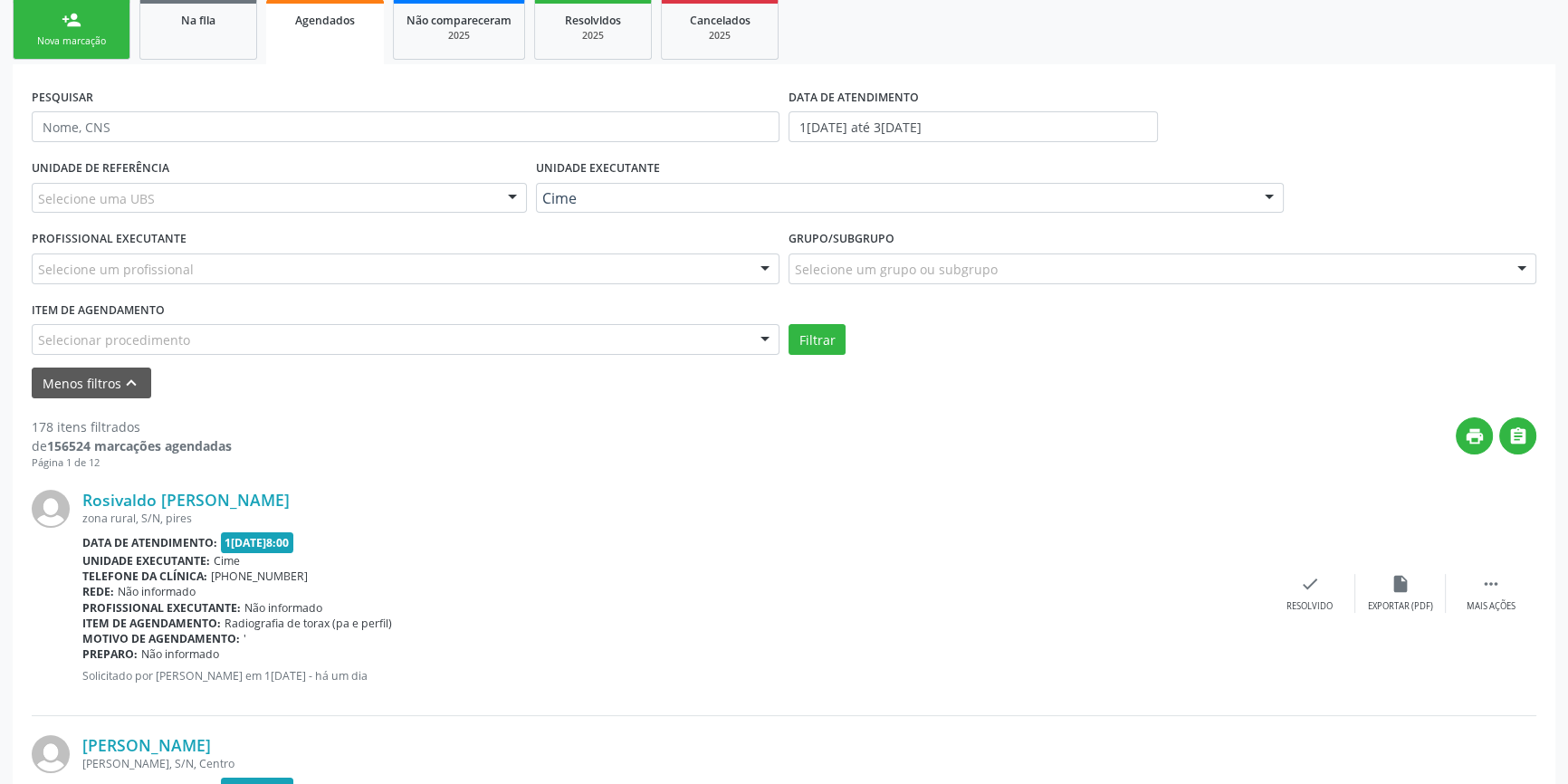
scroll to position [362, 0]
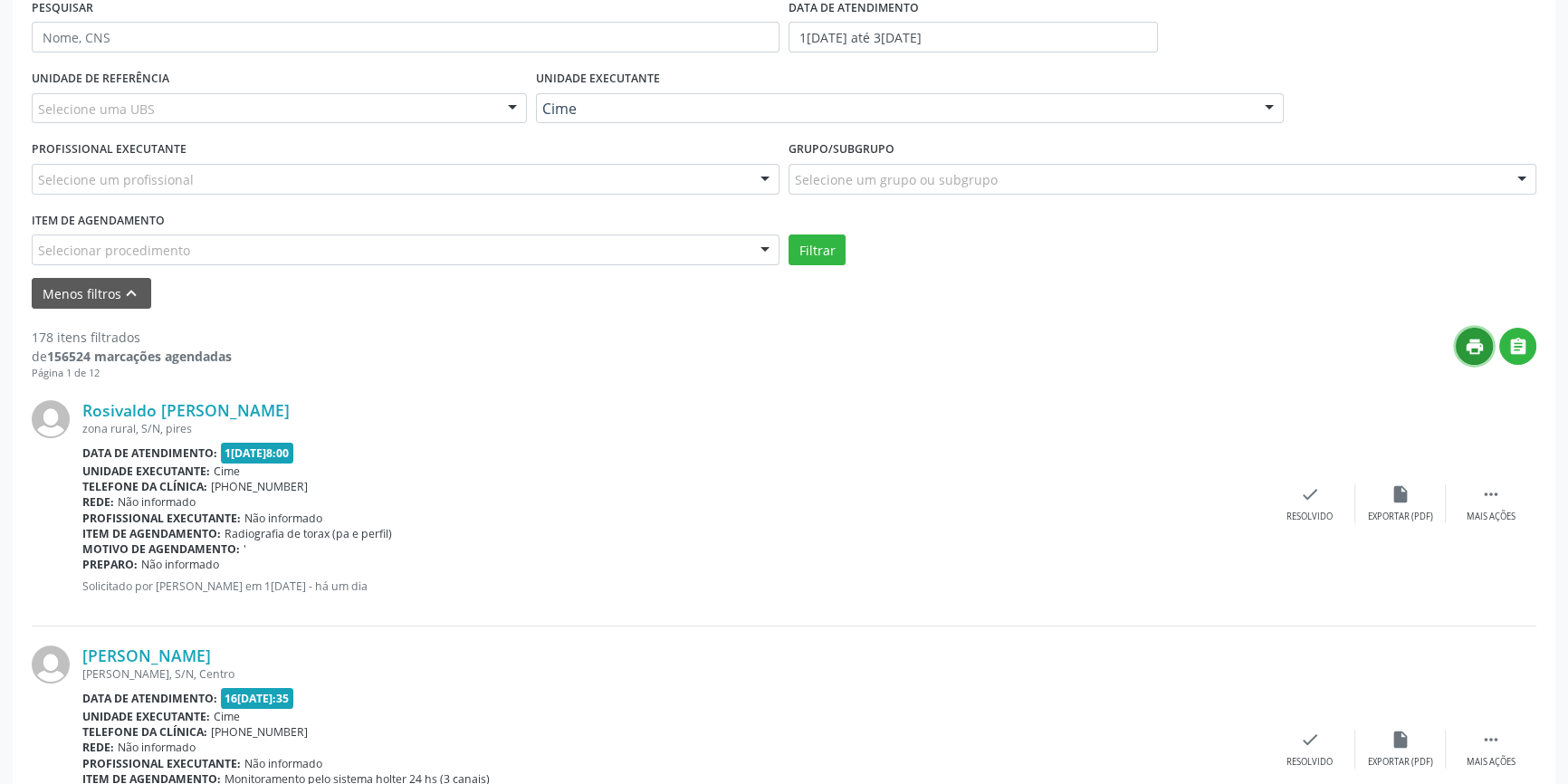
click at [1478, 348] on icon "print" at bounding box center [1475, 346] width 20 height 20
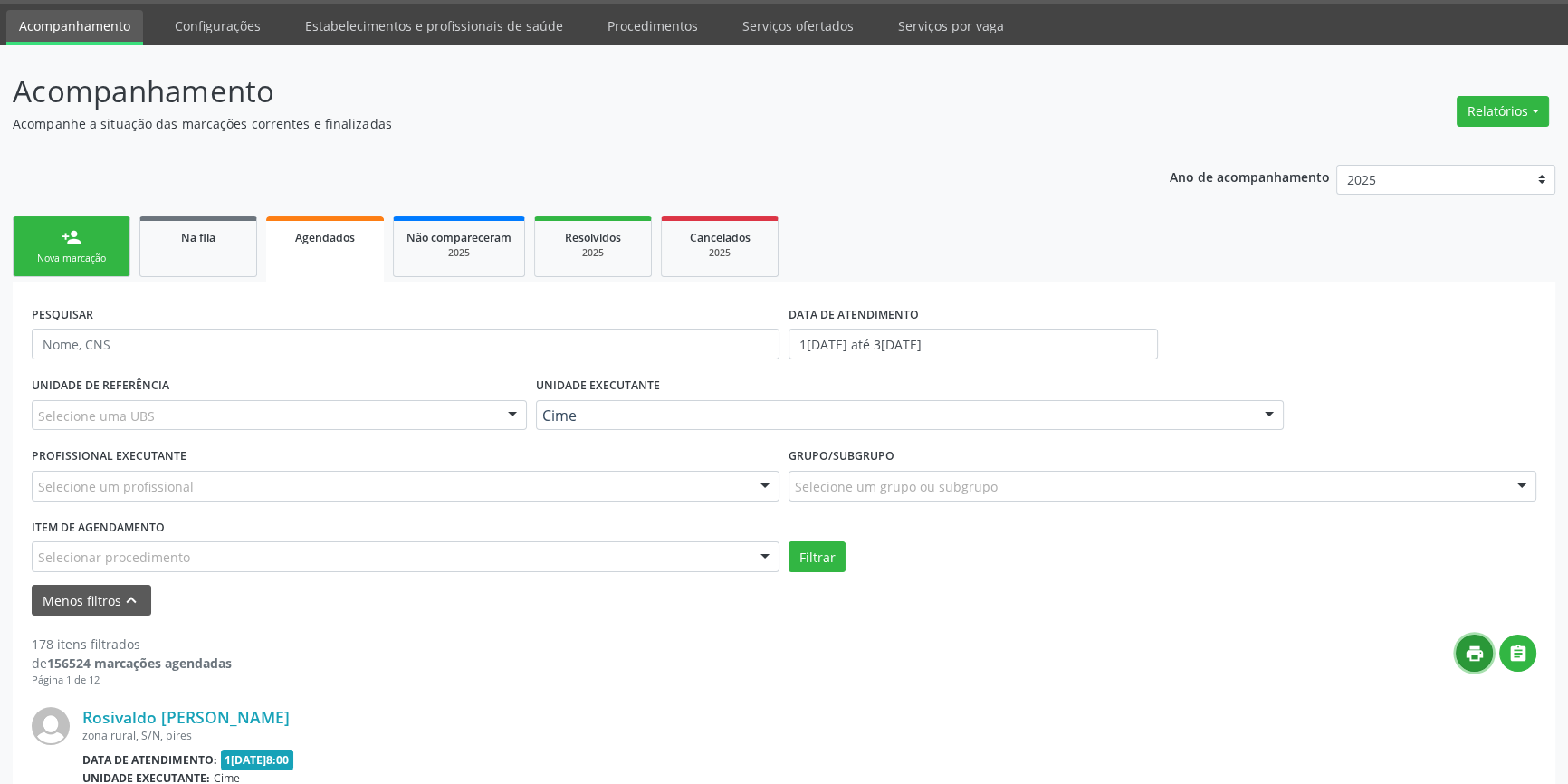
scroll to position [0, 0]
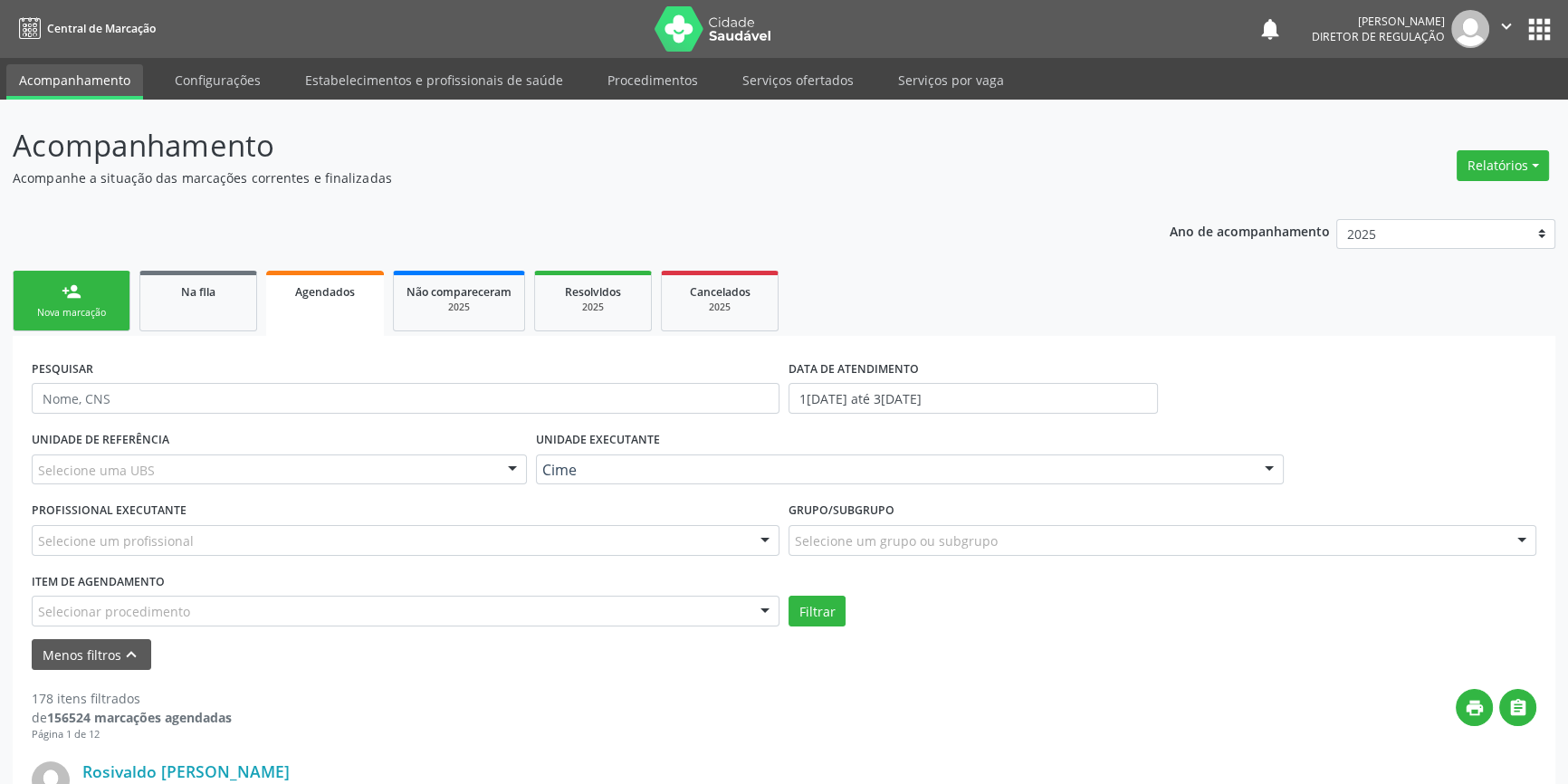
click at [66, 311] on div "Nova marcação" at bounding box center [71, 313] width 90 height 13
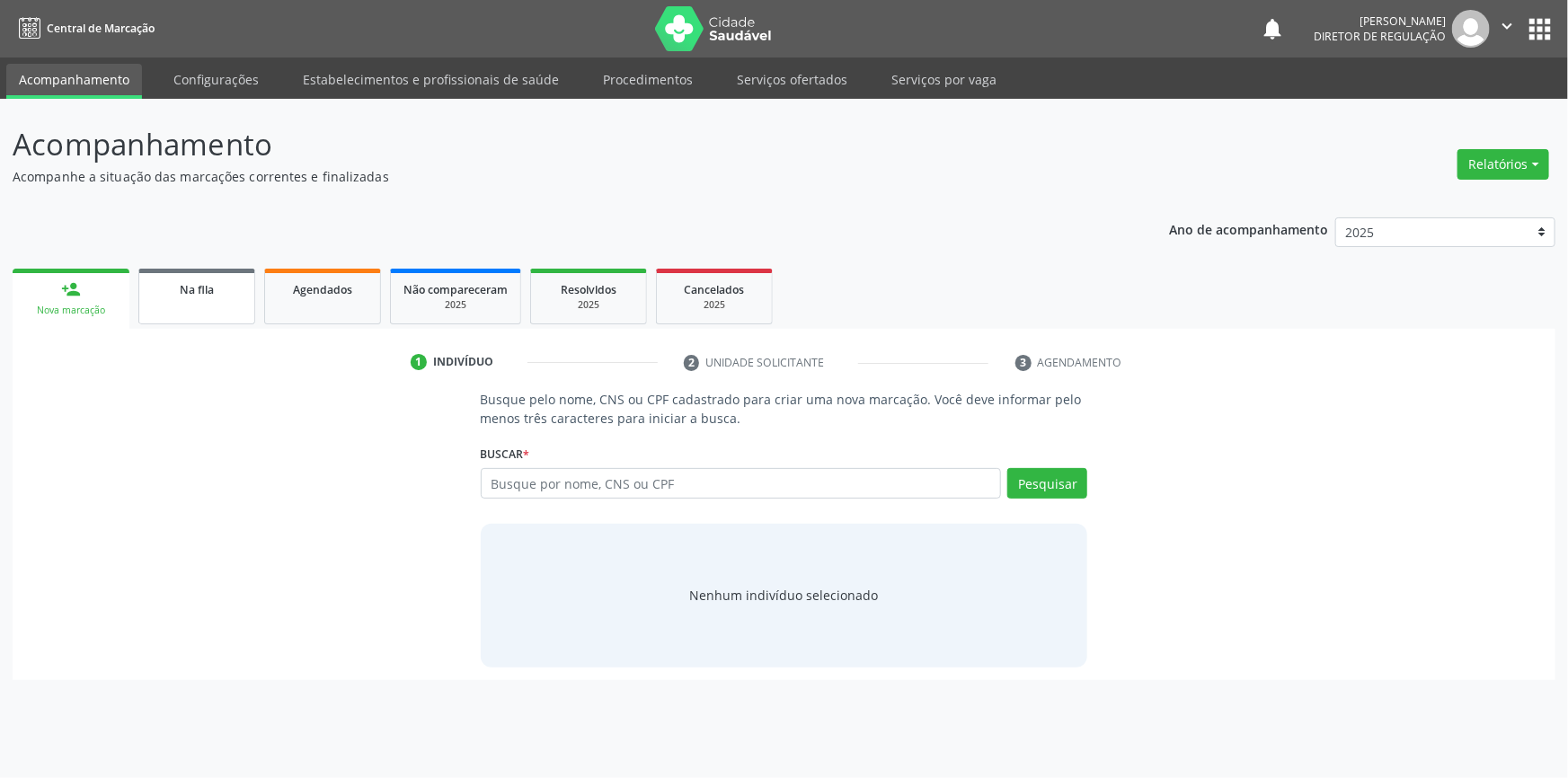
click at [227, 296] on div "Na fila" at bounding box center [196, 289] width 90 height 19
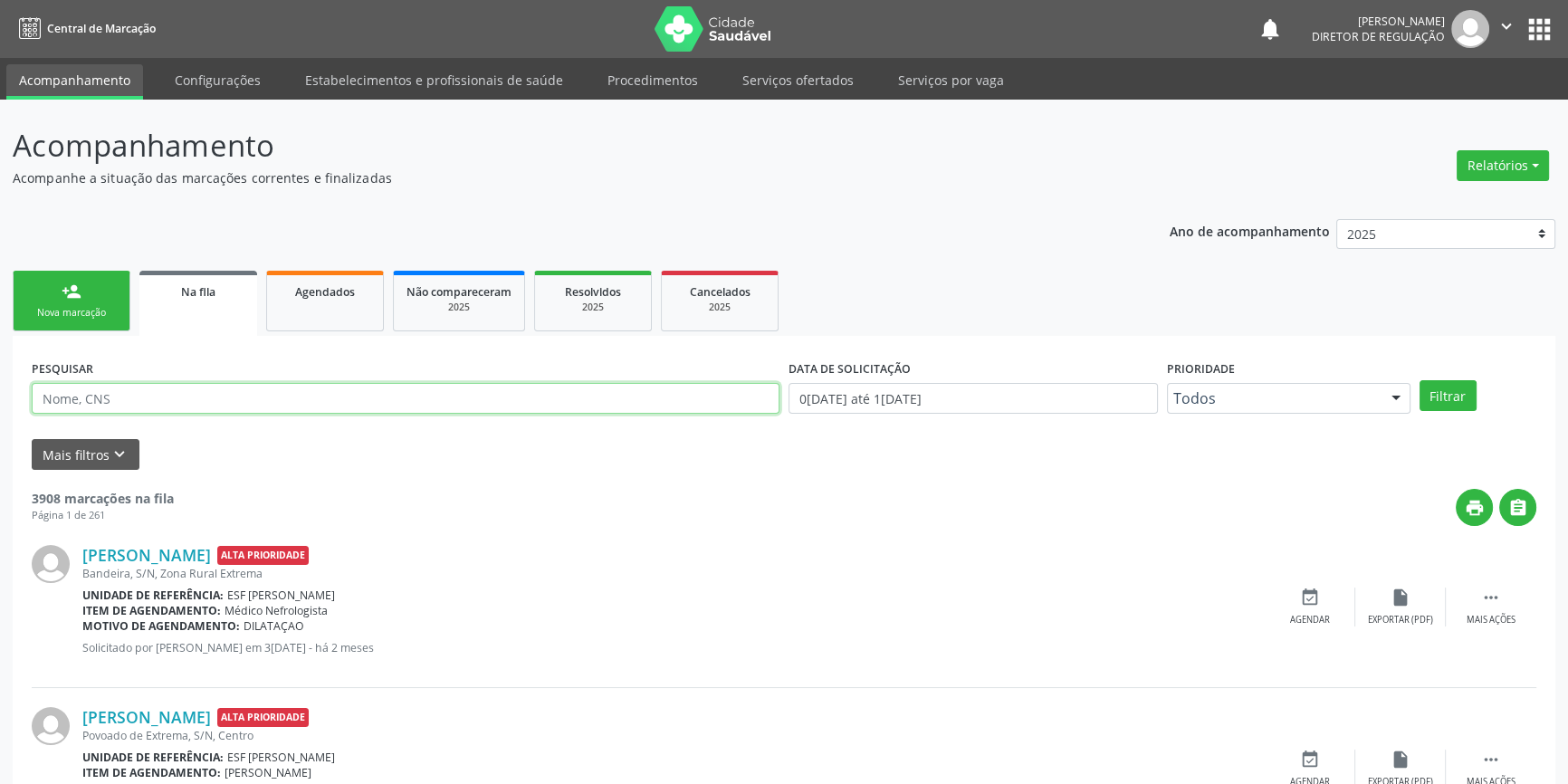
click at [245, 392] on input "text" at bounding box center [405, 399] width 748 height 30
type input "705003682753457"
click at [1449, 388] on button "Filtrar" at bounding box center [1448, 396] width 57 height 30
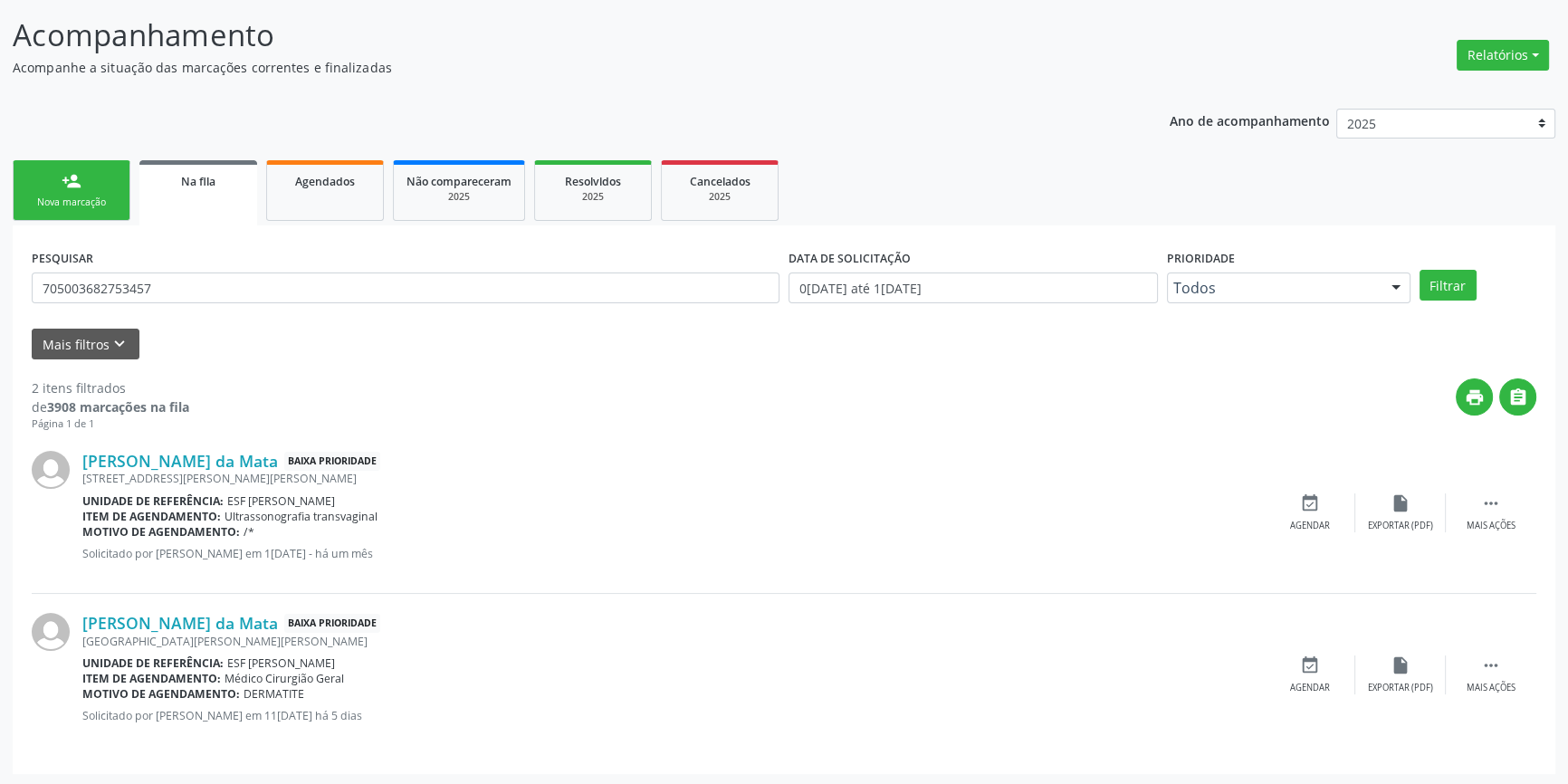
scroll to position [111, 0]
click at [1313, 659] on icon "event_available" at bounding box center [1310, 664] width 20 height 20
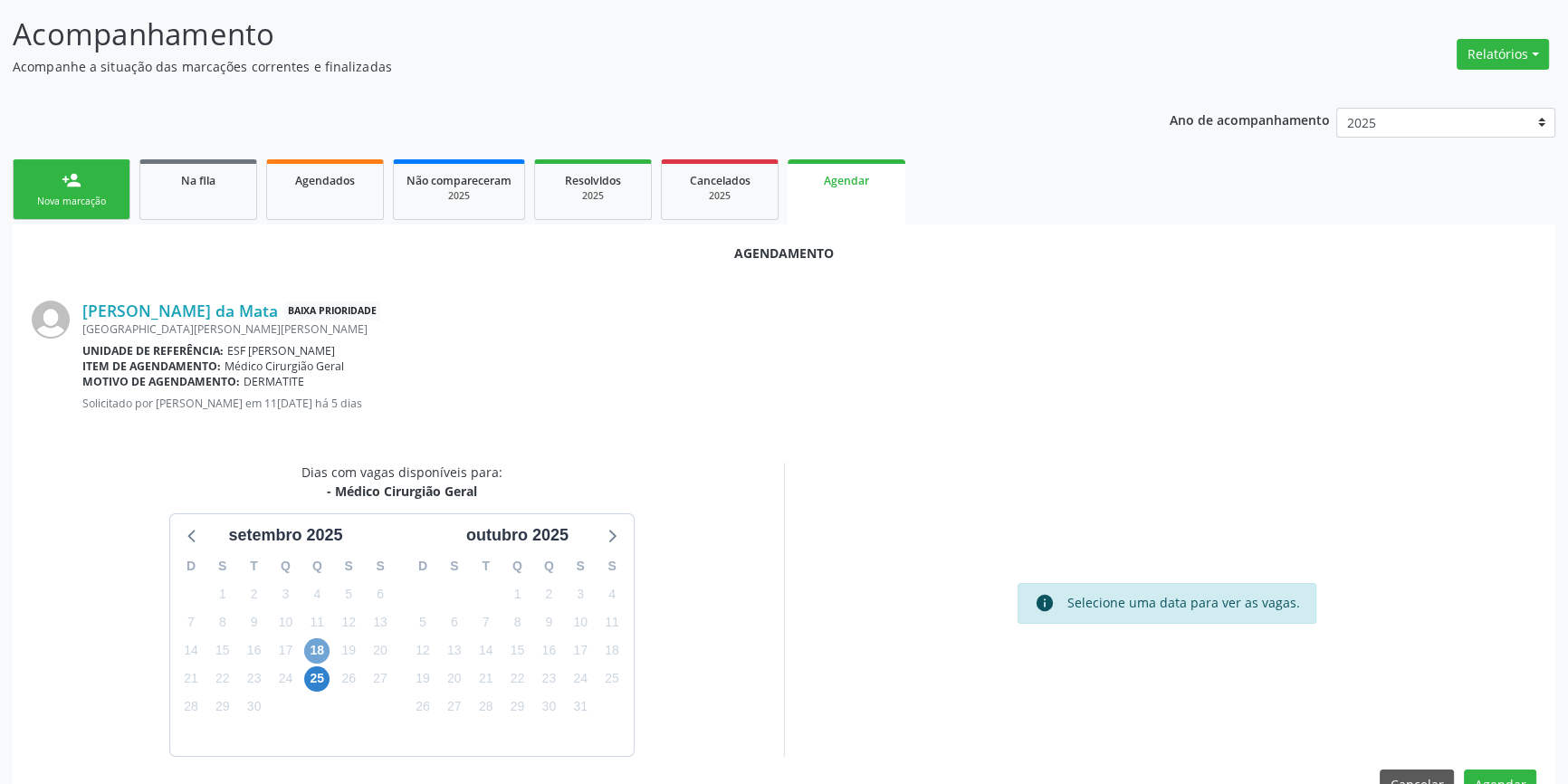
click at [323, 644] on span "18" at bounding box center [317, 651] width 26 height 26
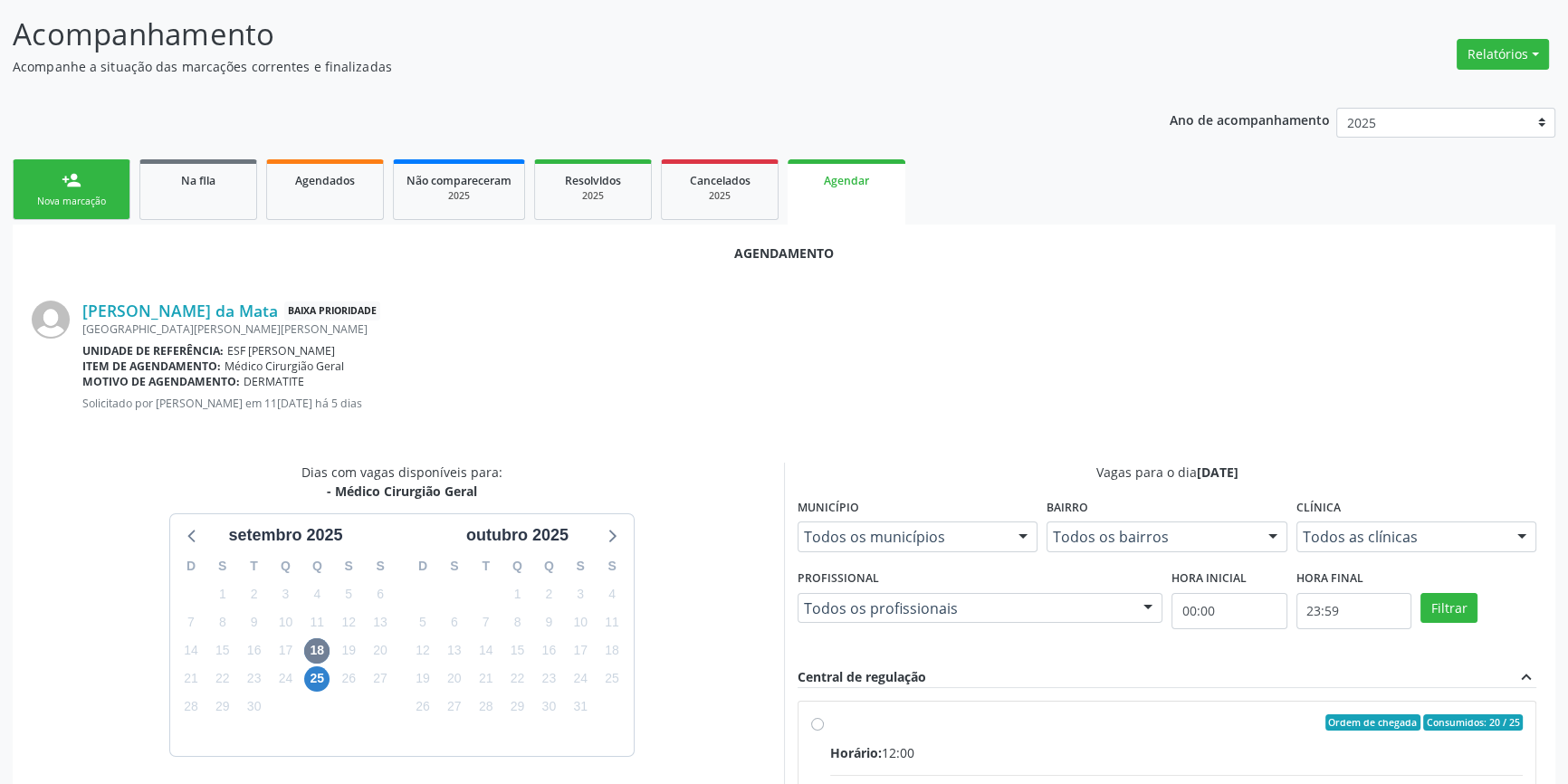
click at [864, 723] on div "Ordem de chegada Consumidos: 20 / 25" at bounding box center [1177, 722] width 693 height 16
click at [824, 723] on input "Ordem de chegada Consumidos: 20 / 25 Horário: 12:00 Clínica: Ambulatorio Munici…" at bounding box center [817, 722] width 12 height 16
radio input "true"
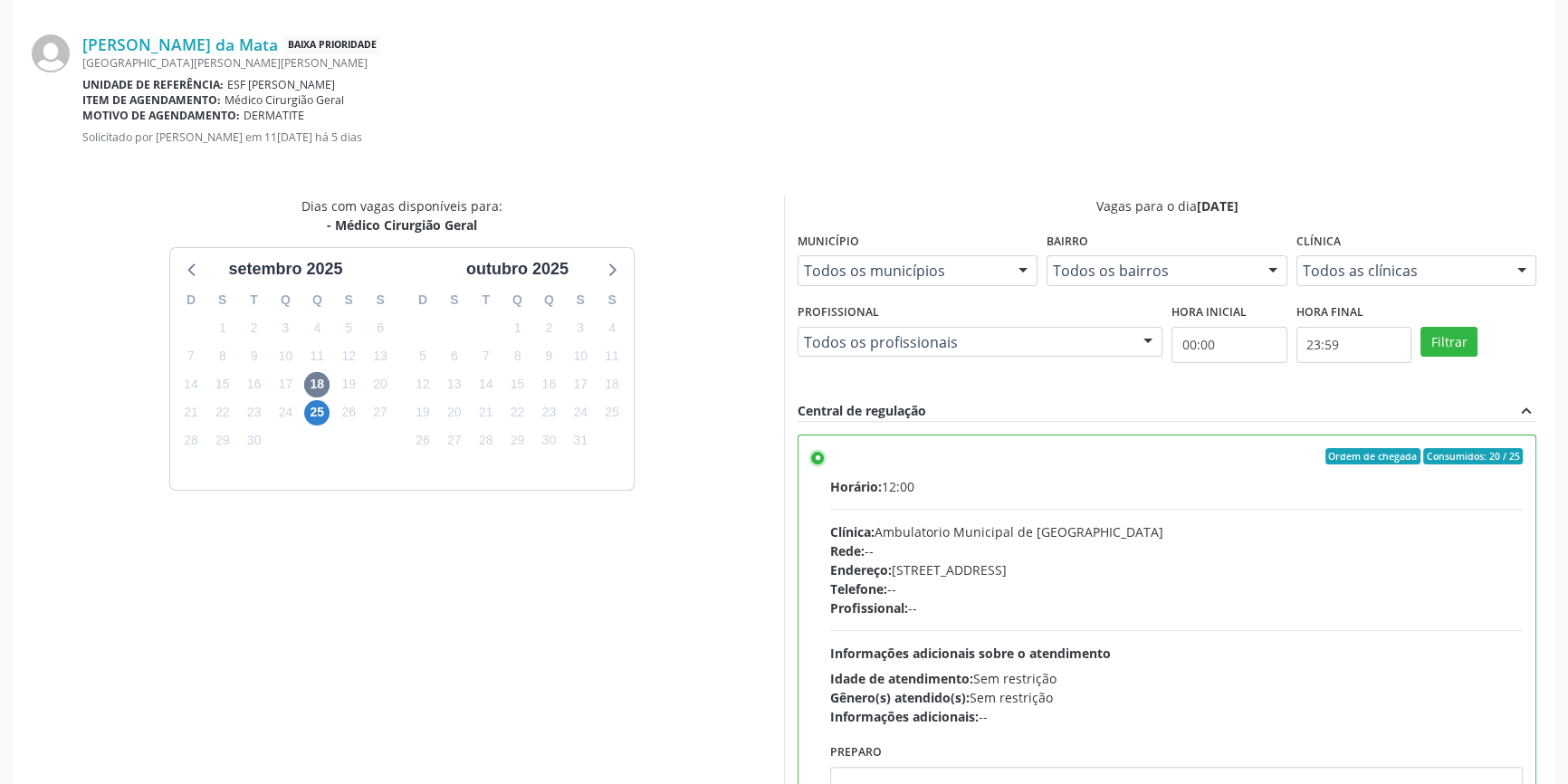
scroll to position [441, 0]
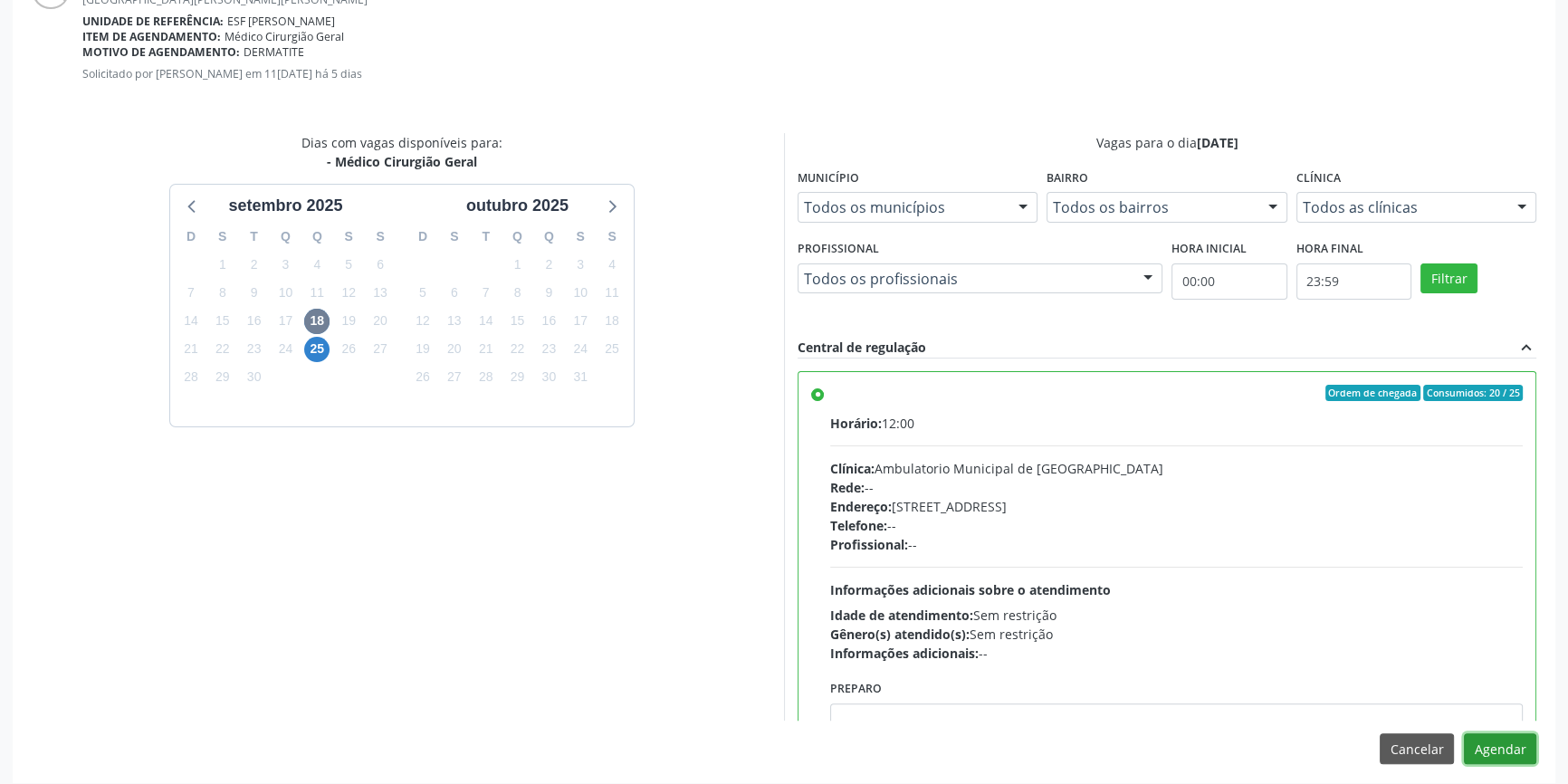
click at [1530, 757] on button "Agendar" at bounding box center [1500, 749] width 72 height 30
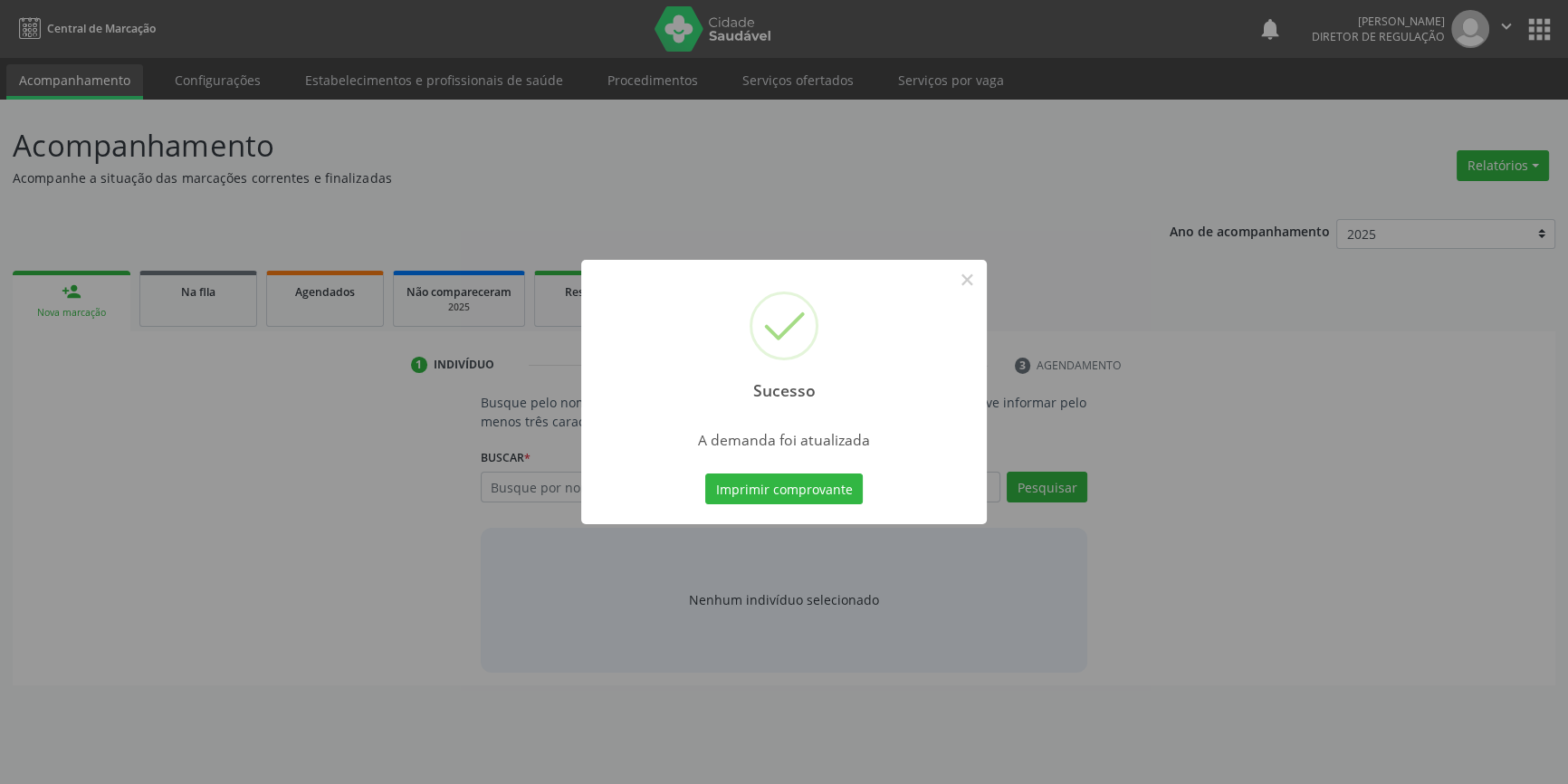
scroll to position [0, 0]
click at [833, 478] on button "Imprimir comprovante" at bounding box center [791, 489] width 158 height 30
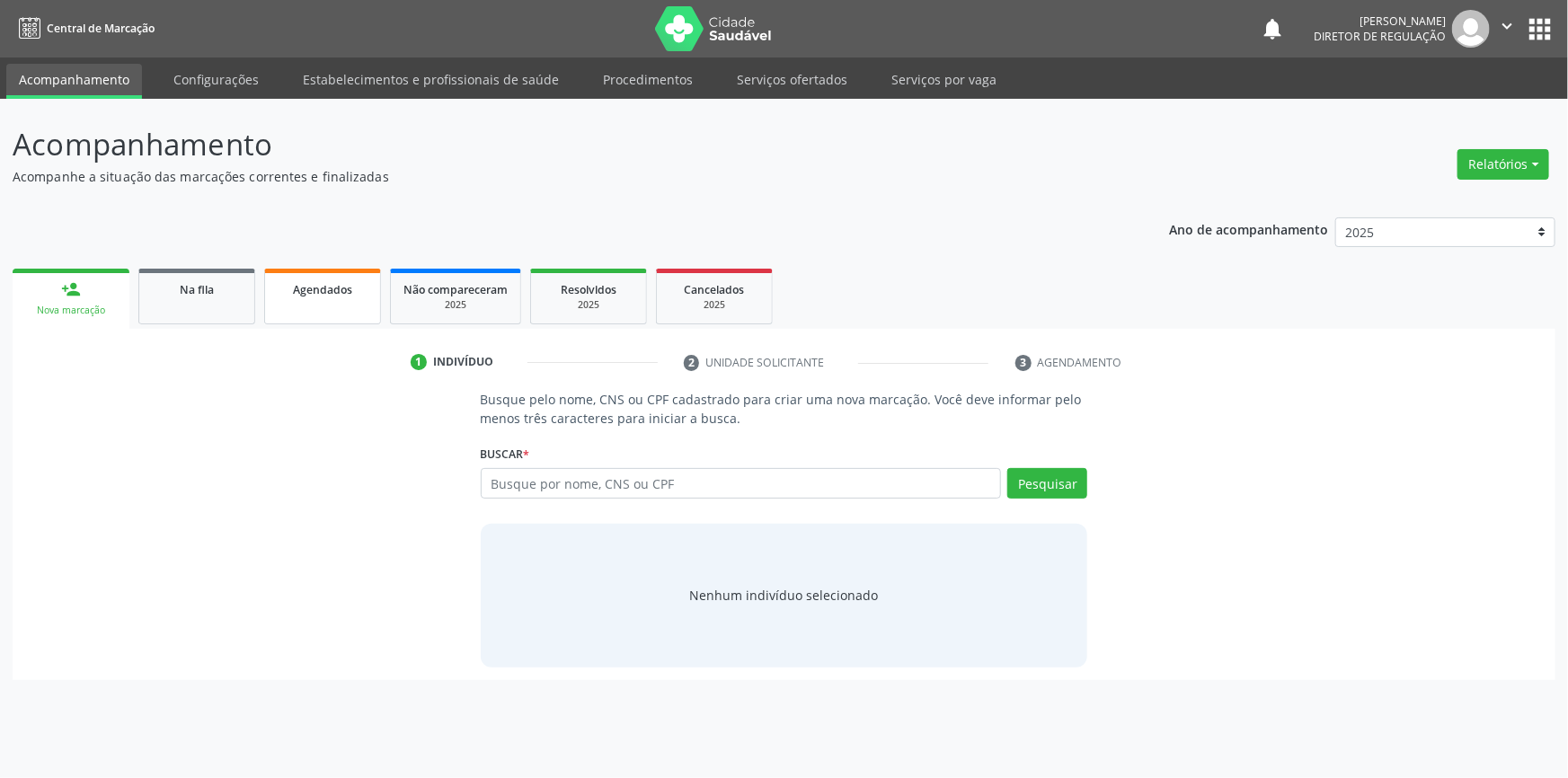
click at [325, 297] on link "Agendados" at bounding box center [323, 296] width 117 height 56
select select "8"
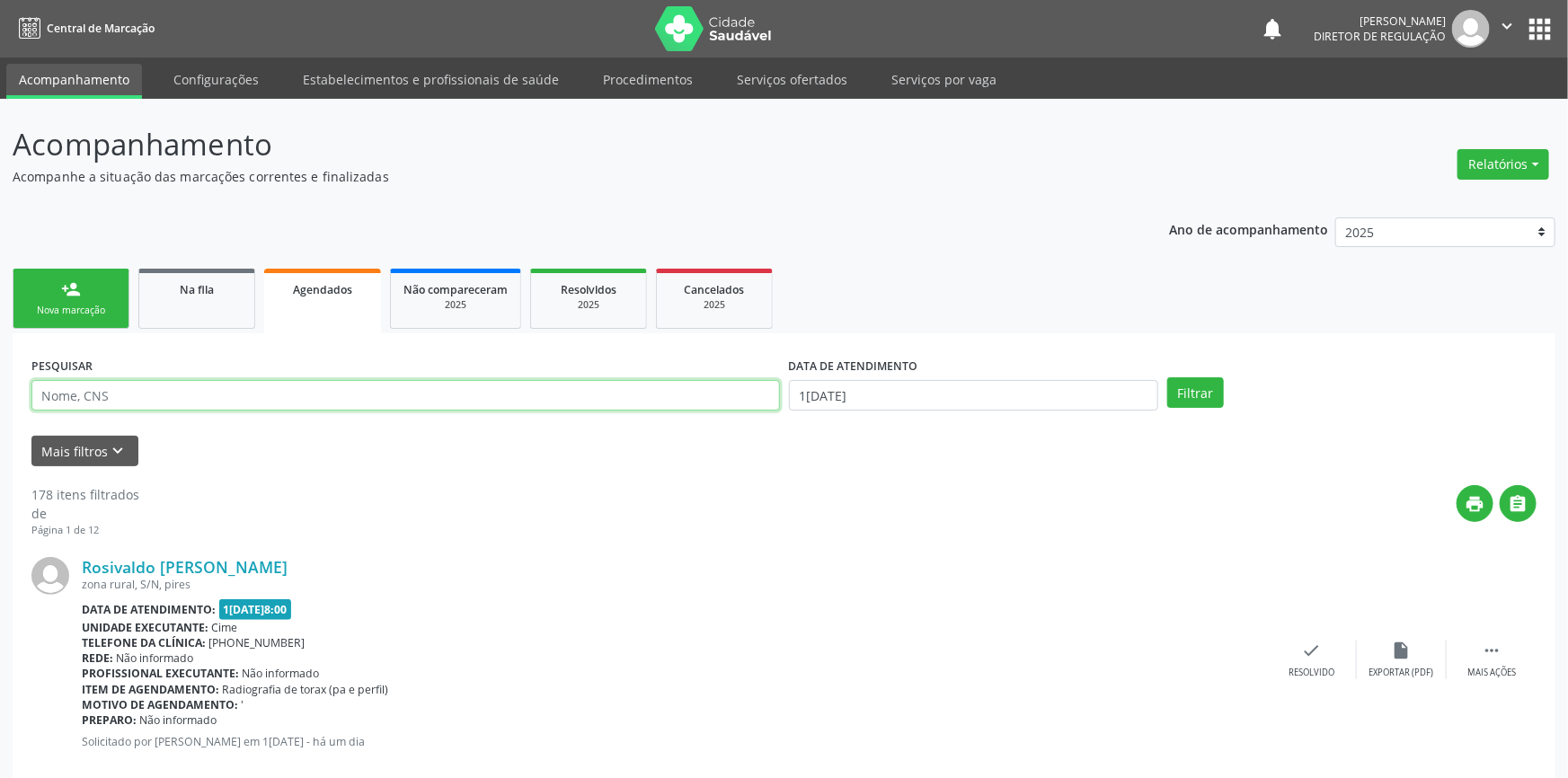
click at [523, 400] on input "text" at bounding box center [405, 396] width 749 height 30
paste input "705 0036 8275 3457"
type input "705 0036 8275 3457"
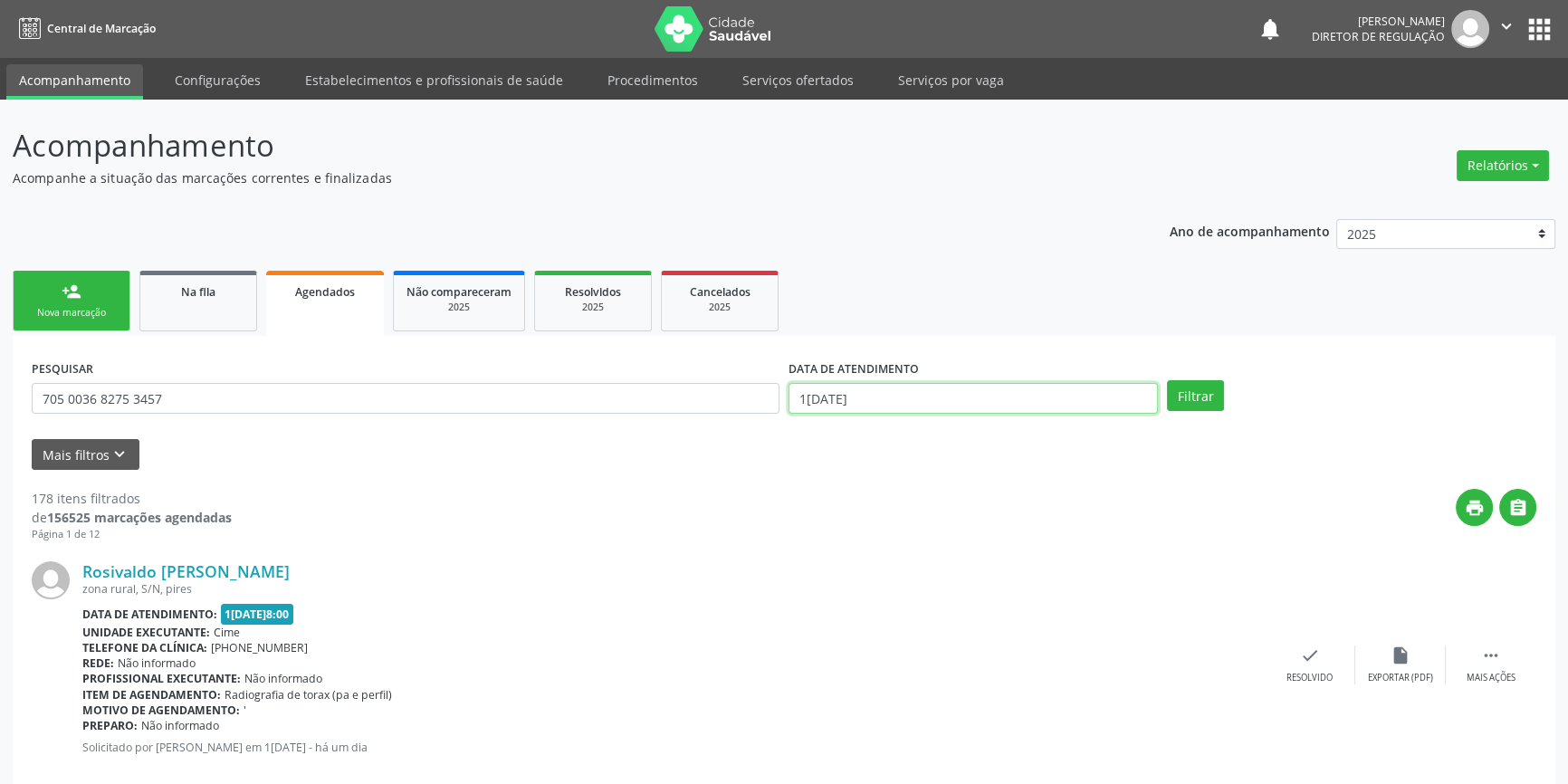
click at [1042, 390] on input "1[DATE]" at bounding box center [973, 399] width 369 height 30
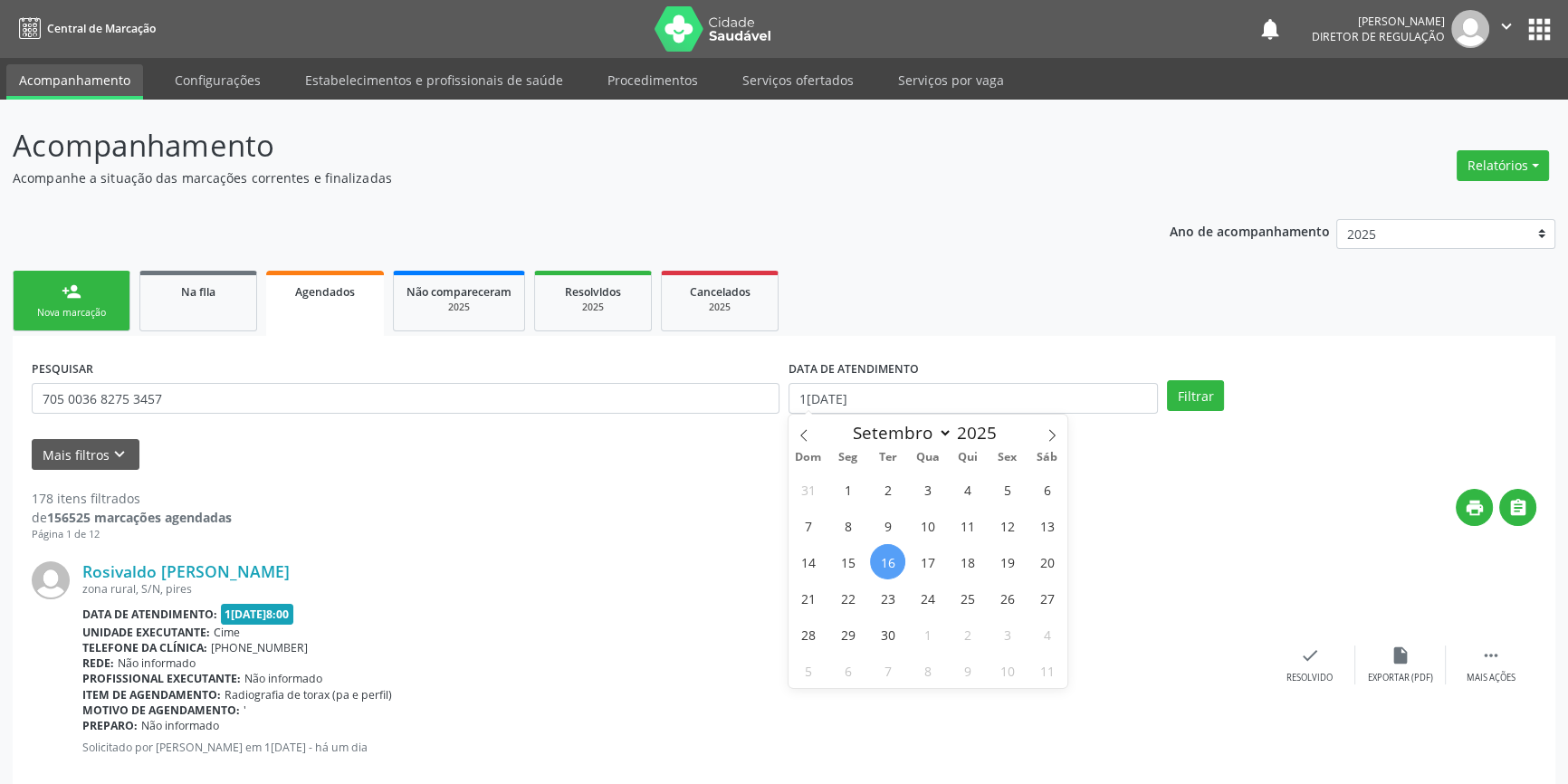
click at [893, 559] on span "16" at bounding box center [888, 561] width 35 height 35
type input "1[DATE]"
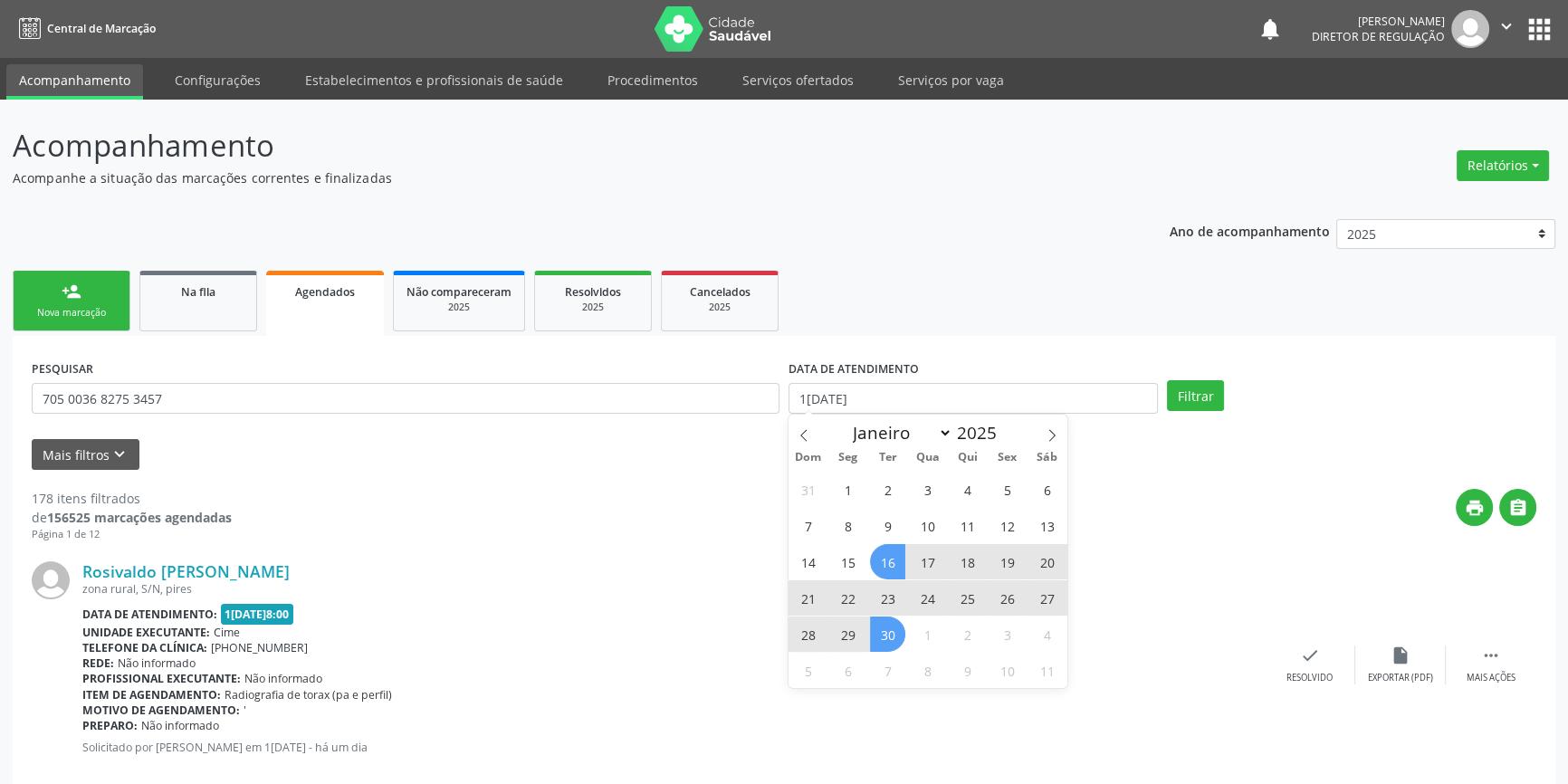
click at [898, 640] on span "30" at bounding box center [888, 634] width 35 height 35
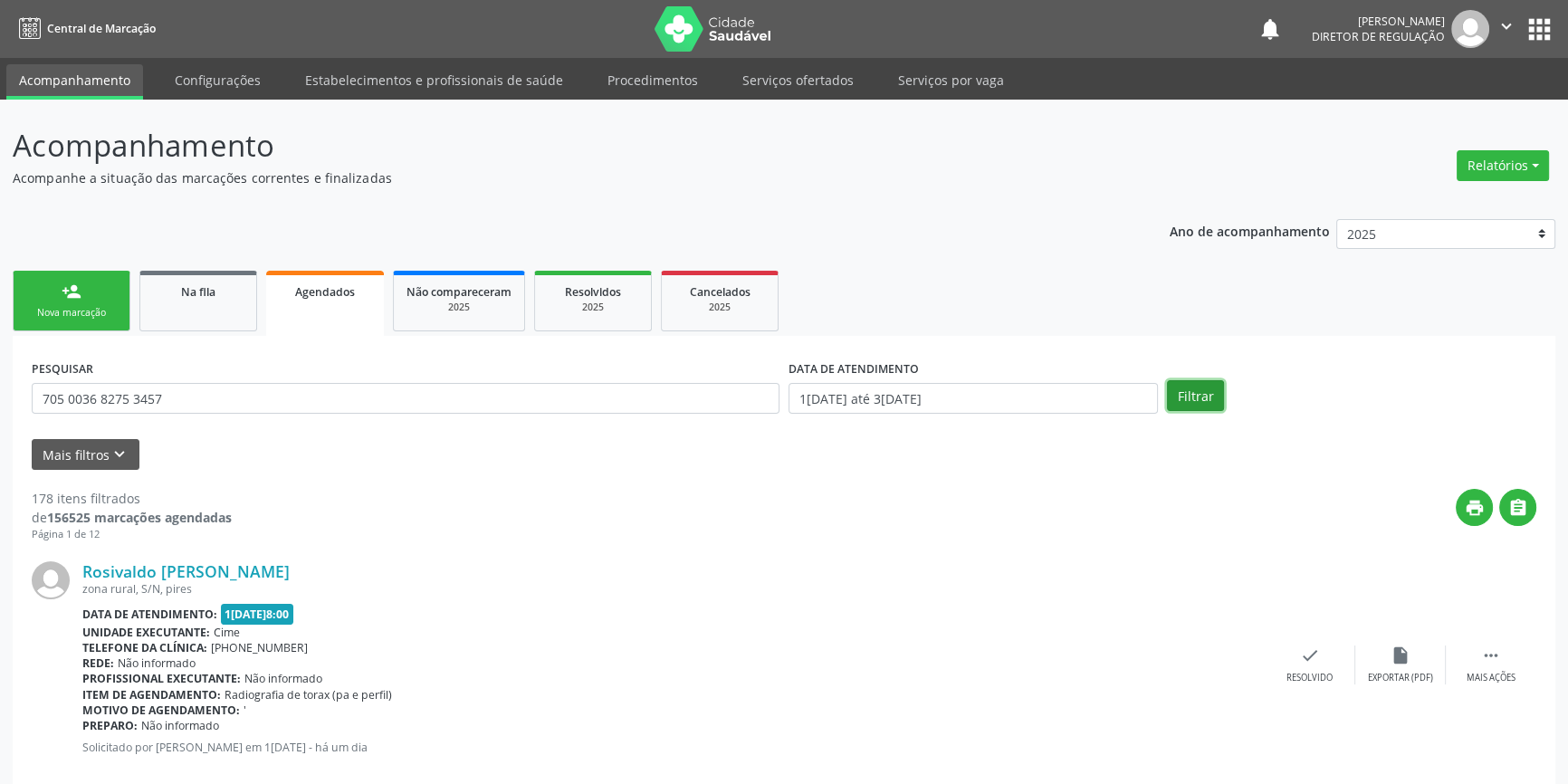
click at [1195, 398] on button "Filtrar" at bounding box center [1196, 396] width 57 height 30
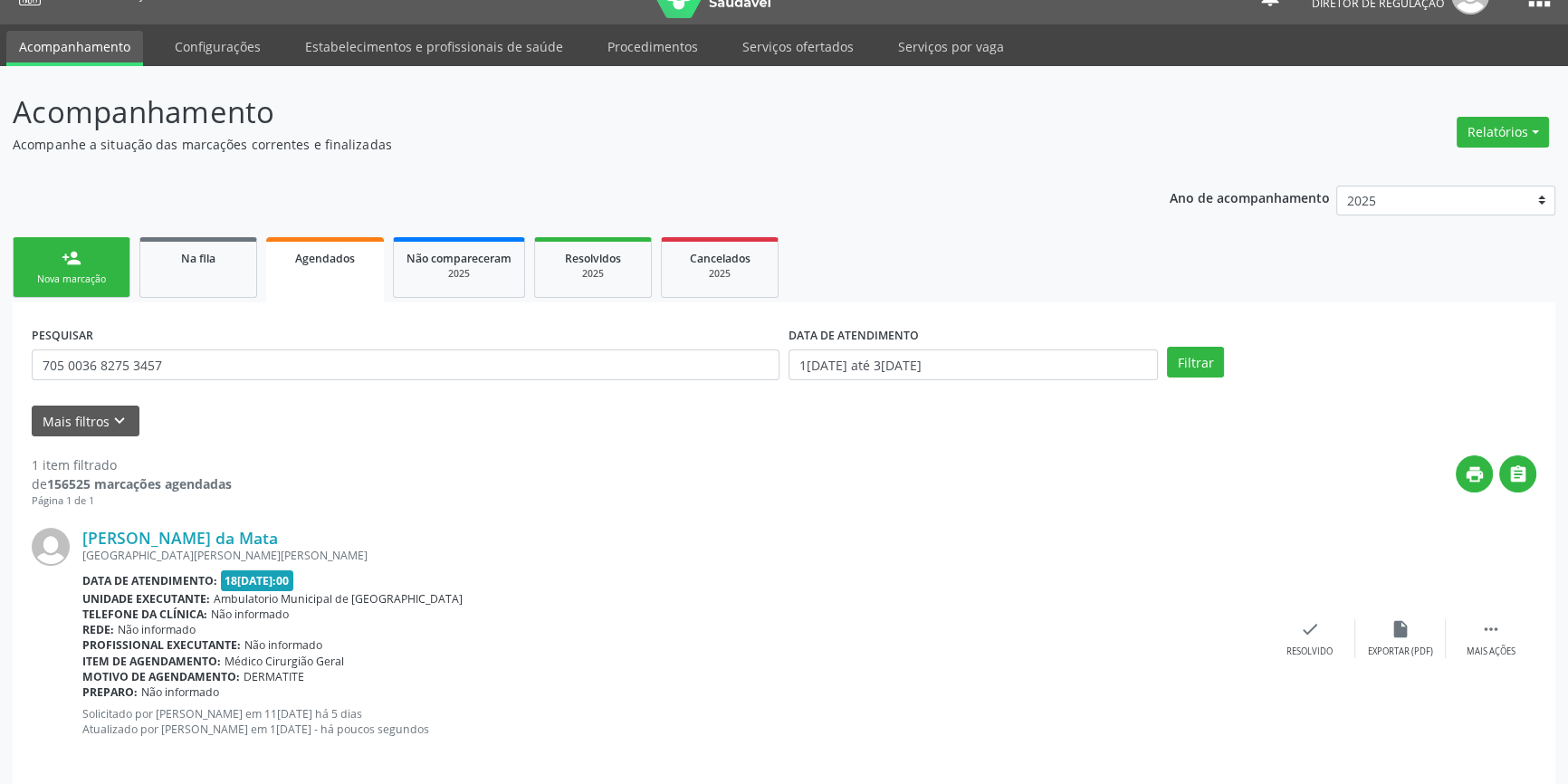
scroll to position [48, 0]
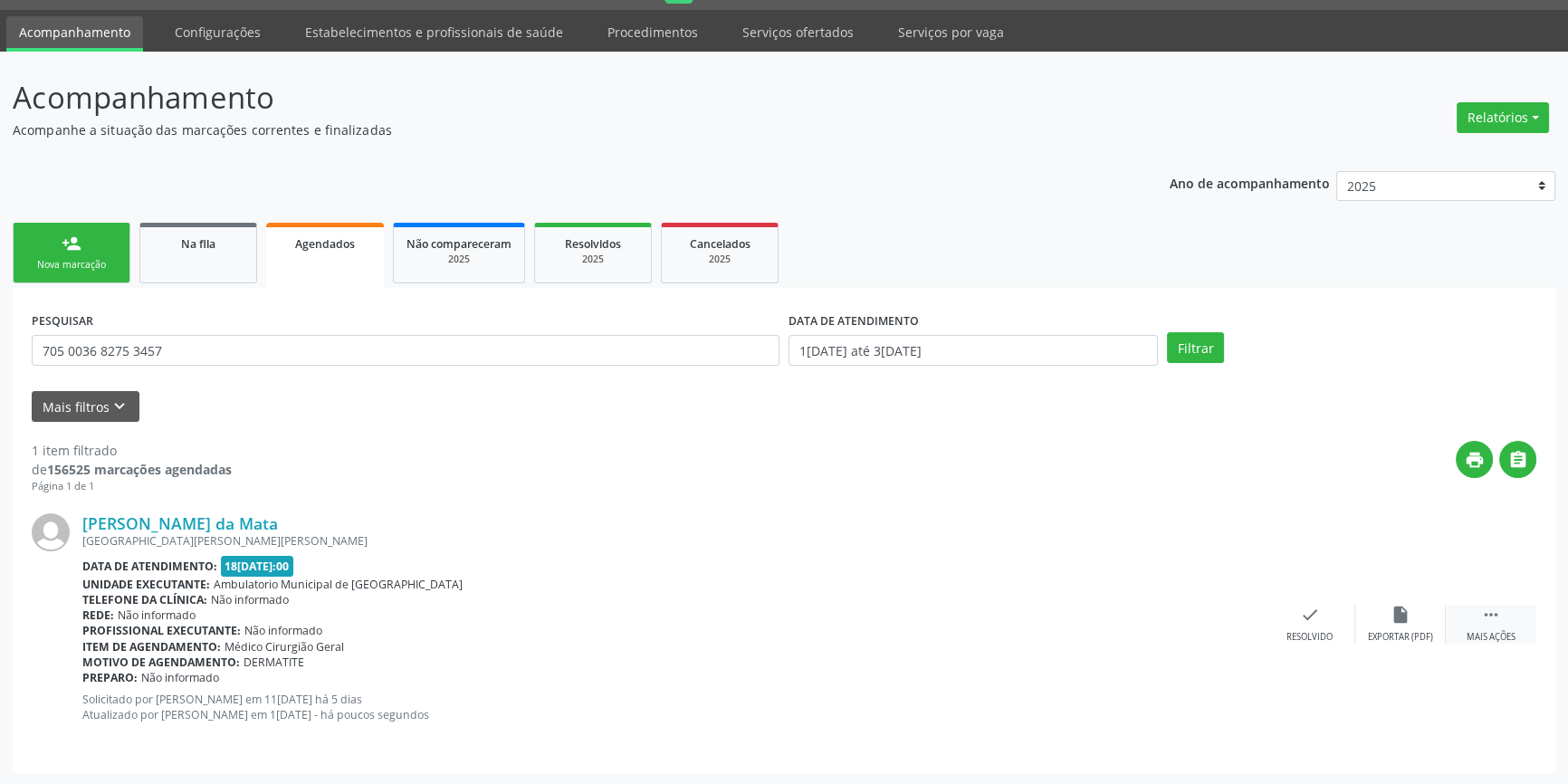
click at [1463, 607] on div " Mais ações" at bounding box center [1491, 624] width 90 height 39
click at [1418, 616] on div "edit Editar" at bounding box center [1401, 624] width 90 height 39
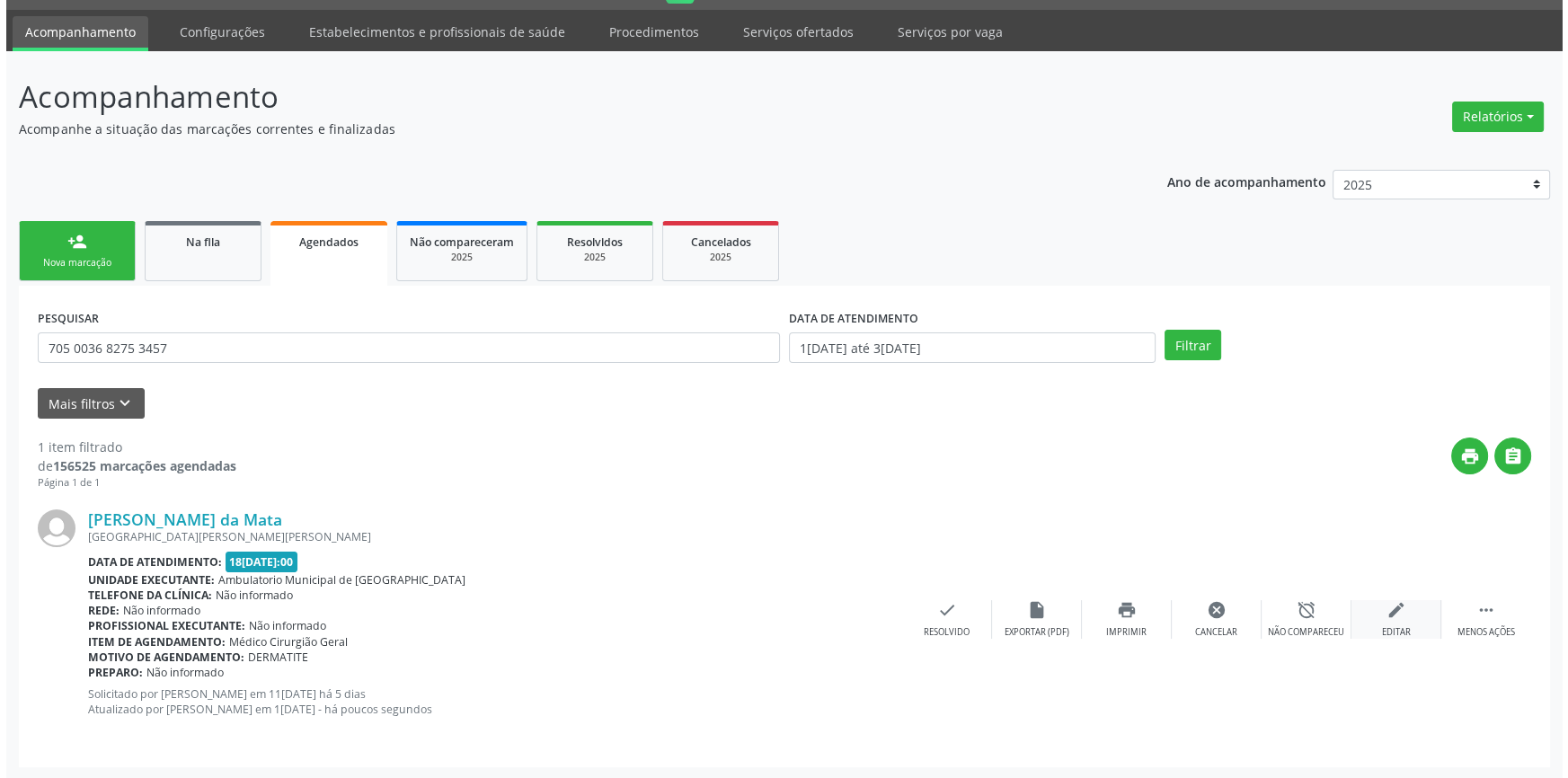
scroll to position [0, 0]
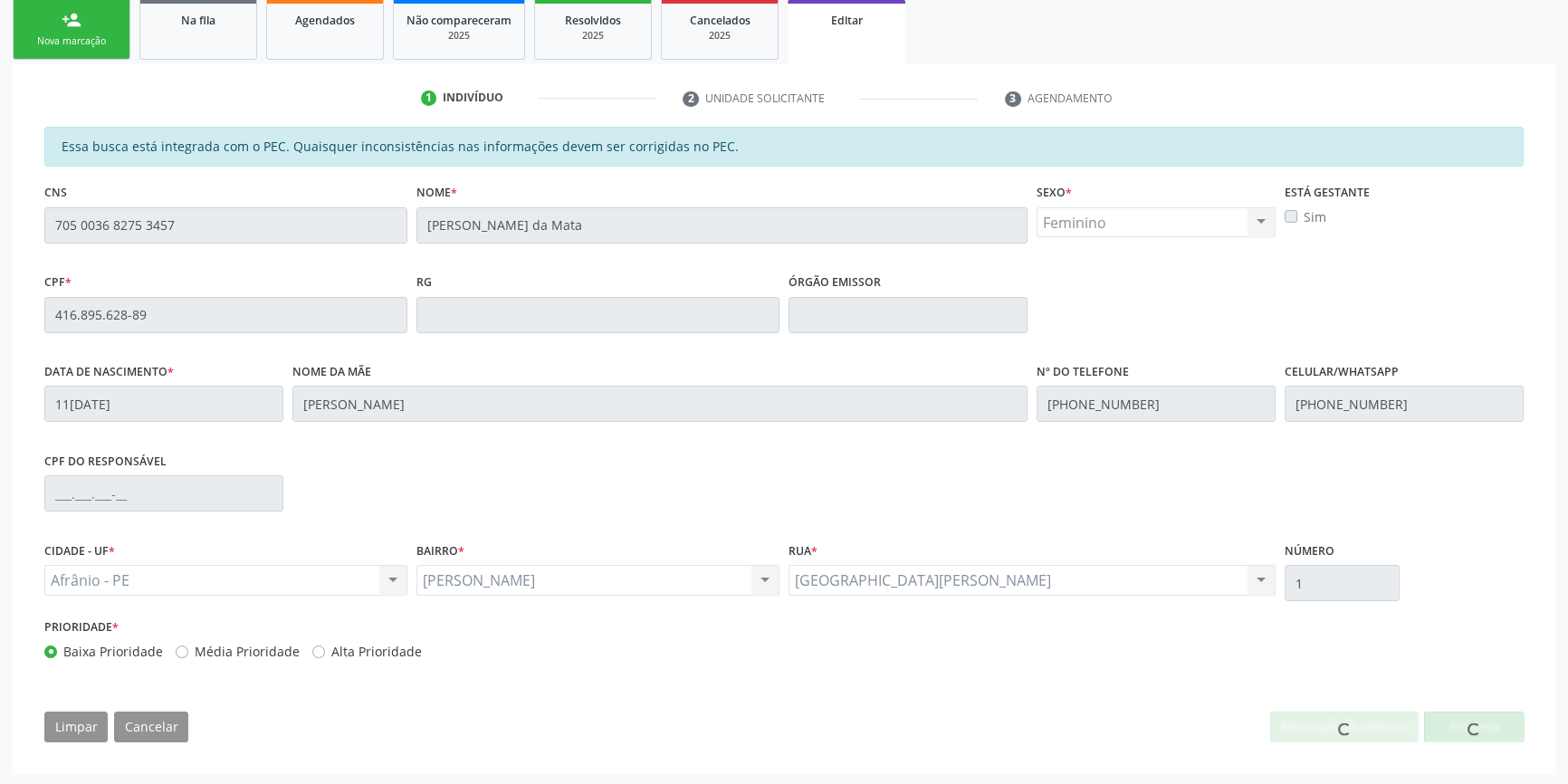
click at [1485, 734] on div at bounding box center [1474, 727] width 100 height 30
click at [1481, 726] on button "Próximo" at bounding box center [1474, 727] width 100 height 30
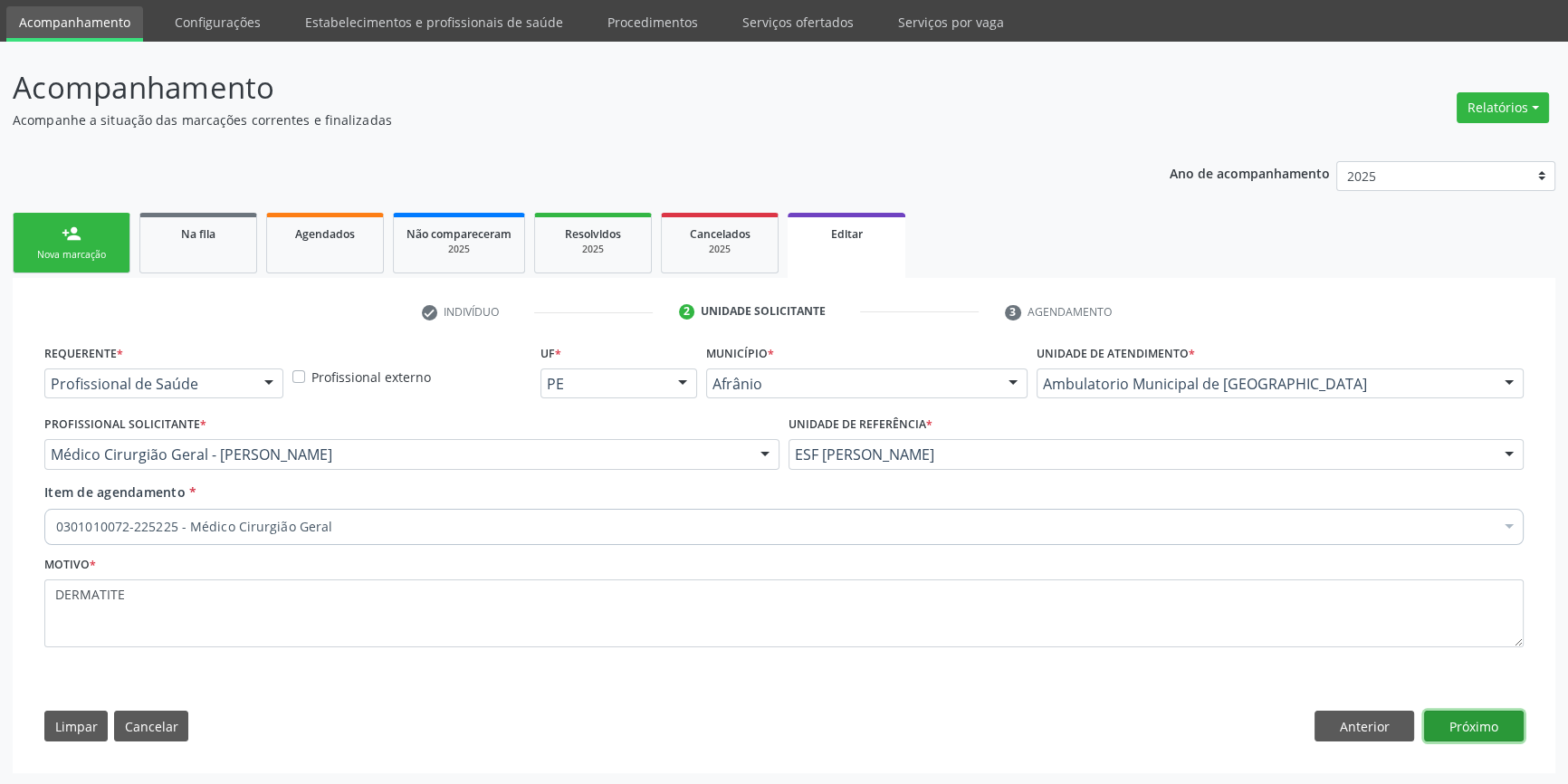
click at [1481, 726] on button "Próximo" at bounding box center [1474, 726] width 100 height 30
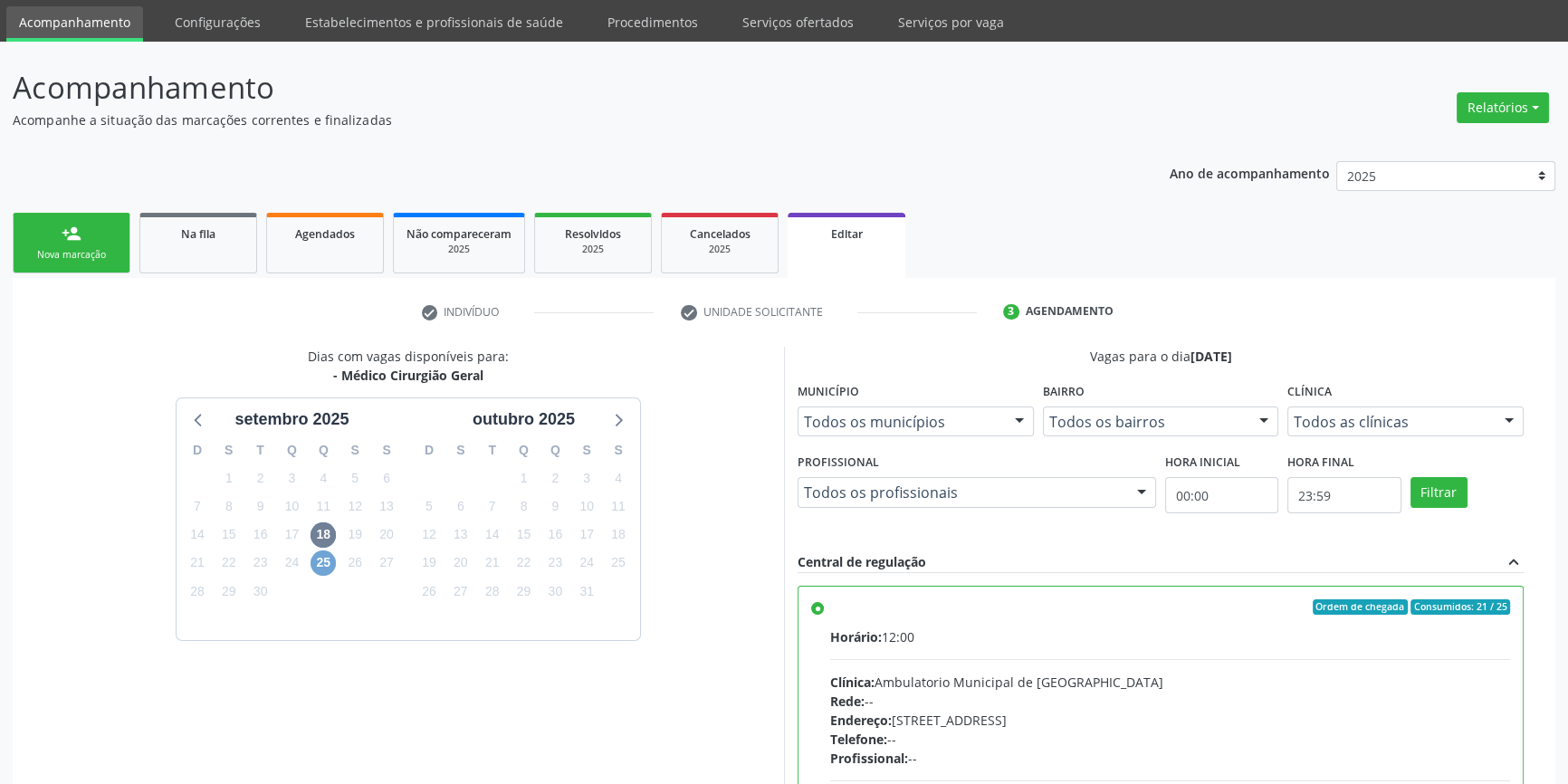
click at [324, 567] on span "25" at bounding box center [323, 563] width 26 height 26
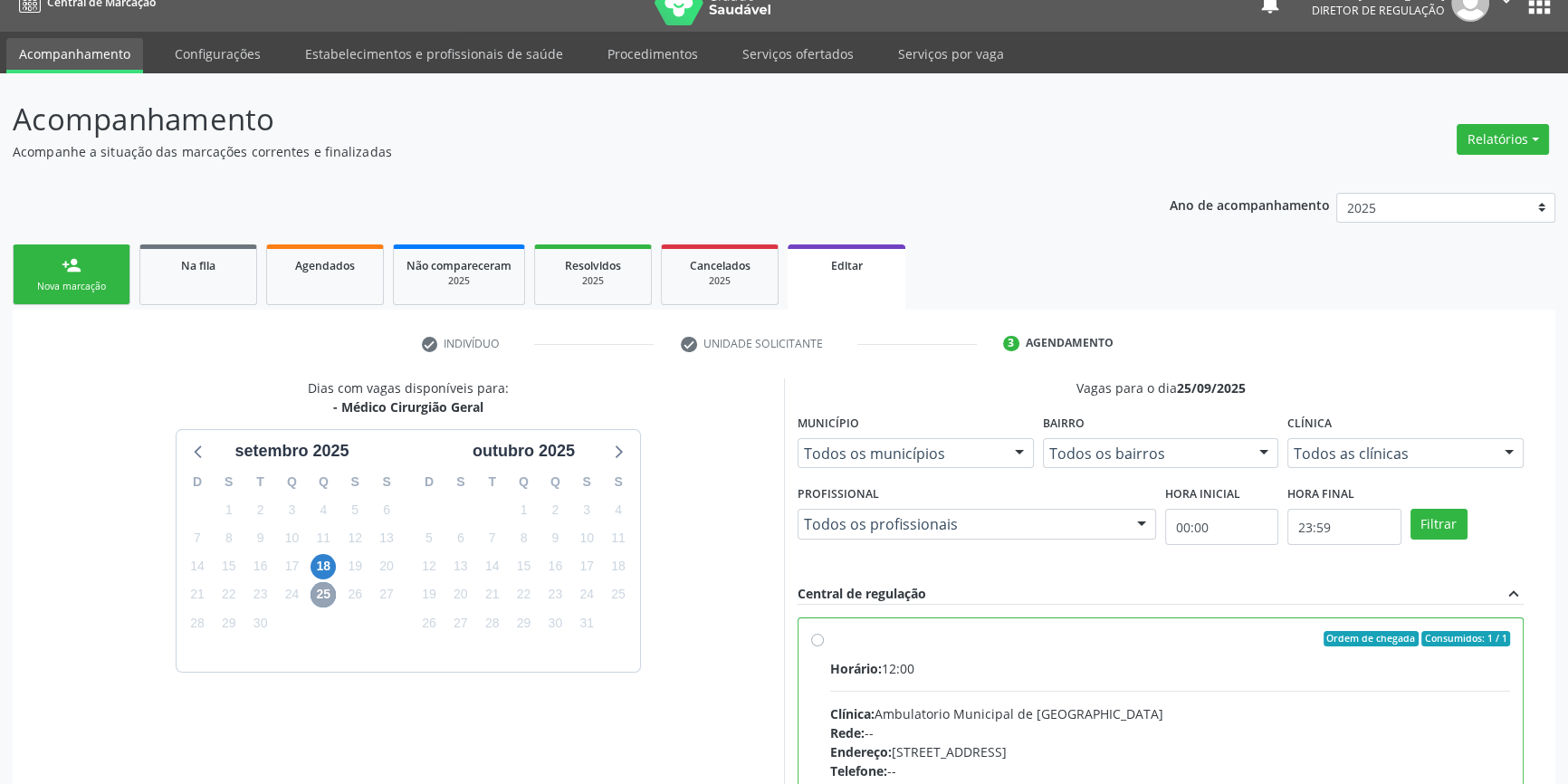
scroll to position [58, 0]
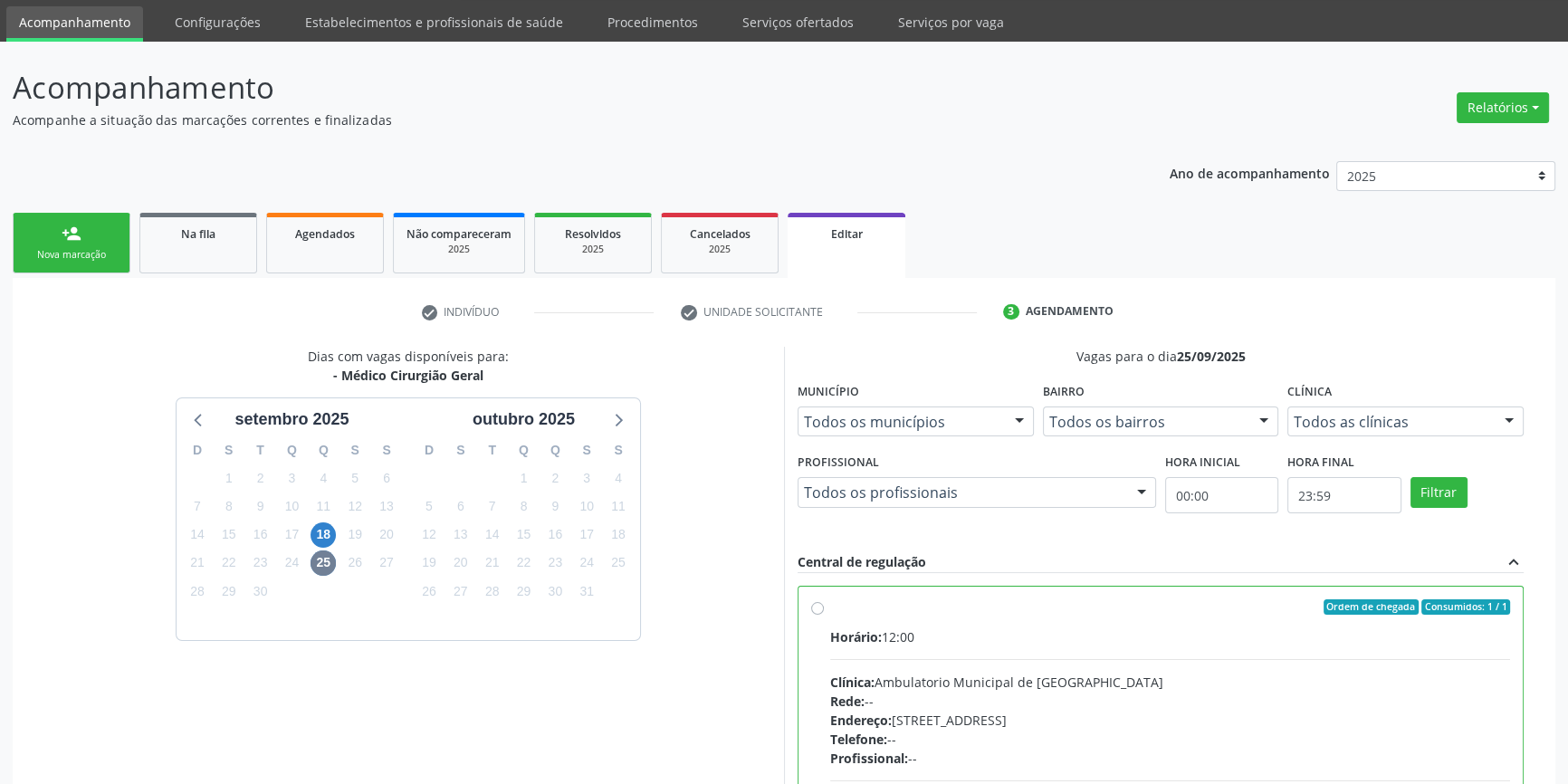
click at [859, 615] on label "Ordem de chegada Consumidos: 1 / 1 Horário: 12:00 Clínica: Ambulatorio Municipa…" at bounding box center [1170, 738] width 680 height 278
click at [824, 615] on input "Ordem de chegada Consumidos: 1 / 1 Horário: 12:00 Clínica: Ambulatorio Municipa…" at bounding box center [817, 607] width 12 height 16
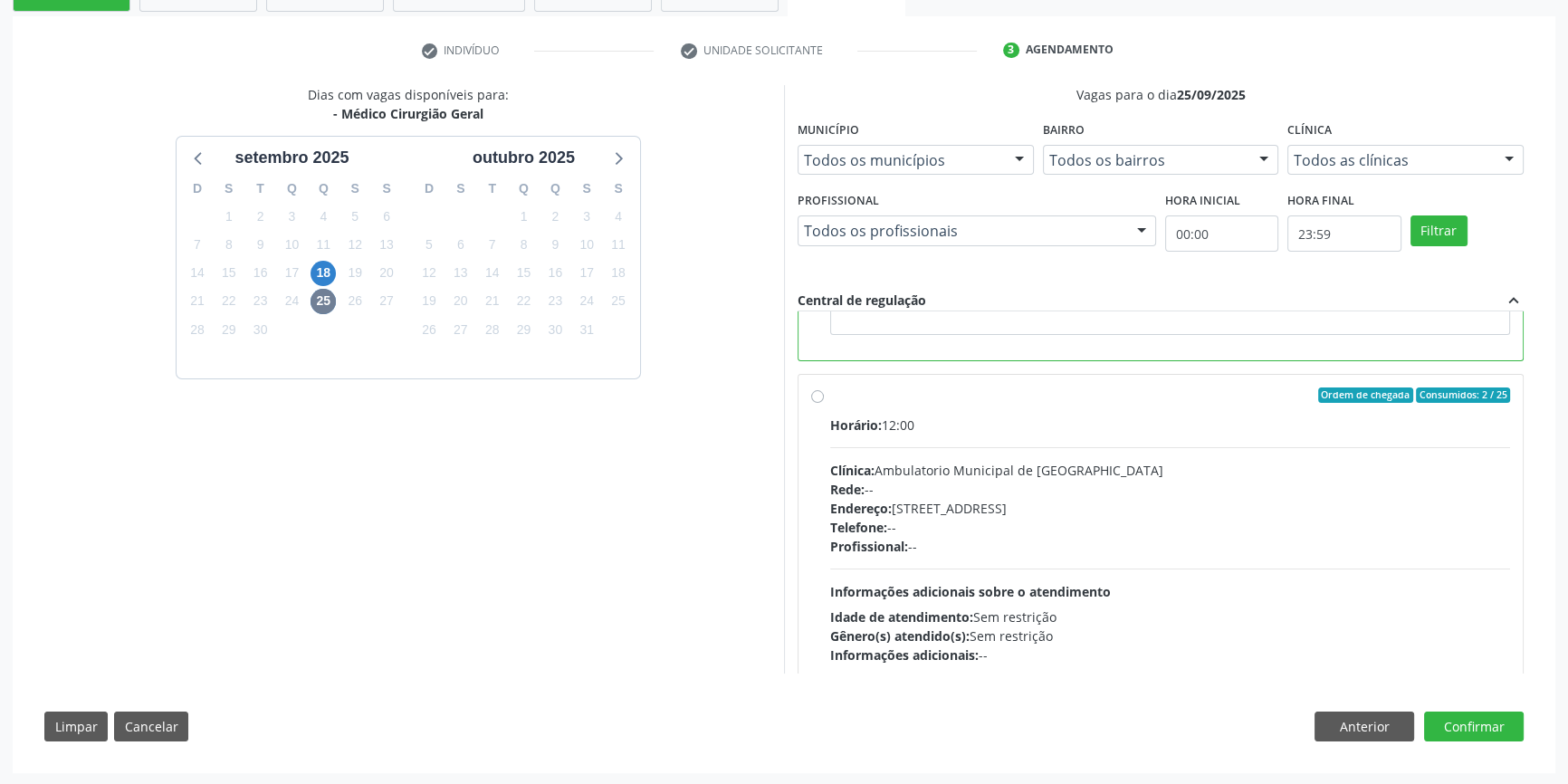
scroll to position [406, 0]
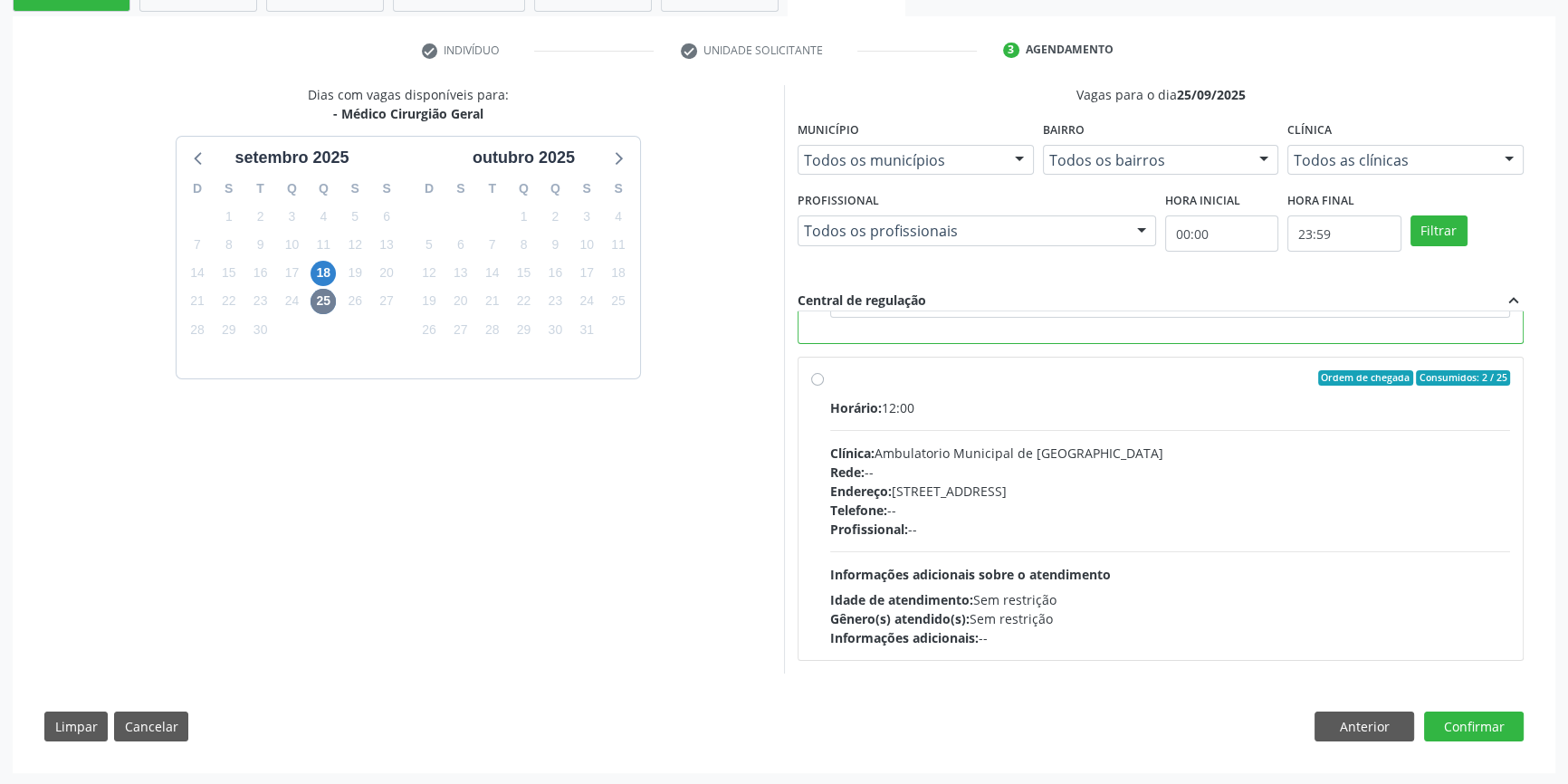
click at [813, 384] on div "Ordem de chegada Consumidos: 2 / 25 Horário: 12:00 Clínica: Ambulatorio Municip…" at bounding box center [1161, 509] width 699 height 278
radio input "false"
radio input "true"
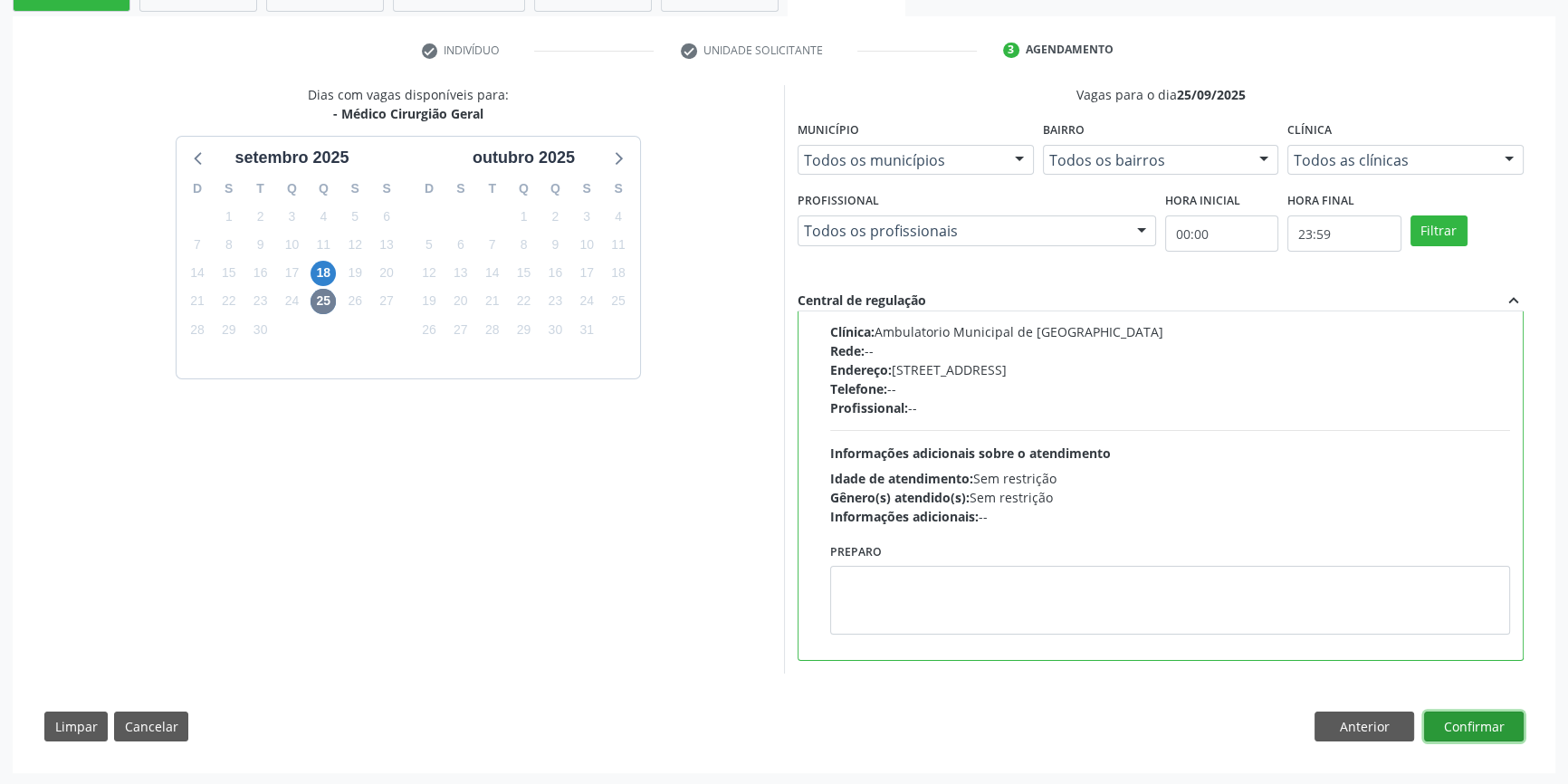
click at [1461, 718] on button "Confirmar" at bounding box center [1474, 727] width 100 height 30
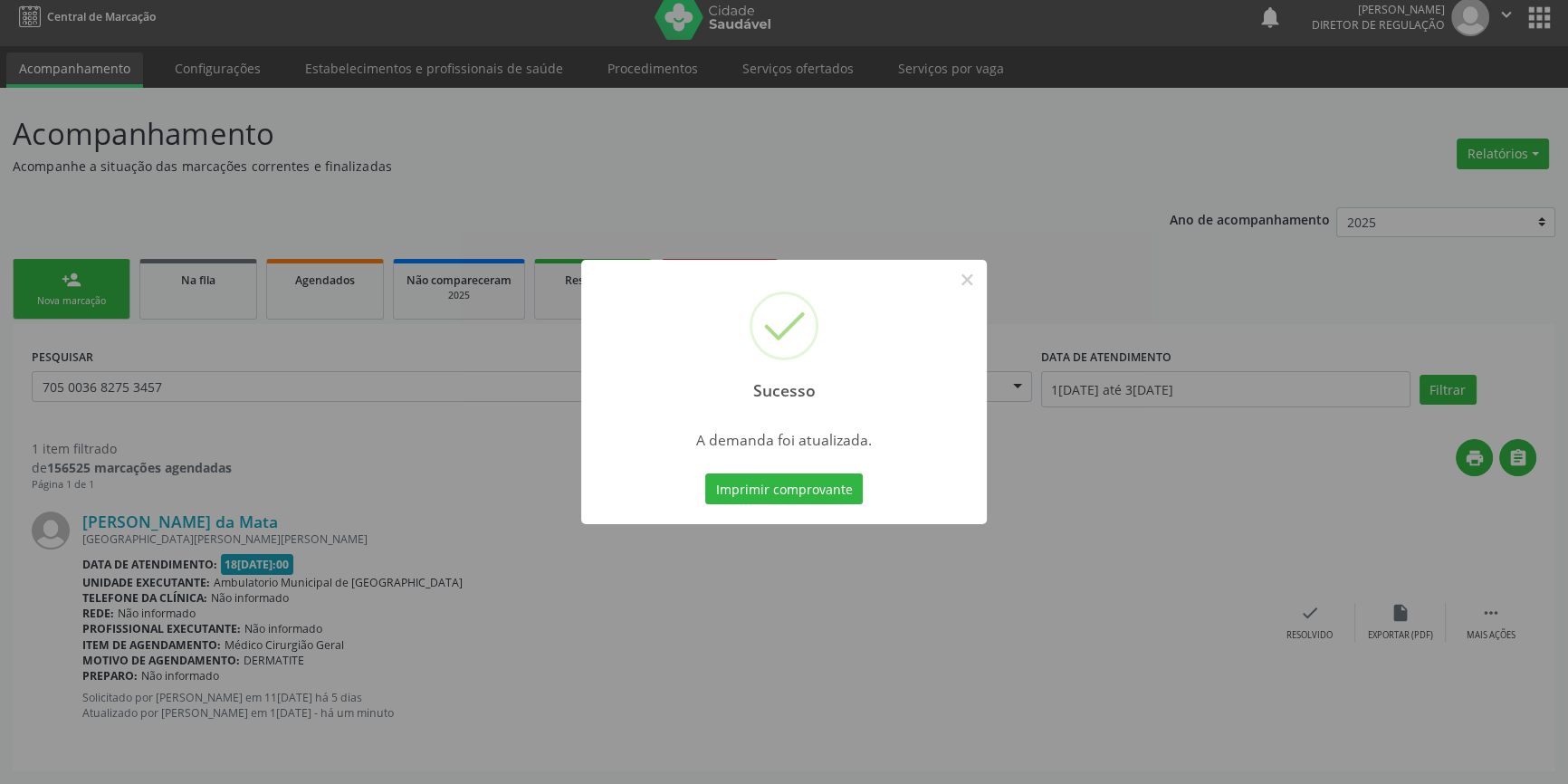
scroll to position [0, 0]
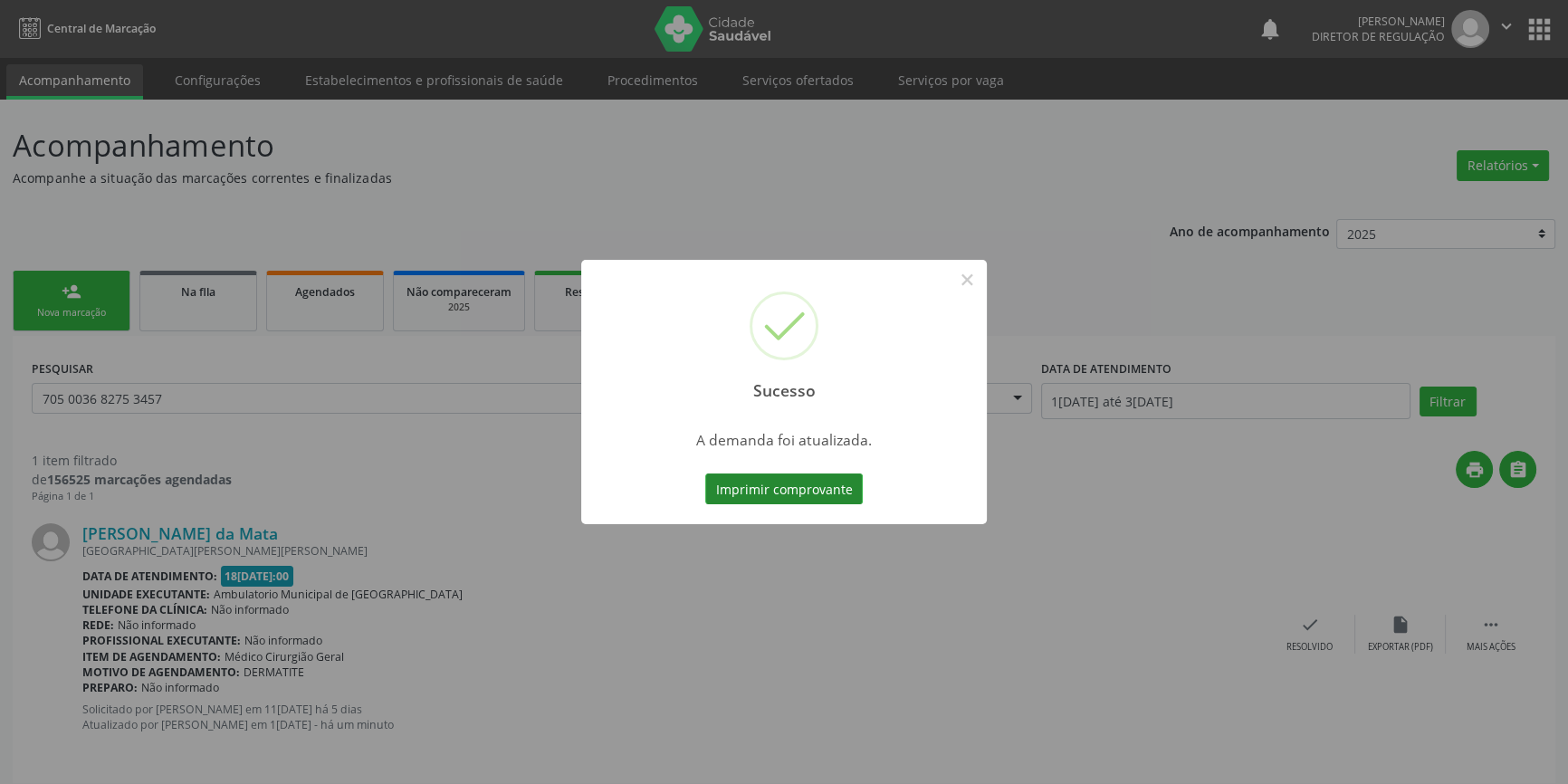
click at [839, 480] on button "Imprimir comprovante" at bounding box center [784, 489] width 158 height 30
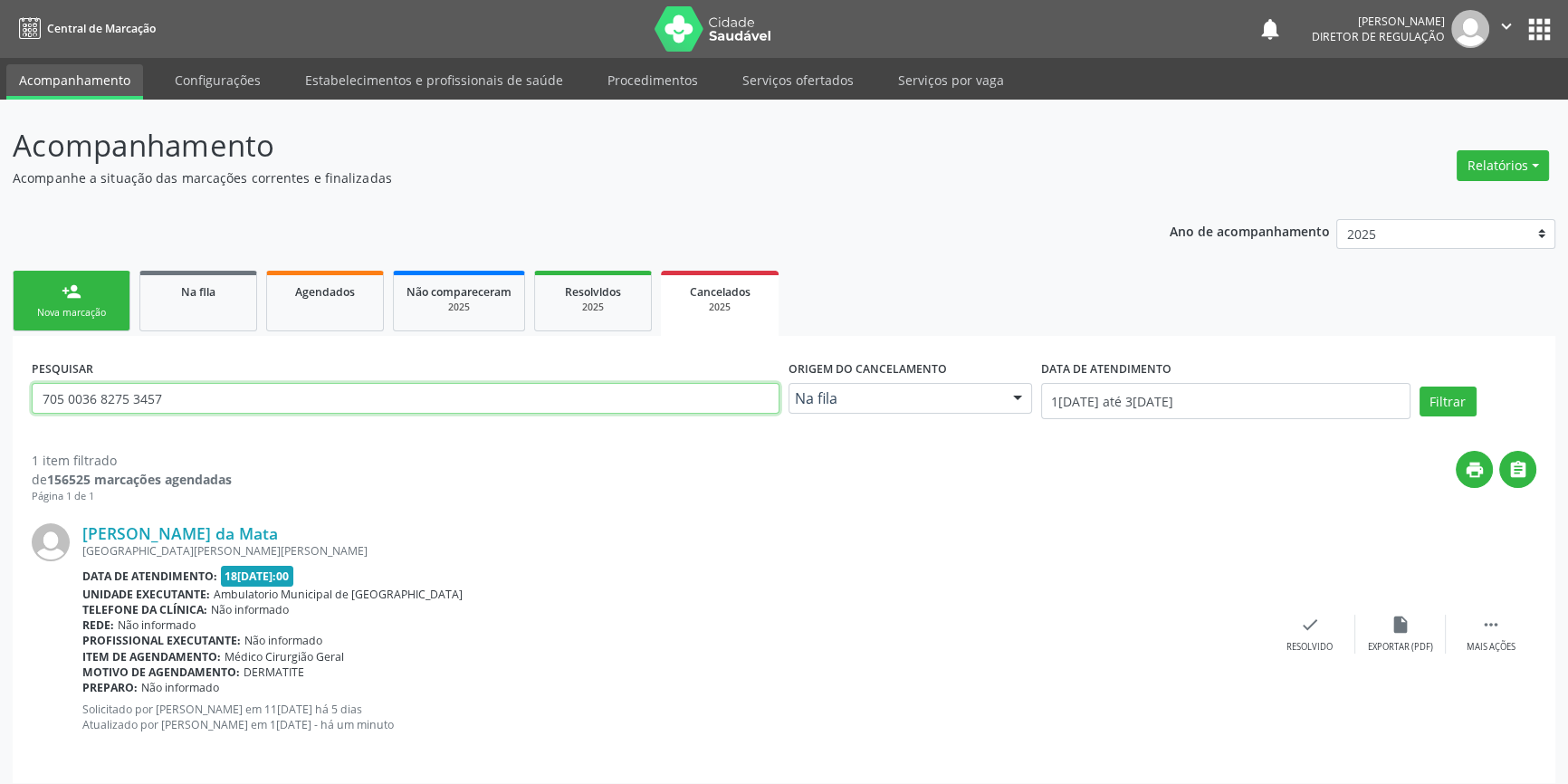
drag, startPoint x: 172, startPoint y: 396, endPoint x: 0, endPoint y: 399, distance: 172.0
click at [0, 399] on div "Acompanhamento Acompanhe a situação das marcações correntes e finalizadas Relat…" at bounding box center [784, 448] width 1568 height 696
click at [214, 309] on link "Na fila" at bounding box center [199, 302] width 118 height 61
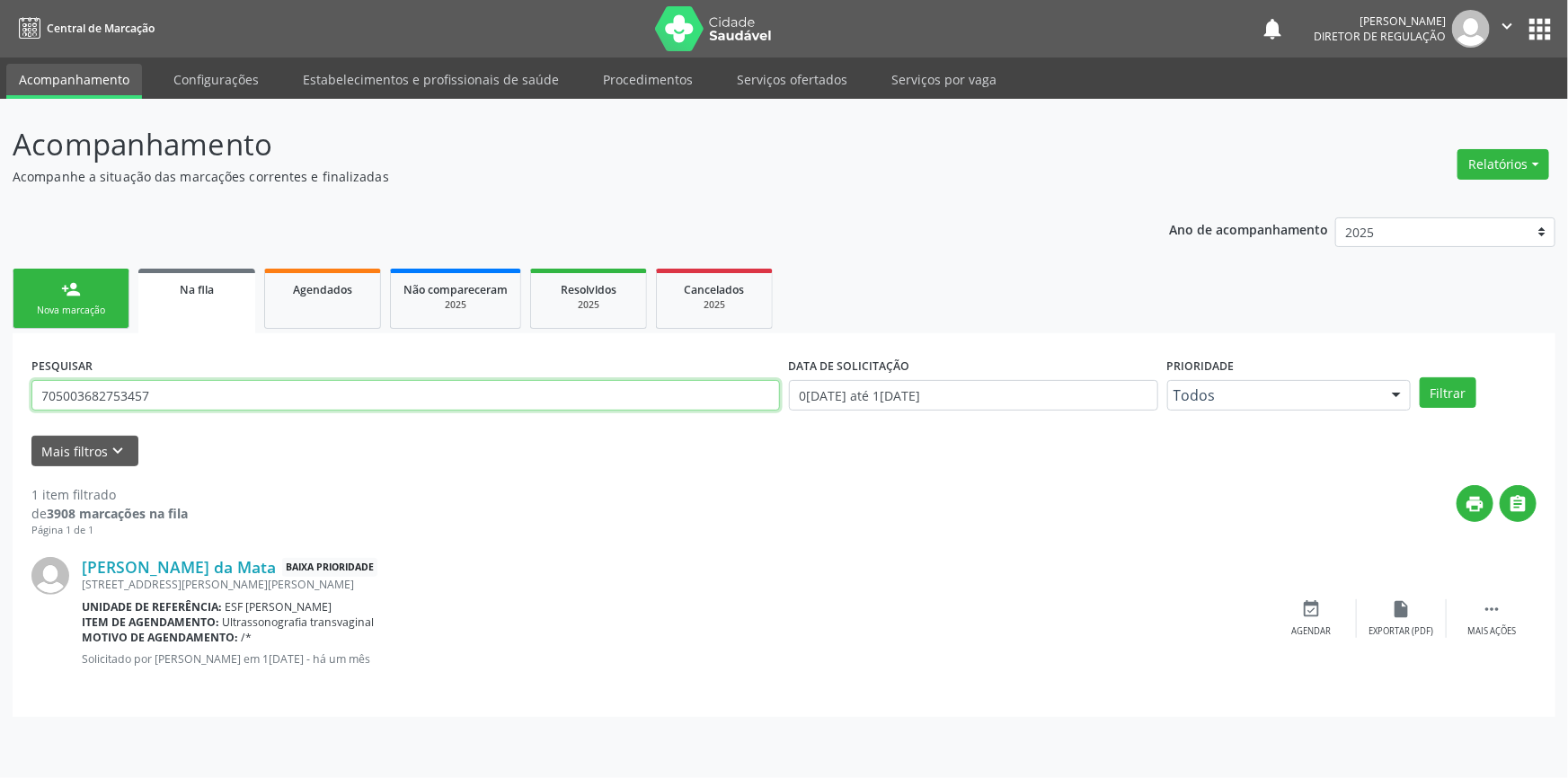
drag, startPoint x: 212, startPoint y: 307, endPoint x: 0, endPoint y: 395, distance: 229.5
click at [0, 397] on div "Acompanhamento Acompanhe a situação das marcações correntes e finalizadas Relat…" at bounding box center [784, 438] width 1568 height 679
type input "700206935960129"
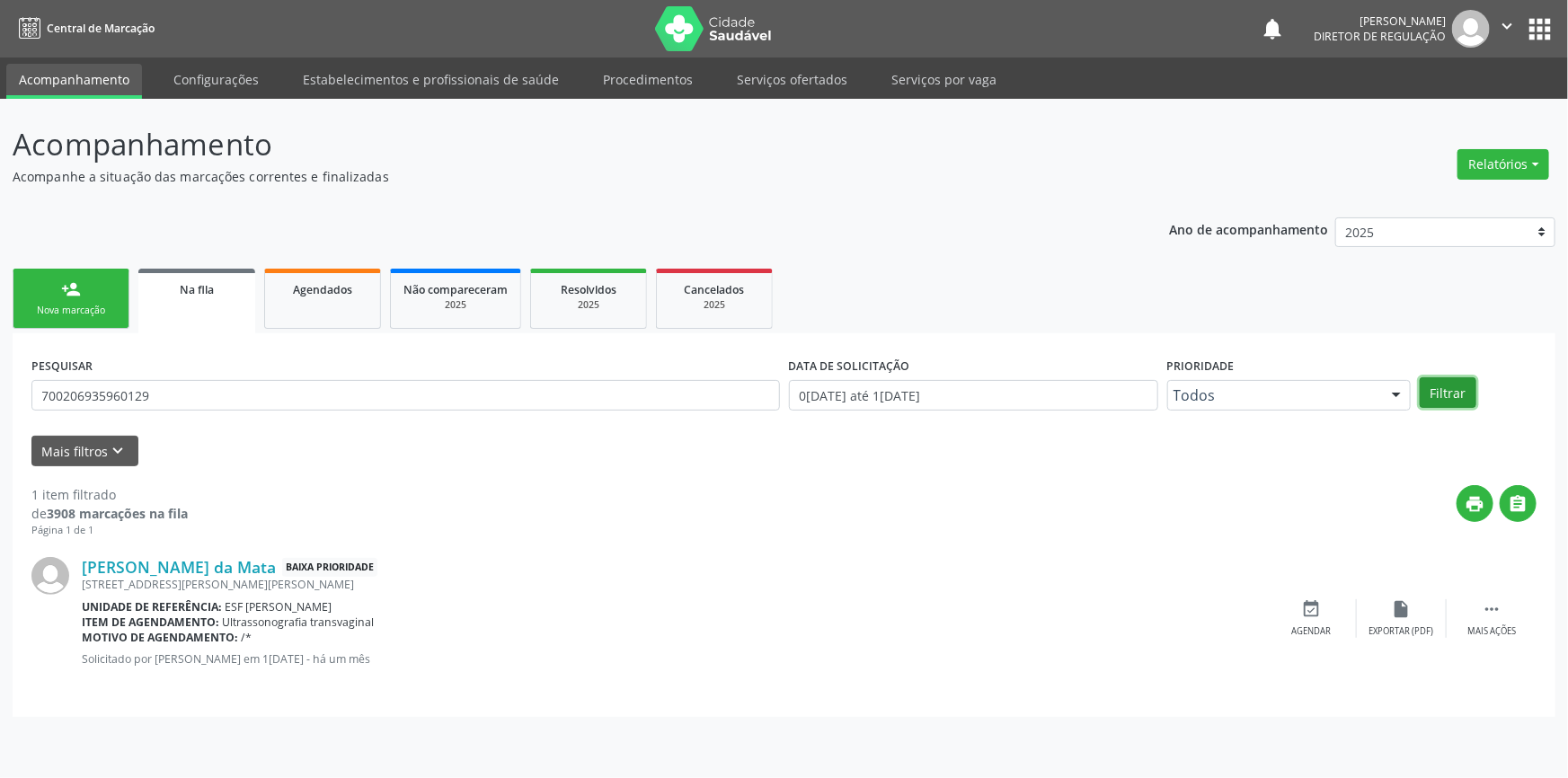
click at [1457, 397] on button "Filtrar" at bounding box center [1448, 393] width 57 height 30
click at [1338, 614] on div "event_available Agendar" at bounding box center [1311, 618] width 90 height 39
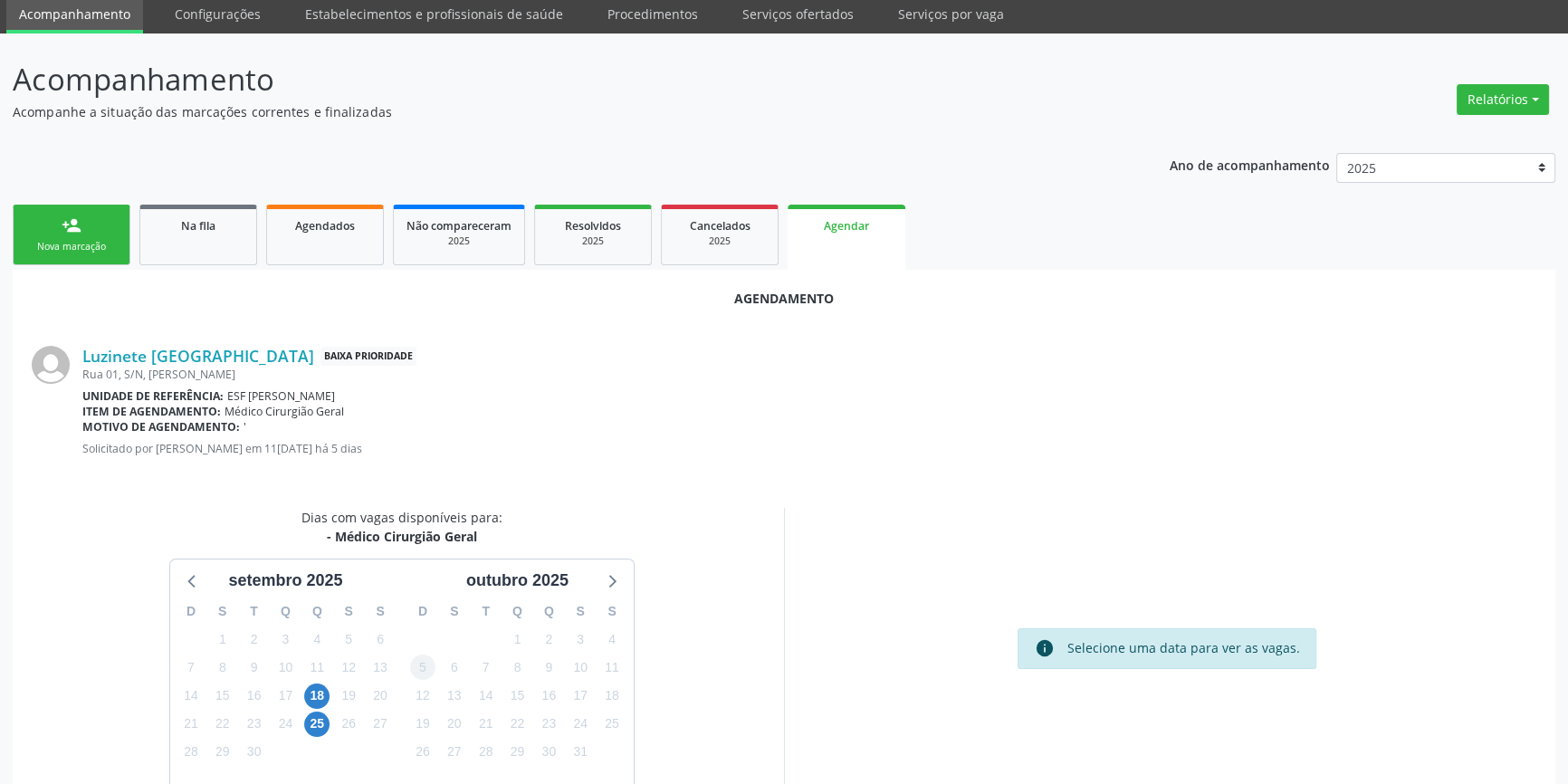
scroll to position [157, 0]
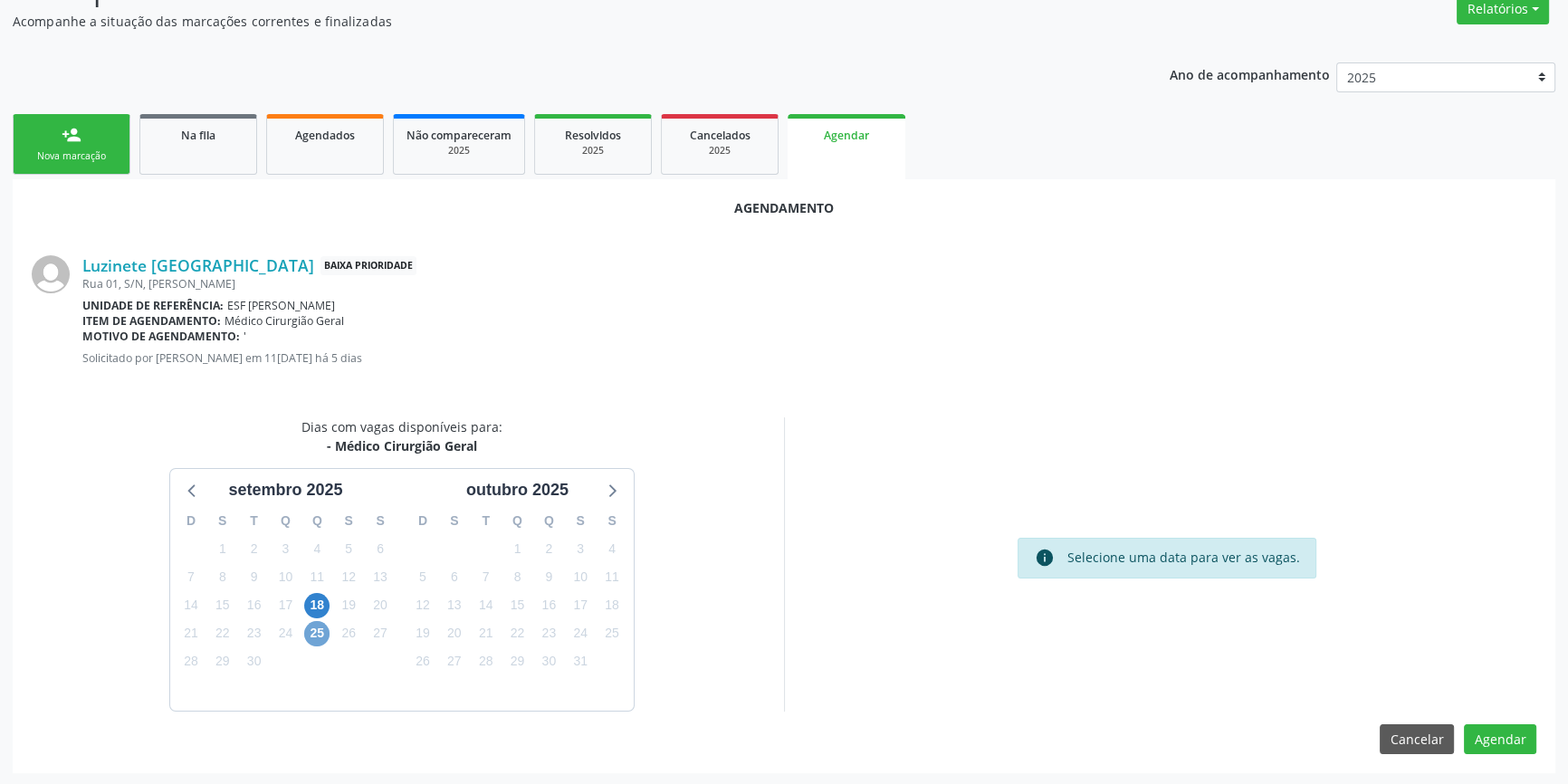
click at [311, 634] on span "25" at bounding box center [317, 634] width 26 height 26
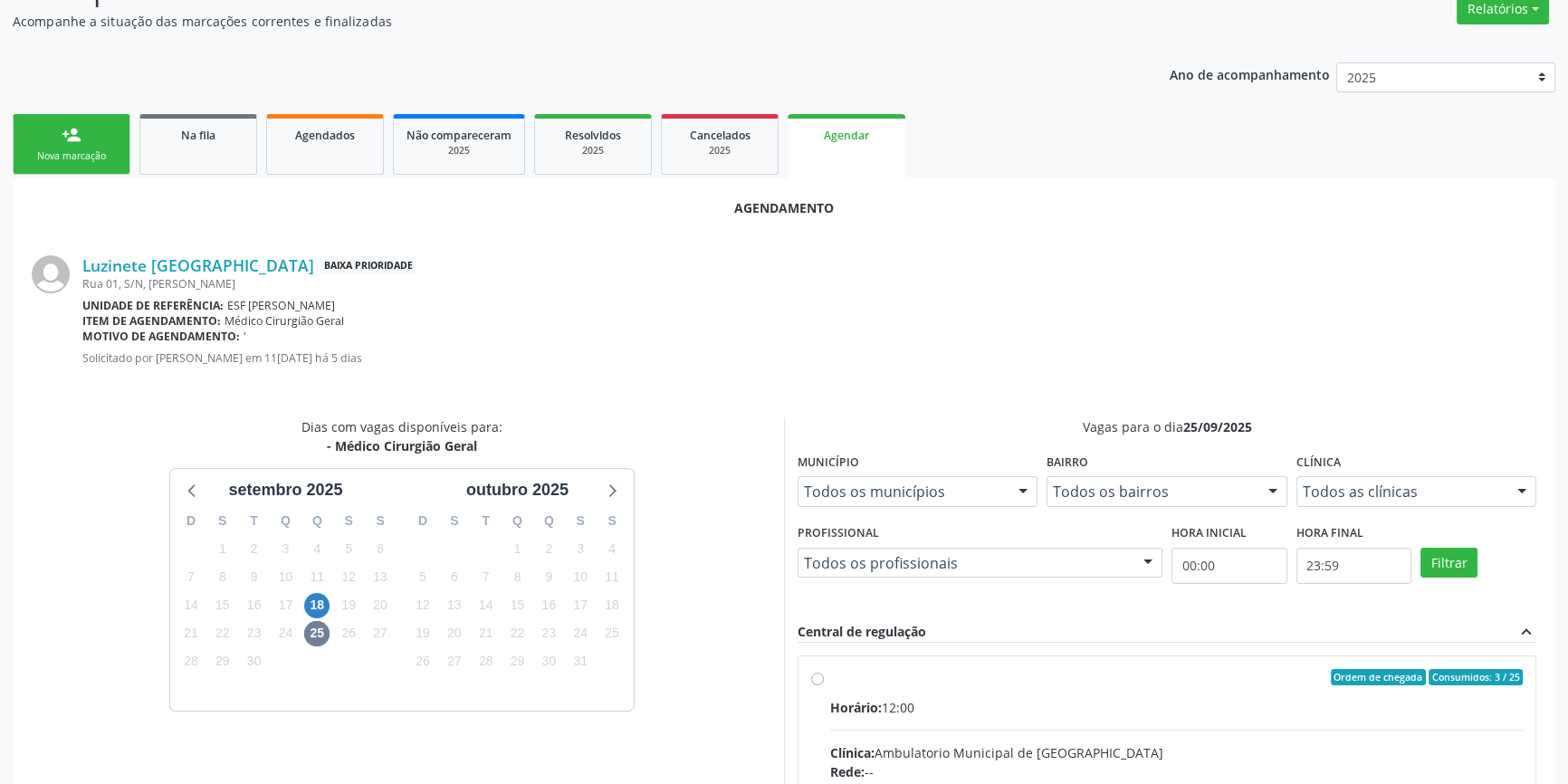
click at [824, 684] on input "Ordem de chegada Consumidos: 3 / 25 Horário: 12:00 Clínica: Ambulatorio Municip…" at bounding box center [817, 676] width 12 height 16
radio input "true"
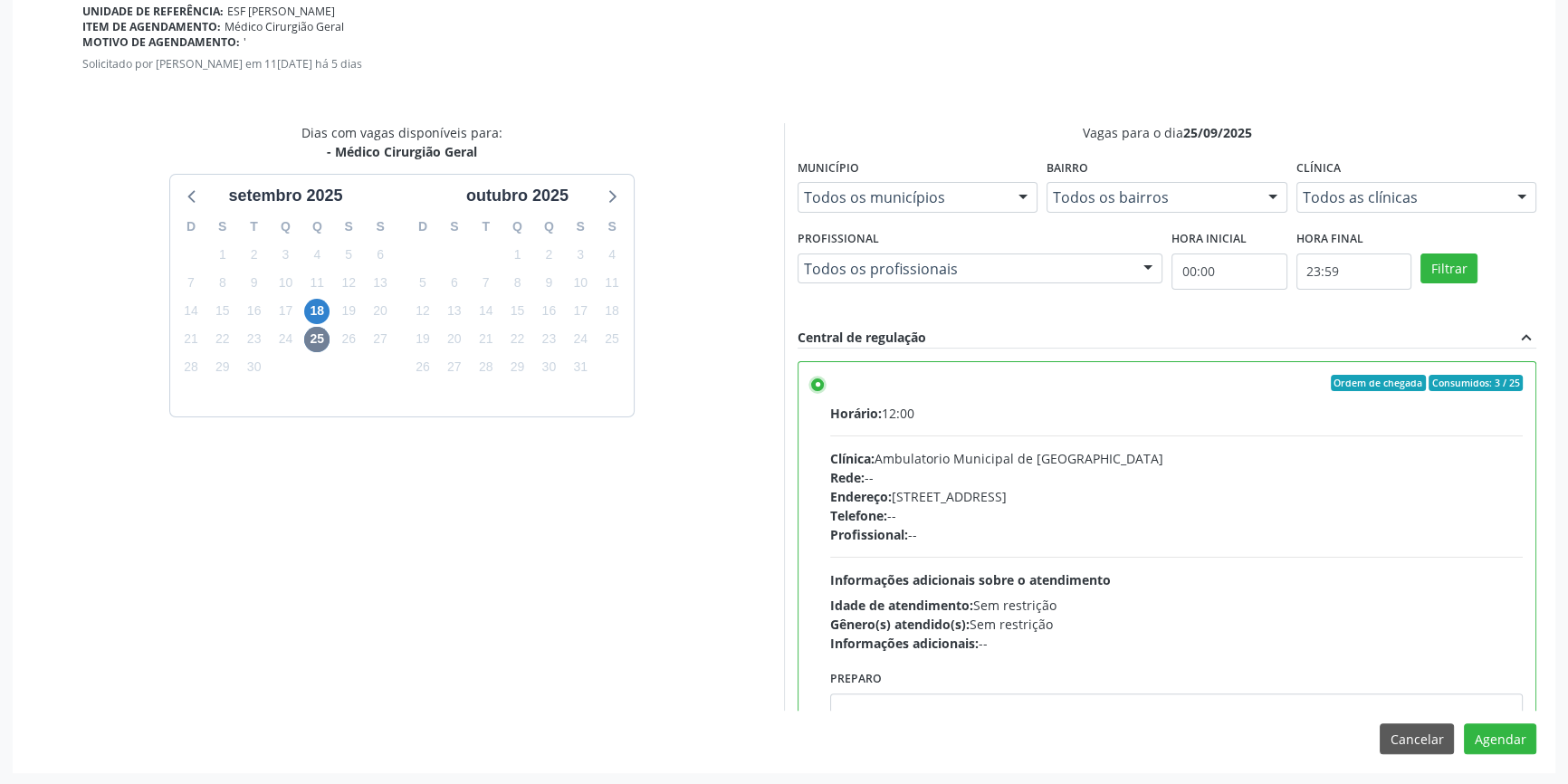
scroll to position [0, 0]
click at [1513, 740] on button "Agendar" at bounding box center [1500, 738] width 72 height 30
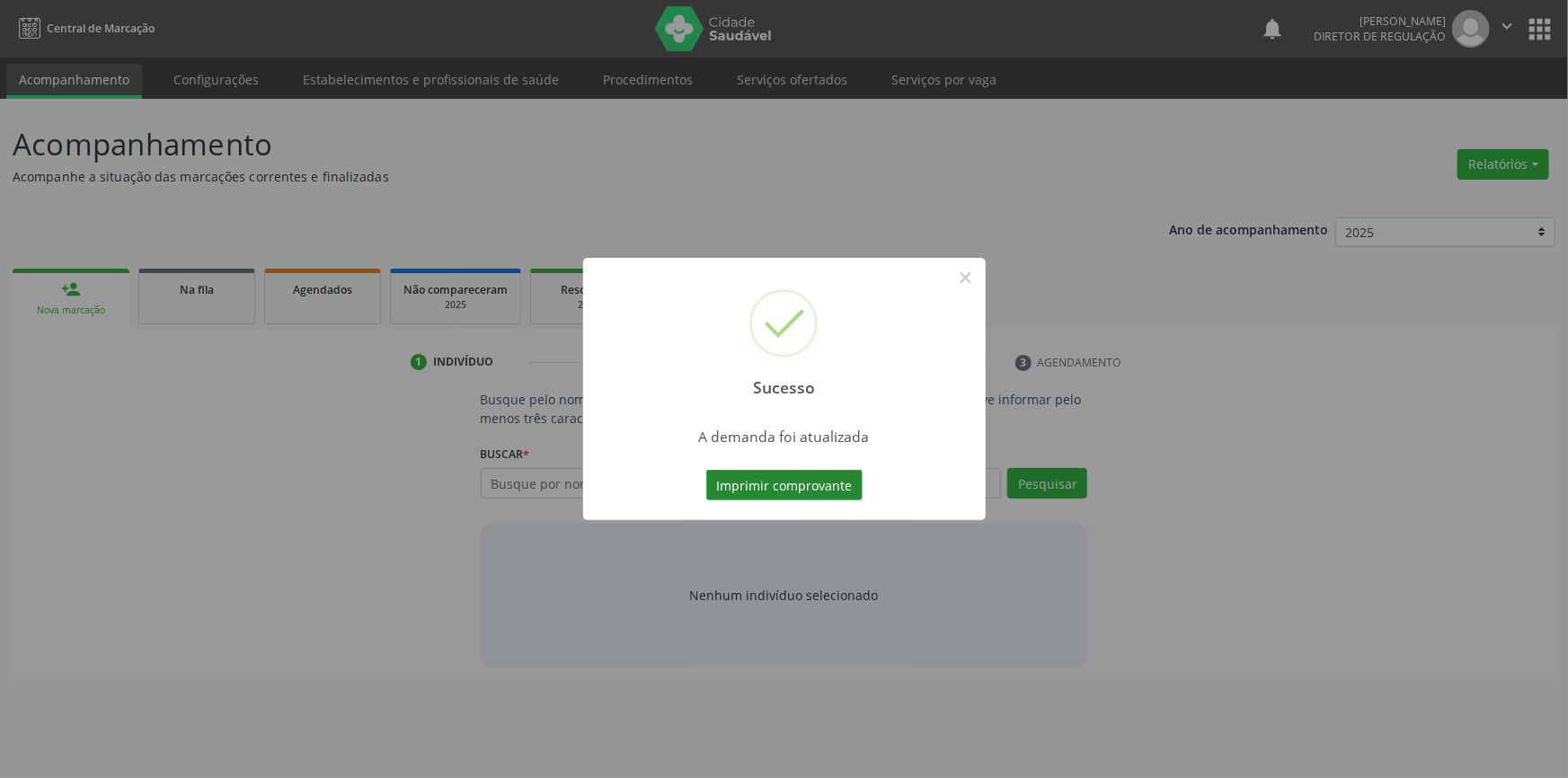
click at [817, 473] on button "Imprimir comprovante" at bounding box center [784, 485] width 157 height 30
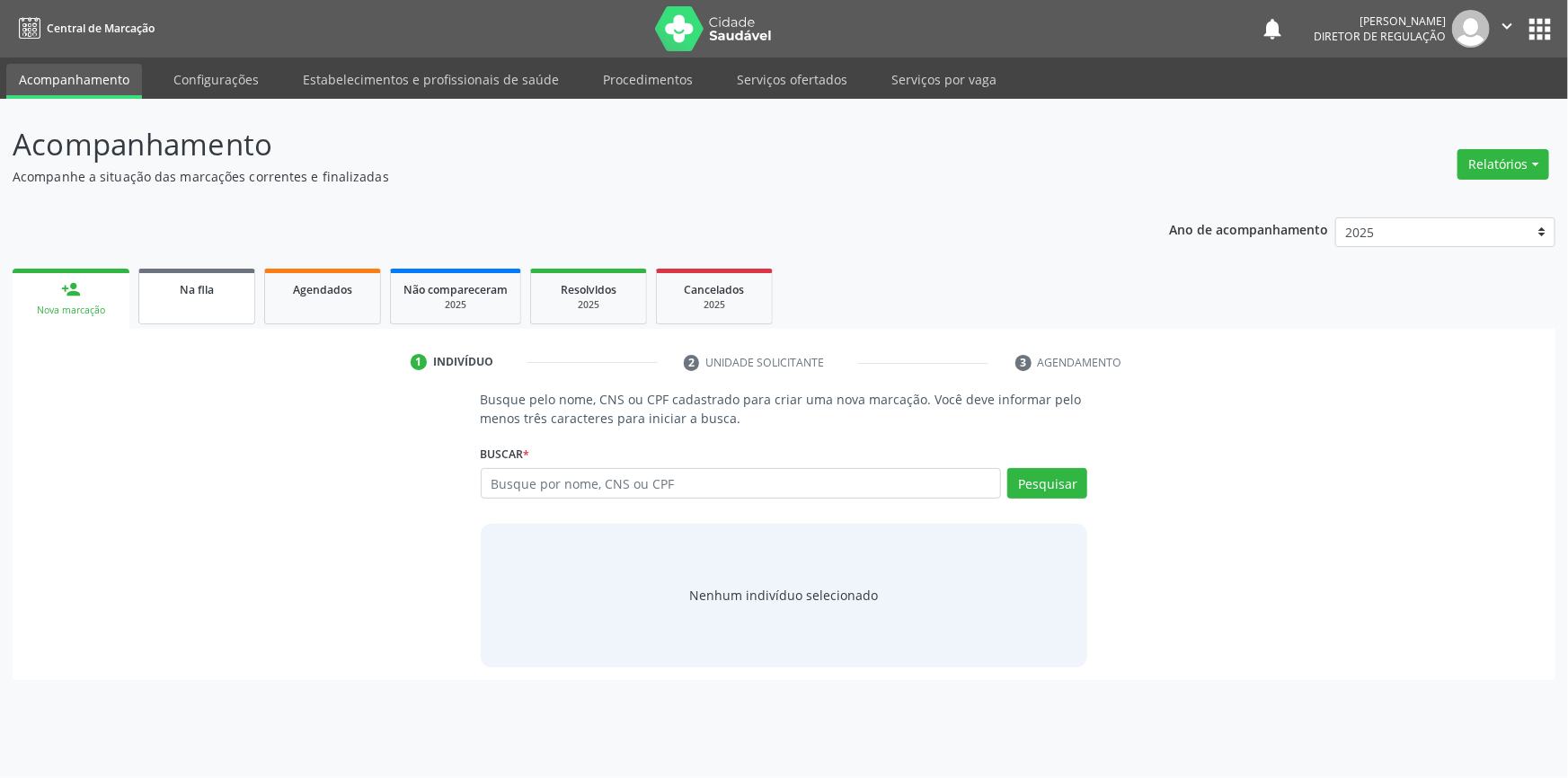
click at [220, 295] on div "Na fila" at bounding box center [196, 289] width 90 height 19
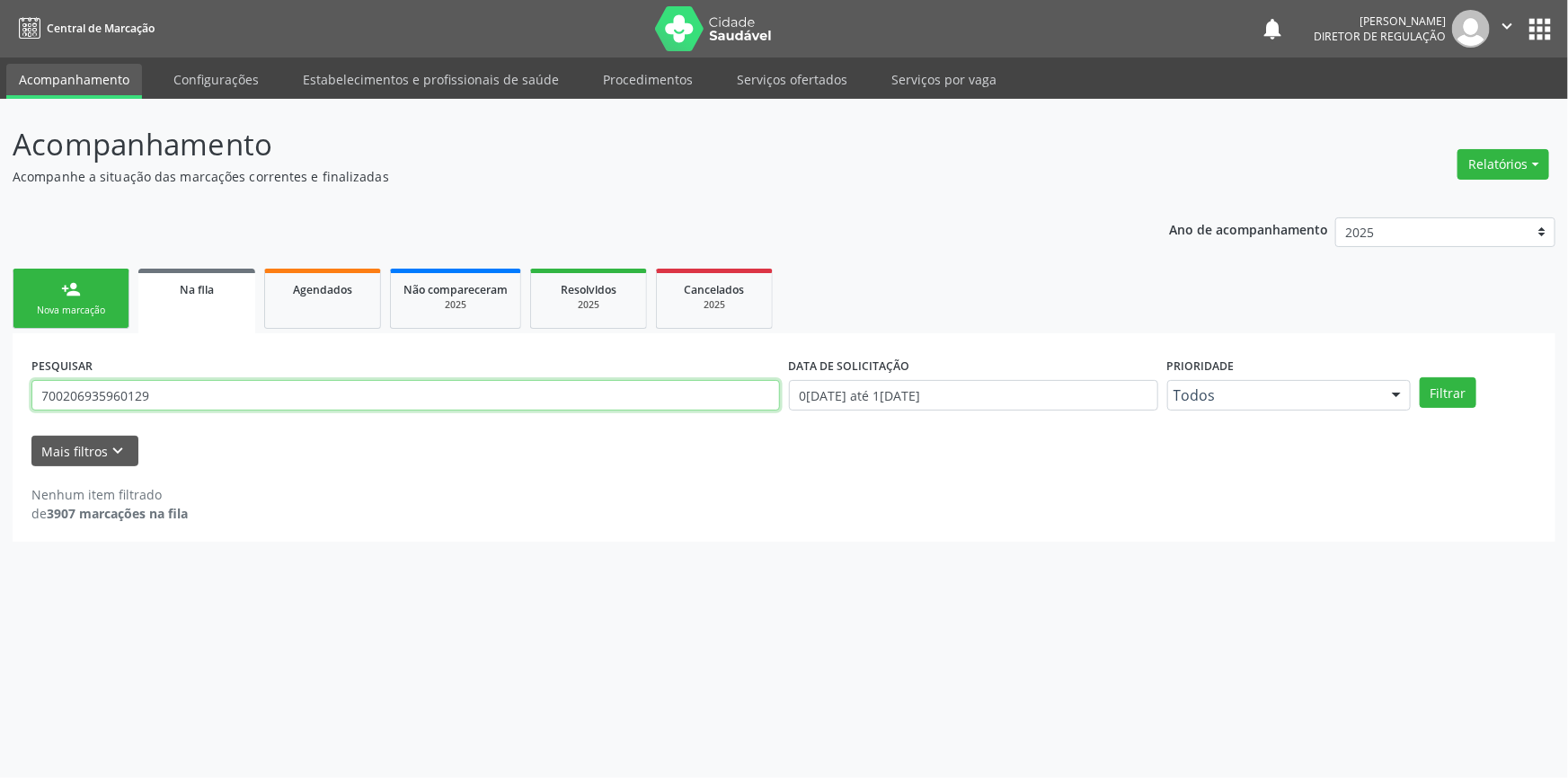
drag, startPoint x: 276, startPoint y: 385, endPoint x: 841, endPoint y: 269, distance: 576.8
click at [0, 346] on div "Acompanhamento Acompanhe a situação das marcações correntes e finalizadas Relat…" at bounding box center [784, 438] width 1568 height 679
type input "7"
type input "15241373403"
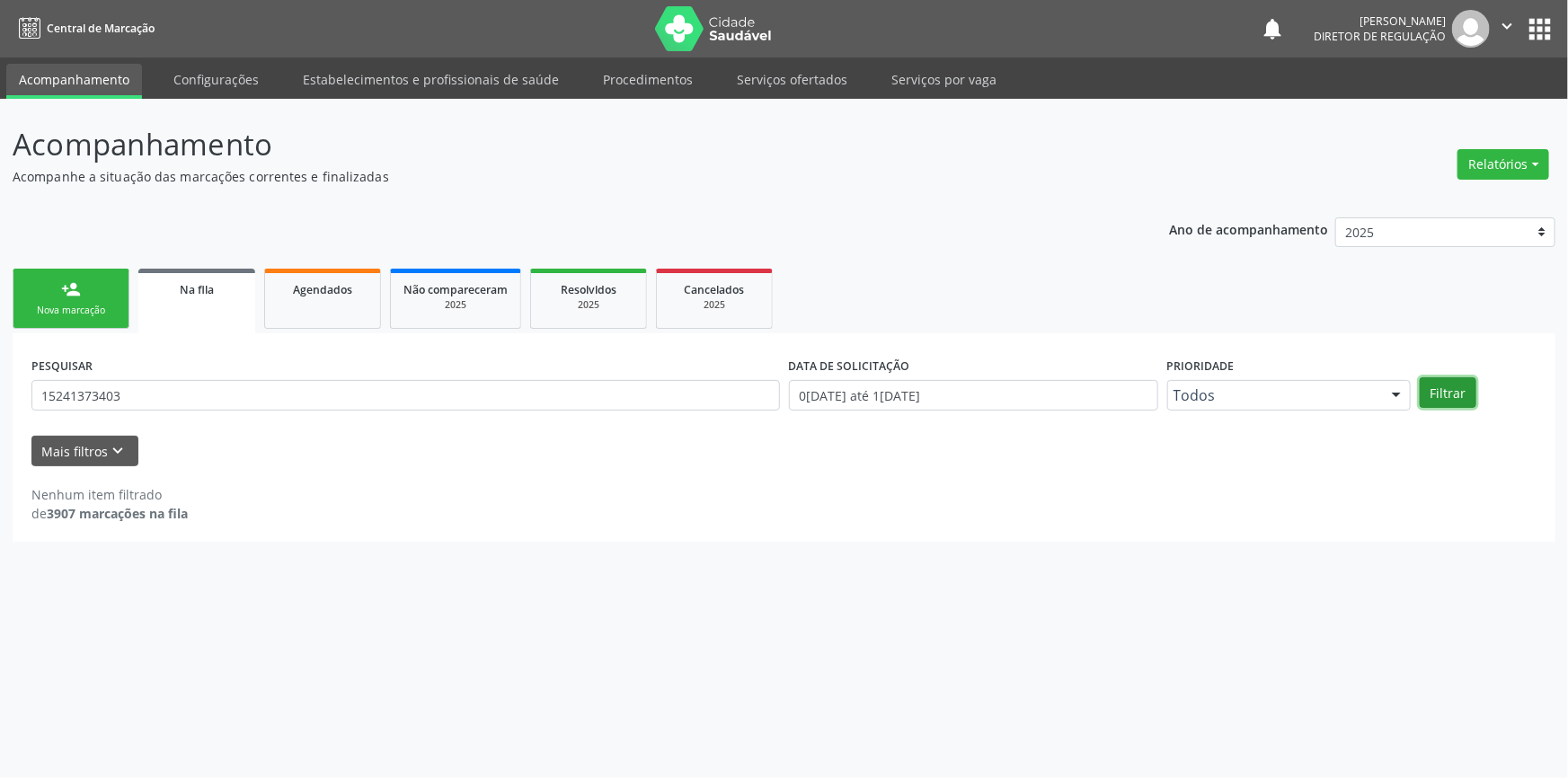
click at [1447, 404] on button "Filtrar" at bounding box center [1448, 393] width 57 height 30
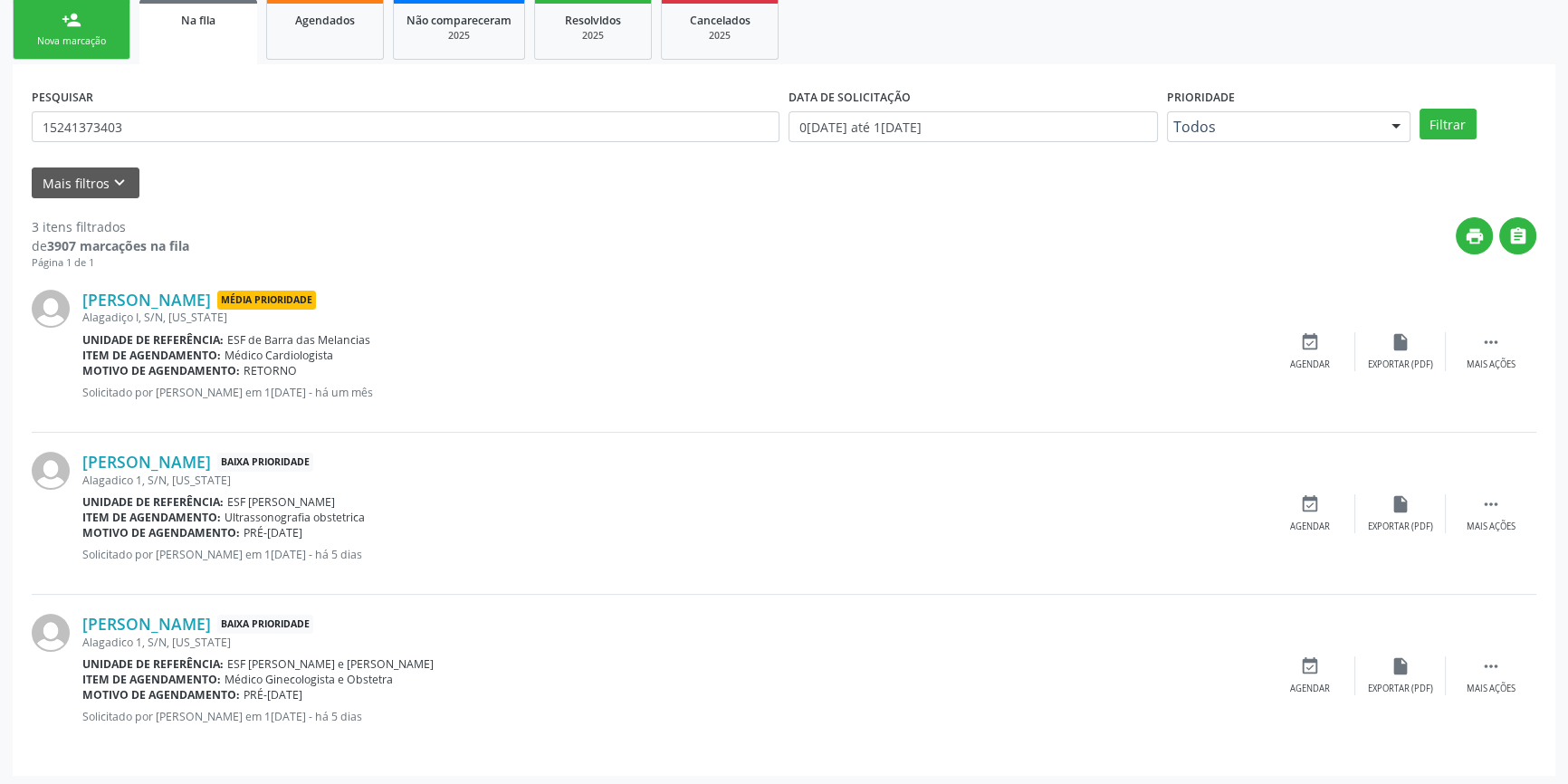
scroll to position [273, 0]
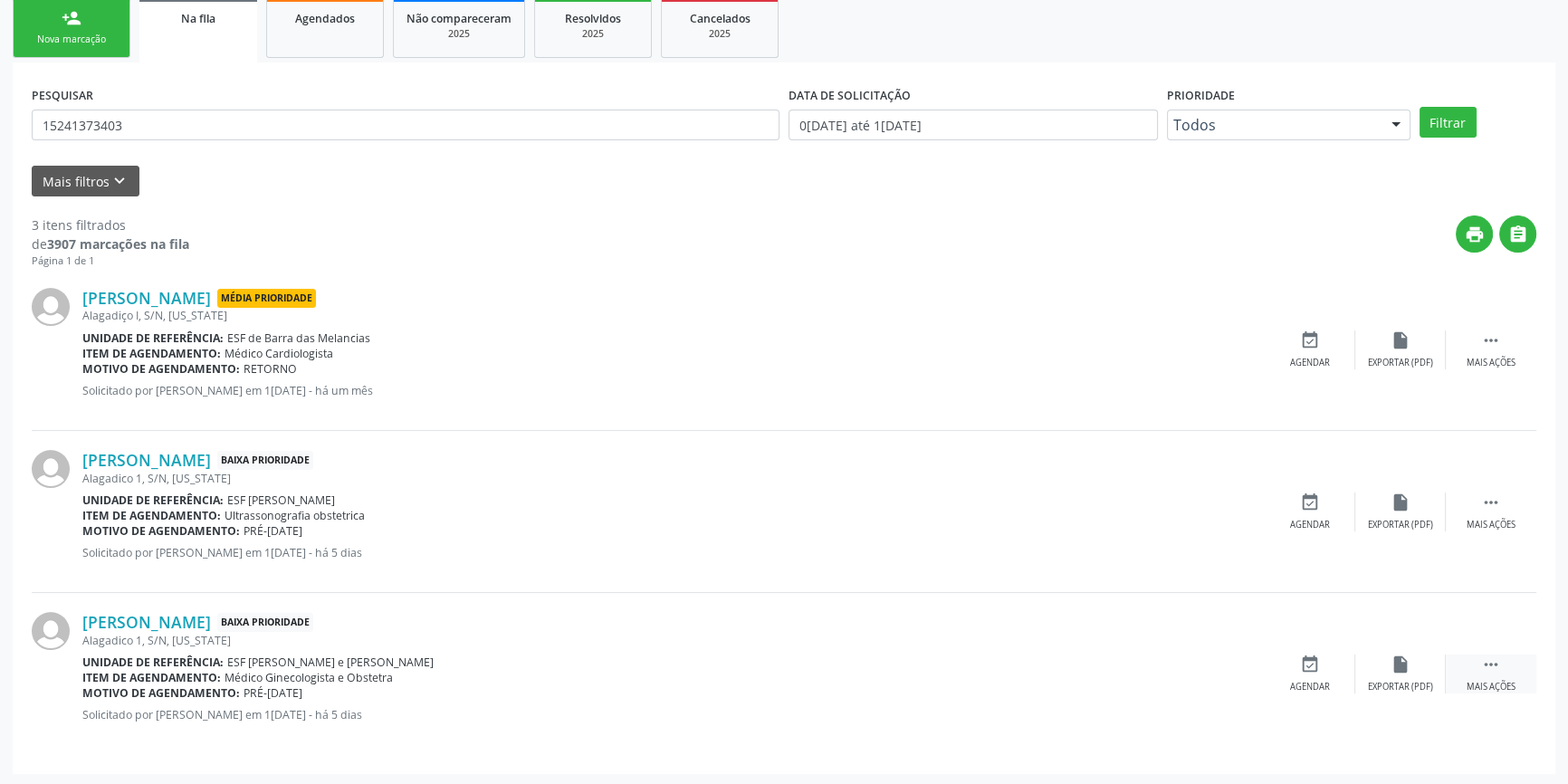
click at [1494, 660] on icon "" at bounding box center [1491, 664] width 20 height 20
click at [1392, 661] on icon "edit" at bounding box center [1401, 664] width 20 height 20
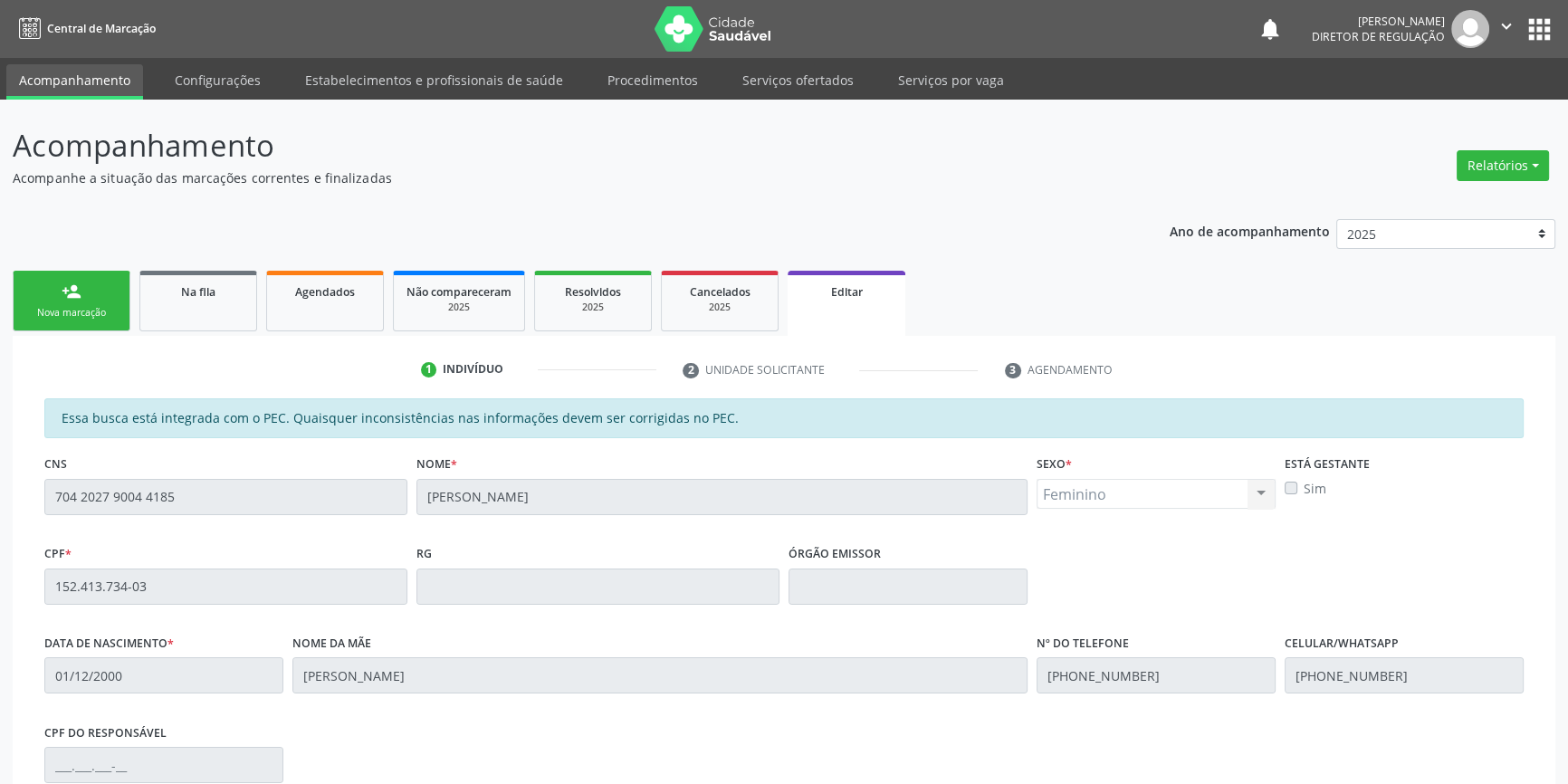
scroll to position [271, 0]
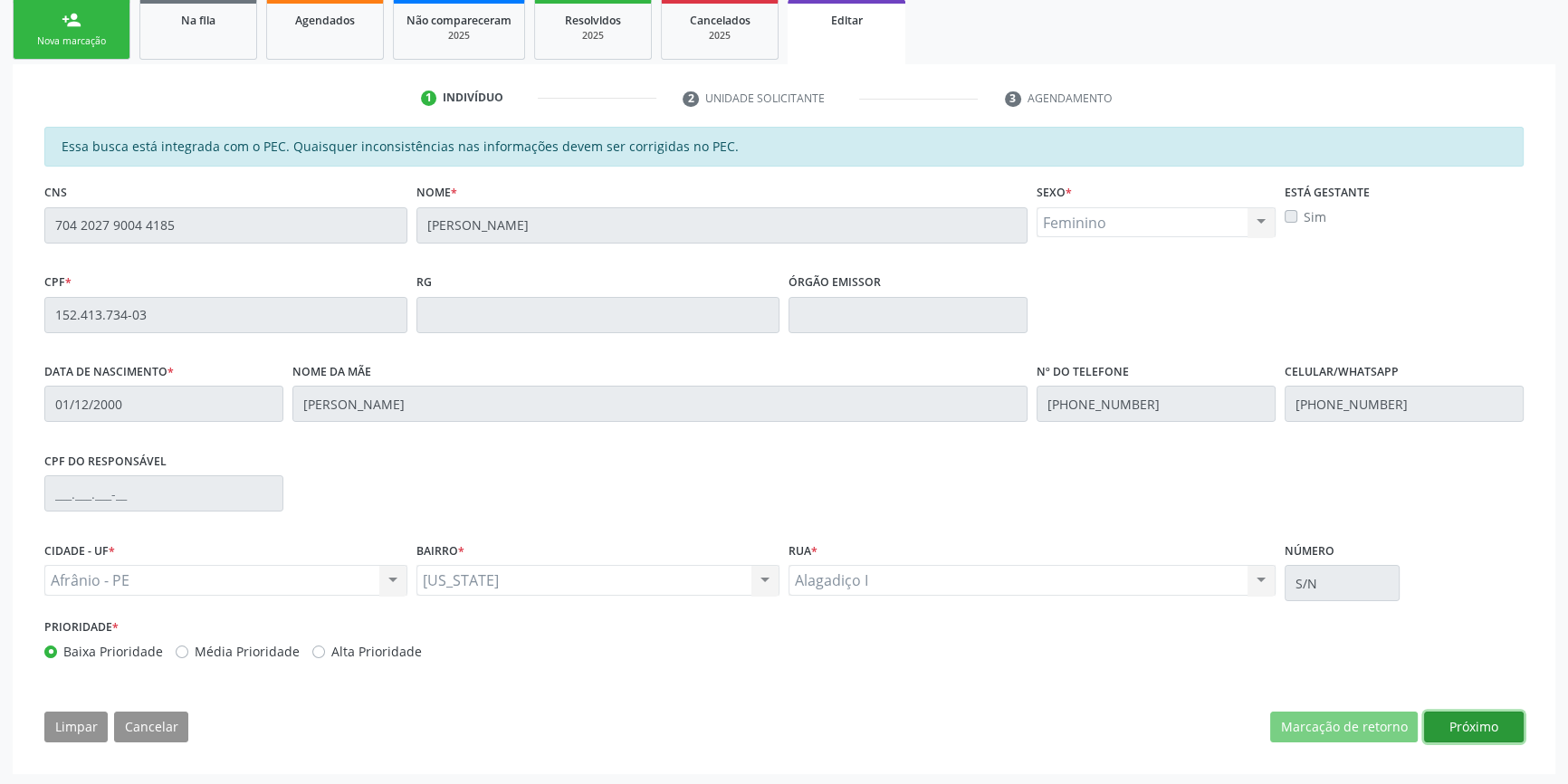
click at [1458, 721] on button "Próximo" at bounding box center [1474, 727] width 100 height 30
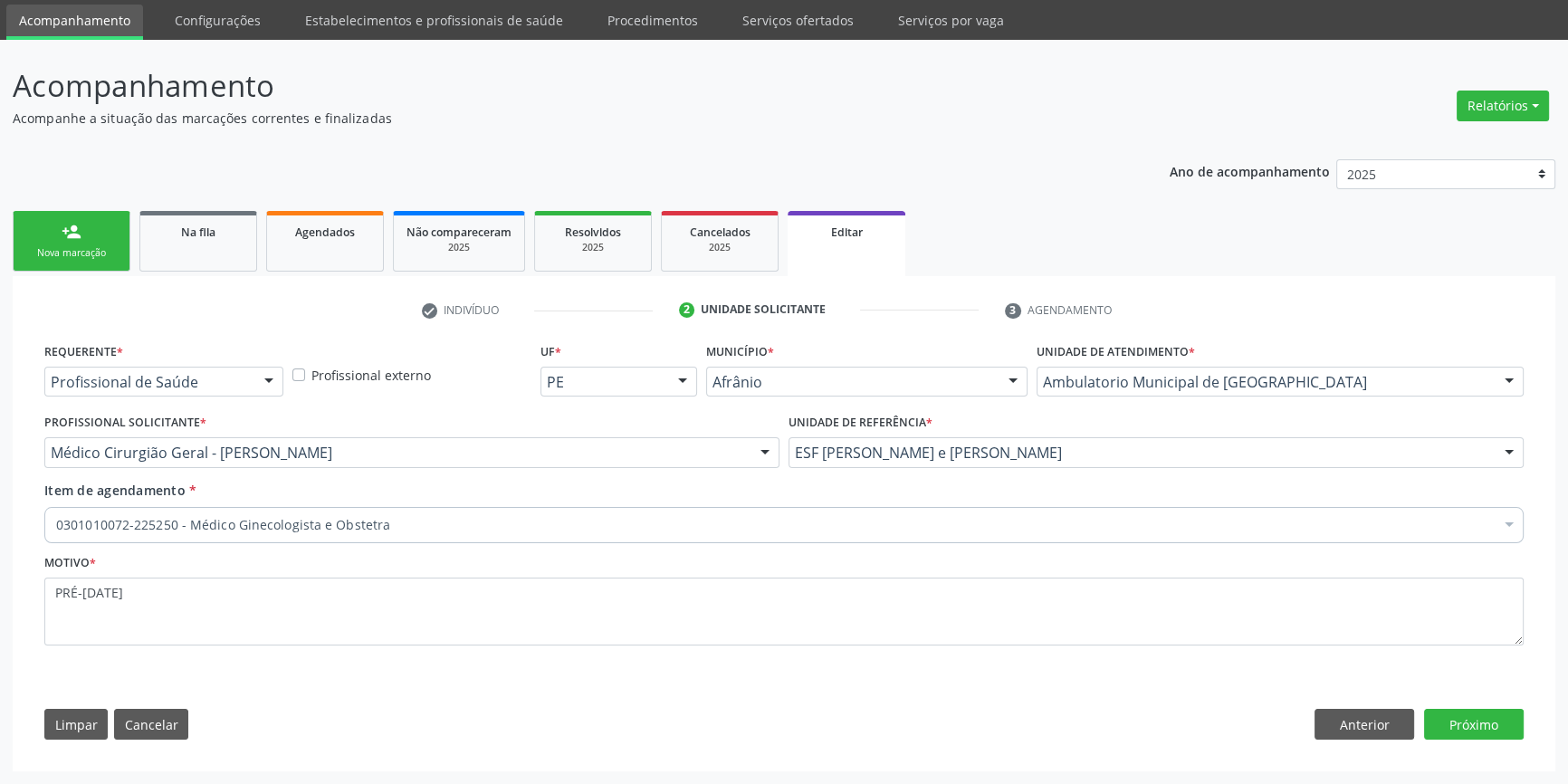
scroll to position [58, 0]
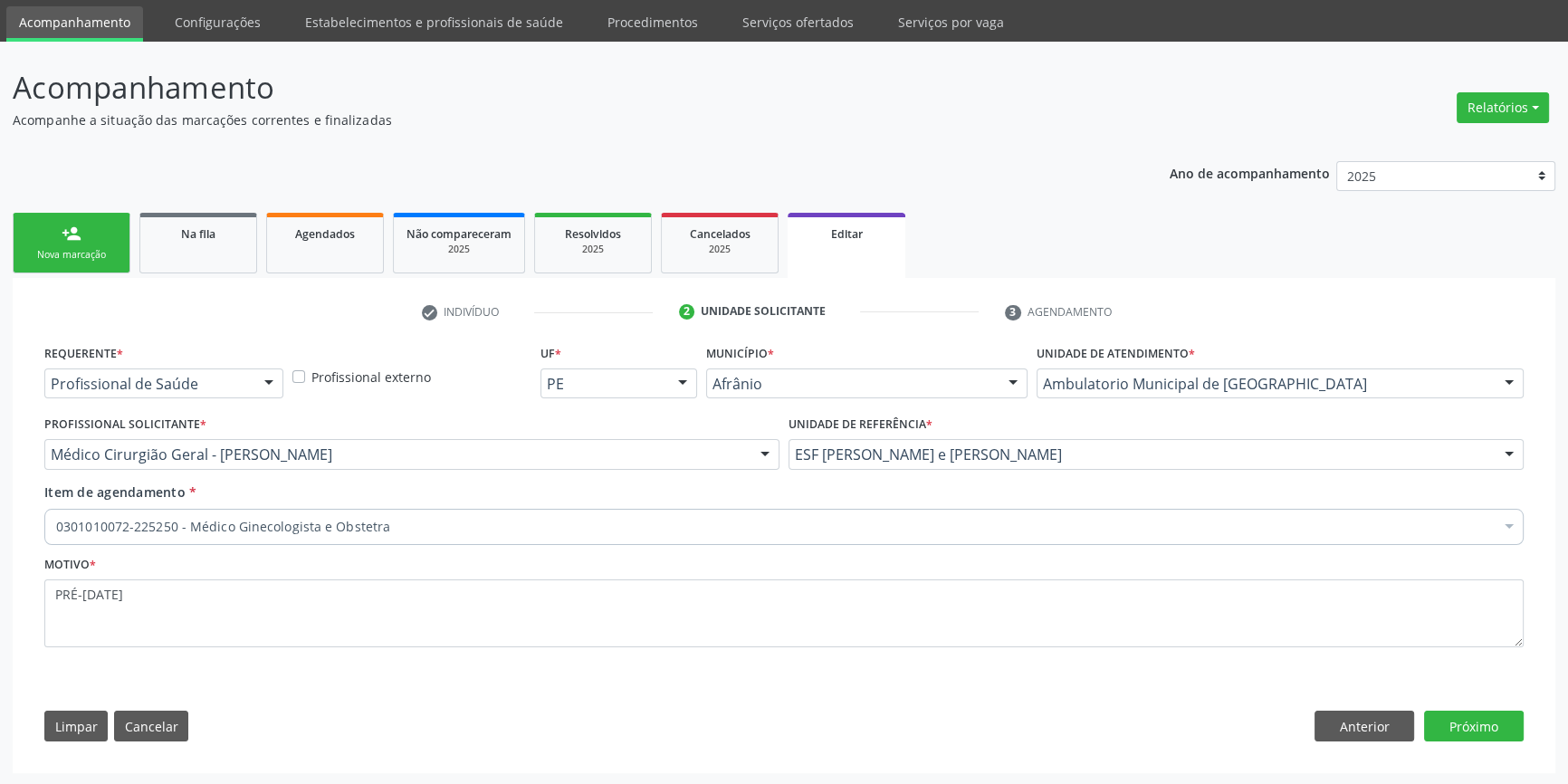
click at [430, 509] on div "0301010072-225250 - Médico Ginecologista e Obstetra" at bounding box center [784, 527] width 1480 height 36
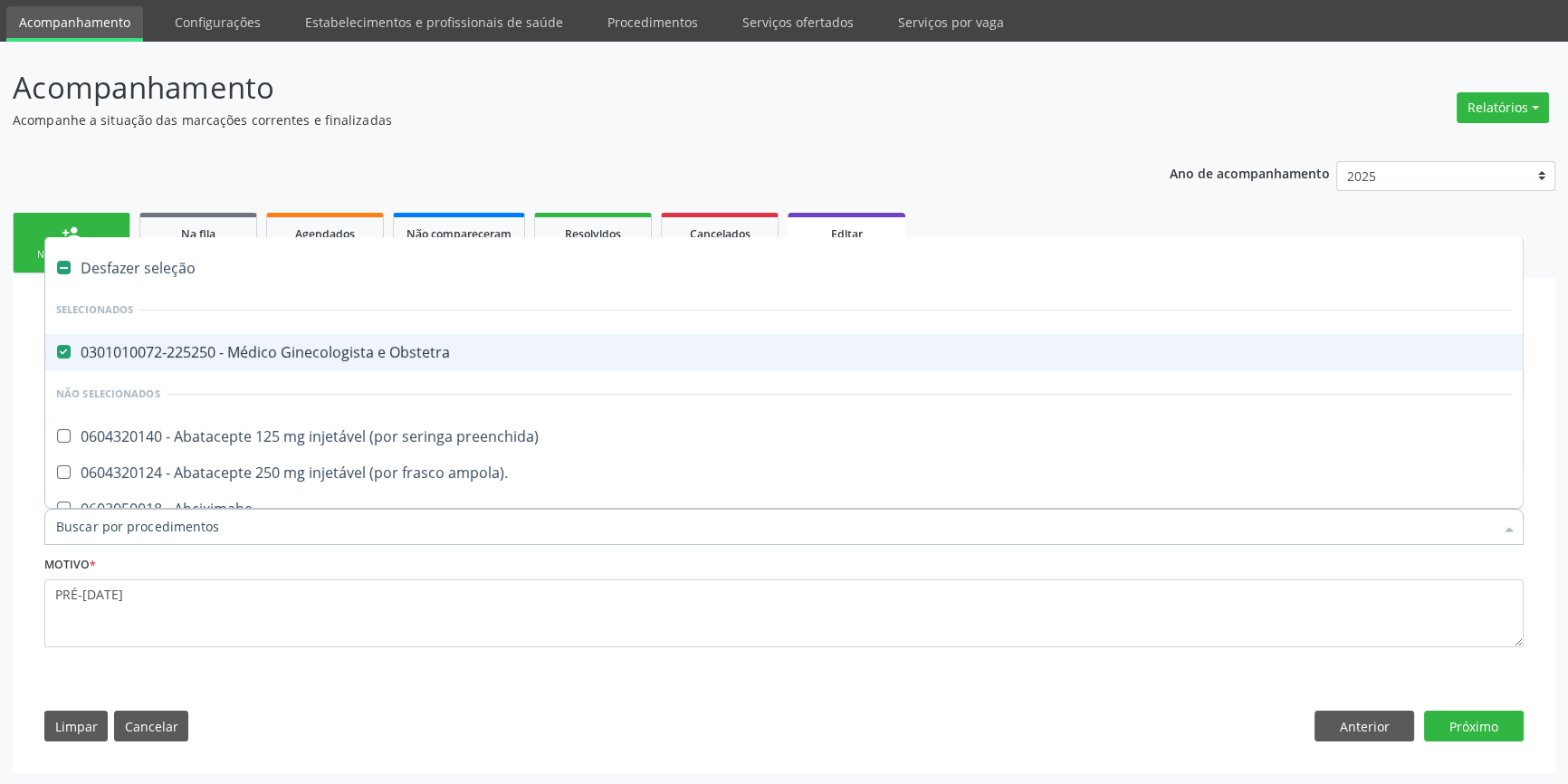
click at [335, 350] on div "0301010072-225250 - Médico Ginecologista e Obstetra" at bounding box center [784, 352] width 1456 height 14
checkbox Obstetra "false"
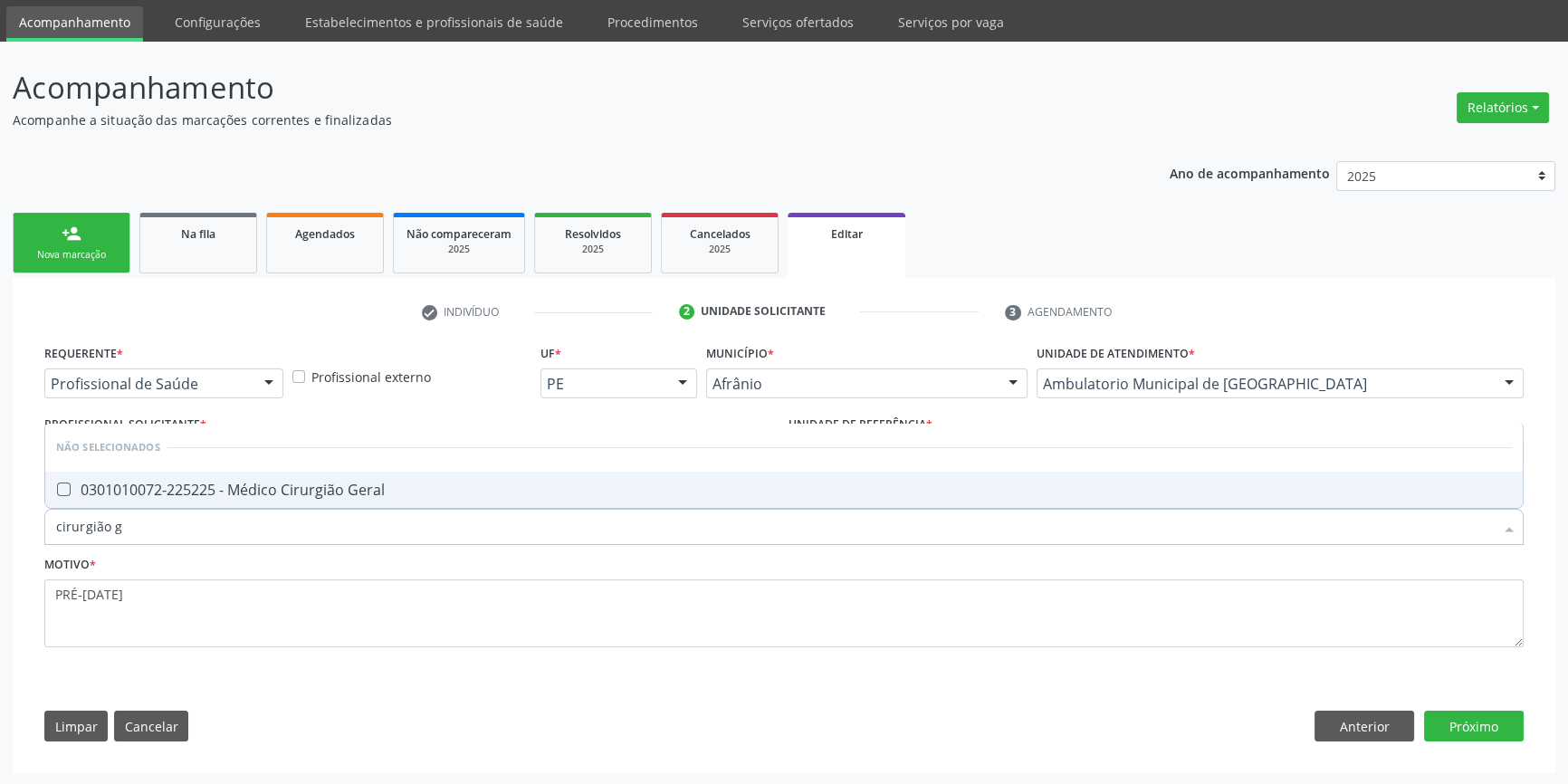
type input "cirurgião ge"
click at [295, 484] on div "0301010072-225225 - Médico Cirurgião Geral" at bounding box center [784, 489] width 1456 height 14
checkbox Geral "true"
click at [1476, 726] on button "Próximo" at bounding box center [1474, 726] width 100 height 30
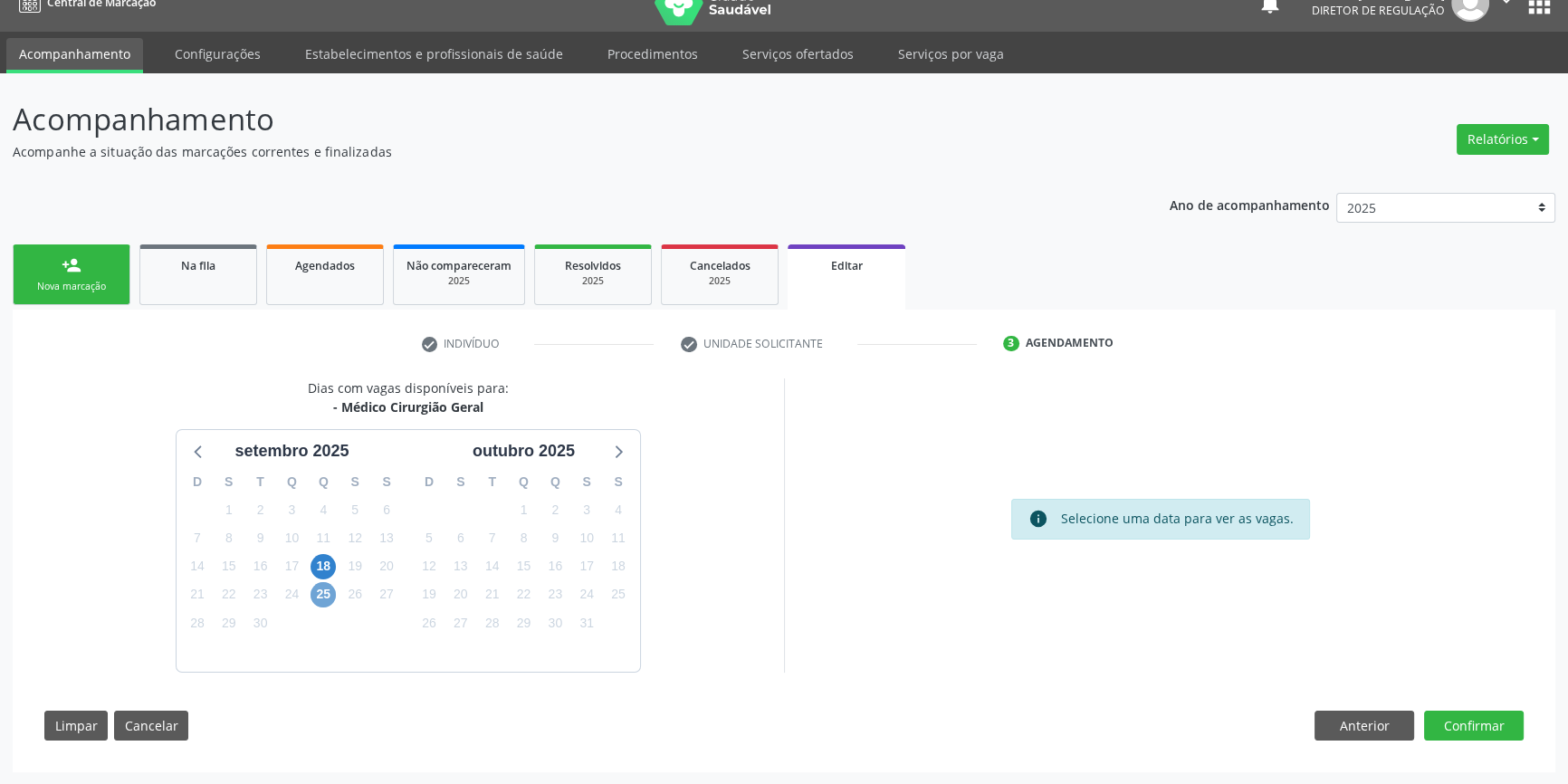
click at [327, 595] on span "25" at bounding box center [323, 595] width 26 height 26
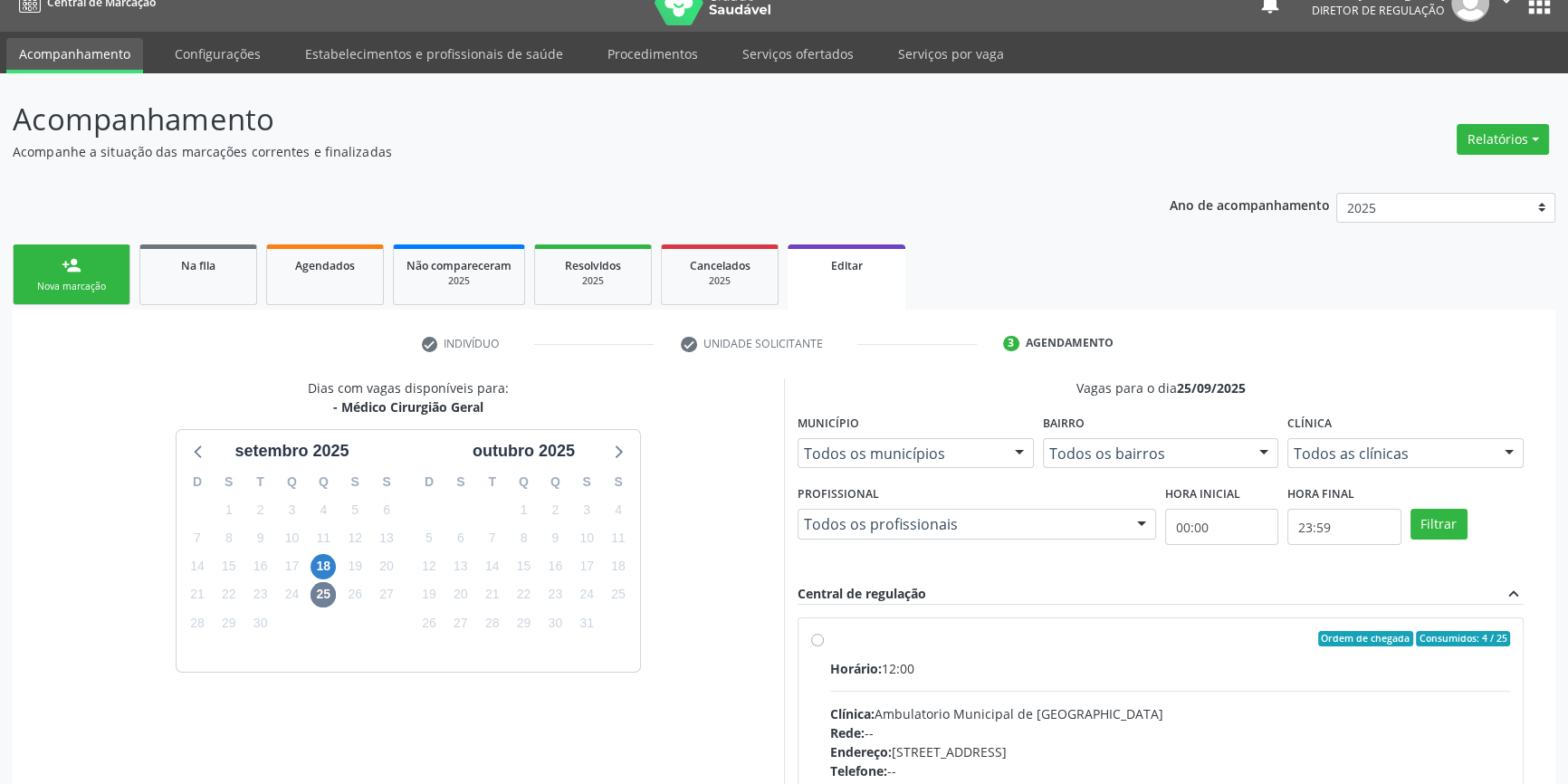
click at [889, 687] on div "Horário: 12:00 Clínica: Ambulatorio Municipal de Saude Rede: -- Endereço: A, nº…" at bounding box center [1170, 784] width 680 height 249
click at [824, 647] on input "Ordem de chegada Consumidos: 4 / 25 Horário: 12:00 Clínica: Ambulatorio Municip…" at bounding box center [817, 638] width 12 height 16
radio input "true"
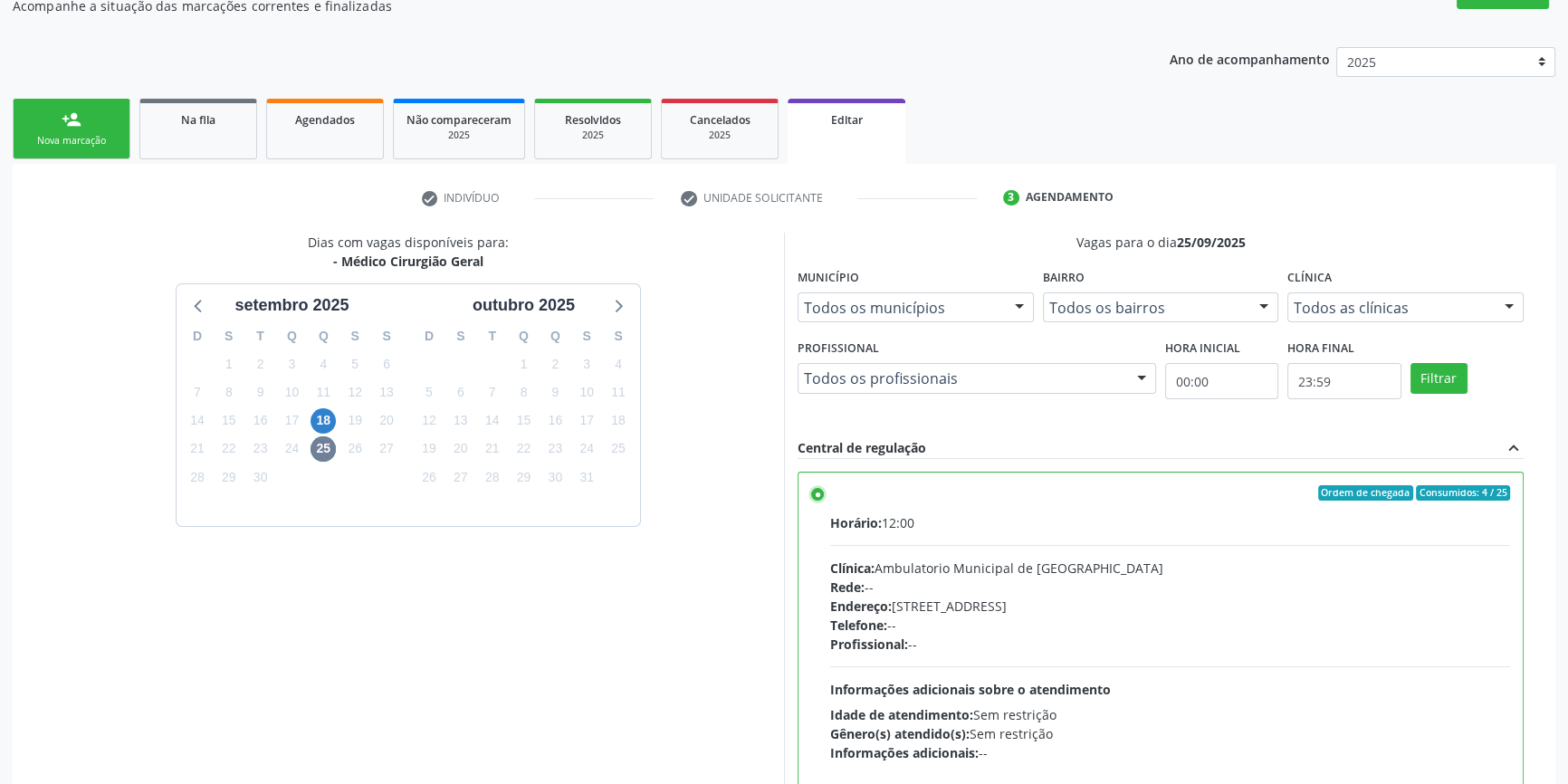
scroll to position [320, 0]
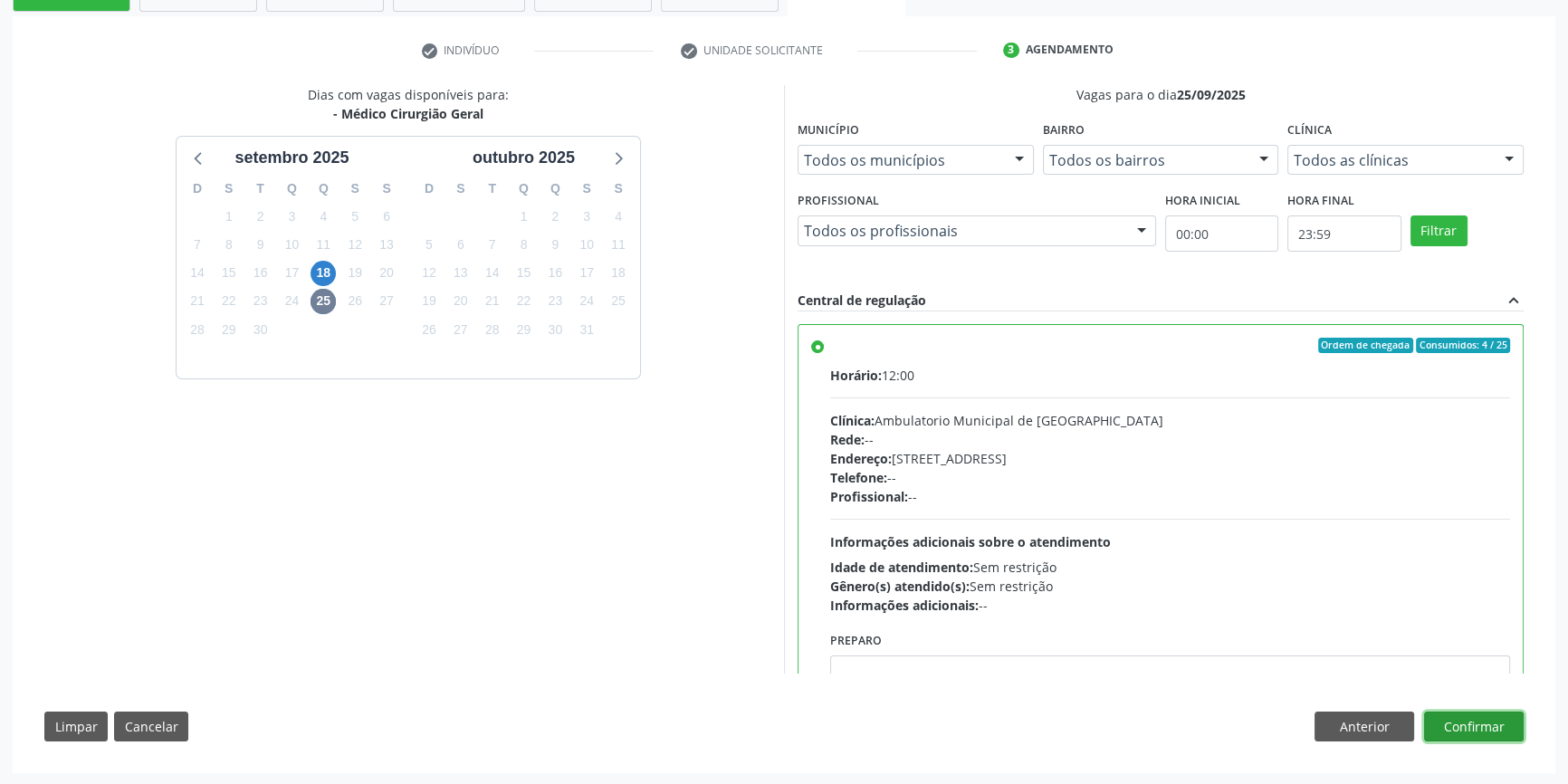
click at [1485, 722] on button "Confirmar" at bounding box center [1474, 727] width 100 height 30
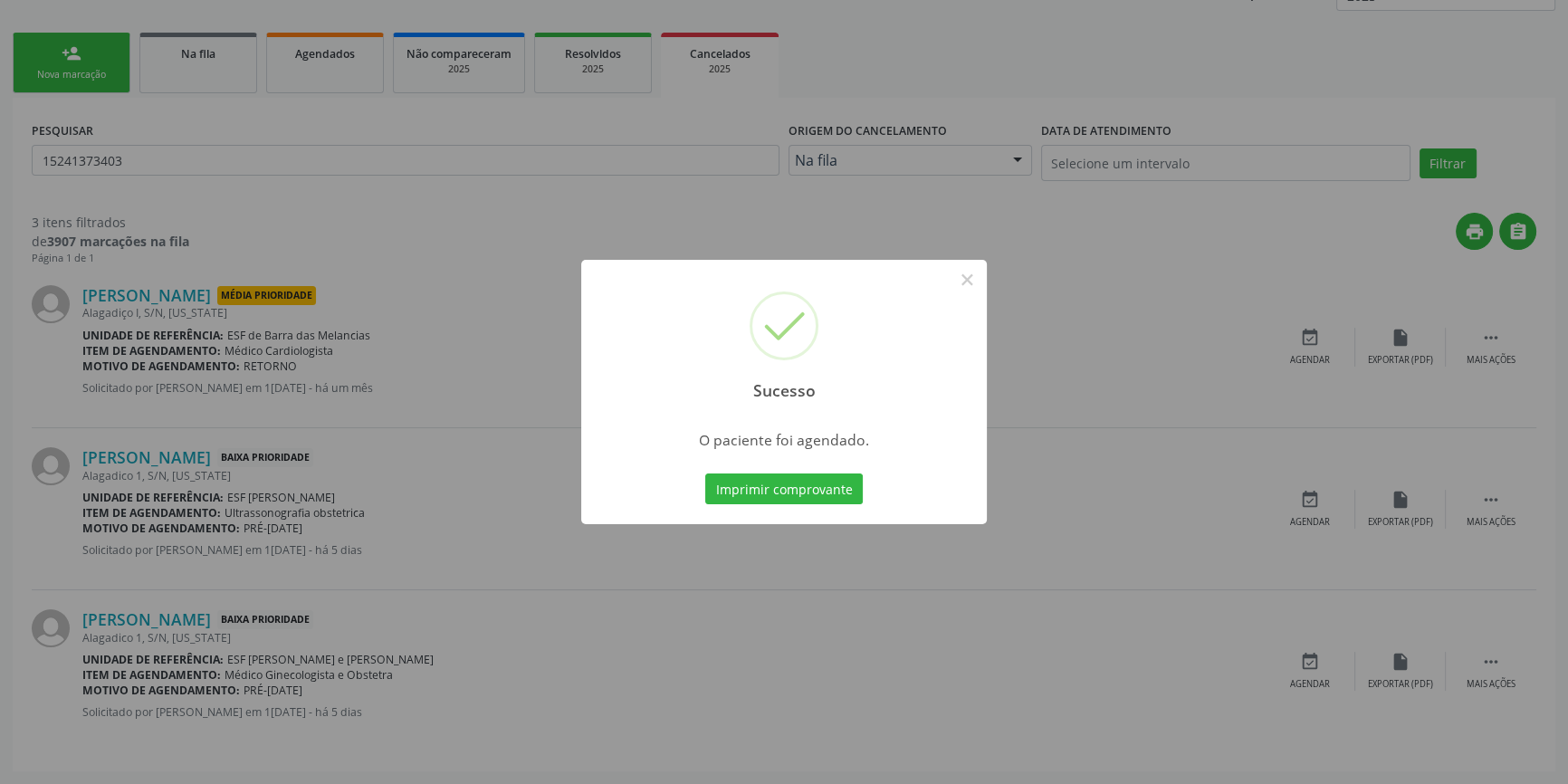
scroll to position [0, 0]
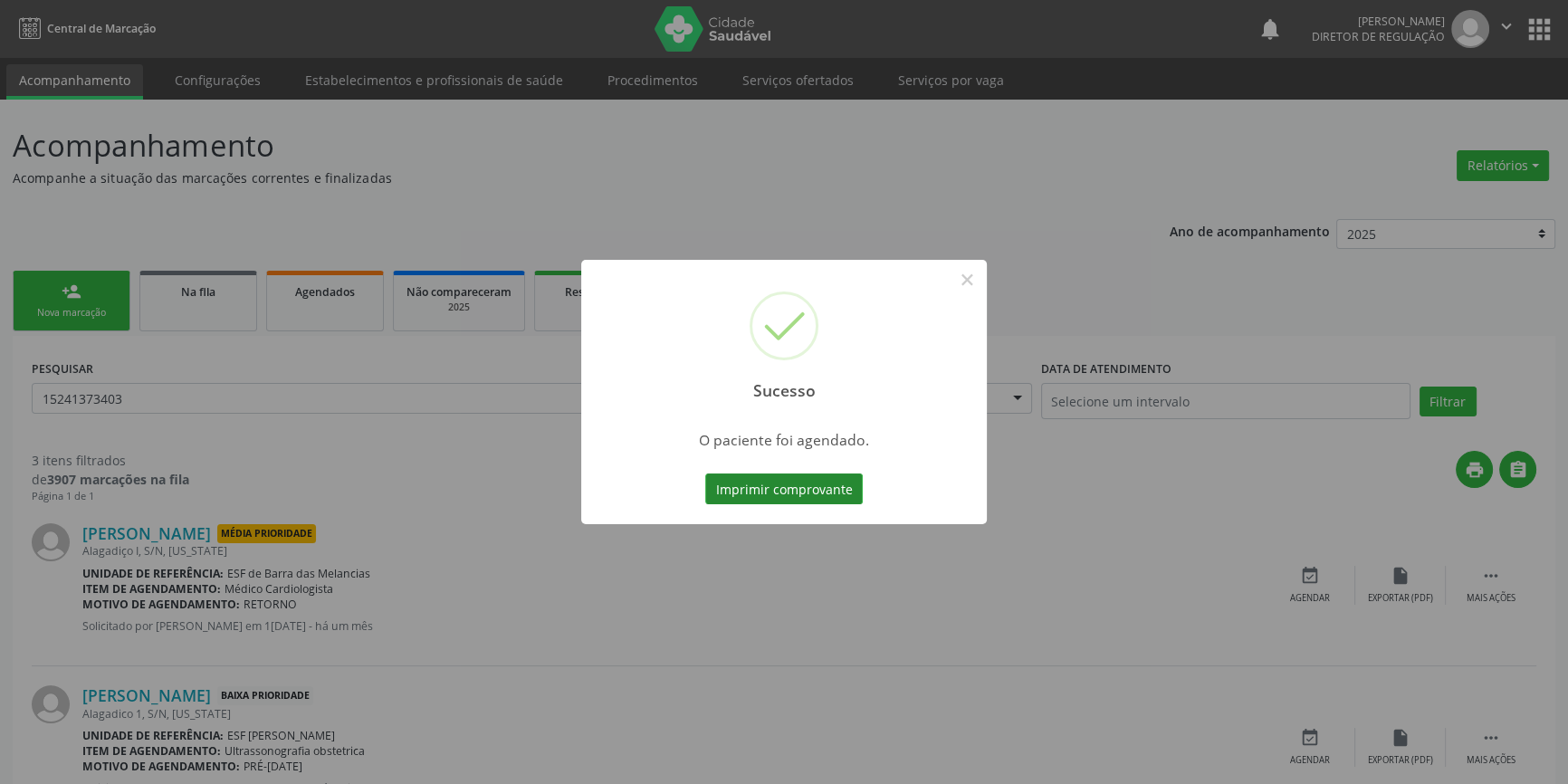
click at [786, 489] on button "Imprimir comprovante" at bounding box center [784, 489] width 158 height 30
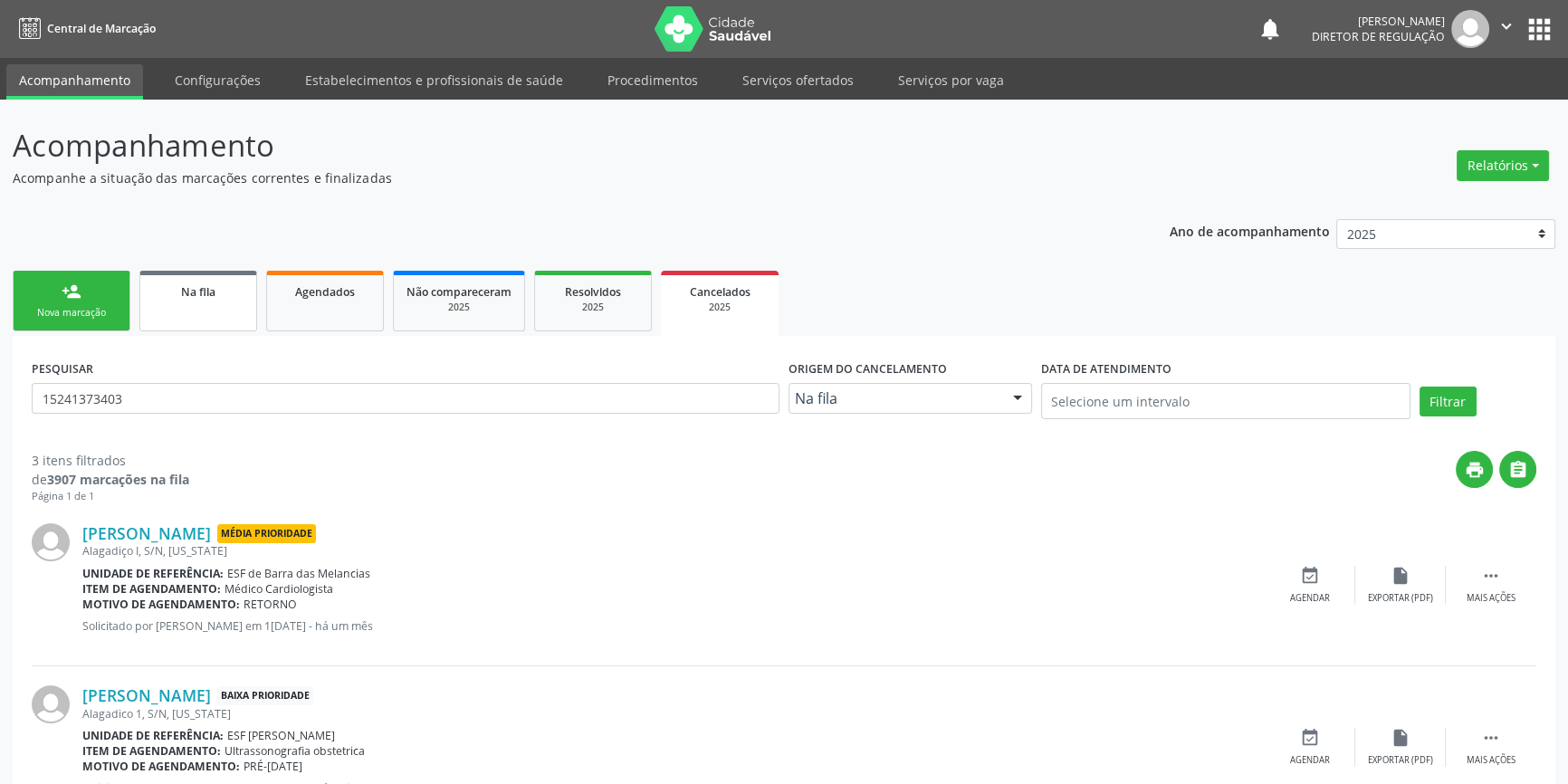
click at [225, 298] on div "Na fila" at bounding box center [198, 291] width 90 height 19
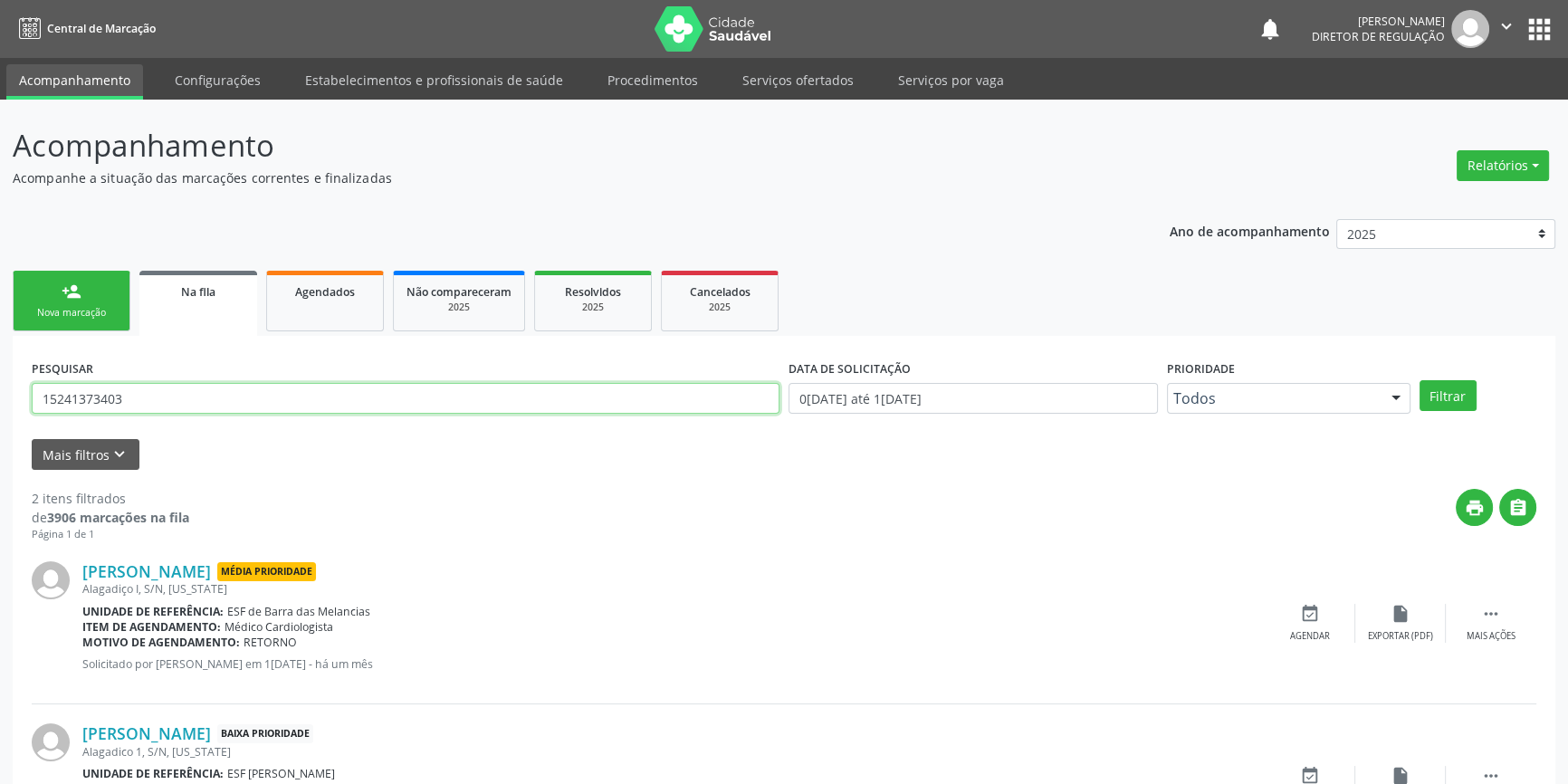
drag, startPoint x: 186, startPoint y: 396, endPoint x: 0, endPoint y: 388, distance: 186.2
click at [0, 388] on div "Acompanhamento Acompanhe a situação das marcações correntes e finalizadas Relat…" at bounding box center [784, 499] width 1568 height 797
type input "18317697436"
click at [1451, 390] on button "Filtrar" at bounding box center [1448, 396] width 57 height 30
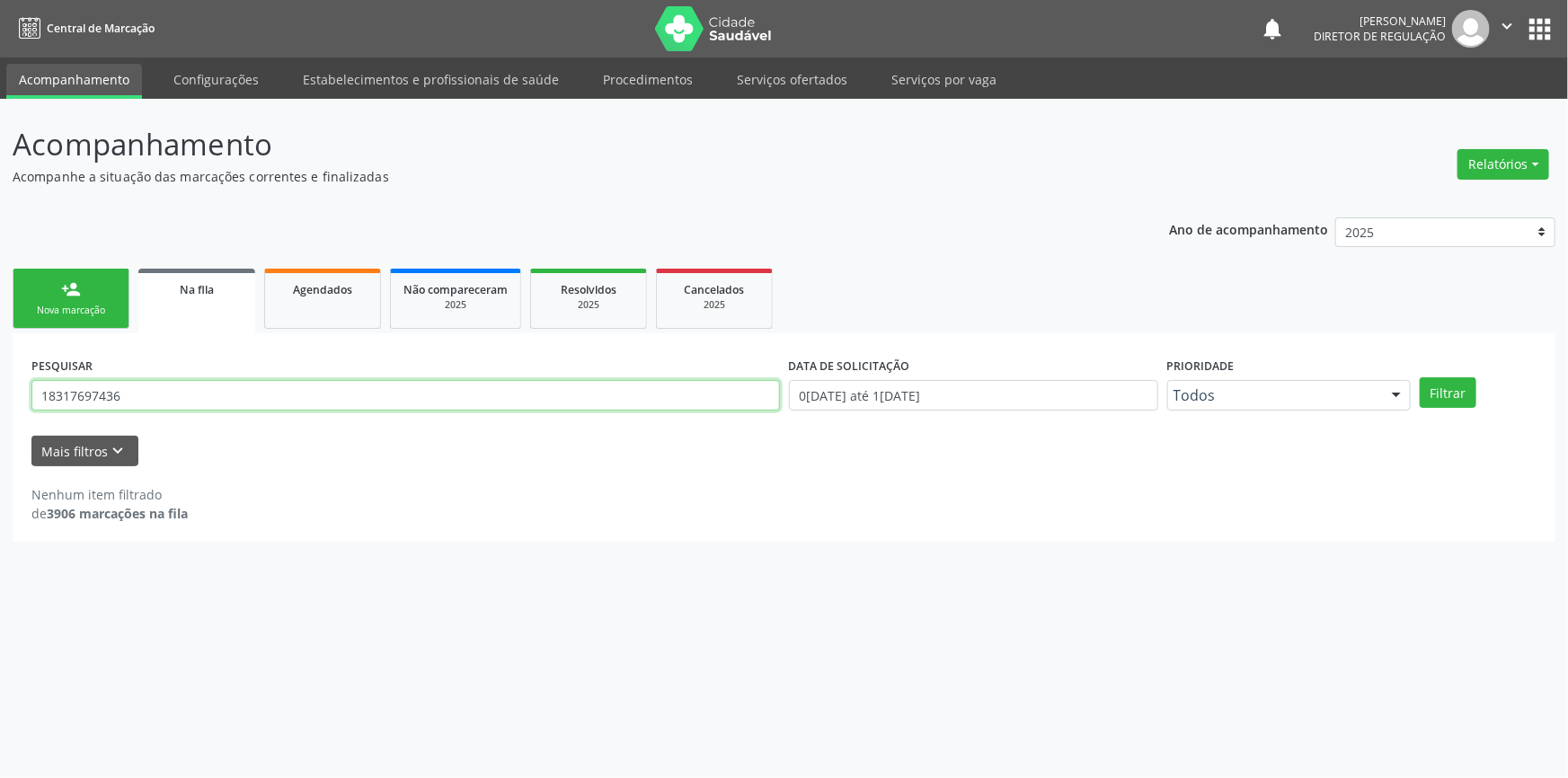
drag, startPoint x: 177, startPoint y: 407, endPoint x: 0, endPoint y: 403, distance: 177.0
click at [0, 401] on div "Acompanhamento Acompanhe a situação das marcações correntes e finalizadas Relat…" at bounding box center [784, 438] width 1568 height 679
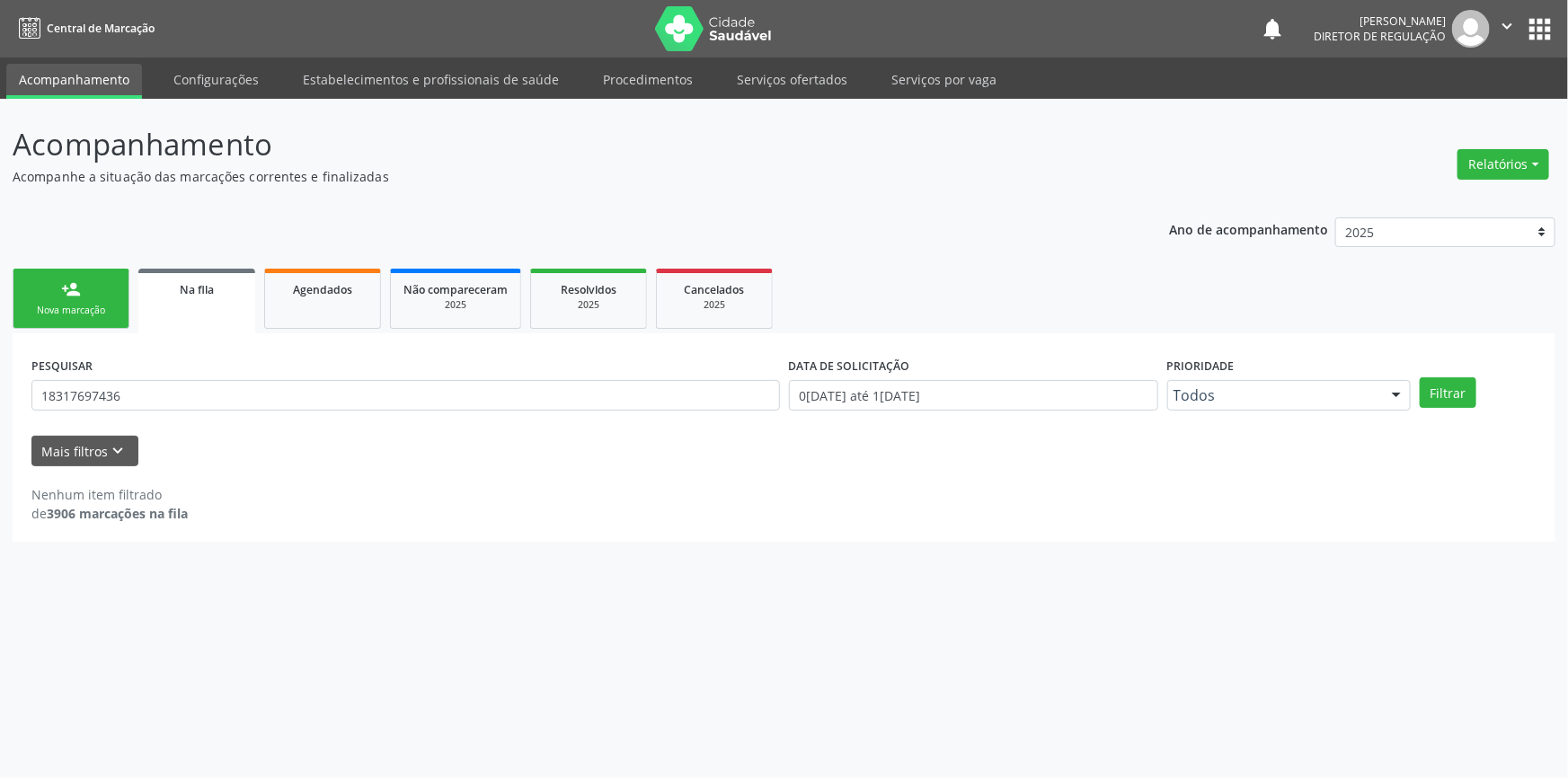
click at [25, 284] on link "person_add Nova marcação" at bounding box center [71, 299] width 117 height 60
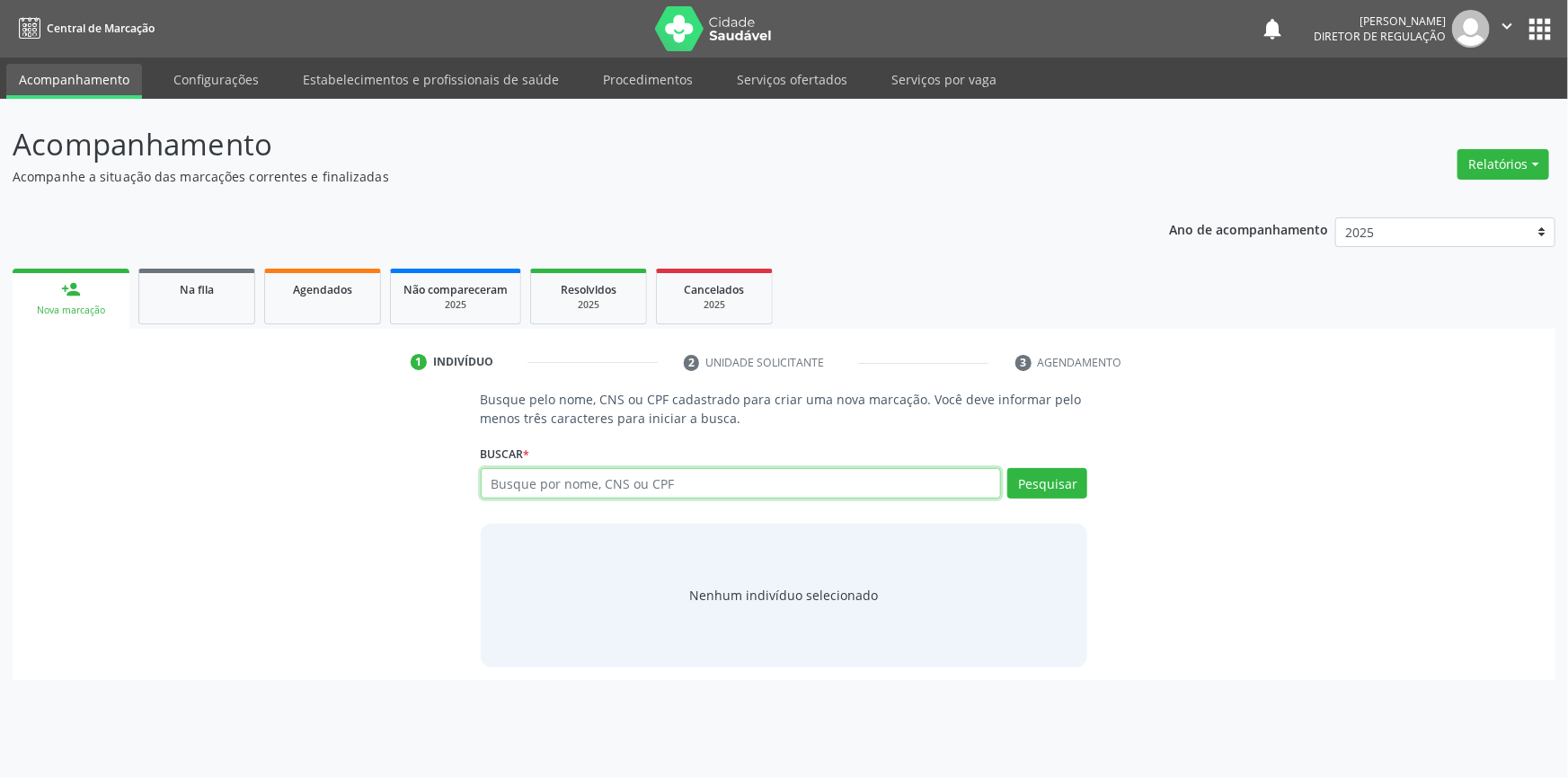
click at [575, 481] on input "text" at bounding box center [741, 483] width 521 height 30
paste input "705 0036 8275 3457"
type input "705 0036 8275 3457"
click at [199, 287] on span "Na fila" at bounding box center [196, 290] width 34 height 15
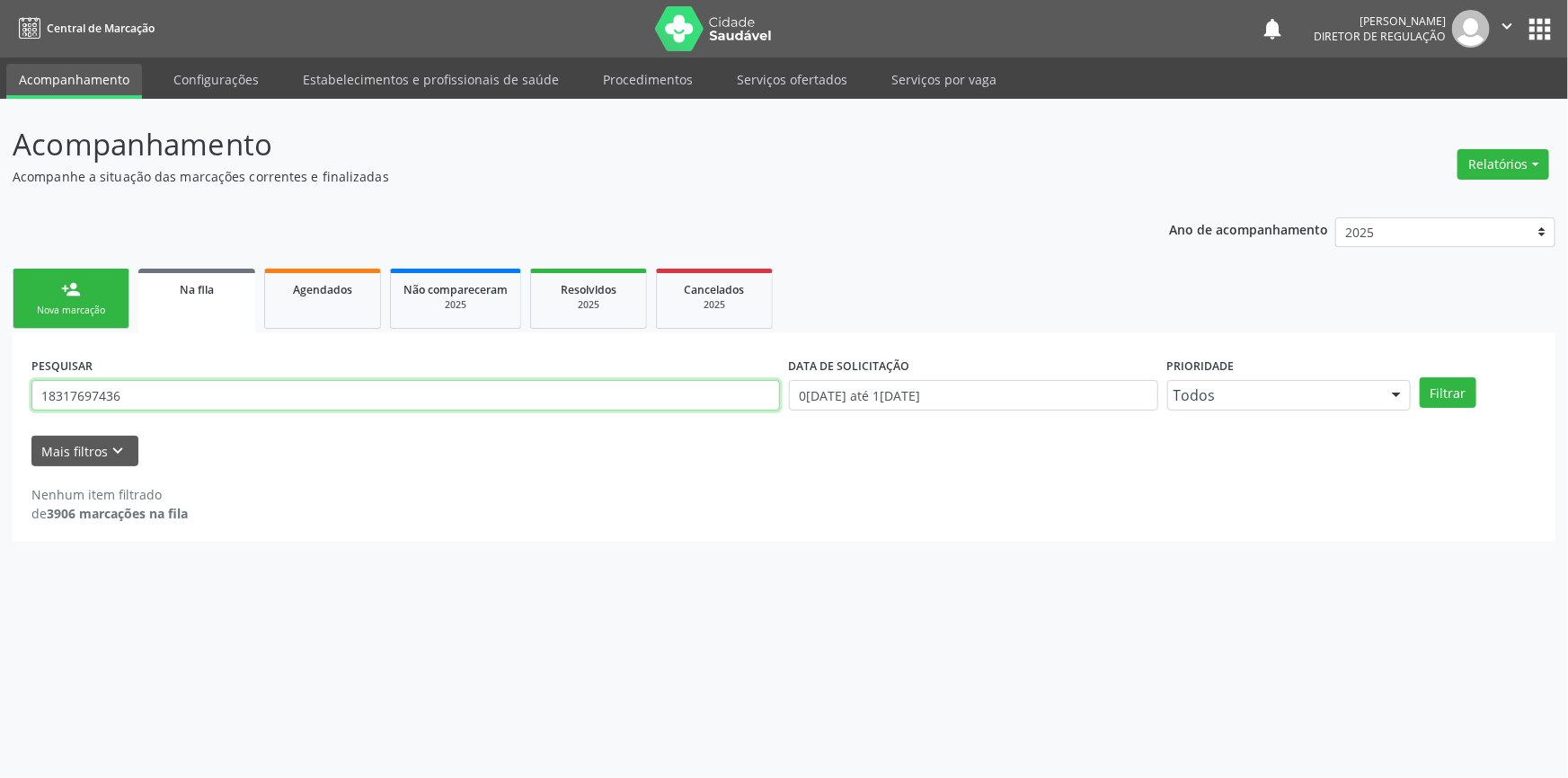
drag, startPoint x: 154, startPoint y: 398, endPoint x: 0, endPoint y: 381, distance: 154.9
click at [0, 381] on div "Acompanhamento Acompanhe a situação das marcações correntes e finalizadas Relat…" at bounding box center [784, 438] width 1568 height 679
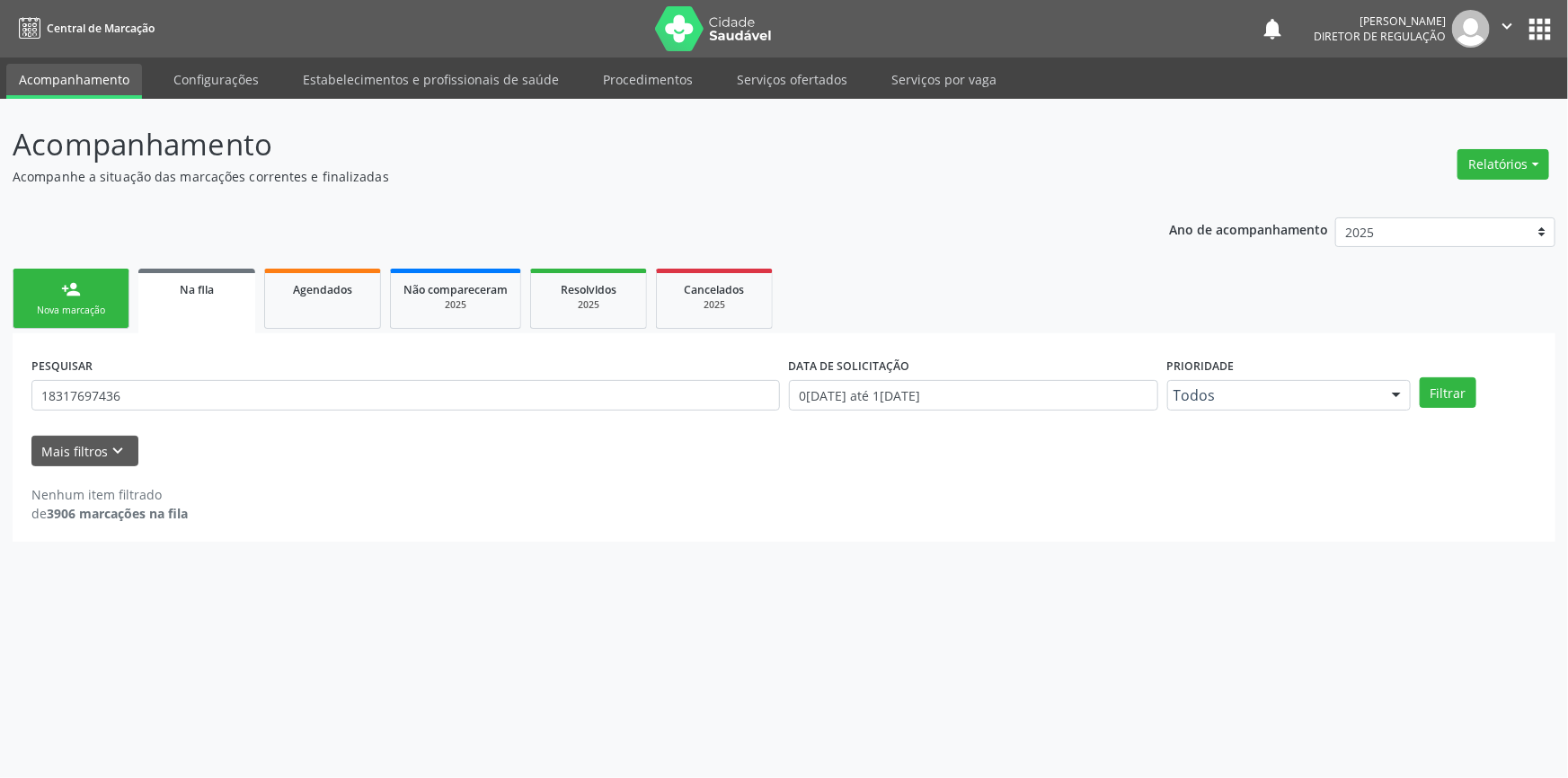
click at [49, 280] on link "person_add Nova marcação" at bounding box center [71, 299] width 117 height 60
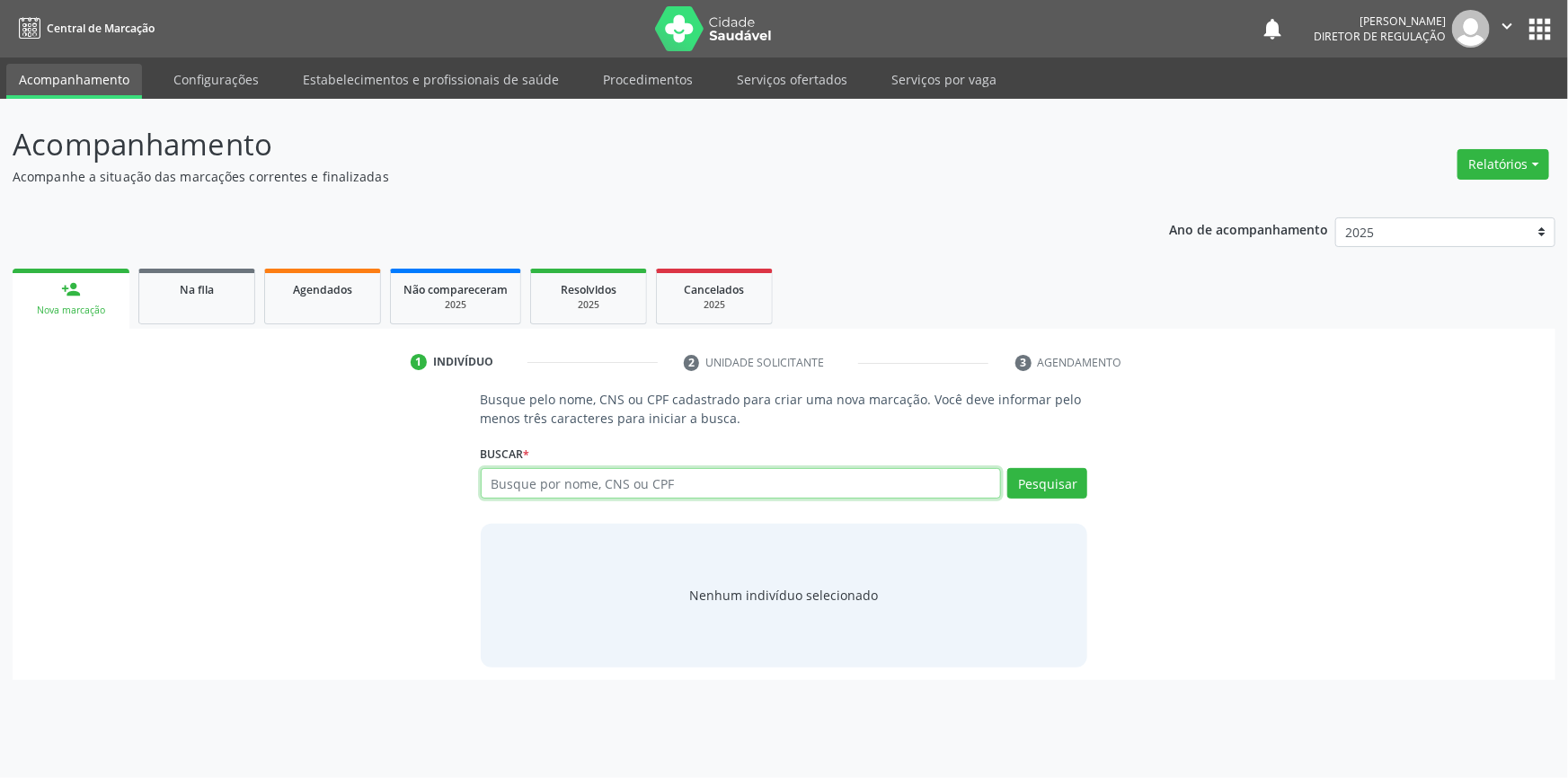
click at [562, 481] on input "text" at bounding box center [741, 483] width 521 height 30
paste input "18317697436"
type input "18317697436"
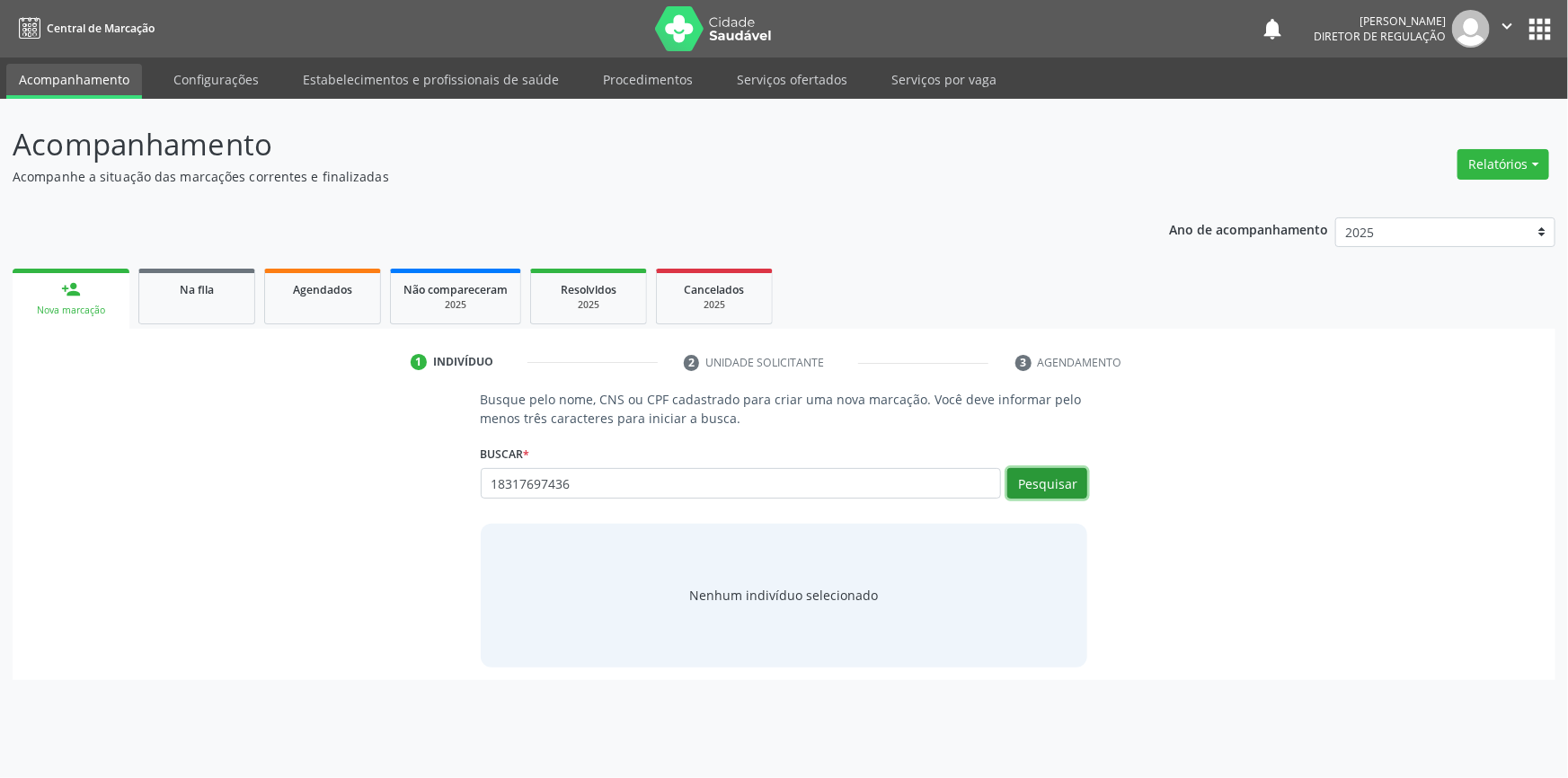
click at [1046, 483] on button "Pesquisar" at bounding box center [1047, 483] width 80 height 30
click at [210, 288] on span "Na fila" at bounding box center [196, 290] width 34 height 15
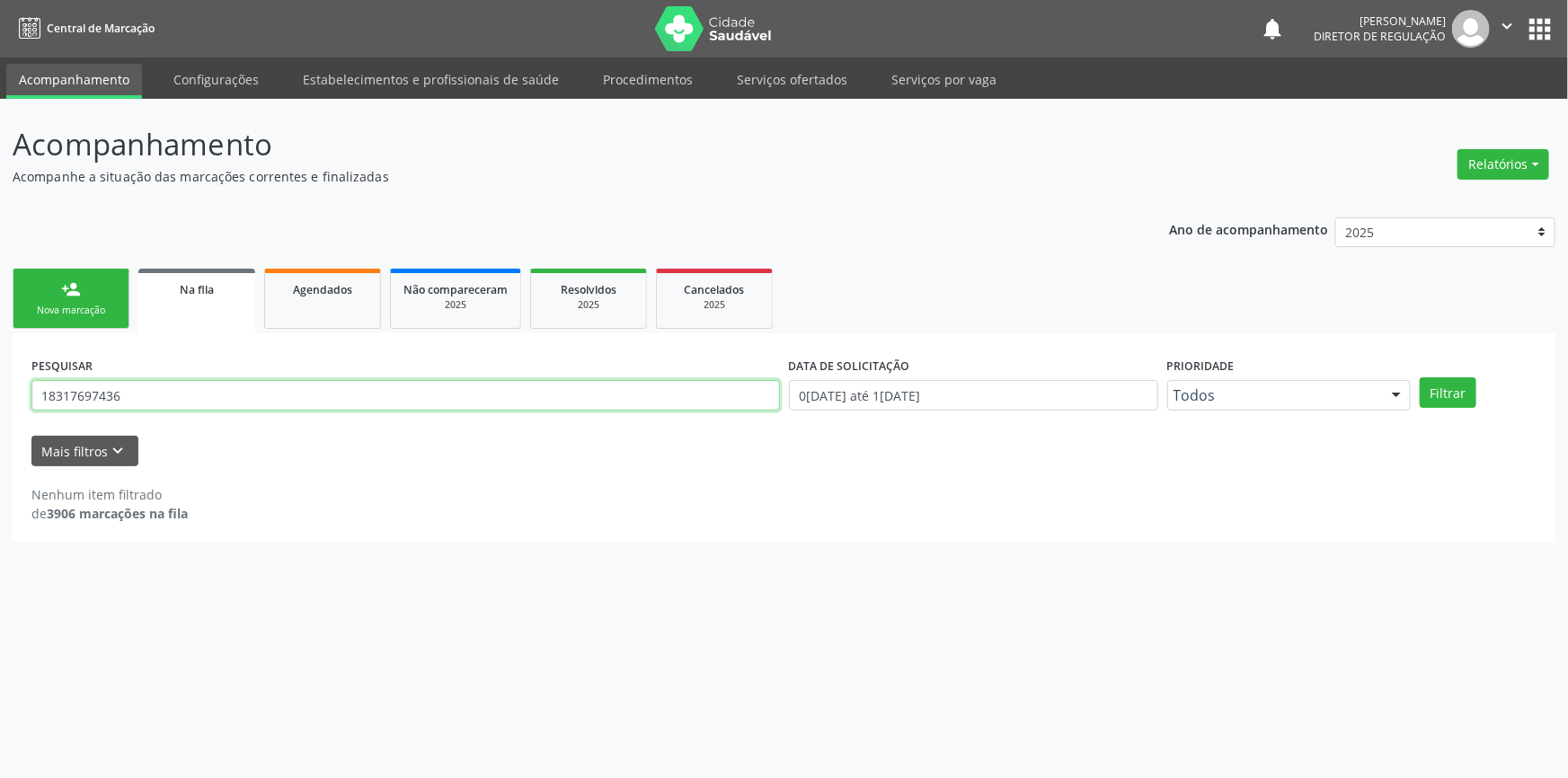
drag, startPoint x: 171, startPoint y: 394, endPoint x: 0, endPoint y: 251, distance: 222.9
click at [0, 251] on div "Acompanhamento Acompanhe a situação das marcações correntes e finalizadas Relat…" at bounding box center [784, 438] width 1568 height 679
type input "898006306815629"
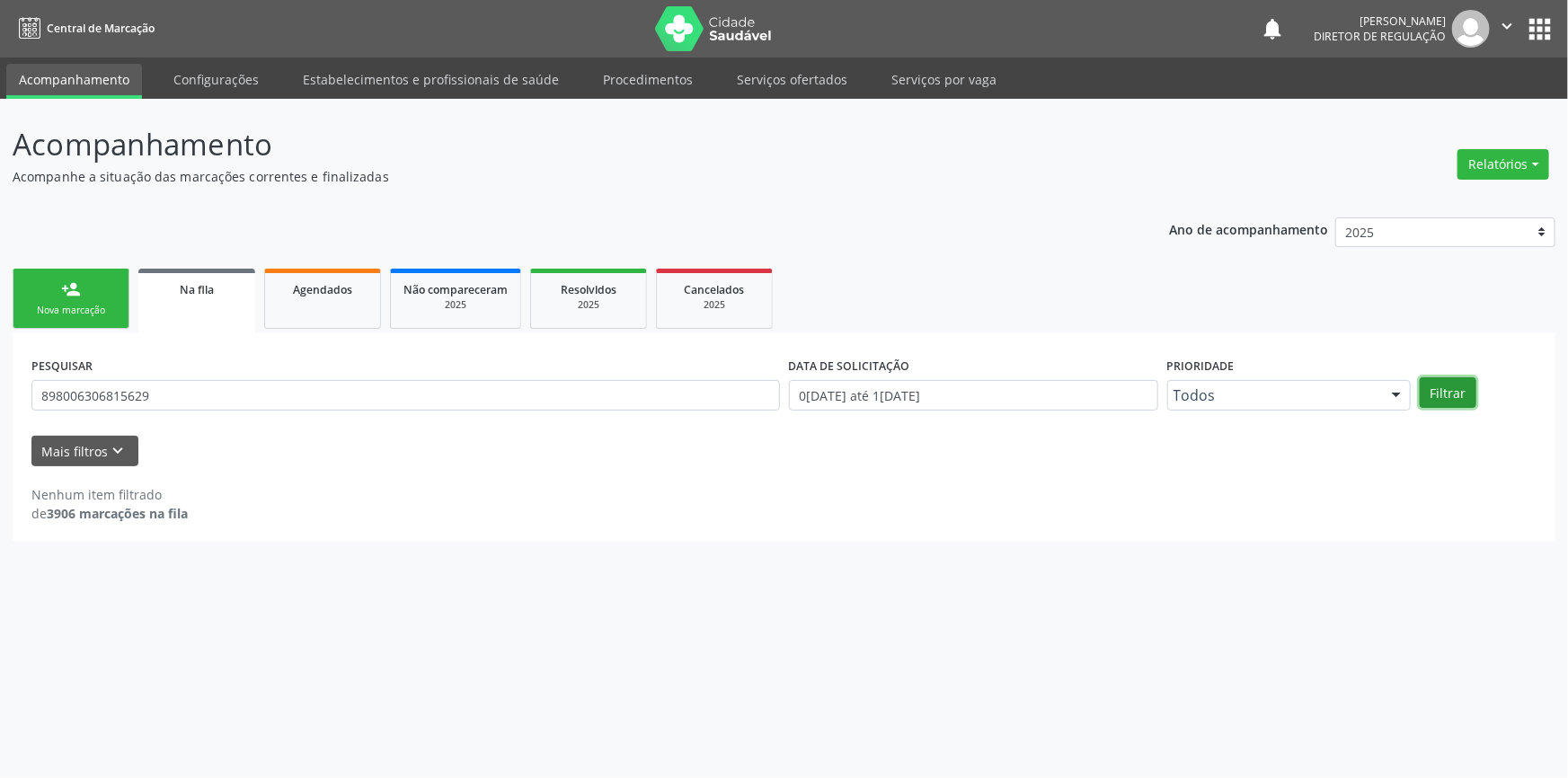
click at [1425, 388] on button "Filtrar" at bounding box center [1448, 393] width 57 height 30
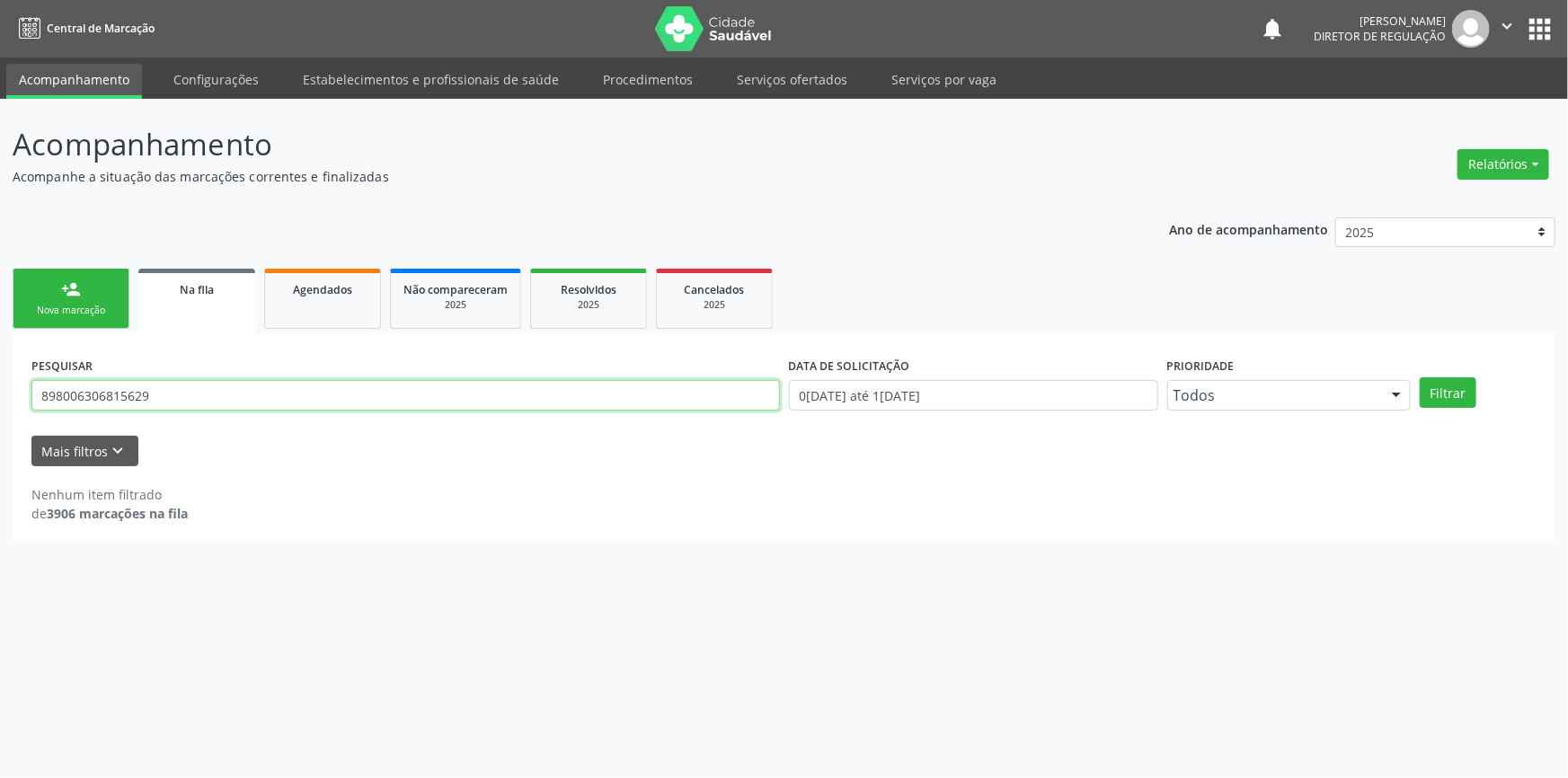
drag, startPoint x: 270, startPoint y: 400, endPoint x: 0, endPoint y: 365, distance: 272.3
click at [0, 365] on div "Acompanhamento Acompanhe a situação das marcações correntes e finalizadas Relat…" at bounding box center [784, 438] width 1568 height 679
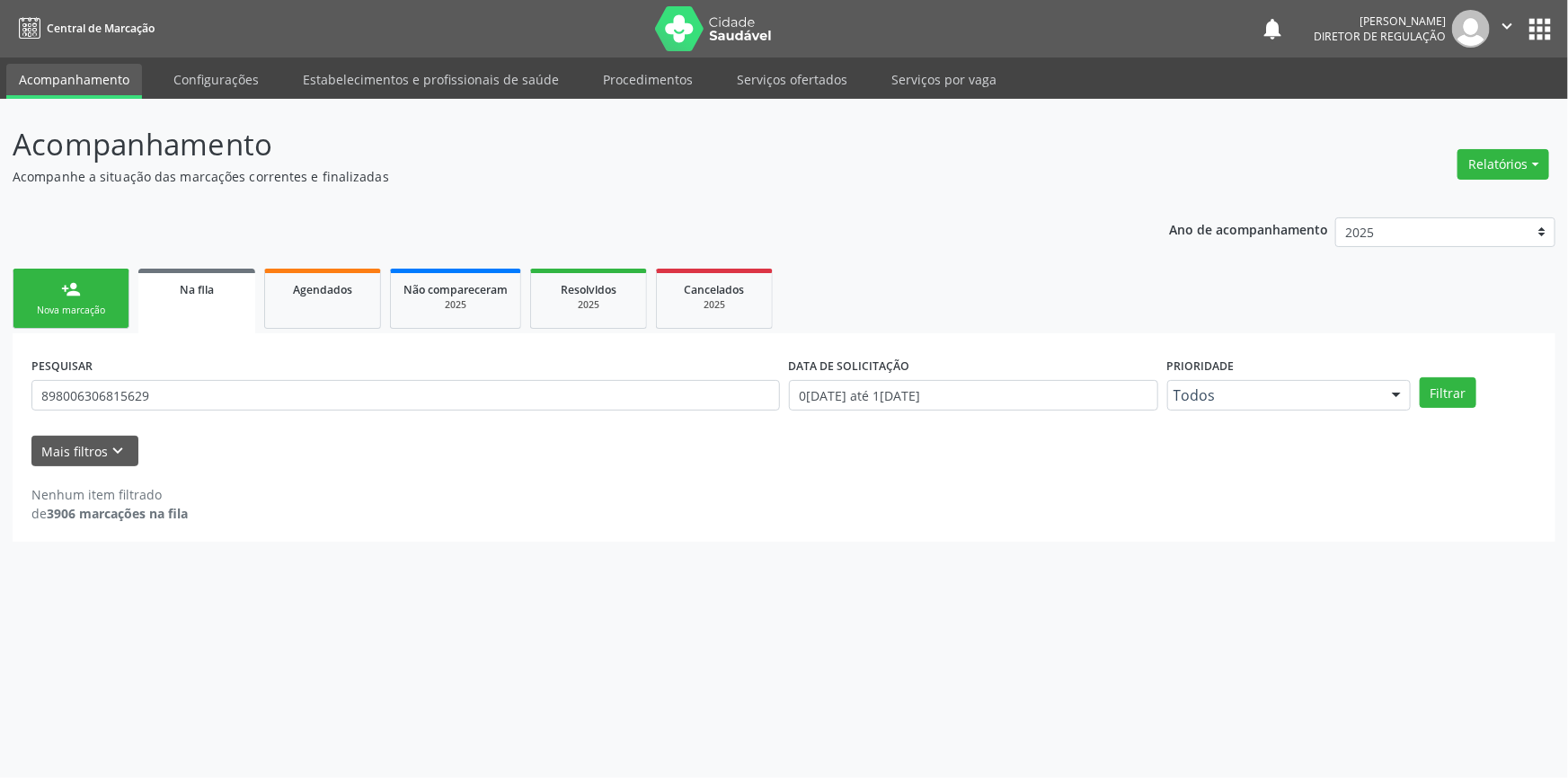
click at [71, 296] on div "person_add" at bounding box center [71, 289] width 20 height 20
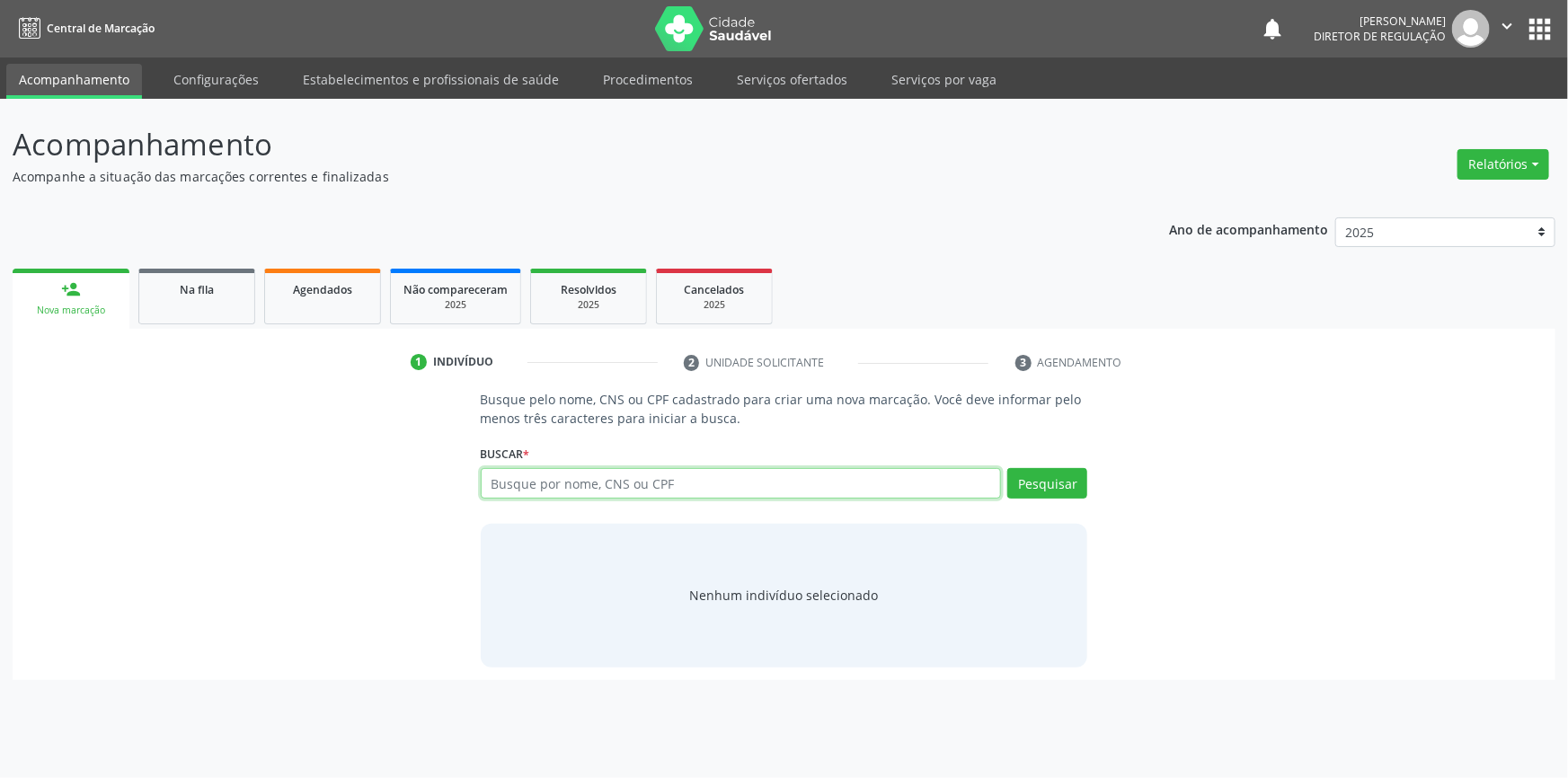
click at [548, 476] on input "text" at bounding box center [741, 483] width 521 height 30
paste input "898006306815629"
type input "898006306815629"
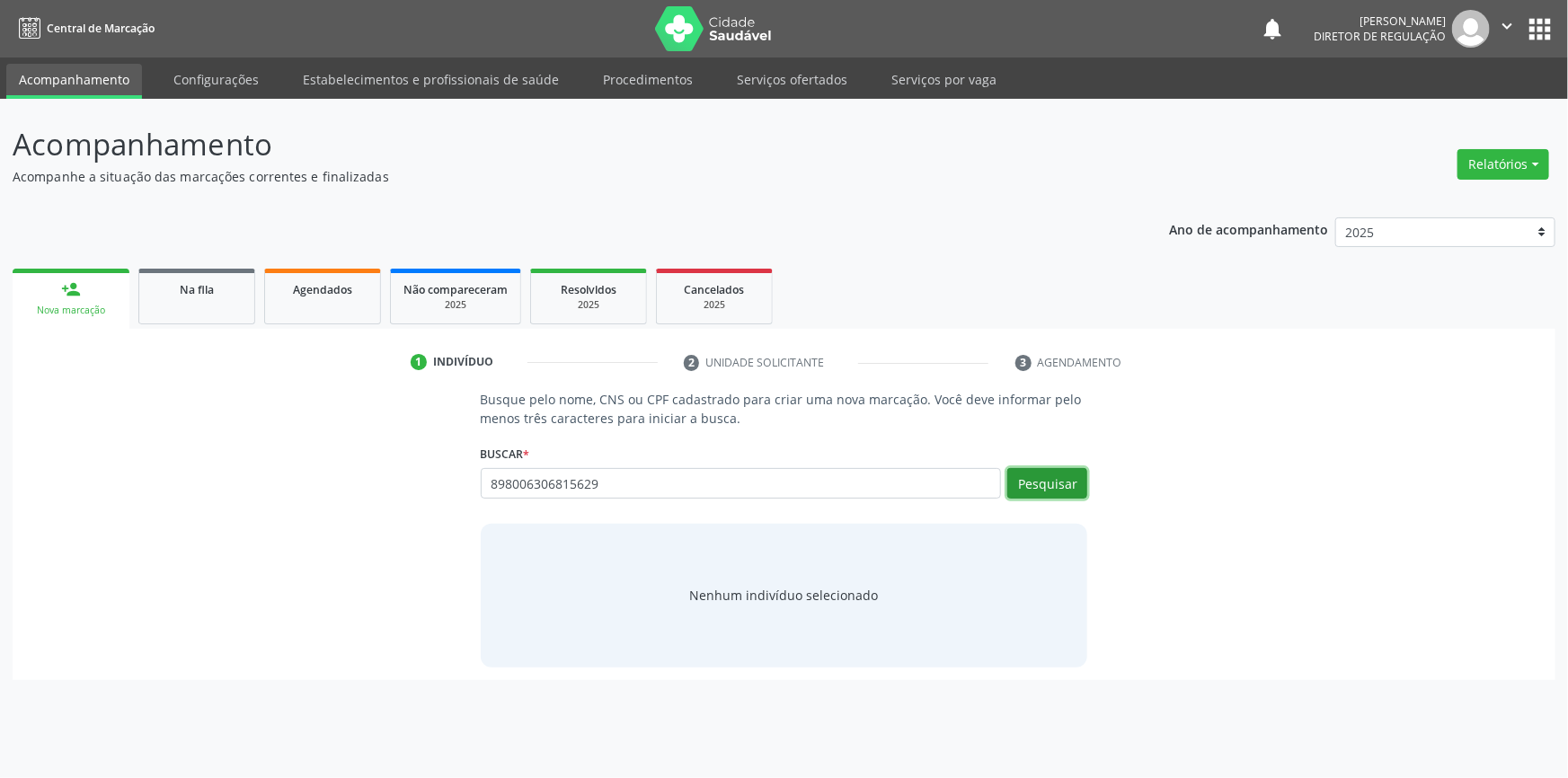
click at [1042, 480] on button "Pesquisar" at bounding box center [1047, 483] width 80 height 30
type input "898006306815629"
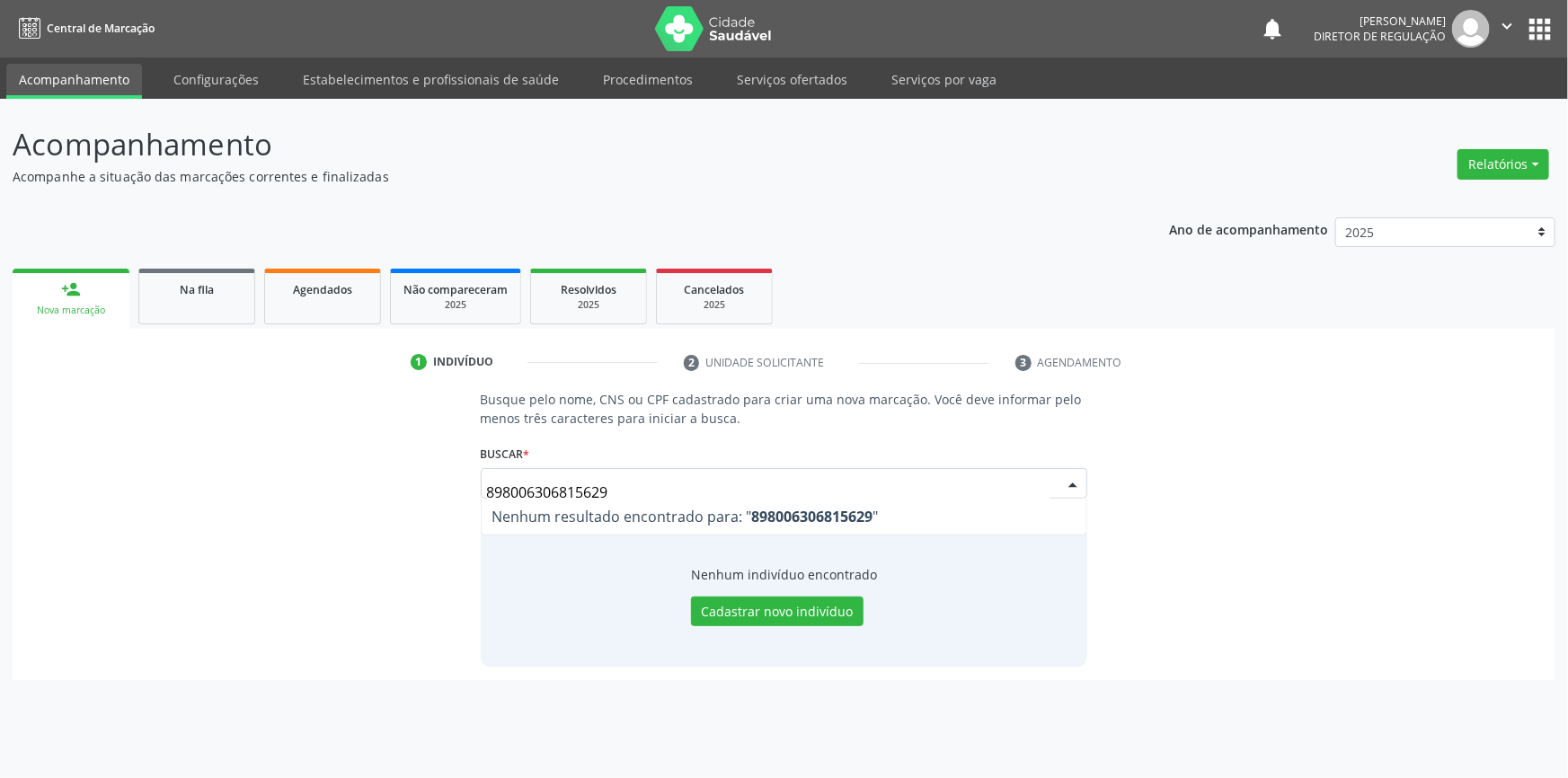
drag, startPoint x: 715, startPoint y: 483, endPoint x: 43, endPoint y: 383, distance: 679.4
click at [90, 393] on div "Busque pelo nome, CNS ou CPF cadastrado para criar uma nova marcação. Você deve…" at bounding box center [784, 528] width 1517 height 277
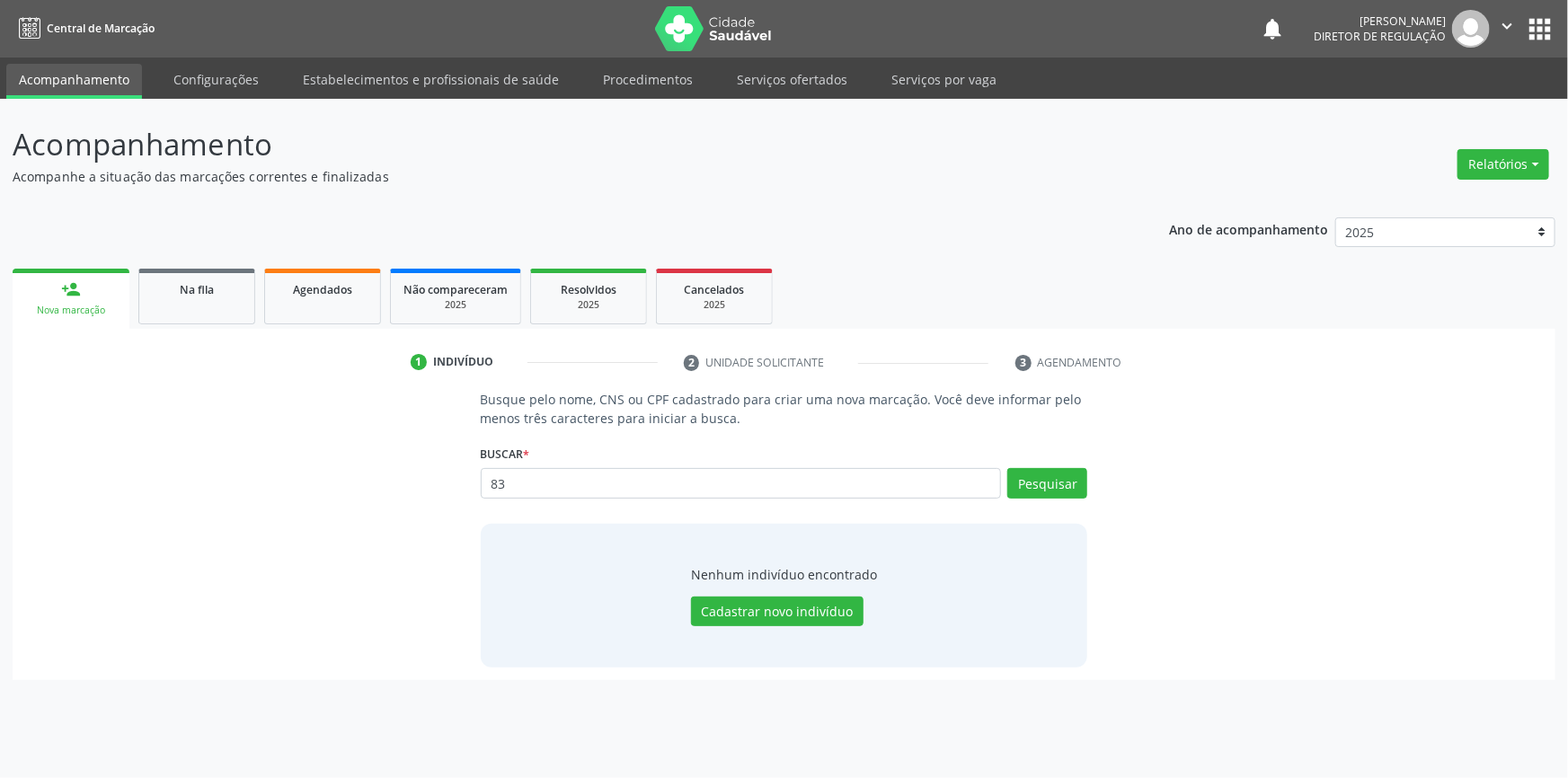
type input "8"
type input "18317697436"
click at [1046, 484] on button "Pesquisar" at bounding box center [1047, 483] width 80 height 30
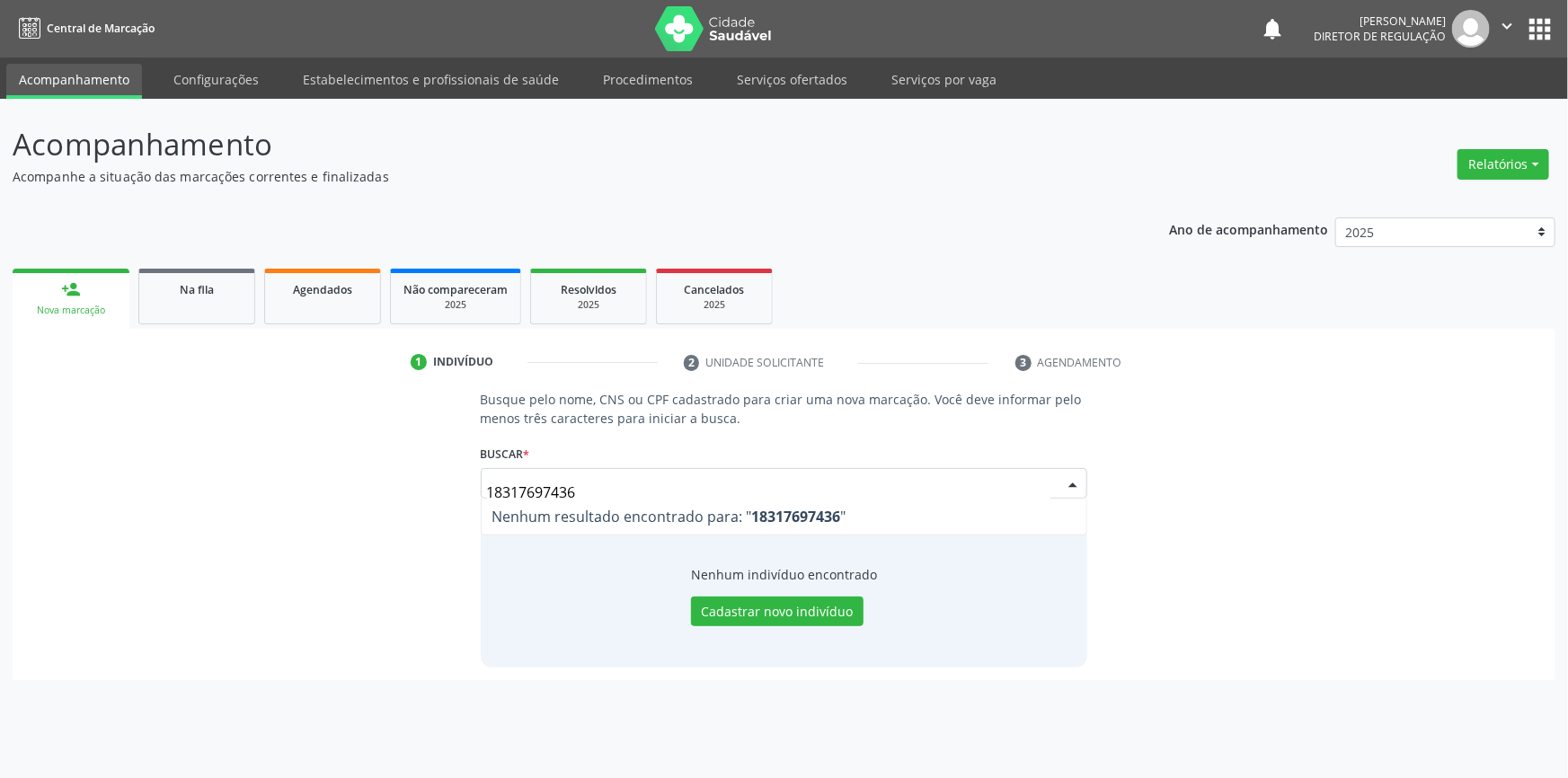
drag, startPoint x: 602, startPoint y: 482, endPoint x: 370, endPoint y: 475, distance: 232.1
click at [403, 485] on div "Busque pelo nome, CNS ou CPF cadastrado para criar uma nova marcação. Você deve…" at bounding box center [784, 528] width 1517 height 277
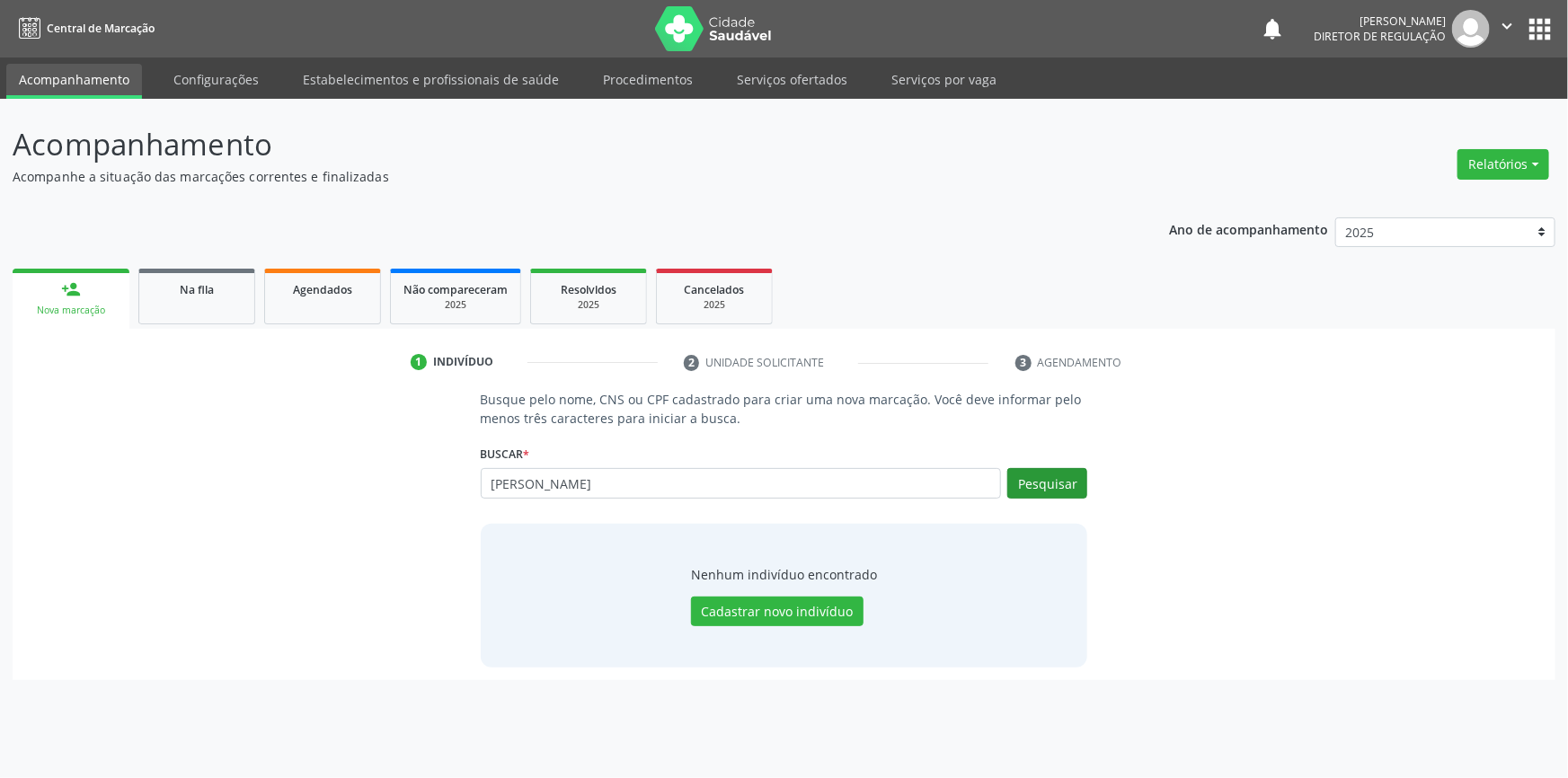
type input "josé adeilton"
click at [1071, 487] on button "Pesquisar" at bounding box center [1047, 483] width 80 height 30
click at [1069, 483] on button "Pesquisar" at bounding box center [1047, 483] width 80 height 30
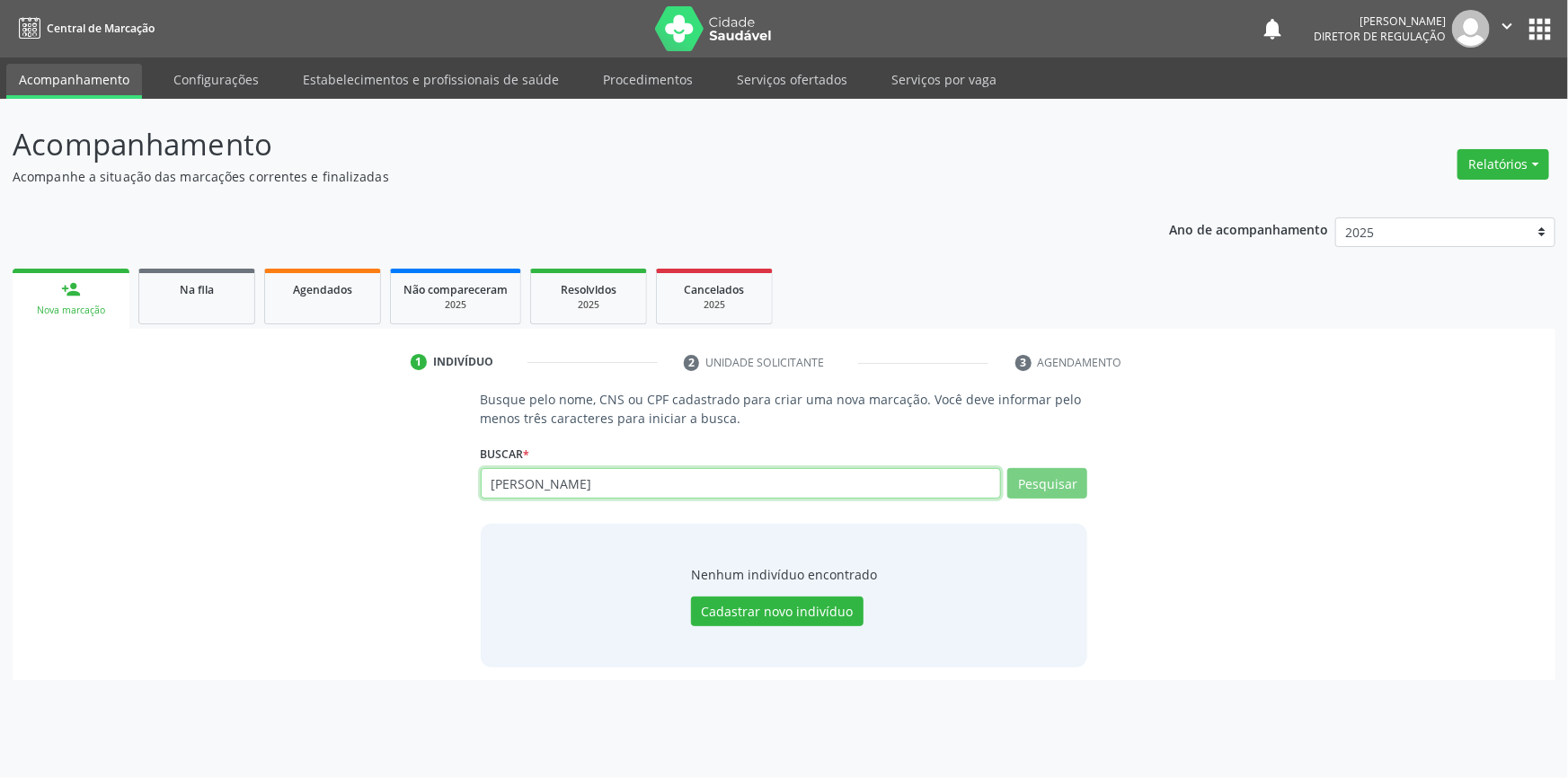
click at [514, 482] on input "josé adeilton" at bounding box center [741, 483] width 521 height 30
type input "jose adeilton"
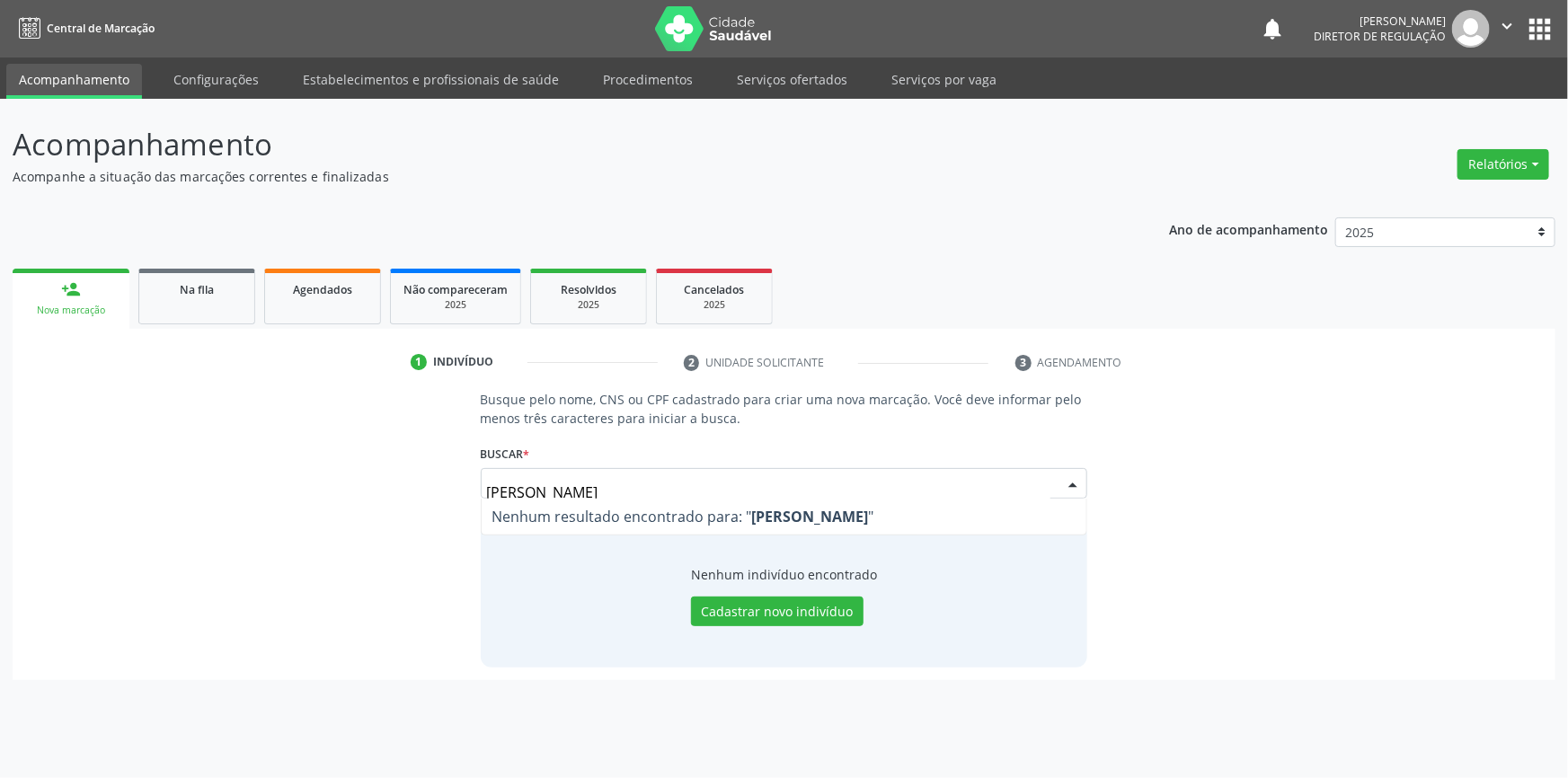
drag, startPoint x: 660, startPoint y: 485, endPoint x: 117, endPoint y: 472, distance: 543.2
click at [117, 472] on div "Busque pelo nome, CNS ou CPF cadastrado para criar uma nova marcação. Você deve…" at bounding box center [784, 528] width 1517 height 277
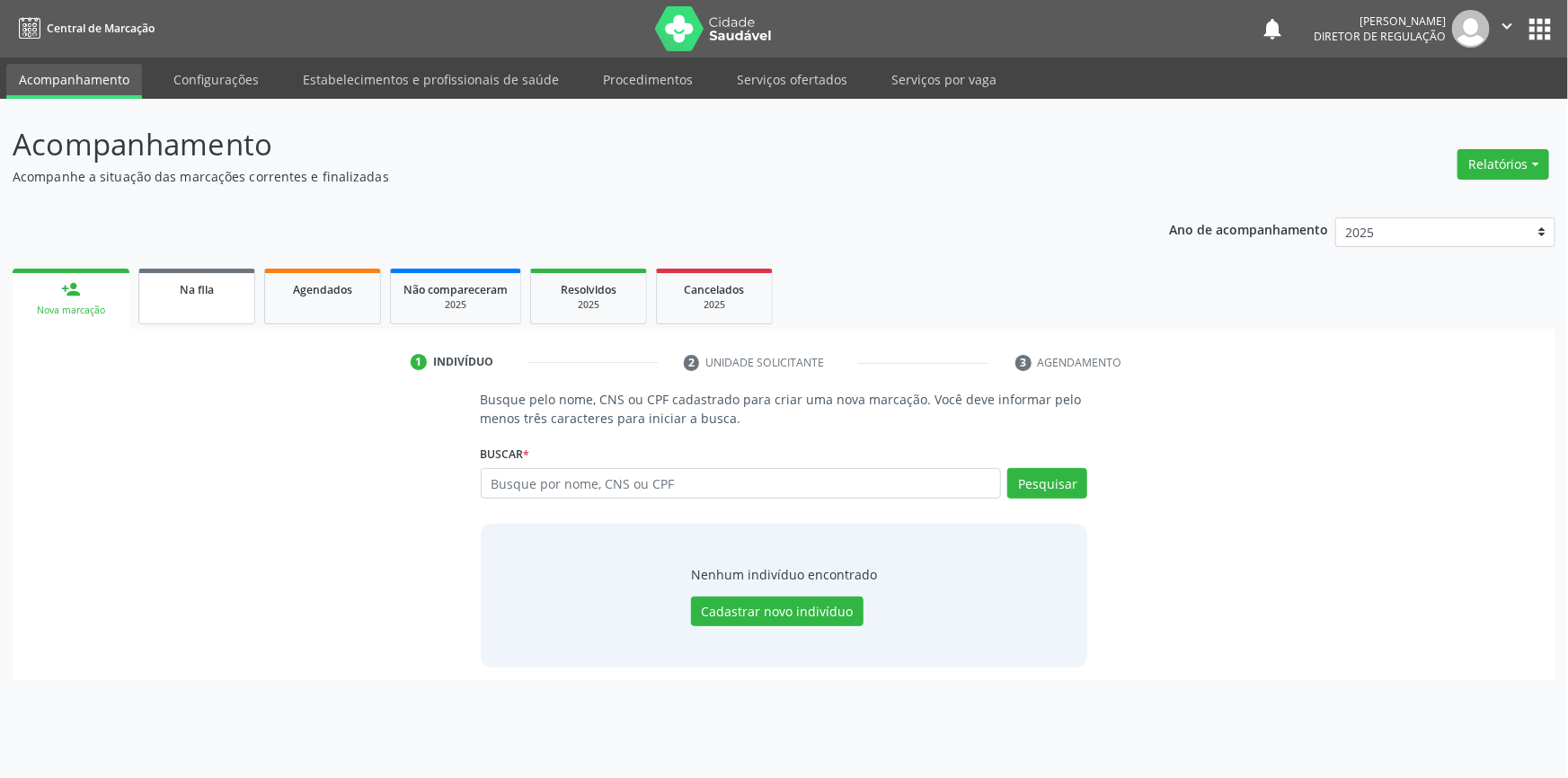
click at [217, 295] on div "Na fila" at bounding box center [196, 289] width 90 height 19
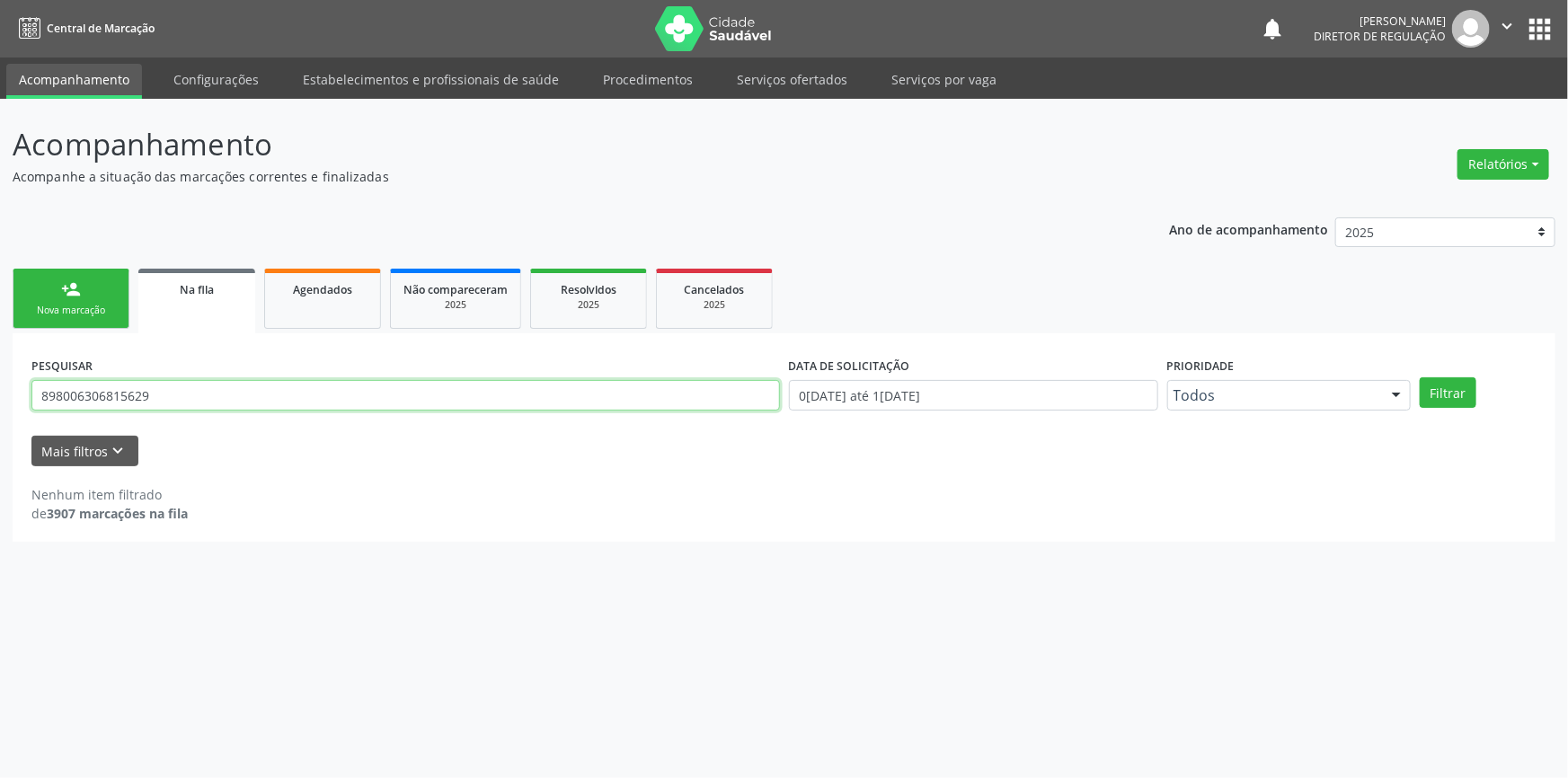
click at [201, 408] on input "898006306815629" at bounding box center [405, 396] width 749 height 30
drag, startPoint x: 202, startPoint y: 405, endPoint x: 0, endPoint y: 373, distance: 204.5
click at [0, 373] on div "Acompanhamento Acompanhe a situação das marcações correntes e finalizadas Relat…" at bounding box center [784, 438] width 1568 height 679
type input "704200290755986"
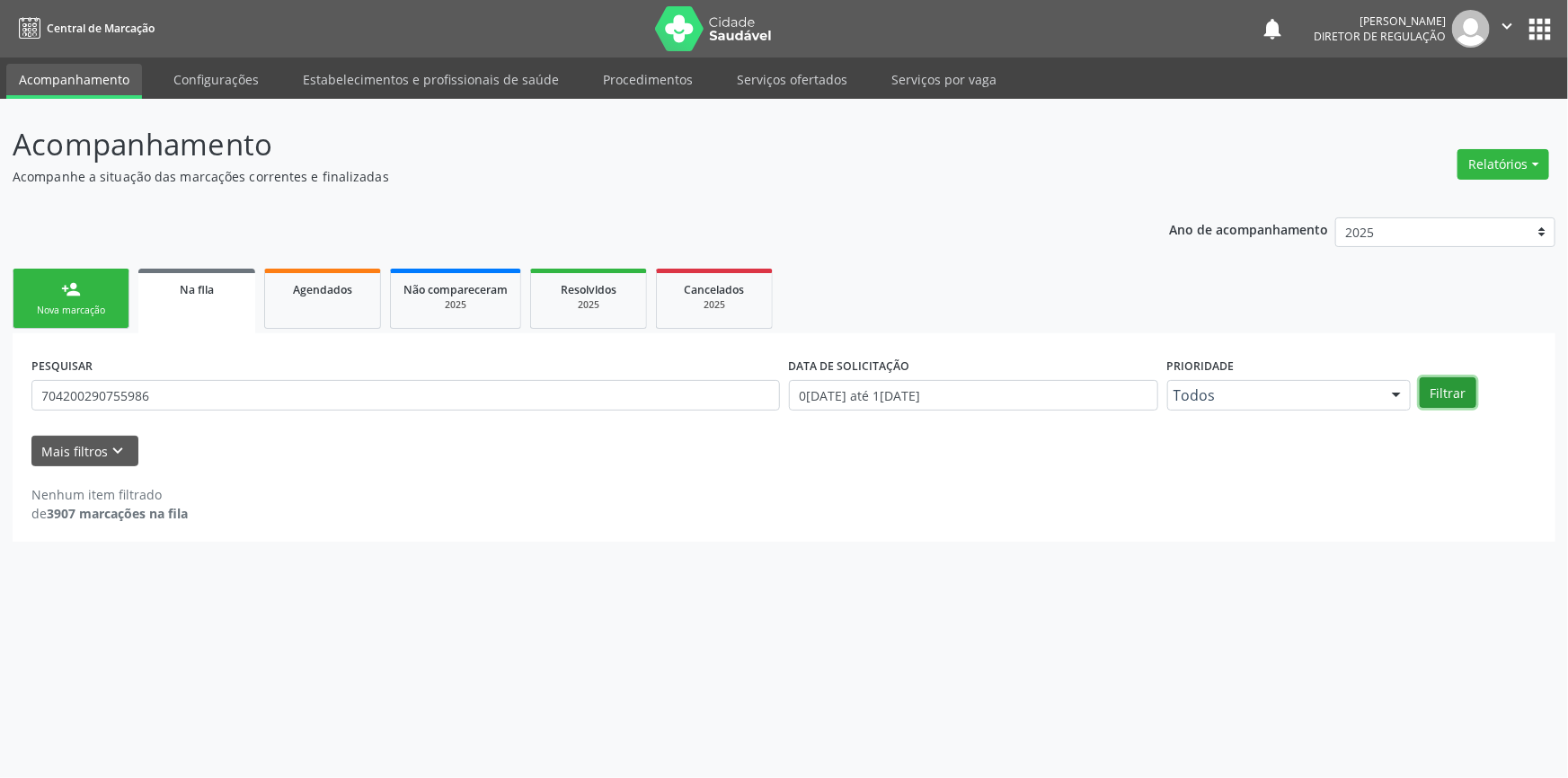
click at [1446, 387] on button "Filtrar" at bounding box center [1448, 393] width 57 height 30
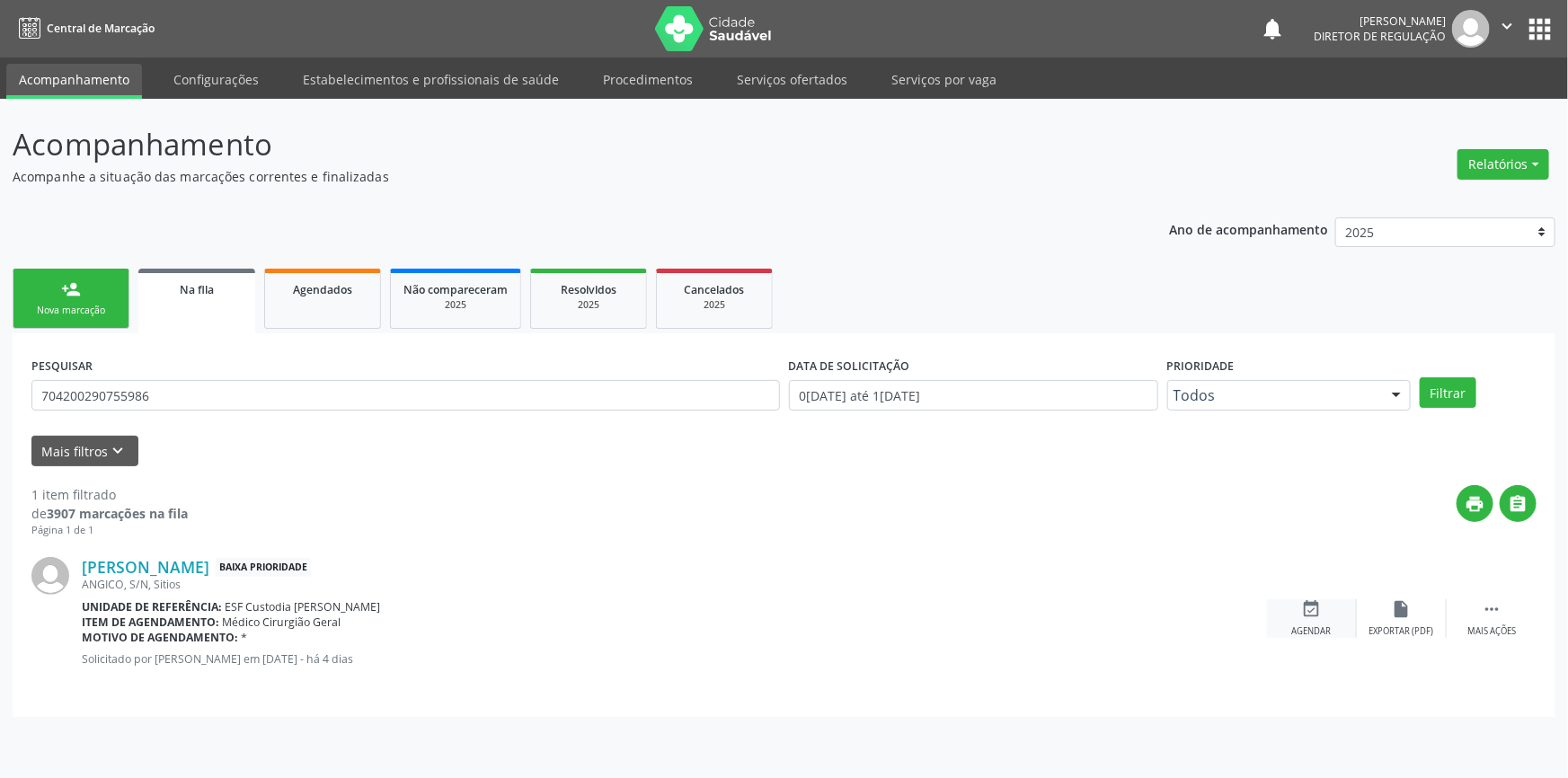
click at [1326, 617] on div "event_available Agendar" at bounding box center [1311, 618] width 90 height 39
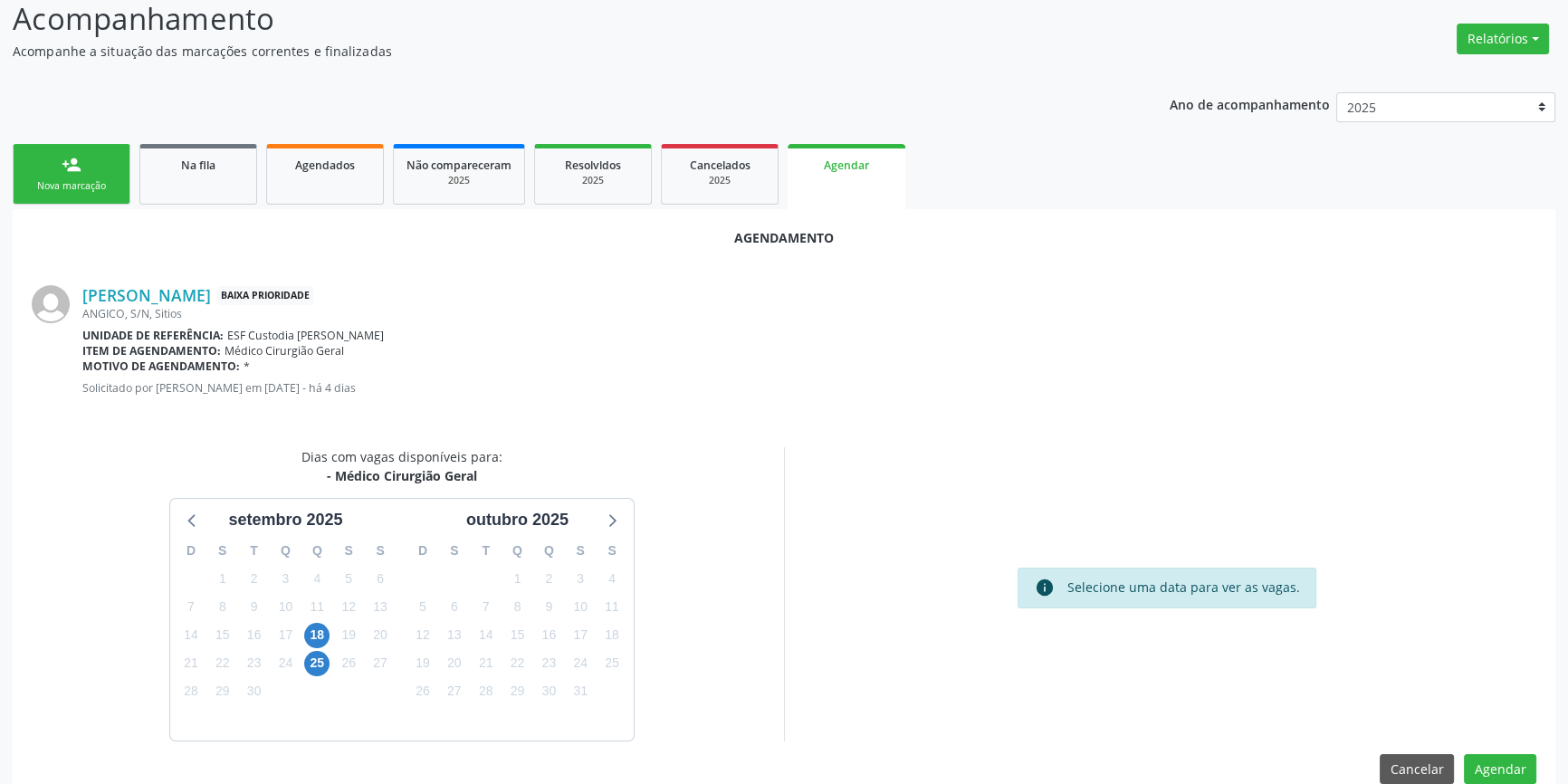
scroll to position [157, 0]
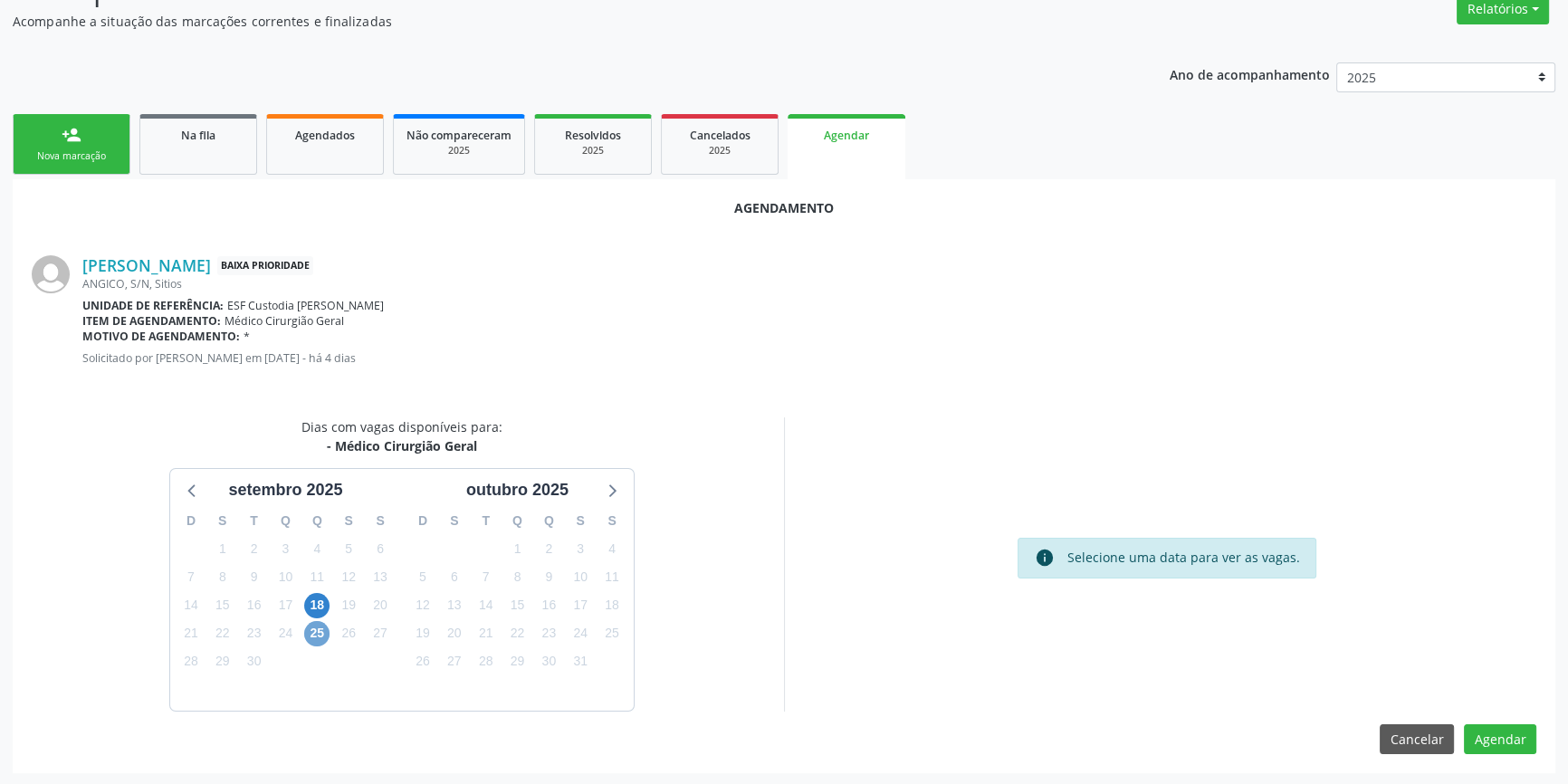
click at [314, 630] on span "25" at bounding box center [317, 634] width 26 height 26
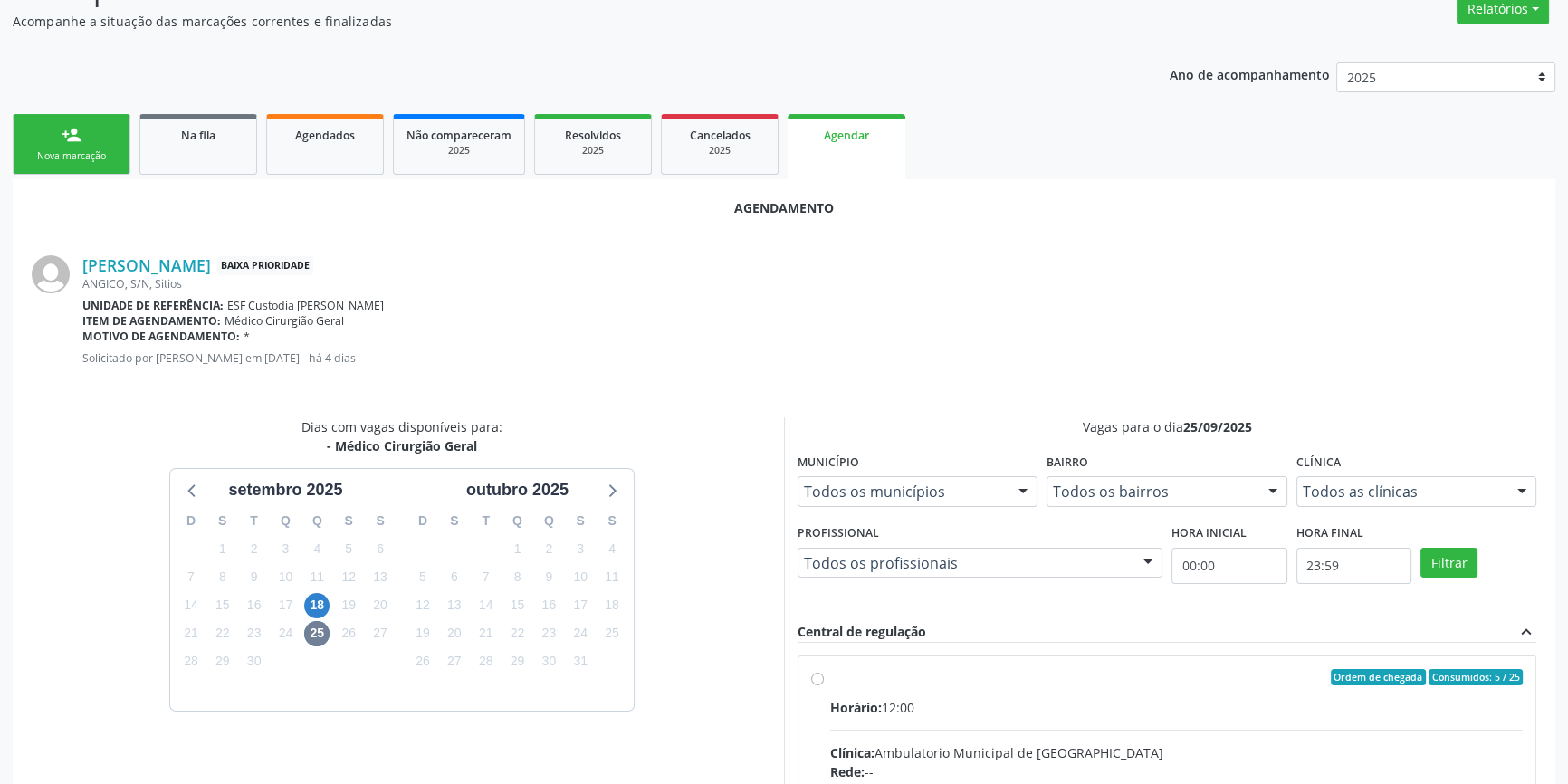
click at [824, 685] on input "Ordem de chegada Consumidos: 5 / 25 Horário: 12:00 Clínica: Ambulatorio Municip…" at bounding box center [817, 676] width 12 height 16
radio input "true"
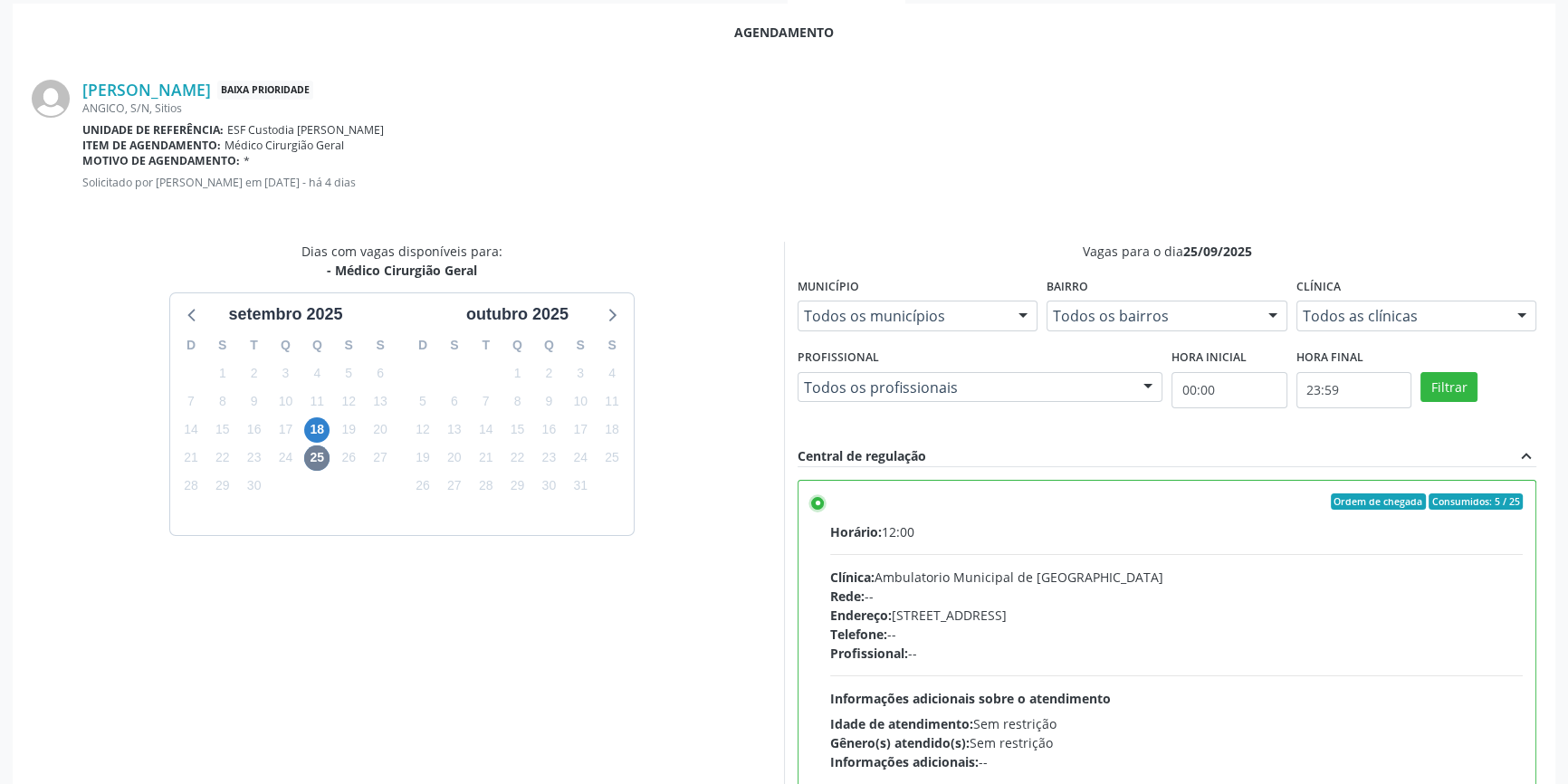
scroll to position [451, 0]
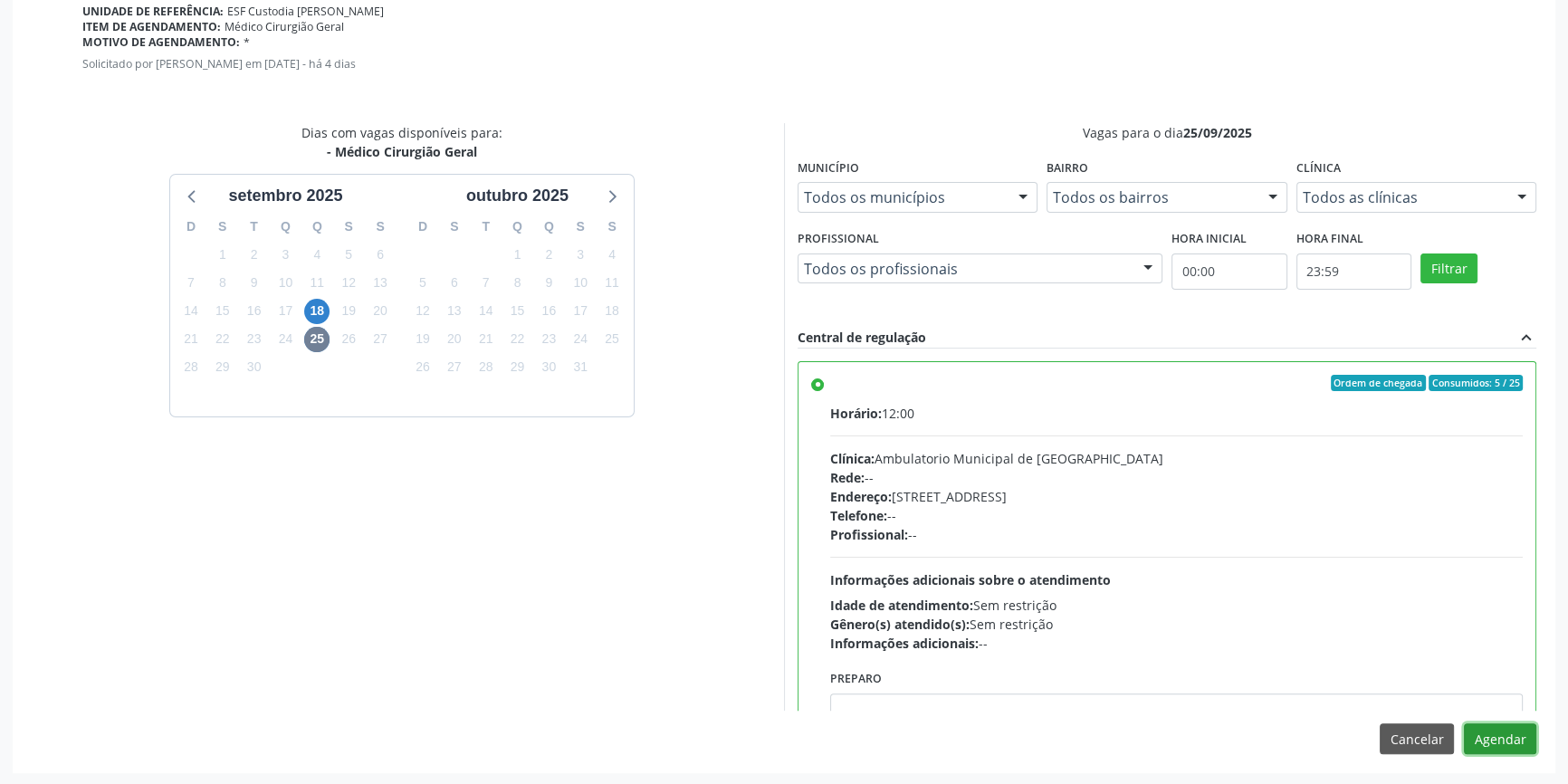
click at [1525, 751] on button "Agendar" at bounding box center [1500, 738] width 72 height 30
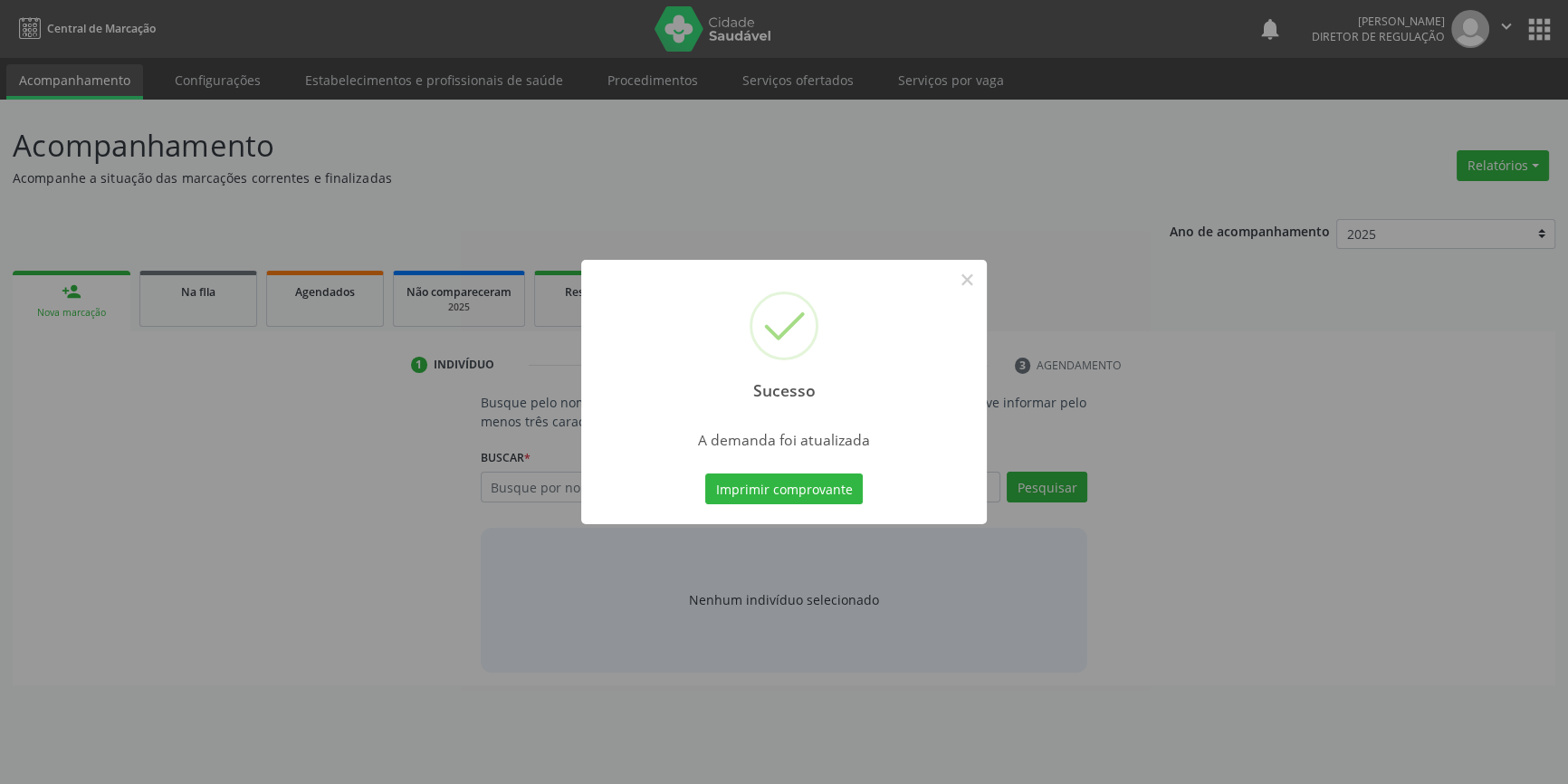
scroll to position [0, 0]
click at [796, 498] on button "Imprimir comprovante" at bounding box center [791, 489] width 158 height 30
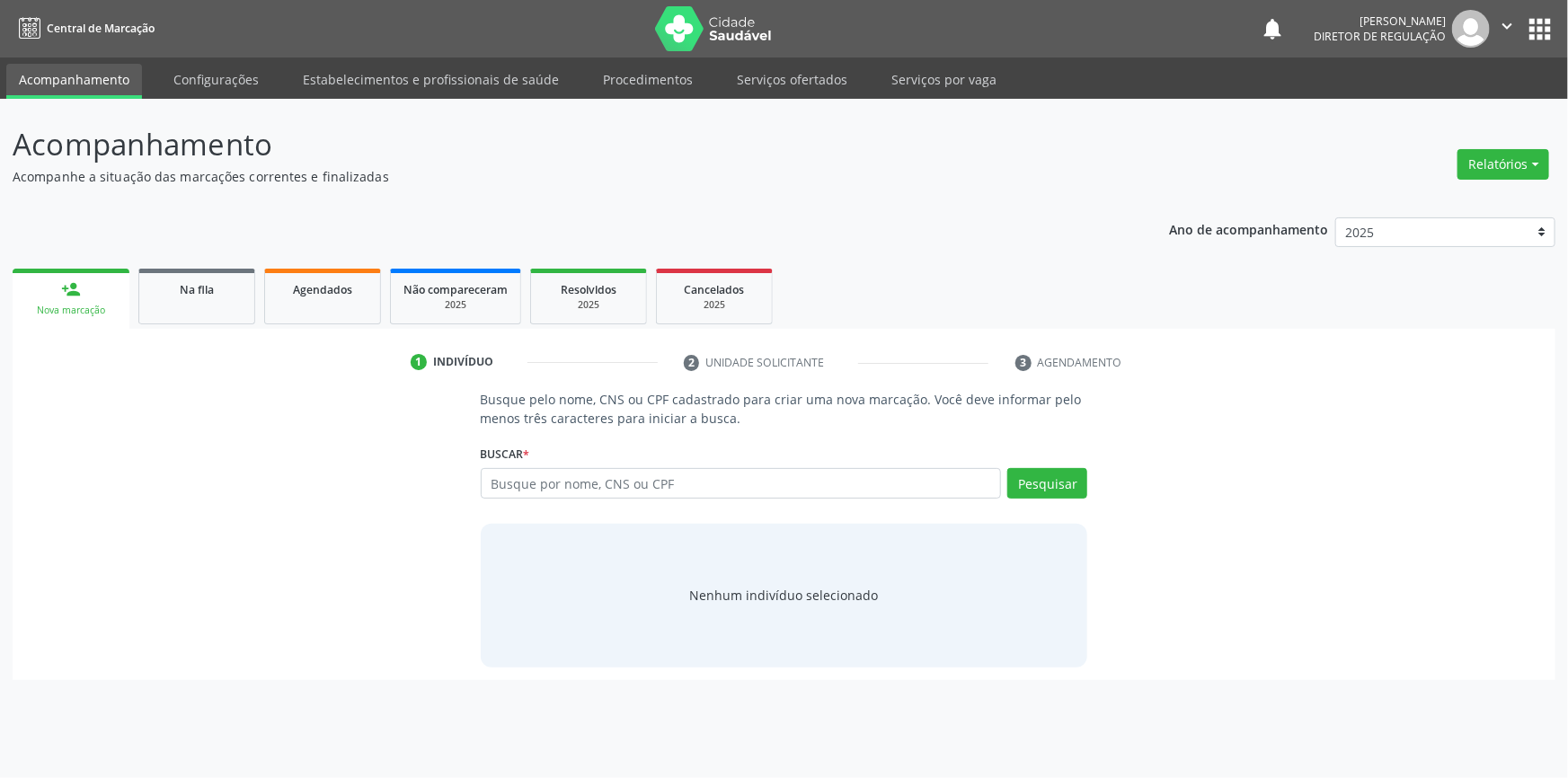
click at [271, 320] on div "Sucesso × A demanda foi atualizada Imprimir comprovante Cancel" at bounding box center [784, 389] width 1568 height 778
click at [207, 303] on link "Na fila" at bounding box center [197, 296] width 117 height 56
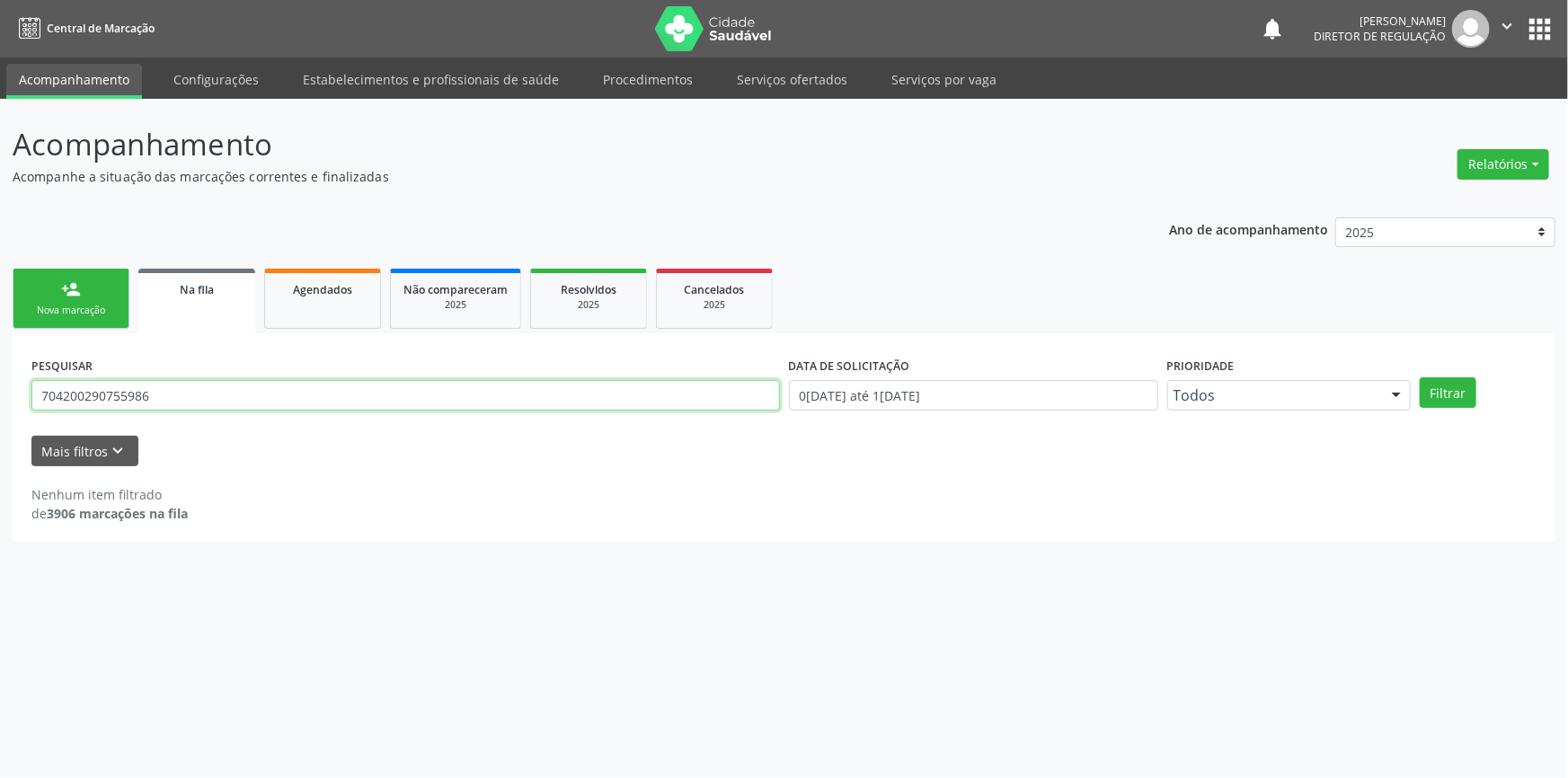
drag, startPoint x: 312, startPoint y: 395, endPoint x: 103, endPoint y: 335, distance: 217.4
click at [0, 363] on div "Acompanhamento Acompanhe a situação das marcações correntes e finalizadas Relat…" at bounding box center [784, 438] width 1568 height 679
type input "707007855956532"
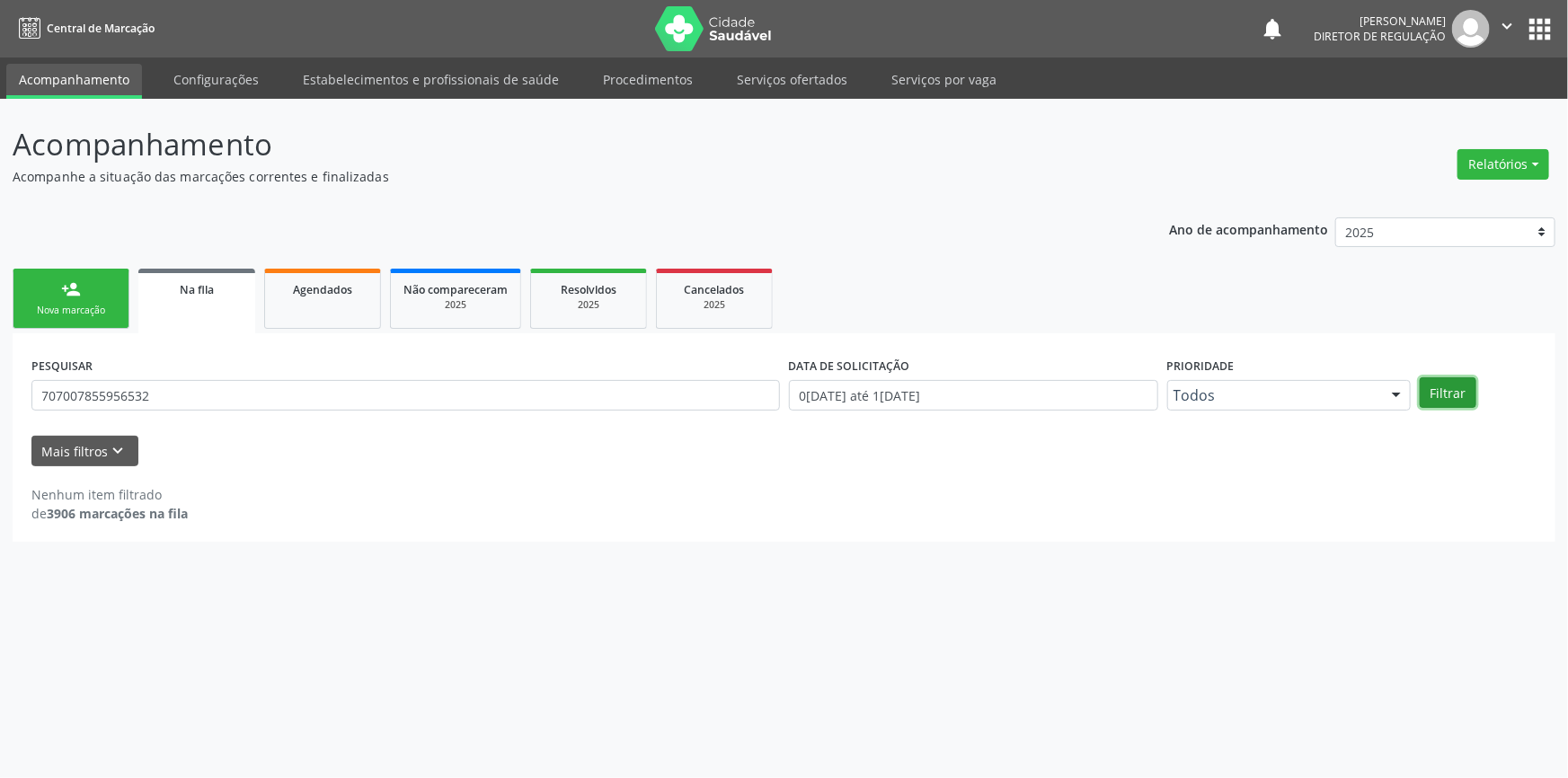
click at [1444, 381] on button "Filtrar" at bounding box center [1448, 393] width 57 height 30
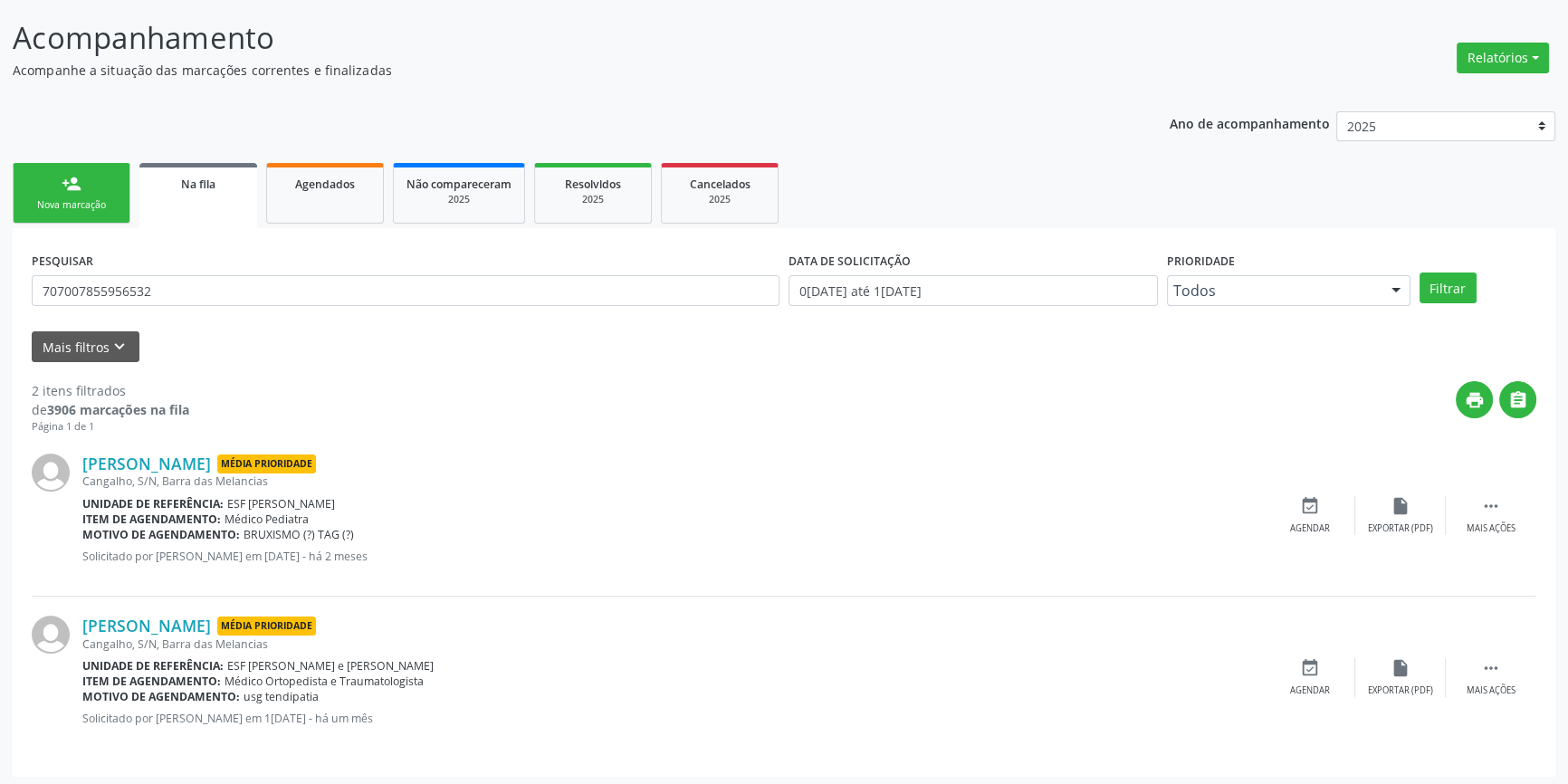
scroll to position [111, 0]
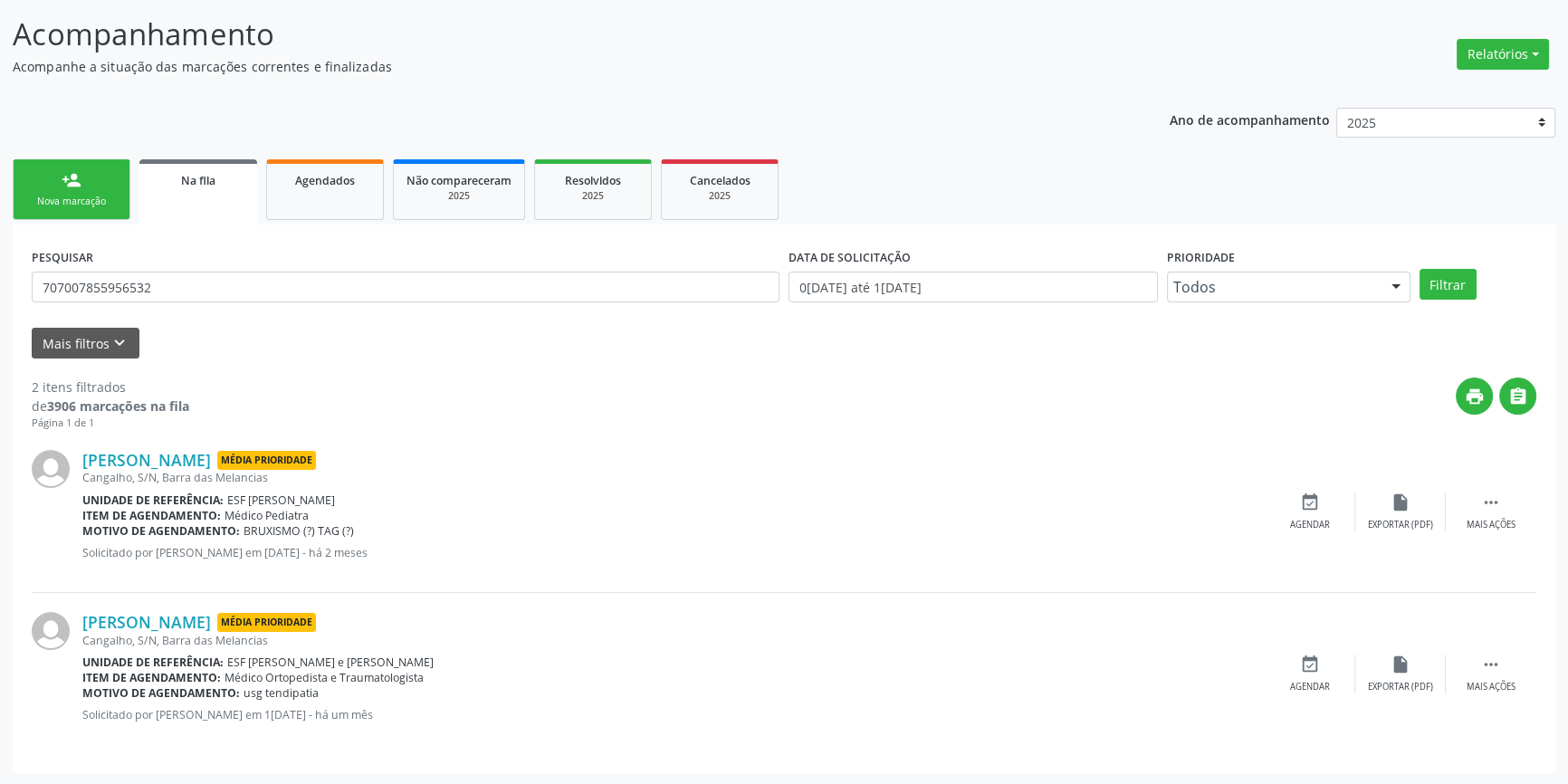
click at [83, 182] on link "person_add Nova marcação" at bounding box center [71, 189] width 118 height 61
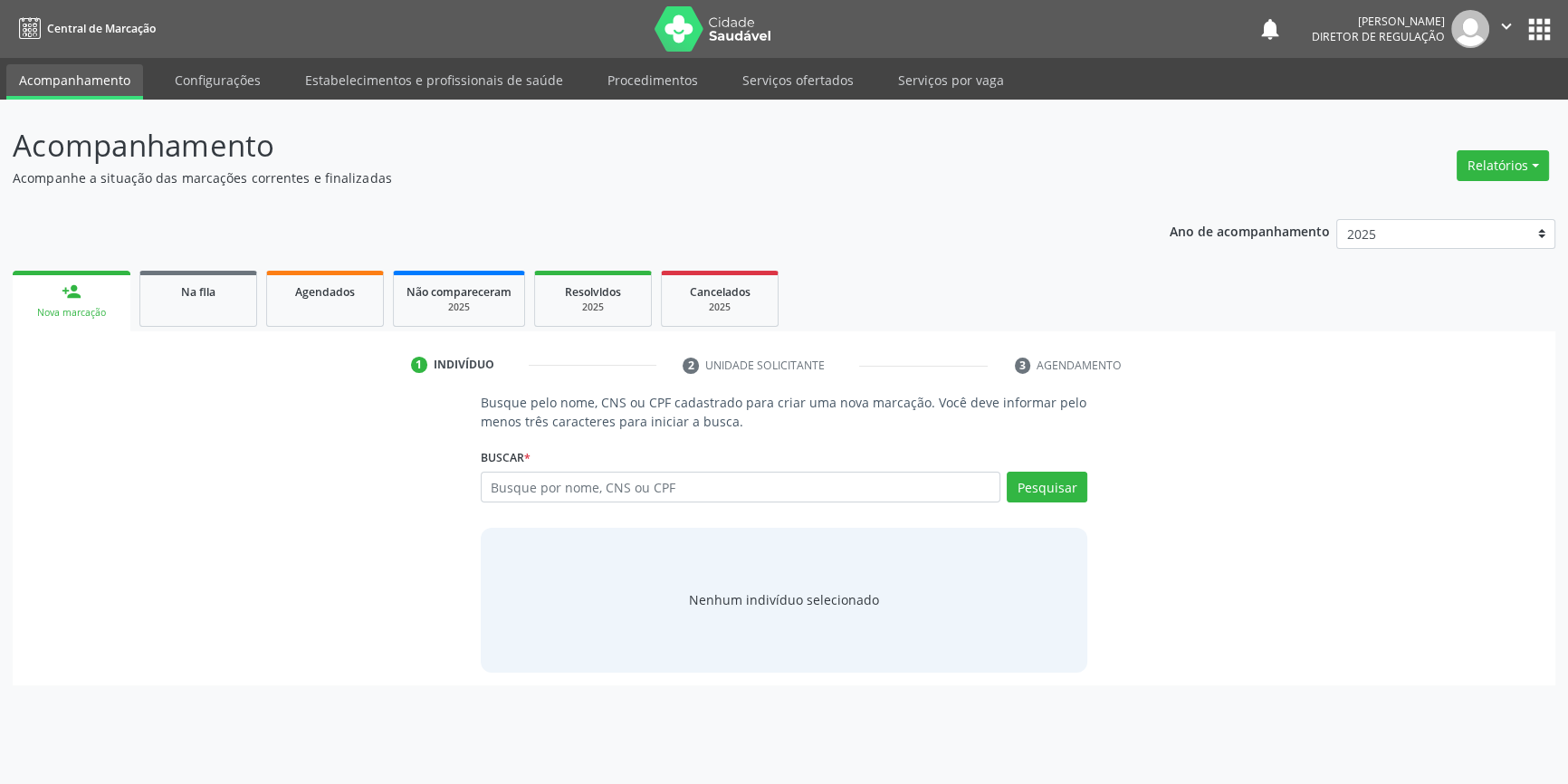
scroll to position [0, 0]
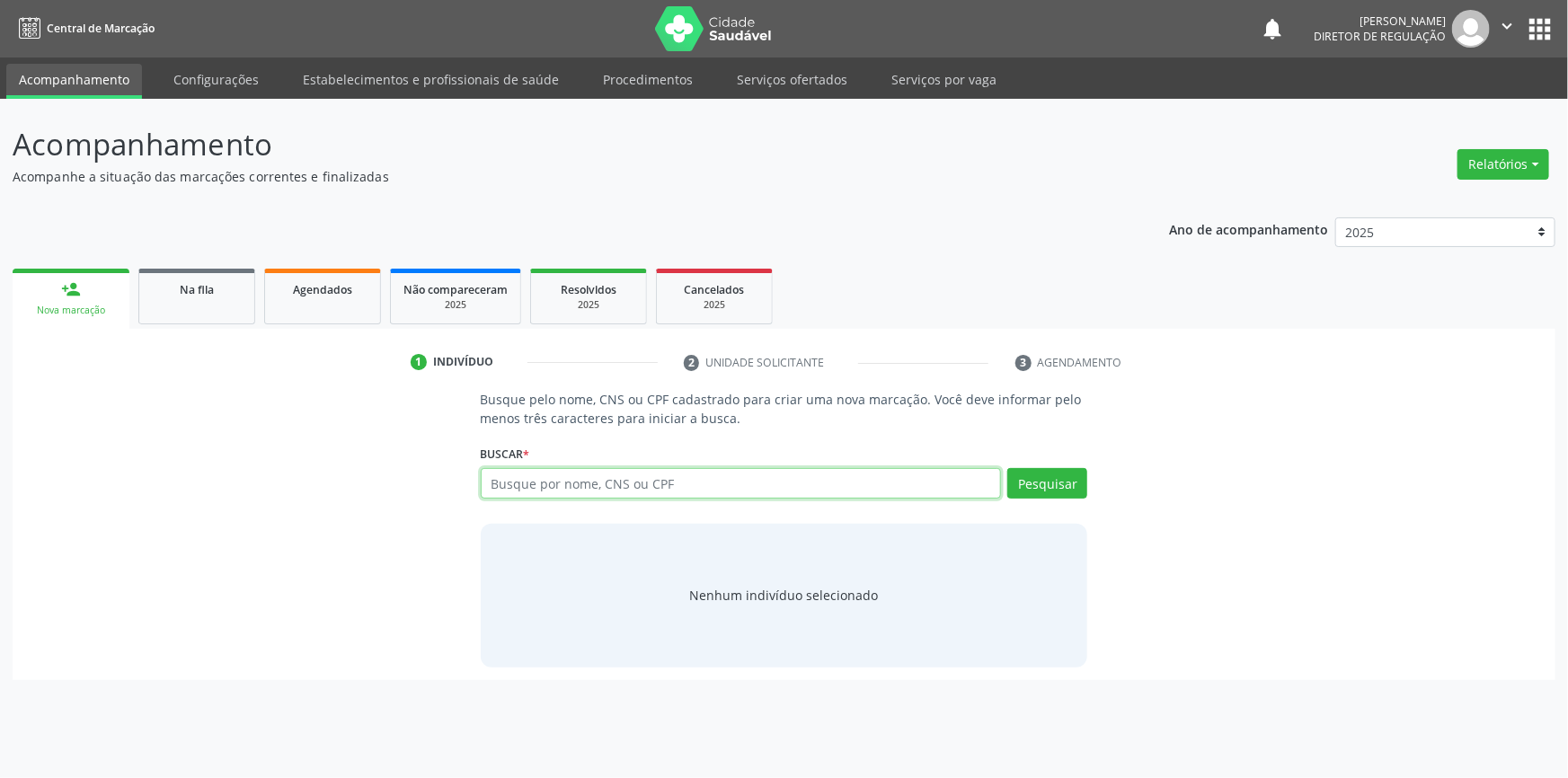
click at [522, 472] on input "text" at bounding box center [741, 483] width 521 height 30
type input "04009251417"
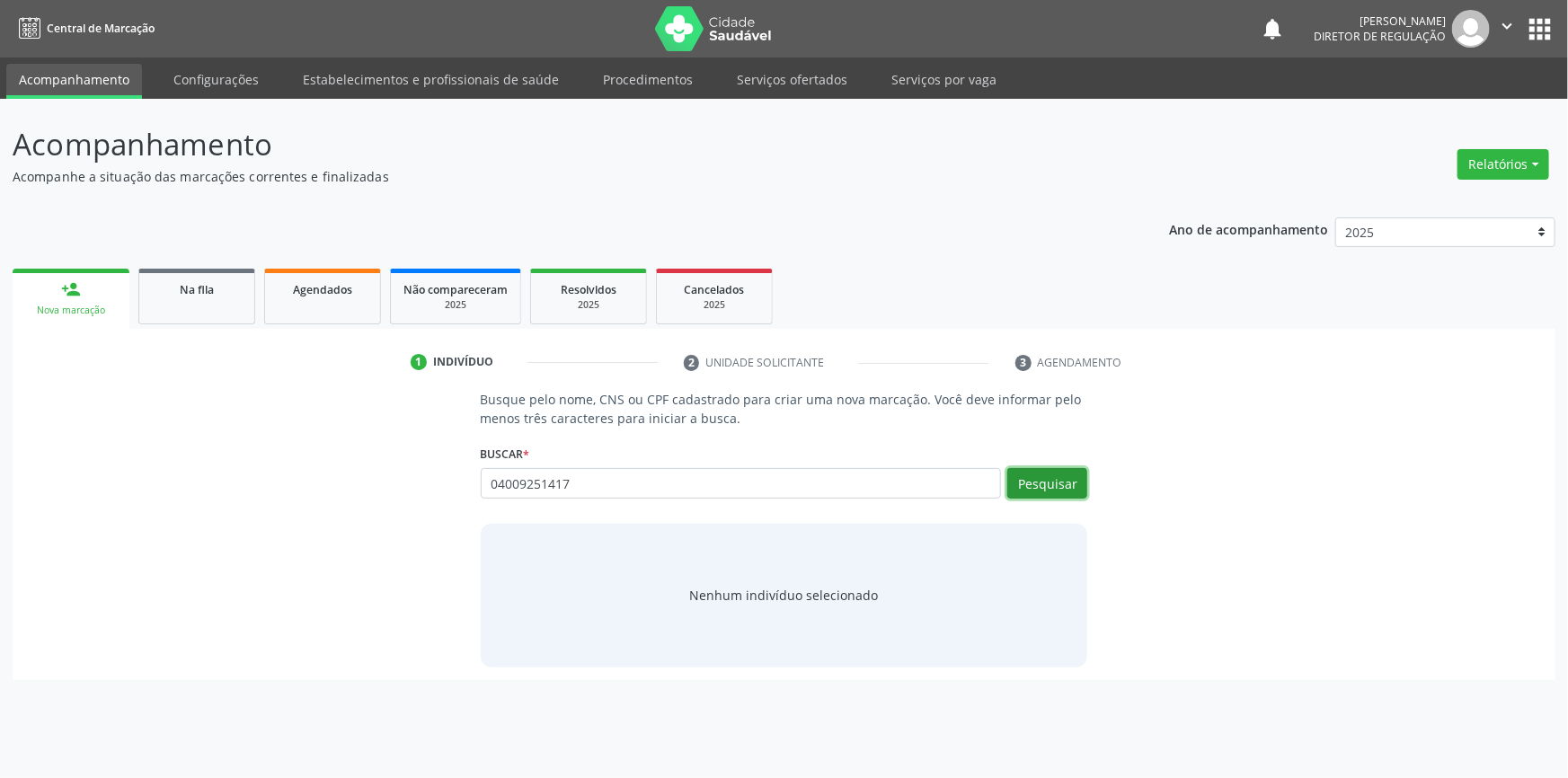
click at [1066, 491] on button "Pesquisar" at bounding box center [1047, 483] width 80 height 30
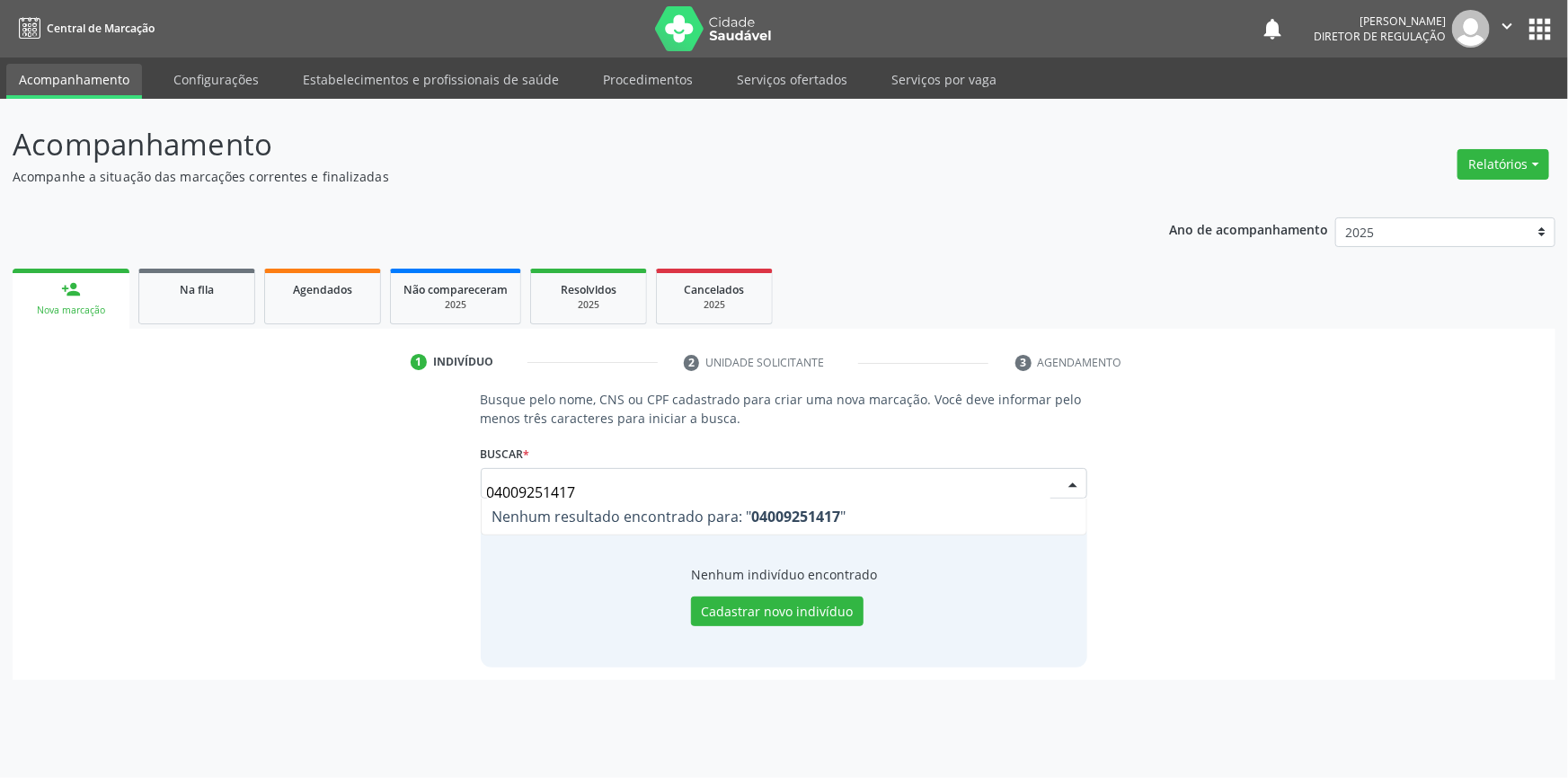
drag, startPoint x: 584, startPoint y: 486, endPoint x: 360, endPoint y: 455, distance: 226.1
click at [417, 472] on div "Busque pelo nome, CNS ou CPF cadastrado para criar uma nova marcação. Você deve…" at bounding box center [784, 528] width 1517 height 277
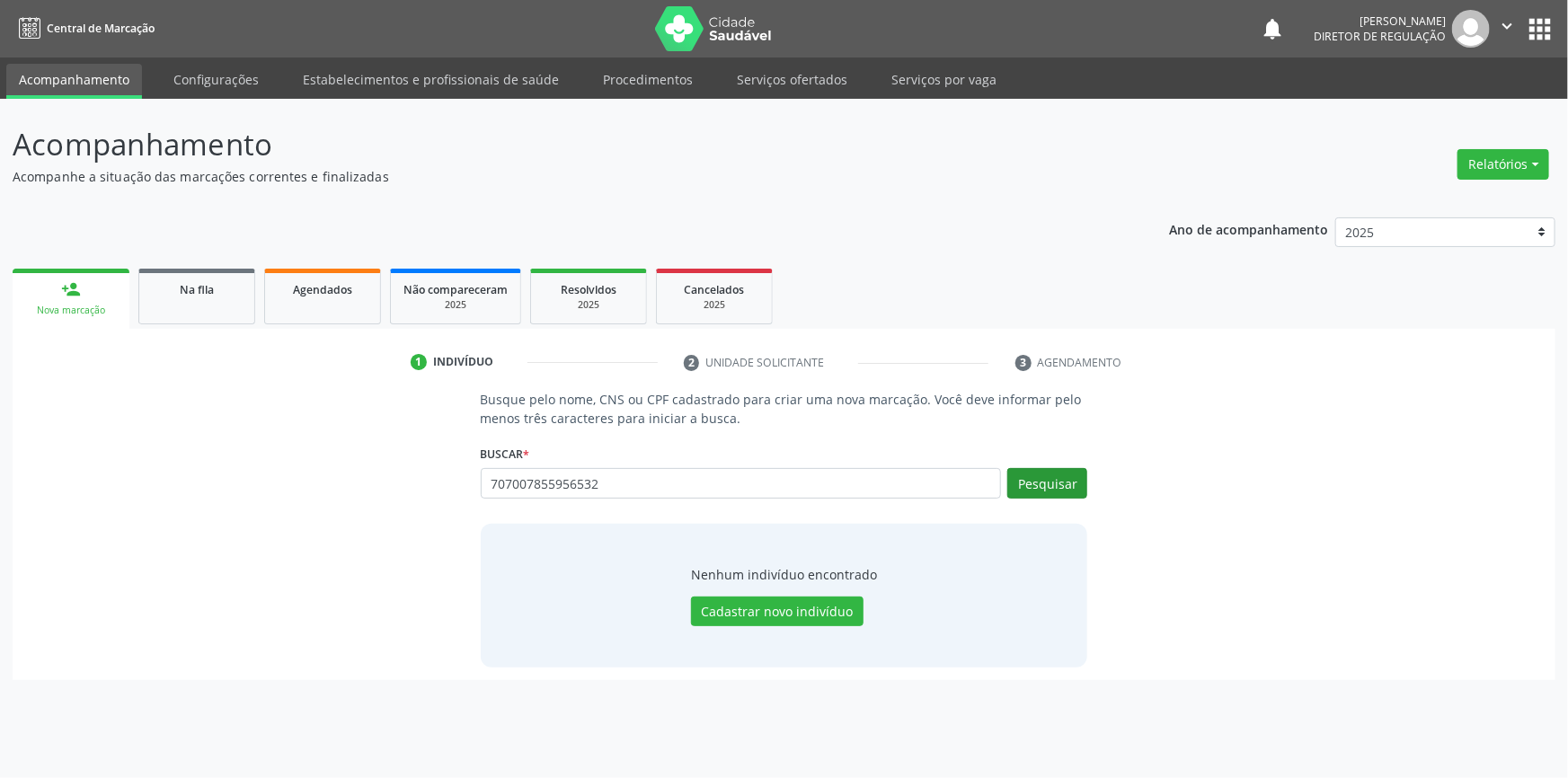
type input "707007855956532"
click at [1048, 482] on button "Pesquisar" at bounding box center [1047, 483] width 80 height 30
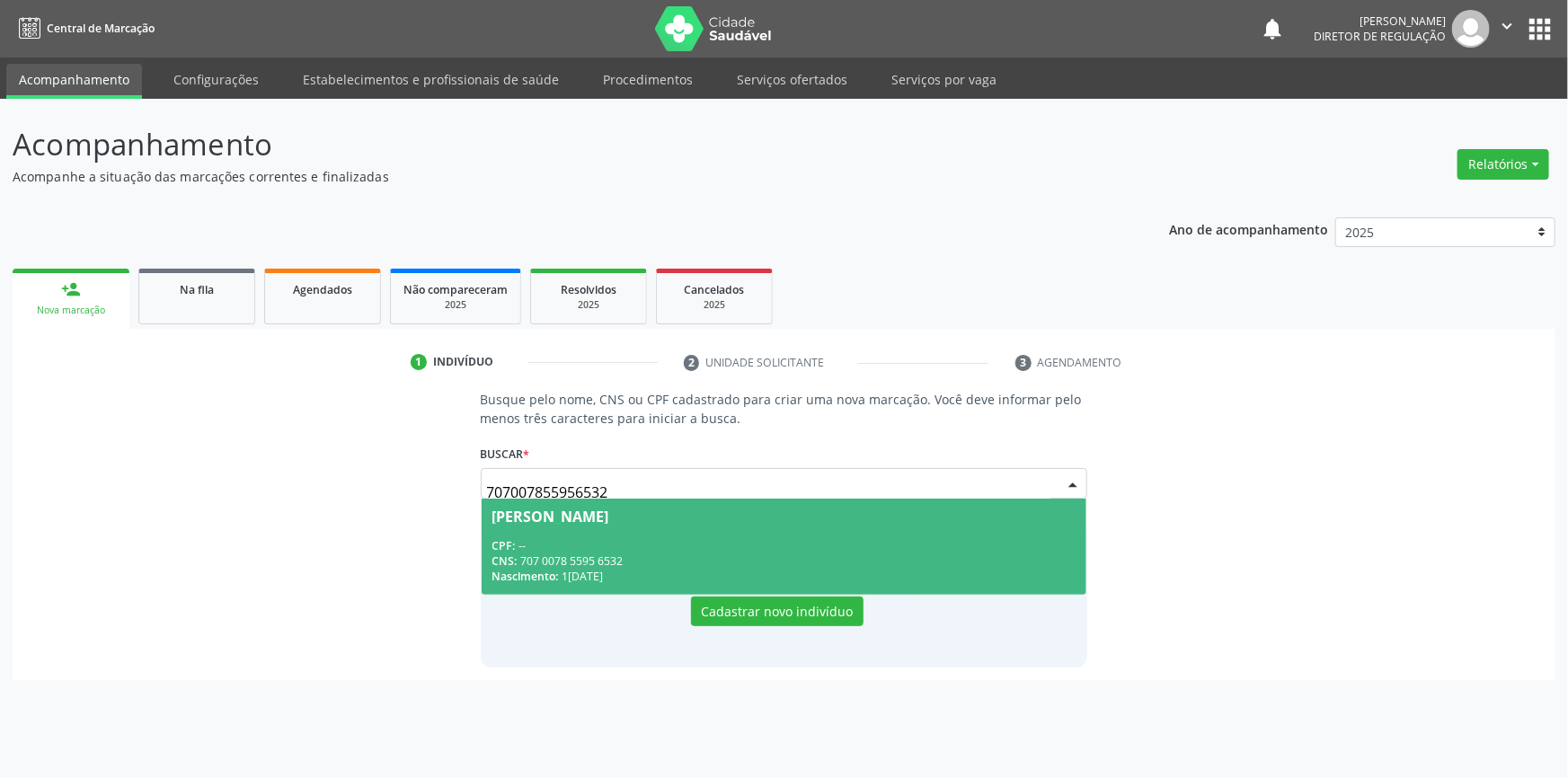
click at [647, 538] on div "CPF: --" at bounding box center [784, 546] width 584 height 15
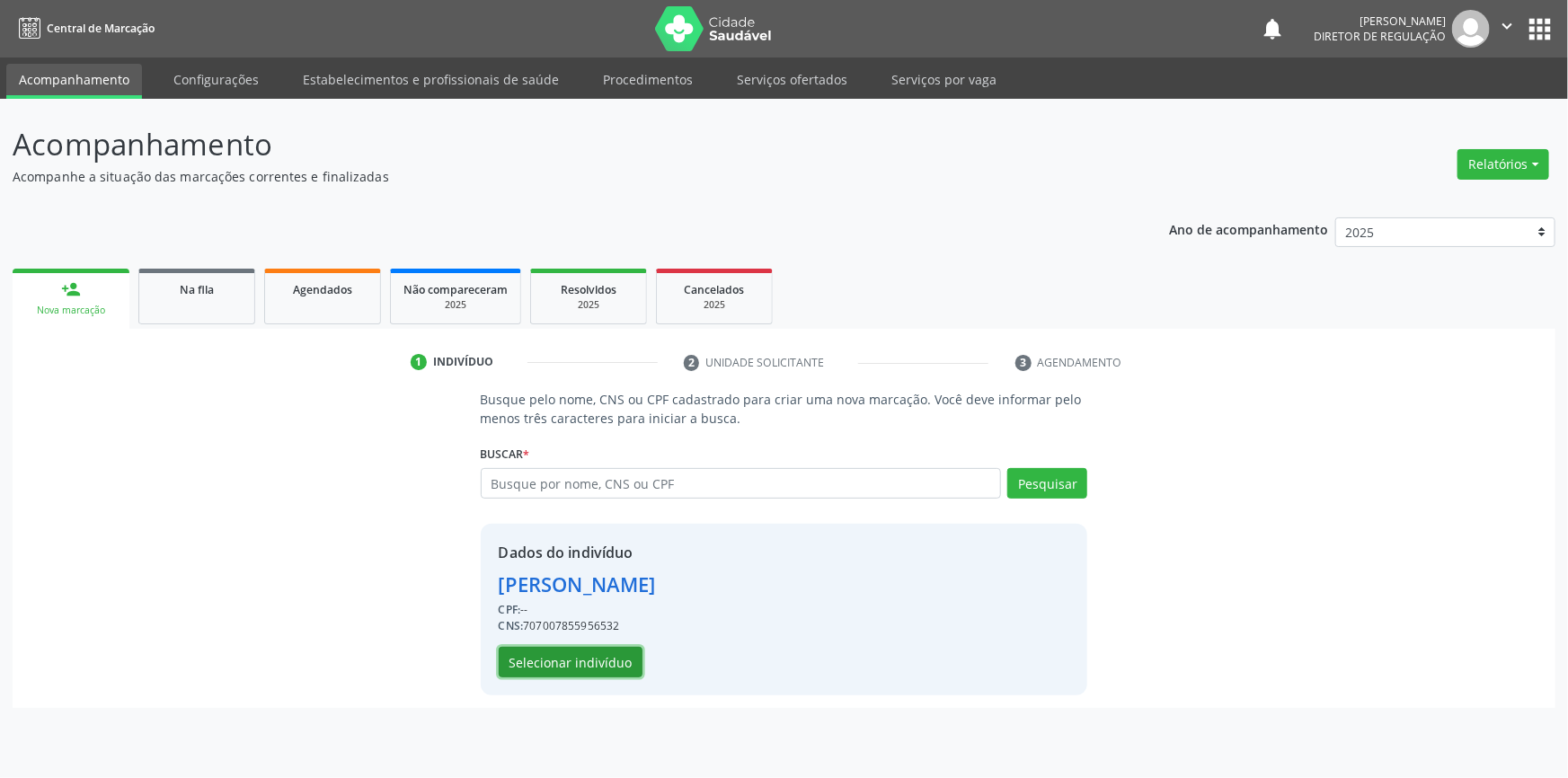
click at [604, 649] on button "Selecionar indivíduo" at bounding box center [570, 662] width 143 height 30
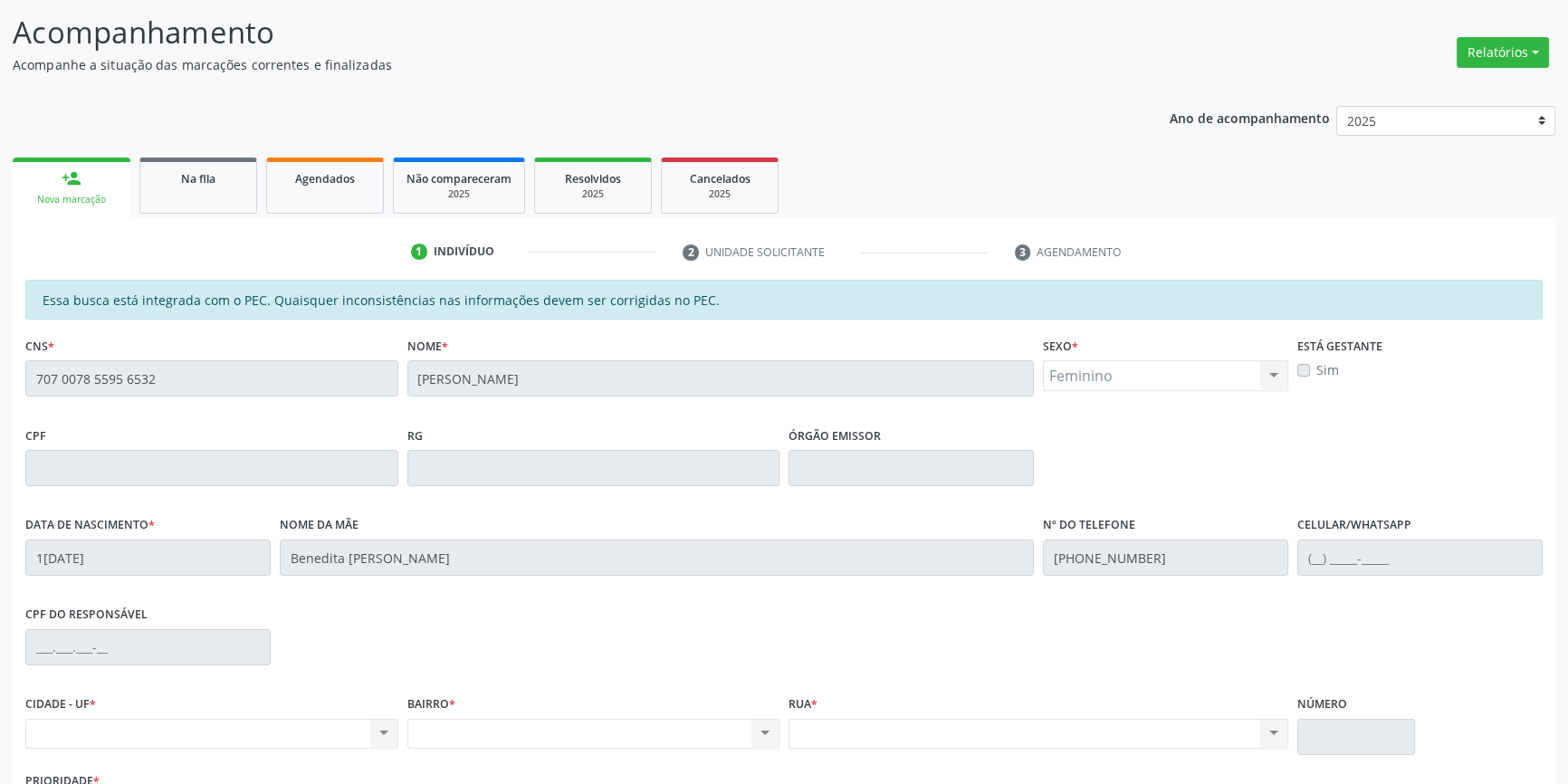
scroll to position [248, 0]
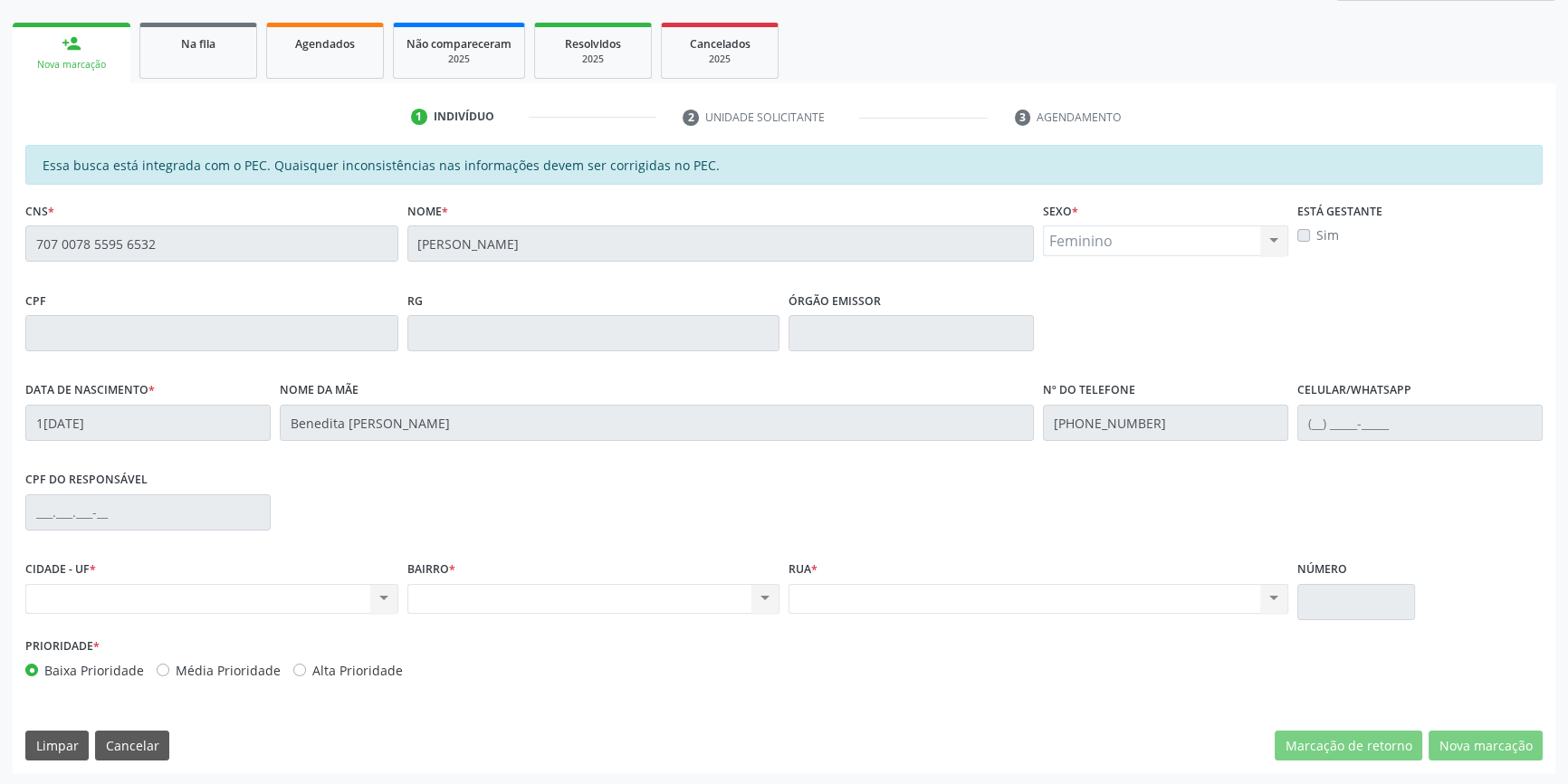
drag, startPoint x: 319, startPoint y: 263, endPoint x: 0, endPoint y: 245, distance: 319.5
click at [0, 245] on div "Acompanhamento Acompanhe a situação das marcações correntes e finalizadas Relat…" at bounding box center [784, 319] width 1568 height 934
click at [238, 69] on link "Na fila" at bounding box center [199, 50] width 118 height 56
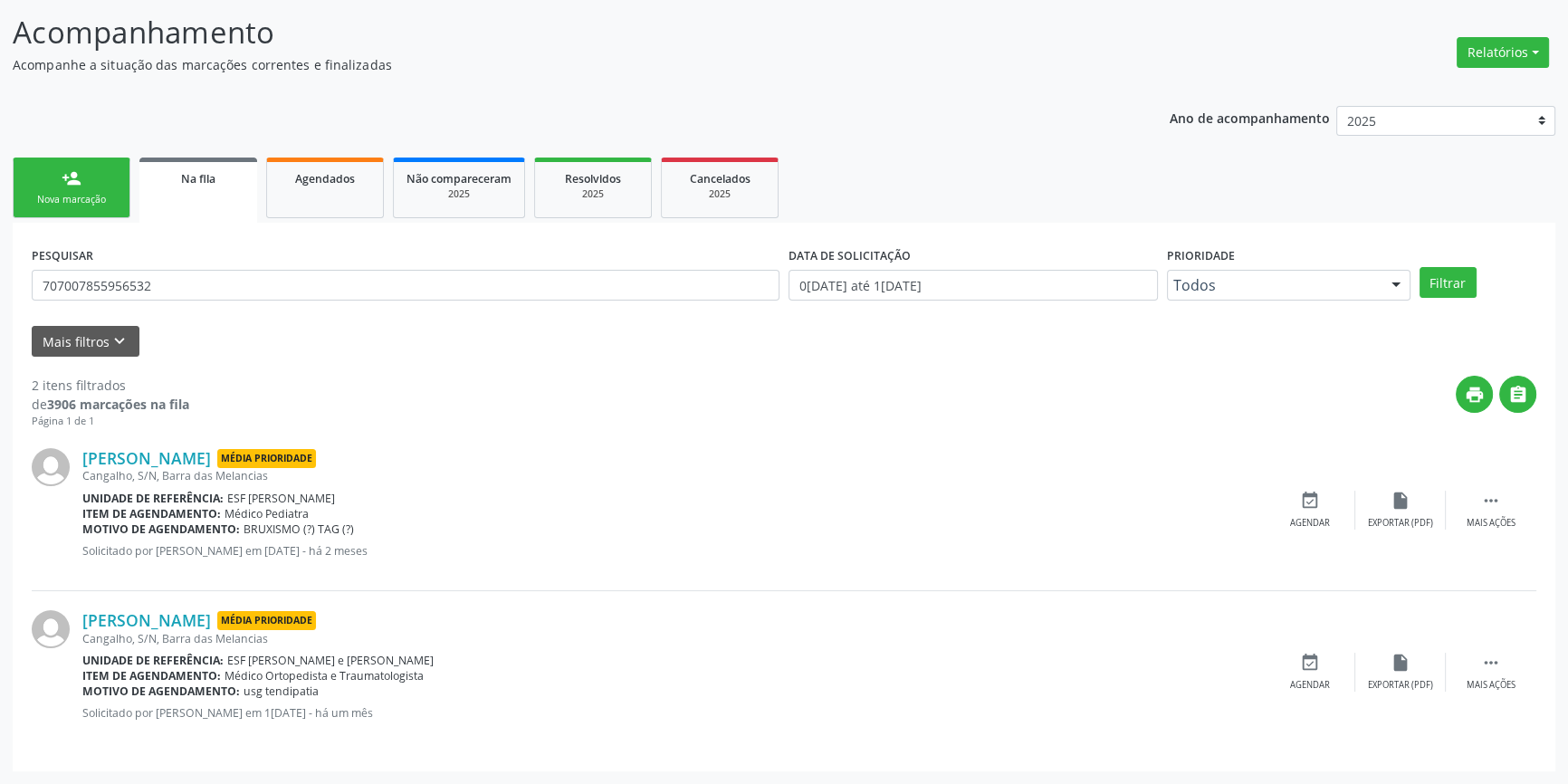
scroll to position [0, 0]
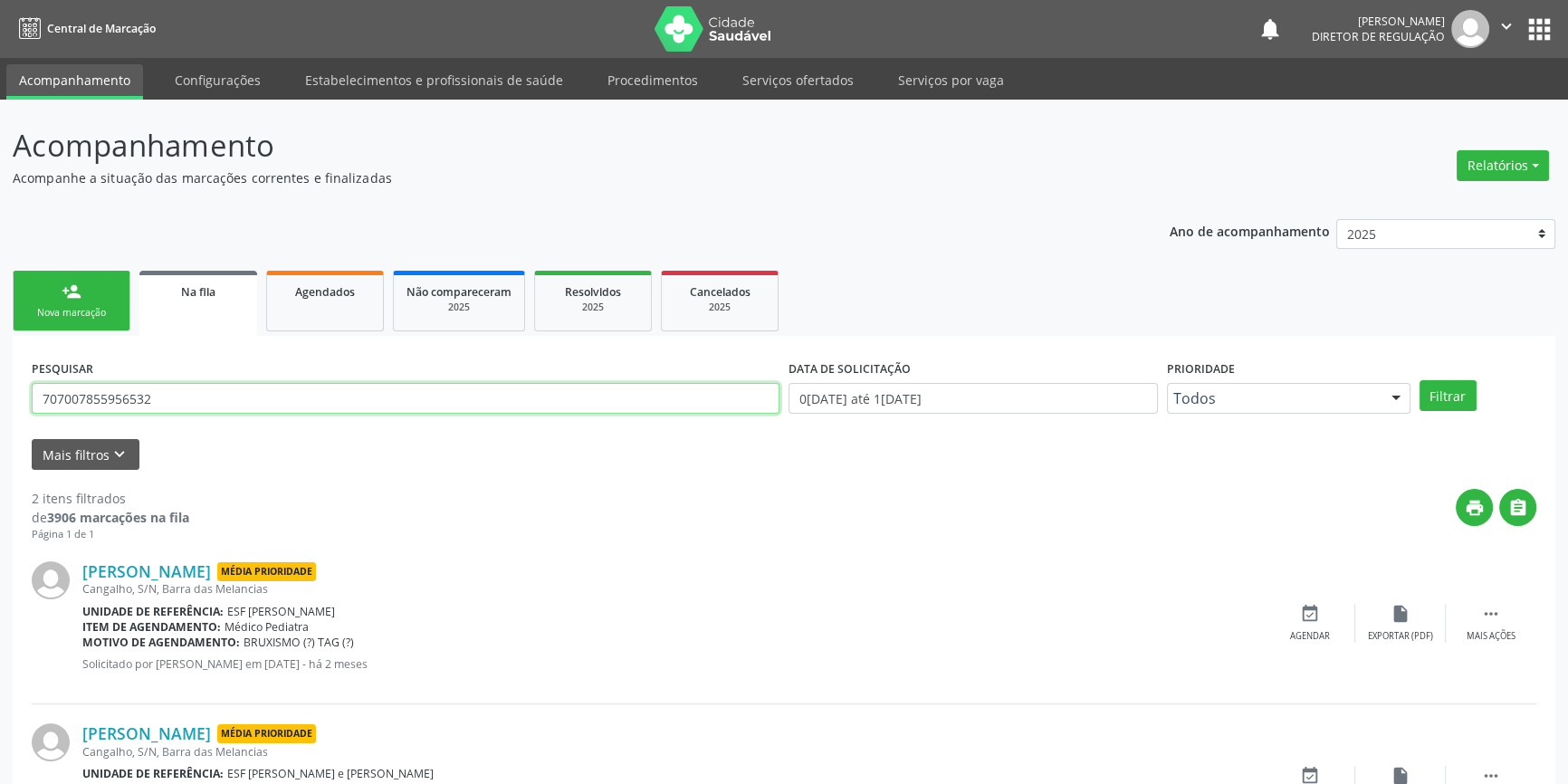
drag, startPoint x: 181, startPoint y: 398, endPoint x: 0, endPoint y: 387, distance: 181.3
click at [0, 387] on div "Acompanhamento Acompanhe a situação das marcações correntes e finalizadas Relat…" at bounding box center [784, 499] width 1568 height 797
click at [1450, 398] on button "Filtrar" at bounding box center [1448, 396] width 57 height 30
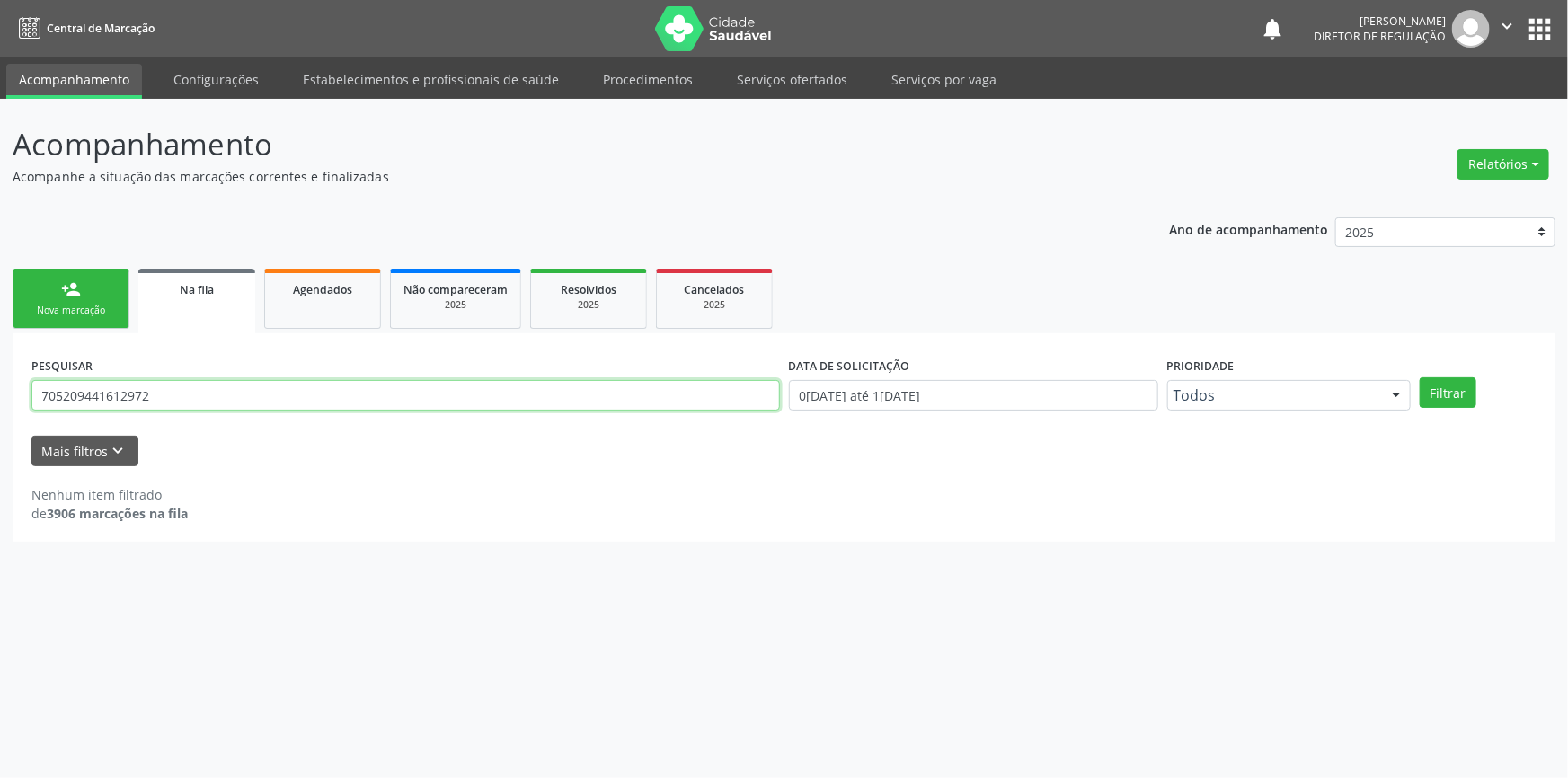
drag, startPoint x: 261, startPoint y: 397, endPoint x: 0, endPoint y: 394, distance: 261.0
click at [0, 397] on div "Acompanhamento Acompanhe a situação das marcações correntes e finalizadas Relat…" at bounding box center [784, 438] width 1568 height 679
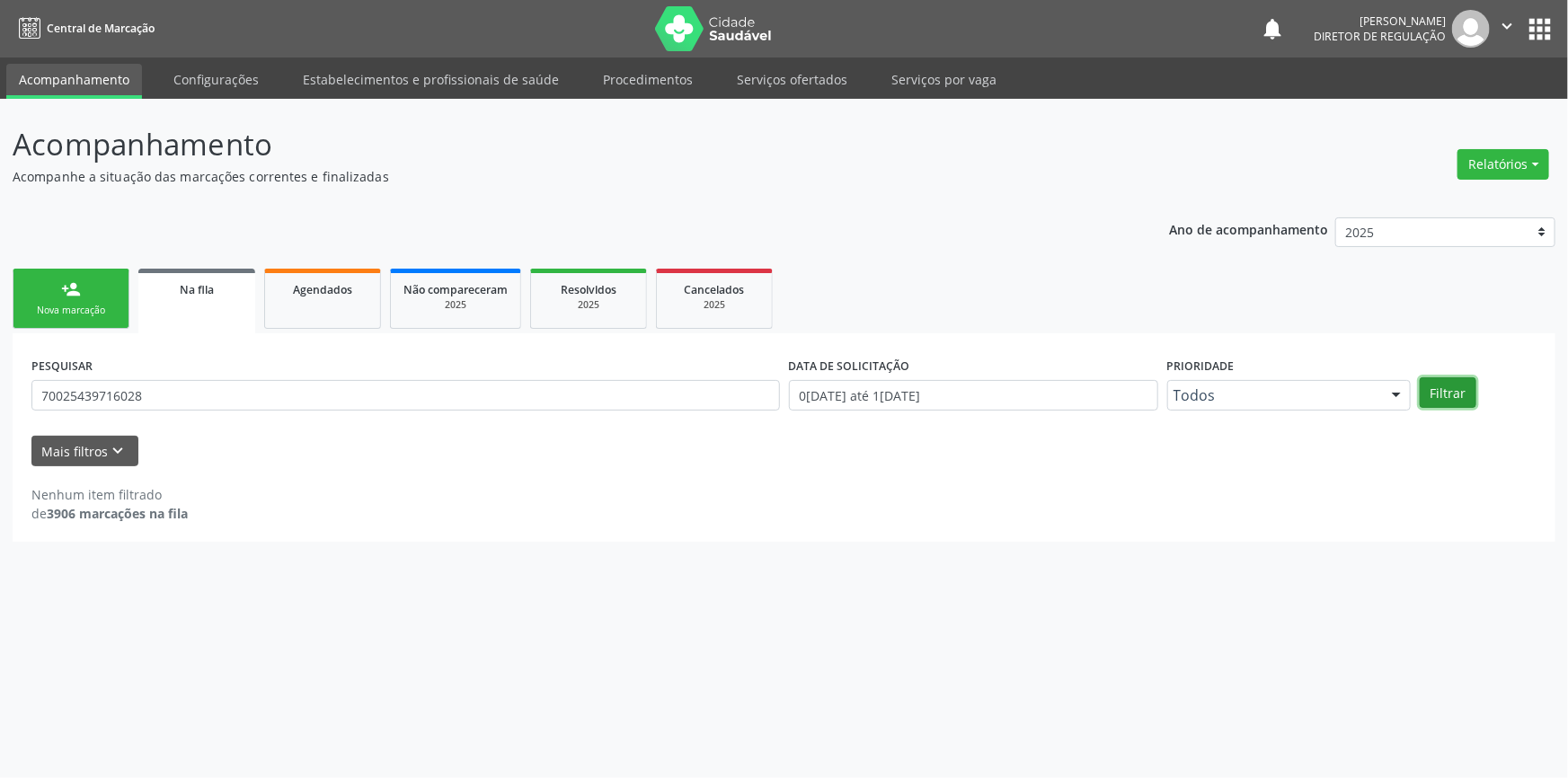
click at [1456, 395] on button "Filtrar" at bounding box center [1448, 393] width 57 height 30
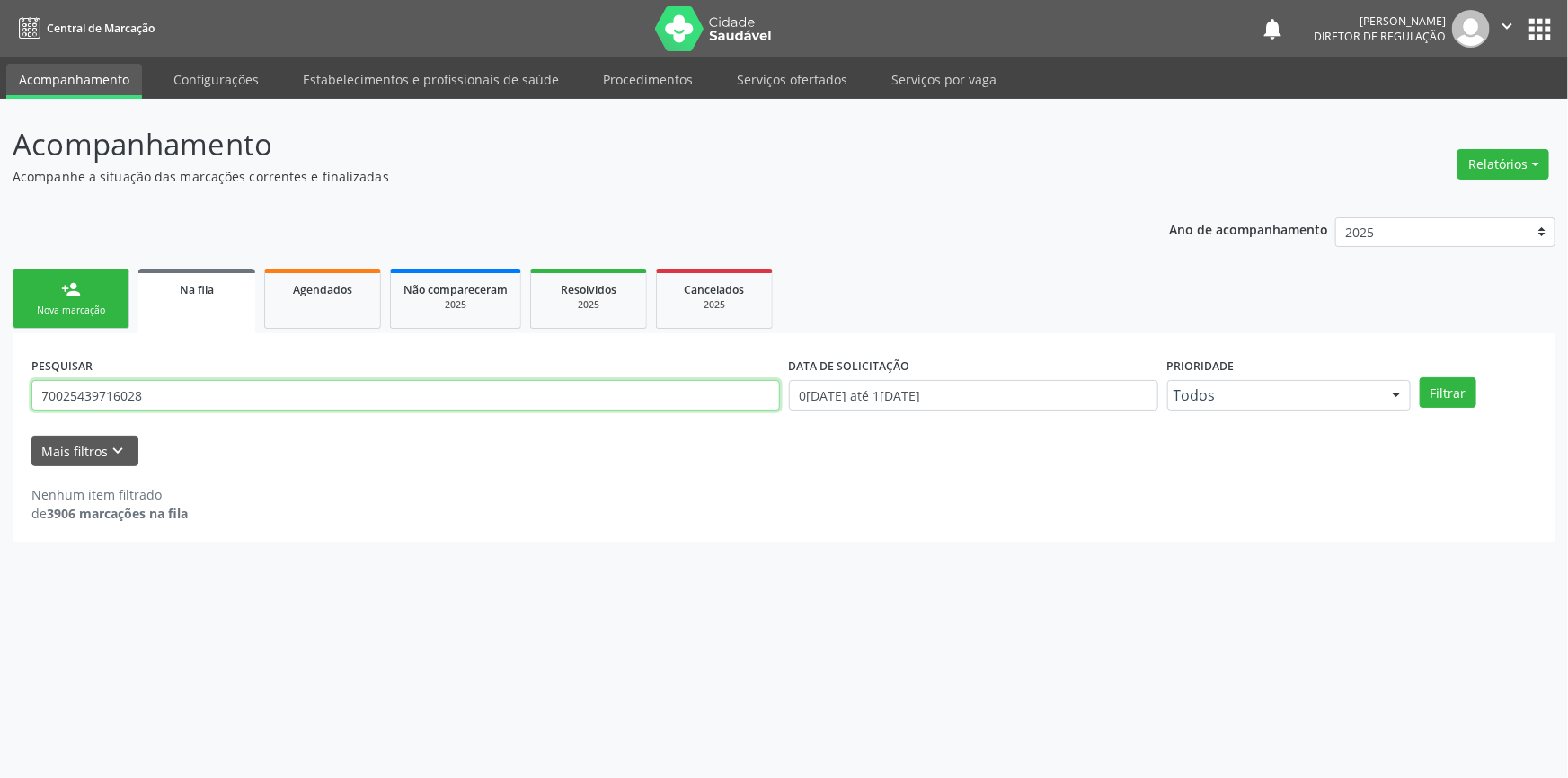
drag, startPoint x: 217, startPoint y: 407, endPoint x: 143, endPoint y: 413, distance: 74.2
click at [143, 413] on div "PESQUISAR 70025439716028" at bounding box center [406, 387] width 757 height 70
drag, startPoint x: 135, startPoint y: 397, endPoint x: 0, endPoint y: 339, distance: 146.9
click at [0, 360] on div "Acompanhamento Acompanhe a situação das marcações correntes e finalizadas Relat…" at bounding box center [784, 438] width 1568 height 679
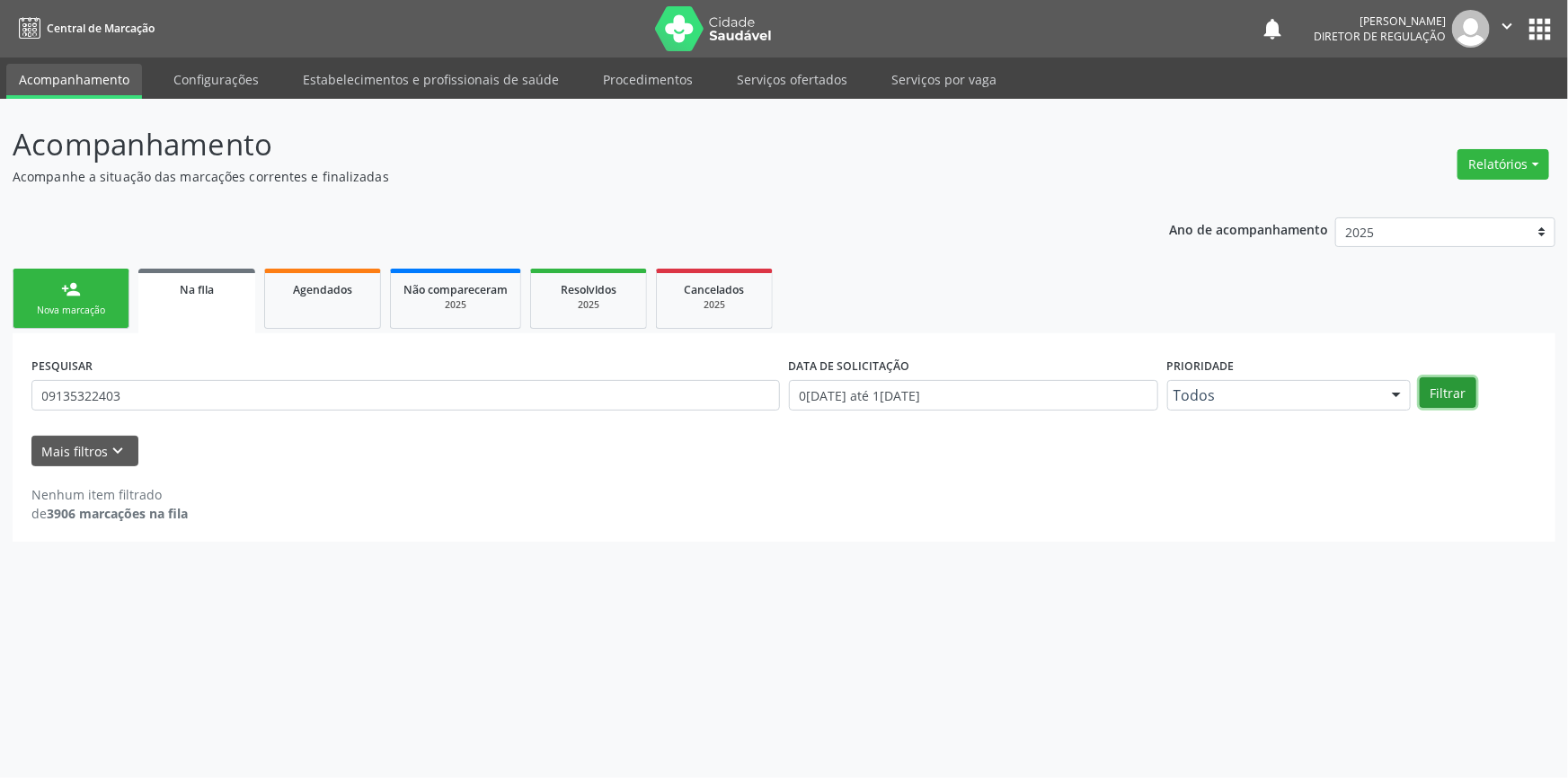
click at [1442, 390] on button "Filtrar" at bounding box center [1448, 393] width 57 height 30
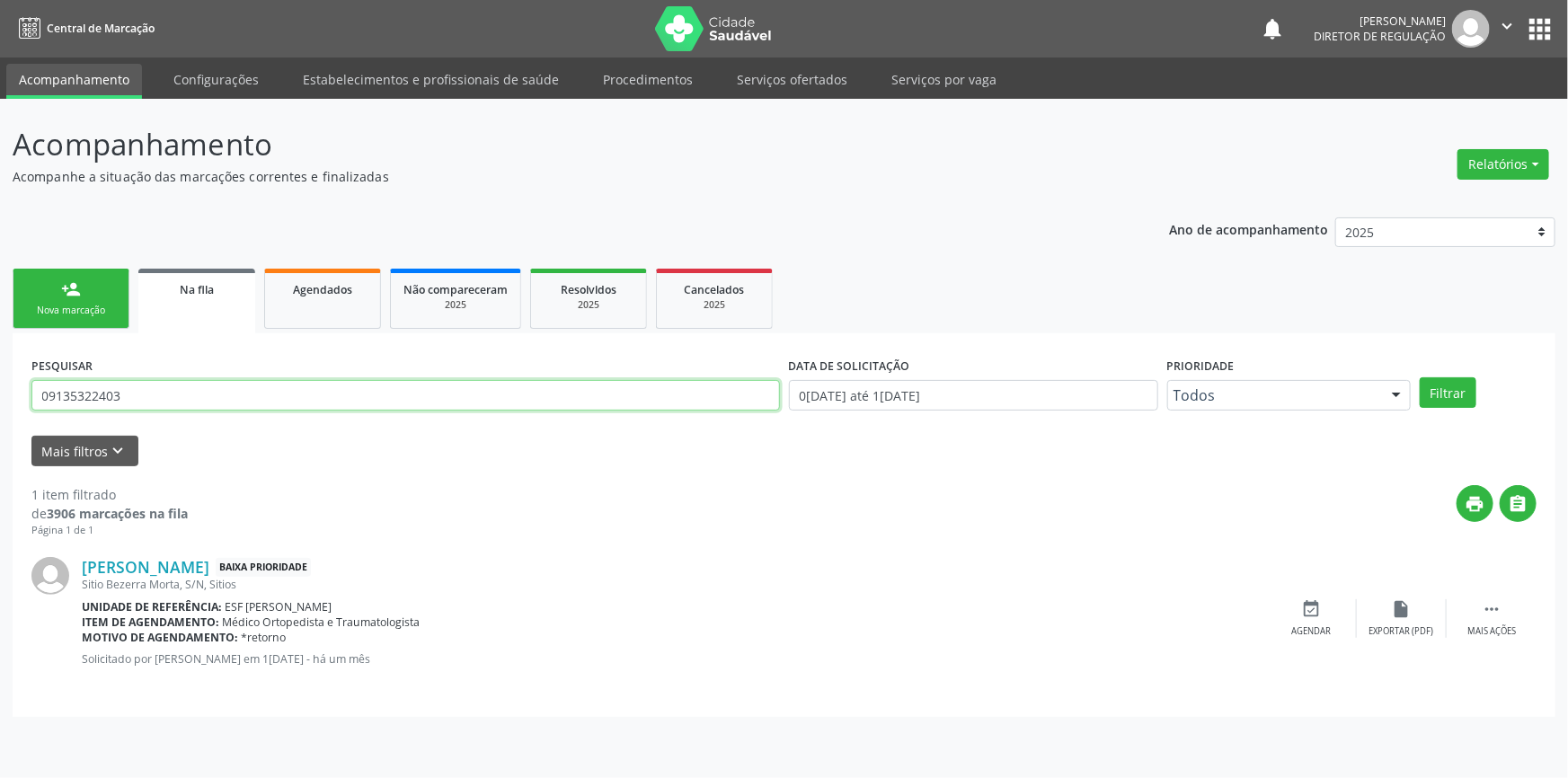
drag, startPoint x: 35, startPoint y: 390, endPoint x: 0, endPoint y: 390, distance: 35.0
click at [0, 390] on div "Acompanhamento Acompanhe a situação das marcações correntes e finalizadas Relat…" at bounding box center [784, 438] width 1568 height 679
type input "708001367370825"
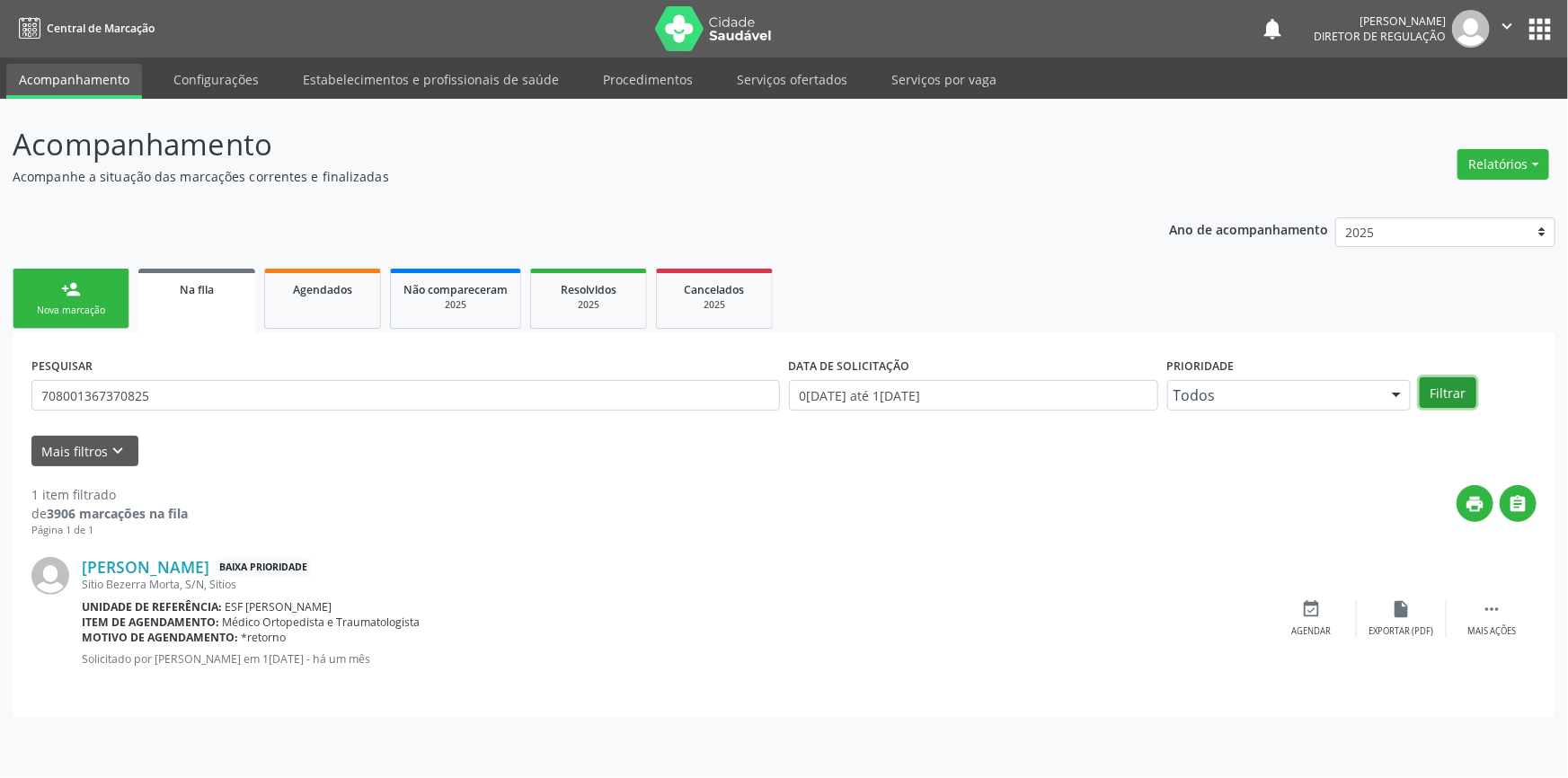
click at [1431, 399] on button "Filtrar" at bounding box center [1448, 393] width 57 height 30
click at [1329, 621] on div "event_available Agendar" at bounding box center [1311, 618] width 90 height 39
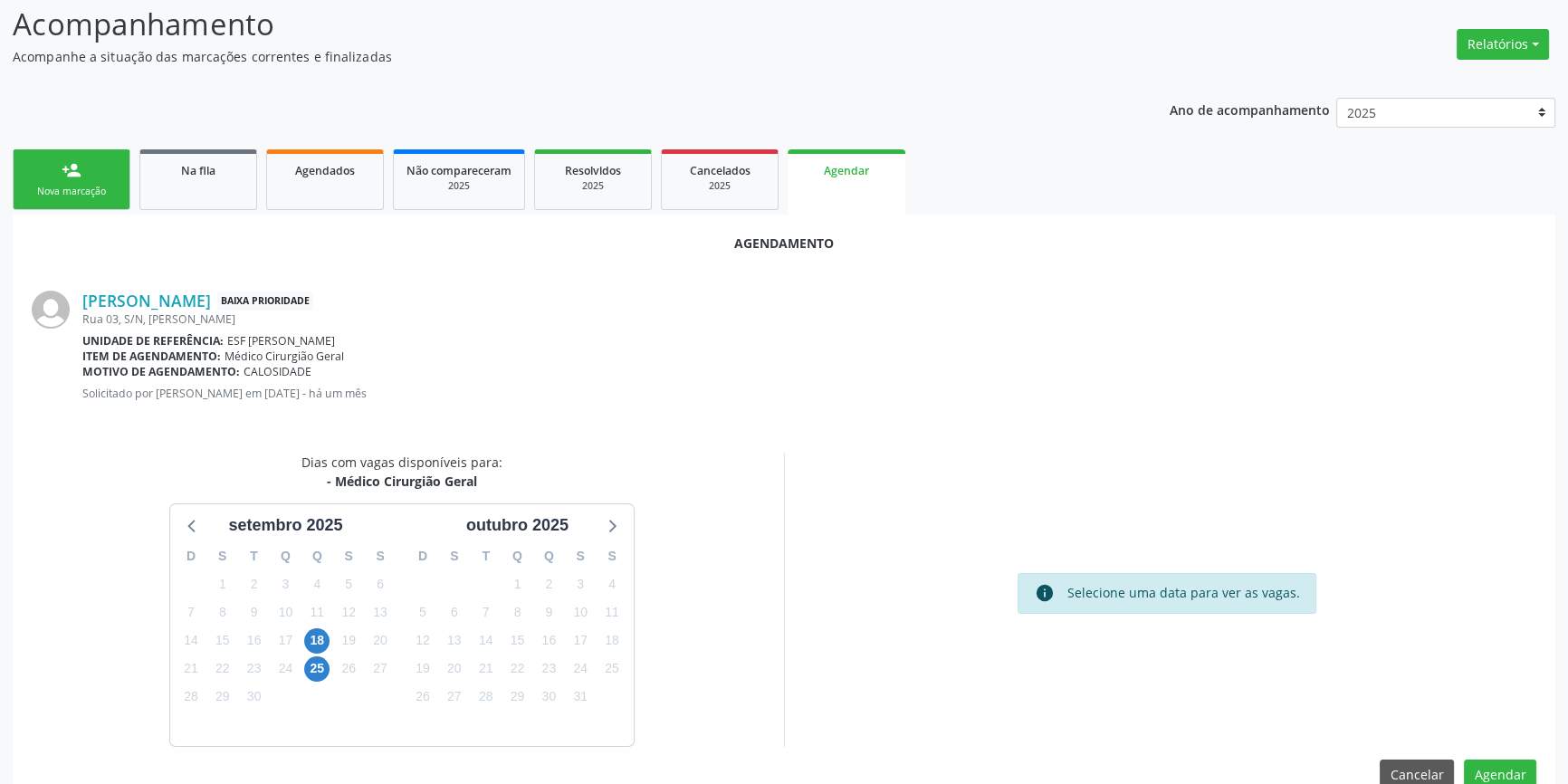
scroll to position [157, 0]
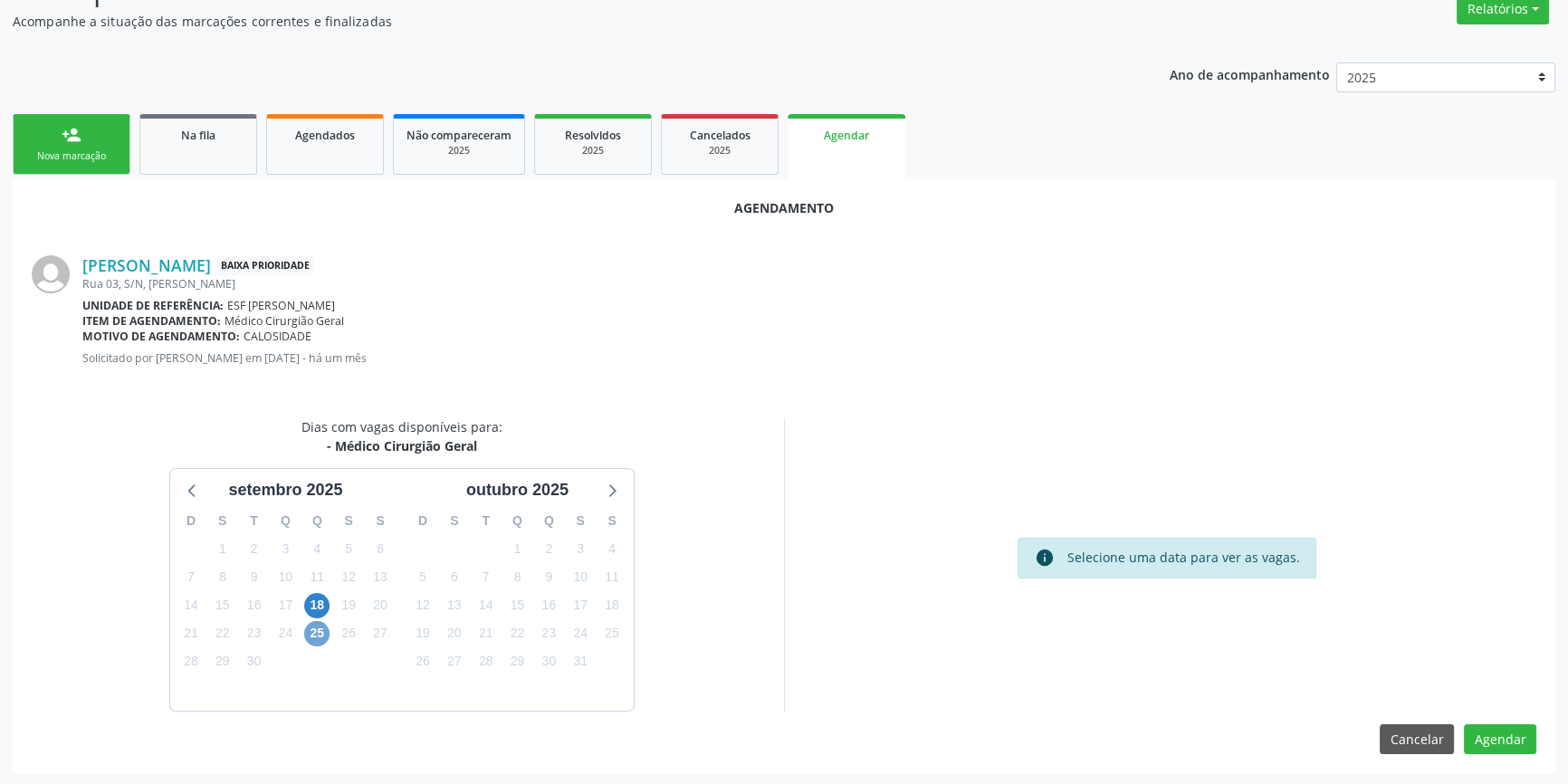
click at [320, 632] on span "25" at bounding box center [317, 634] width 26 height 26
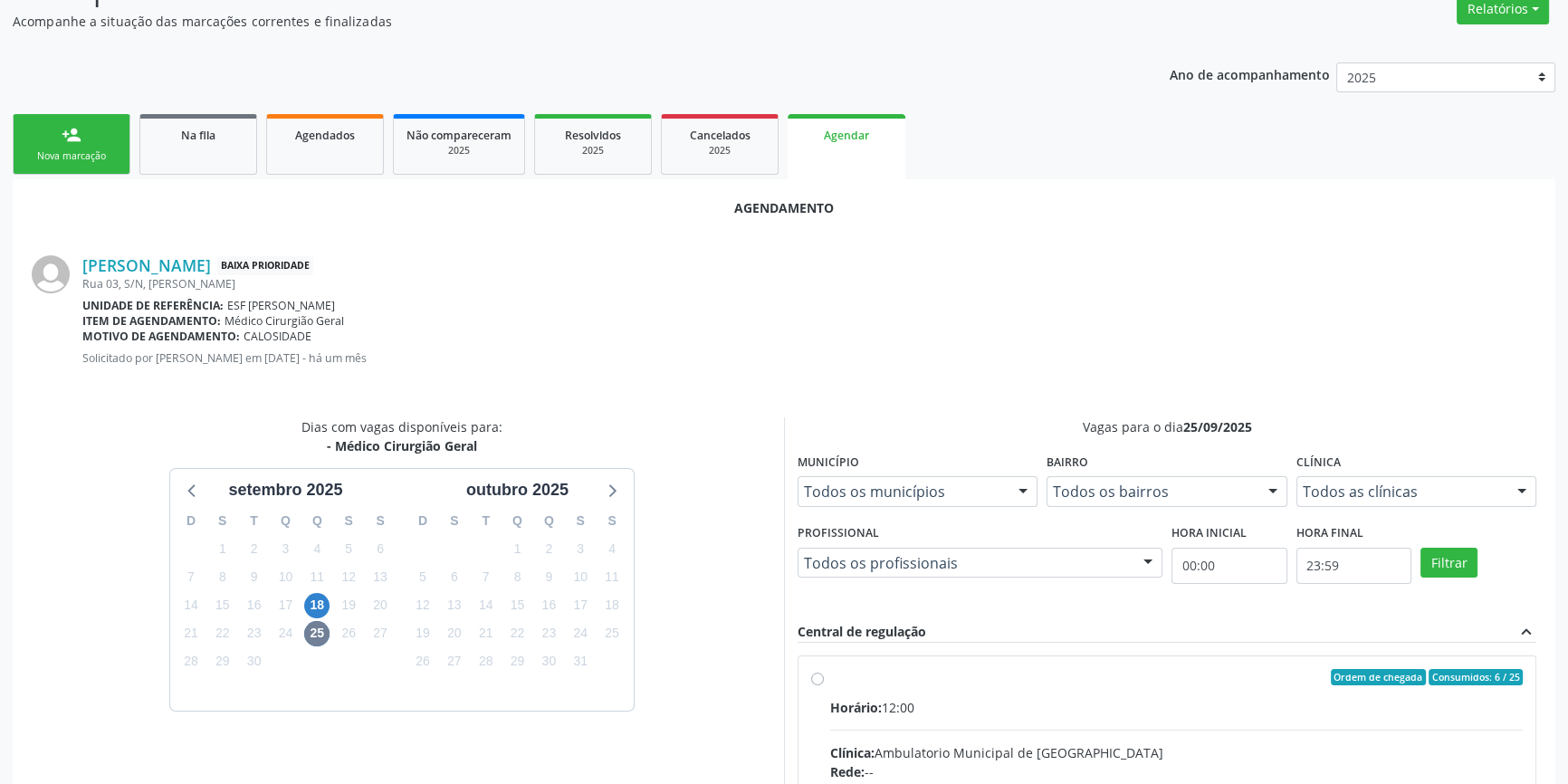
click at [824, 685] on input "Ordem de chegada Consumidos: 6 / 25 Horário: 12:00 Clínica: Ambulatorio Municip…" at bounding box center [817, 676] width 12 height 16
radio input "true"
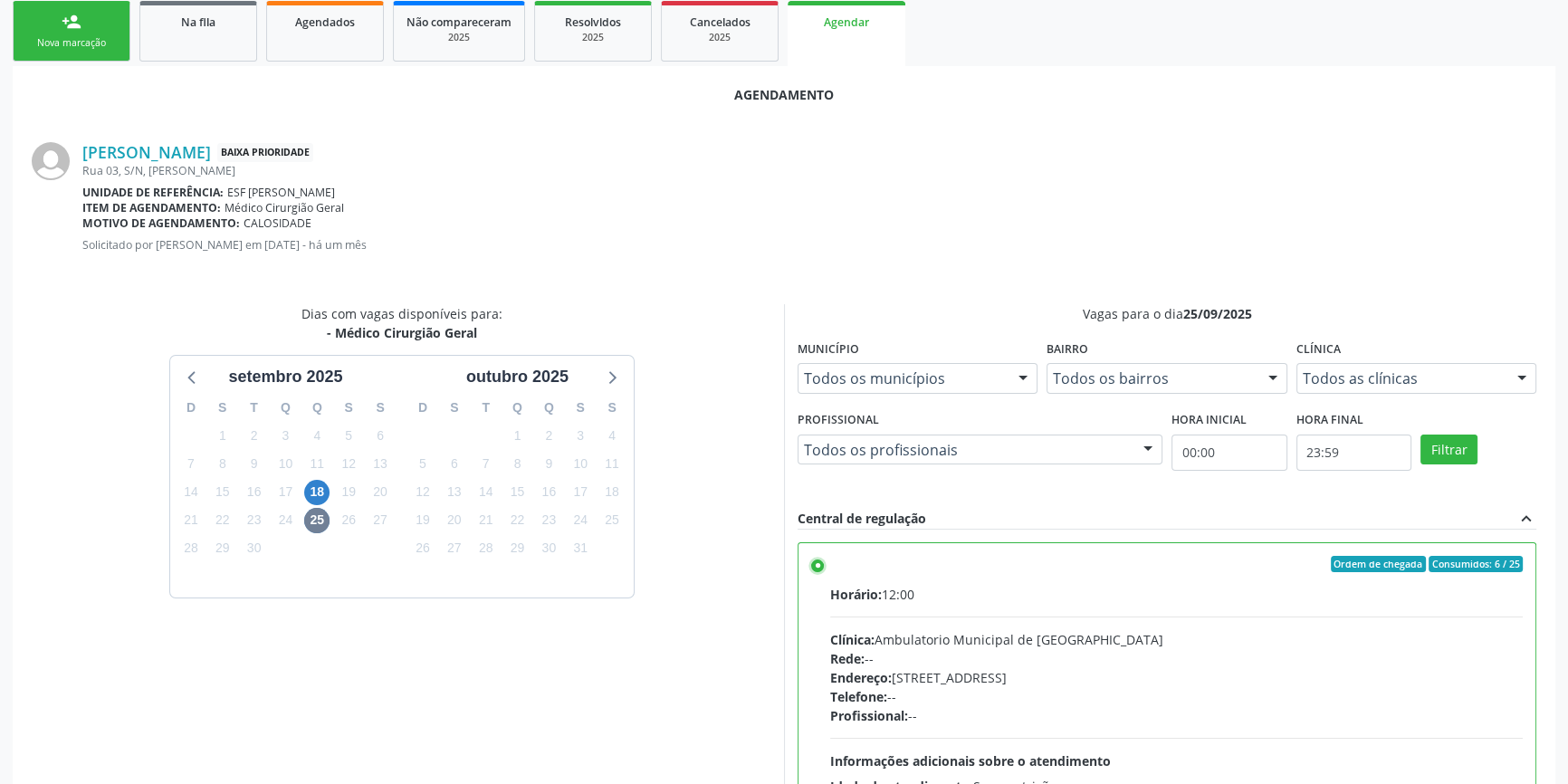
scroll to position [451, 0]
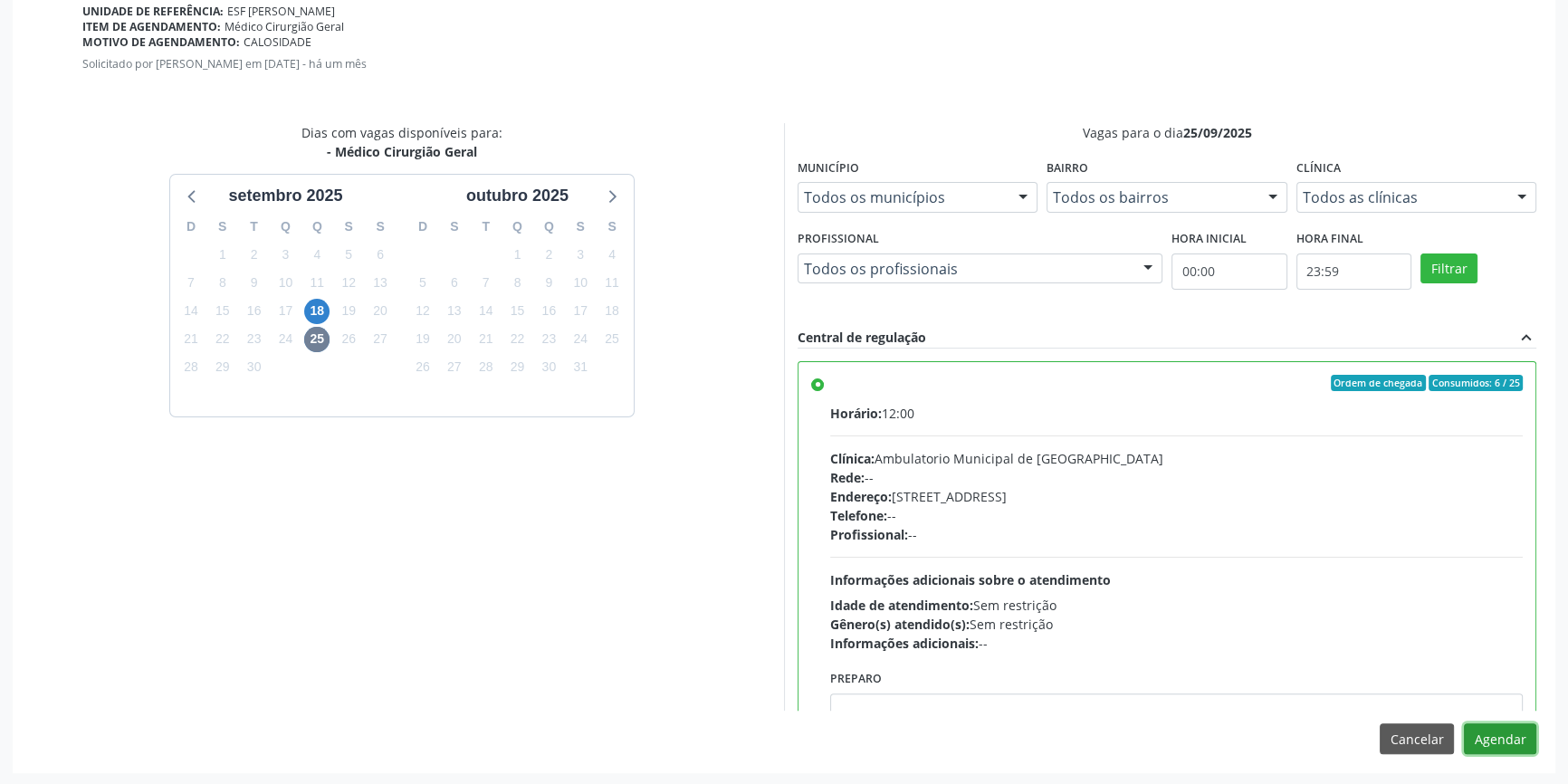
click at [1467, 732] on button "Agendar" at bounding box center [1500, 738] width 72 height 30
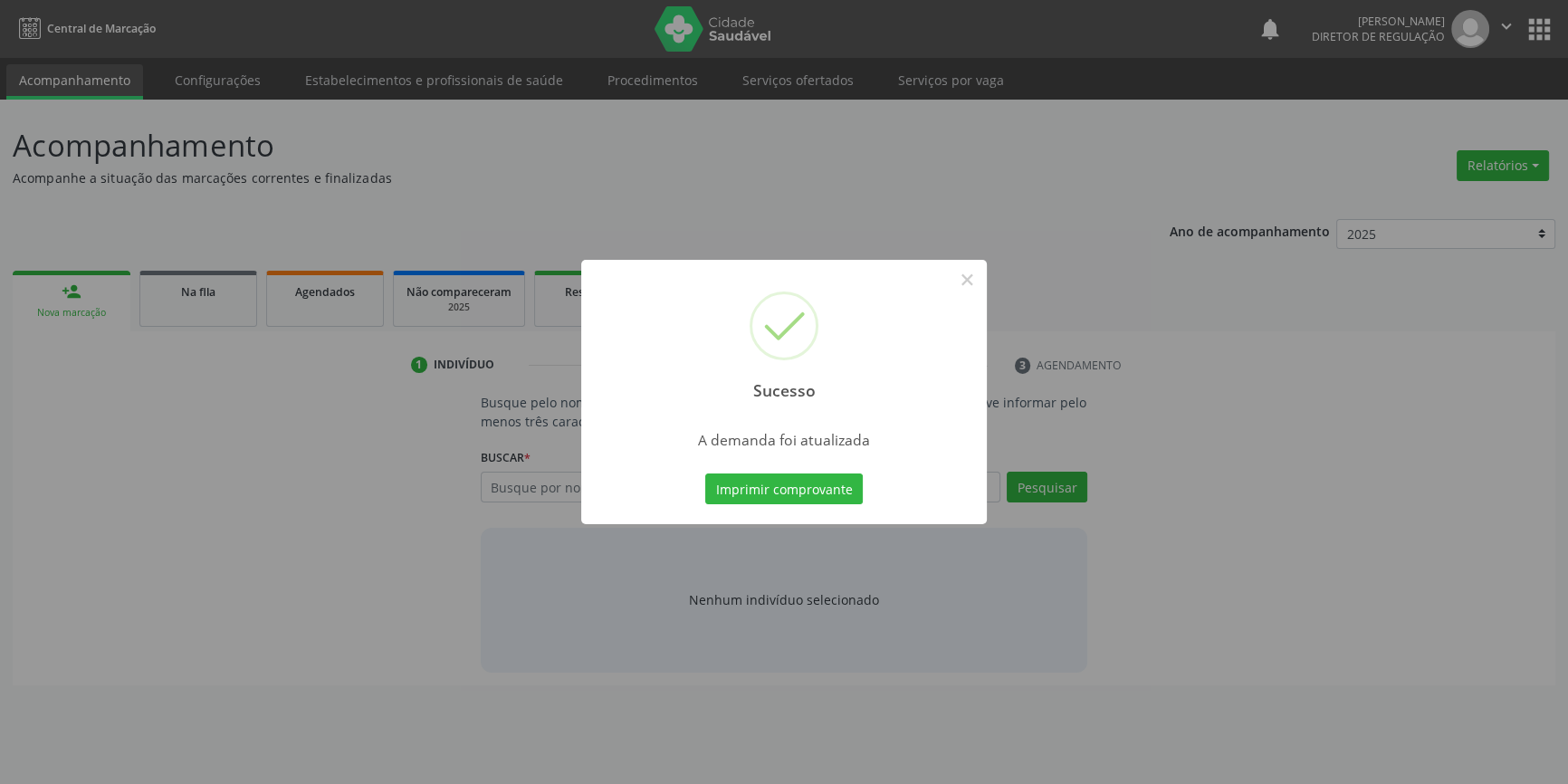
scroll to position [0, 0]
click at [827, 500] on button "Imprimir comprovante" at bounding box center [791, 489] width 158 height 30
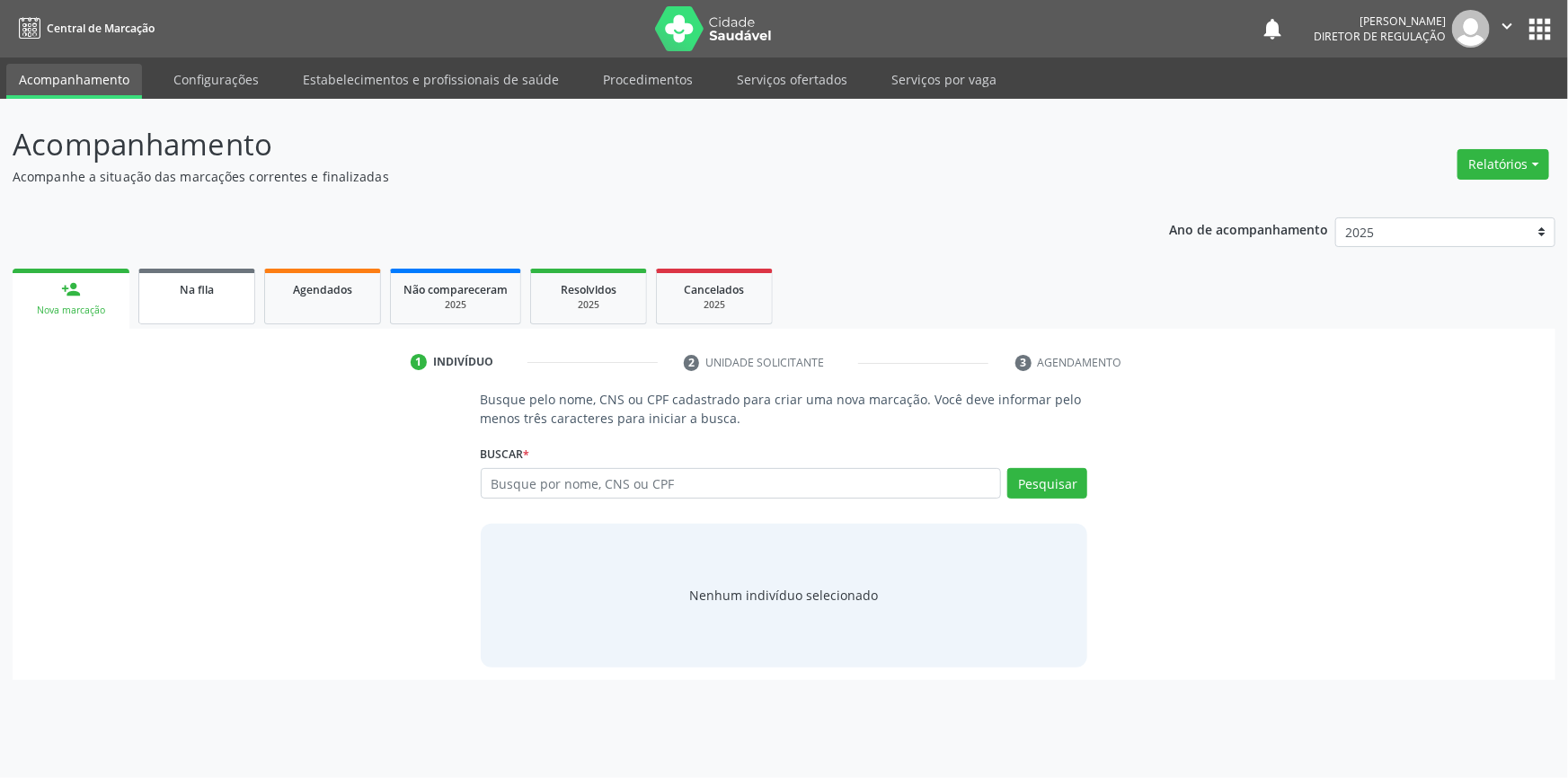
click at [196, 307] on link "Na fila" at bounding box center [197, 296] width 117 height 56
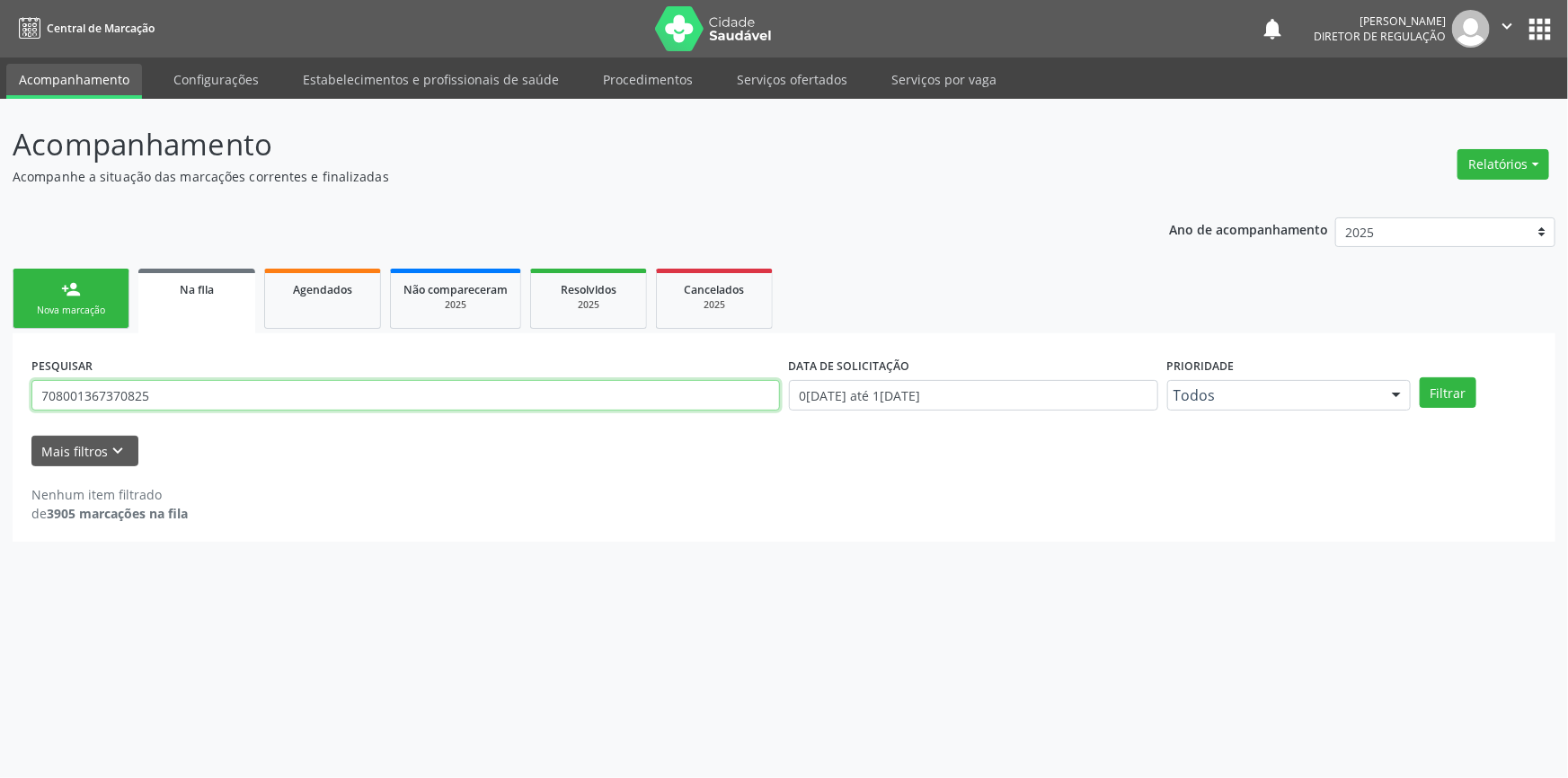
drag, startPoint x: 211, startPoint y: 403, endPoint x: 0, endPoint y: 383, distance: 211.9
click at [0, 383] on div "Acompanhamento Acompanhe a situação das marcações correntes e finalizadas Relat…" at bounding box center [784, 438] width 1568 height 679
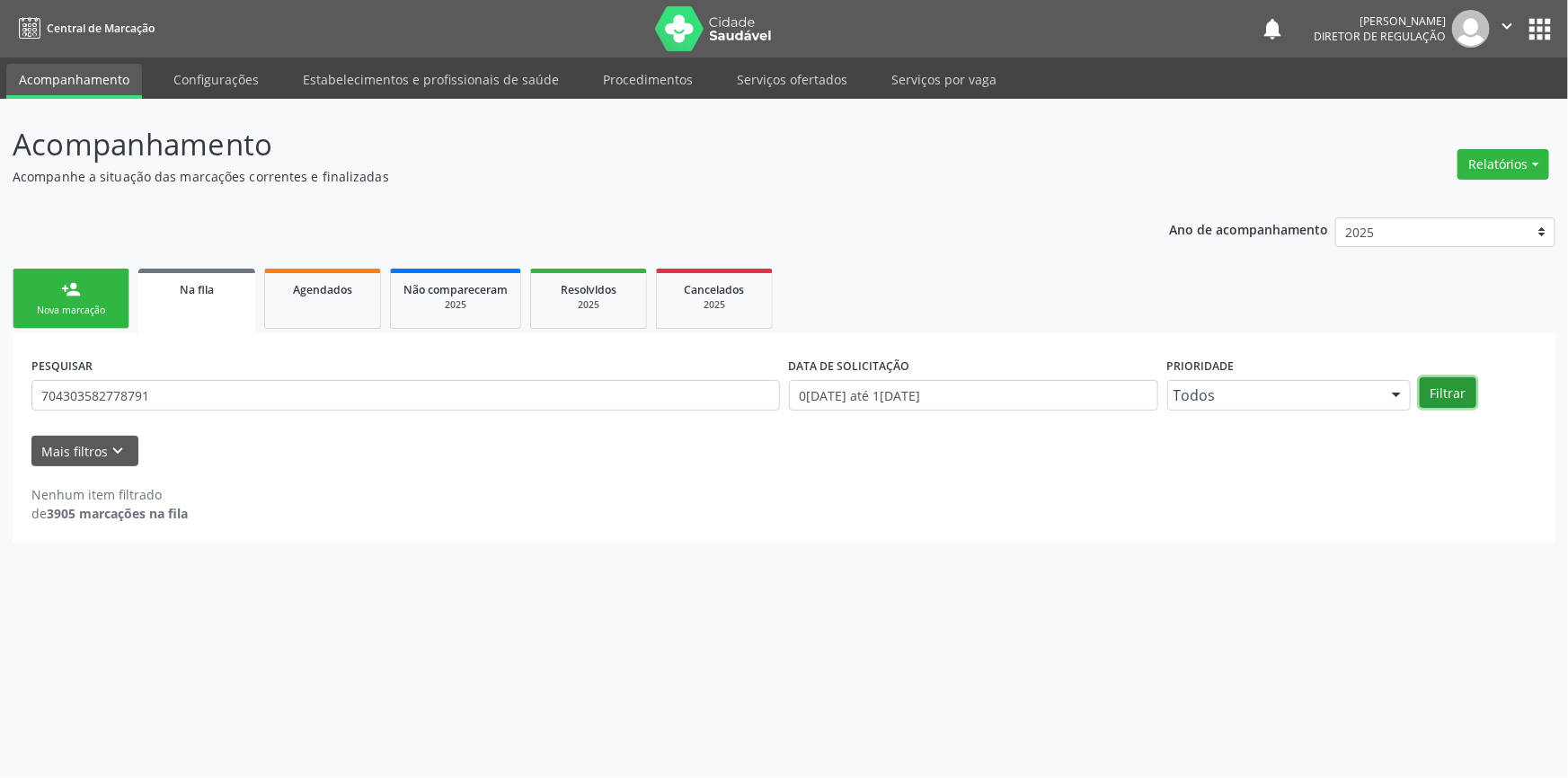
click at [1444, 388] on button "Filtrar" at bounding box center [1448, 393] width 57 height 30
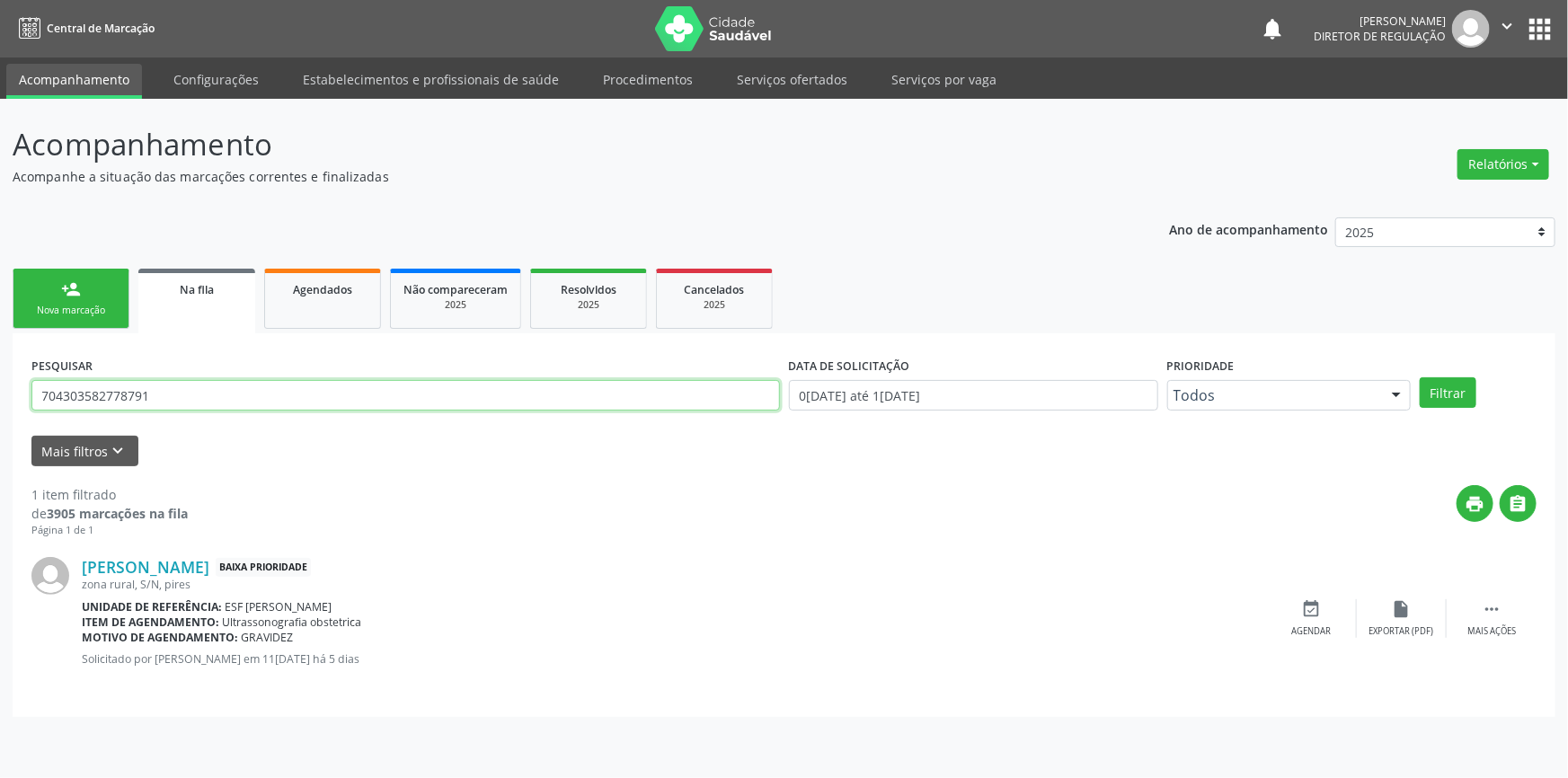
drag, startPoint x: 79, startPoint y: 385, endPoint x: 0, endPoint y: 380, distance: 79.2
click at [0, 380] on div "Acompanhamento Acompanhe a situação das marcações correntes e finalizadas Relat…" at bounding box center [784, 438] width 1568 height 679
type input "700902981975192"
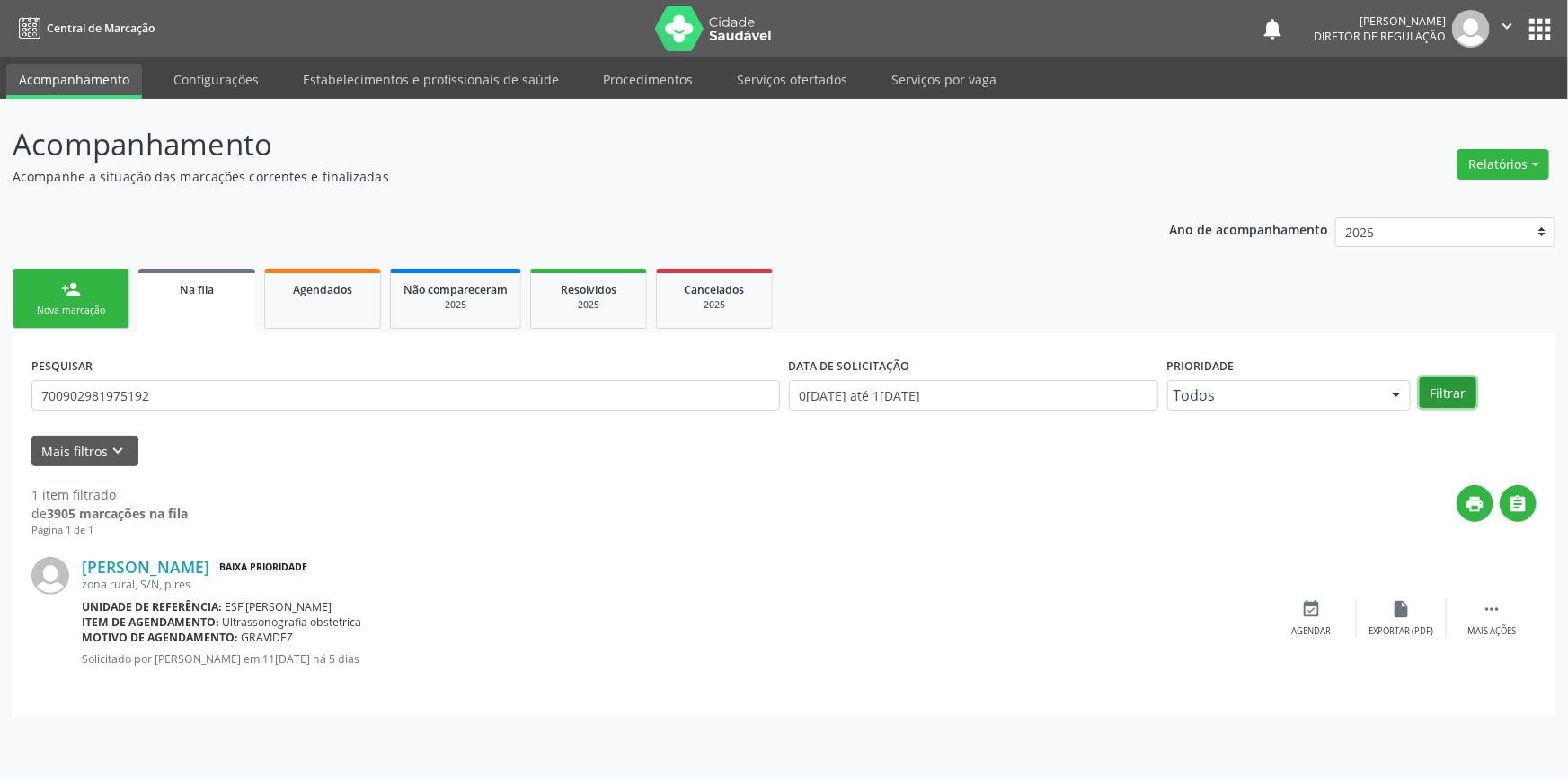
click at [1453, 398] on button "Filtrar" at bounding box center [1448, 393] width 57 height 30
click at [1474, 610] on div " Mais ações" at bounding box center [1491, 618] width 90 height 39
click at [1405, 614] on icon "edit" at bounding box center [1401, 609] width 20 height 20
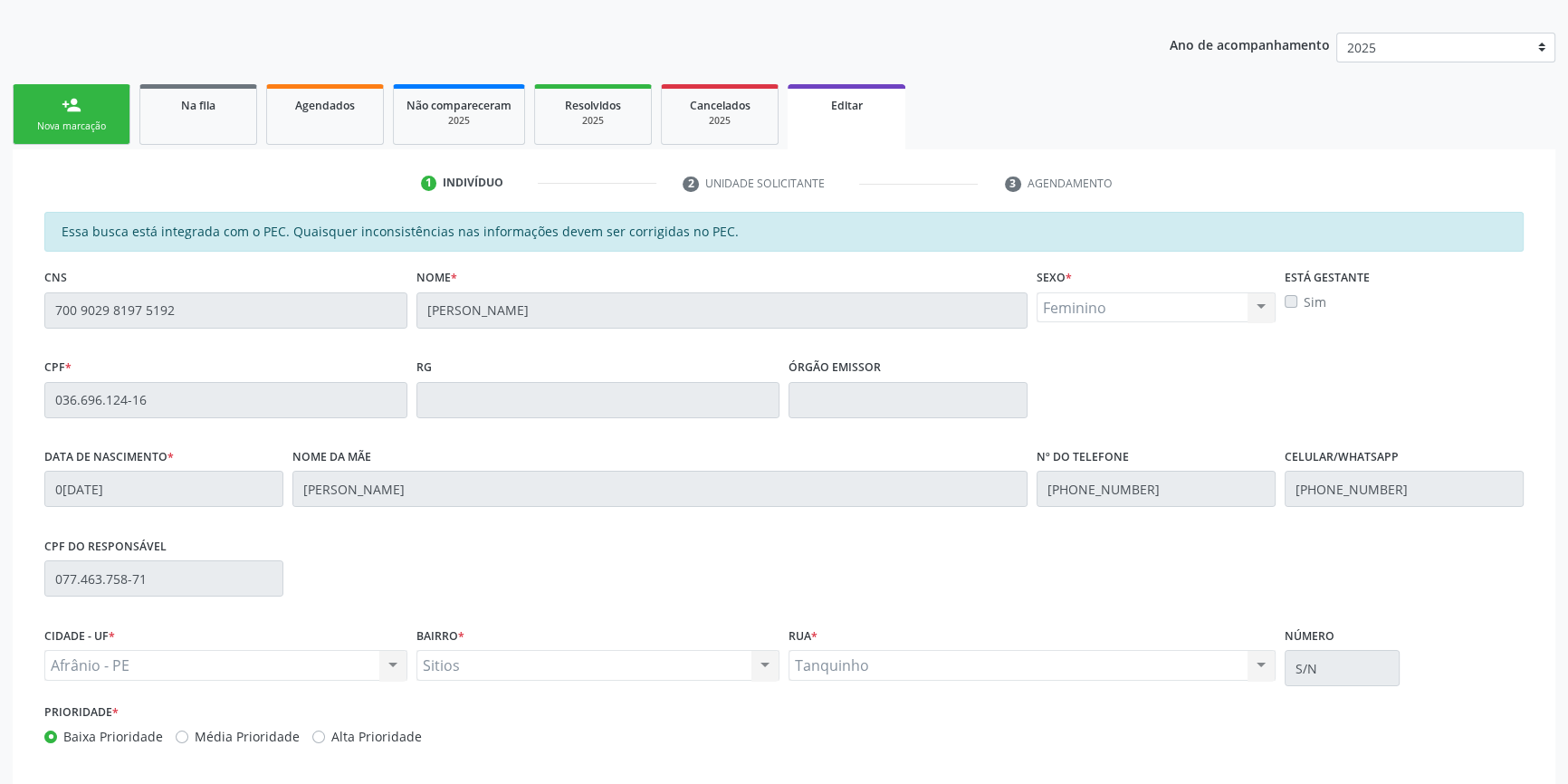
scroll to position [271, 0]
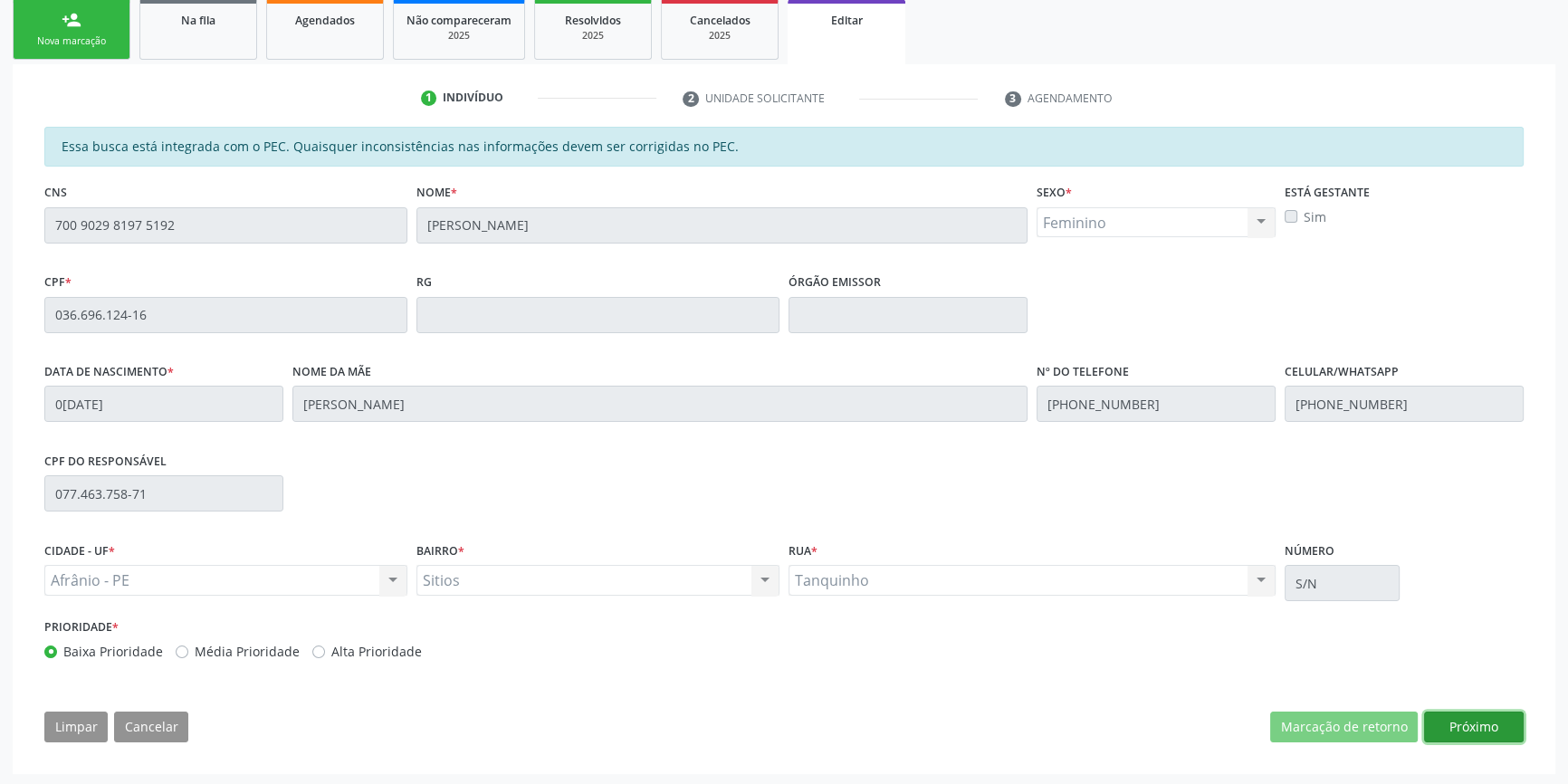
click at [1468, 724] on button "Próximo" at bounding box center [1474, 727] width 100 height 30
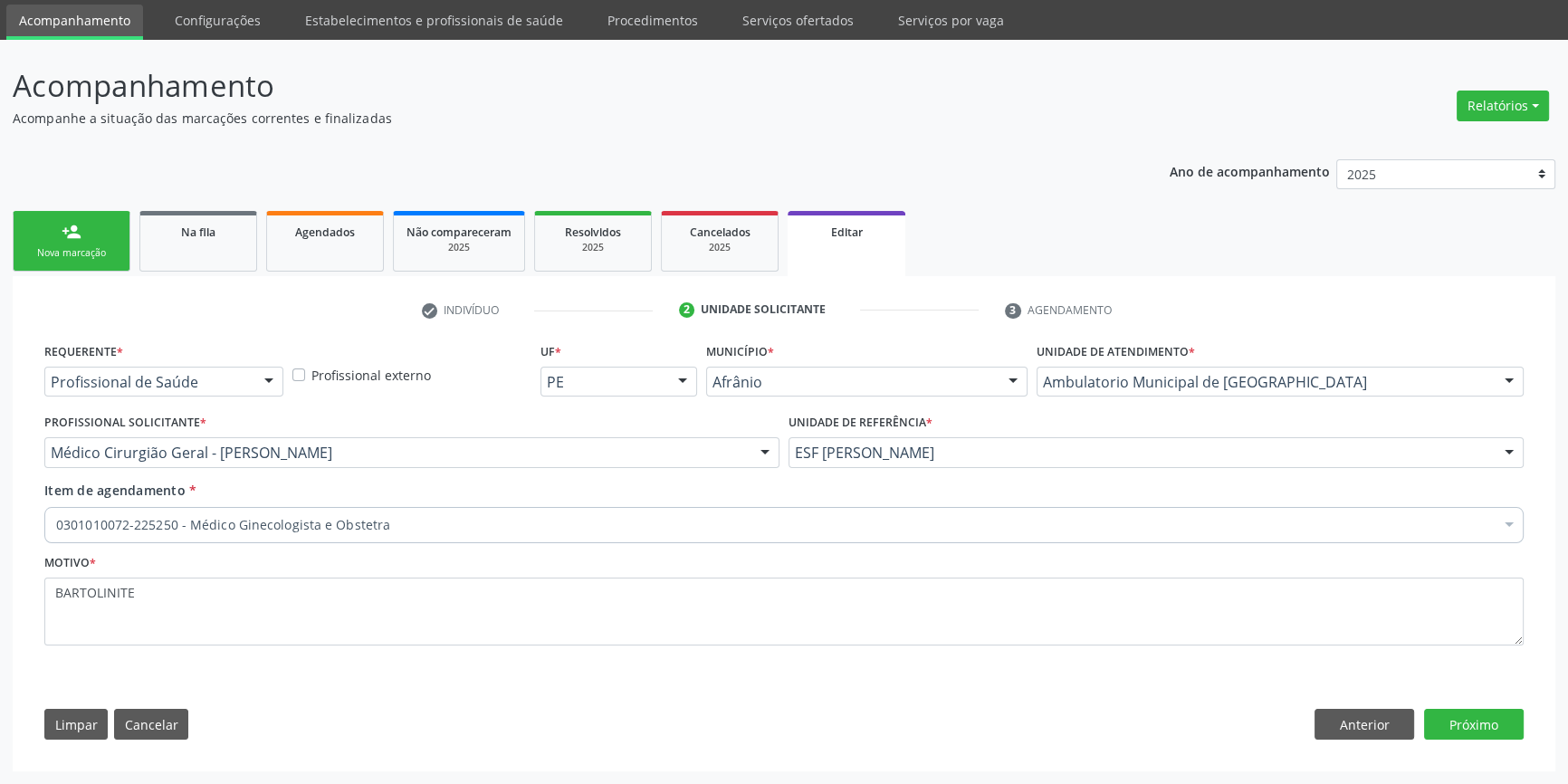
scroll to position [58, 0]
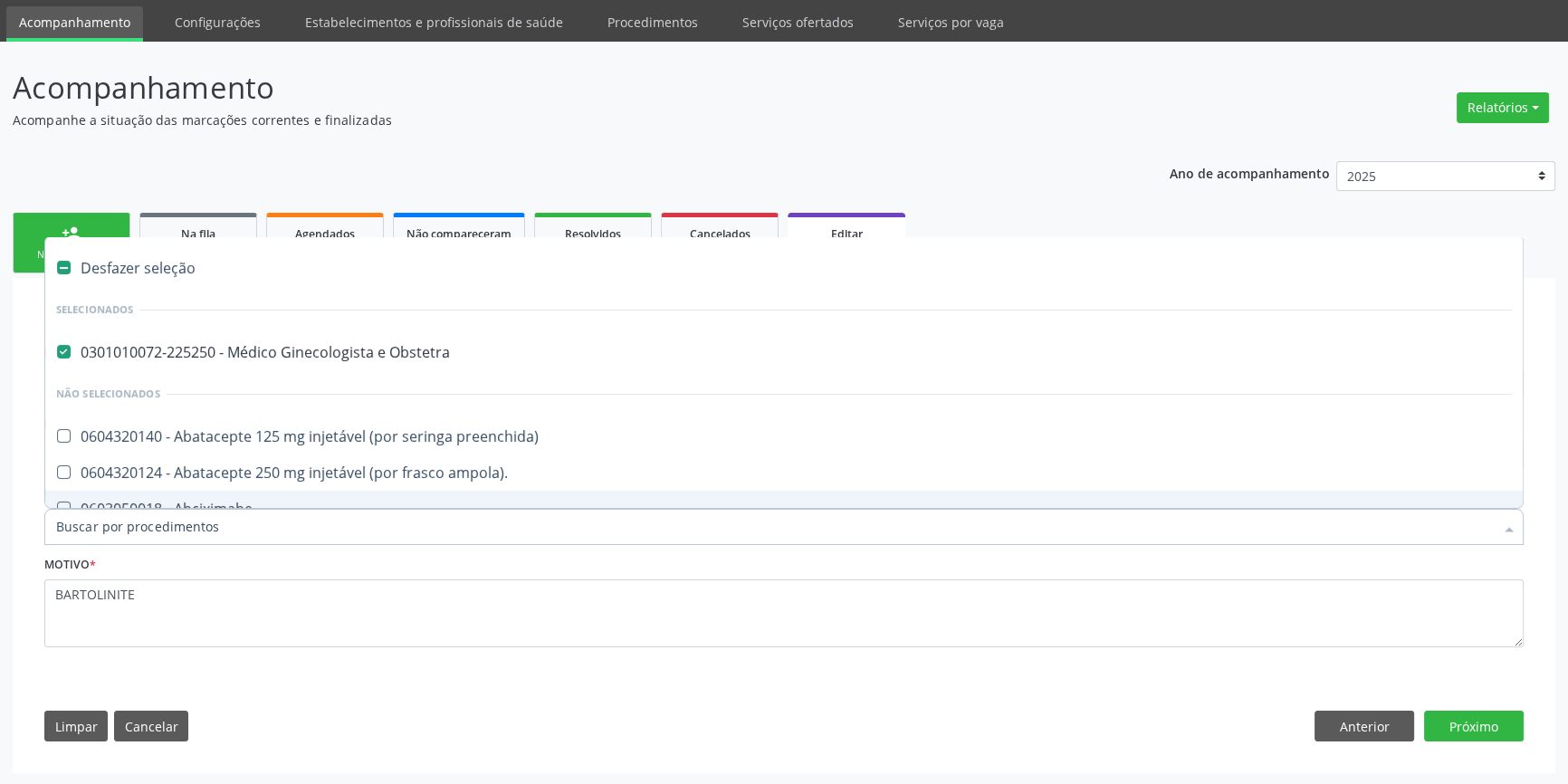
click at [270, 355] on div "0301010072-225250 - Médico Ginecologista e Obstetra" at bounding box center [784, 352] width 1456 height 14
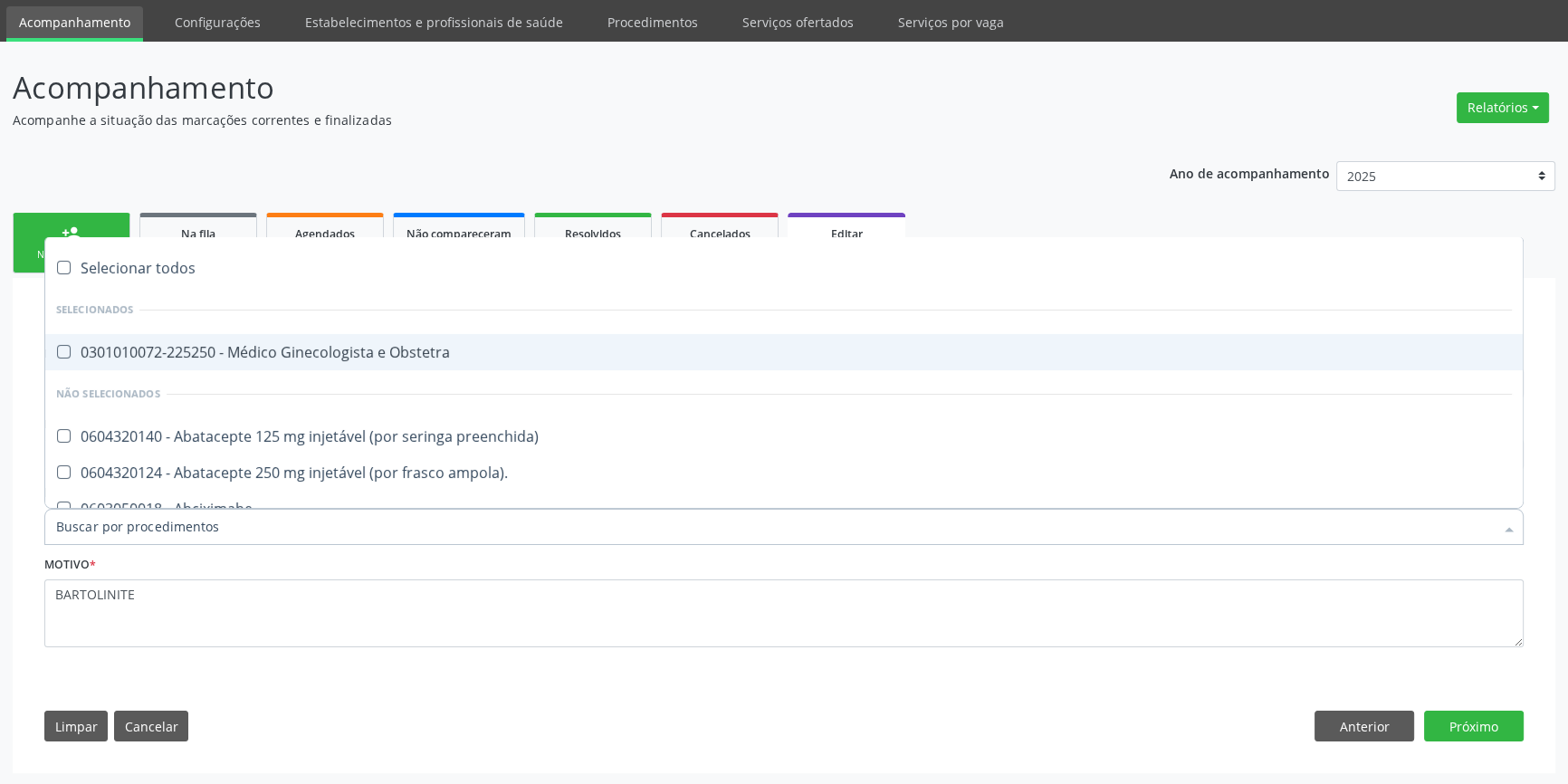
checkbox Obstetra "false"
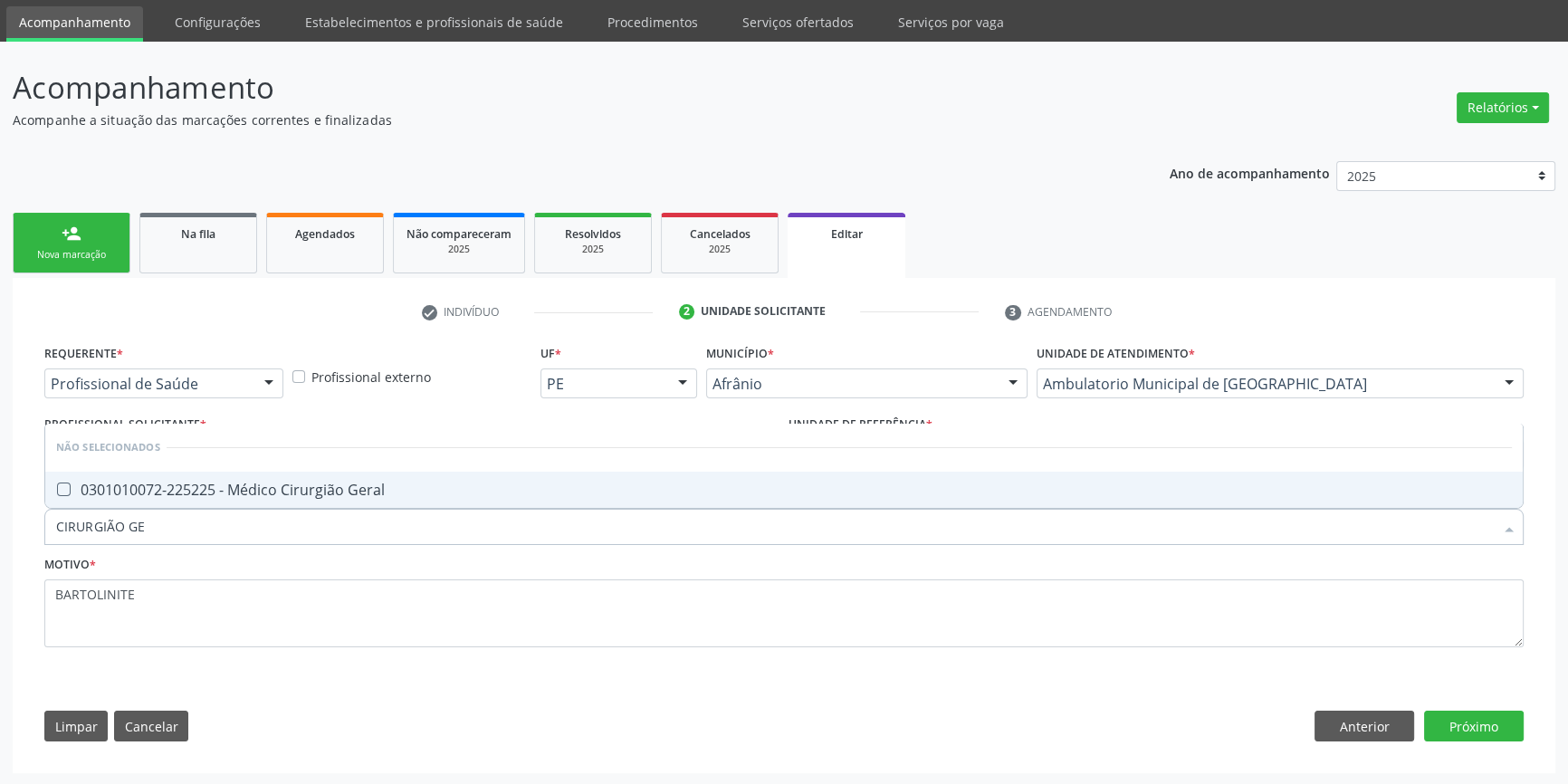
type input "CIRURGIÃO GER"
click at [272, 488] on div "0301010072-225225 - Médico Cirurgião Geral" at bounding box center [784, 489] width 1456 height 14
checkbox Geral "true"
click at [1452, 715] on button "Próximo" at bounding box center [1474, 726] width 100 height 30
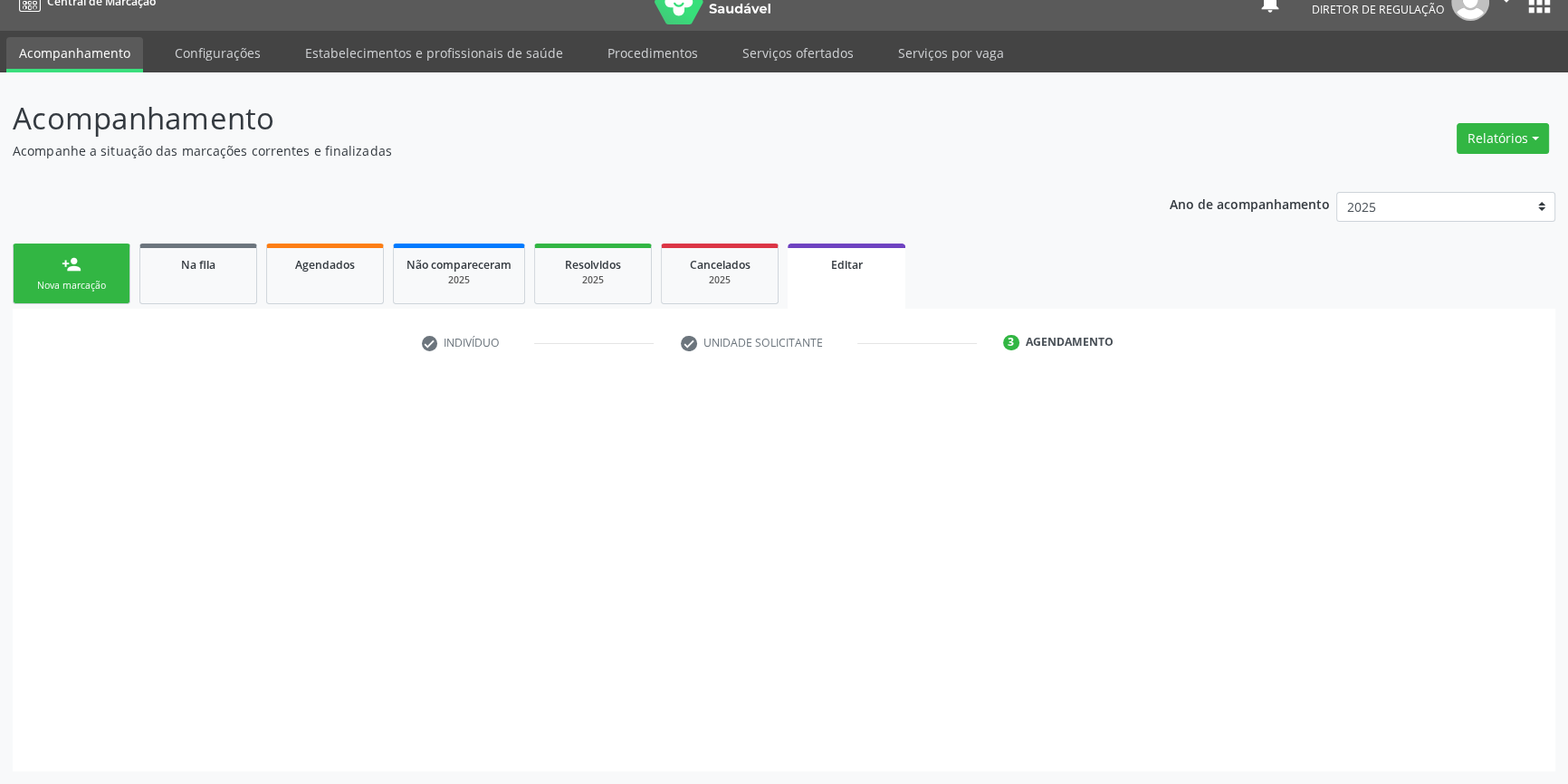
scroll to position [27, 0]
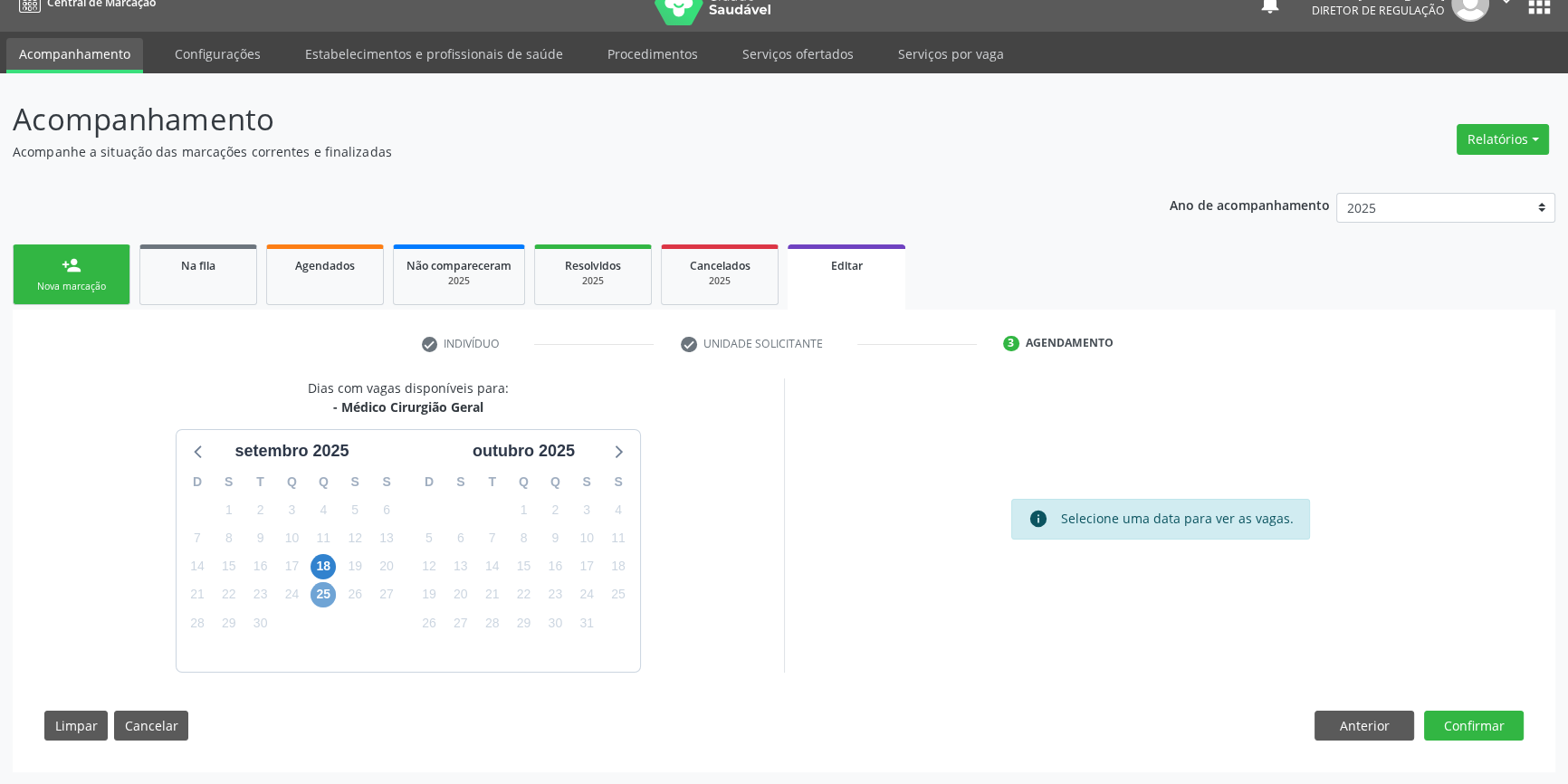
click at [325, 593] on span "25" at bounding box center [323, 595] width 26 height 26
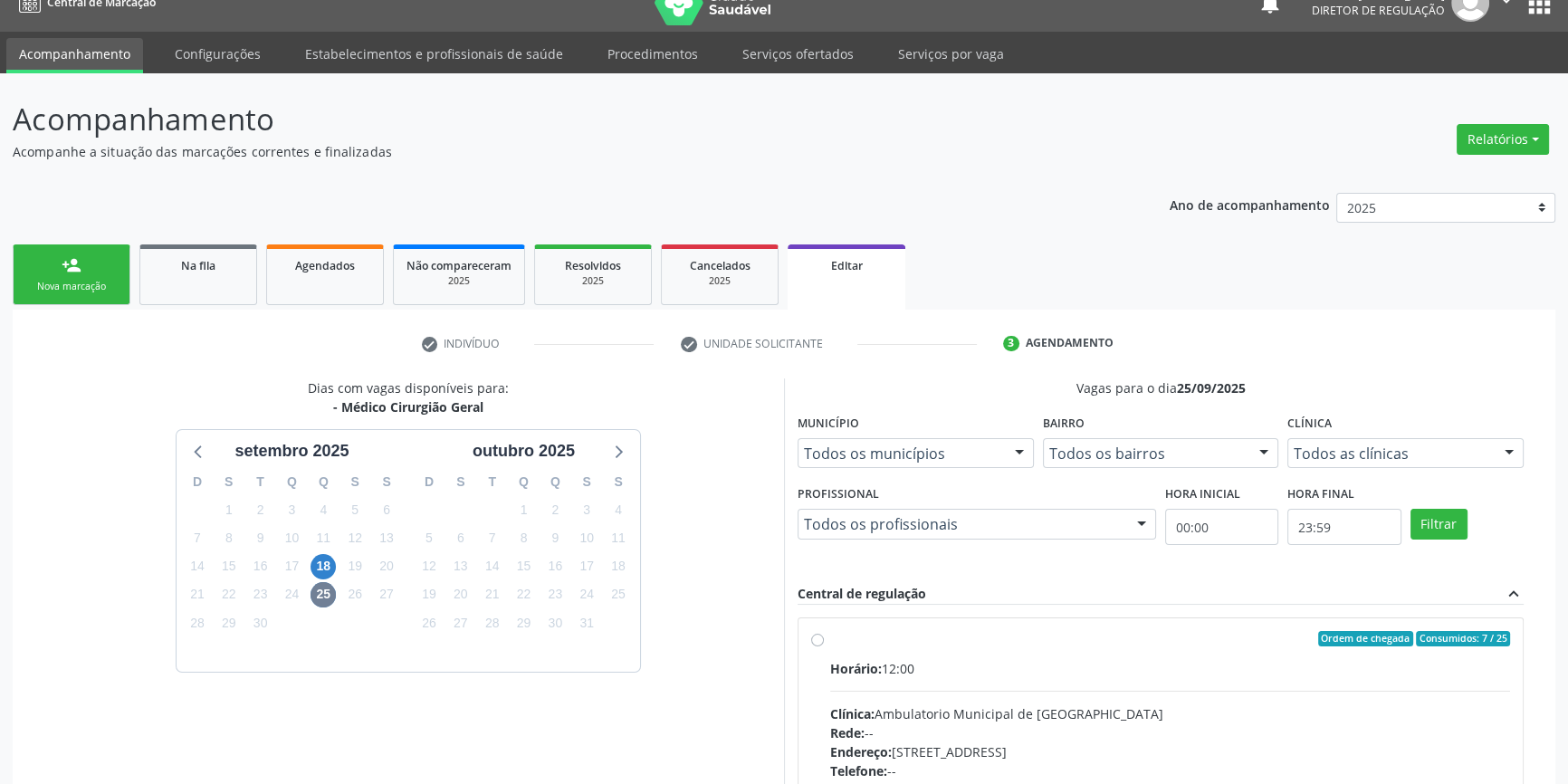
click at [832, 665] on span "Horário:" at bounding box center [856, 669] width 51 height 17
click at [824, 647] on input "Ordem de chegada Consumidos: 7 / 25 Horário: 12:00 Clínica: Ambulatorio Municip…" at bounding box center [817, 638] width 12 height 16
radio input "true"
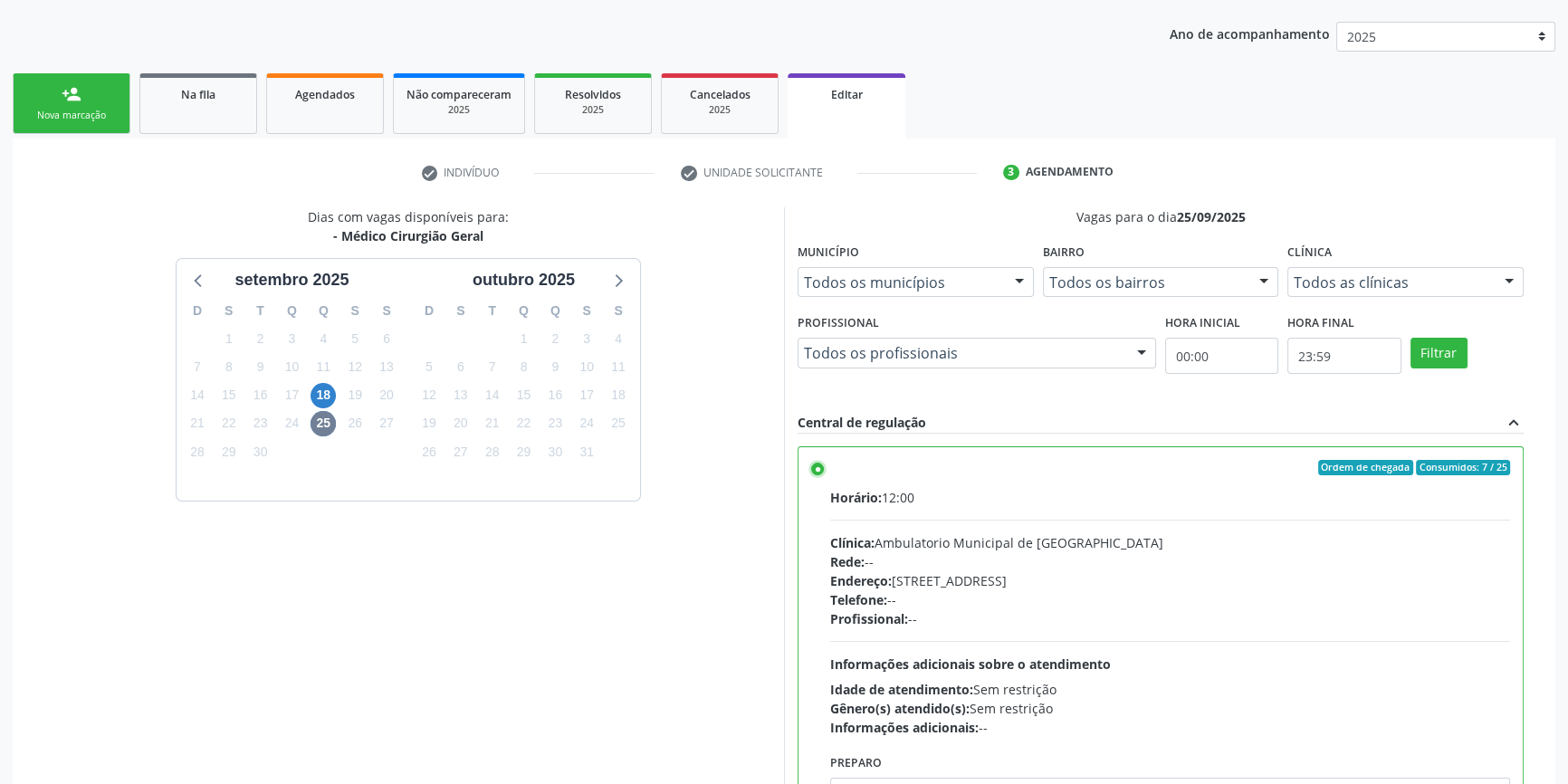
scroll to position [320, 0]
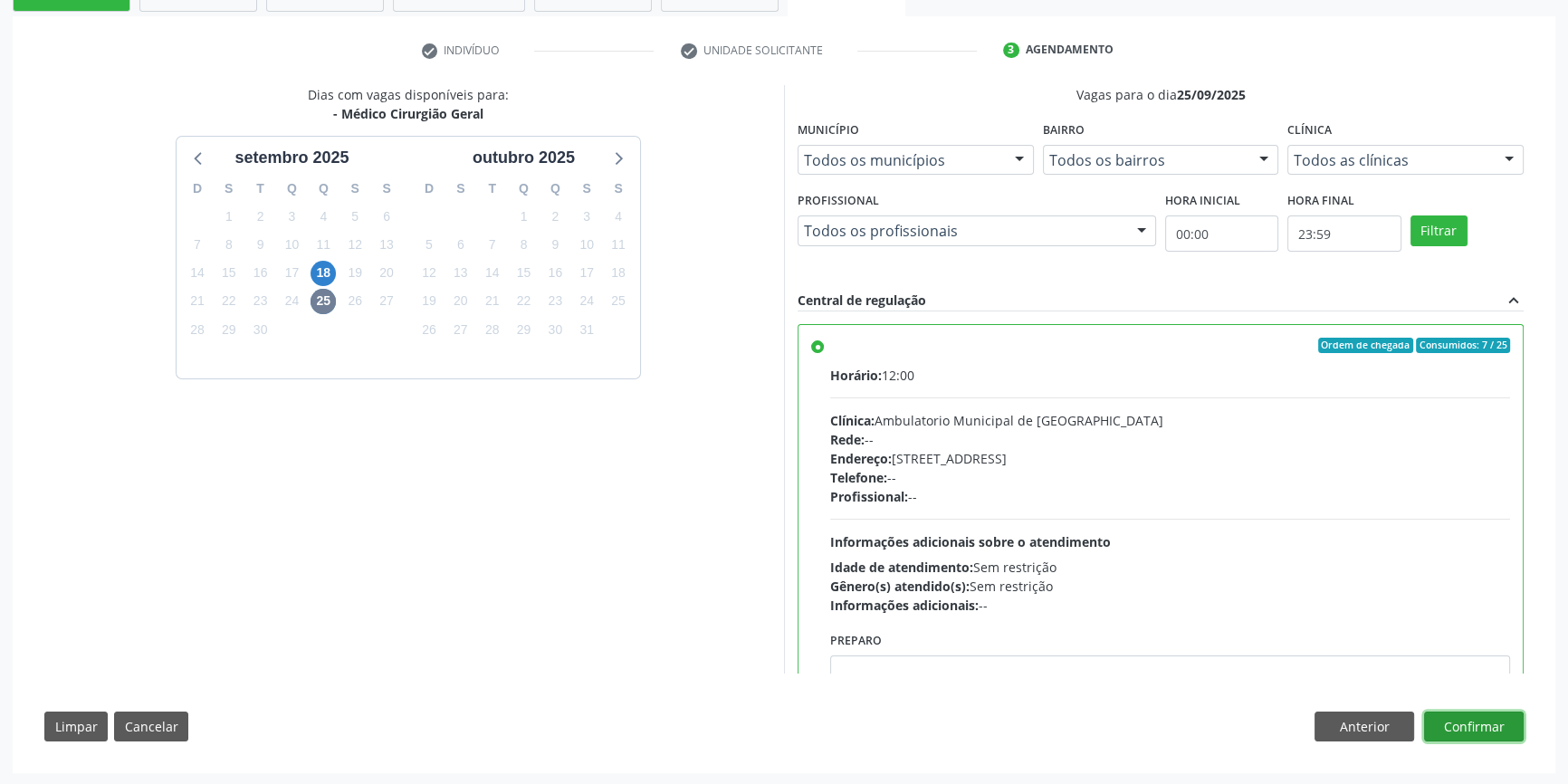
click at [1450, 726] on button "Confirmar" at bounding box center [1474, 727] width 100 height 30
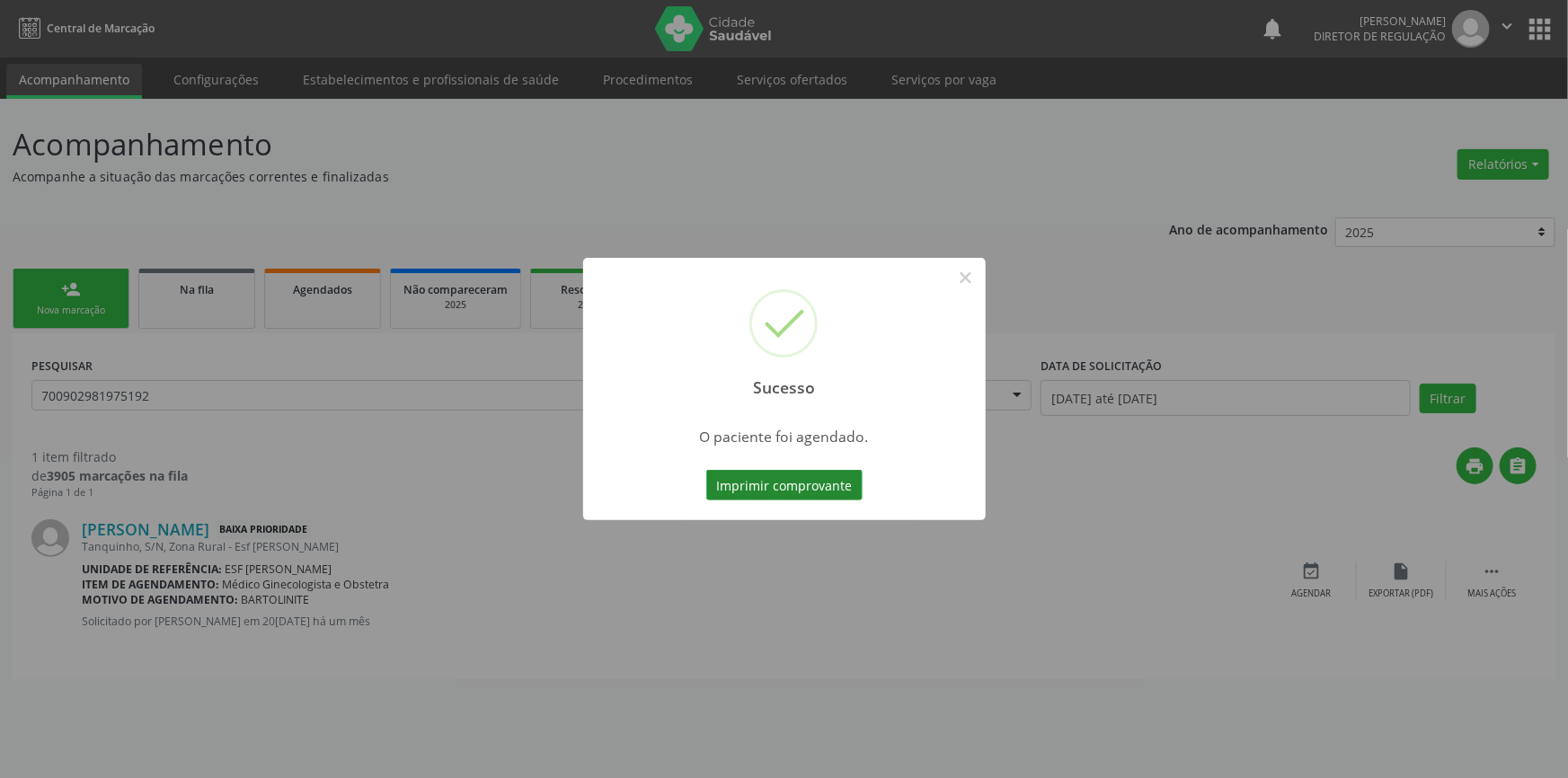
click at [815, 490] on button "Imprimir comprovante" at bounding box center [784, 485] width 157 height 30
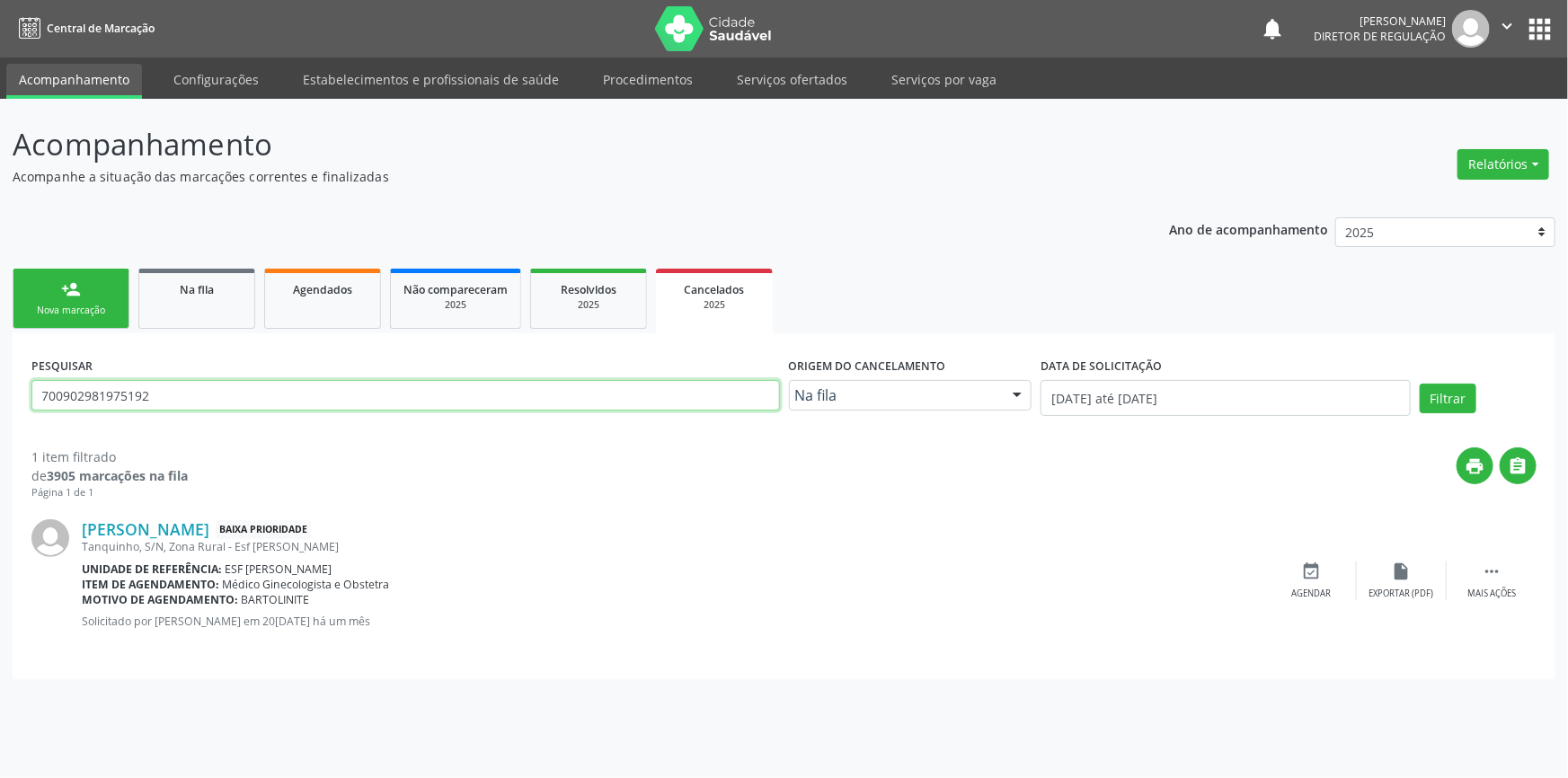
drag, startPoint x: 189, startPoint y: 393, endPoint x: 0, endPoint y: 381, distance: 189.4
click at [0, 381] on div "Acompanhamento Acompanhe a situação das marcações correntes e finalizadas Relat…" at bounding box center [784, 438] width 1568 height 679
type input "703000857103775"
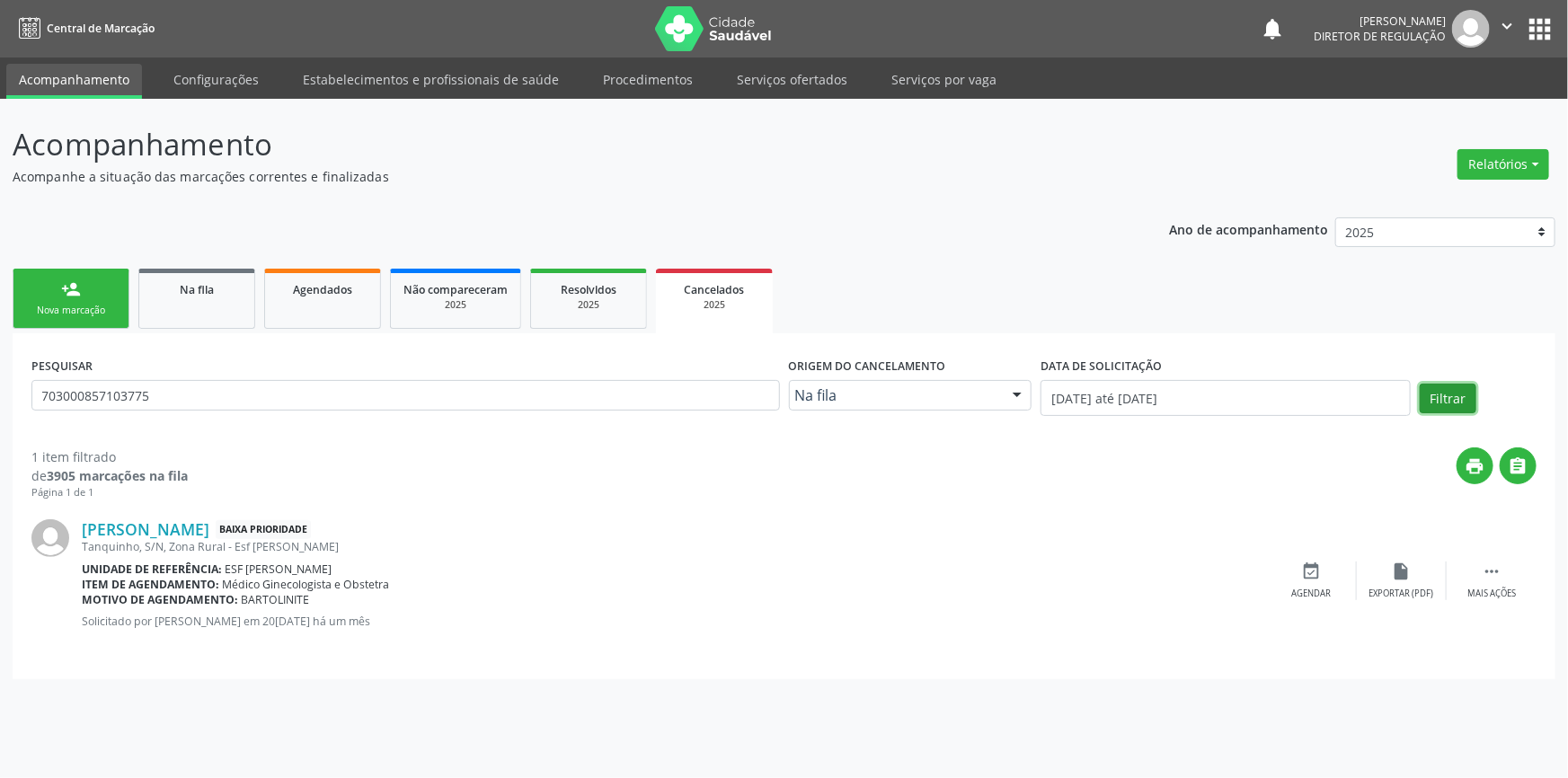
click at [1444, 387] on button "Filtrar" at bounding box center [1448, 398] width 57 height 30
click at [1496, 556] on div "[PERSON_NAME] Baixa Prioridade [STREET_ADDRESS] Unidade de referência: ESF [PER…" at bounding box center [784, 580] width 1505 height 160
click at [1317, 567] on icon "event_available" at bounding box center [1311, 571] width 20 height 20
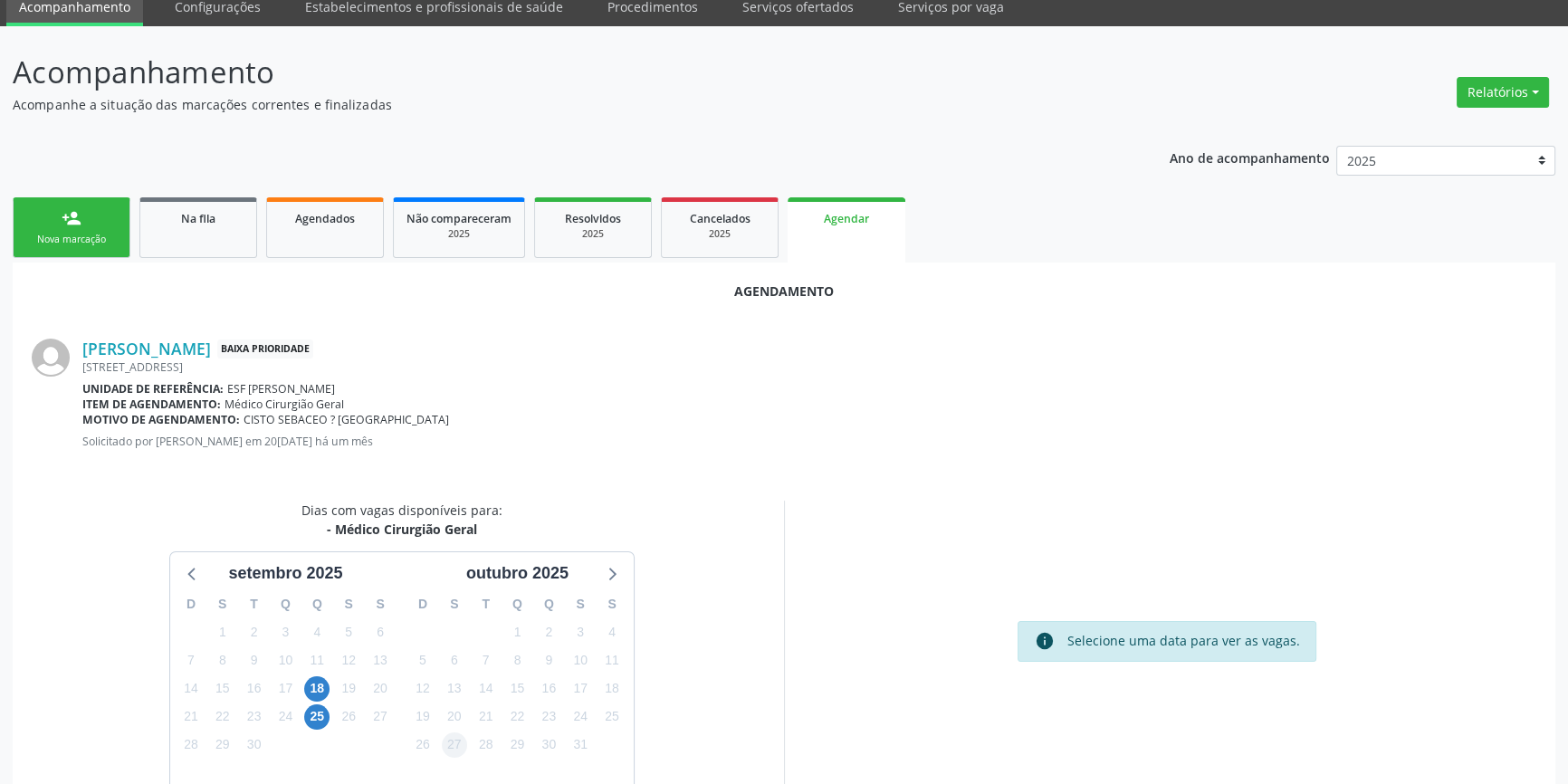
scroll to position [157, 0]
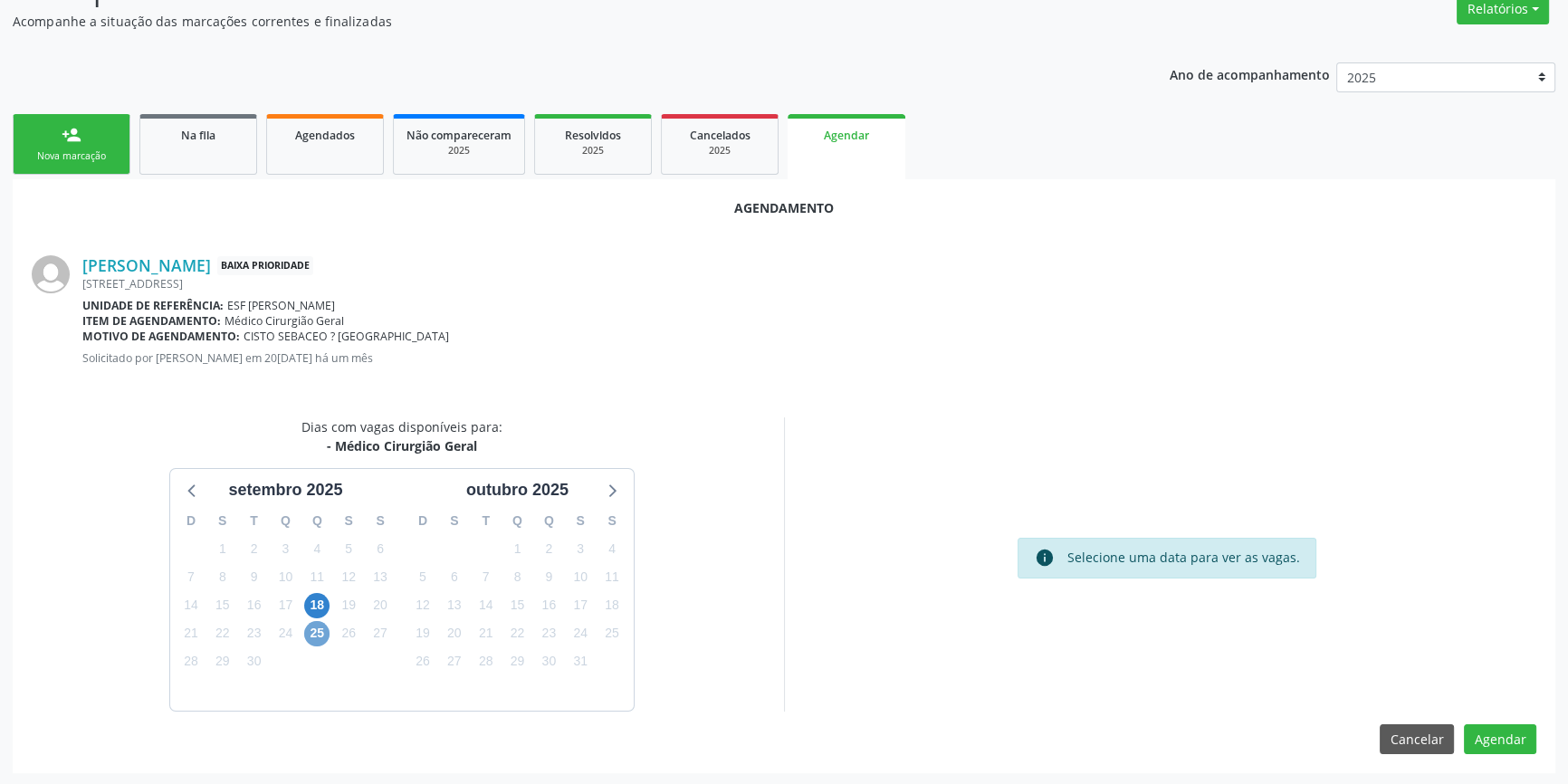
click at [316, 626] on span "25" at bounding box center [317, 634] width 26 height 26
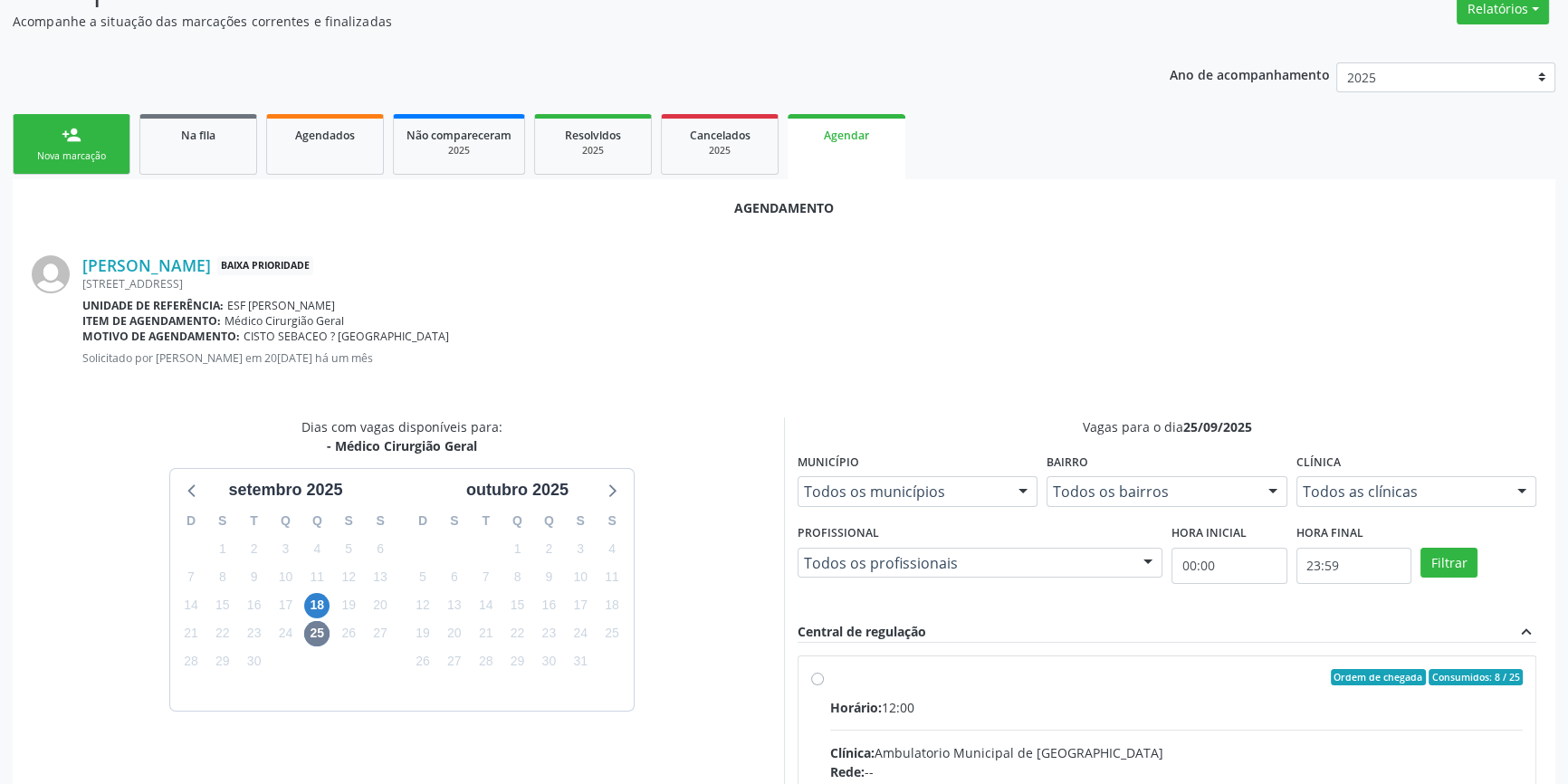
click at [824, 685] on input "Ordem de chegada Consumidos: 8 / 25 Horário: 12:00 Clínica: Ambulatorio Municip…" at bounding box center [817, 676] width 12 height 16
radio input "true"
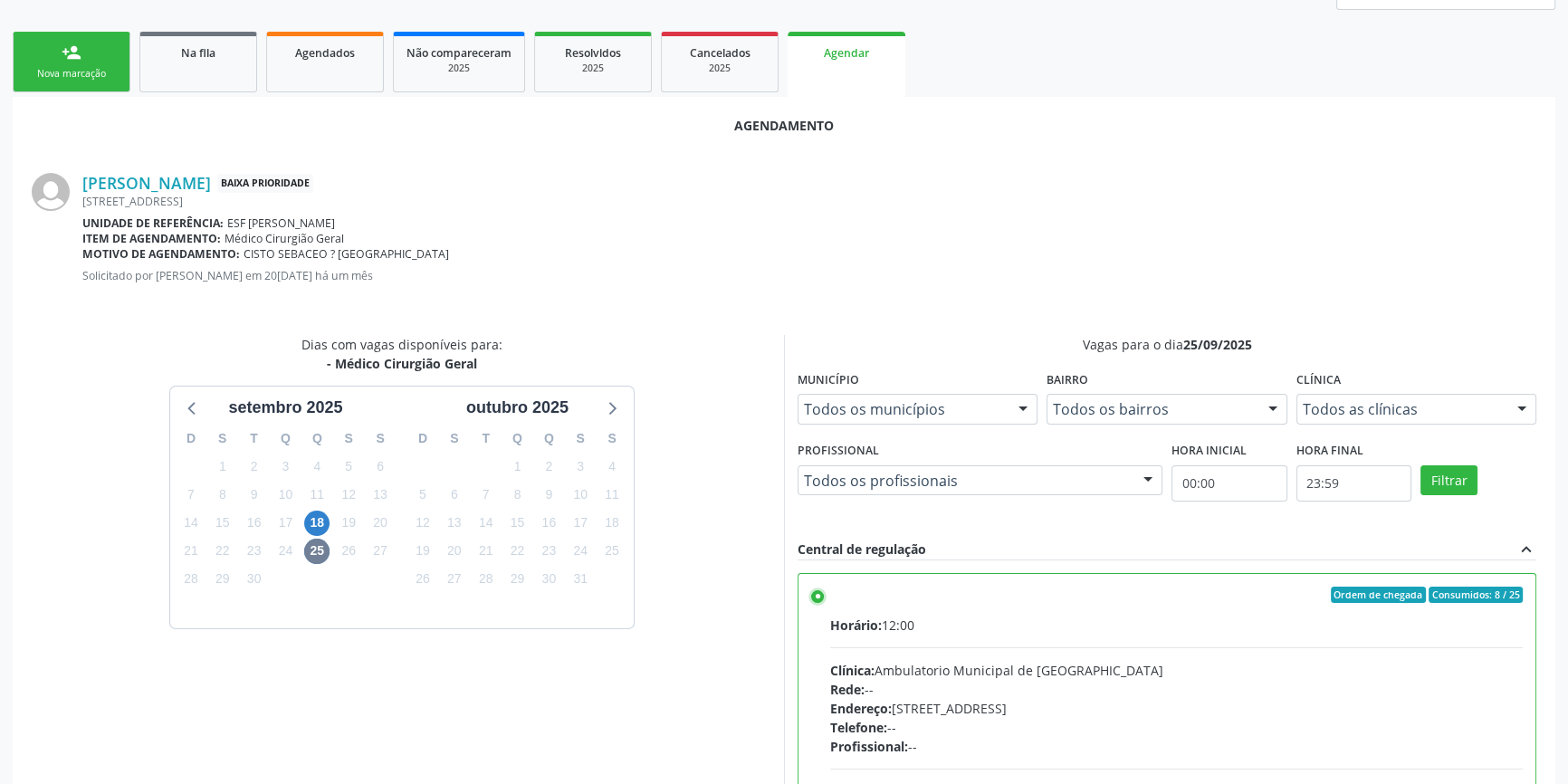
scroll to position [451, 0]
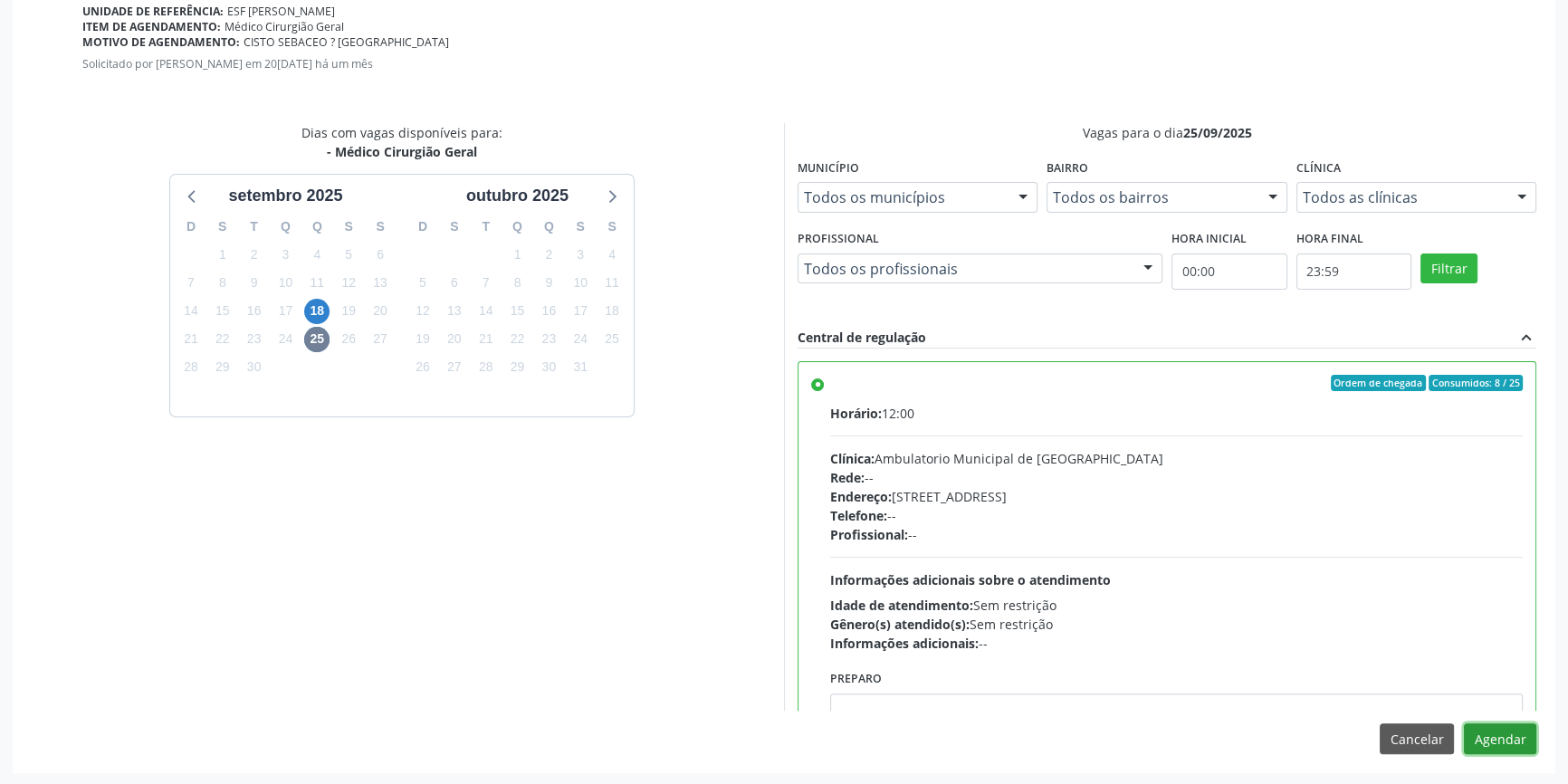
click at [1498, 740] on button "Agendar" at bounding box center [1500, 738] width 72 height 30
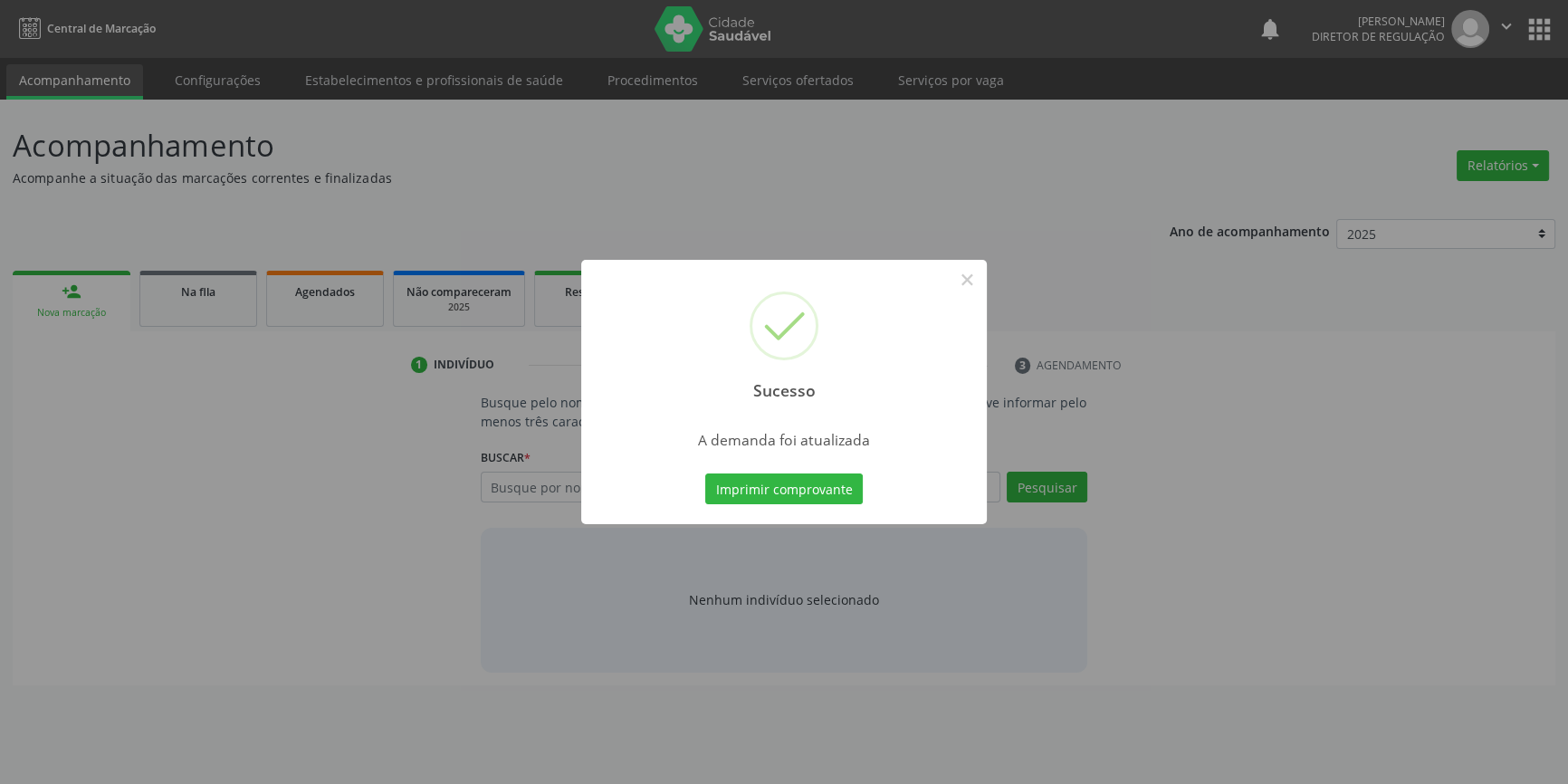
scroll to position [0, 0]
click at [836, 500] on button "Imprimir comprovante" at bounding box center [791, 489] width 158 height 30
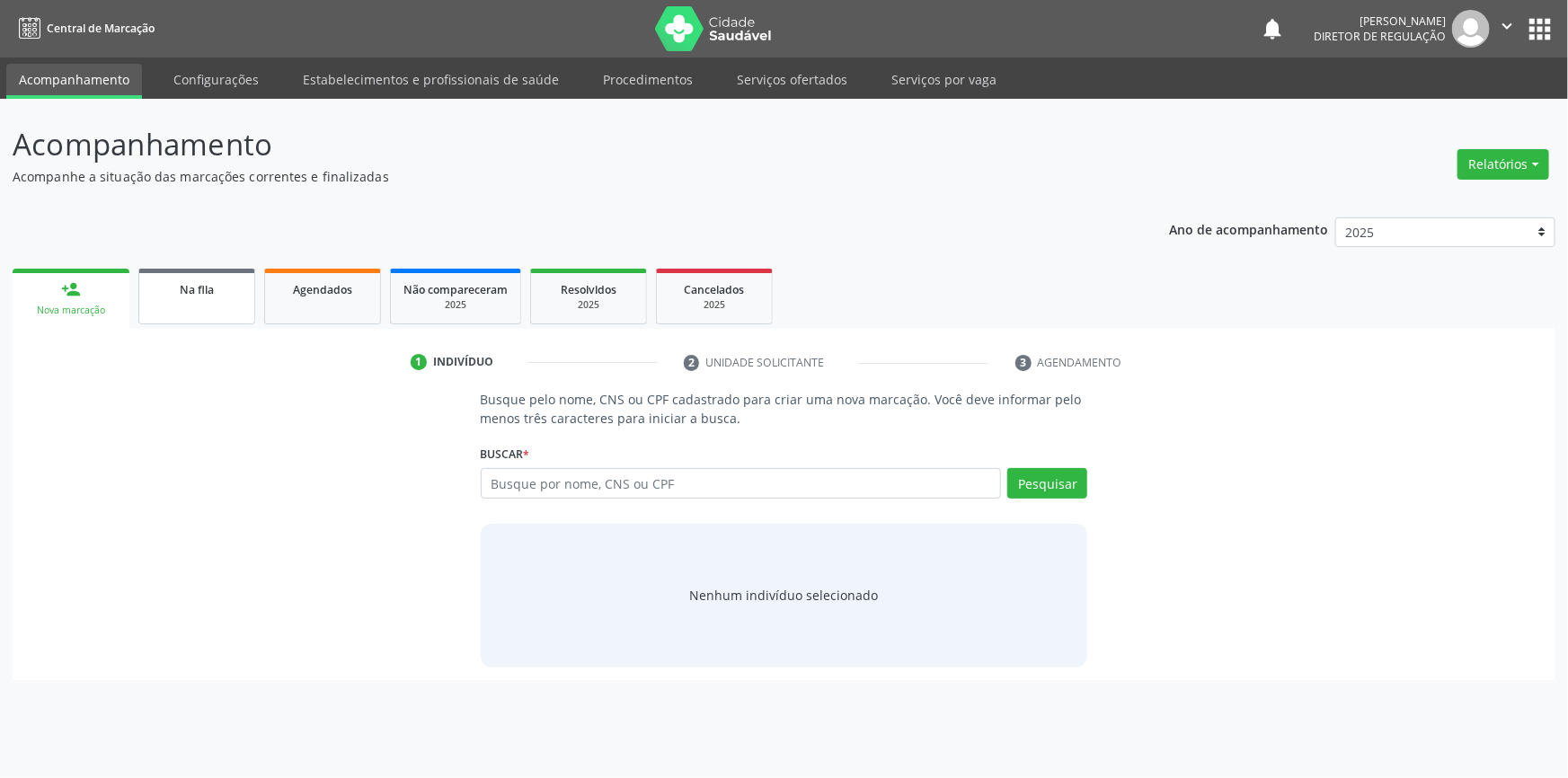
click at [191, 309] on link "Na fila" at bounding box center [197, 296] width 117 height 56
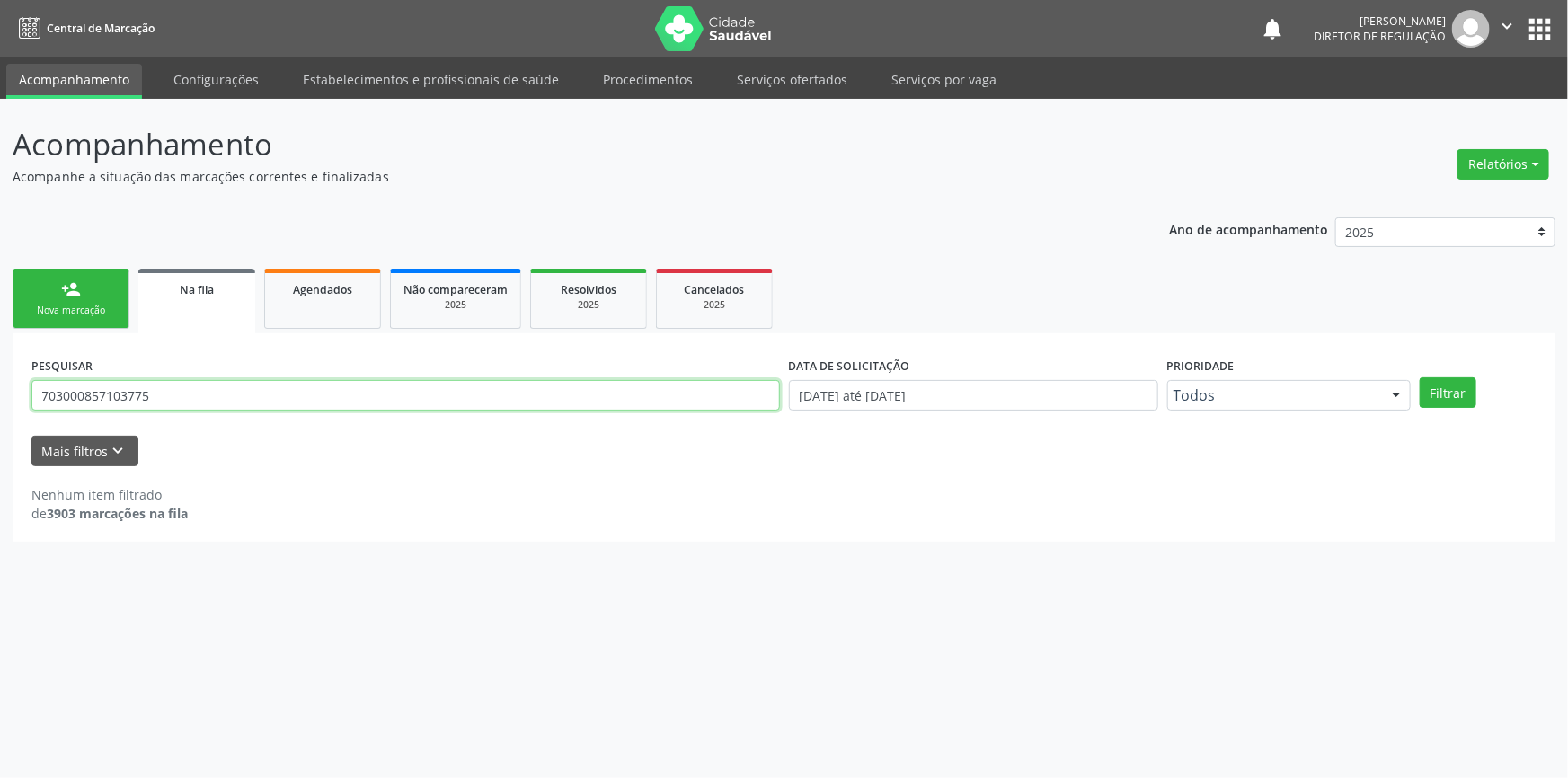
drag, startPoint x: 193, startPoint y: 400, endPoint x: 1252, endPoint y: 67, distance: 1110.1
click at [0, 340] on div "Acompanhamento Acompanhe a situação das marcações correntes e finalizadas Relat…" at bounding box center [784, 438] width 1568 height 679
type input "702607285770146"
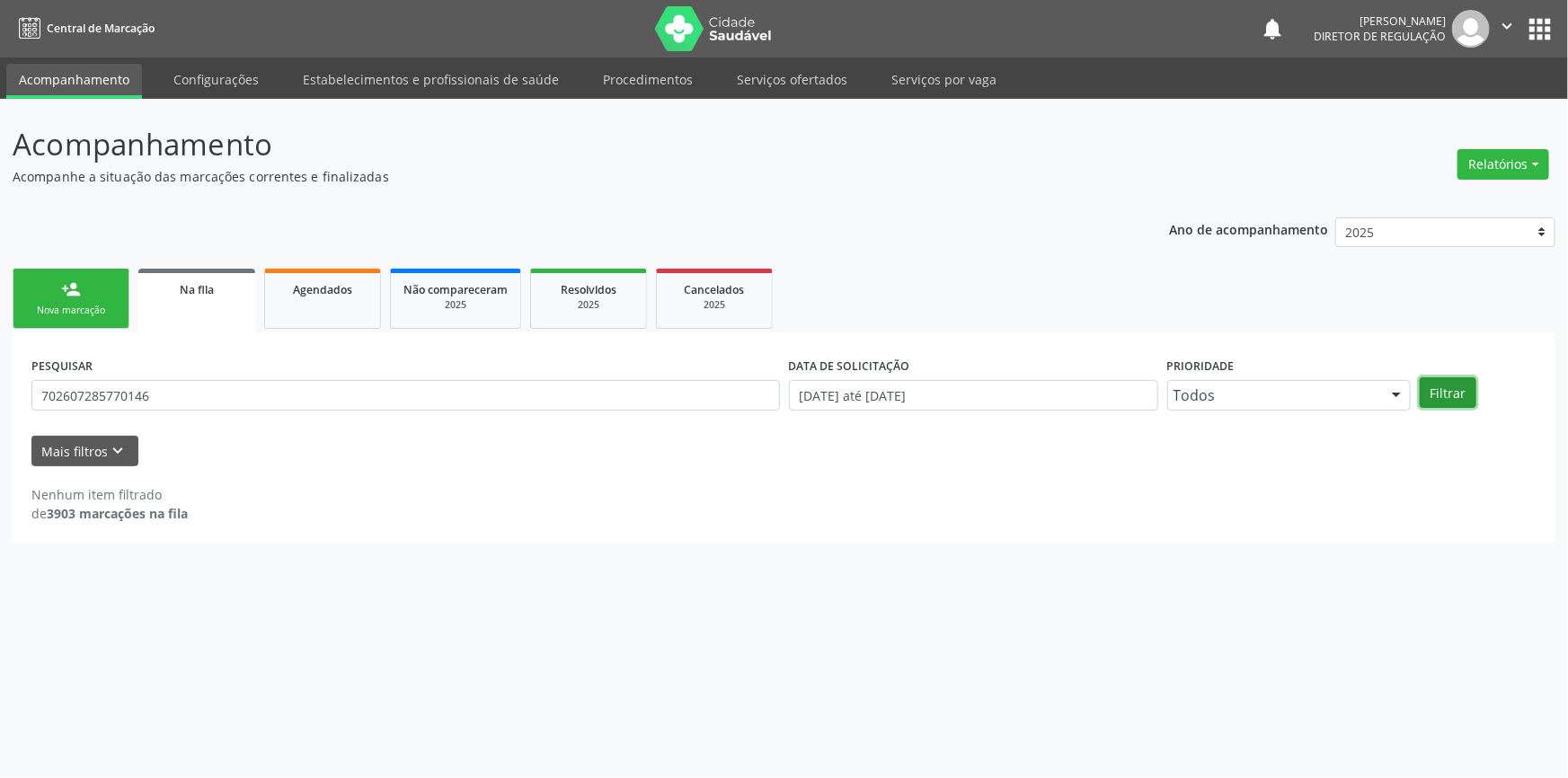
click at [1448, 383] on button "Filtrar" at bounding box center [1448, 393] width 57 height 30
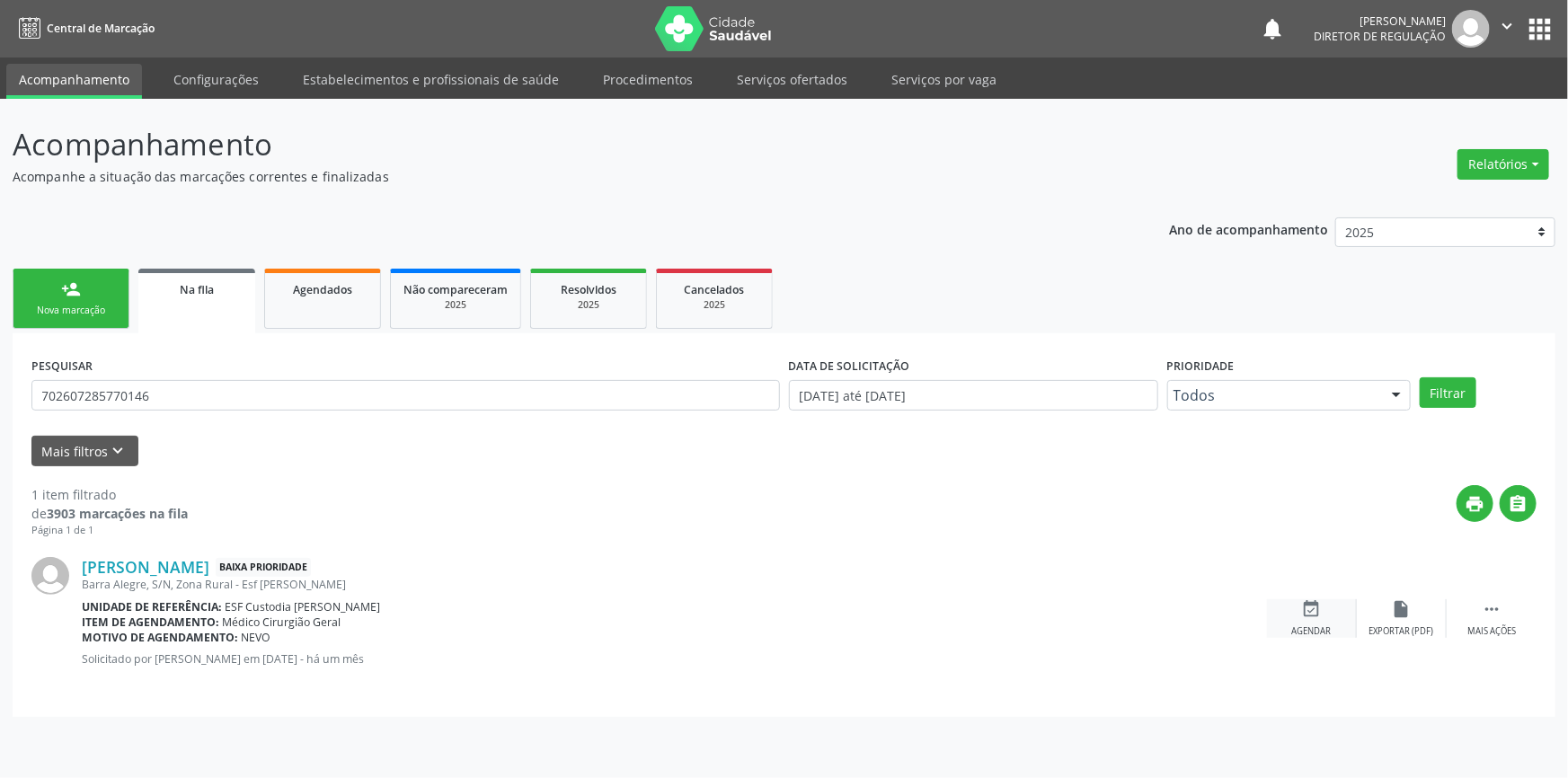
click at [1303, 611] on icon "event_available" at bounding box center [1311, 609] width 20 height 20
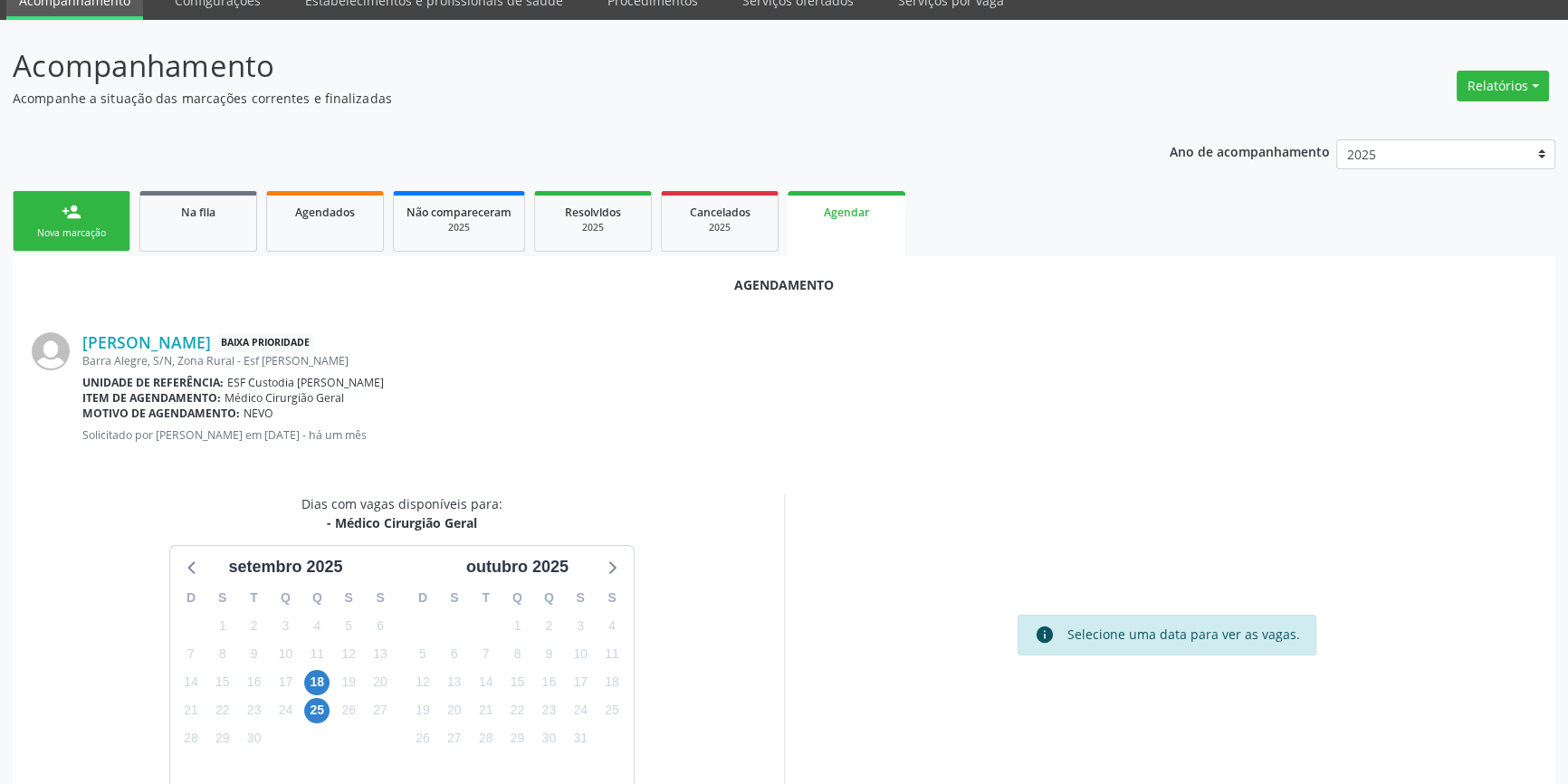
scroll to position [157, 0]
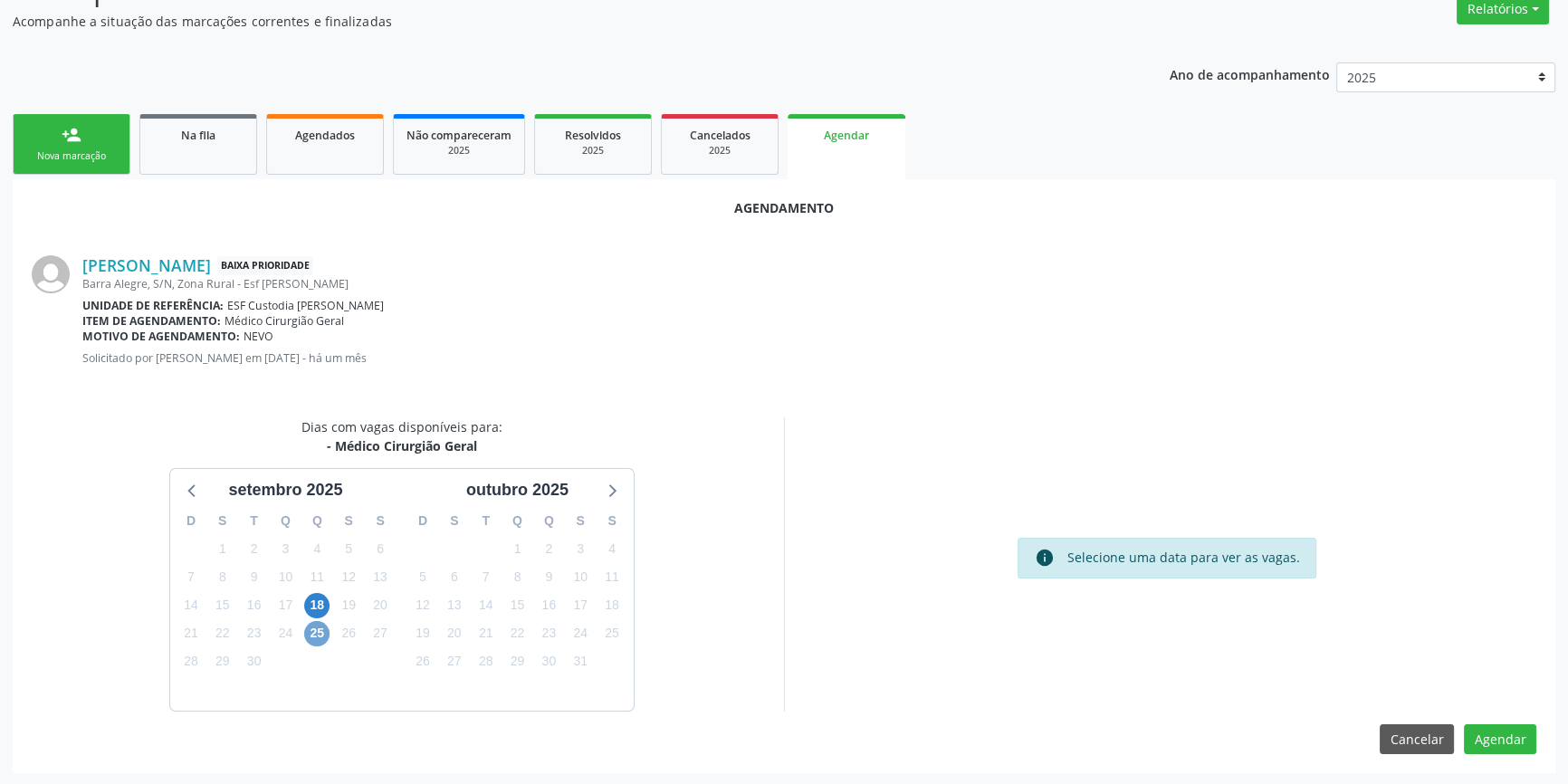
click at [322, 622] on span "25" at bounding box center [317, 634] width 26 height 26
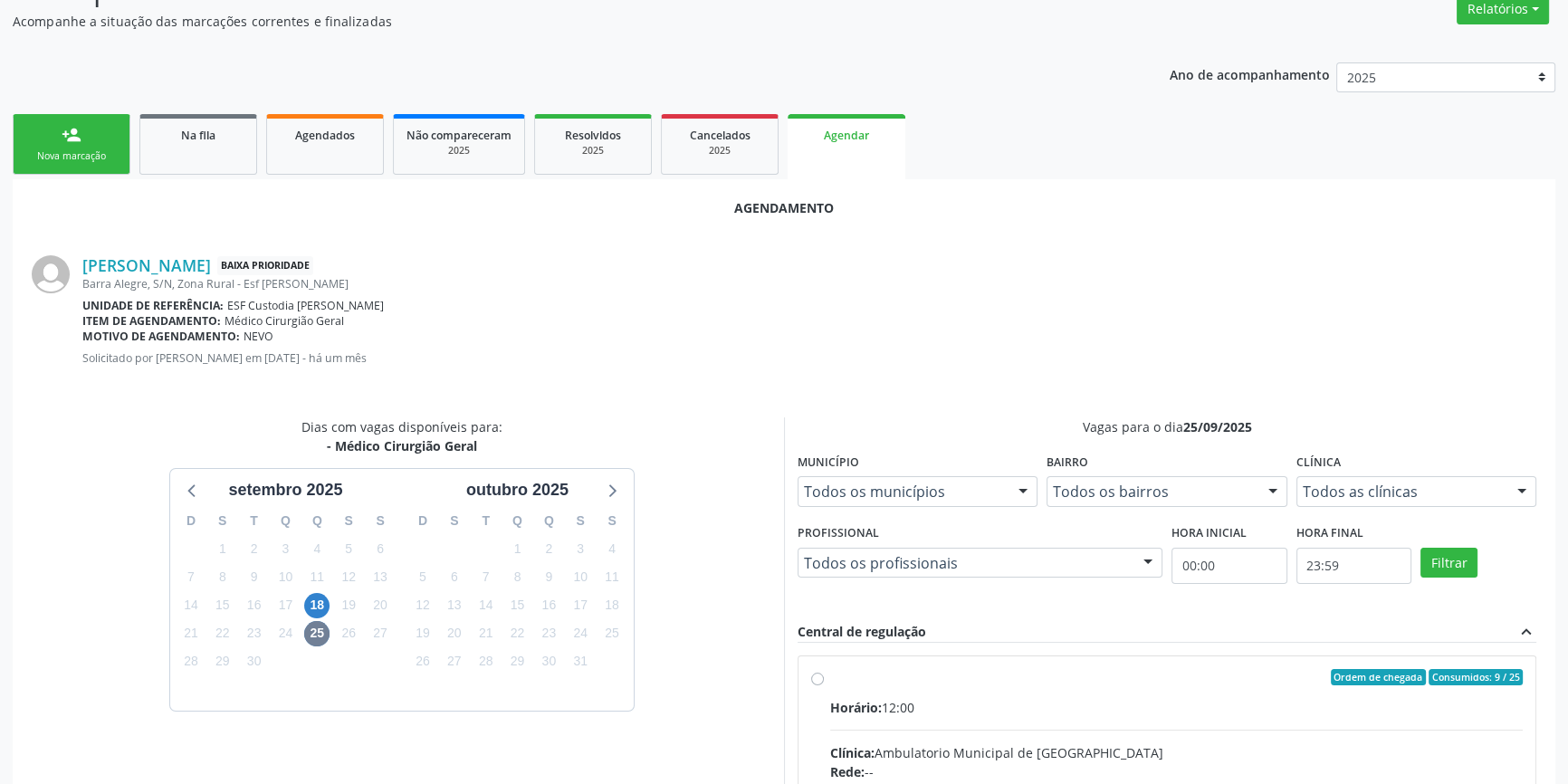
click at [831, 676] on div "Ordem de chegada Consumidos: 9 / 25" at bounding box center [1177, 676] width 693 height 16
click at [824, 676] on input "Ordem de chegada Consumidos: 9 / 25 Horário: 12:00 Clínica: Ambulatorio Municip…" at bounding box center [817, 676] width 12 height 16
radio input "true"
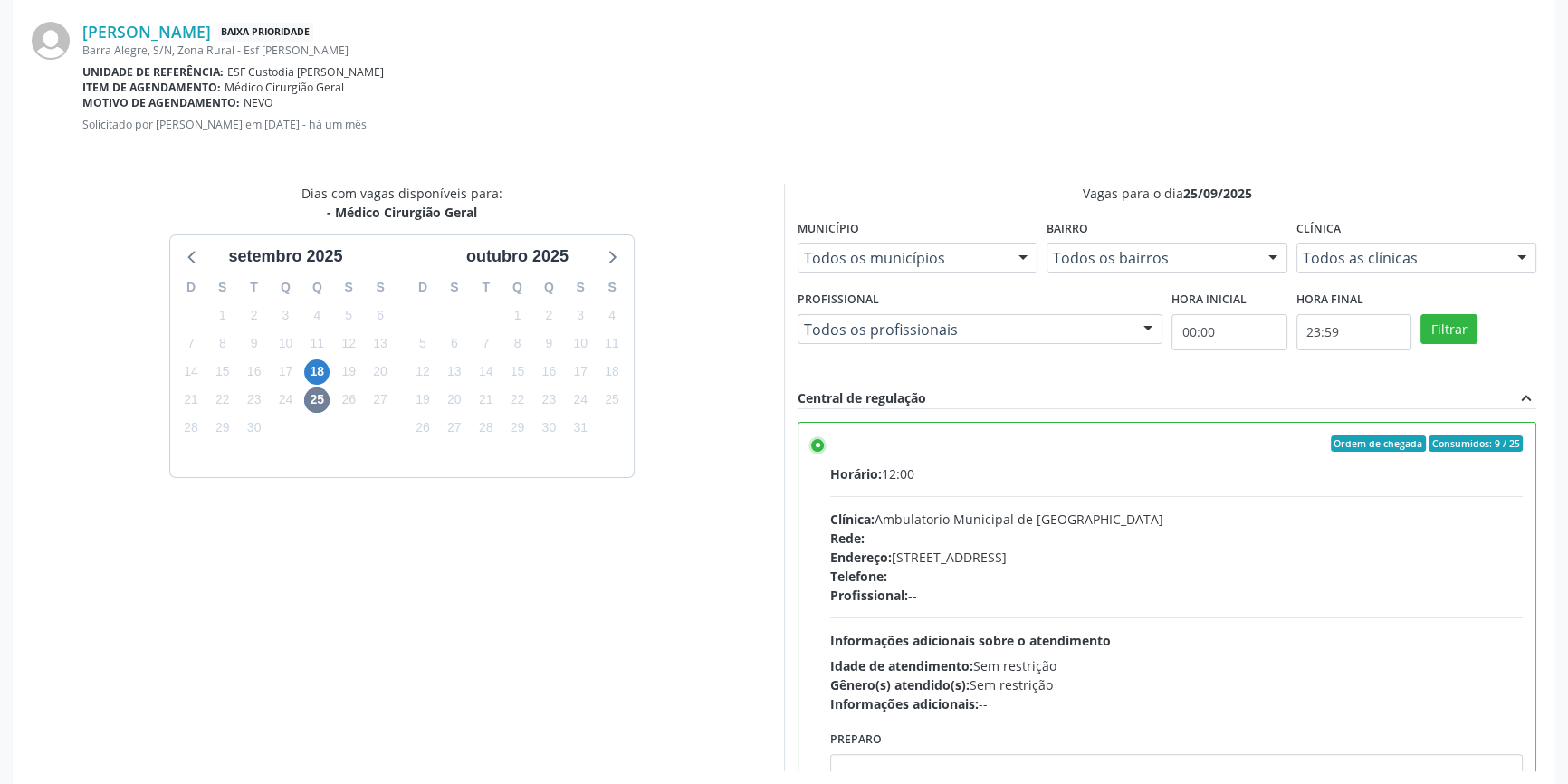
scroll to position [451, 0]
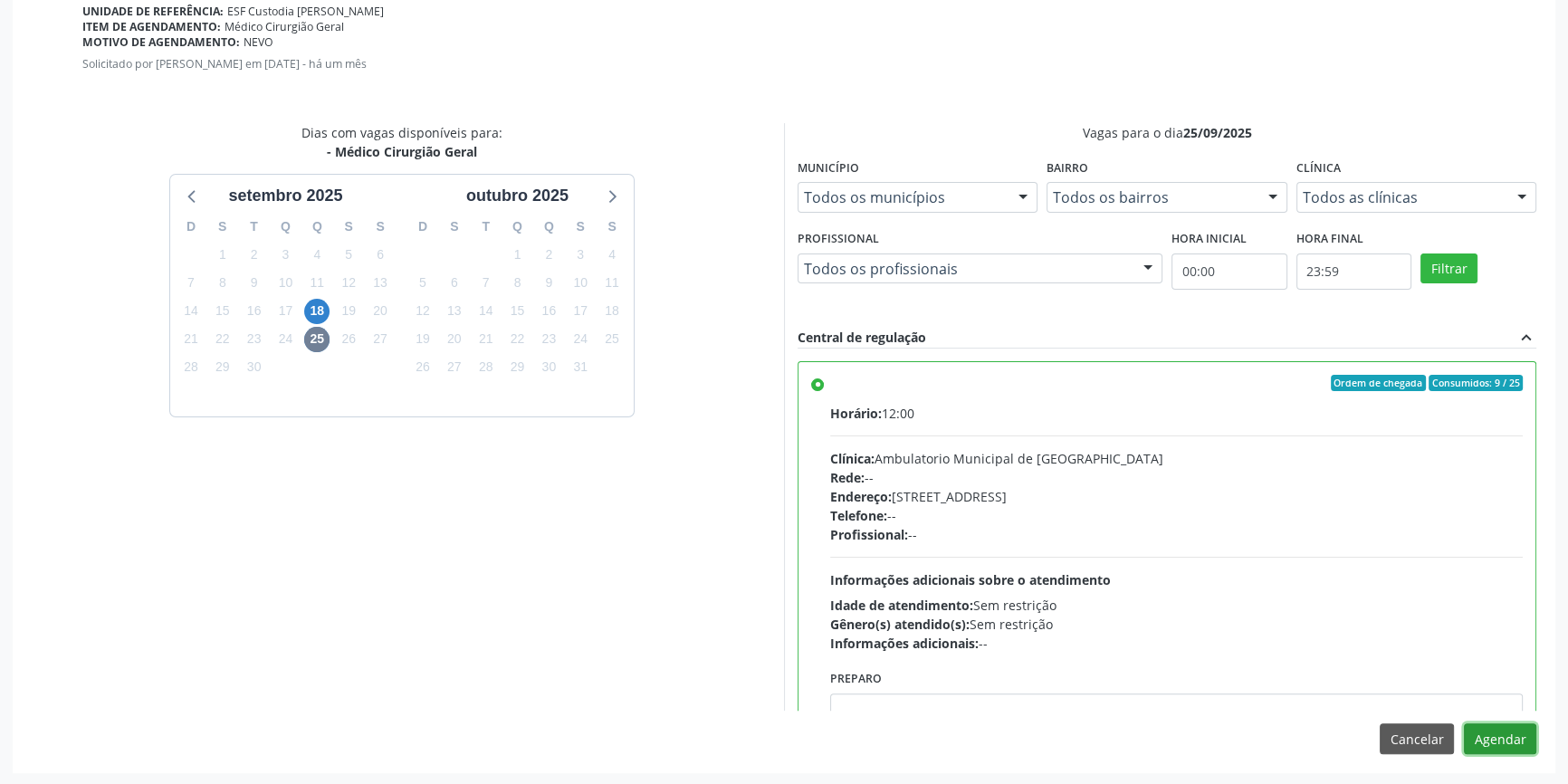
click at [1497, 744] on button "Agendar" at bounding box center [1500, 738] width 72 height 30
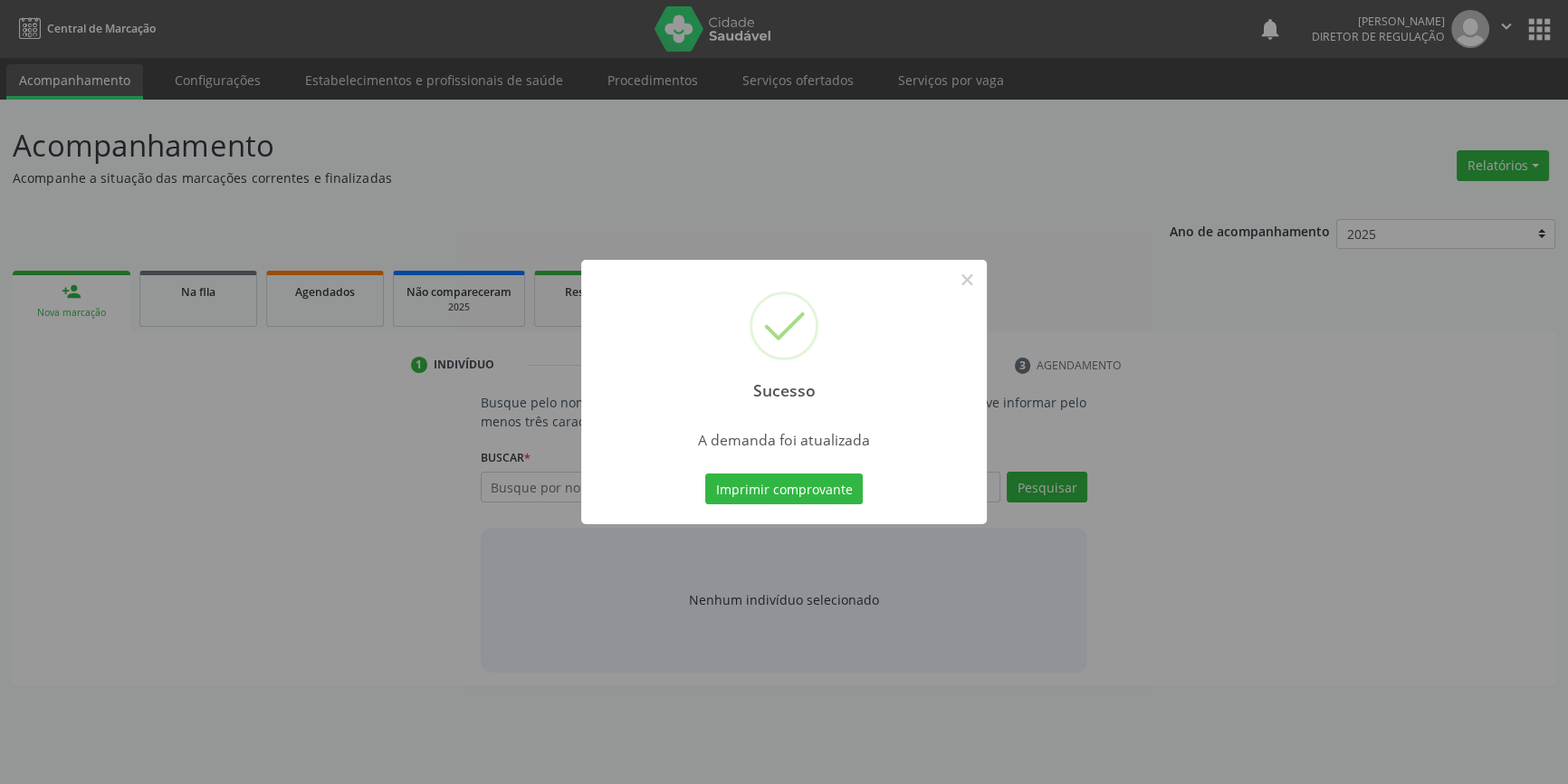
scroll to position [0, 0]
click at [758, 483] on button "Imprimir comprovante" at bounding box center [791, 489] width 158 height 30
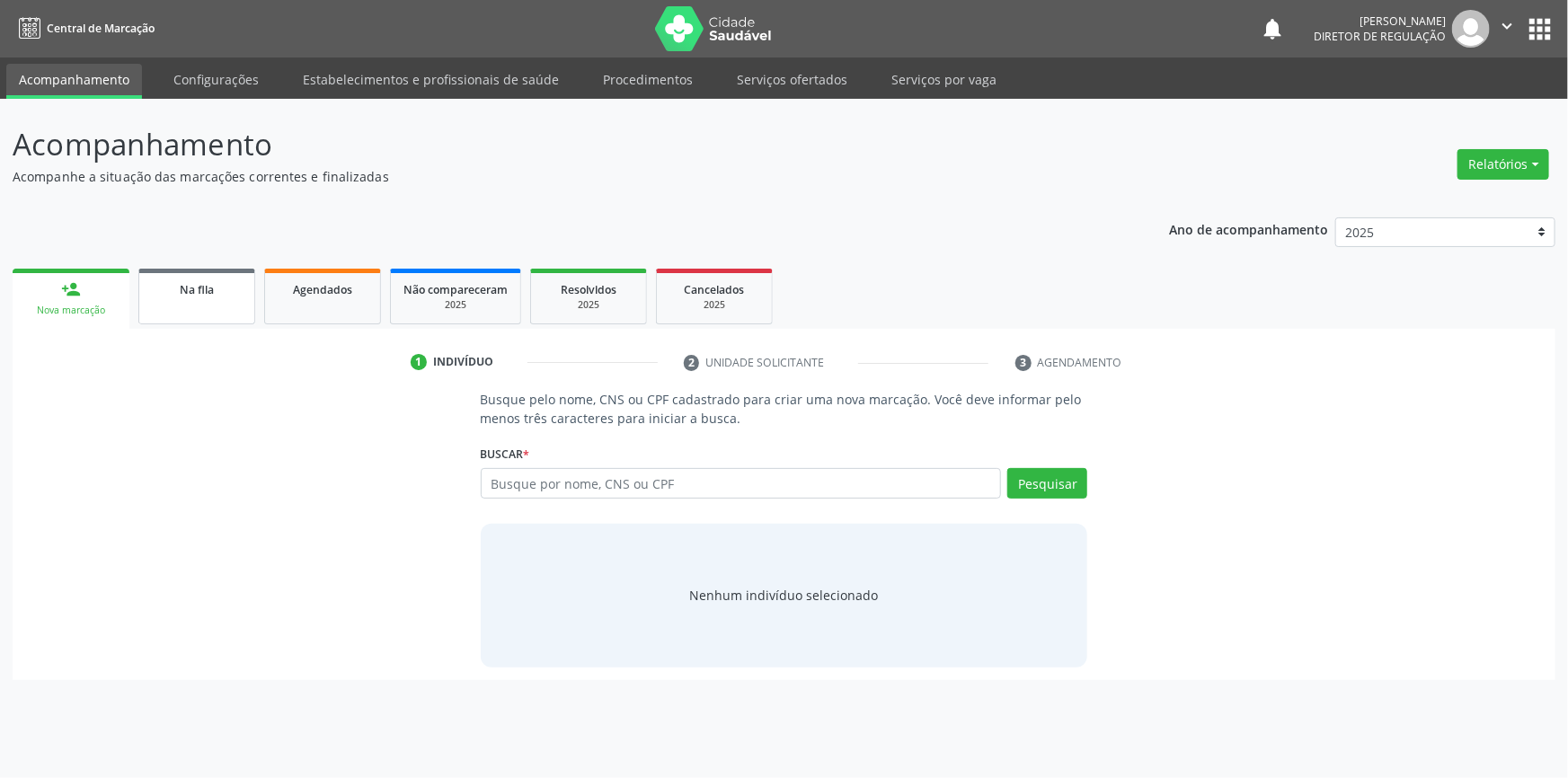
click at [204, 291] on span "Na fila" at bounding box center [196, 290] width 34 height 15
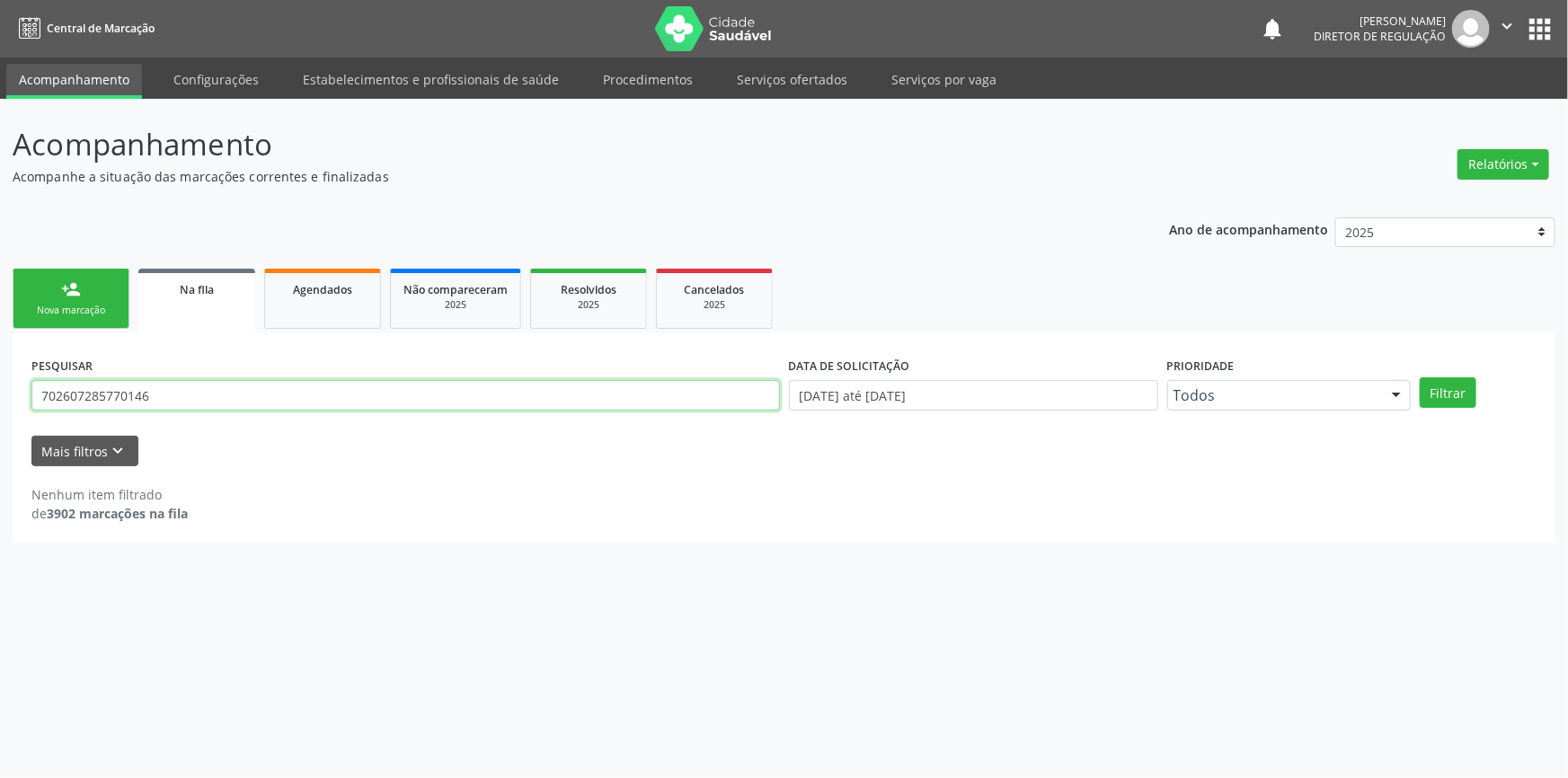
drag, startPoint x: 195, startPoint y: 405, endPoint x: 0, endPoint y: 363, distance: 199.5
click at [0, 363] on div "Acompanhamento Acompanhe a situação das marcações correntes e finalizadas Relat…" at bounding box center [784, 438] width 1568 height 679
type input "704701713703530"
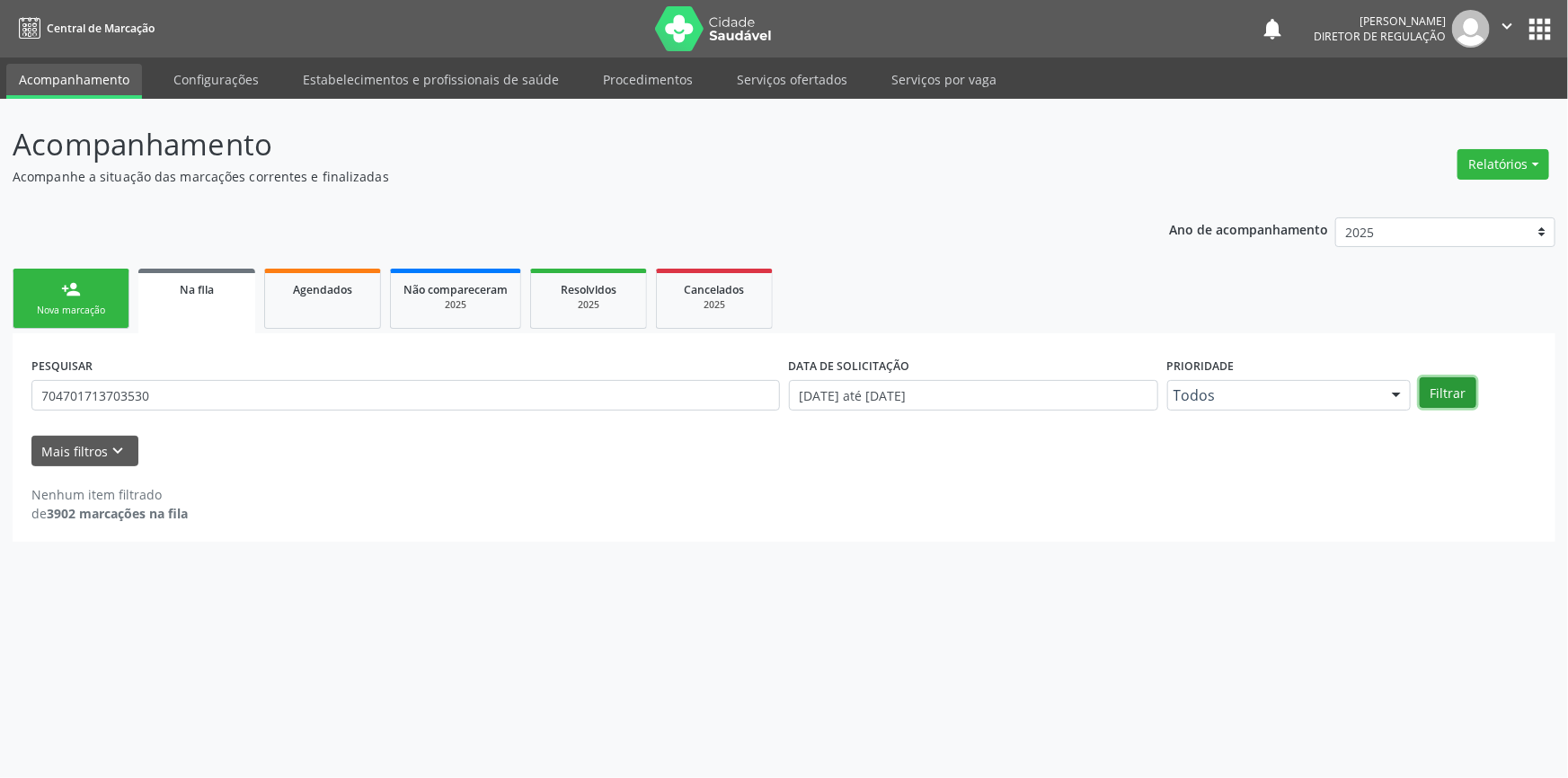
click at [1460, 397] on button "Filtrar" at bounding box center [1448, 393] width 57 height 30
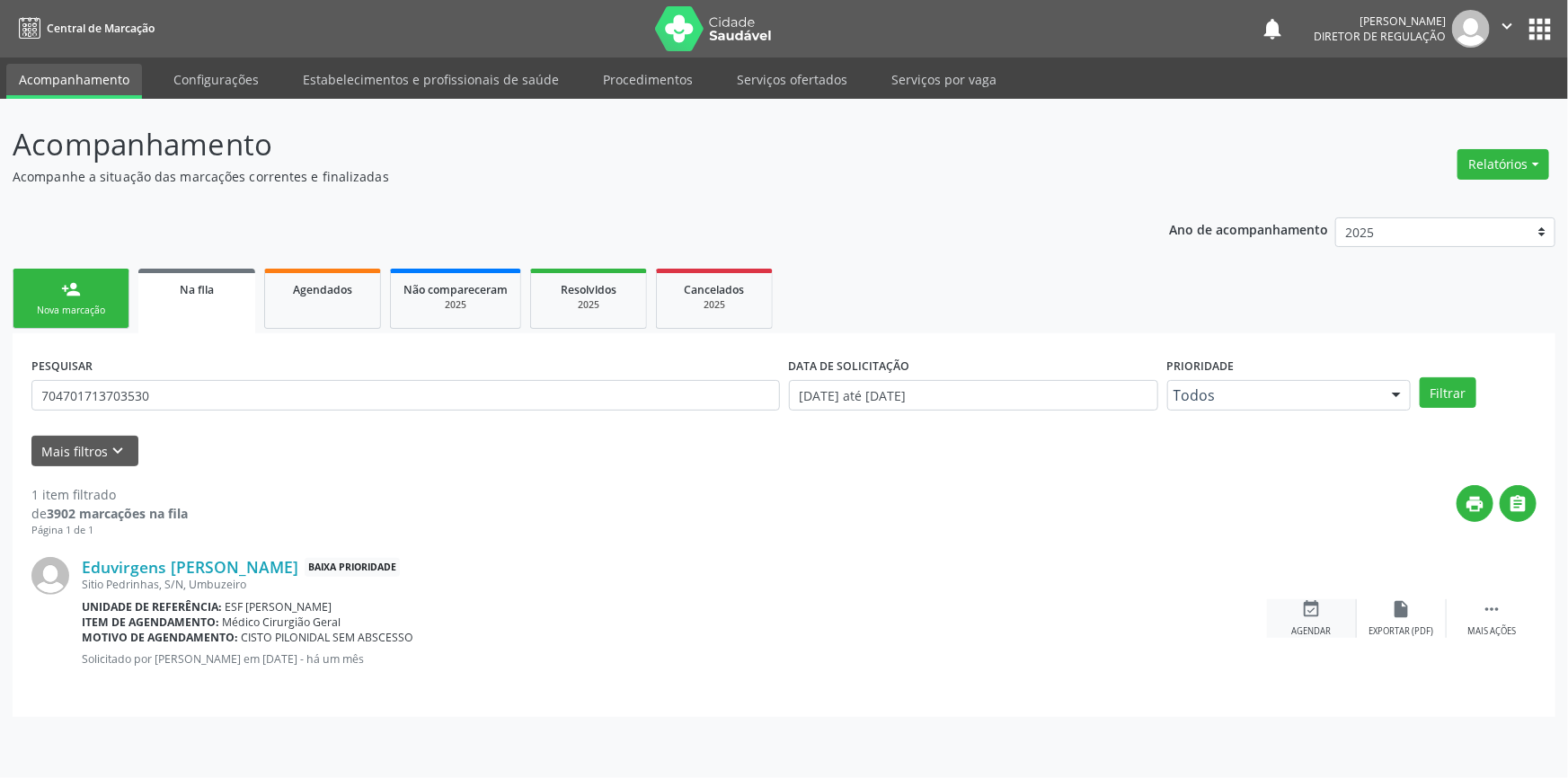
click at [1323, 625] on div "Agendar" at bounding box center [1311, 631] width 40 height 12
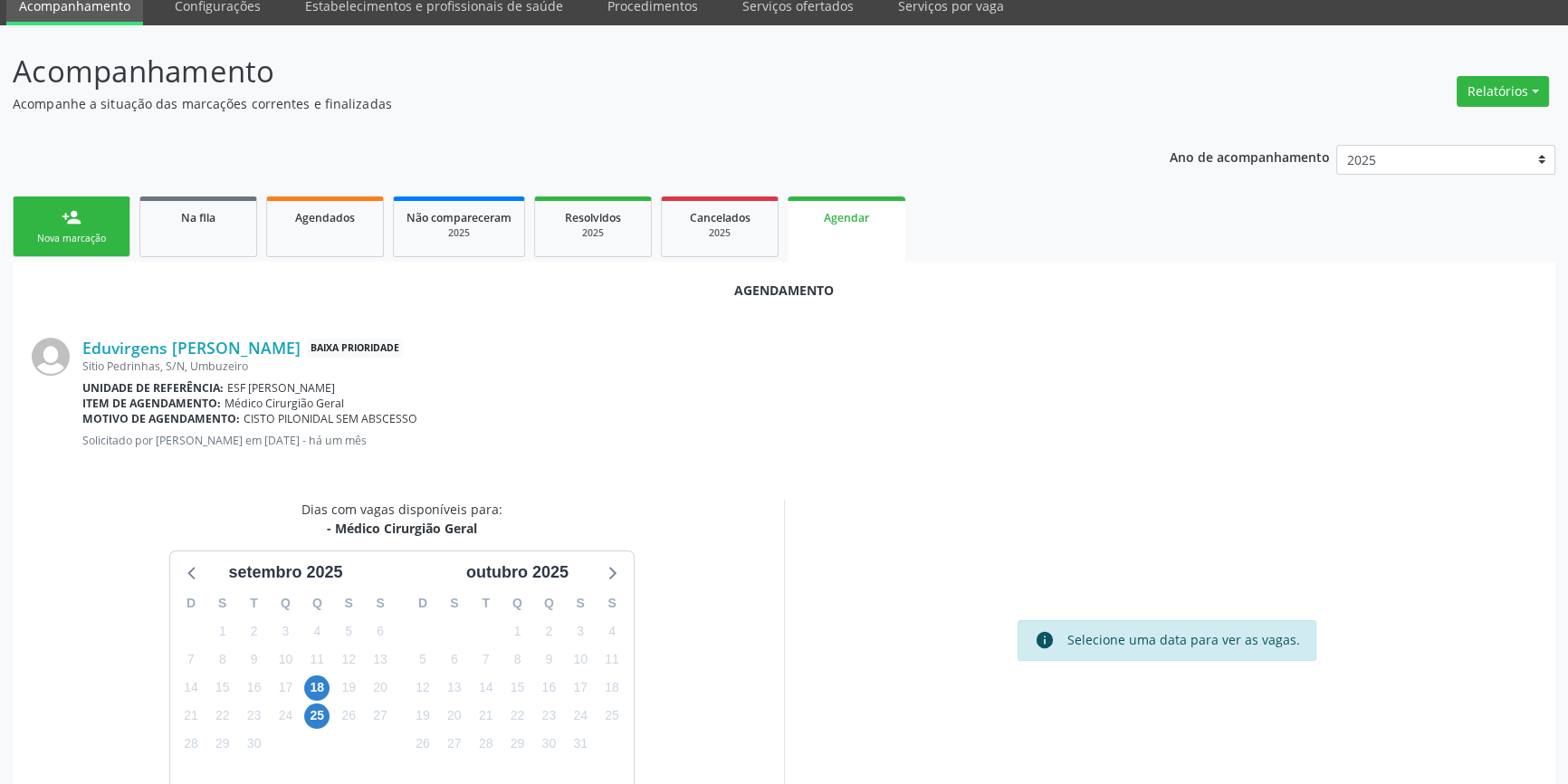
scroll to position [157, 0]
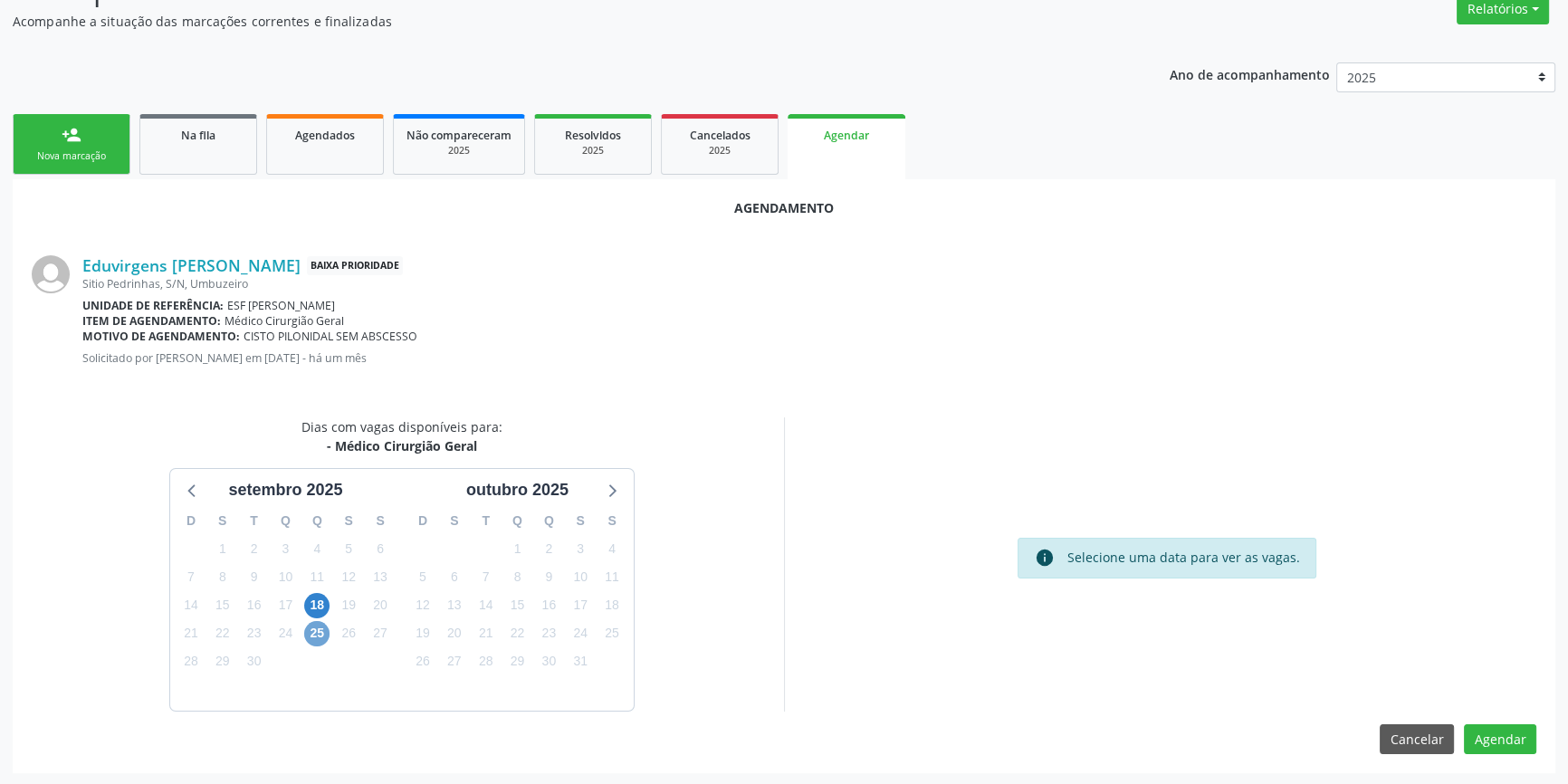
click at [317, 624] on span "25" at bounding box center [317, 634] width 26 height 26
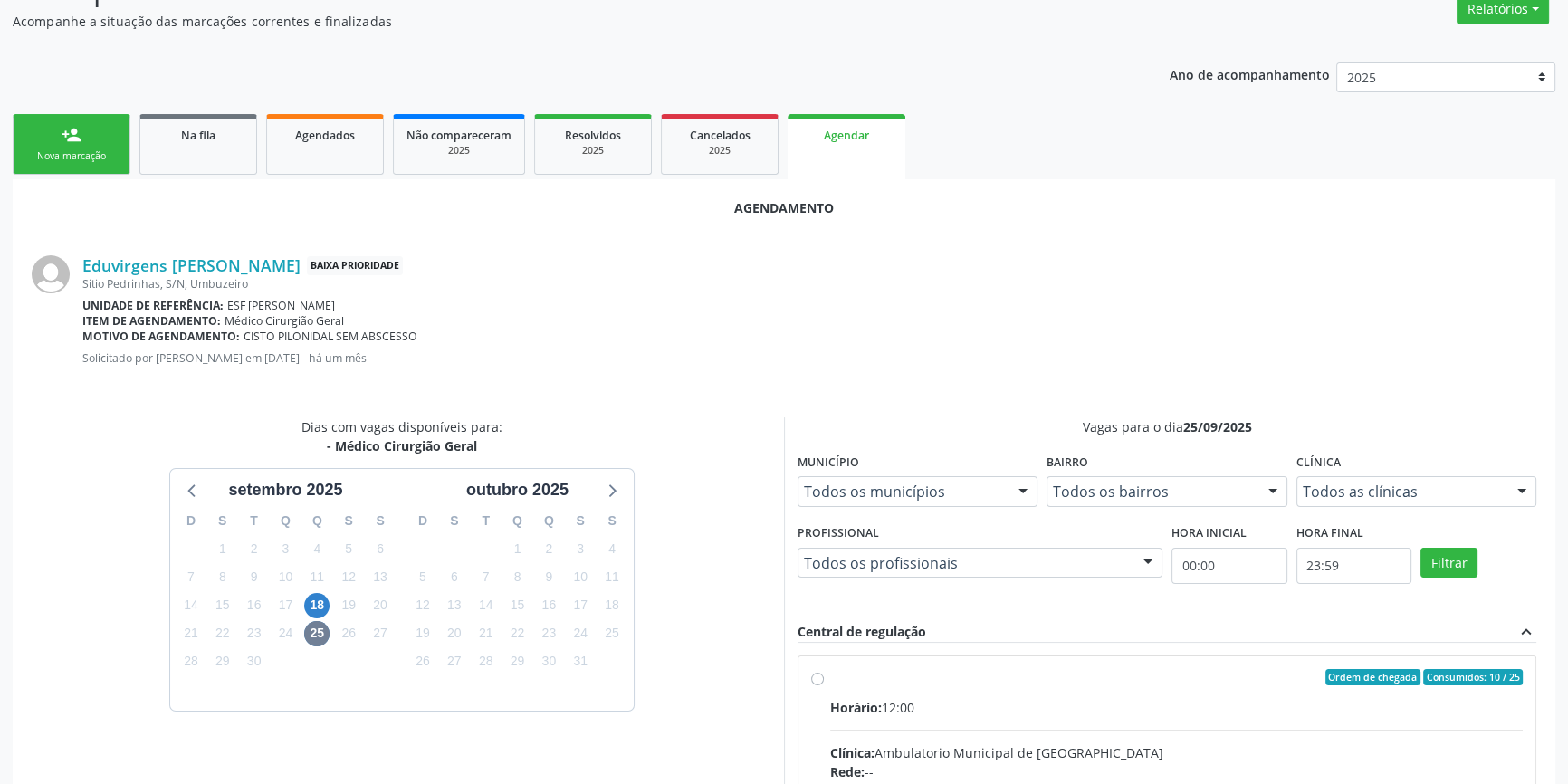
click at [840, 679] on div "Ordem de chegada Consumidos: 10 / 25" at bounding box center [1177, 676] width 693 height 16
click at [824, 679] on input "Ordem de chegada Consumidos: 10 / 25 Horário: 12:00 Clínica: Ambulatorio Munici…" at bounding box center [817, 676] width 12 height 16
radio input "true"
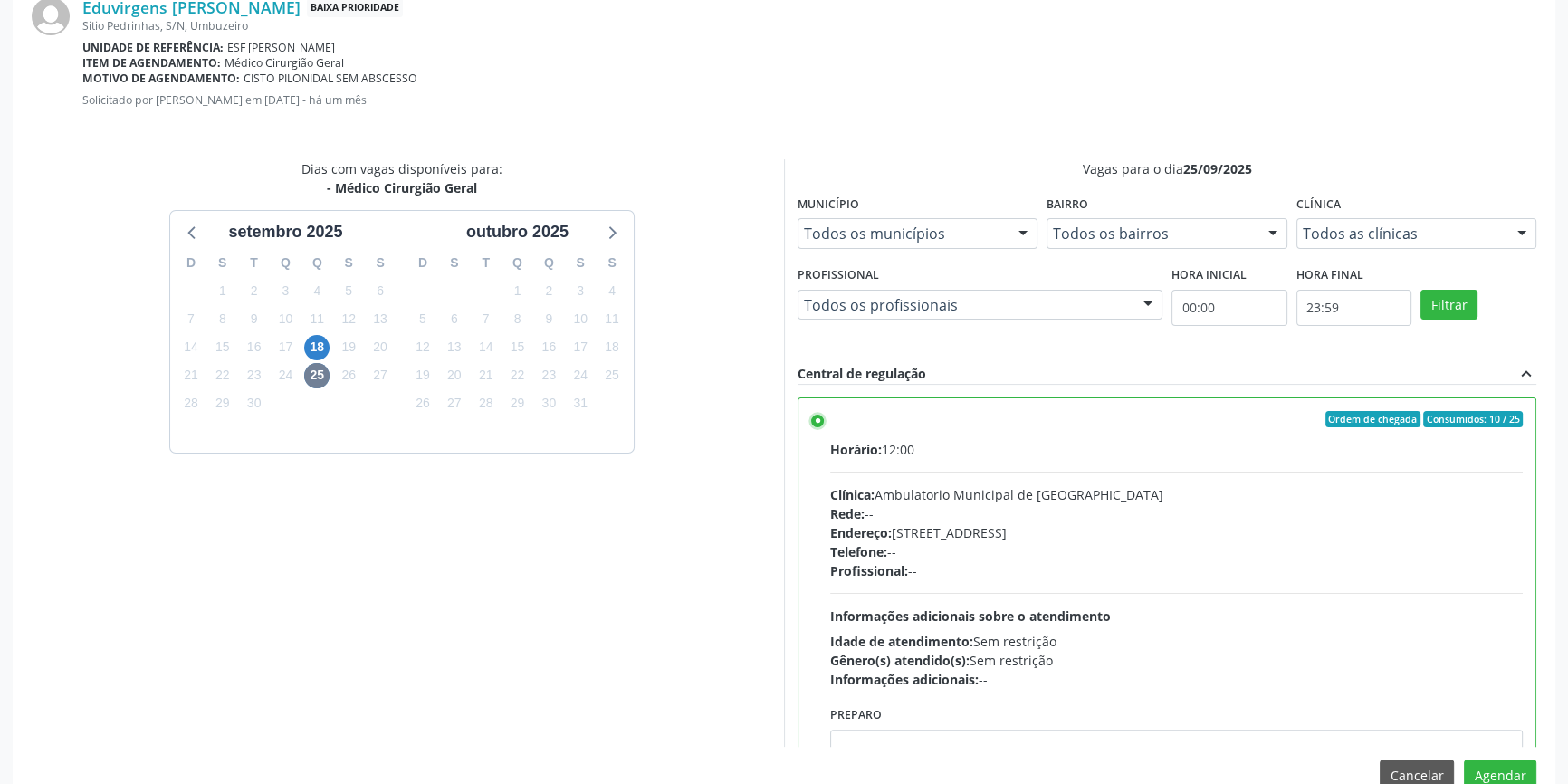
scroll to position [451, 0]
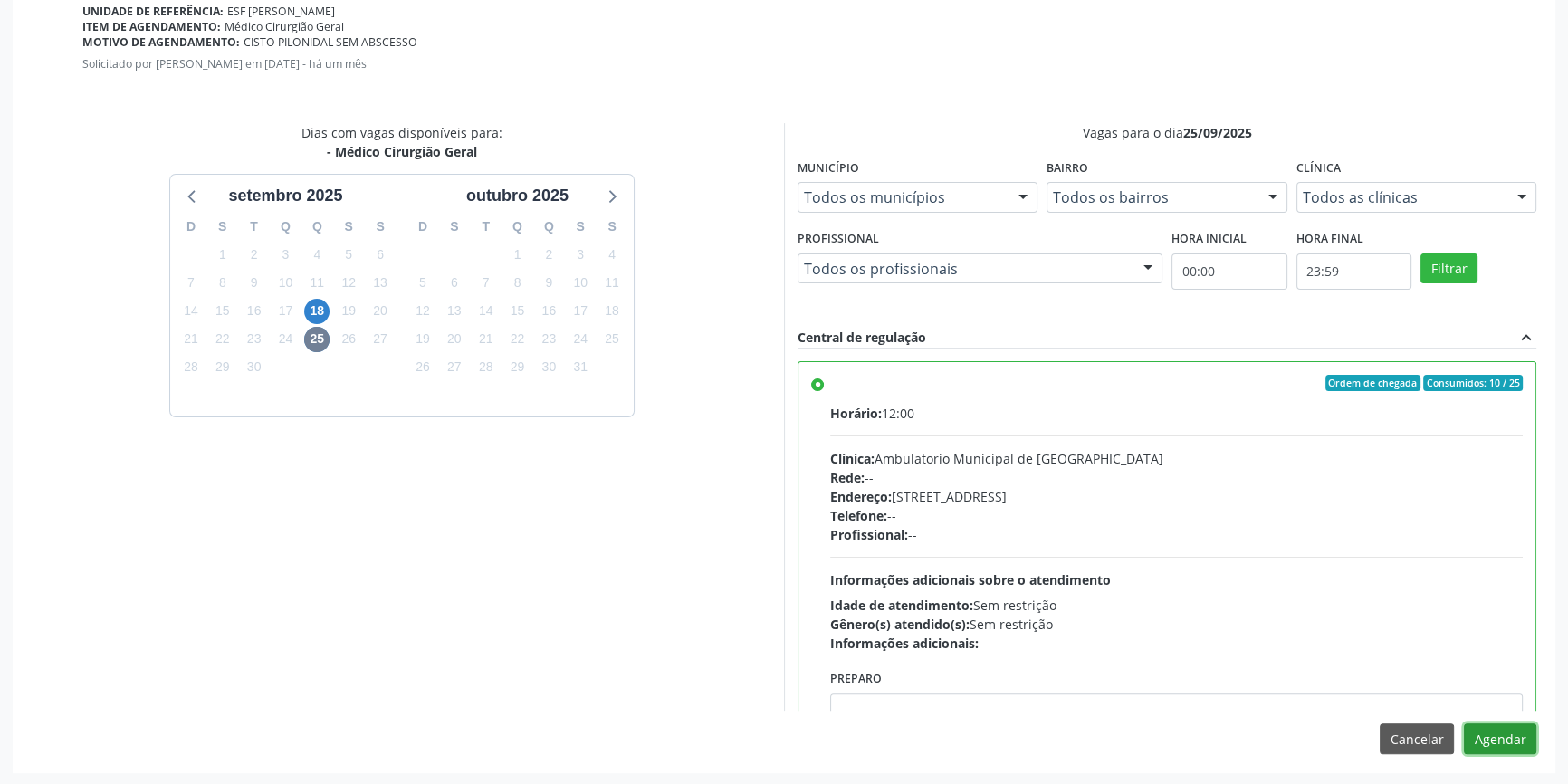
click at [1488, 734] on button "Agendar" at bounding box center [1500, 738] width 72 height 30
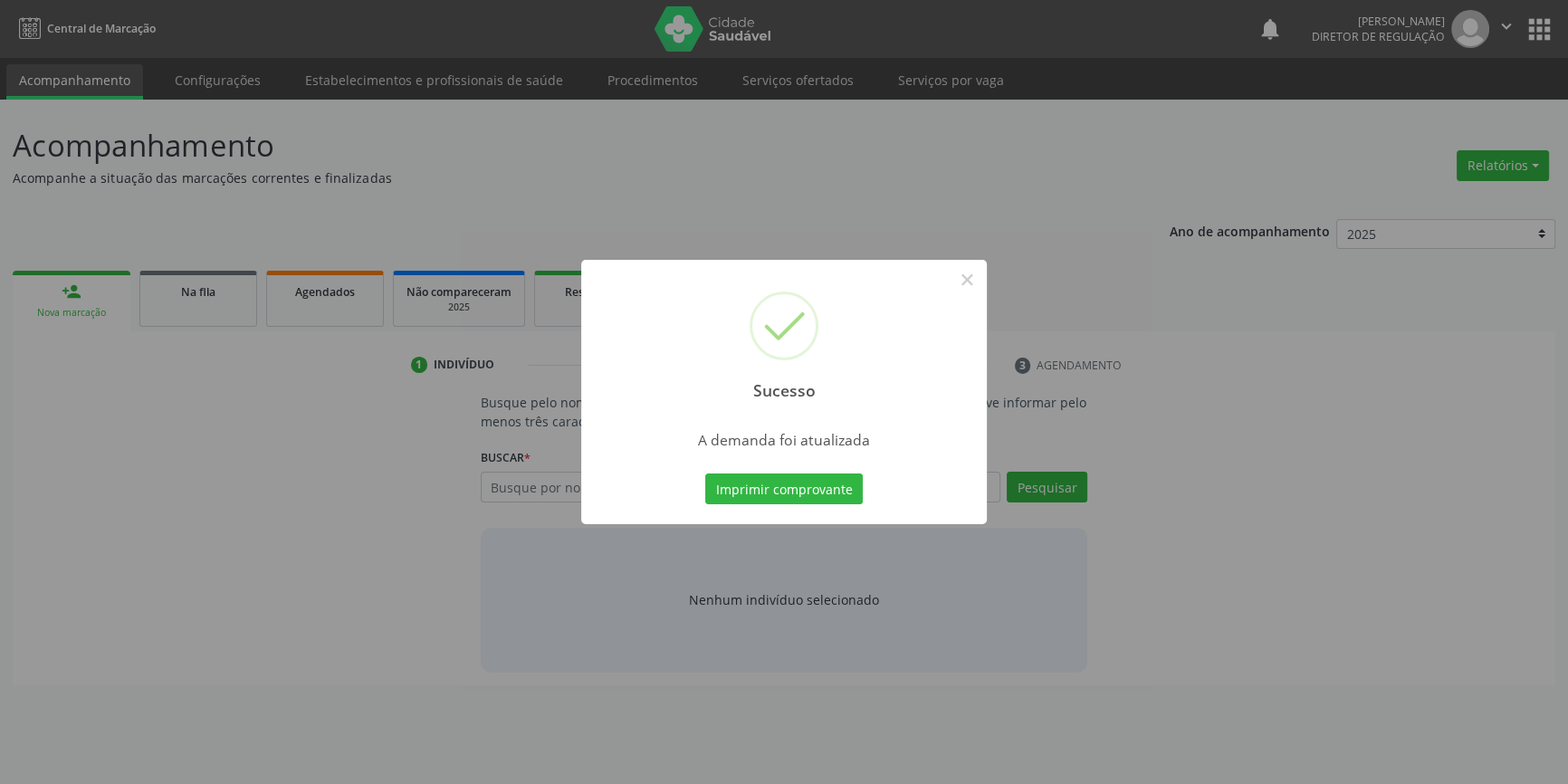
scroll to position [0, 0]
click at [829, 480] on button "Imprimir comprovante" at bounding box center [791, 489] width 158 height 30
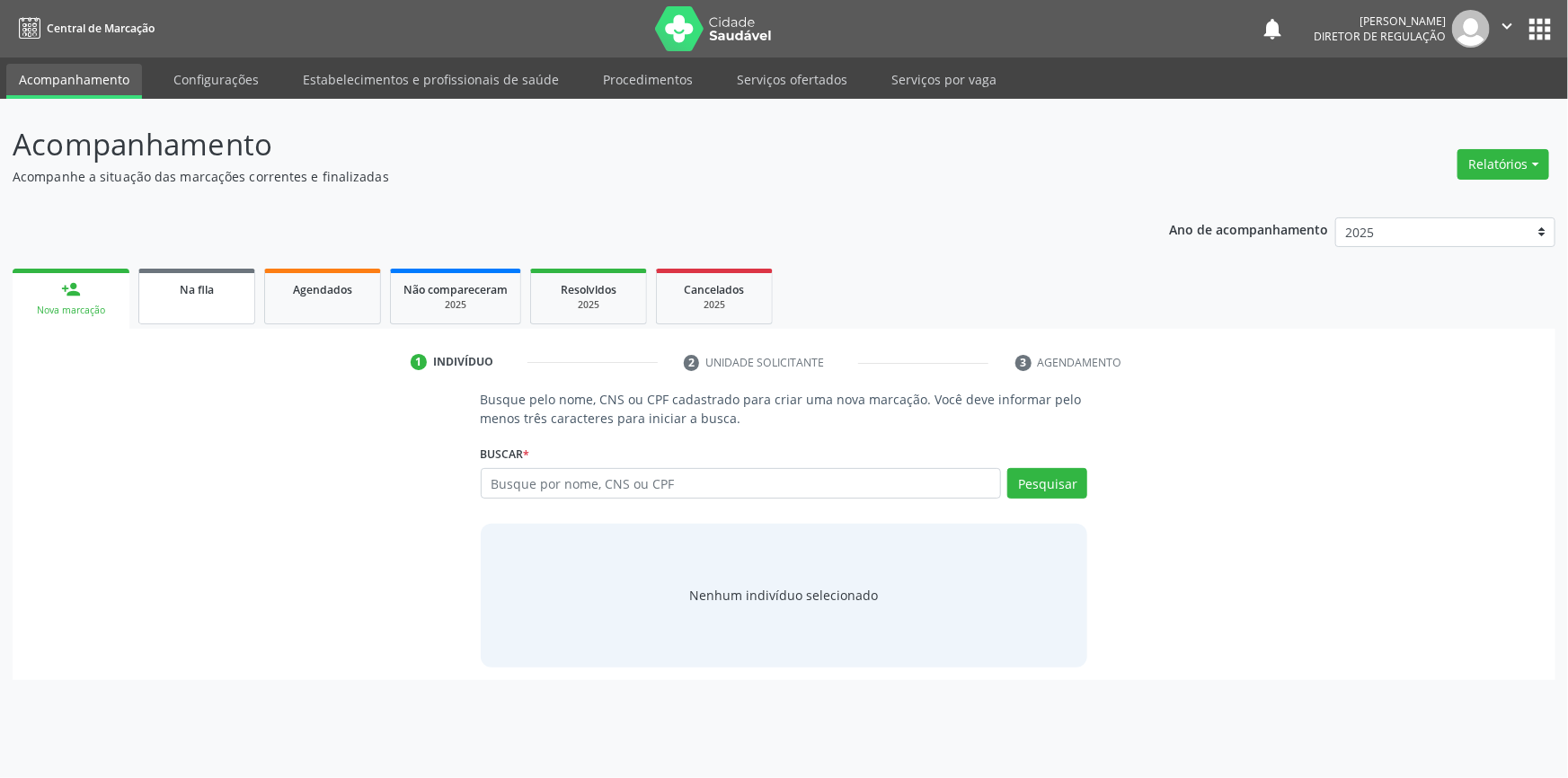
click at [203, 287] on span "Na fila" at bounding box center [196, 290] width 34 height 15
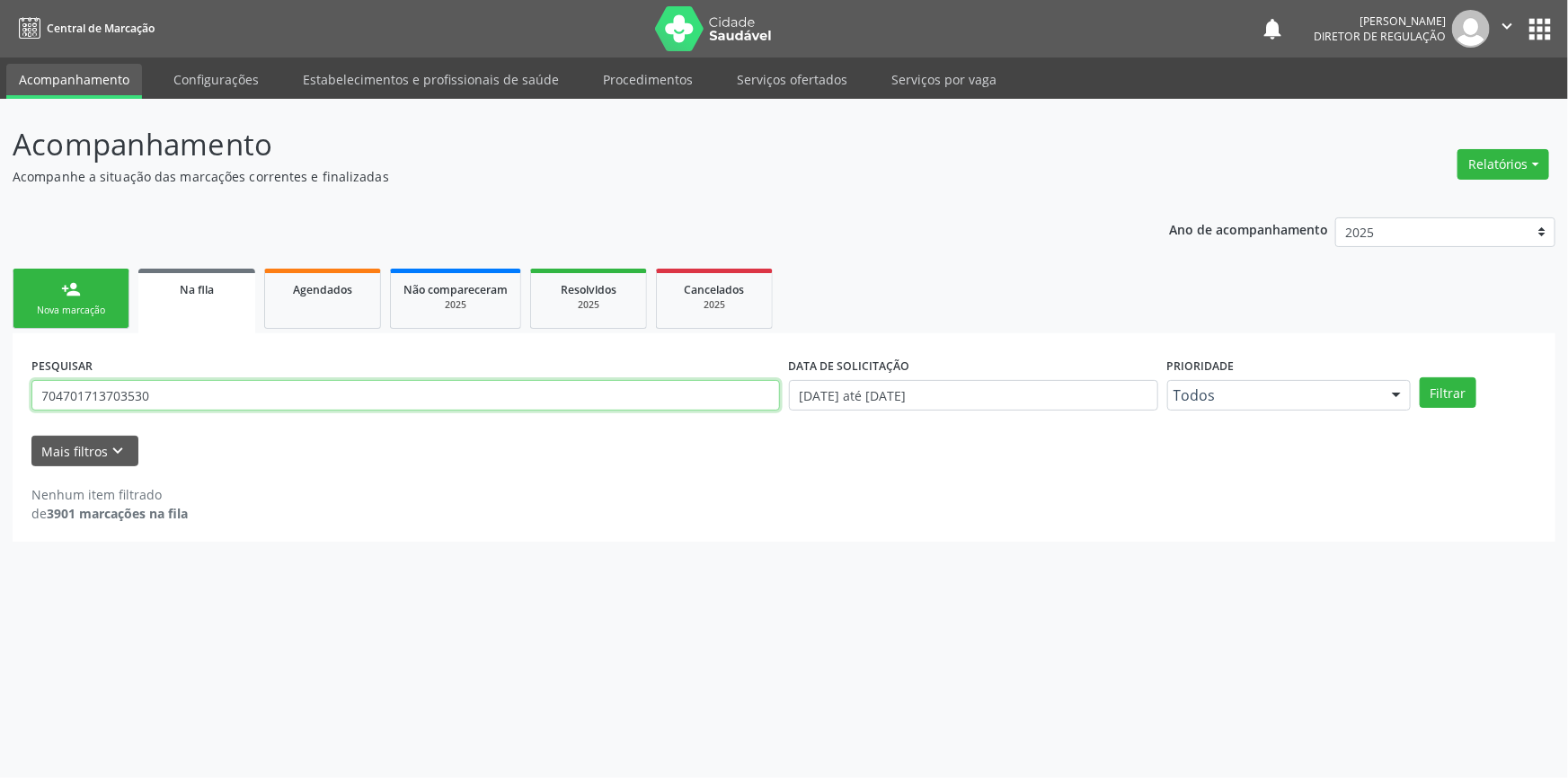
drag, startPoint x: 211, startPoint y: 393, endPoint x: 0, endPoint y: 385, distance: 211.2
click at [0, 385] on div "Acompanhamento Acompanhe a situação das marcações correntes e finalizadas Relat…" at bounding box center [784, 438] width 1568 height 679
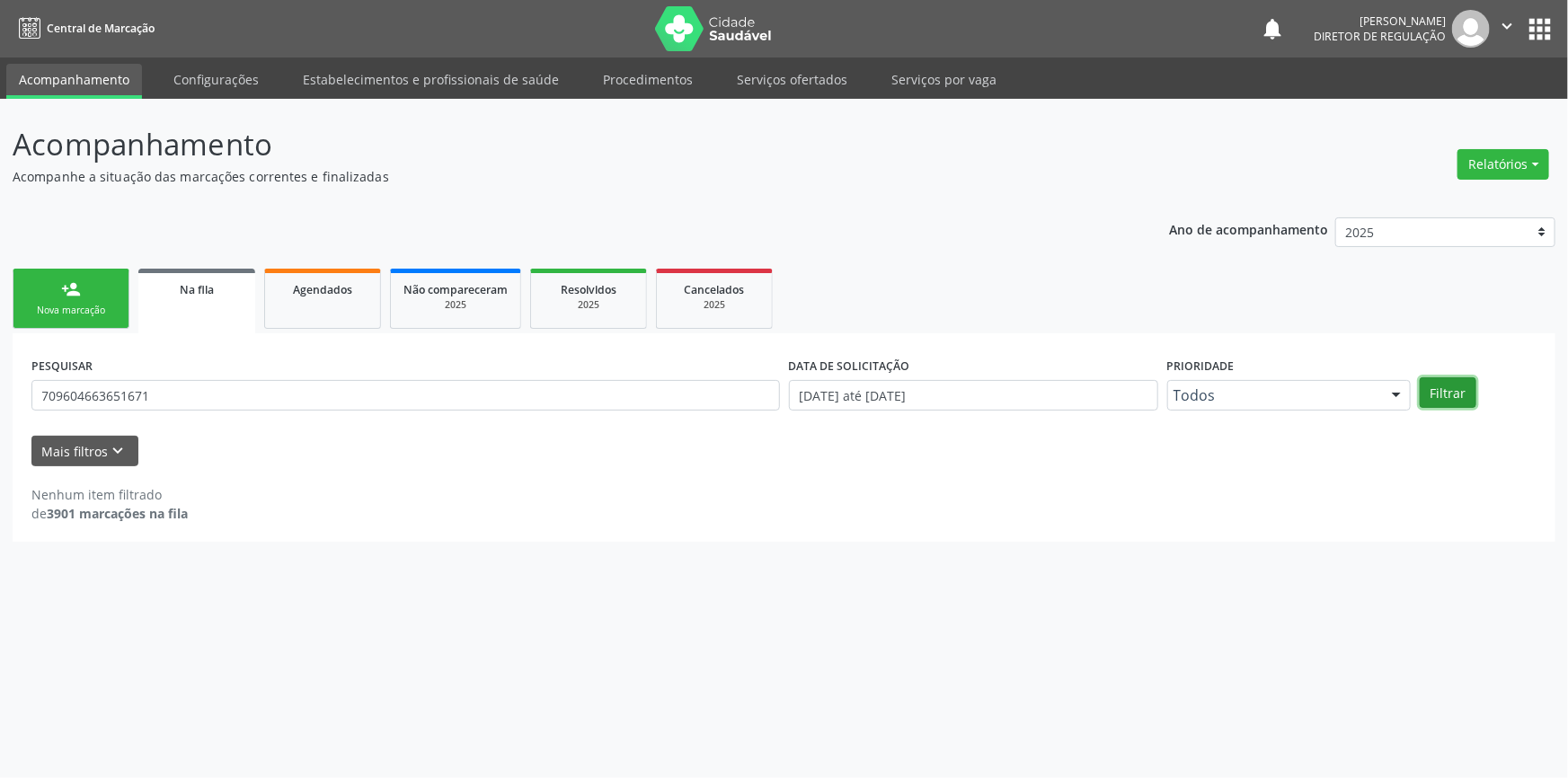
click at [1450, 398] on button "Filtrar" at bounding box center [1448, 393] width 57 height 30
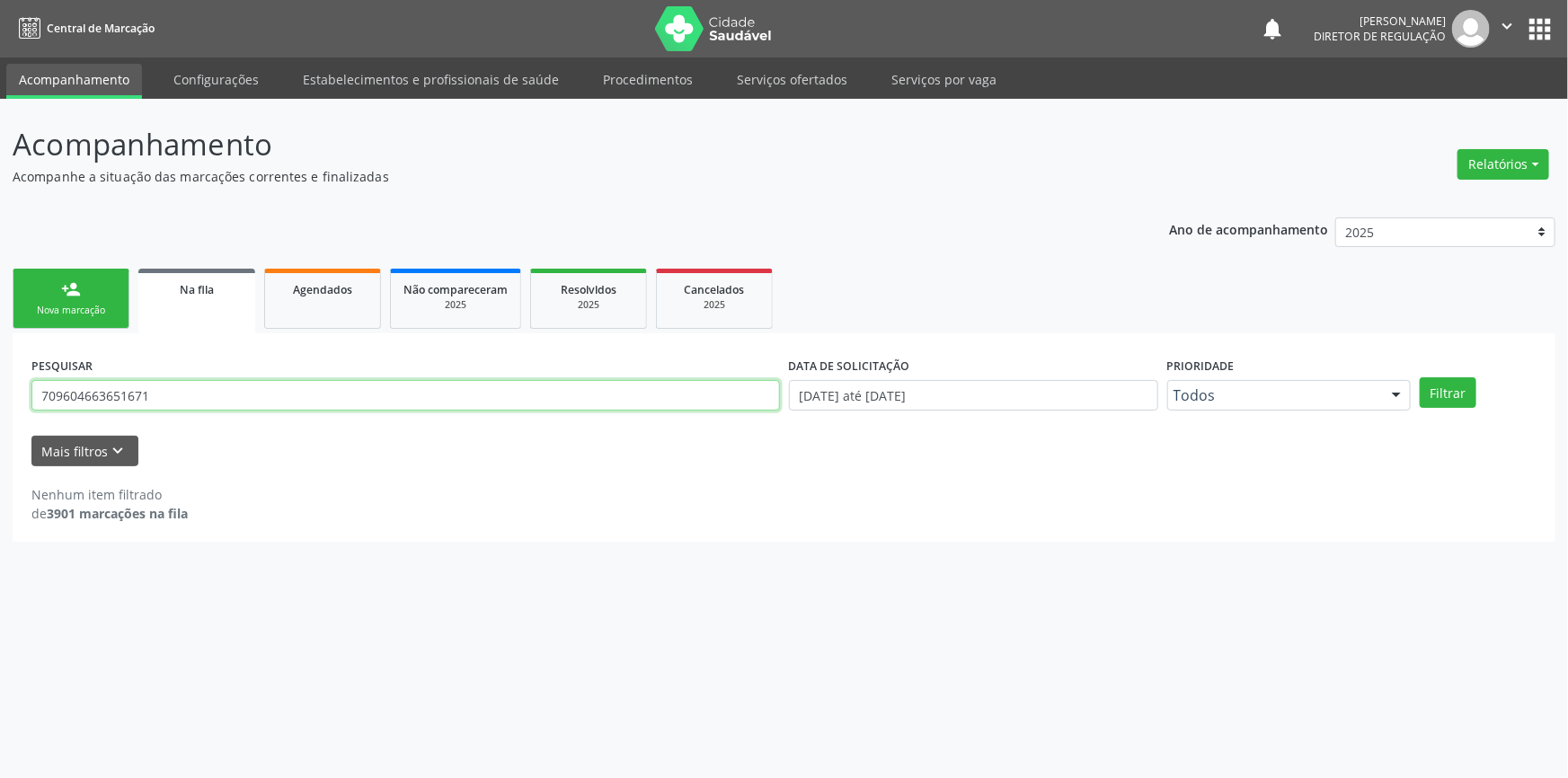
drag, startPoint x: 269, startPoint y: 400, endPoint x: 0, endPoint y: 346, distance: 274.4
click at [0, 346] on div "Acompanhamento Acompanhe a situação das marcações correntes e finalizadas Relat…" at bounding box center [784, 438] width 1568 height 679
type input "709604663651677"
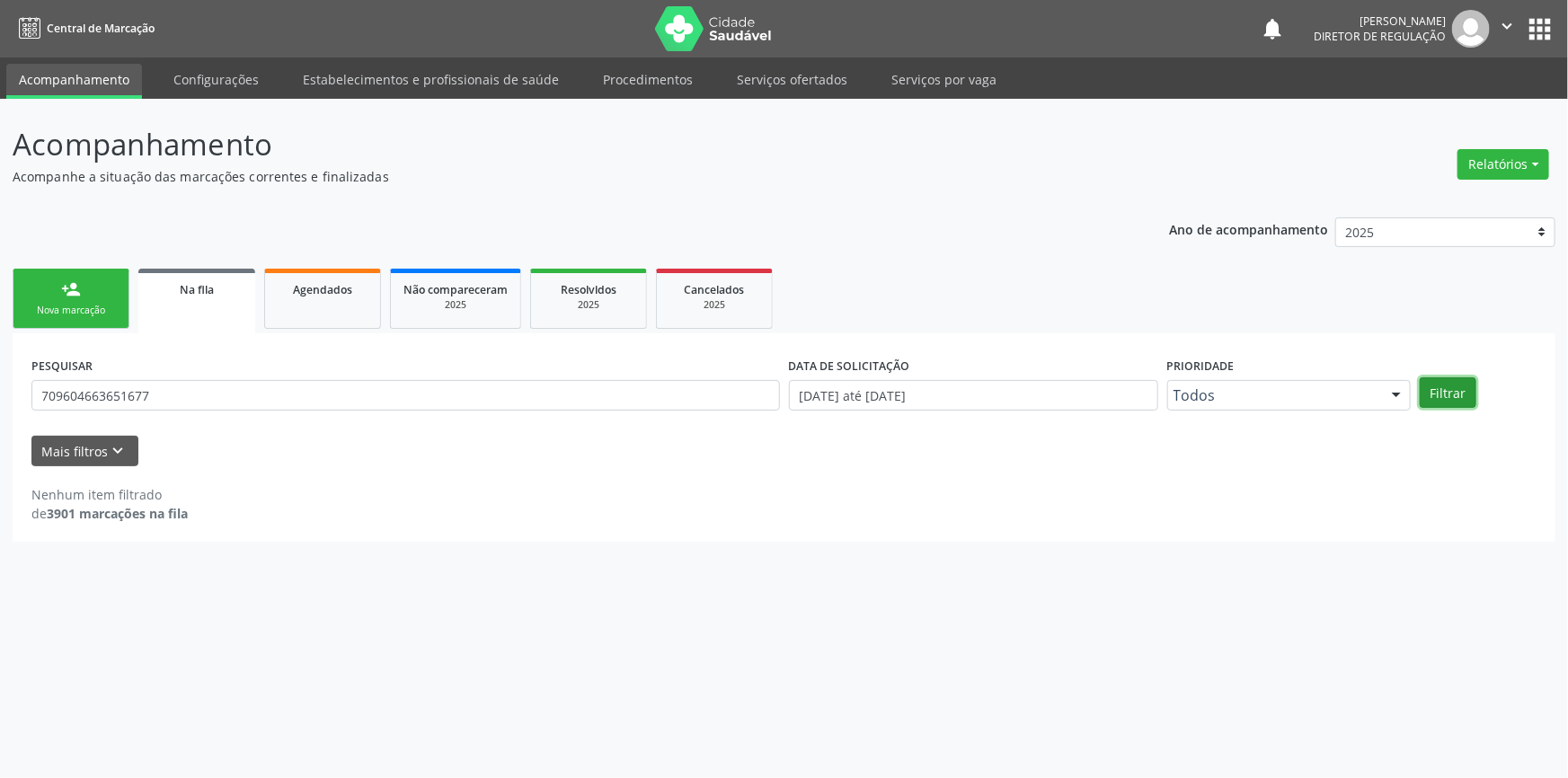
click at [1446, 393] on button "Filtrar" at bounding box center [1448, 393] width 57 height 30
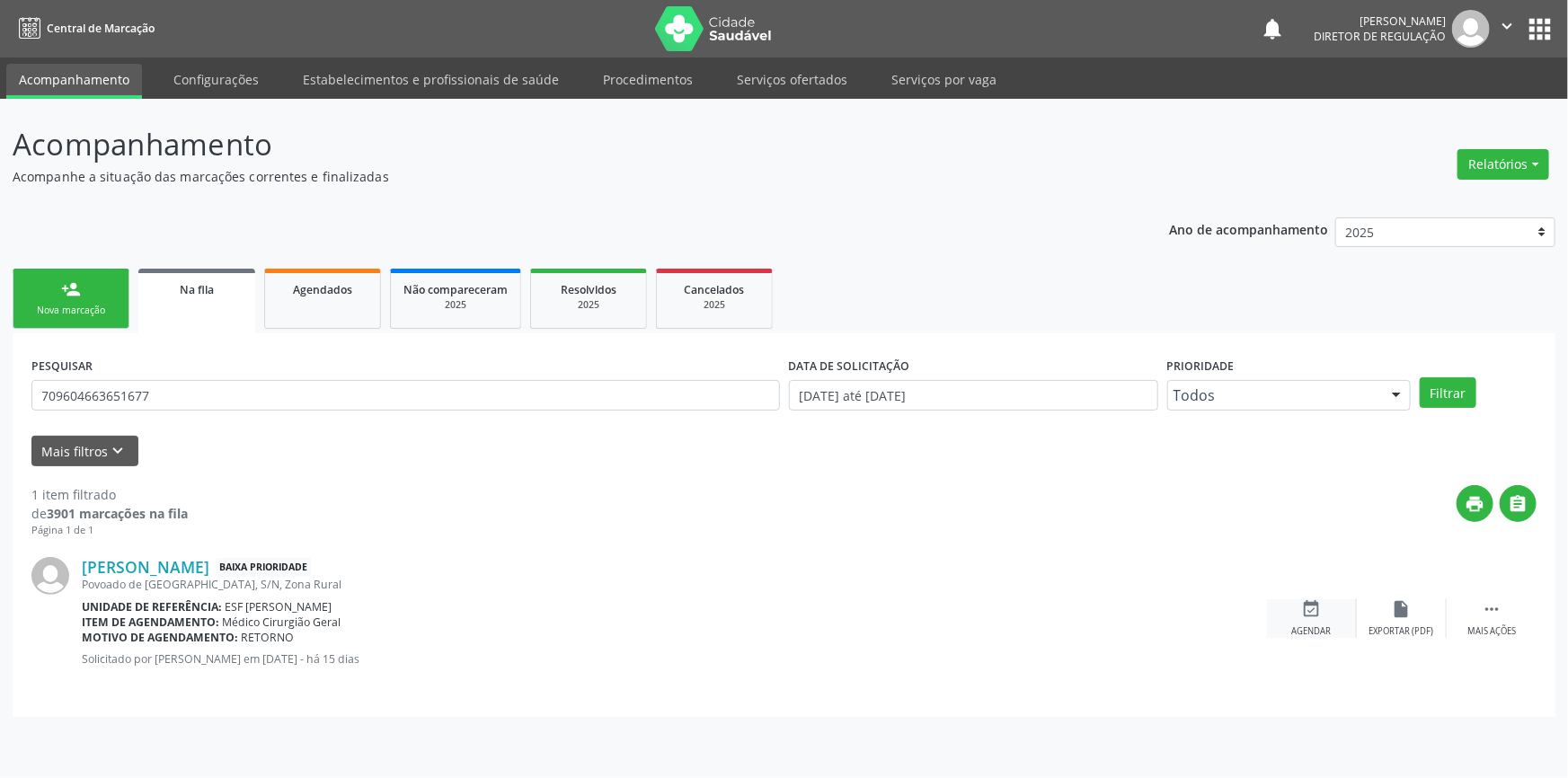
click at [1322, 617] on div "event_available Agendar" at bounding box center [1311, 618] width 90 height 39
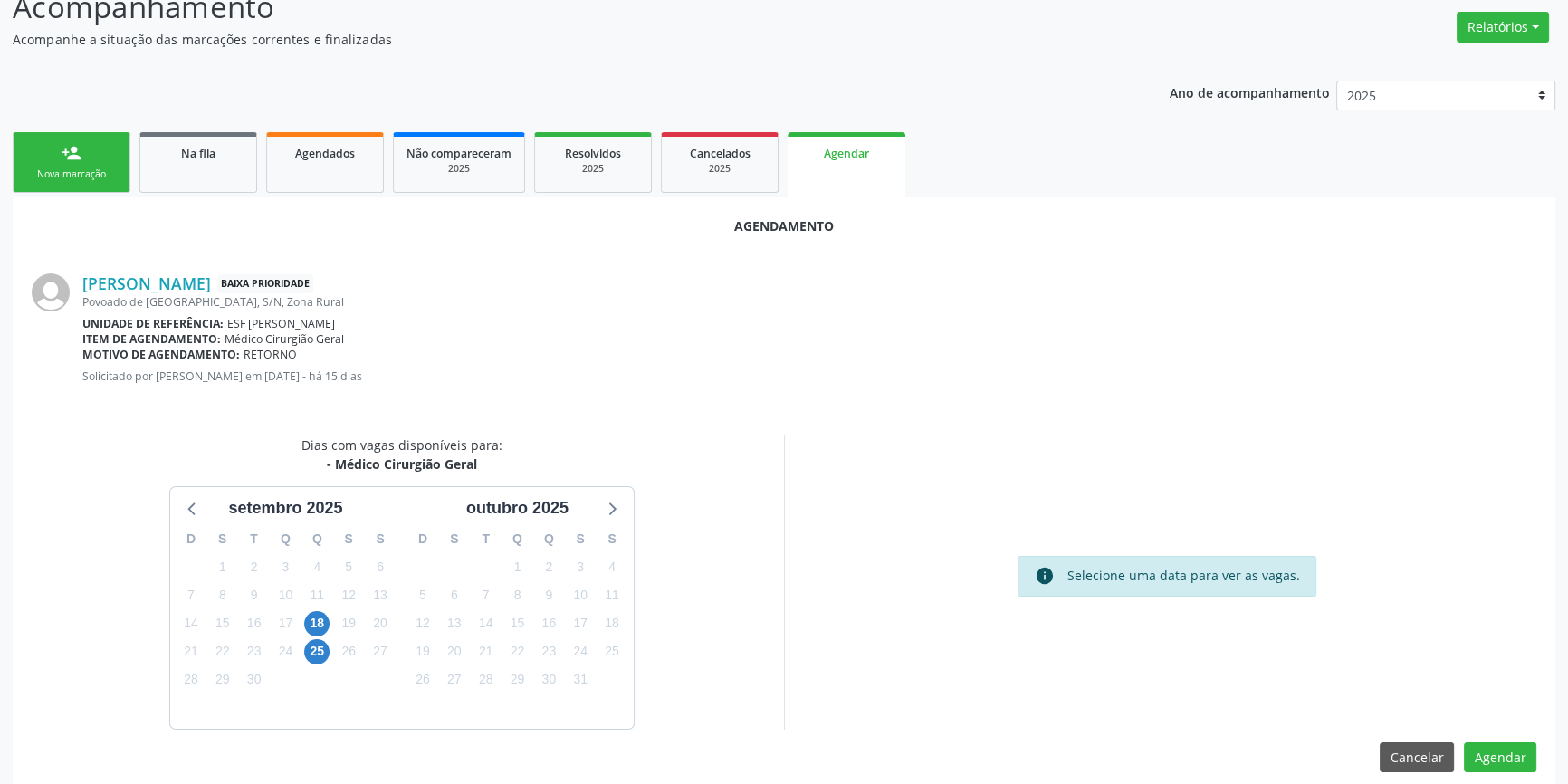
scroll to position [157, 0]
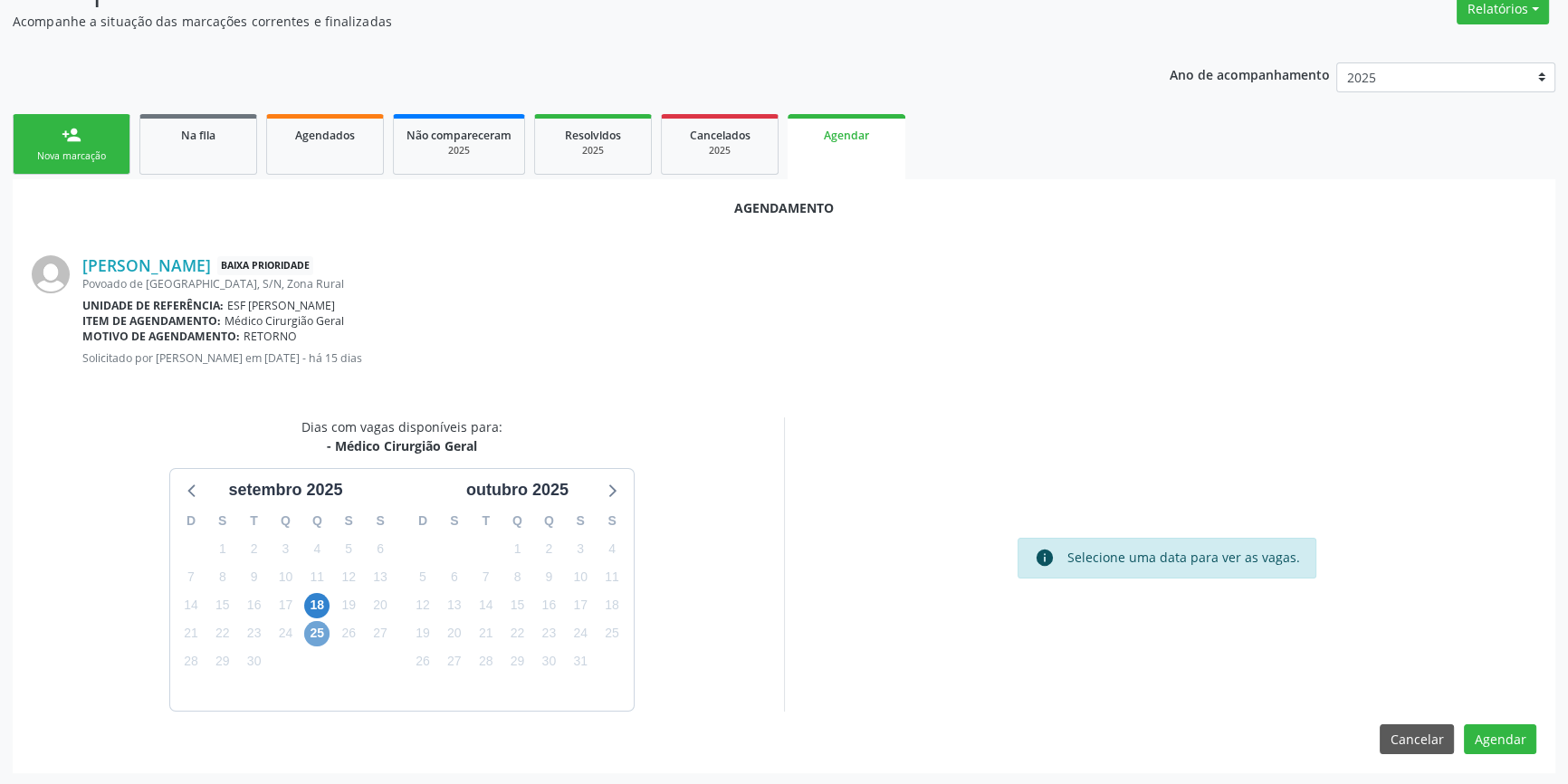
click at [313, 632] on span "25" at bounding box center [317, 634] width 26 height 26
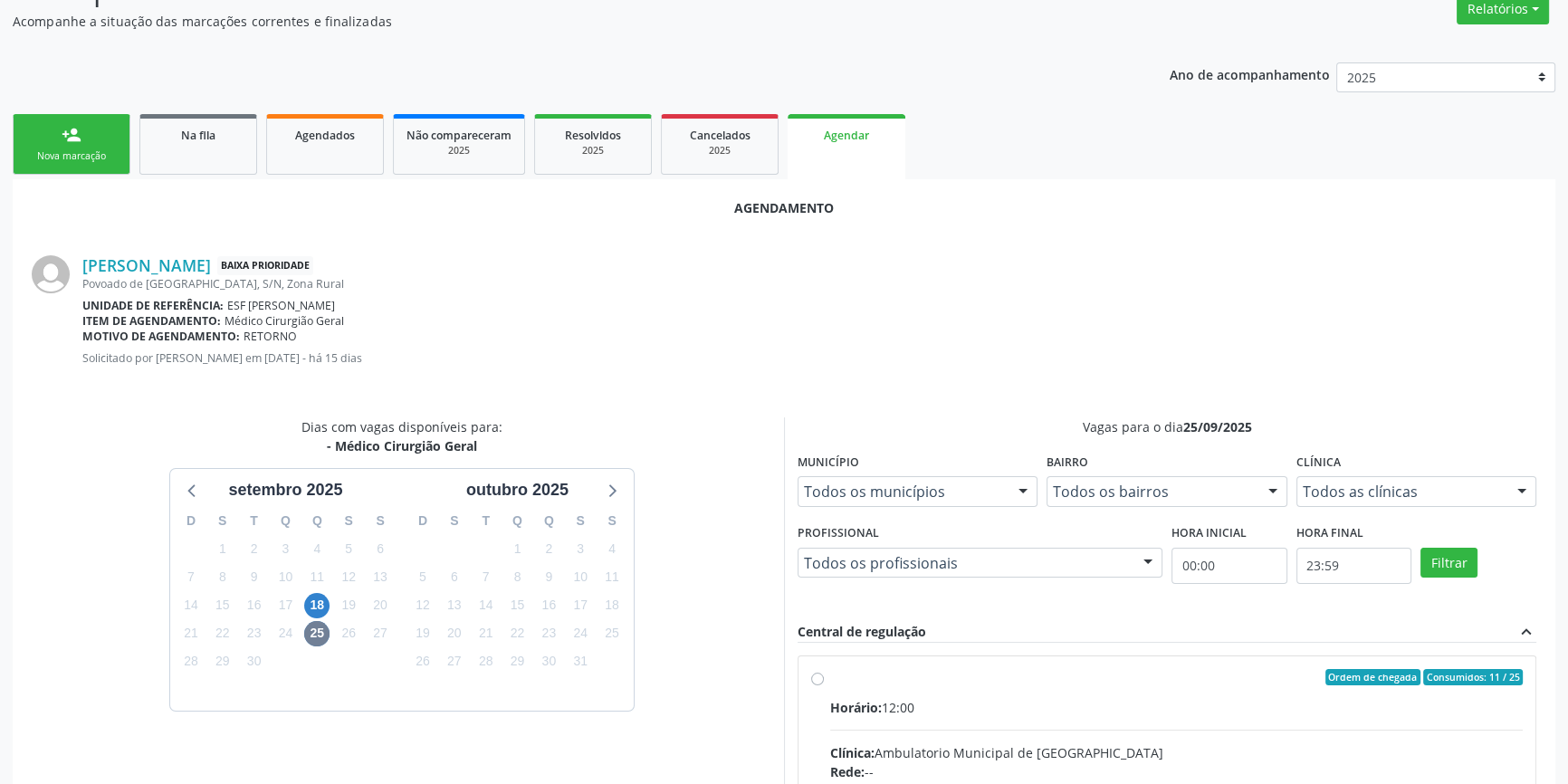
radio input "true"
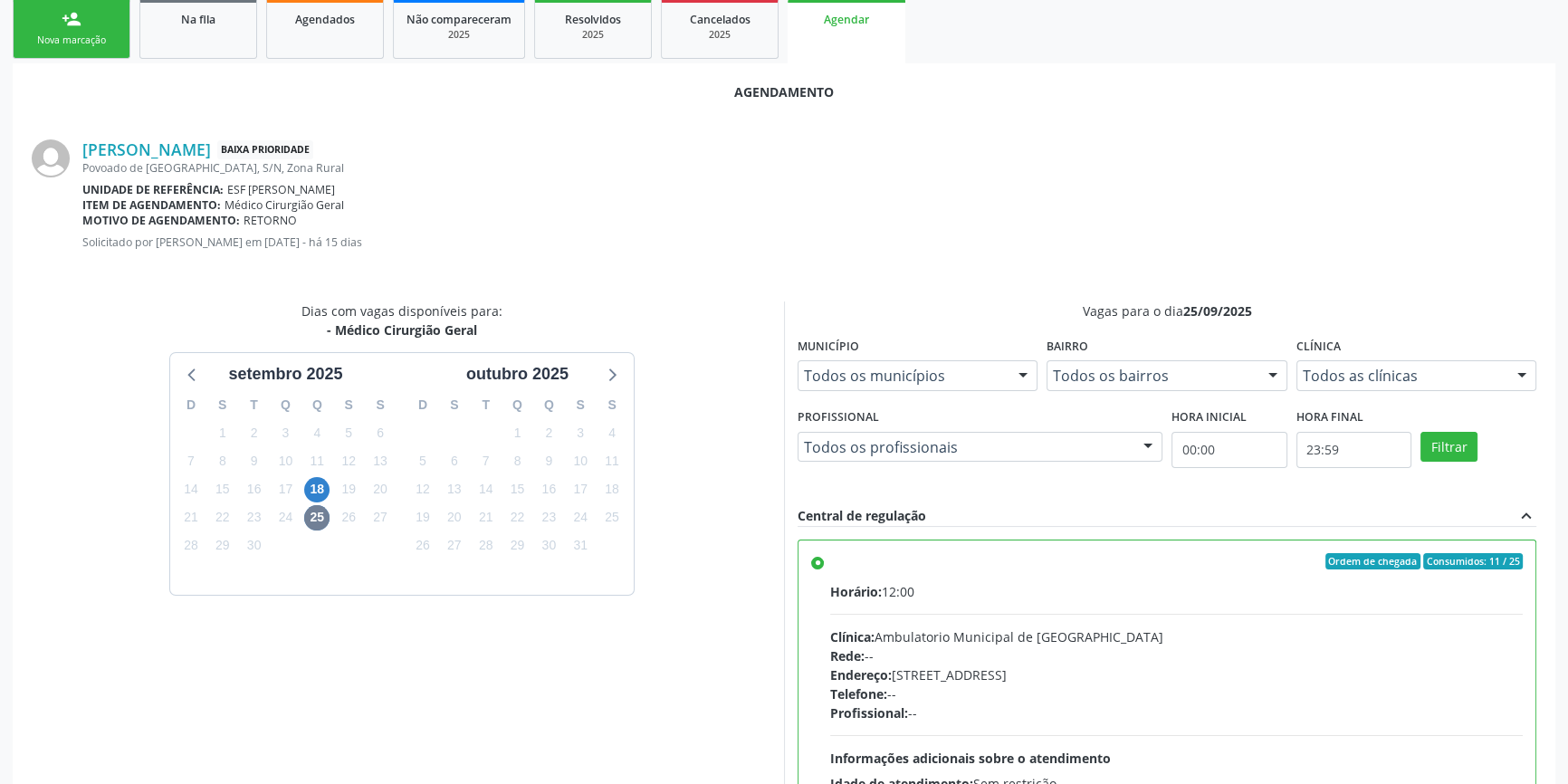
scroll to position [451, 0]
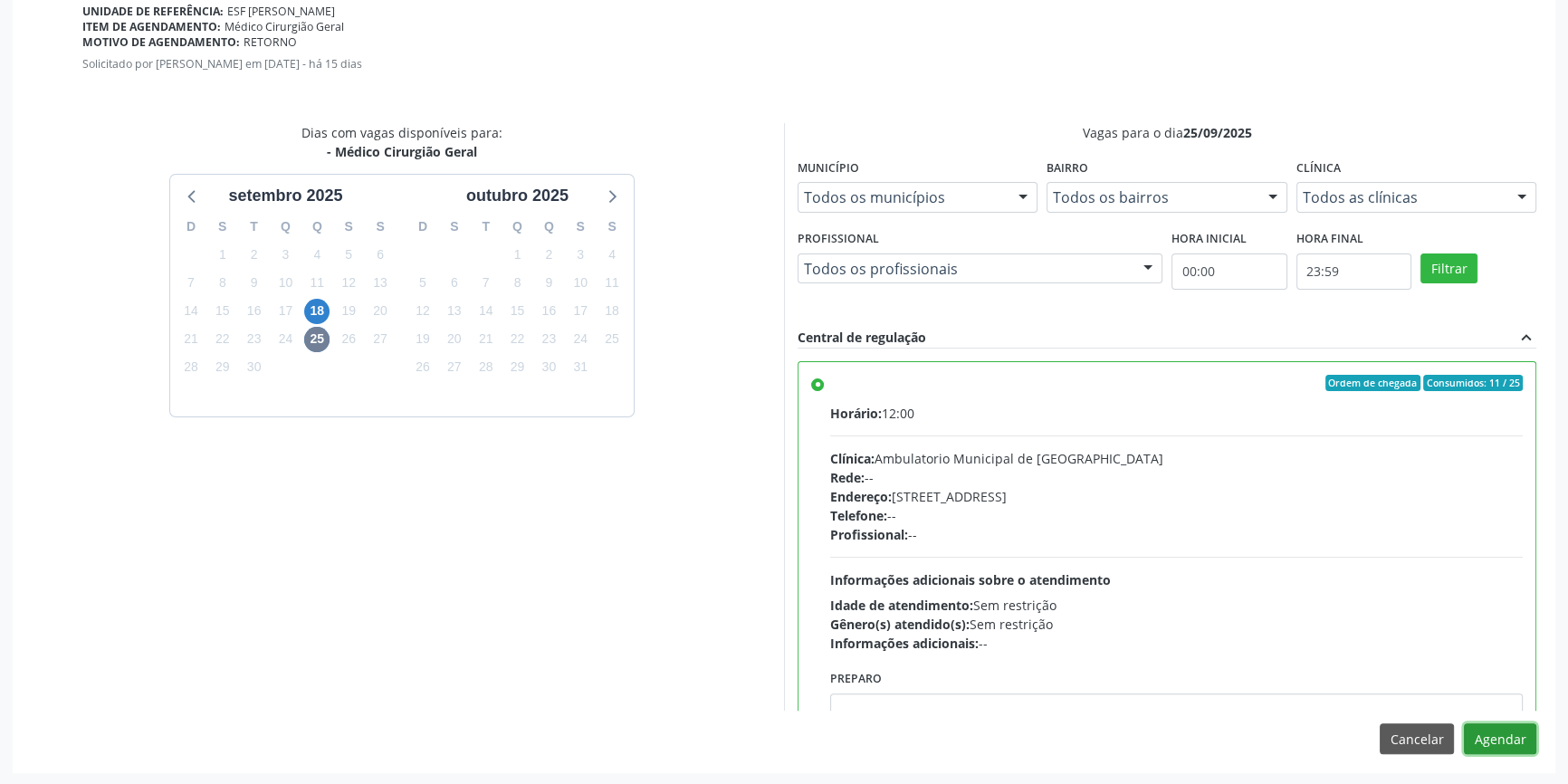
click at [1509, 739] on button "Agendar" at bounding box center [1500, 738] width 72 height 30
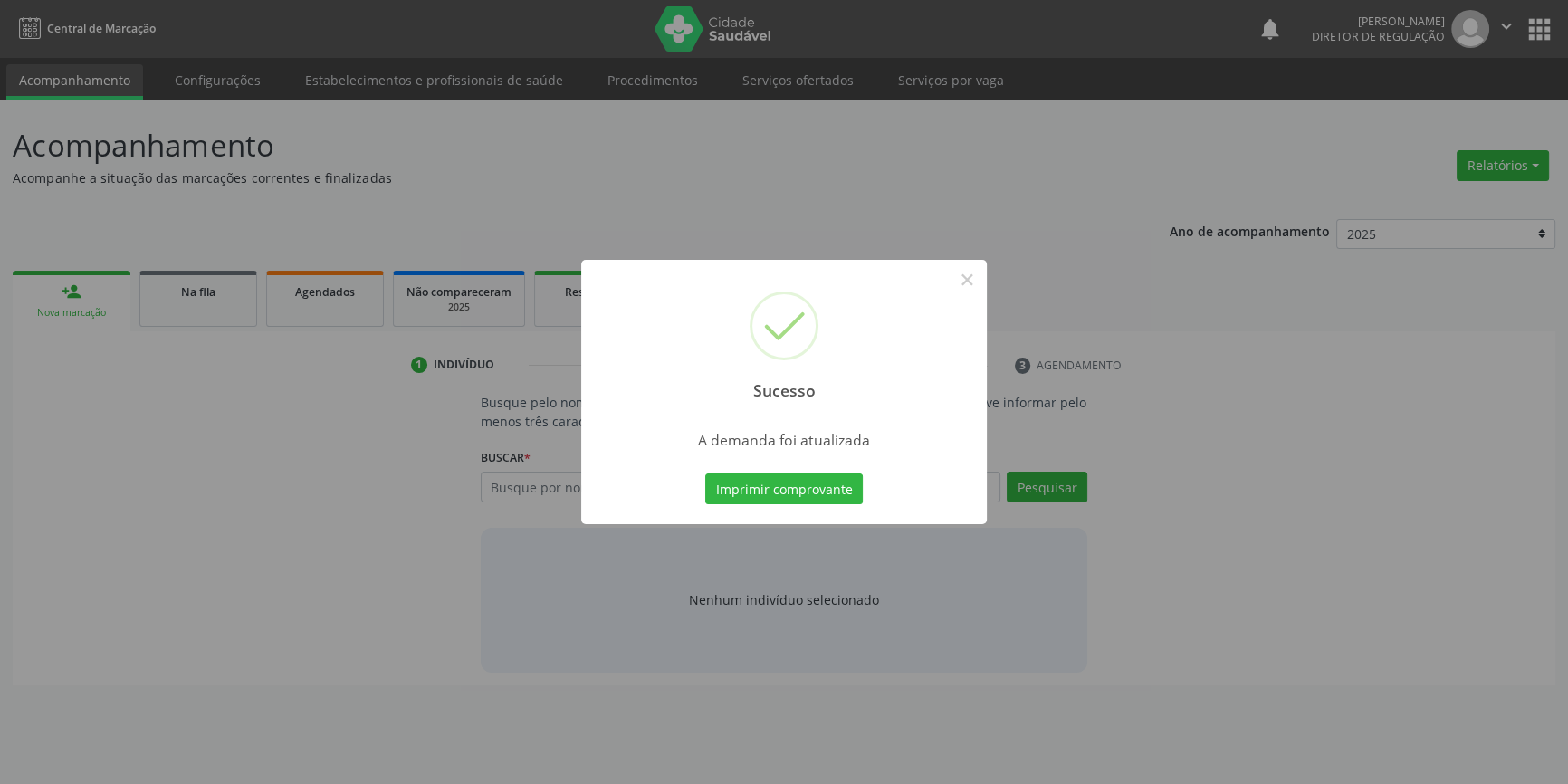
scroll to position [0, 0]
click at [792, 480] on button "Imprimir comprovante" at bounding box center [791, 489] width 158 height 30
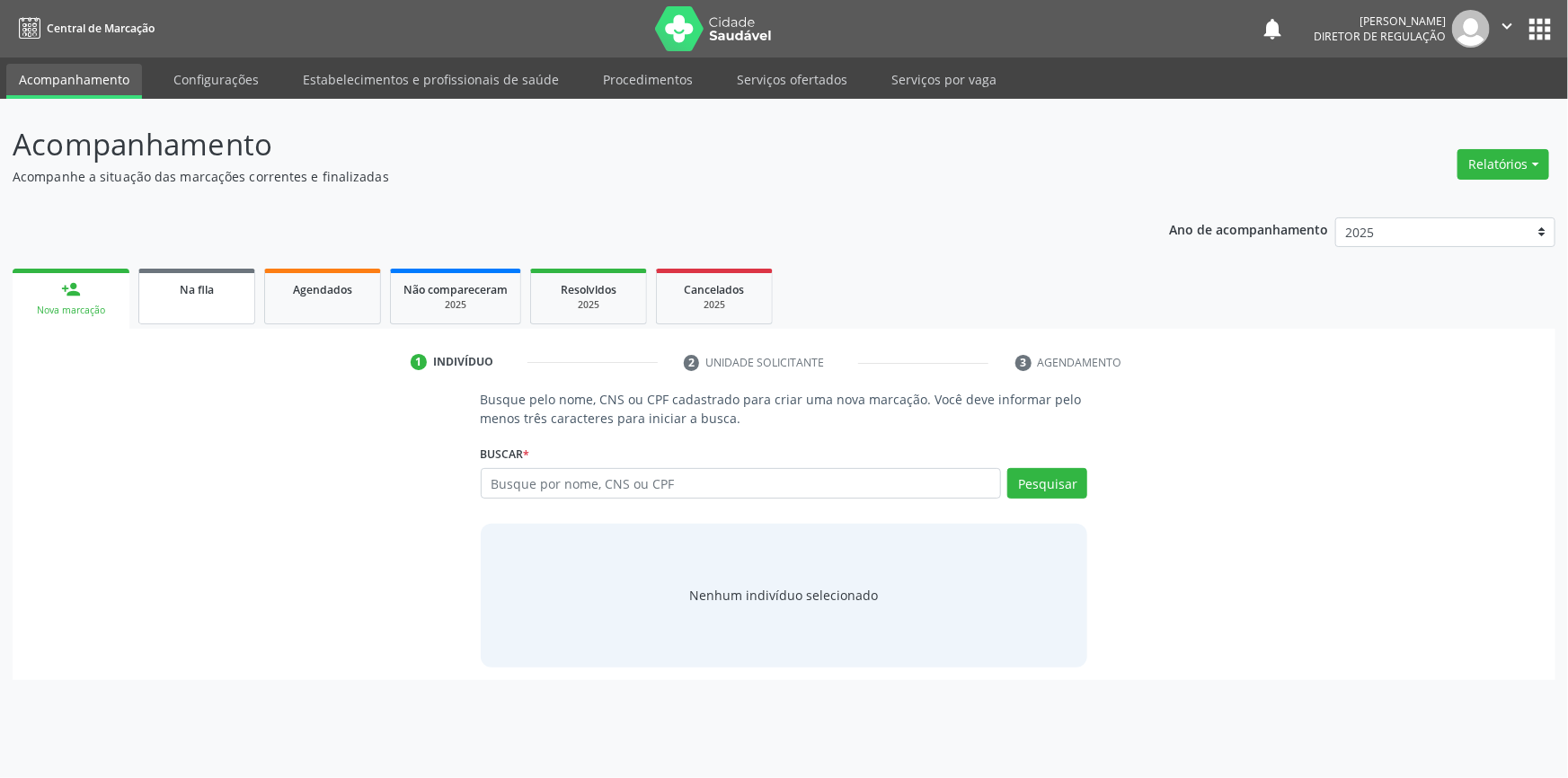
click at [196, 301] on link "Na fila" at bounding box center [197, 296] width 117 height 56
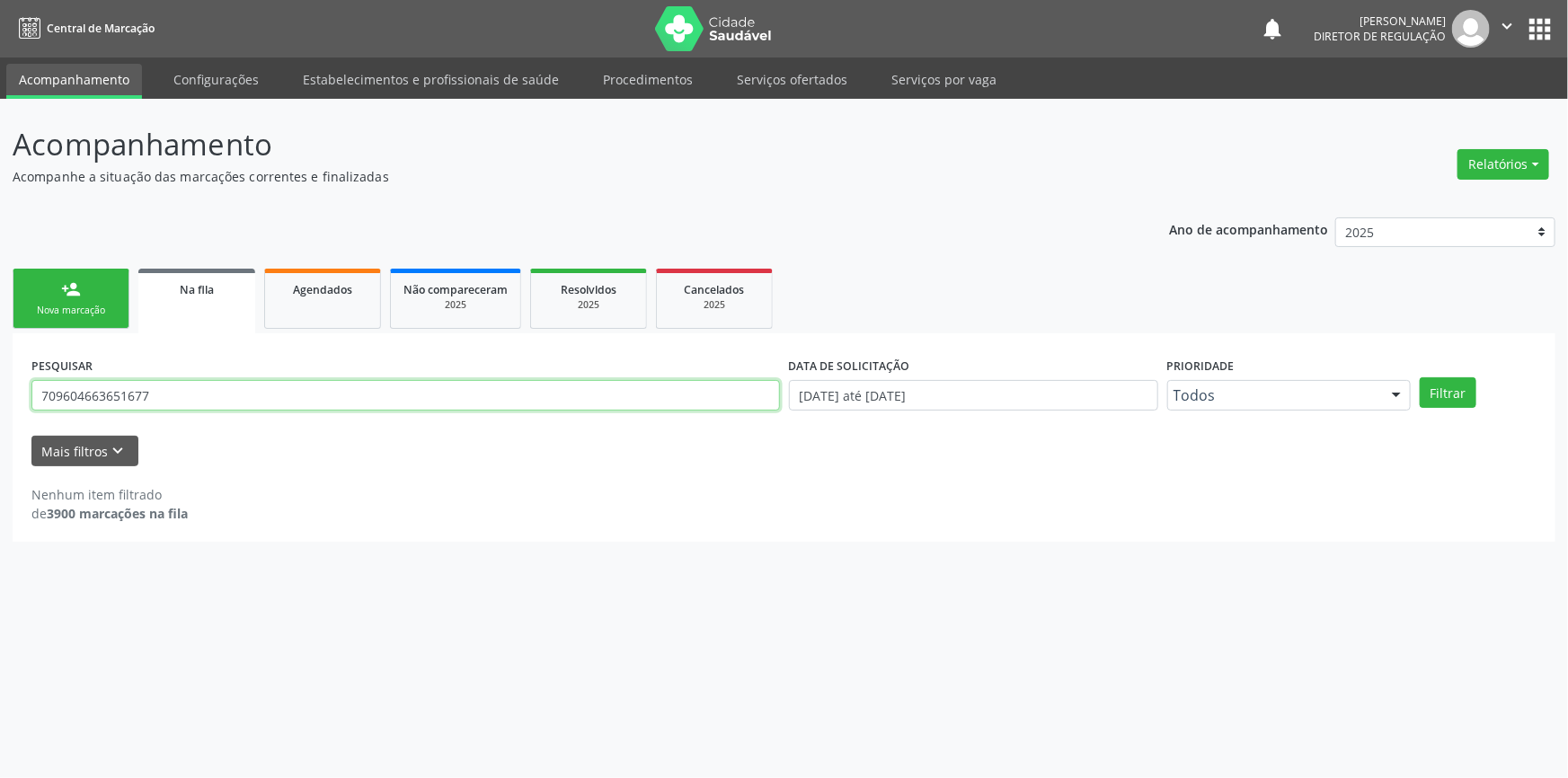
drag, startPoint x: 190, startPoint y: 405, endPoint x: 43, endPoint y: 409, distance: 147.1
click at [45, 408] on input "709604663651677" at bounding box center [405, 396] width 749 height 30
type input "708506317930673"
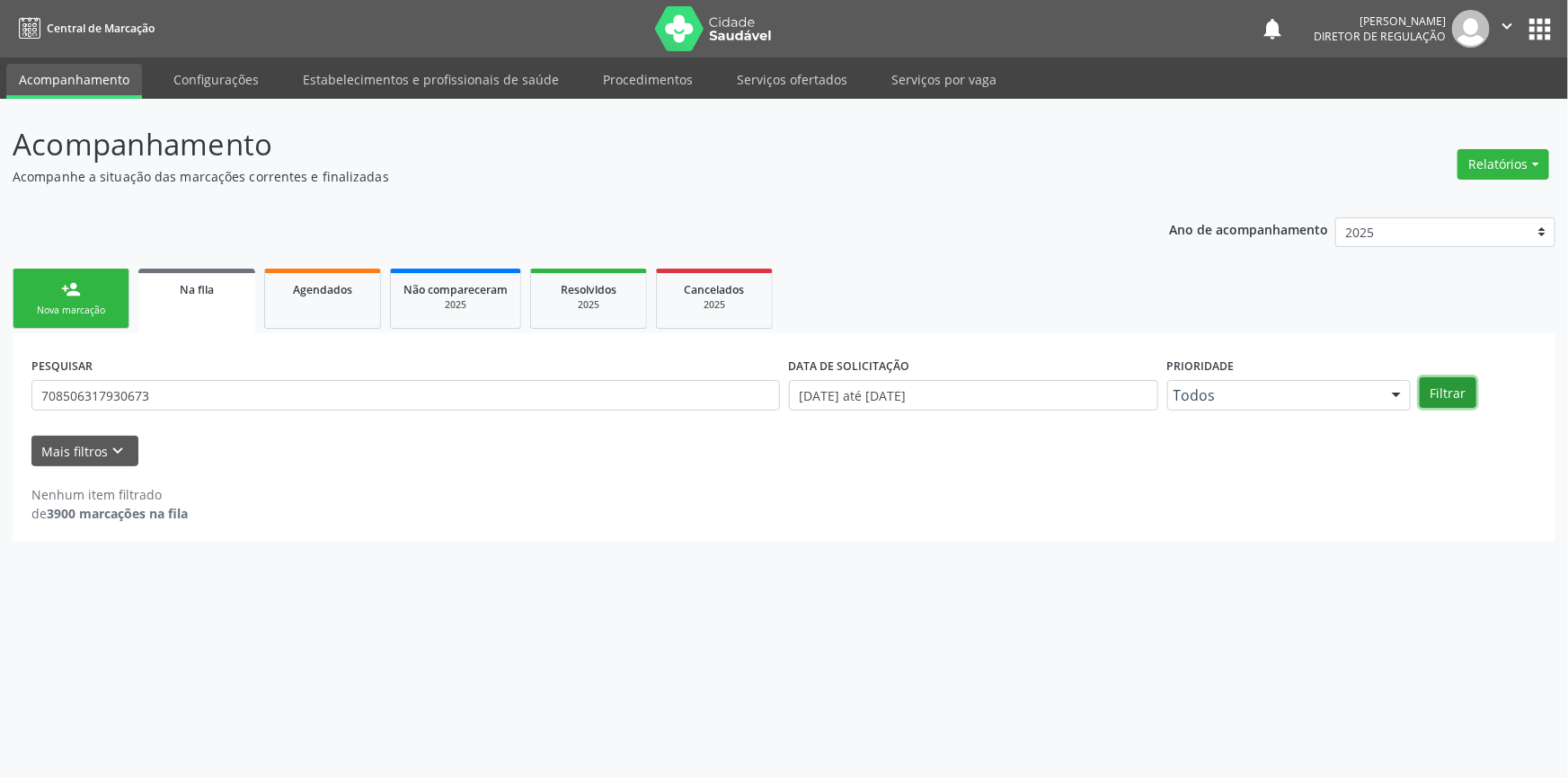
click at [1439, 388] on button "Filtrar" at bounding box center [1448, 393] width 57 height 30
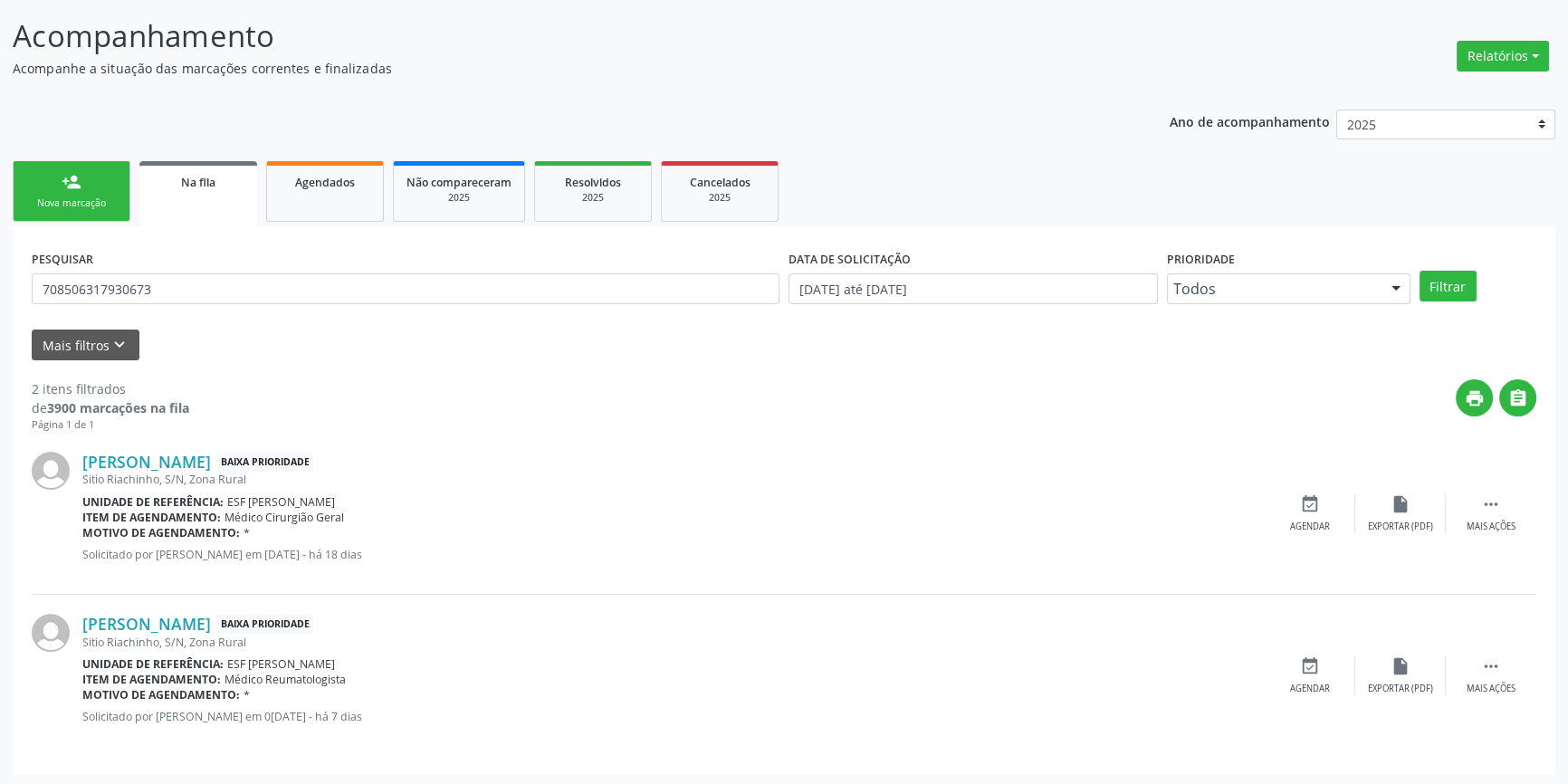
scroll to position [111, 0]
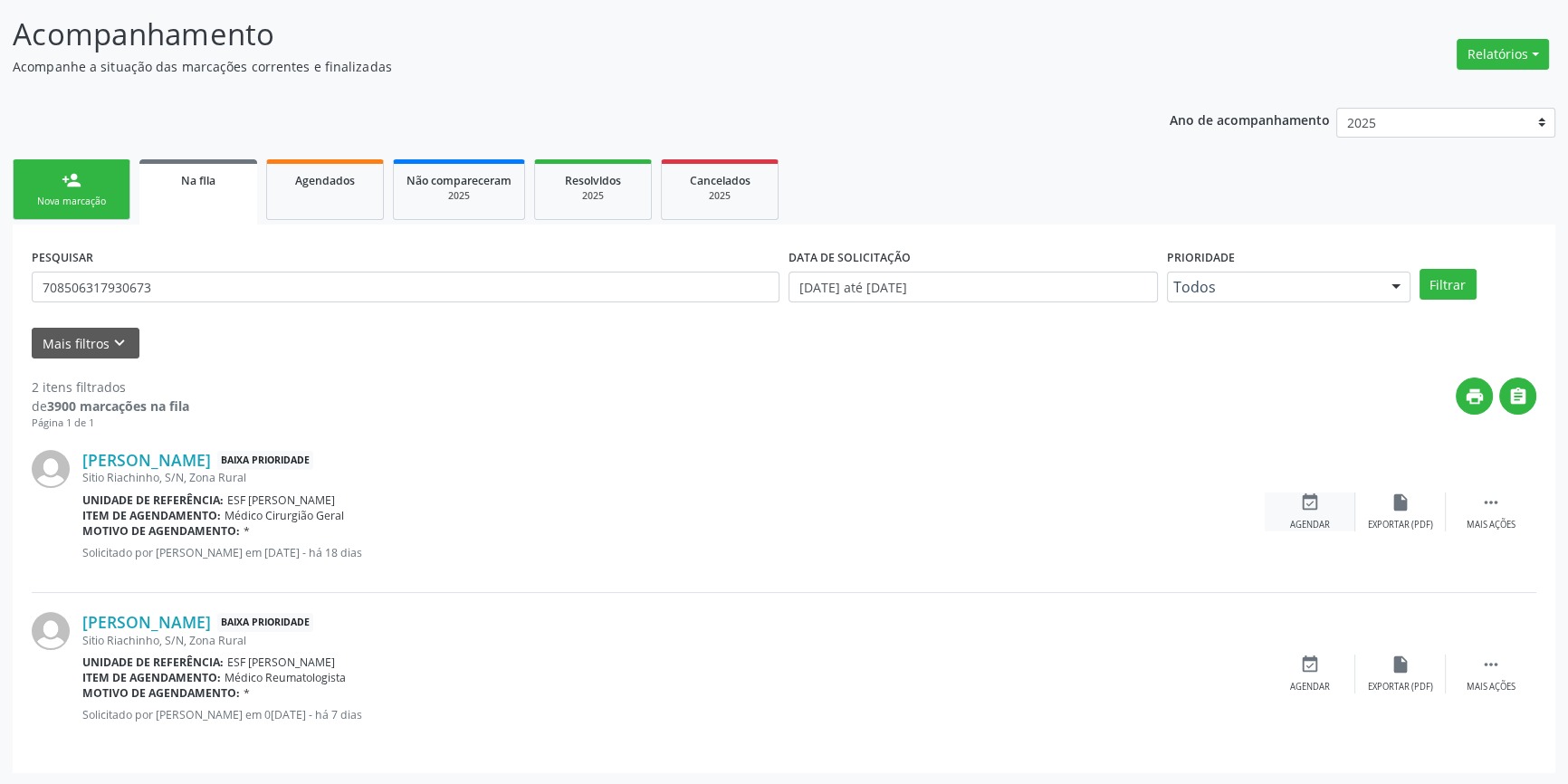
click at [1323, 511] on div "event_available Agendar" at bounding box center [1309, 512] width 90 height 39
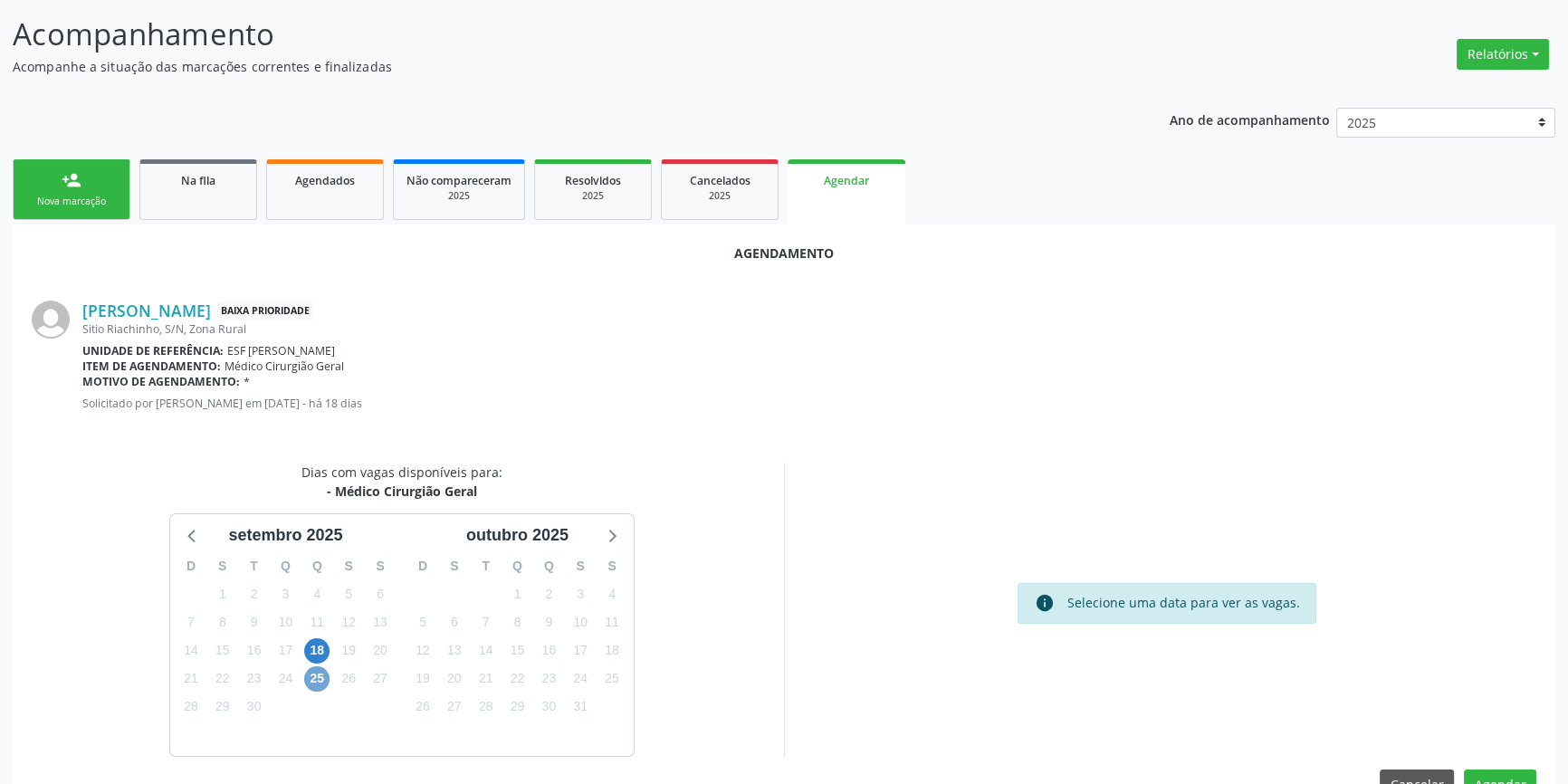
click at [307, 683] on span "25" at bounding box center [317, 678] width 26 height 26
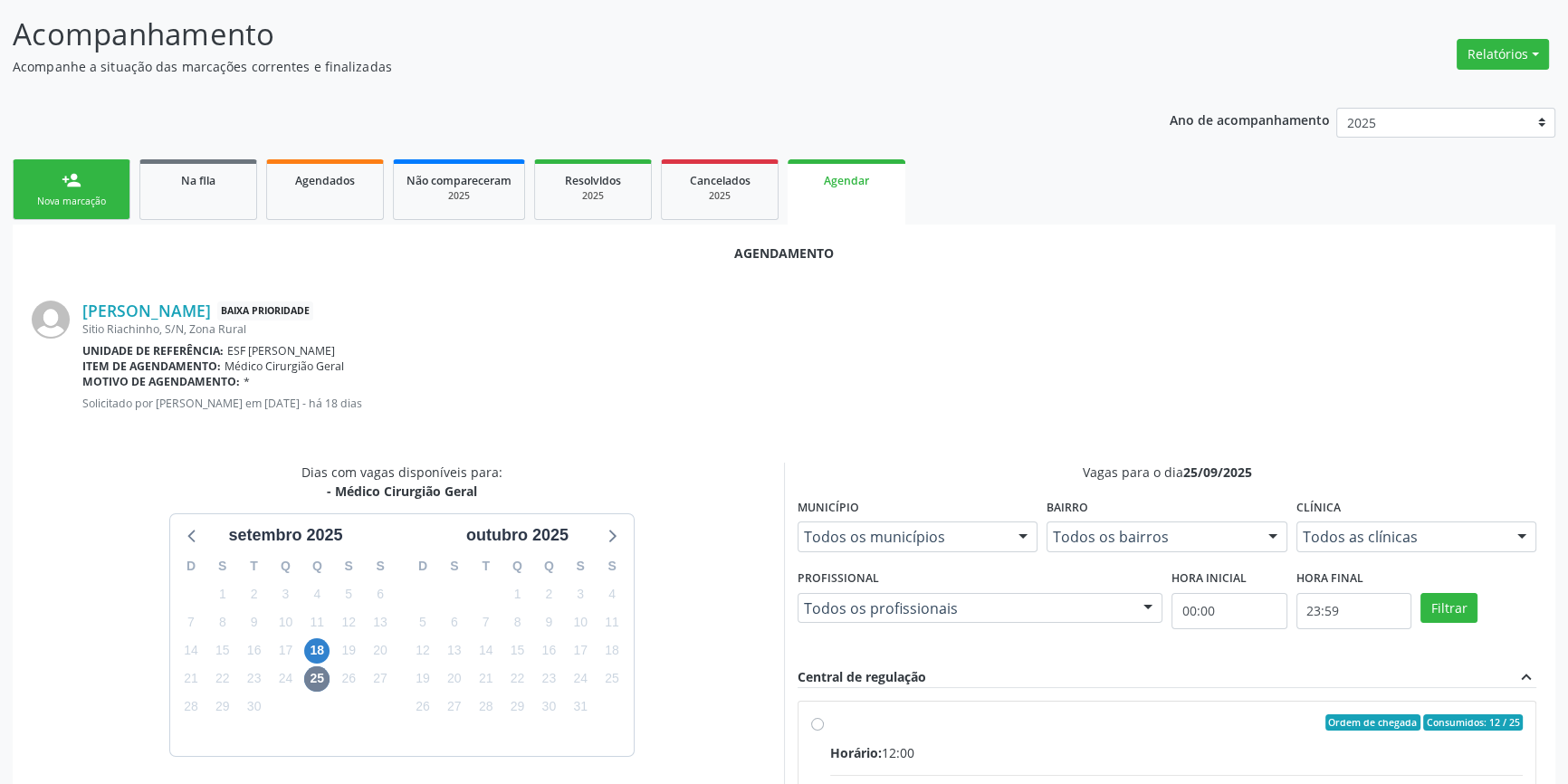
click at [878, 724] on div "Ordem de chegada Consumidos: 12 / 25" at bounding box center [1177, 722] width 693 height 16
click at [824, 724] on input "Ordem de chegada Consumidos: 12 / 25 Horário: 12:00 Clínica: Ambulatorio Munici…" at bounding box center [817, 722] width 12 height 16
radio input "true"
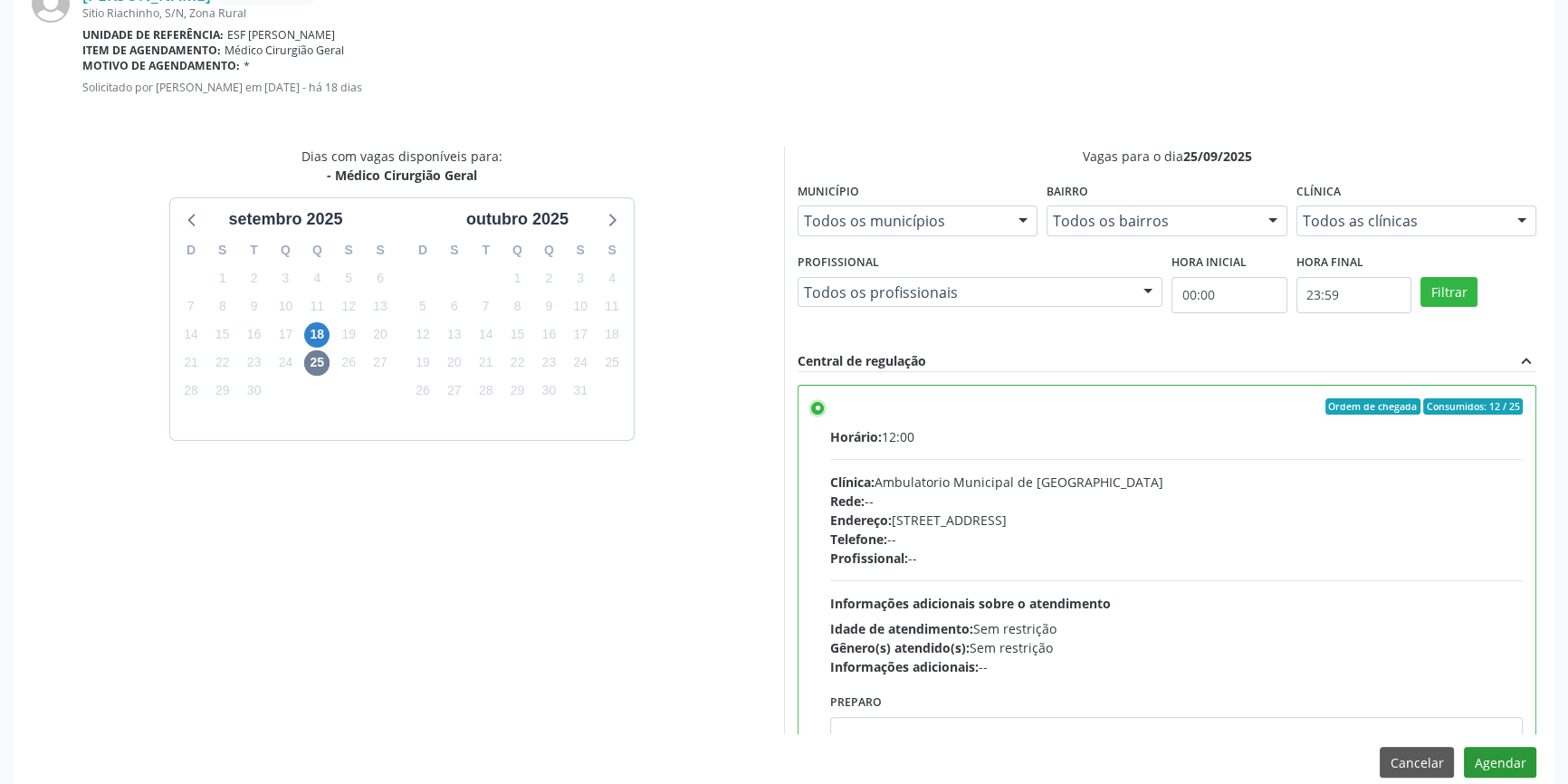
scroll to position [451, 0]
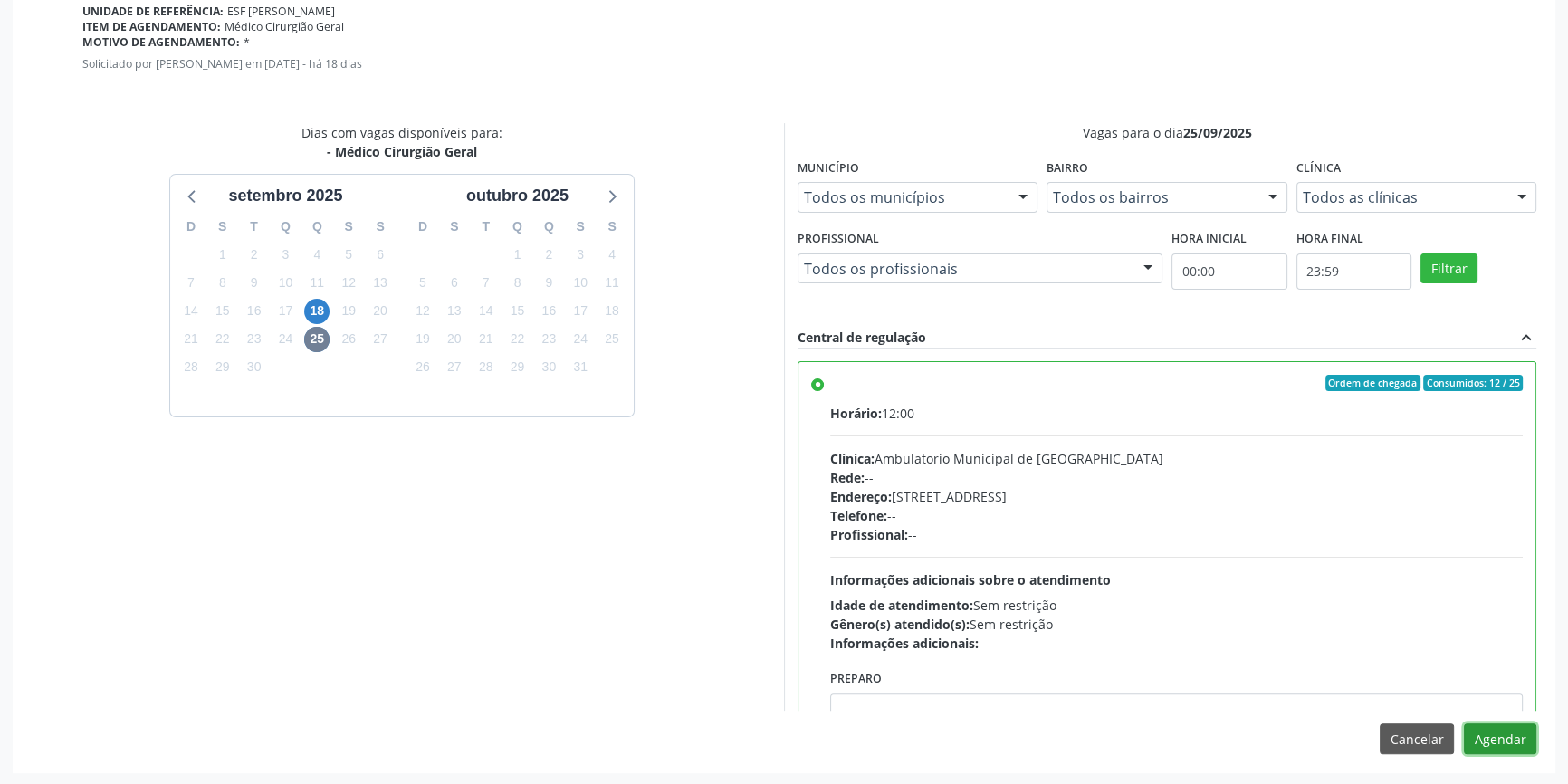
click at [1492, 732] on button "Agendar" at bounding box center [1500, 738] width 72 height 30
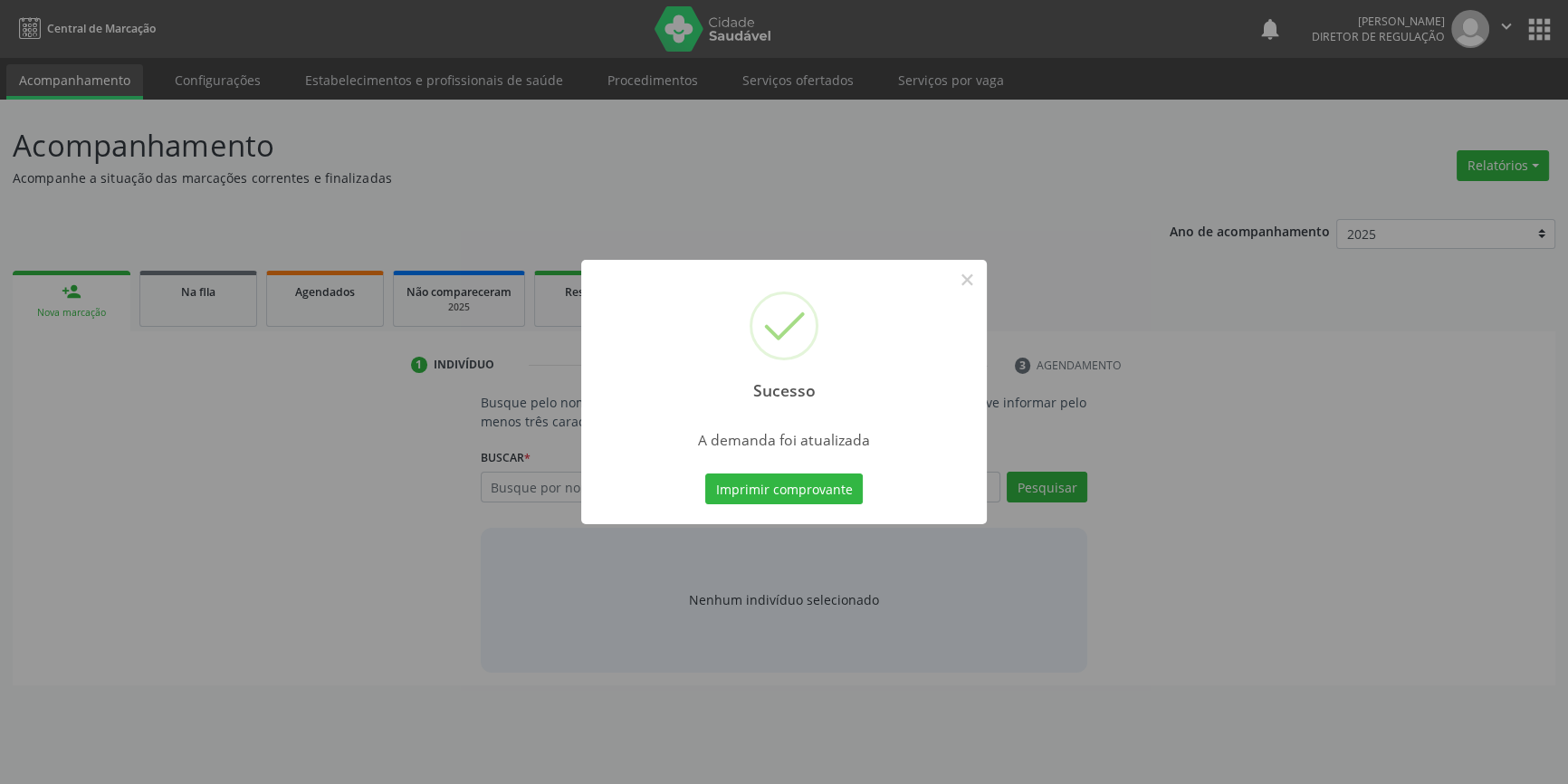
scroll to position [0, 0]
click at [833, 461] on div "Sucesso × A demanda foi atualizada Imprimir comprovante Cancel" at bounding box center [791, 392] width 405 height 265
click at [827, 481] on button "Imprimir comprovante" at bounding box center [791, 489] width 158 height 30
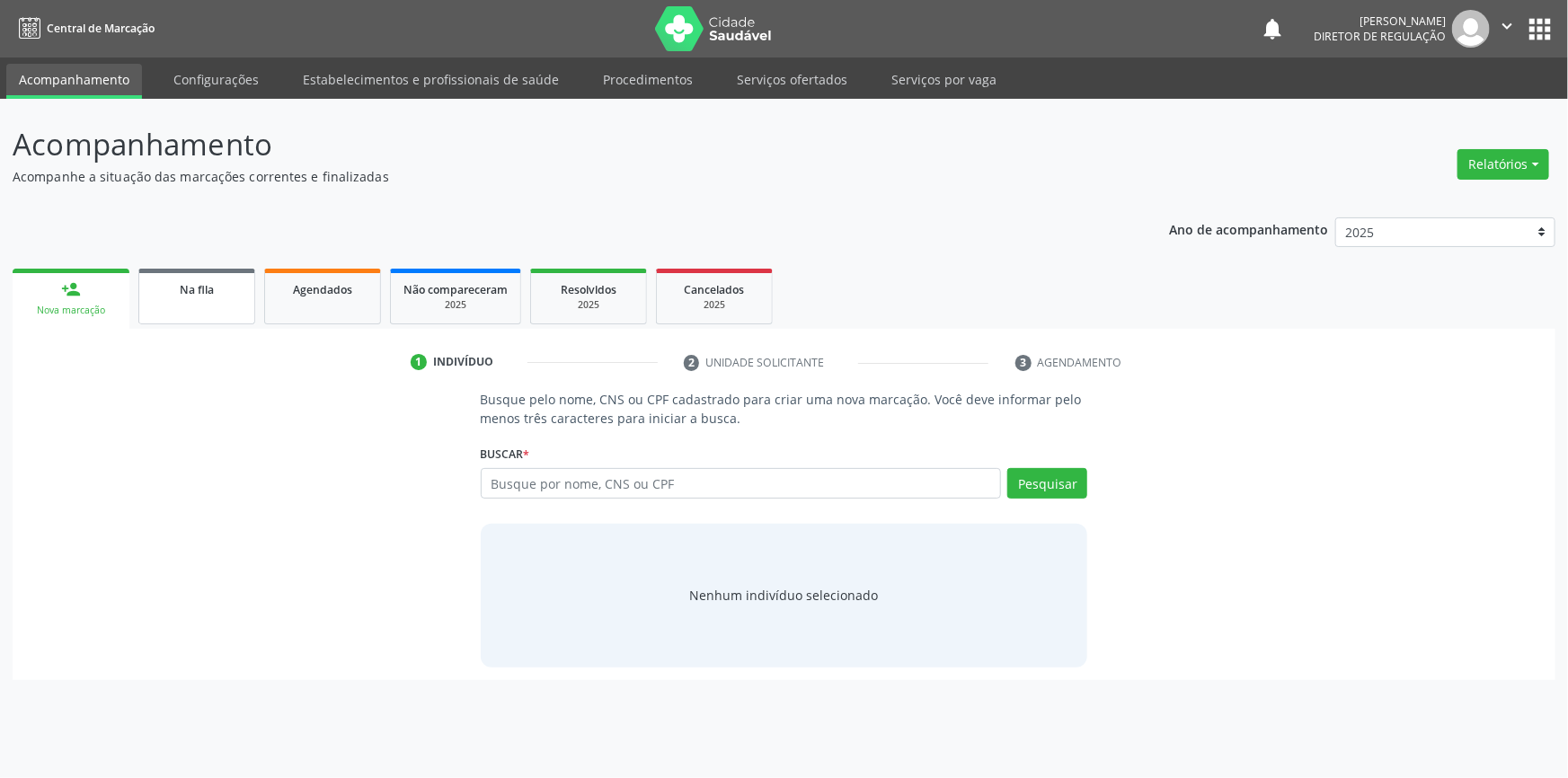
click at [163, 299] on link "Na fila" at bounding box center [197, 296] width 117 height 56
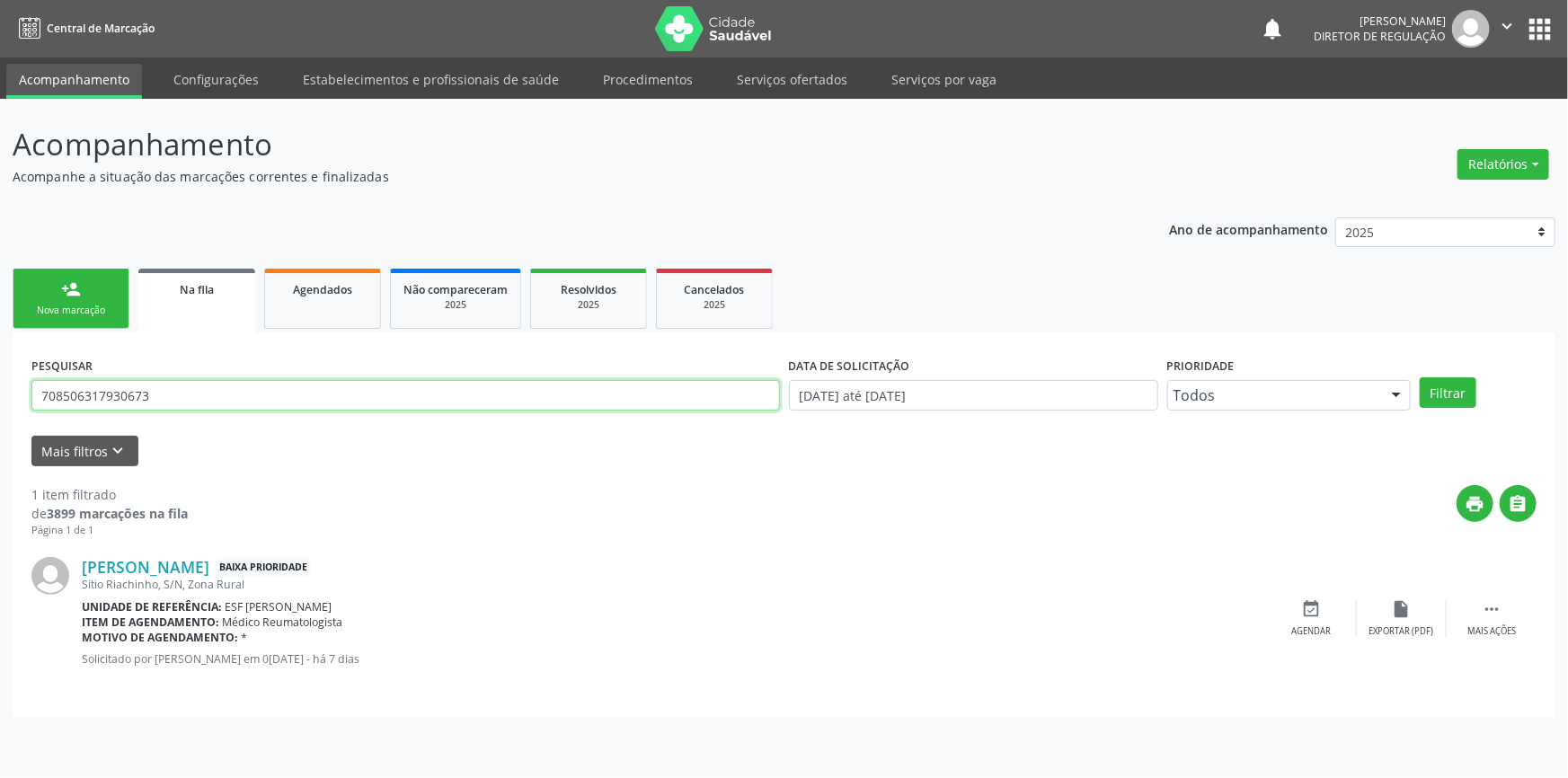
drag, startPoint x: 212, startPoint y: 400, endPoint x: 0, endPoint y: 384, distance: 212.6
click at [0, 384] on div "Acompanhamento Acompanhe a situação das marcações correntes e finalizadas Relat…" at bounding box center [784, 438] width 1568 height 679
type input "708707183855892"
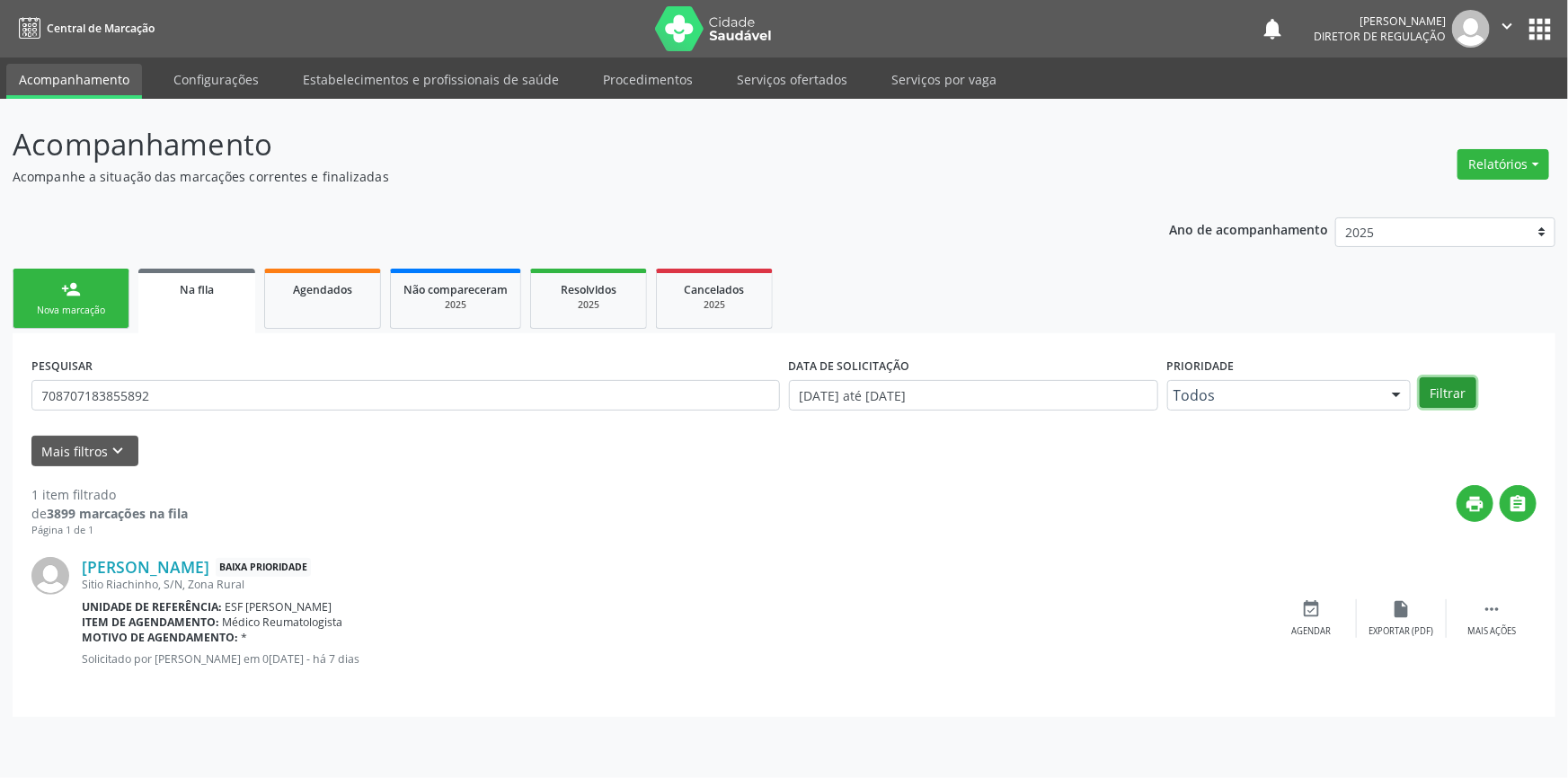
click at [1436, 381] on button "Filtrar" at bounding box center [1448, 393] width 57 height 30
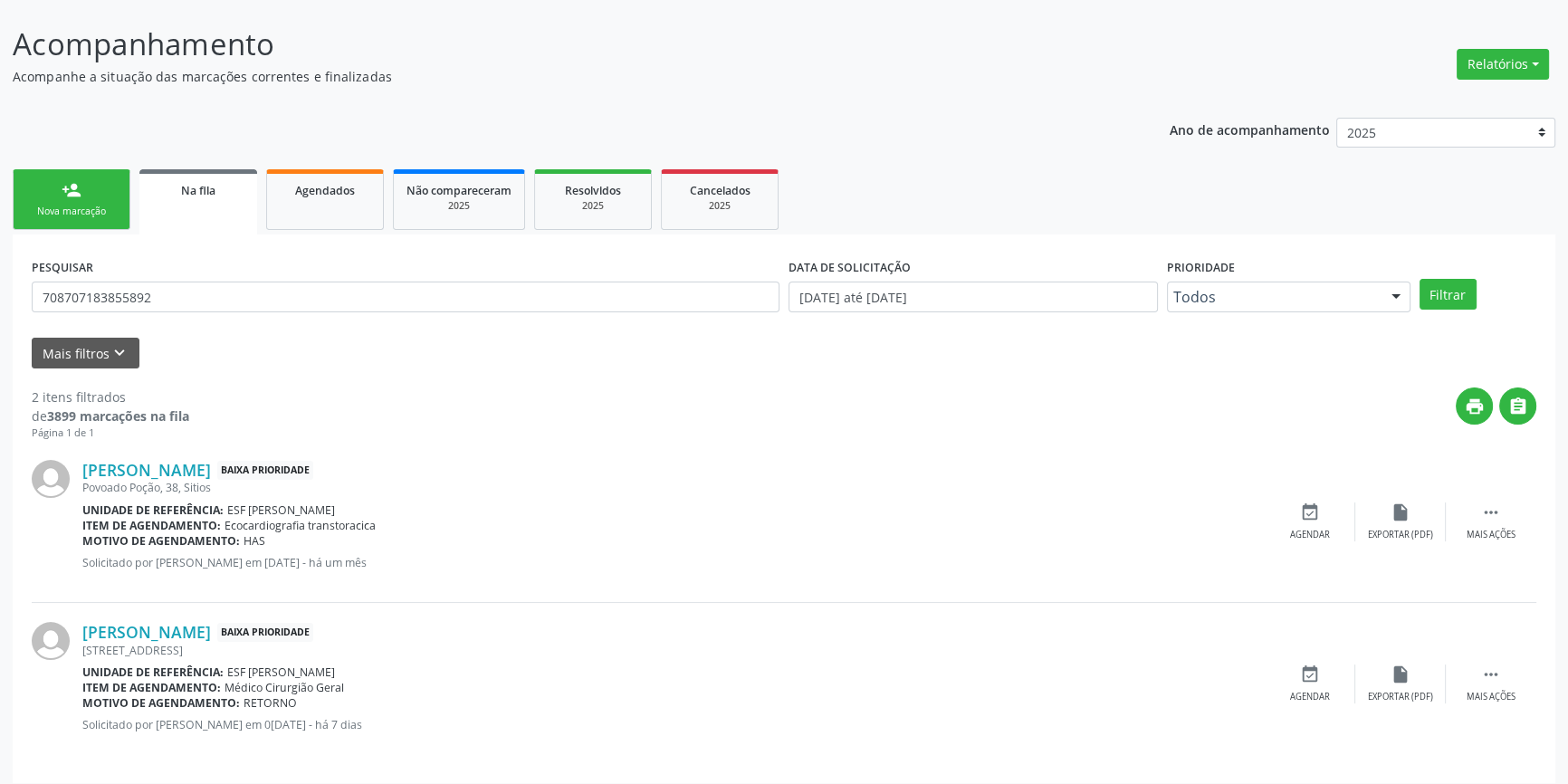
scroll to position [111, 0]
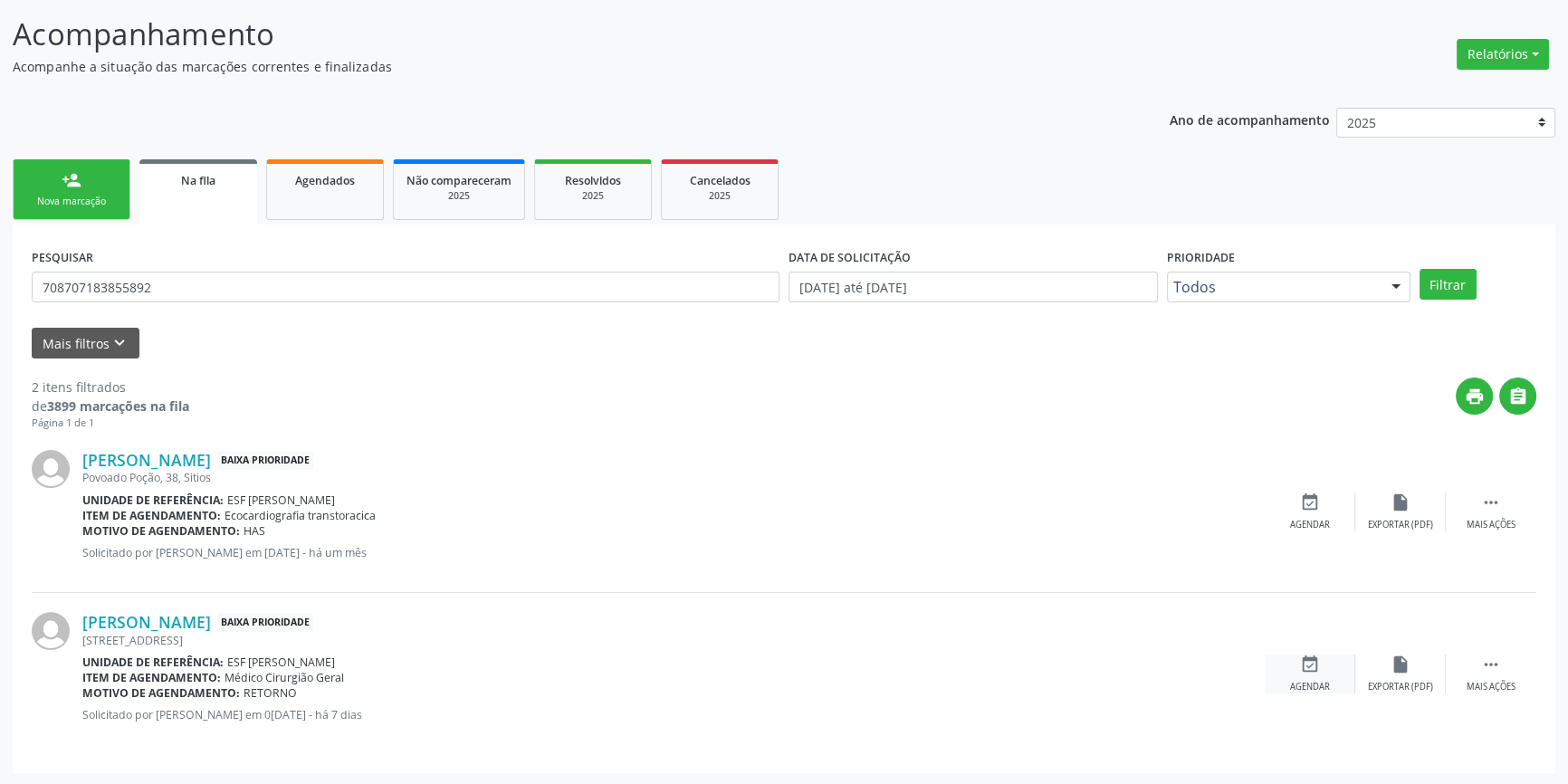
click at [1318, 659] on icon "event_available" at bounding box center [1310, 664] width 20 height 20
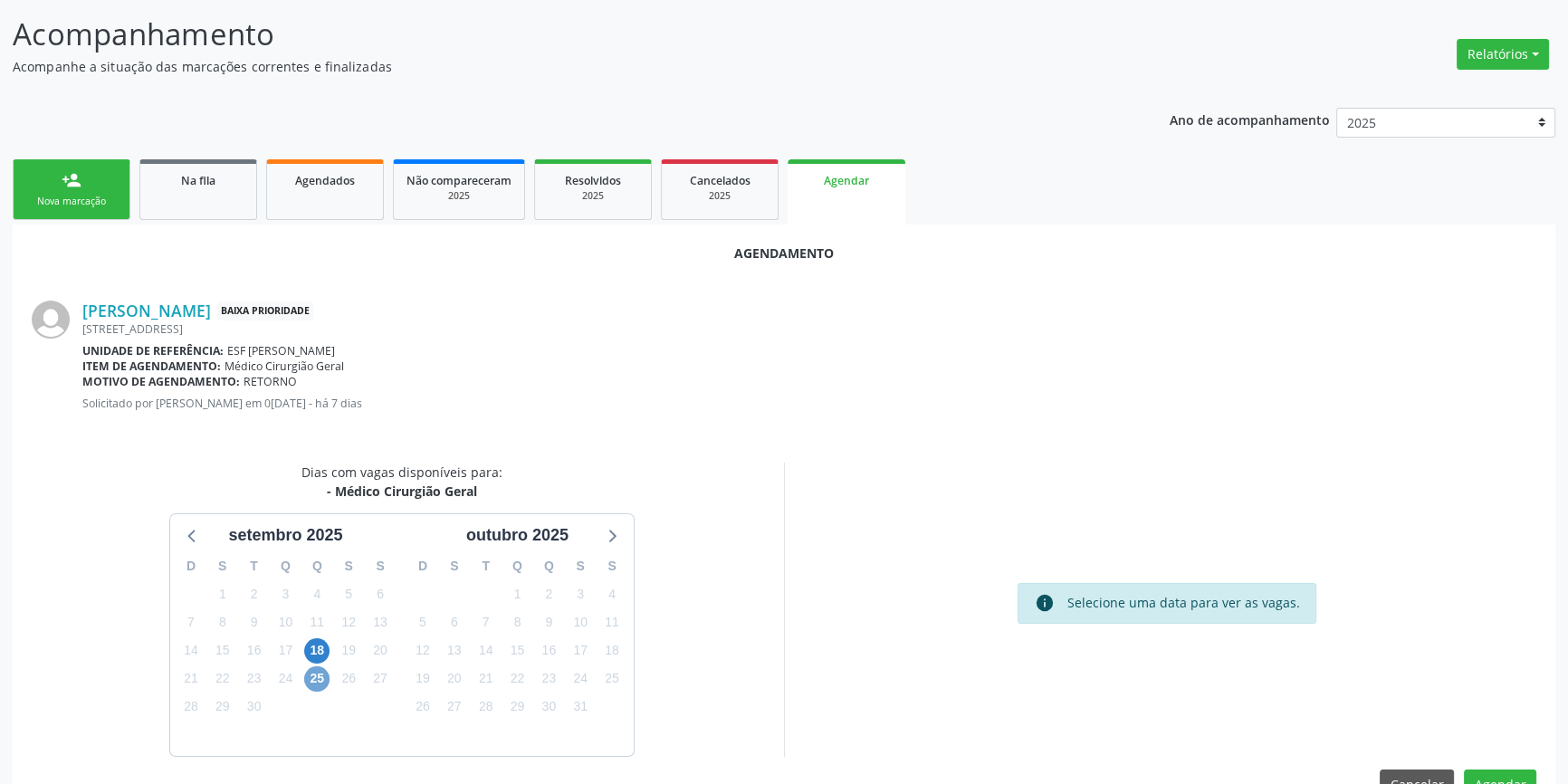
click at [314, 679] on span "25" at bounding box center [317, 678] width 26 height 26
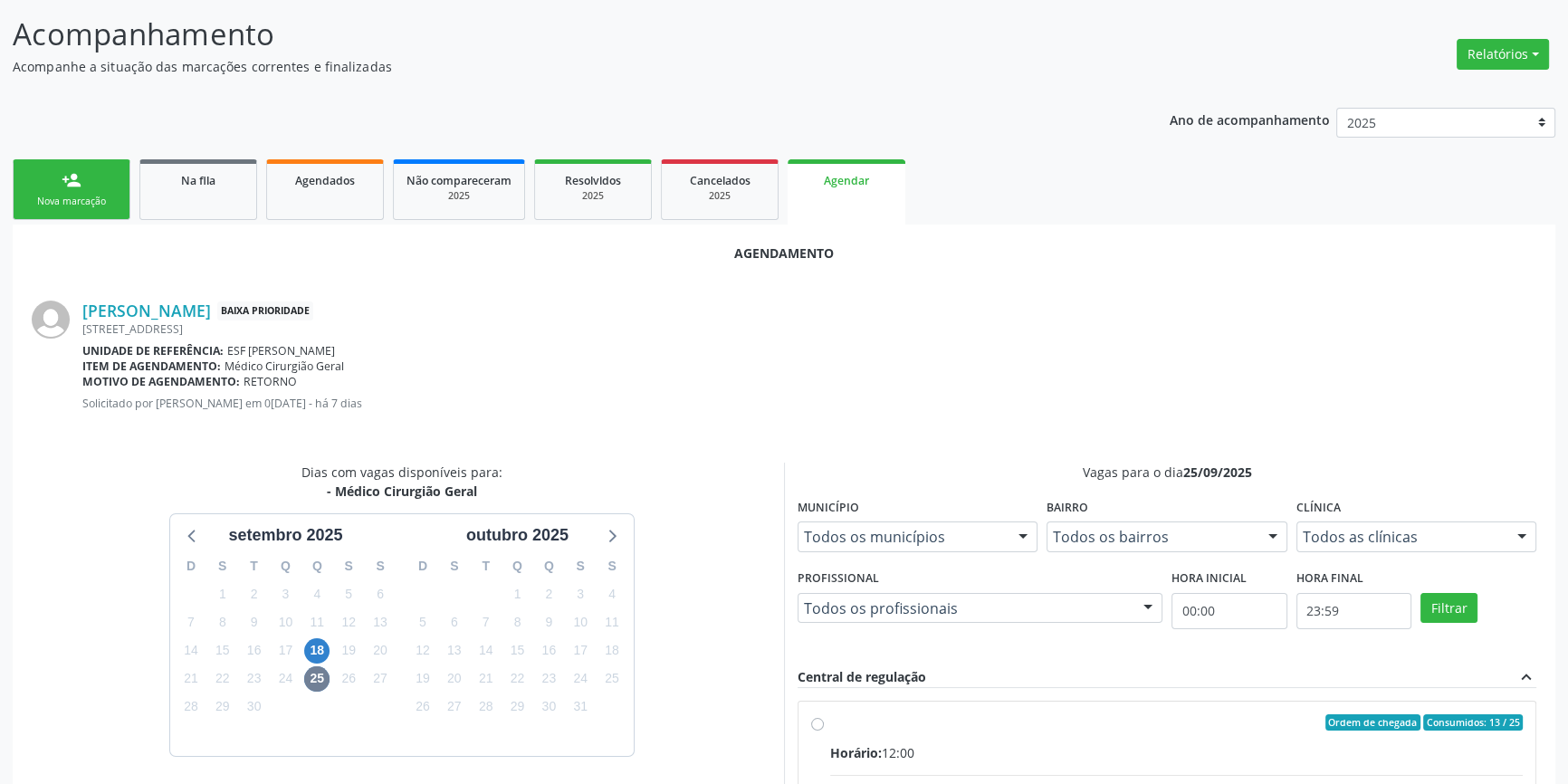
radio input "true"
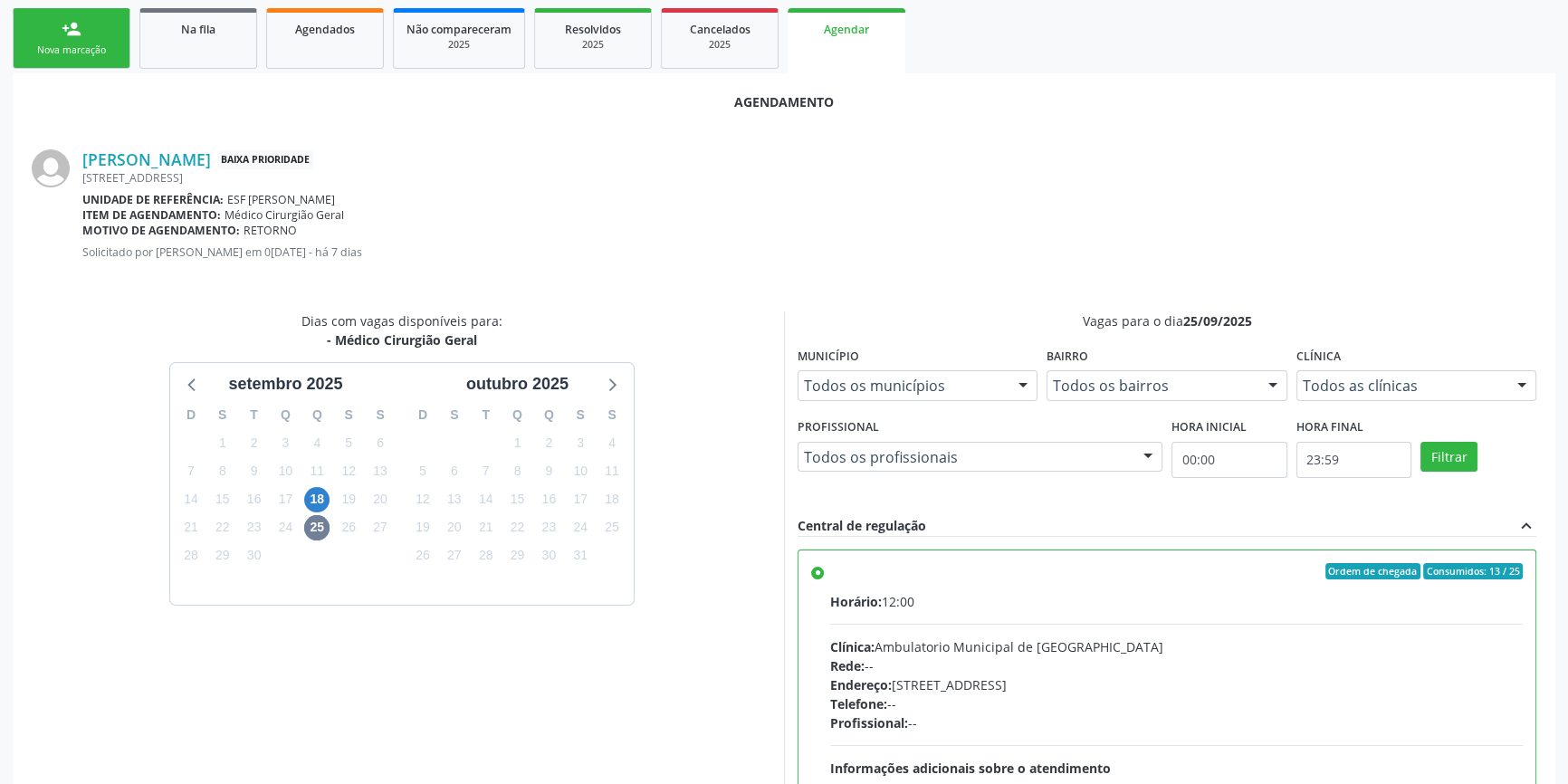
scroll to position [451, 0]
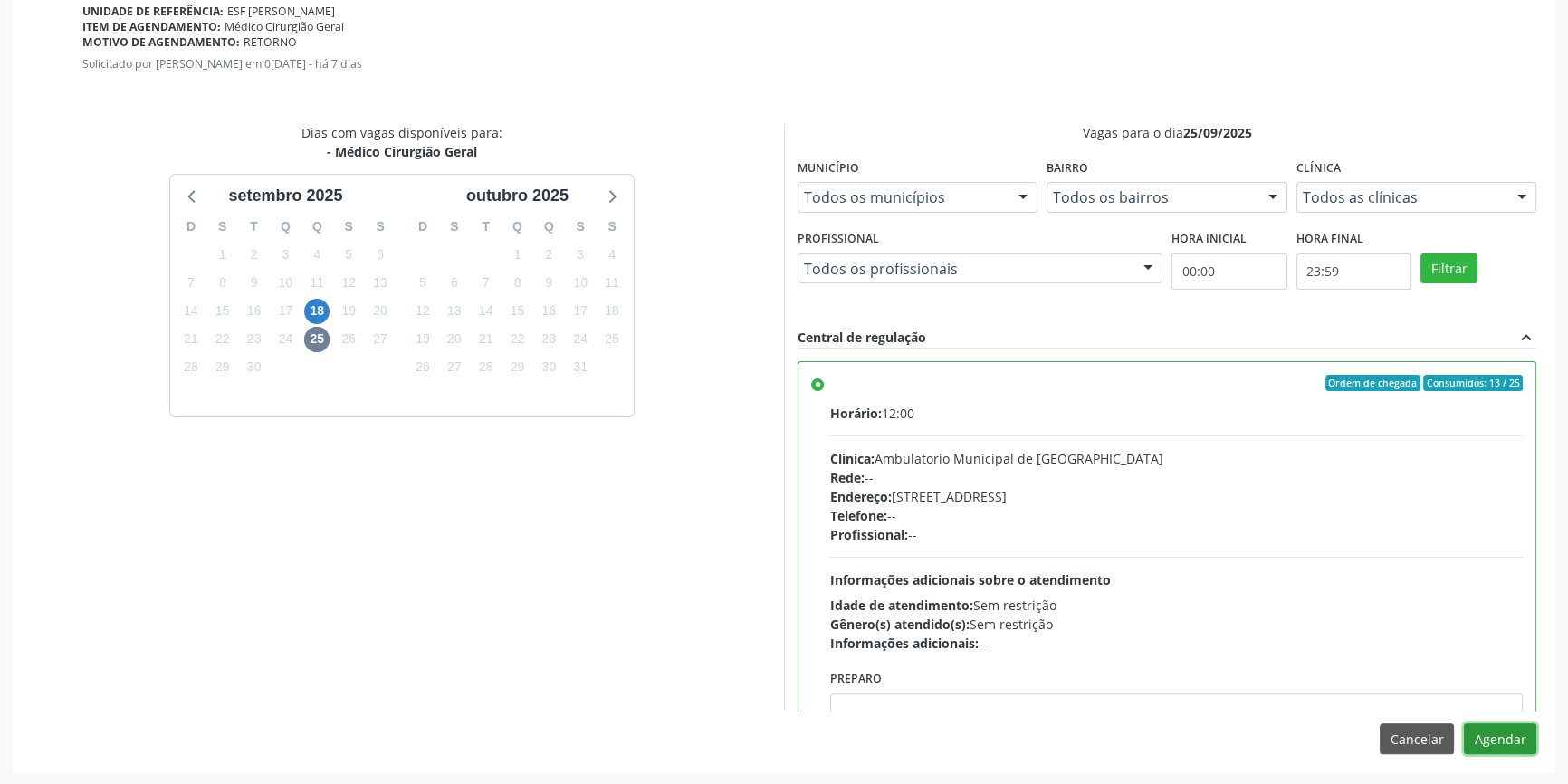
click at [1484, 745] on button "Agendar" at bounding box center [1500, 738] width 72 height 30
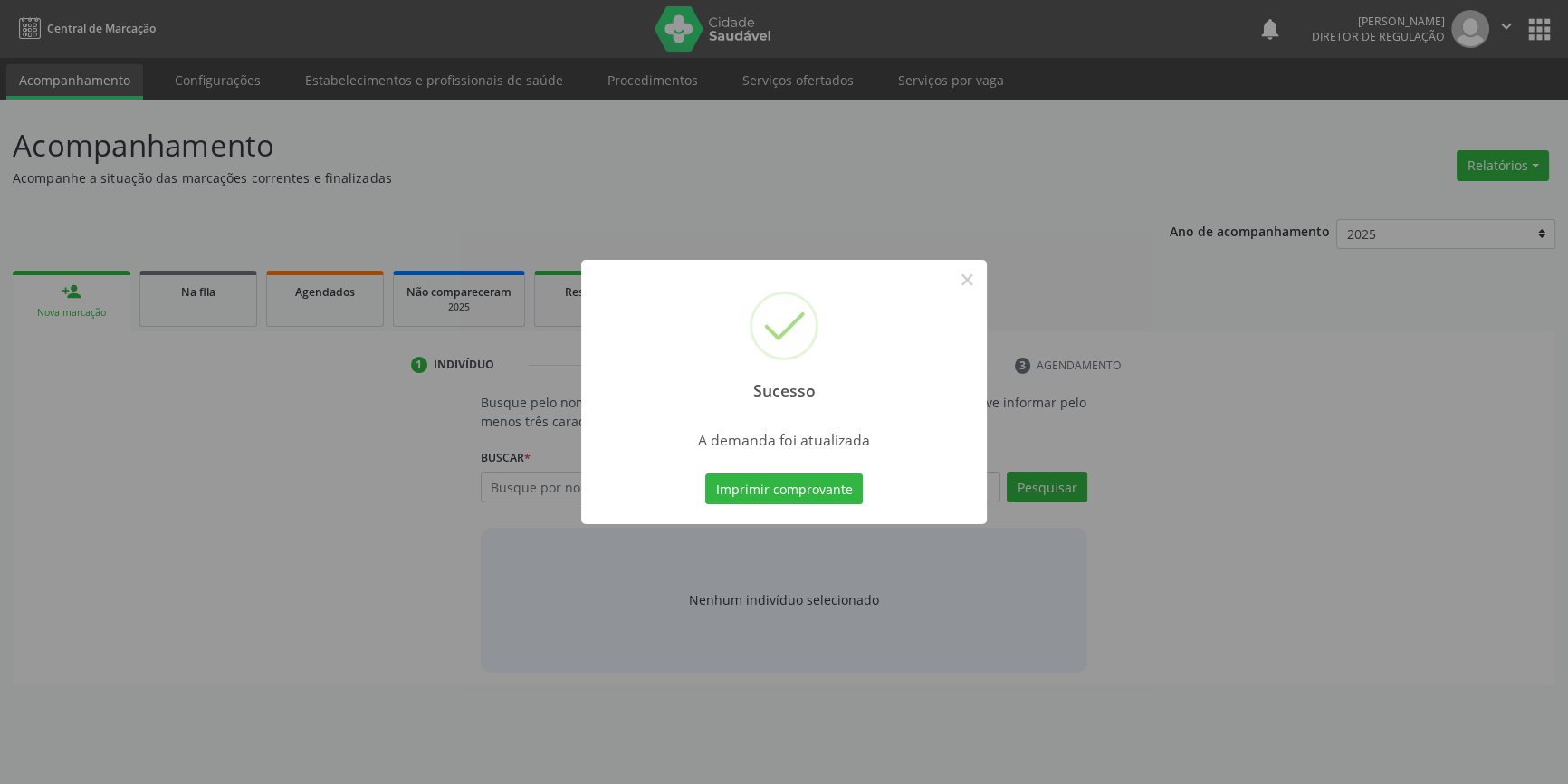
scroll to position [0, 0]
click at [848, 496] on button "Imprimir comprovante" at bounding box center [791, 489] width 158 height 30
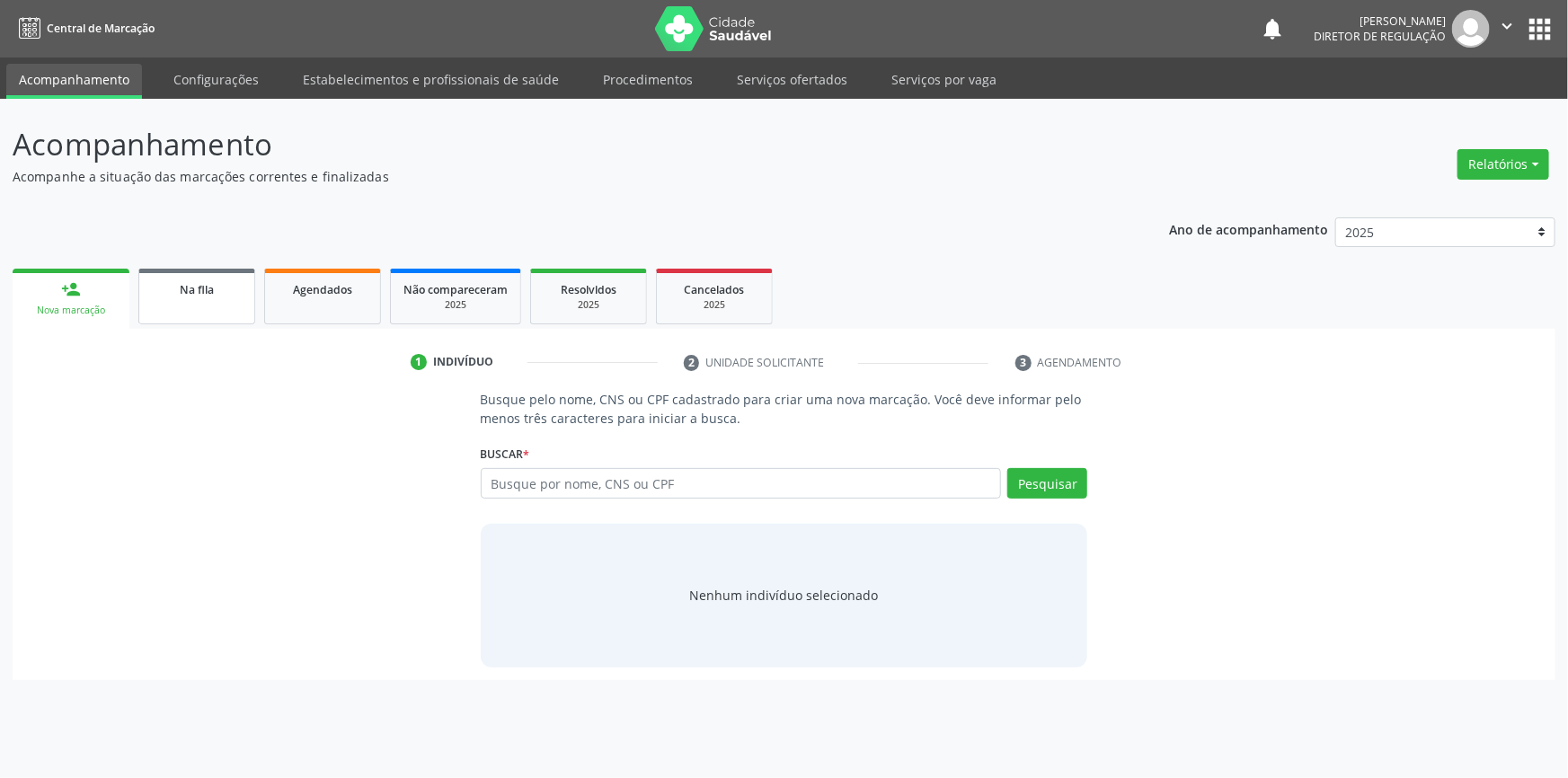
click at [197, 293] on span "Na fila" at bounding box center [196, 290] width 34 height 15
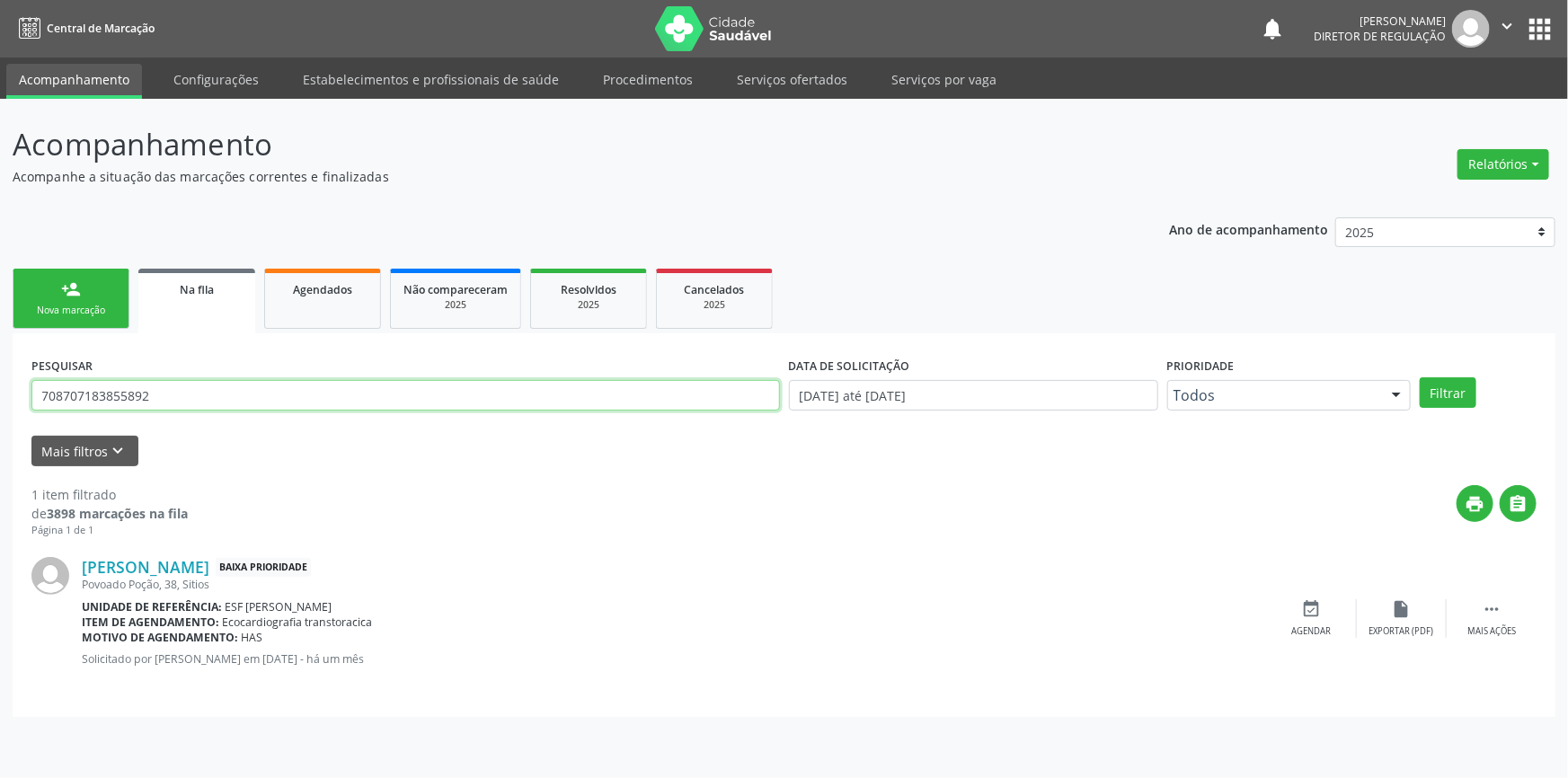
drag, startPoint x: 224, startPoint y: 398, endPoint x: 0, endPoint y: 393, distance: 224.1
click at [0, 393] on div "Acompanhamento Acompanhe a situação das marcações correntes e finalizadas Relat…" at bounding box center [784, 438] width 1568 height 679
type input "700008904314105"
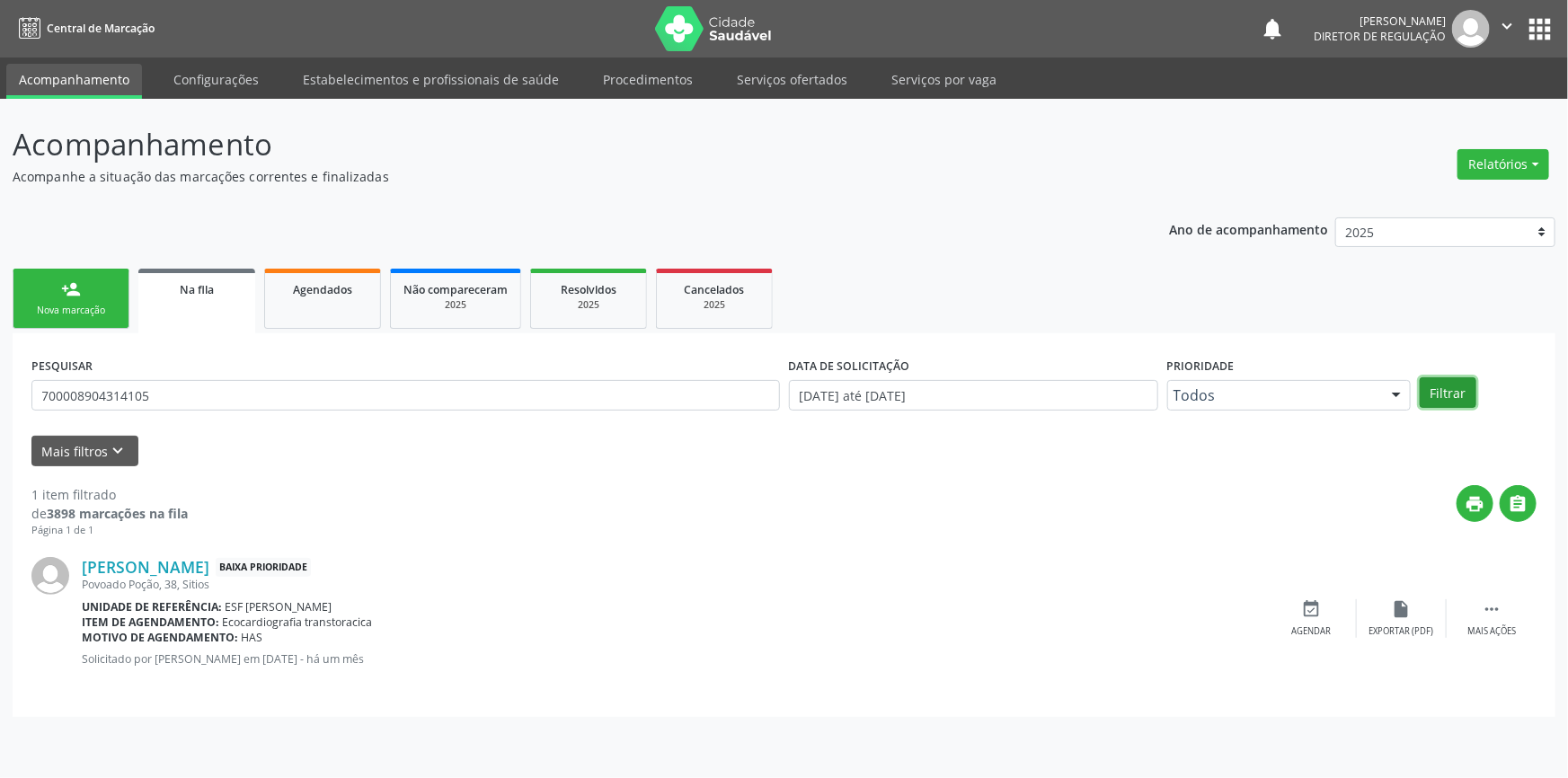
click at [1452, 386] on button "Filtrar" at bounding box center [1448, 393] width 57 height 30
click at [1506, 609] on div " Mais ações" at bounding box center [1491, 618] width 90 height 39
click at [1397, 614] on icon "edit" at bounding box center [1401, 609] width 20 height 20
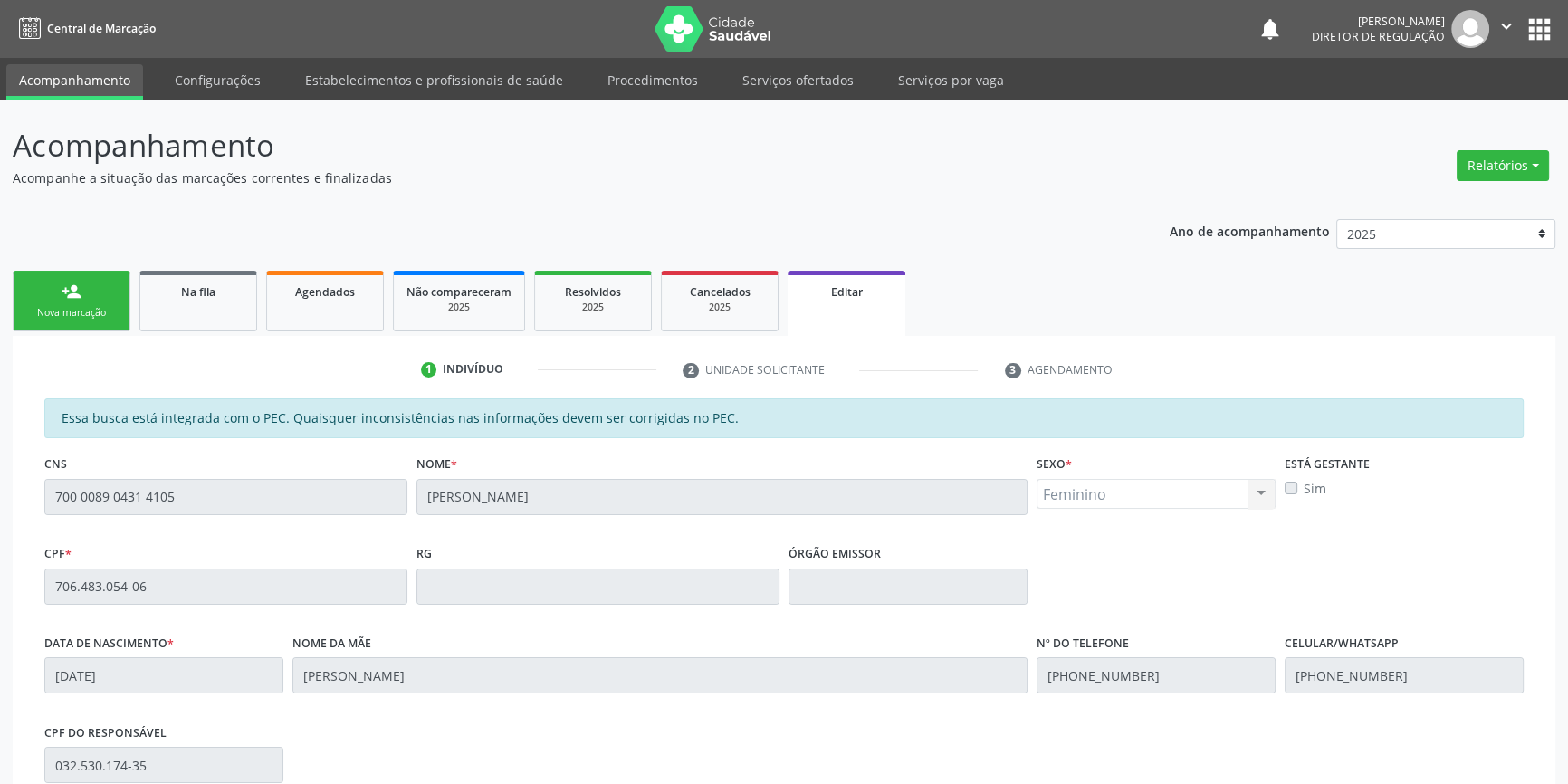
scroll to position [271, 0]
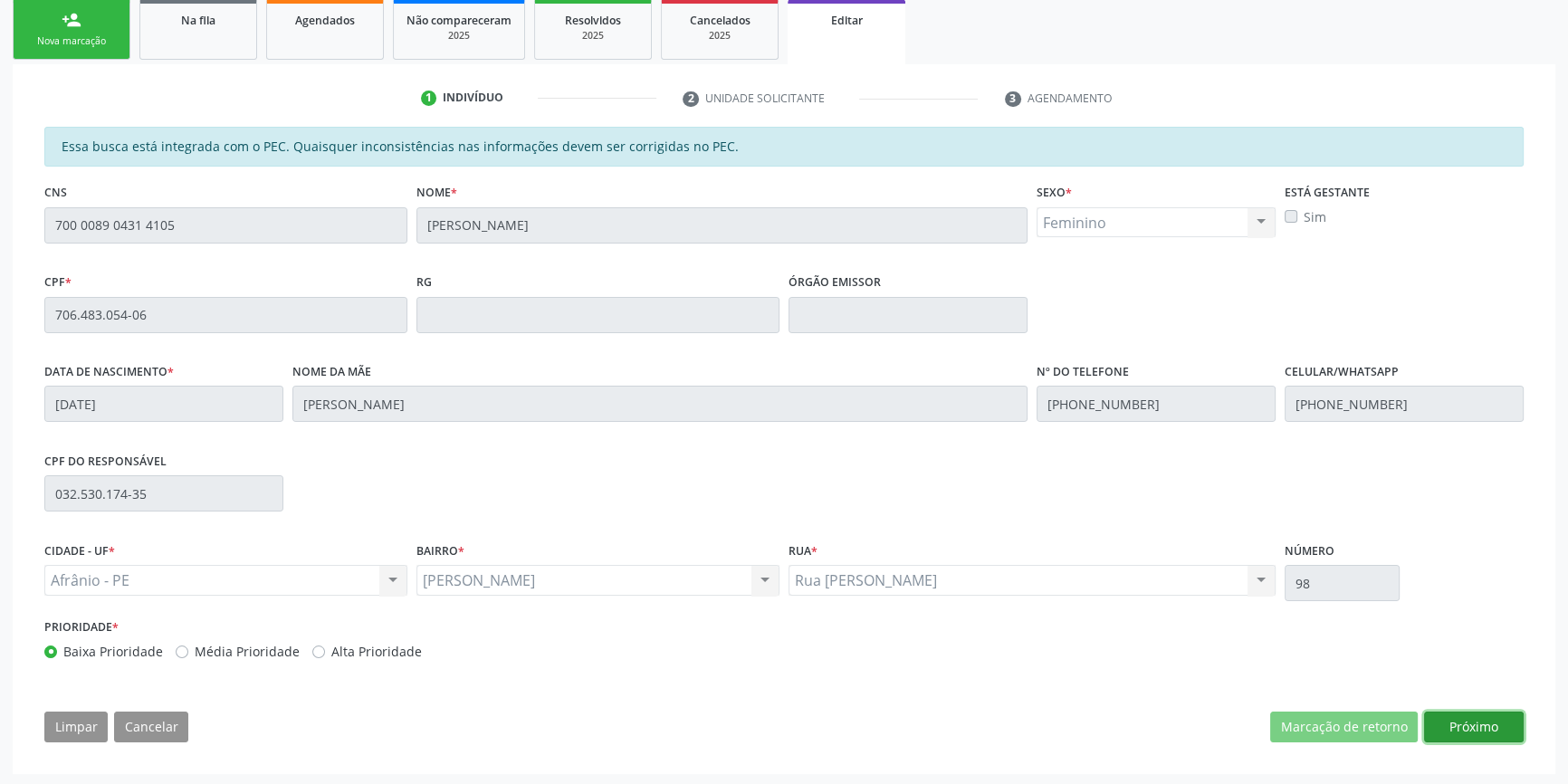
click at [1446, 726] on button "Próximo" at bounding box center [1474, 727] width 100 height 30
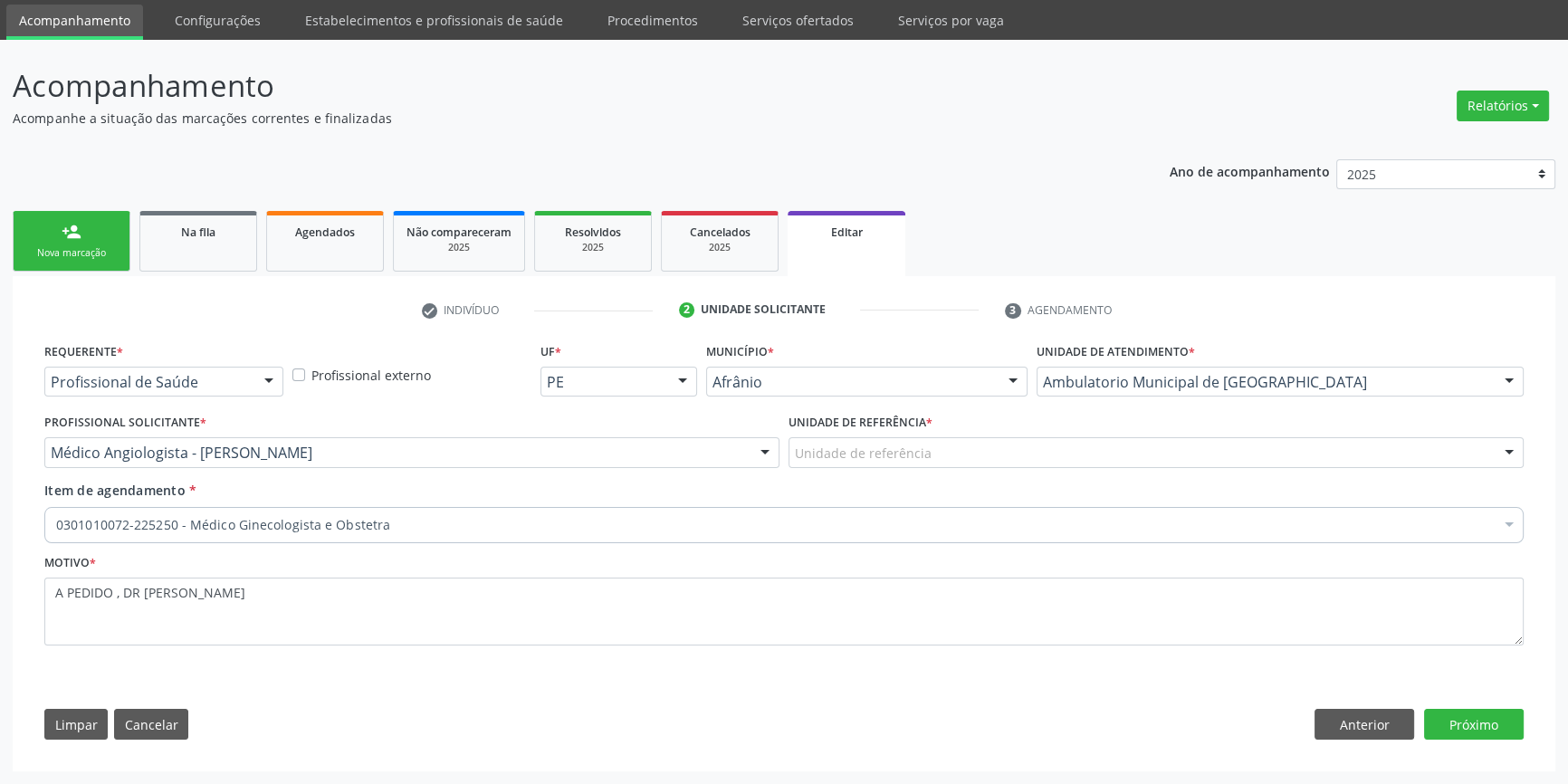
scroll to position [58, 0]
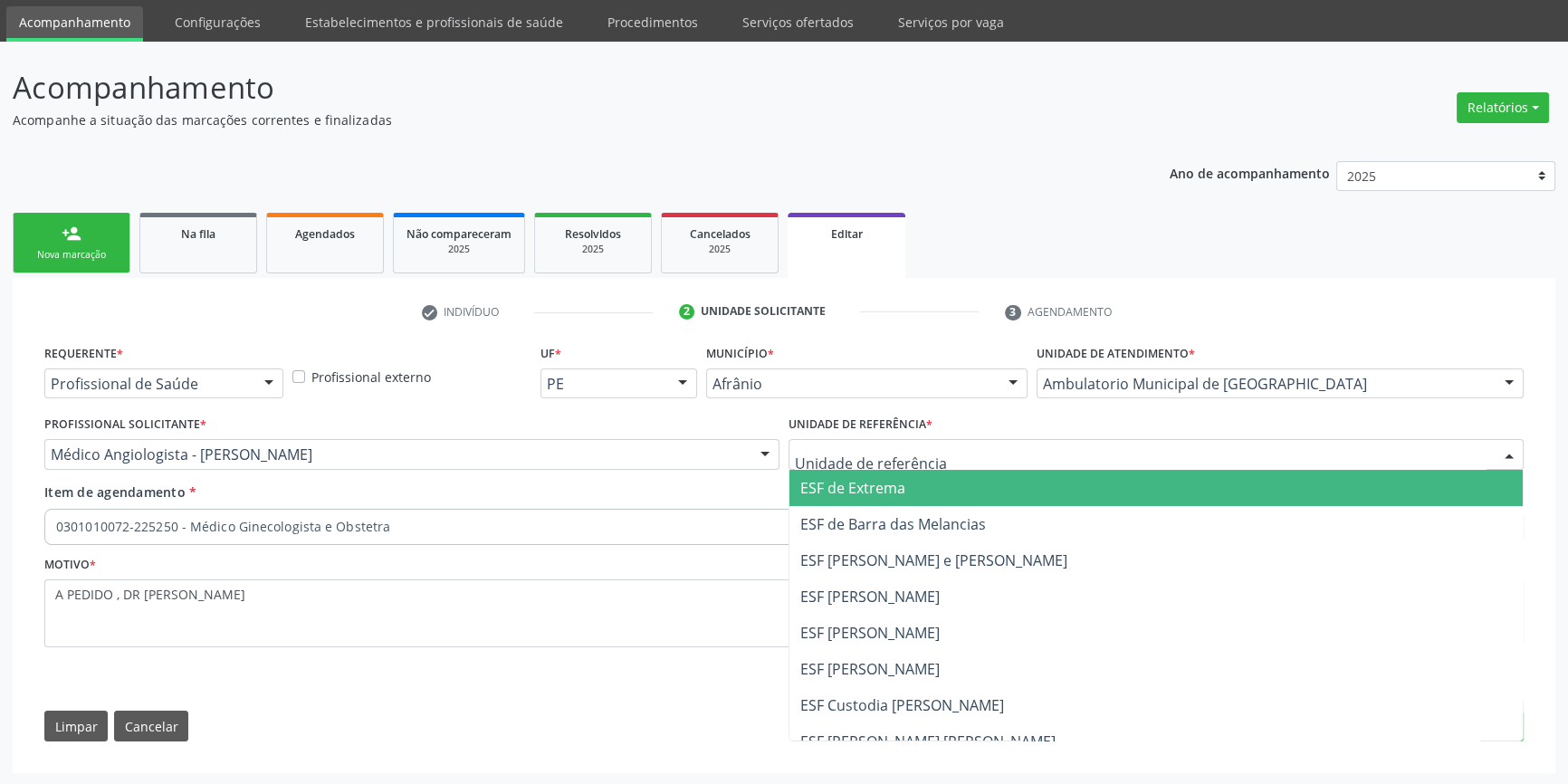
click at [1056, 464] on div at bounding box center [1156, 455] width 735 height 30
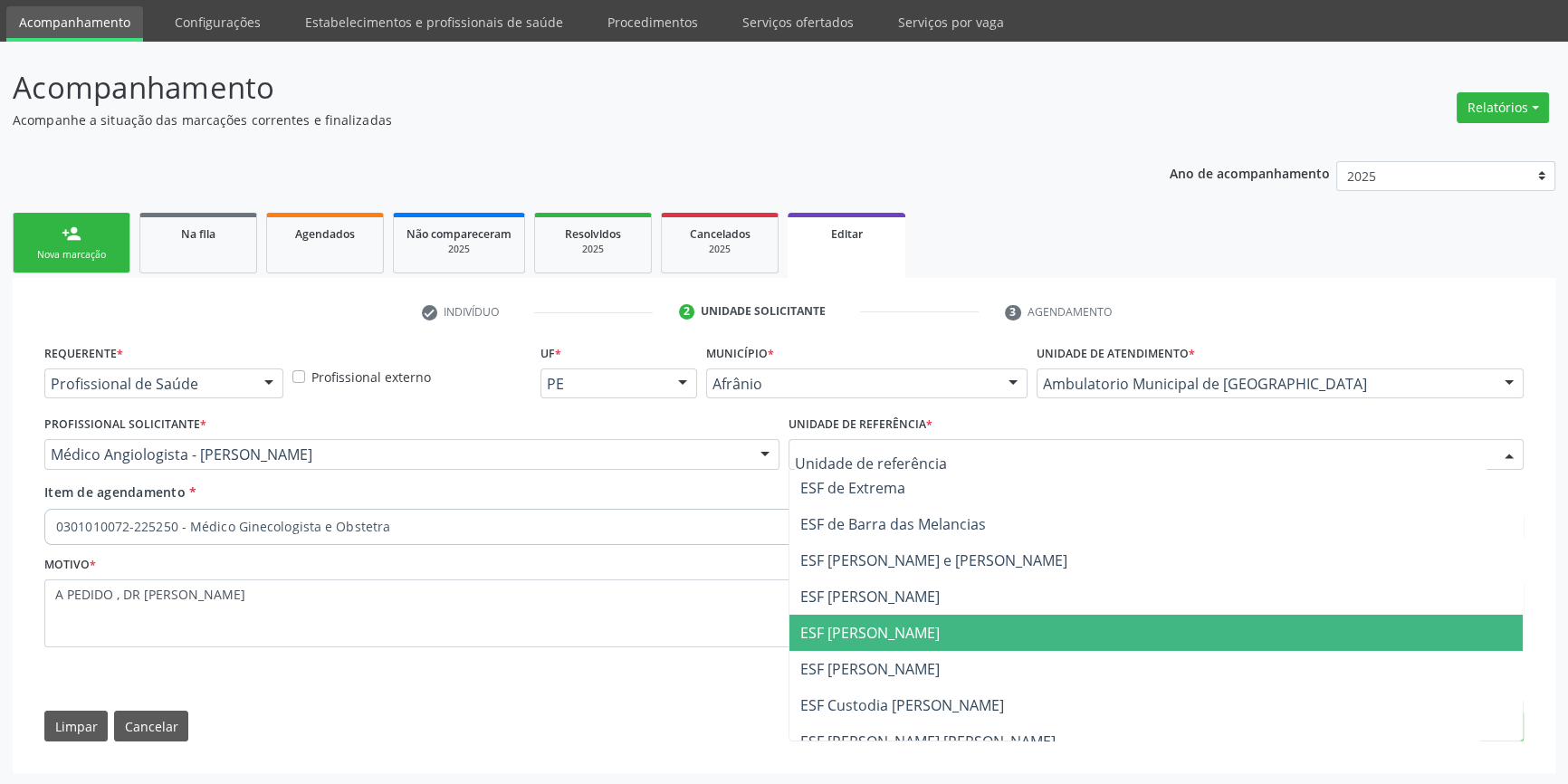
click at [887, 638] on span "ESF [PERSON_NAME]" at bounding box center [870, 633] width 140 height 20
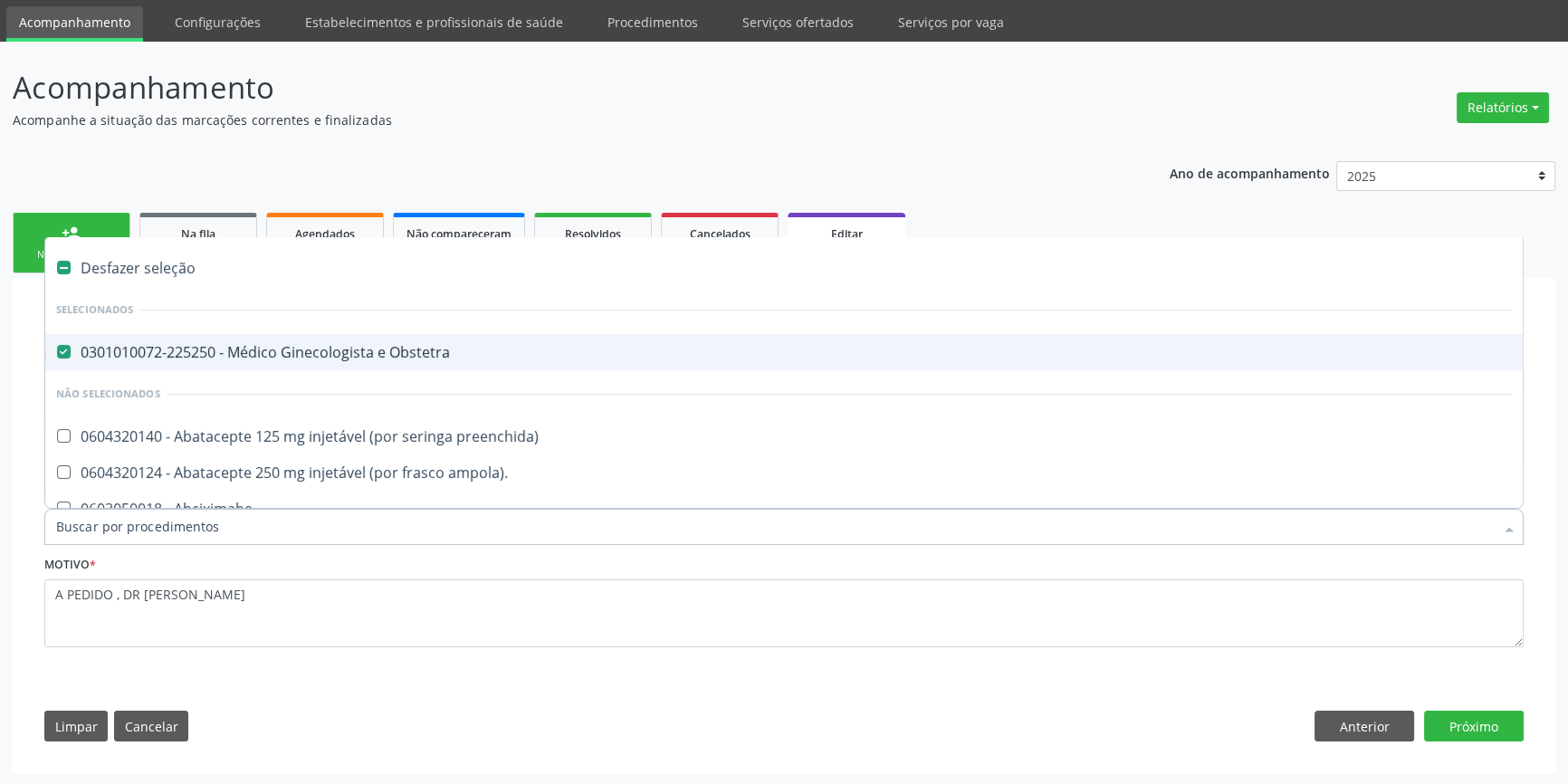
click at [325, 358] on div "0301010072-225250 - Médico Ginecologista e Obstetra" at bounding box center [784, 352] width 1456 height 14
checkbox Obstetra "false"
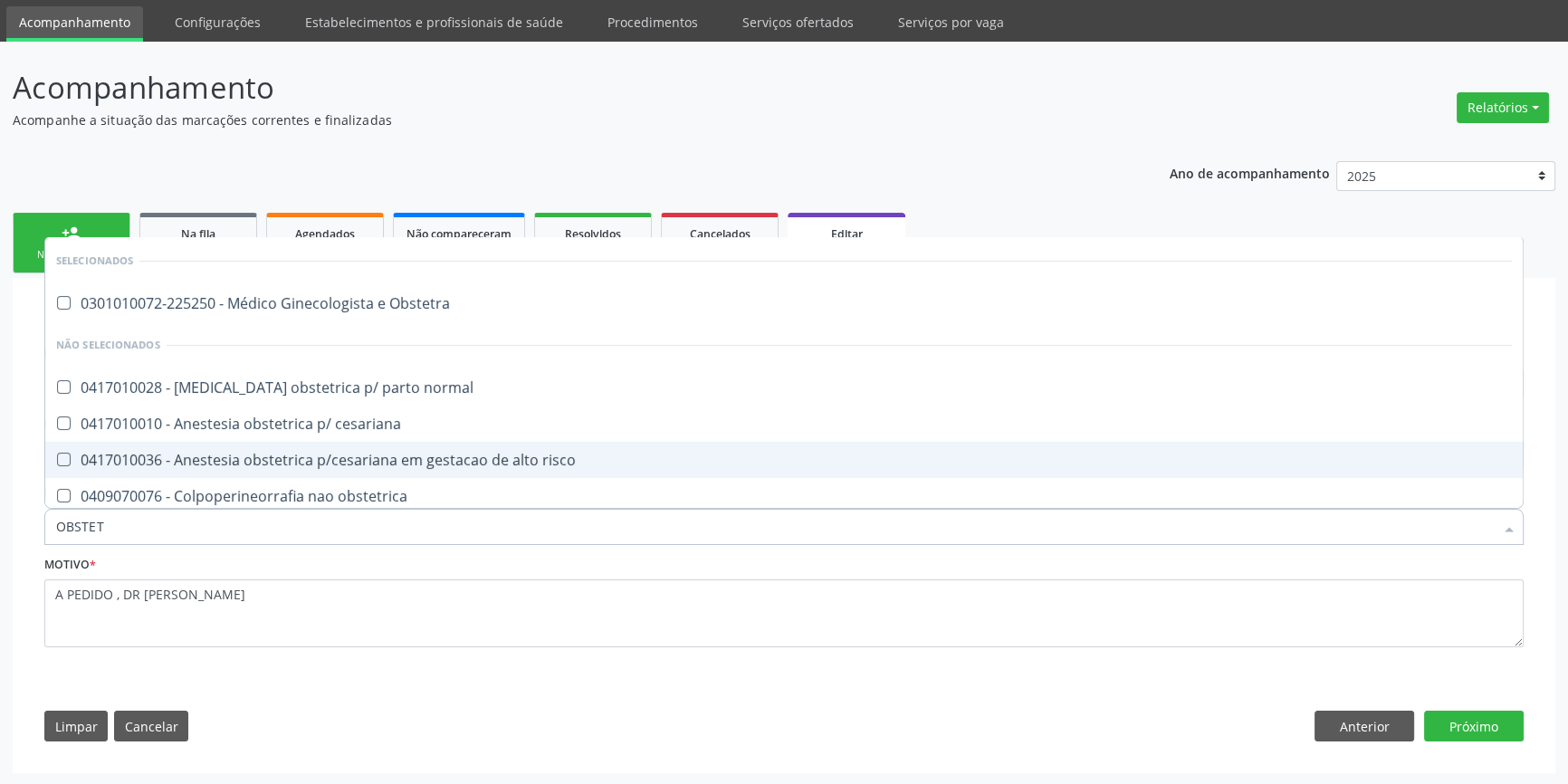
drag, startPoint x: 235, startPoint y: 525, endPoint x: 0, endPoint y: 534, distance: 235.2
click at [0, 534] on div "Acompanhamento Acompanhe a situação das marcações correntes e finalizadas Relat…" at bounding box center [784, 414] width 1568 height 744
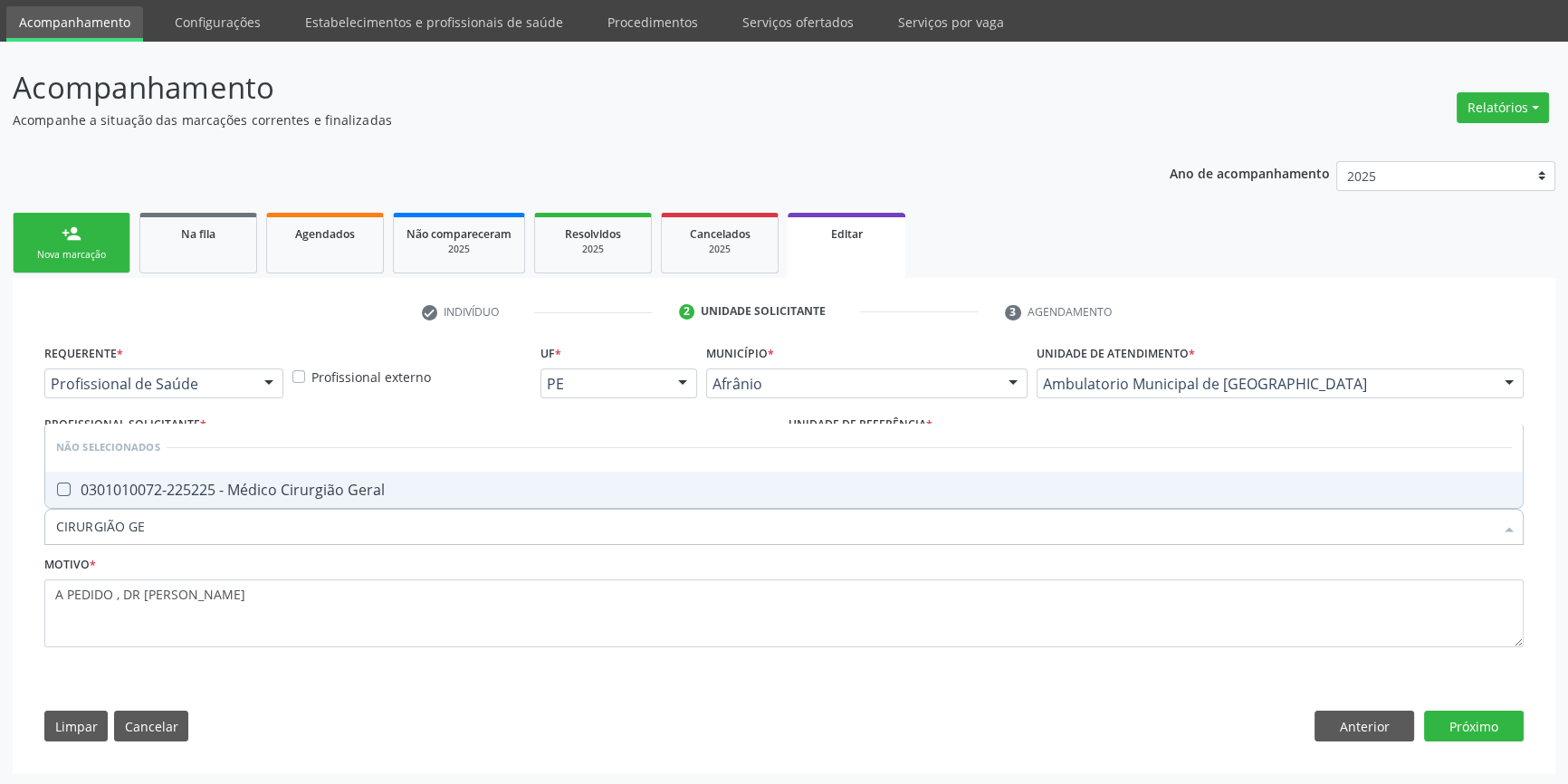
type input "CIRURGIÃO GER"
click at [103, 483] on div "0301010072-225225 - Médico Cirurgião Geral" at bounding box center [784, 489] width 1456 height 14
checkbox Geral "true"
click at [1499, 715] on button "Próximo" at bounding box center [1474, 726] width 100 height 30
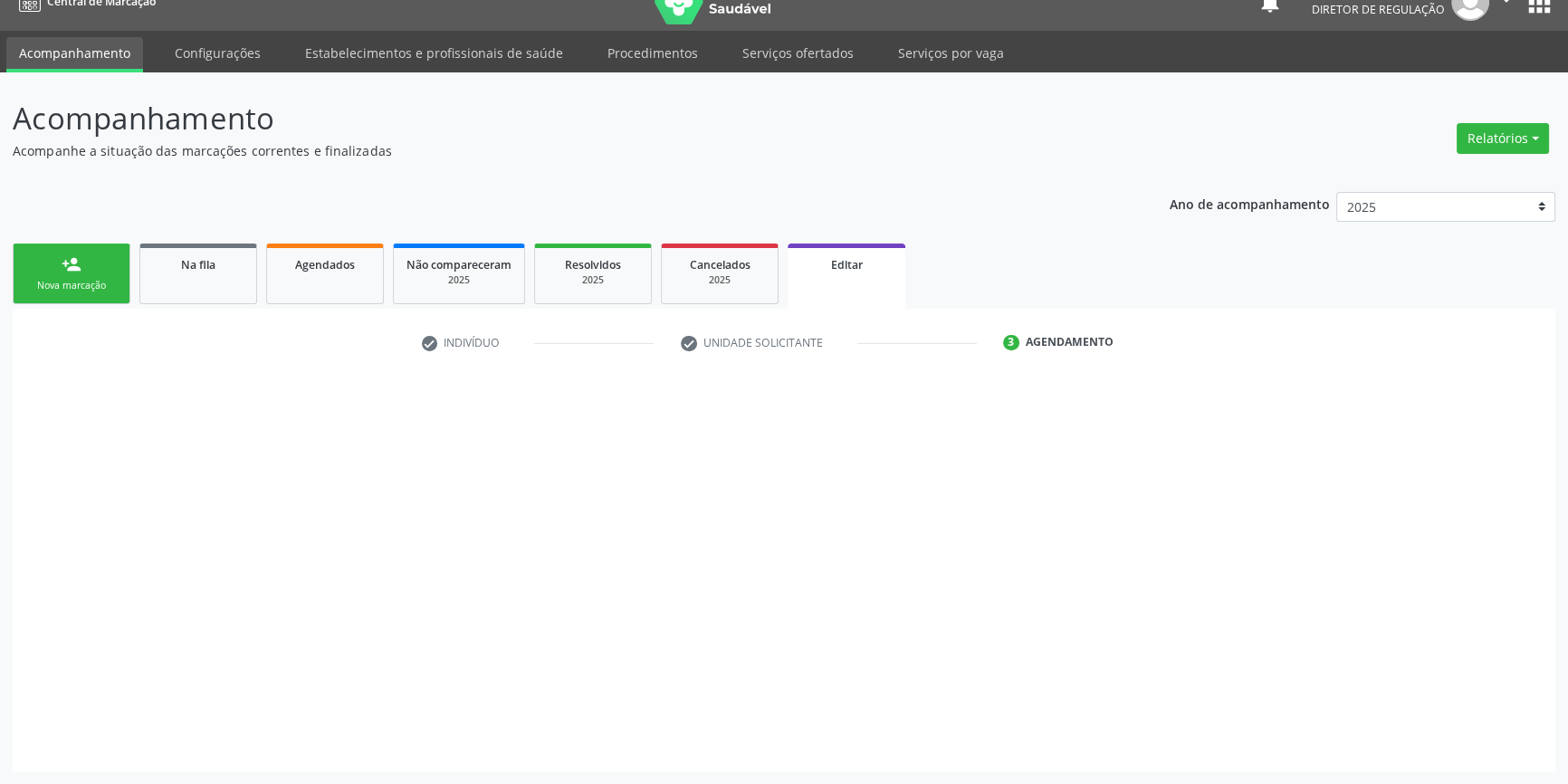
scroll to position [27, 0]
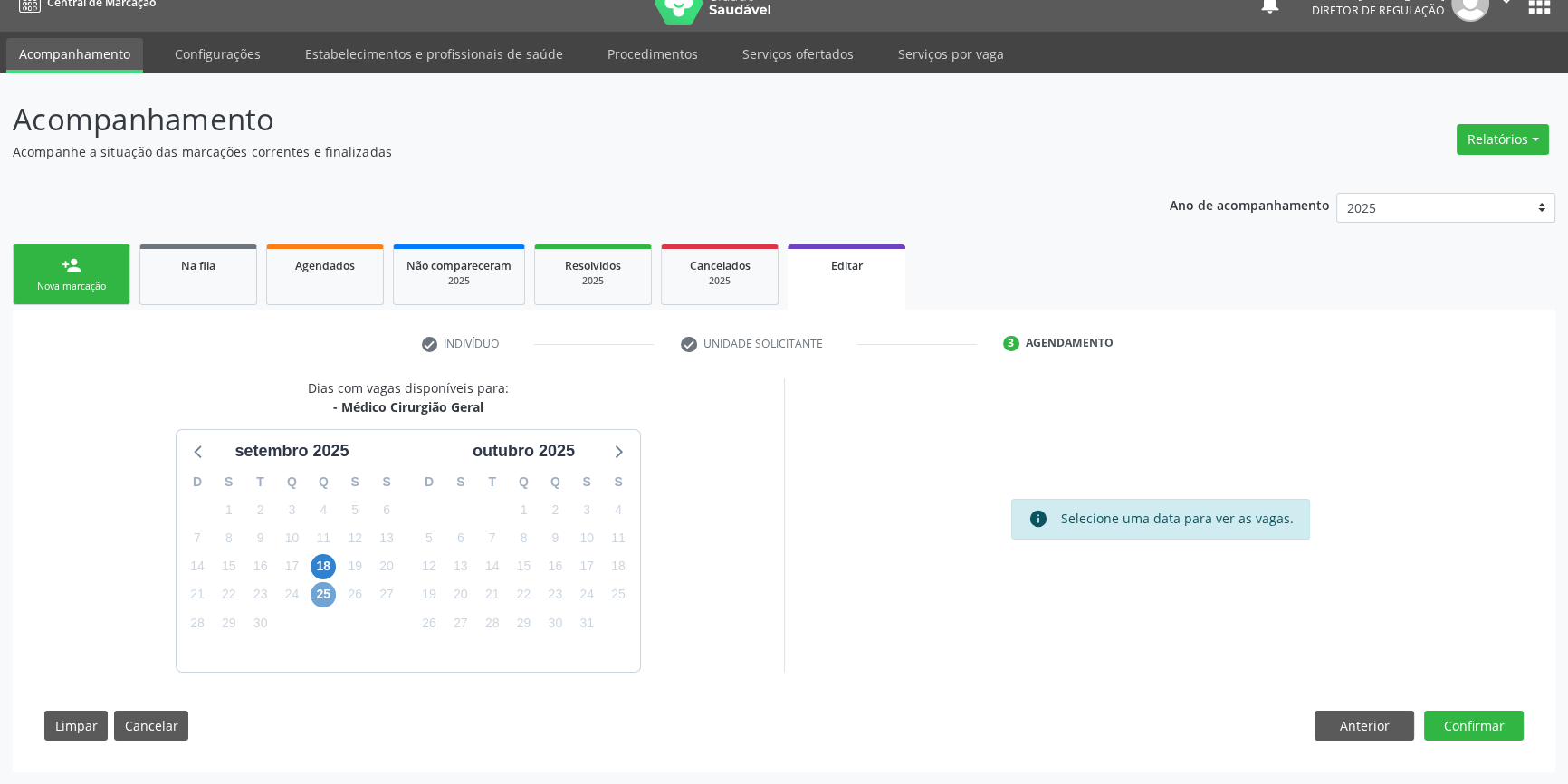
click at [324, 598] on span "25" at bounding box center [323, 595] width 26 height 26
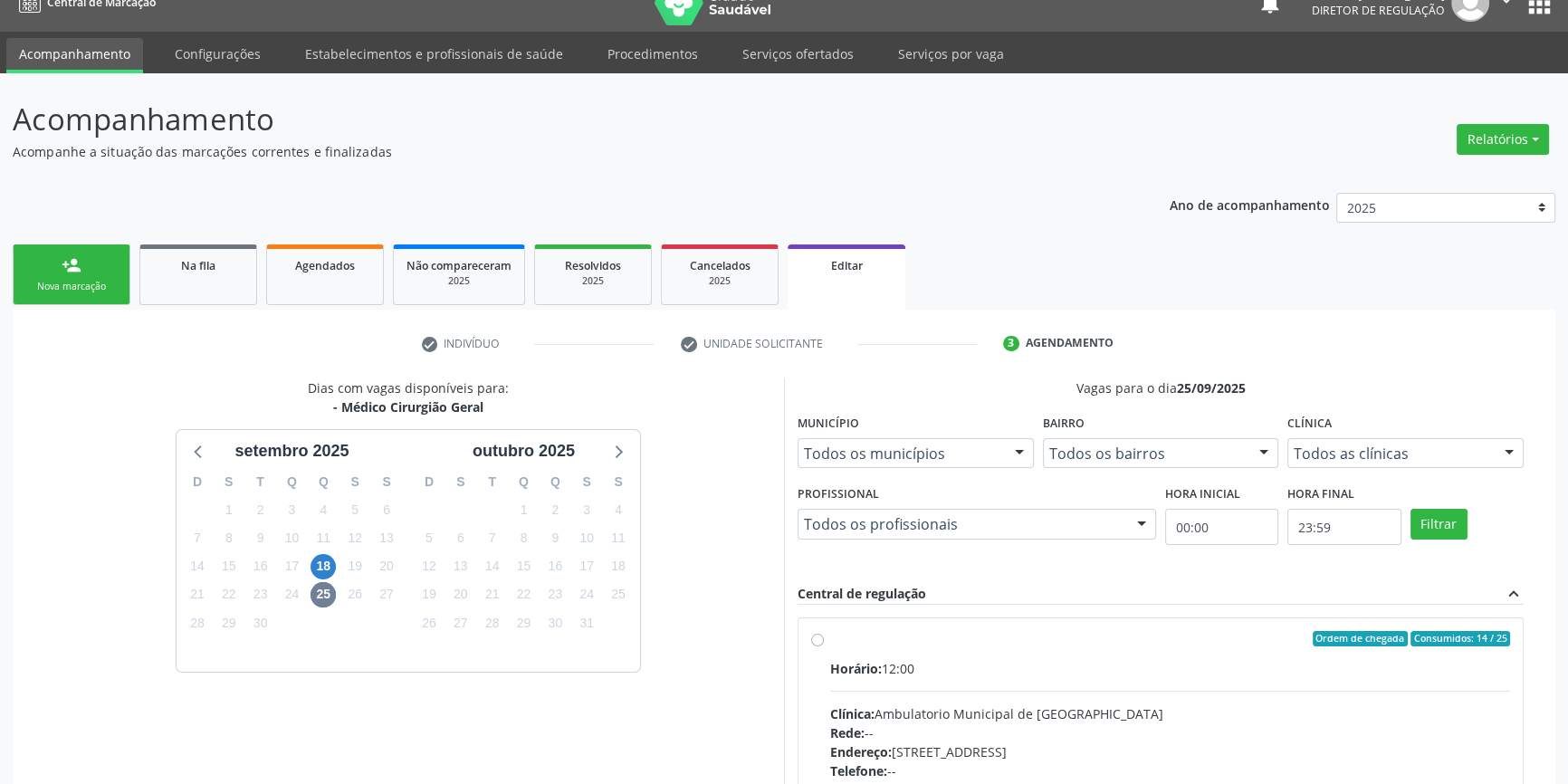
click at [869, 661] on span "Horário:" at bounding box center [856, 669] width 51 height 17
click at [824, 647] on input "Ordem de chegada Consumidos: 14 / 25 Horário: 12:00 Clínica: Ambulatorio Munici…" at bounding box center [817, 638] width 12 height 16
radio input "true"
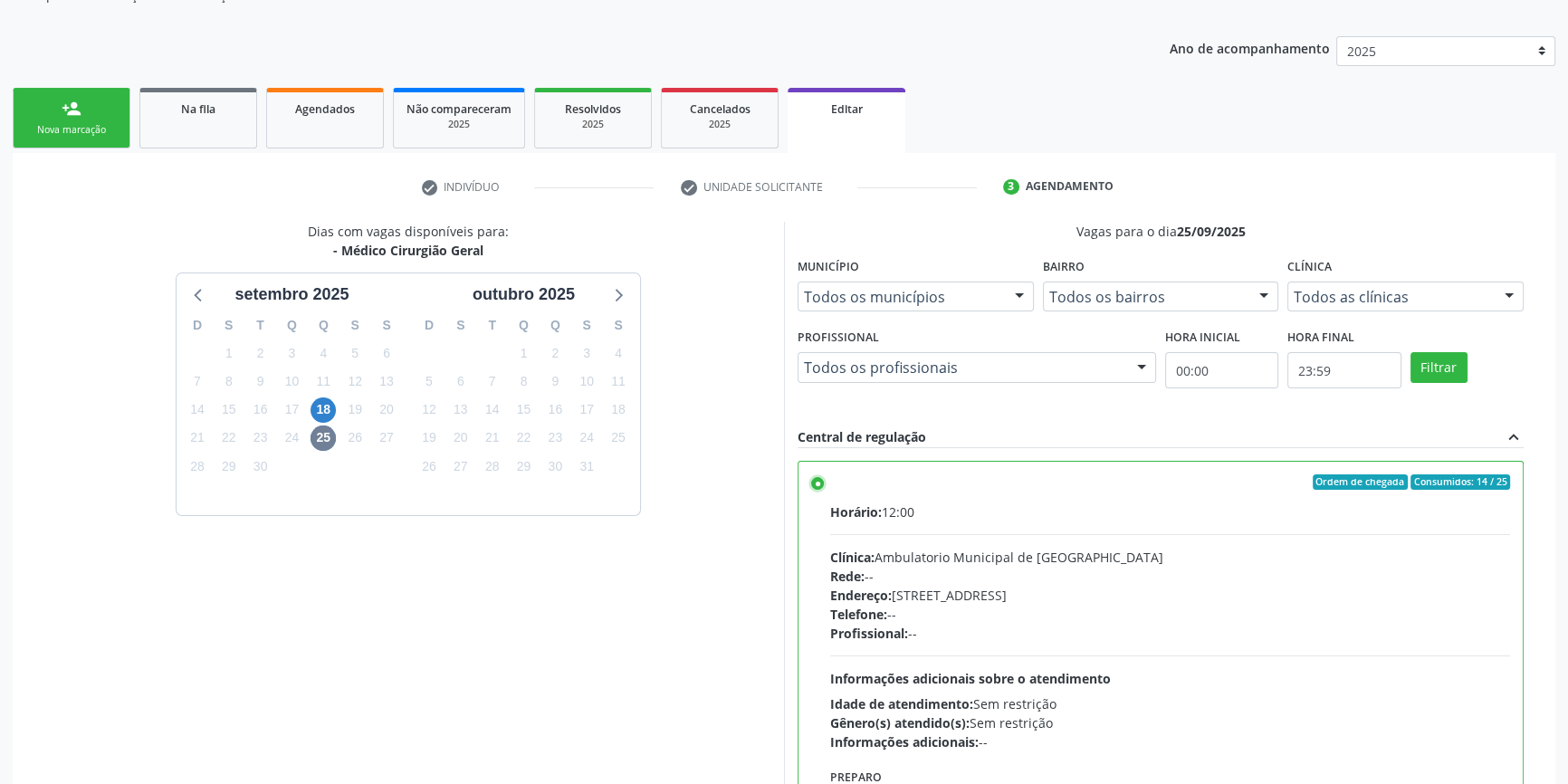
scroll to position [320, 0]
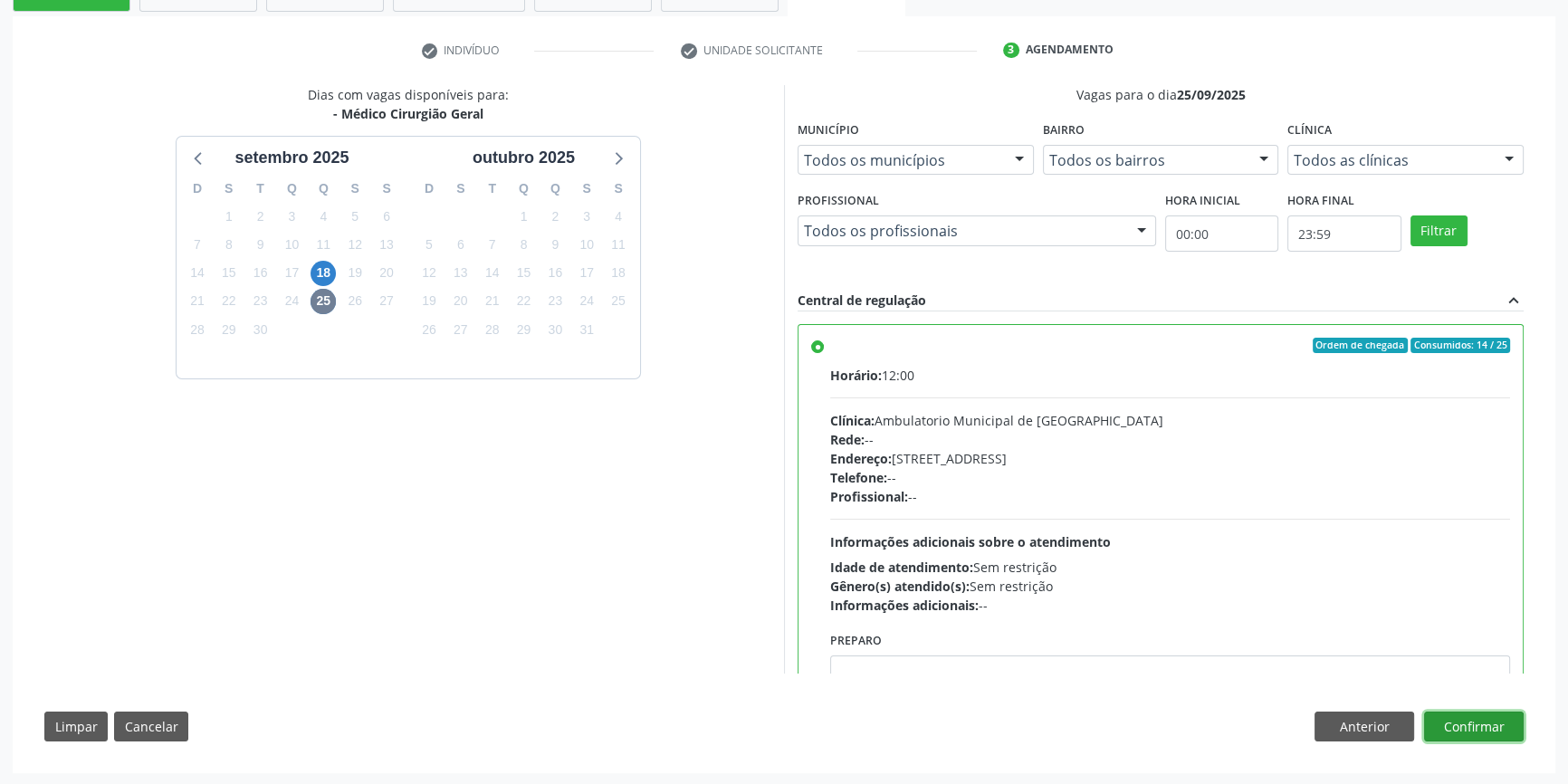
click at [1462, 715] on button "Confirmar" at bounding box center [1474, 727] width 100 height 30
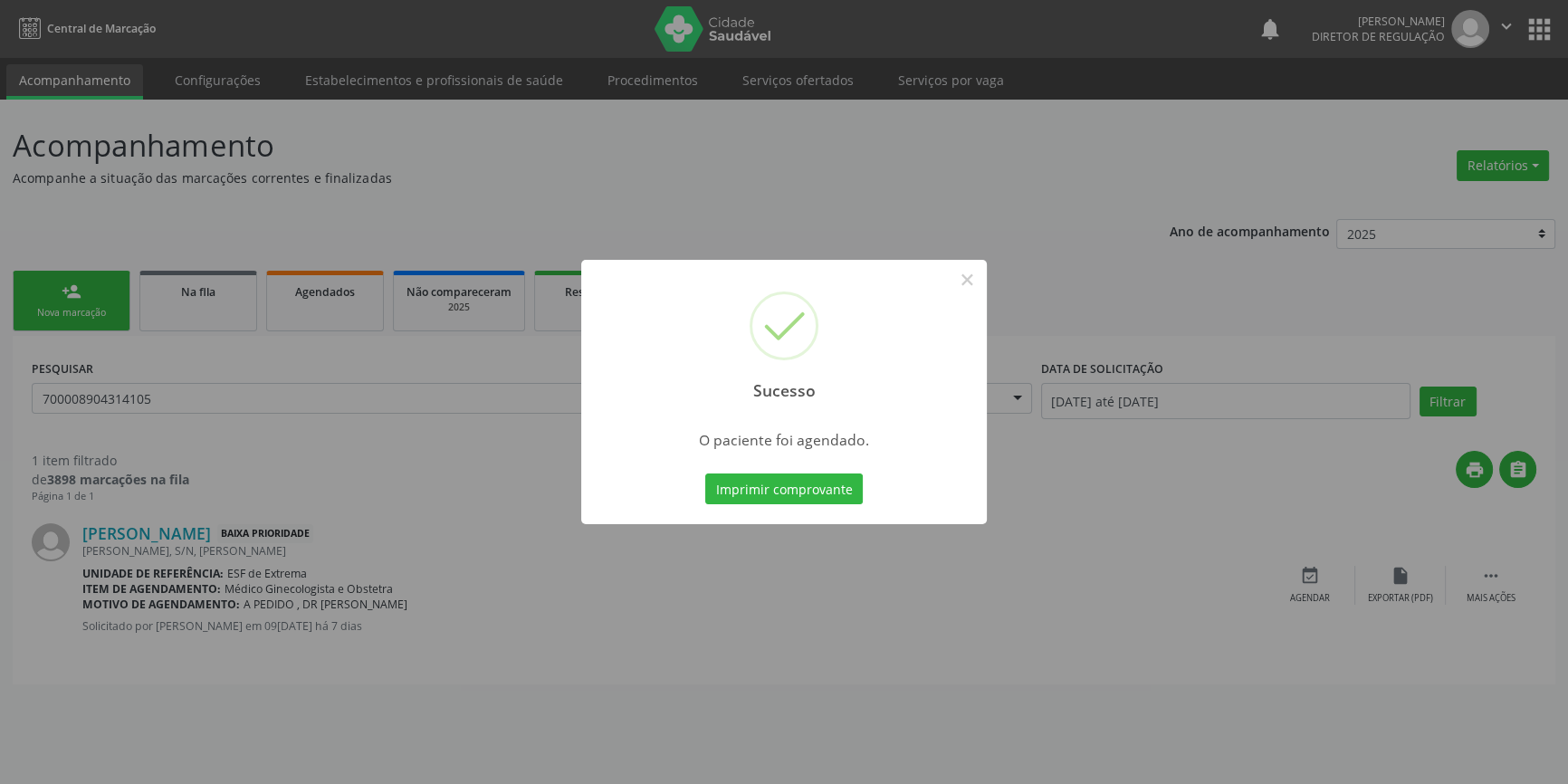
scroll to position [0, 0]
click at [824, 491] on button "Imprimir comprovante" at bounding box center [791, 489] width 158 height 30
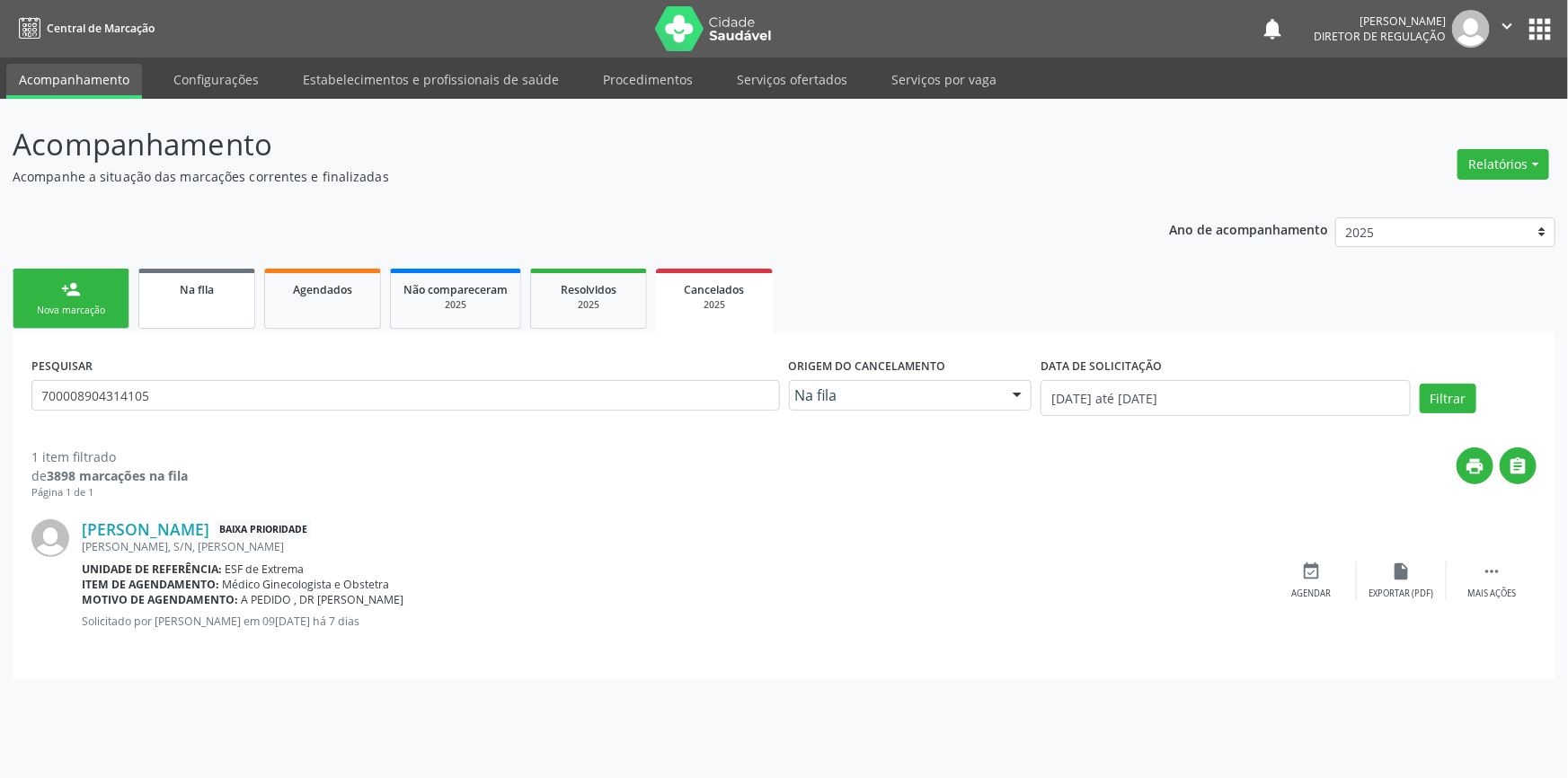
click at [206, 282] on span "Na fila" at bounding box center [196, 290] width 34 height 15
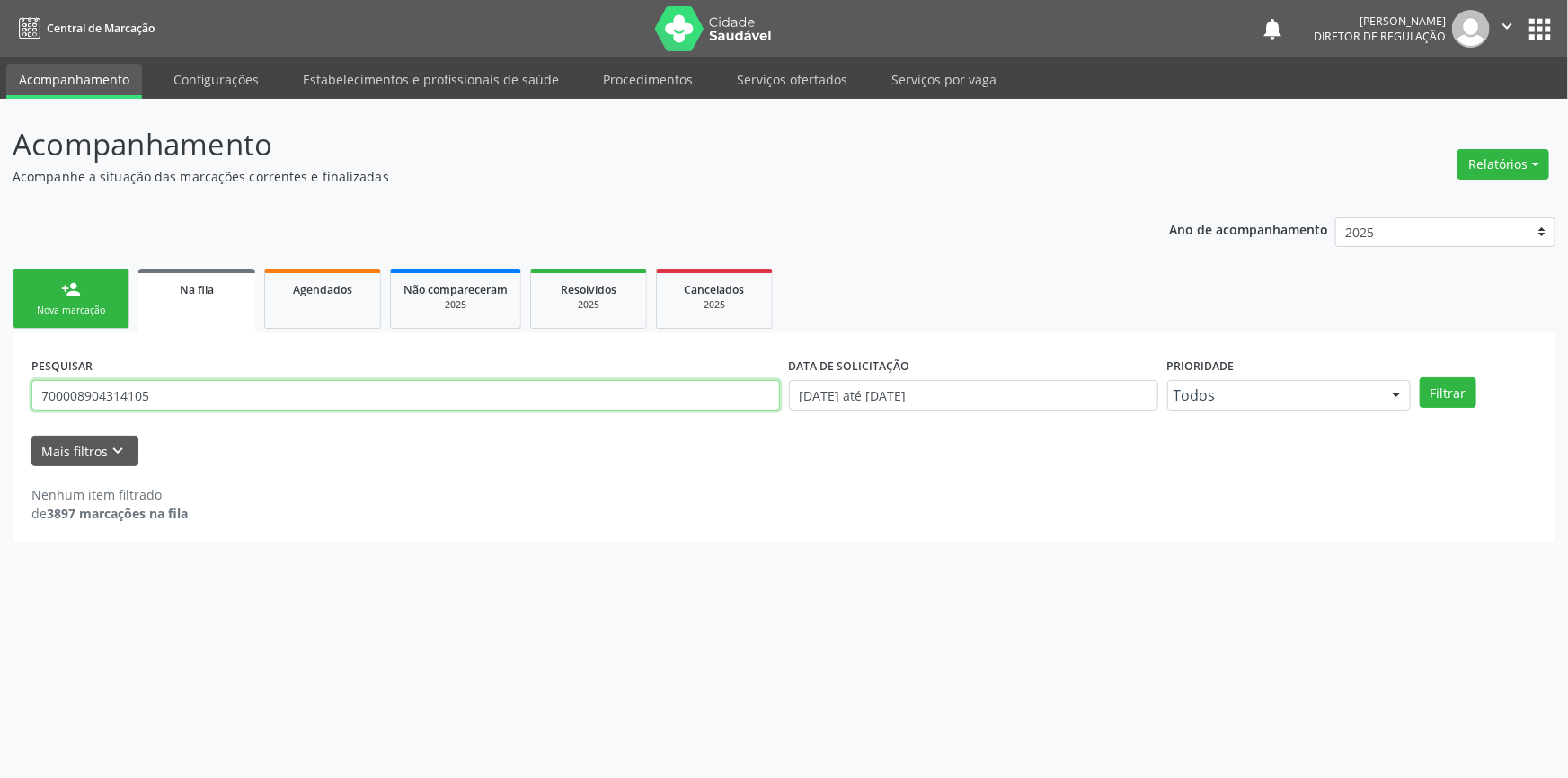
drag, startPoint x: 211, startPoint y: 385, endPoint x: 0, endPoint y: 386, distance: 211.0
click at [0, 386] on div "Acompanhamento Acompanhe a situação das marcações correntes e finalizadas Relat…" at bounding box center [784, 438] width 1568 height 679
type input "702805181548664"
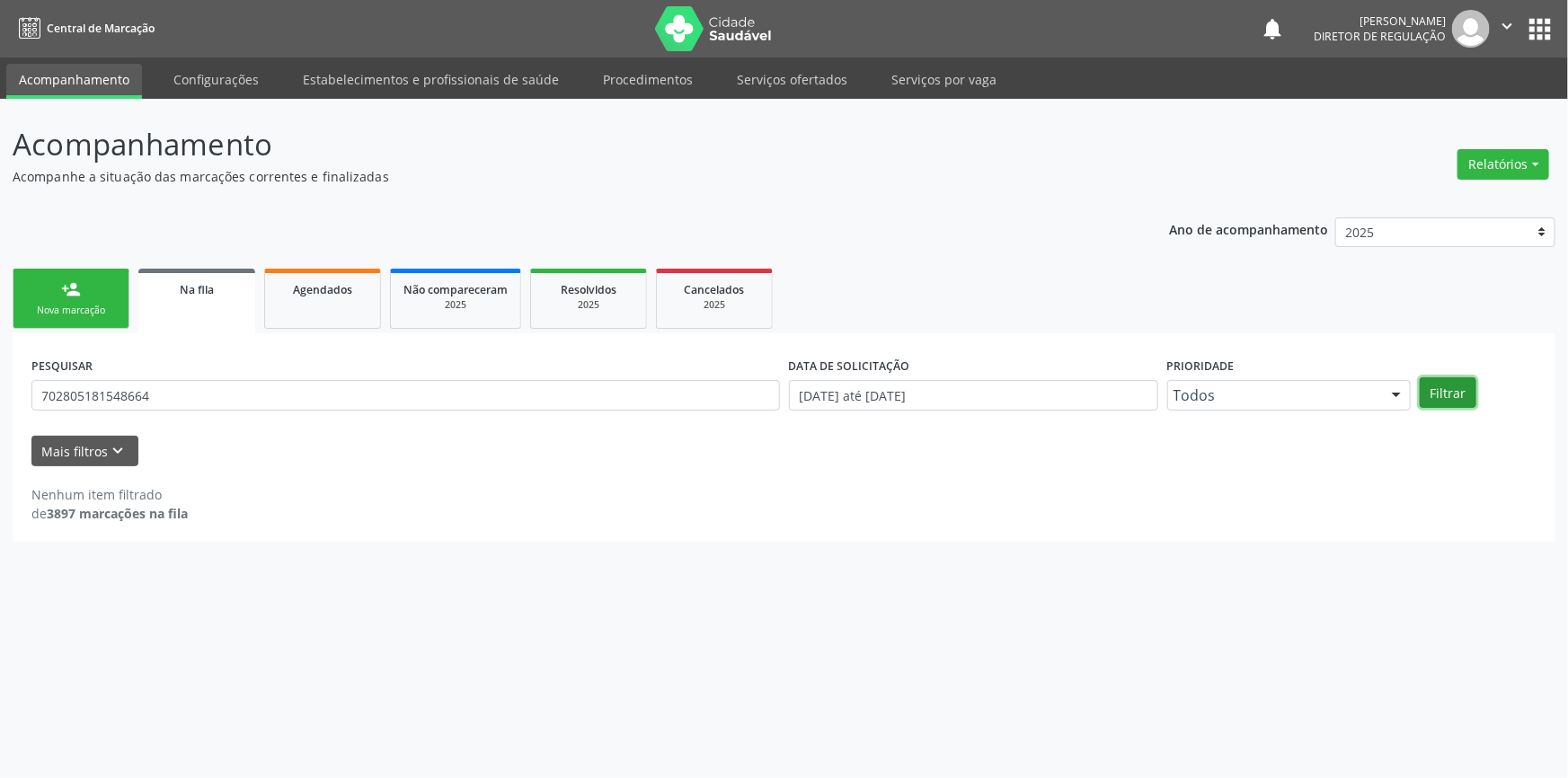
click at [1439, 385] on button "Filtrar" at bounding box center [1448, 393] width 57 height 30
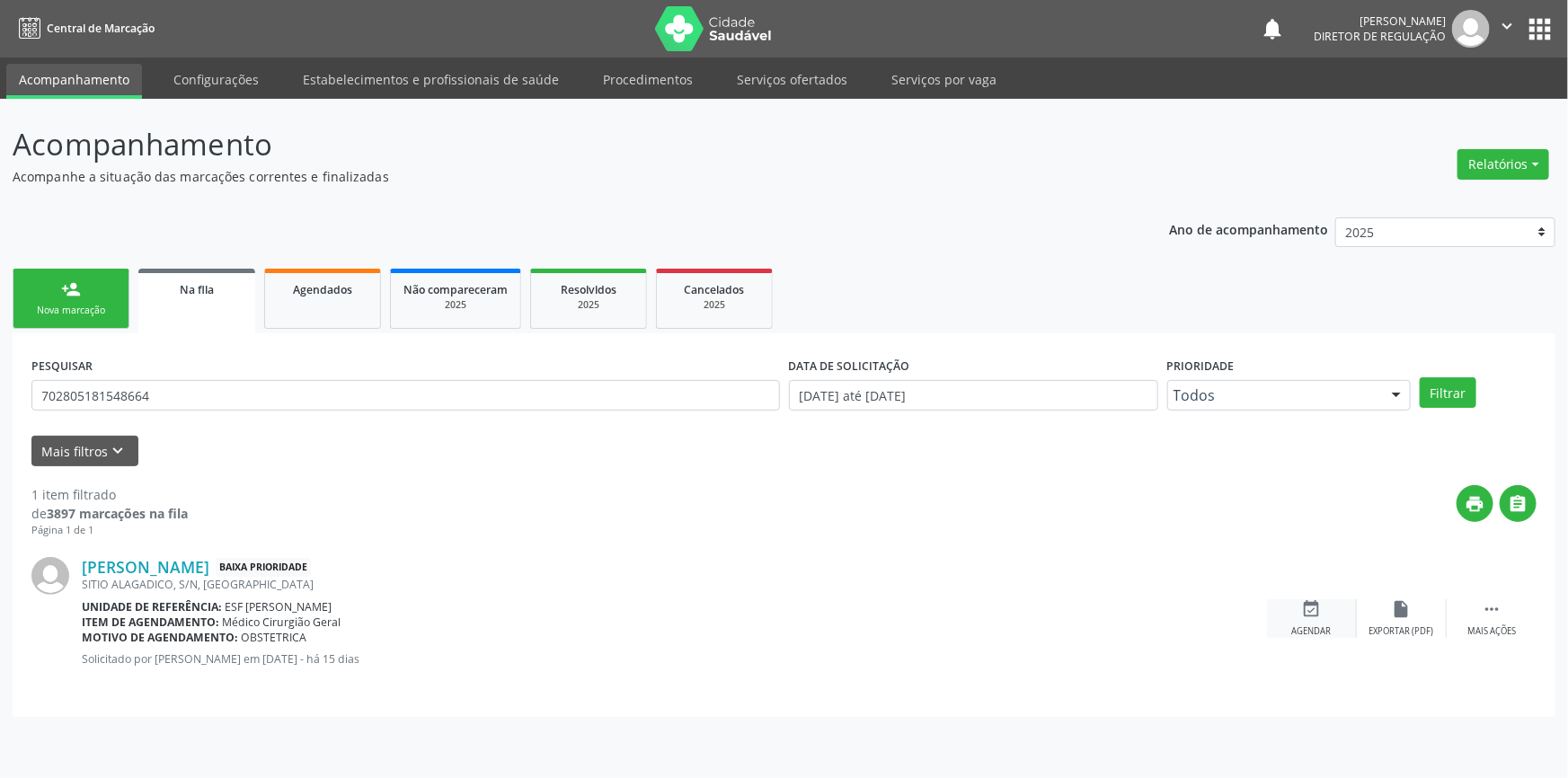
click at [1318, 614] on icon "event_available" at bounding box center [1311, 609] width 20 height 20
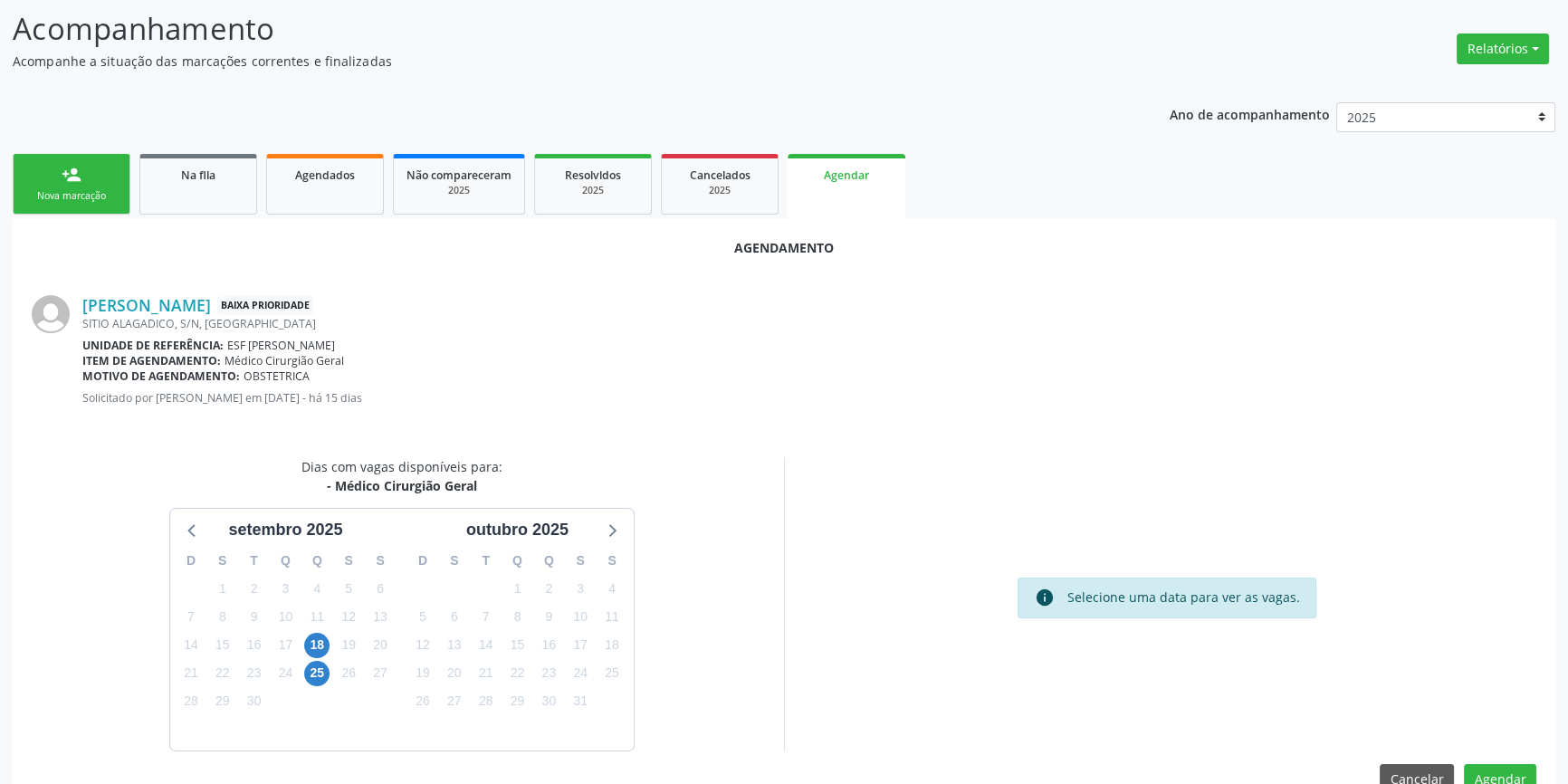
scroll to position [157, 0]
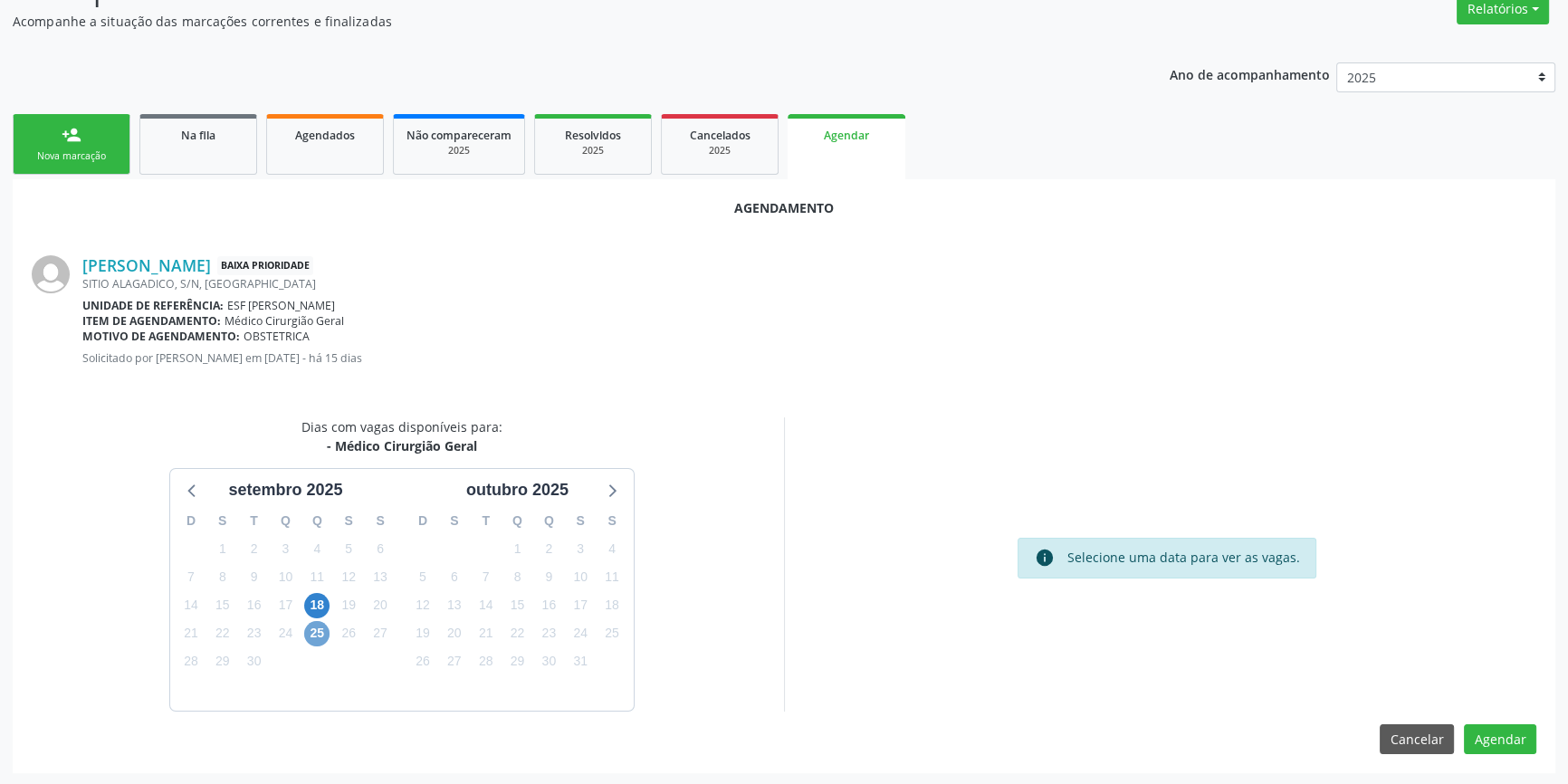
click at [315, 621] on span "25" at bounding box center [317, 634] width 26 height 26
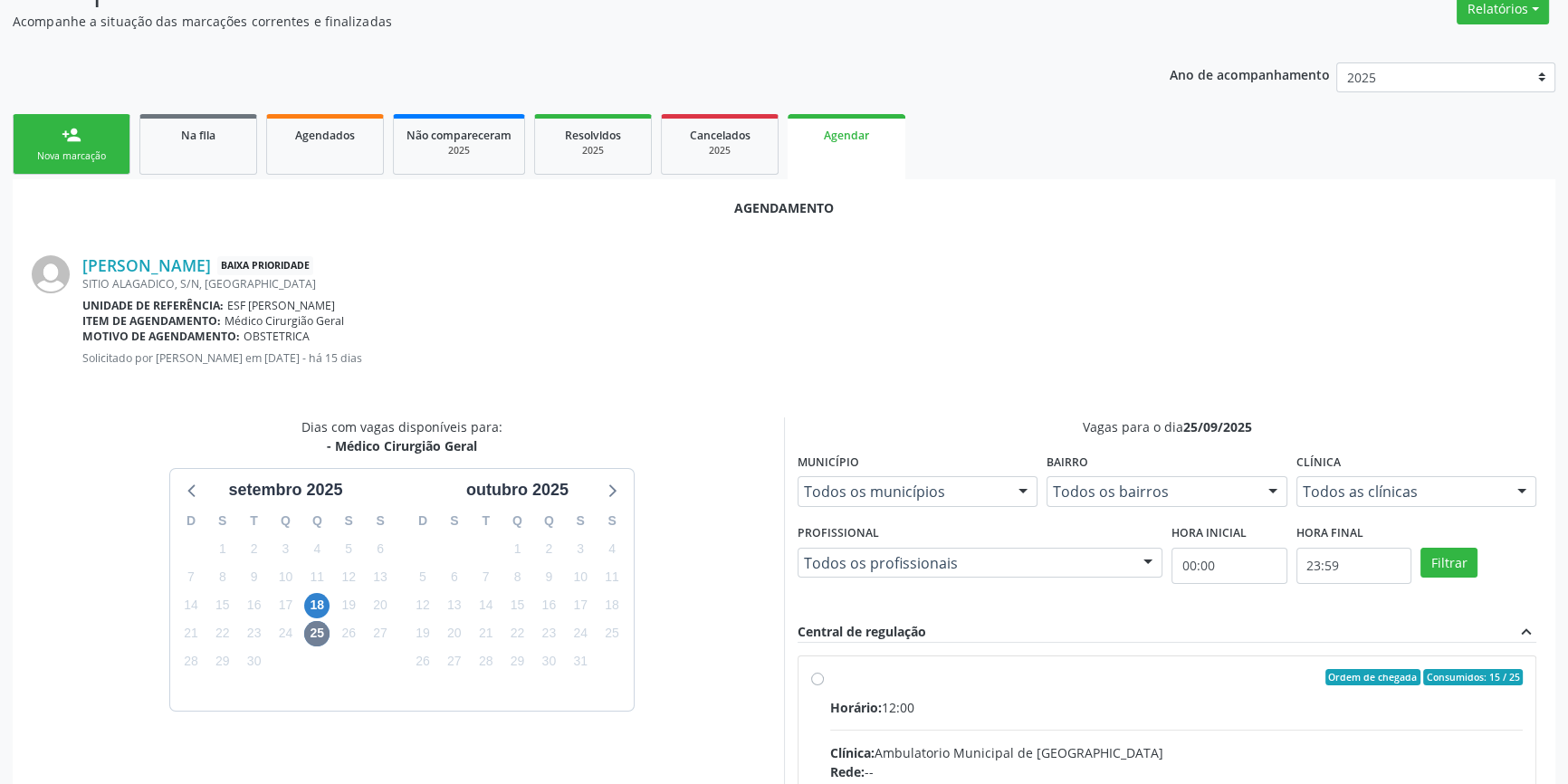
click at [898, 673] on div "Ordem de chegada Consumidos: 15 / 25" at bounding box center [1177, 676] width 693 height 16
click at [824, 673] on input "Ordem de chegada Consumidos: 15 / 25 Horário: 12:00 Clínica: Ambulatorio Munici…" at bounding box center [817, 676] width 12 height 16
radio input "true"
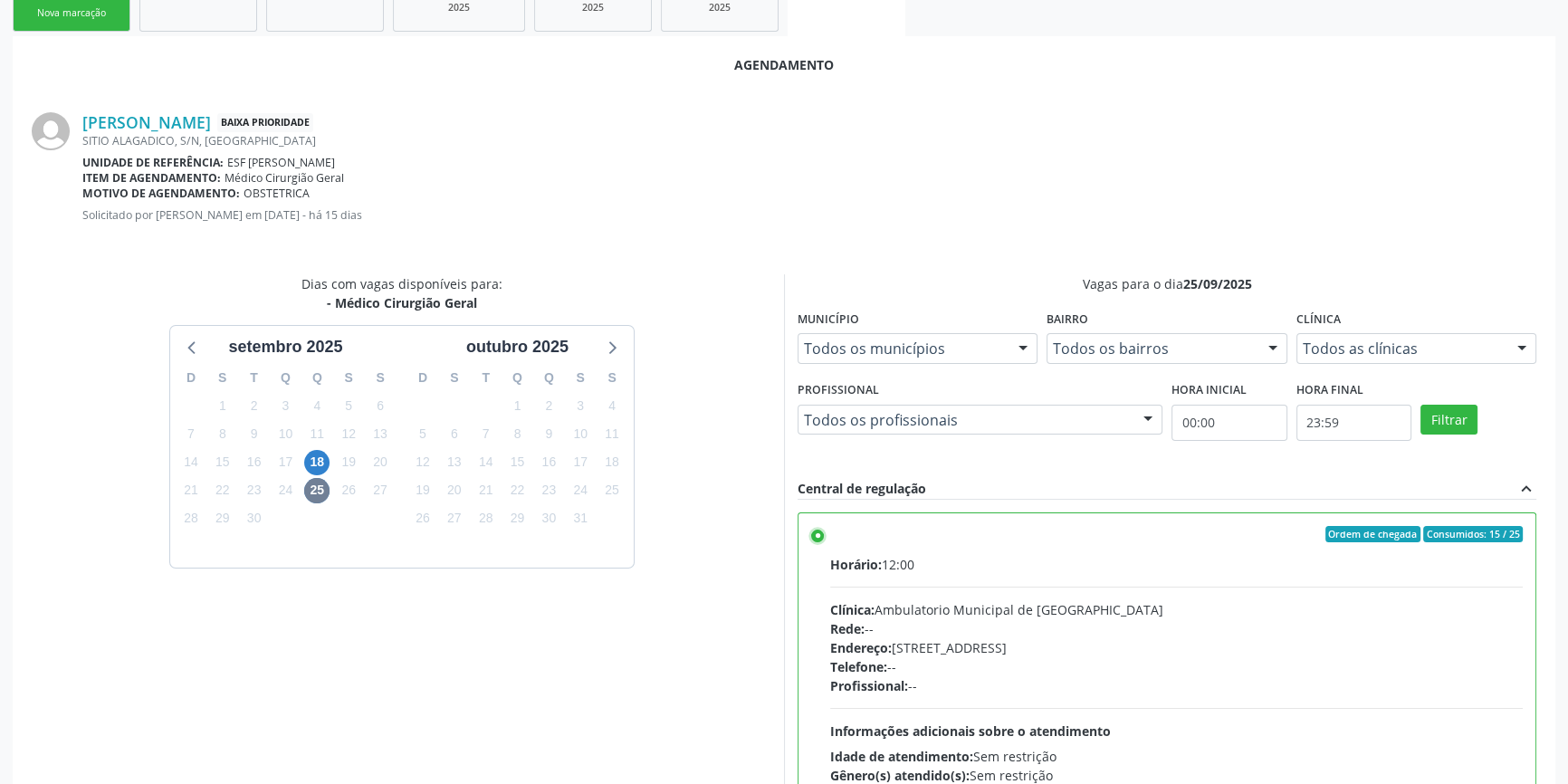
scroll to position [451, 0]
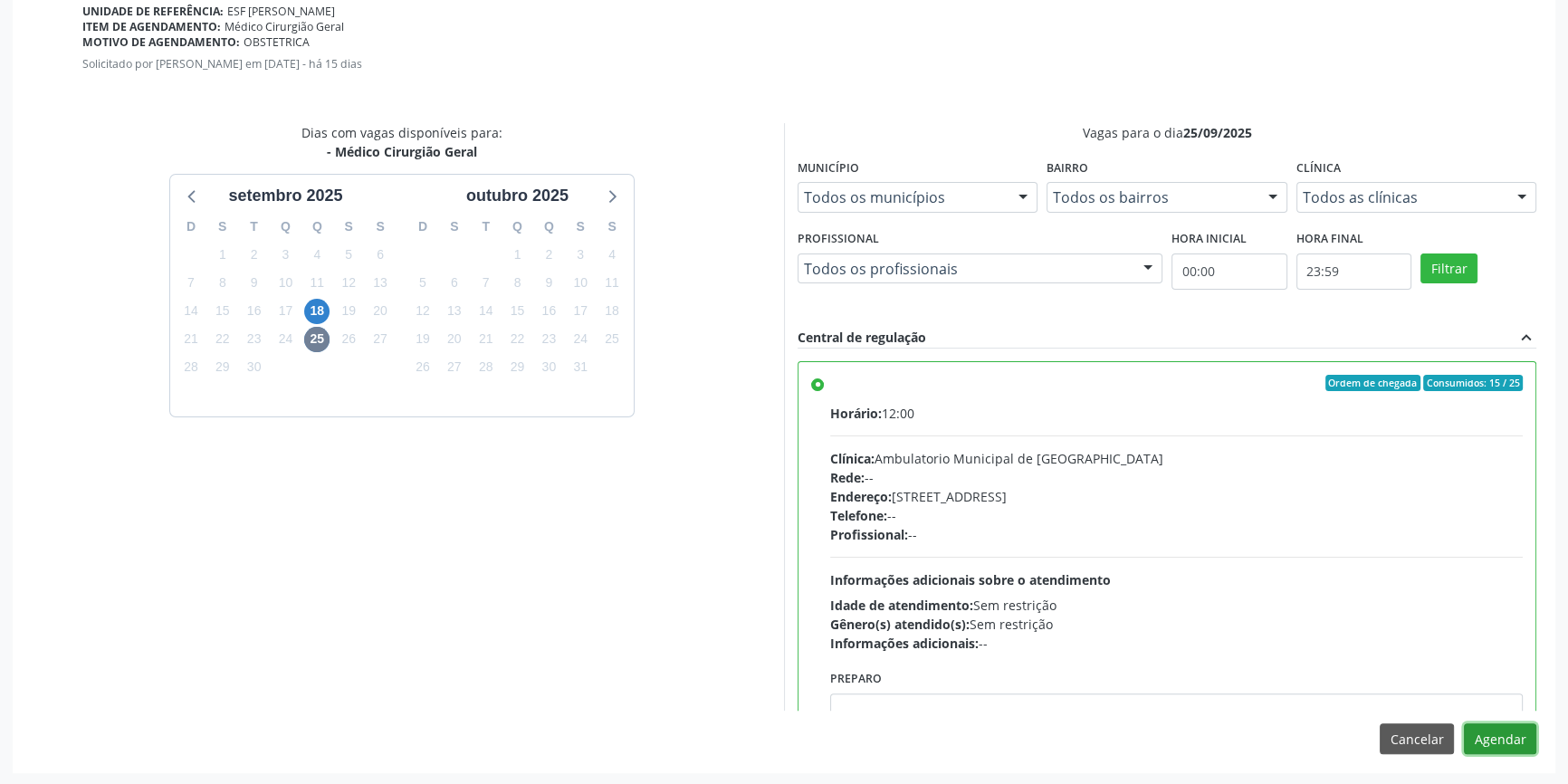
click at [1512, 742] on button "Agendar" at bounding box center [1500, 738] width 72 height 30
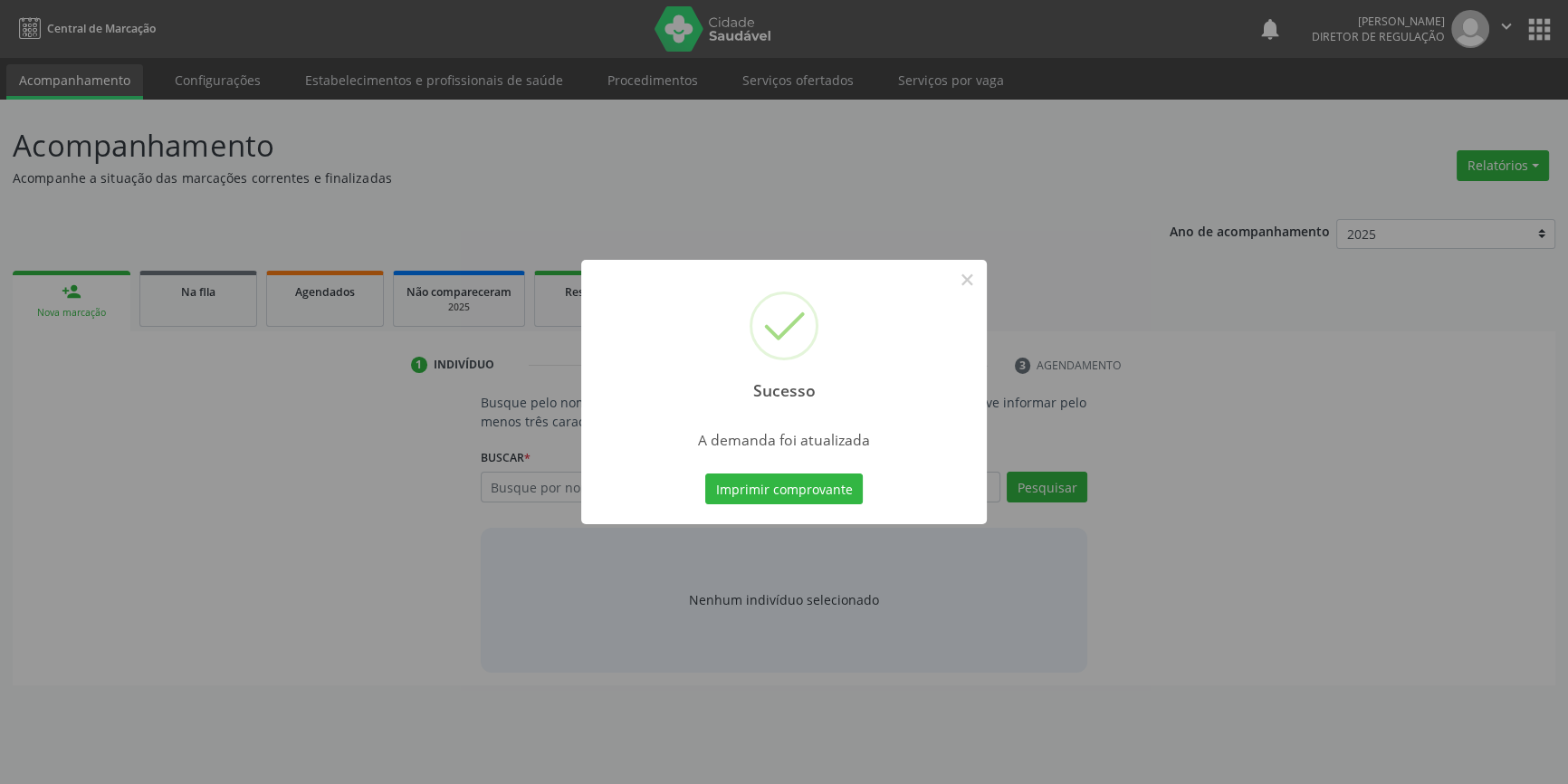
scroll to position [0, 0]
click at [809, 477] on button "Imprimir comprovante" at bounding box center [791, 489] width 158 height 30
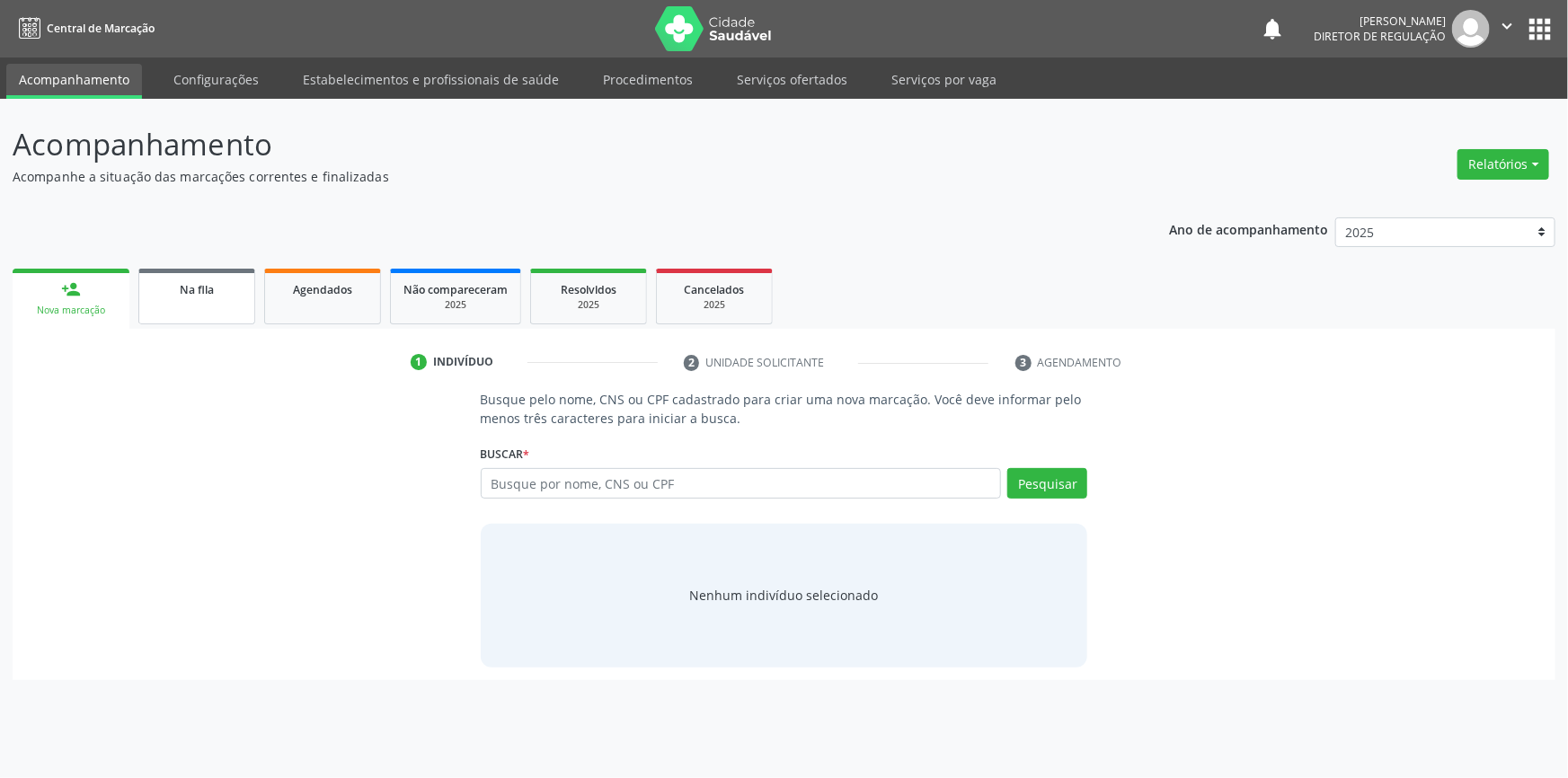
click at [180, 289] on span "Na fila" at bounding box center [196, 290] width 34 height 15
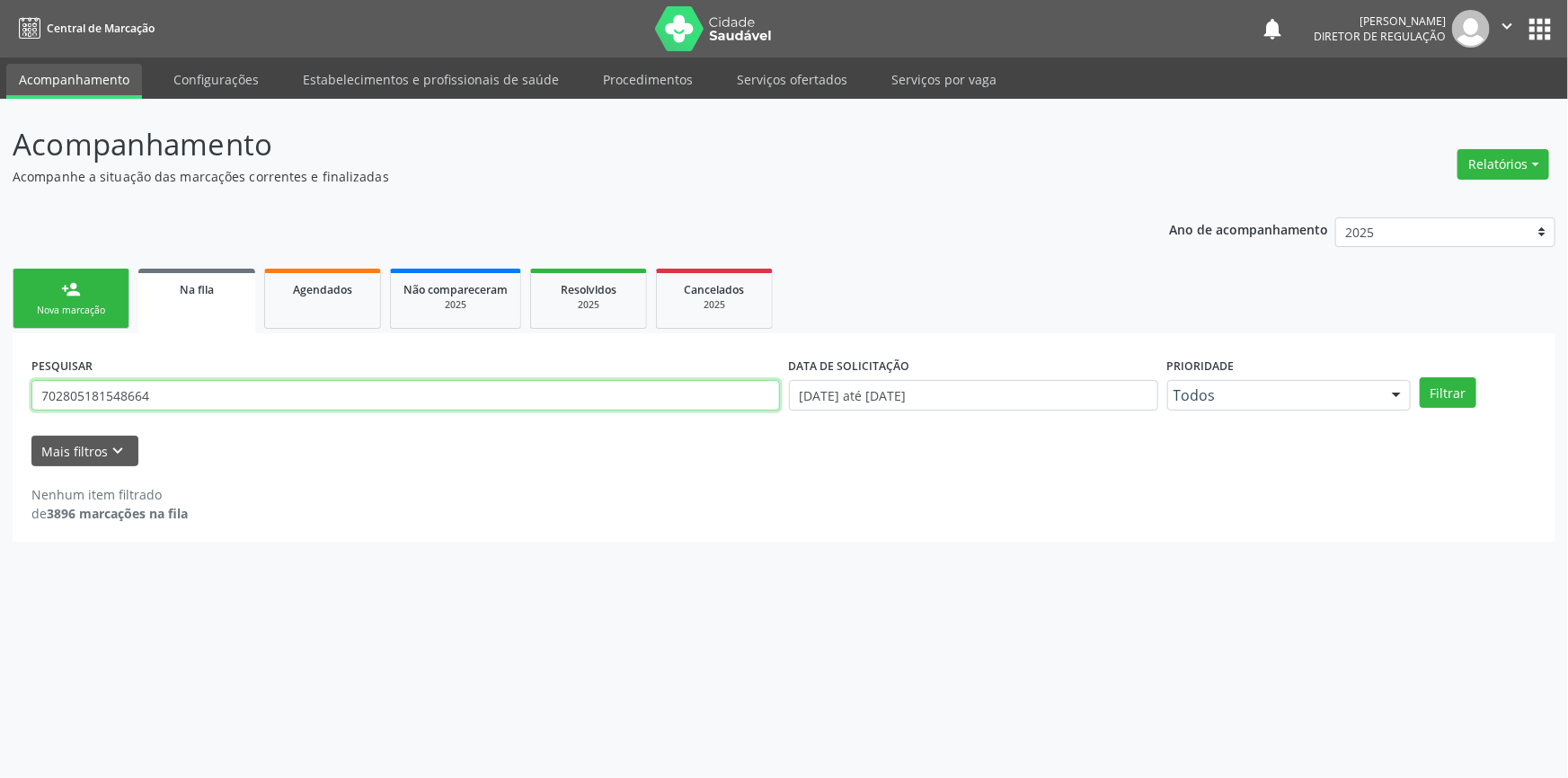
drag, startPoint x: 177, startPoint y: 385, endPoint x: 0, endPoint y: 375, distance: 177.3
click at [0, 375] on div "Acompanhamento Acompanhe a situação das marcações correntes e finalizadas Relat…" at bounding box center [784, 438] width 1568 height 679
type input "7"
type input "9"
type input "898003707401725"
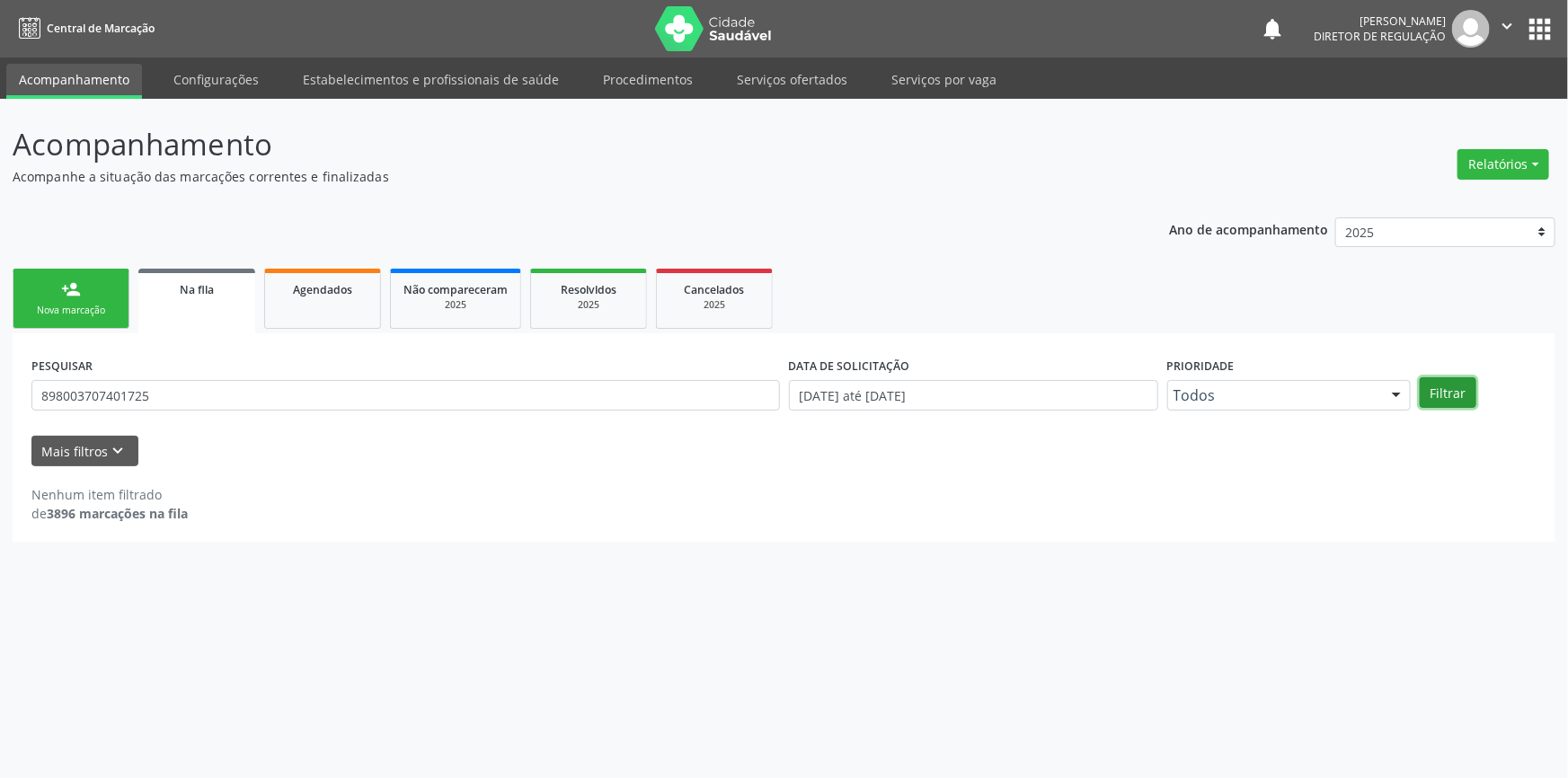
click at [1455, 386] on button "Filtrar" at bounding box center [1448, 393] width 57 height 30
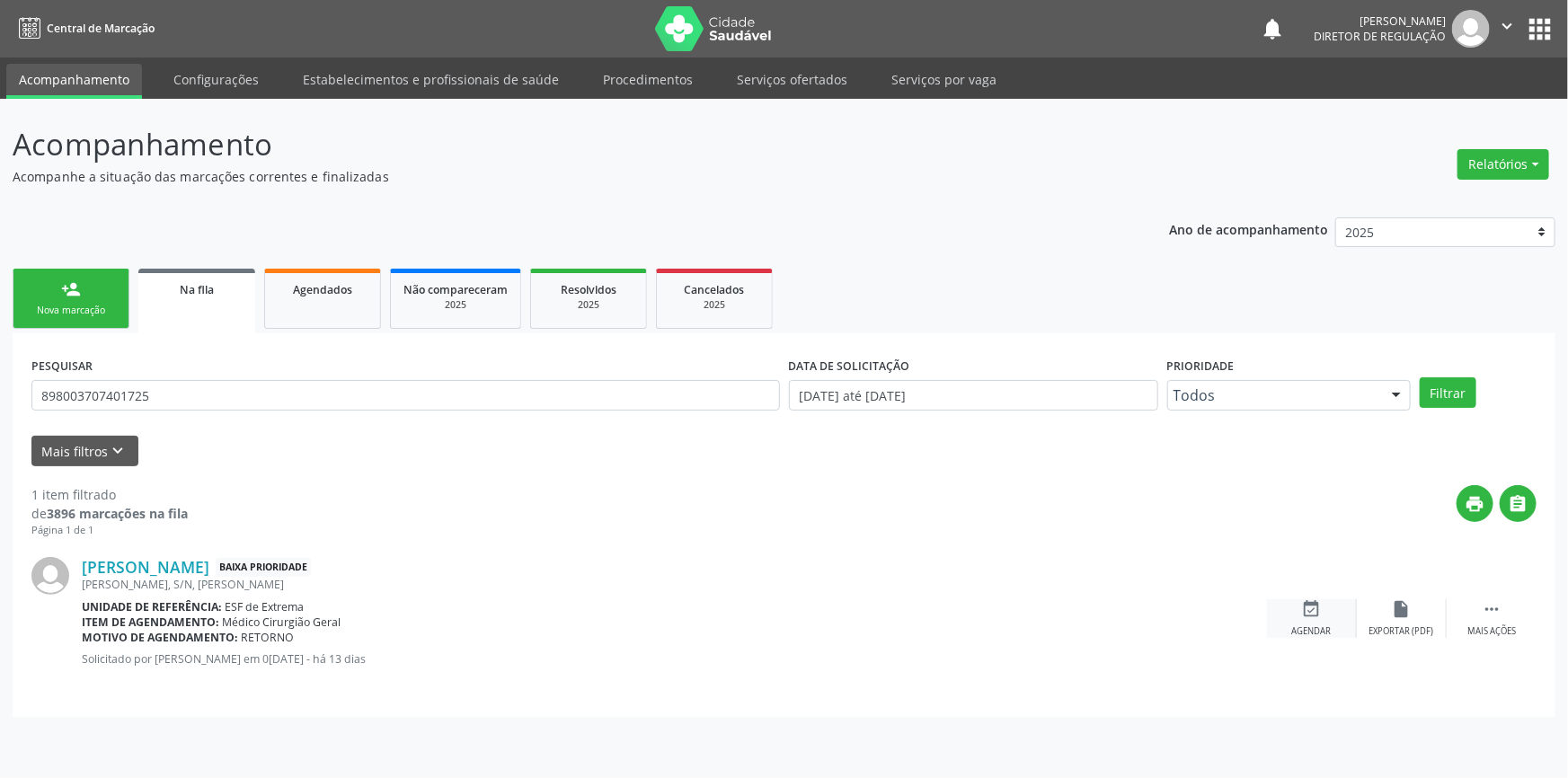
click at [1336, 611] on div "event_available Agendar" at bounding box center [1311, 618] width 90 height 39
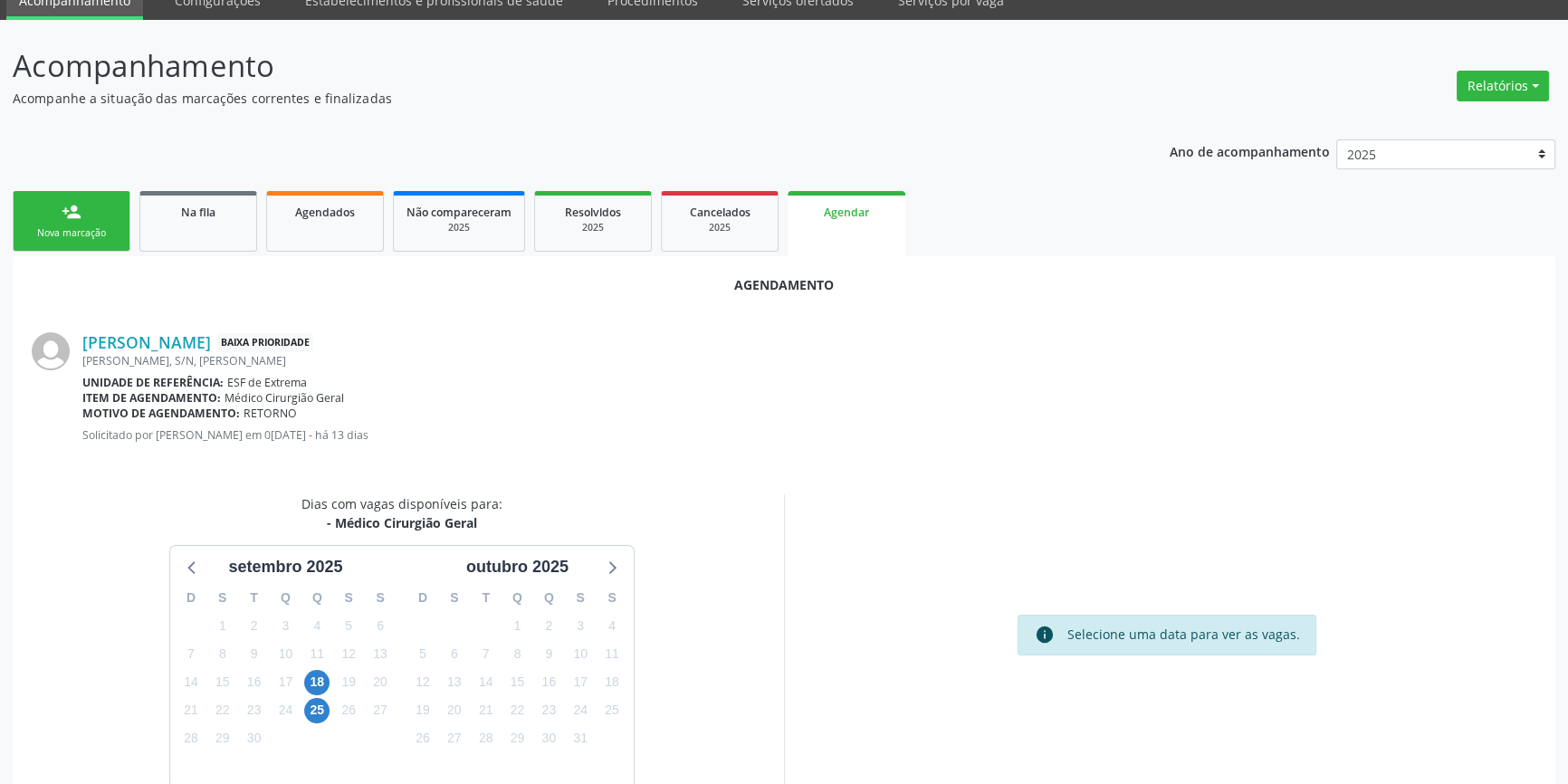
scroll to position [157, 0]
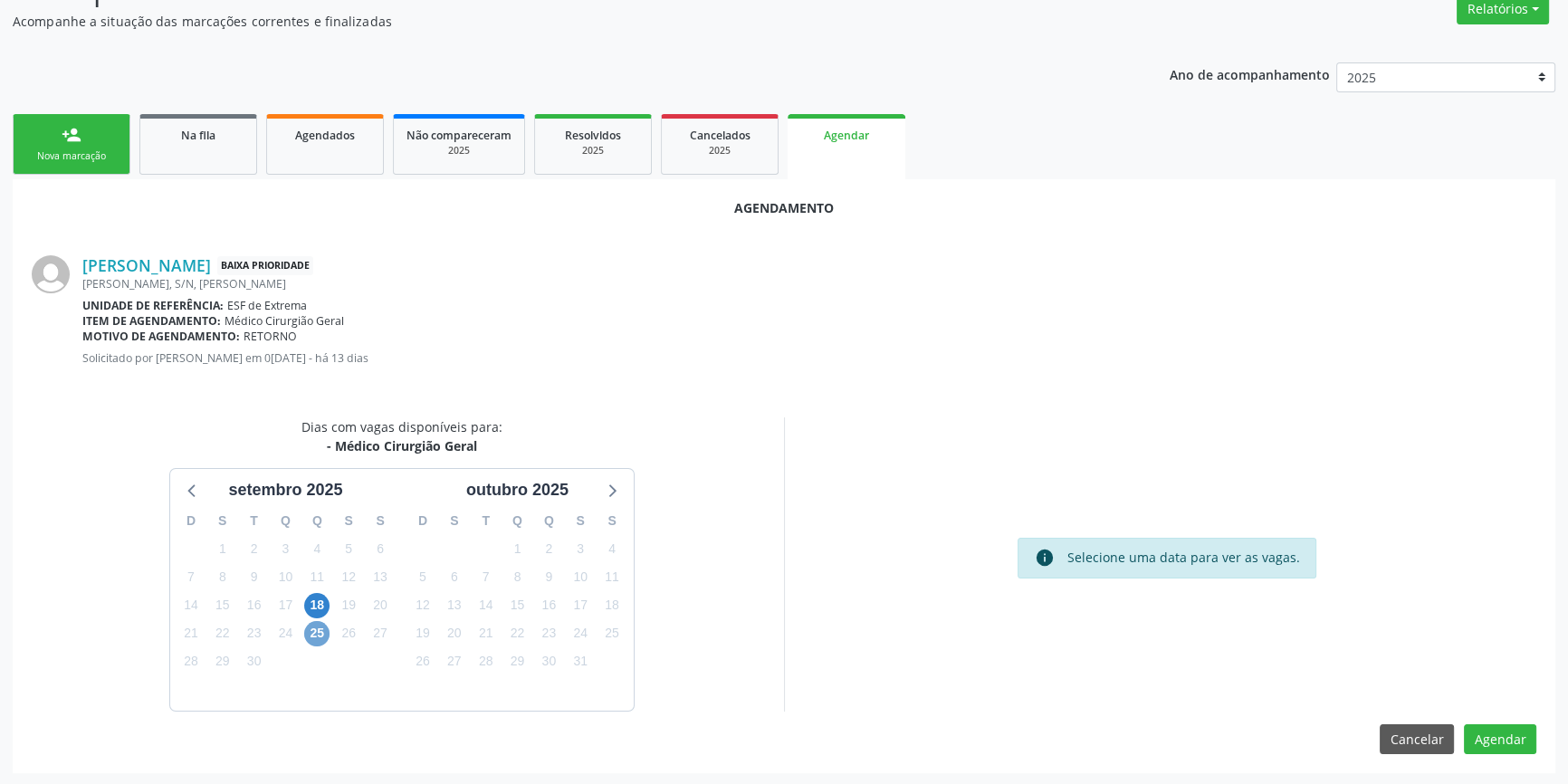
click at [314, 633] on span "25" at bounding box center [317, 634] width 26 height 26
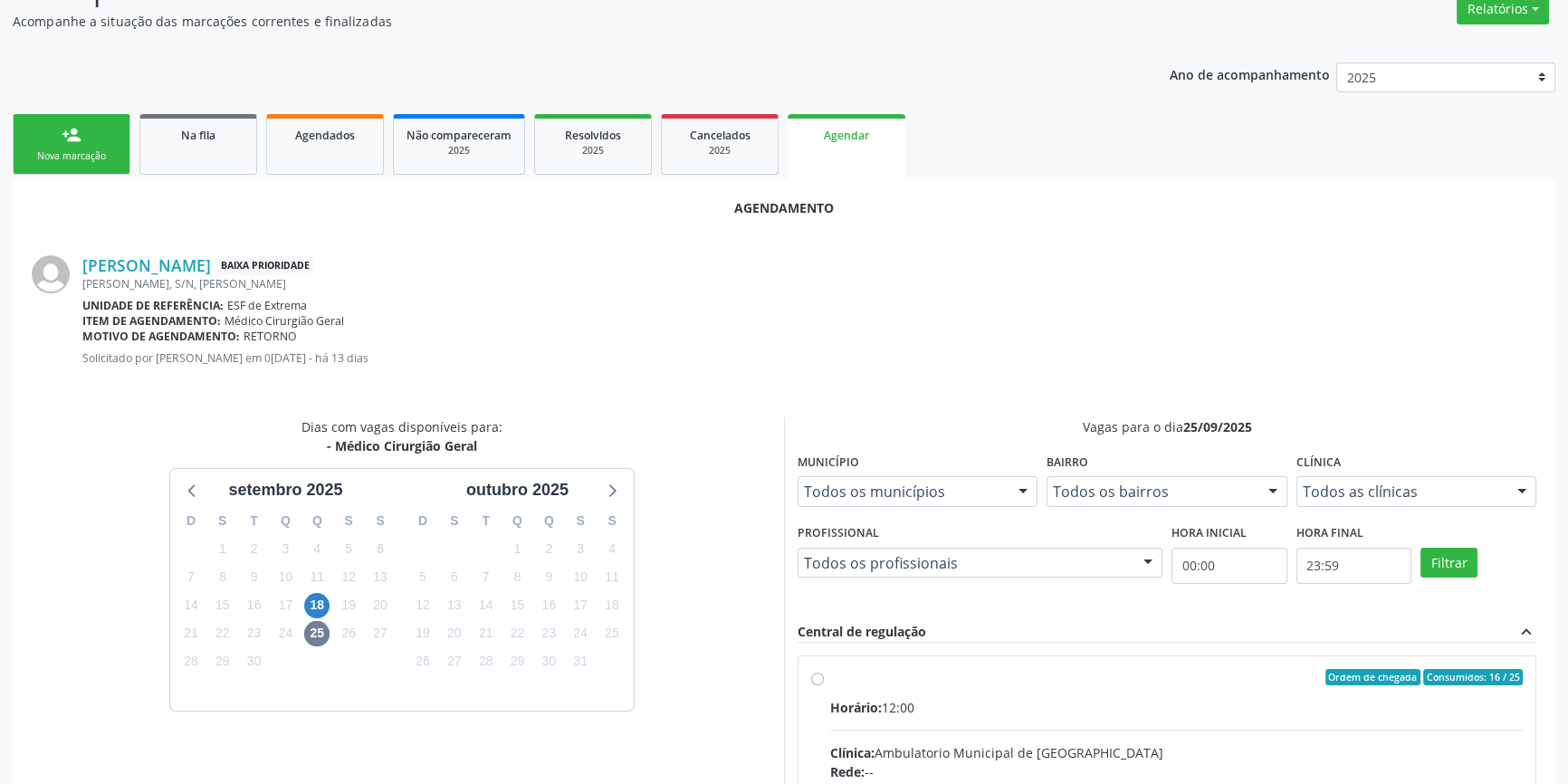
click at [850, 674] on div "Ordem de chegada Consumidos: 16 / 25" at bounding box center [1177, 676] width 693 height 16
click at [824, 674] on input "Ordem de chegada Consumidos: 16 / 25 Horário: 12:00 Clínica: Ambulatorio Munici…" at bounding box center [817, 676] width 12 height 16
radio input "true"
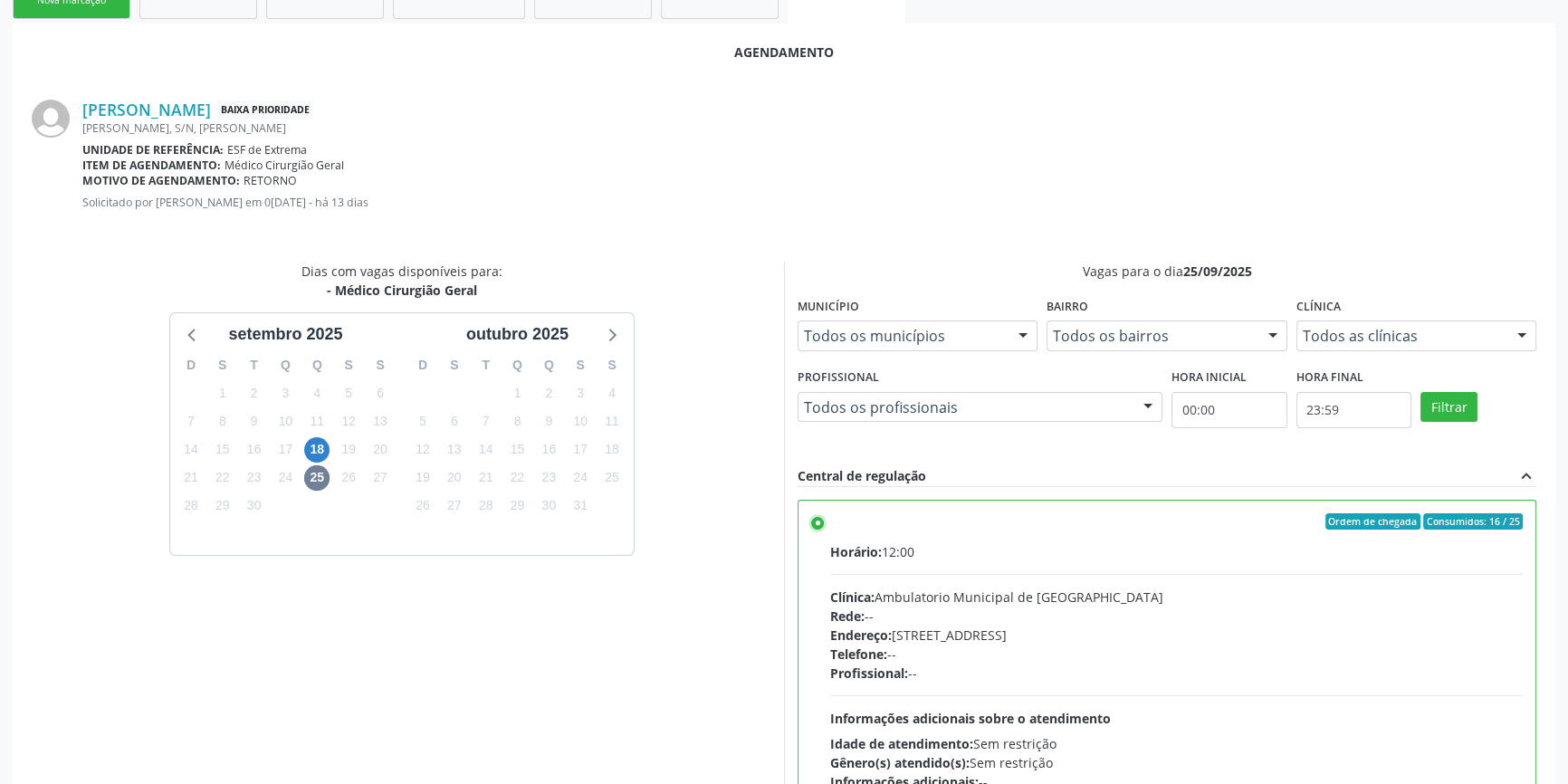
scroll to position [451, 0]
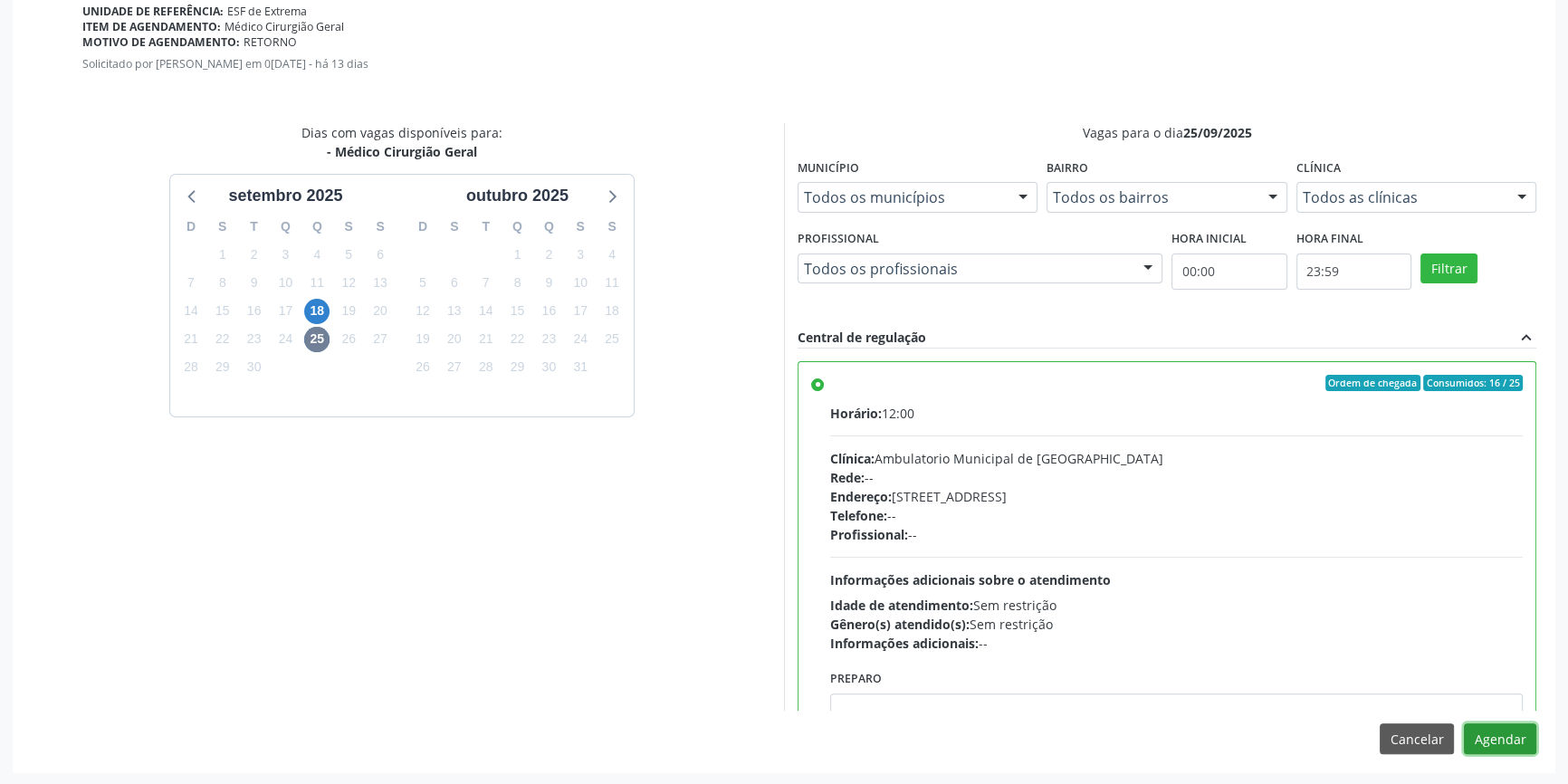
click at [1493, 733] on button "Agendar" at bounding box center [1500, 738] width 72 height 30
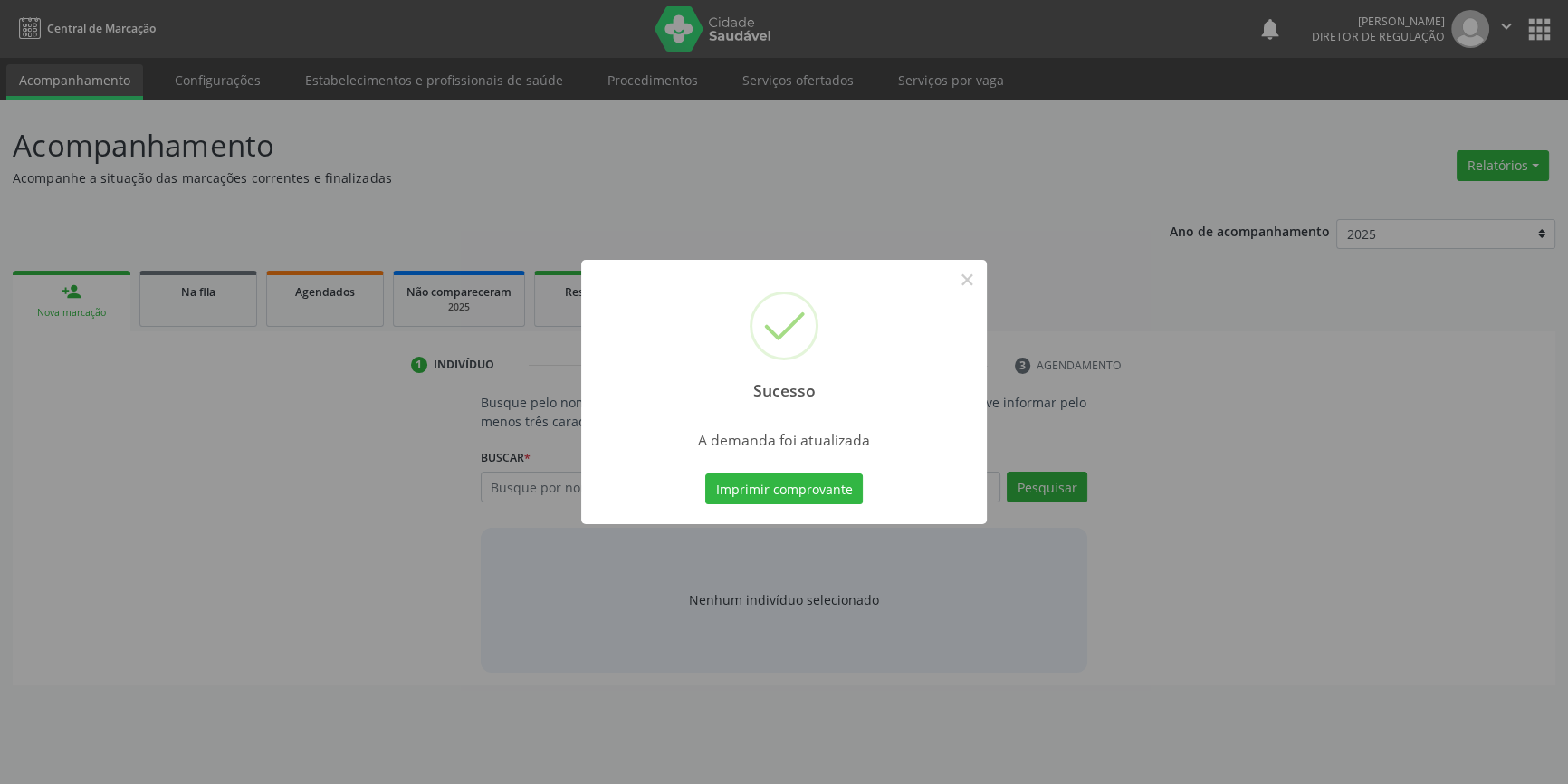
scroll to position [0, 0]
click at [837, 482] on button "Imprimir comprovante" at bounding box center [791, 489] width 158 height 30
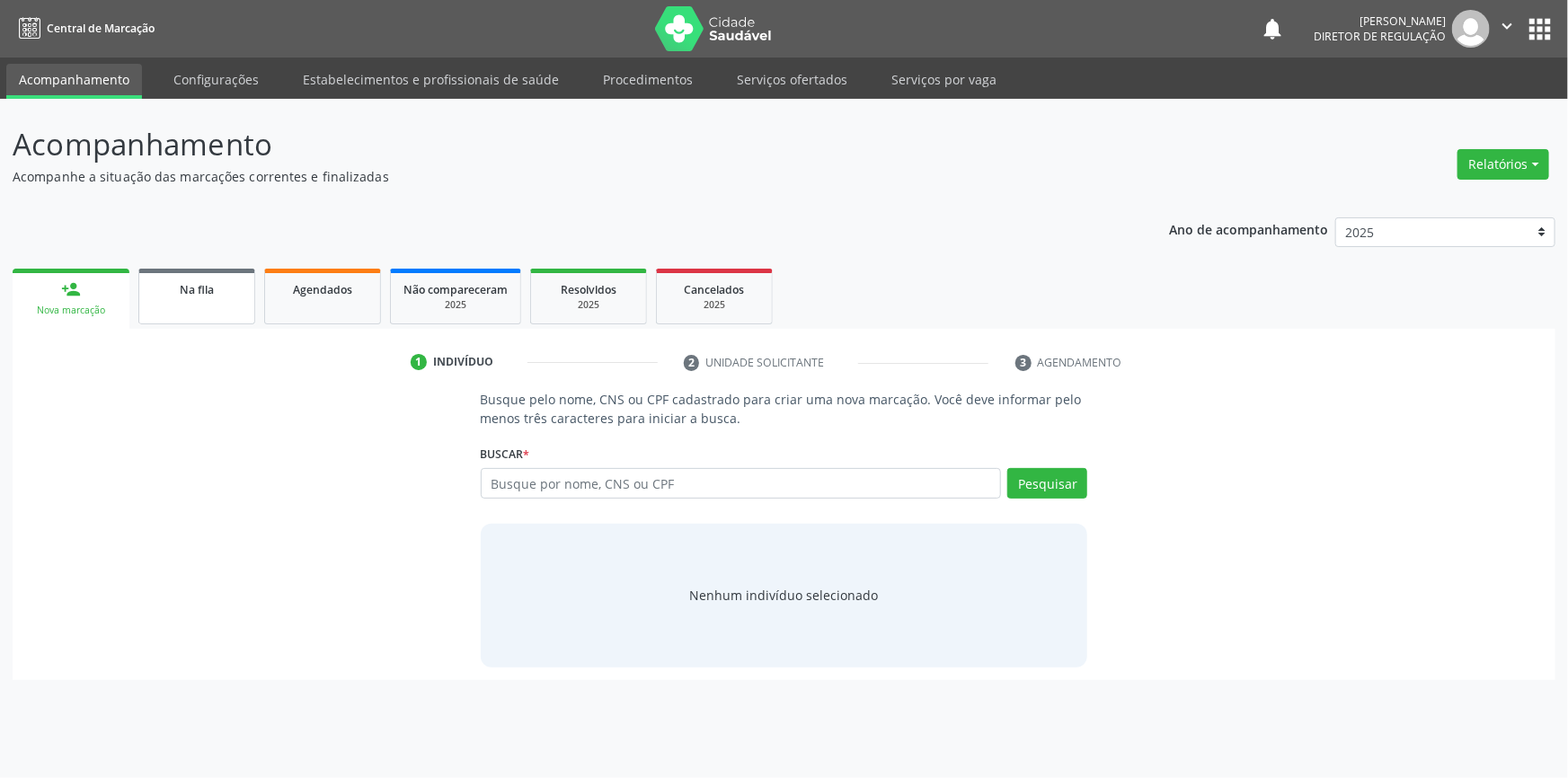
click at [196, 293] on span "Na fila" at bounding box center [196, 290] width 34 height 15
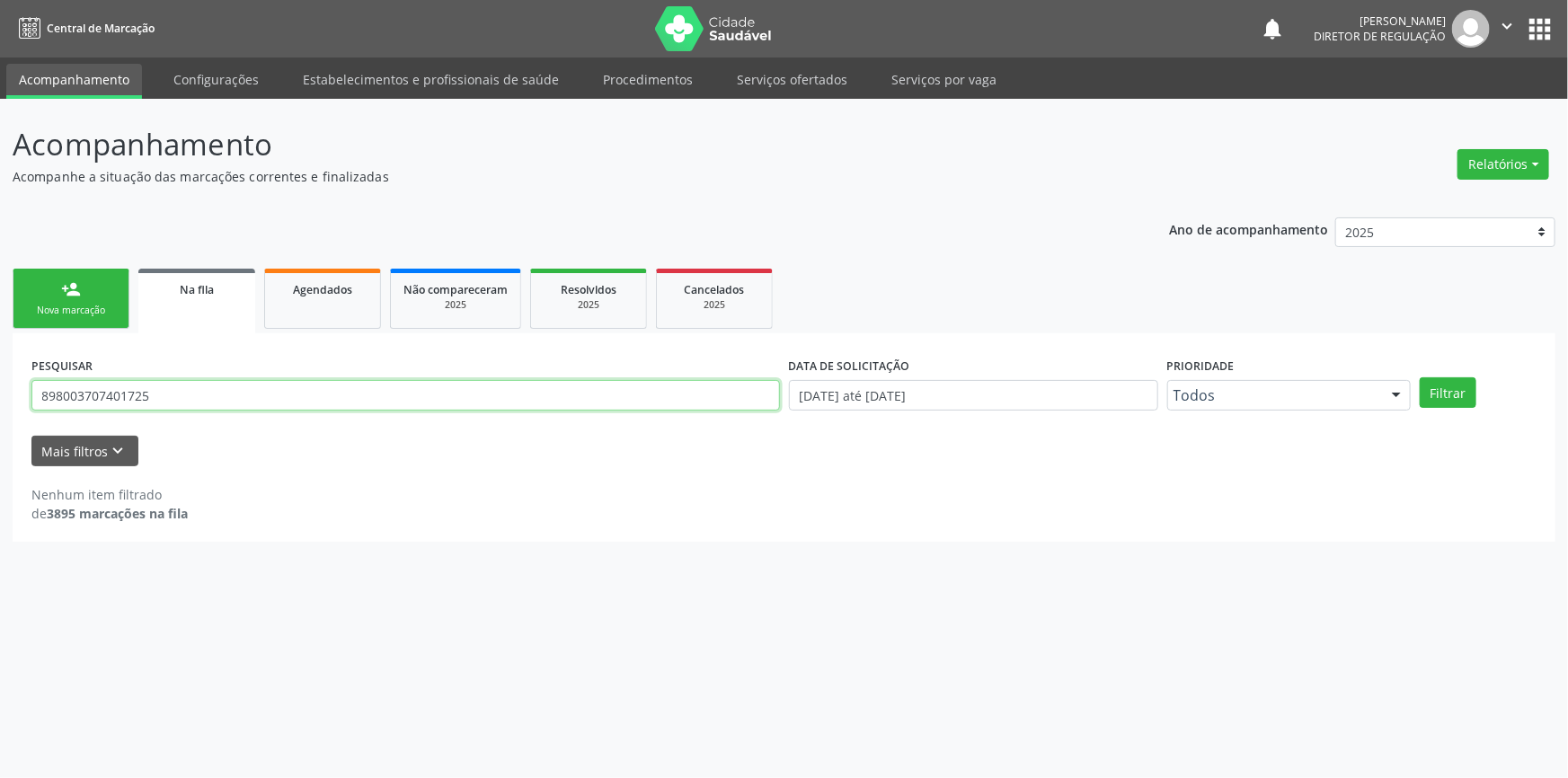
drag, startPoint x: 214, startPoint y: 387, endPoint x: 0, endPoint y: 380, distance: 214.1
click at [0, 380] on div "Acompanhamento Acompanhe a situação das marcações correntes e finalizadas Relat…" at bounding box center [784, 438] width 1568 height 679
type input "702608790355240"
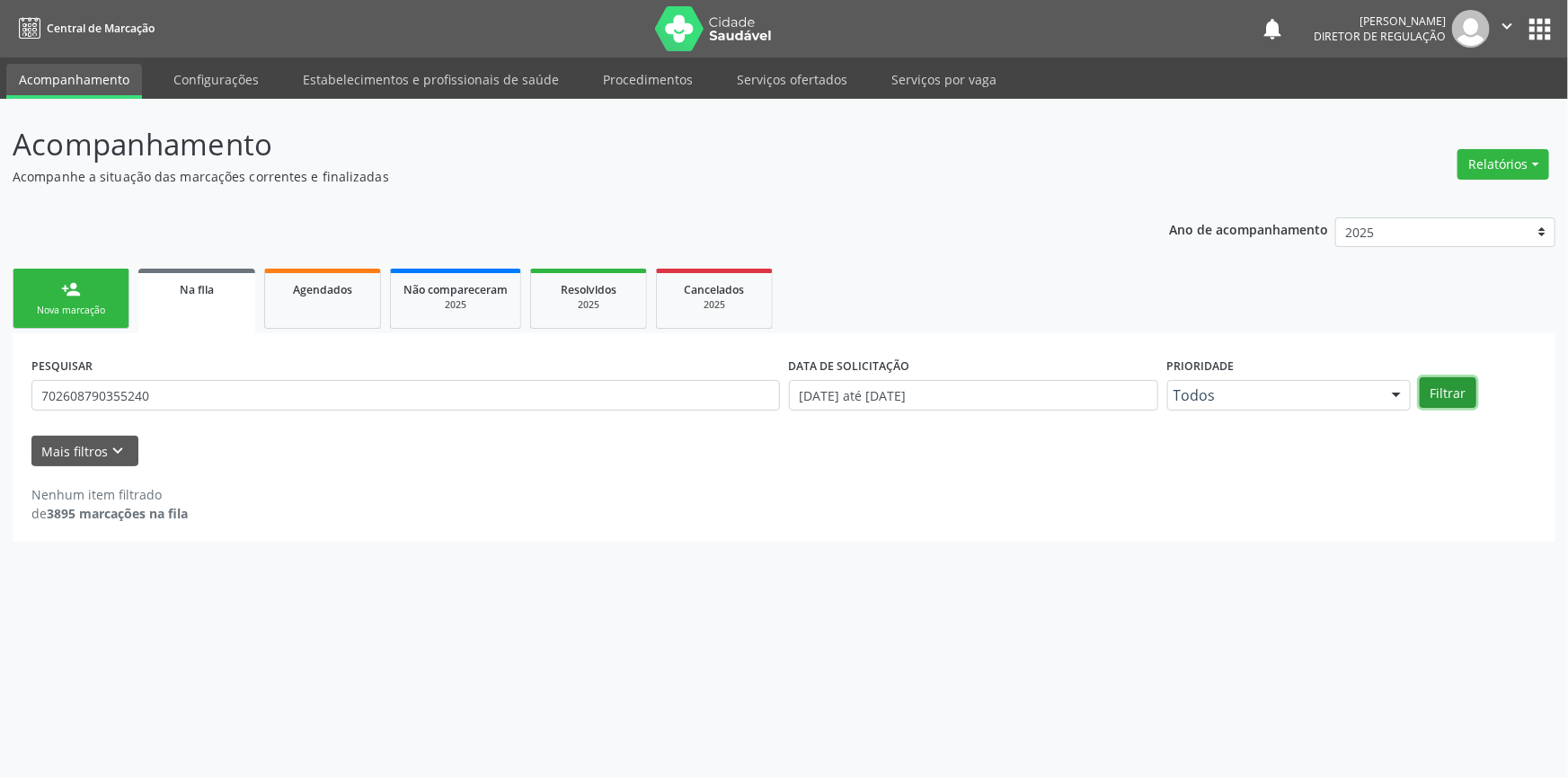
click at [1449, 395] on button "Filtrar" at bounding box center [1448, 393] width 57 height 30
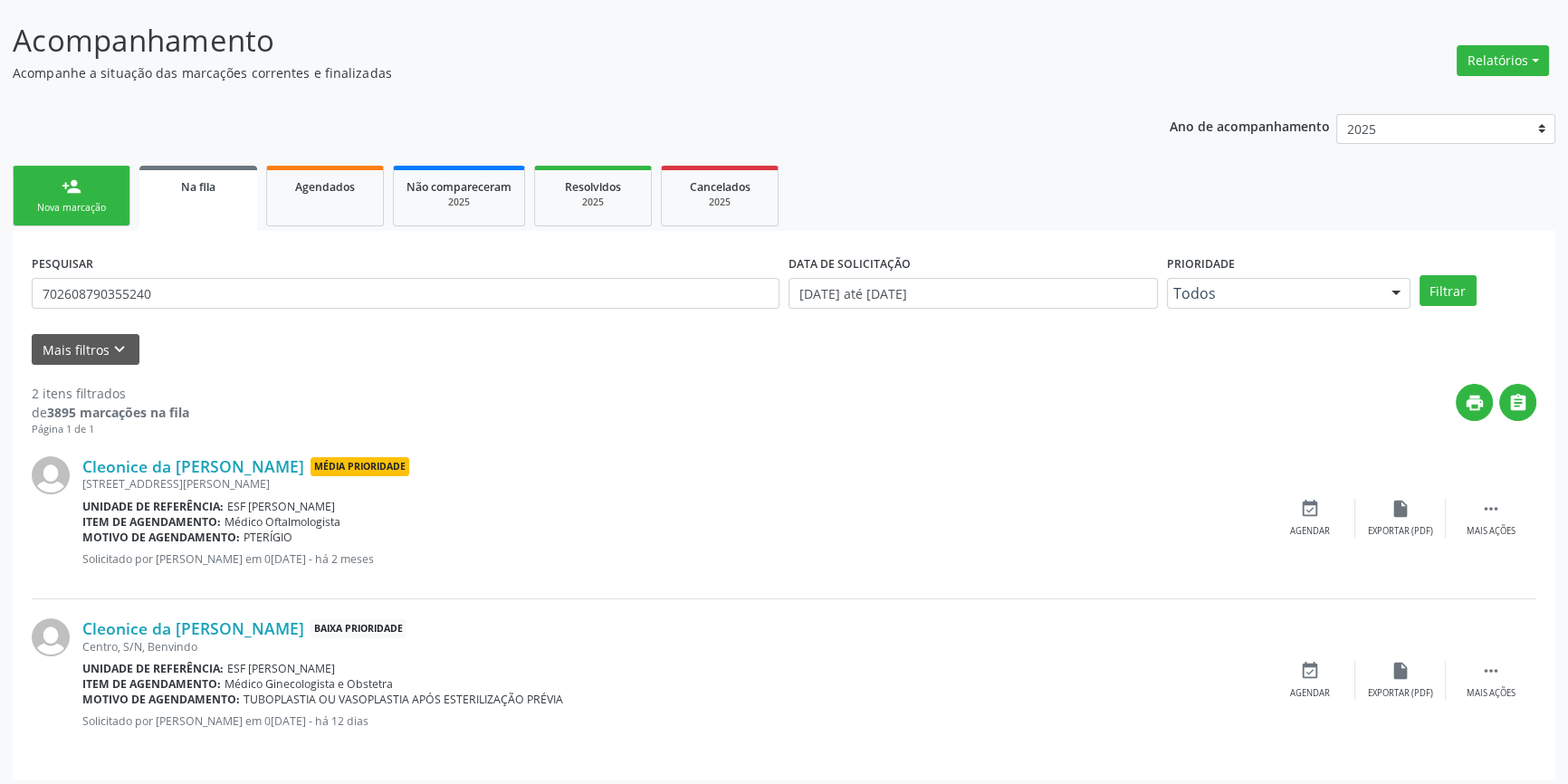
scroll to position [111, 0]
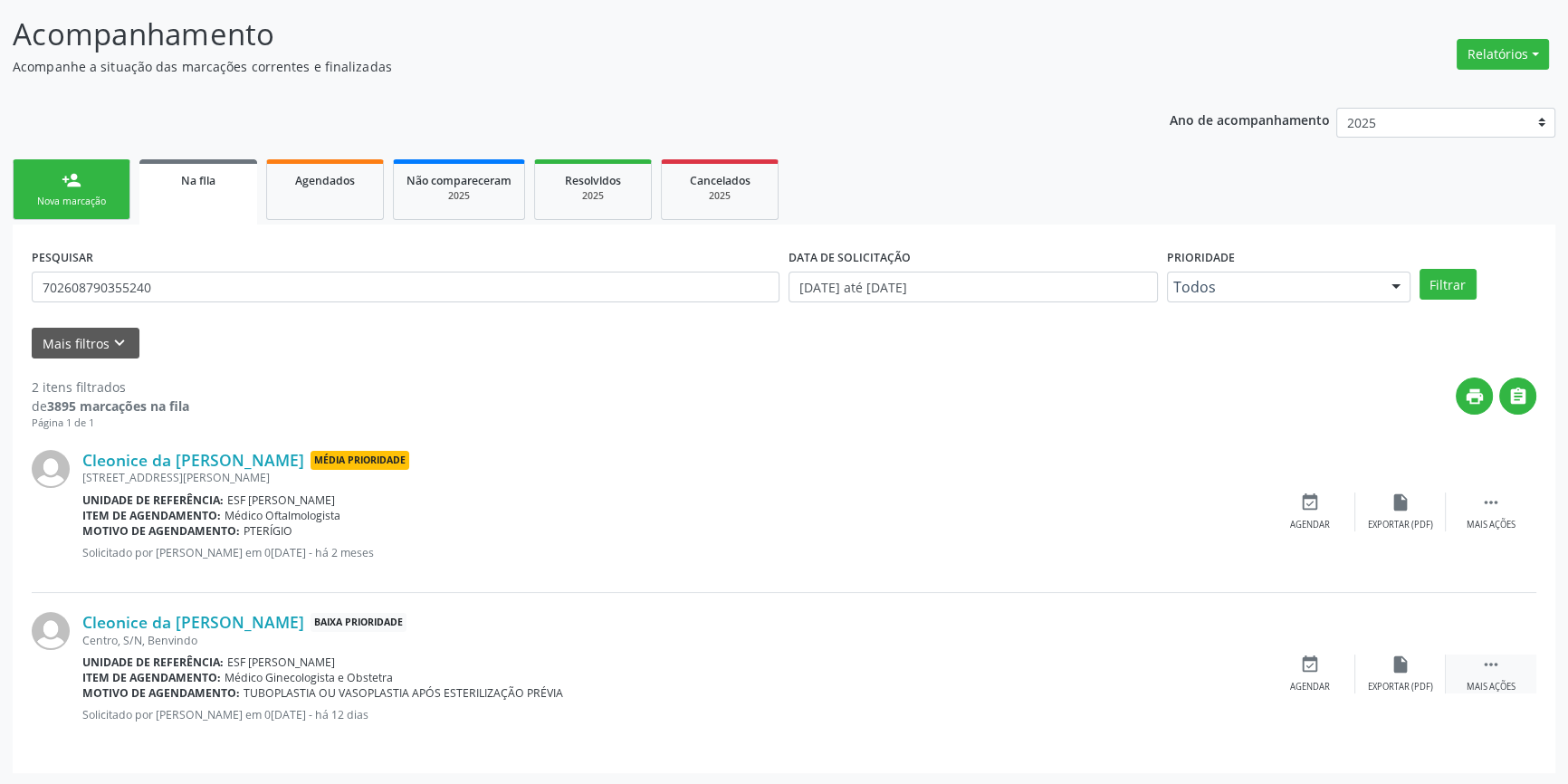
click at [1489, 666] on icon "" at bounding box center [1491, 664] width 20 height 20
click at [1400, 657] on icon "edit" at bounding box center [1401, 664] width 20 height 20
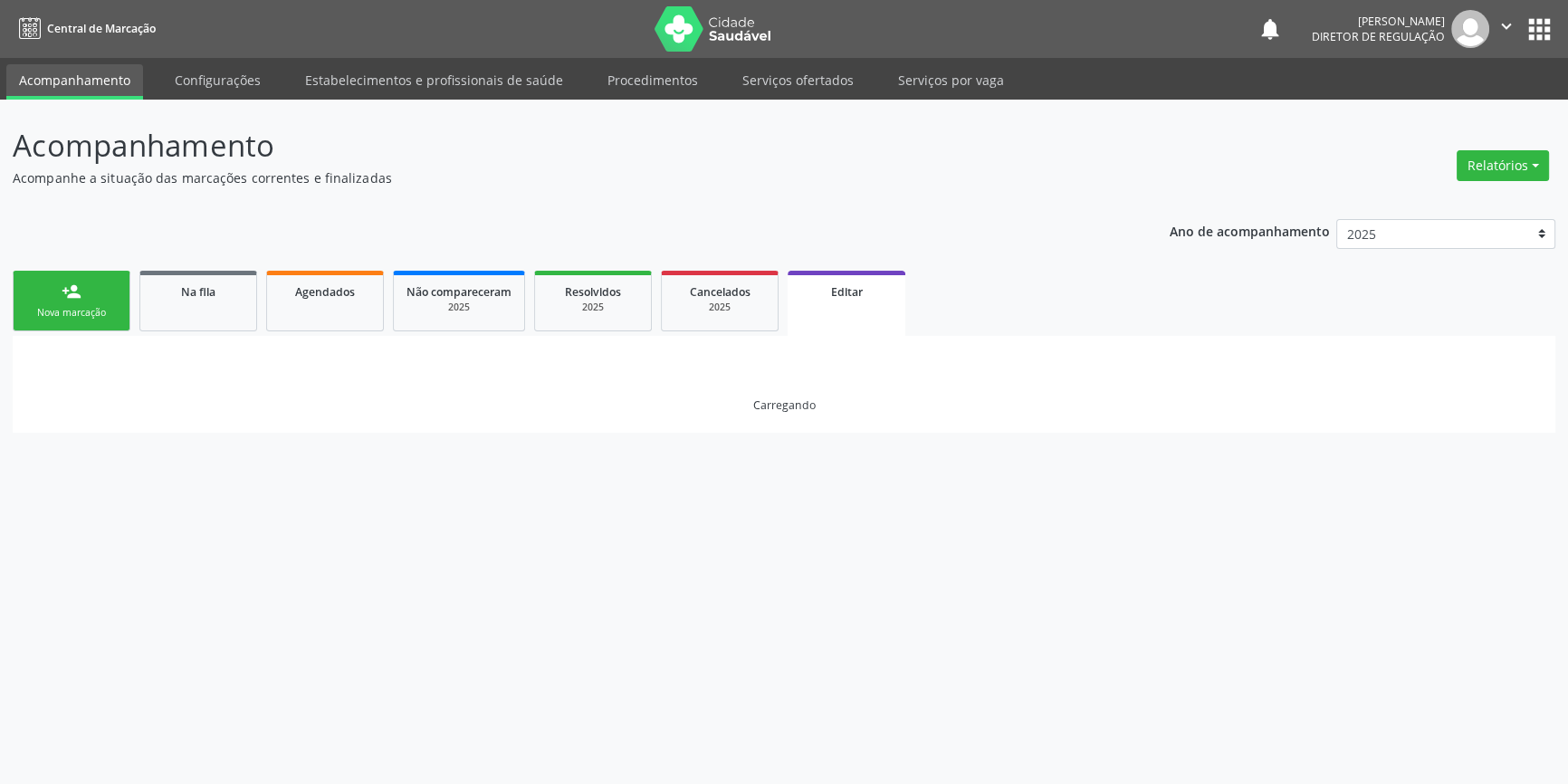
scroll to position [0, 0]
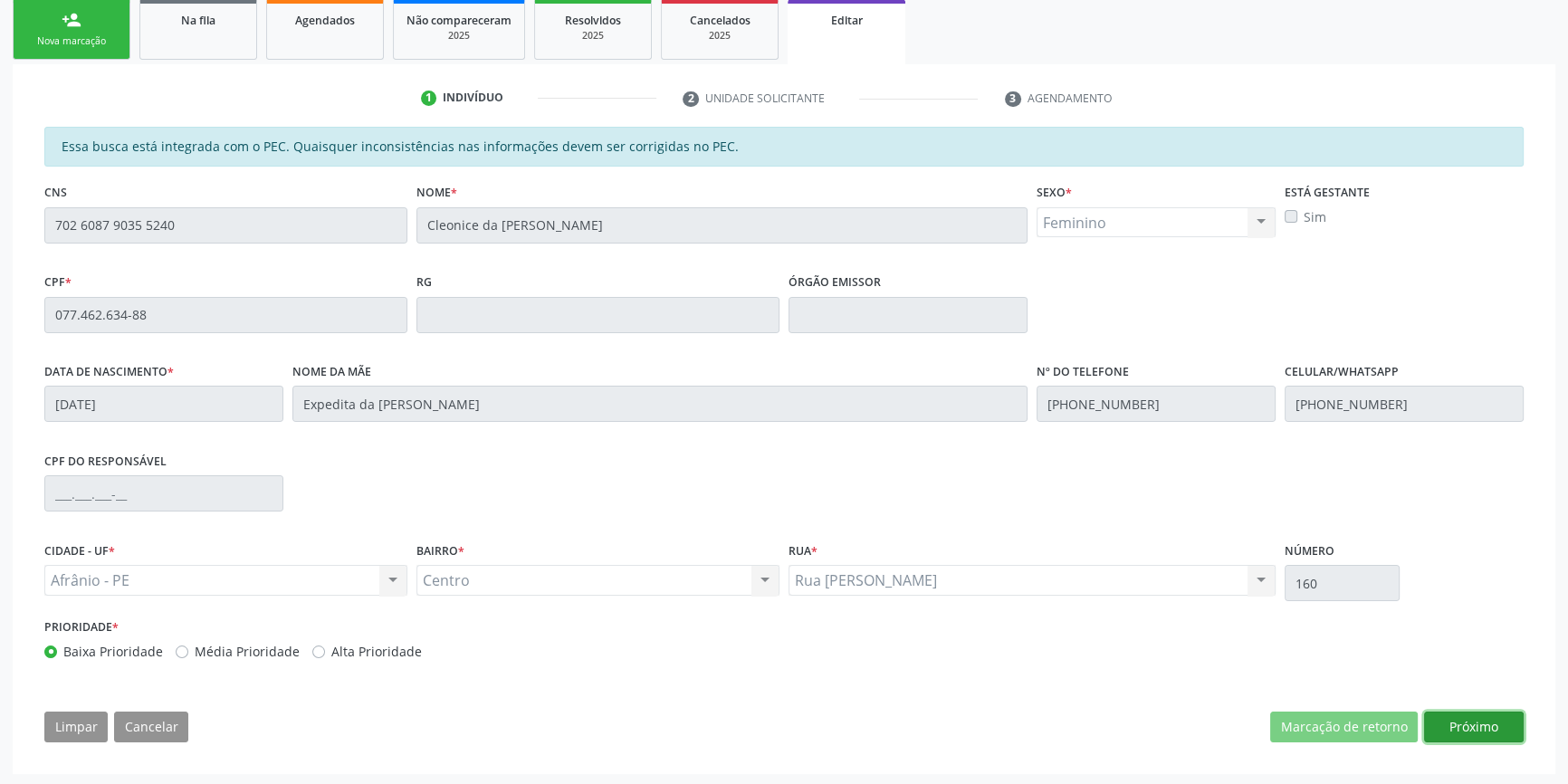
click at [1454, 721] on button "Próximo" at bounding box center [1474, 727] width 100 height 30
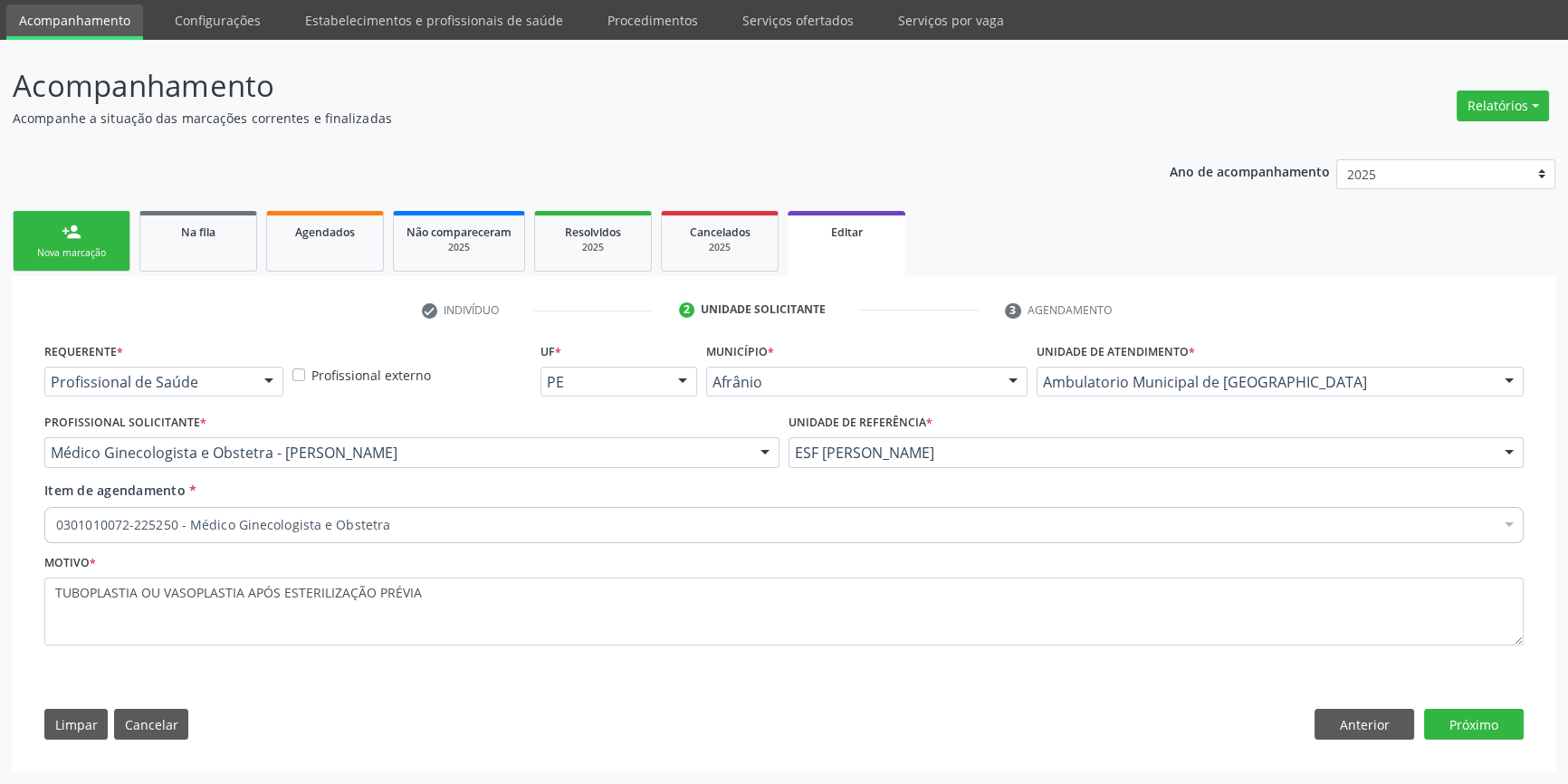
scroll to position [58, 0]
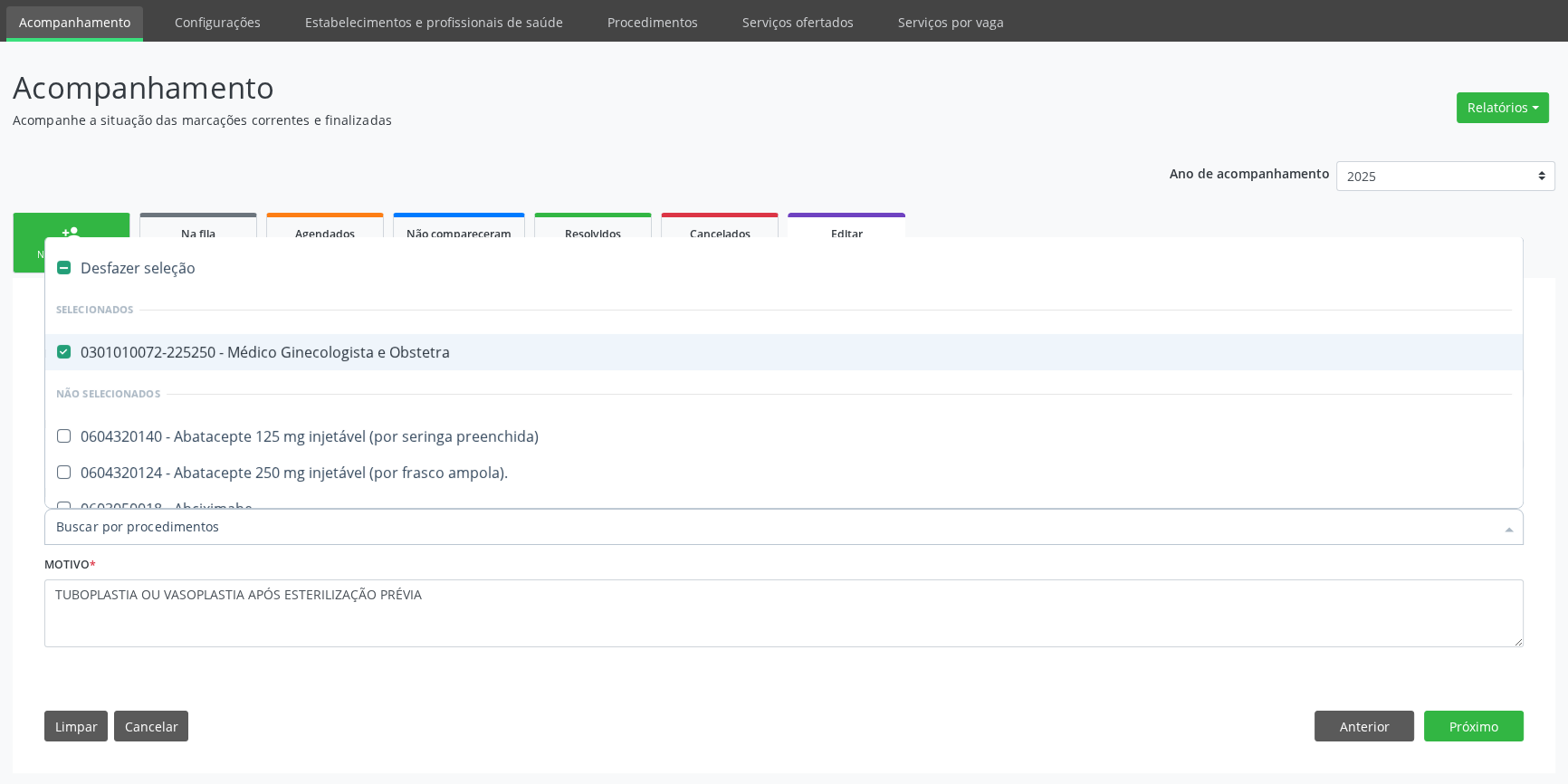
click at [314, 355] on div "0301010072-225250 - Médico Ginecologista e Obstetra" at bounding box center [784, 352] width 1456 height 14
checkbox Obstetra "false"
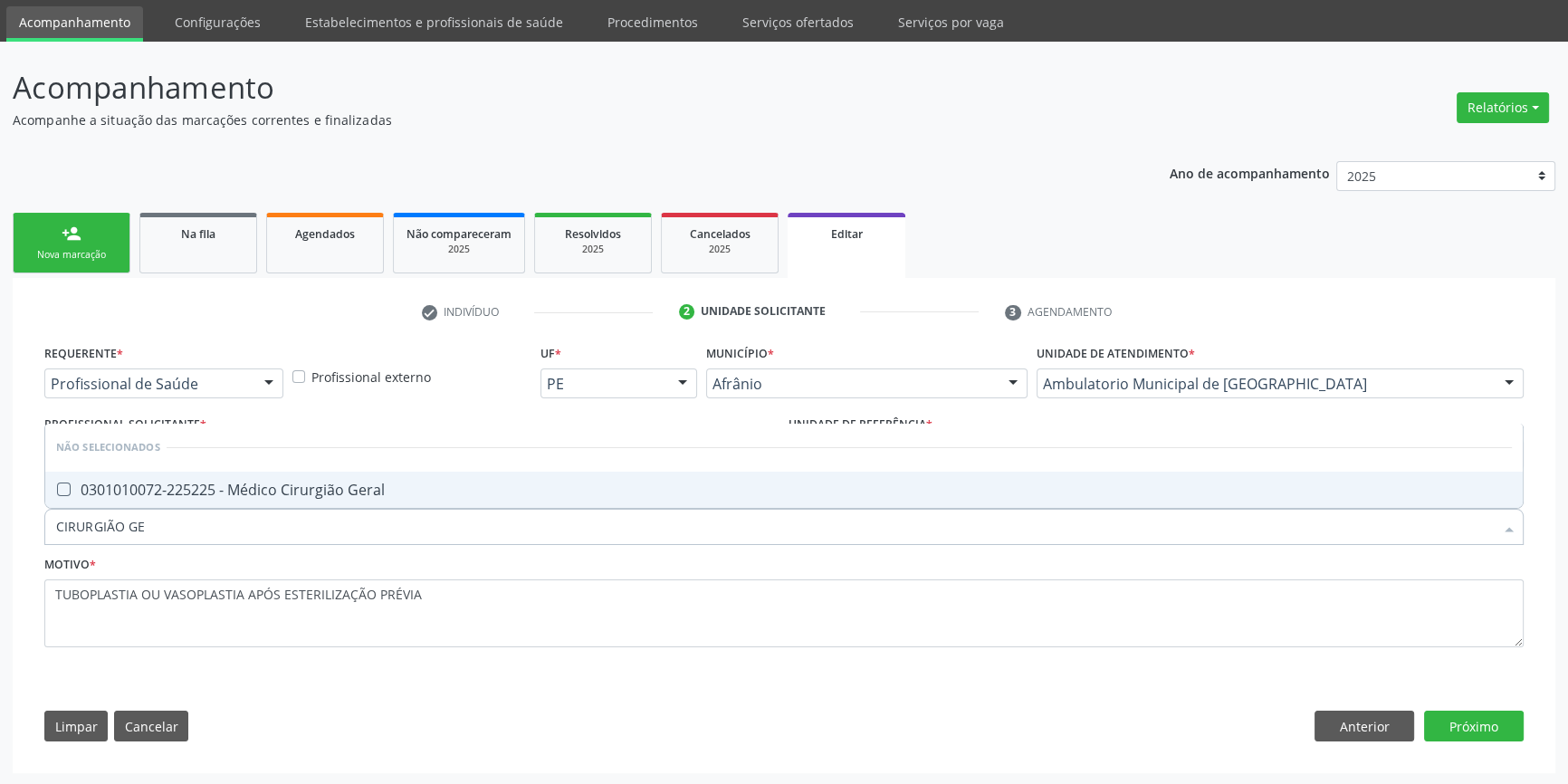
type input "CIRURGIÃO GER"
click at [341, 486] on div "0301010072-225225 - Médico Cirurgião Geral" at bounding box center [784, 489] width 1456 height 14
checkbox Geral "true"
click at [1480, 719] on button "Próximo" at bounding box center [1474, 726] width 100 height 30
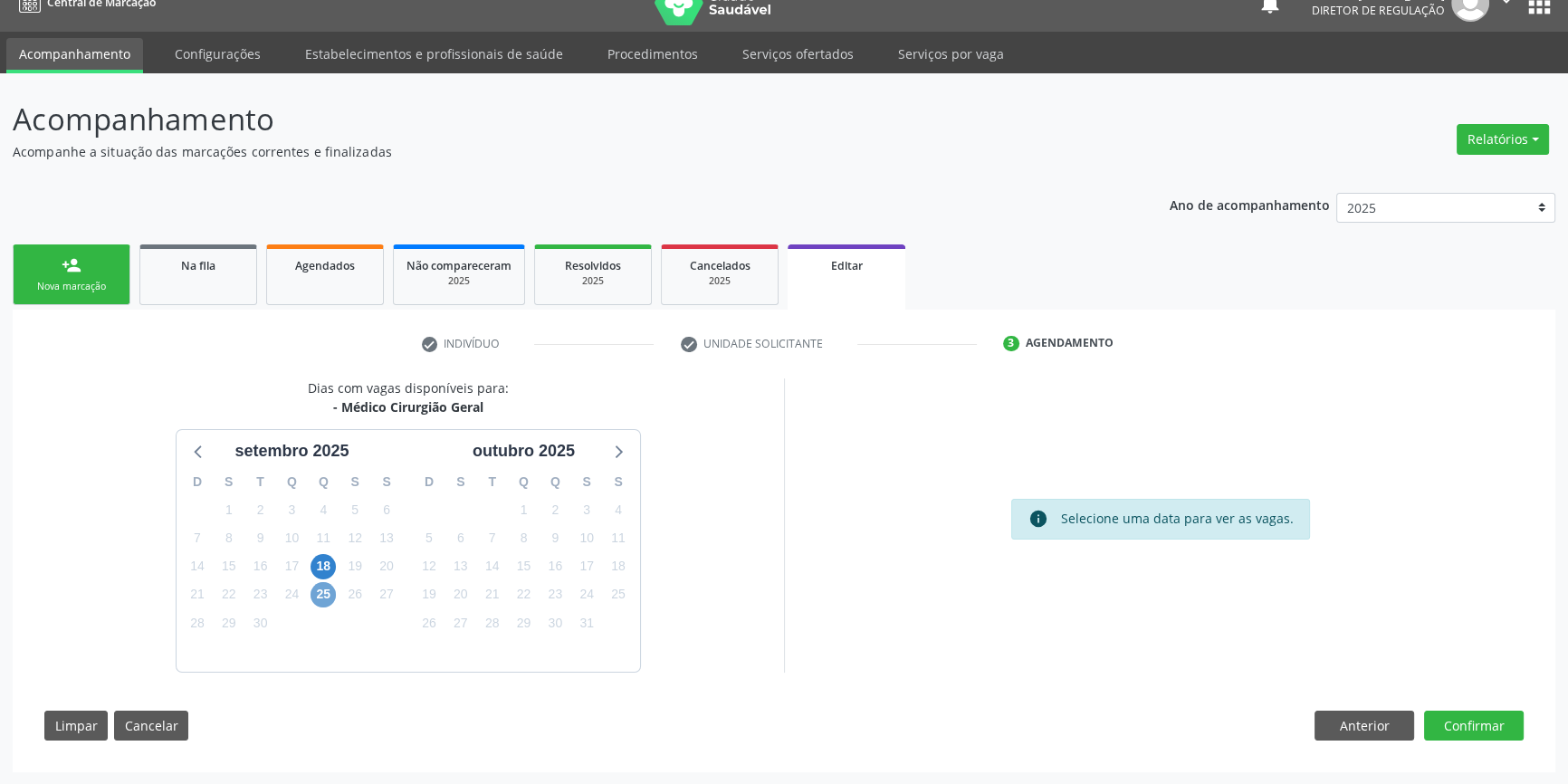
click at [318, 604] on span "25" at bounding box center [323, 595] width 26 height 26
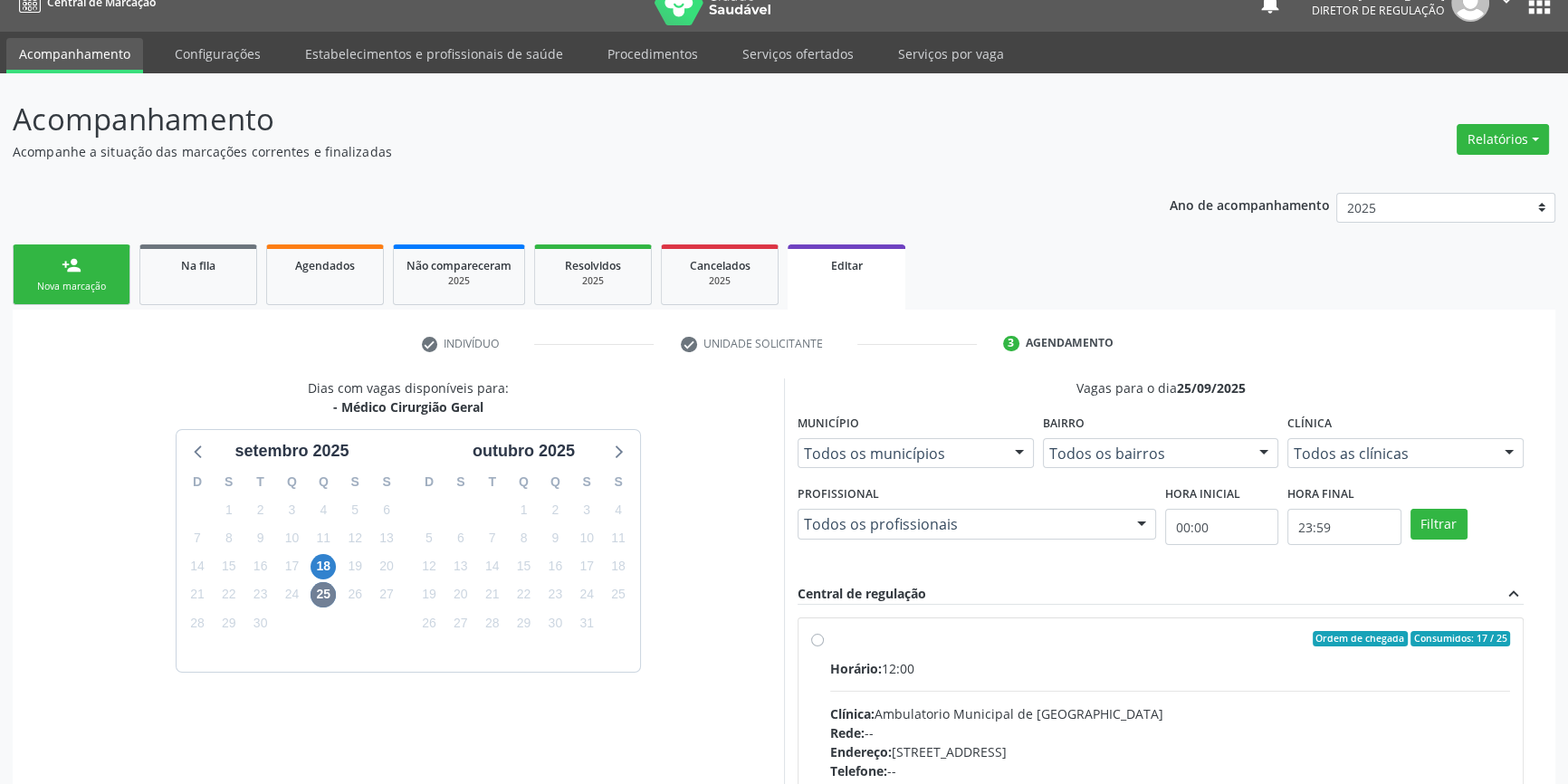
click at [865, 660] on span "Horário:" at bounding box center [856, 669] width 51 height 17
click at [824, 647] on input "Ordem de chegada Consumidos: 17 / 25 Horário: 12:00 Clínica: Ambulatorio Munici…" at bounding box center [817, 638] width 12 height 16
radio input "true"
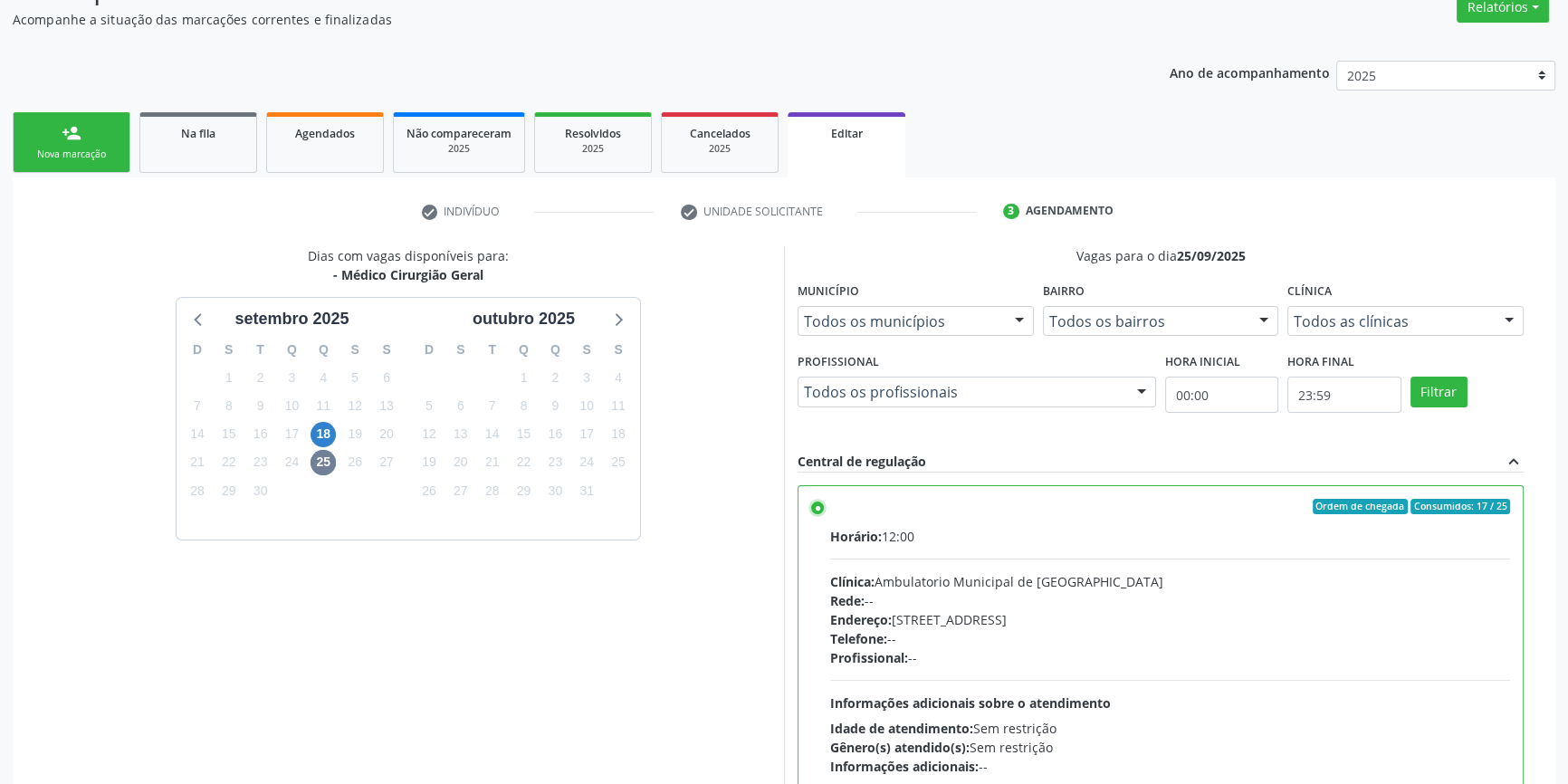
scroll to position [320, 0]
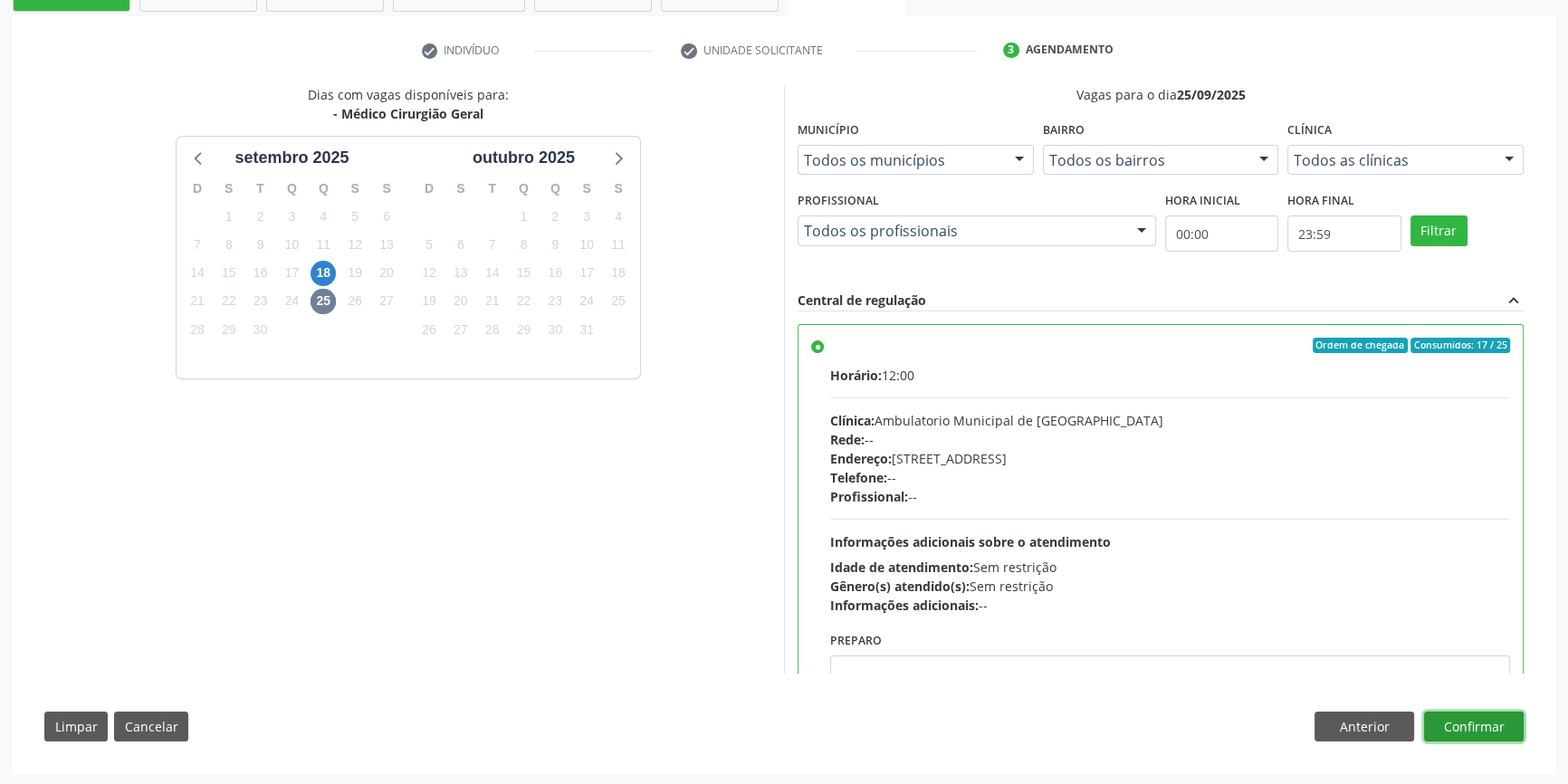
click at [1482, 735] on button "Confirmar" at bounding box center [1474, 727] width 100 height 30
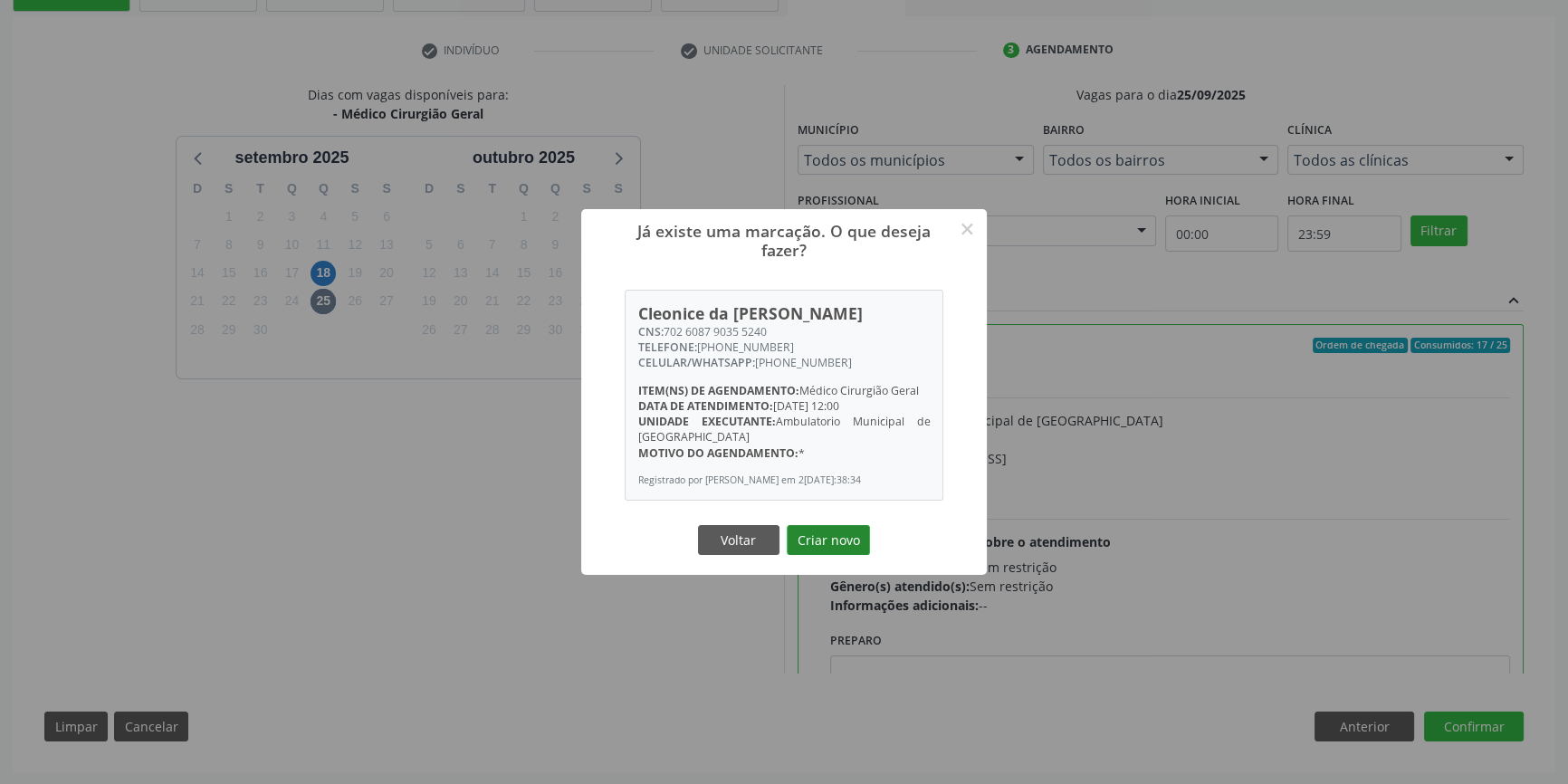
click at [840, 552] on button "Criar novo" at bounding box center [829, 540] width 84 height 30
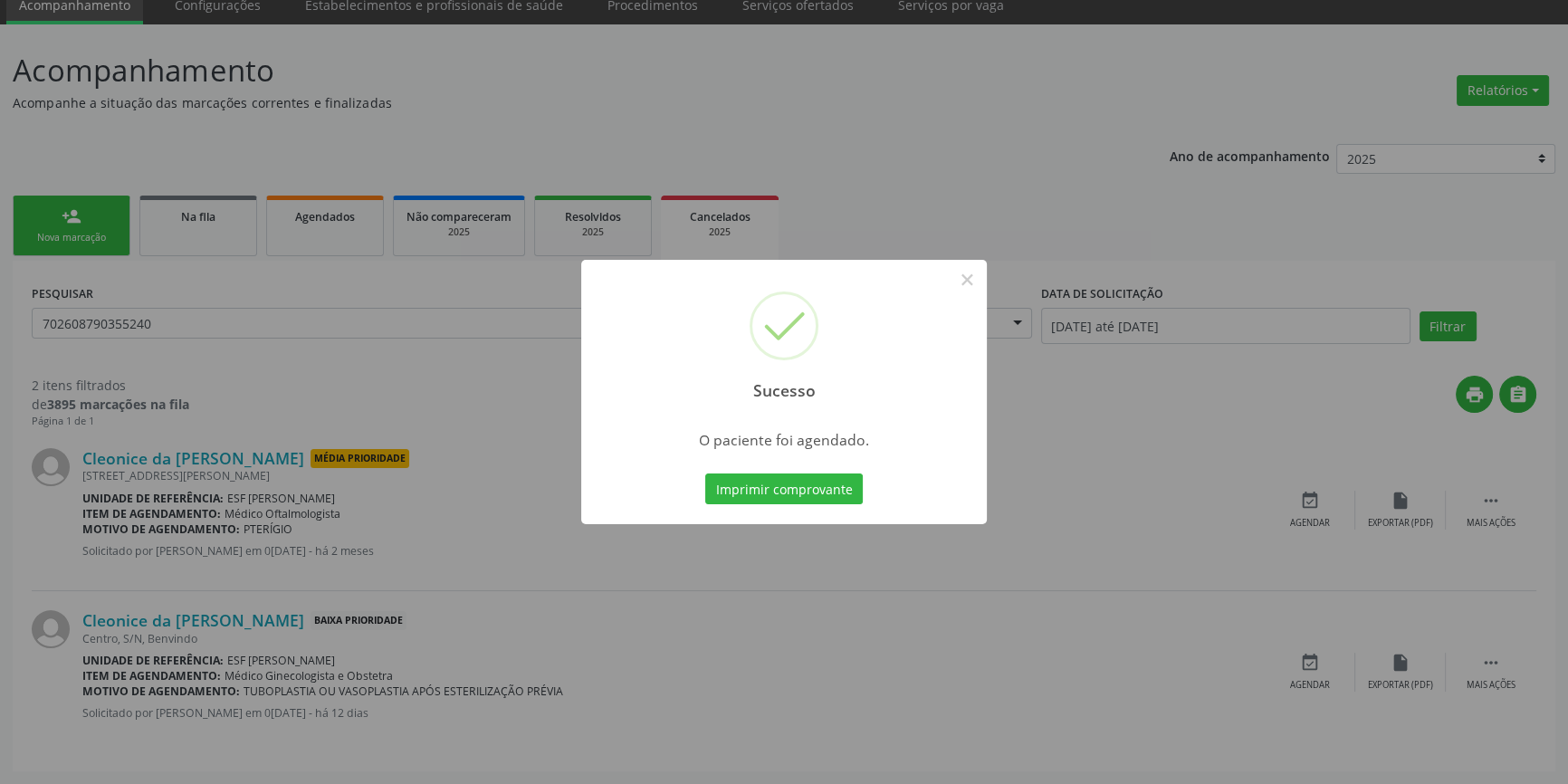
scroll to position [0, 0]
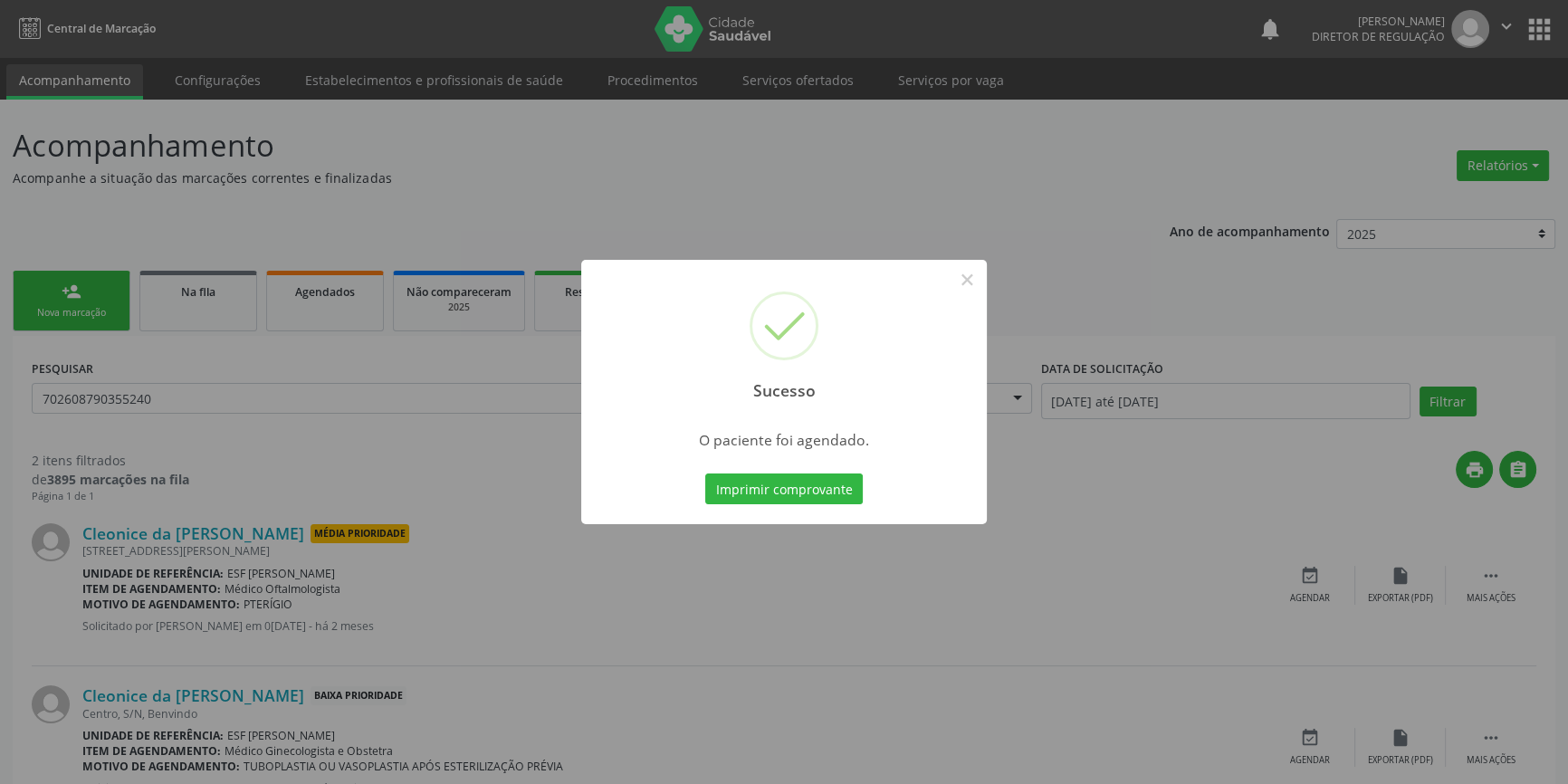
click at [826, 509] on div "Sucesso × O paciente foi agendado. Imprimir comprovante Cancel" at bounding box center [784, 392] width 405 height 265
click at [820, 479] on button "Imprimir comprovante" at bounding box center [784, 489] width 158 height 30
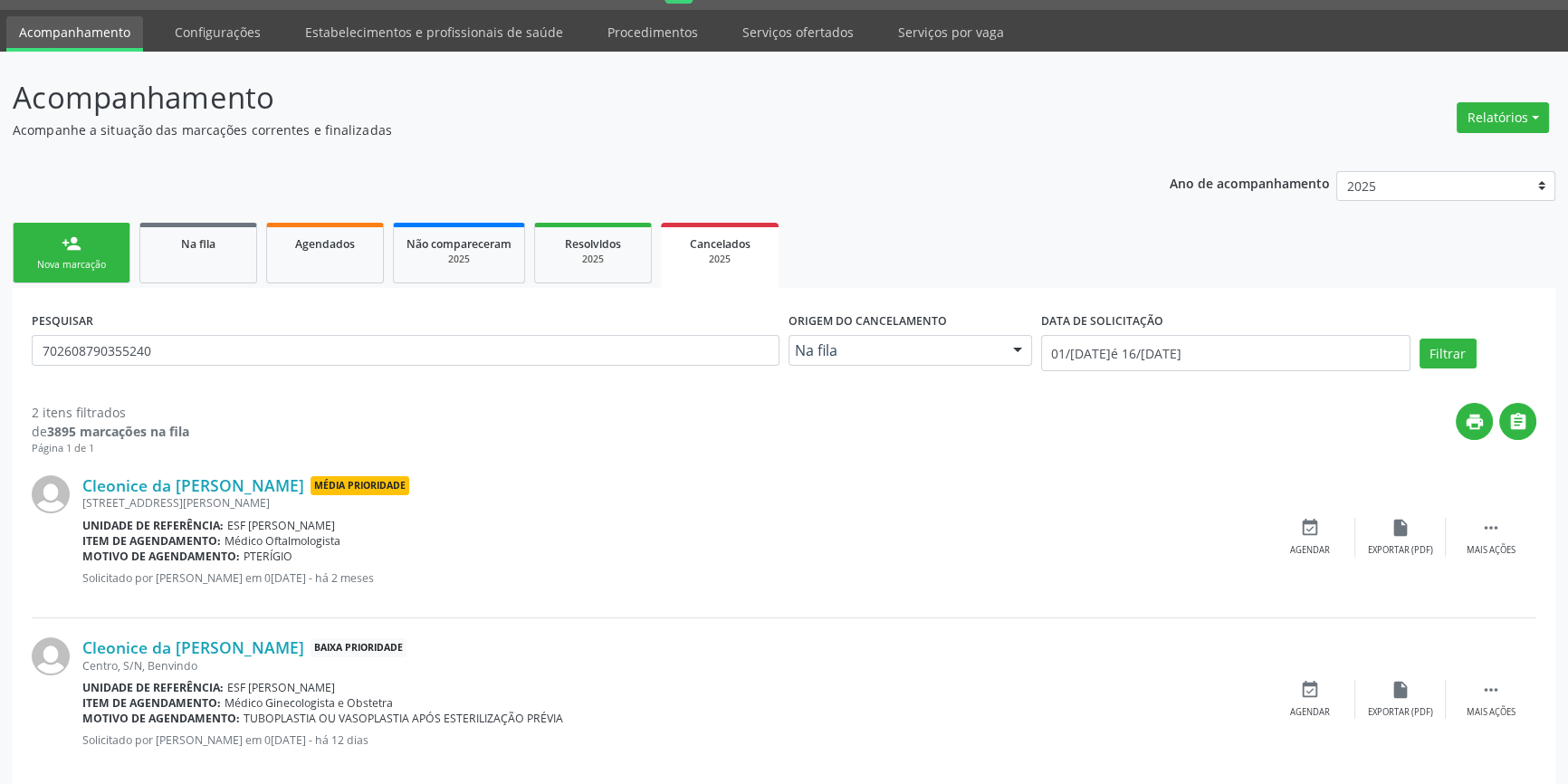
scroll to position [73, 0]
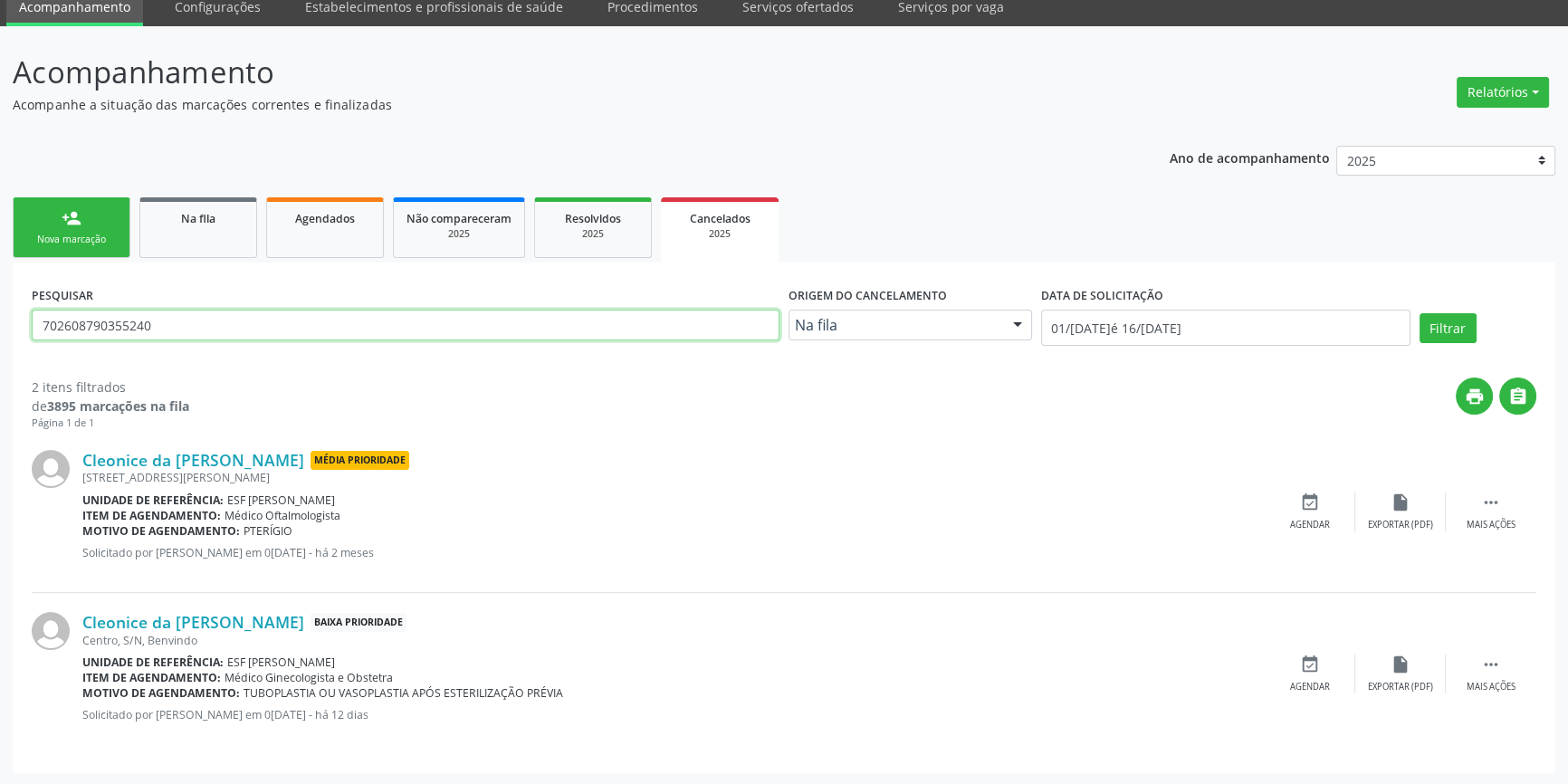
drag, startPoint x: 265, startPoint y: 325, endPoint x: 0, endPoint y: 317, distance: 265.1
click at [0, 319] on div "Acompanhamento Acompanhe a situação das marcações correntes e finalizadas Relat…" at bounding box center [784, 406] width 1568 height 759
type input "706206001947866"
click at [1456, 327] on button "Filtrar" at bounding box center [1448, 328] width 57 height 30
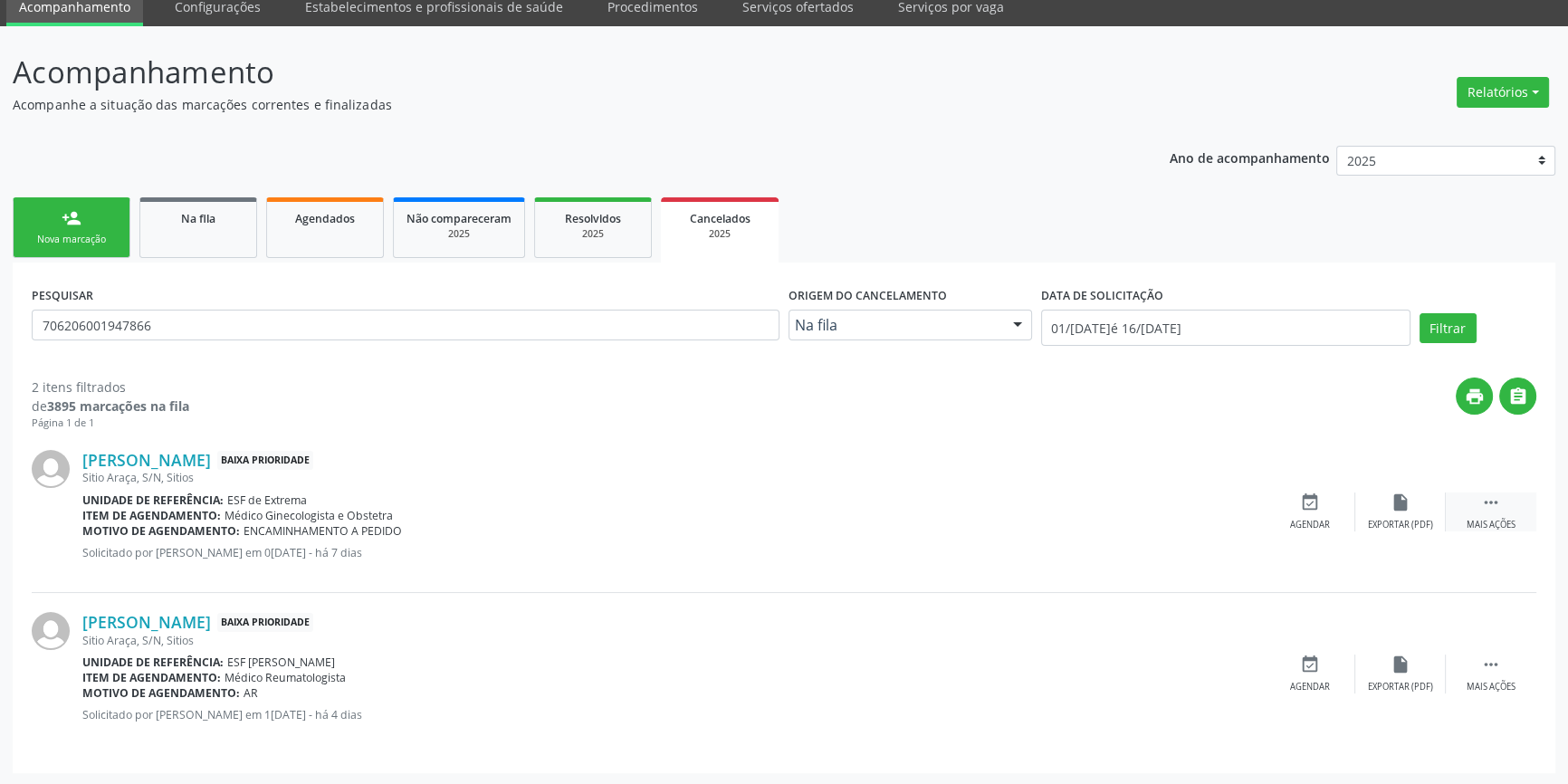
click at [1507, 509] on div " Mais ações" at bounding box center [1491, 512] width 90 height 39
click at [1398, 516] on div "edit Editar" at bounding box center [1401, 512] width 90 height 39
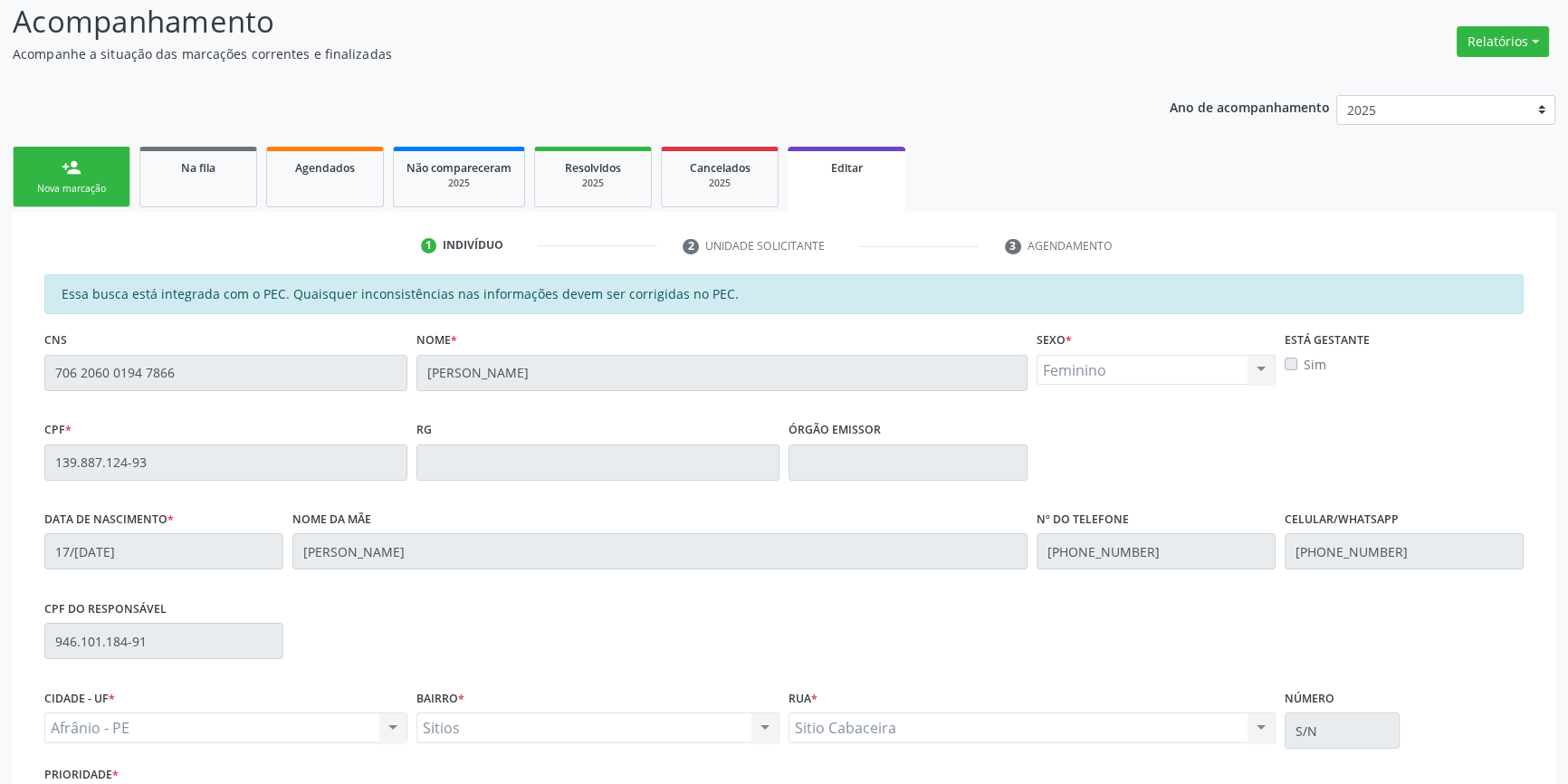
scroll to position [271, 0]
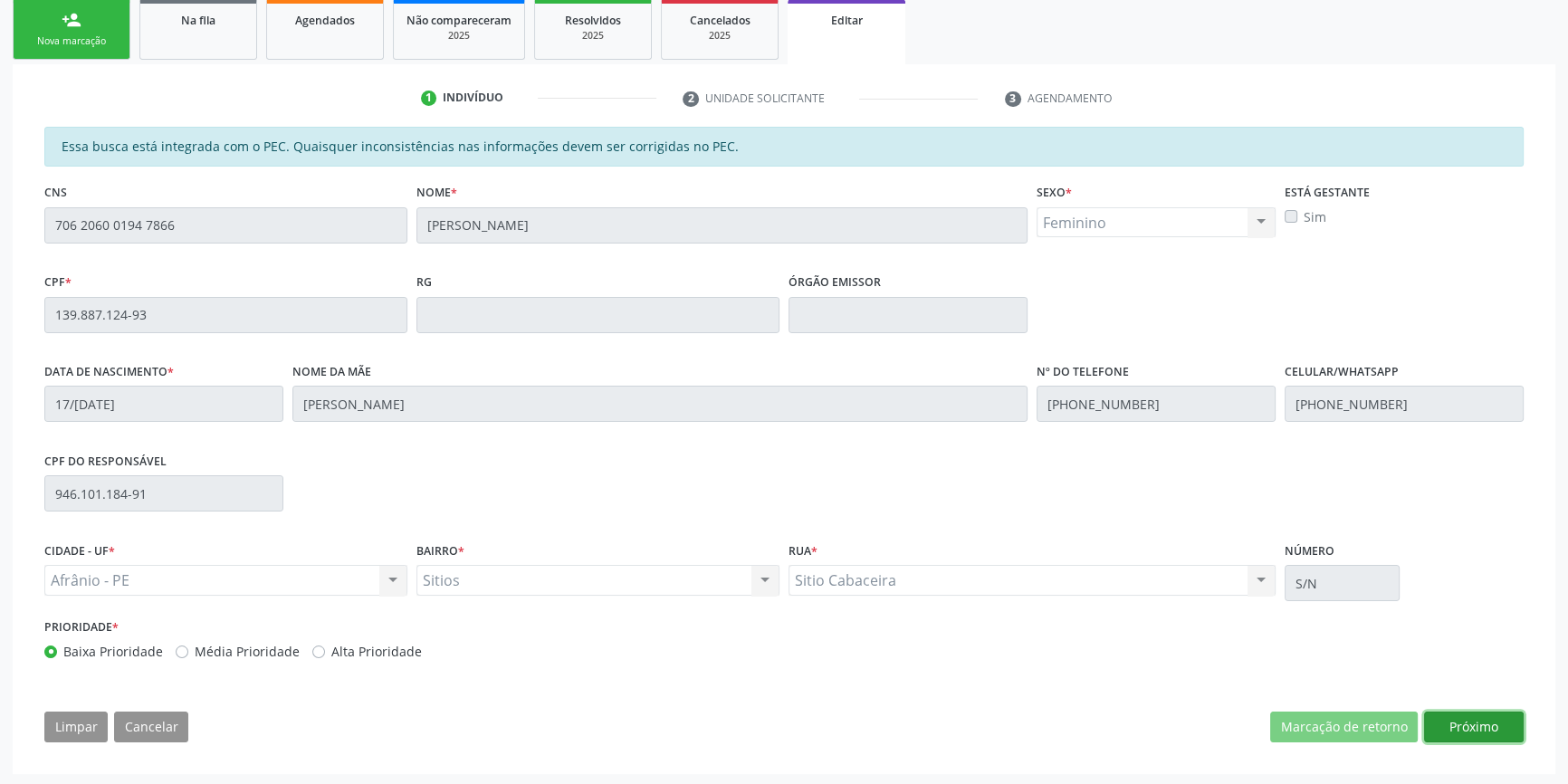
click at [1468, 729] on button "Próximo" at bounding box center [1474, 727] width 100 height 30
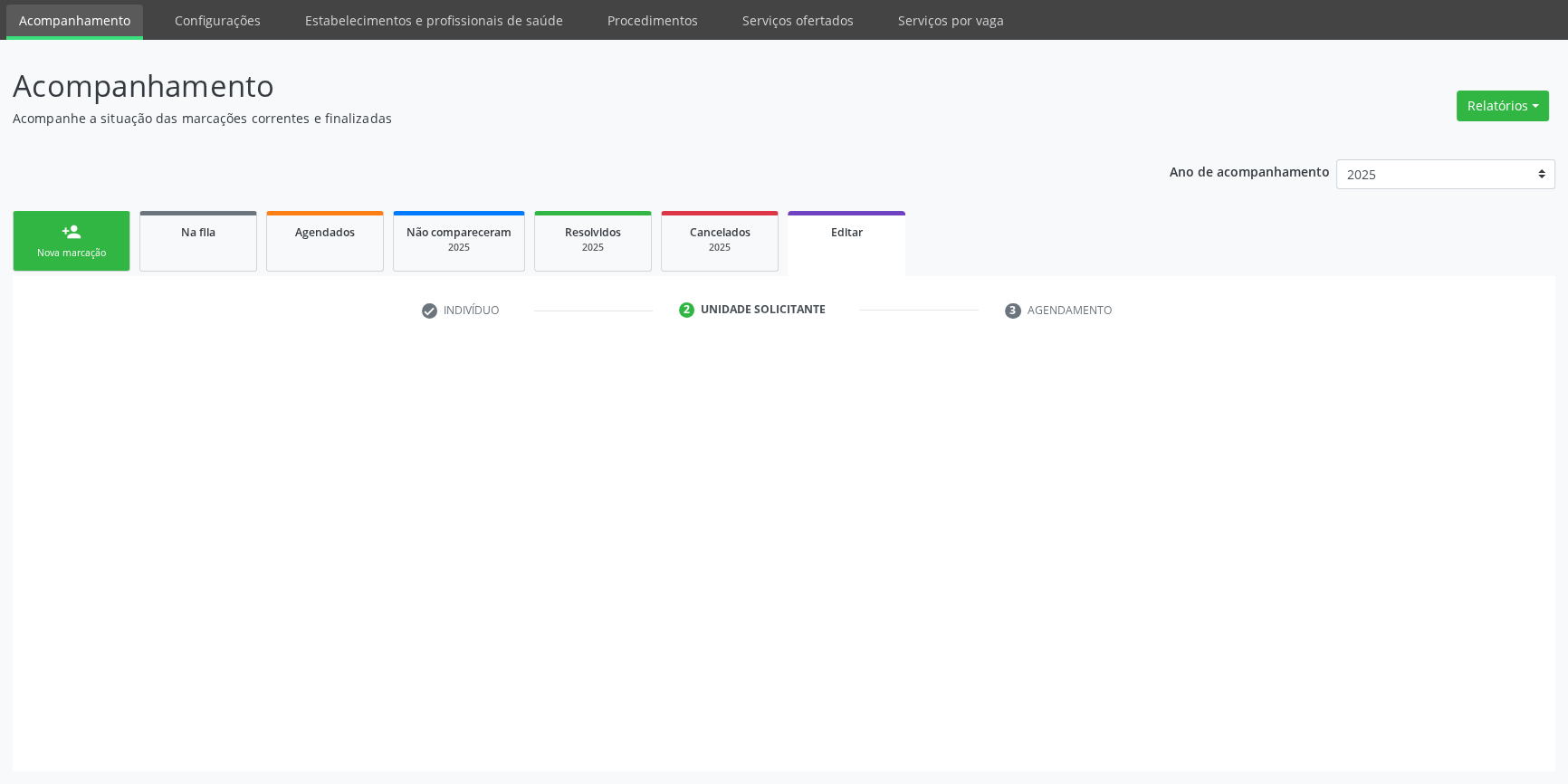
scroll to position [58, 0]
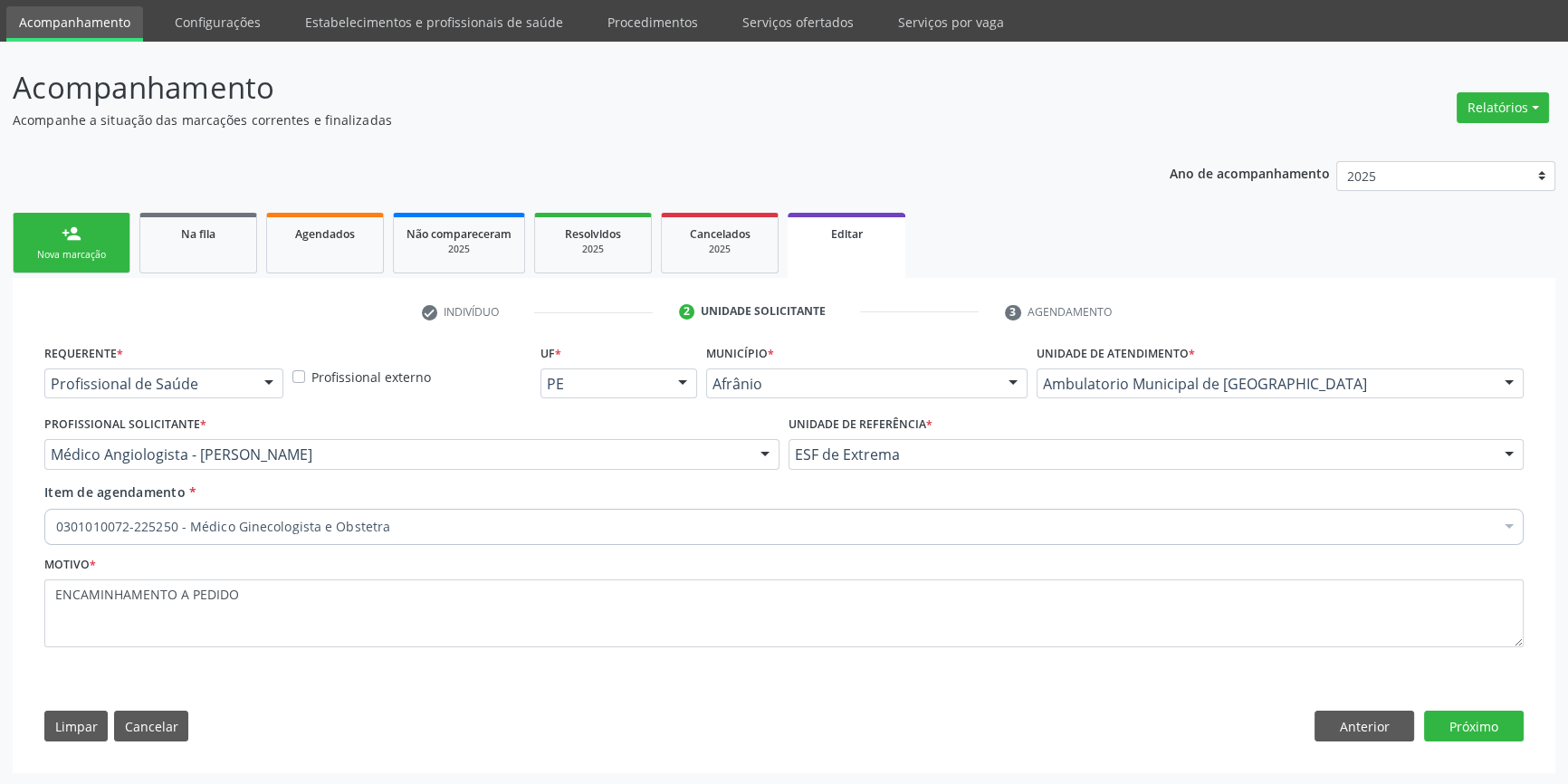
click at [439, 537] on div "0301010072-225250 - Médico Ginecologista e Obstetra" at bounding box center [784, 527] width 1480 height 36
click at [56, 533] on input "Item de agendamento *" at bounding box center [56, 527] width 0 height 36
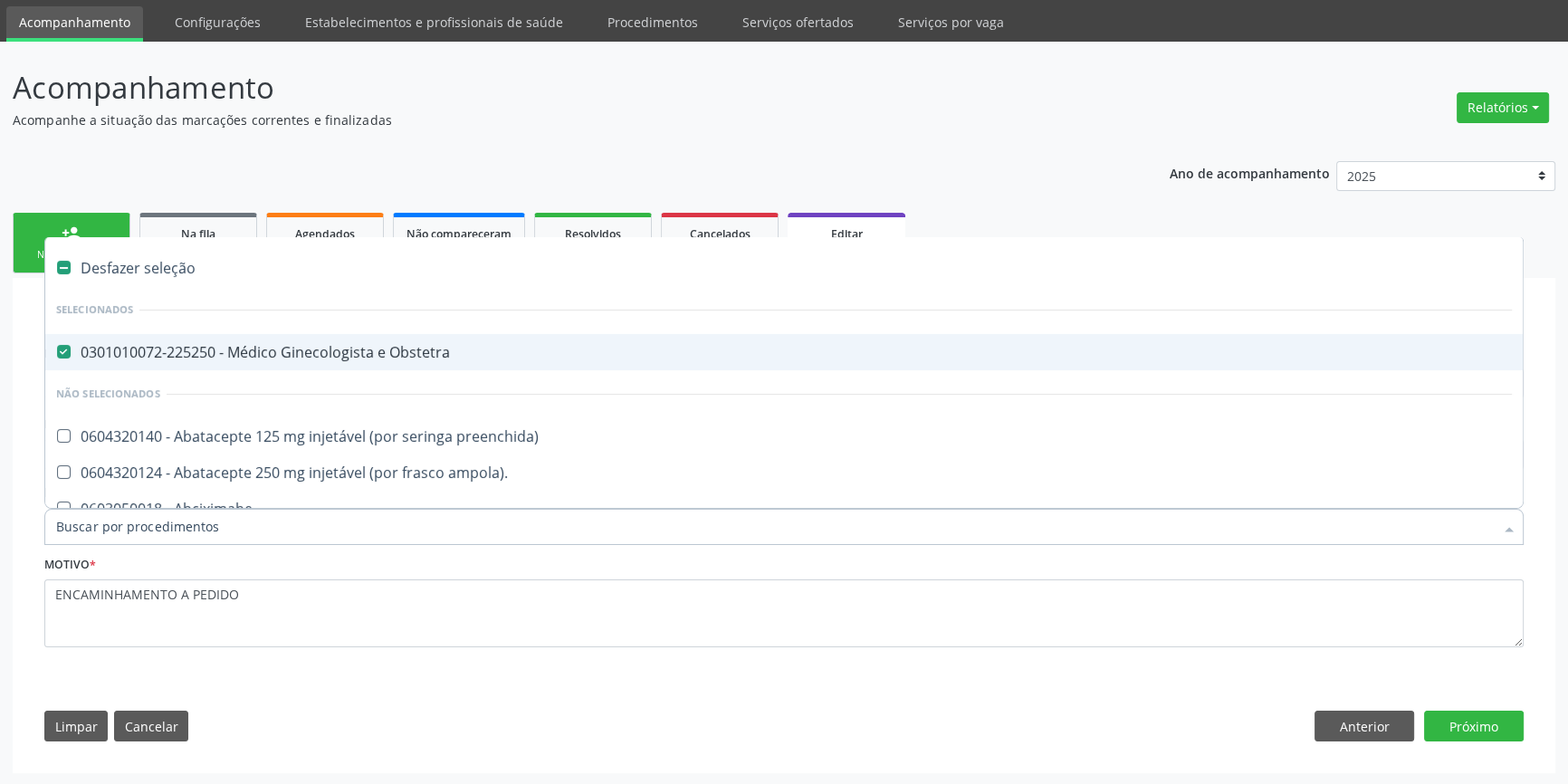
click at [311, 357] on div "0301010072-225250 - Médico Ginecologista e Obstetra" at bounding box center [784, 352] width 1456 height 14
checkbox Obstetra "false"
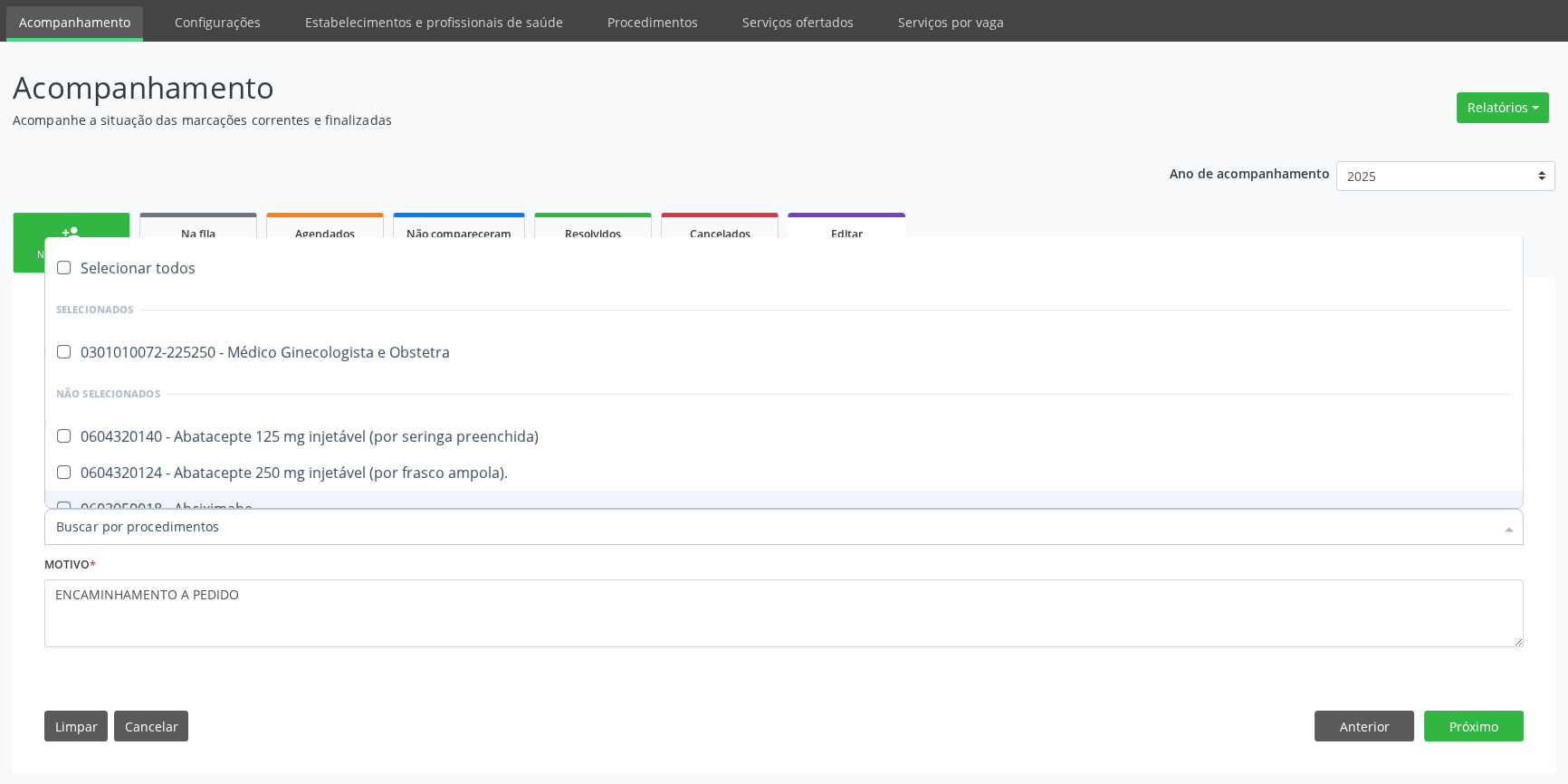
click at [158, 524] on input "Item de agendamento *" at bounding box center [774, 527] width 1438 height 36
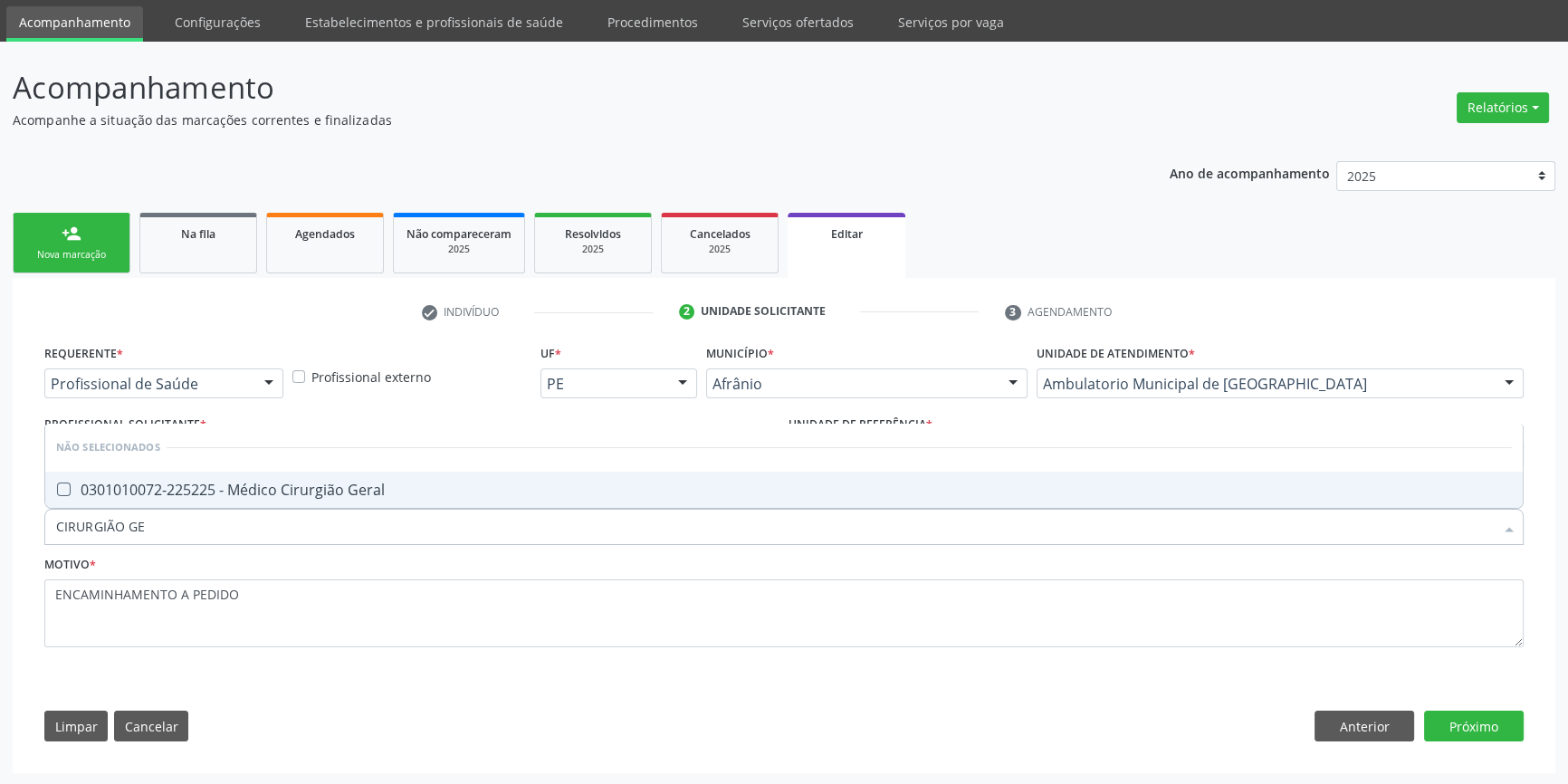
type input "CIRURGIÃO GER"
click at [173, 493] on div "0301010072-225225 - Médico Cirurgião Geral" at bounding box center [784, 489] width 1456 height 14
checkbox Geral "true"
click at [1513, 732] on button "Próximo" at bounding box center [1474, 726] width 100 height 30
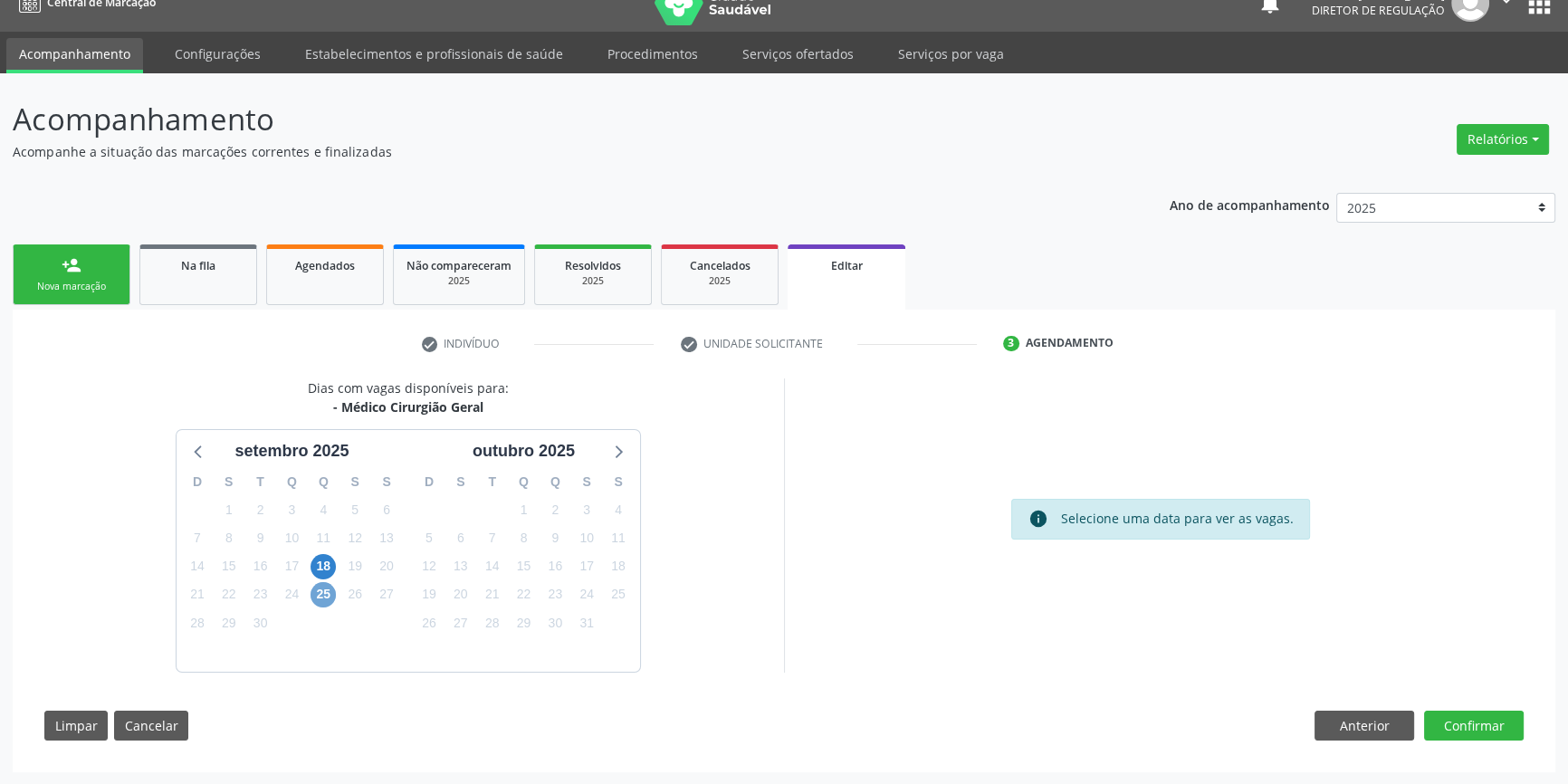
click at [325, 596] on span "25" at bounding box center [323, 595] width 26 height 26
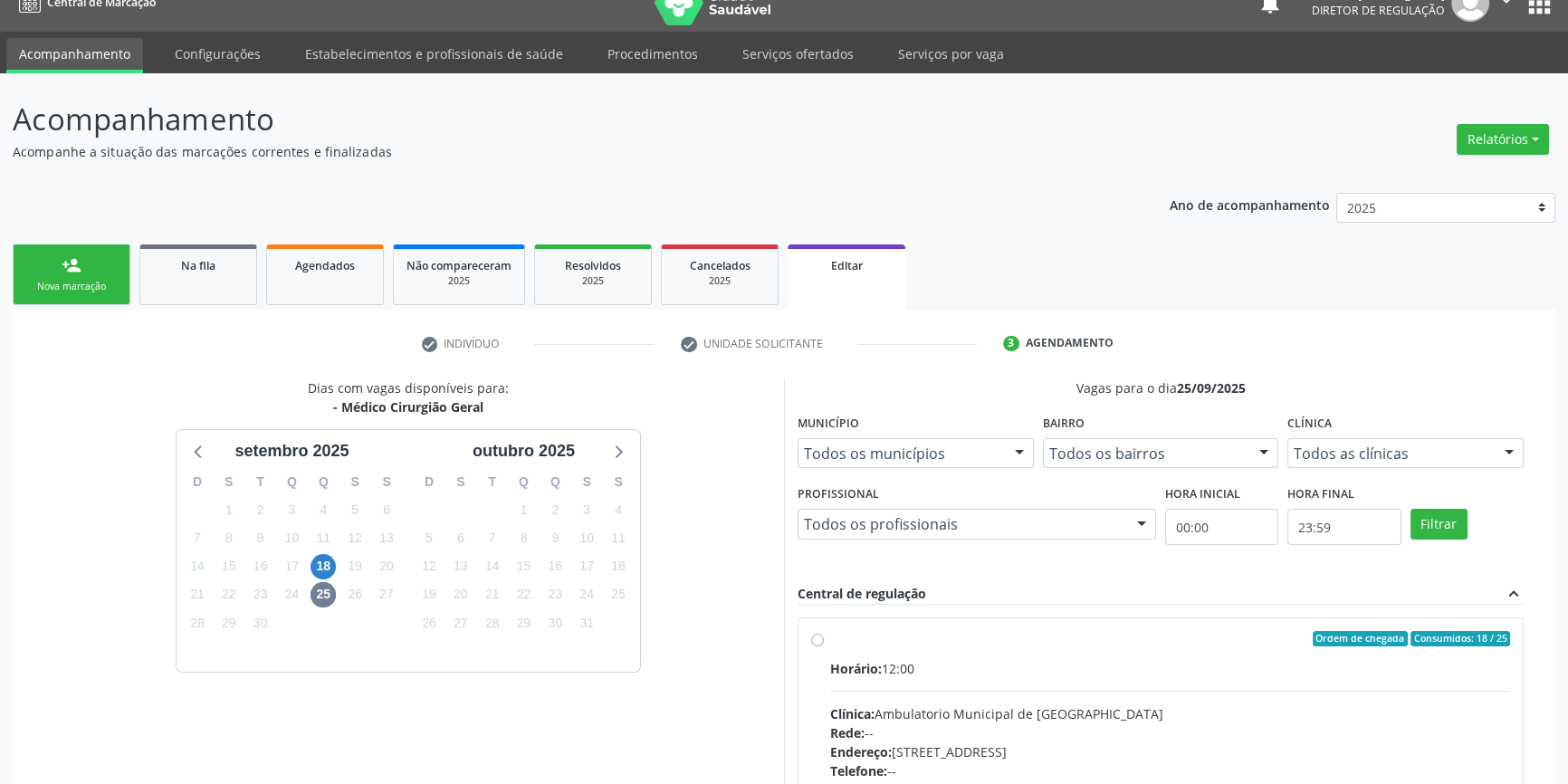
click at [877, 624] on div "Ordem de chegada Consumidos: 18 / 25 Horário: 12:00 Clínica: Ambulatorio Munici…" at bounding box center [1160, 770] width 724 height 304
radio input "true"
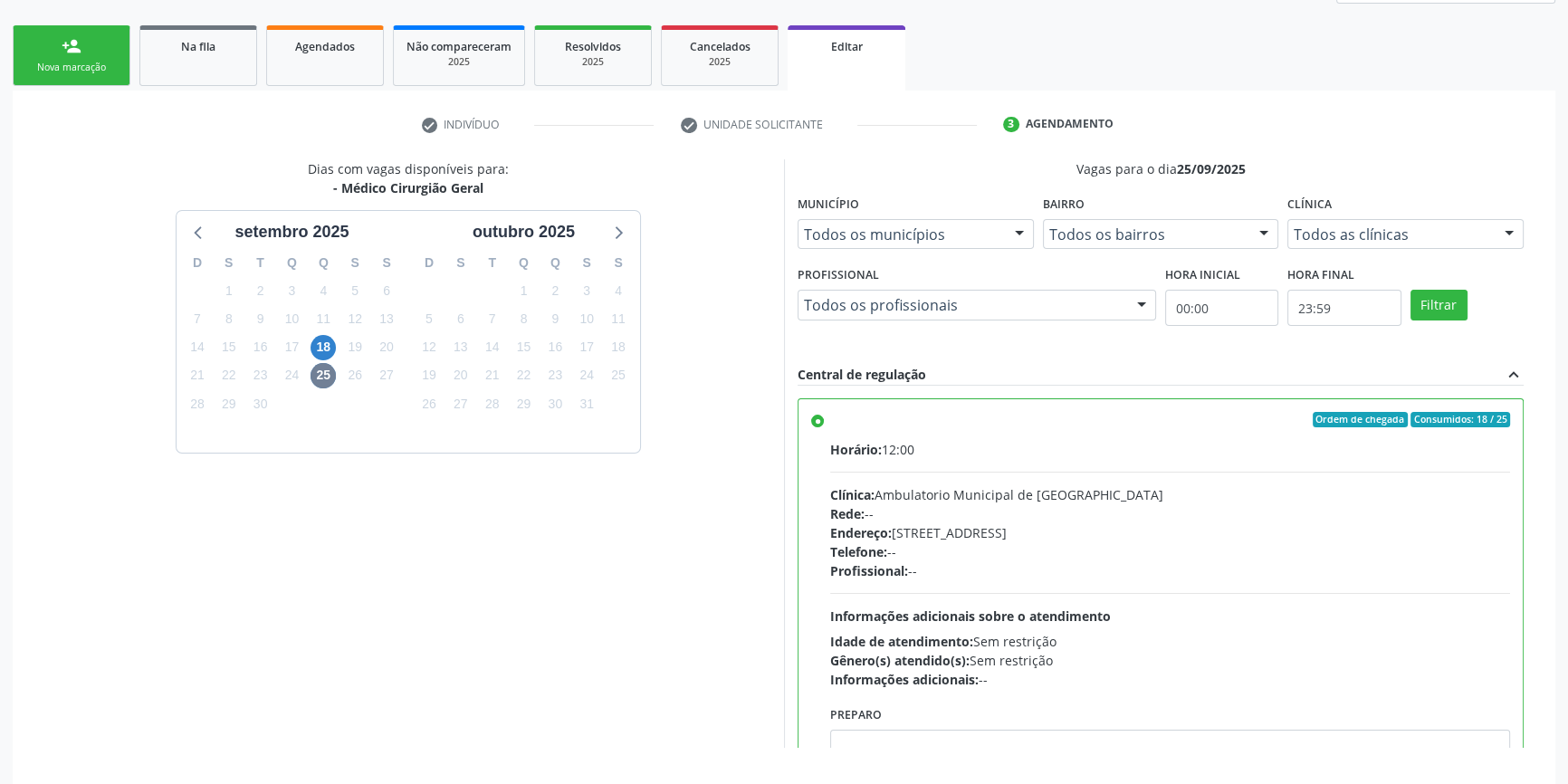
scroll to position [320, 0]
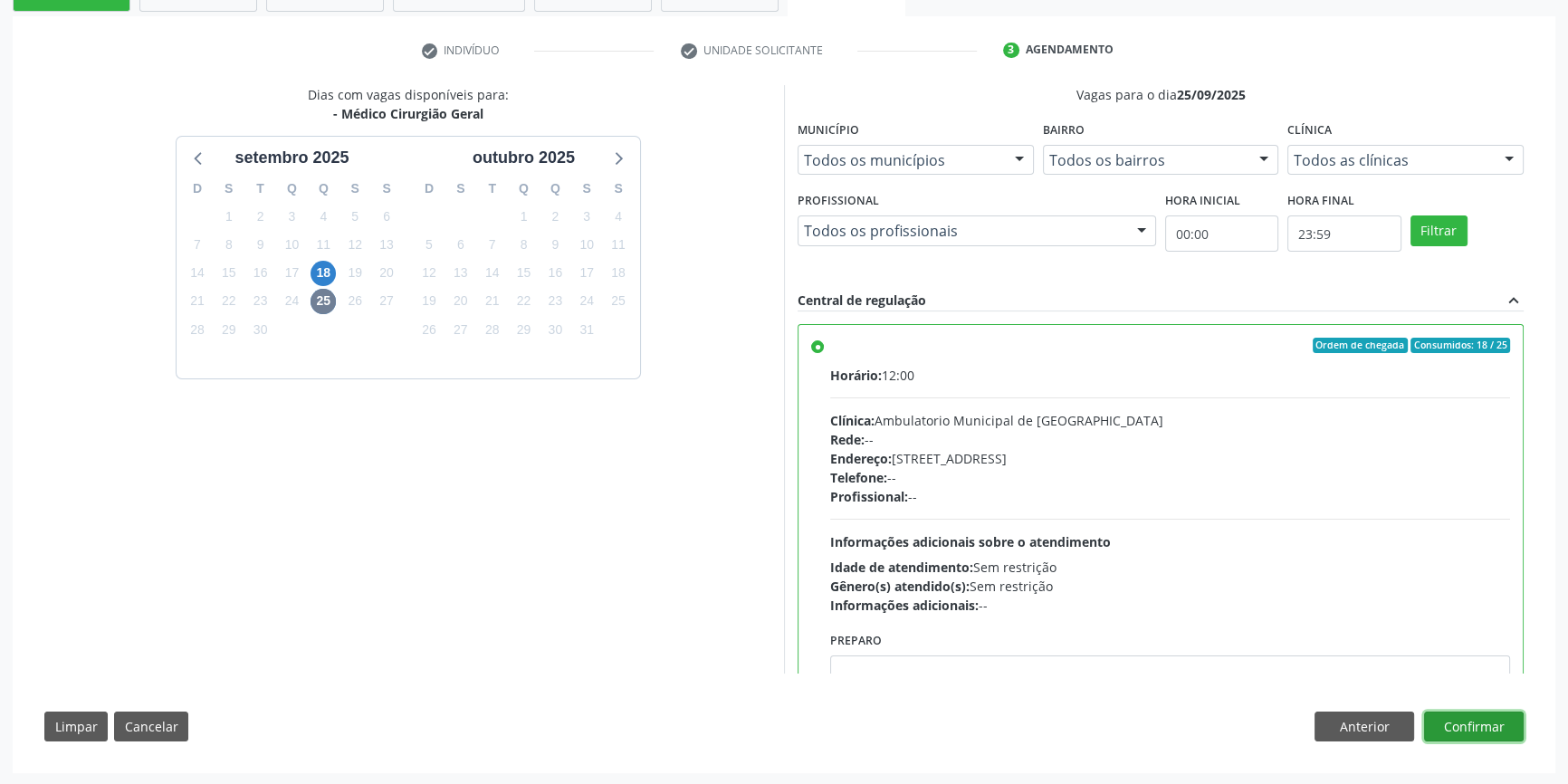
click at [1454, 716] on button "Confirmar" at bounding box center [1474, 727] width 100 height 30
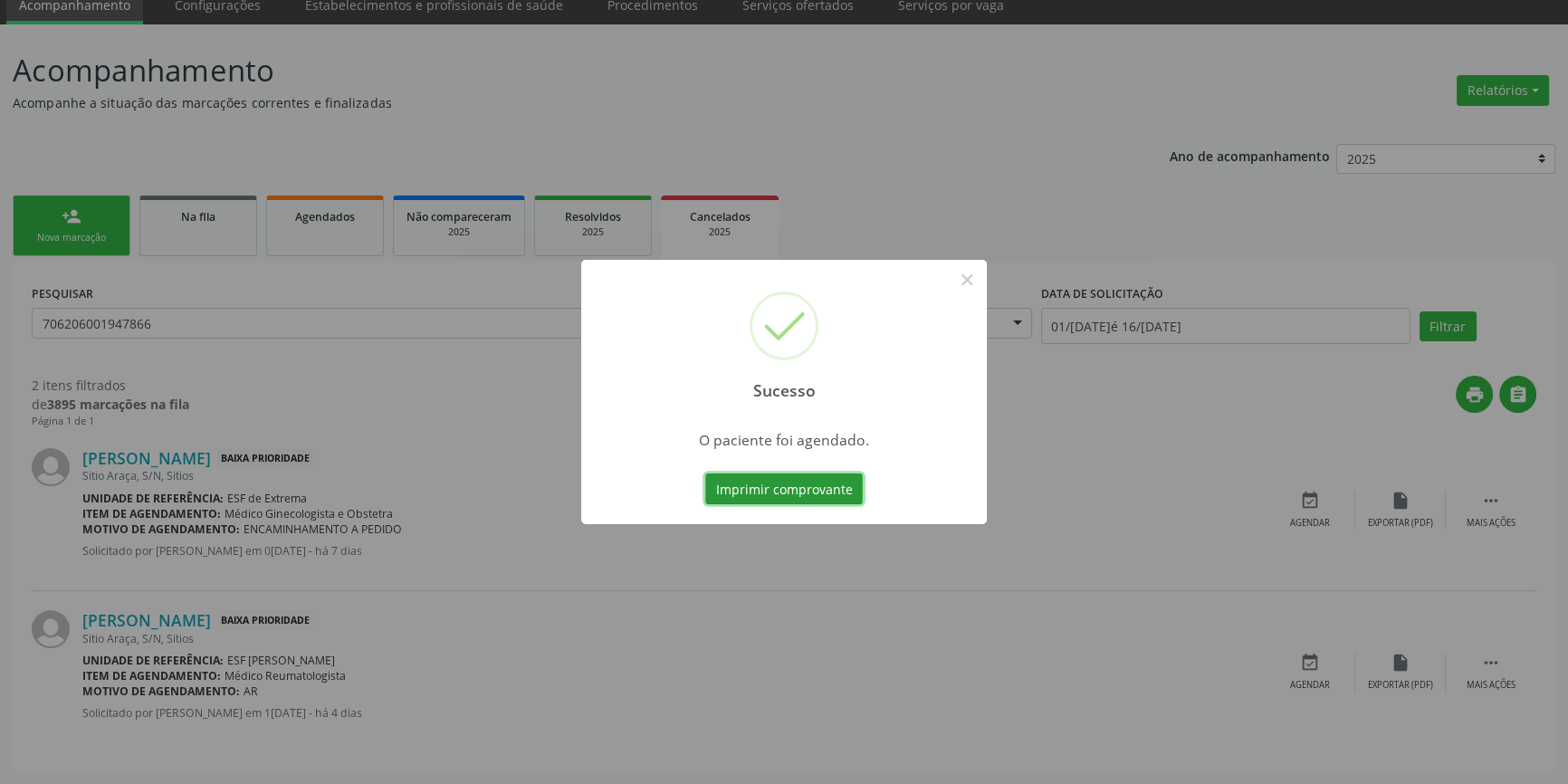
scroll to position [0, 0]
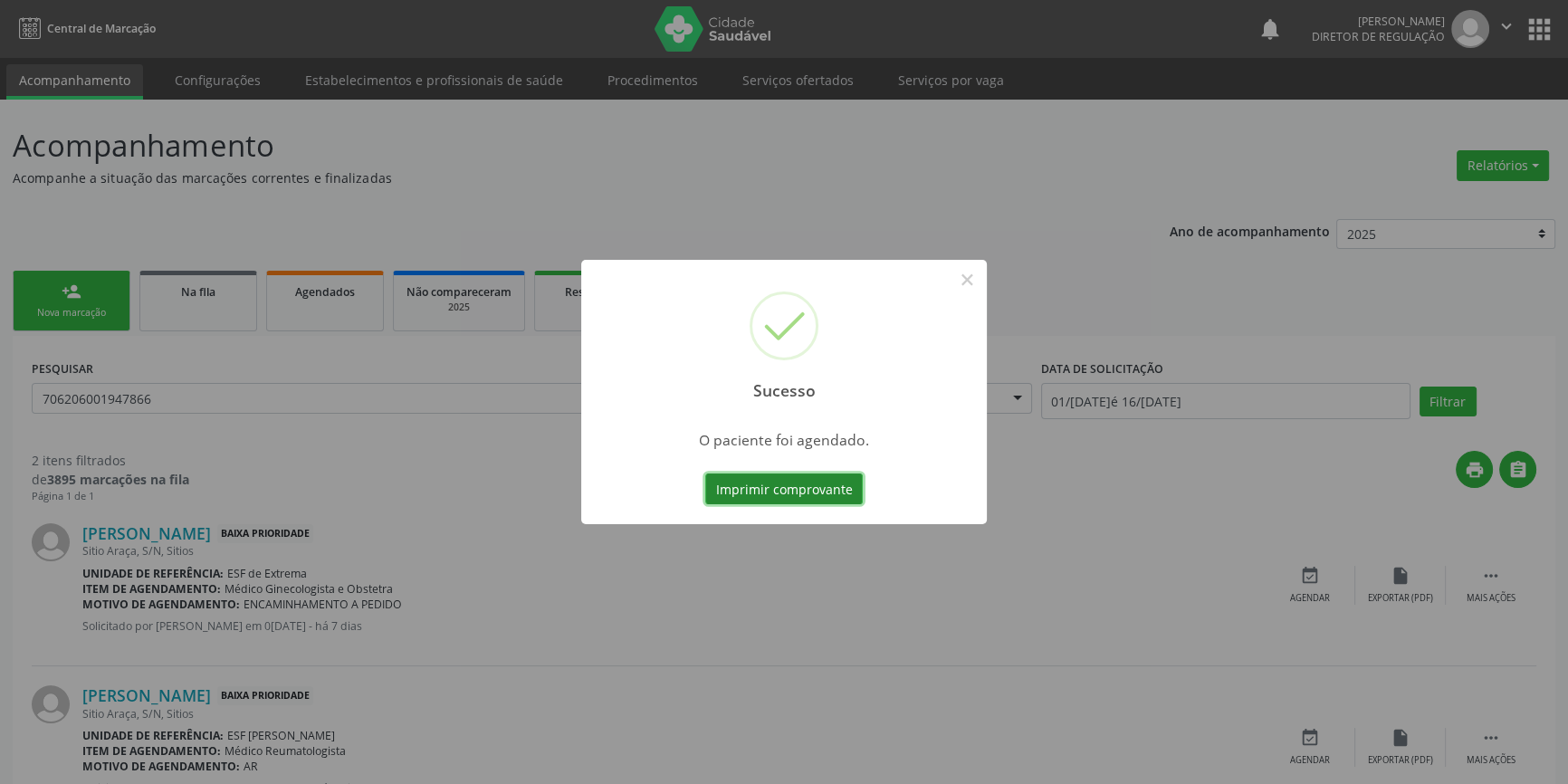
click at [763, 479] on button "Imprimir comprovante" at bounding box center [784, 489] width 158 height 30
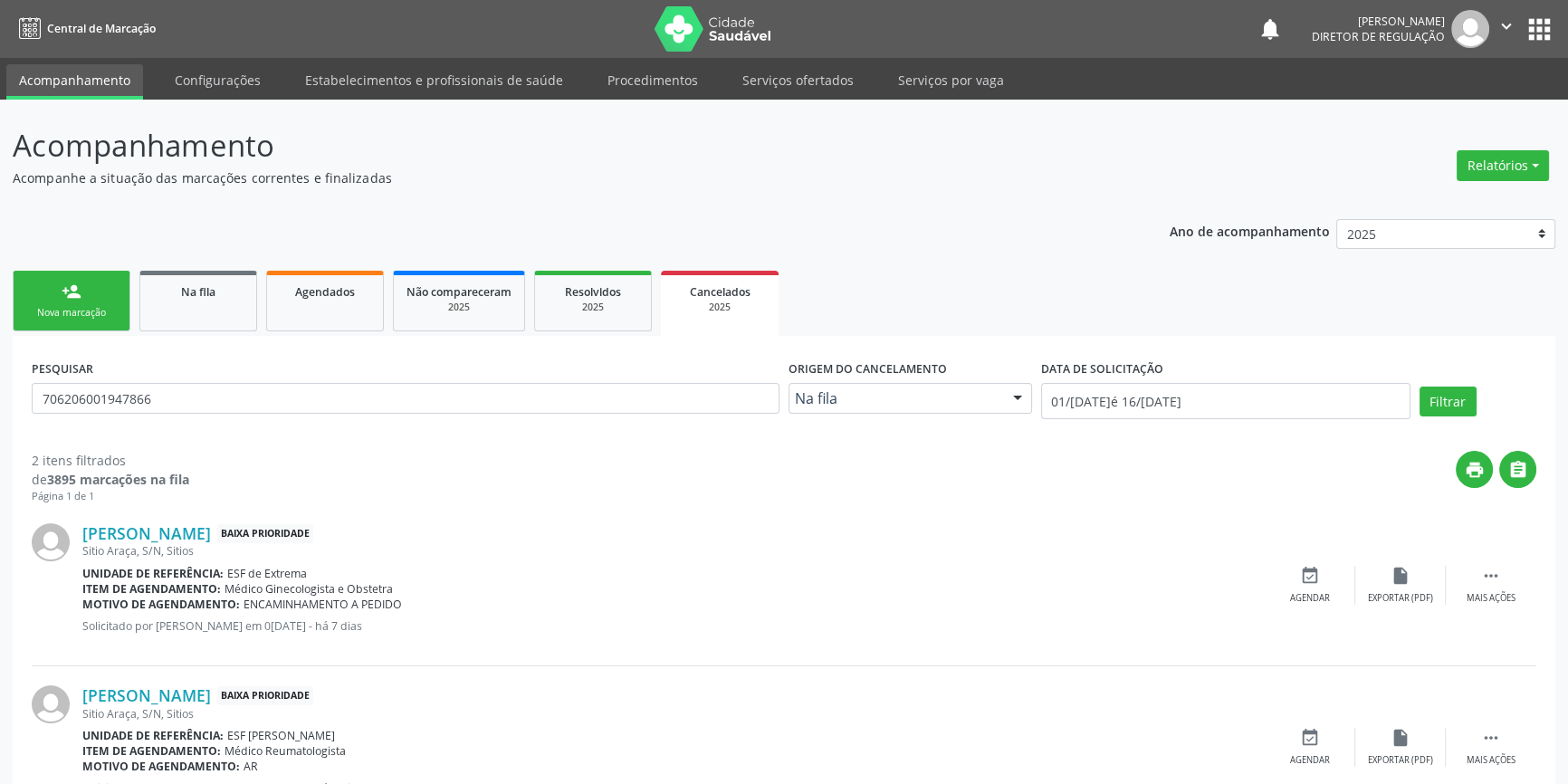
click at [26, 290] on link "person_add Nova marcação" at bounding box center [71, 302] width 118 height 61
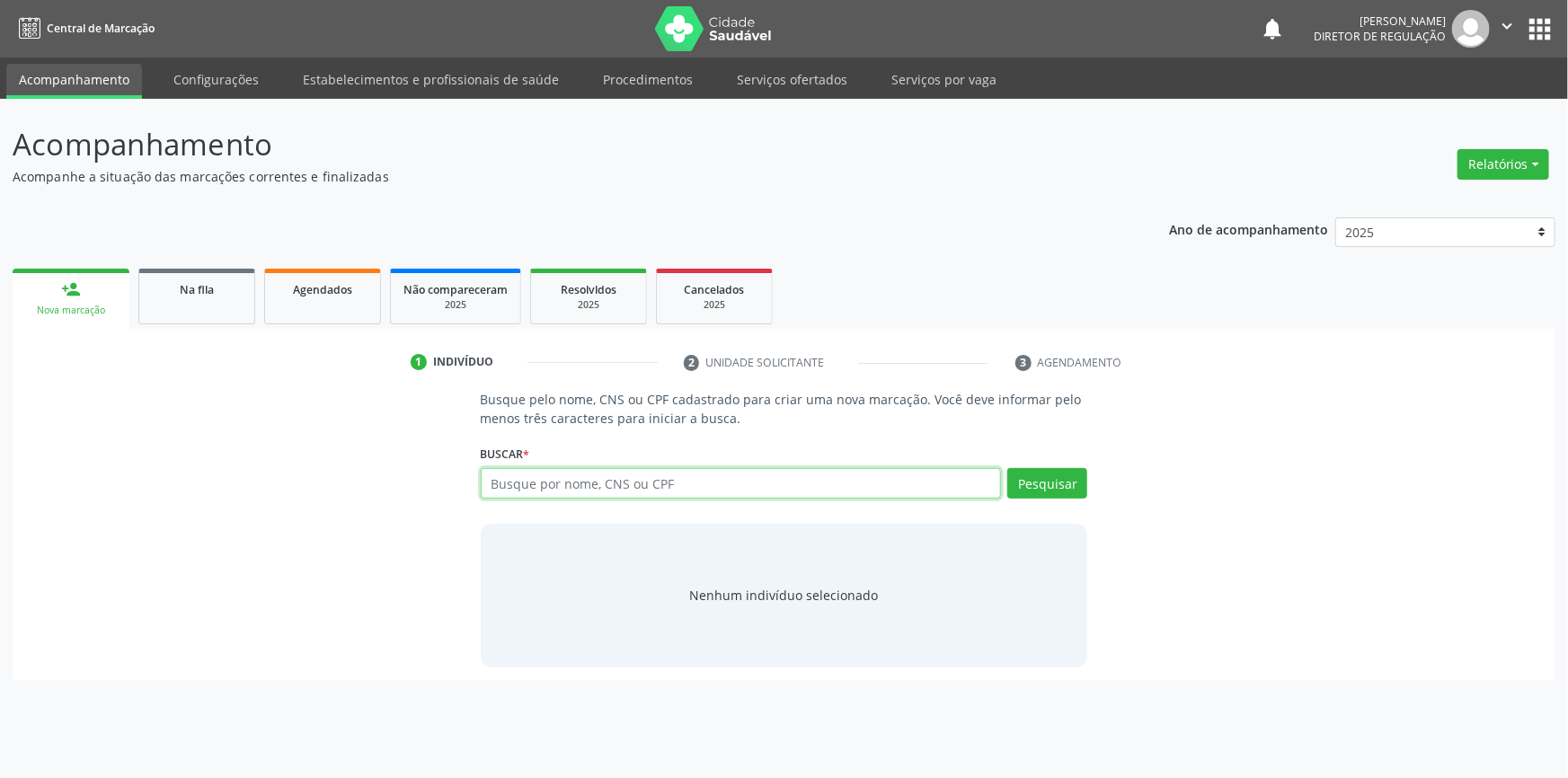
click at [647, 492] on input "text" at bounding box center [741, 483] width 521 height 30
type input "7"
type input "898003413759266"
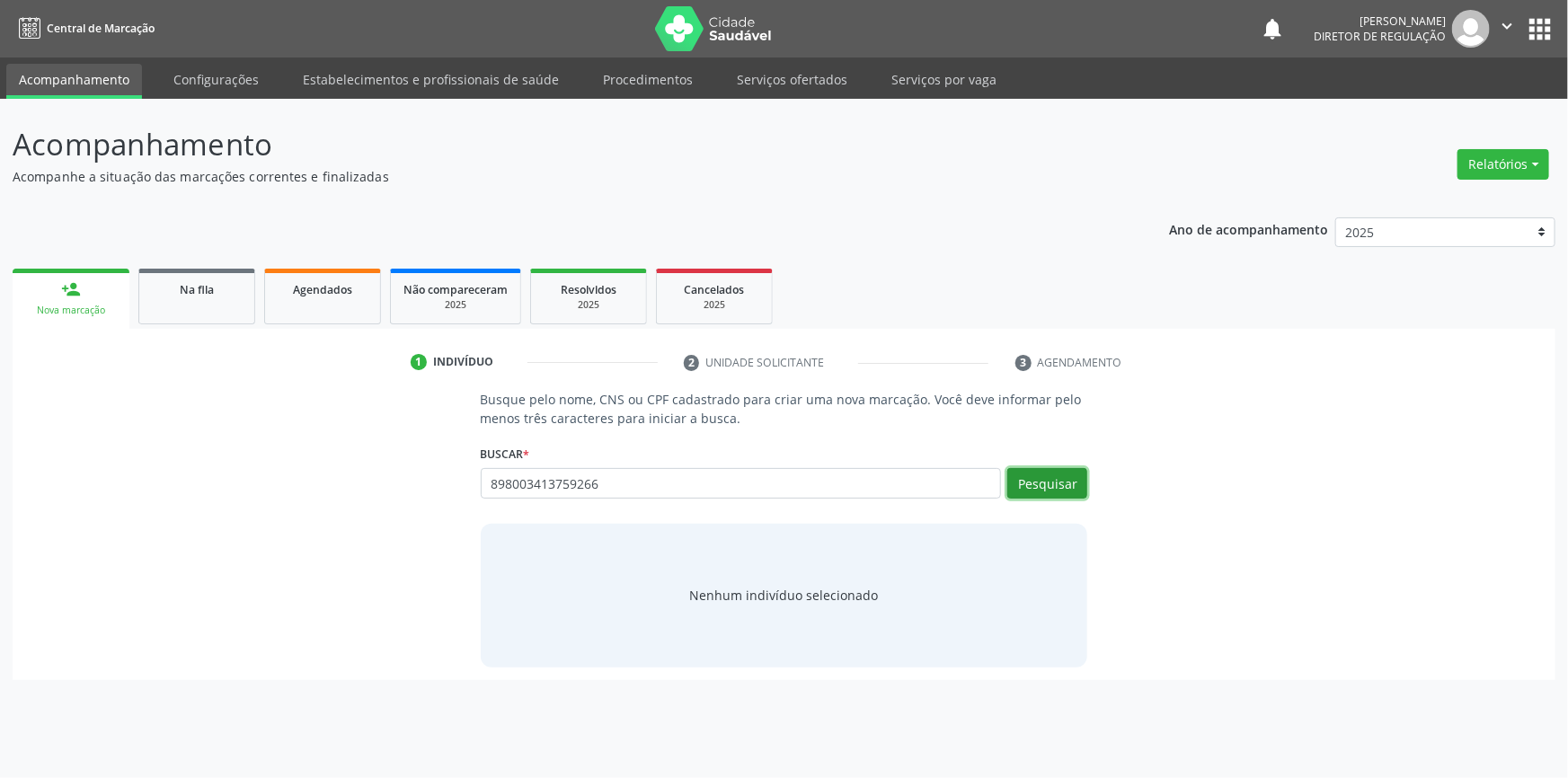
click at [1072, 476] on button "Pesquisar" at bounding box center [1047, 483] width 80 height 30
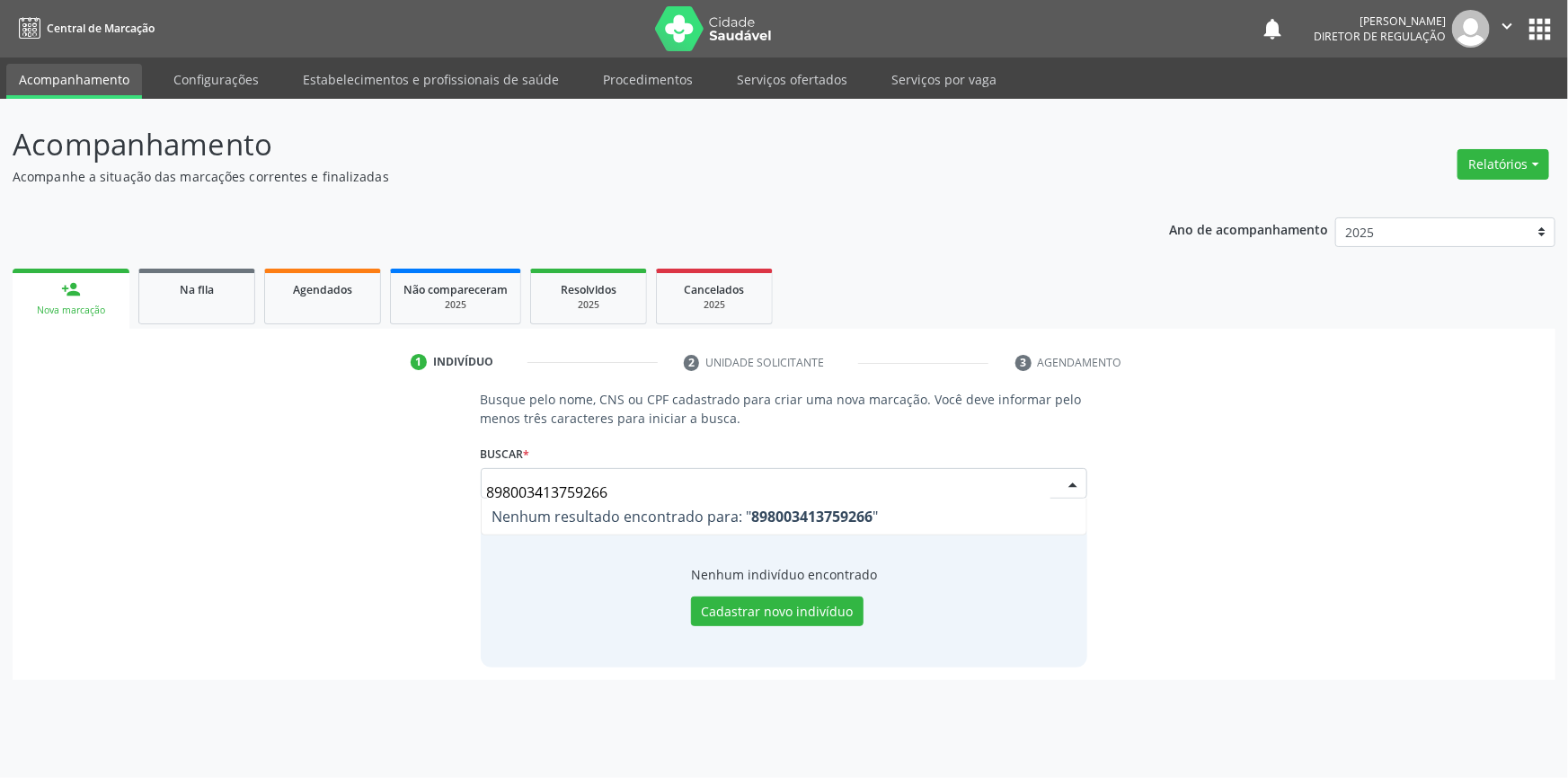
drag, startPoint x: 659, startPoint y: 483, endPoint x: 418, endPoint y: 463, distance: 241.8
click at [419, 463] on div "Busque pelo nome, CNS ou CPF cadastrado para criar uma nova marcação. Você deve…" at bounding box center [784, 528] width 1517 height 277
click at [229, 299] on link "Na fila" at bounding box center [197, 296] width 117 height 56
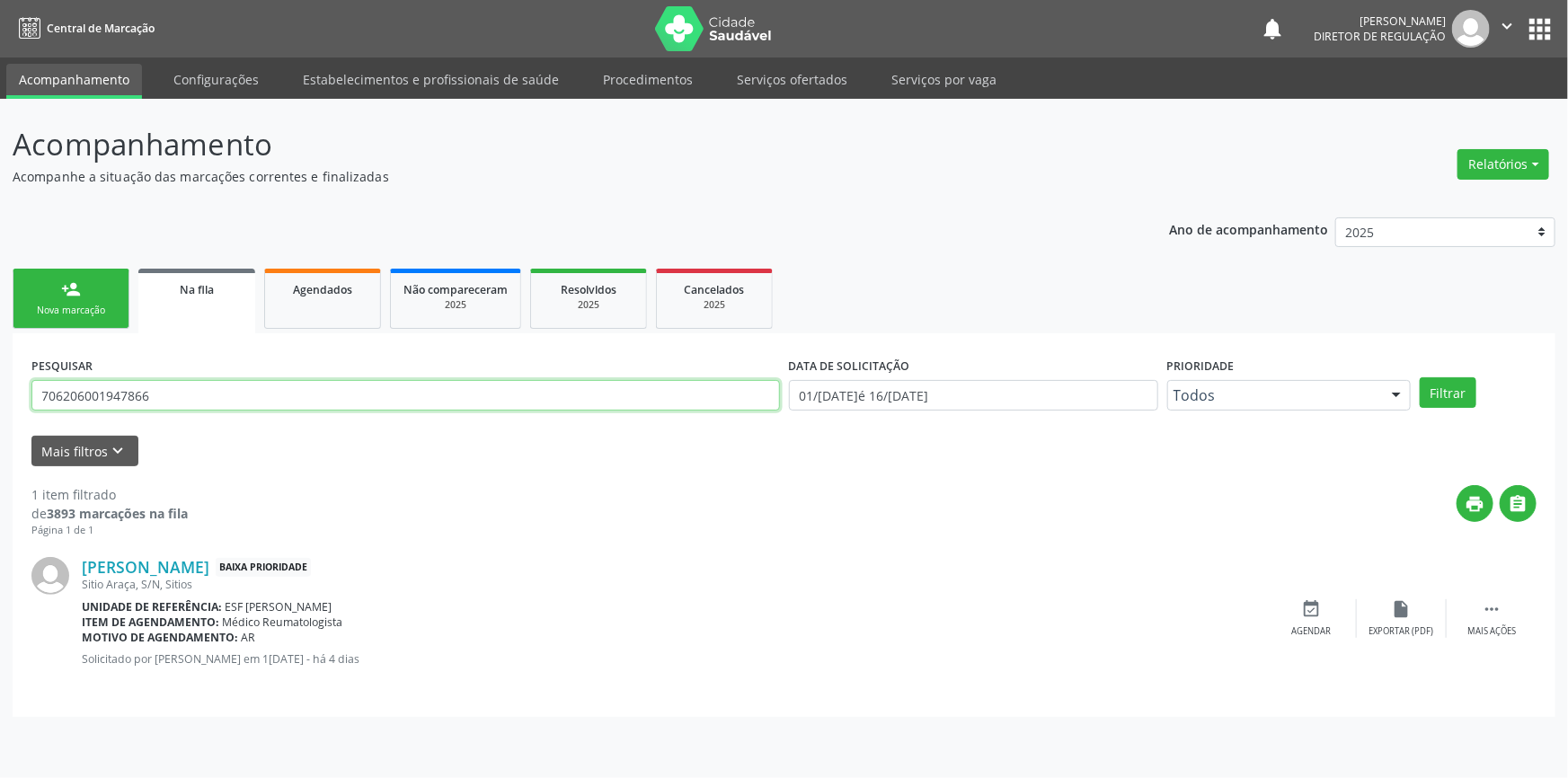
drag, startPoint x: 101, startPoint y: 397, endPoint x: 0, endPoint y: 398, distance: 101.0
click at [0, 399] on div "Acompanhamento Acompanhe a situação das marcações correntes e finalizadas Relat…" at bounding box center [784, 438] width 1568 height 679
paste input "8980034137592"
type input "898003413759266"
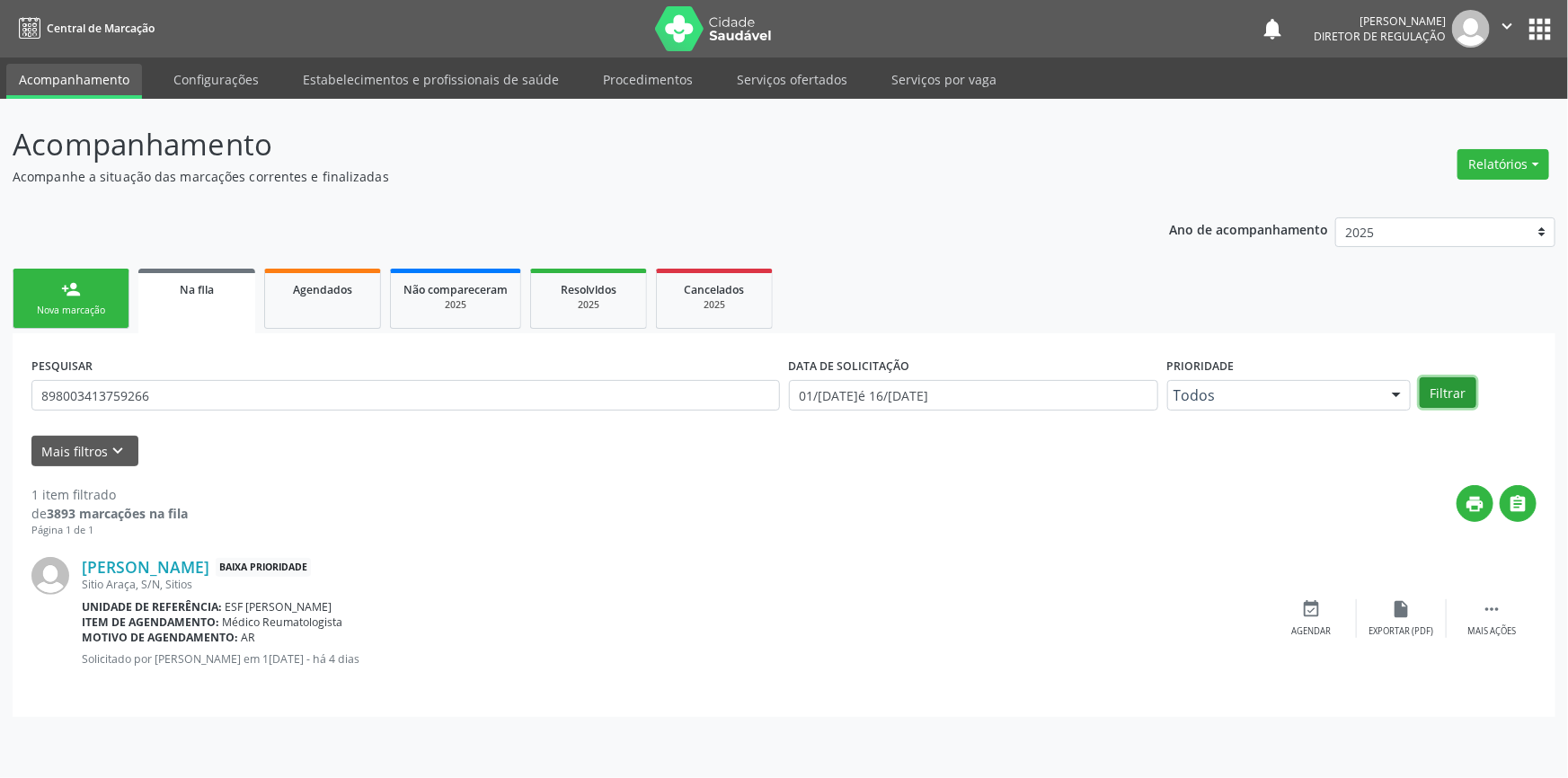
click at [1435, 388] on button "Filtrar" at bounding box center [1448, 393] width 57 height 30
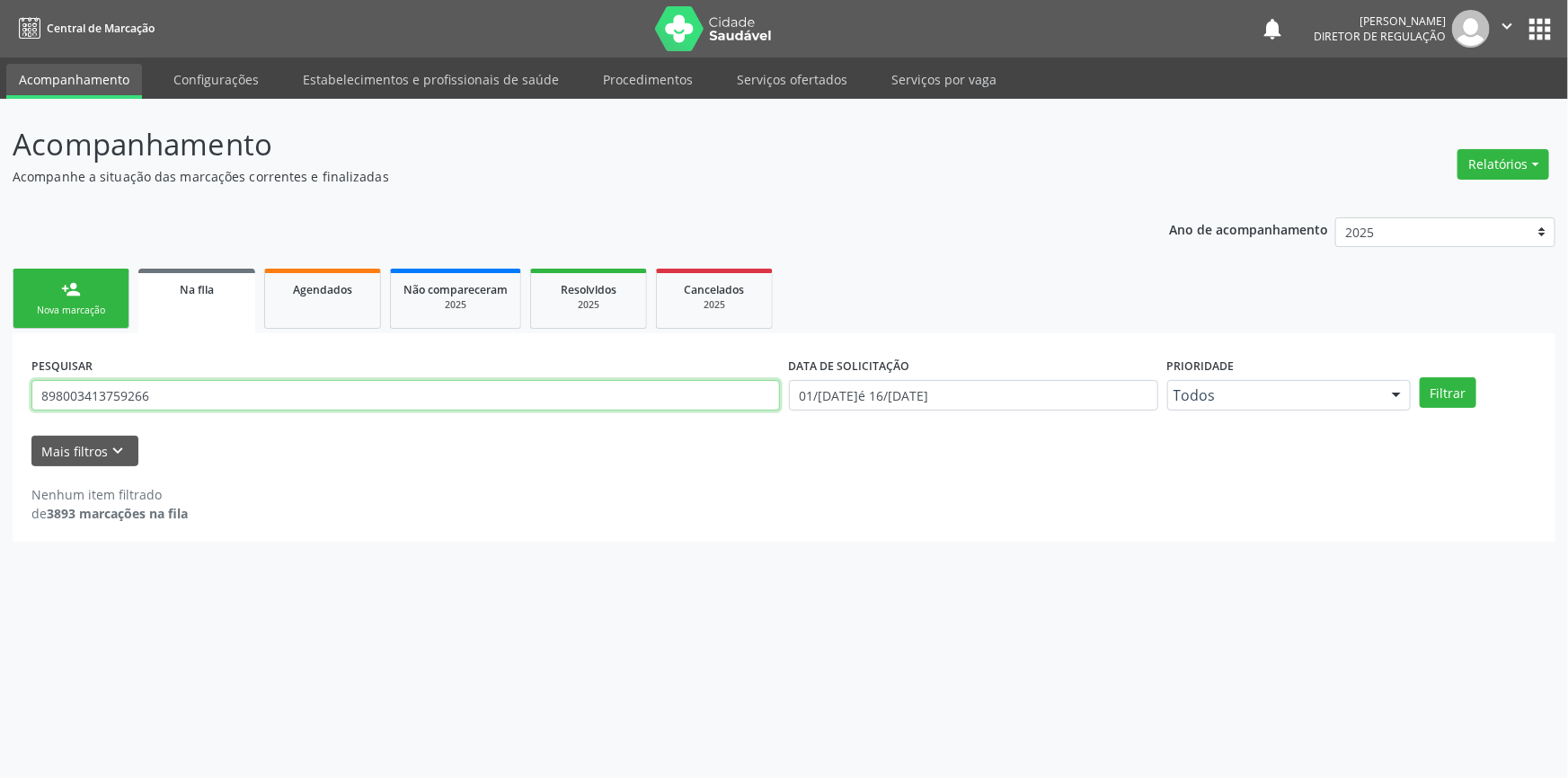
drag, startPoint x: 177, startPoint y: 391, endPoint x: 0, endPoint y: 360, distance: 179.7
click at [0, 375] on div "Acompanhamento Acompanhe a situação das marcações correntes e finalizadas Relat…" at bounding box center [784, 438] width 1568 height 679
type input "700004731629009"
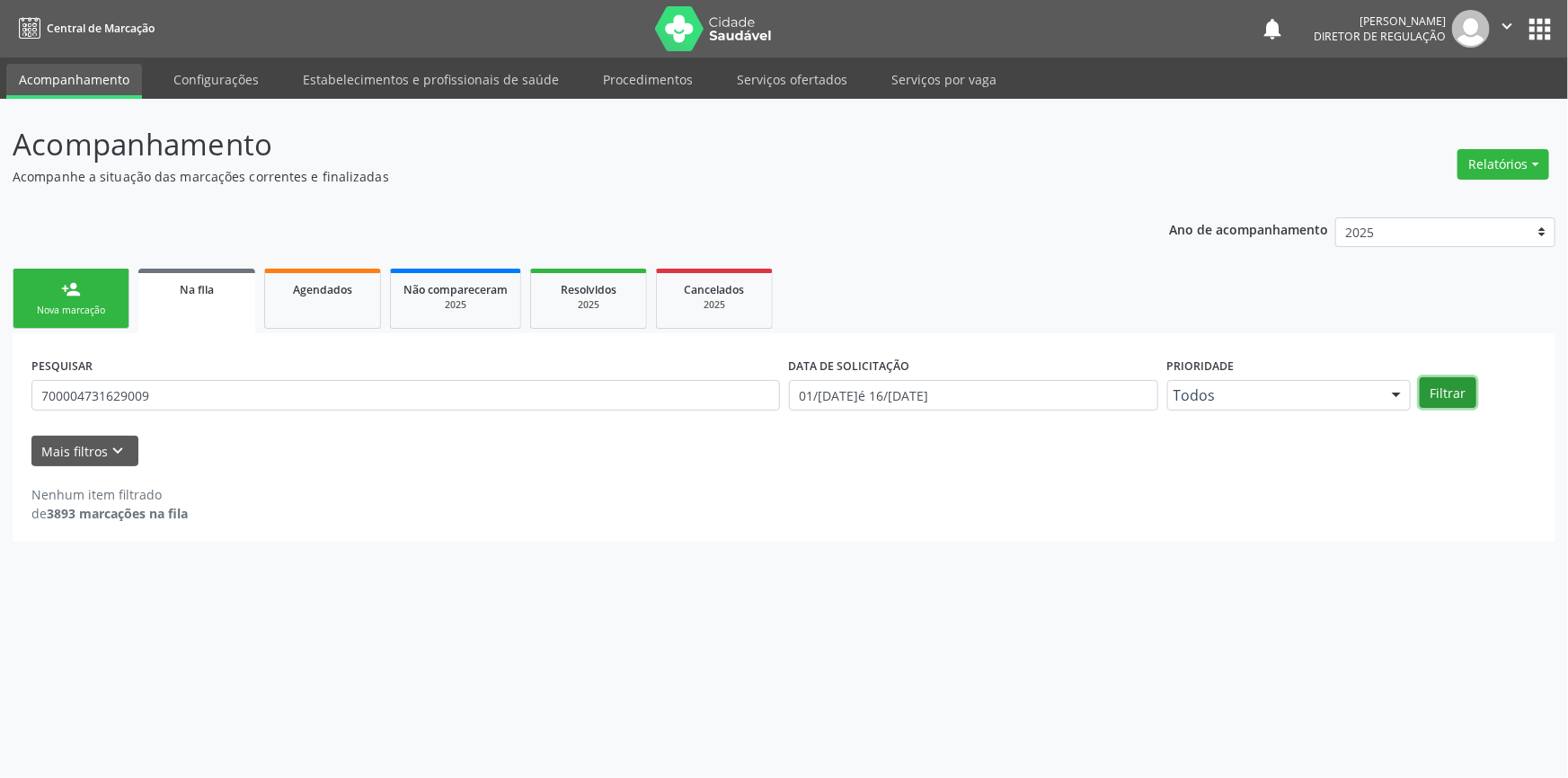
click at [1456, 385] on button "Filtrar" at bounding box center [1448, 393] width 57 height 30
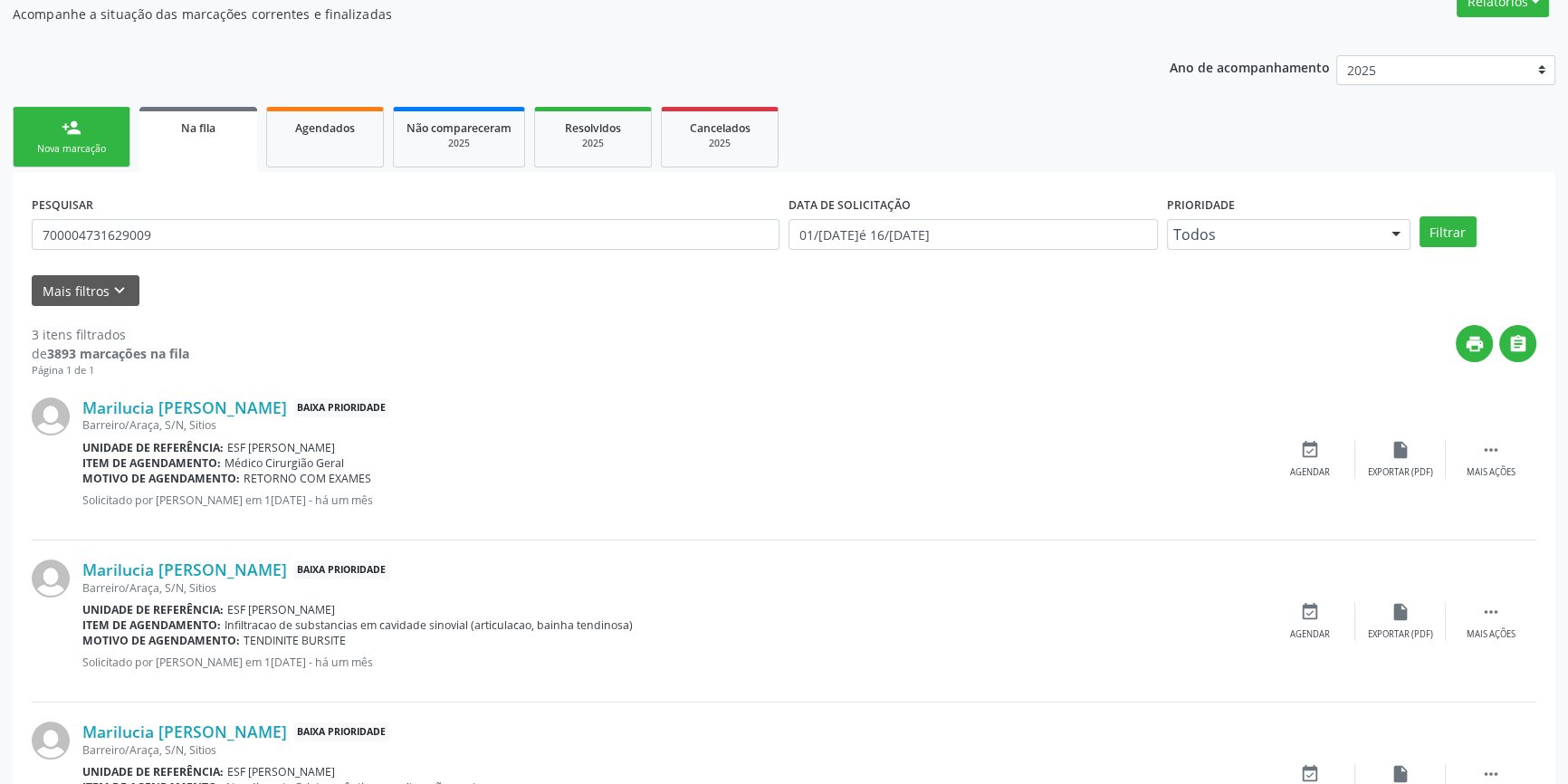
scroll to position [246, 0]
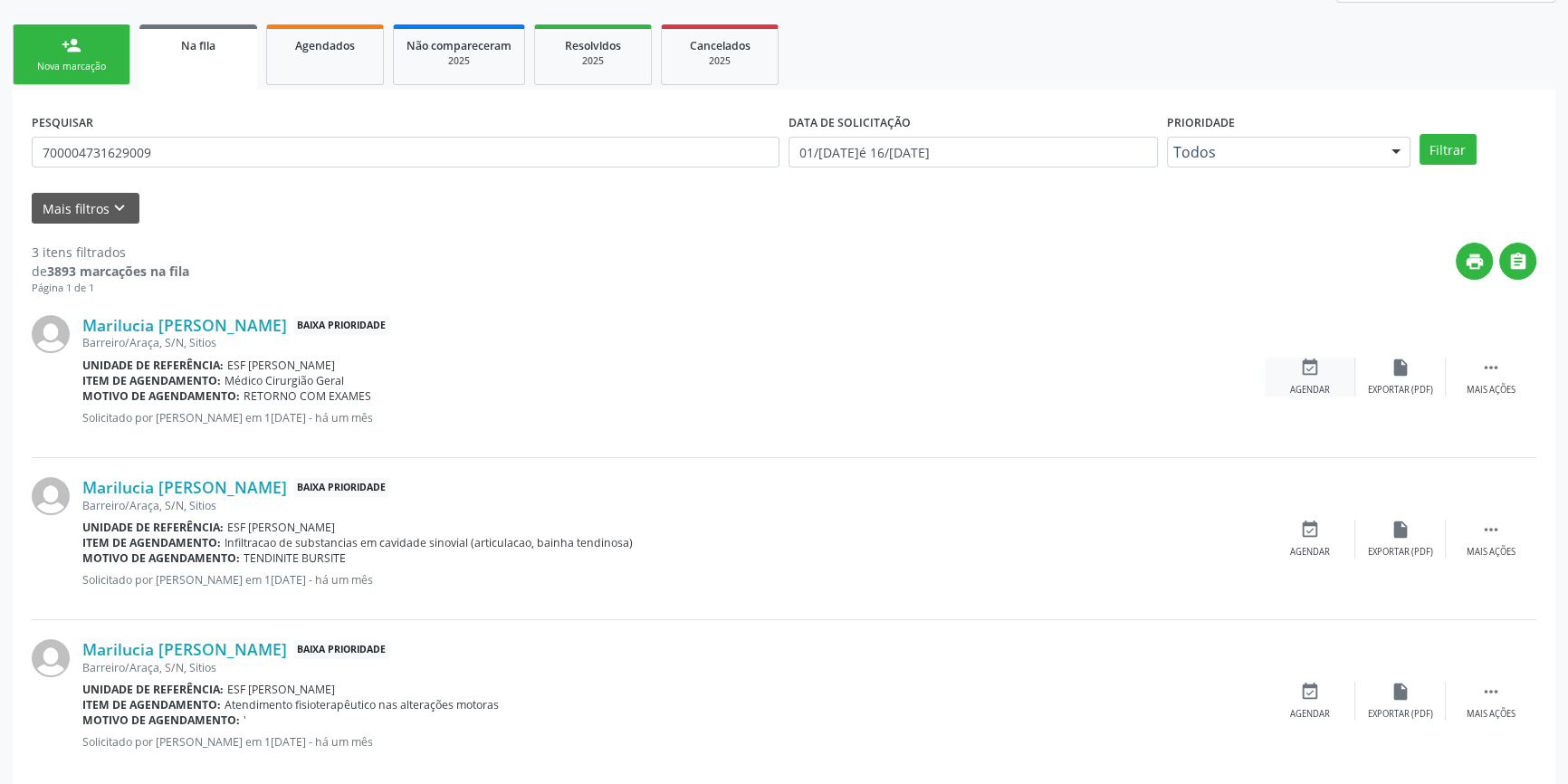
click at [1285, 386] on div "event_available Agendar" at bounding box center [1309, 377] width 90 height 39
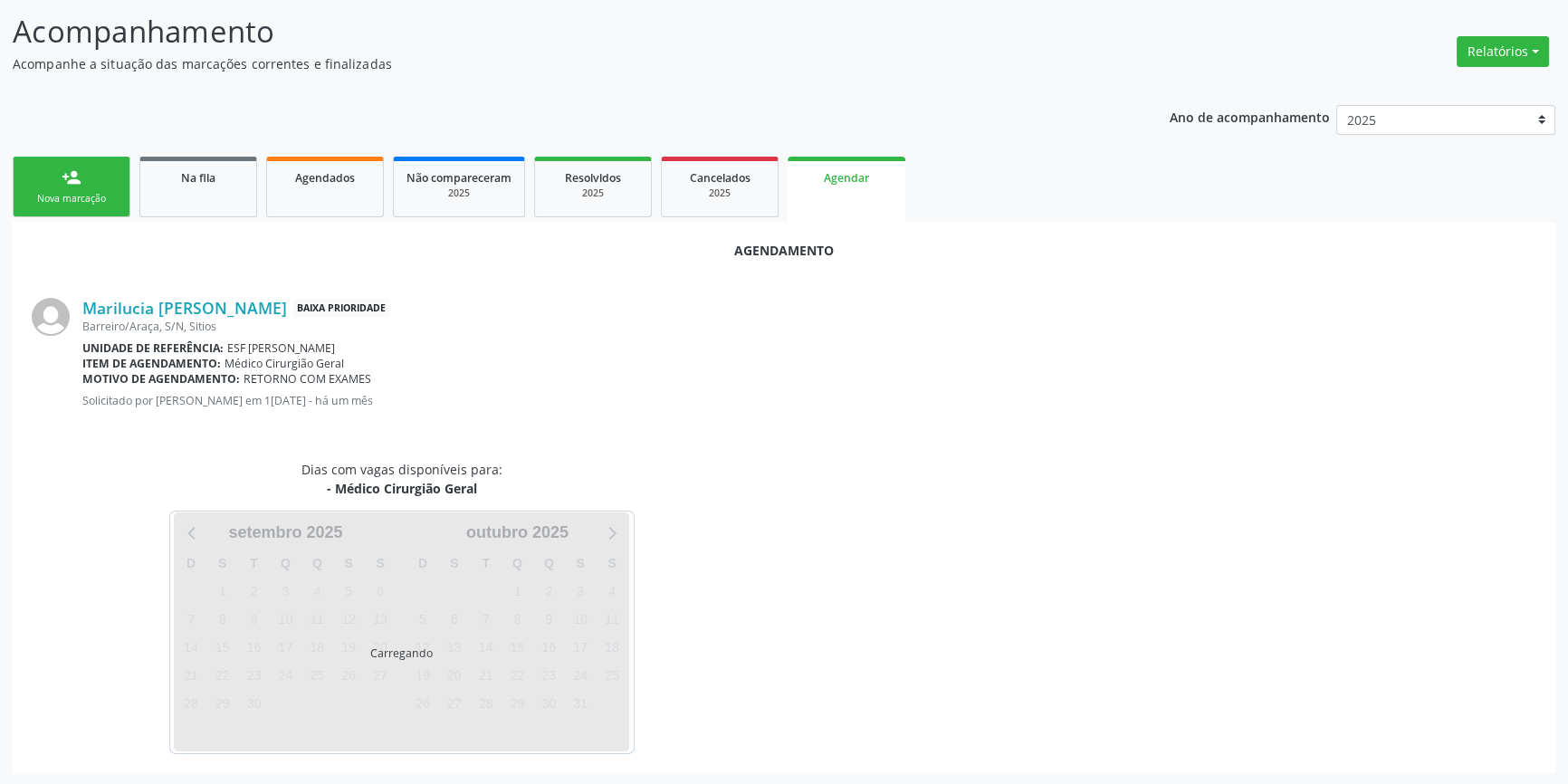
scroll to position [157, 0]
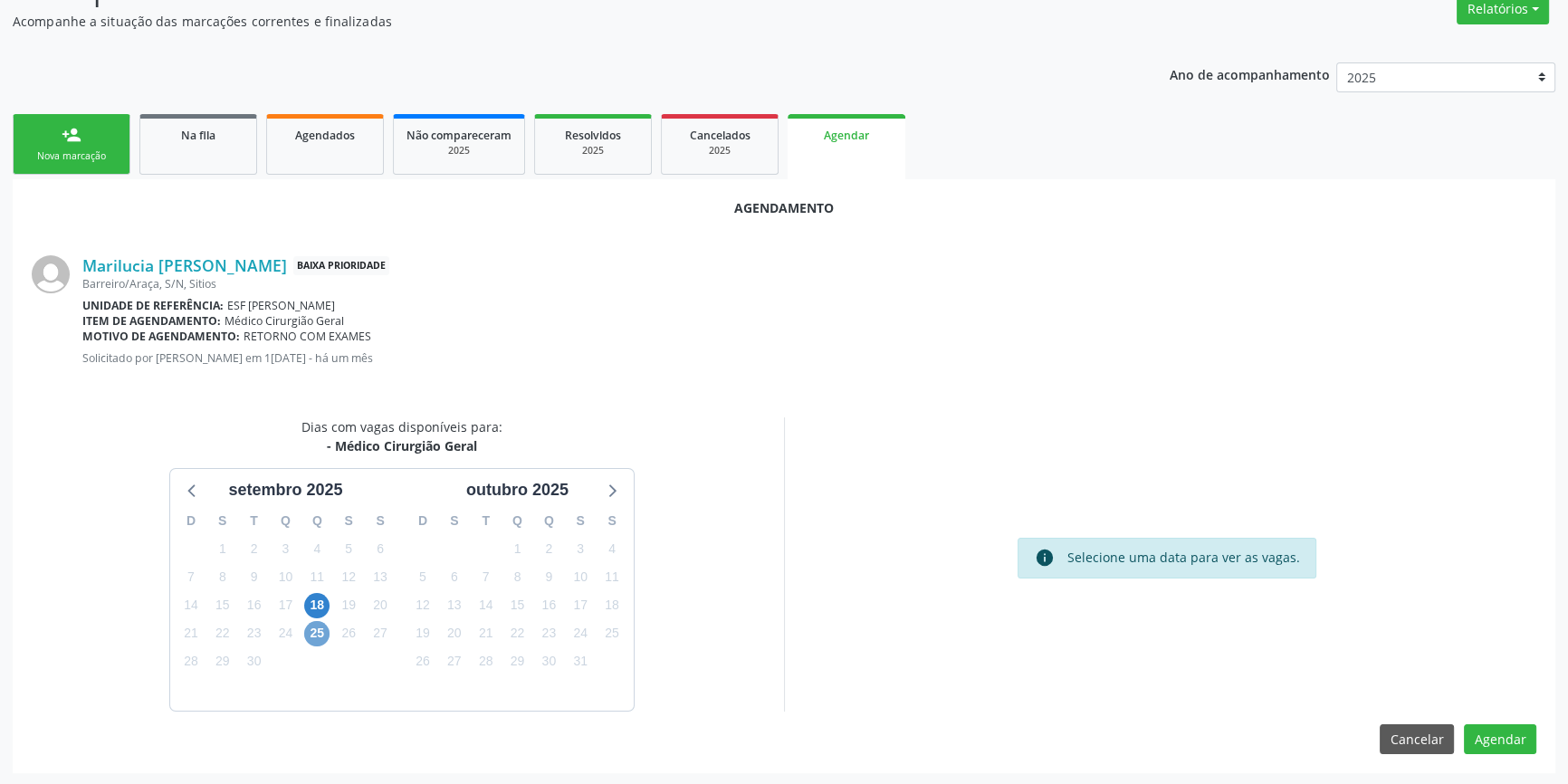
click at [313, 627] on span "25" at bounding box center [317, 634] width 26 height 26
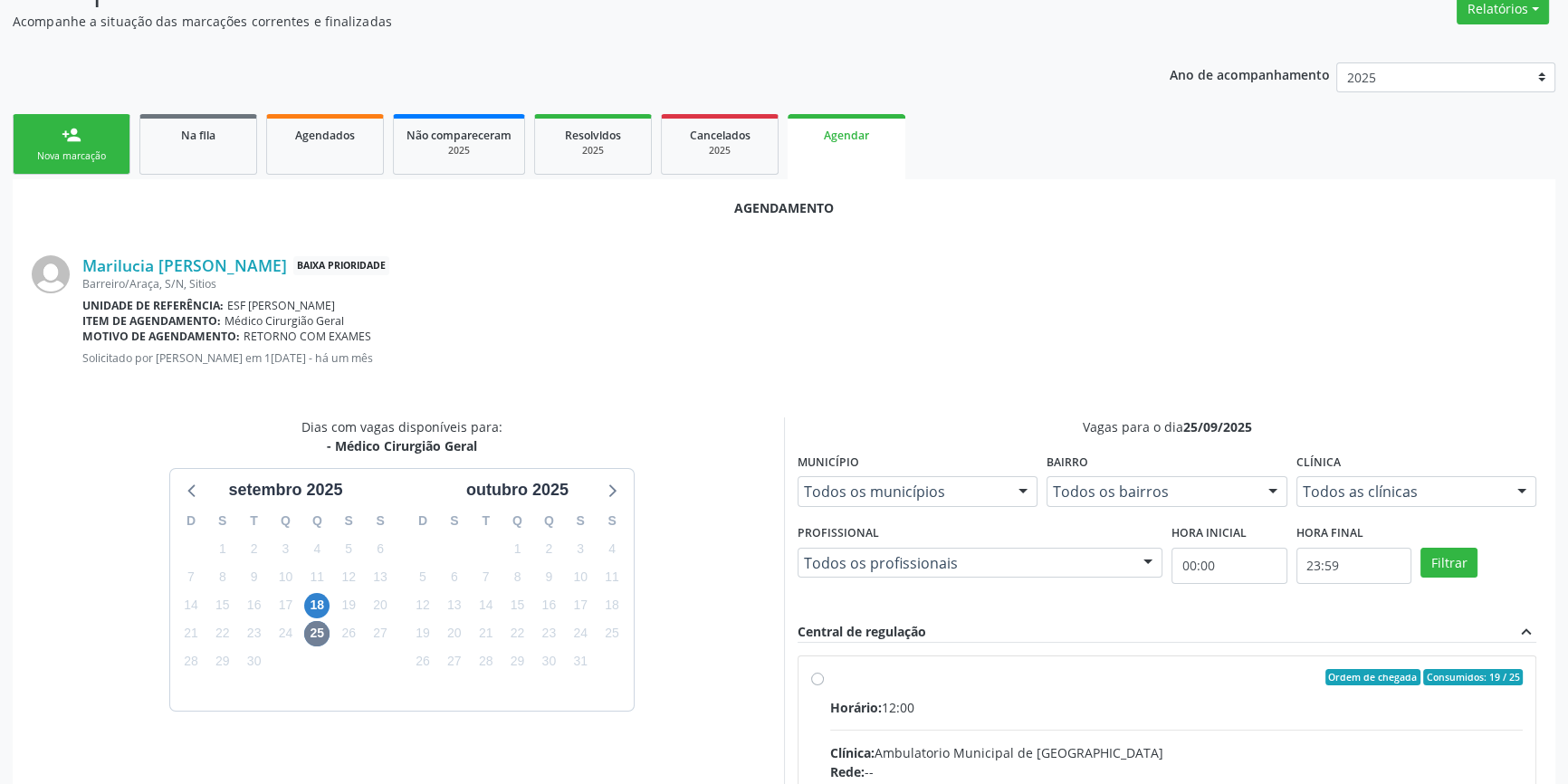
radio input "true"
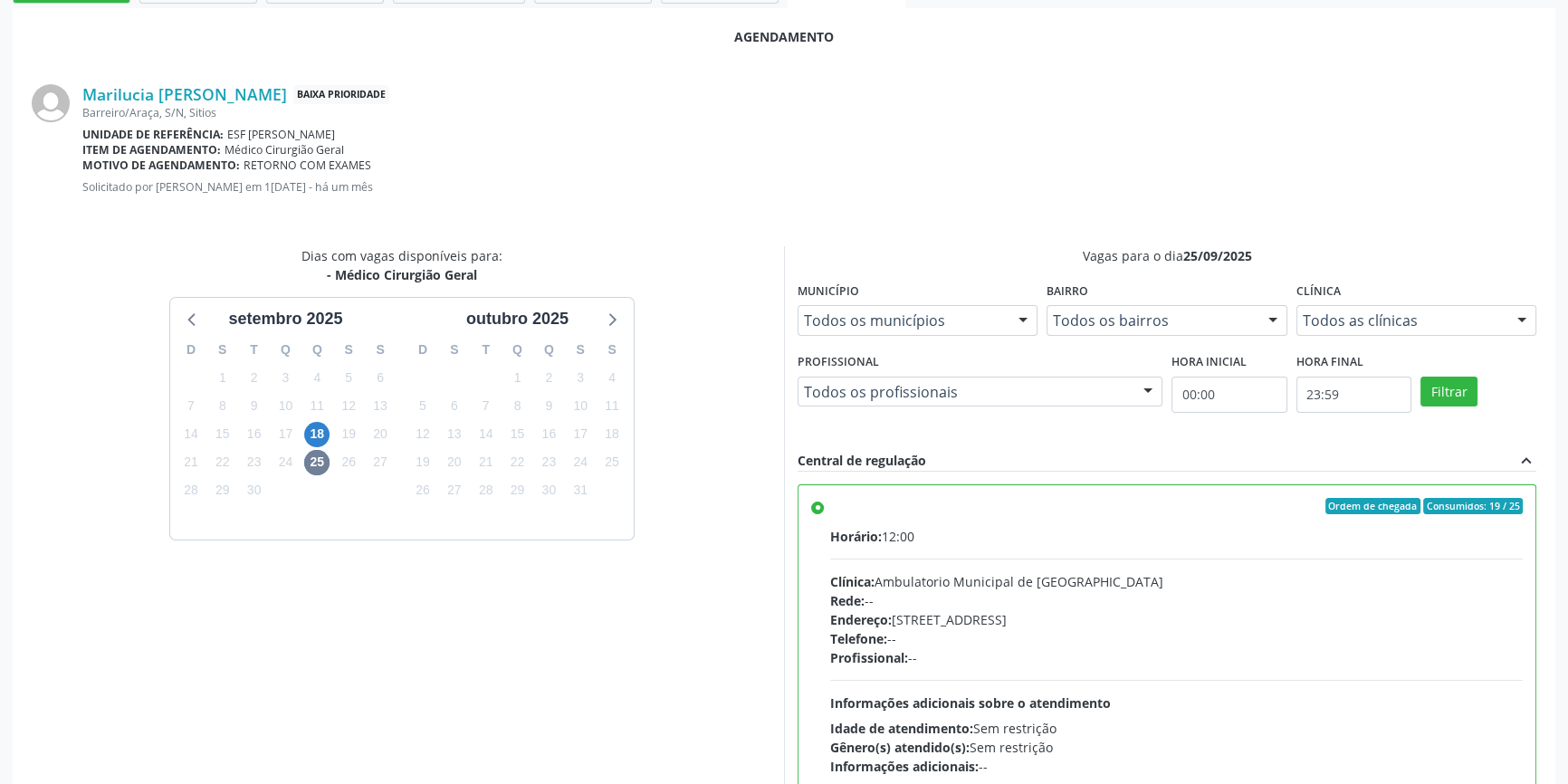
scroll to position [451, 0]
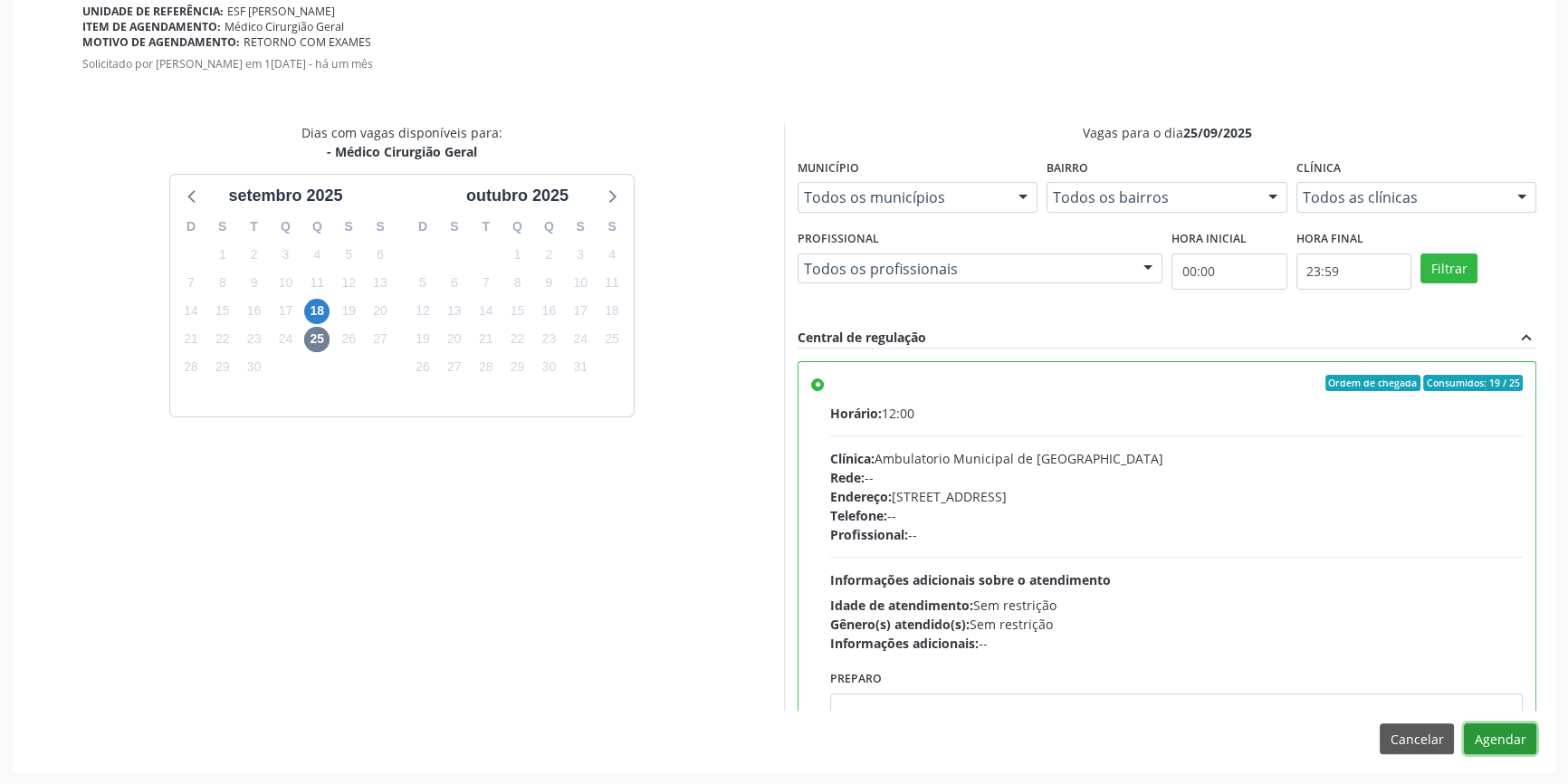
click at [1505, 729] on button "Agendar" at bounding box center [1500, 738] width 72 height 30
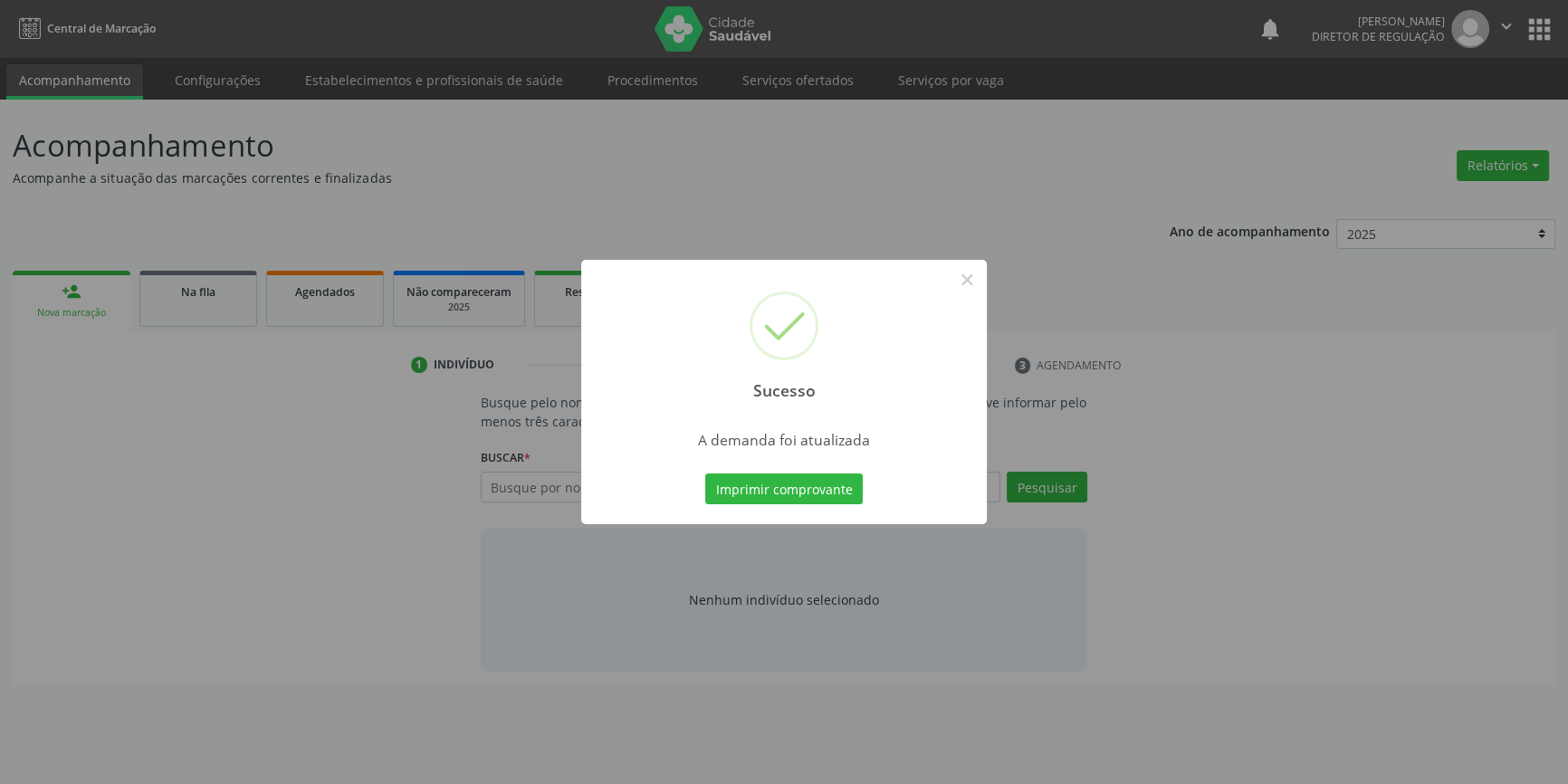
scroll to position [0, 0]
click at [829, 480] on button "Imprimir comprovante" at bounding box center [791, 489] width 158 height 30
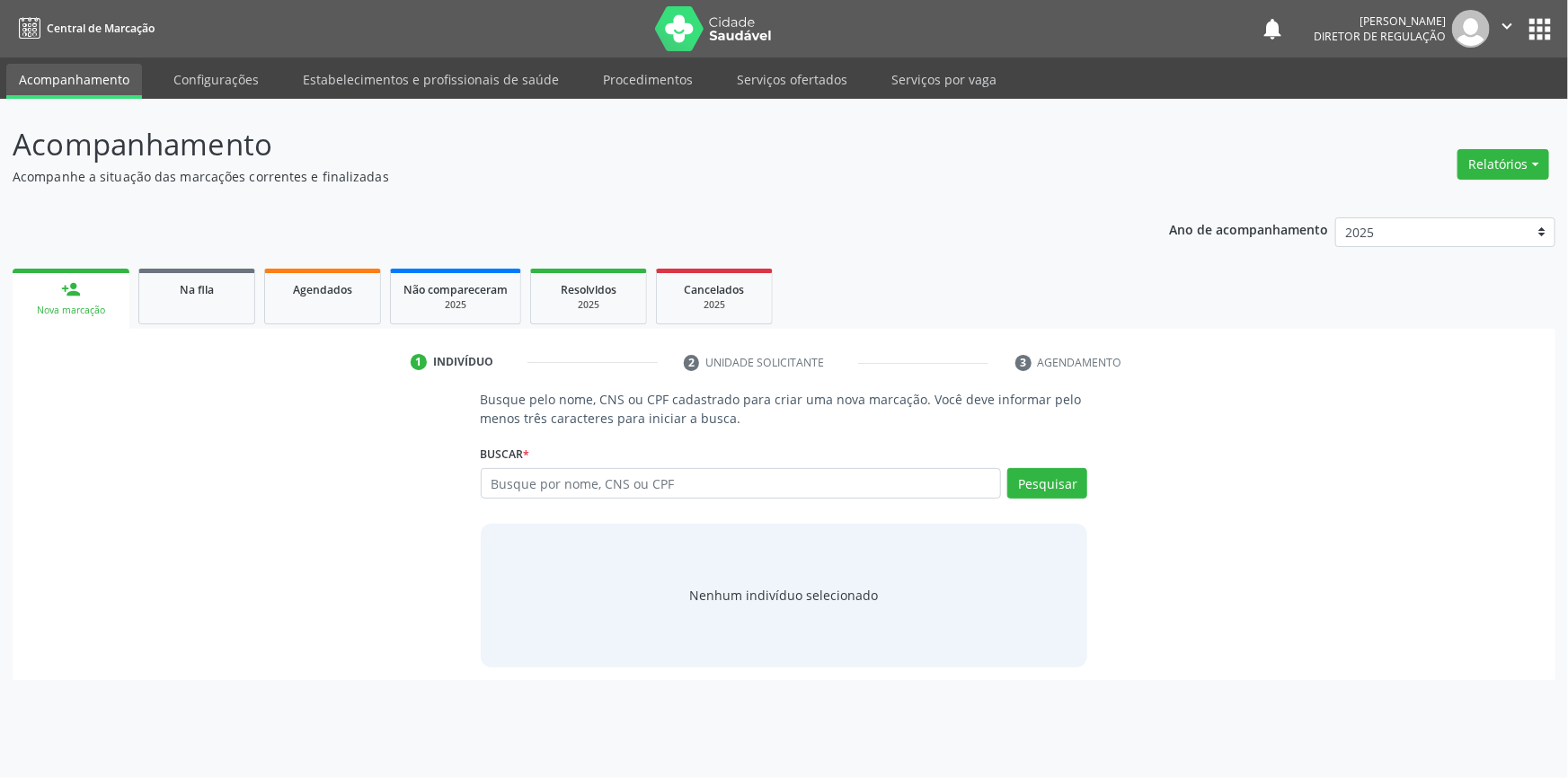
click at [85, 301] on link "person_add Nova marcação" at bounding box center [71, 299] width 117 height 60
click at [537, 488] on input "text" at bounding box center [741, 483] width 521 height 30
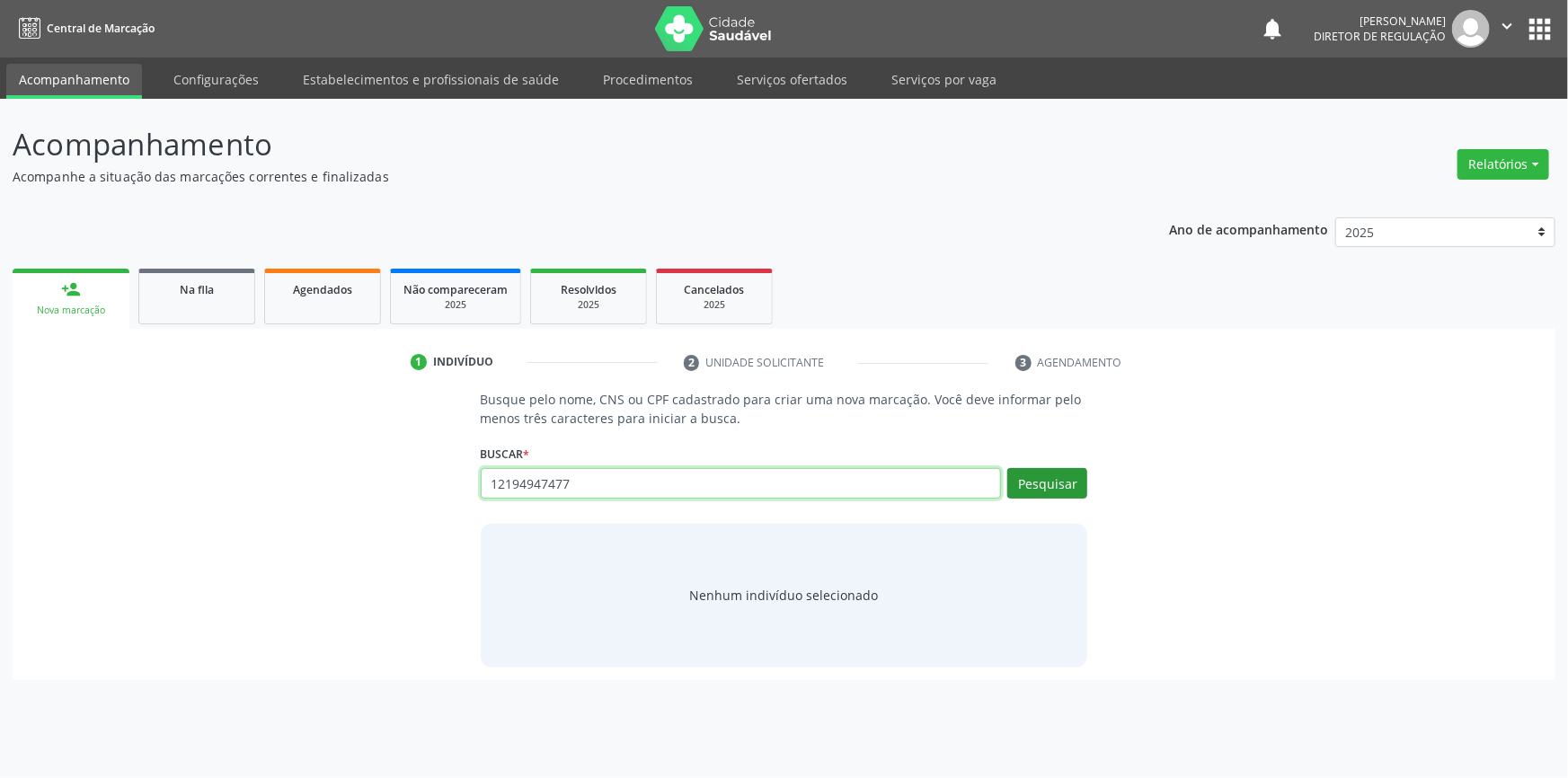
type input "12194947477"
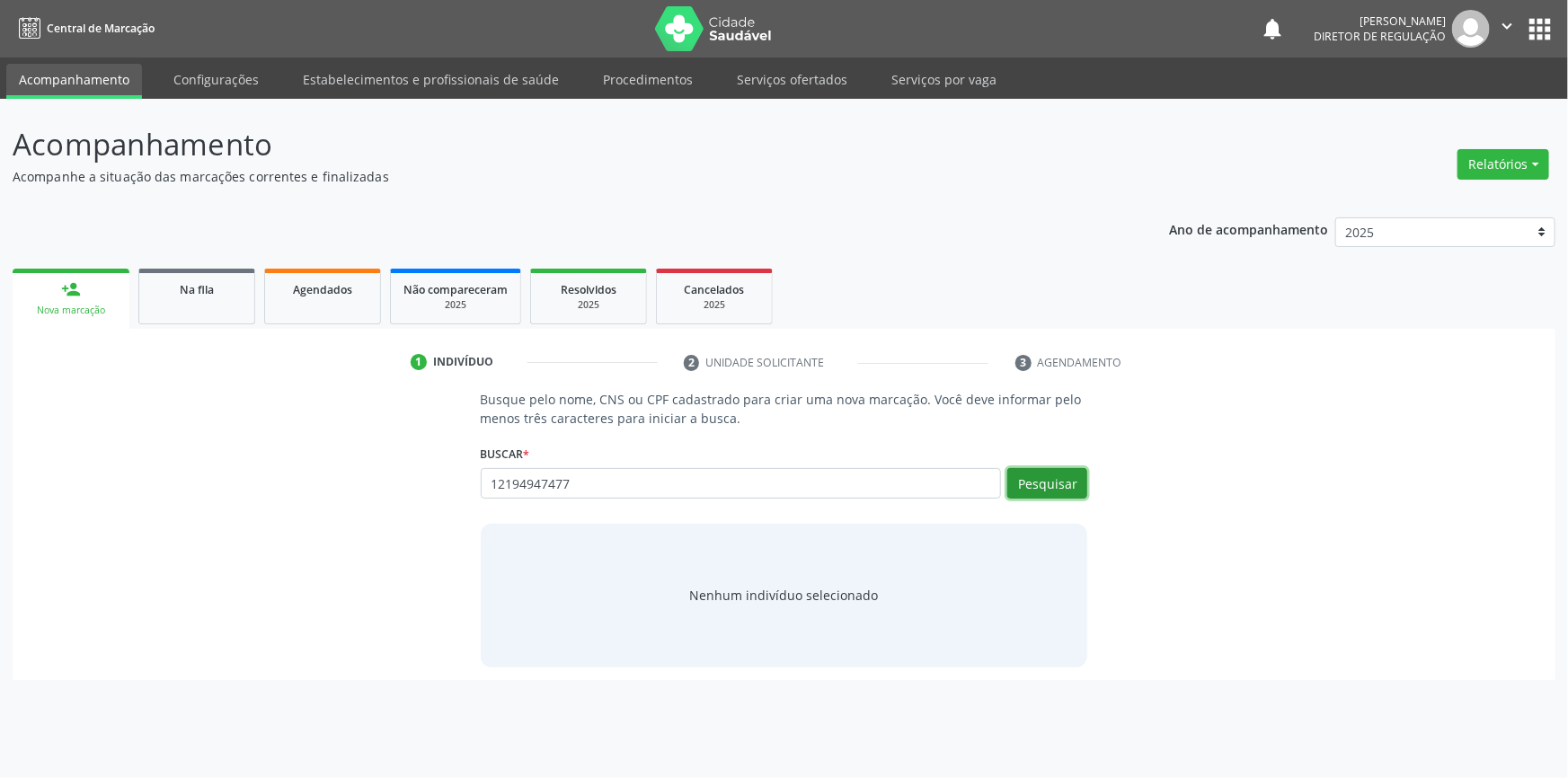
drag, startPoint x: 1043, startPoint y: 492, endPoint x: 1042, endPoint y: 483, distance: 9.1
click at [1043, 486] on button "Pesquisar" at bounding box center [1047, 483] width 80 height 30
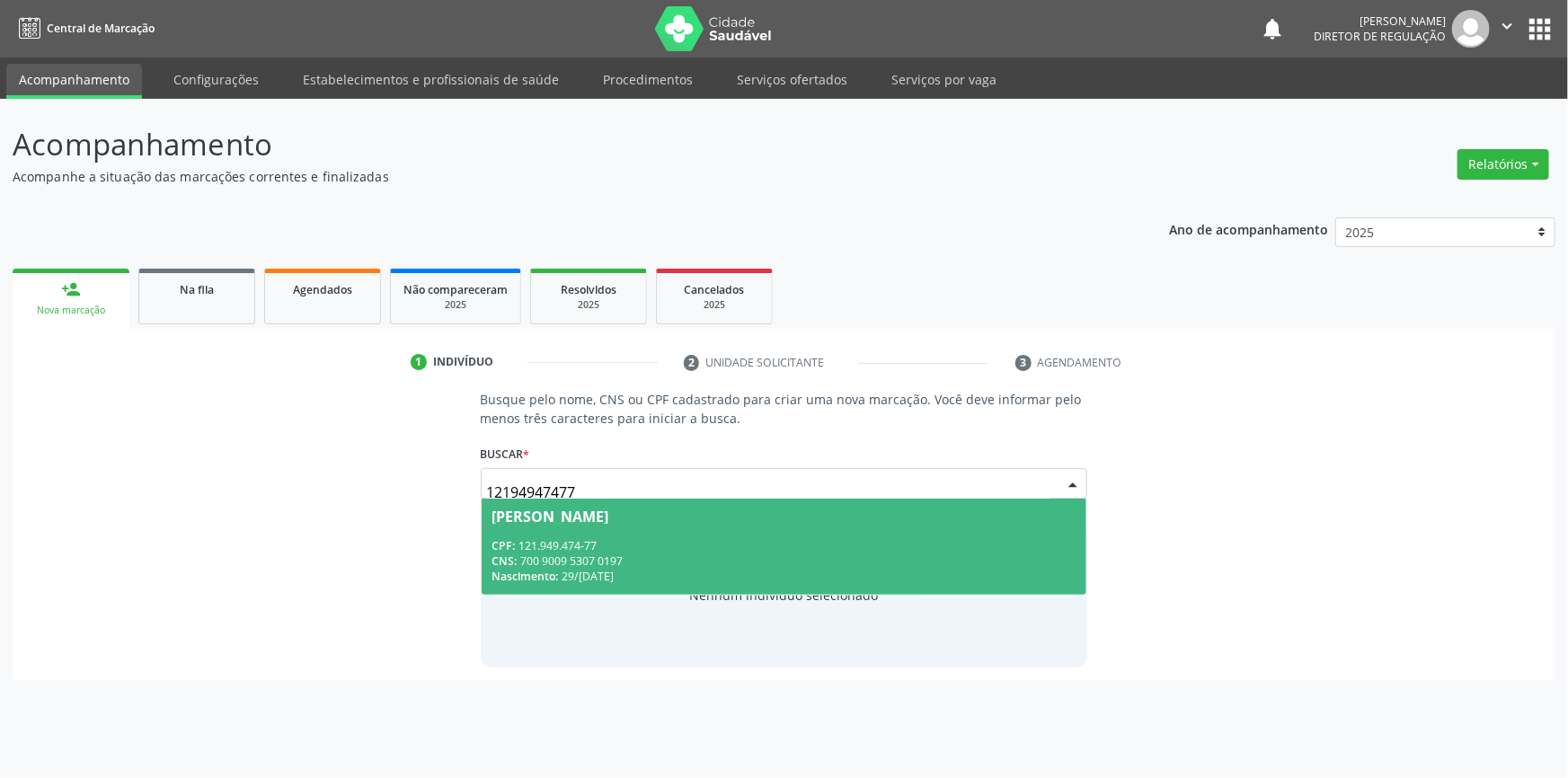
click at [670, 548] on div "CPF: 121.949.474-77" at bounding box center [784, 546] width 584 height 15
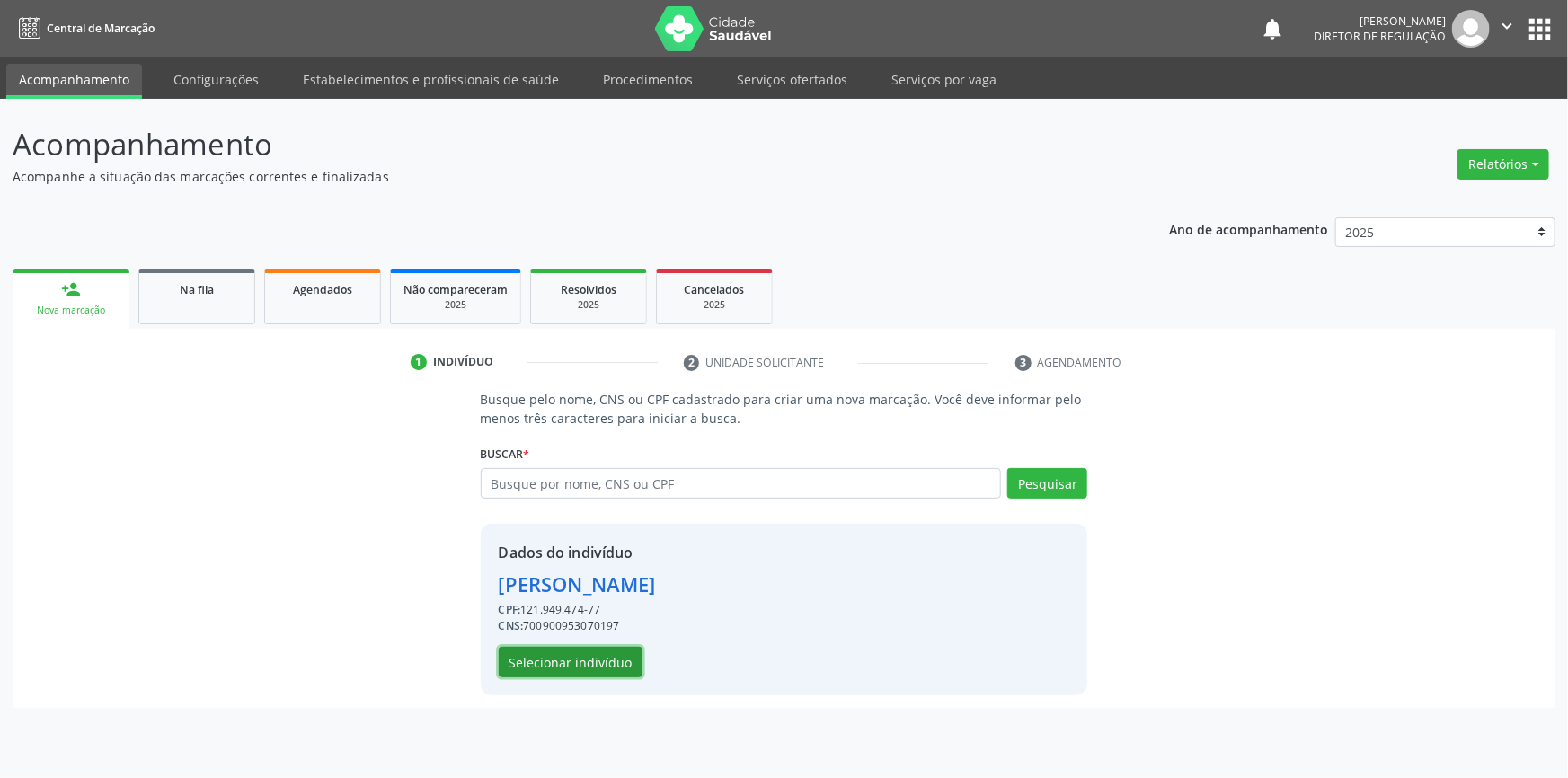
click at [605, 661] on button "Selecionar indivíduo" at bounding box center [570, 662] width 143 height 30
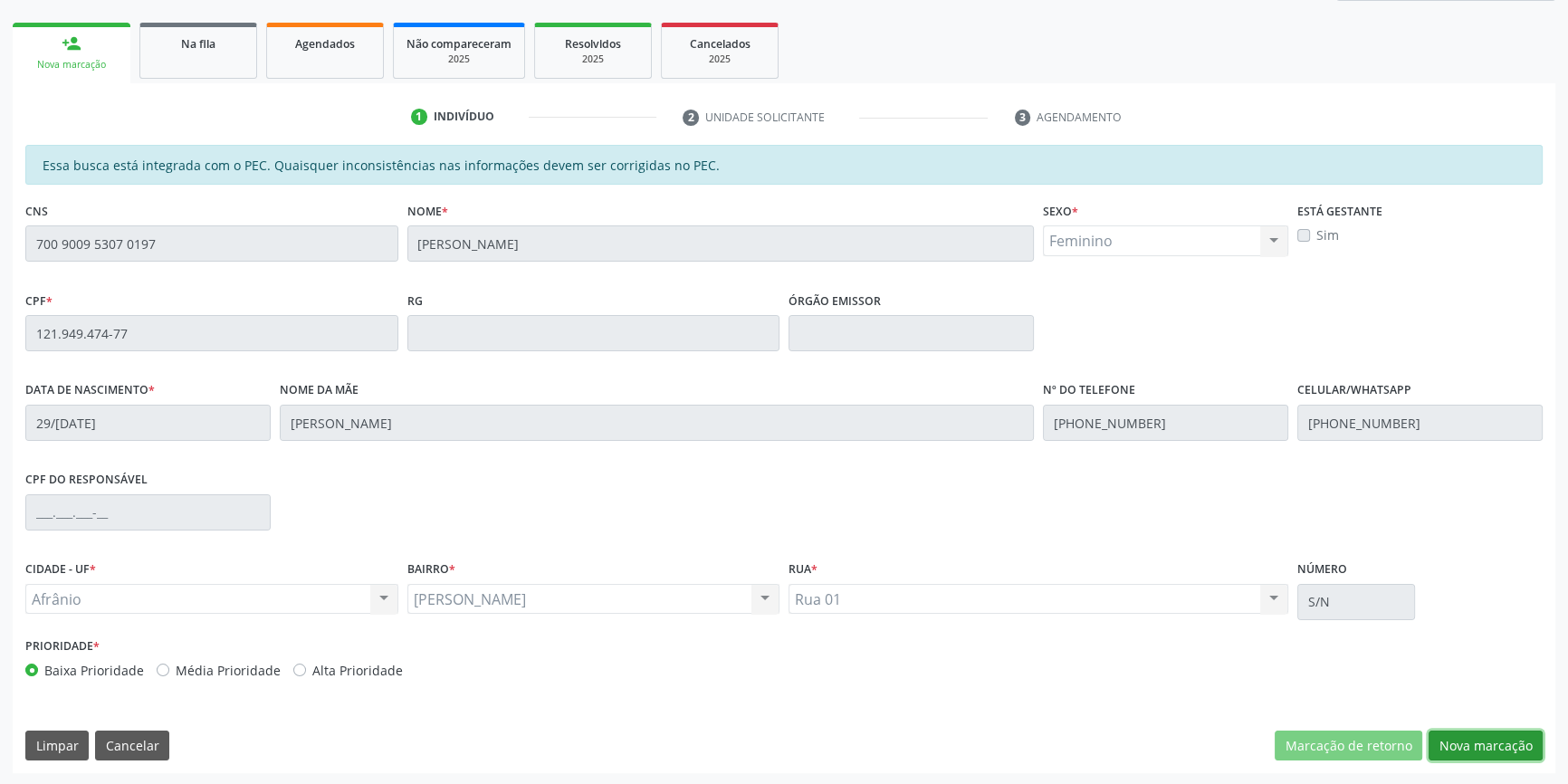
click at [1475, 742] on button "Nova marcação" at bounding box center [1486, 746] width 114 height 30
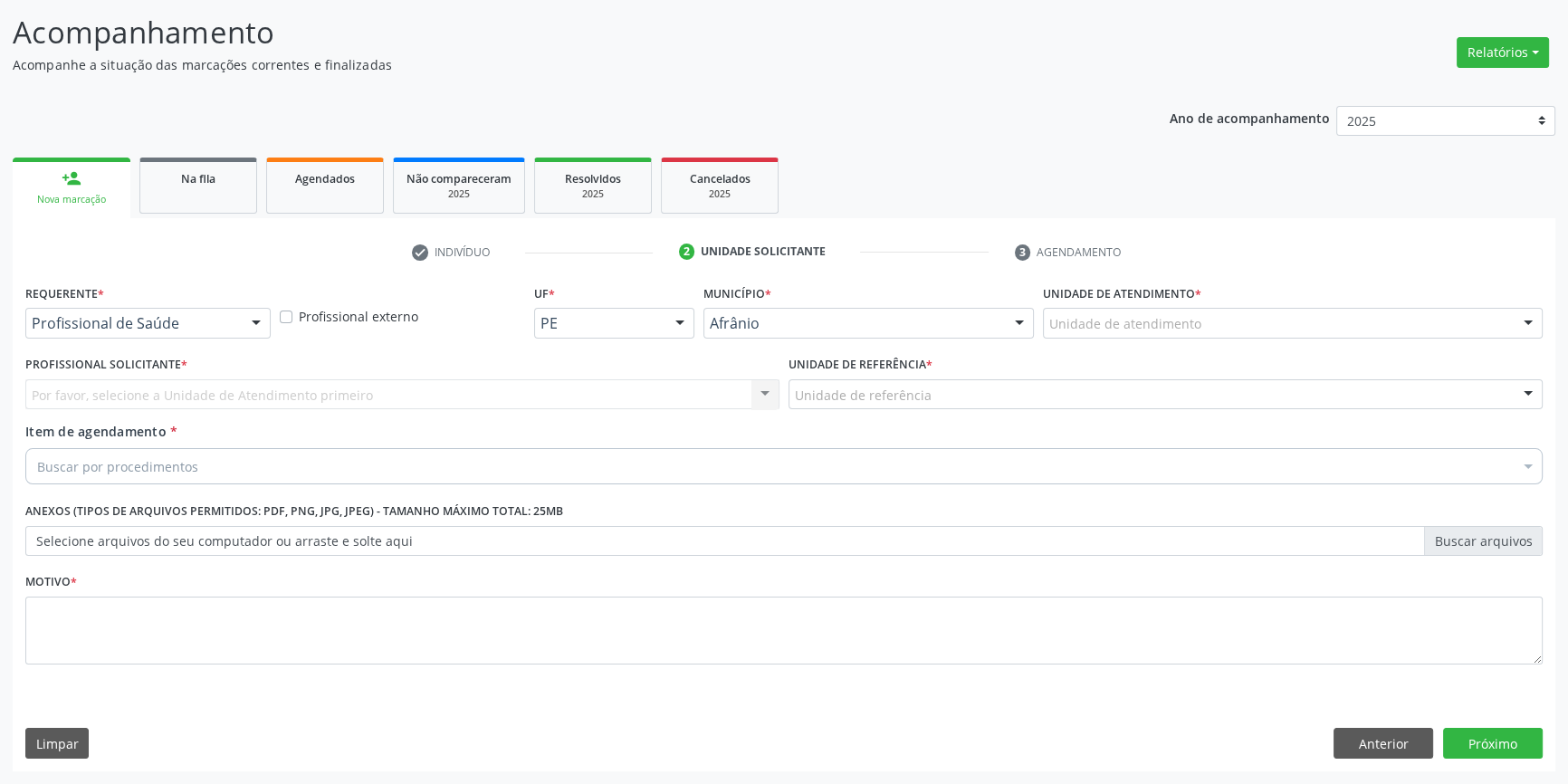
scroll to position [111, 0]
click at [1141, 335] on div "Unidade de atendimento" at bounding box center [1292, 324] width 500 height 30
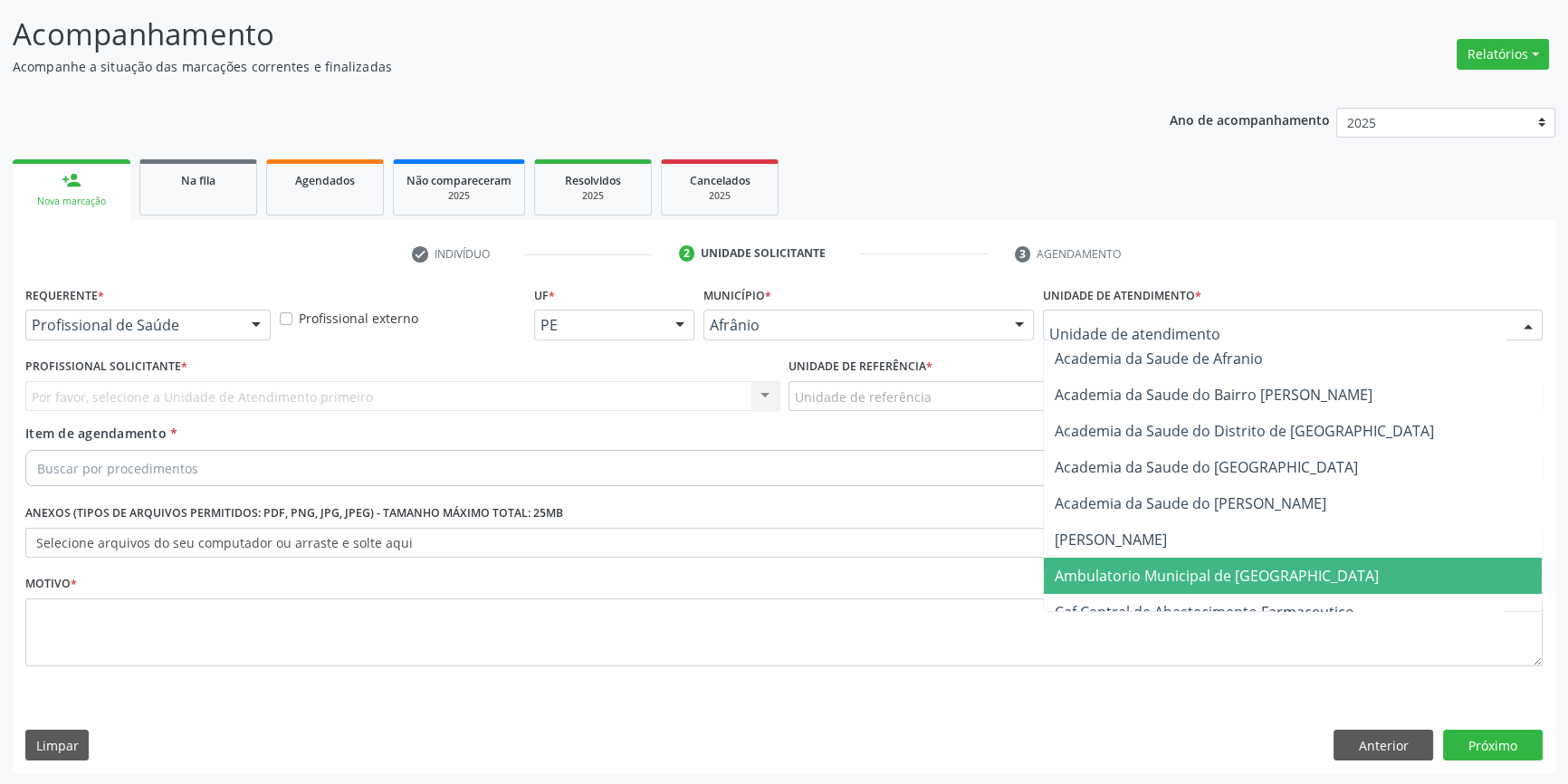
click at [1134, 566] on span "Ambulatorio Municipal de [GEOGRAPHIC_DATA]" at bounding box center [1217, 576] width 324 height 20
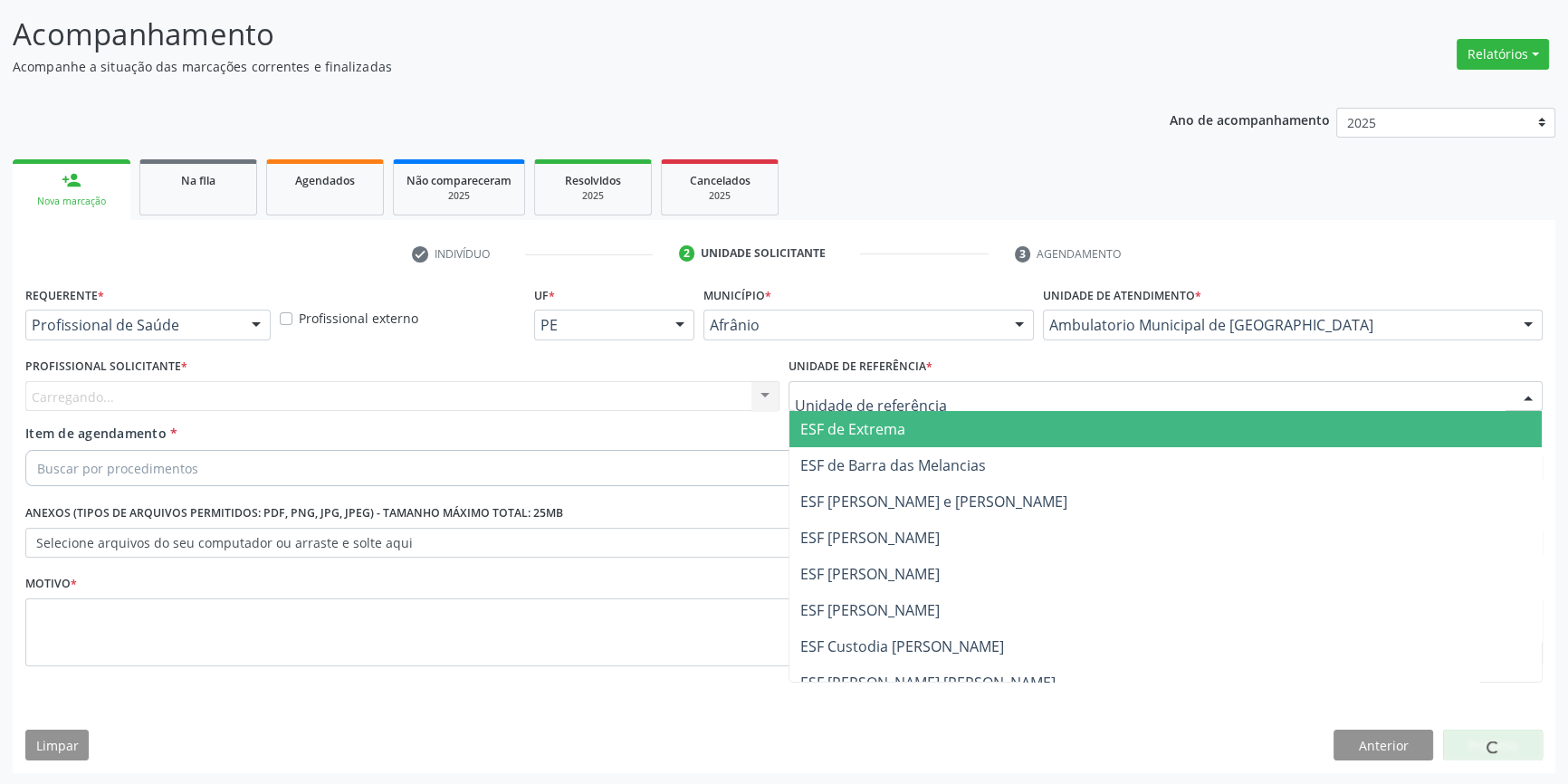
click at [941, 394] on div at bounding box center [1166, 397] width 755 height 30
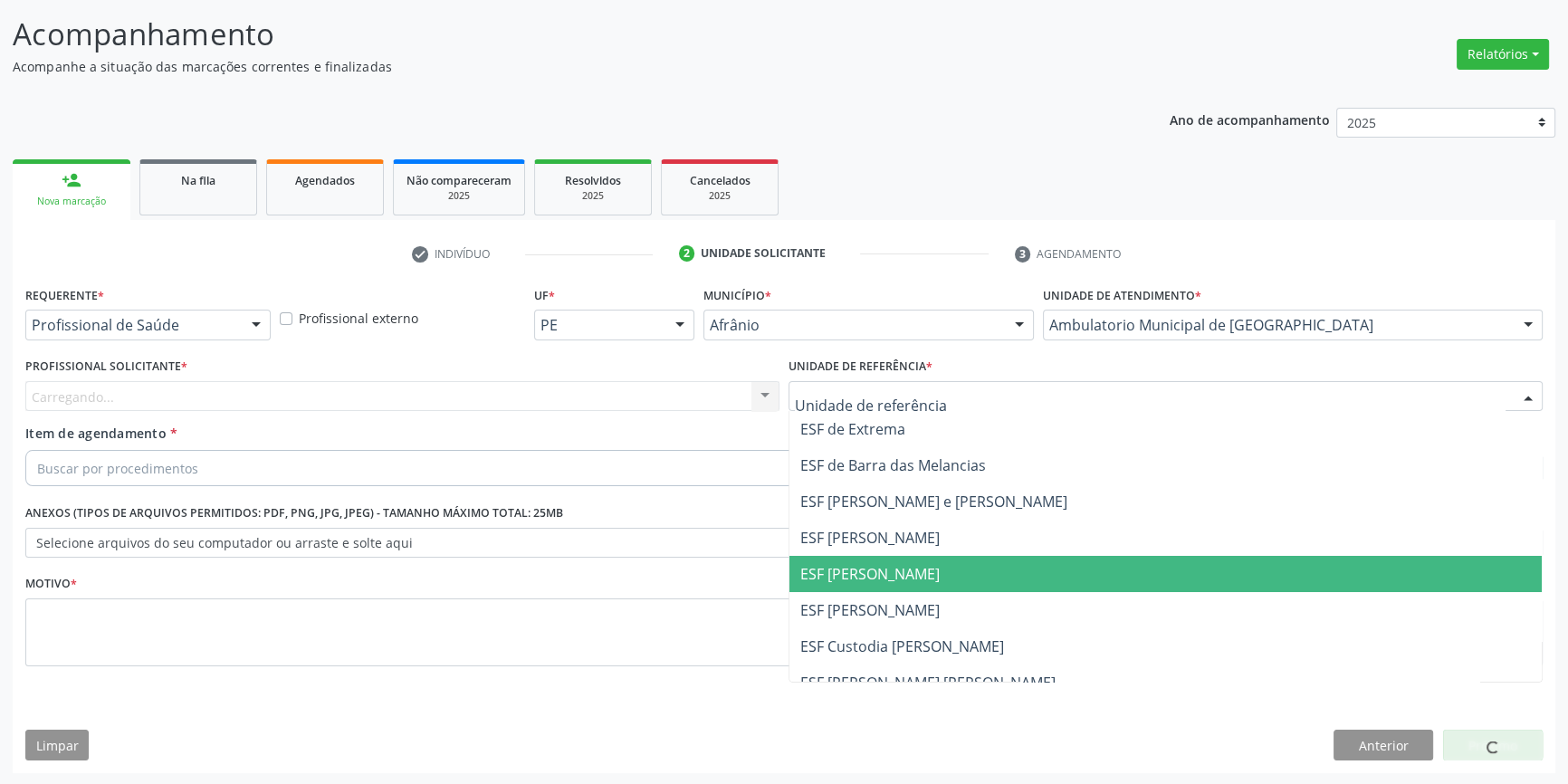
click at [889, 568] on span "ESF [PERSON_NAME]" at bounding box center [870, 574] width 140 height 20
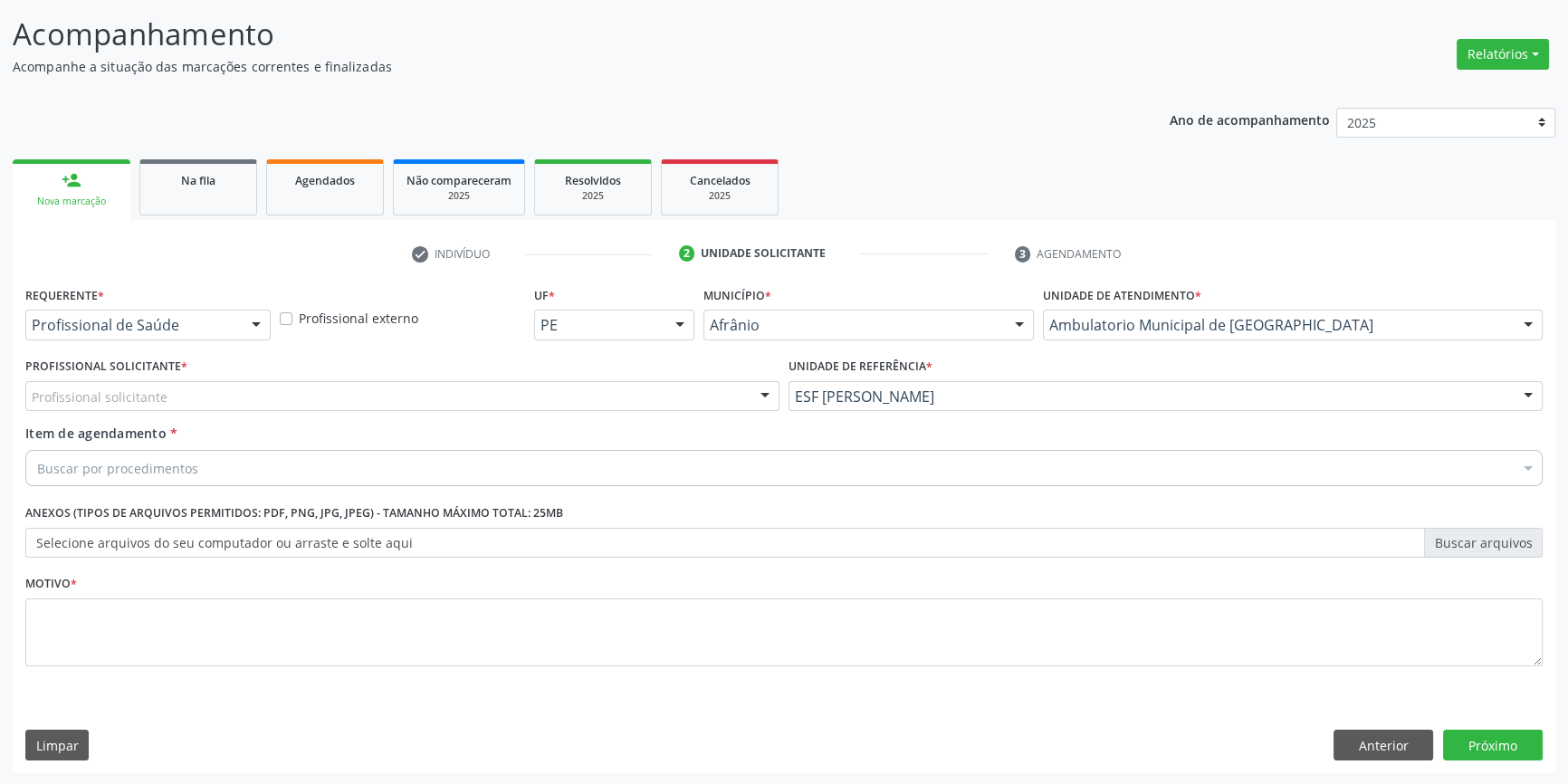
click at [514, 415] on div "Requerente * Profissional de Saúde Profissional de Saúde Paciente Nenhum result…" at bounding box center [784, 486] width 1518 height 410
click at [485, 400] on div "Profissional solicitante" at bounding box center [402, 397] width 755 height 30
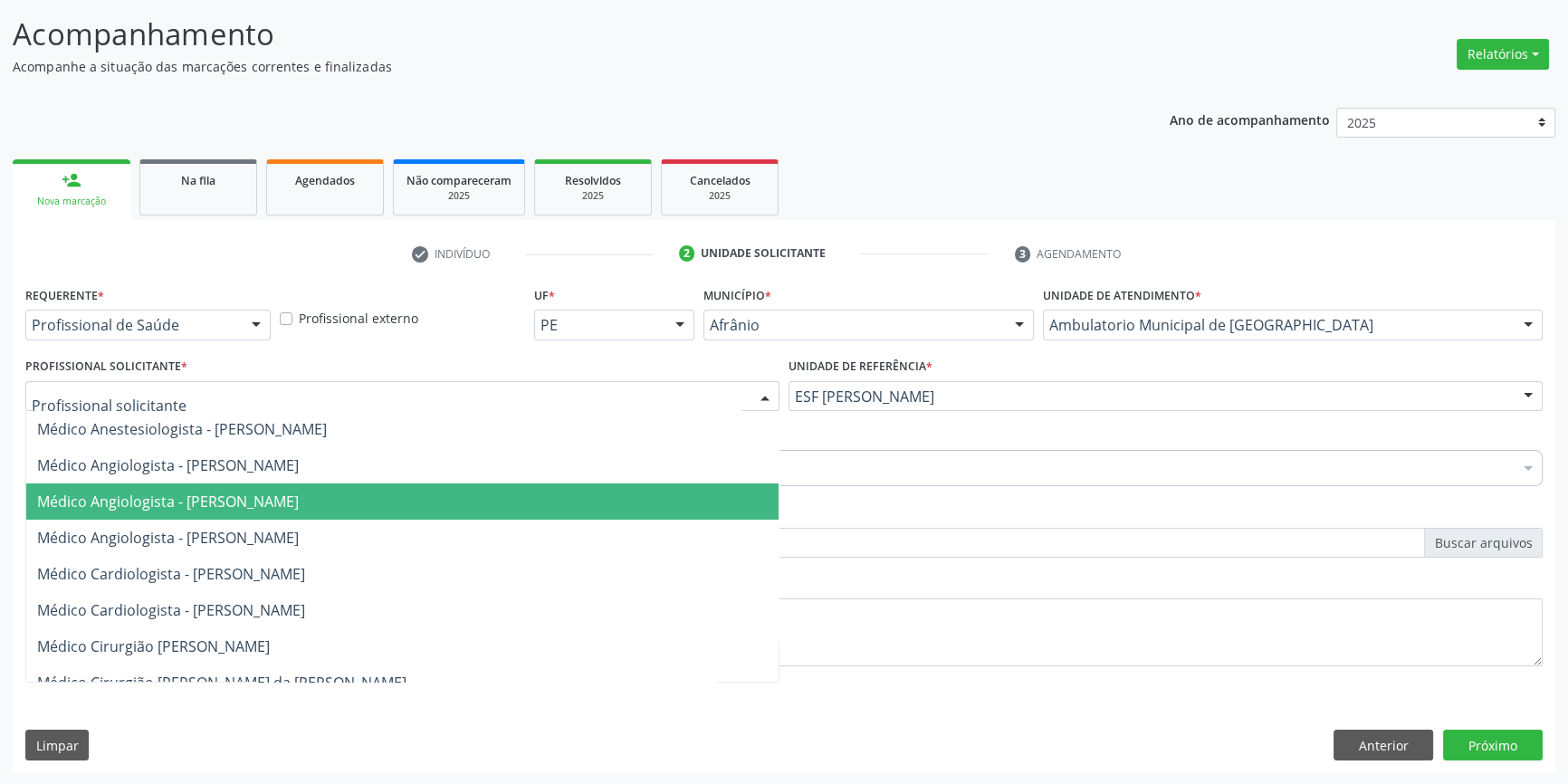
scroll to position [82, 0]
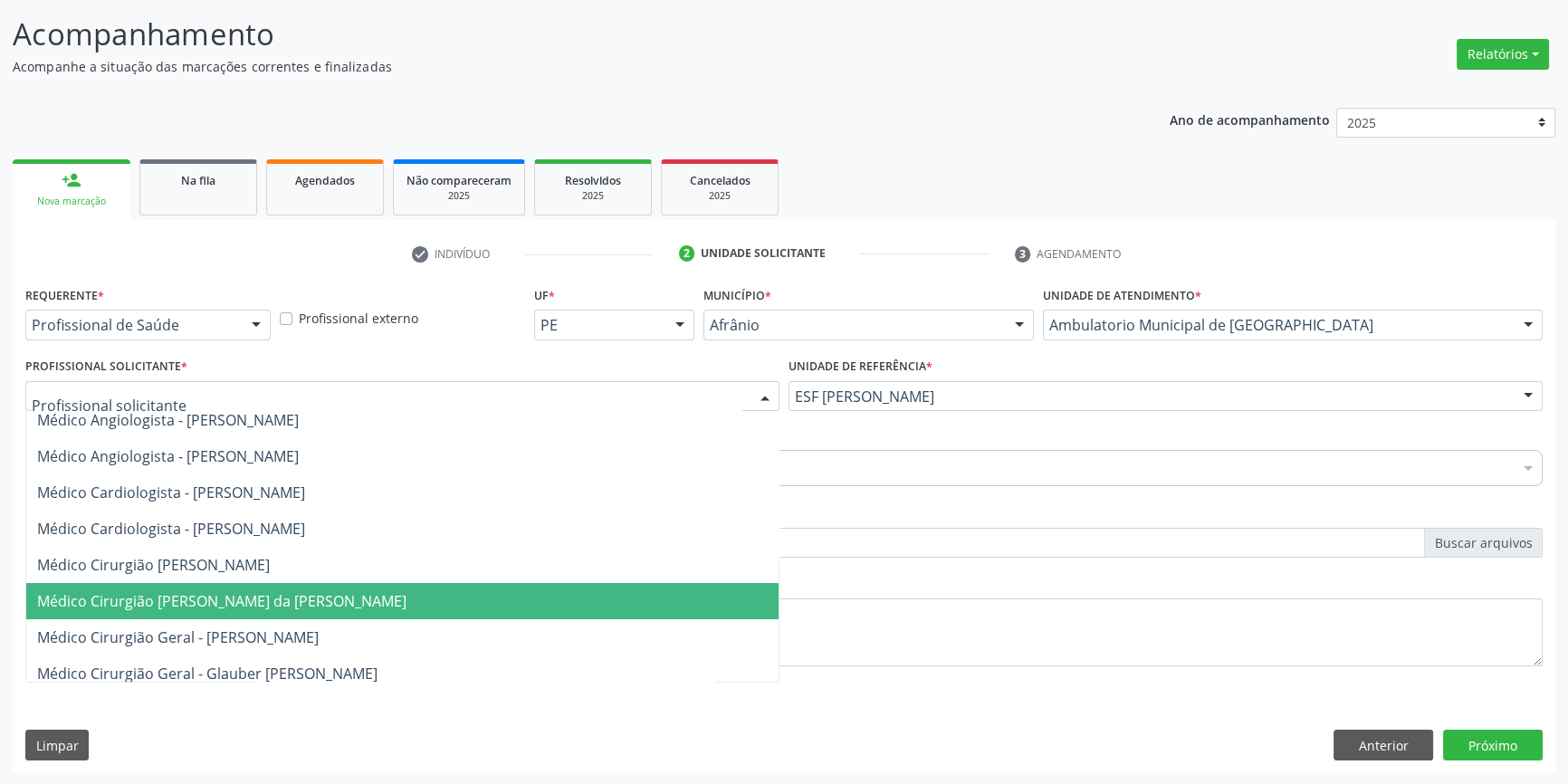
click at [271, 613] on span "Médico Cirurgião Geral - Anderson da Costa Armstrong" at bounding box center [402, 601] width 753 height 36
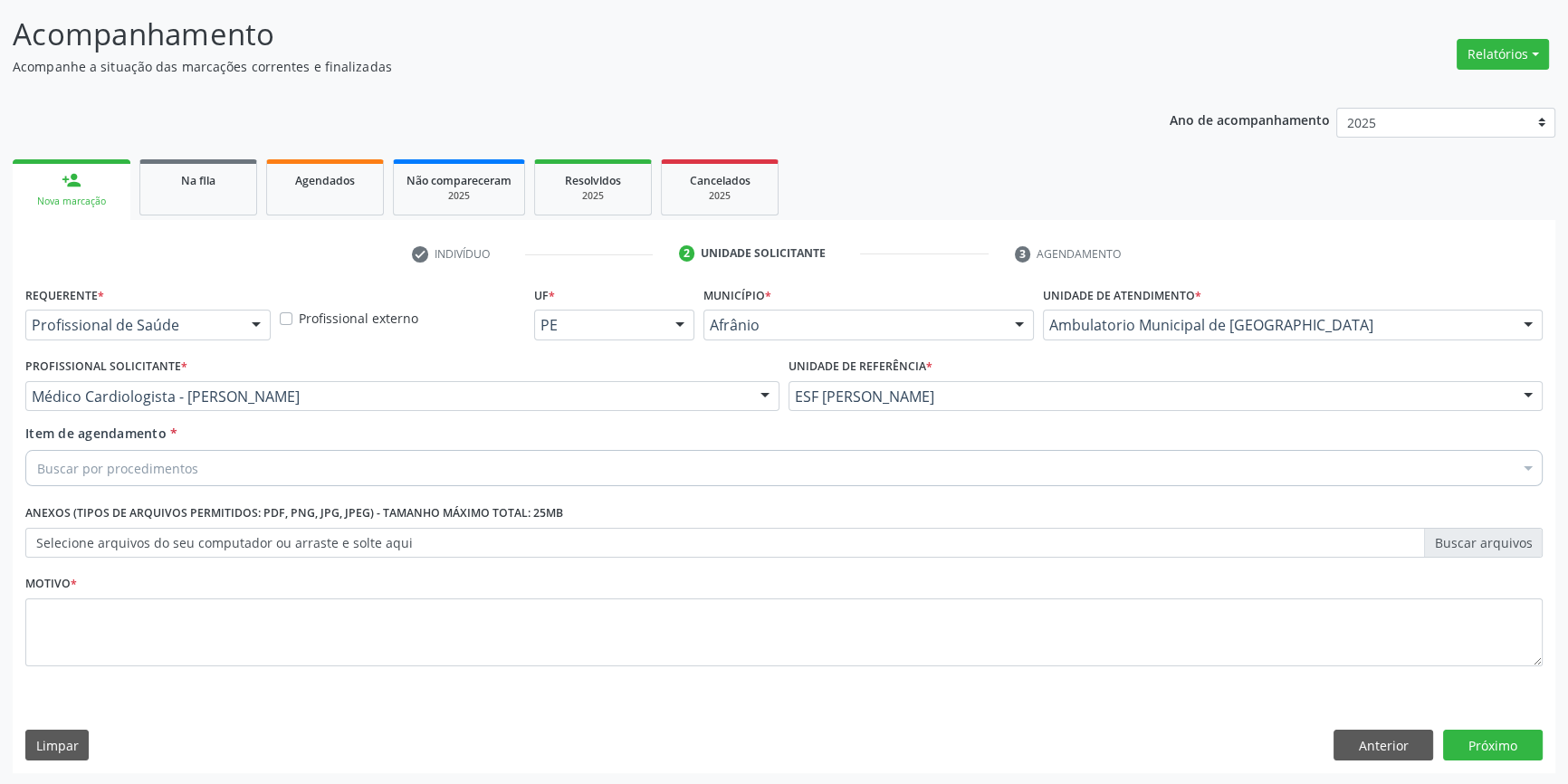
click at [261, 466] on div "Buscar por procedimentos" at bounding box center [784, 468] width 1518 height 36
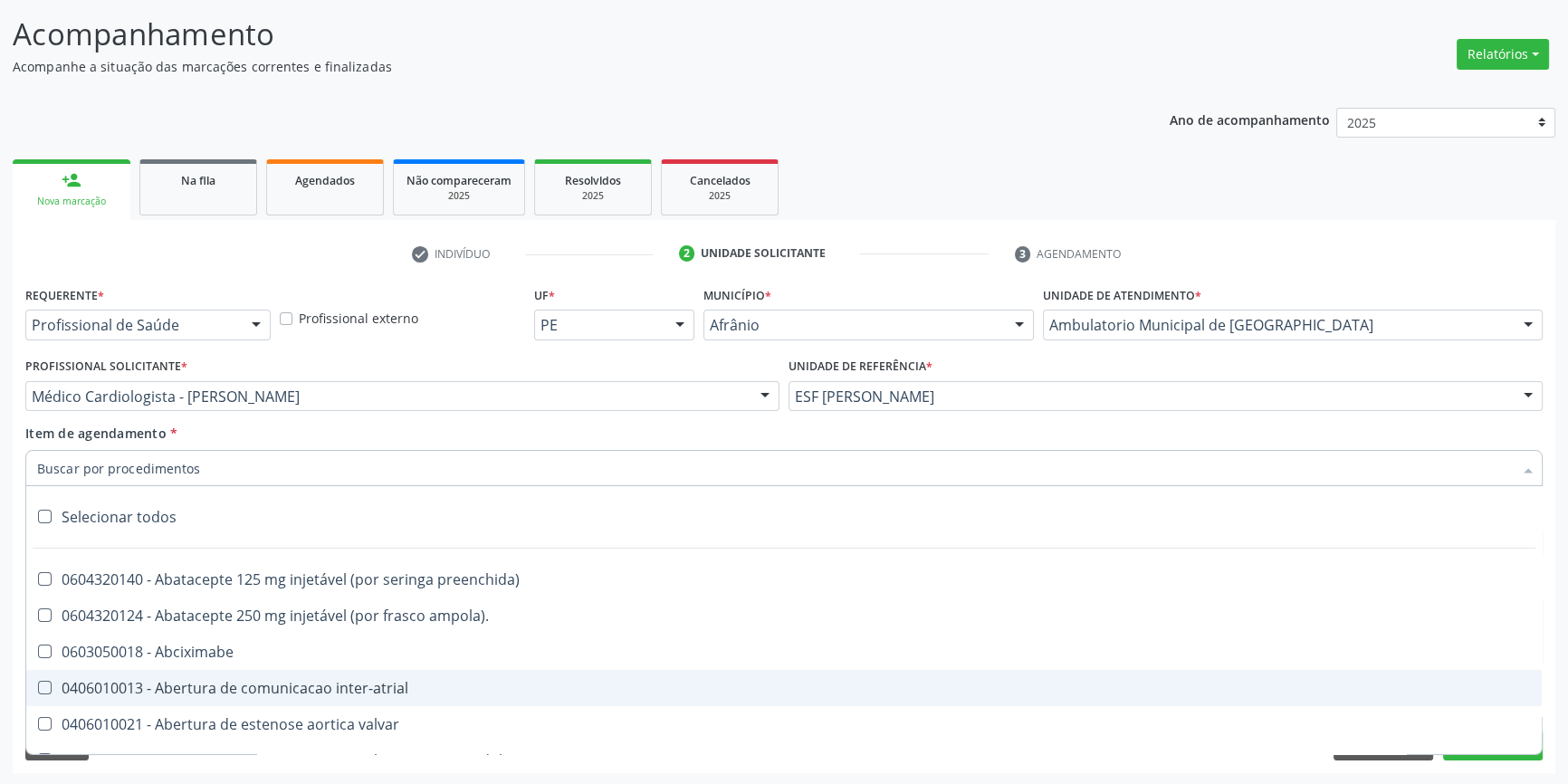
click at [204, 190] on link "Na fila" at bounding box center [199, 186] width 118 height 56
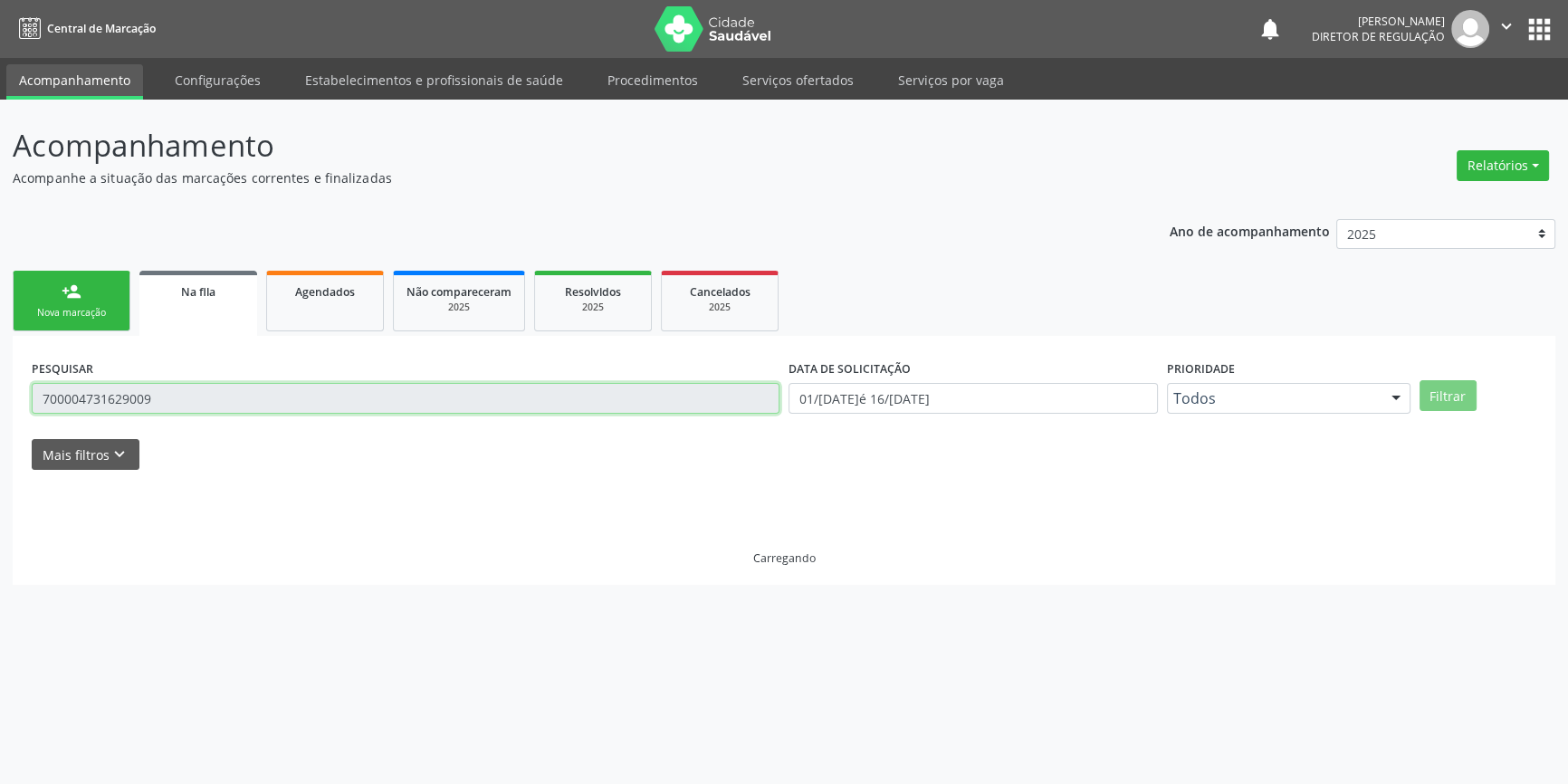
click at [245, 397] on input "700004731629009" at bounding box center [405, 399] width 748 height 30
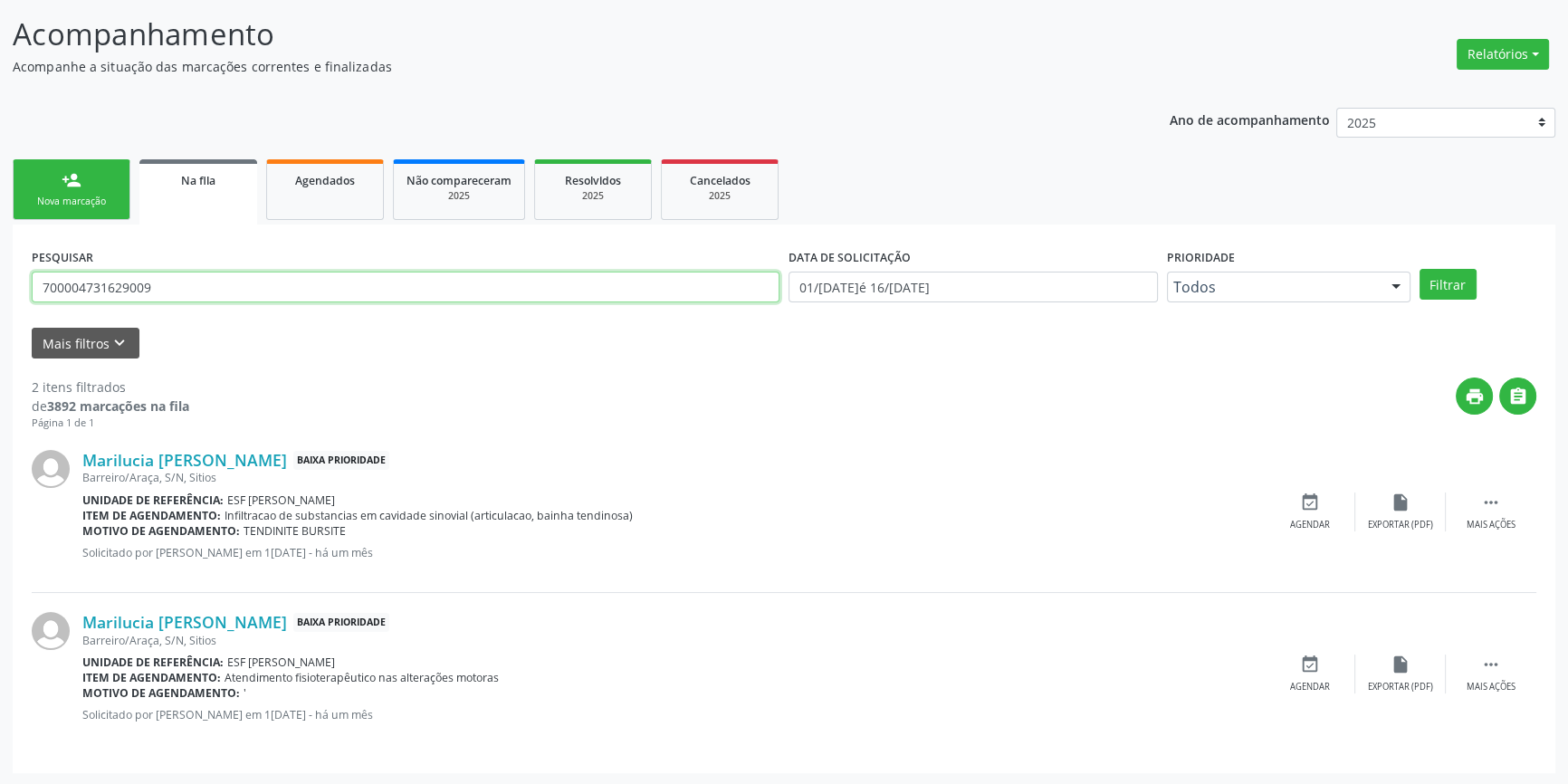
click at [0, 381] on div "Acompanhamento Acompanhe a situação das marcações correntes e finalizadas Relat…" at bounding box center [784, 387] width 1568 height 797
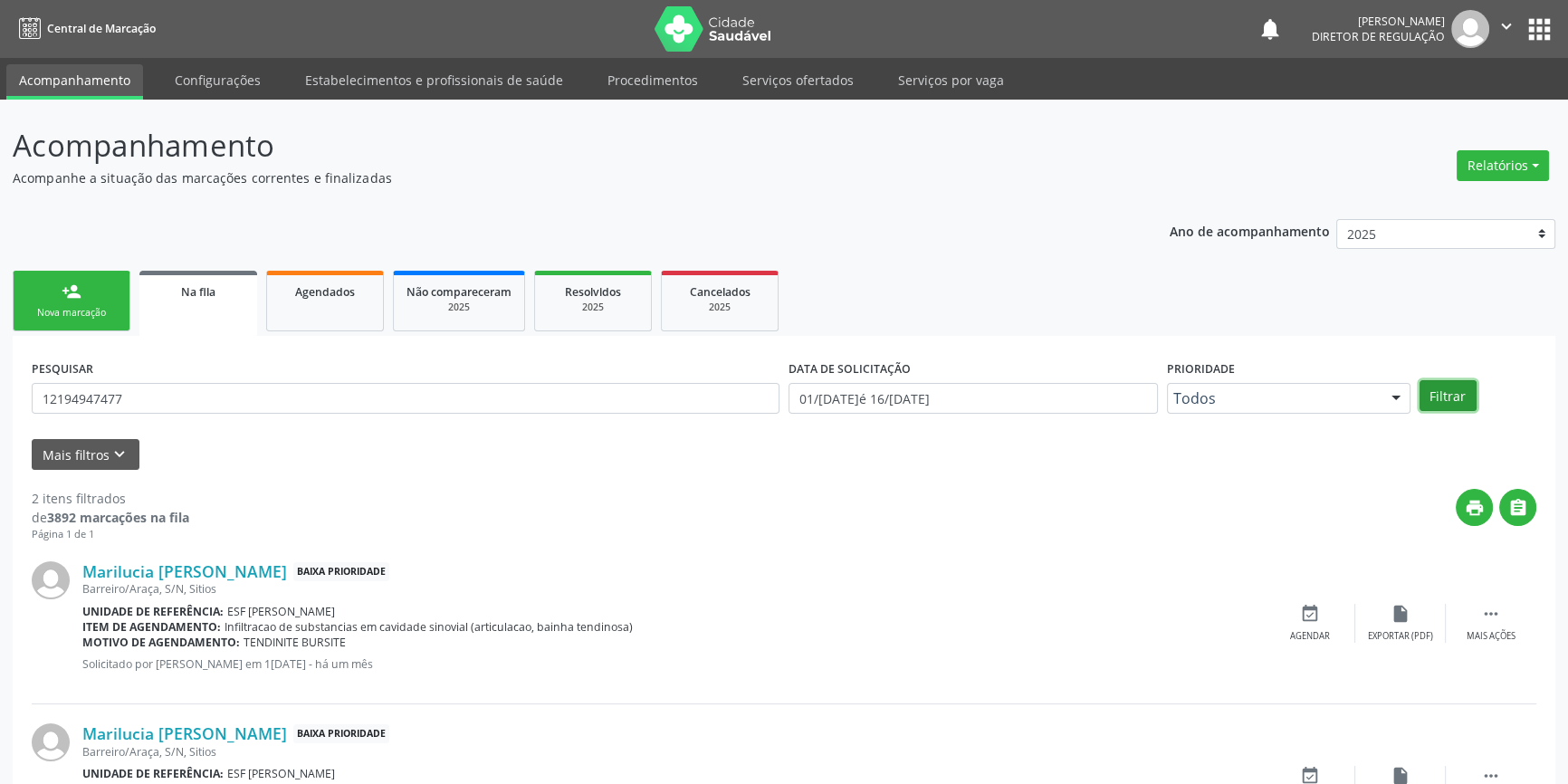
click at [1450, 381] on button "Filtrar" at bounding box center [1448, 396] width 57 height 30
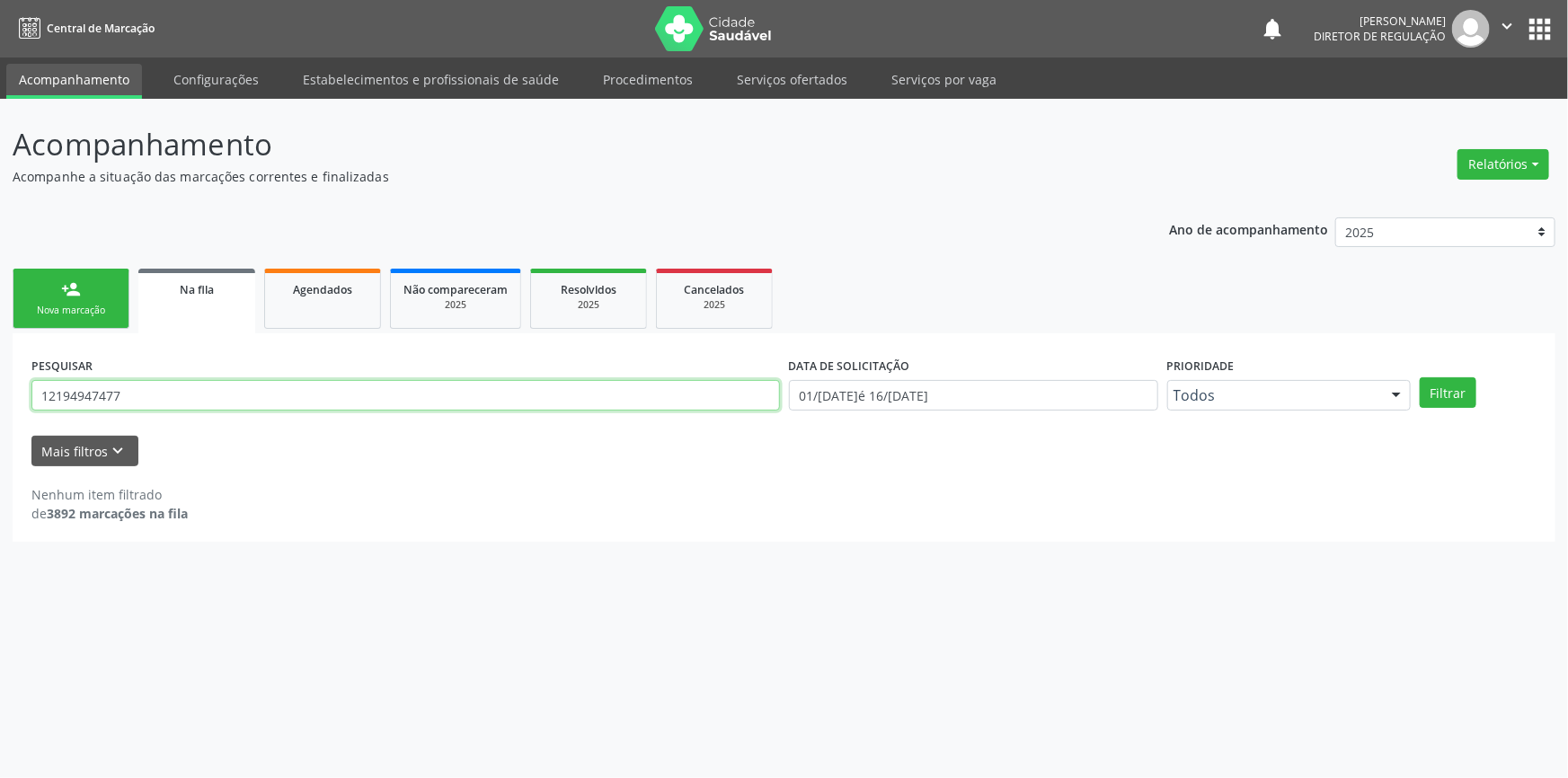
drag, startPoint x: 208, startPoint y: 389, endPoint x: 0, endPoint y: 343, distance: 213.0
click at [0, 358] on div "Acompanhamento Acompanhe a situação das marcações correntes e finalizadas Relat…" at bounding box center [784, 438] width 1568 height 679
type input "JOYCE DOS SANTOS"
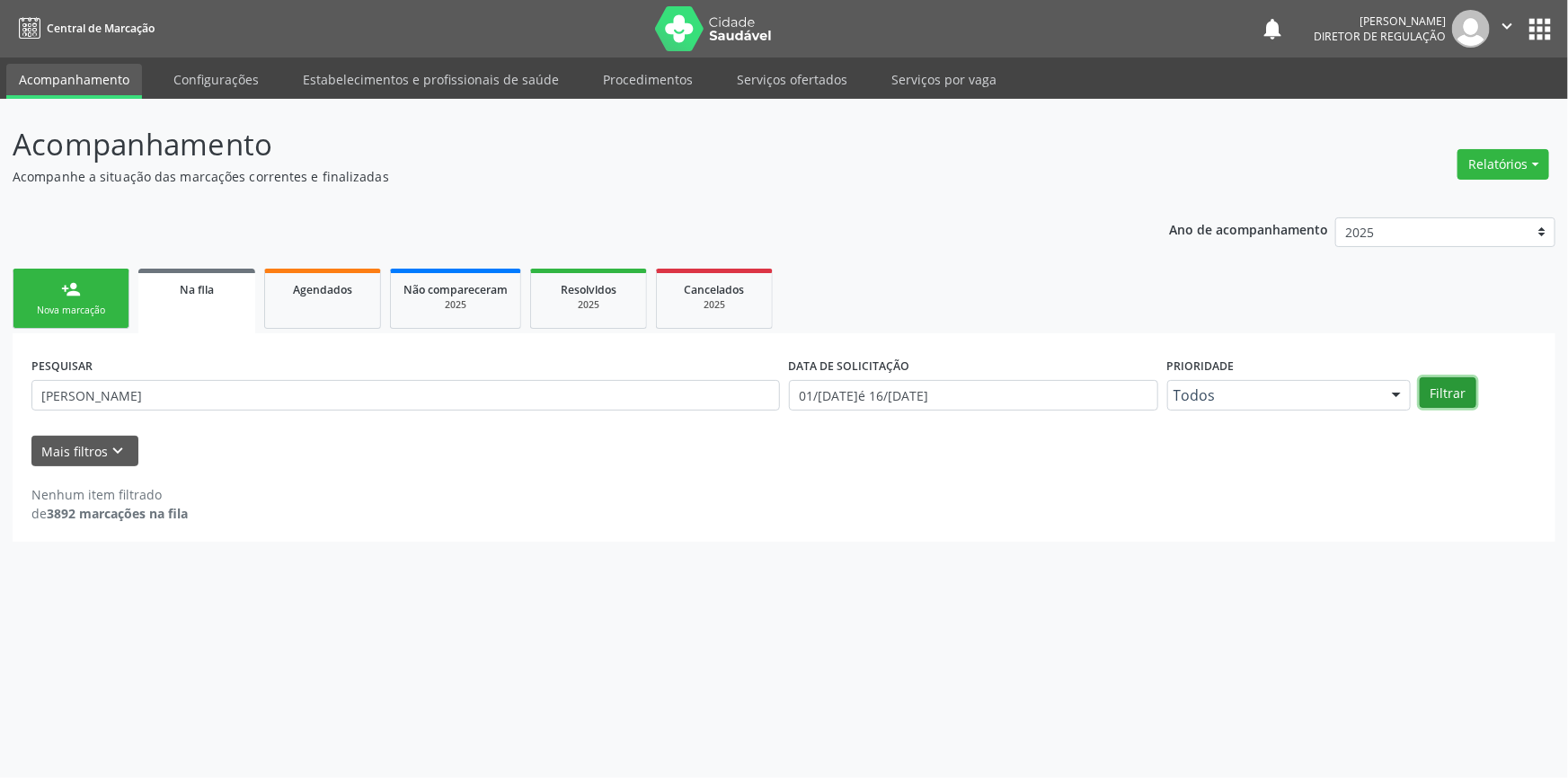
click at [1459, 387] on button "Filtrar" at bounding box center [1448, 393] width 57 height 30
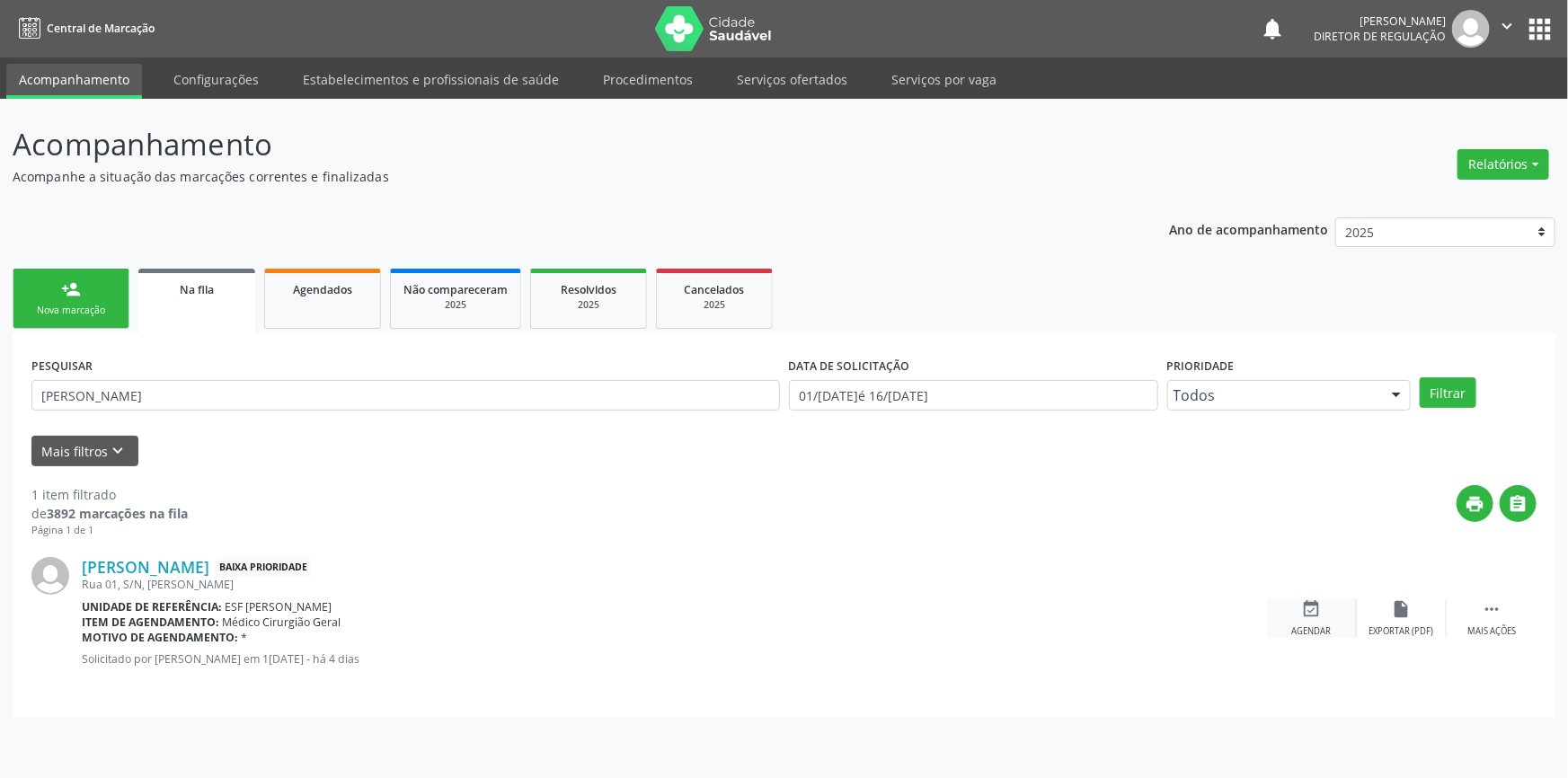
click at [1340, 602] on div "event_available Agendar" at bounding box center [1311, 618] width 90 height 39
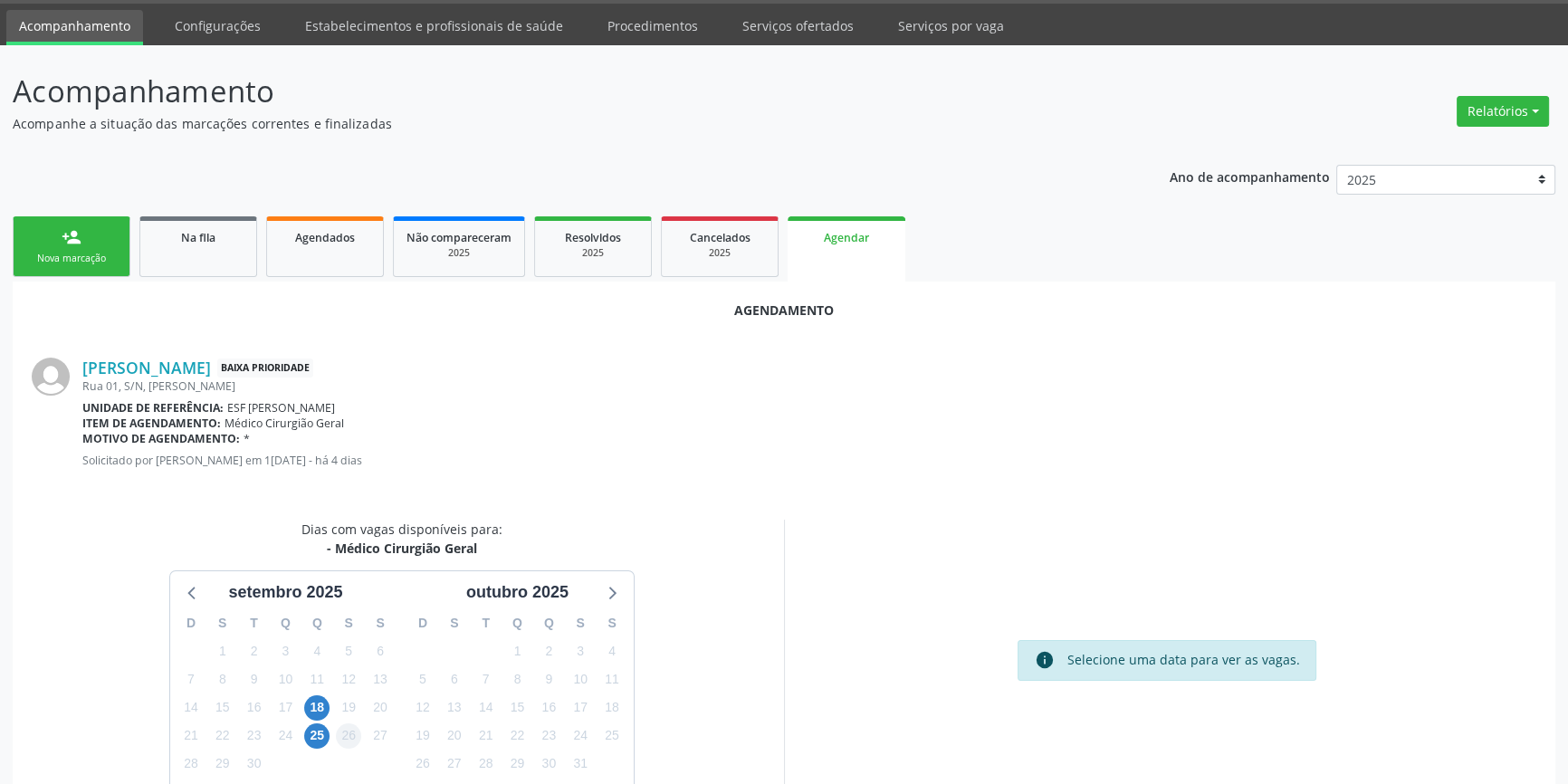
scroll to position [157, 0]
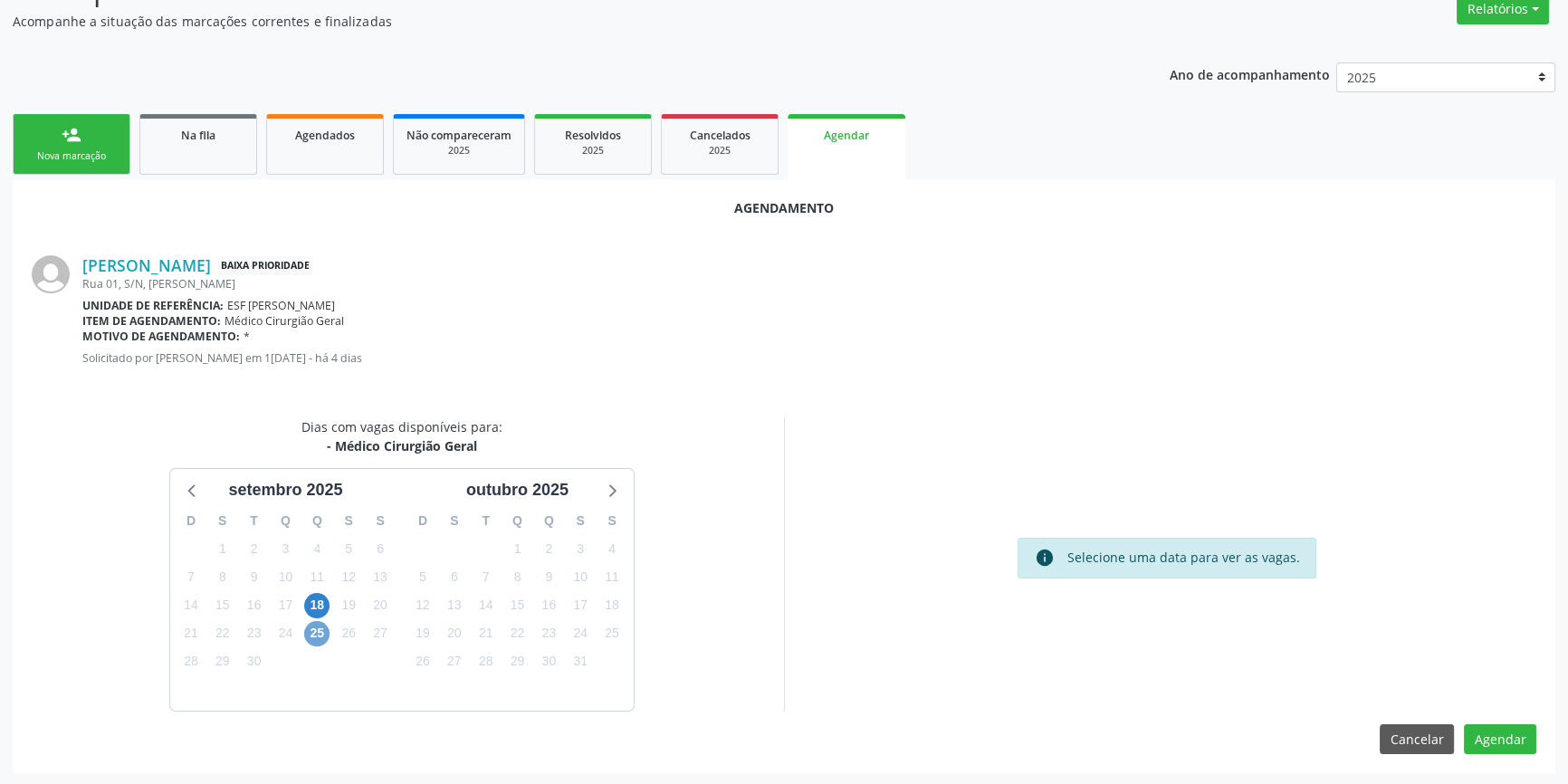
click at [321, 627] on span "25" at bounding box center [317, 634] width 26 height 26
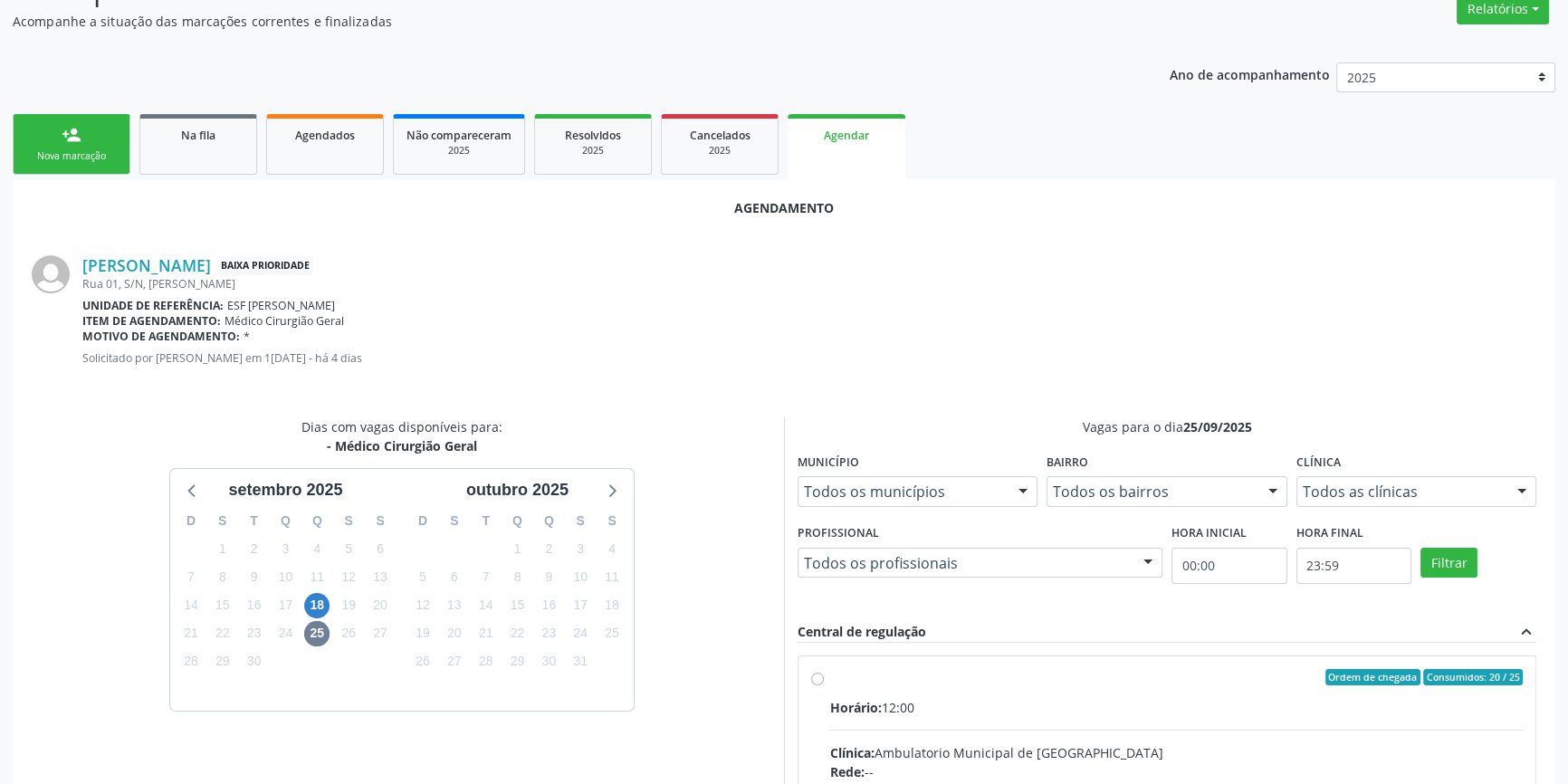
radio input "true"
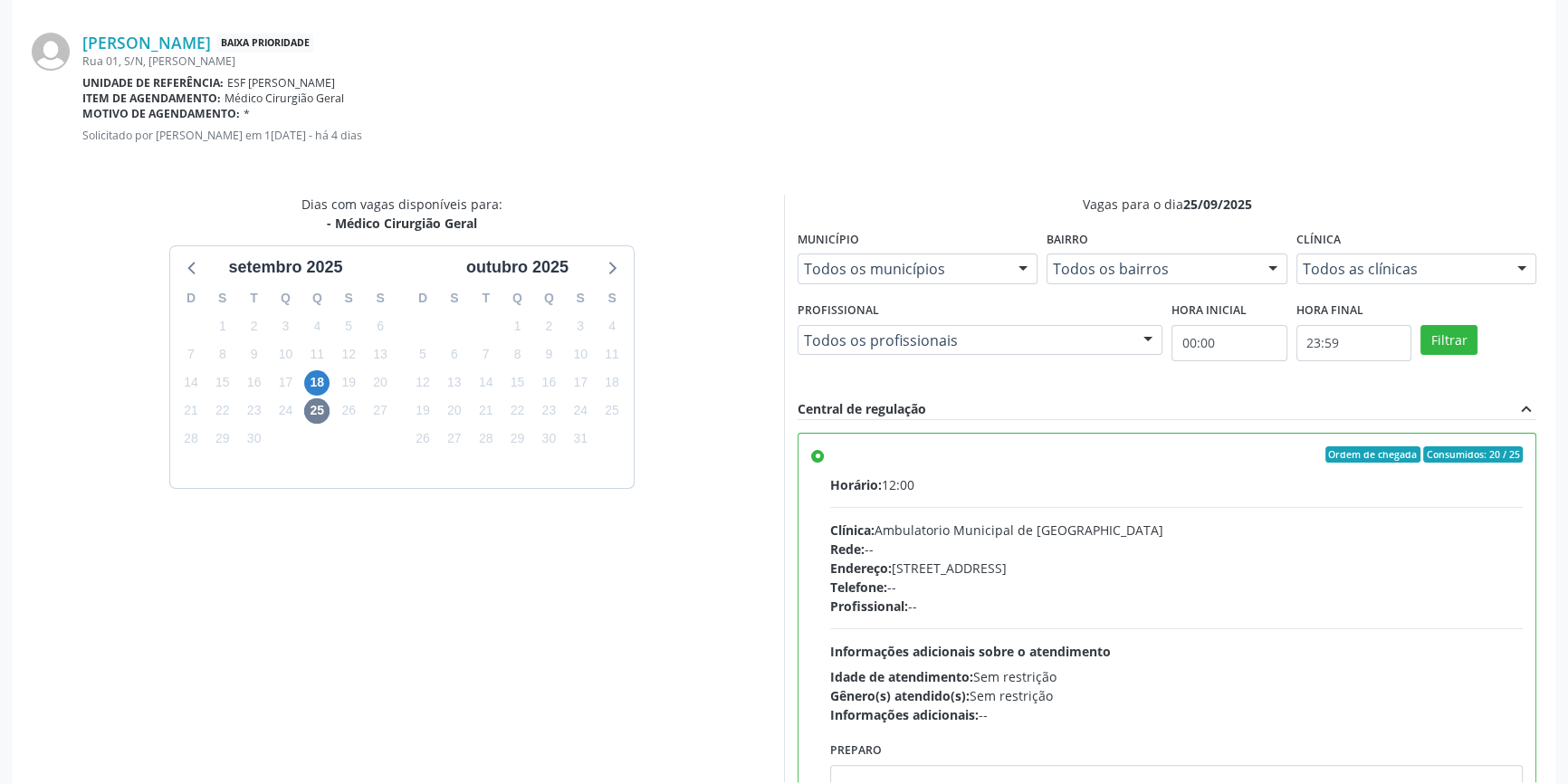
scroll to position [451, 0]
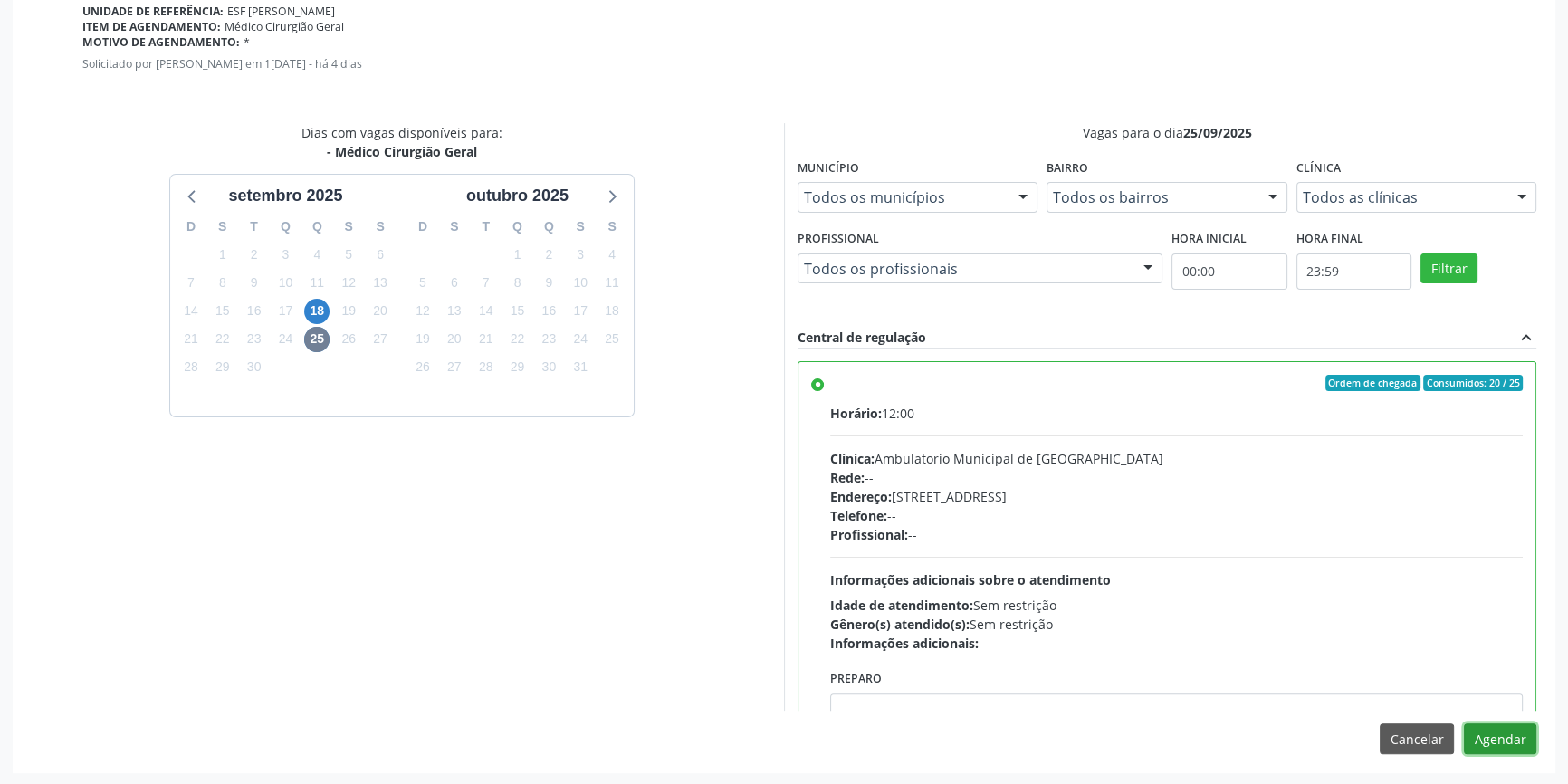
click at [1507, 738] on button "Agendar" at bounding box center [1500, 738] width 72 height 30
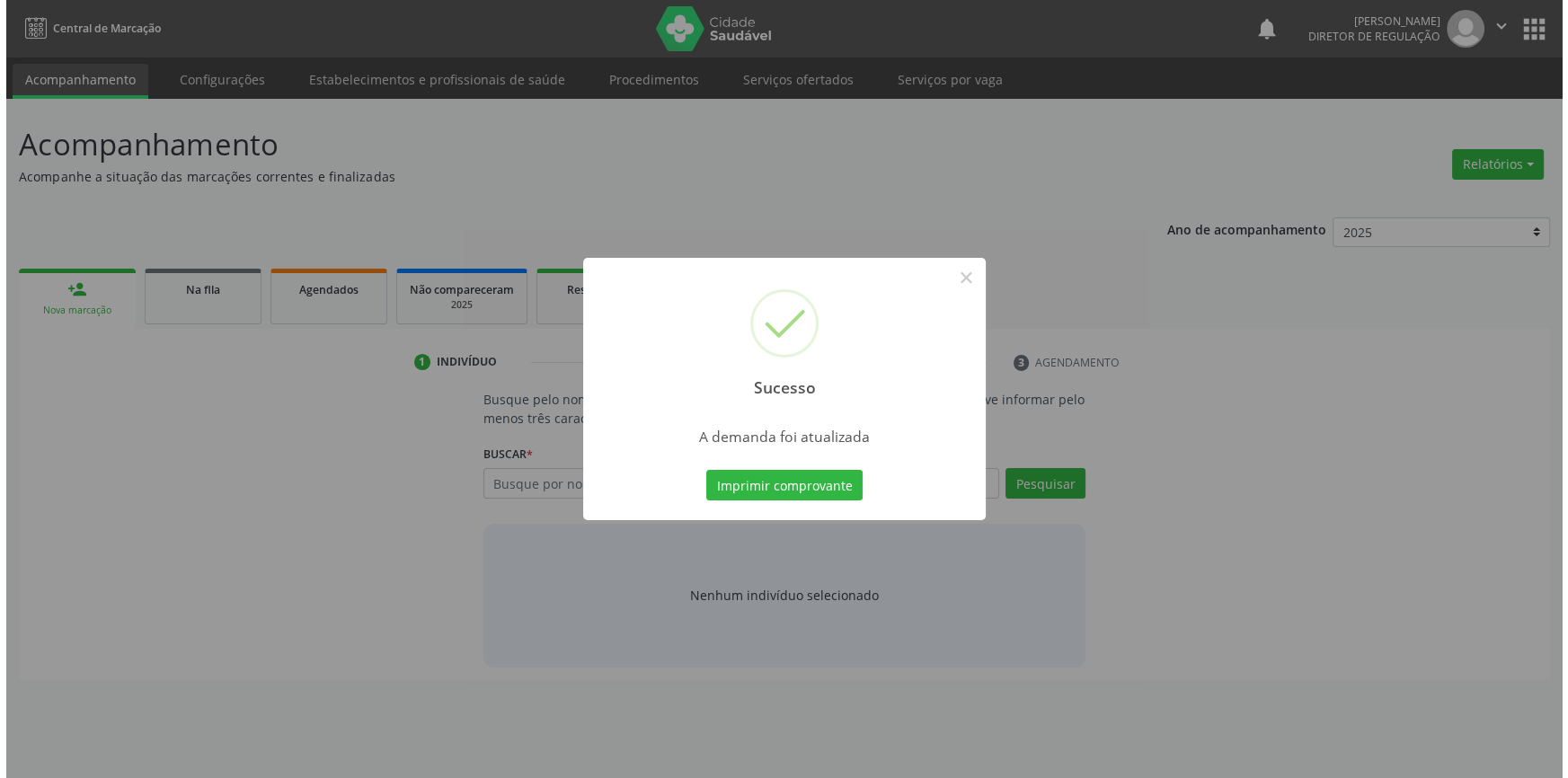
scroll to position [0, 0]
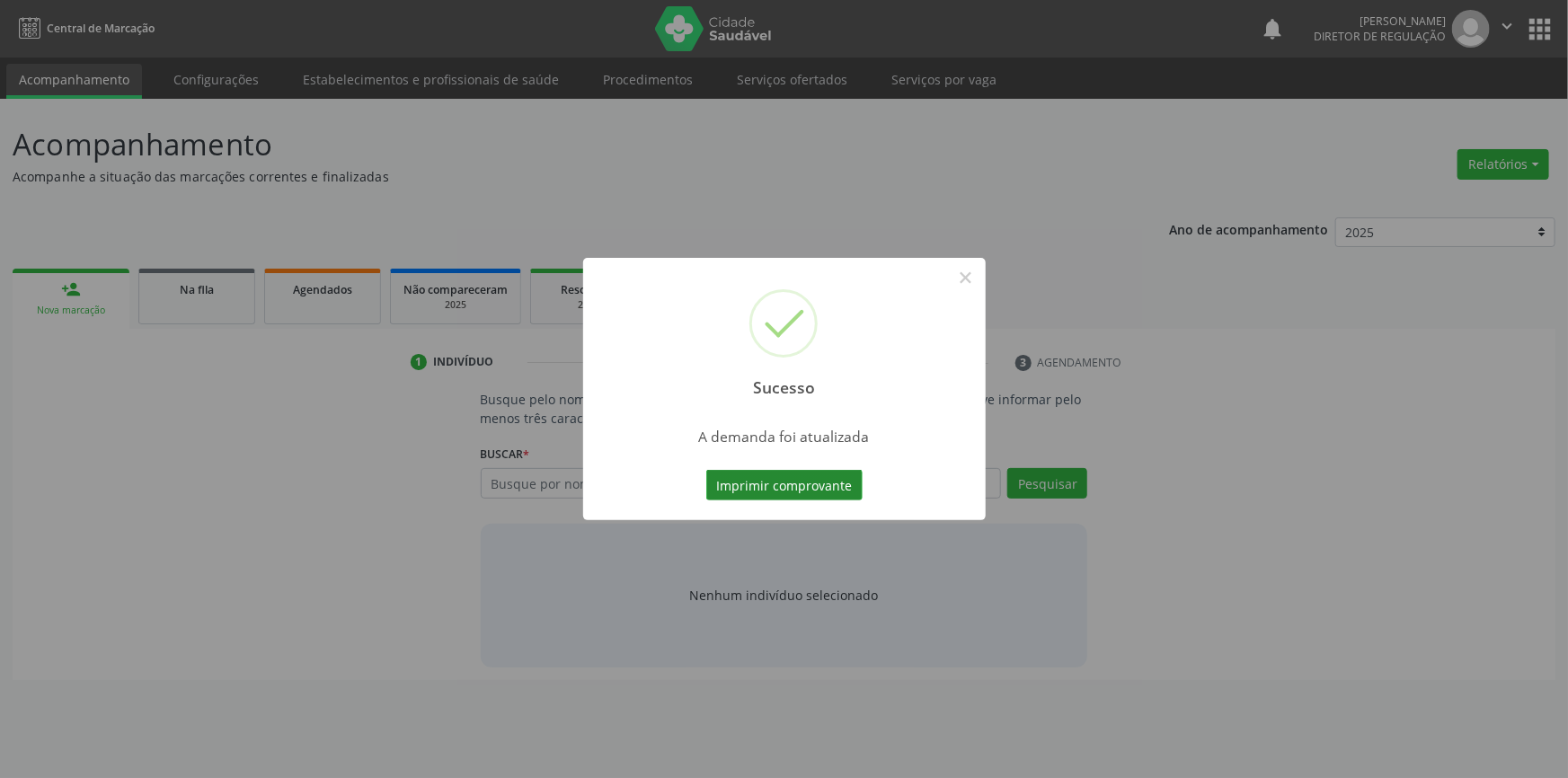
click at [729, 483] on button "Imprimir comprovante" at bounding box center [784, 485] width 157 height 30
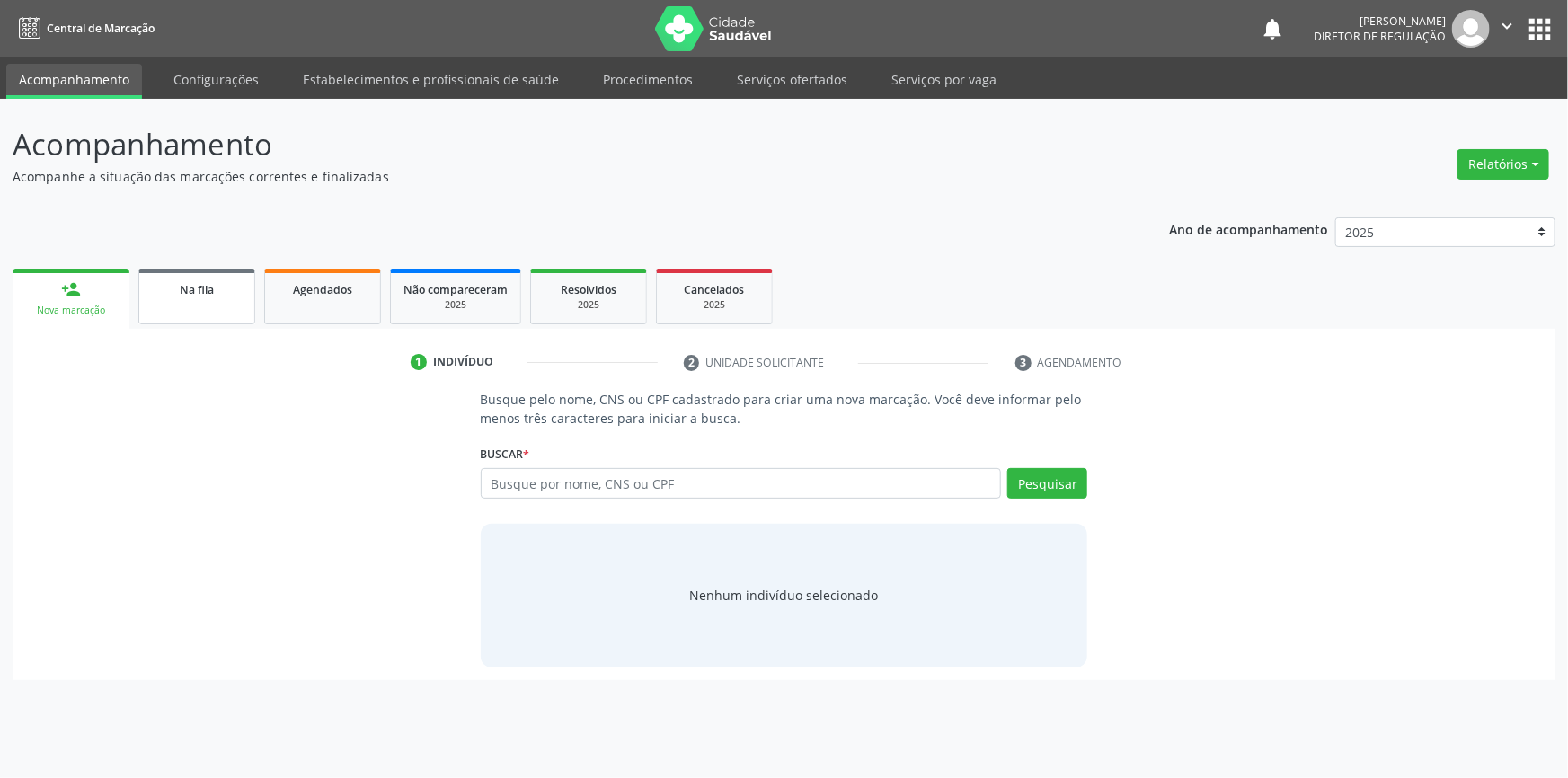
click at [229, 298] on link "Na fila" at bounding box center [197, 296] width 117 height 56
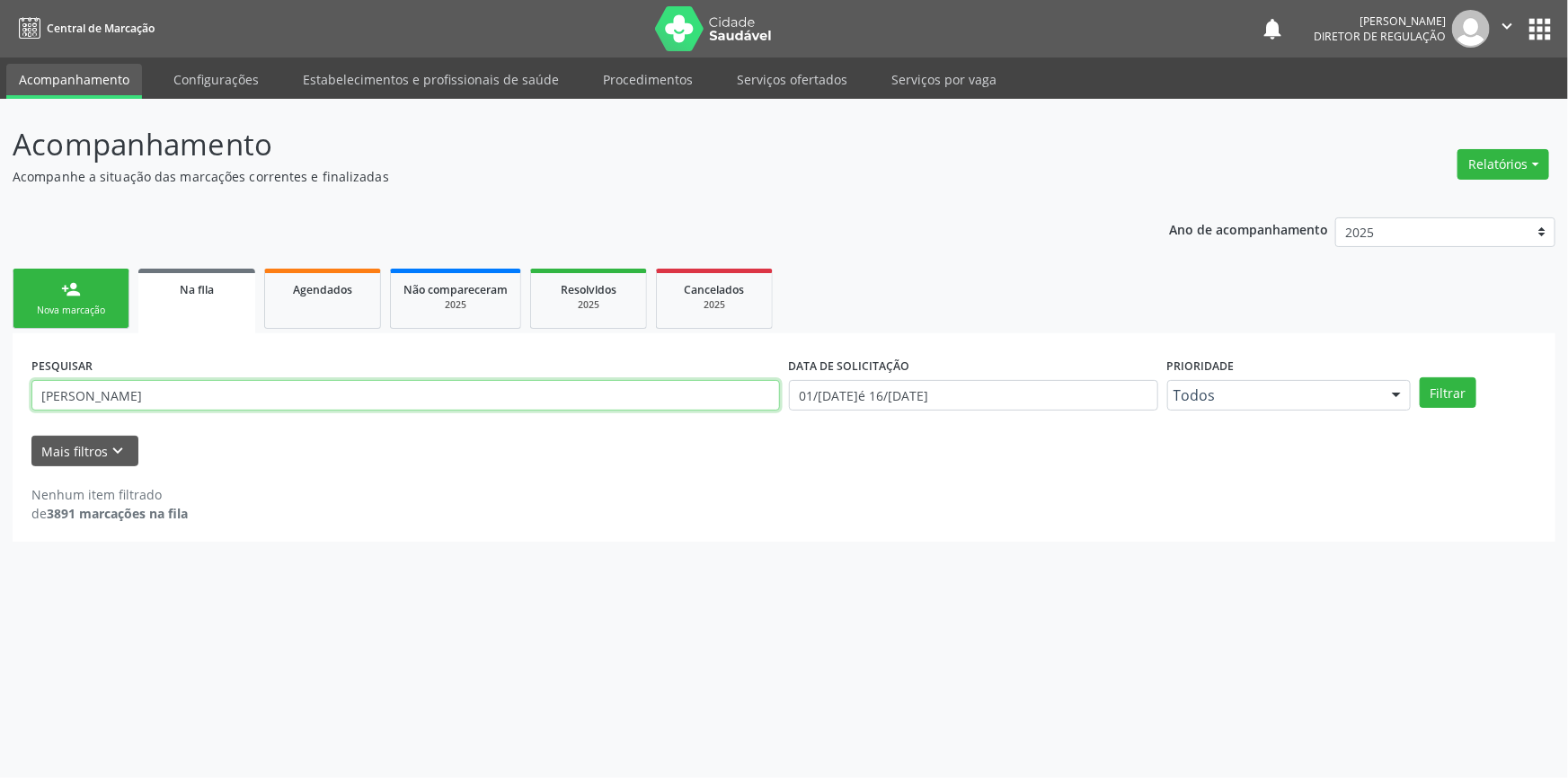
click at [211, 388] on input "JOYCE DOS SANTOS" at bounding box center [405, 396] width 749 height 30
drag, startPoint x: 211, startPoint y: 388, endPoint x: 0, endPoint y: 368, distance: 211.9
click at [0, 368] on div "Acompanhamento Acompanhe a situação das marcações correntes e finalizadas Relat…" at bounding box center [784, 438] width 1568 height 679
type input "706500383096099"
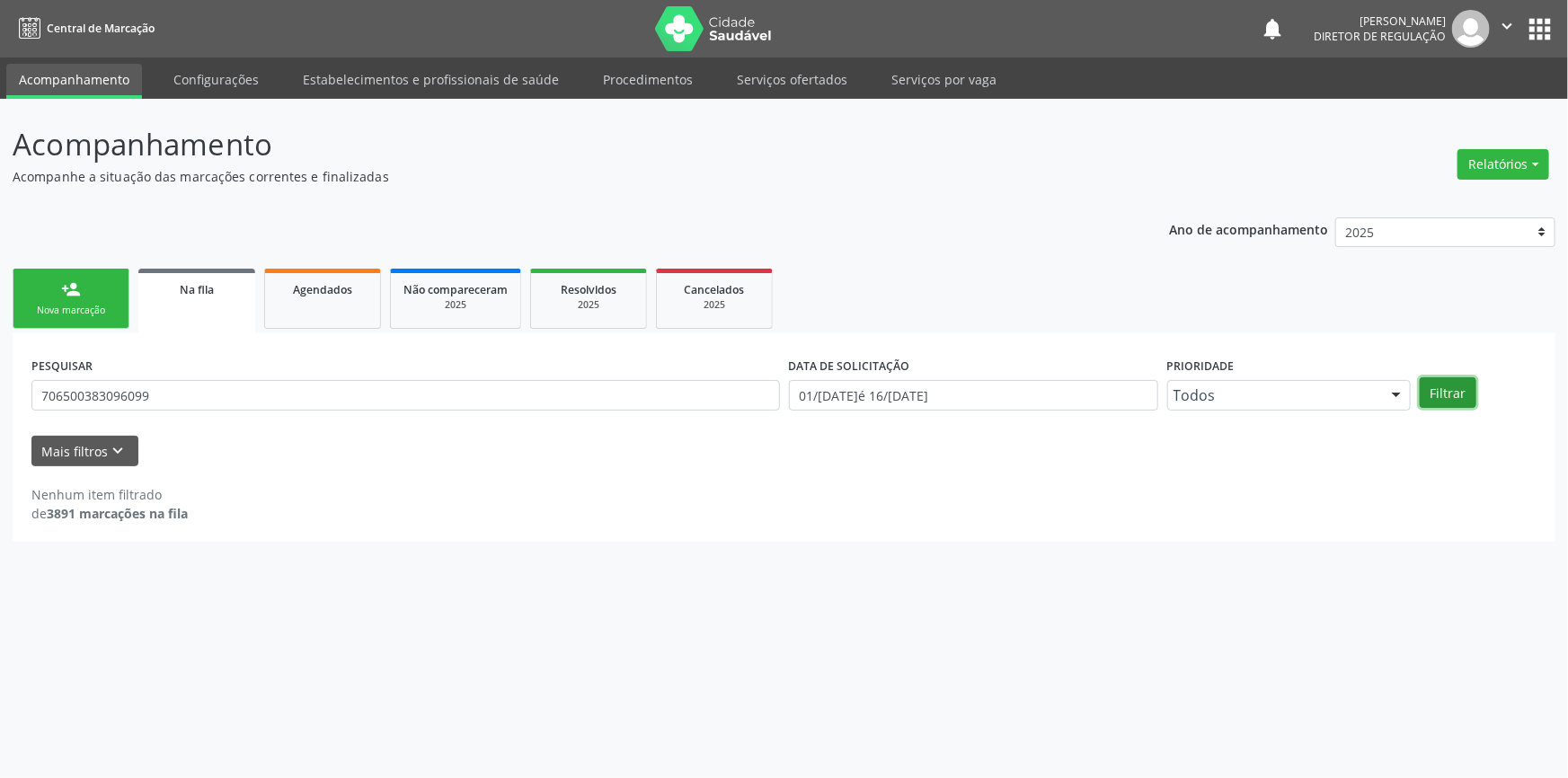
click at [1438, 389] on button "Filtrar" at bounding box center [1448, 393] width 57 height 30
click at [1430, 395] on button "Filtrar" at bounding box center [1448, 393] width 57 height 30
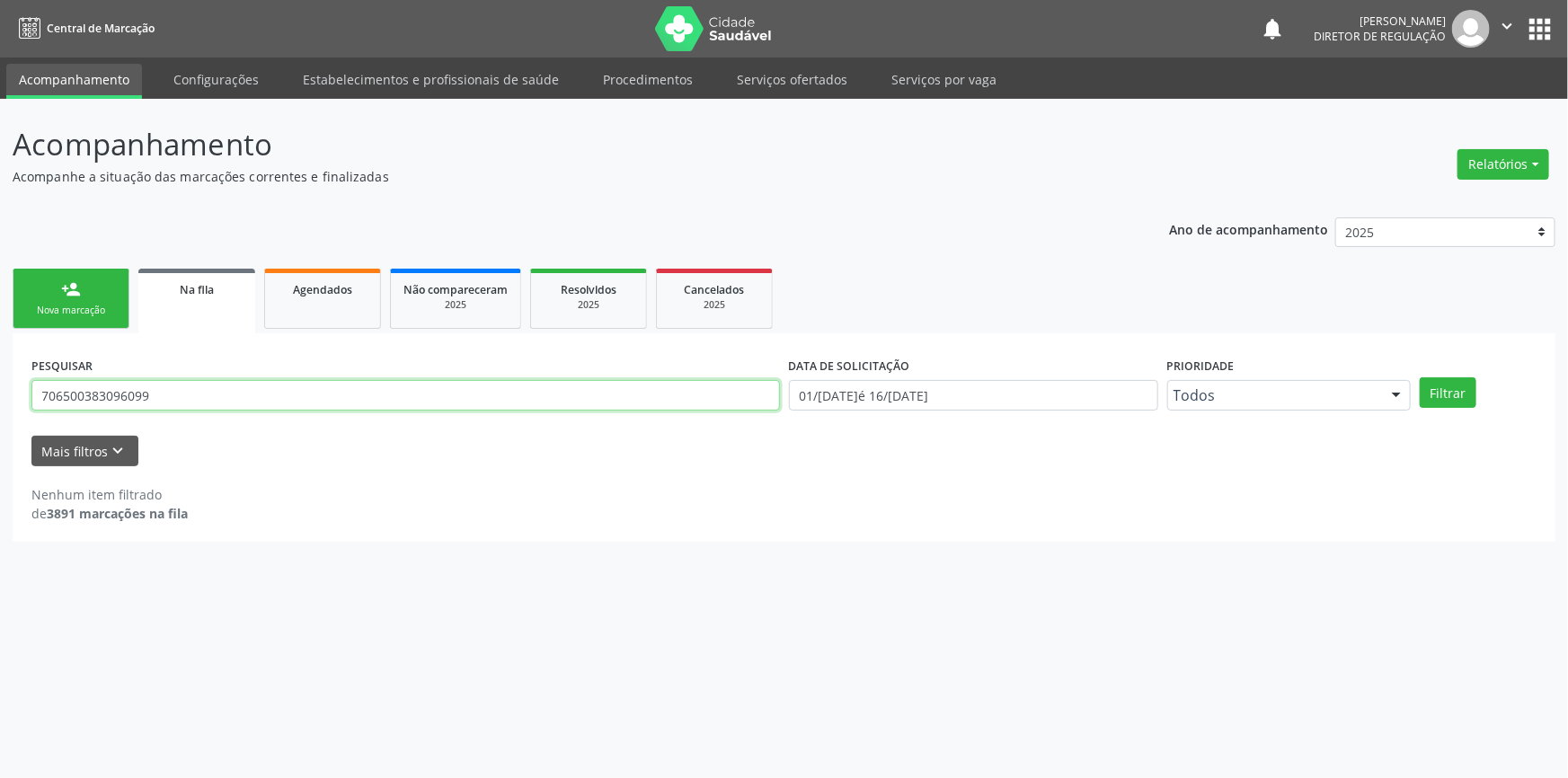
drag, startPoint x: 189, startPoint y: 397, endPoint x: 0, endPoint y: 402, distance: 189.1
click at [0, 402] on div "Acompanhamento Acompanhe a situação das marcações correntes e finalizadas Relat…" at bounding box center [784, 438] width 1568 height 679
type input "MICHELIANE"
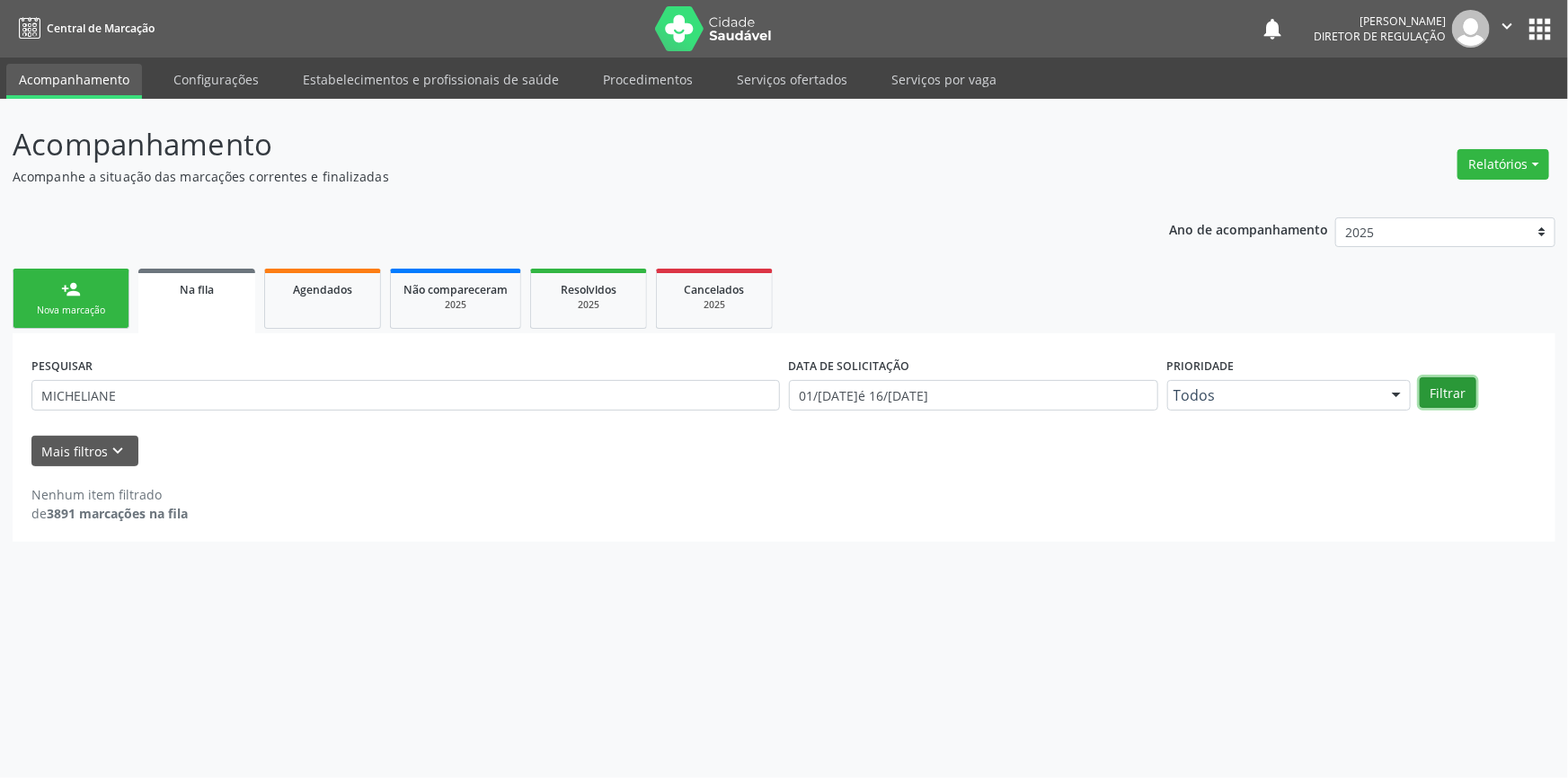
click at [1438, 389] on button "Filtrar" at bounding box center [1448, 393] width 57 height 30
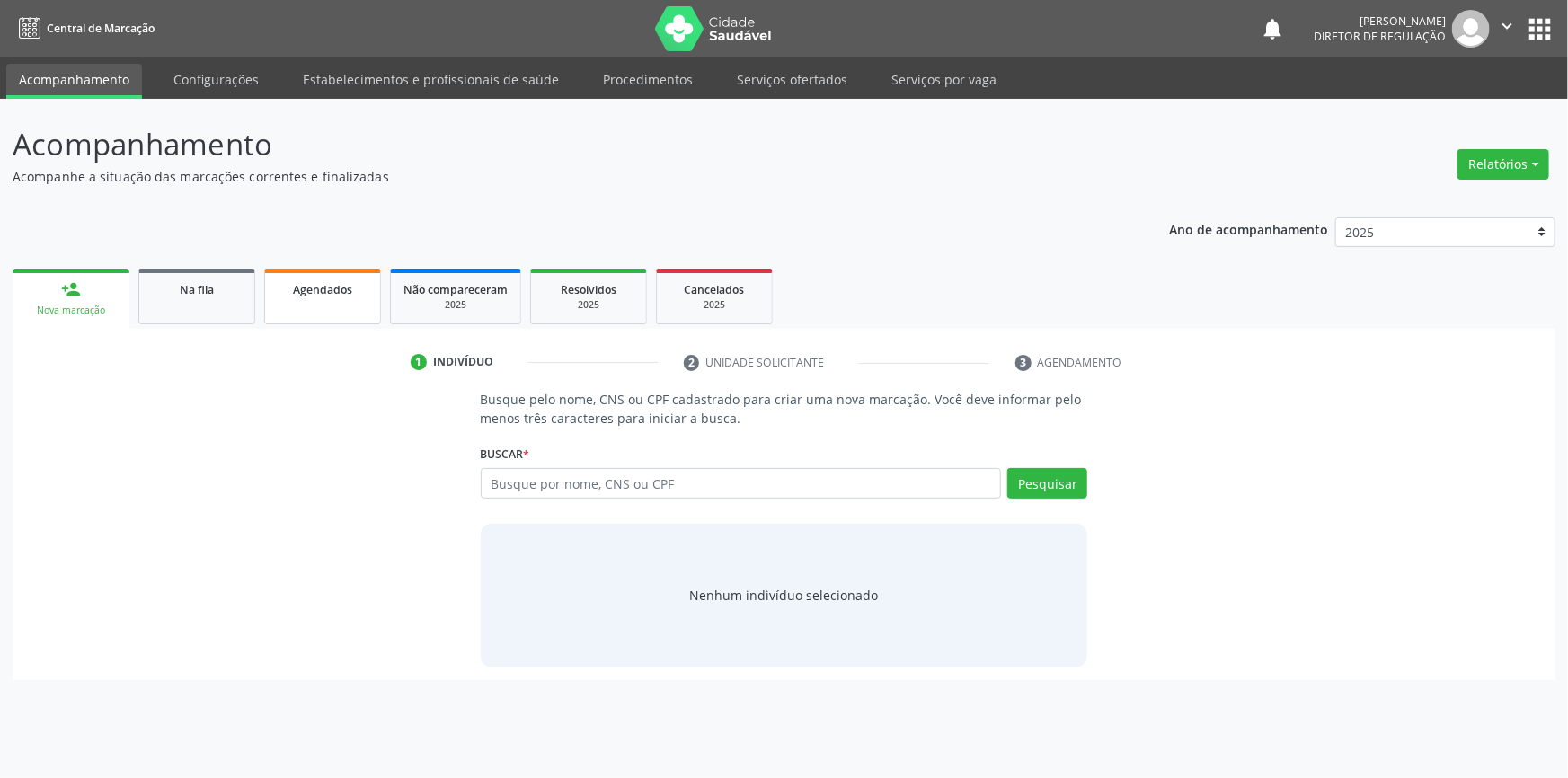
click at [326, 300] on link "Agendados" at bounding box center [323, 296] width 117 height 56
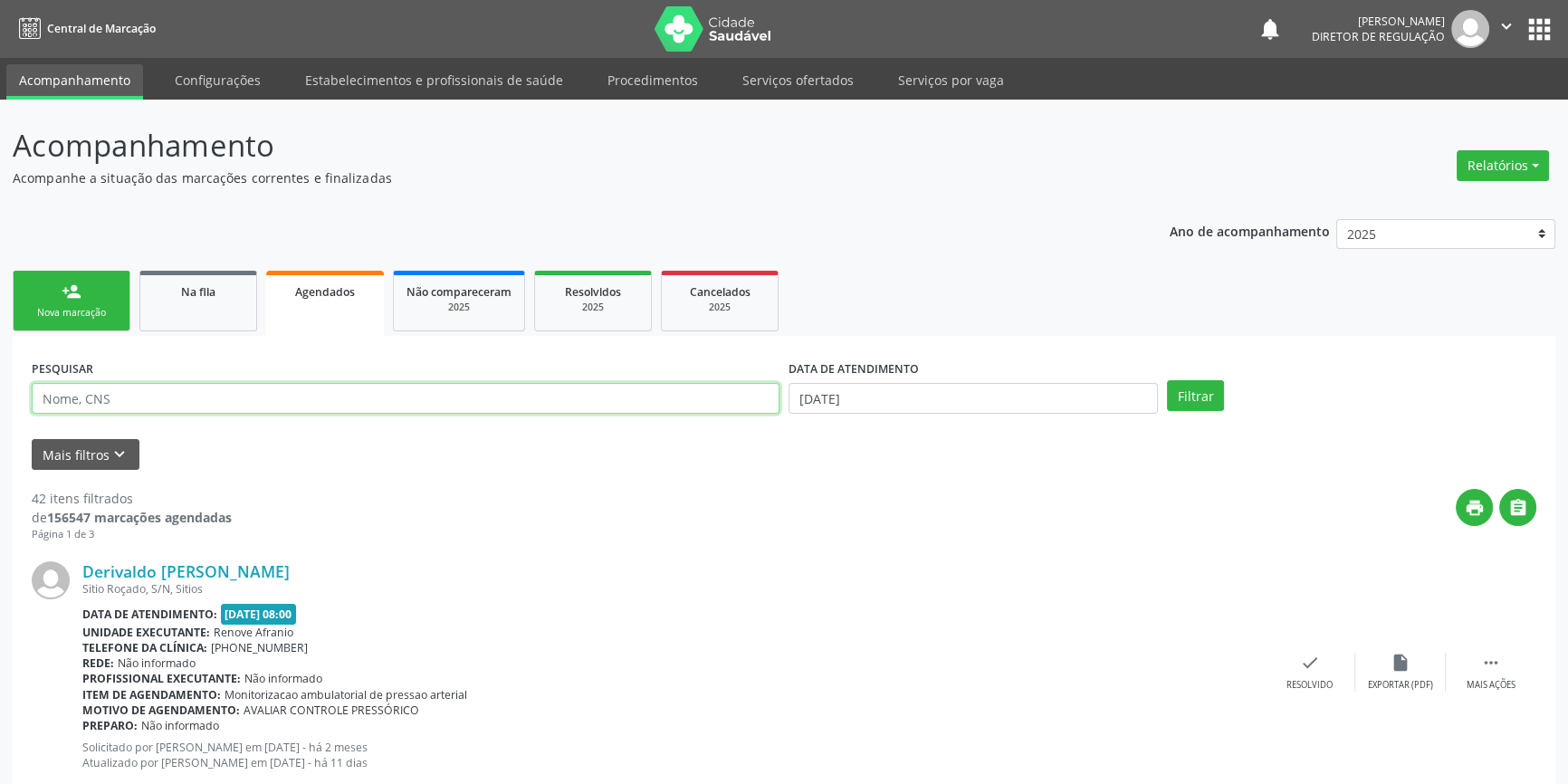
click at [253, 398] on input "text" at bounding box center [405, 399] width 748 height 30
type input "MICHELIANE"
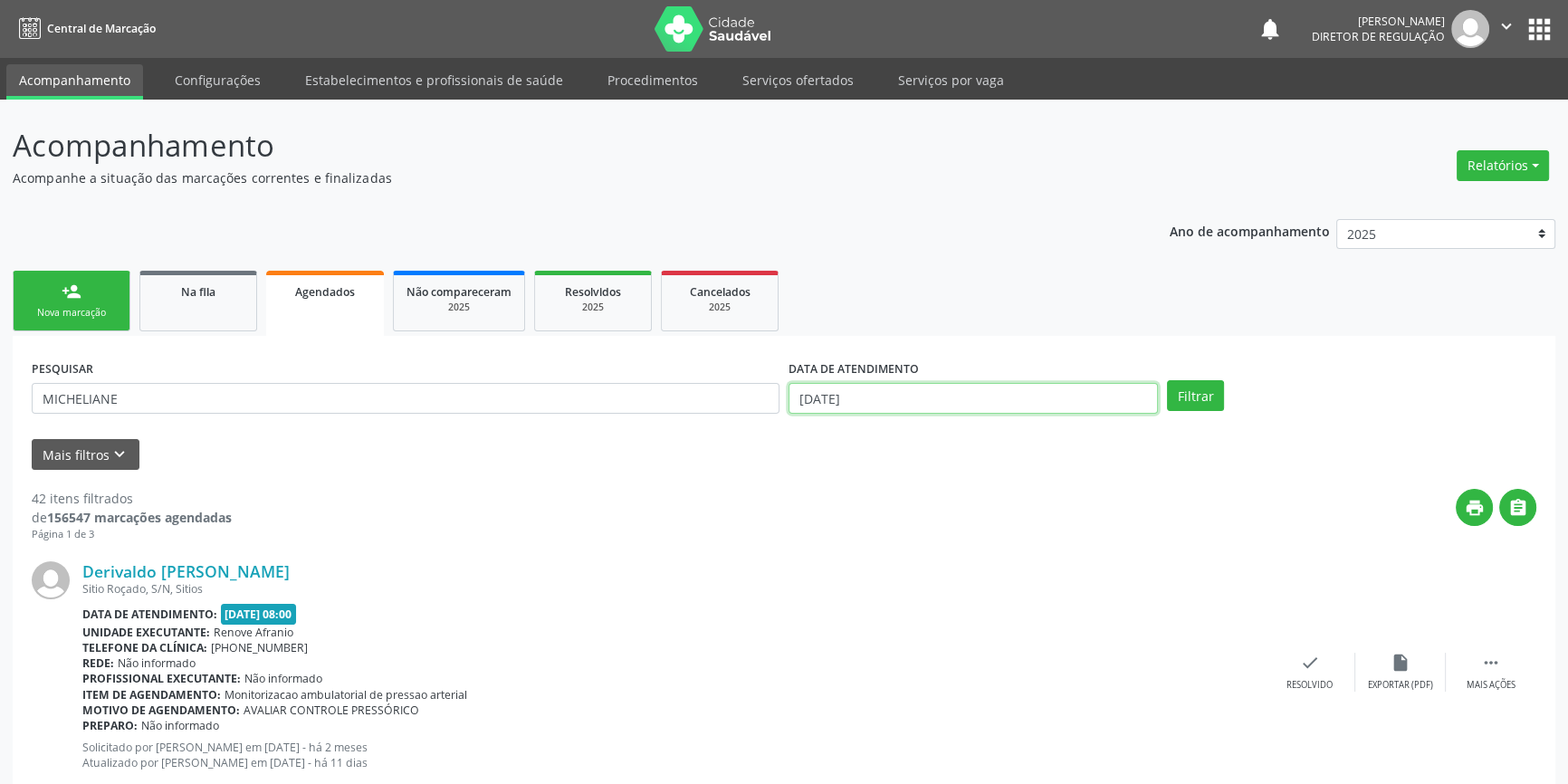
click at [828, 401] on input "[DATE]" at bounding box center [973, 399] width 369 height 30
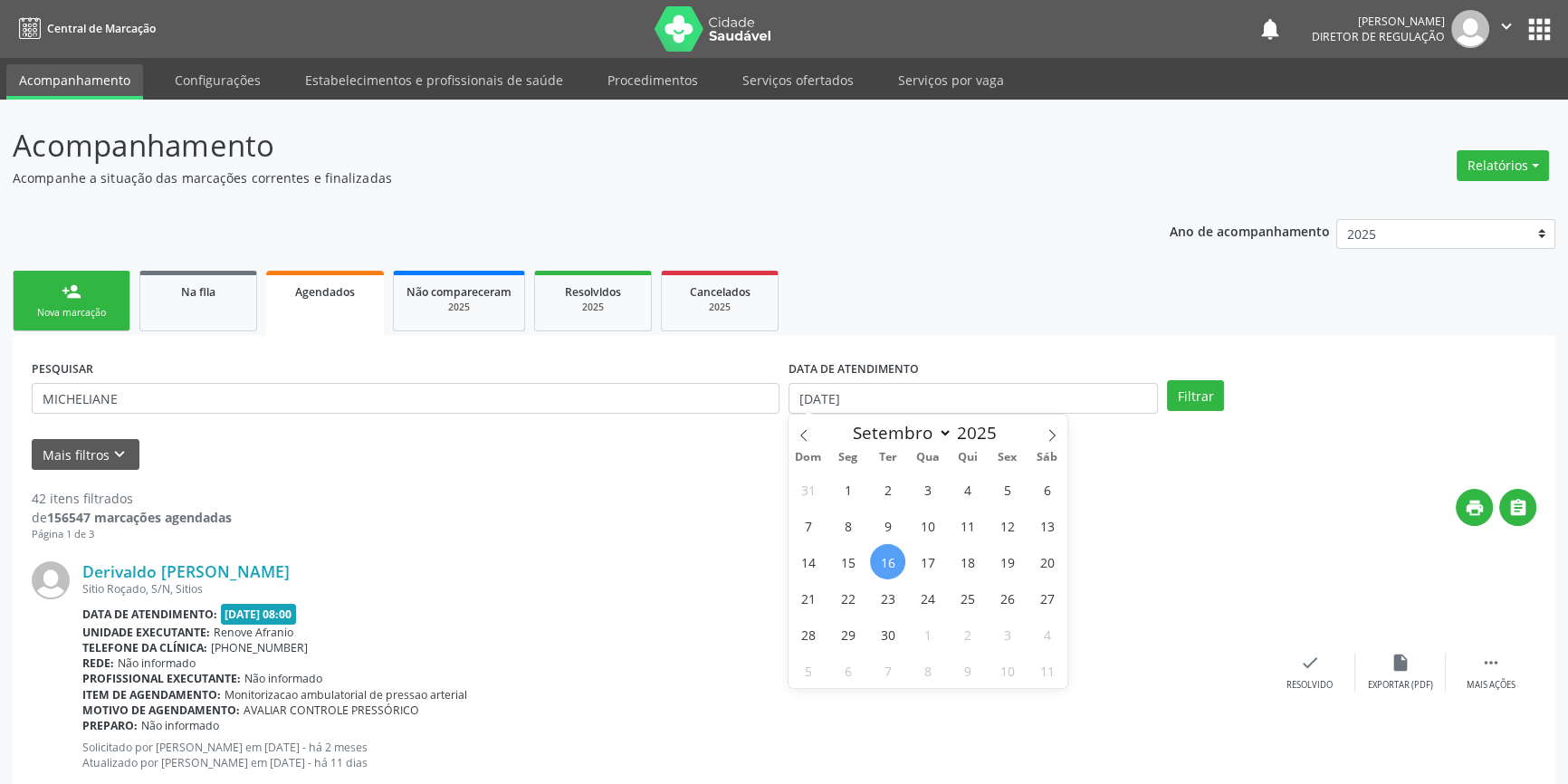
click at [884, 569] on span "16" at bounding box center [888, 561] width 35 height 35
type input "[DATE]"
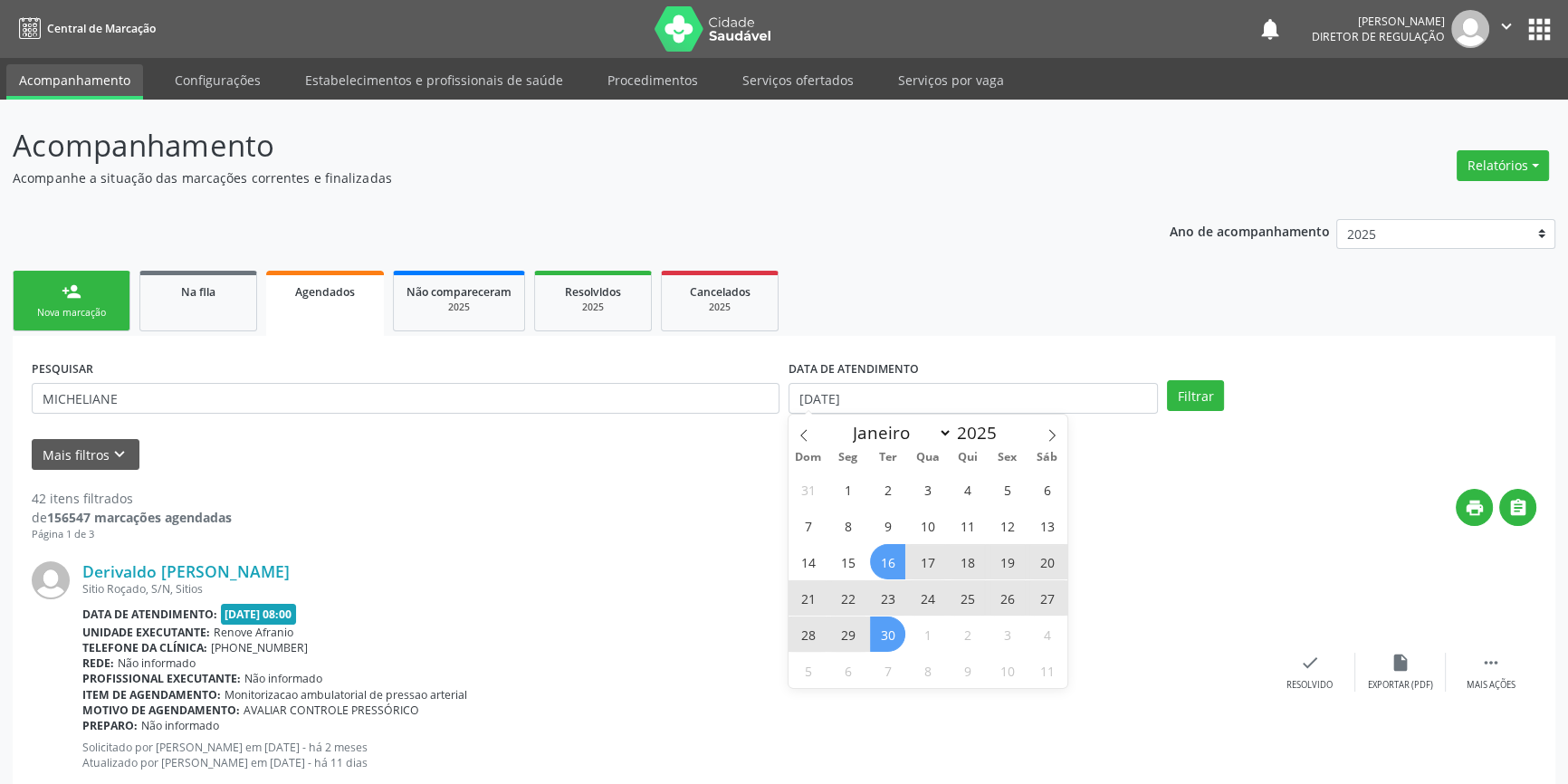
click at [889, 637] on span "30" at bounding box center [888, 634] width 35 height 35
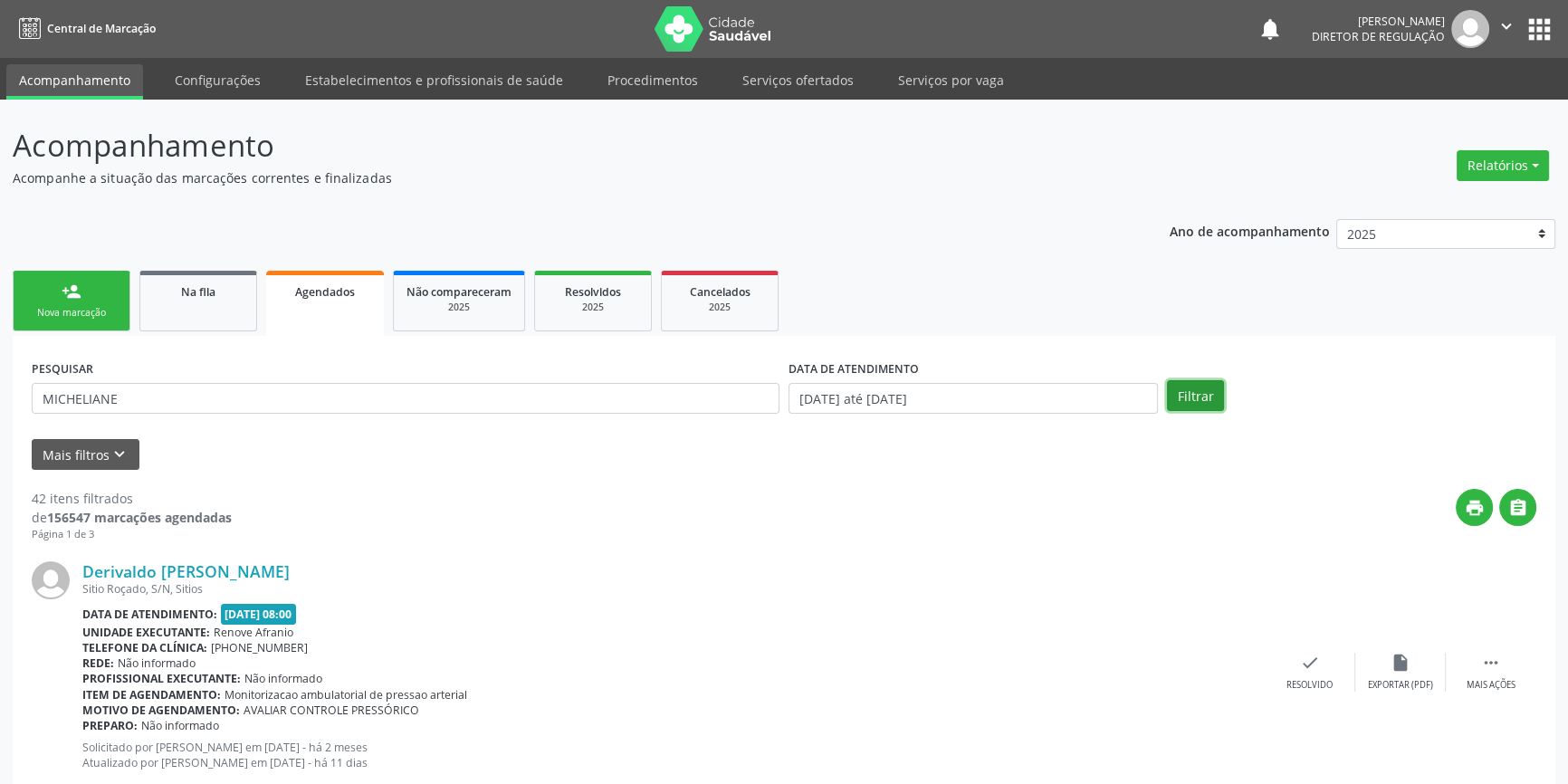
click at [1186, 382] on button "Filtrar" at bounding box center [1196, 396] width 57 height 30
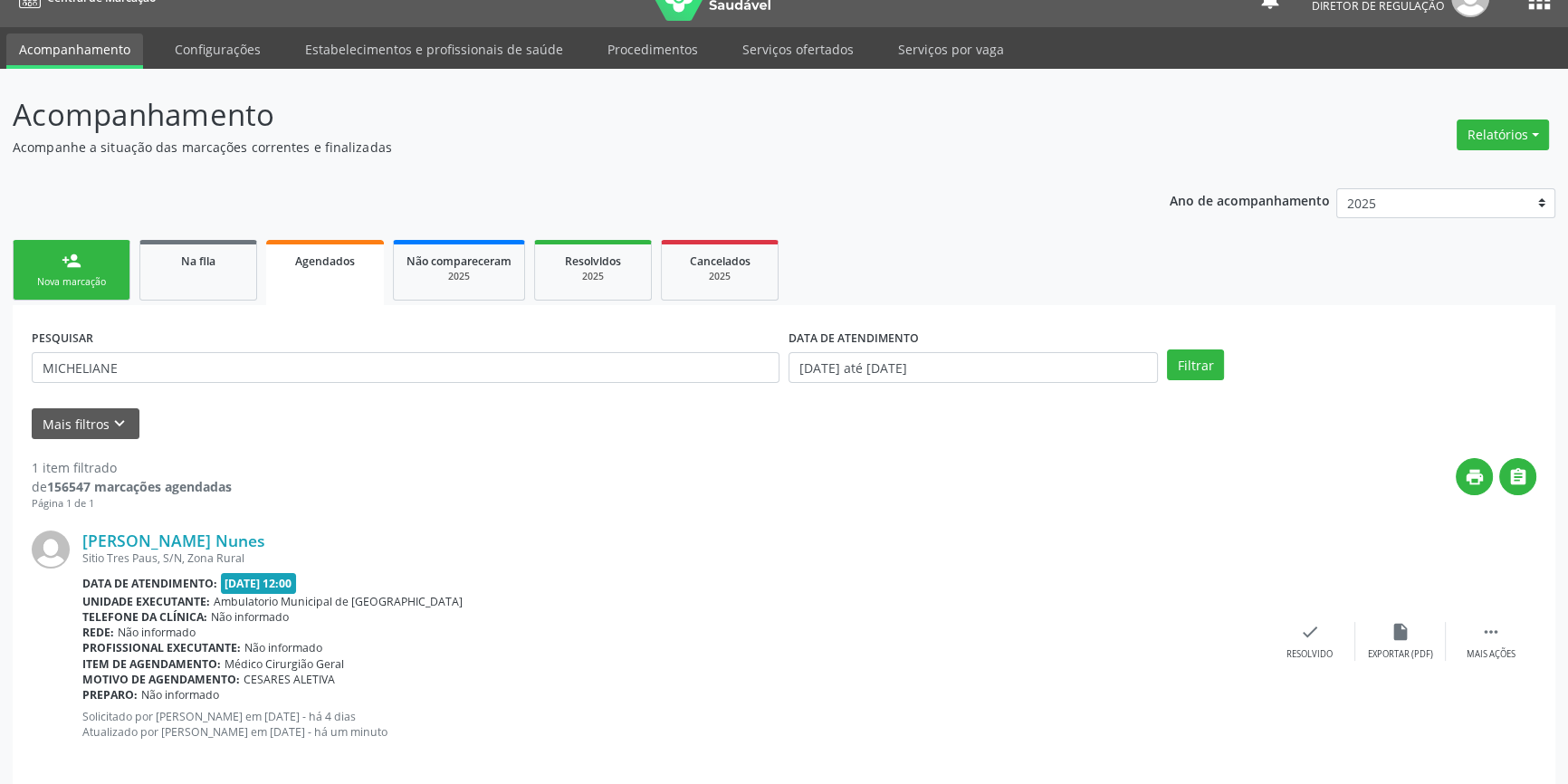
scroll to position [48, 0]
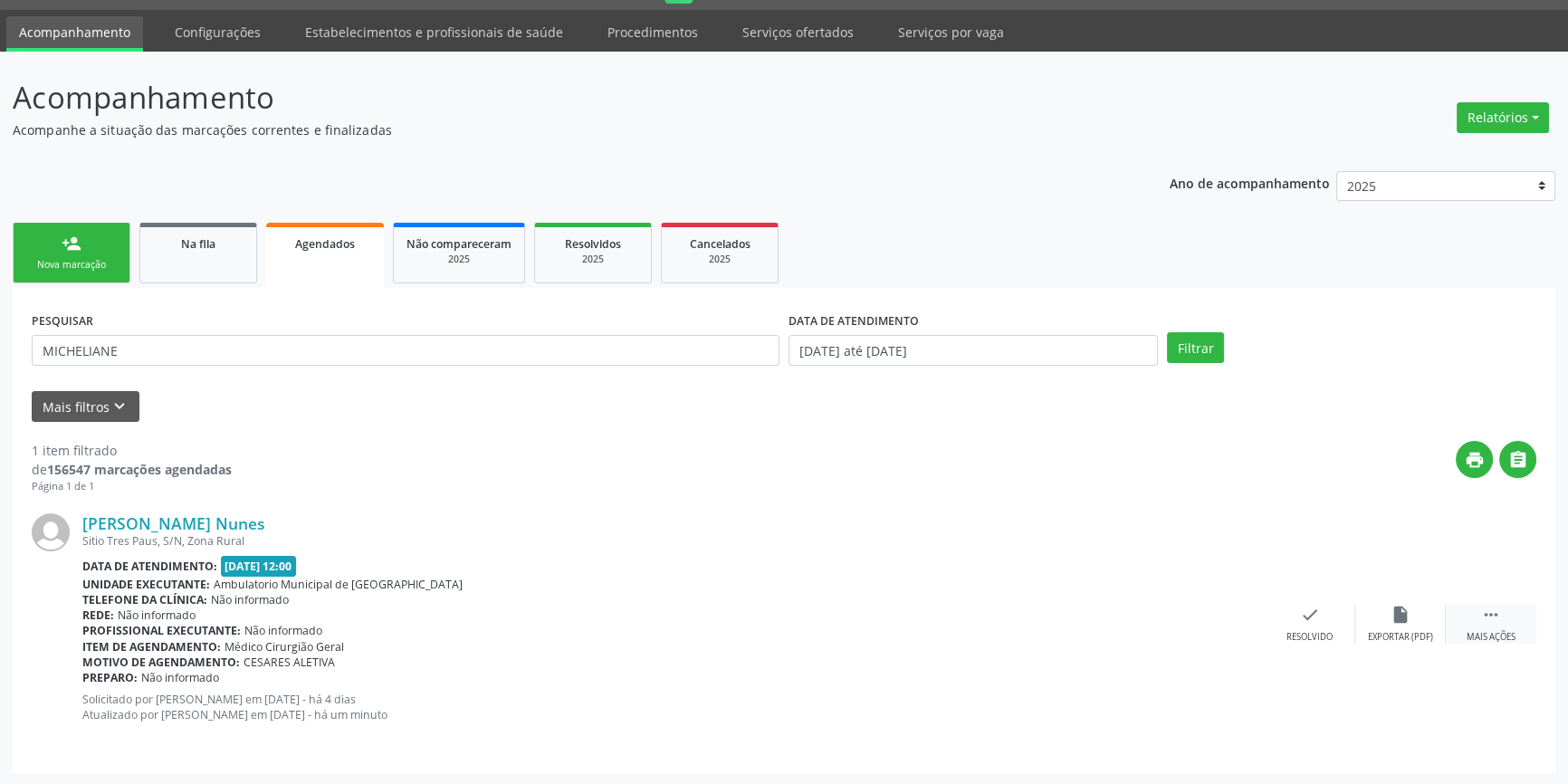
click at [1517, 613] on div " Mais ações" at bounding box center [1491, 624] width 90 height 39
click at [1130, 625] on div "print Imprimir" at bounding box center [1128, 624] width 90 height 39
click at [109, 250] on link "person_add Nova marcação" at bounding box center [71, 253] width 118 height 61
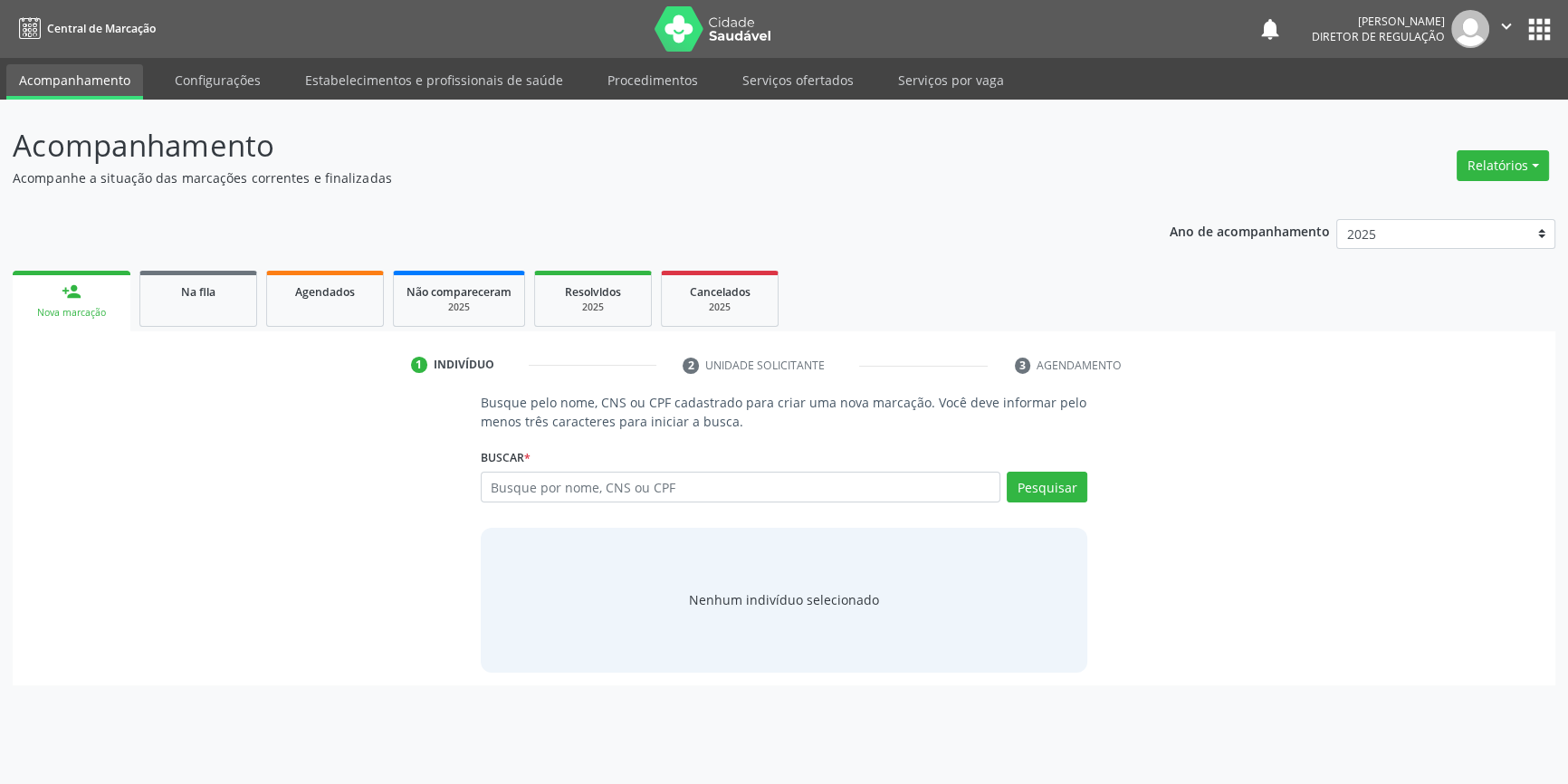
scroll to position [0, 0]
click at [199, 258] on div "Ano de acompanhamento 2025 2024 2023 2022 2021 2020 2019 2018 person_add Nova m…" at bounding box center [790, 445] width 1555 height 479
click at [199, 311] on link "Na fila" at bounding box center [199, 299] width 118 height 56
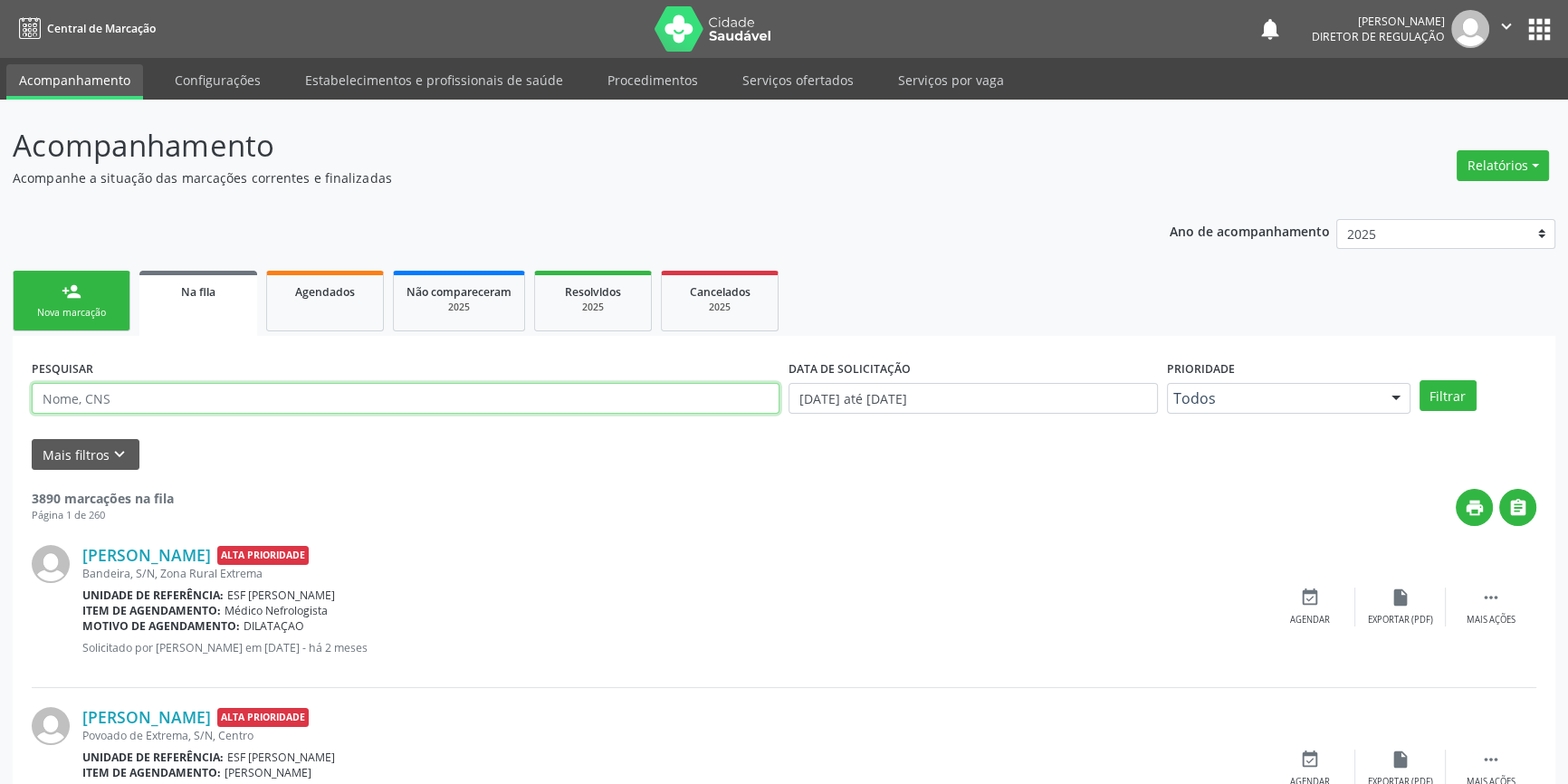
click at [175, 408] on input "text" at bounding box center [405, 399] width 748 height 30
type input "707007855956532"
click at [1439, 382] on button "Filtrar" at bounding box center [1448, 396] width 57 height 30
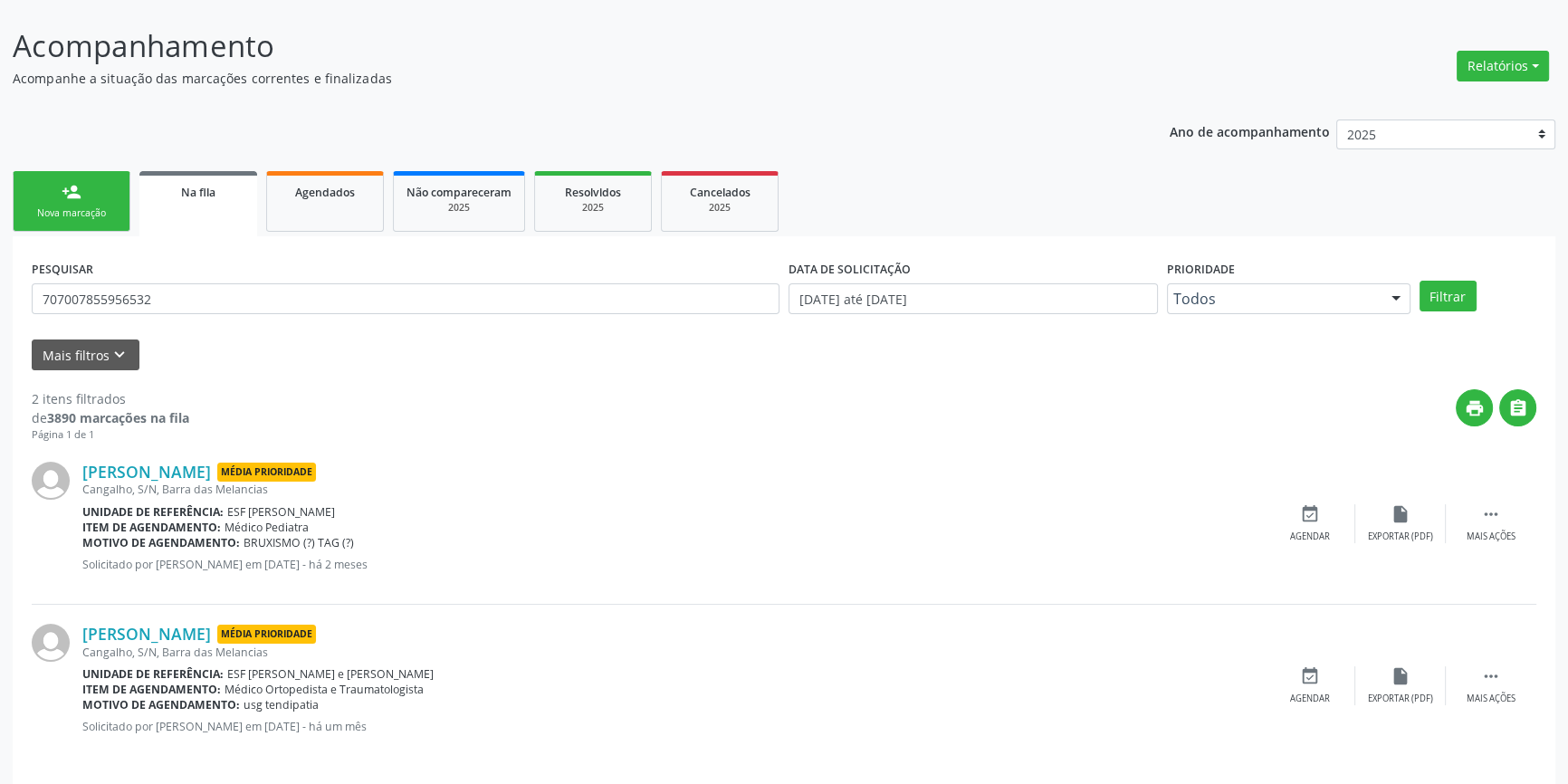
scroll to position [111, 0]
